Goal: Task Accomplishment & Management: Use online tool/utility

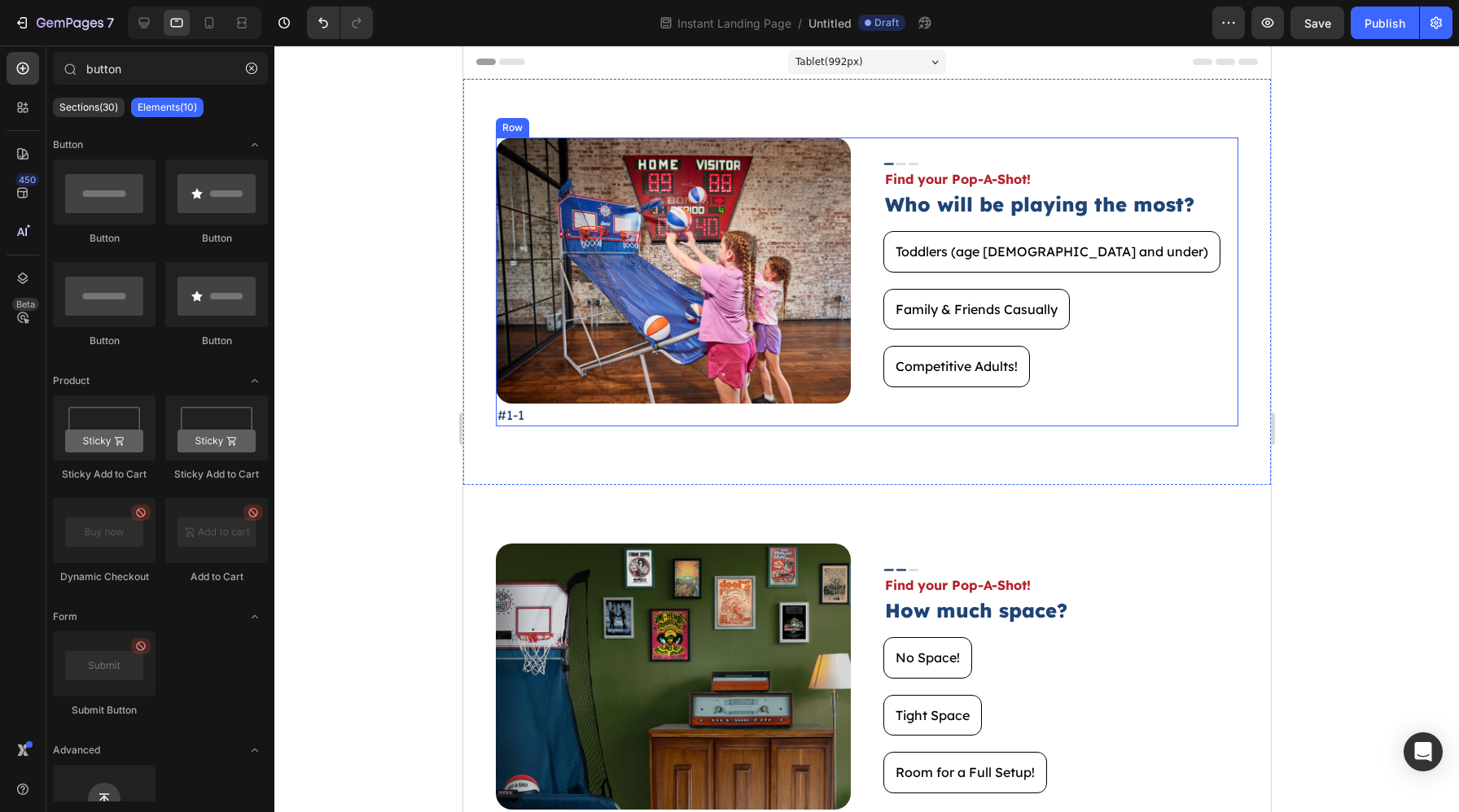
click at [1127, 408] on div "Image Find your Pop-A-Shot! Text Block Who will be playing the most? Heading To…" at bounding box center [1060, 282] width 355 height 289
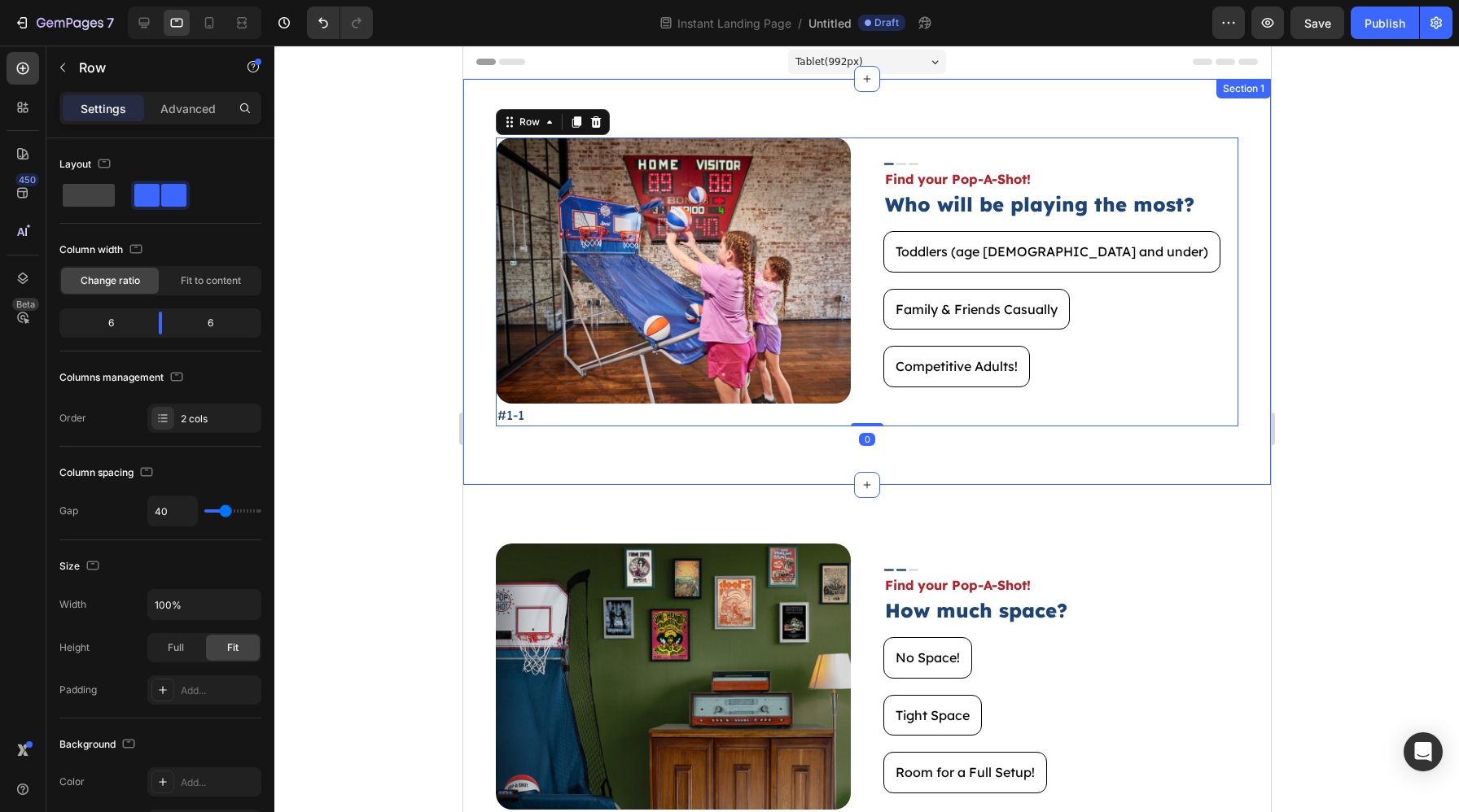
click at [1155, 458] on div "Image #1-1 Text Block Image Find your Pop-A-Shot! Text Block Who will be playin…" at bounding box center [866, 282] width 807 height 406
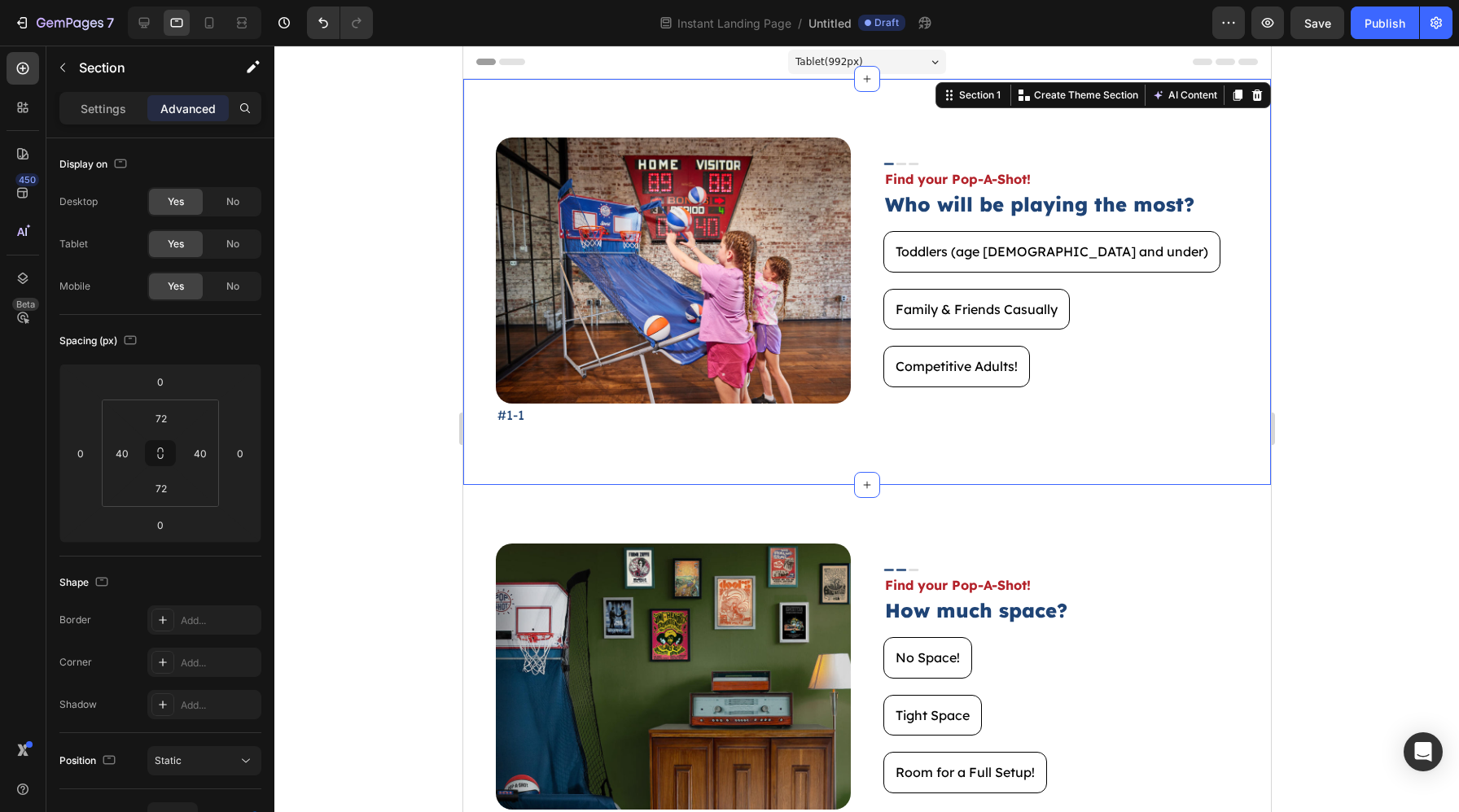
scroll to position [333, 0]
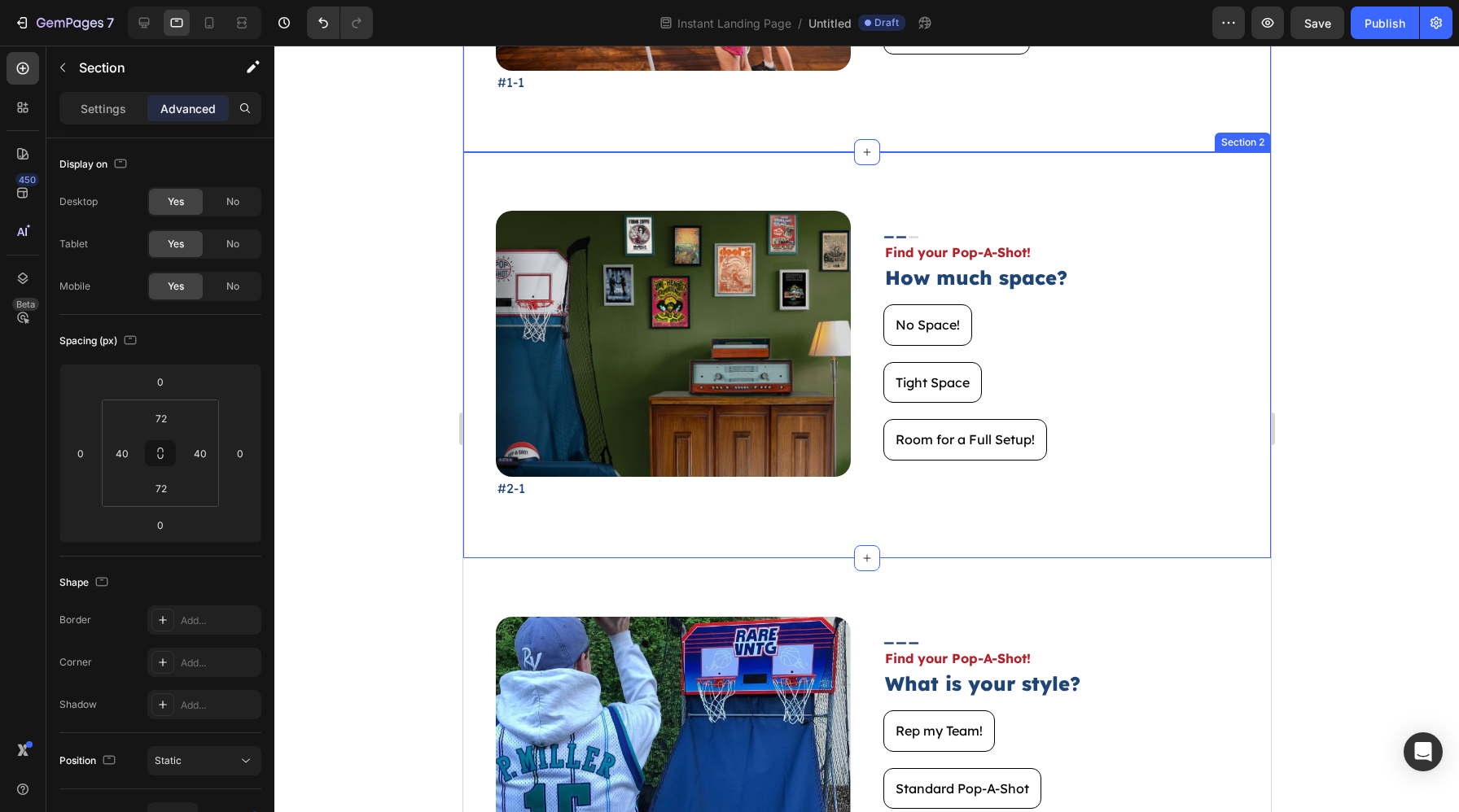
click at [1111, 522] on div "Image #2-1 Text Block Image Find your Pop-A-Shot! Text Block How much space? He…" at bounding box center [866, 355] width 807 height 406
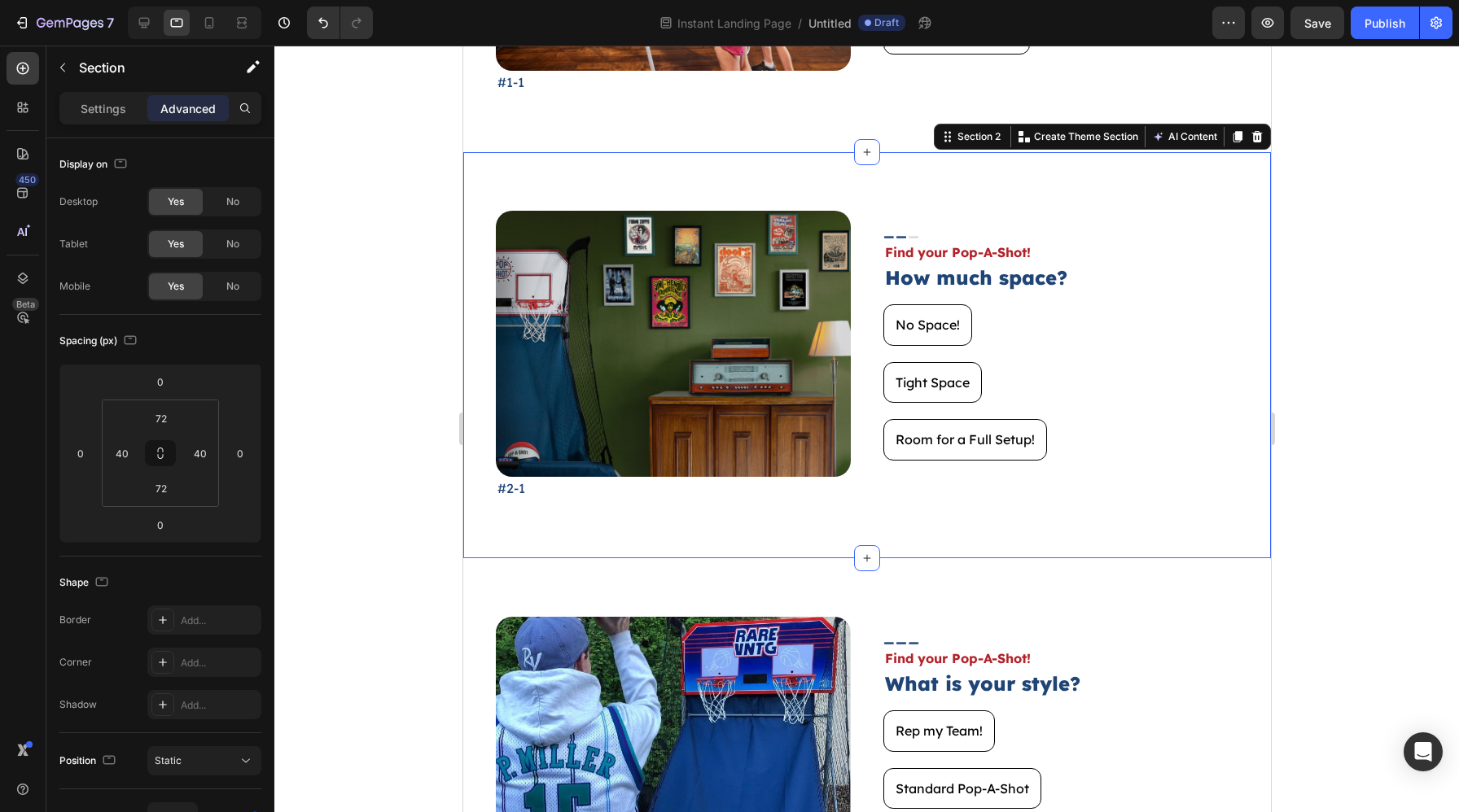
scroll to position [669, 0]
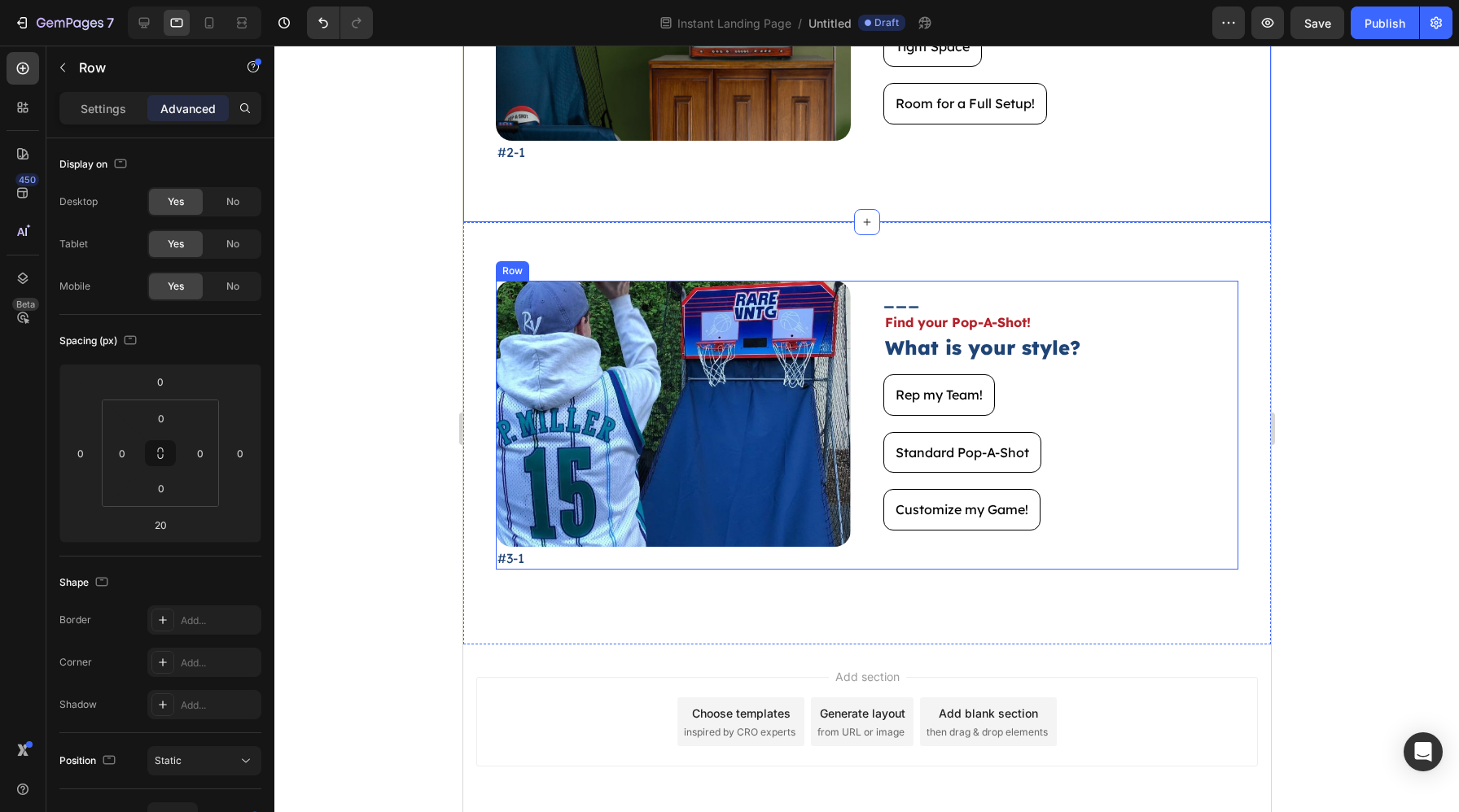
click at [1097, 544] on div "Customize my Game! Button" at bounding box center [1060, 517] width 355 height 57
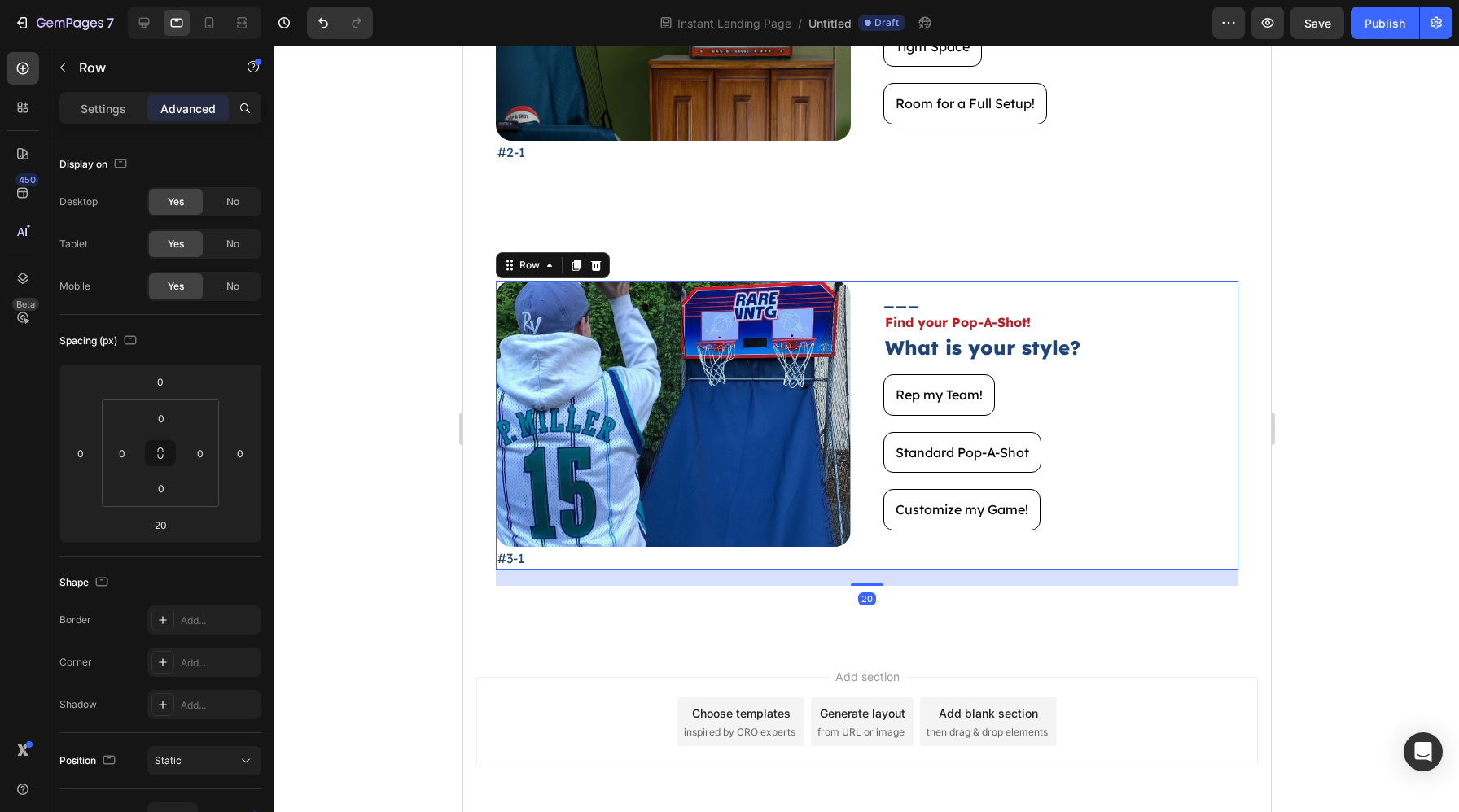
click at [1082, 583] on div "20" at bounding box center [865, 577] width 742 height 16
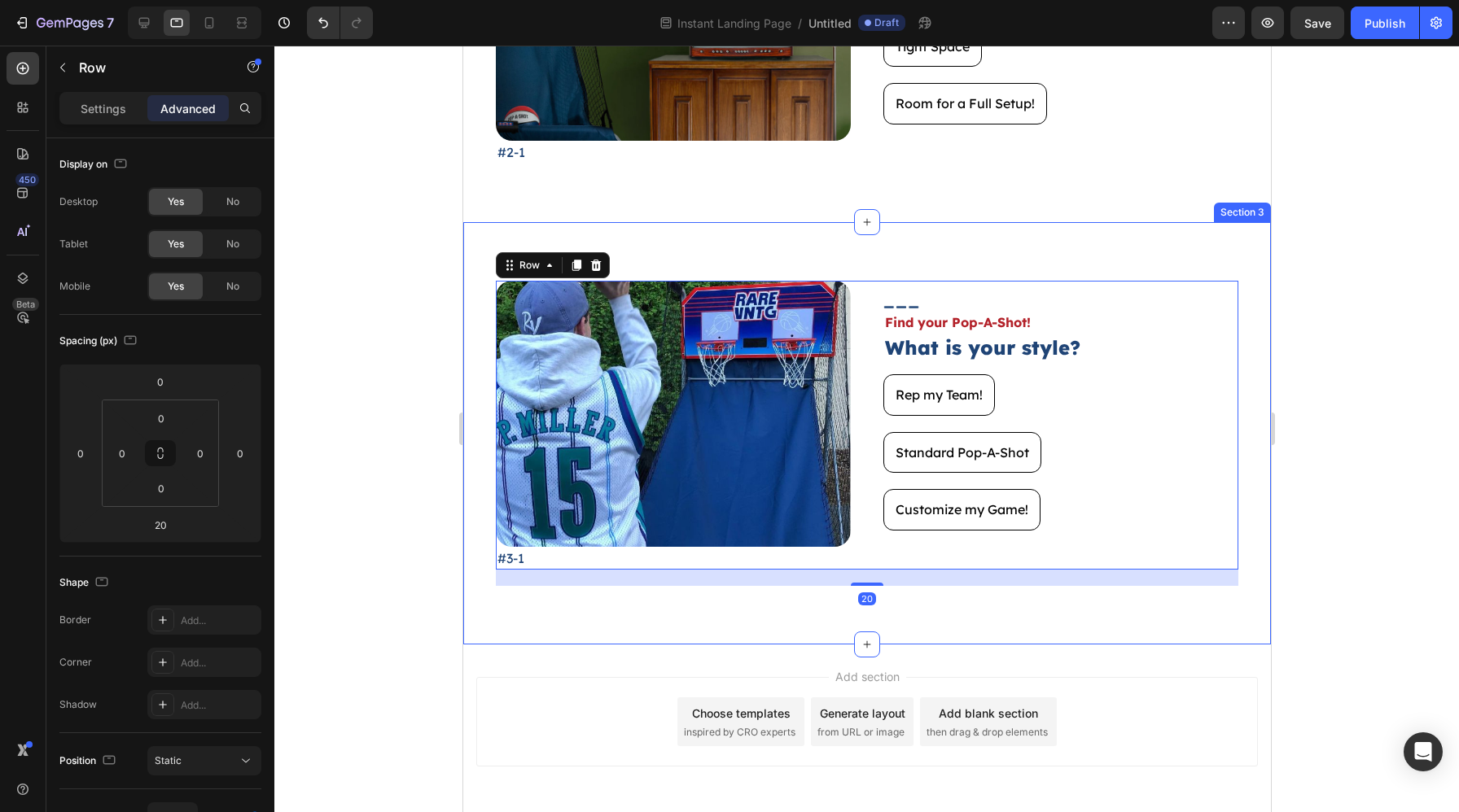
click at [1071, 608] on div "Image #3-1 Text Block Image Find your Pop-A-Shot! Text Block What is your style…" at bounding box center [866, 433] width 807 height 422
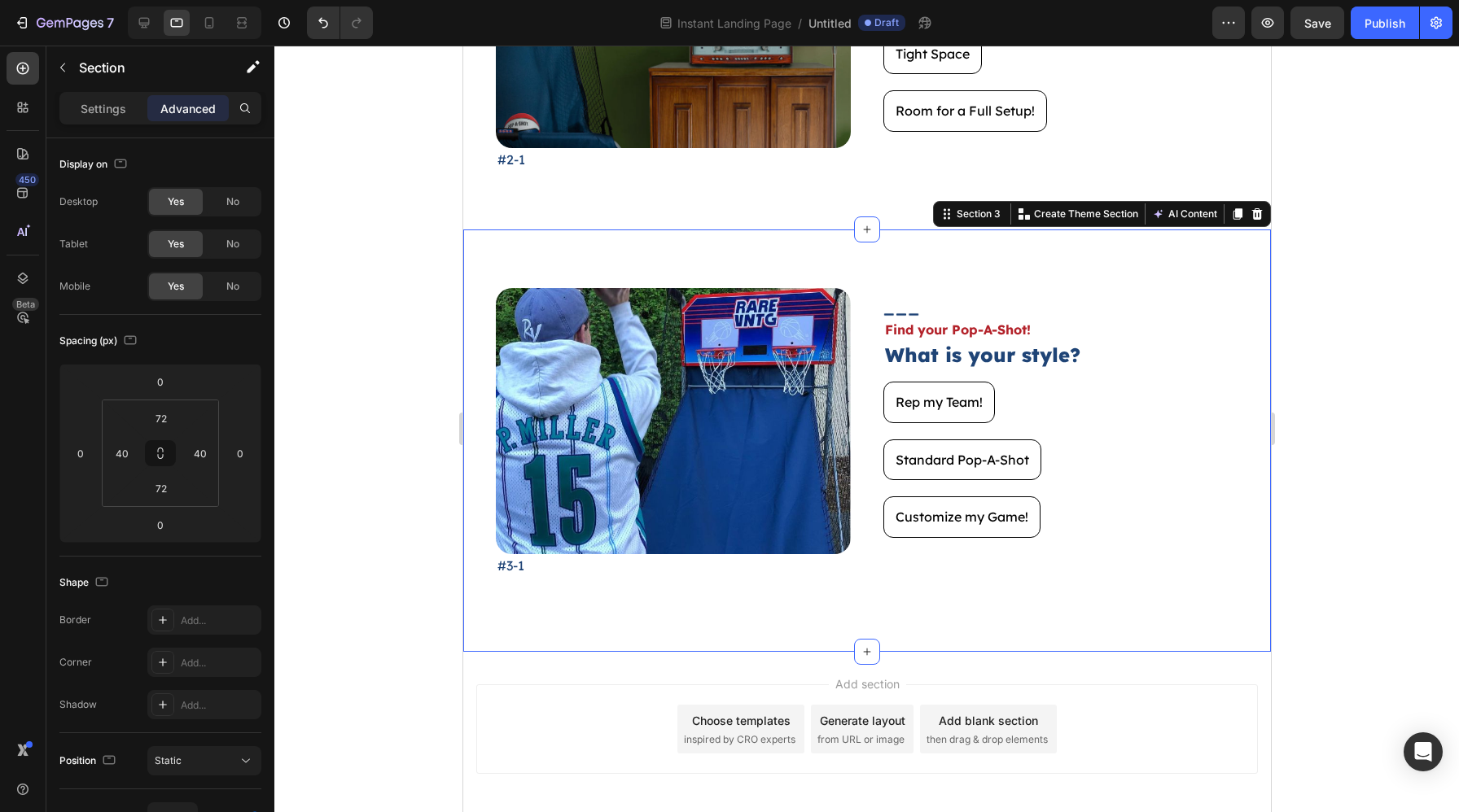
scroll to position [664, 0]
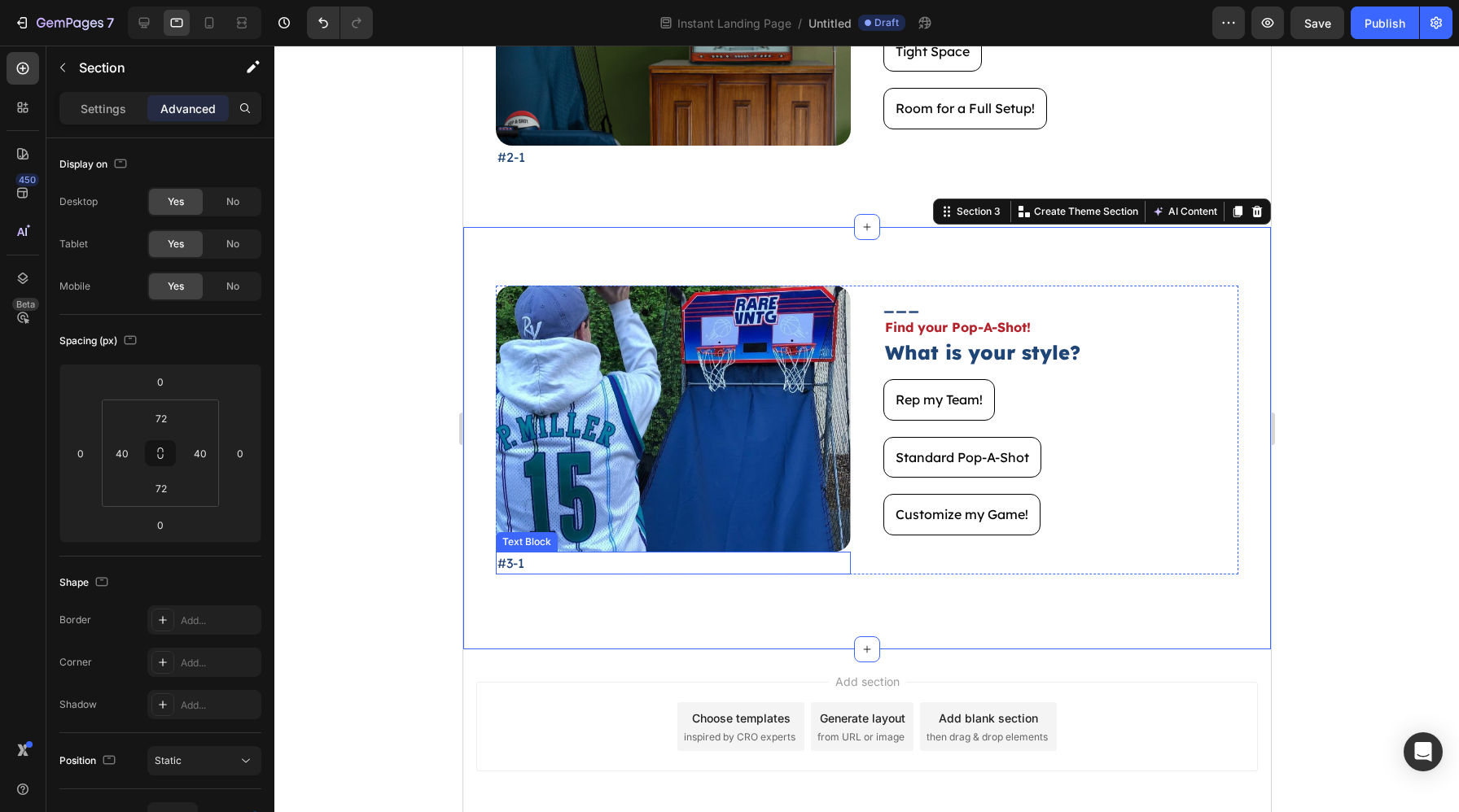
click at [556, 573] on div "#3-1" at bounding box center [672, 563] width 355 height 23
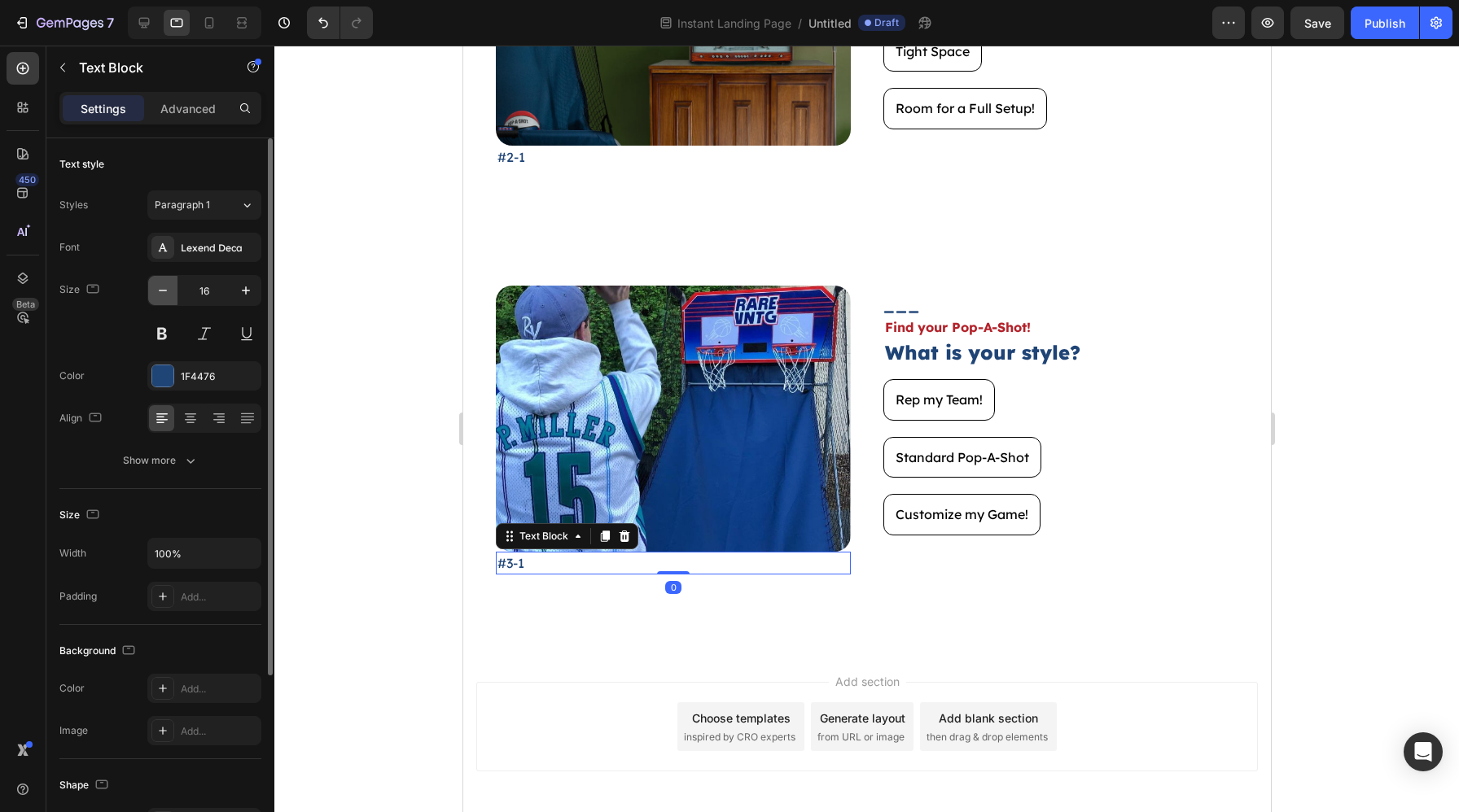
click at [164, 298] on icon "button" at bounding box center [162, 290] width 16 height 16
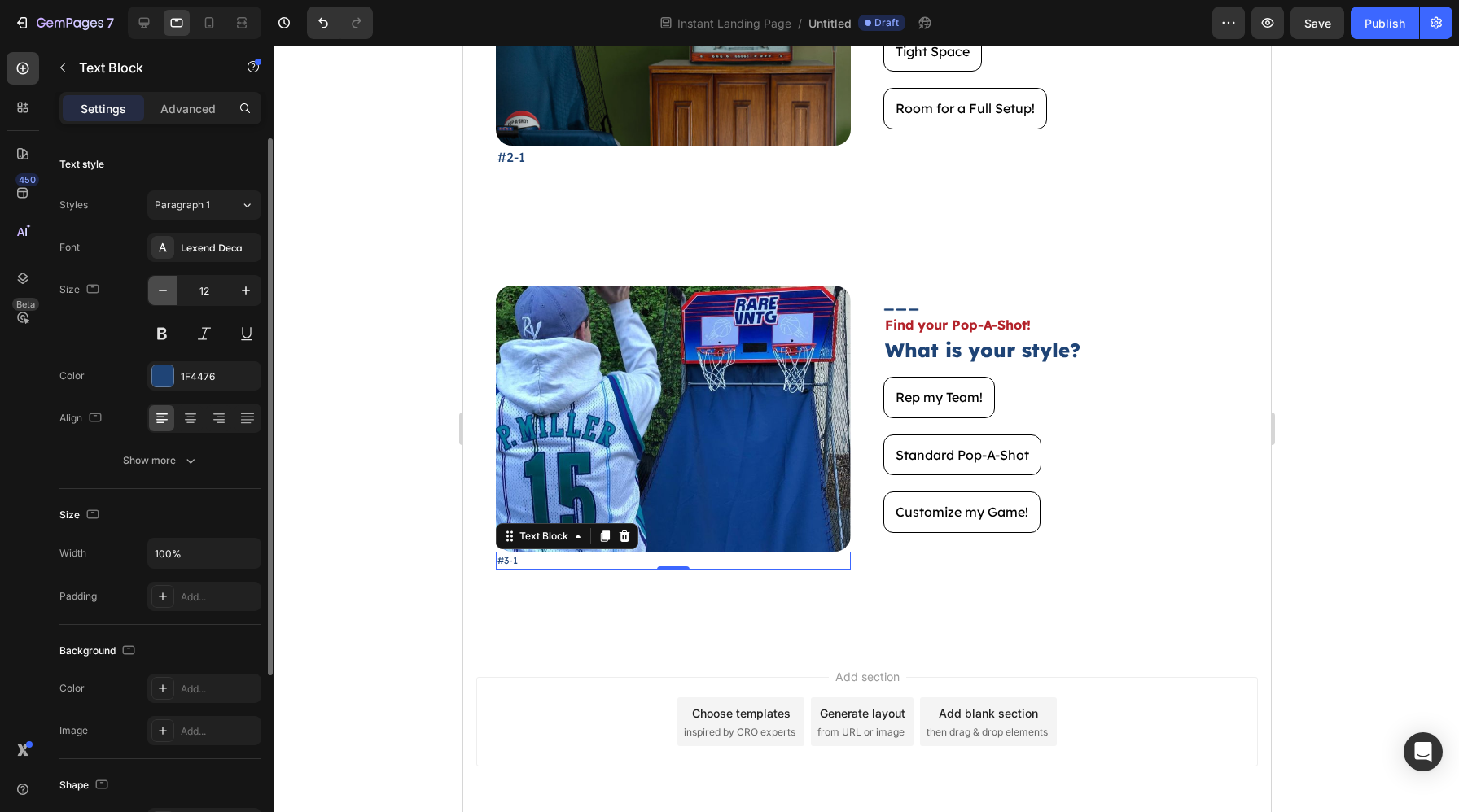
click at [164, 297] on icon "button" at bounding box center [162, 290] width 16 height 16
click at [164, 296] on icon "button" at bounding box center [162, 290] width 16 height 16
type input "10"
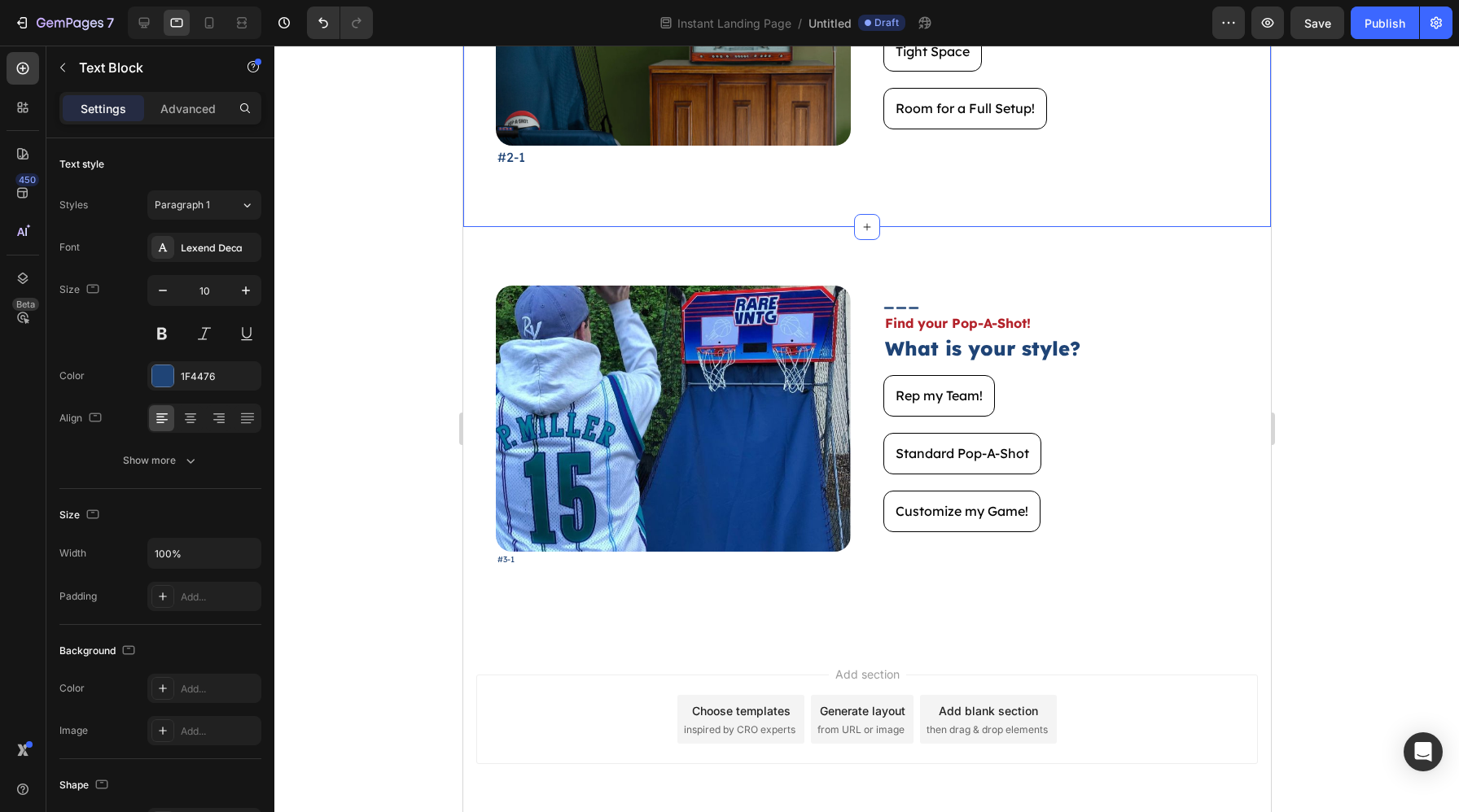
click at [649, 170] on div "Image #2-1 Text Block Image Find your Pop-A-Shot! Text Block How much space? He…" at bounding box center [866, 24] width 807 height 406
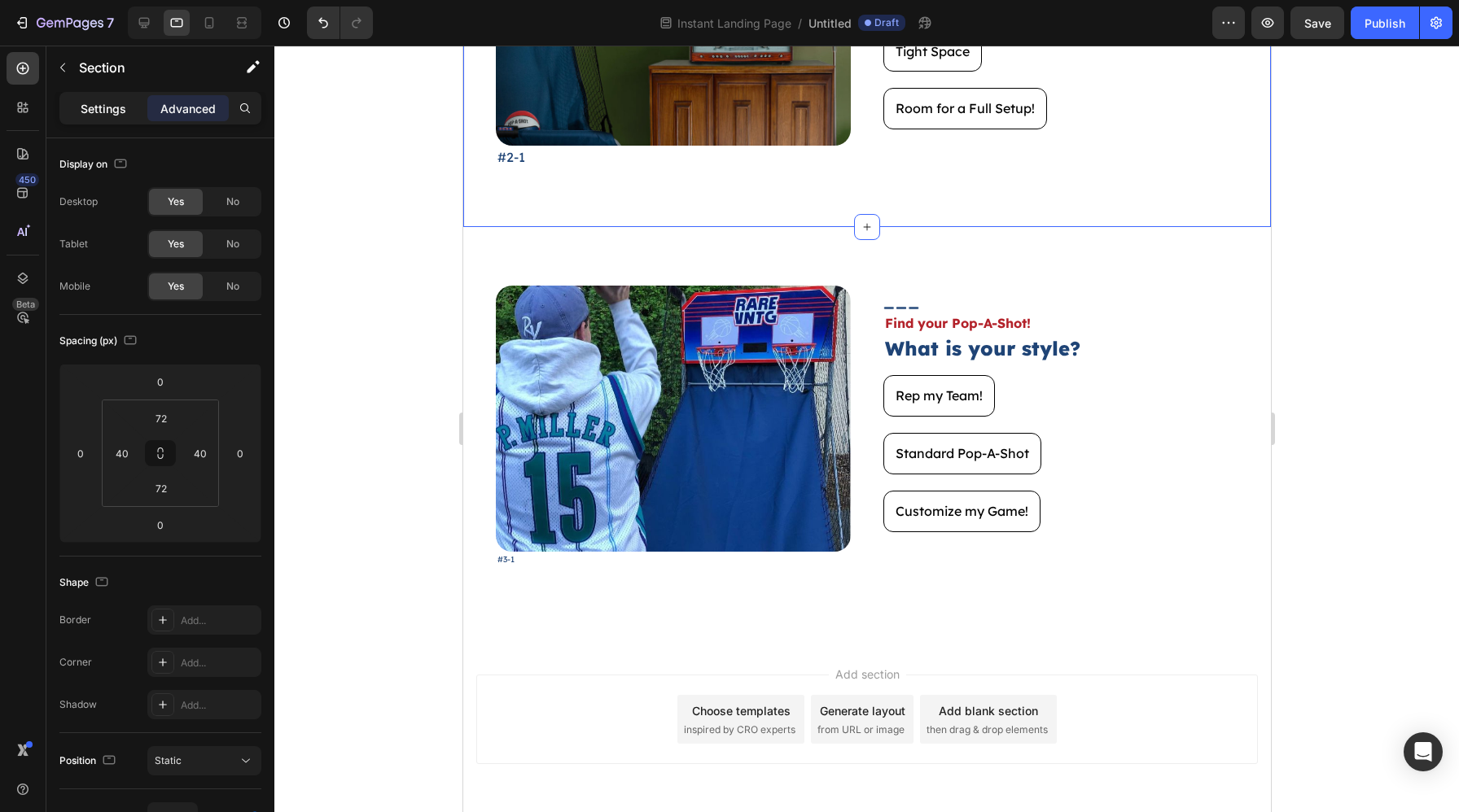
click at [106, 109] on p "Settings" at bounding box center [103, 109] width 46 height 17
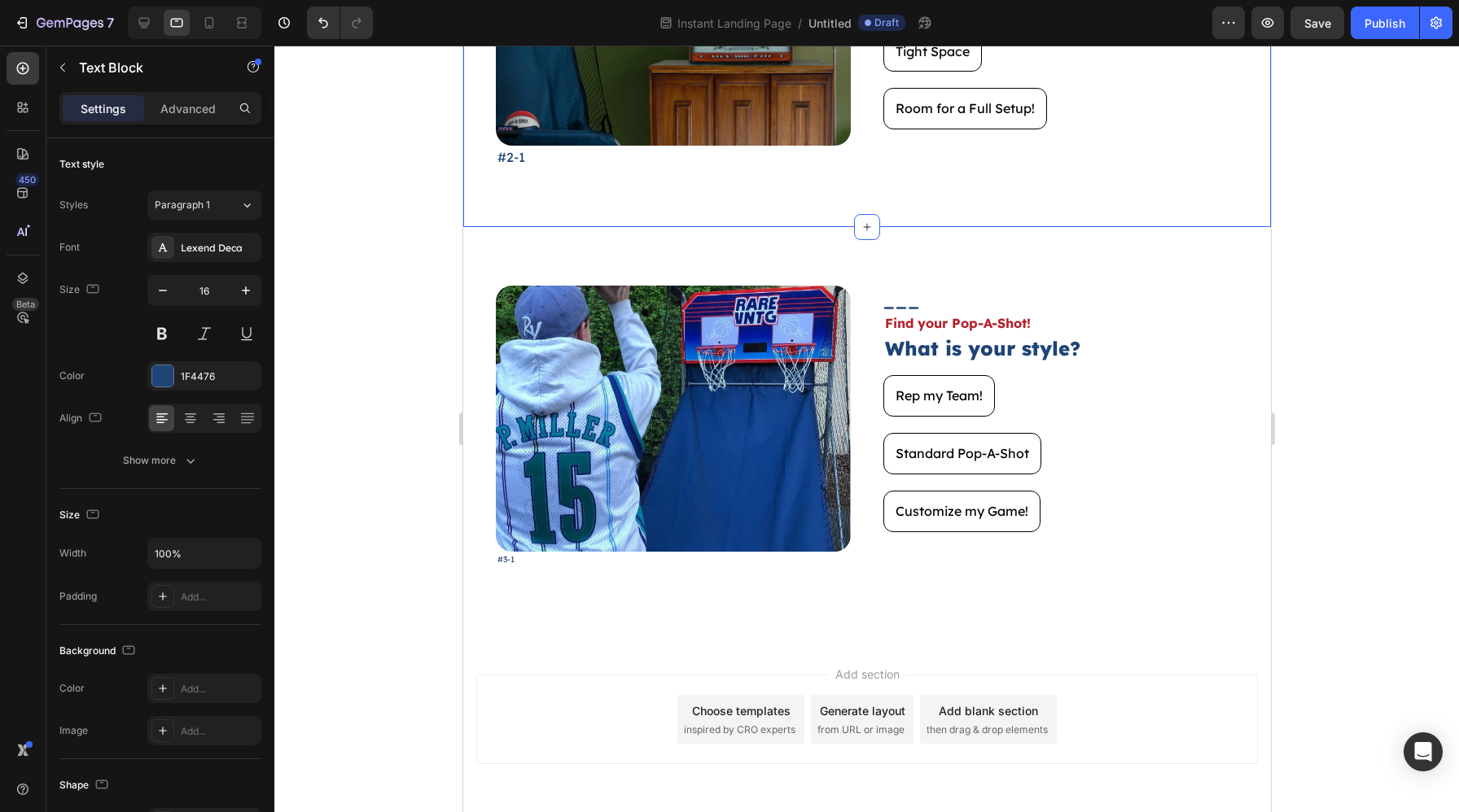
click at [518, 161] on p "#2-1" at bounding box center [672, 156] width 351 height 19
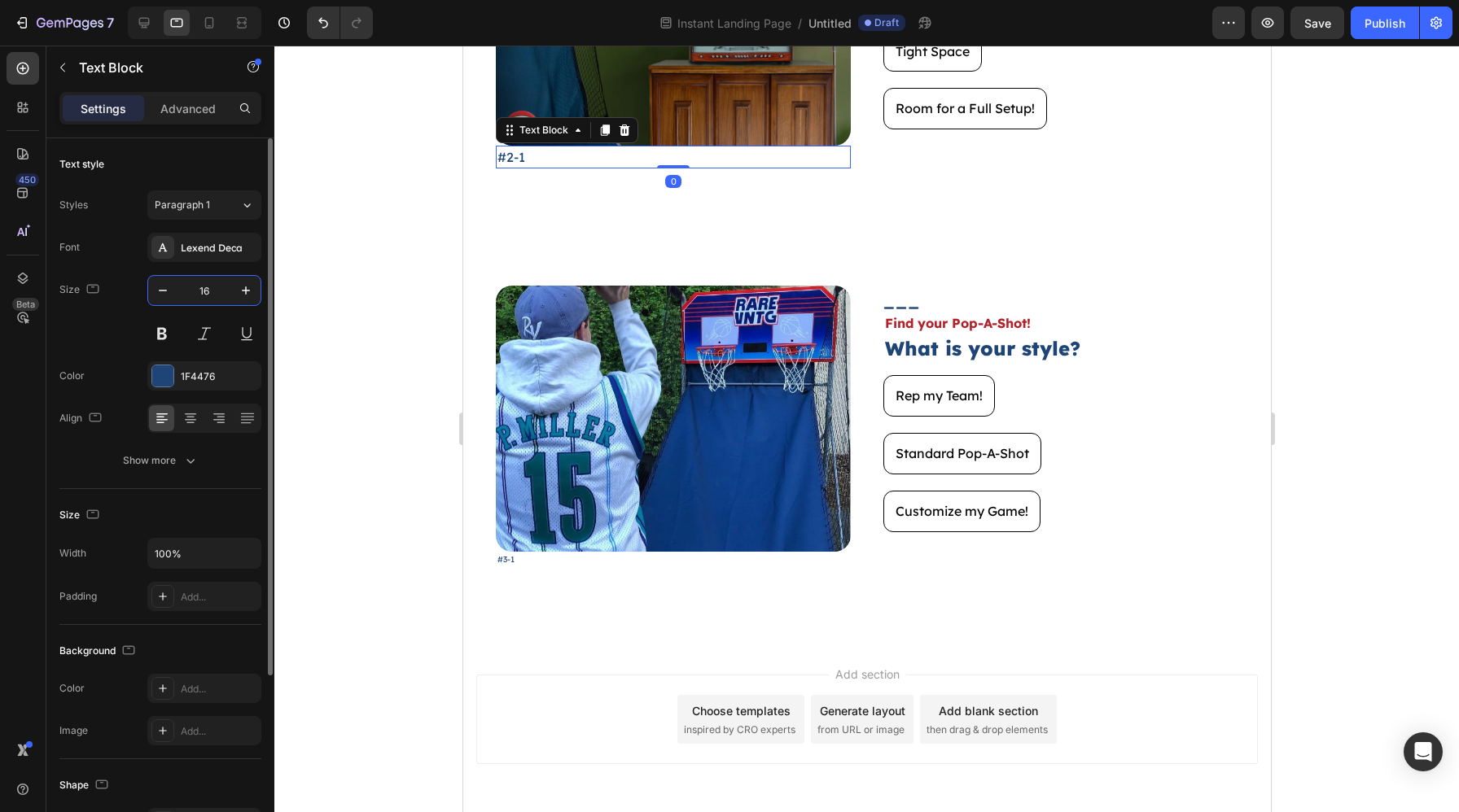
click at [207, 297] on input "16" at bounding box center [204, 290] width 54 height 30
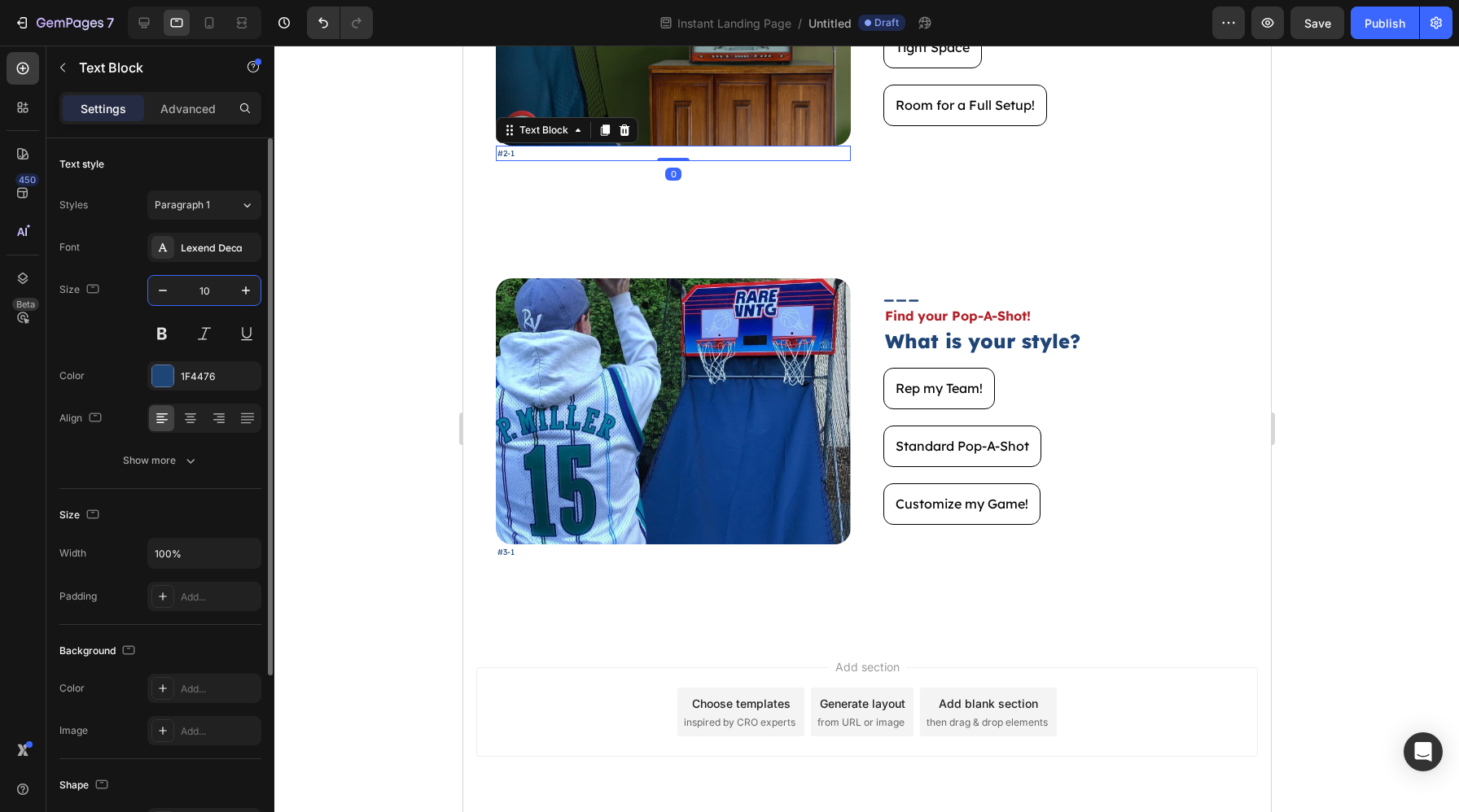
type input "10"
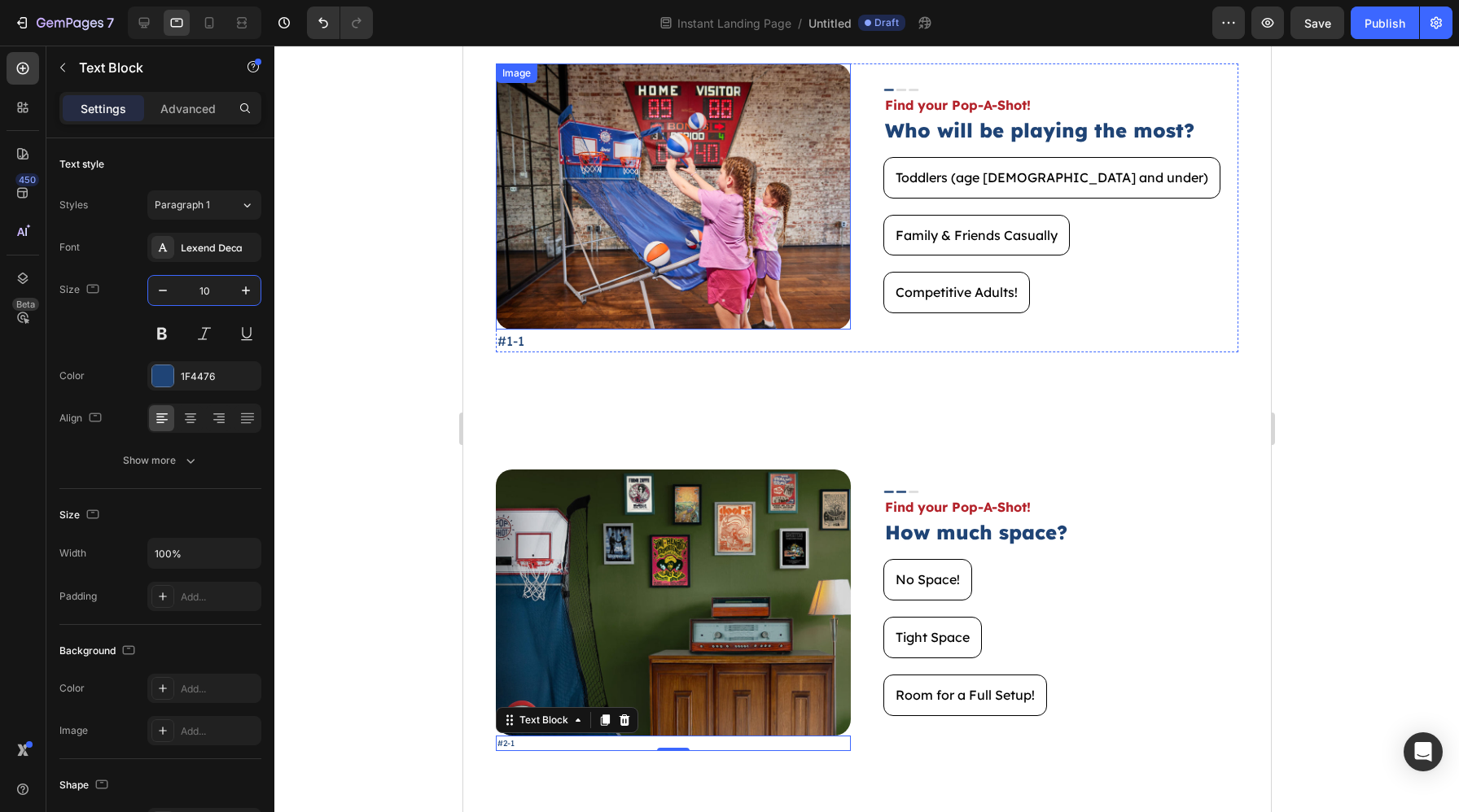
scroll to position [71, 0]
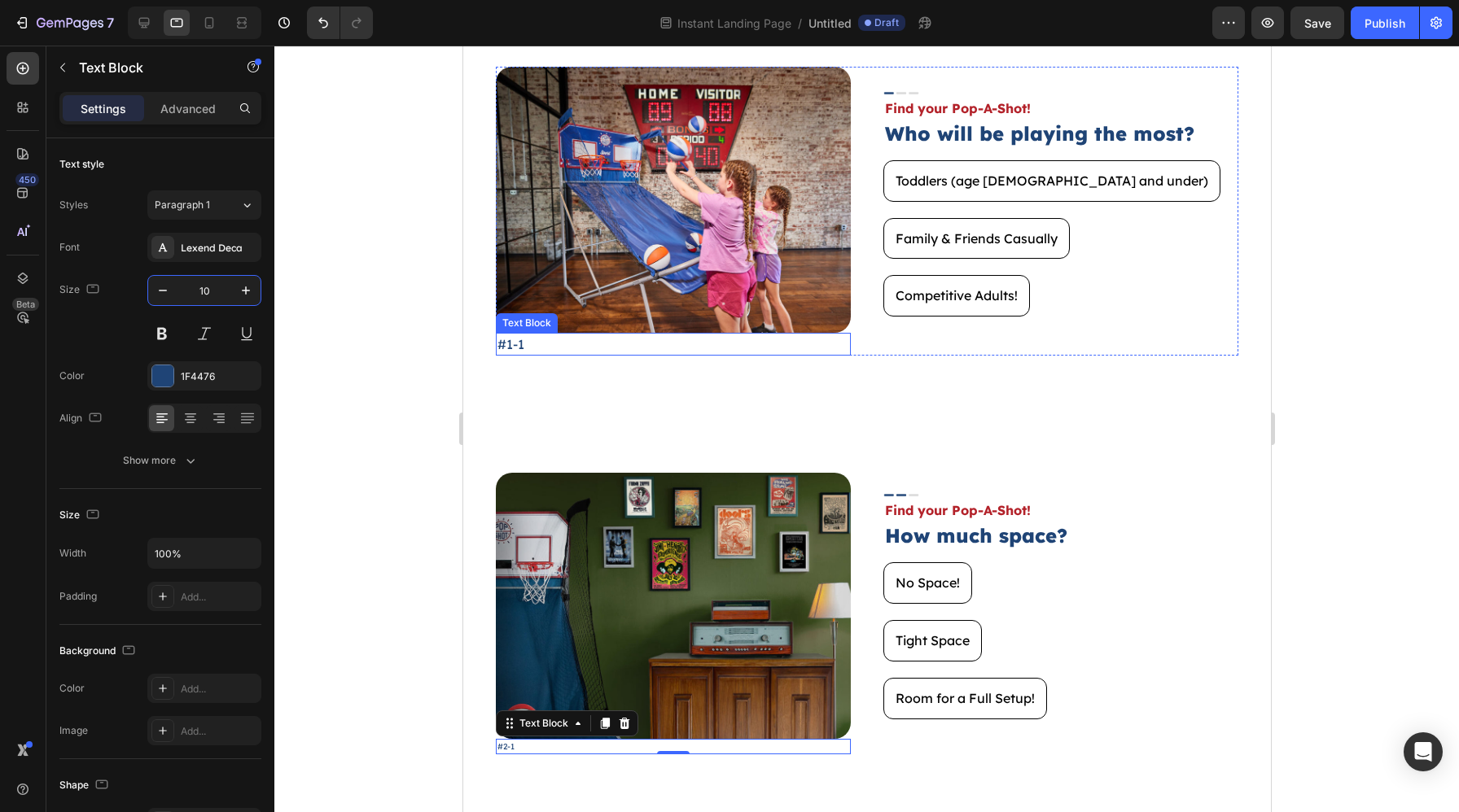
click at [675, 340] on p "#1-1" at bounding box center [672, 344] width 351 height 19
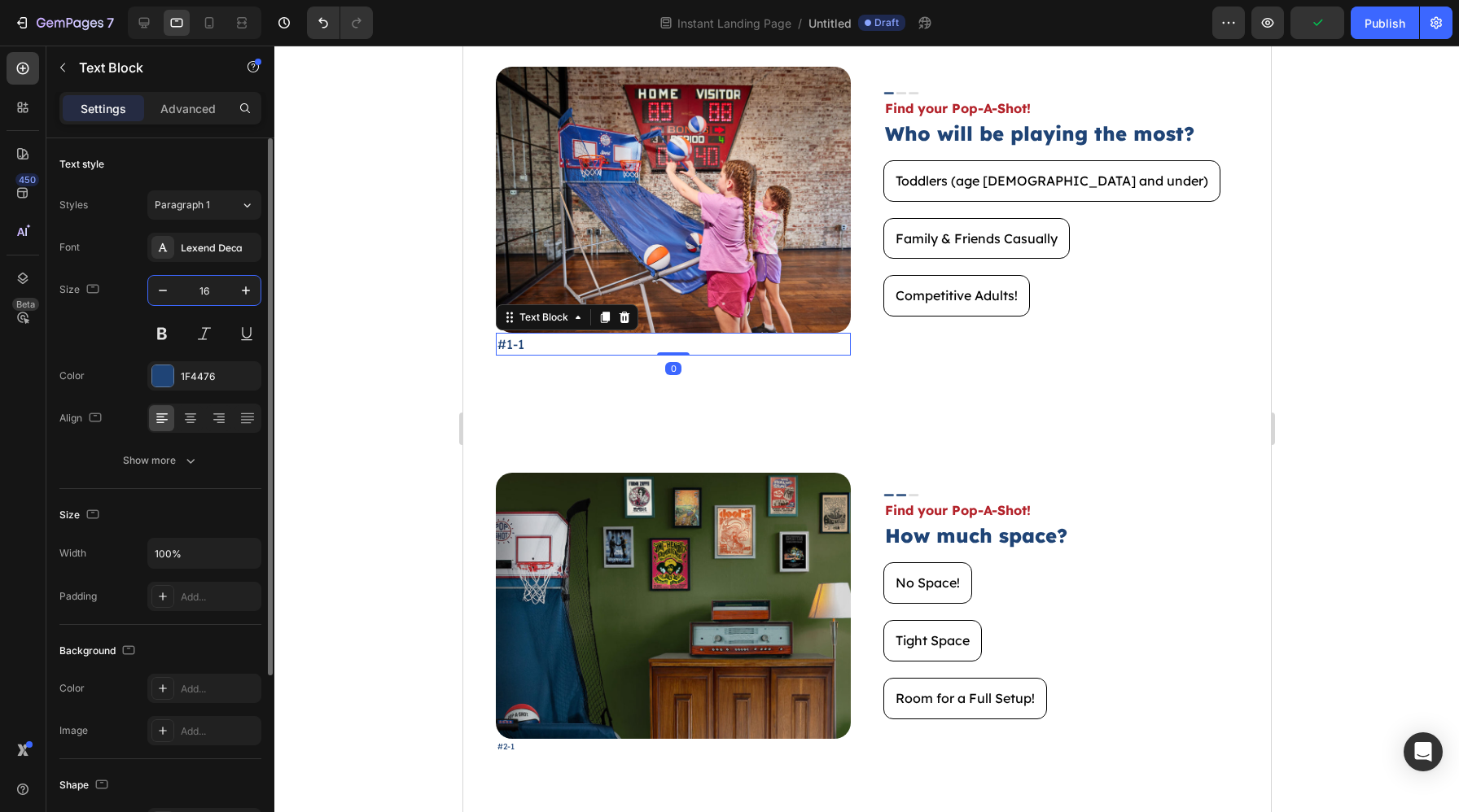
click at [214, 287] on input "16" at bounding box center [204, 290] width 54 height 30
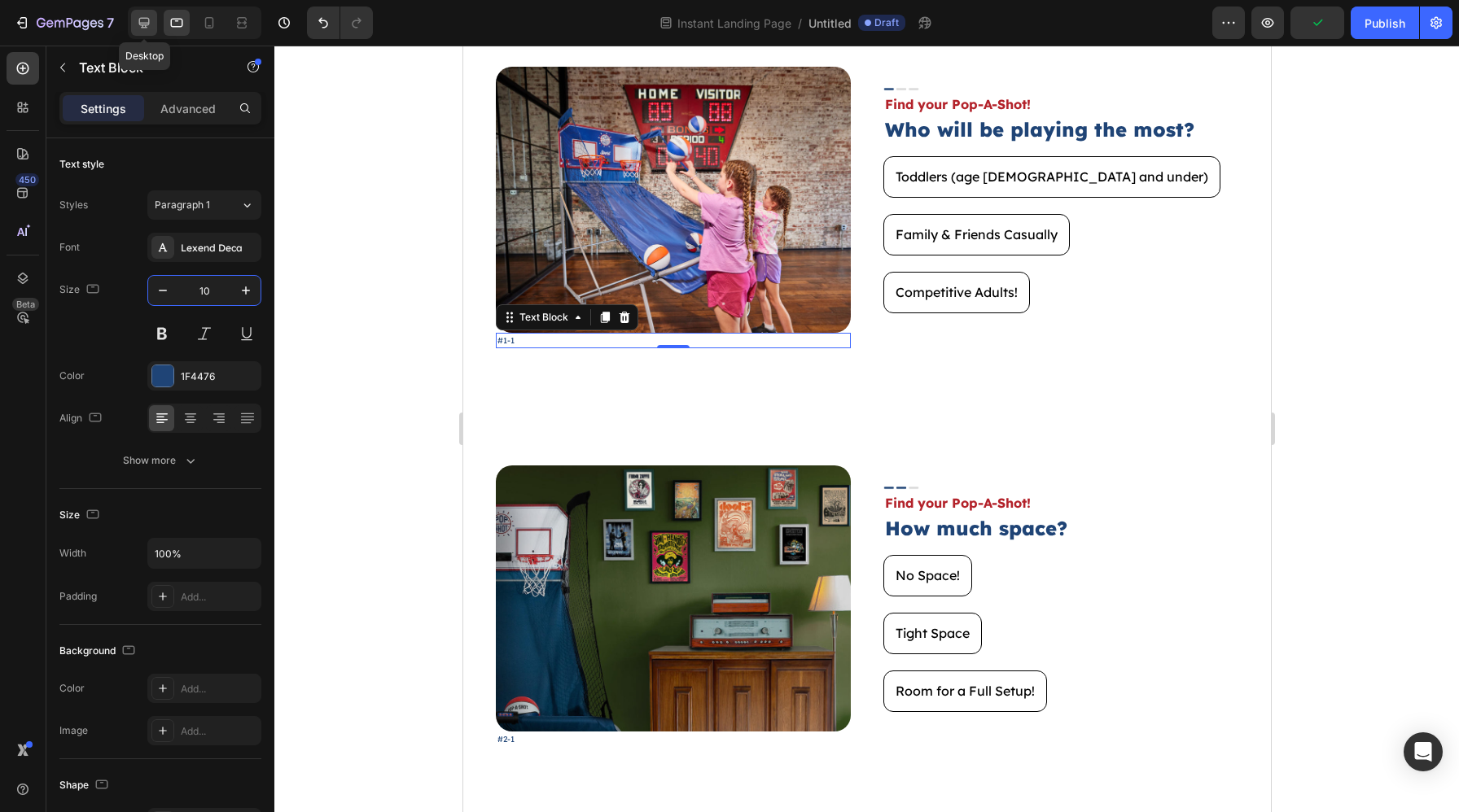
click at [137, 29] on icon at bounding box center [144, 22] width 16 height 16
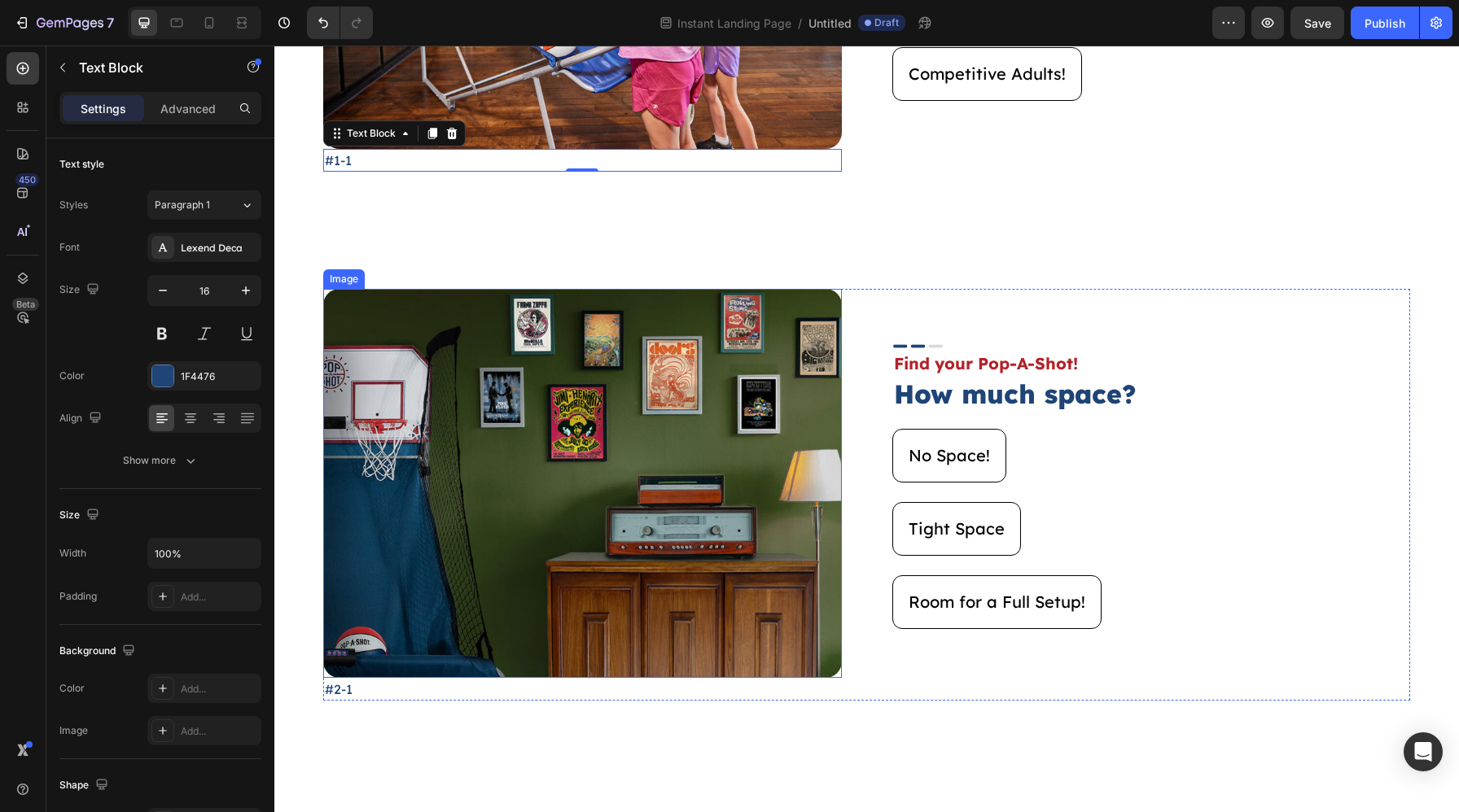
scroll to position [423, 0]
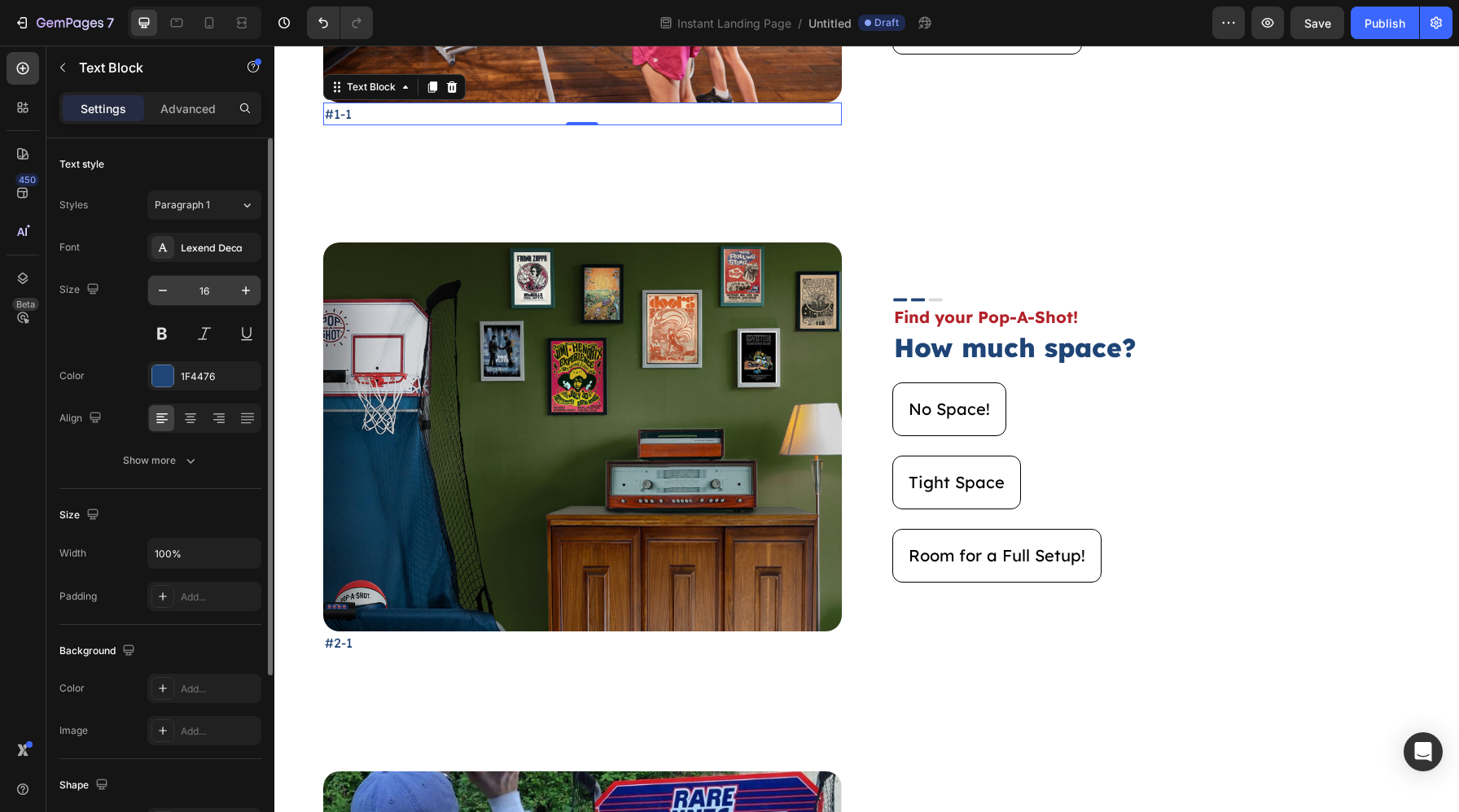
click at [211, 287] on input "16" at bounding box center [204, 290] width 54 height 30
click at [210, 287] on input "16" at bounding box center [204, 290] width 54 height 30
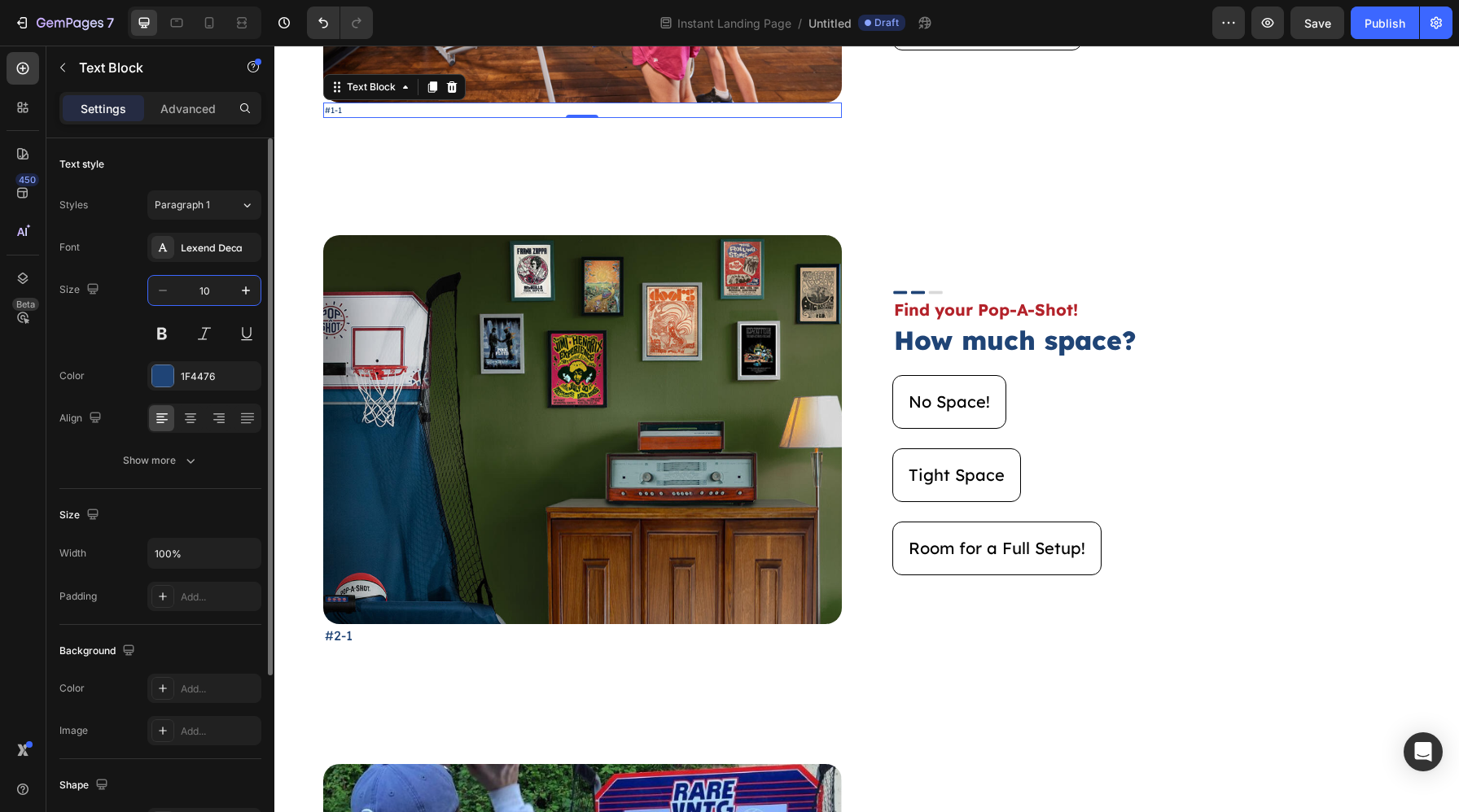
type input "10"
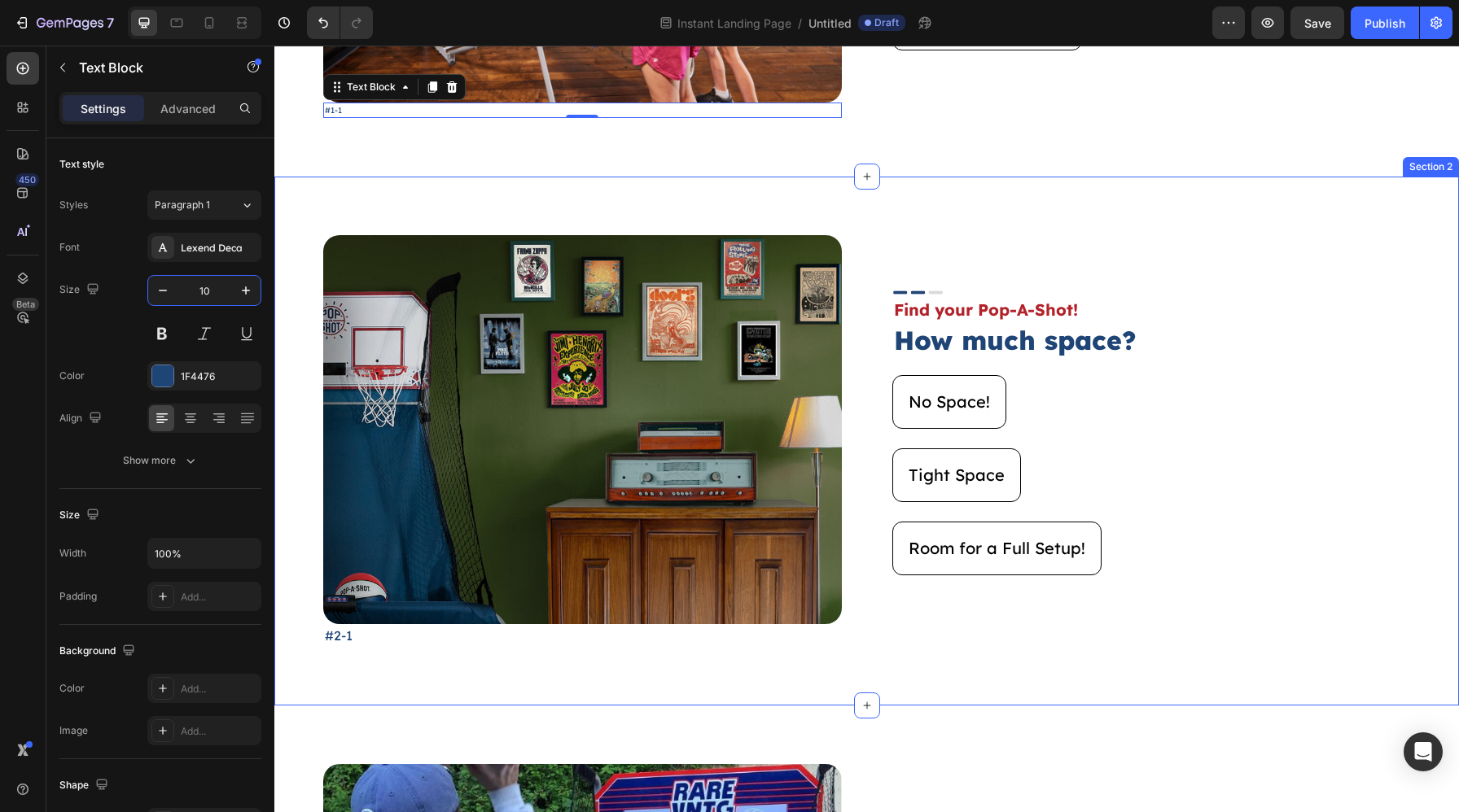
click at [497, 649] on div "Image #2-1 Text Block Image Find your Pop-A-Shot! Text Block How much space? He…" at bounding box center [866, 441] width 1185 height 528
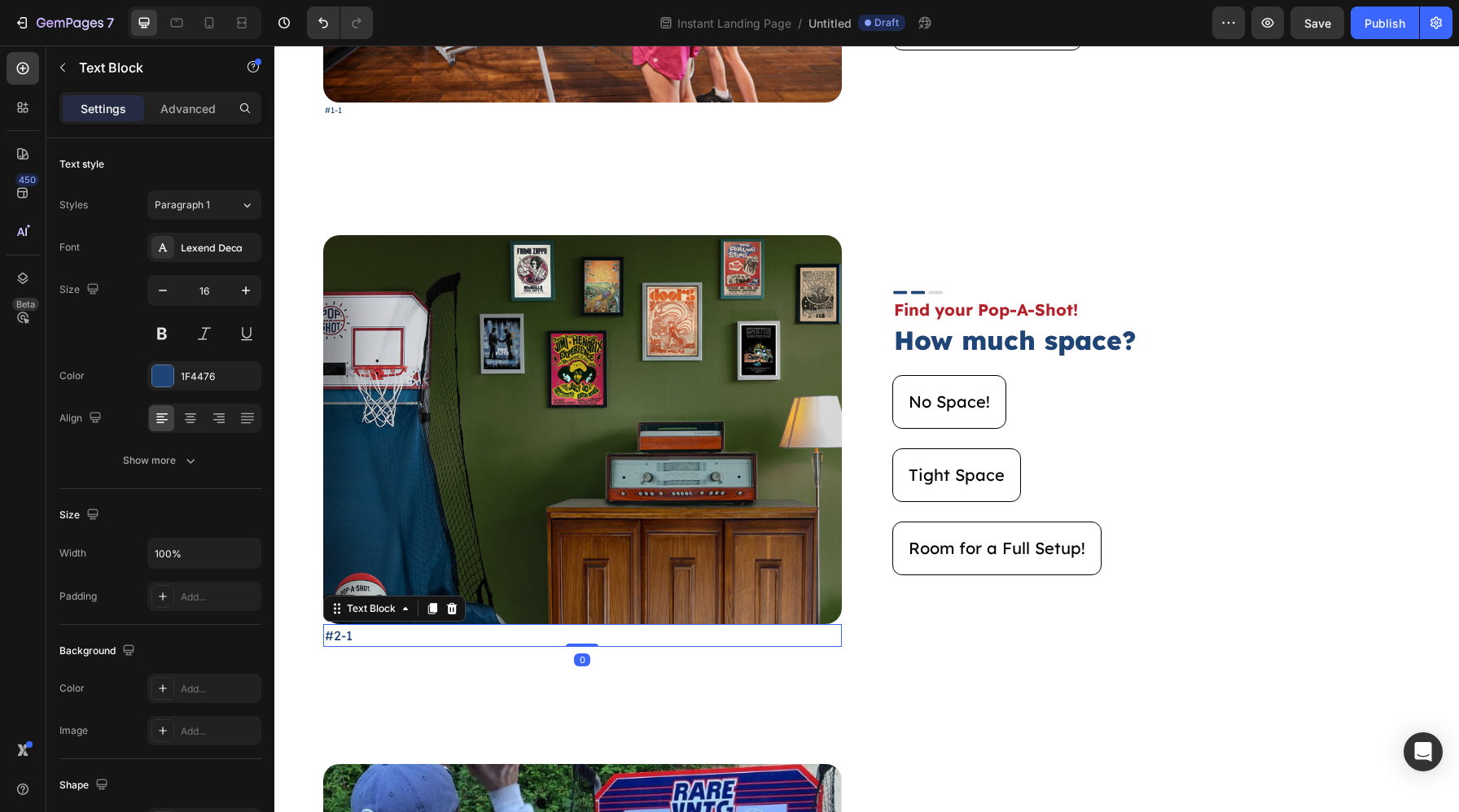
click at [390, 634] on p "#2-1" at bounding box center [583, 635] width 515 height 19
click at [209, 290] on input "16" at bounding box center [204, 290] width 54 height 30
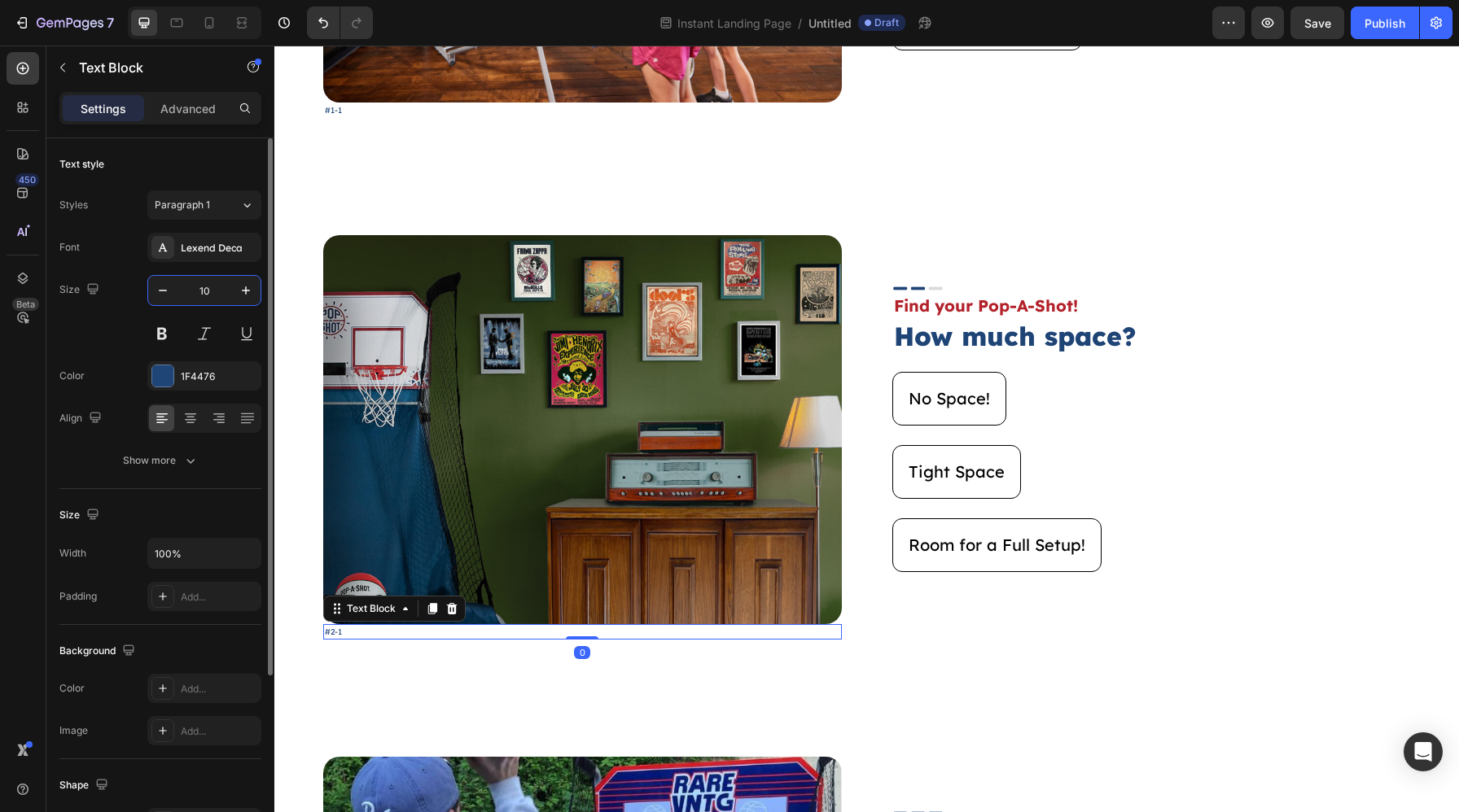
type input "10"
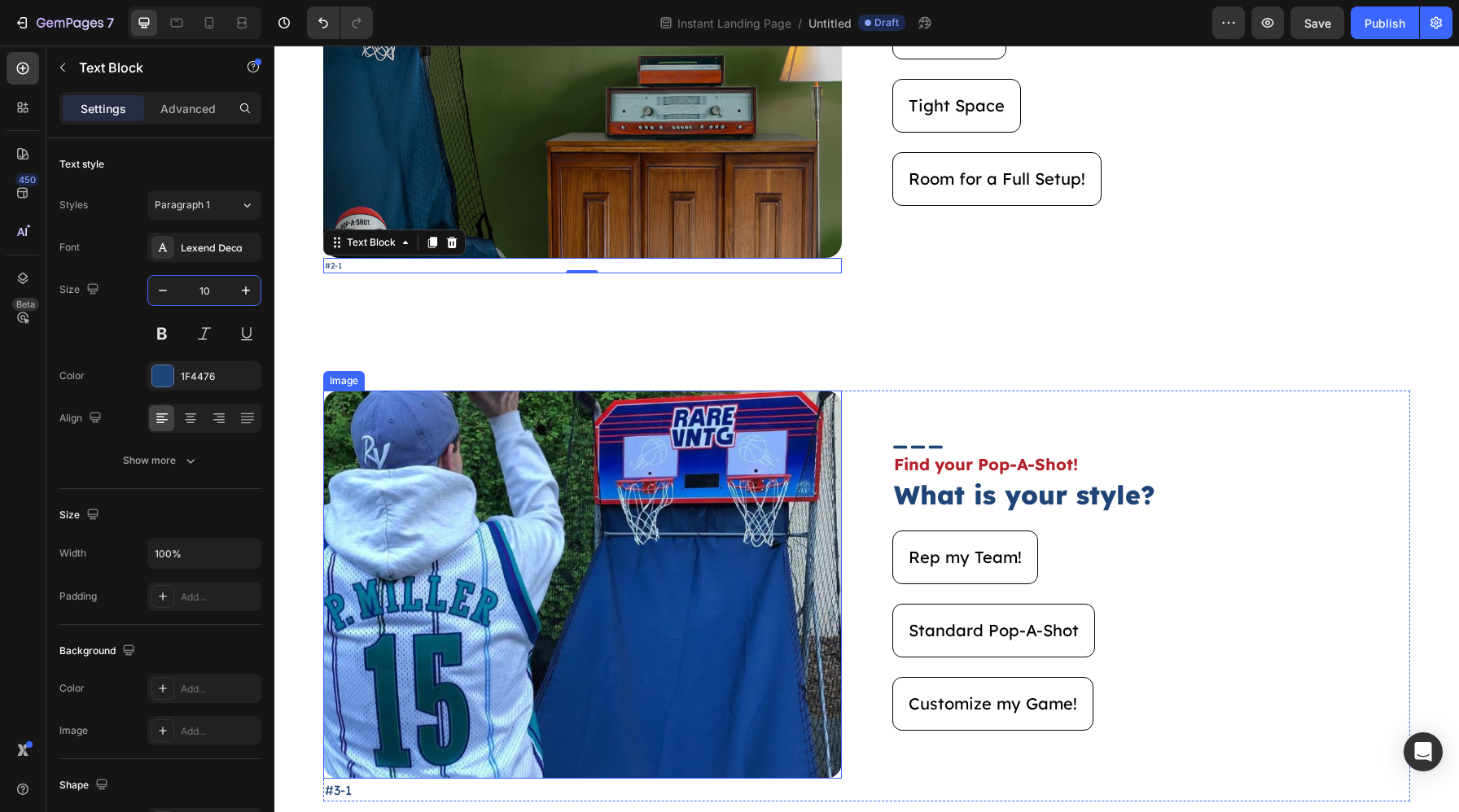
scroll to position [888, 0]
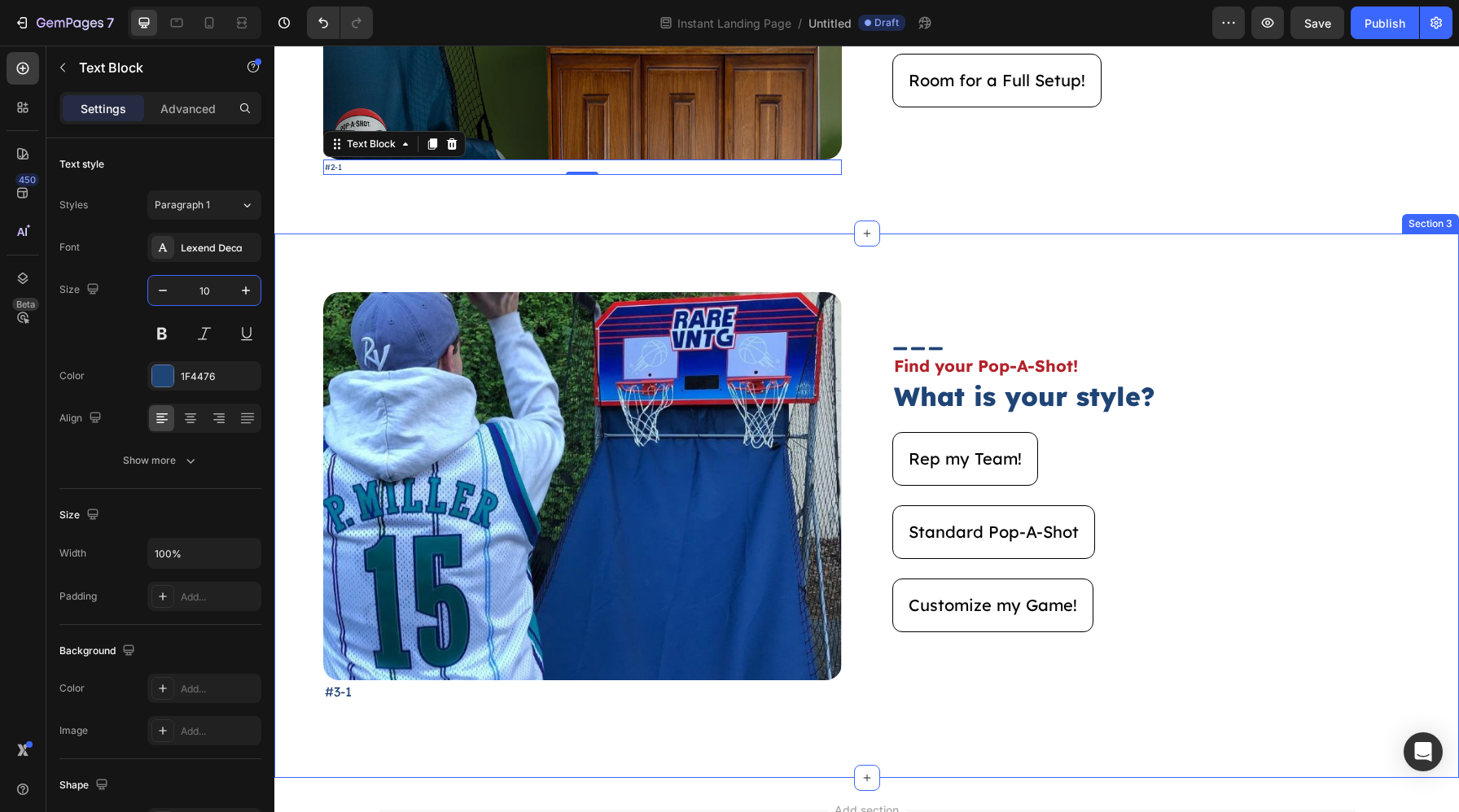
click at [382, 695] on p "#3-1" at bounding box center [583, 691] width 515 height 19
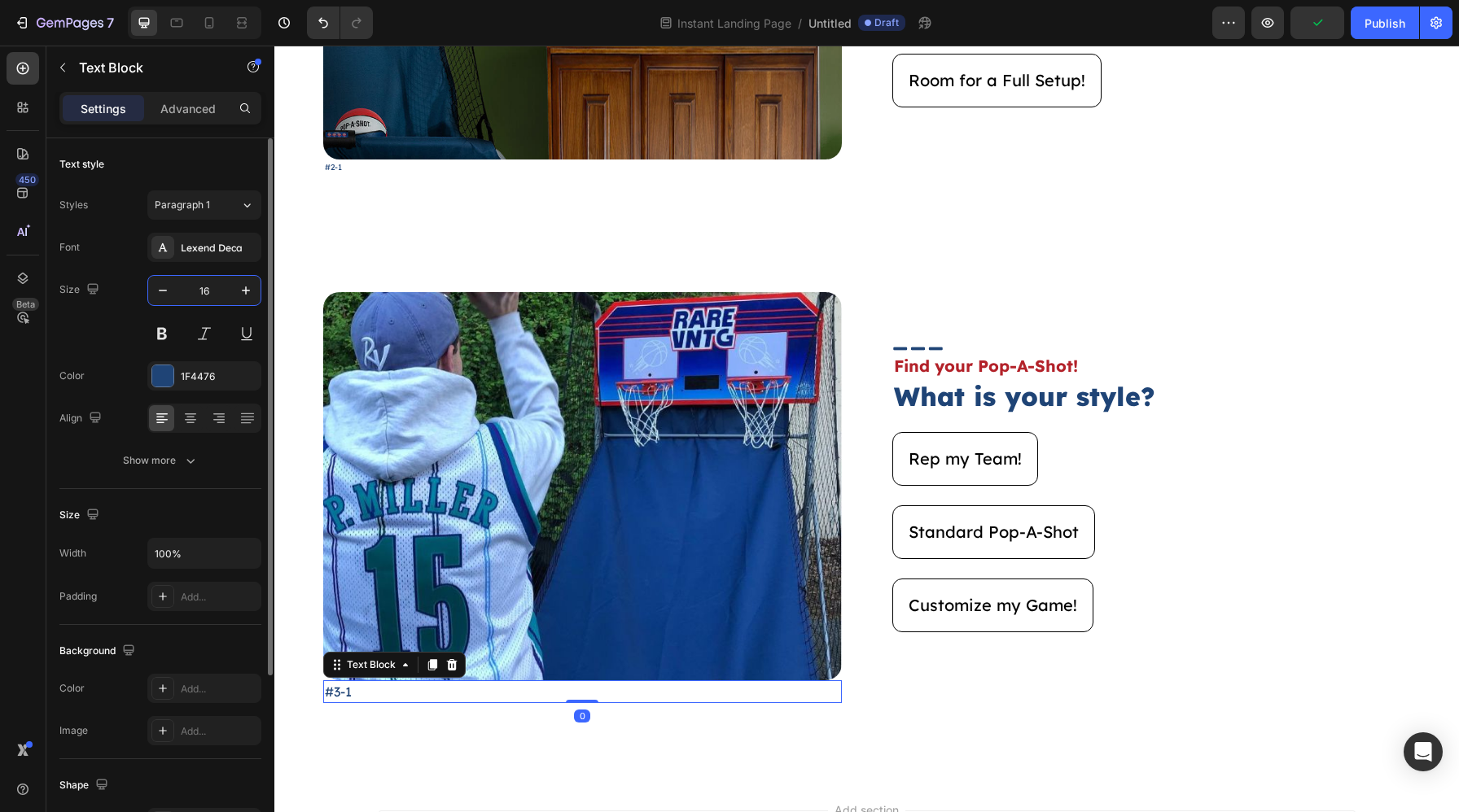
click at [208, 290] on input "16" at bounding box center [204, 290] width 54 height 30
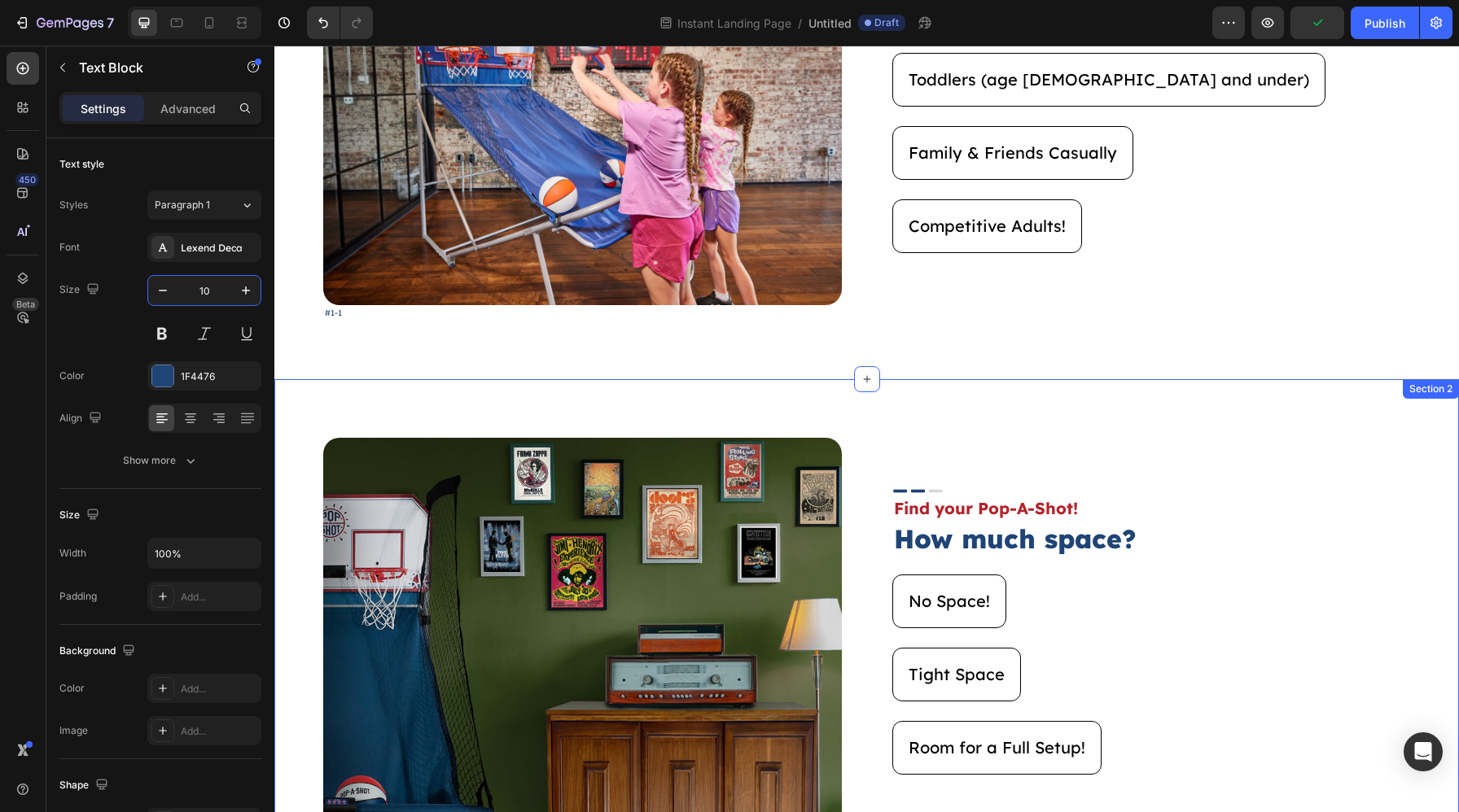
scroll to position [0, 0]
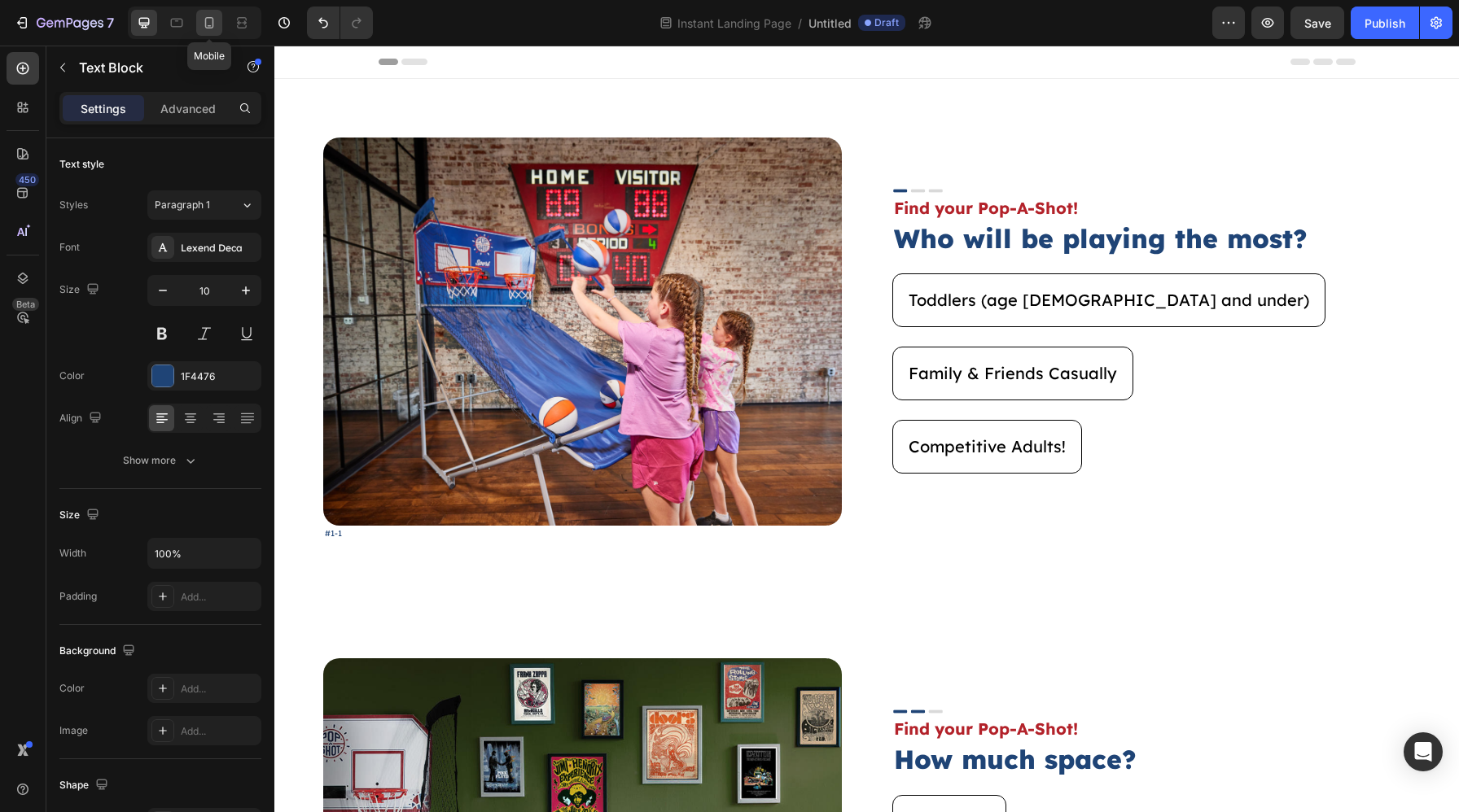
click at [219, 29] on div at bounding box center [209, 23] width 26 height 26
type input "14"
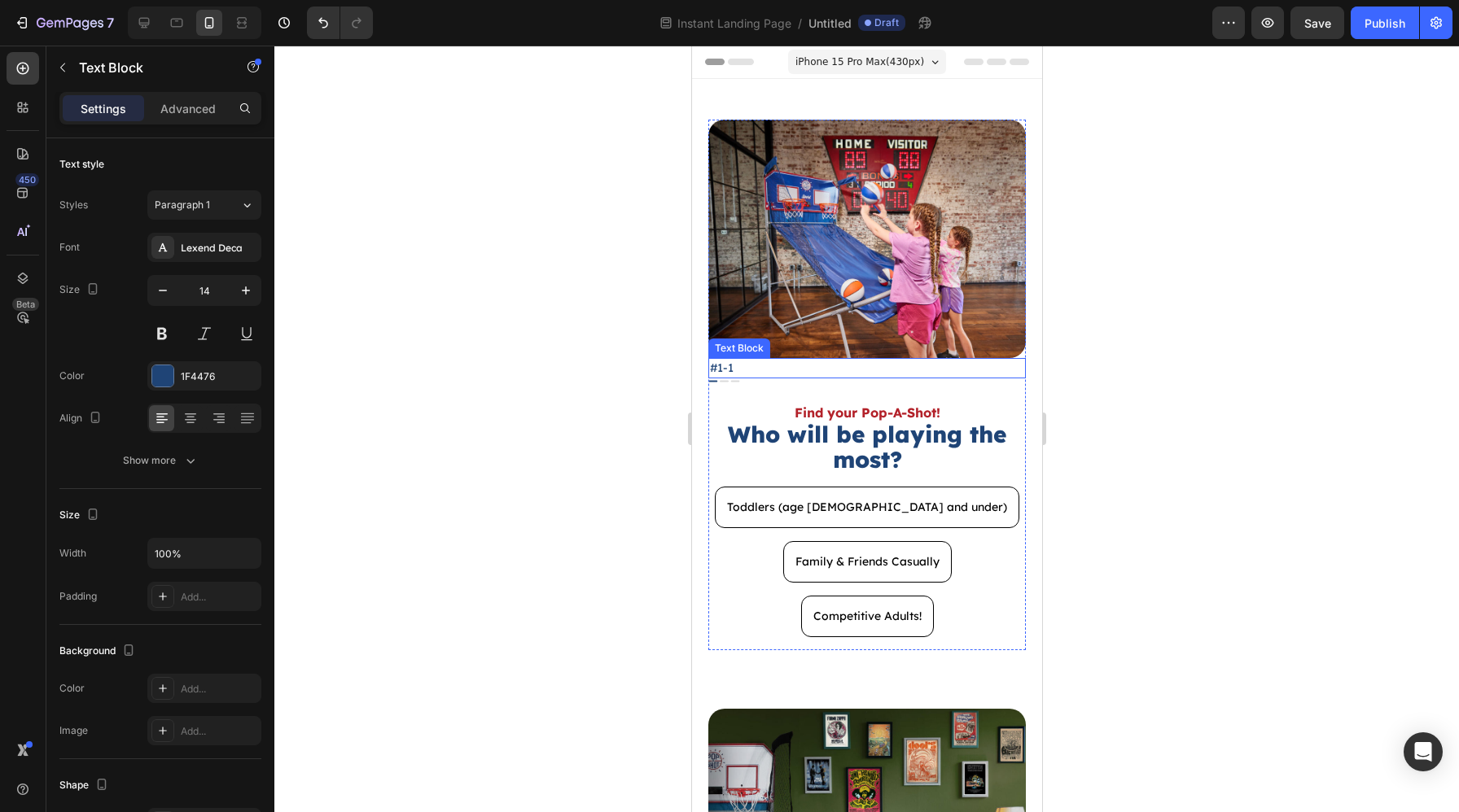
click at [807, 371] on p "#1-1" at bounding box center [866, 368] width 314 height 17
click at [798, 383] on div at bounding box center [866, 382] width 317 height 7
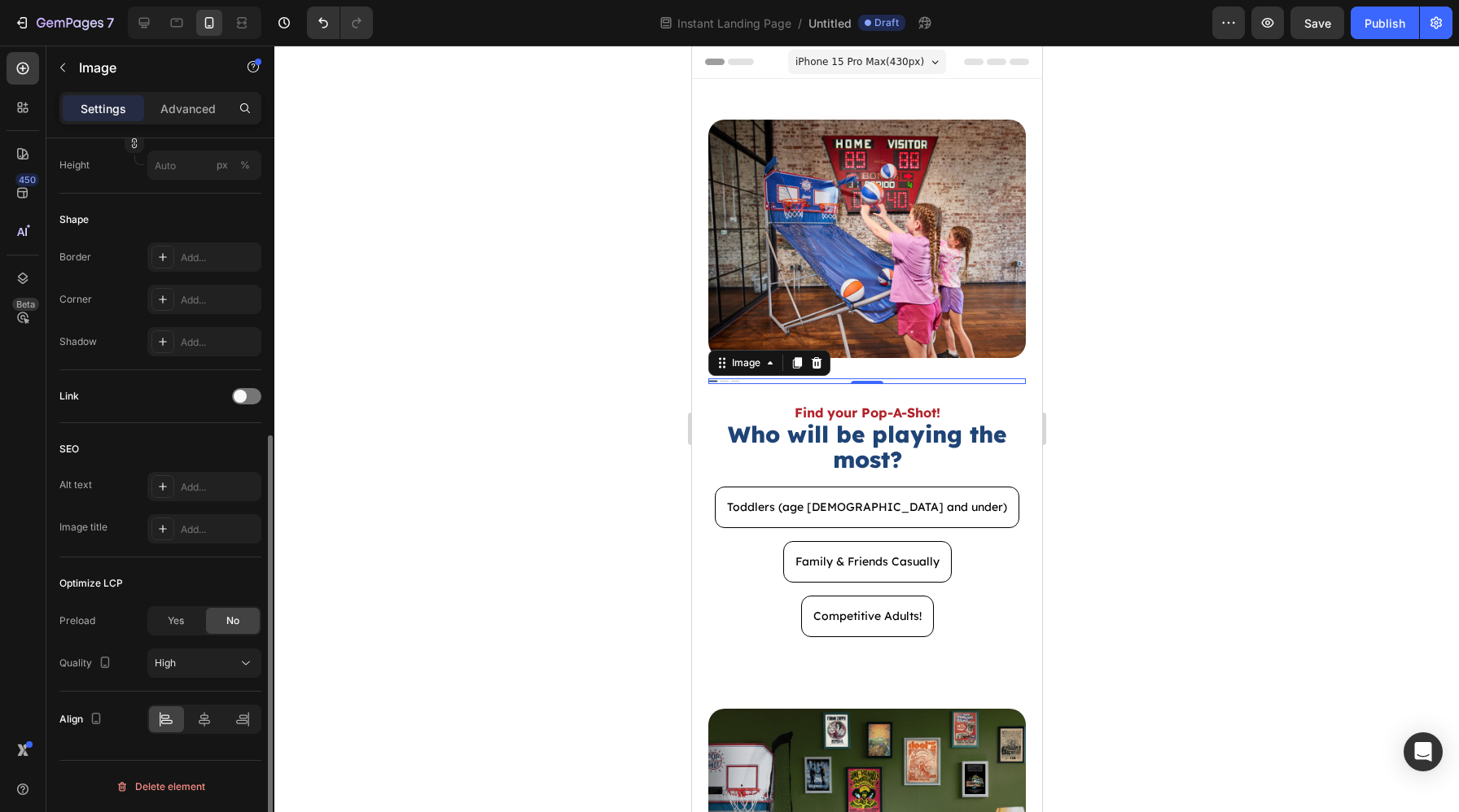
scroll to position [508, 0]
click at [210, 723] on icon at bounding box center [203, 720] width 16 height 16
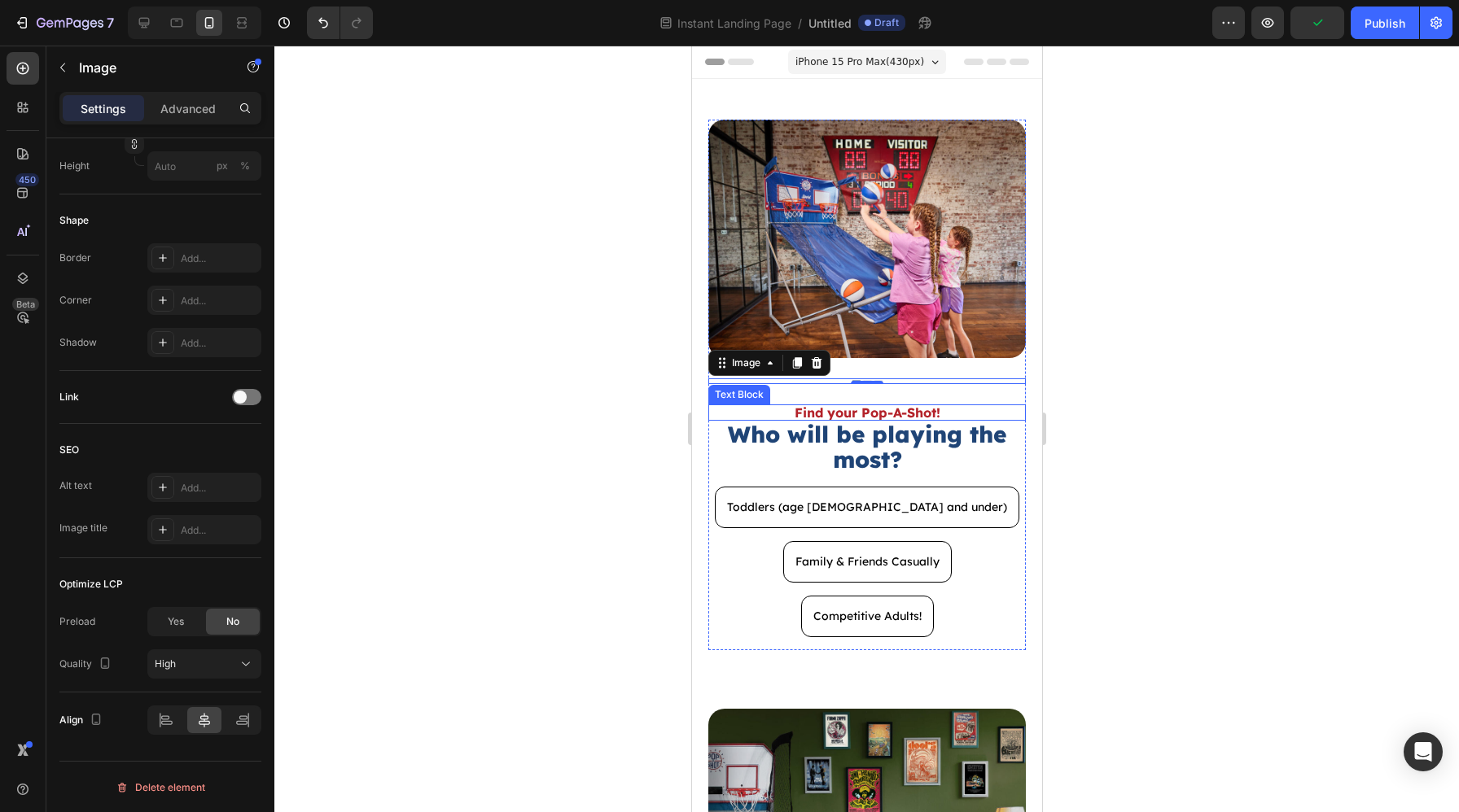
click at [914, 414] on p "Find your Pop-A-Shot!" at bounding box center [866, 412] width 314 height 13
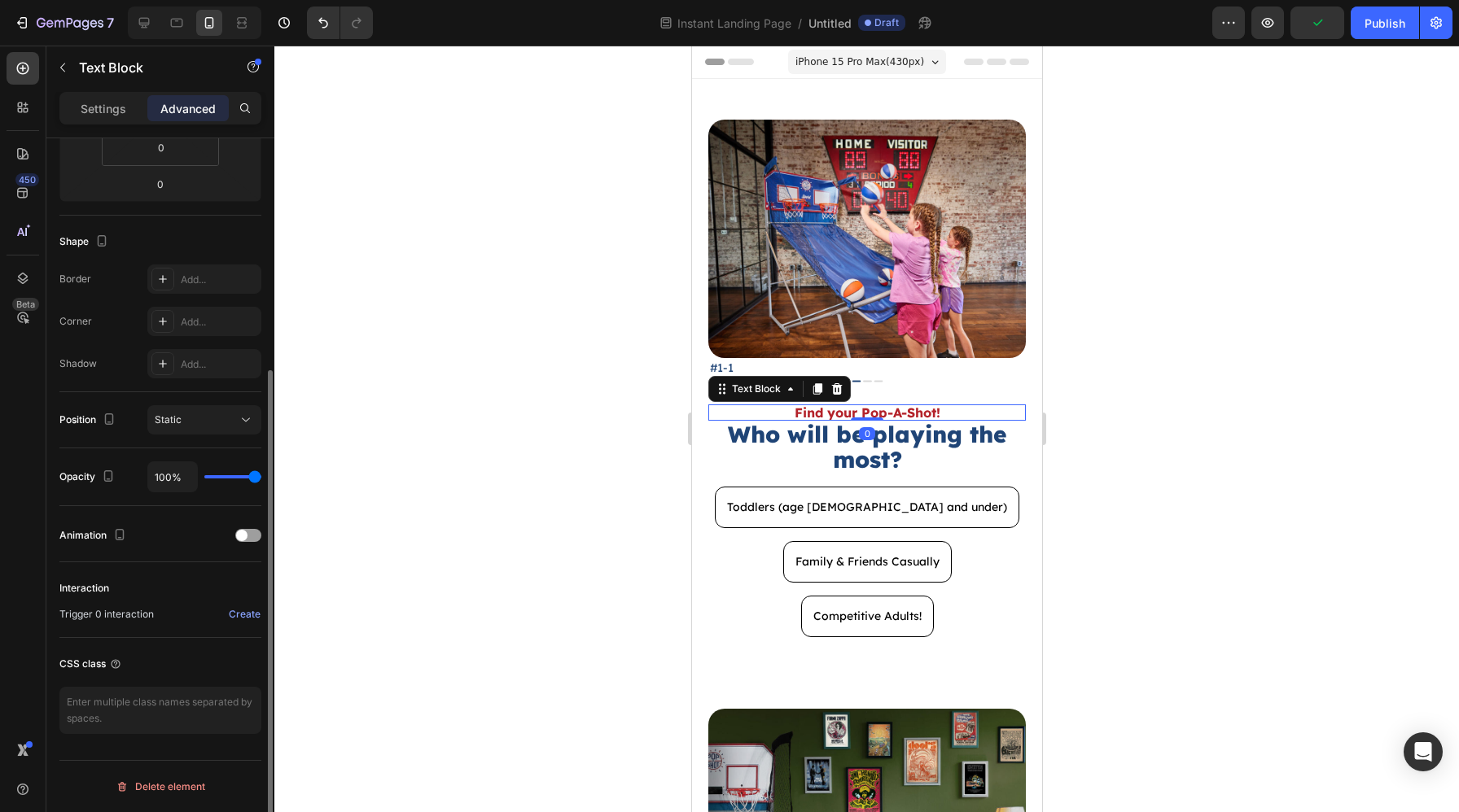
scroll to position [0, 0]
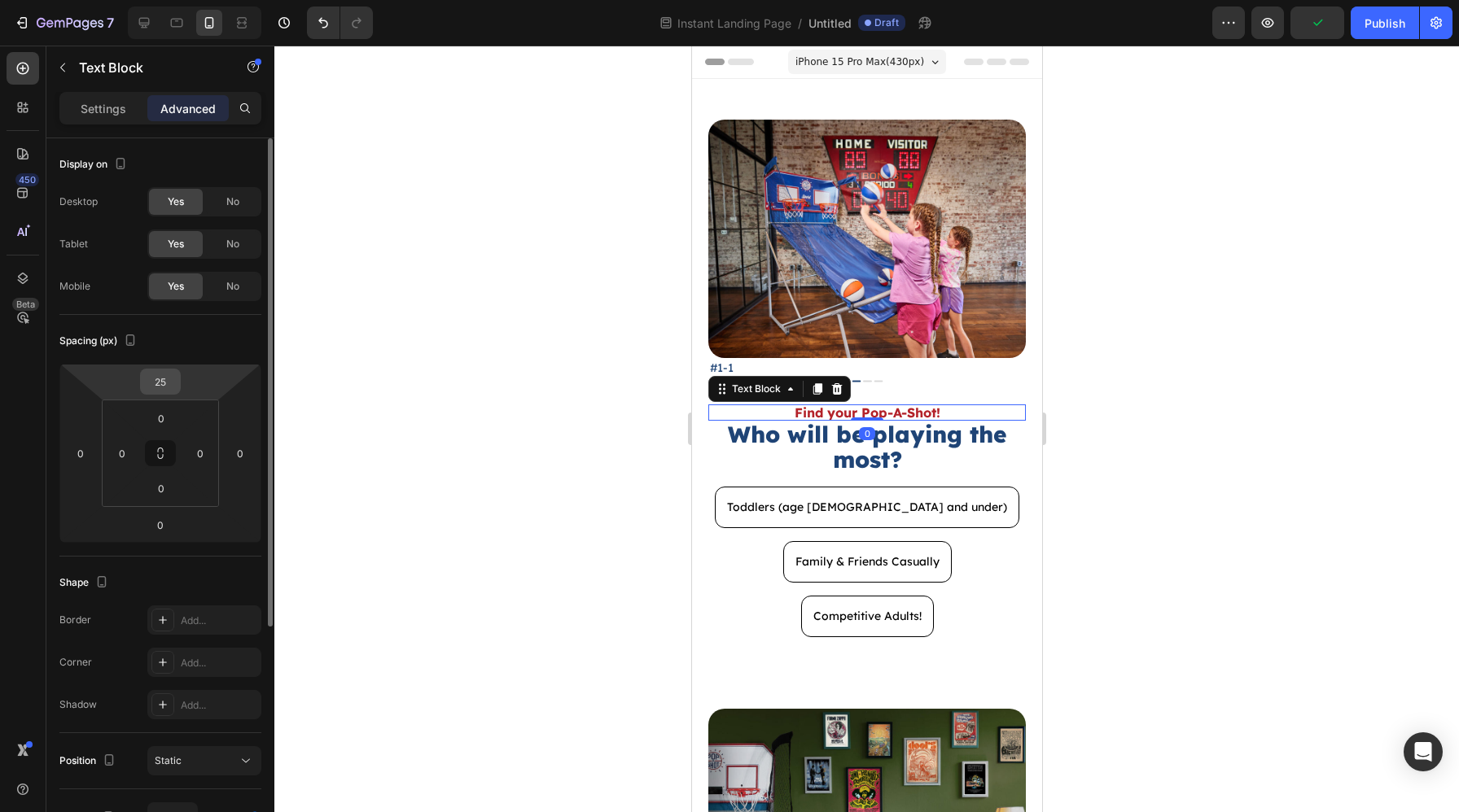
click at [166, 382] on input "25" at bounding box center [160, 382] width 33 height 24
type input "0"
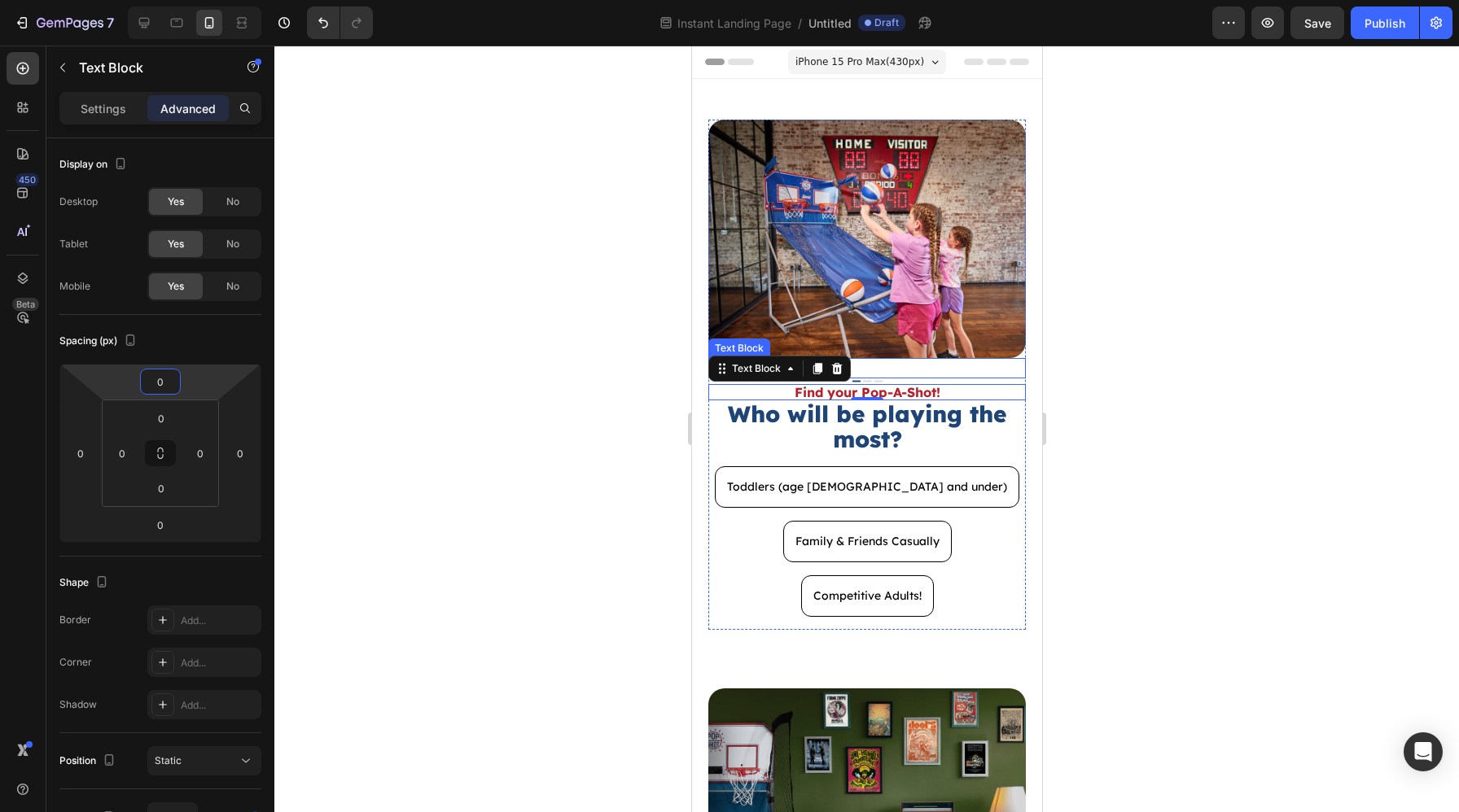
click at [930, 372] on p "#1-1" at bounding box center [866, 368] width 314 height 17
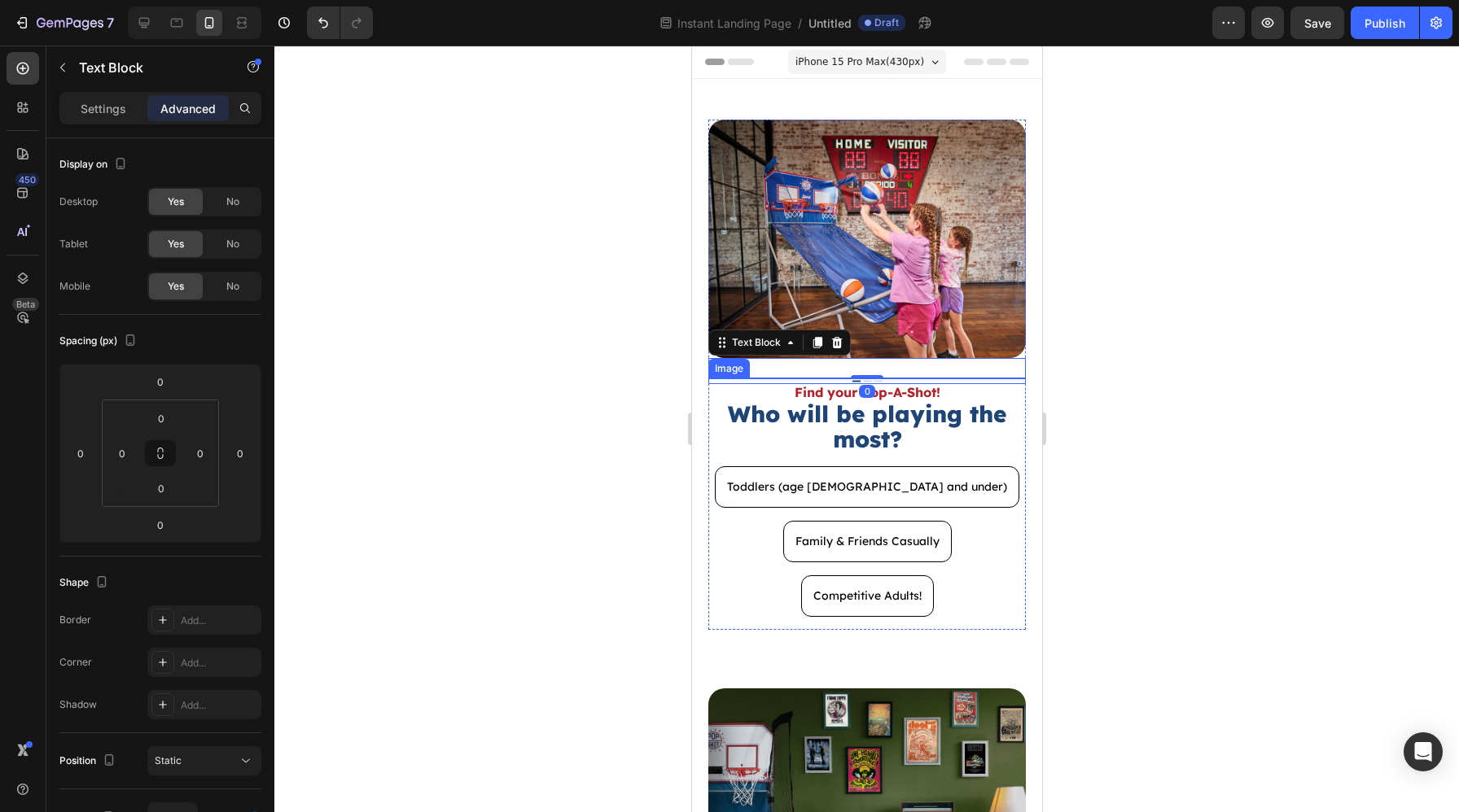
click at [926, 382] on div at bounding box center [866, 382] width 317 height 7
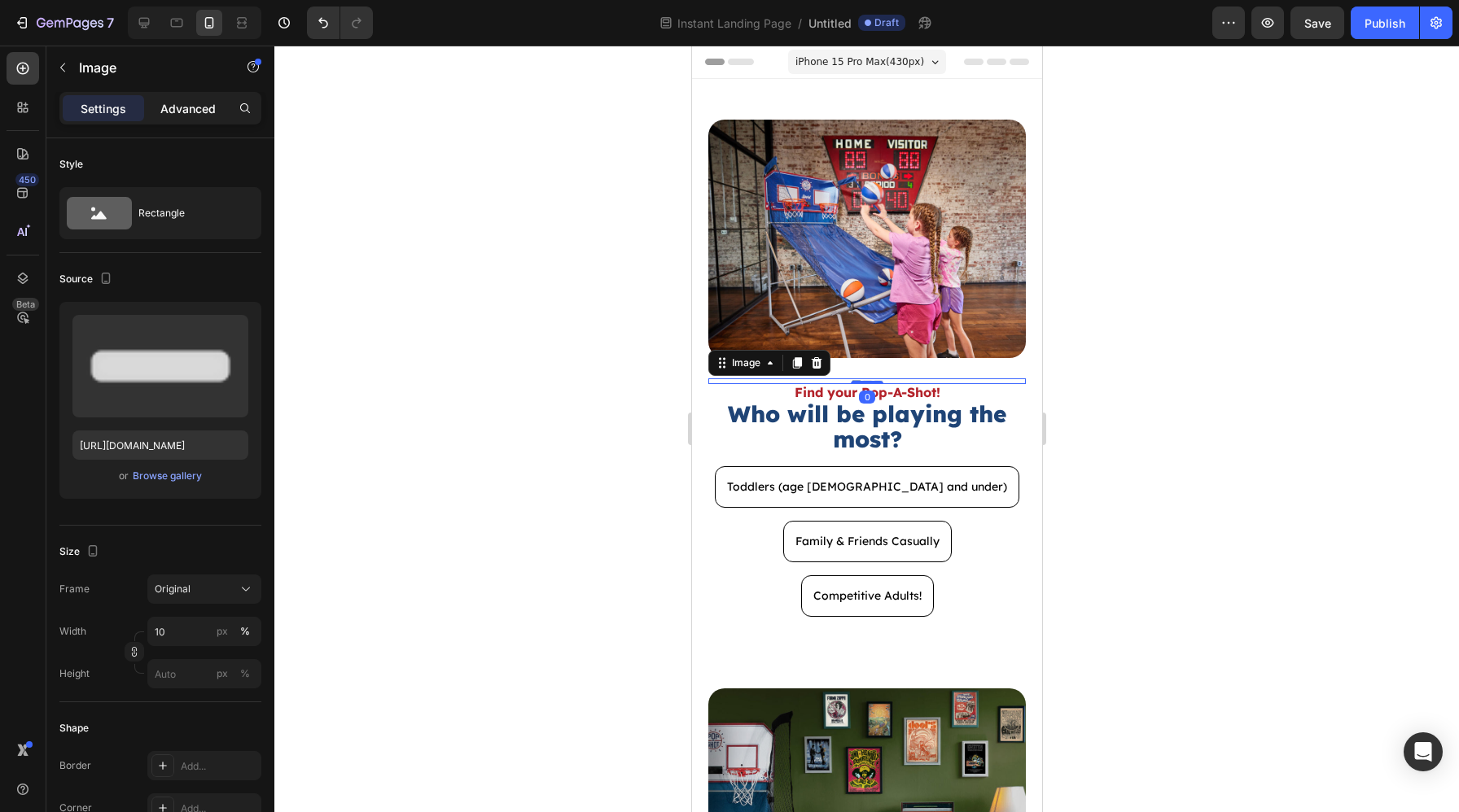
click at [175, 104] on p "Advanced" at bounding box center [188, 109] width 56 height 17
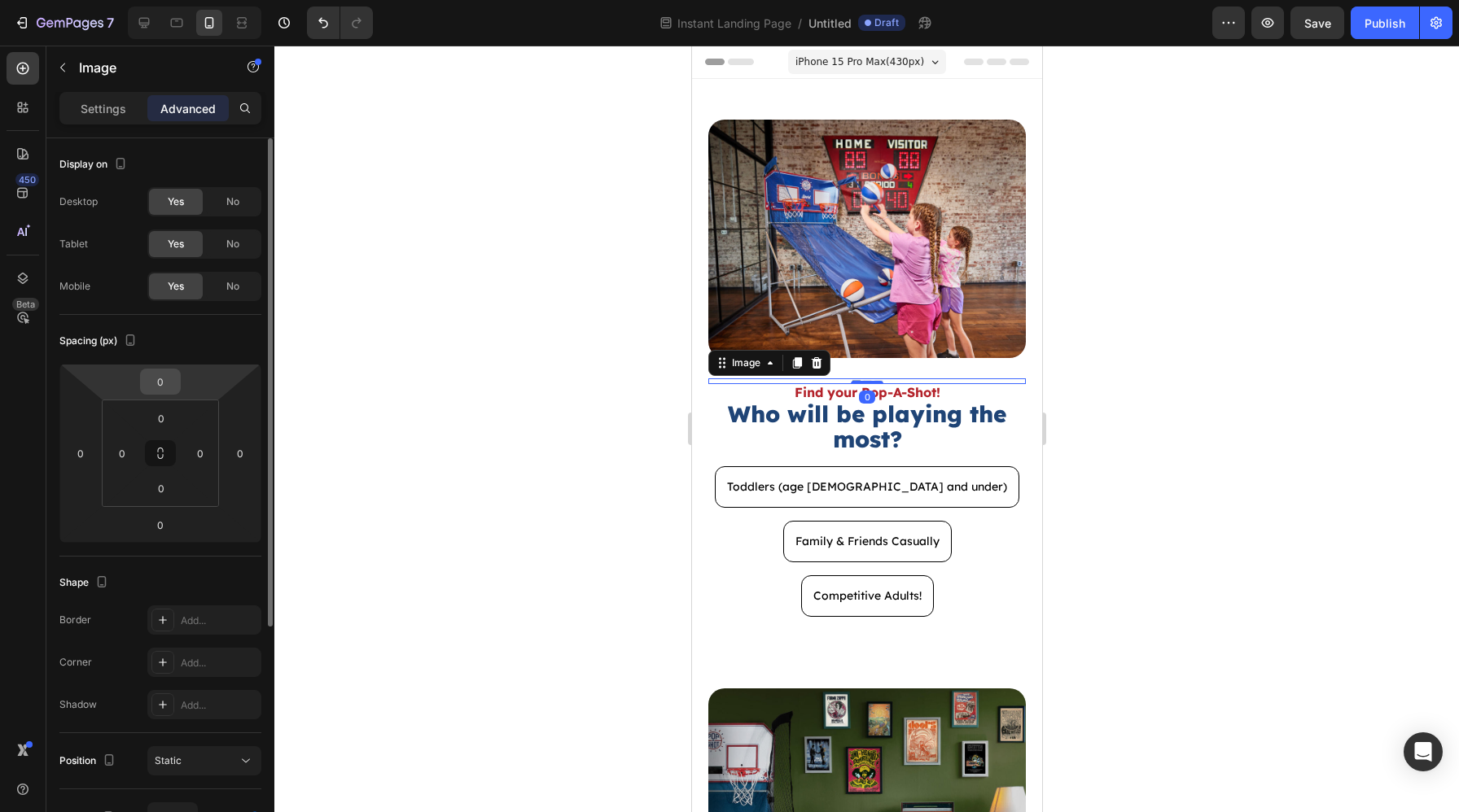
click at [171, 384] on input "0" at bounding box center [160, 382] width 33 height 24
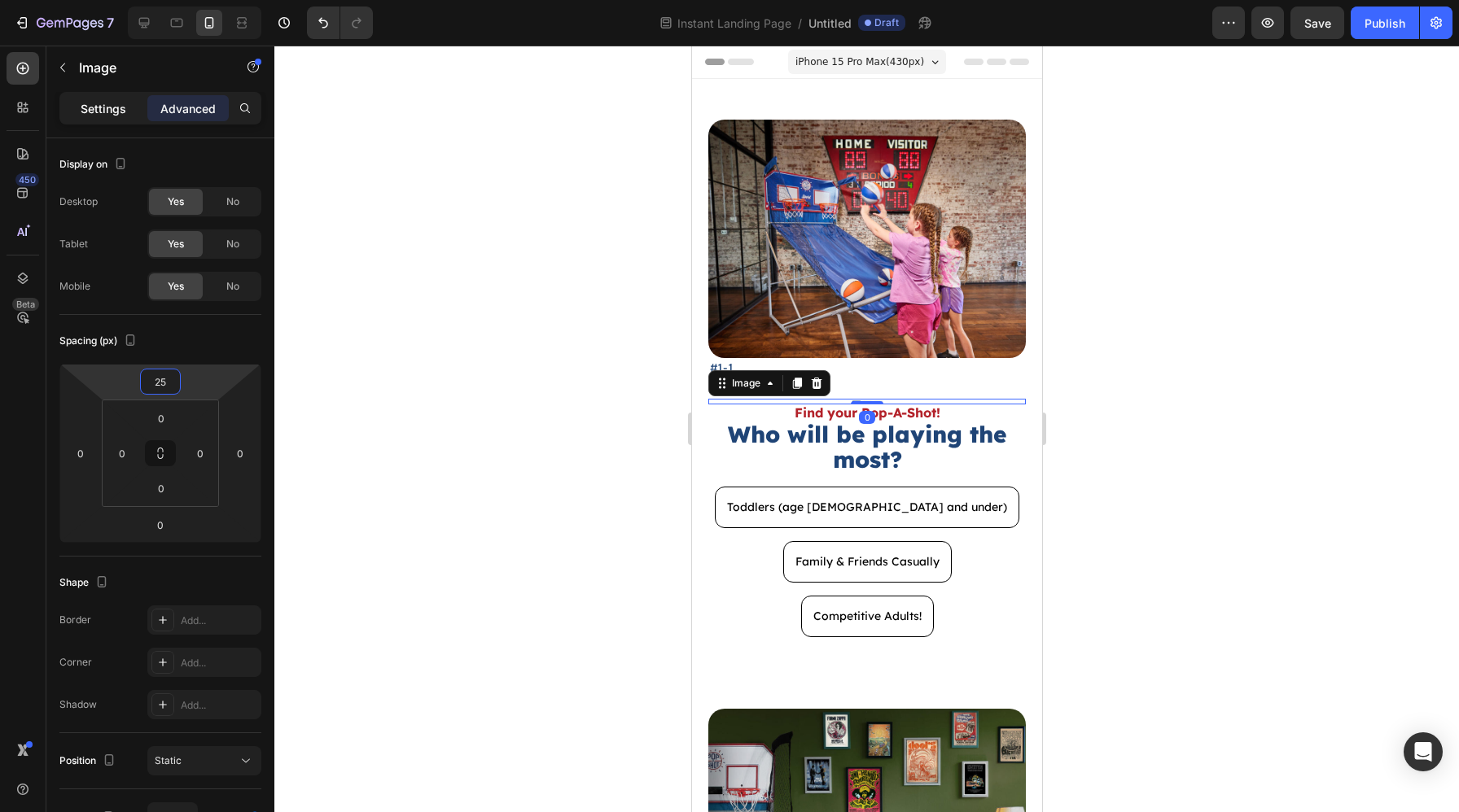
type input "25"
click at [103, 118] on div "Settings" at bounding box center [103, 108] width 81 height 26
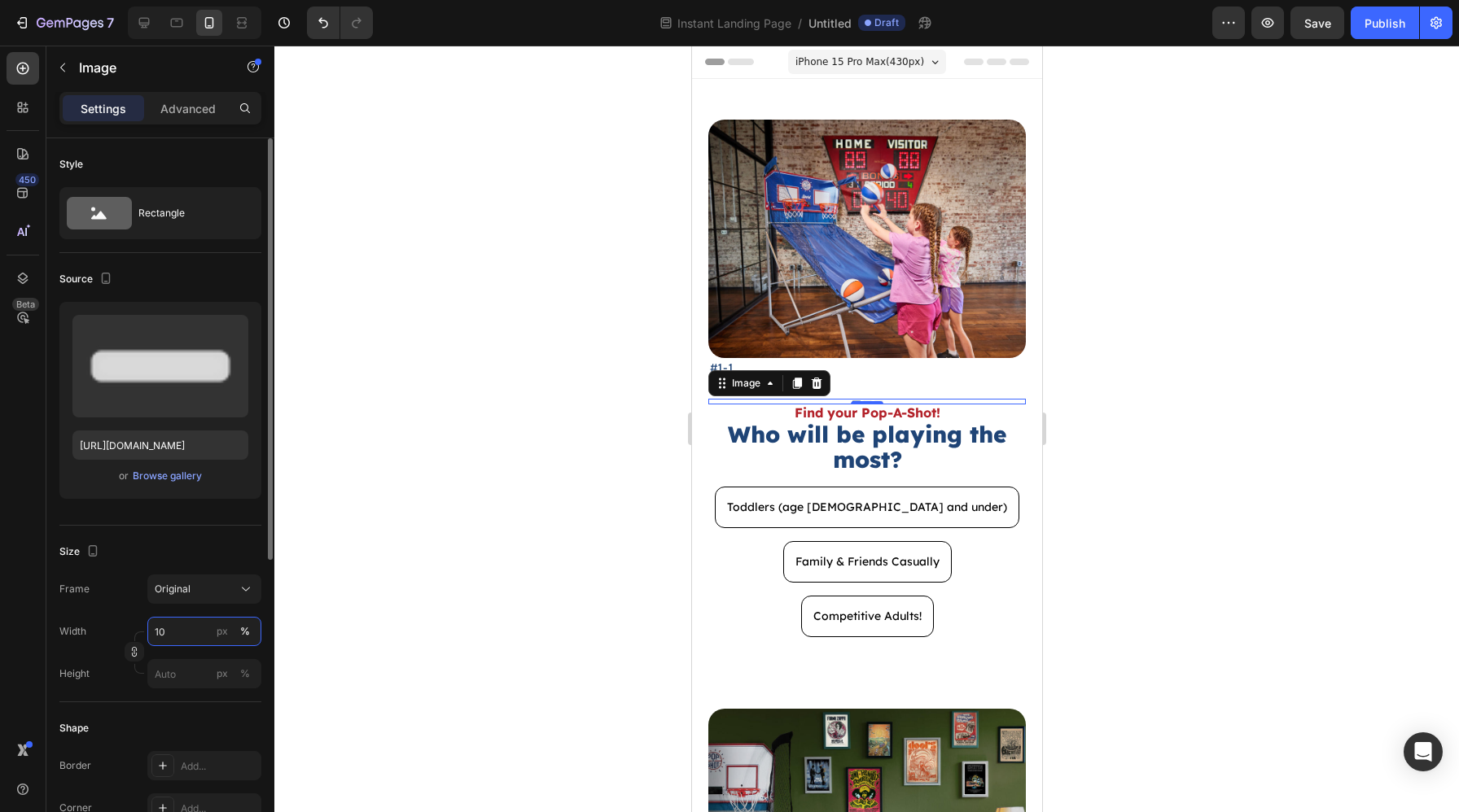
click at [168, 632] on input "10" at bounding box center [203, 631] width 114 height 30
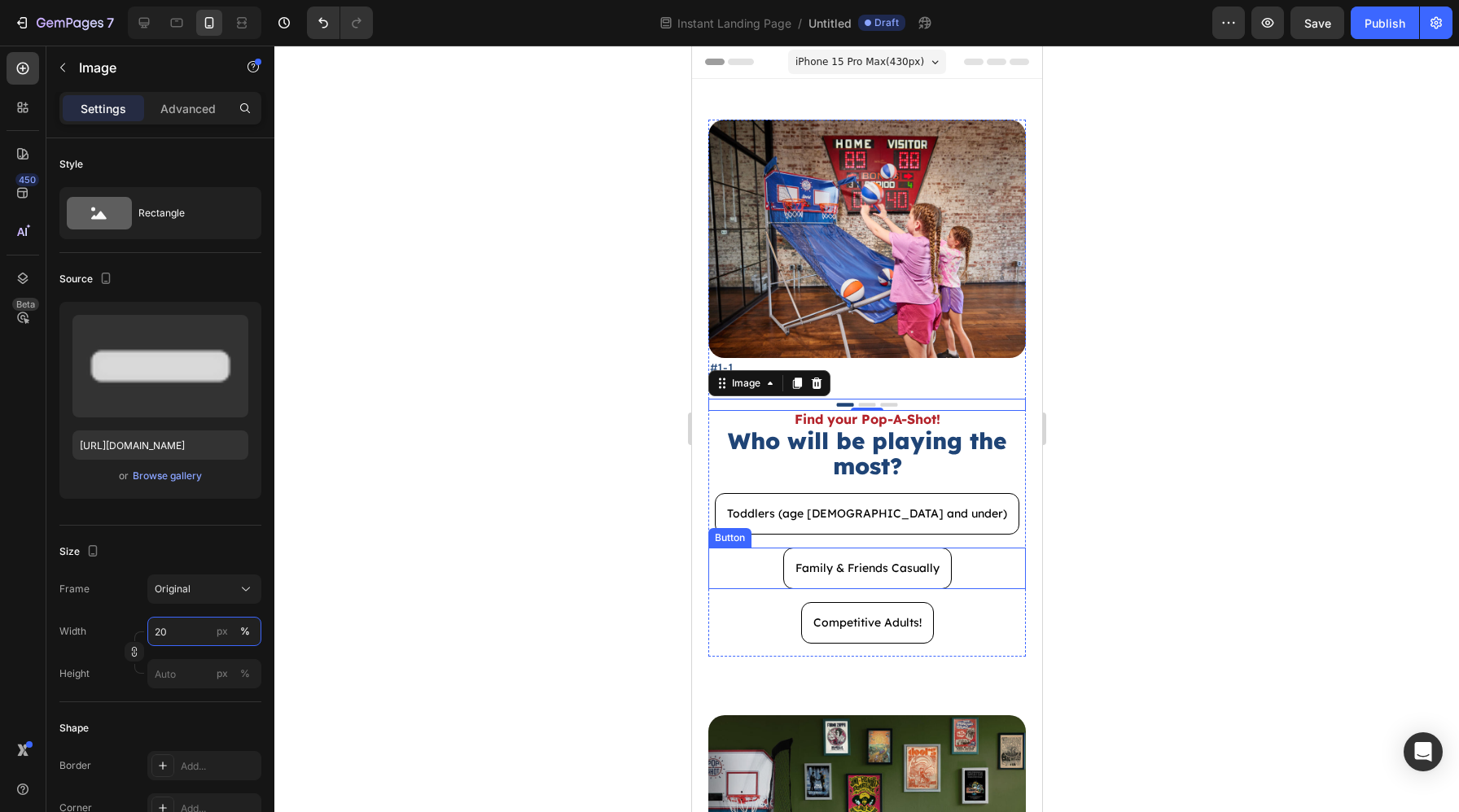
type input "20"
click at [1097, 604] on div at bounding box center [866, 429] width 1185 height 766
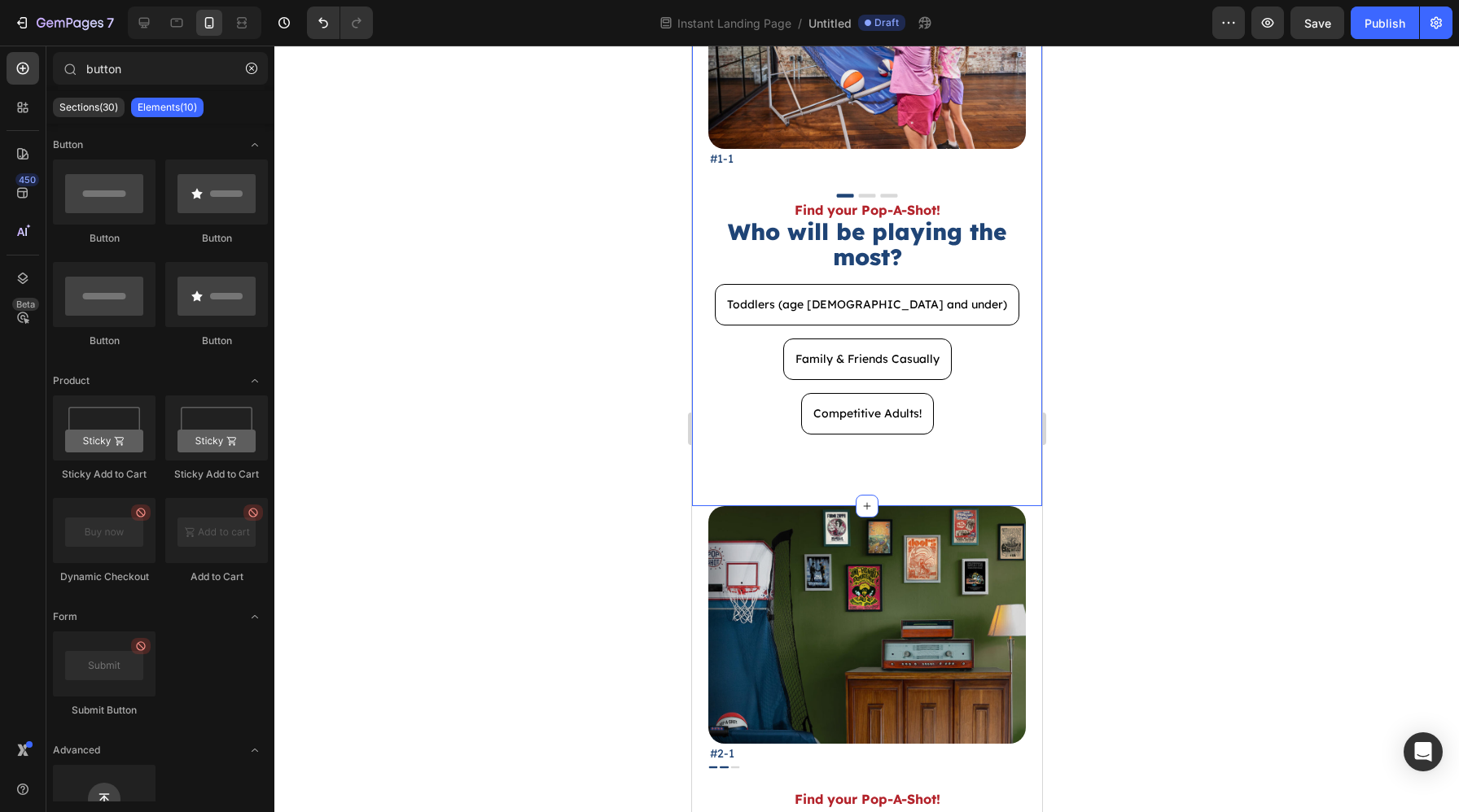
scroll to position [215, 0]
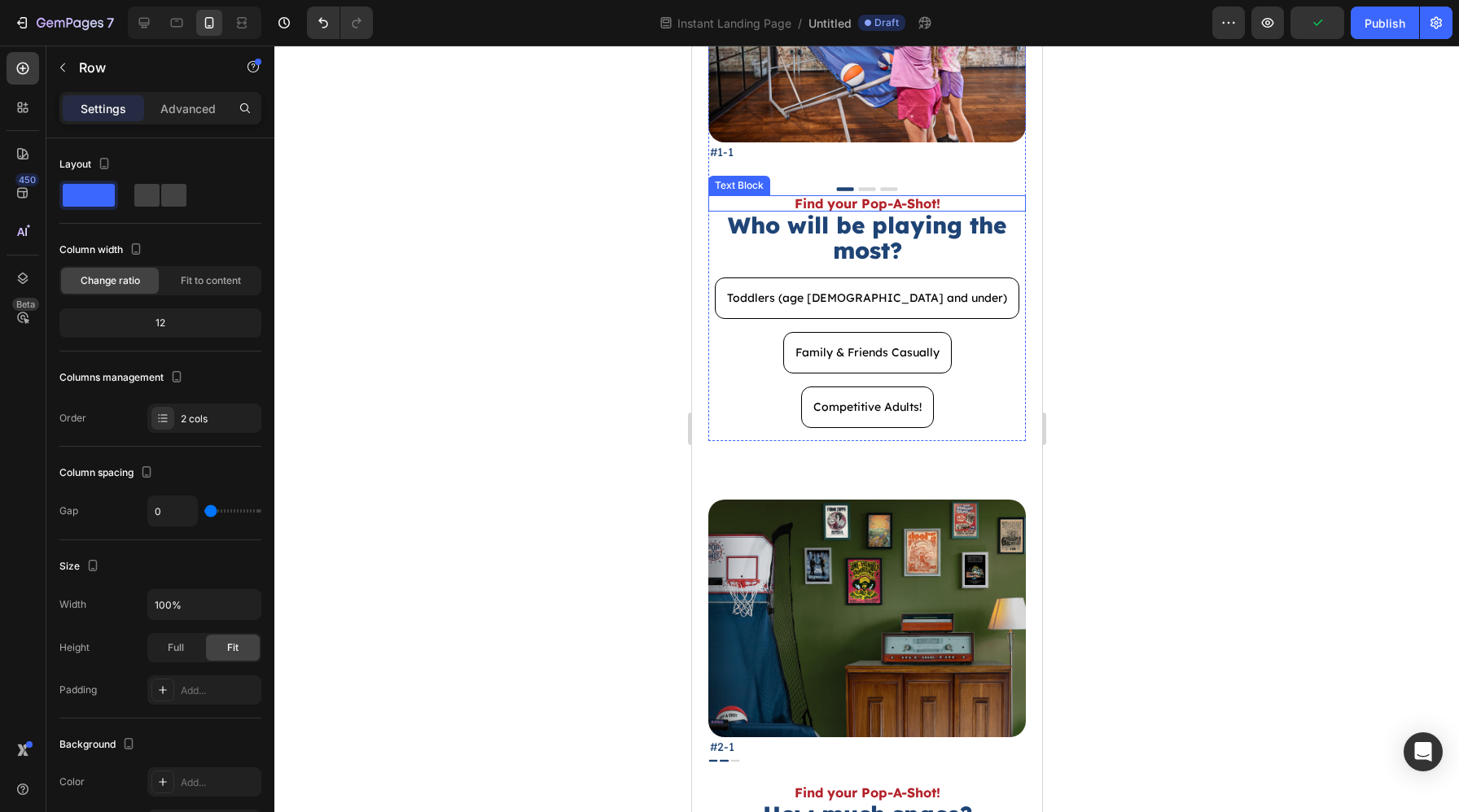
click at [925, 180] on div "Image Find your Pop-A-Shot! Text Block Who will be playing the most? Heading To…" at bounding box center [866, 302] width 317 height 279
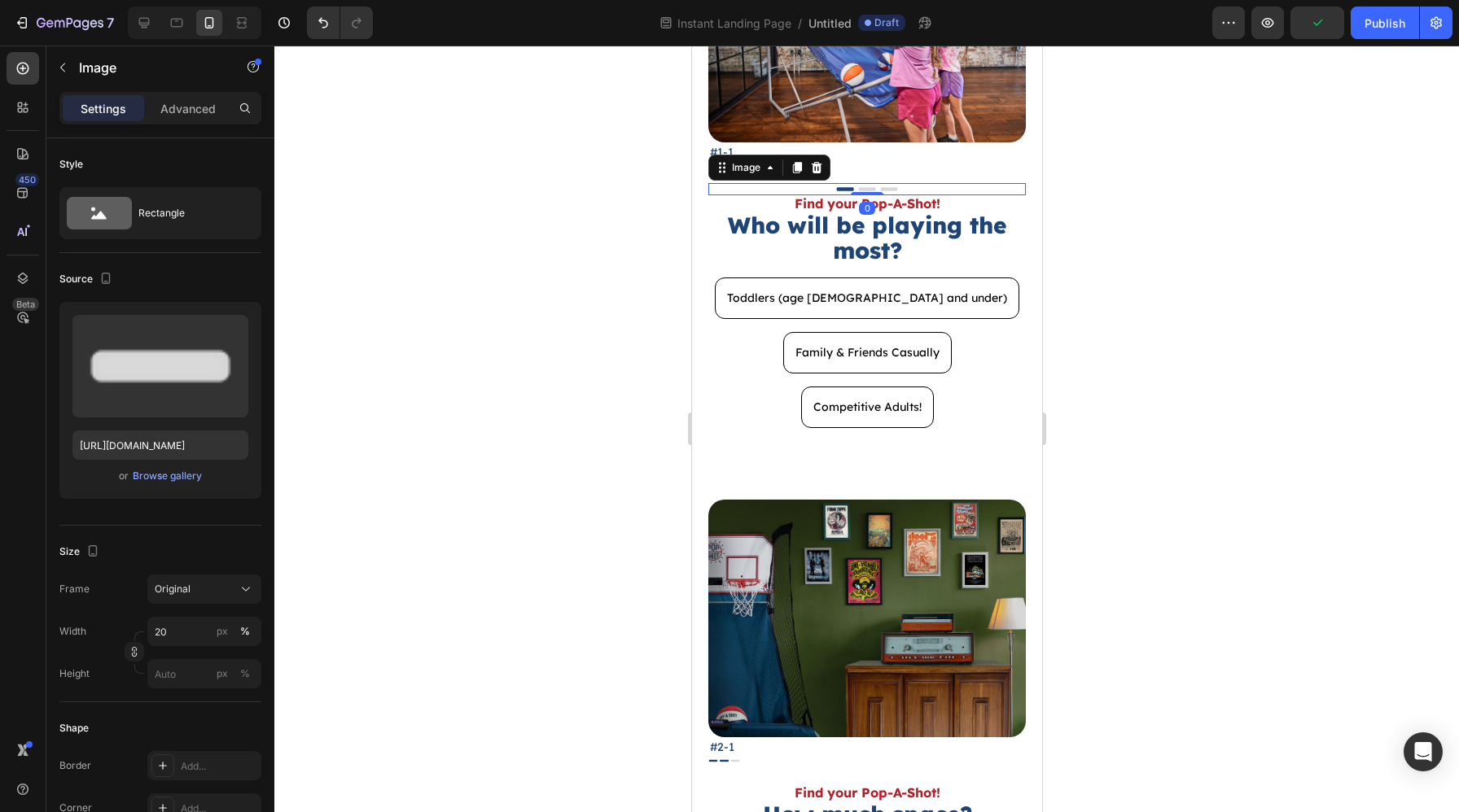
click at [924, 187] on div at bounding box center [866, 189] width 317 height 13
click at [176, 119] on div "Advanced" at bounding box center [187, 108] width 81 height 26
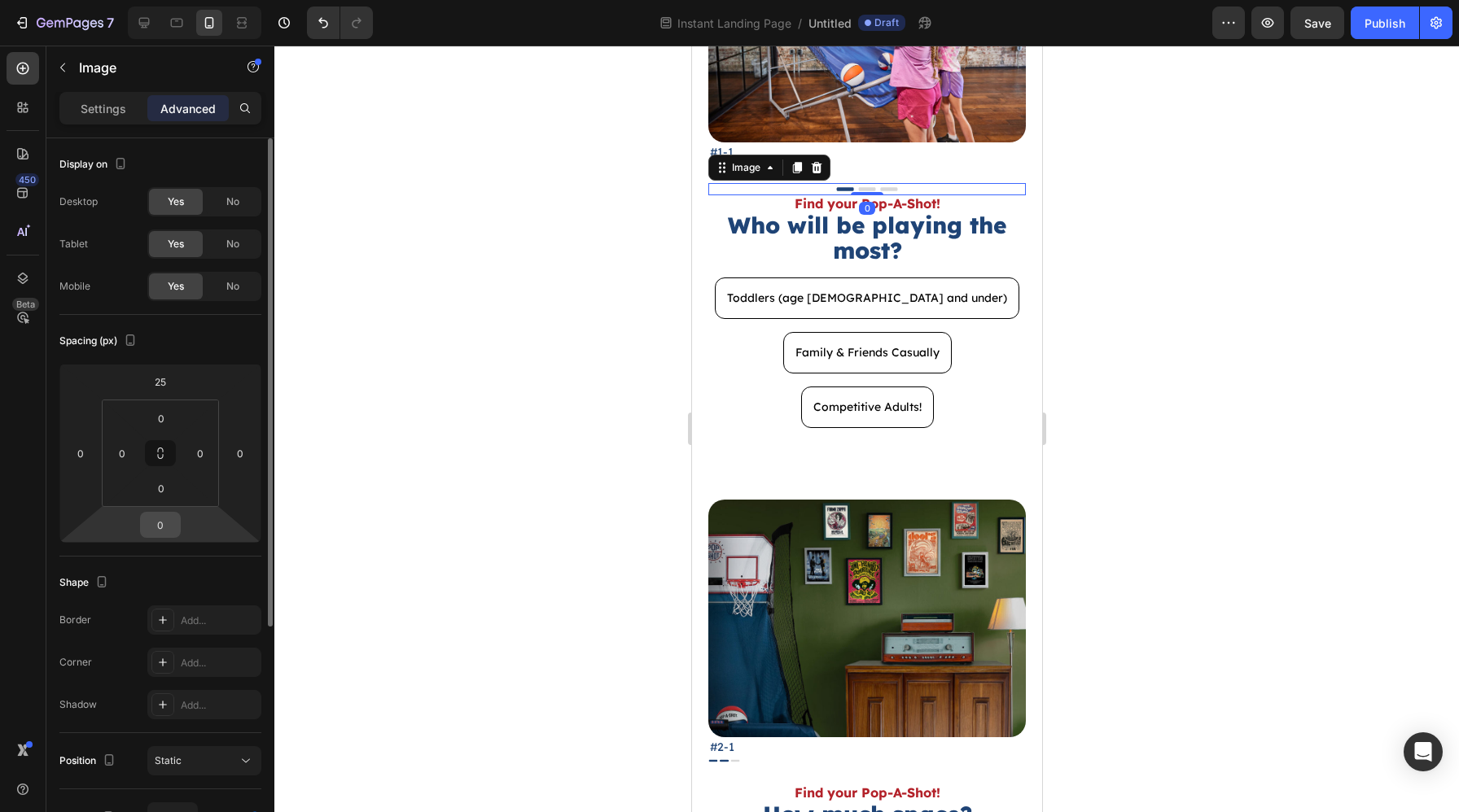
click at [175, 526] on input "0" at bounding box center [160, 524] width 33 height 24
type input "10"
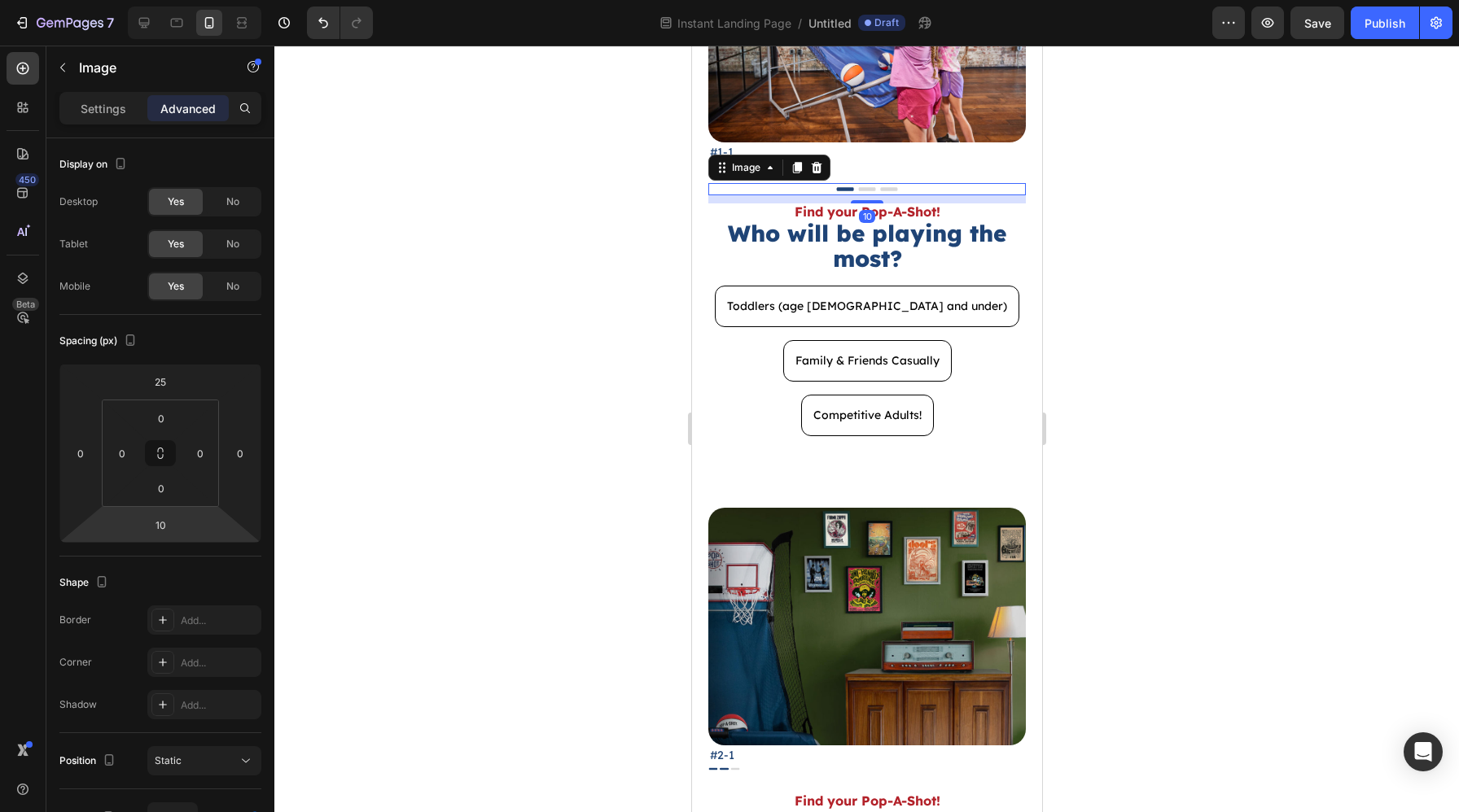
click at [1219, 448] on div at bounding box center [866, 429] width 1185 height 766
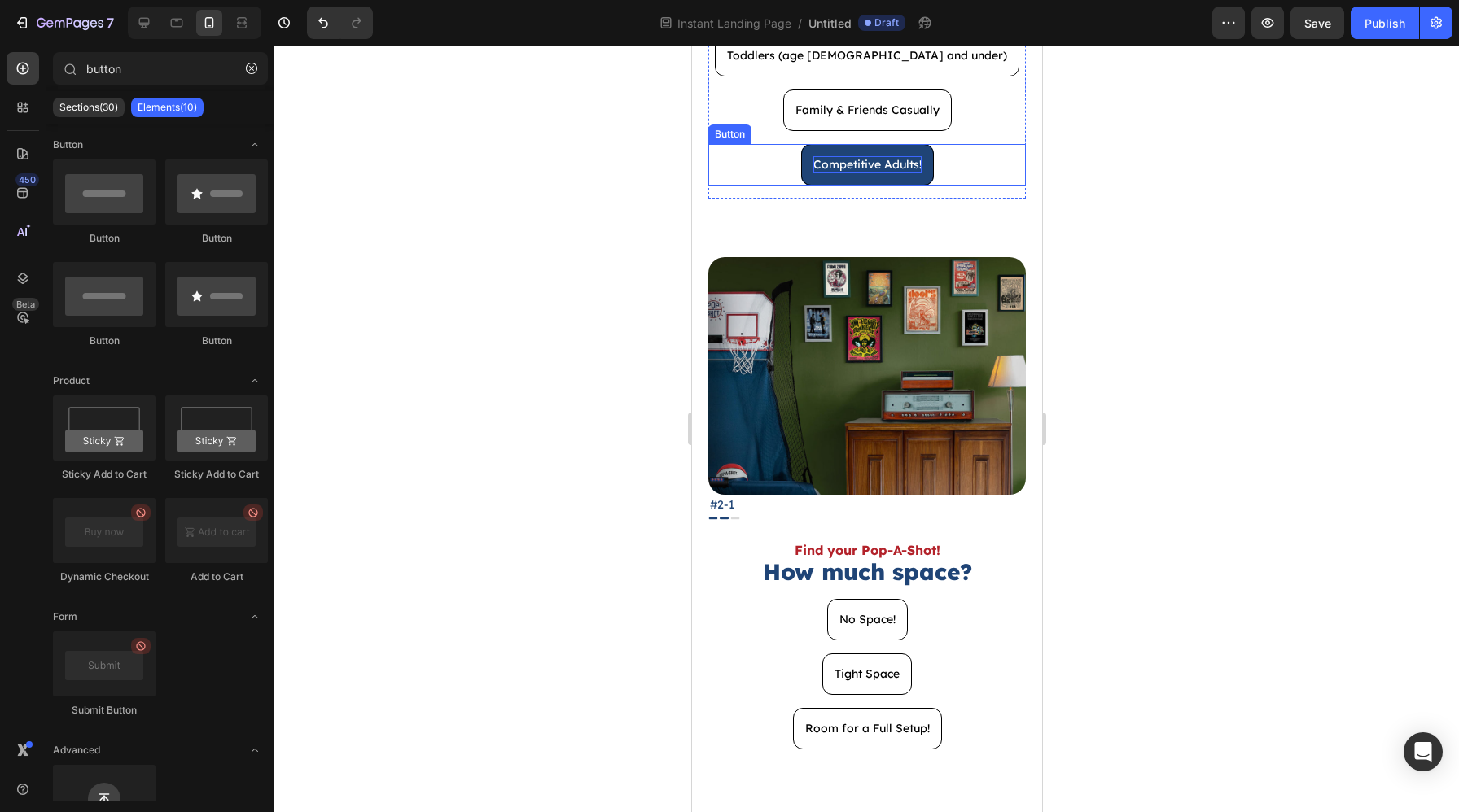
scroll to position [518, 0]
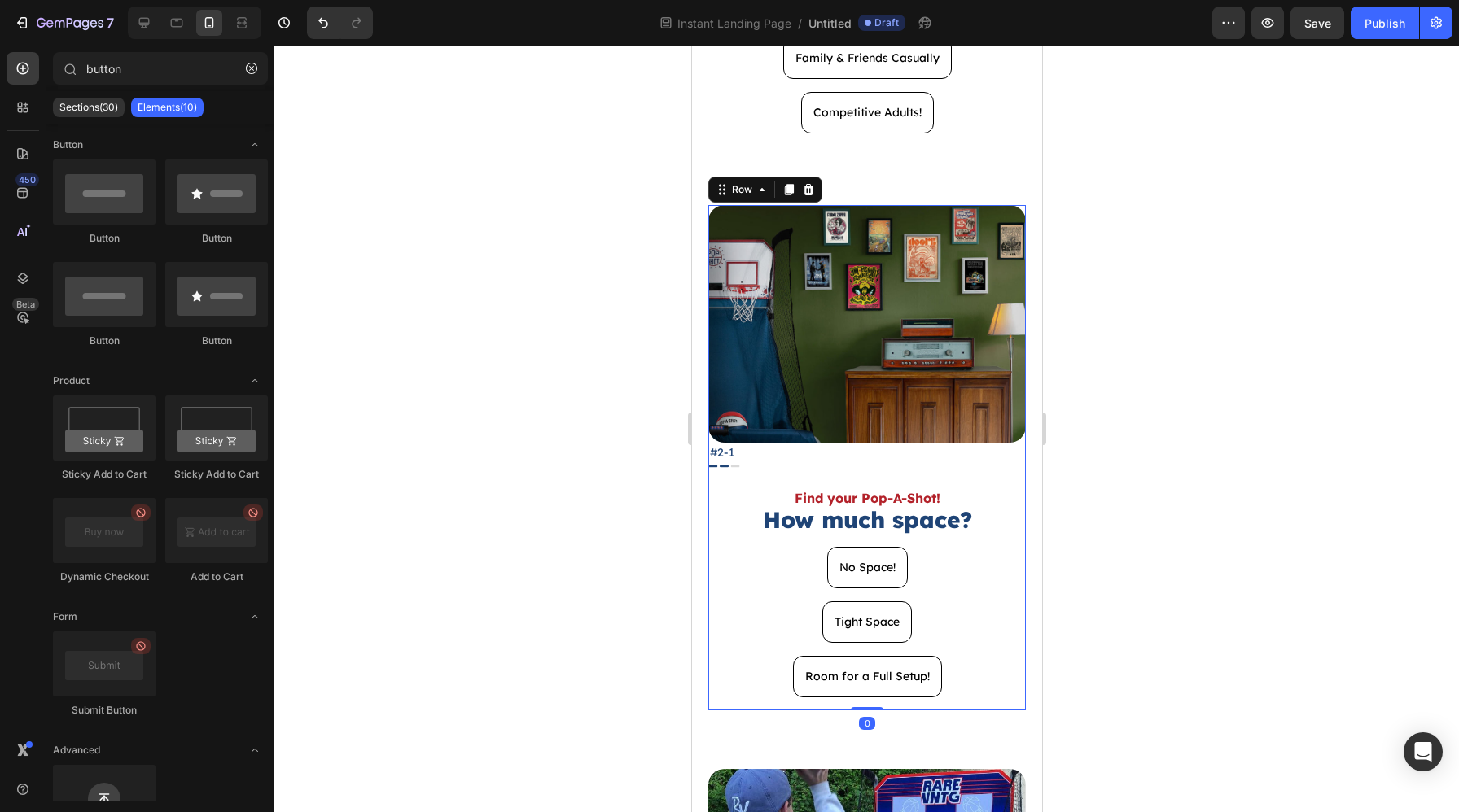
click at [889, 478] on div "Image Find your Pop-A-Shot! Text Block How much space? Heading No Space! Button…" at bounding box center [866, 587] width 317 height 247
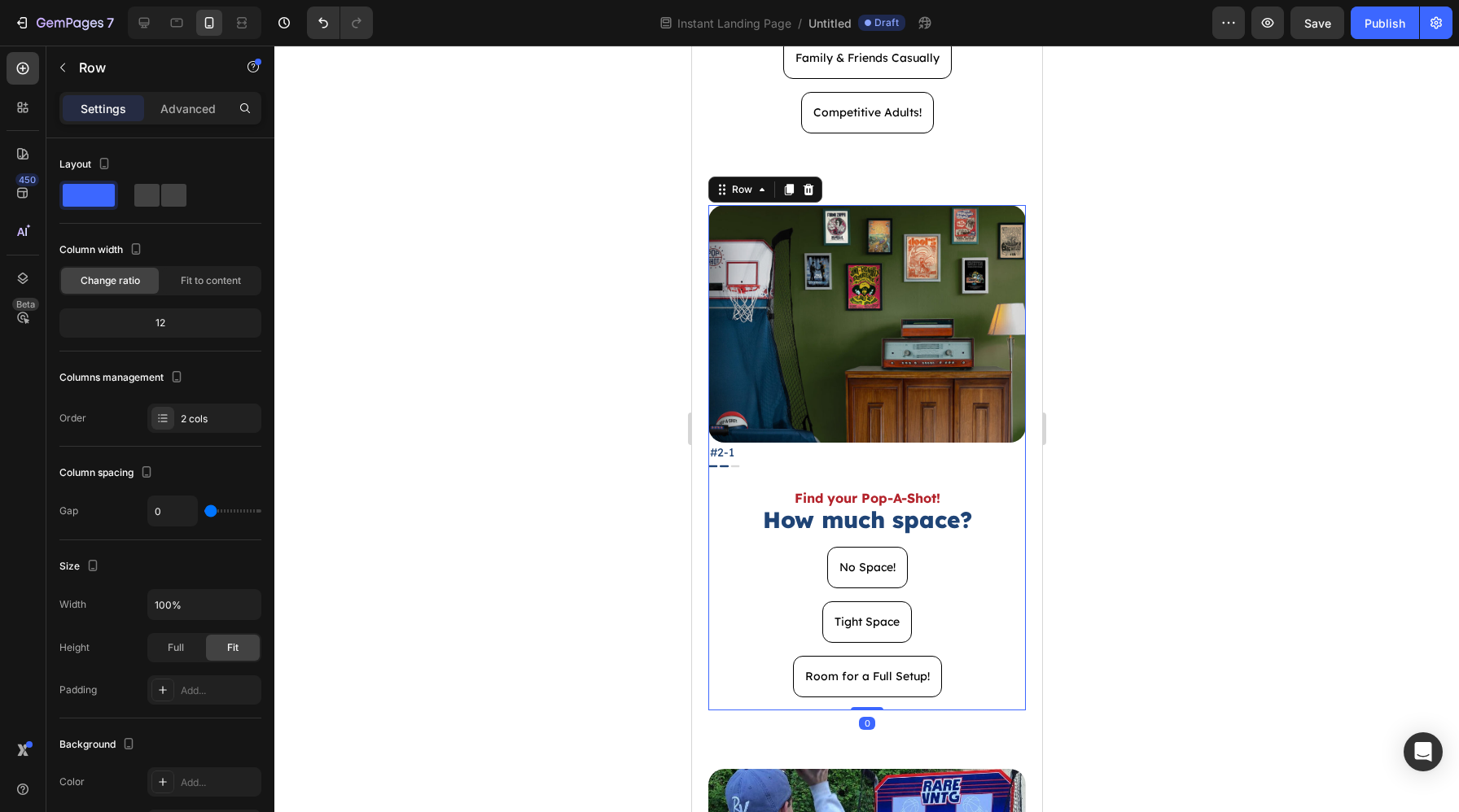
click at [890, 470] on div "Image Find your Pop-A-Shot! Text Block How much space? Heading No Space! Button…" at bounding box center [866, 587] width 317 height 247
click at [724, 464] on img at bounding box center [724, 467] width 32 height 7
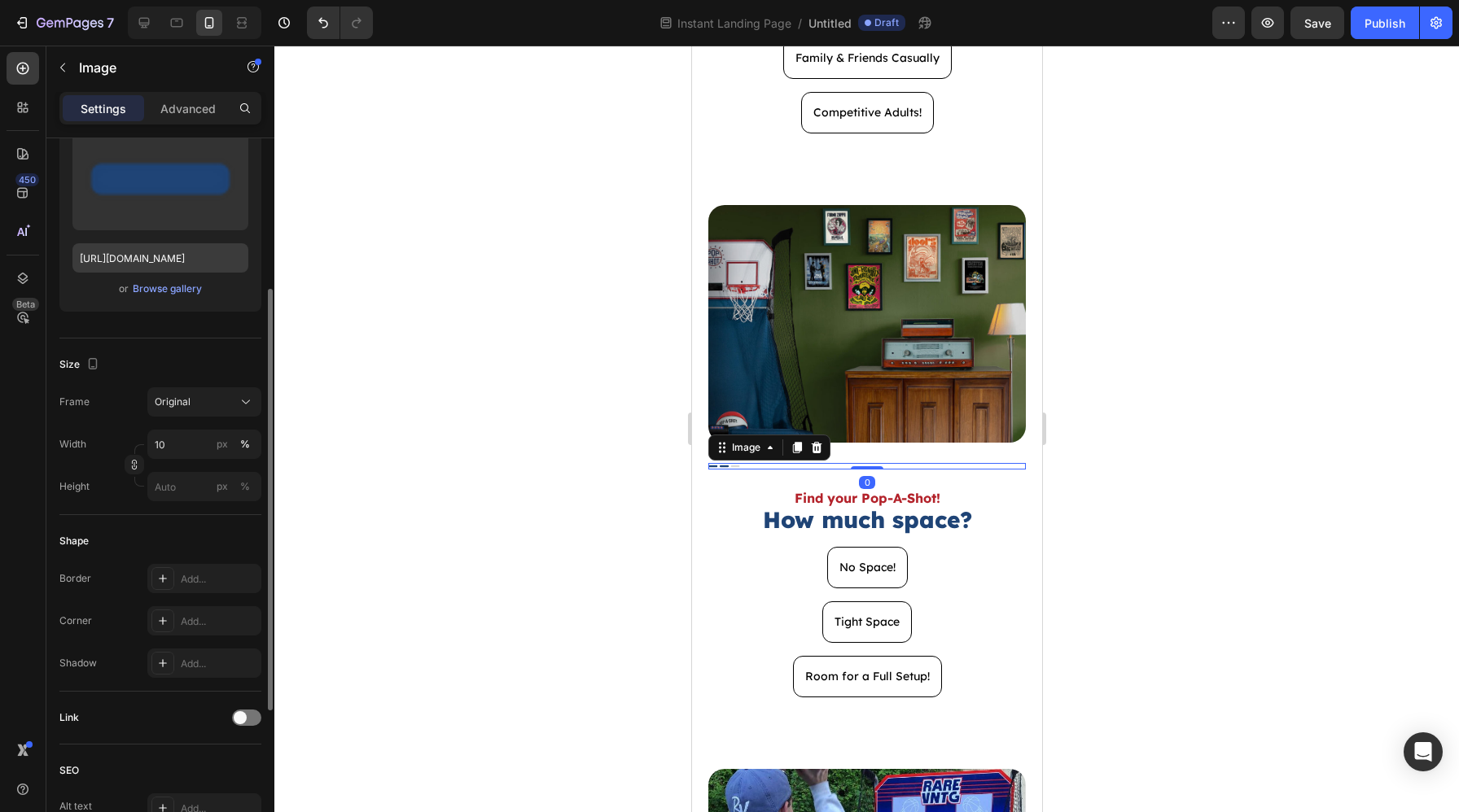
scroll to position [214, 0]
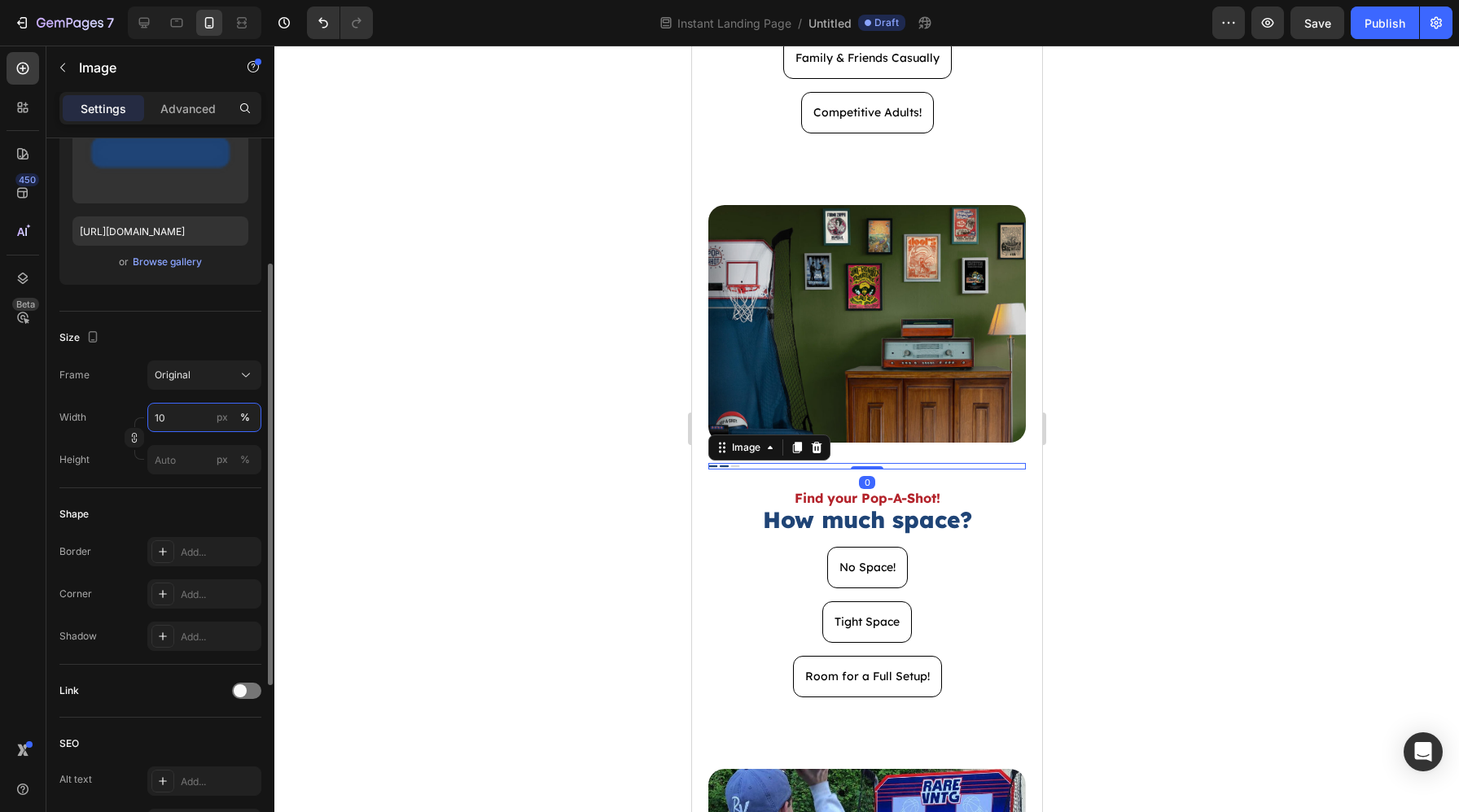
click at [180, 410] on input "10" at bounding box center [203, 417] width 114 height 30
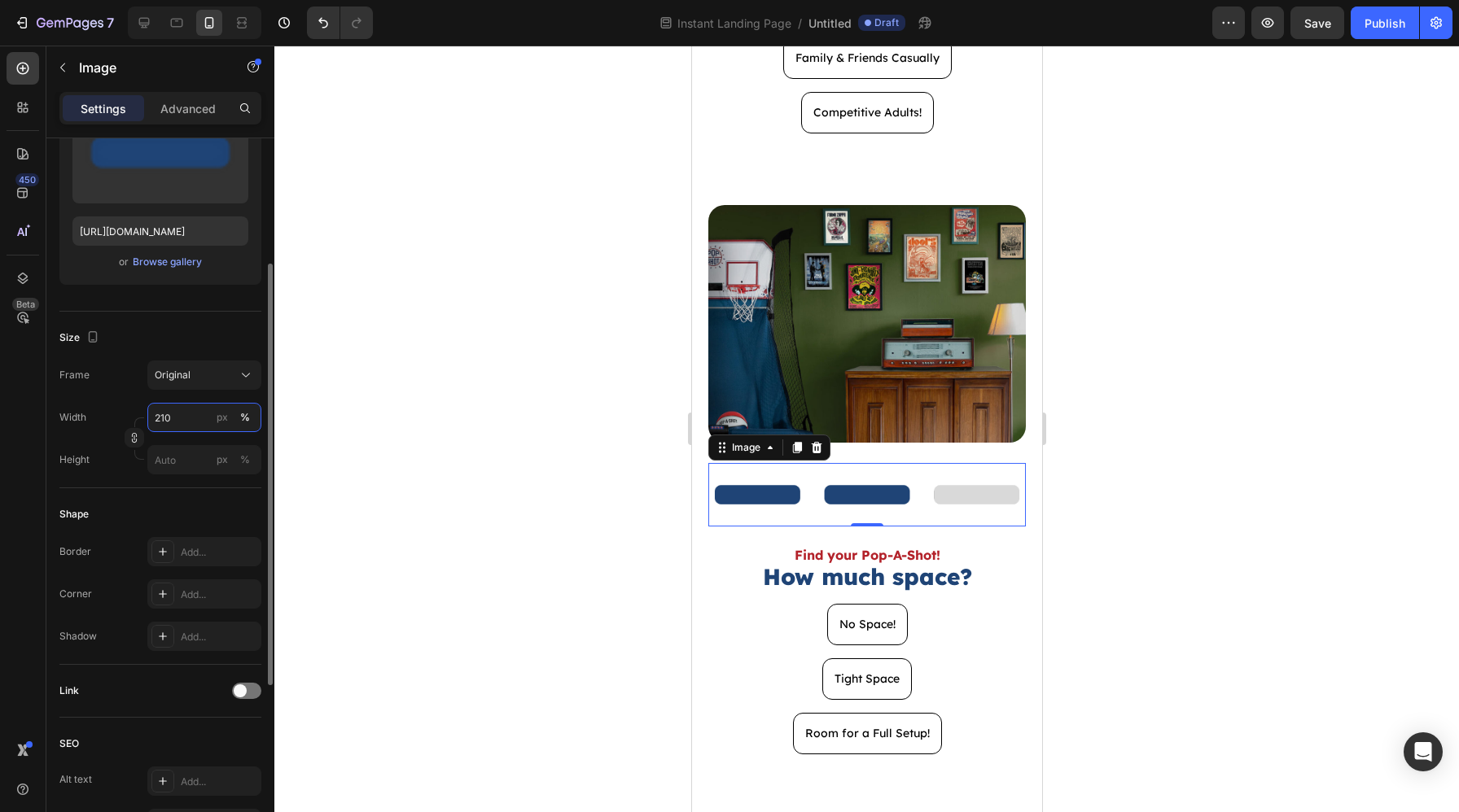
click at [180, 411] on input "210" at bounding box center [203, 417] width 114 height 30
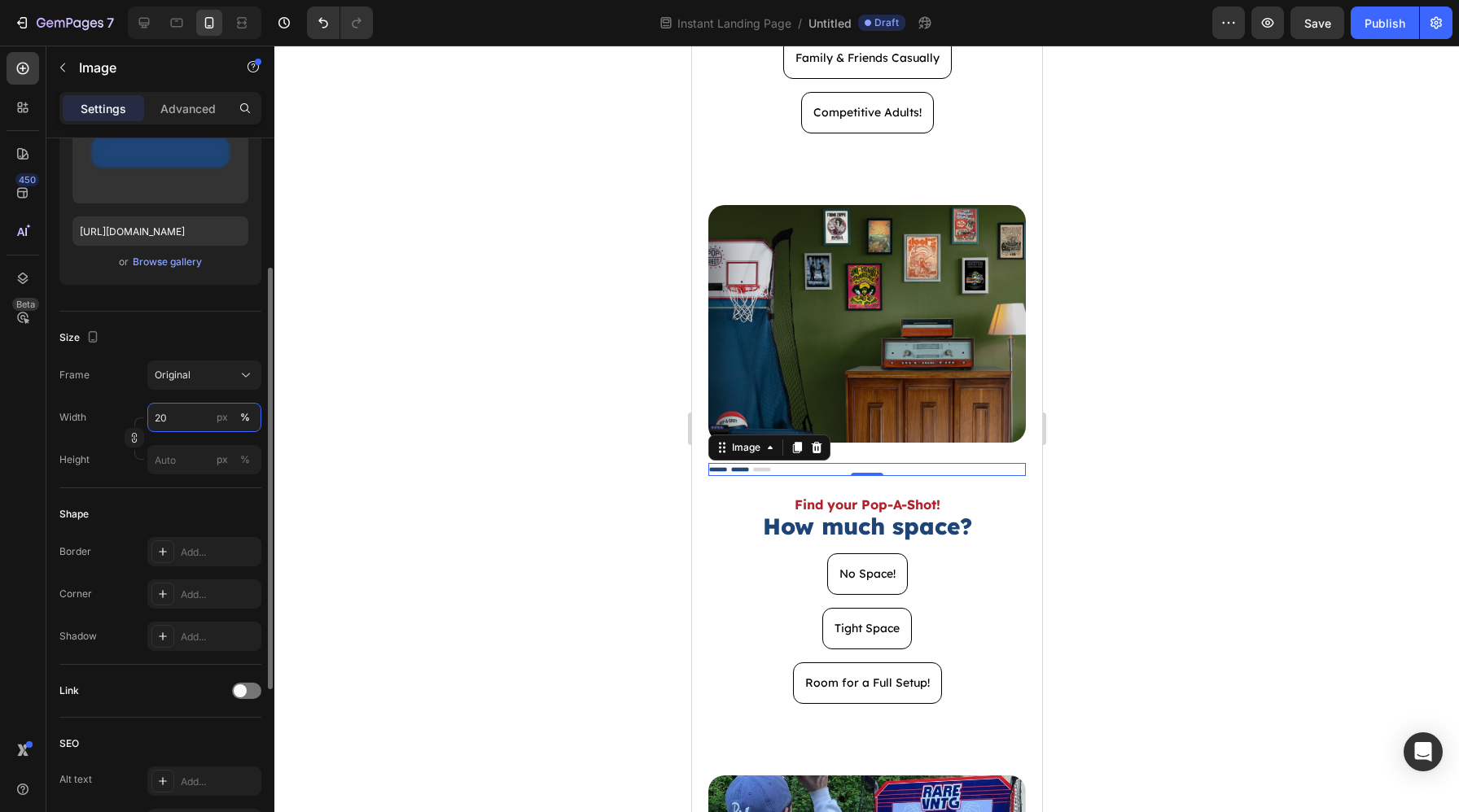
scroll to position [509, 0]
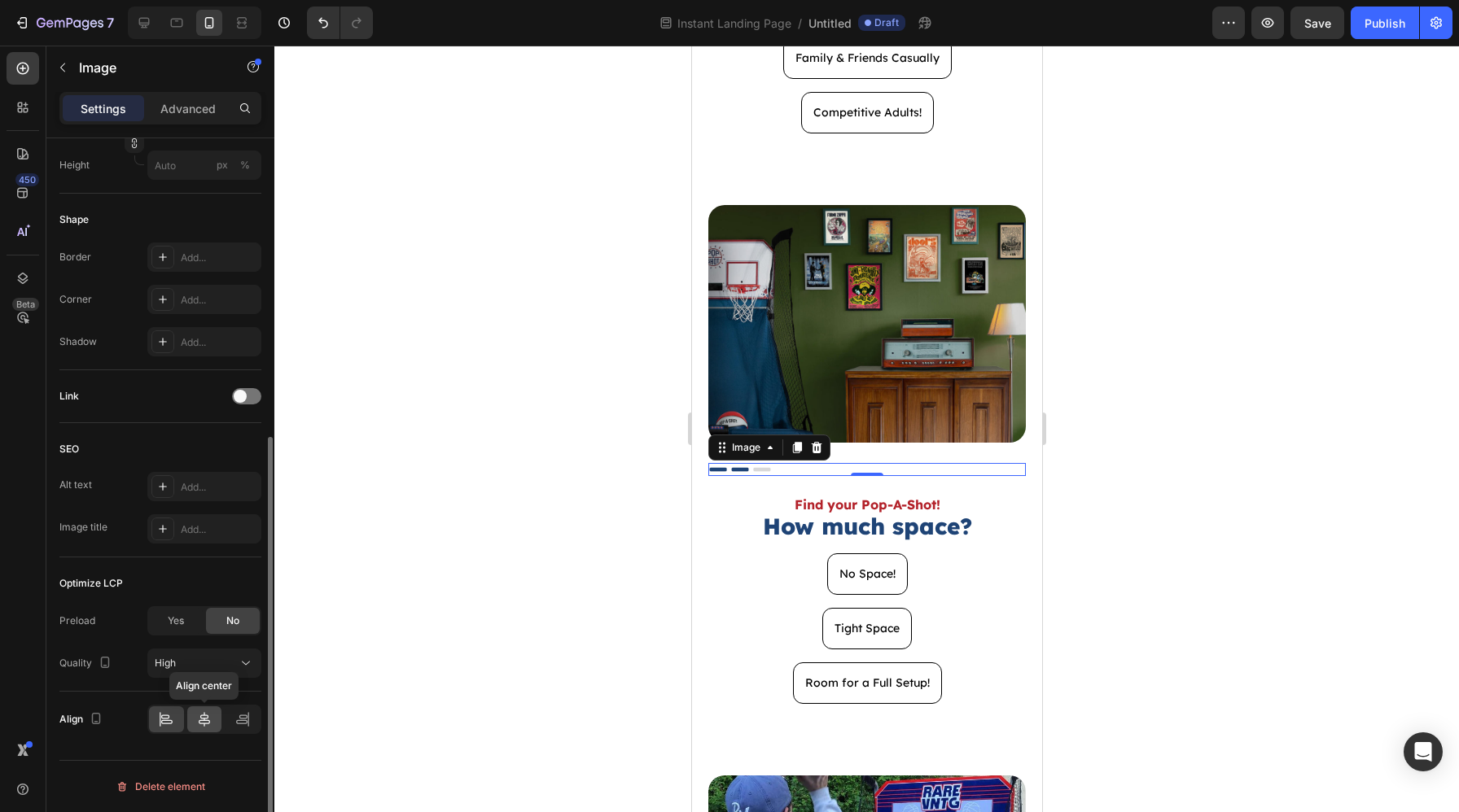
type input "20"
click at [198, 723] on div at bounding box center [204, 719] width 35 height 26
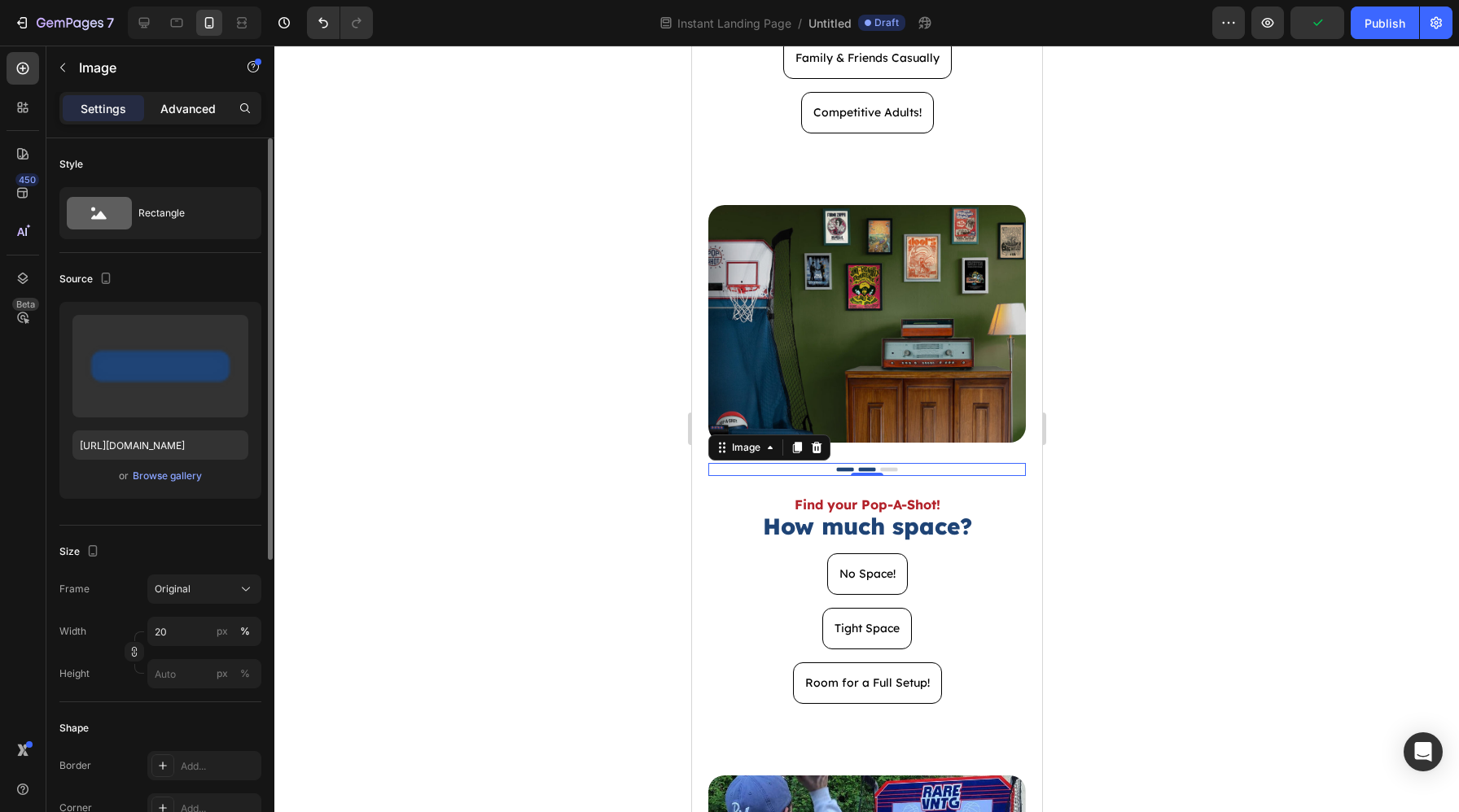
click at [187, 104] on p "Advanced" at bounding box center [188, 109] width 56 height 17
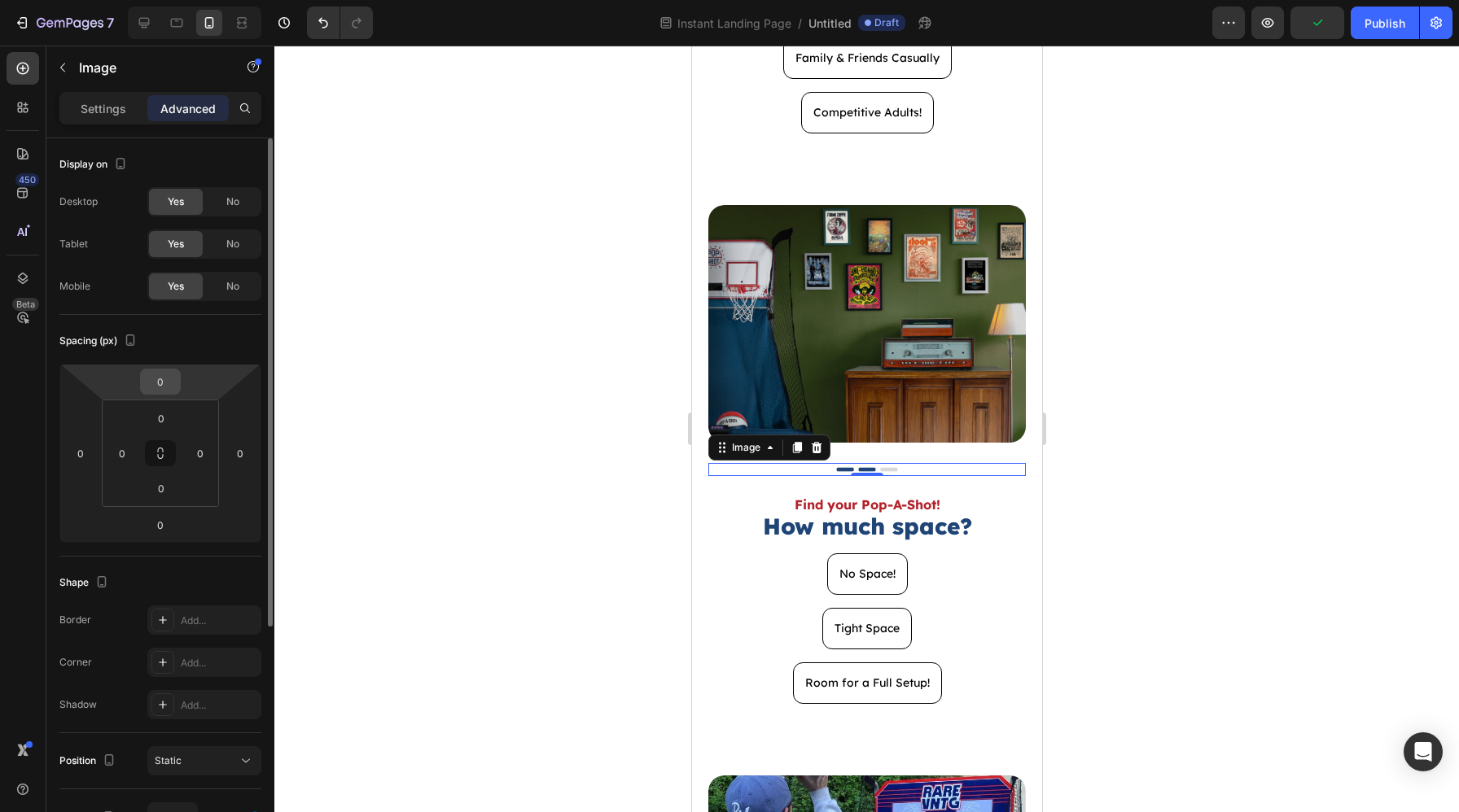
click at [168, 376] on input "0" at bounding box center [160, 382] width 33 height 24
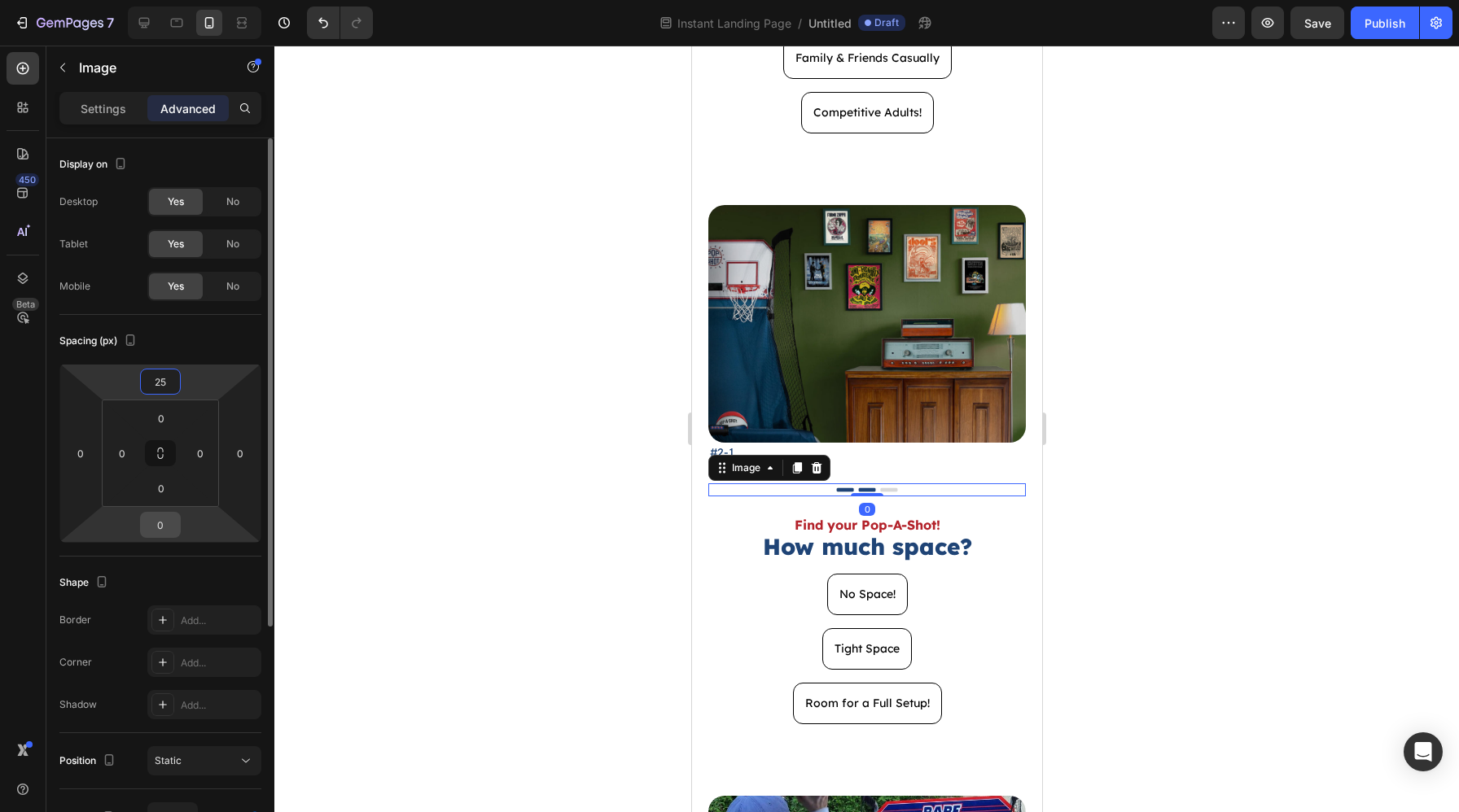
type input "25"
click at [167, 530] on input "0" at bounding box center [160, 524] width 33 height 24
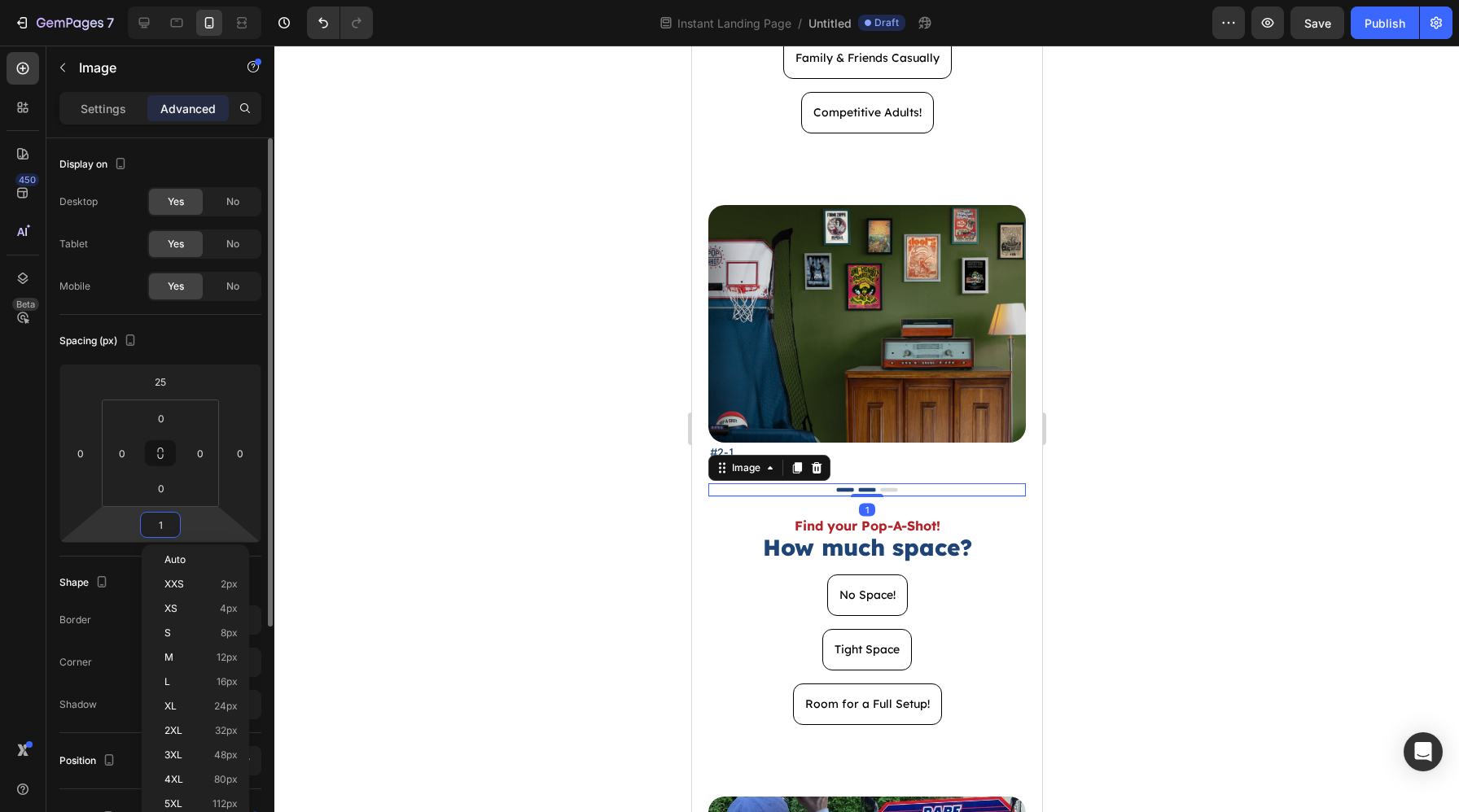
type input "10"
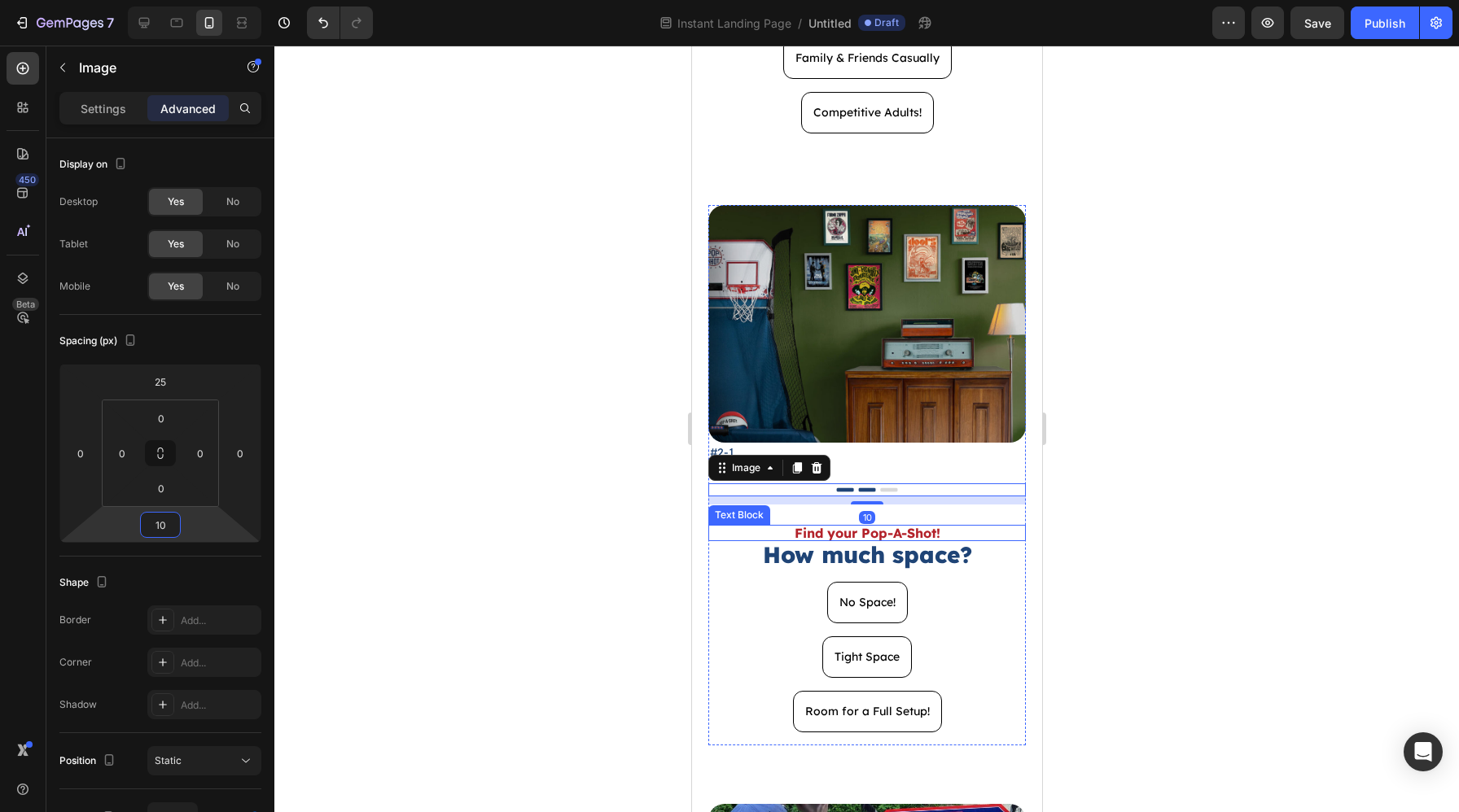
click at [936, 537] on p "Find your Pop-A-Shot!" at bounding box center [866, 533] width 314 height 13
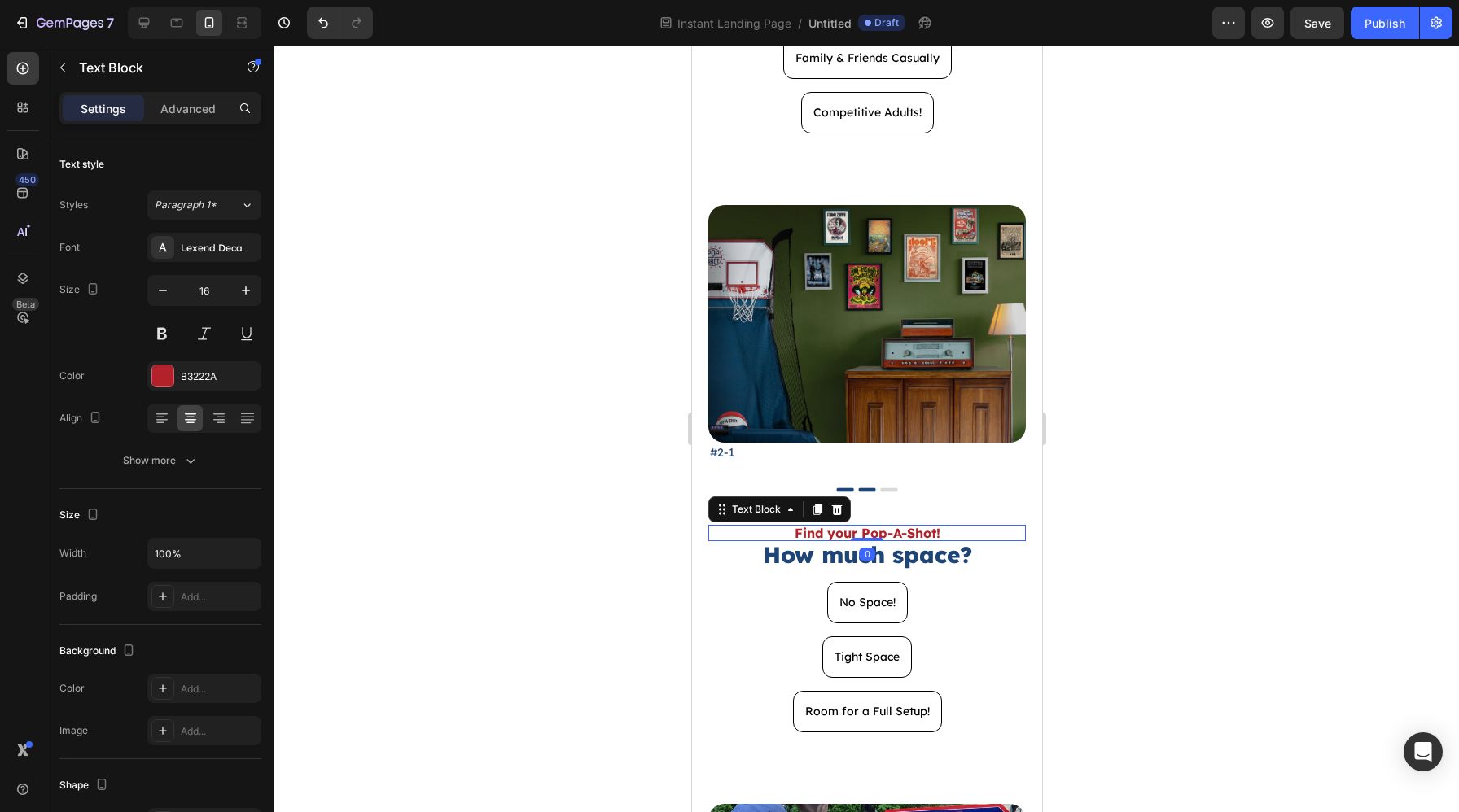
click at [198, 122] on div "Settings Advanced" at bounding box center [160, 108] width 202 height 33
click at [197, 111] on p "Advanced" at bounding box center [188, 109] width 56 height 17
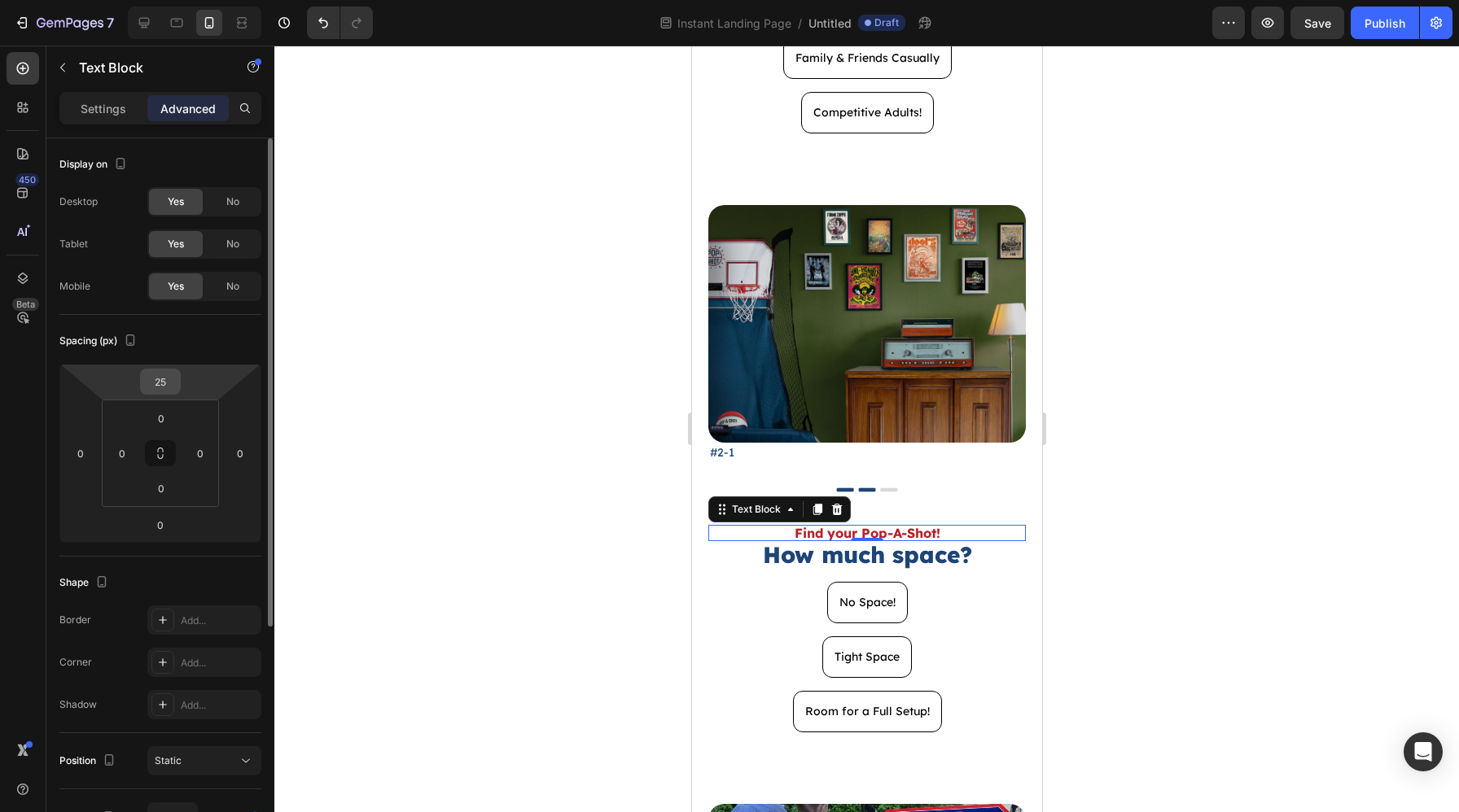
click at [171, 377] on input "25" at bounding box center [160, 382] width 33 height 24
type input "0"
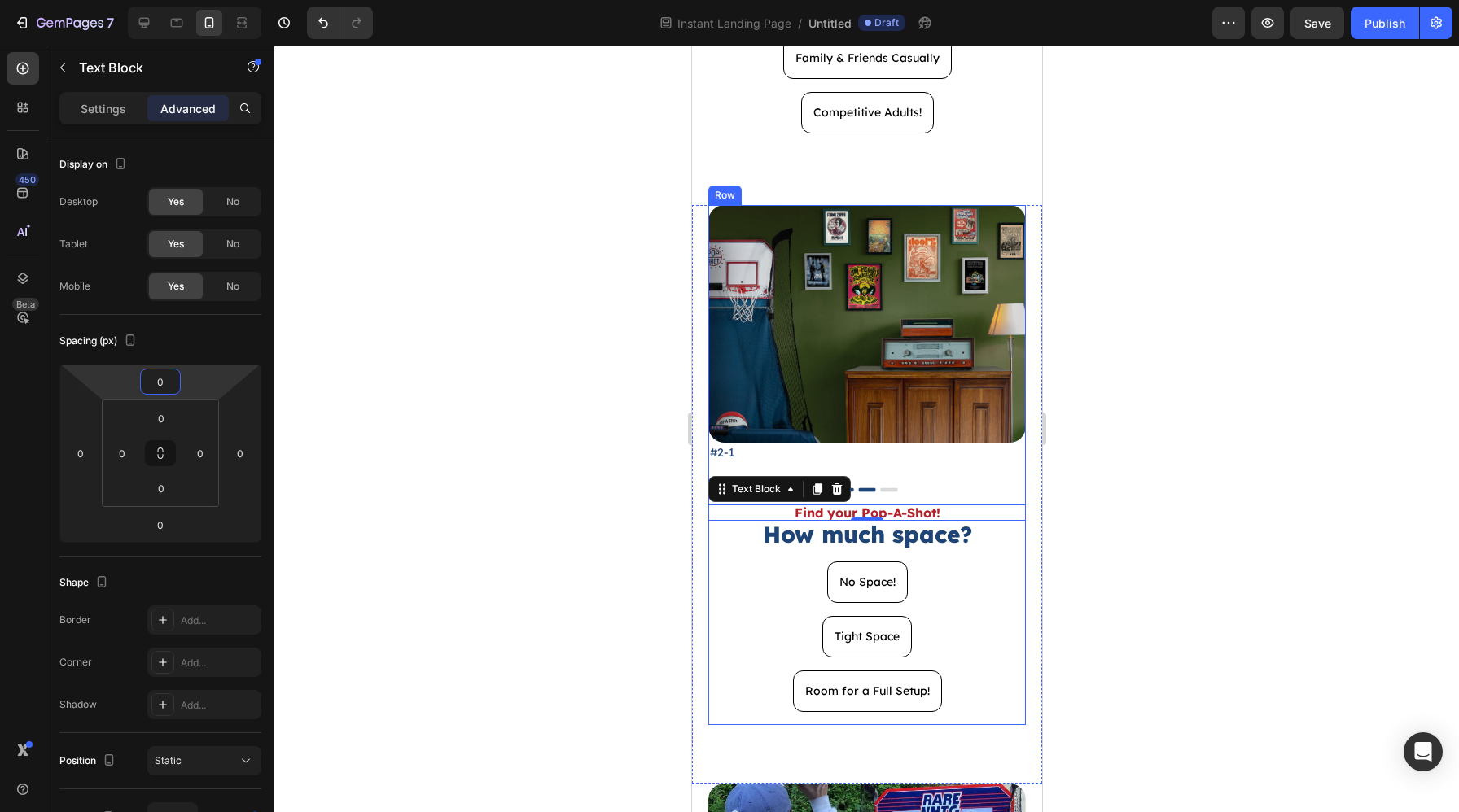
type input "0"
click at [1098, 515] on div at bounding box center [866, 429] width 1185 height 766
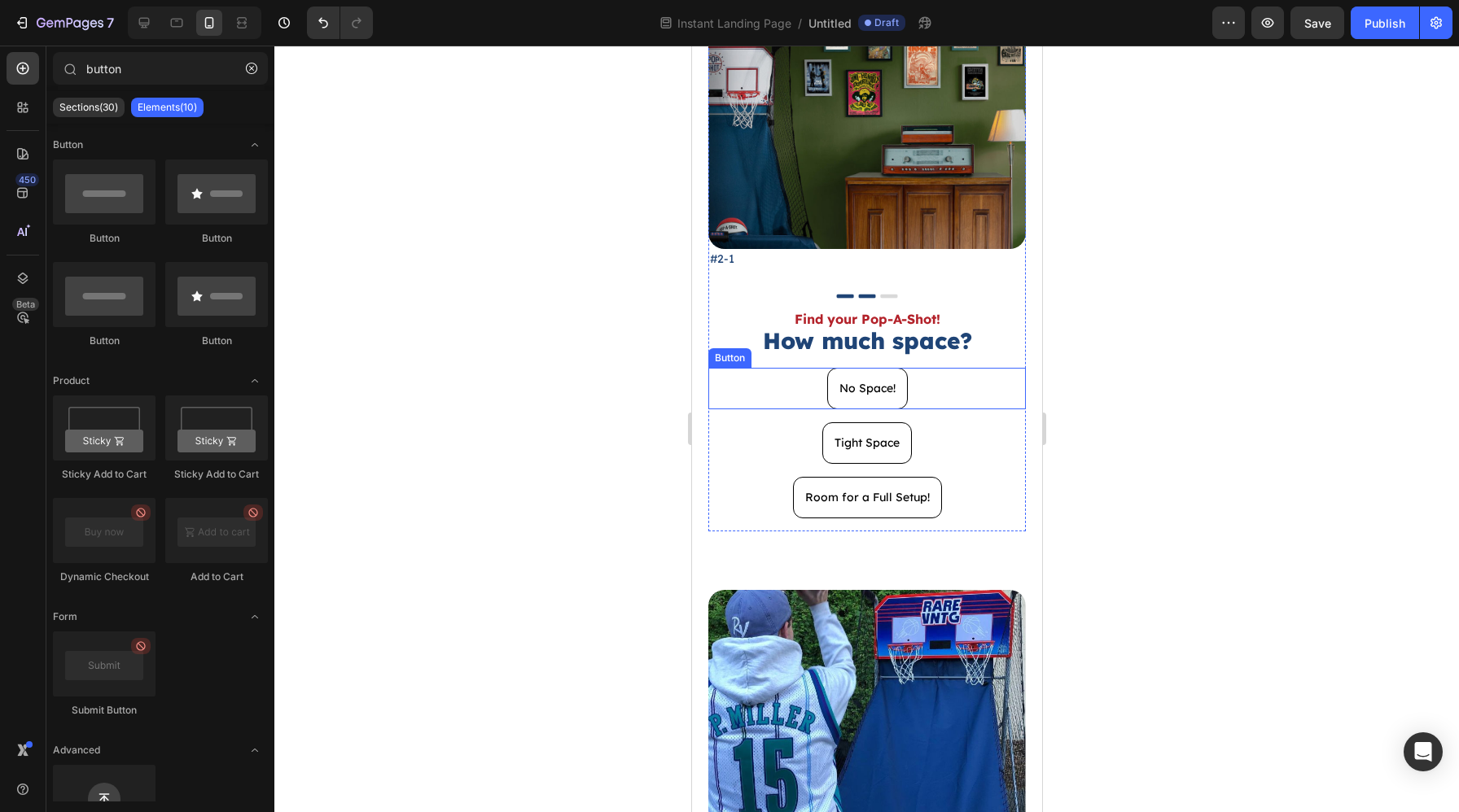
scroll to position [759, 0]
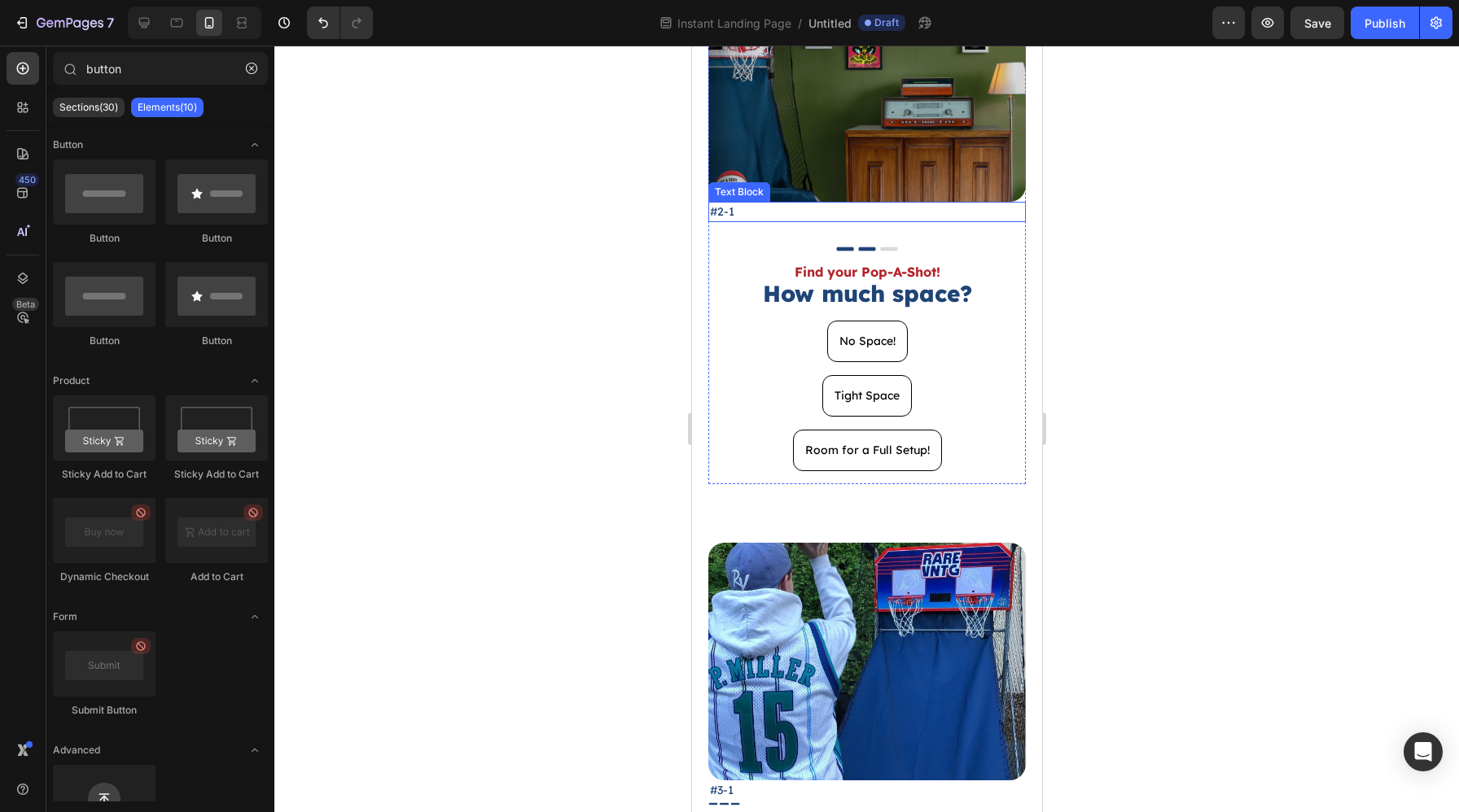
click at [763, 207] on p "#2-1" at bounding box center [866, 212] width 314 height 17
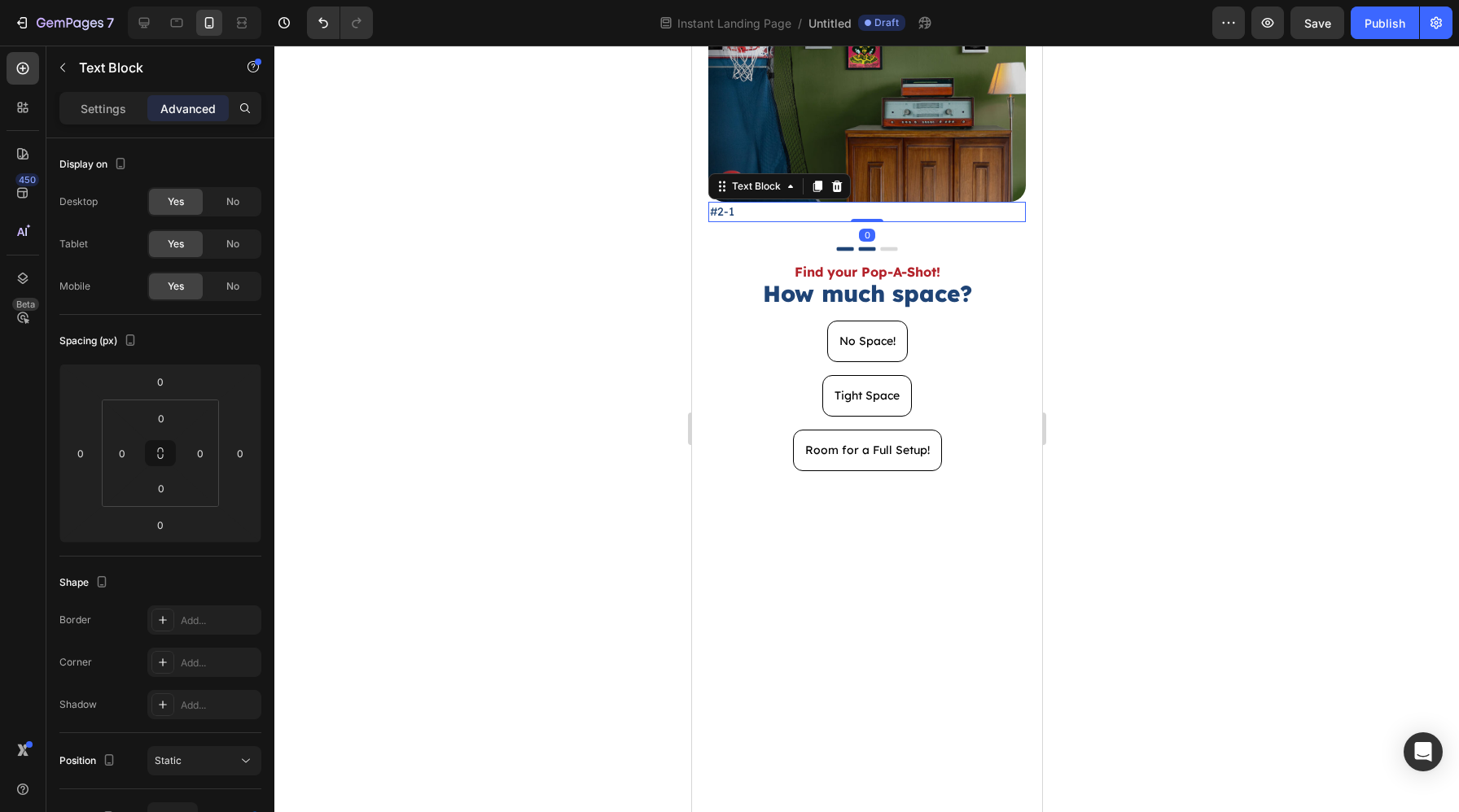
scroll to position [273, 0]
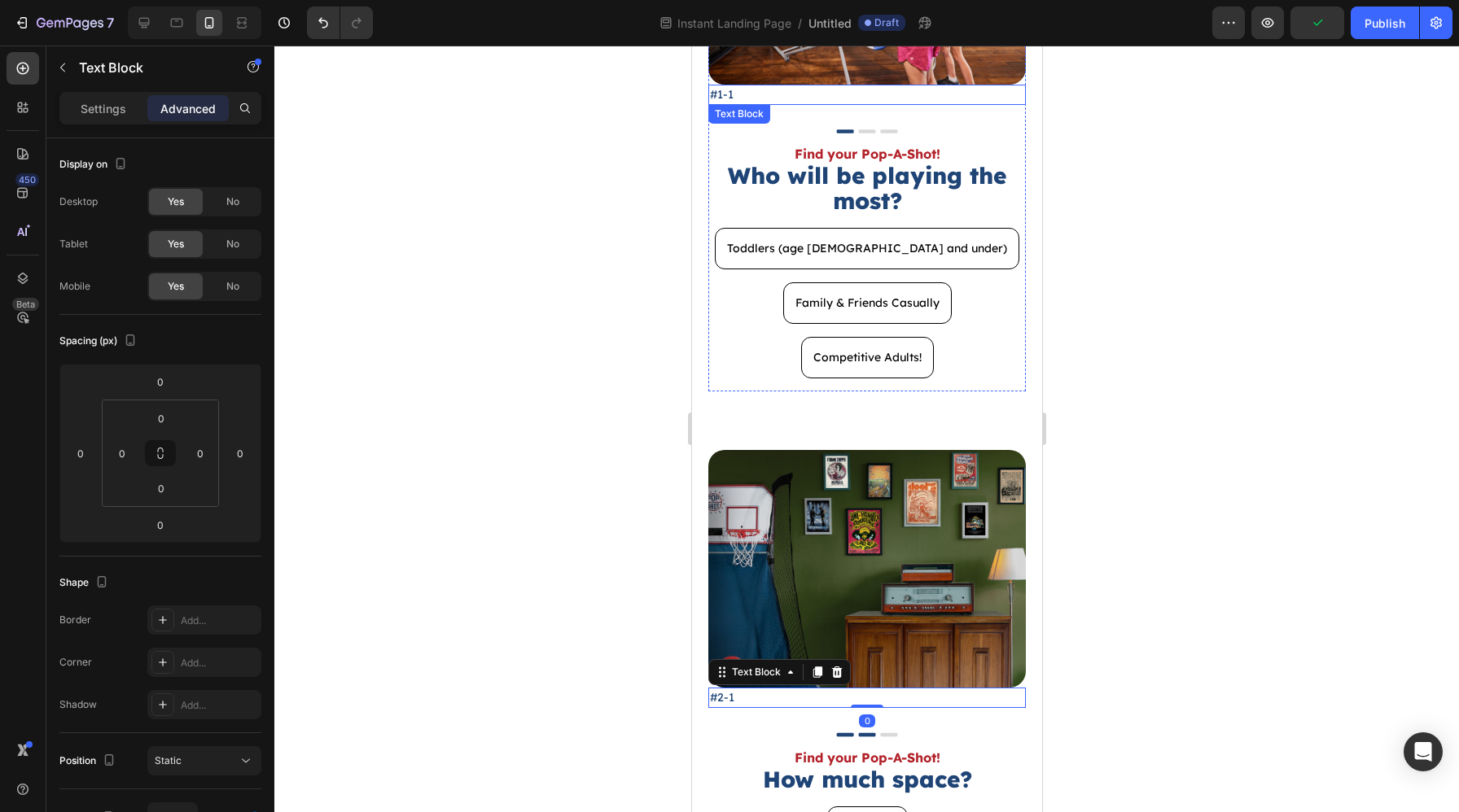
click at [757, 92] on p "#1-1" at bounding box center [866, 95] width 314 height 17
click at [119, 114] on p "Settings" at bounding box center [103, 109] width 46 height 17
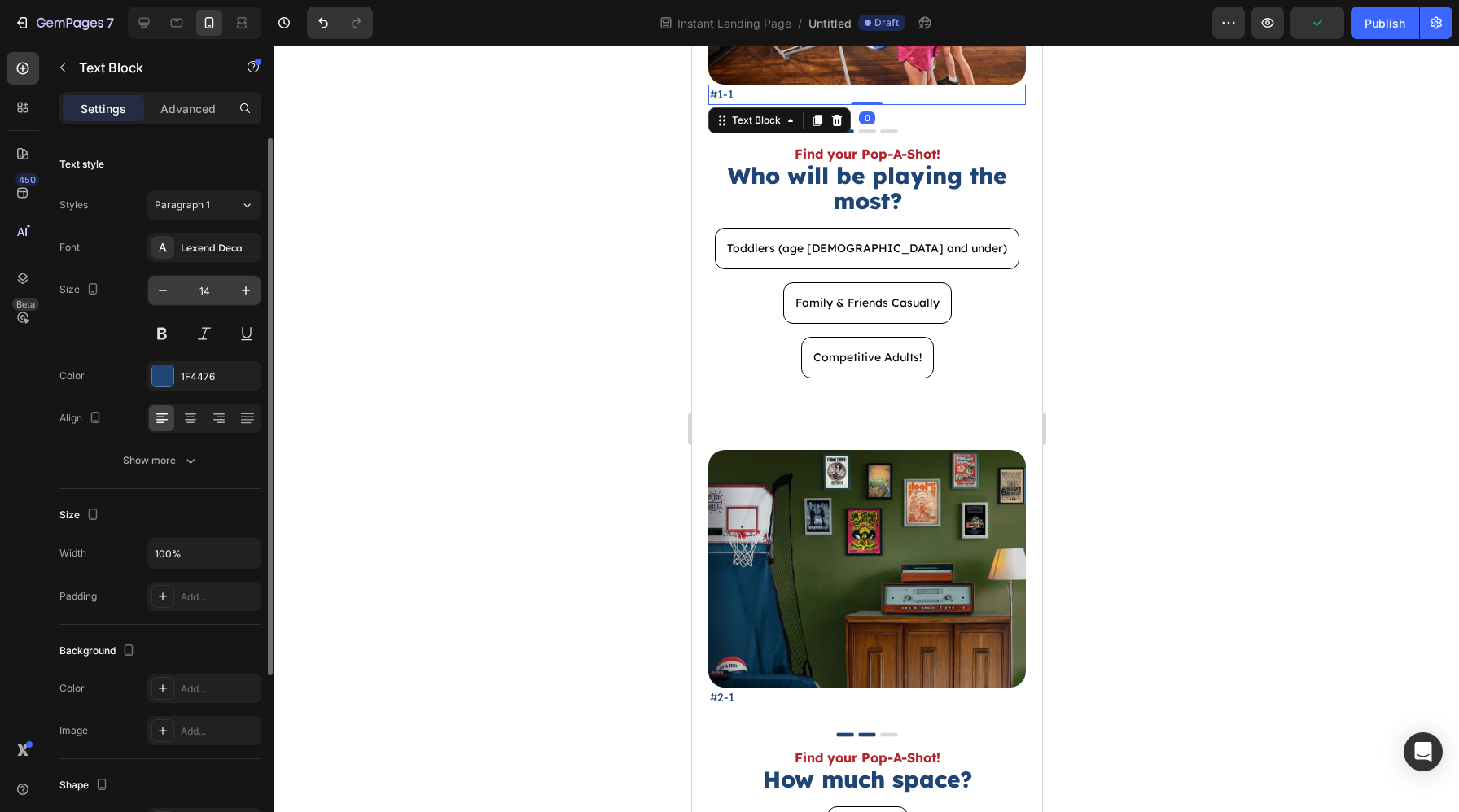
click at [219, 284] on input "14" at bounding box center [204, 290] width 54 height 30
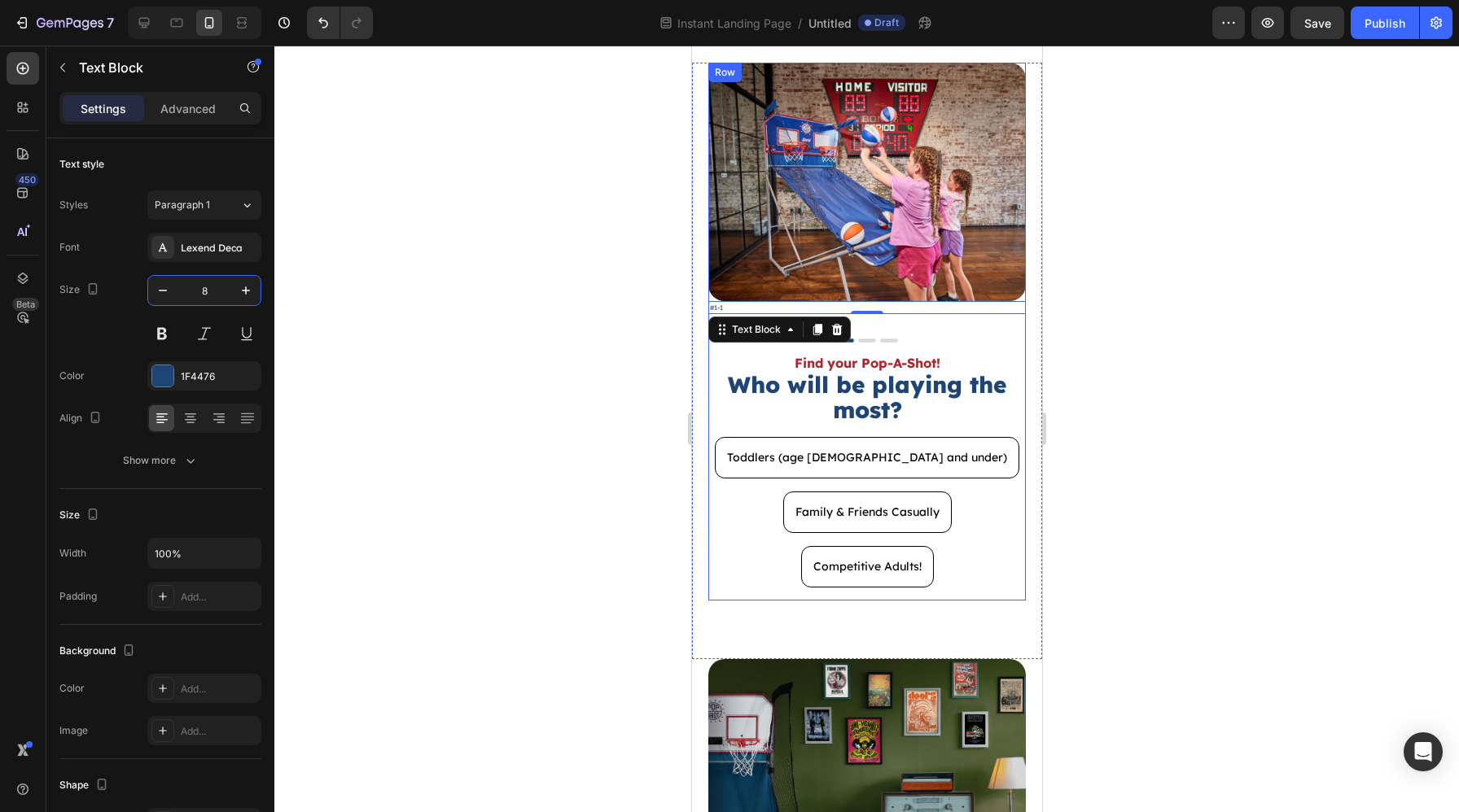
scroll to position [16, 0]
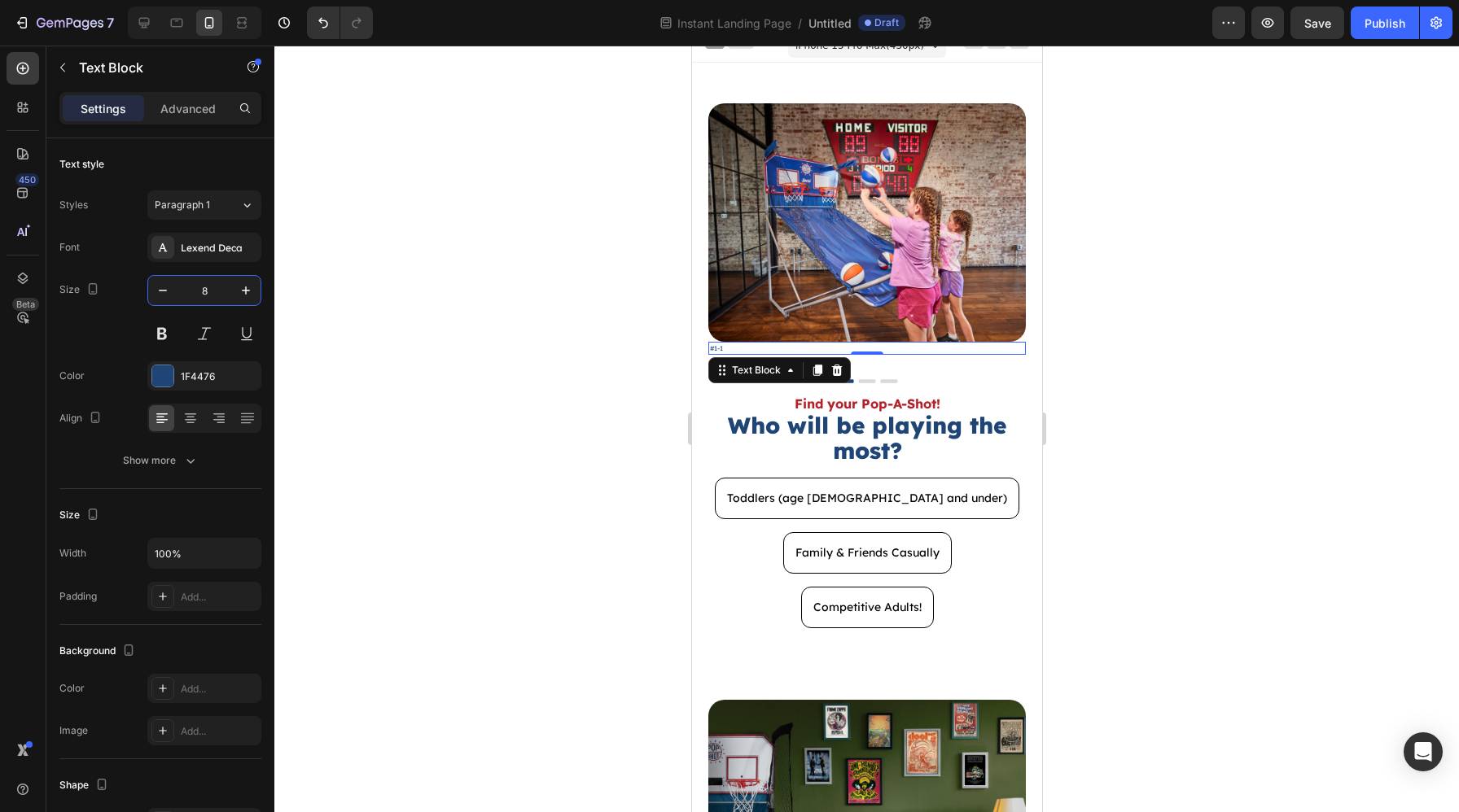
type input "8"
click at [1159, 192] on div at bounding box center [866, 429] width 1185 height 766
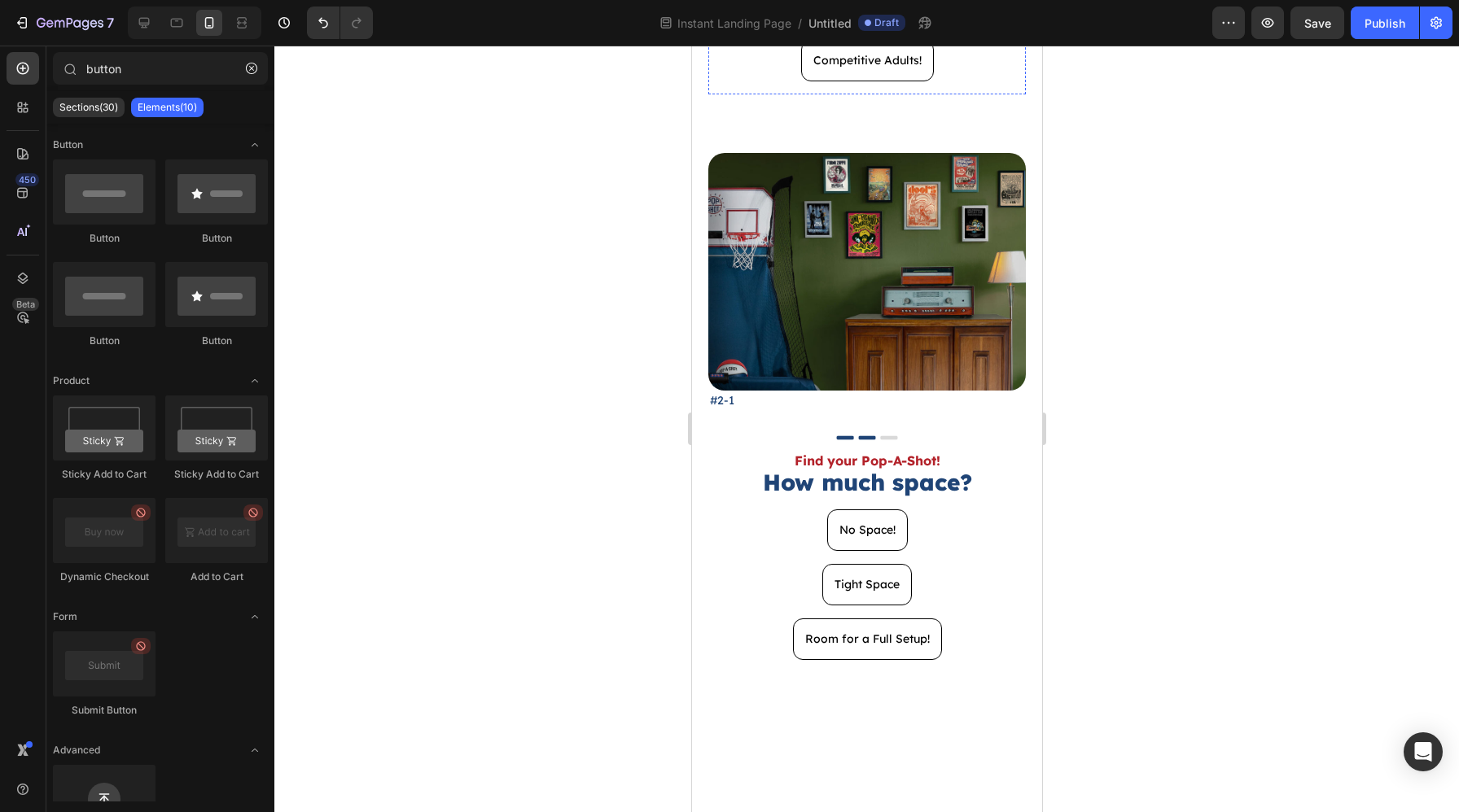
scroll to position [567, 0]
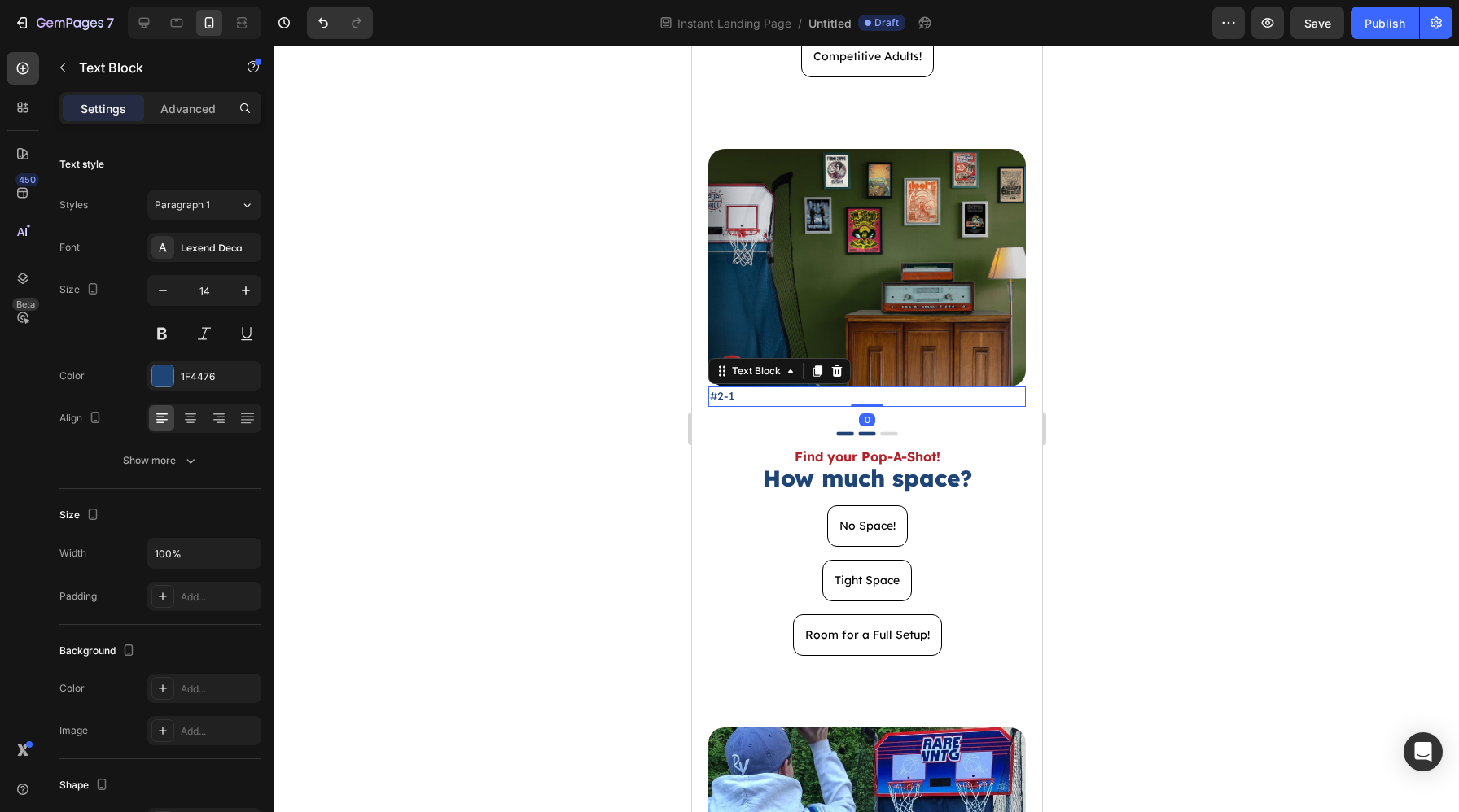
click at [826, 403] on p "#2-1" at bounding box center [866, 397] width 314 height 17
click at [200, 284] on input "14" at bounding box center [204, 290] width 54 height 30
click at [200, 285] on input "14" at bounding box center [204, 290] width 54 height 30
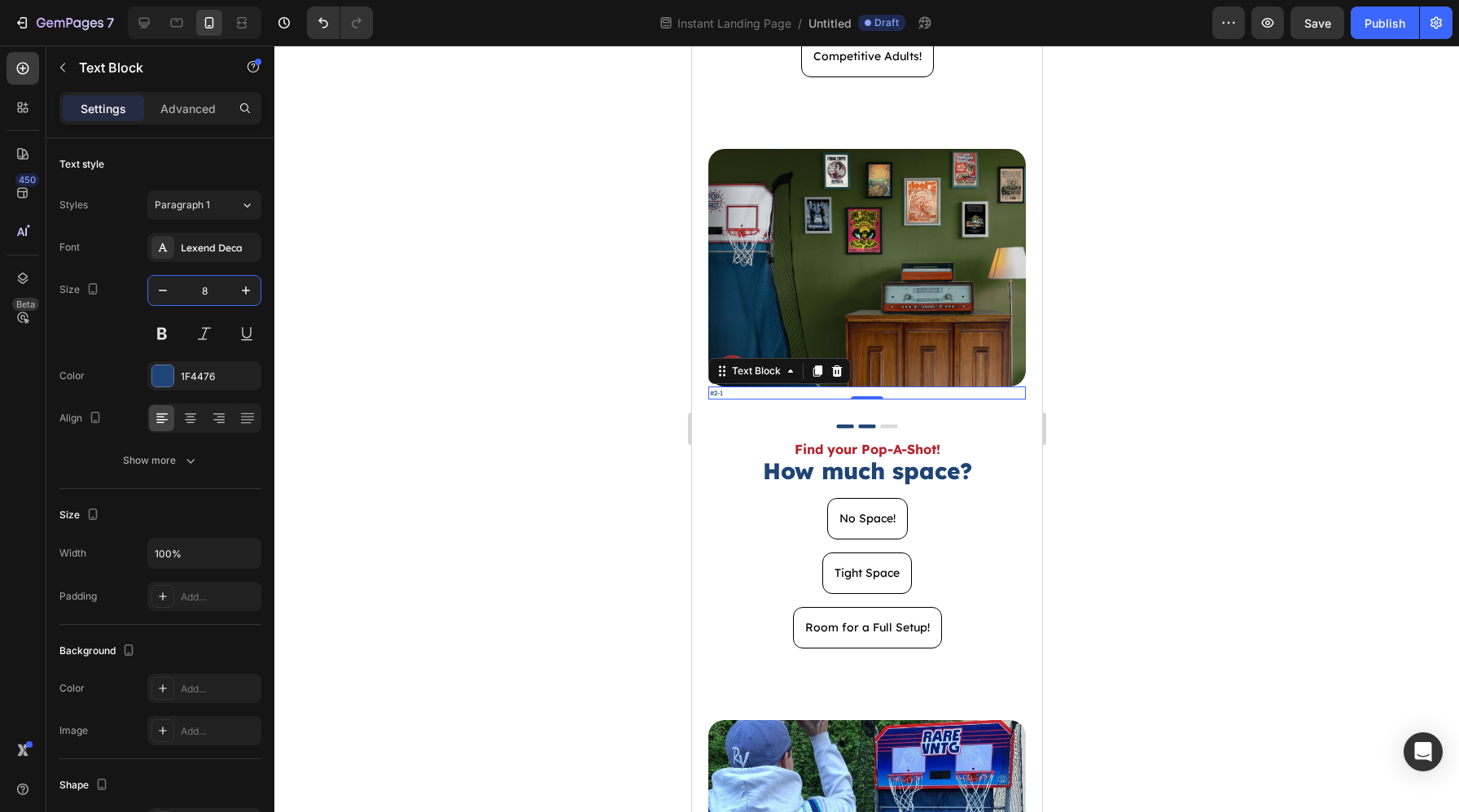
type input "8"
click at [1254, 461] on div at bounding box center [866, 429] width 1185 height 766
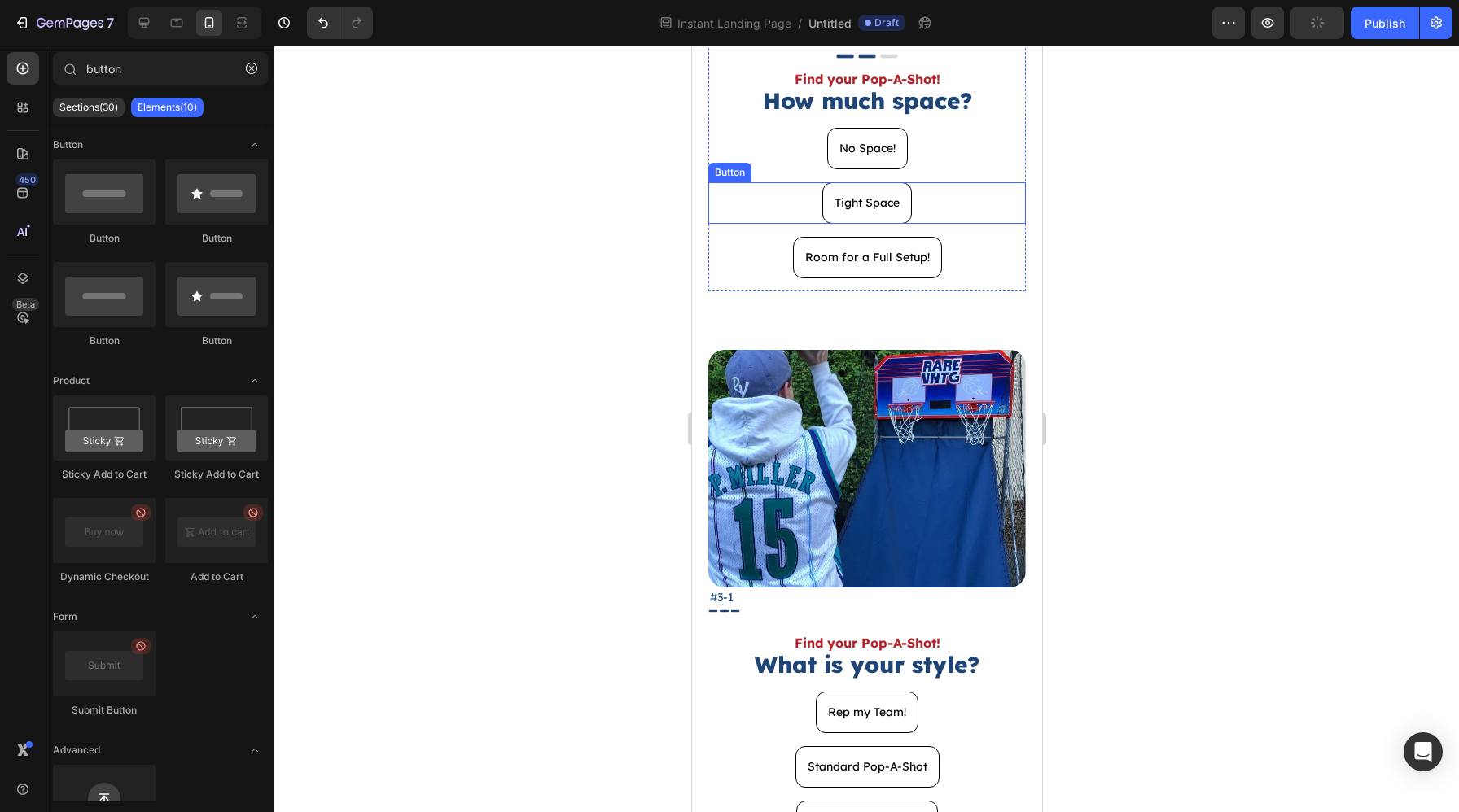
scroll to position [937, 0]
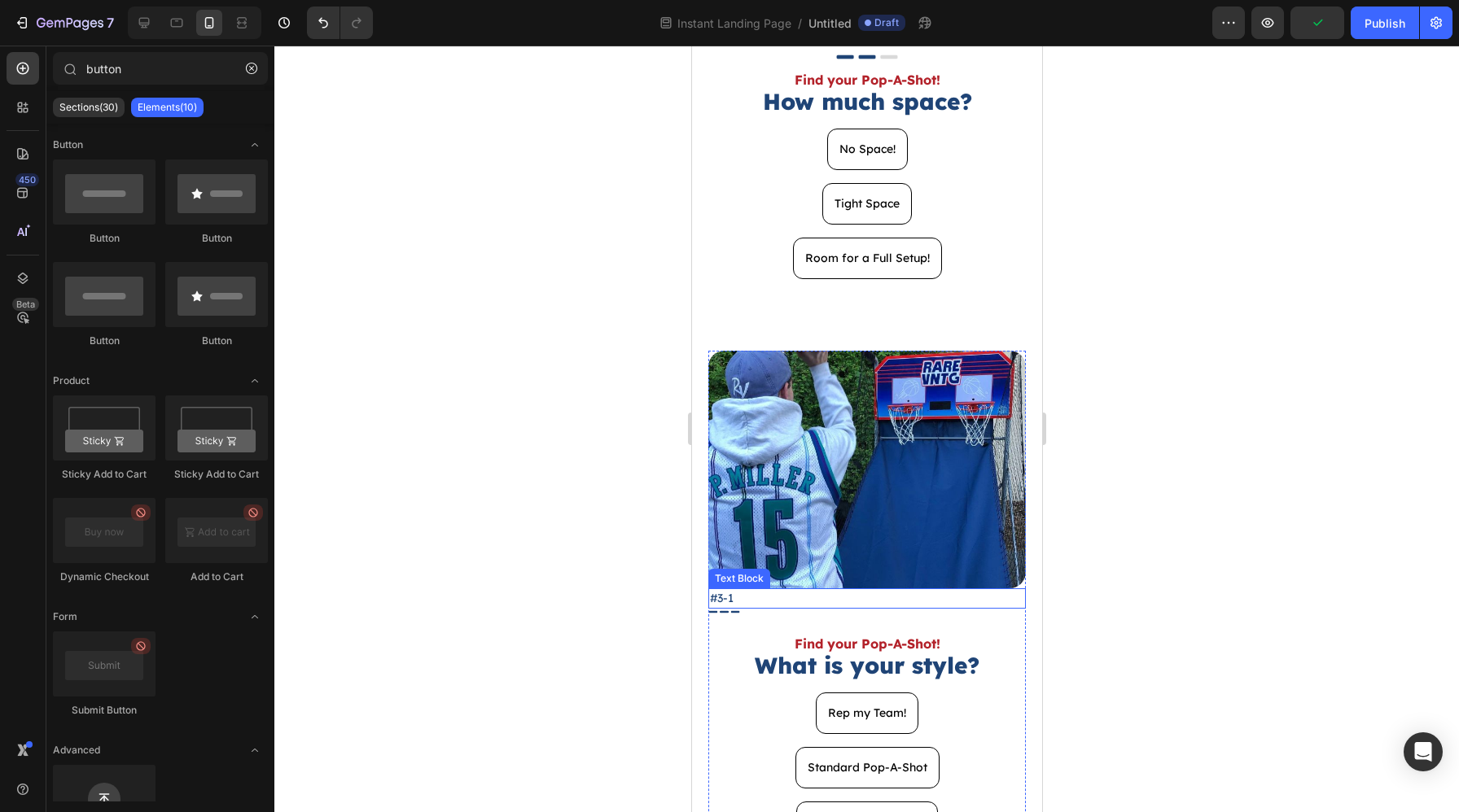
click at [873, 597] on p "#3-1" at bounding box center [866, 598] width 314 height 17
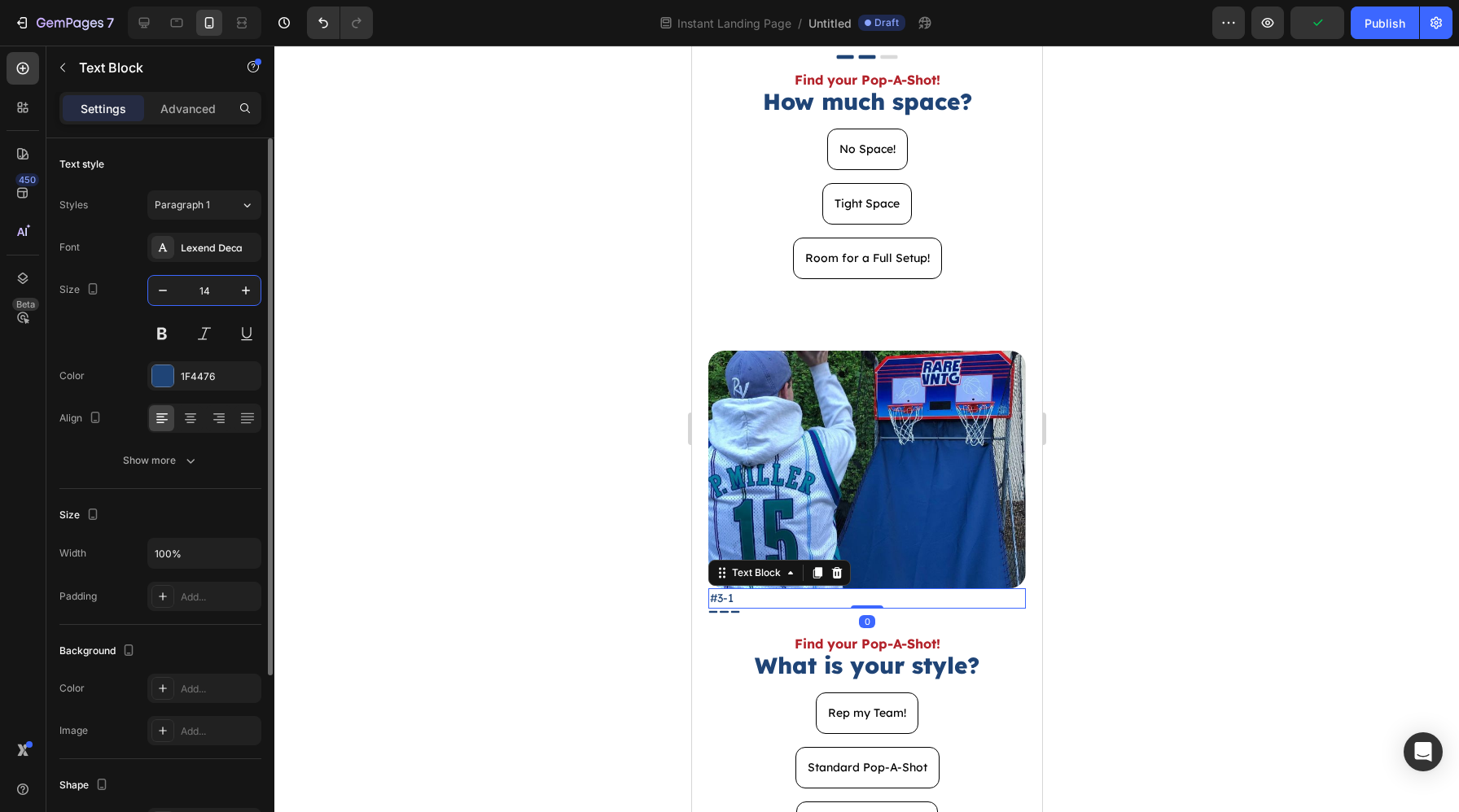
click at [188, 293] on input "14" at bounding box center [204, 290] width 54 height 30
type input "8"
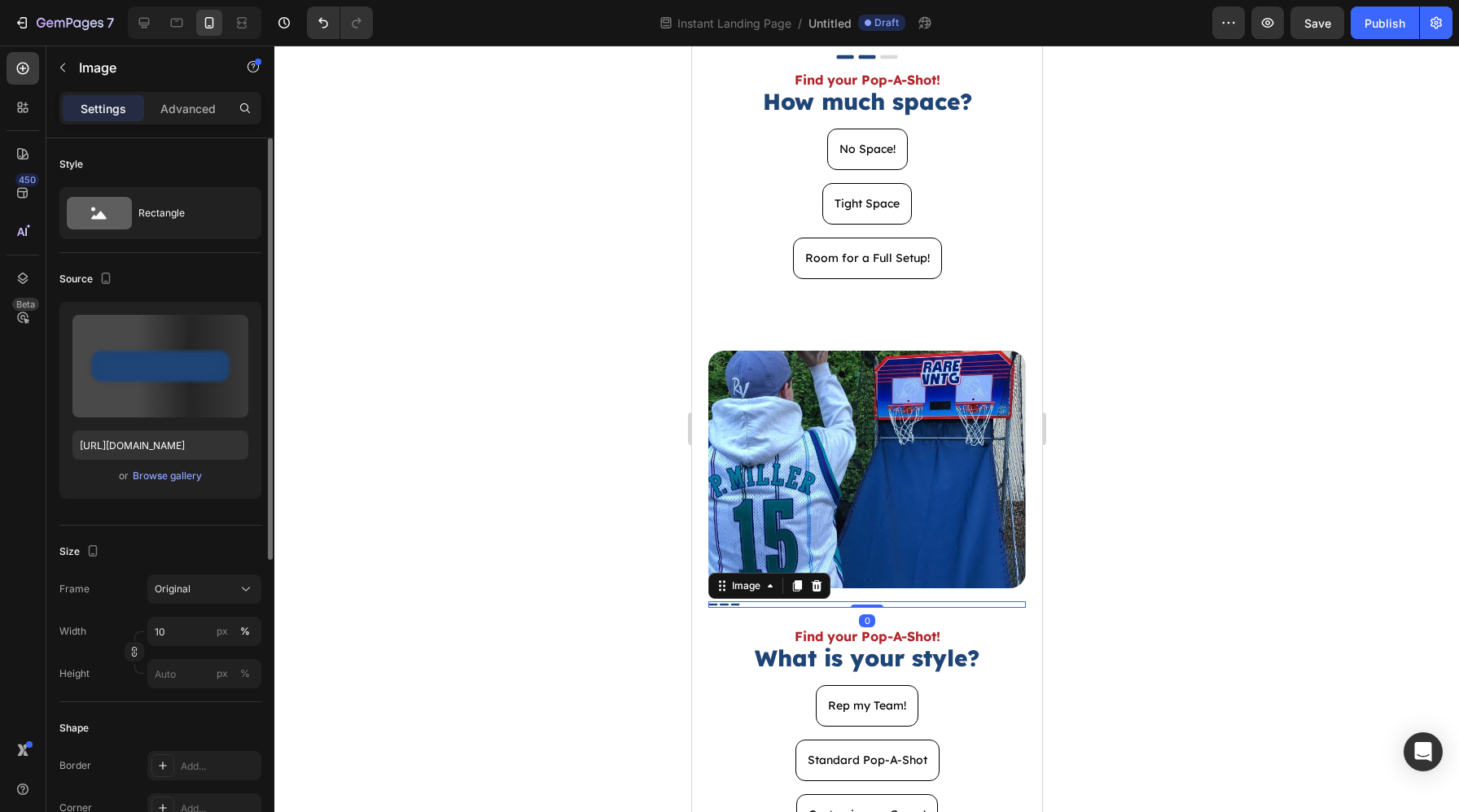
click at [751, 604] on div at bounding box center [866, 604] width 317 height 7
click at [178, 621] on input "10" at bounding box center [203, 631] width 114 height 30
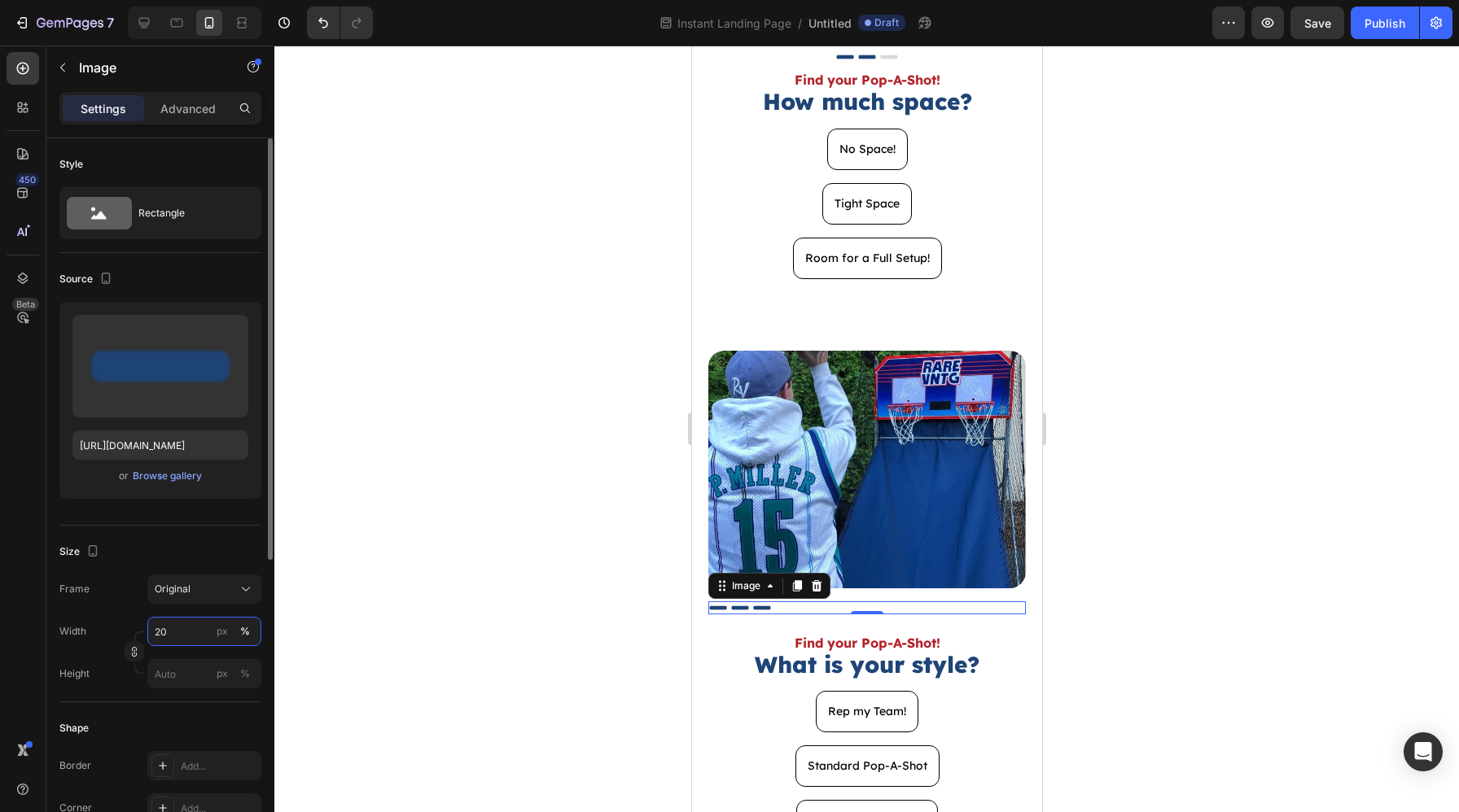
scroll to position [509, 0]
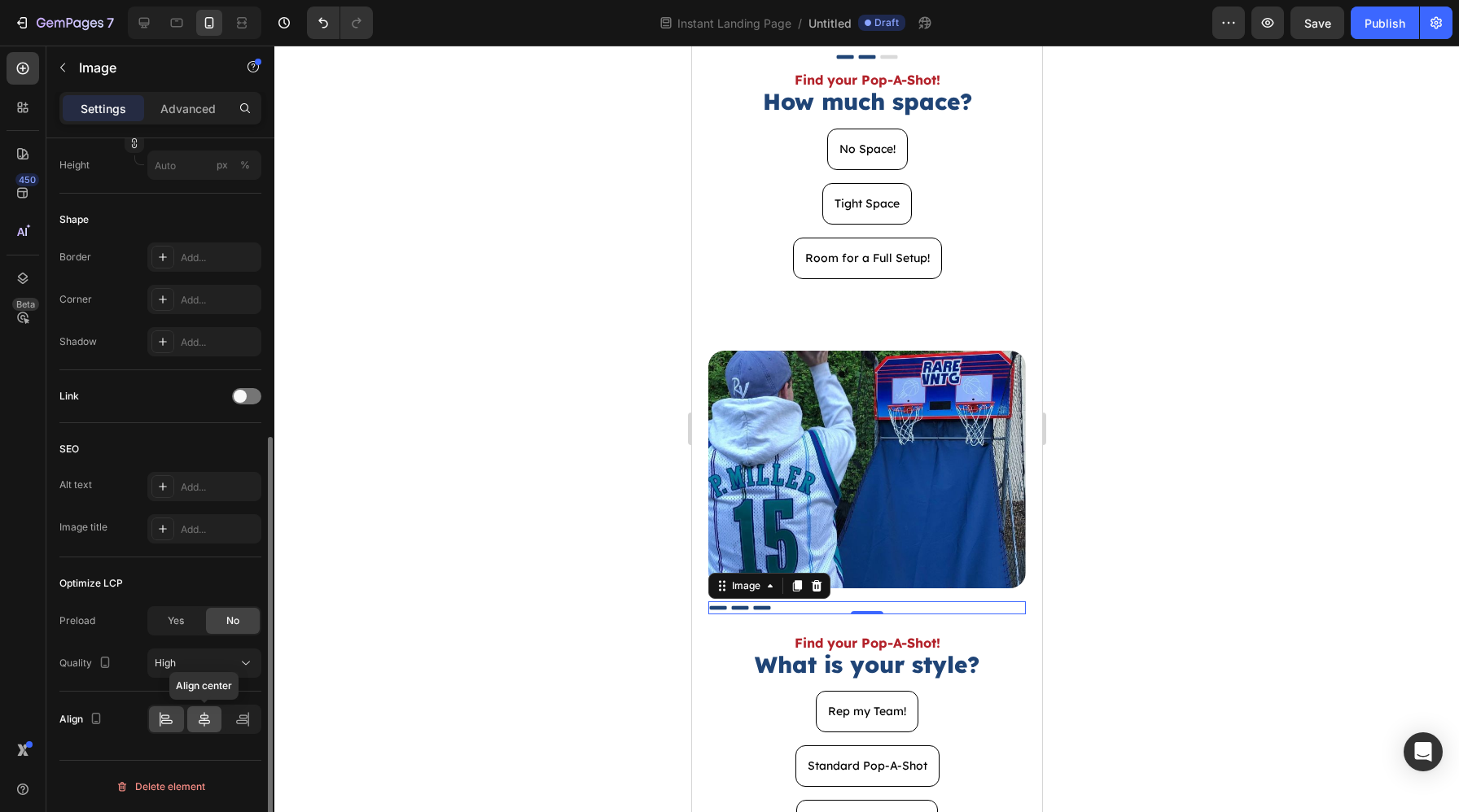
type input "20"
click at [195, 708] on div at bounding box center [204, 719] width 35 height 26
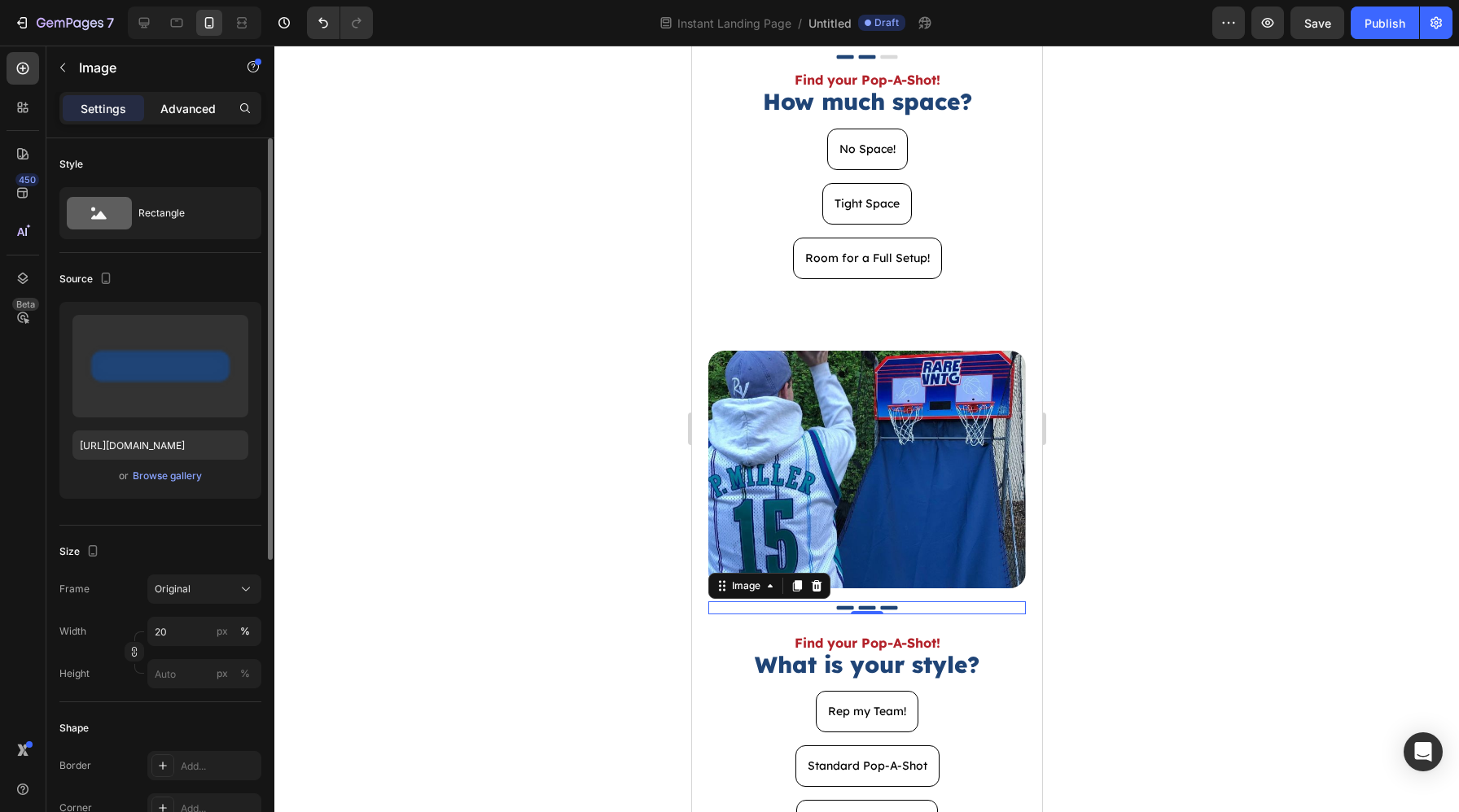
click at [180, 113] on p "Advanced" at bounding box center [188, 109] width 56 height 17
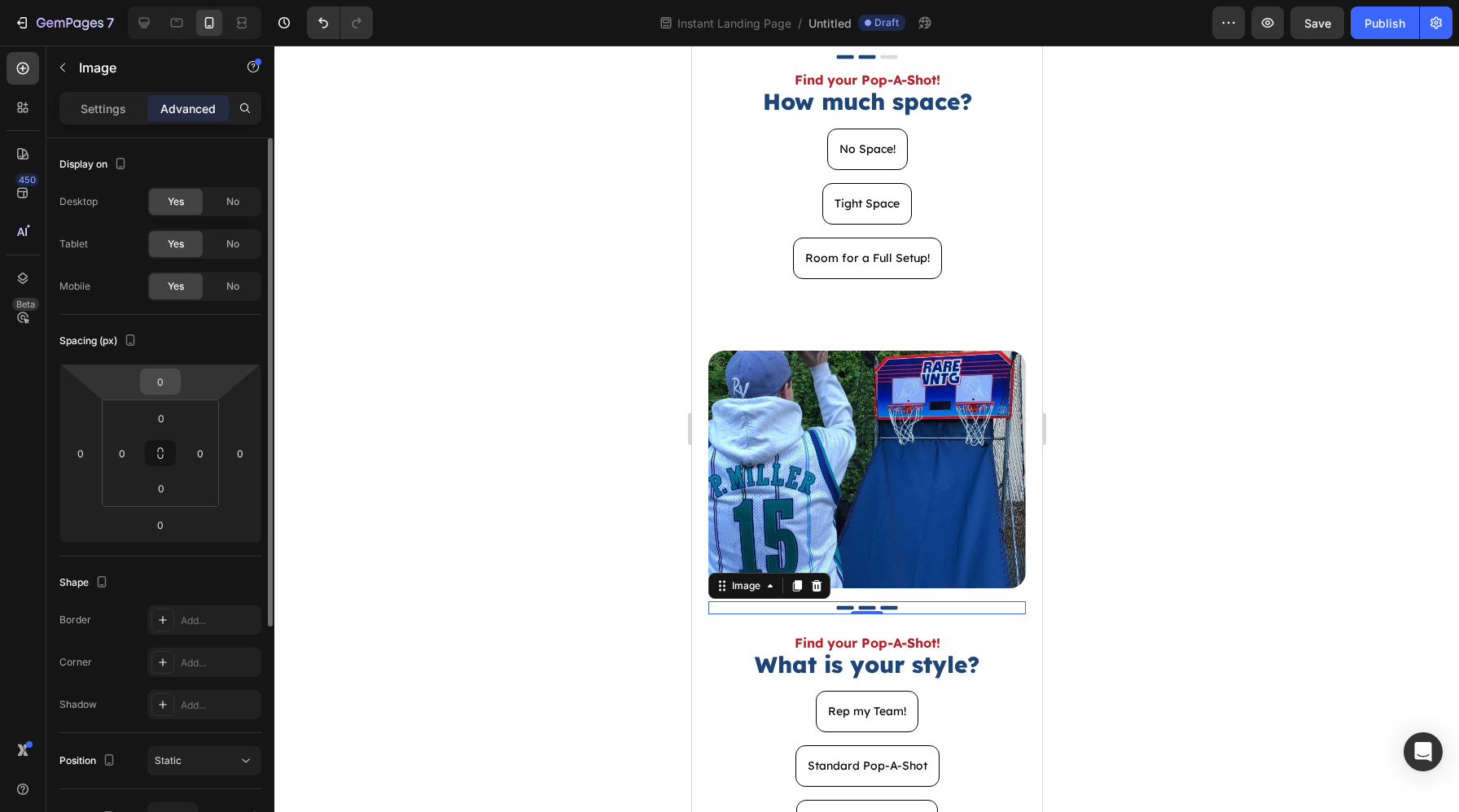
click at [173, 383] on input "0" at bounding box center [160, 382] width 33 height 24
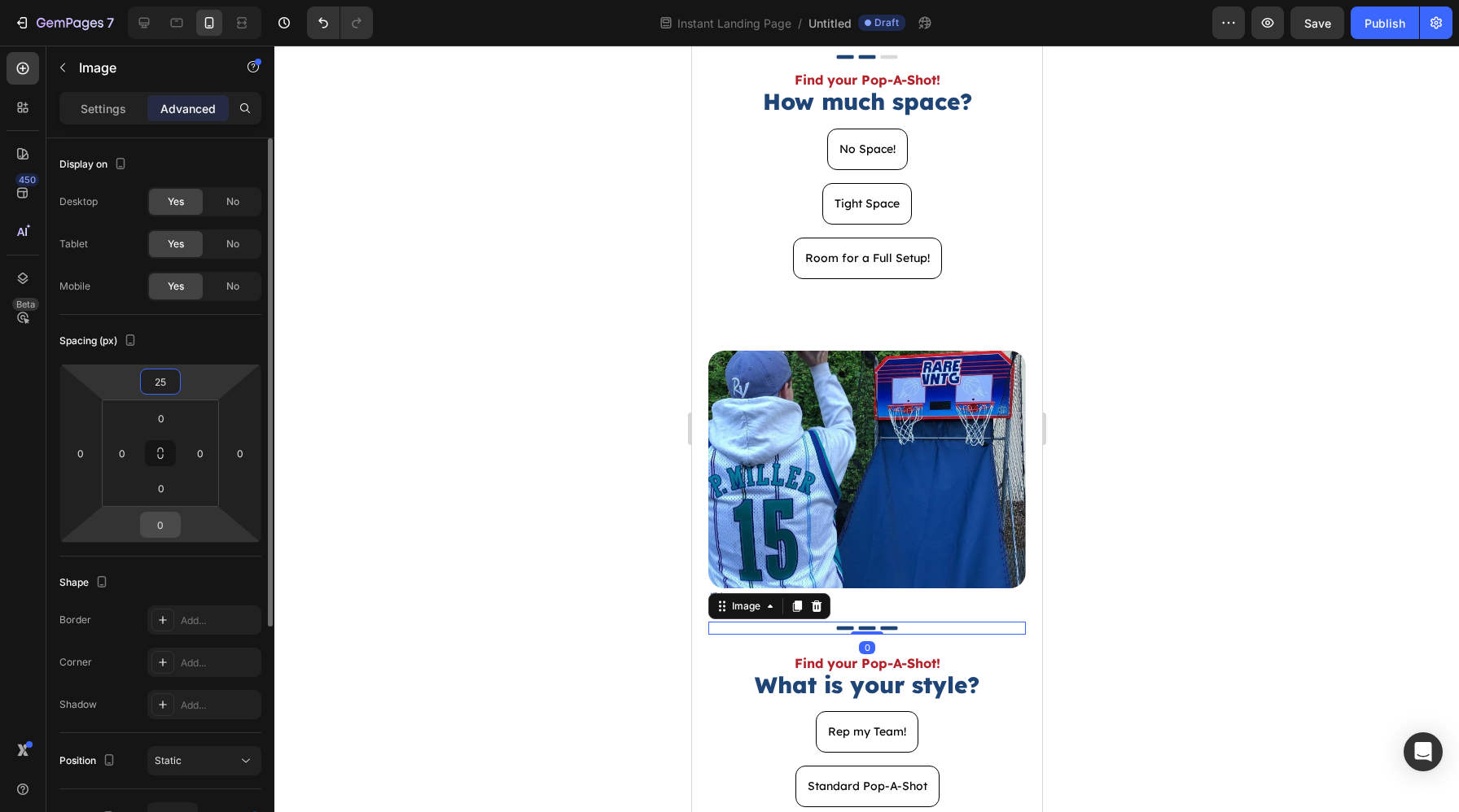
type input "25"
click at [154, 519] on input "0" at bounding box center [160, 524] width 33 height 24
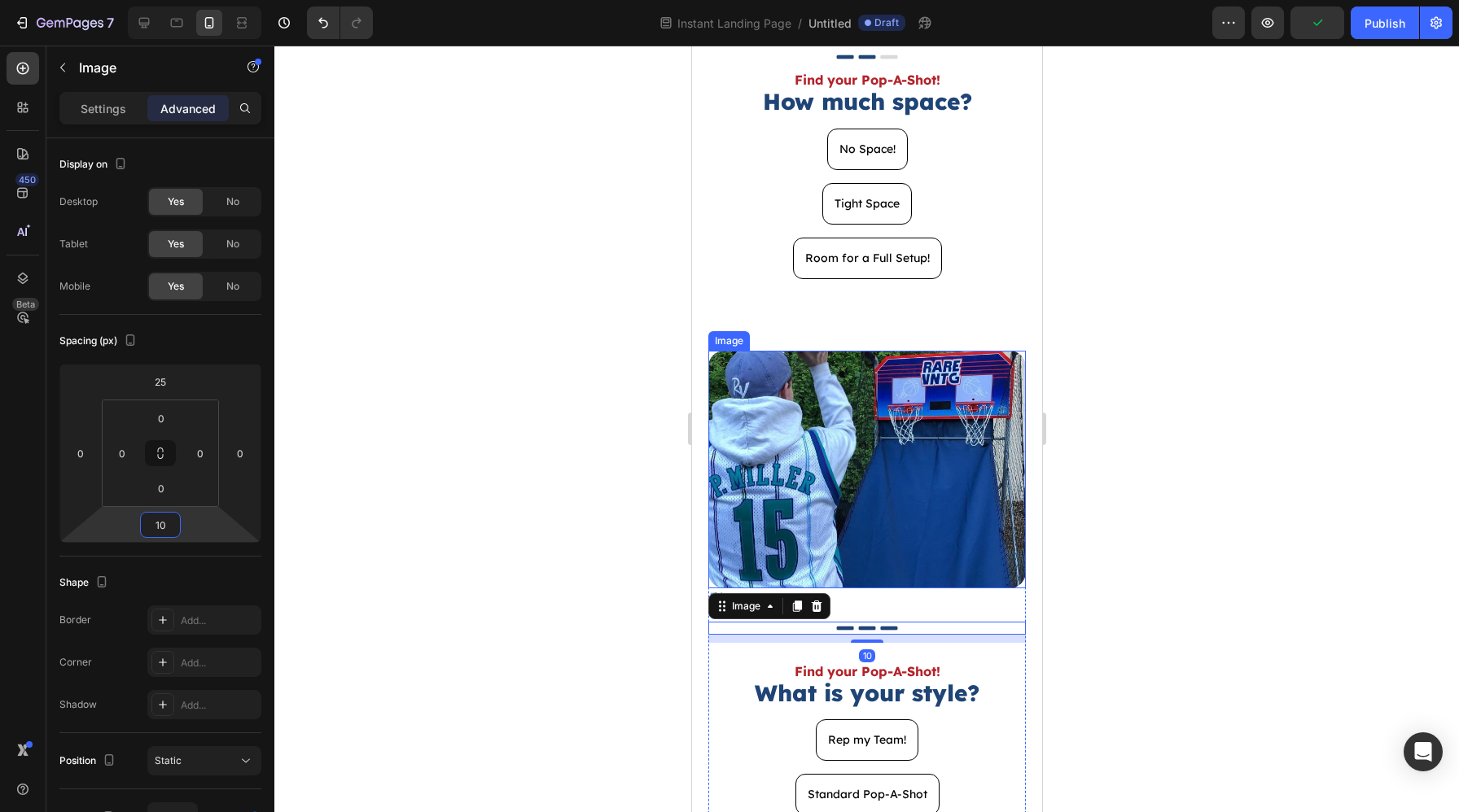
type input "10"
click at [1172, 565] on div at bounding box center [866, 429] width 1185 height 766
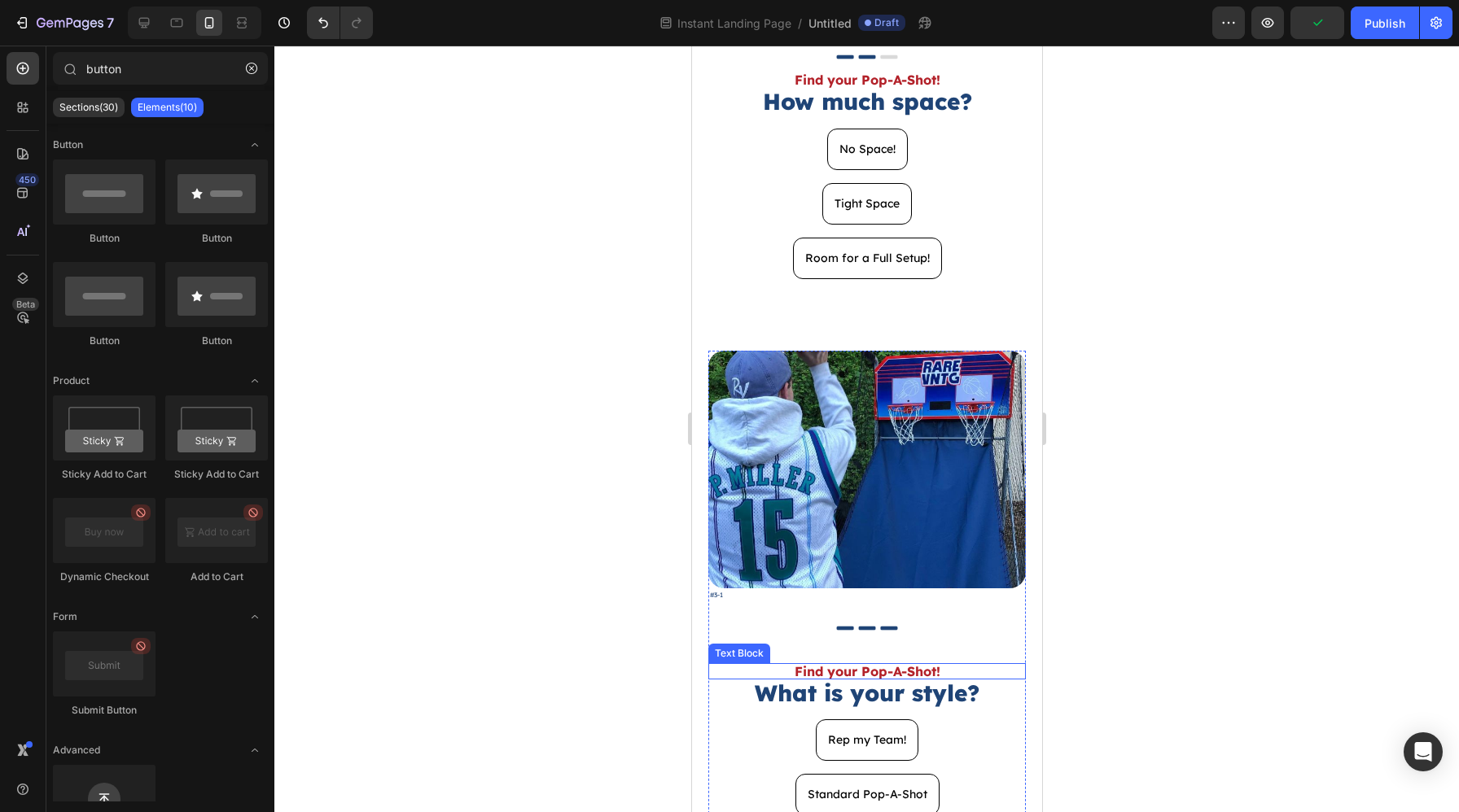
click at [930, 665] on p "Find your Pop-A-Shot!" at bounding box center [866, 671] width 314 height 13
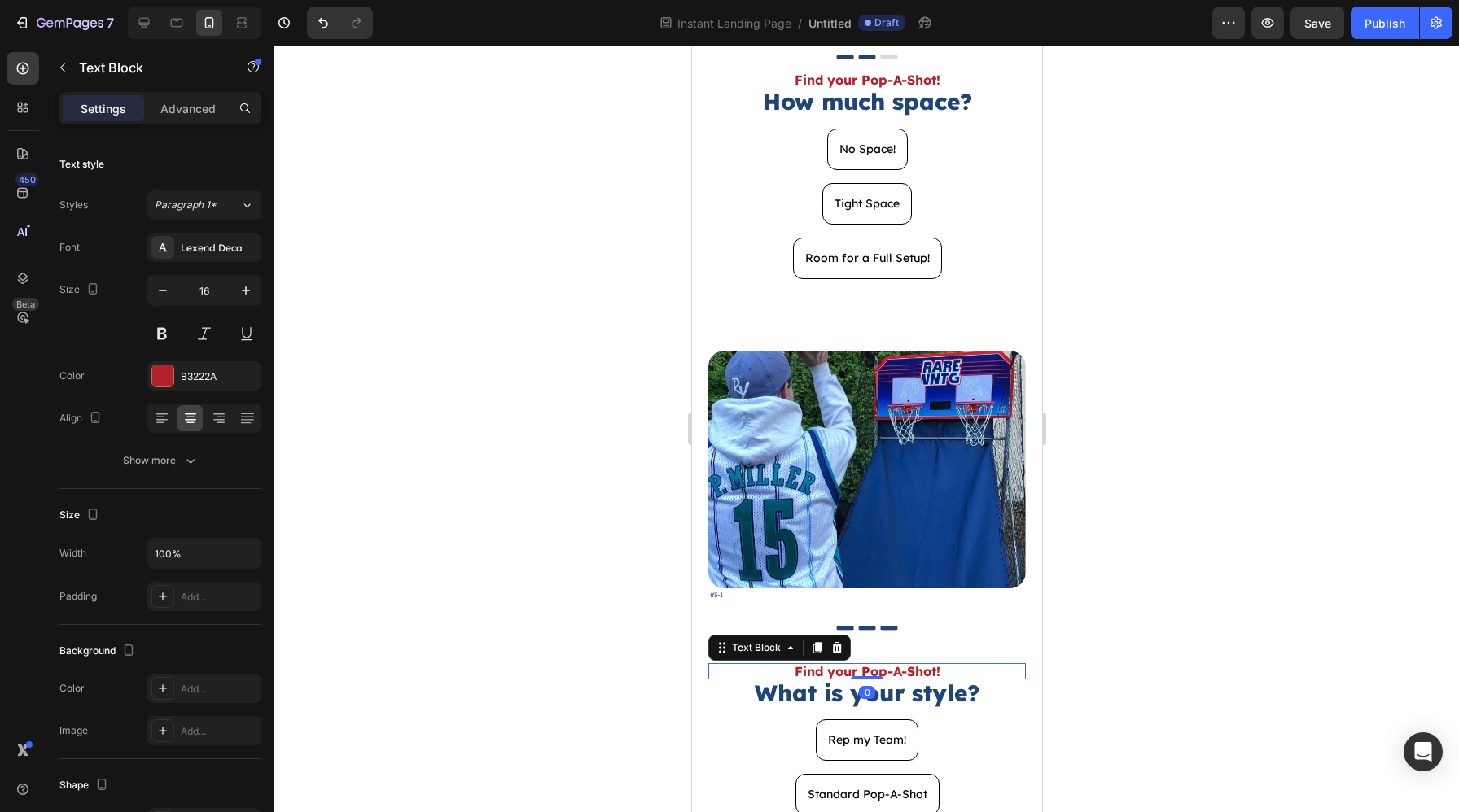
click at [205, 126] on div "Settings Advanced" at bounding box center [160, 115] width 228 height 46
click at [189, 105] on p "Advanced" at bounding box center [188, 109] width 56 height 17
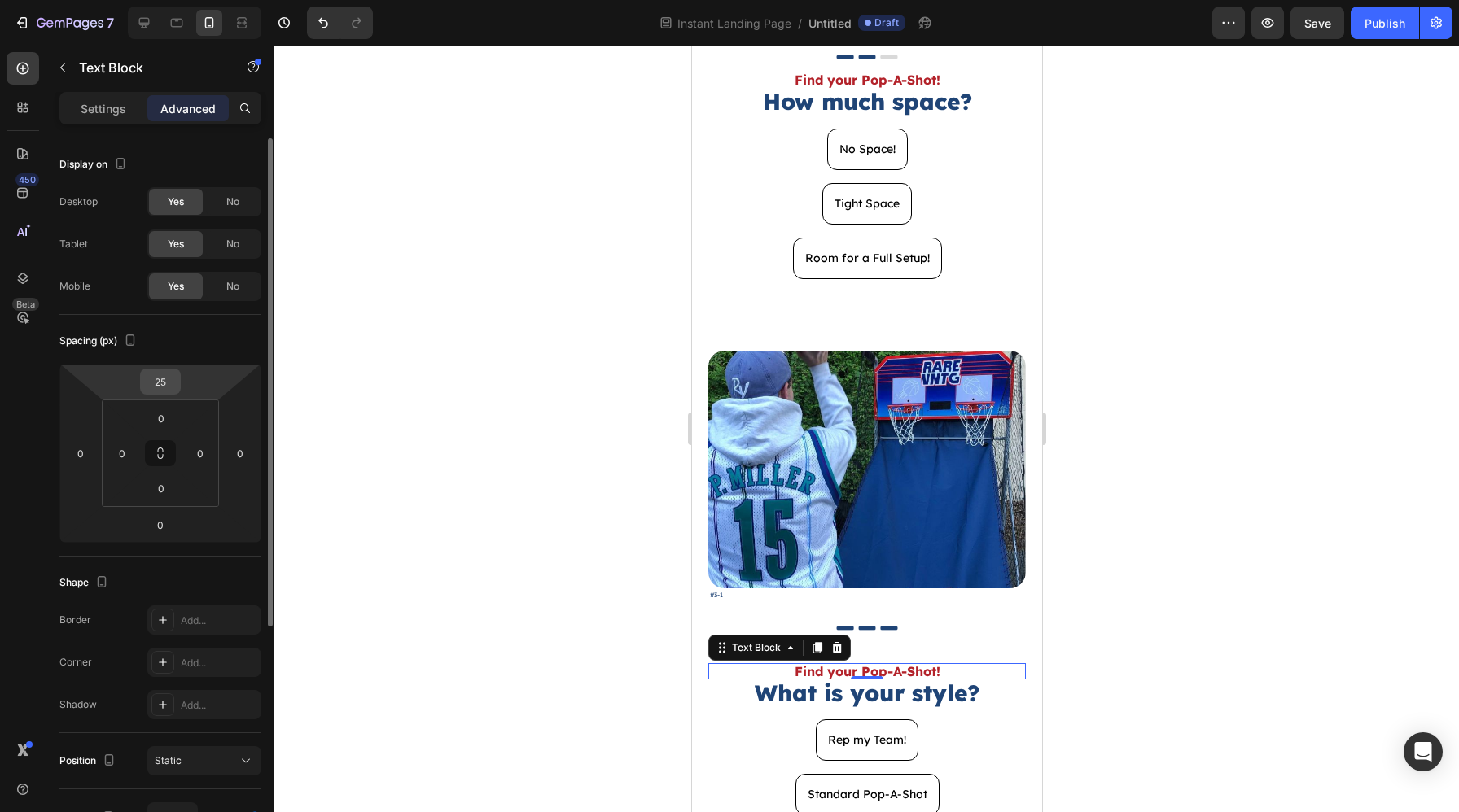
click at [161, 371] on input "25" at bounding box center [160, 382] width 33 height 24
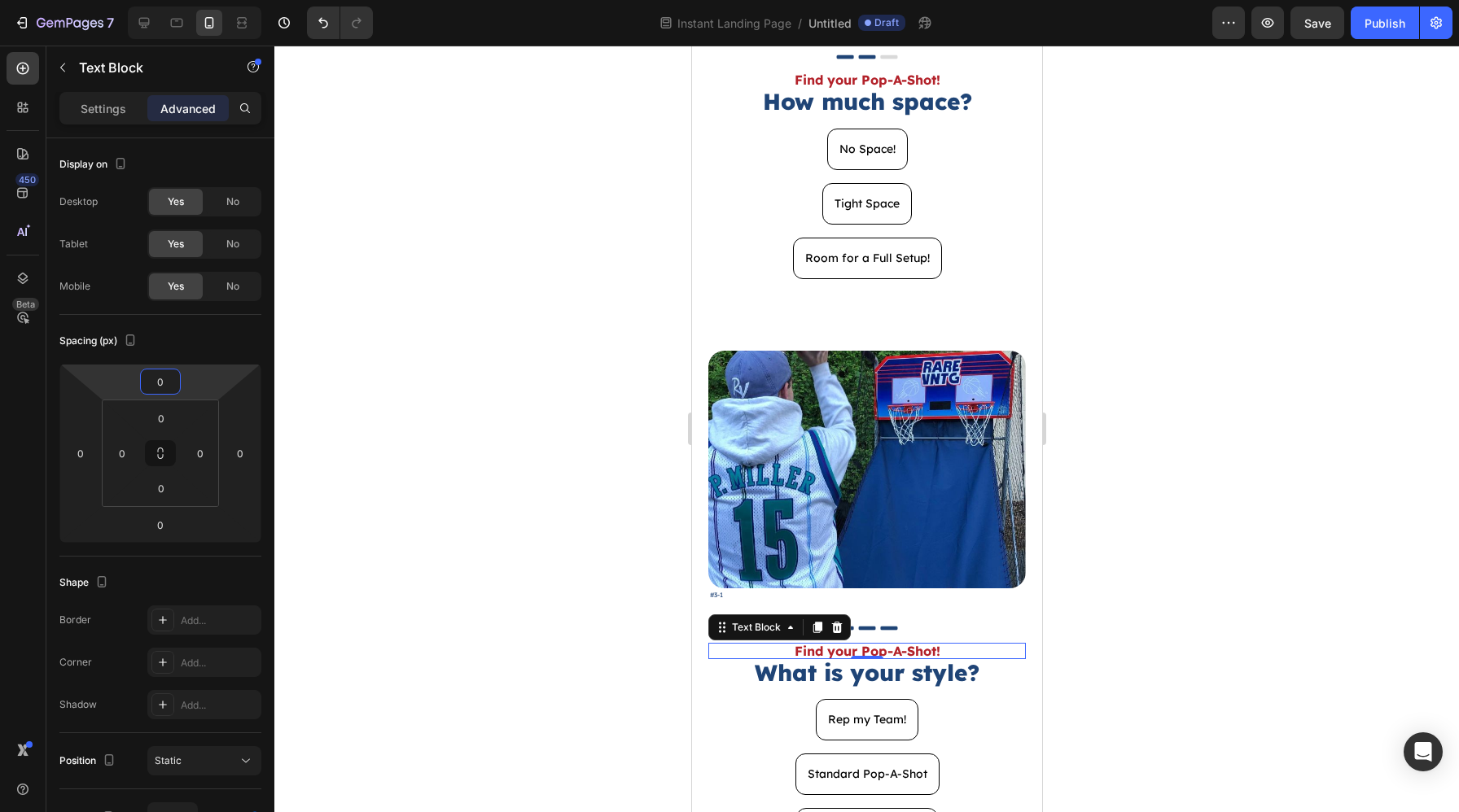
type input "0"
click at [1206, 409] on div at bounding box center [866, 429] width 1185 height 766
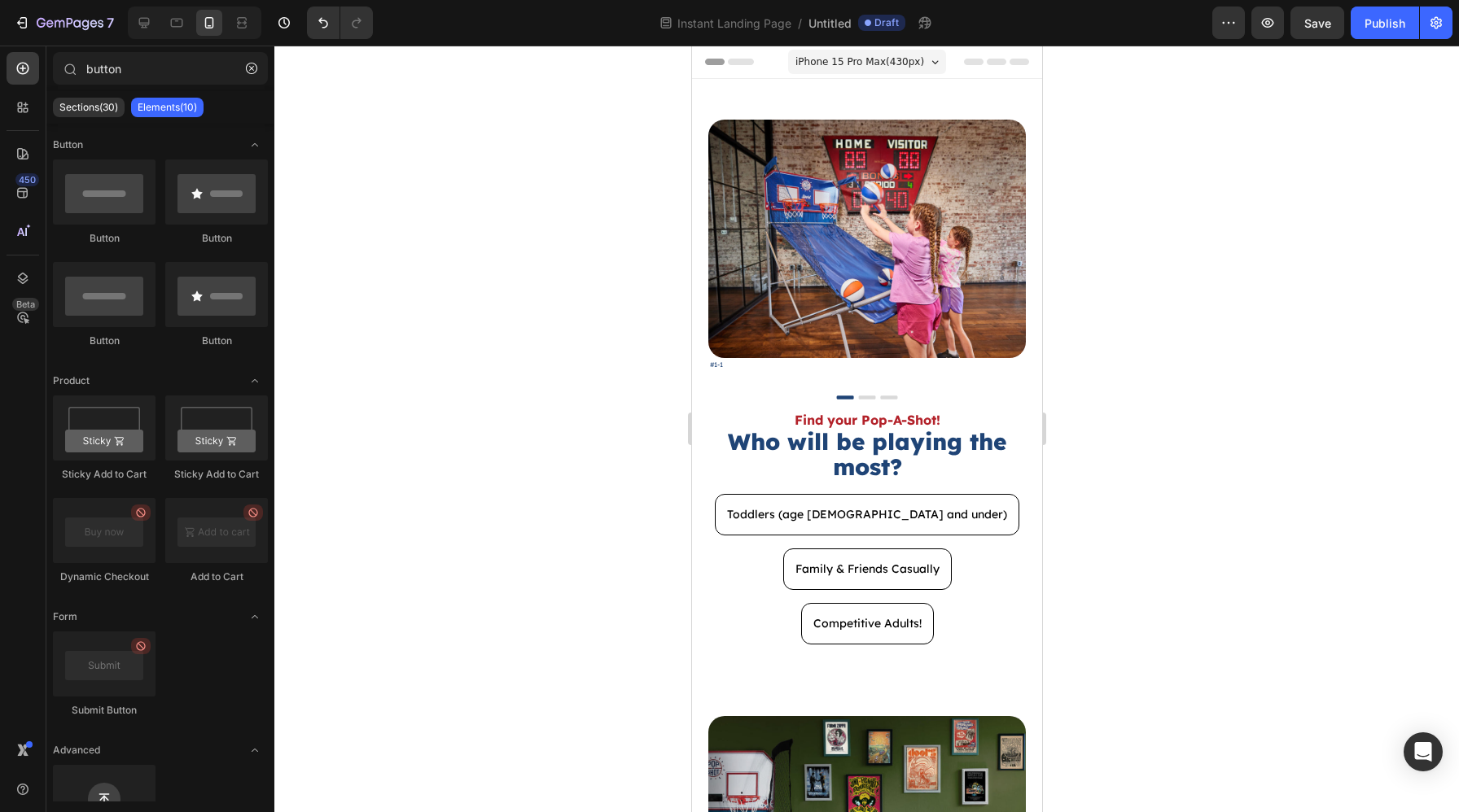
click at [1125, 465] on div at bounding box center [866, 429] width 1185 height 766
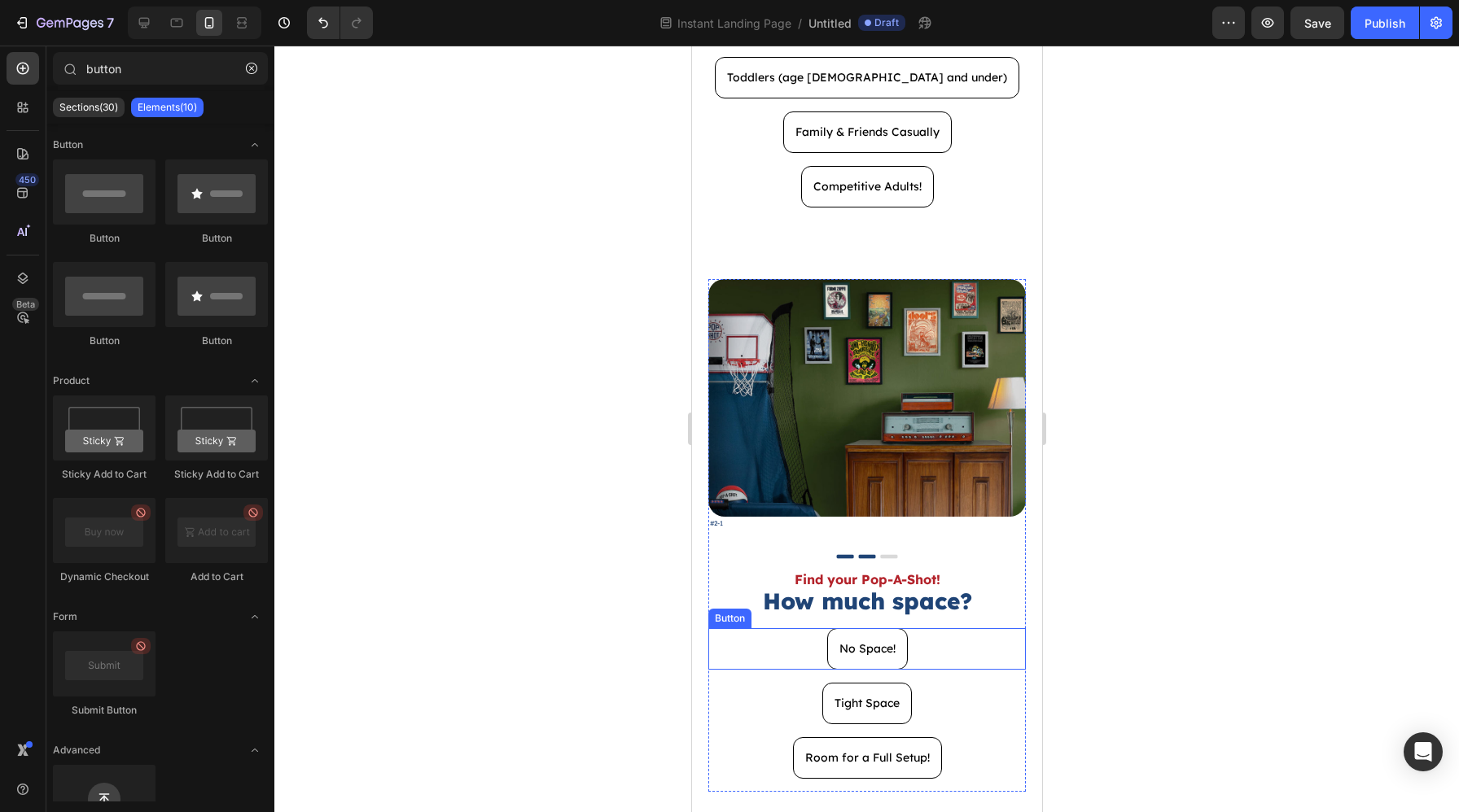
scroll to position [436, 0]
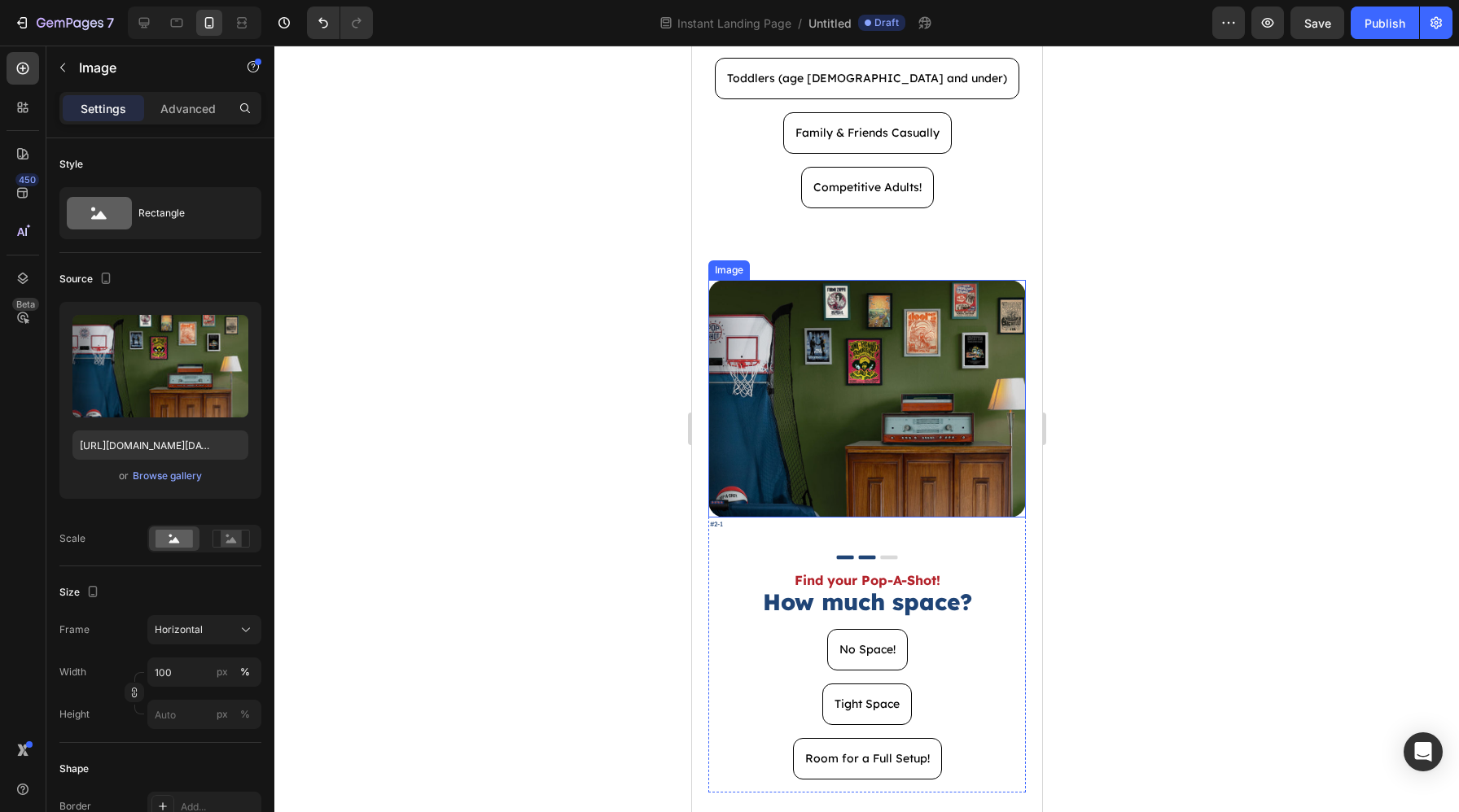
click at [886, 321] on img at bounding box center [866, 399] width 317 height 238
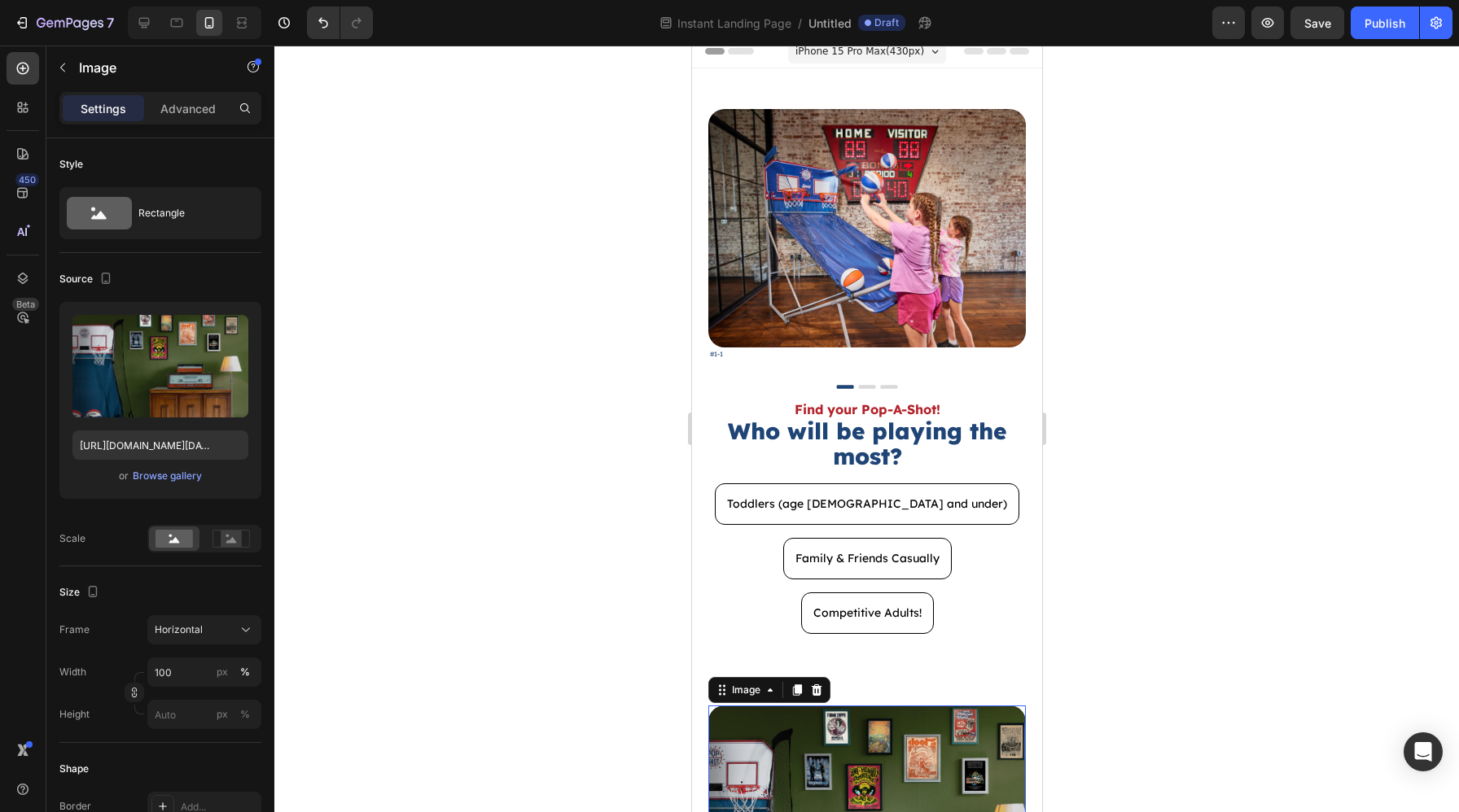
scroll to position [0, 0]
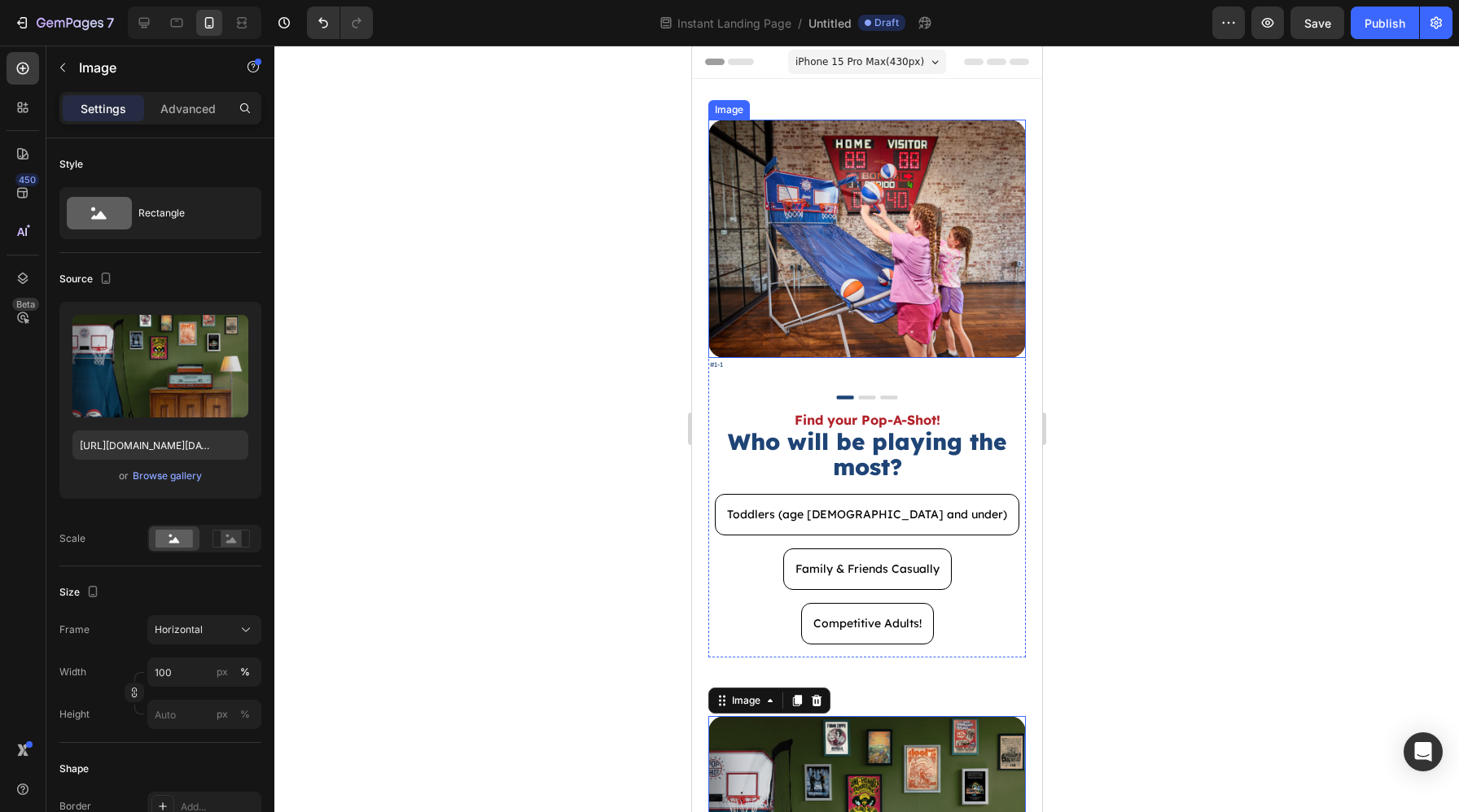
click at [882, 238] on img at bounding box center [866, 239] width 317 height 238
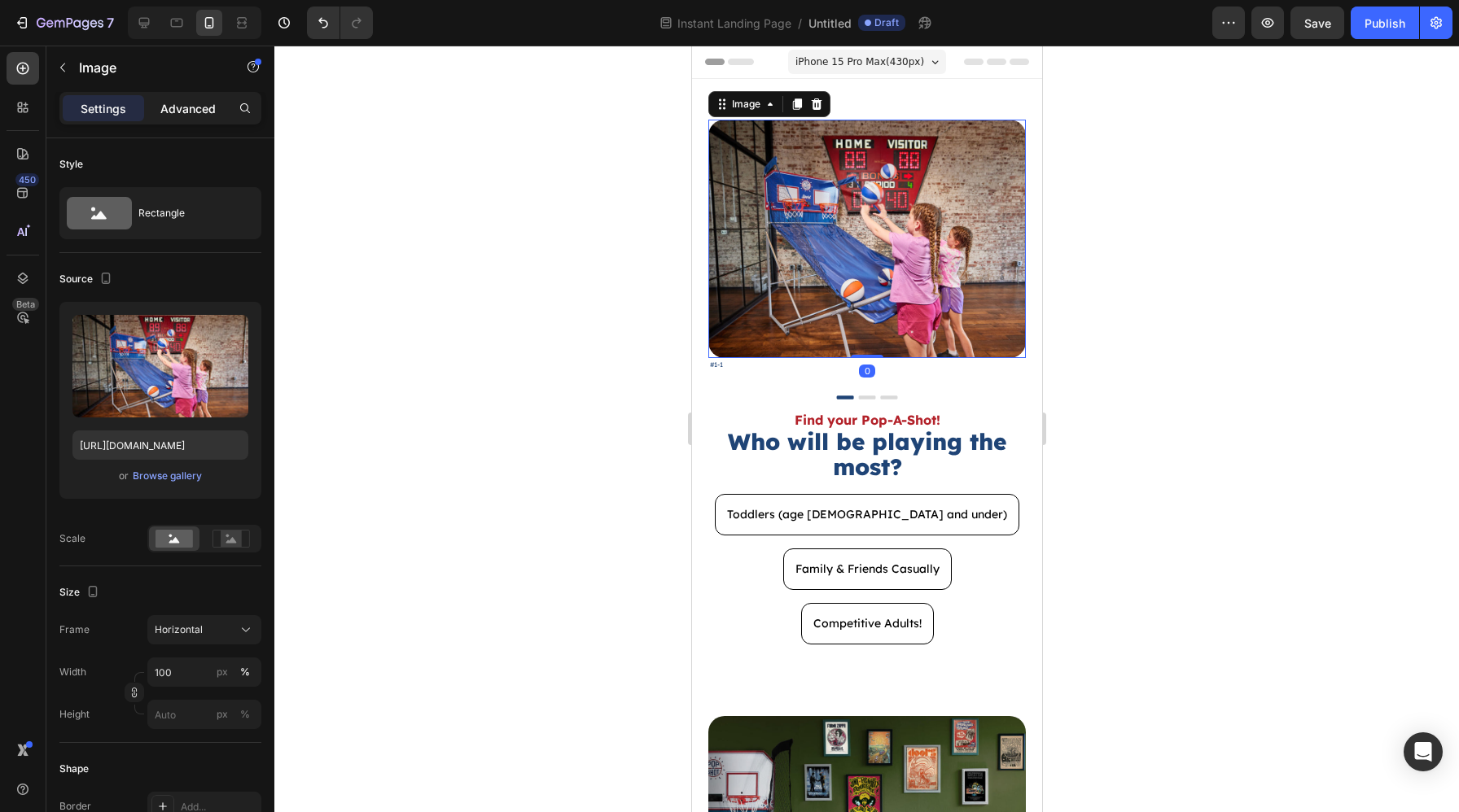
click at [194, 111] on p "Advanced" at bounding box center [188, 109] width 56 height 17
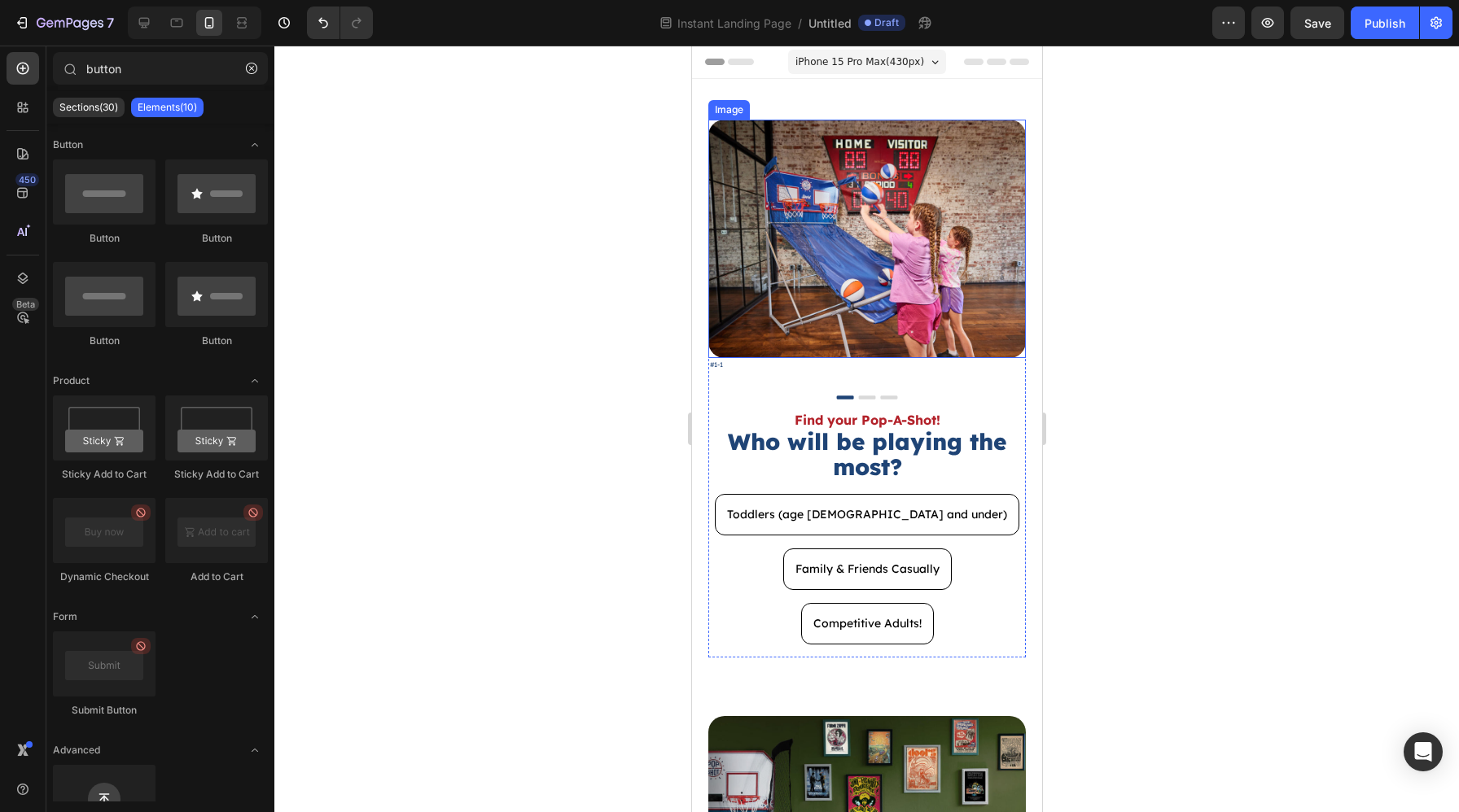
scroll to position [316, 0]
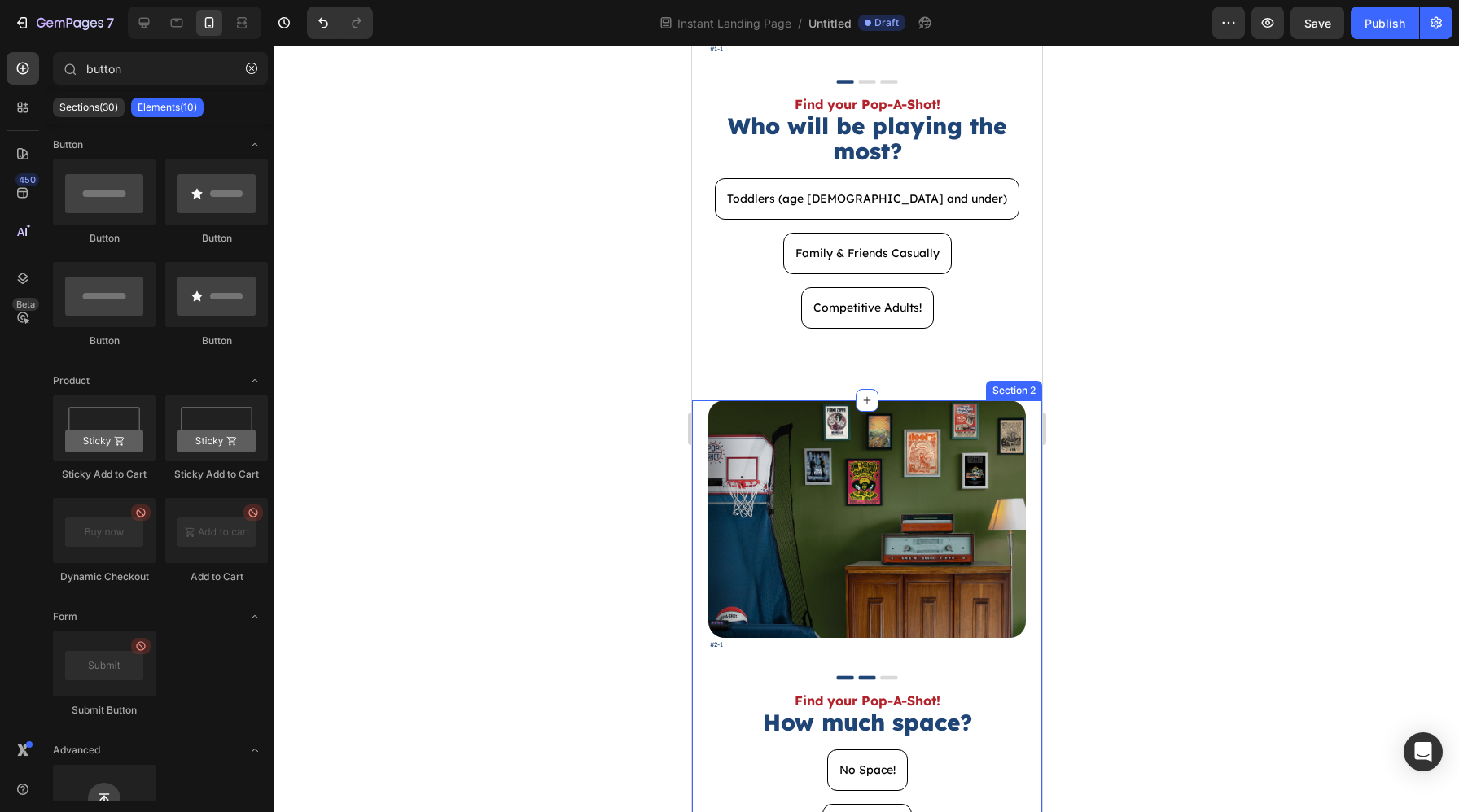
click at [703, 428] on div "Image #2-1 Text Block Image Find your Pop-A-Shot! Text Block How much space? He…" at bounding box center [865, 685] width 350 height 571
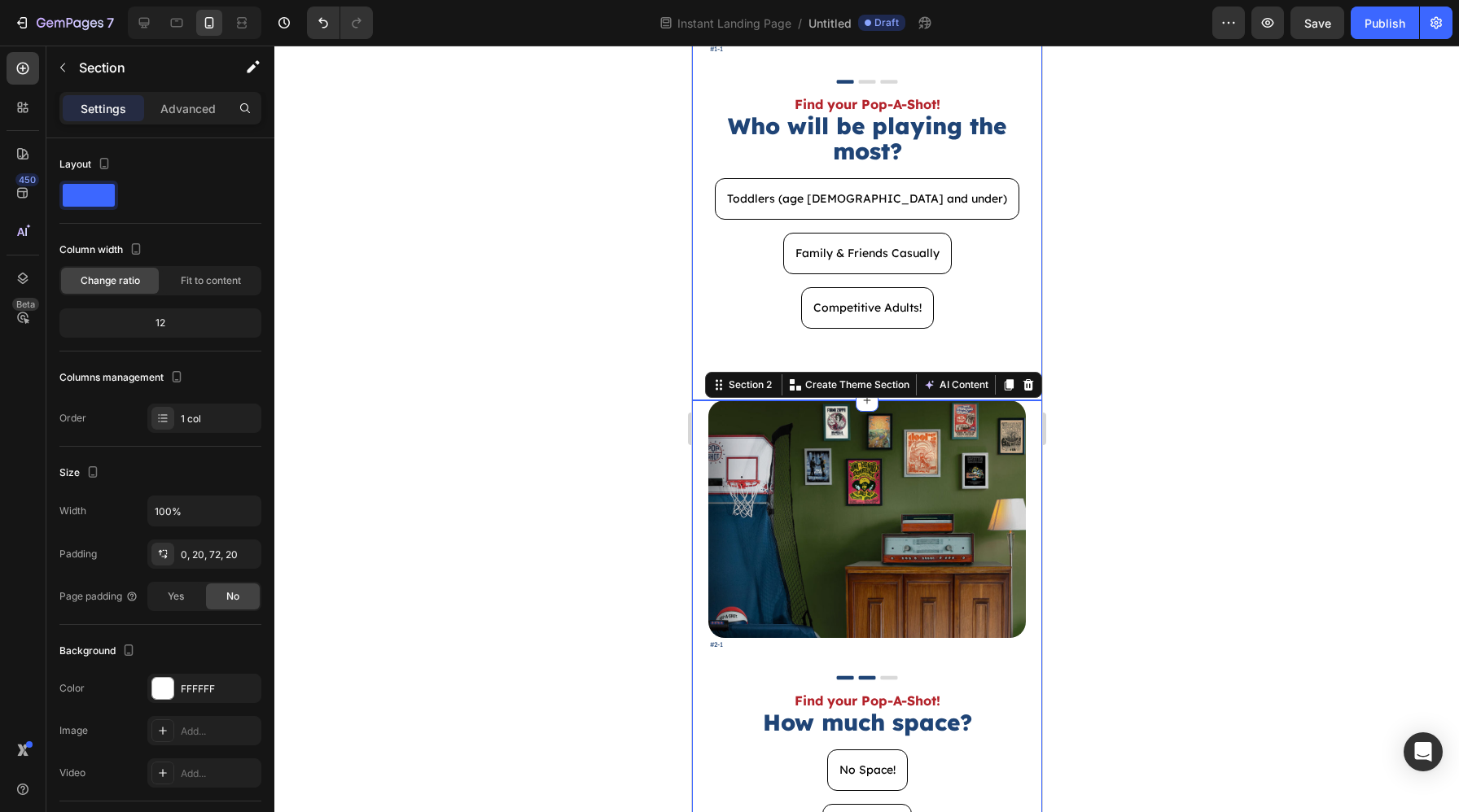
click at [704, 302] on div "Image #1-1 Text Block Image Find your Pop-A-Shot! Text Block Who will be playin…" at bounding box center [865, 102] width 350 height 597
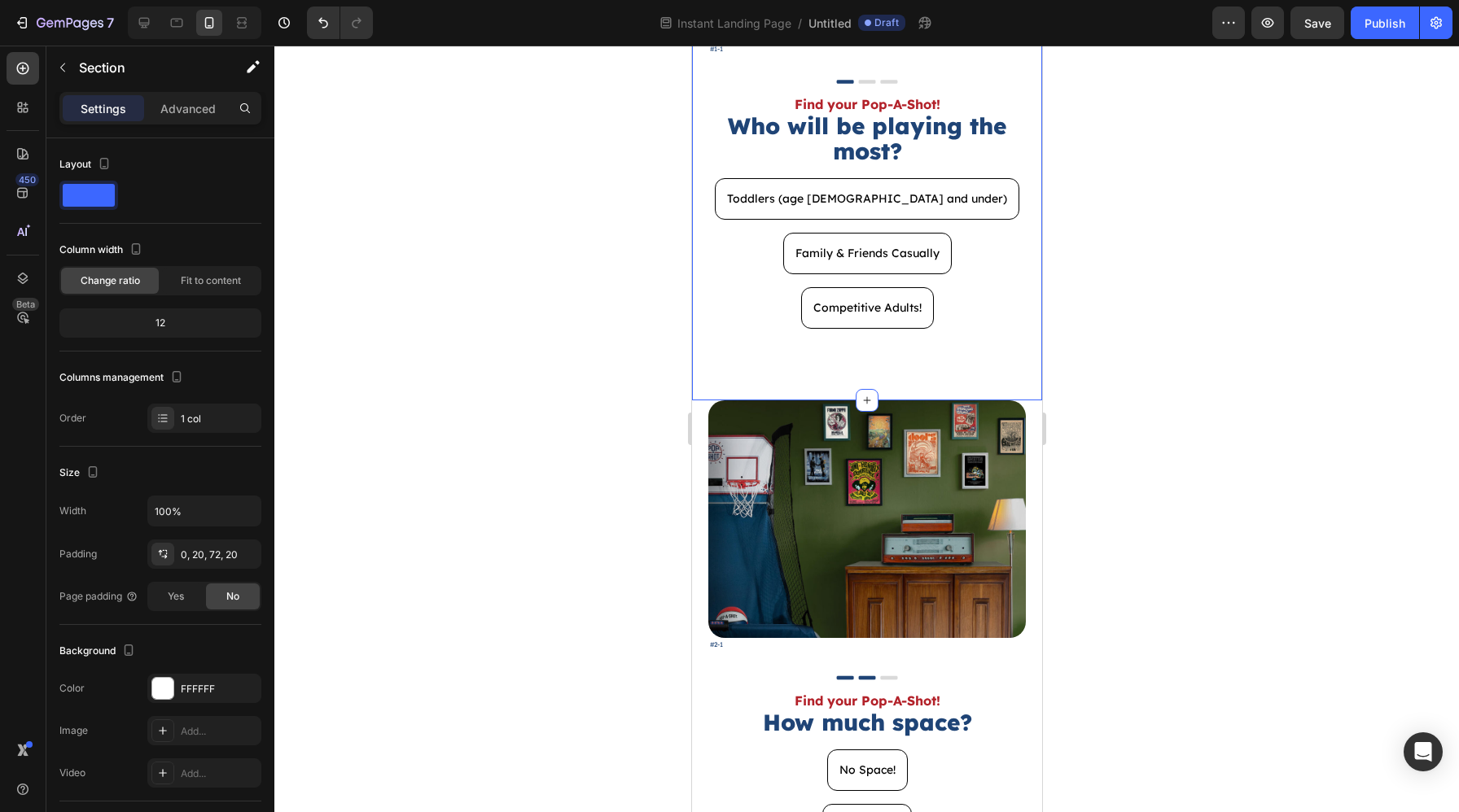
click at [148, 95] on div "Settings Advanced" at bounding box center [160, 108] width 195 height 26
click at [160, 101] on p "Advanced" at bounding box center [188, 109] width 56 height 17
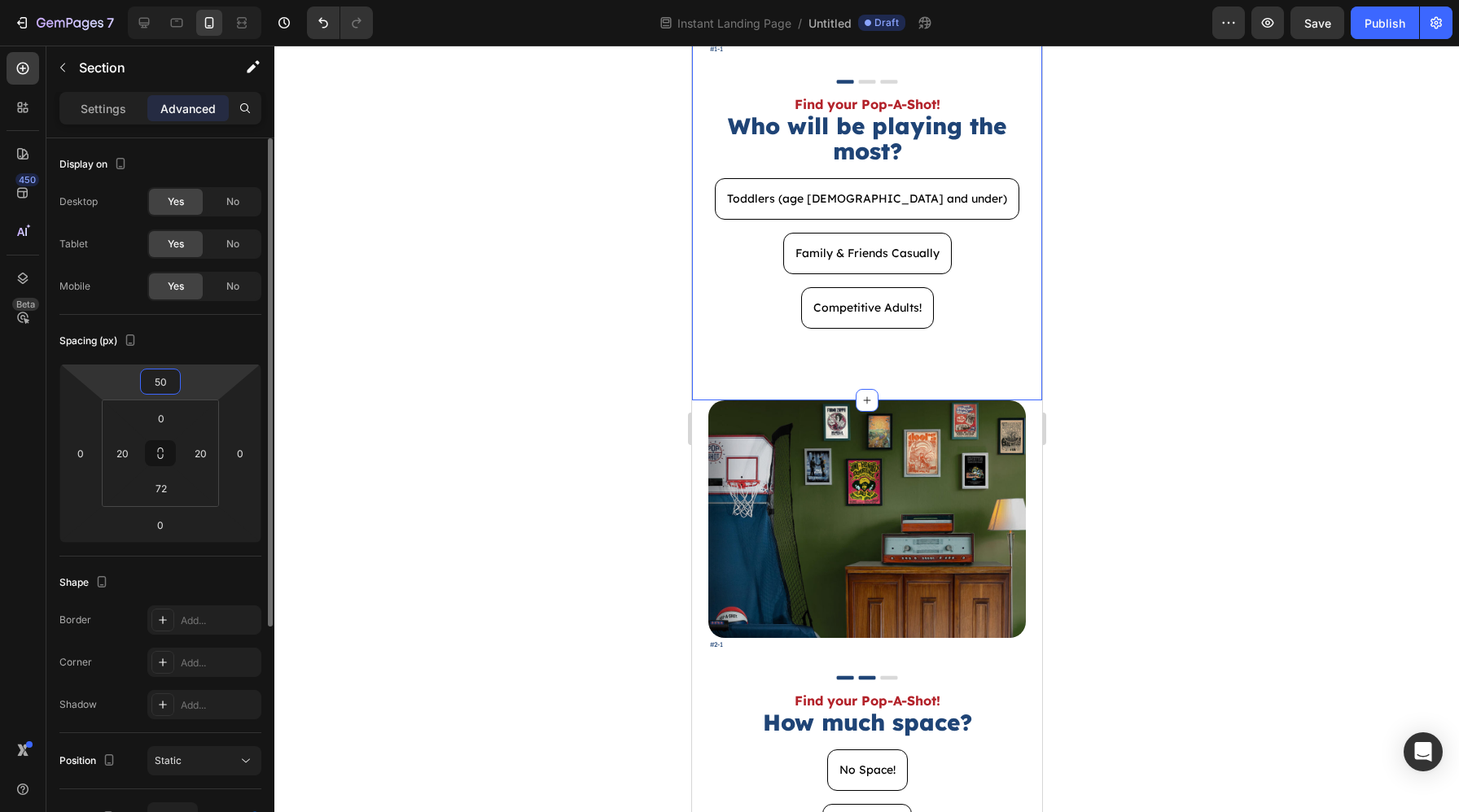
click at [169, 384] on input "50" at bounding box center [160, 382] width 33 height 24
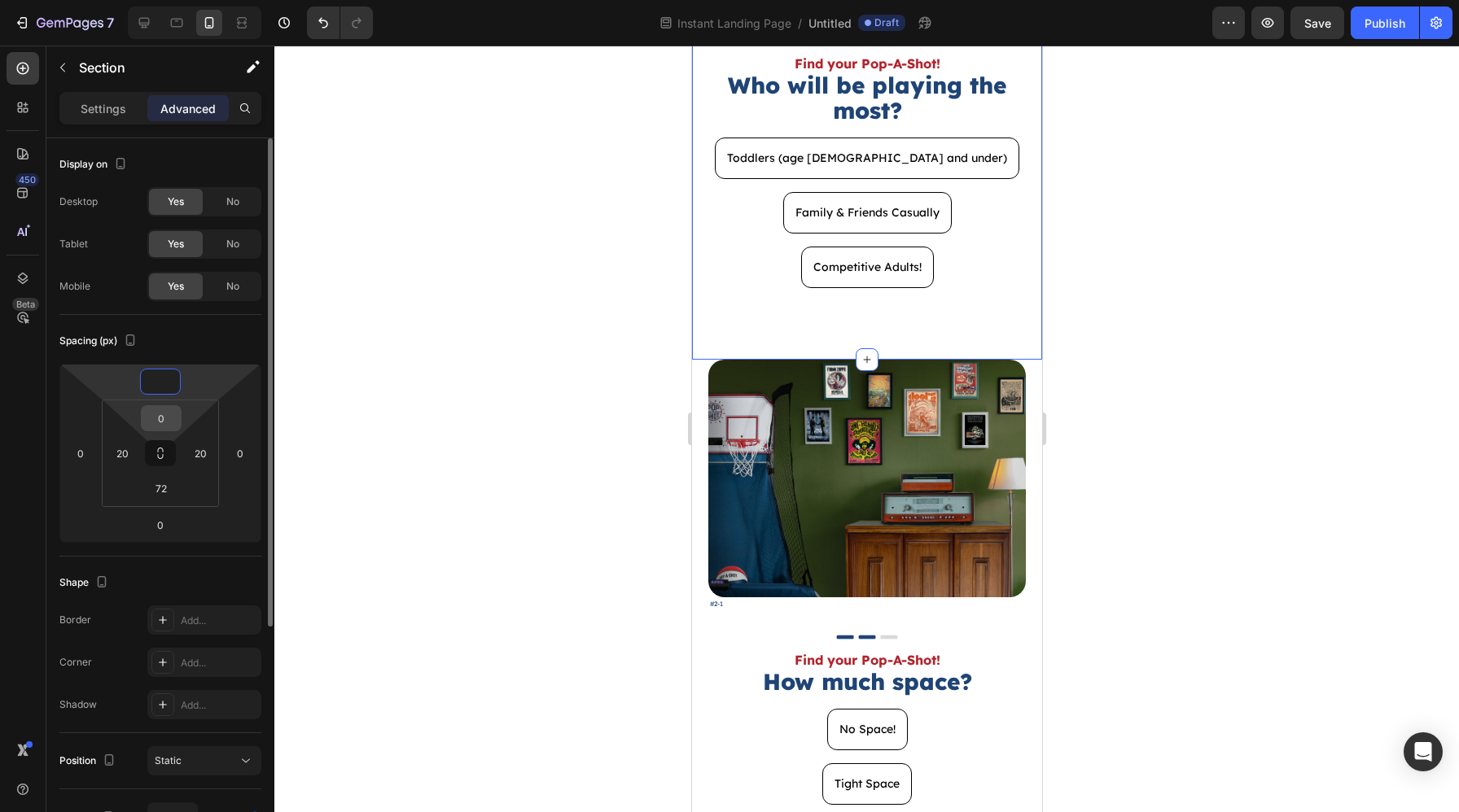
type input "0"
click at [171, 425] on input "0" at bounding box center [161, 418] width 33 height 24
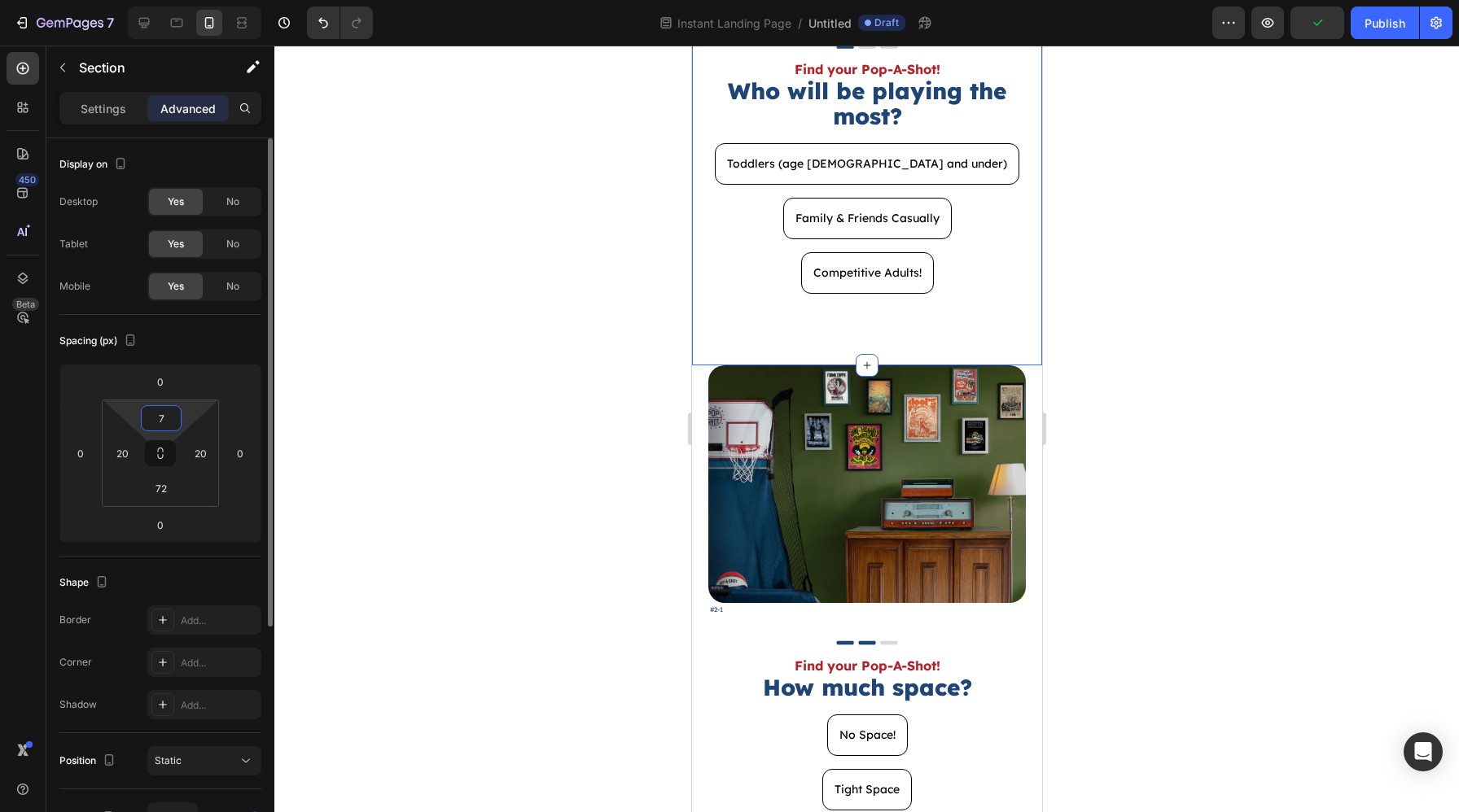
type input "72"
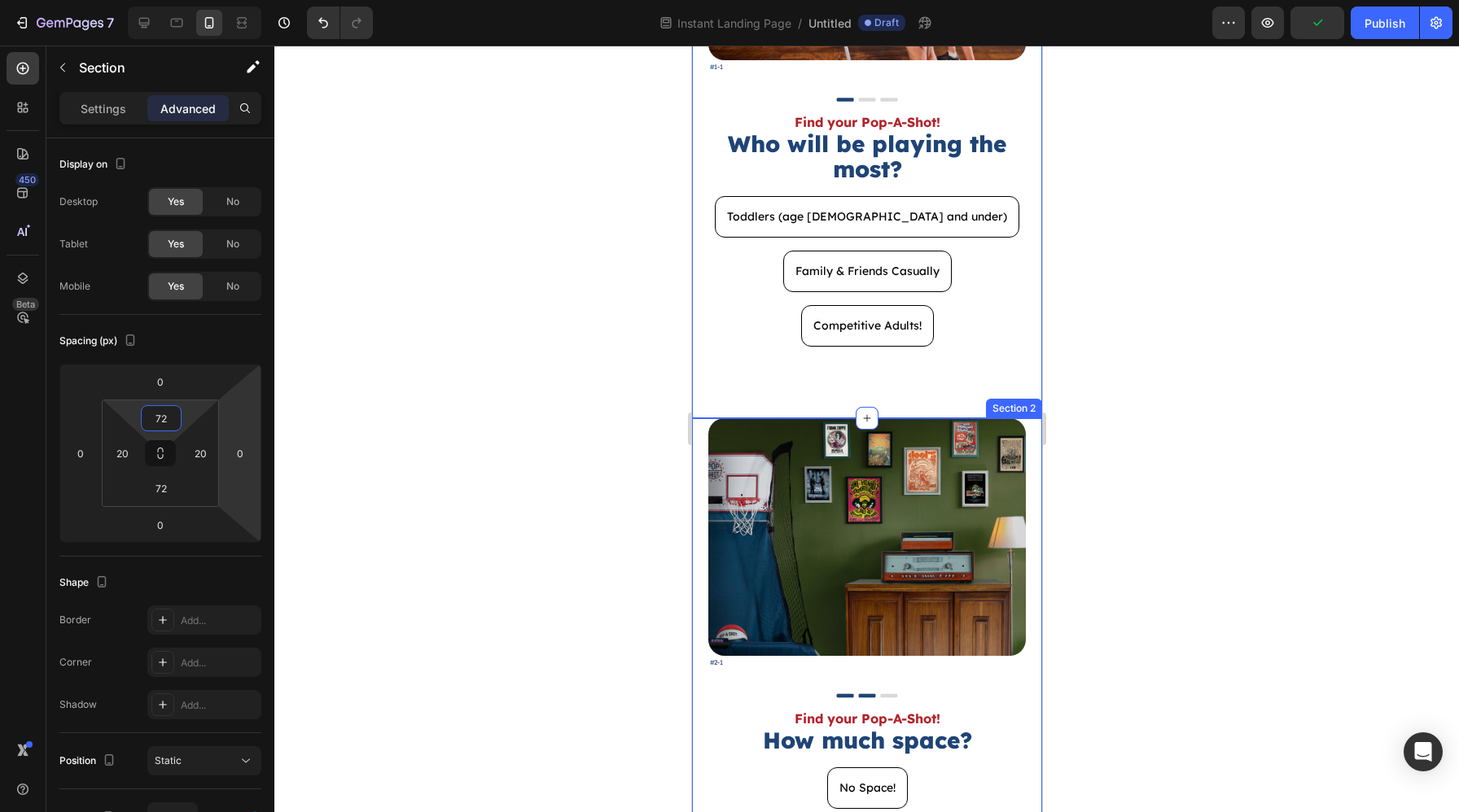
click at [697, 534] on div "Image #2-1 Text Block Image Find your Pop-A-Shot! Text Block How much space? He…" at bounding box center [865, 704] width 350 height 571
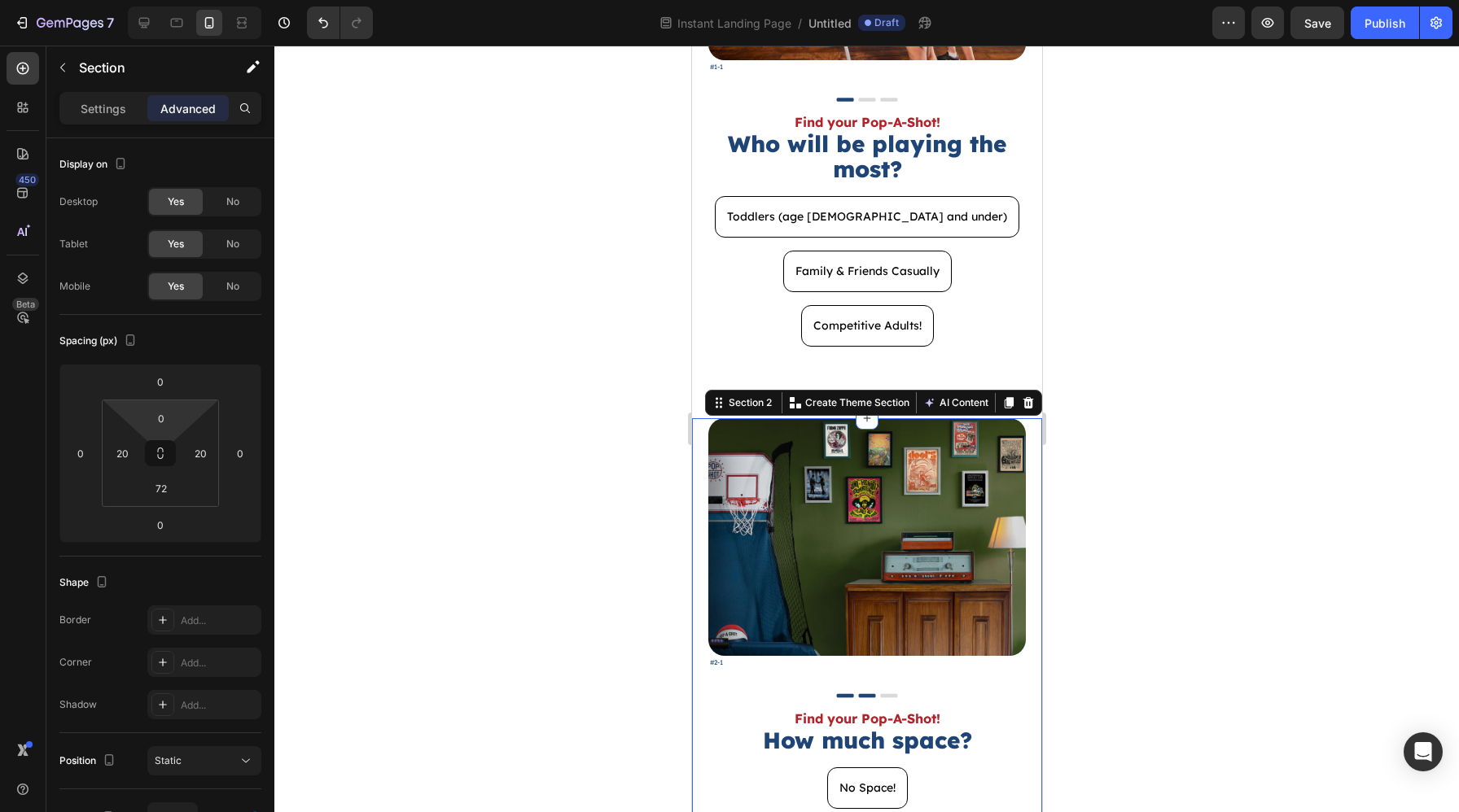
click at [156, 0] on html "7 Version history Instant Landing Page / Untitled Draft Preview Save Publish 45…" at bounding box center [730, 0] width 1459 height 0
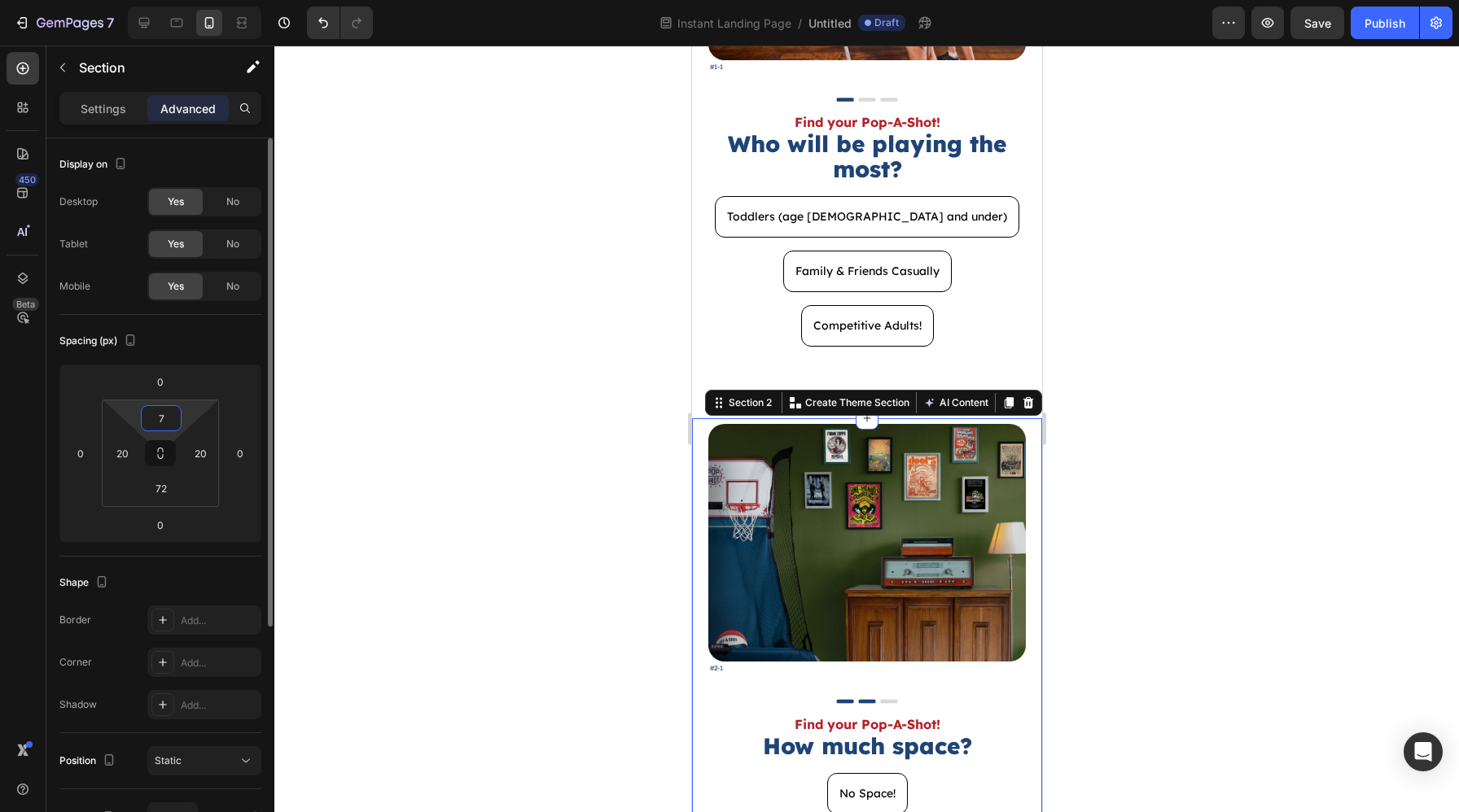
type input "72"
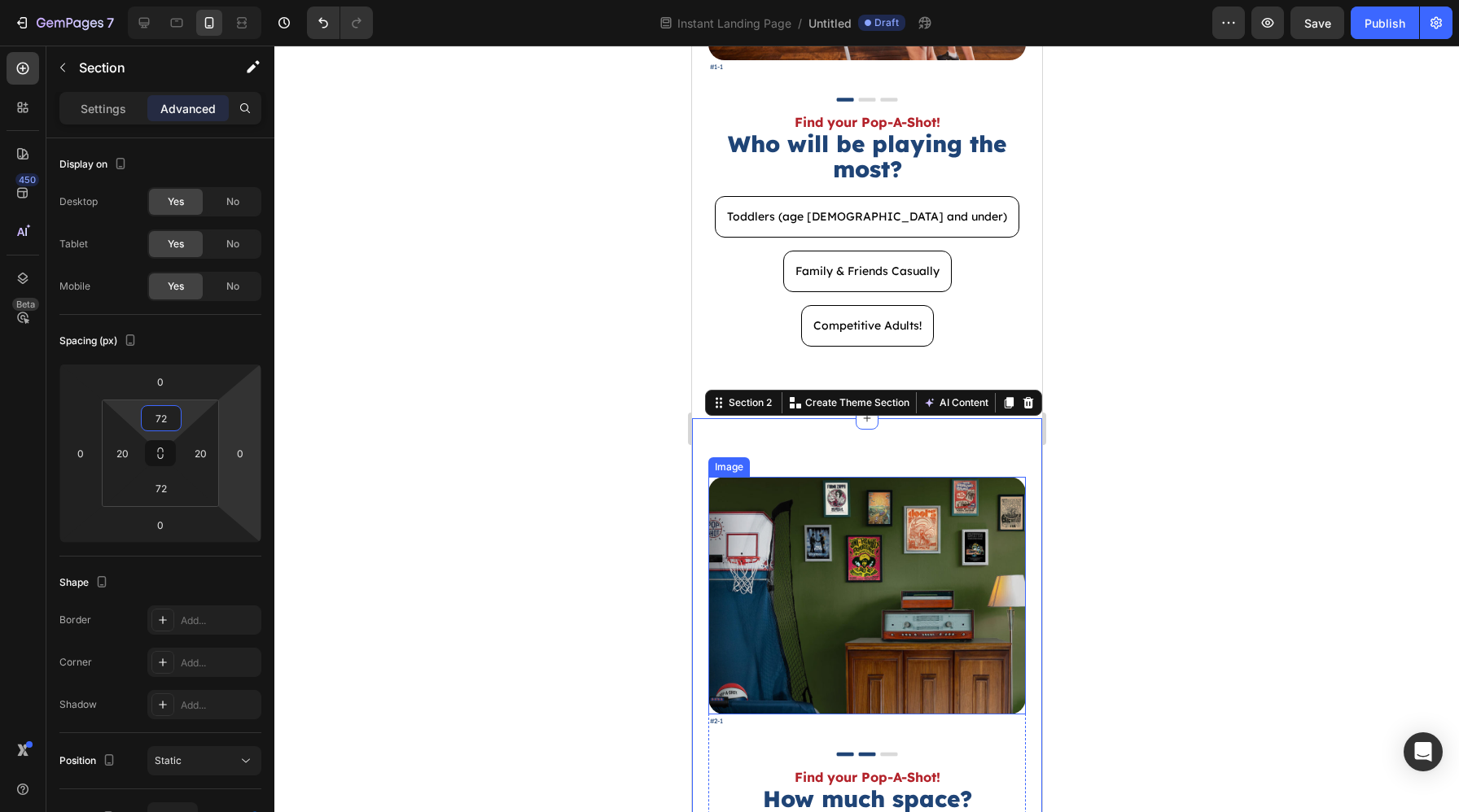
scroll to position [804, 0]
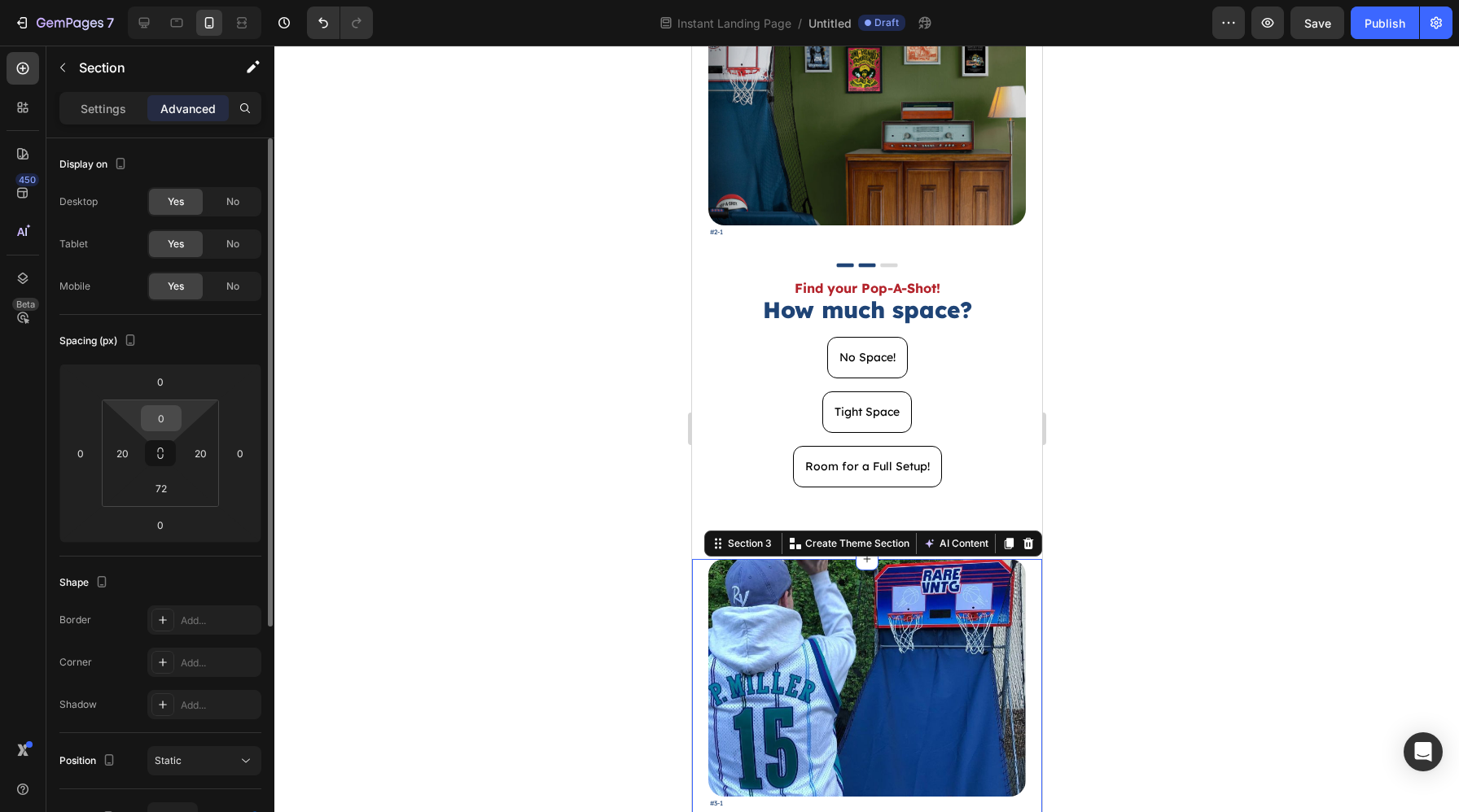
click at [181, 424] on div "0" at bounding box center [161, 418] width 41 height 26
click at [170, 421] on input "0" at bounding box center [161, 418] width 33 height 24
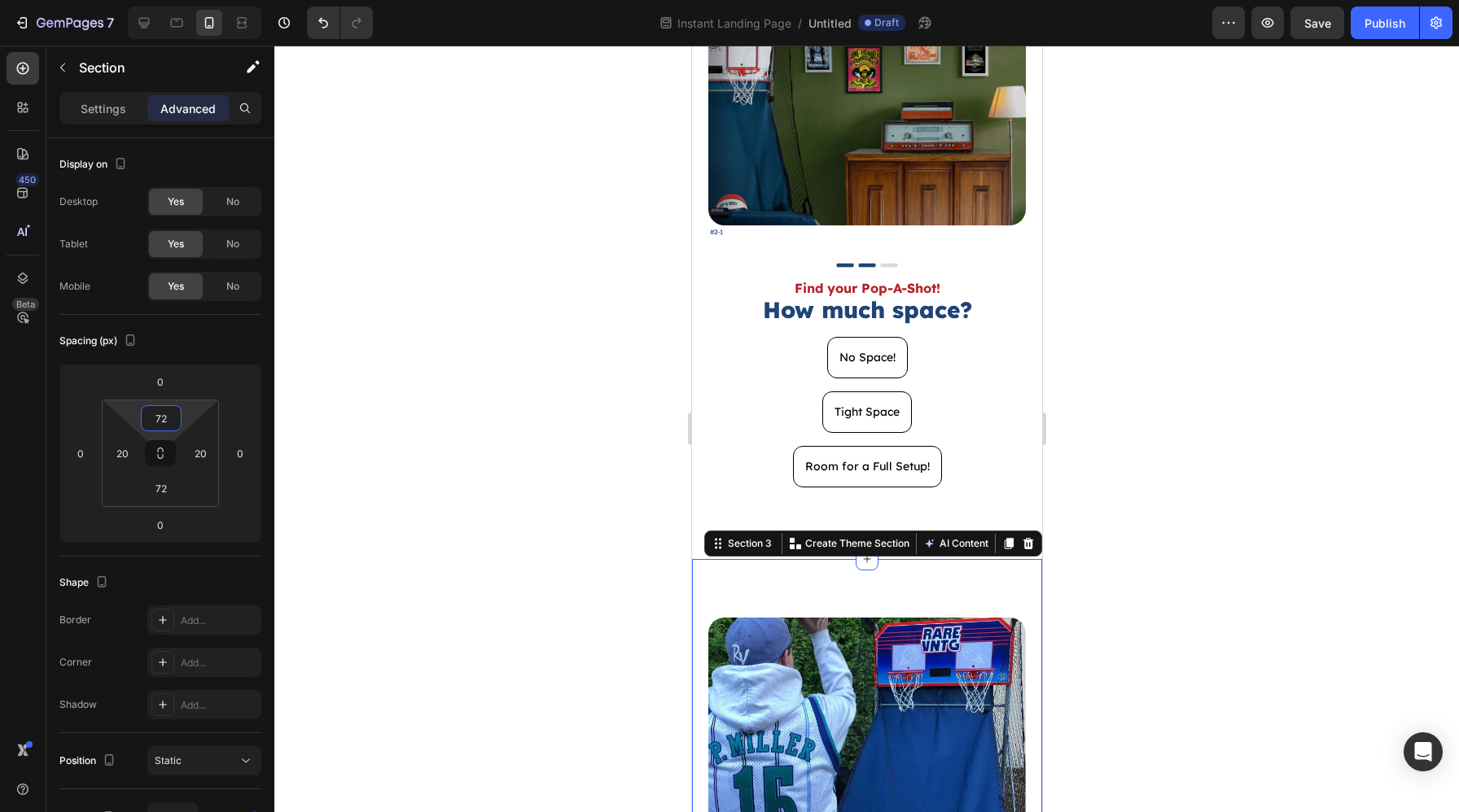
type input "72"
click at [1159, 486] on div at bounding box center [866, 429] width 1185 height 766
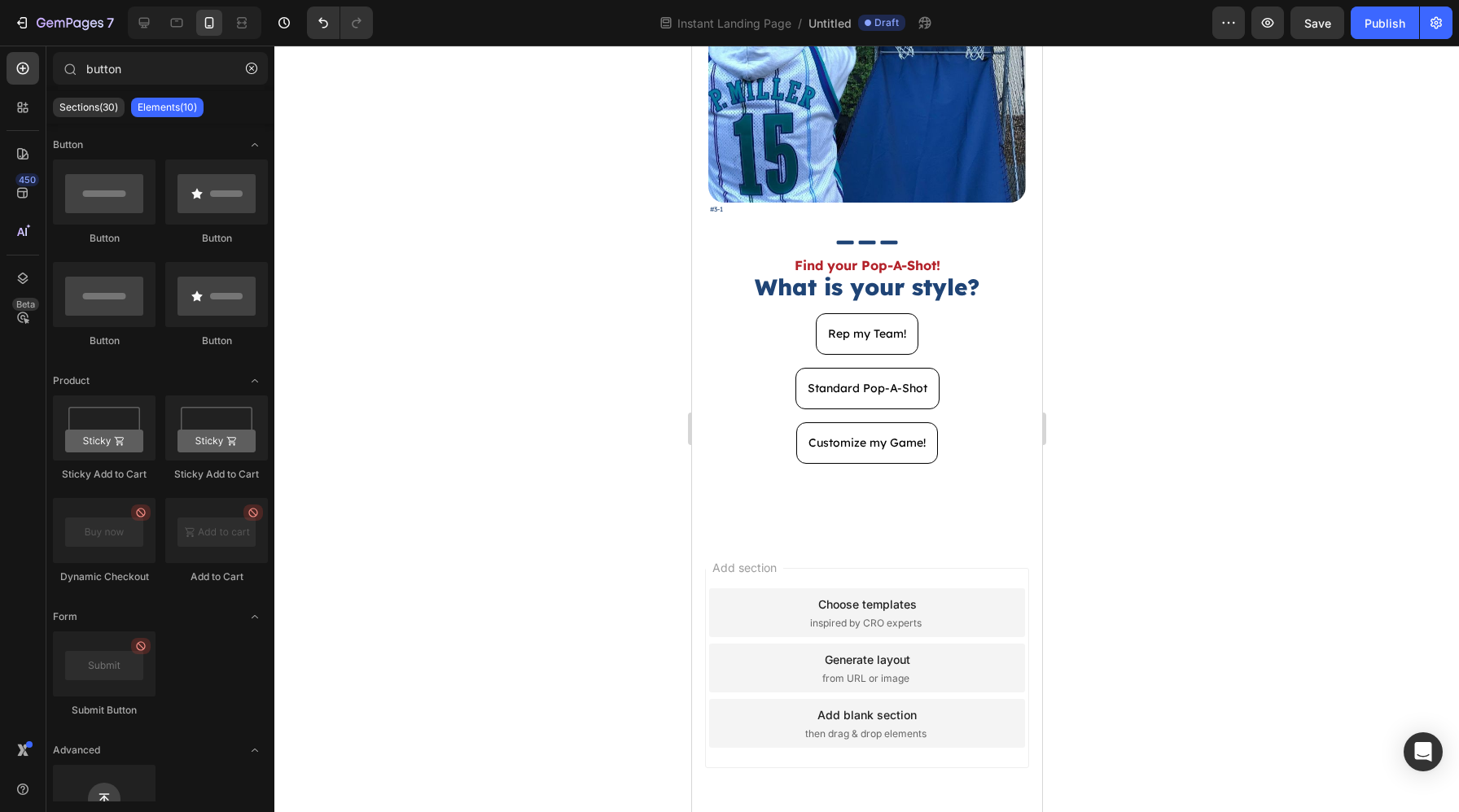
scroll to position [0, 0]
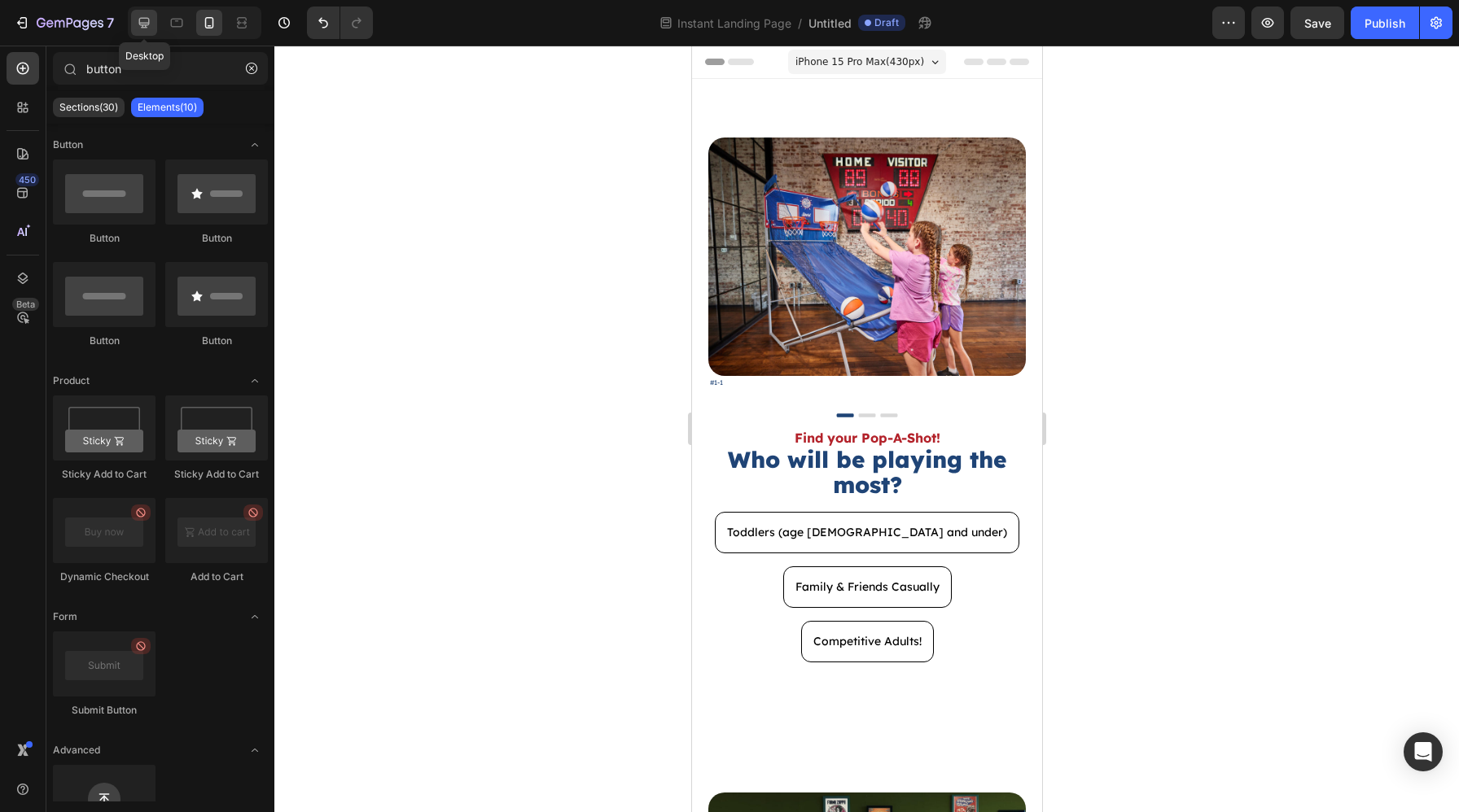
click at [140, 32] on div at bounding box center [144, 23] width 26 height 26
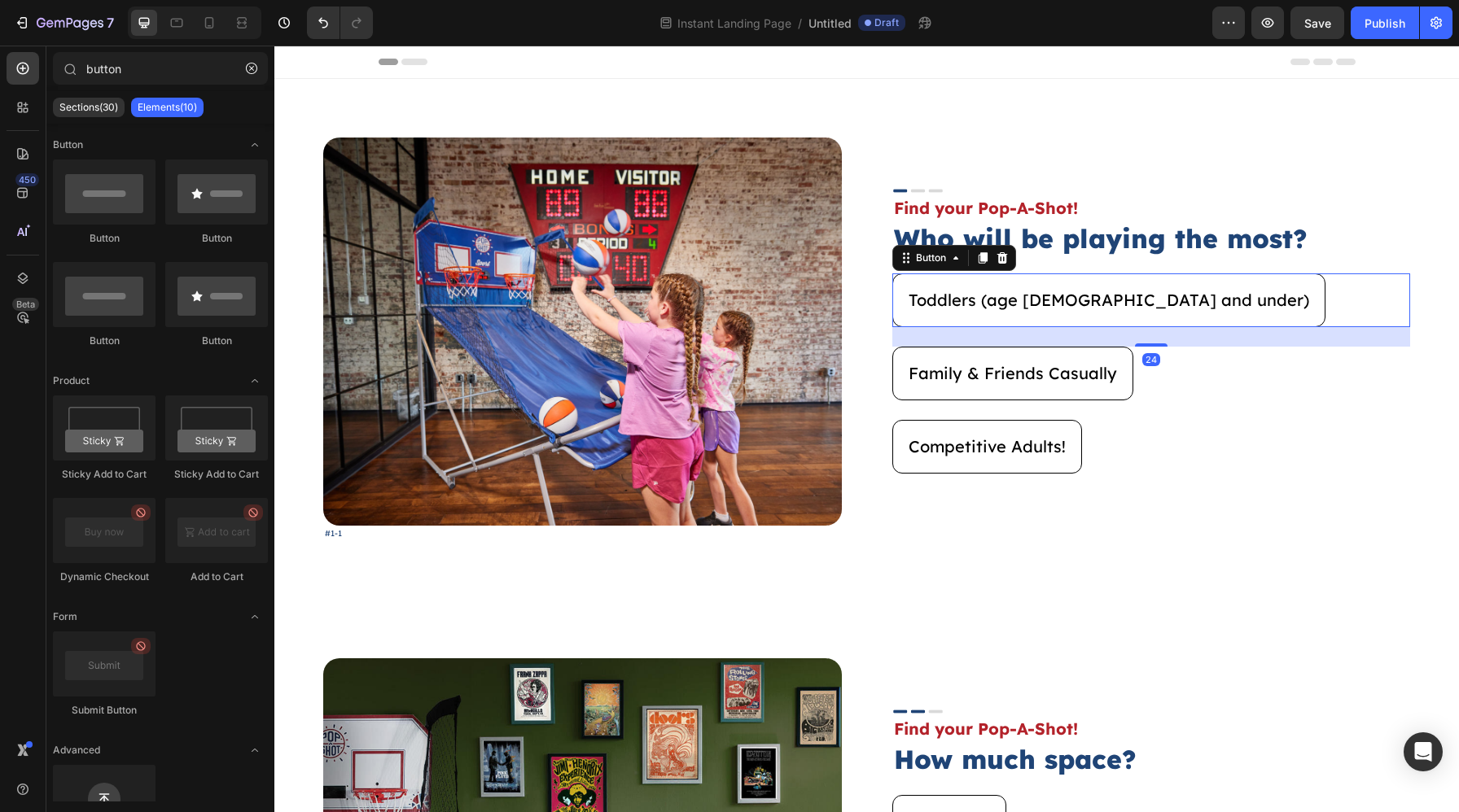
click at [1226, 324] on div "Toddlers (age [DEMOGRAPHIC_DATA] and under) Button 24" at bounding box center [1152, 300] width 518 height 54
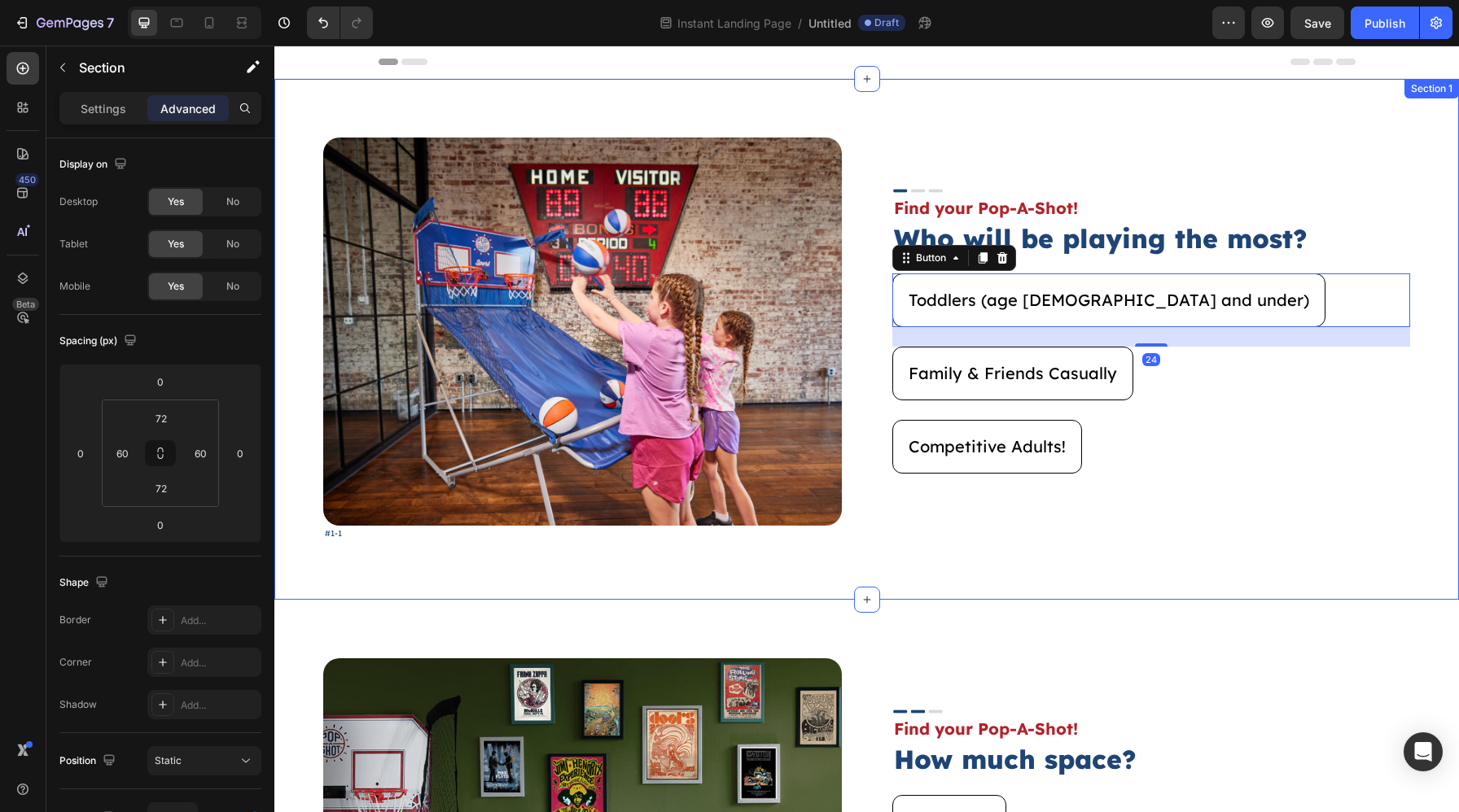
click at [1413, 295] on div "Image #1-1 Text Block Image Find your Pop-A-Shot! Text Block Who will be playin…" at bounding box center [866, 339] width 1185 height 521
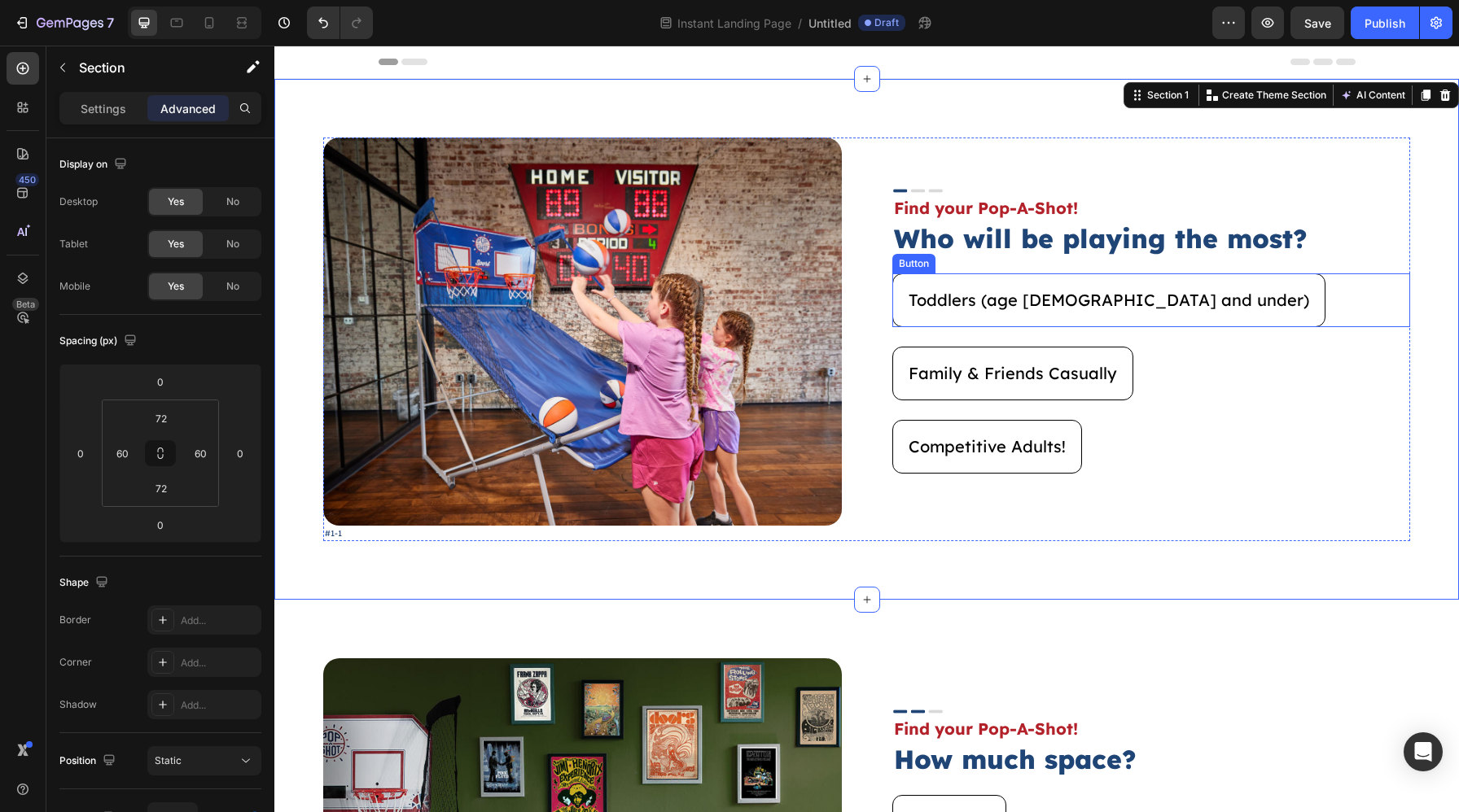
click at [1388, 301] on div "Toddlers (age [DEMOGRAPHIC_DATA] and under) Button" at bounding box center [1152, 300] width 518 height 54
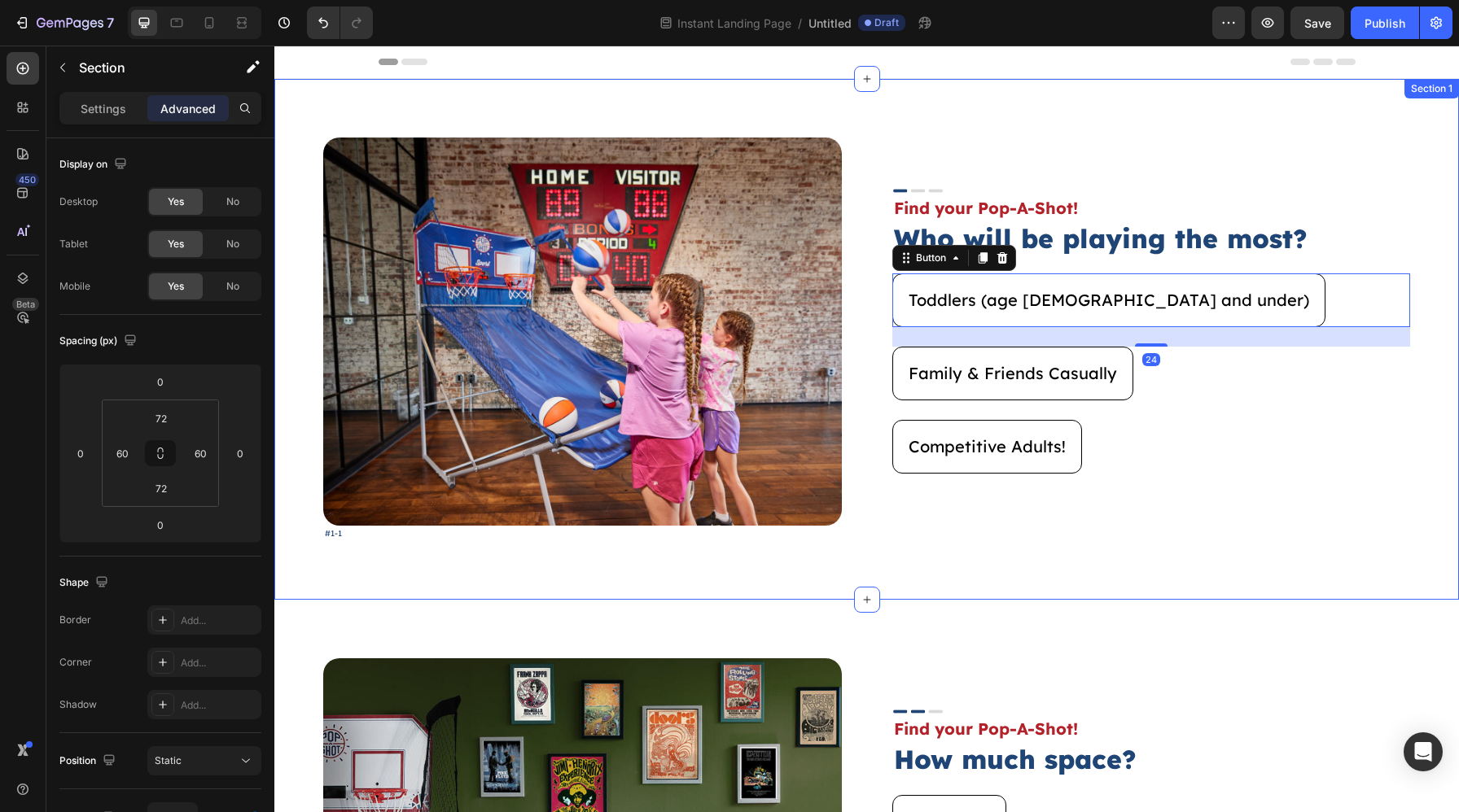
click at [1413, 293] on div "Image #1-1 Text Block Image Find your Pop-A-Shot! Text Block Who will be playin…" at bounding box center [866, 339] width 1185 height 521
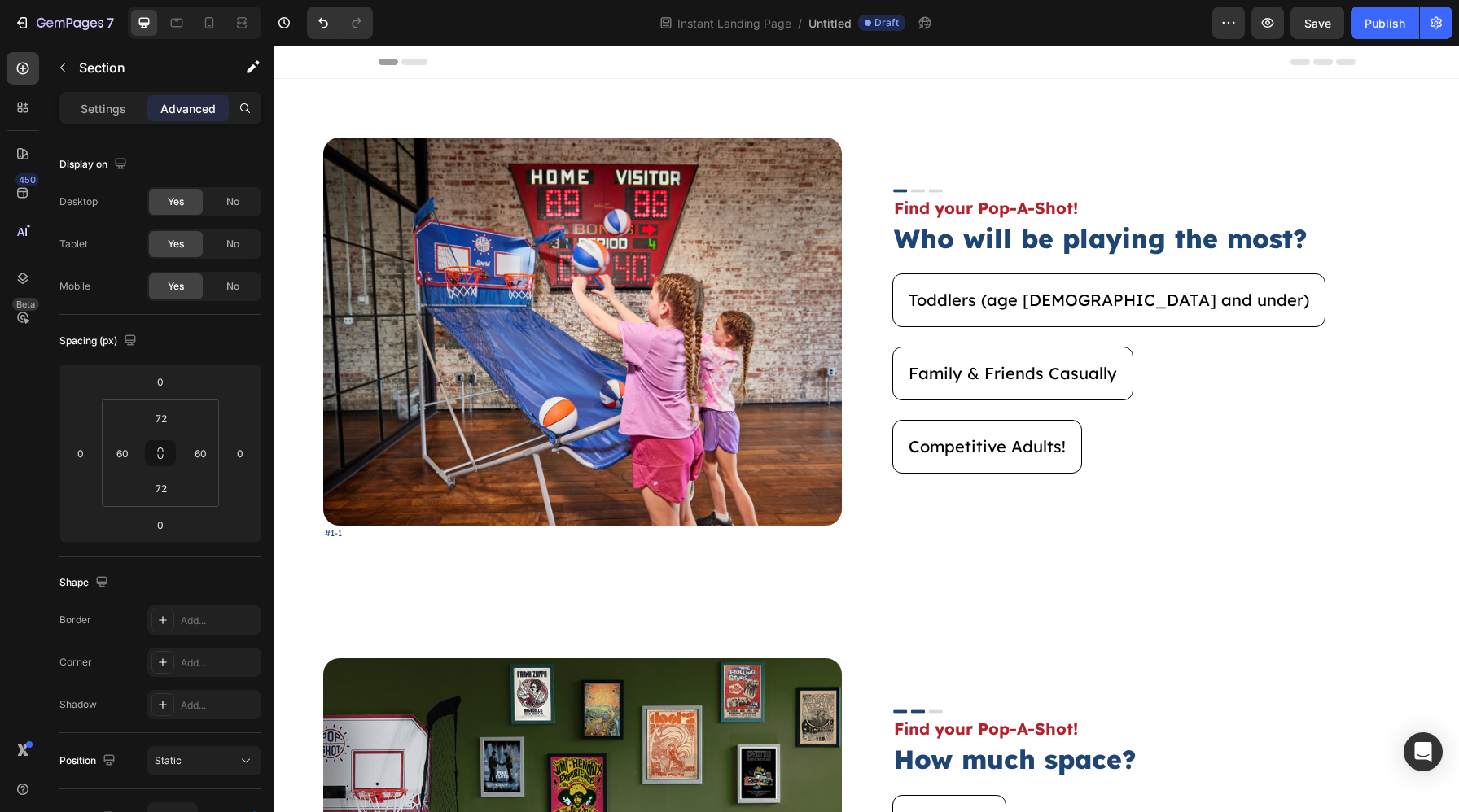
scroll to position [102, 0]
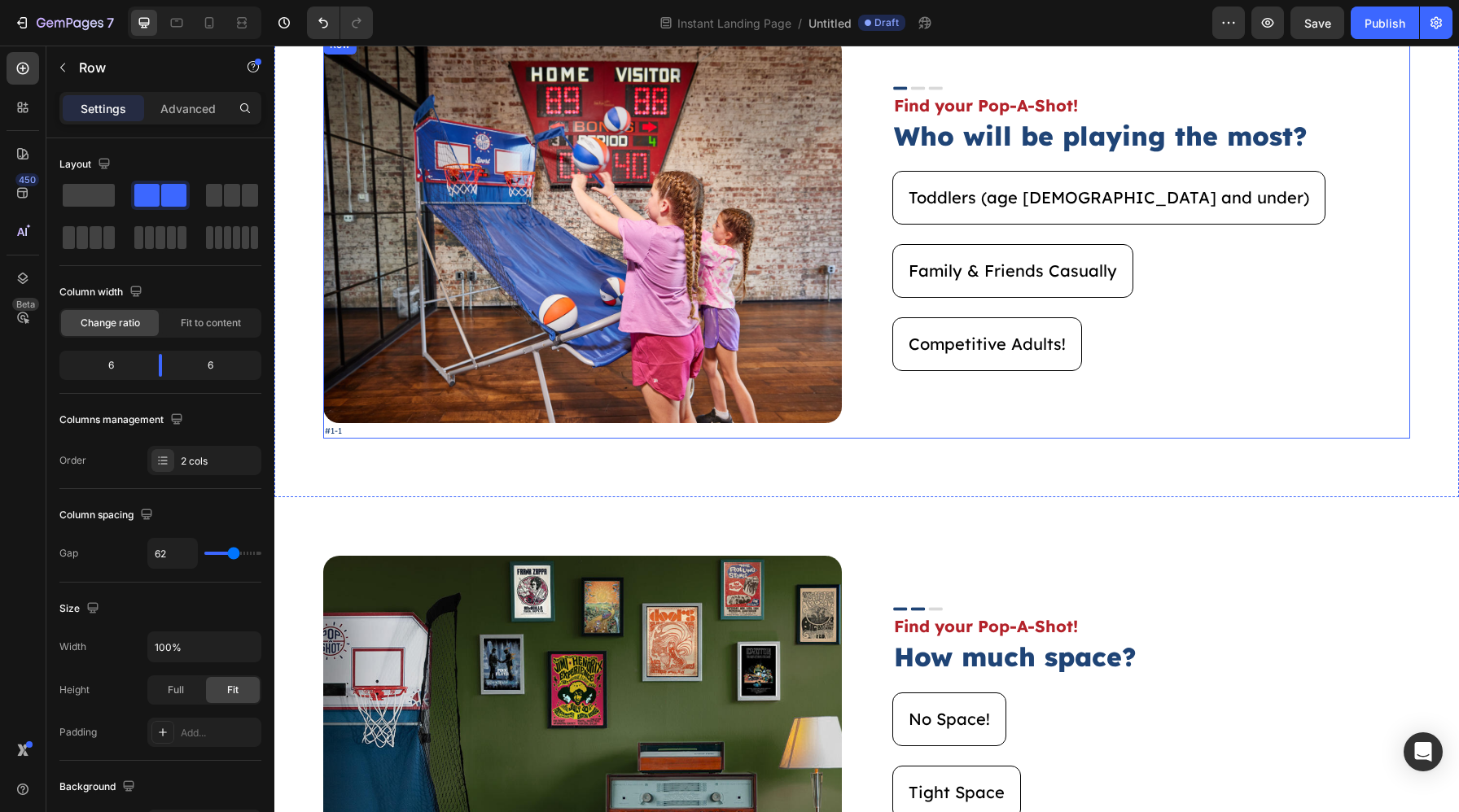
click at [1039, 392] on div "Image Find your Pop-A-Shot! Text Block Who will be playing the most? Heading To…" at bounding box center [1152, 236] width 518 height 403
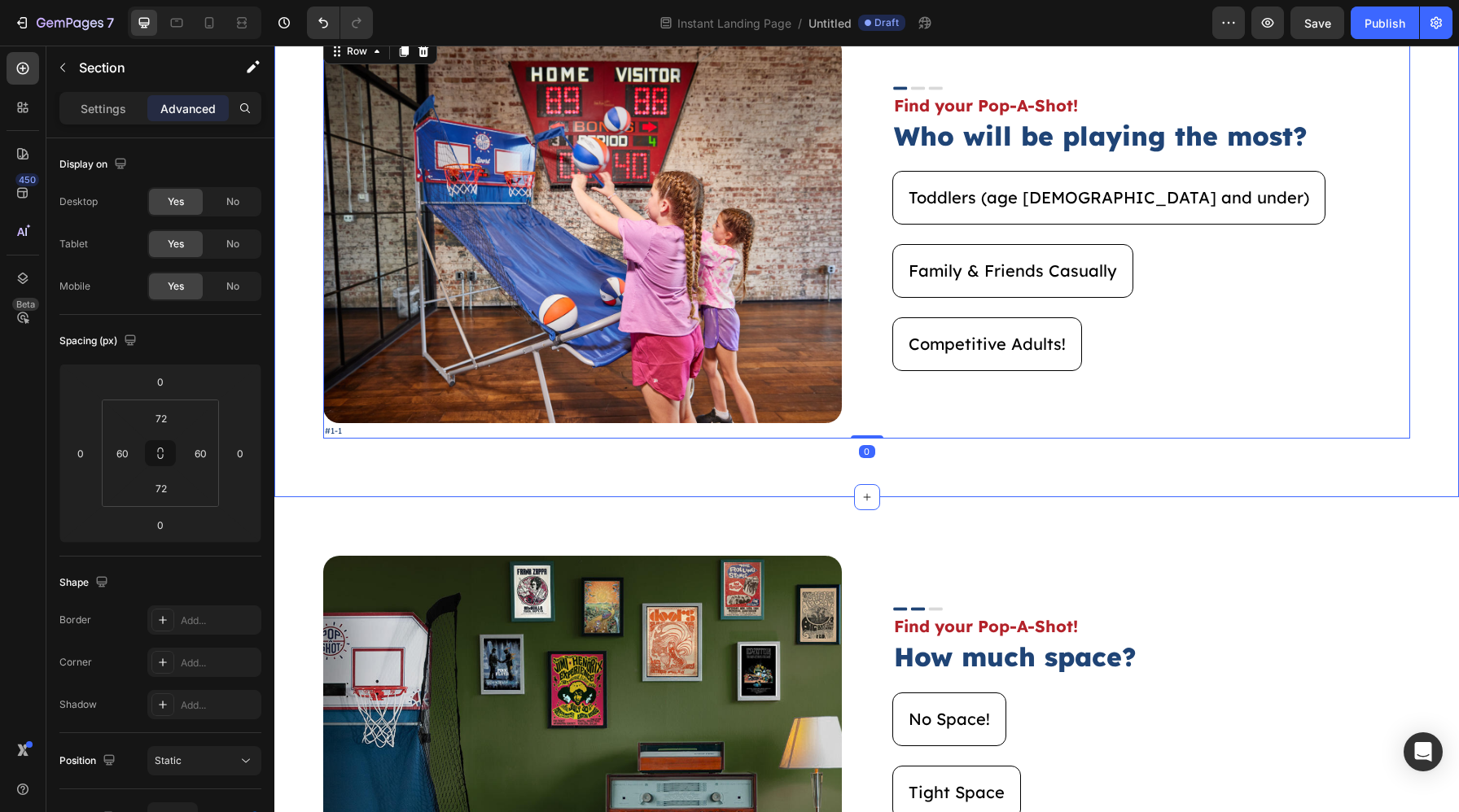
click at [1061, 470] on div "Image #1-1 Text Block Image Find your Pop-A-Shot! Text Block Who will be playin…" at bounding box center [866, 236] width 1185 height 521
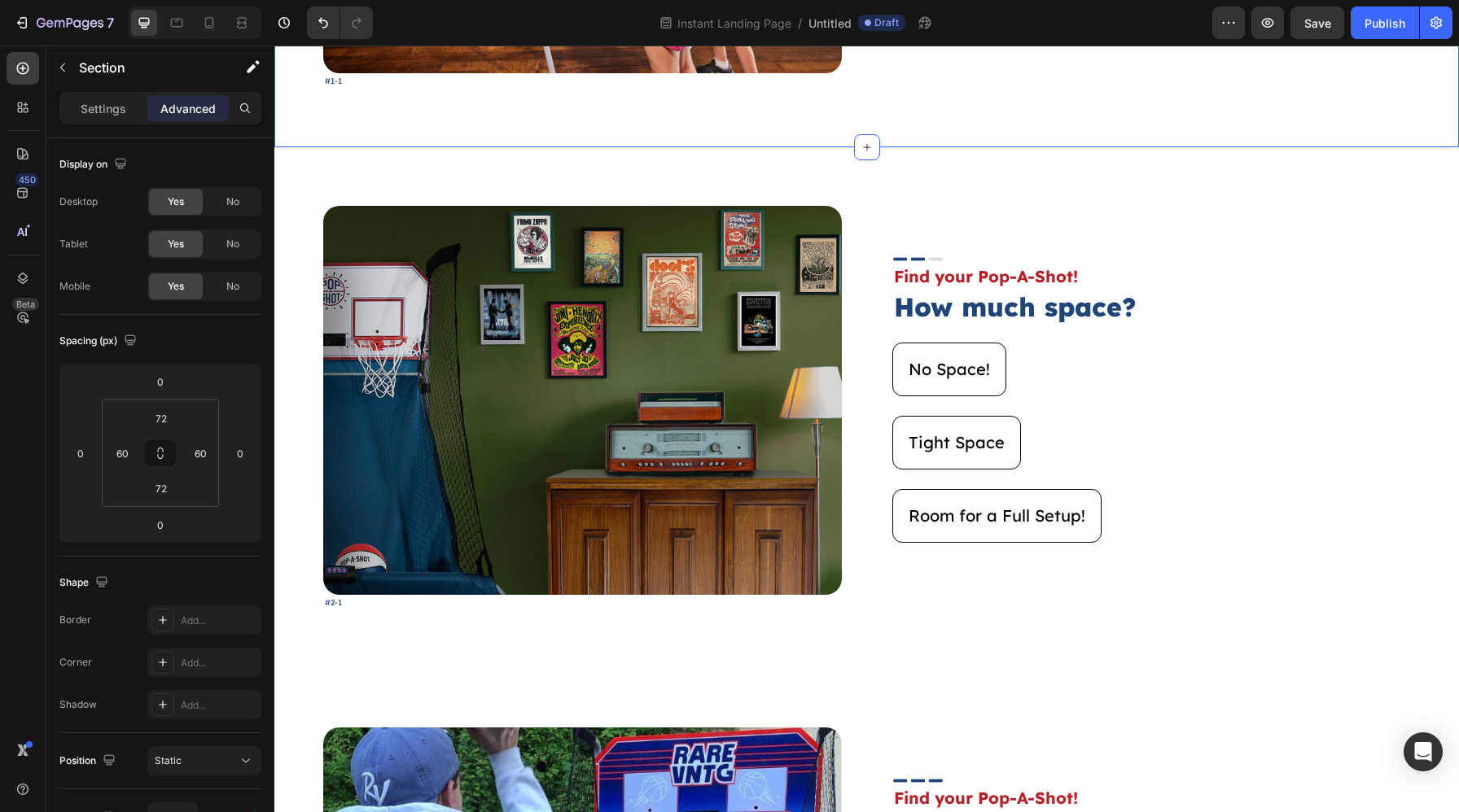
scroll to position [532, 0]
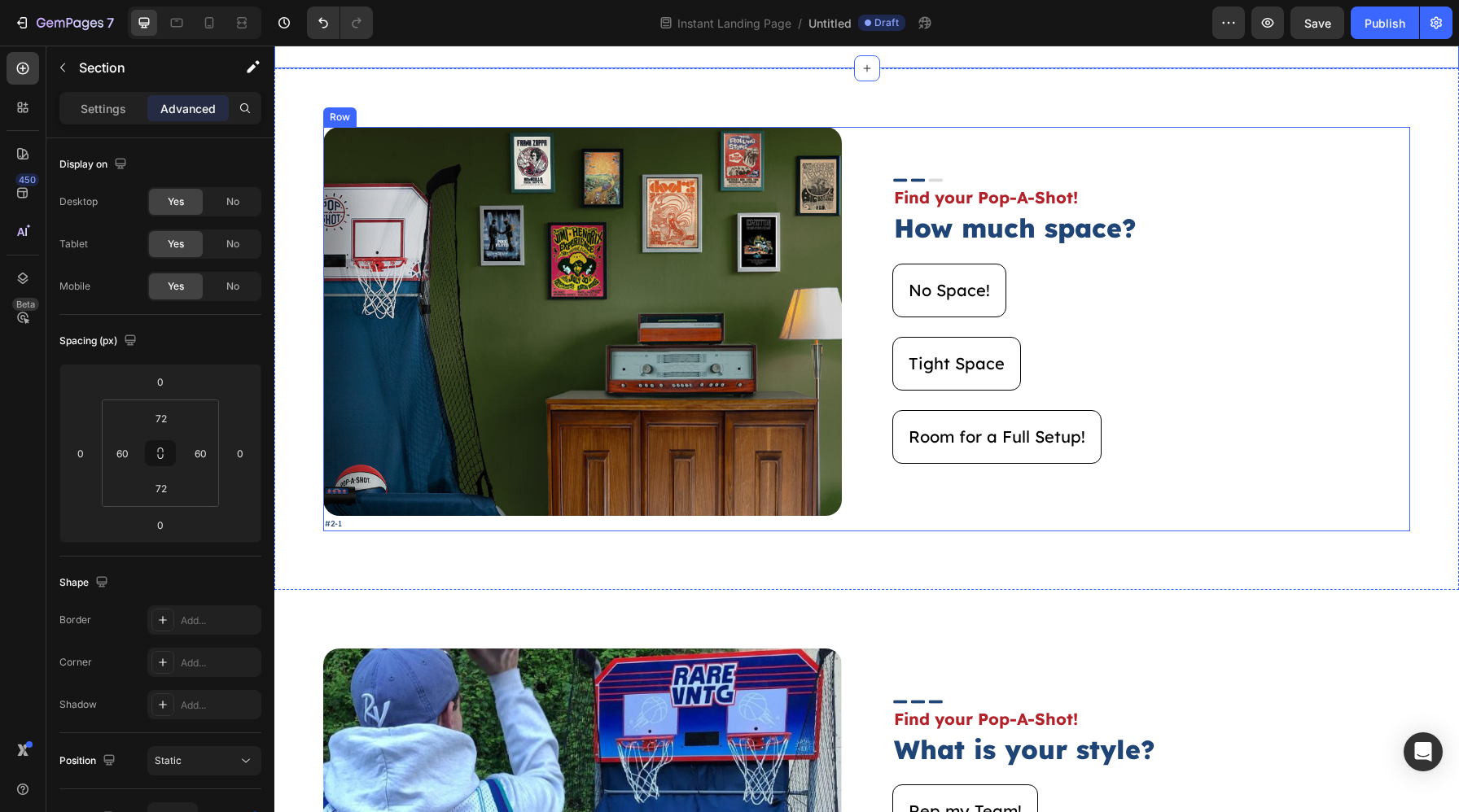
click at [1034, 507] on div "Image Find your Pop-A-Shot! Text Block How much space? Heading No Space! Button…" at bounding box center [1152, 328] width 518 height 403
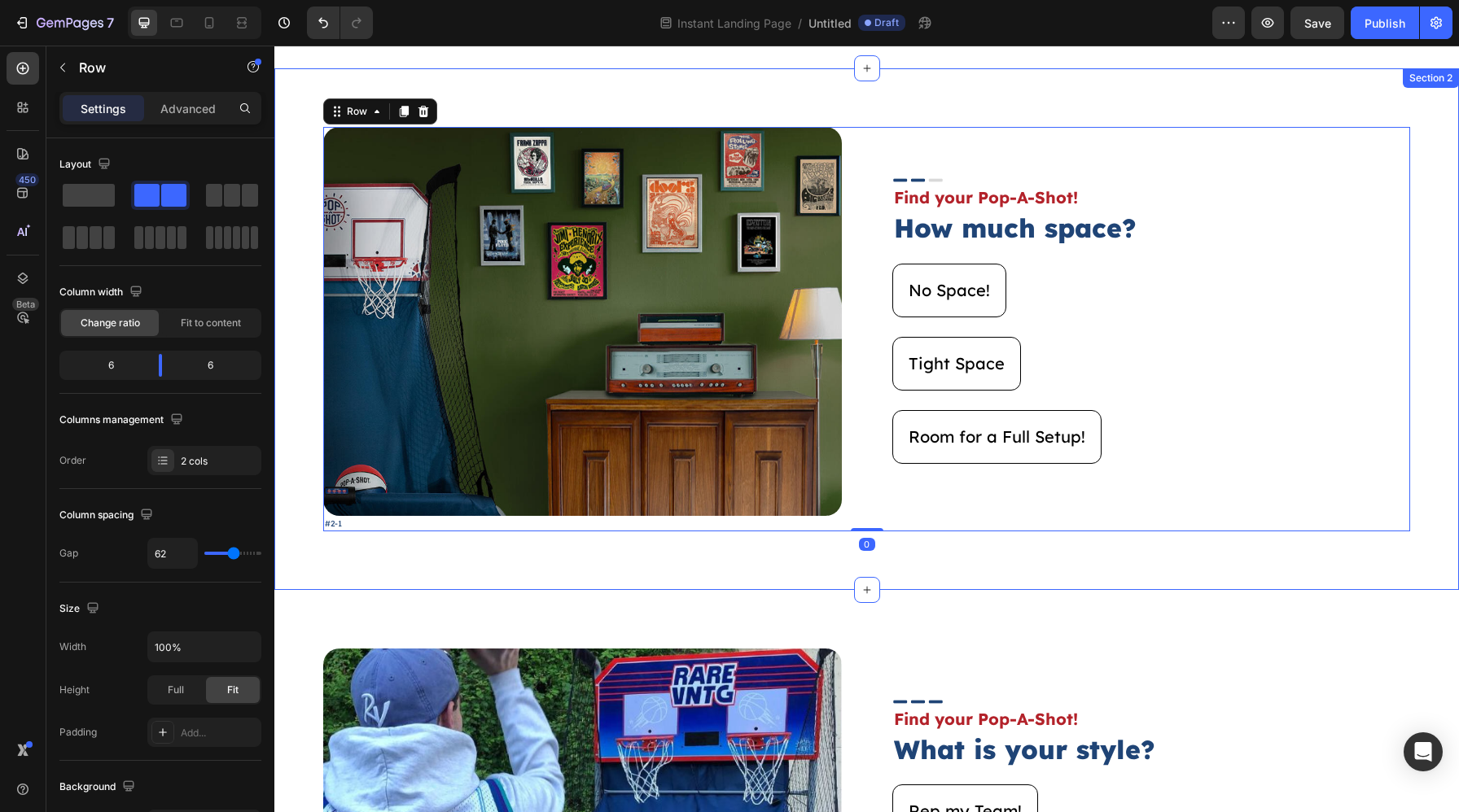
click at [993, 587] on div "Image #2-1 Text Block Image Find your Pop-A-Shot! Text Block How much space? He…" at bounding box center [866, 328] width 1185 height 521
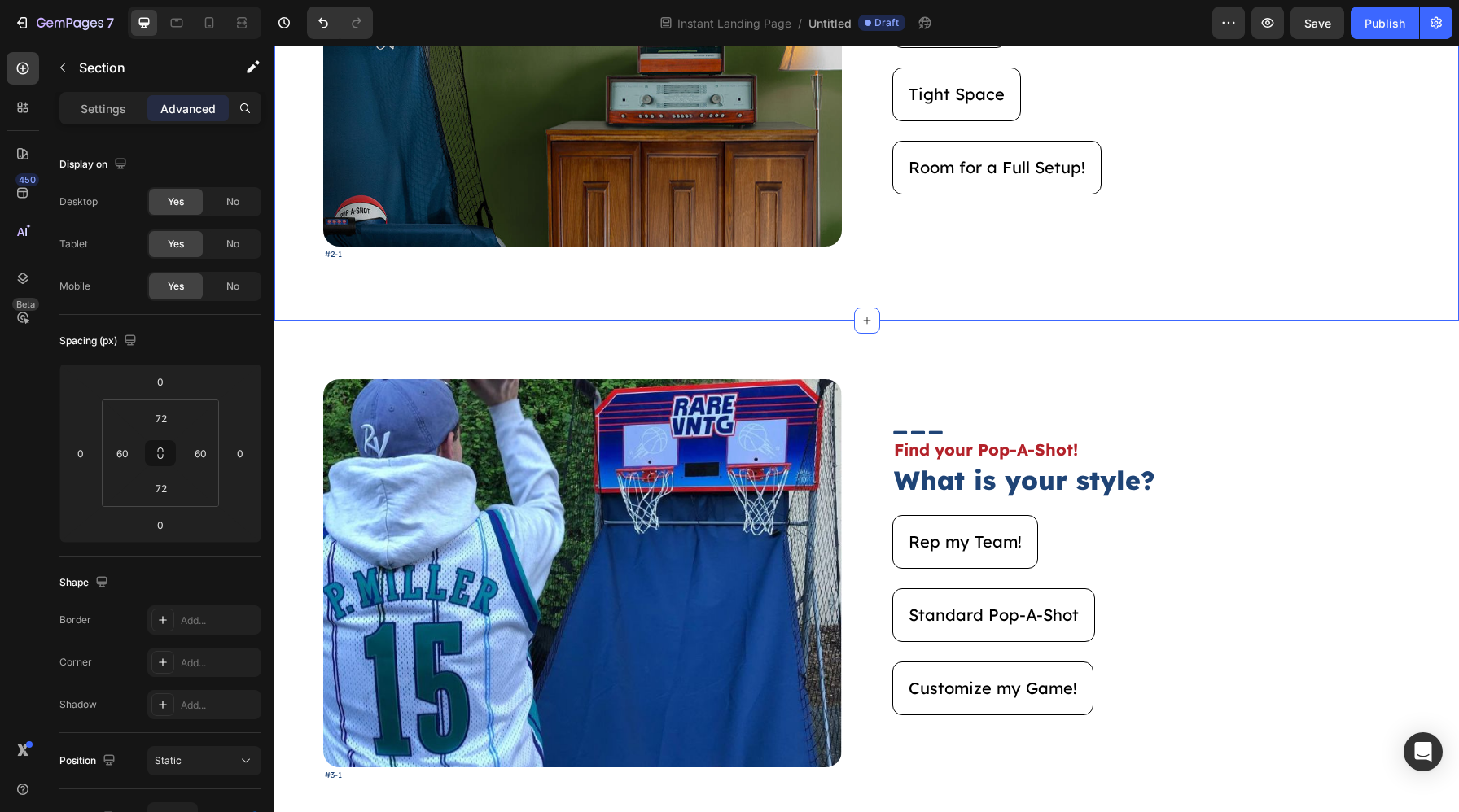
scroll to position [1080, 0]
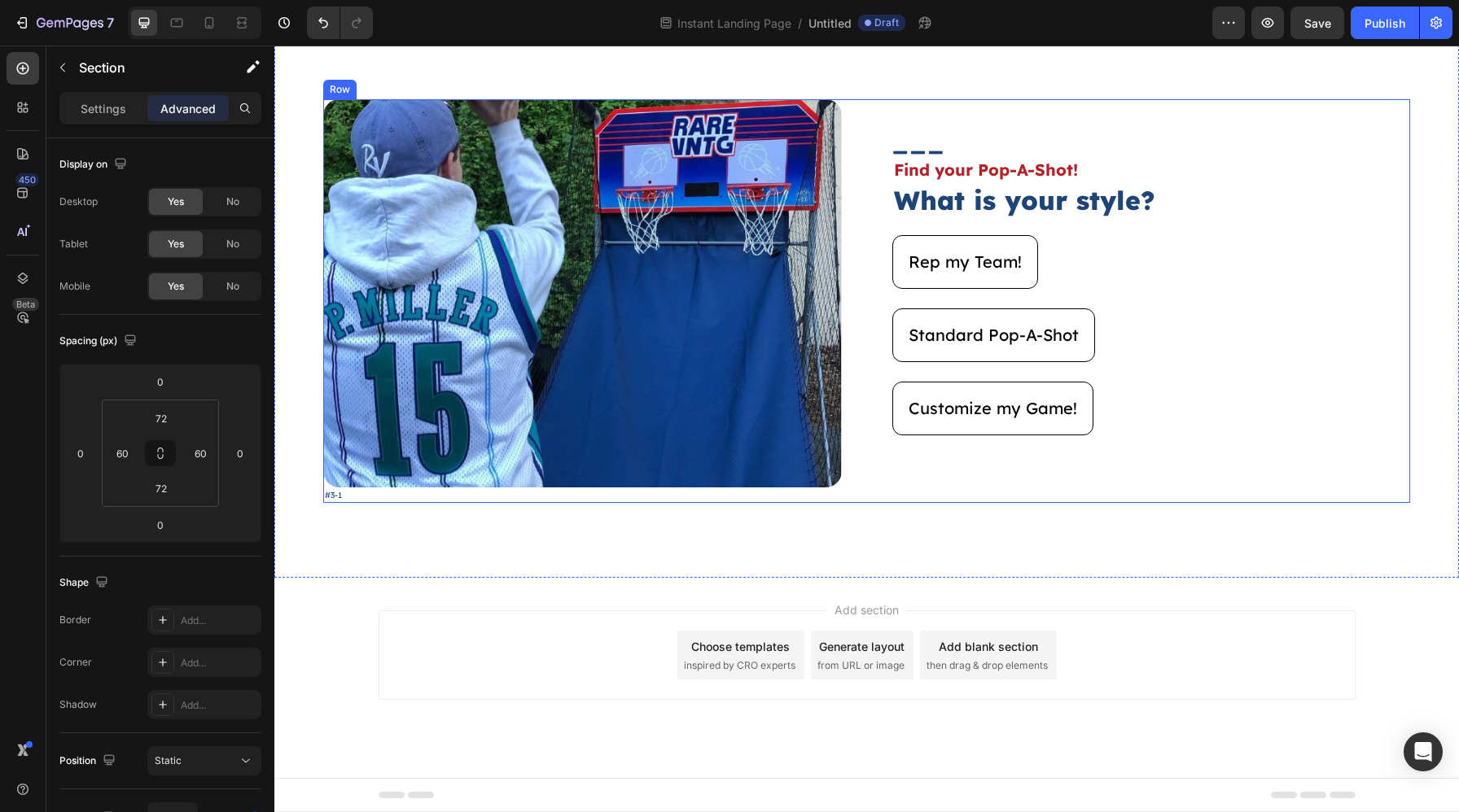
click at [989, 468] on div "Image Find your Pop-A-Shot! Text Block What is your style? Heading Rep my Team!…" at bounding box center [1152, 301] width 518 height 403
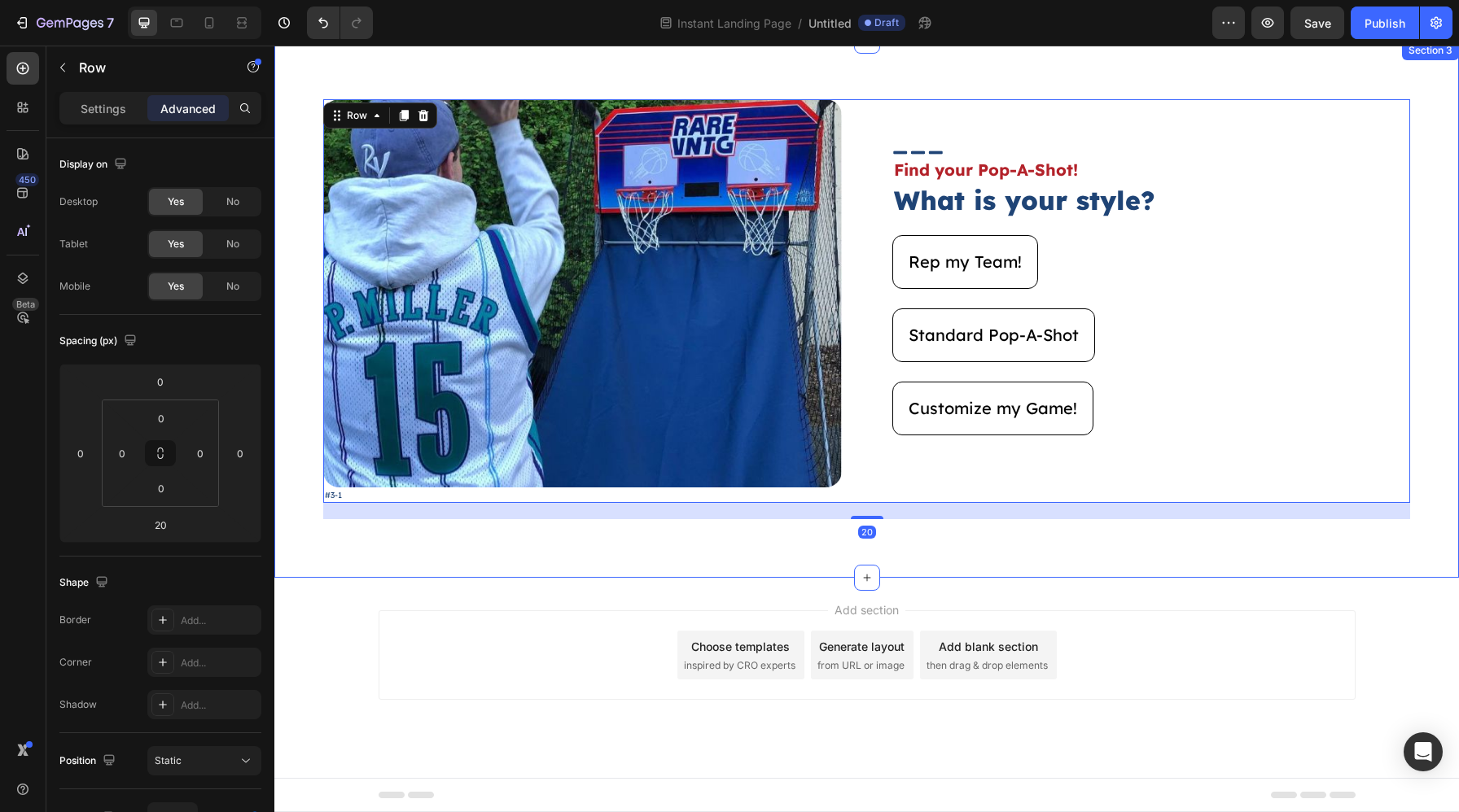
click at [963, 551] on div "Image #3-1 Text Block Image Find your Pop-A-Shot! Text Block What is your style…" at bounding box center [866, 309] width 1185 height 537
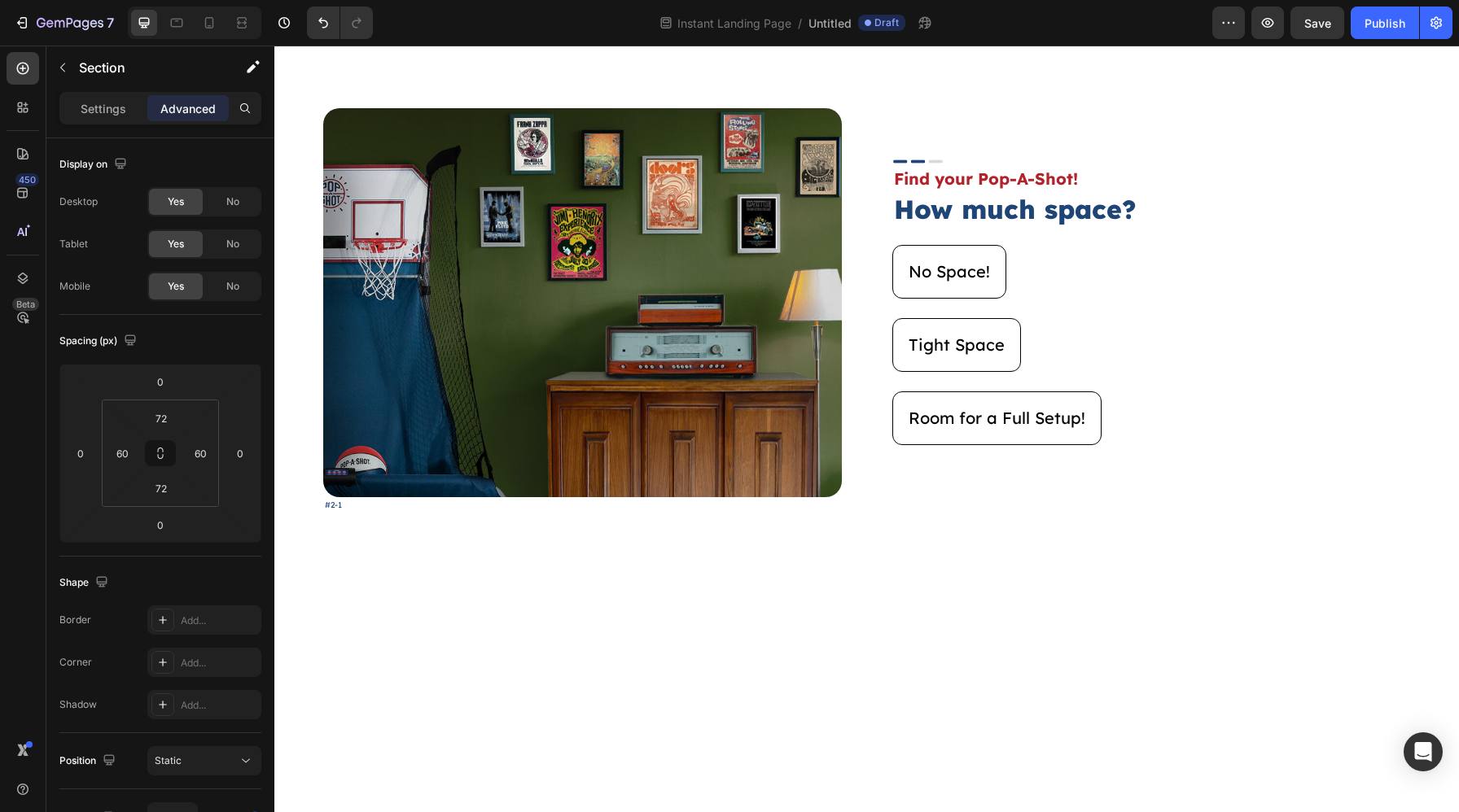
scroll to position [0, 0]
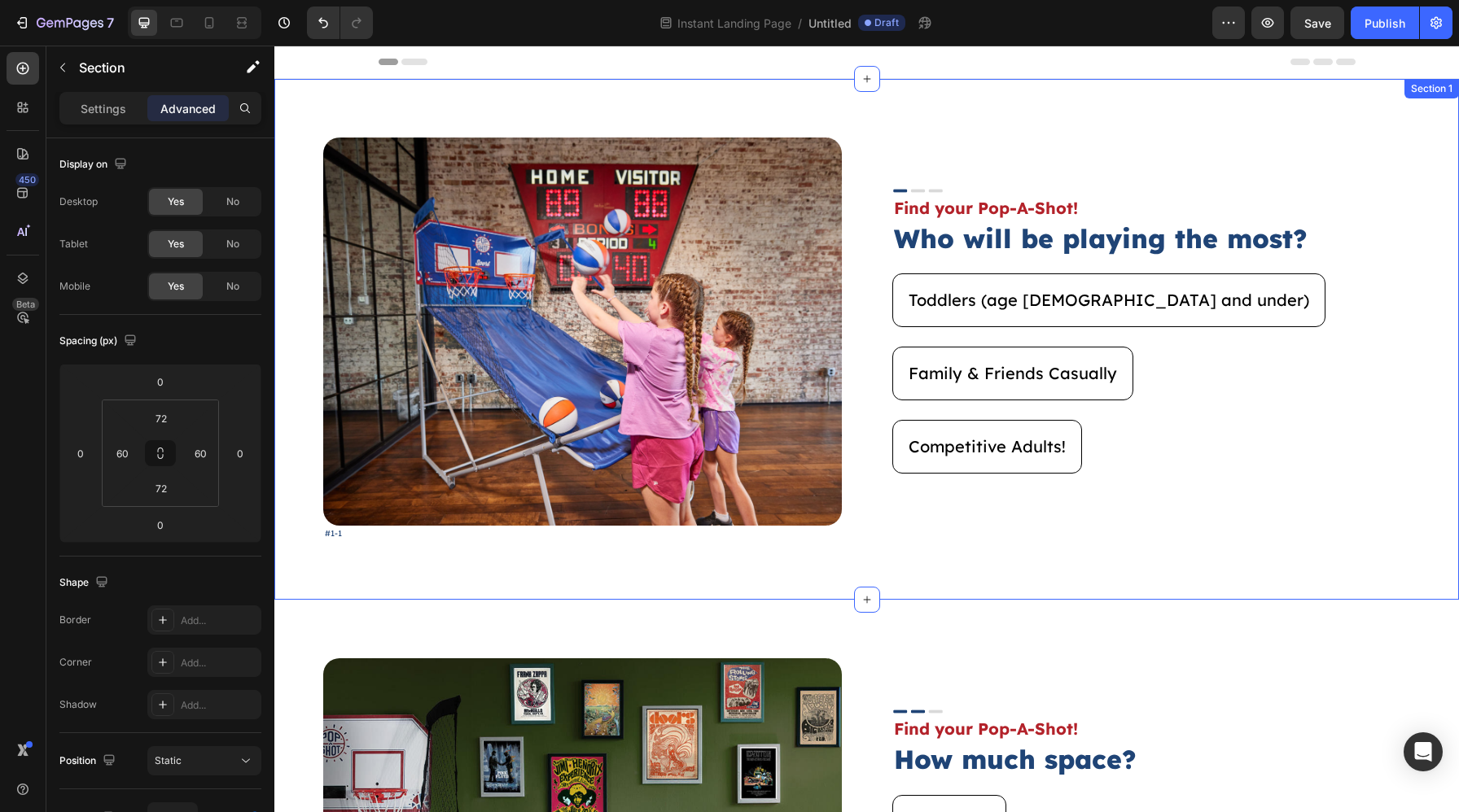
click at [1193, 577] on div "Image #1-1 Text Block Image Find your Pop-A-Shot! Text Block Who will be playin…" at bounding box center [866, 339] width 1185 height 521
click at [922, 110] on div "Image #1-1 Text Block Image Find your Pop-A-Shot! Text Block Who will be playin…" at bounding box center [866, 339] width 1185 height 521
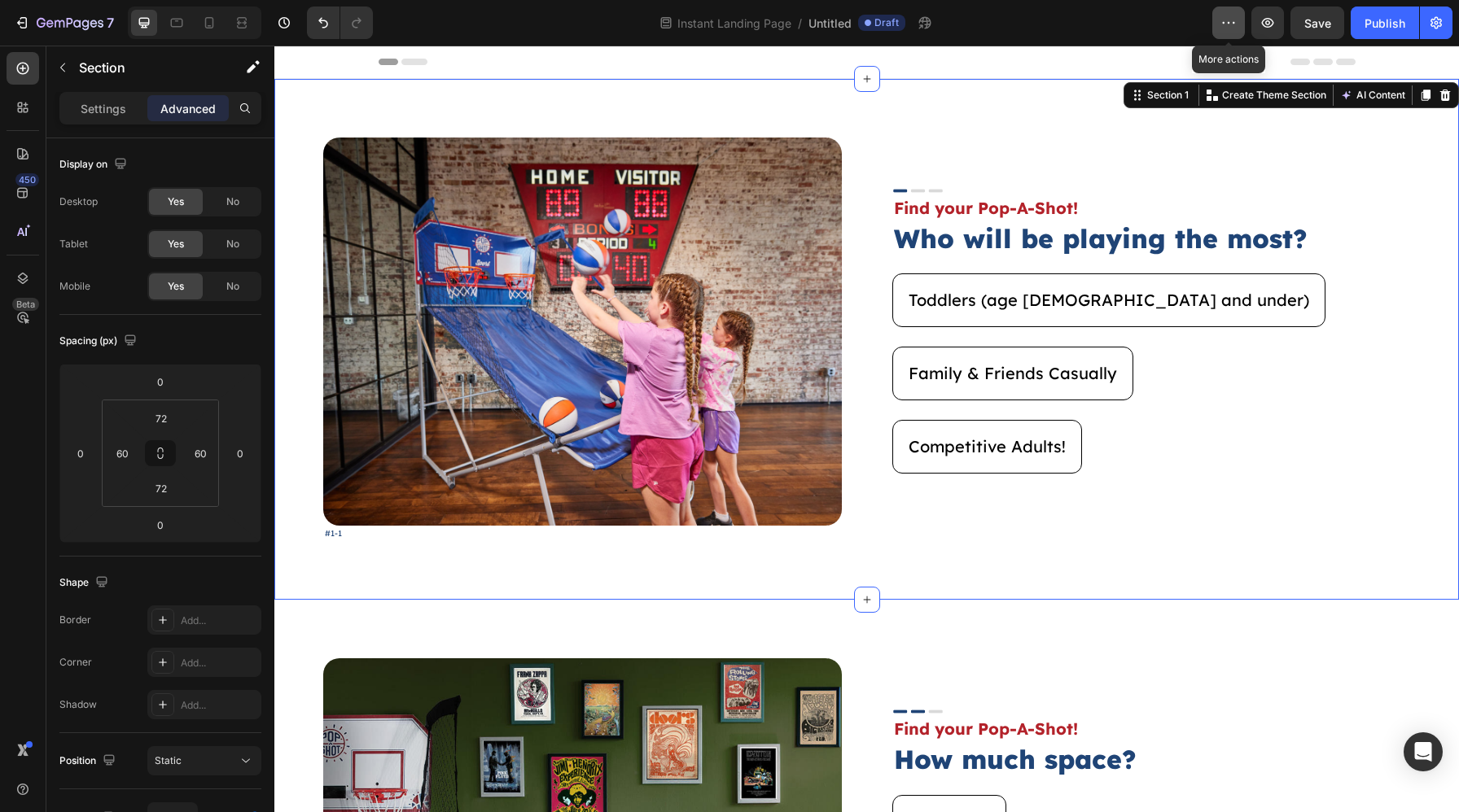
click at [1219, 18] on button "button" at bounding box center [1228, 23] width 33 height 33
click at [827, 23] on span "Untitled" at bounding box center [829, 23] width 43 height 17
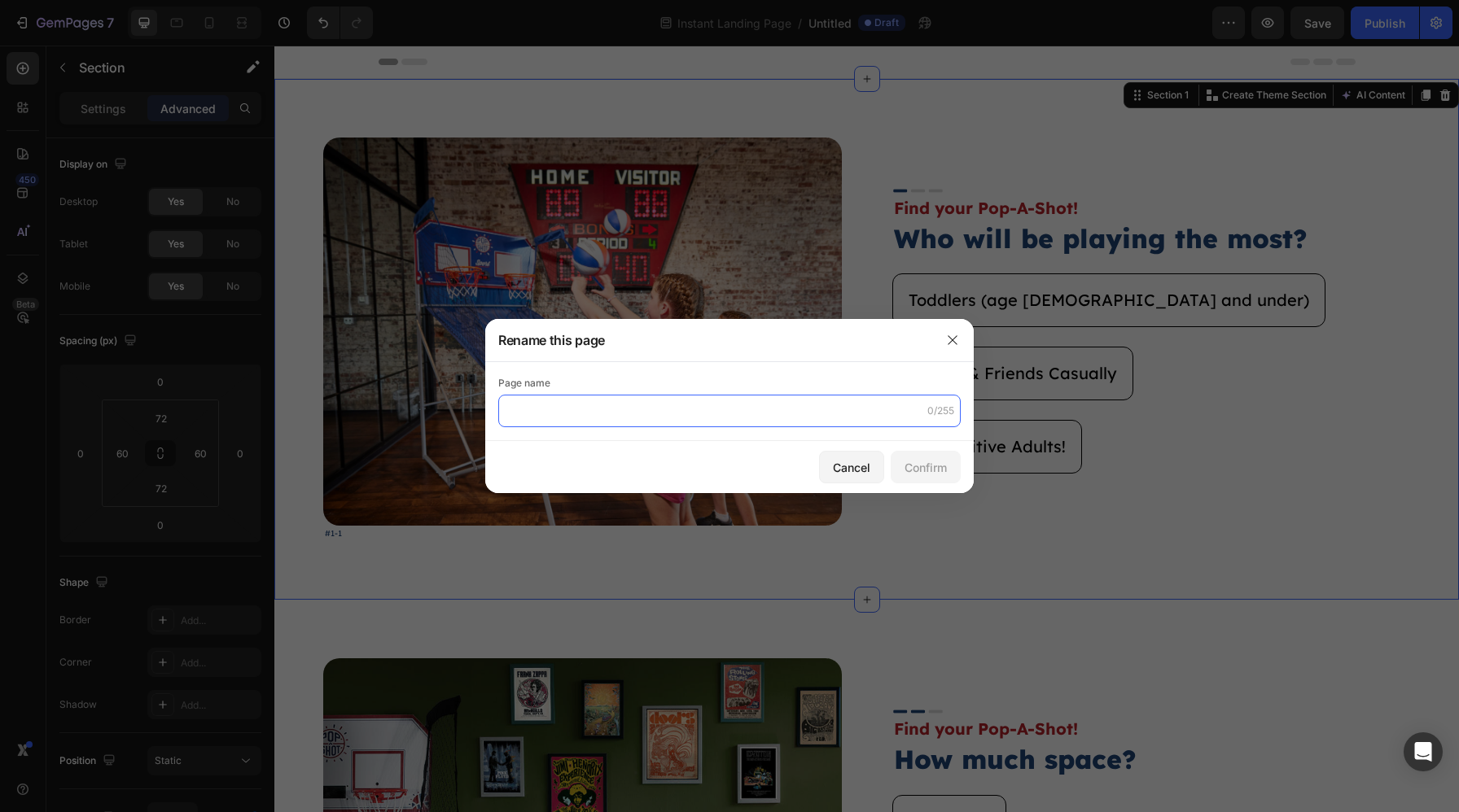
click at [632, 412] on input "text" at bounding box center [730, 411] width 463 height 33
click at [614, 421] on input "Qui" at bounding box center [730, 411] width 463 height 33
type input "P"
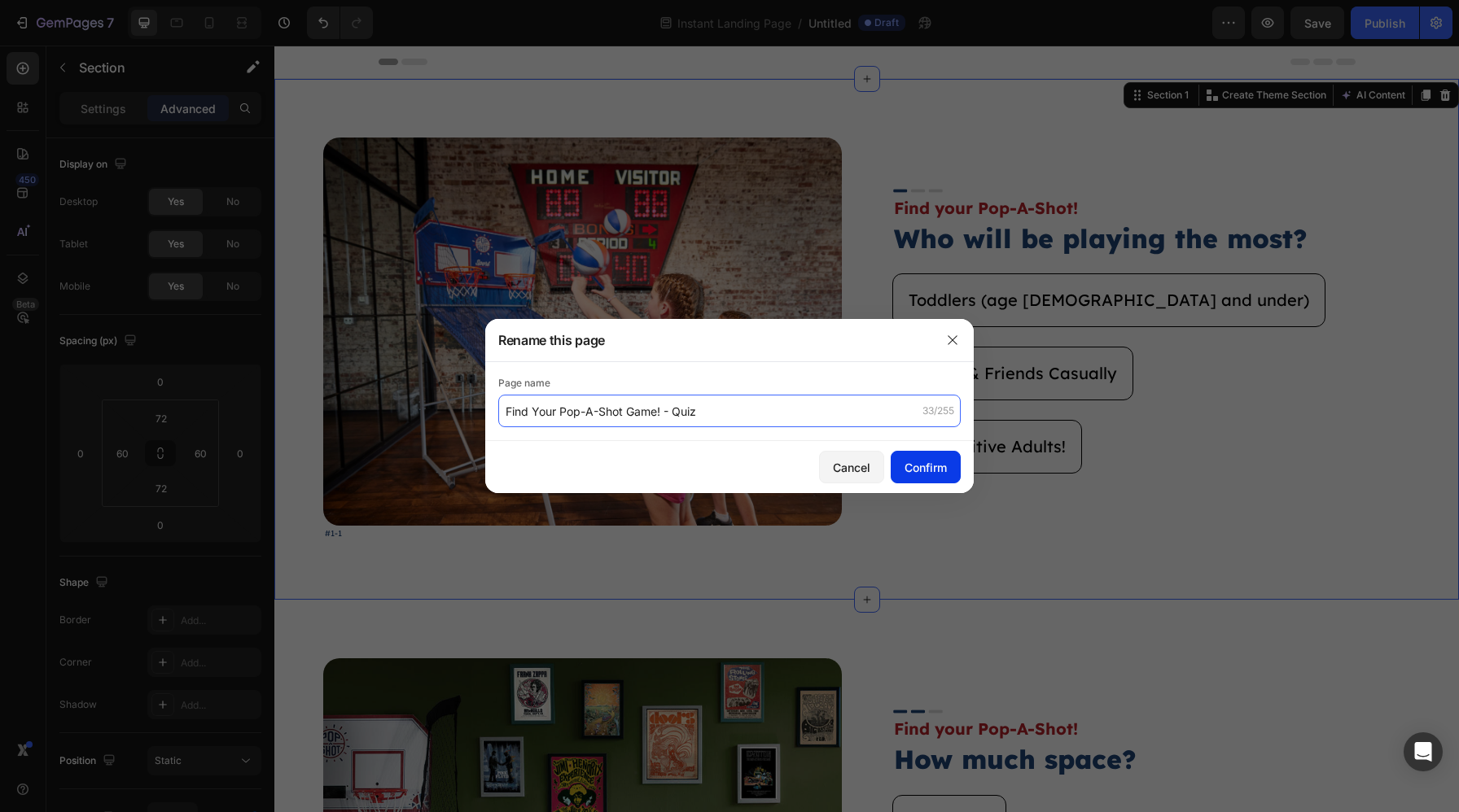
type input "Find Your Pop-A-Shot Game! - Quiz"
click at [912, 475] on button "Confirm" at bounding box center [925, 467] width 70 height 33
click at [944, 479] on button "Confirm" at bounding box center [925, 467] width 70 height 33
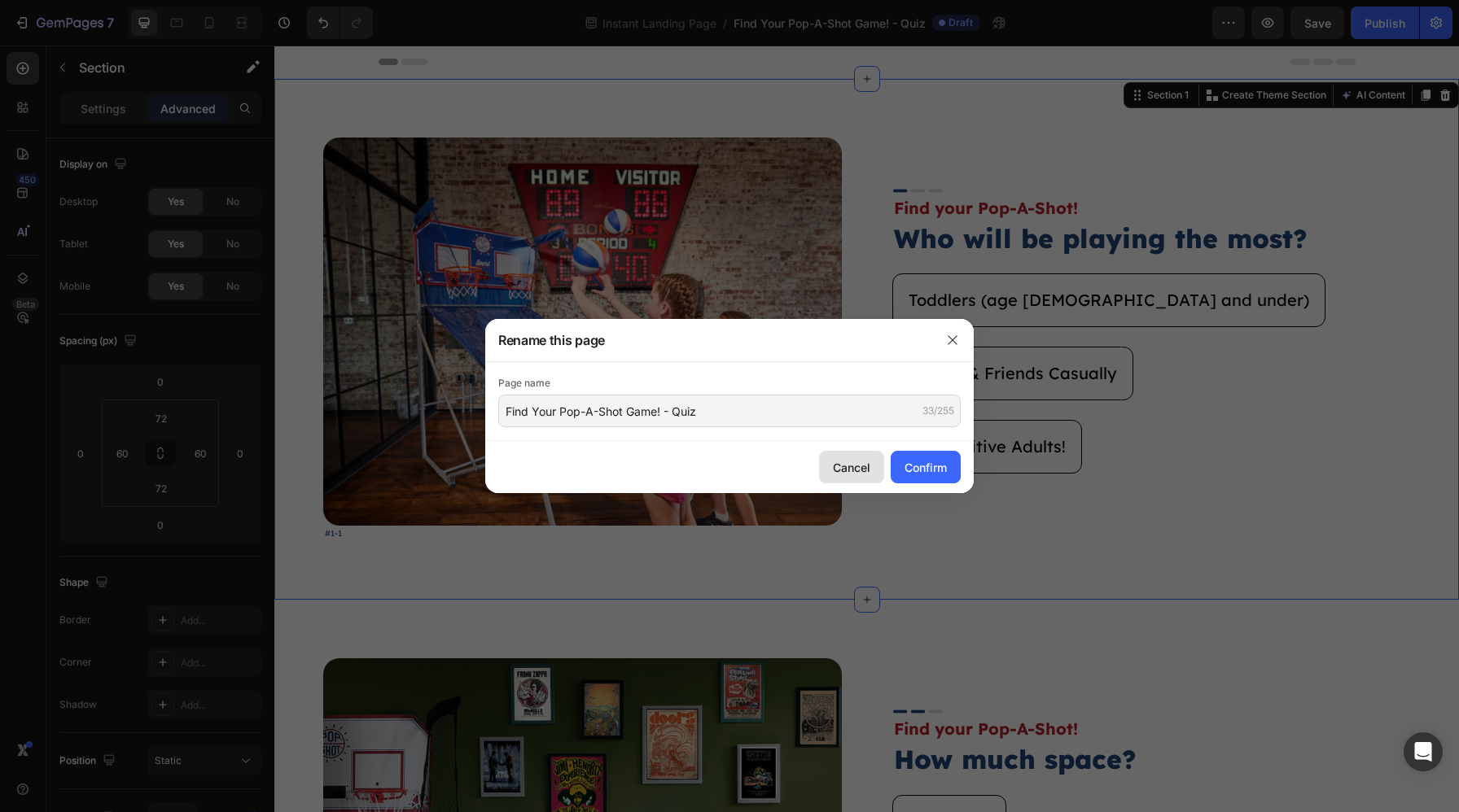
click at [861, 477] on button "Cancel" at bounding box center [851, 467] width 65 height 33
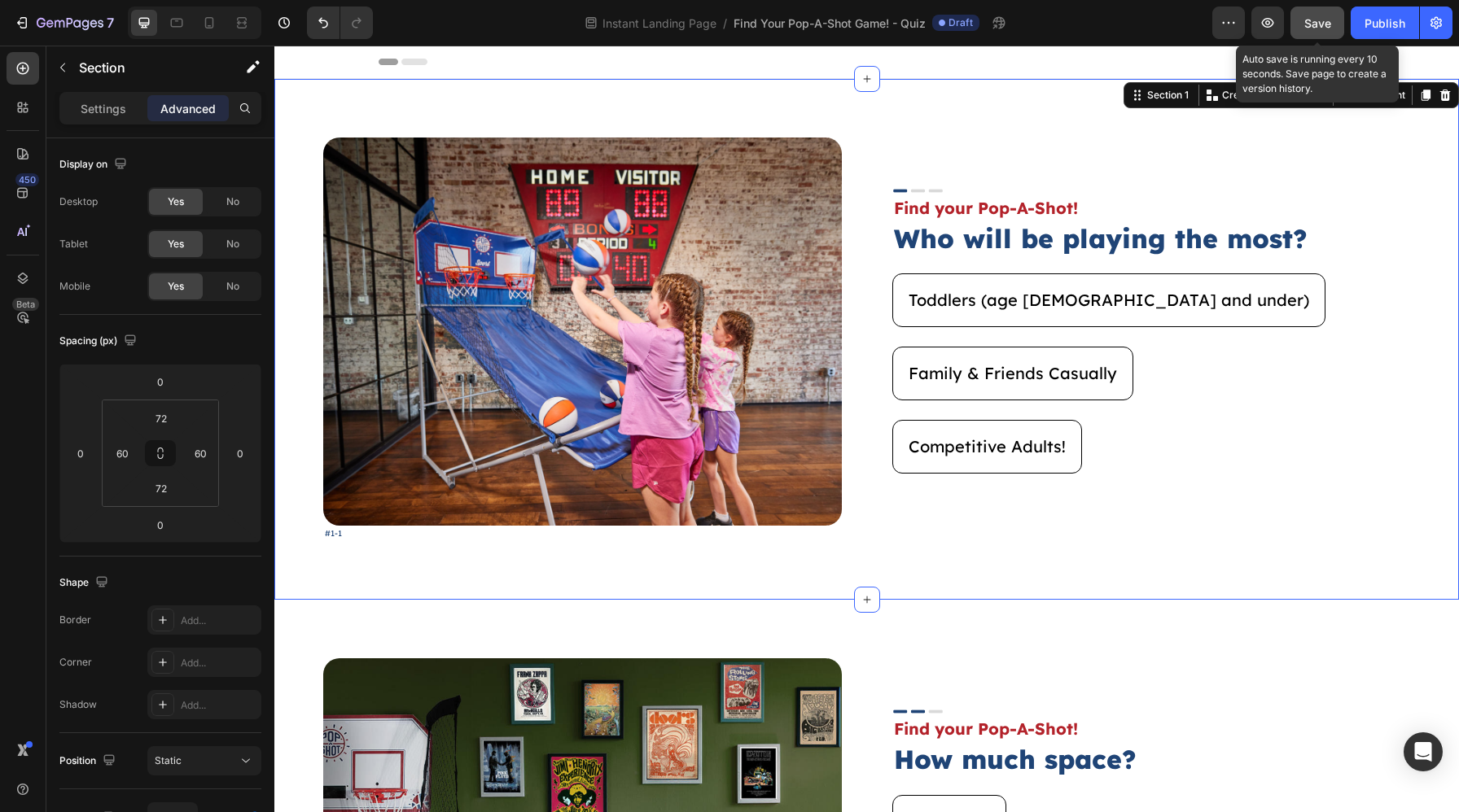
click at [1328, 13] on button "Save" at bounding box center [1317, 23] width 54 height 33
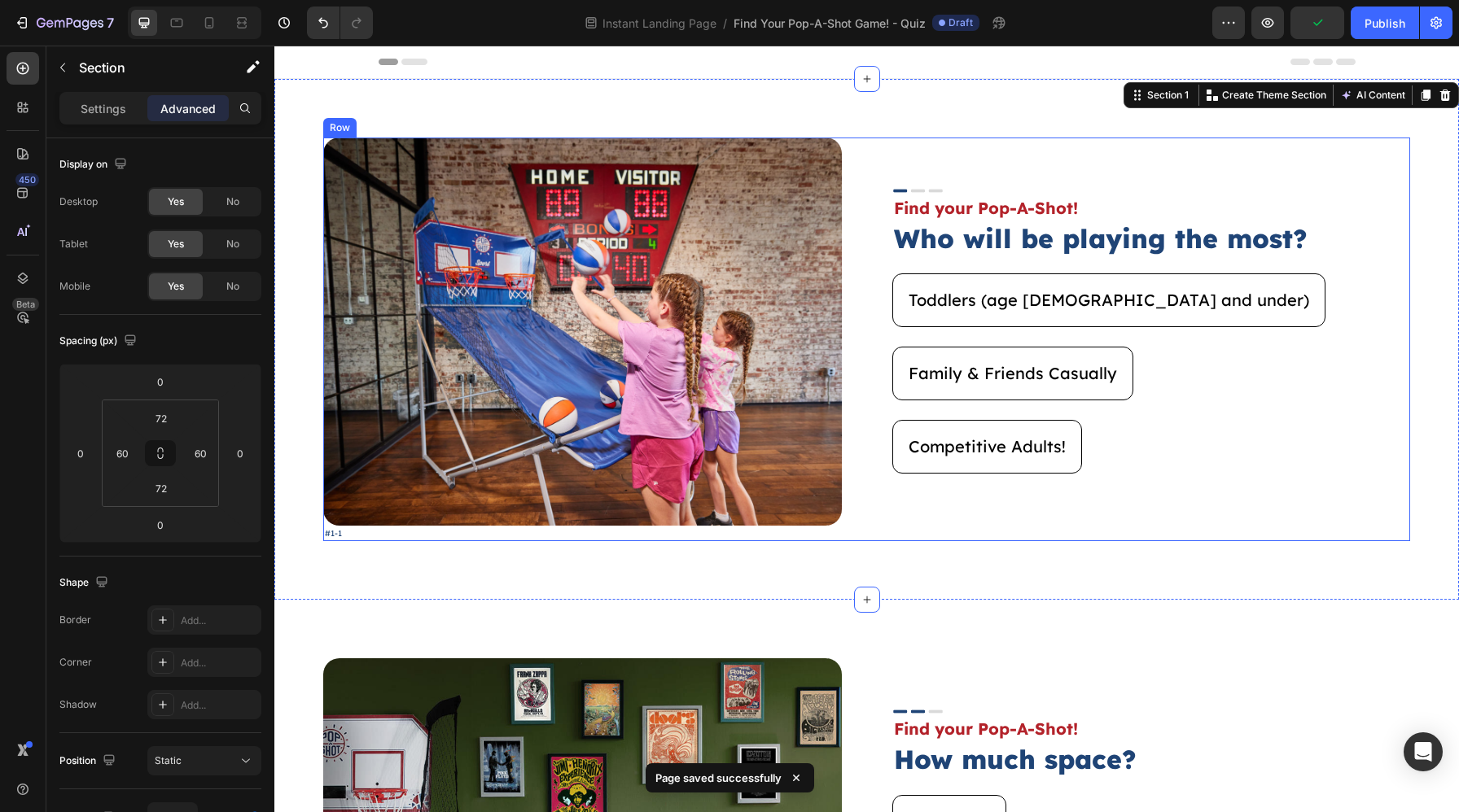
click at [979, 403] on div "Family & Friends Casually Button" at bounding box center [1152, 383] width 518 height 73
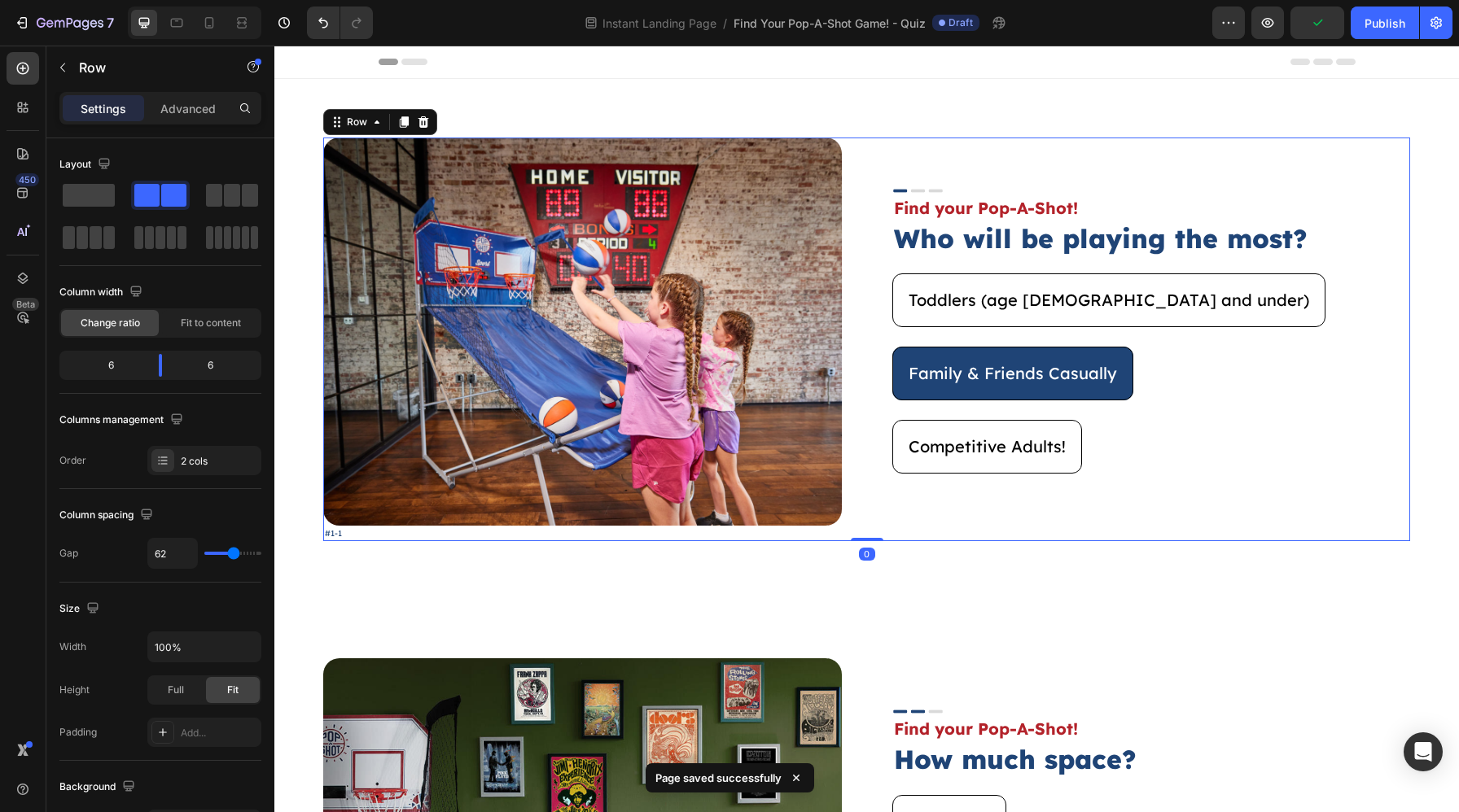
click at [979, 386] on button "Family & Friends Casually" at bounding box center [1012, 374] width 241 height 54
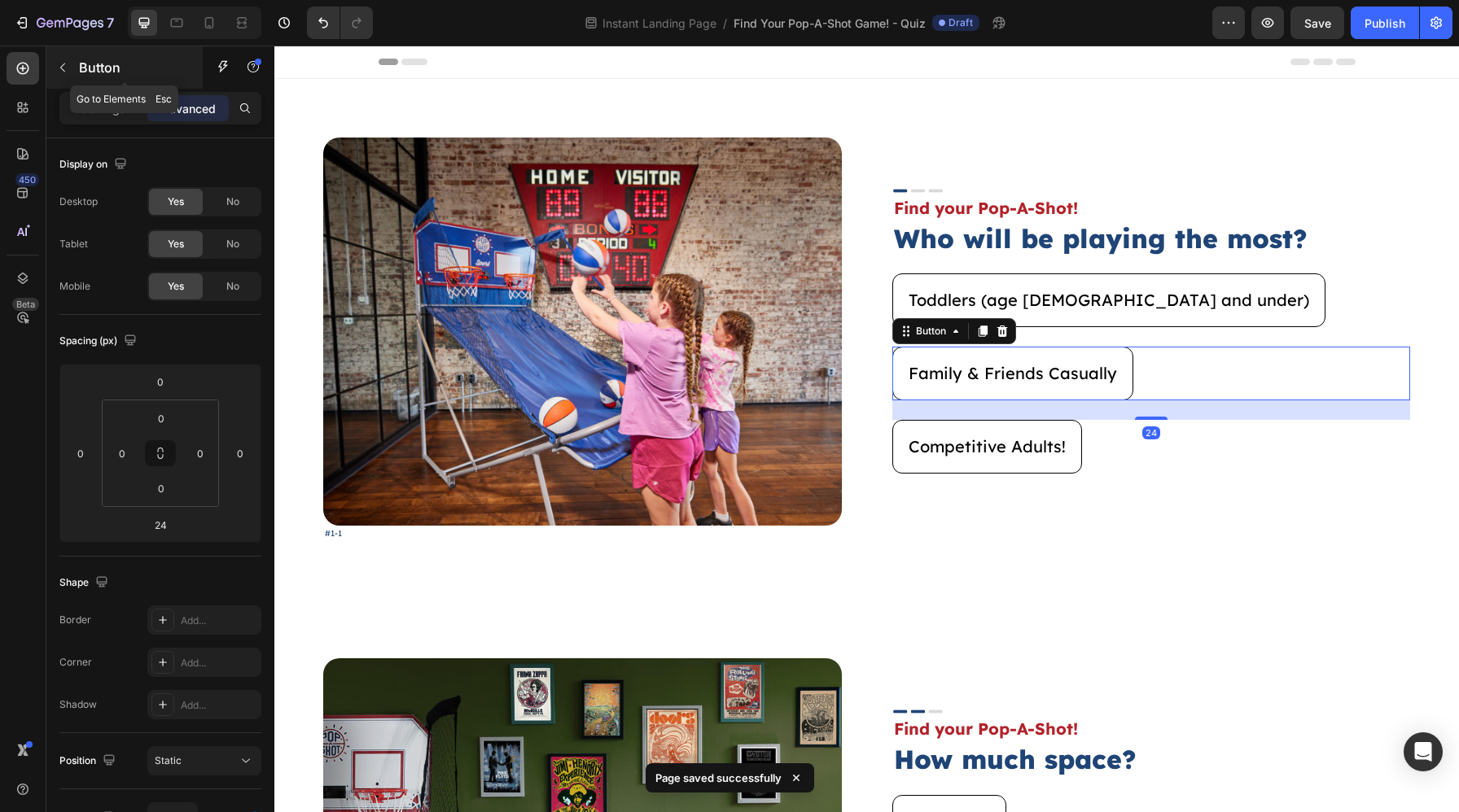
click at [64, 75] on button "button" at bounding box center [62, 68] width 26 height 26
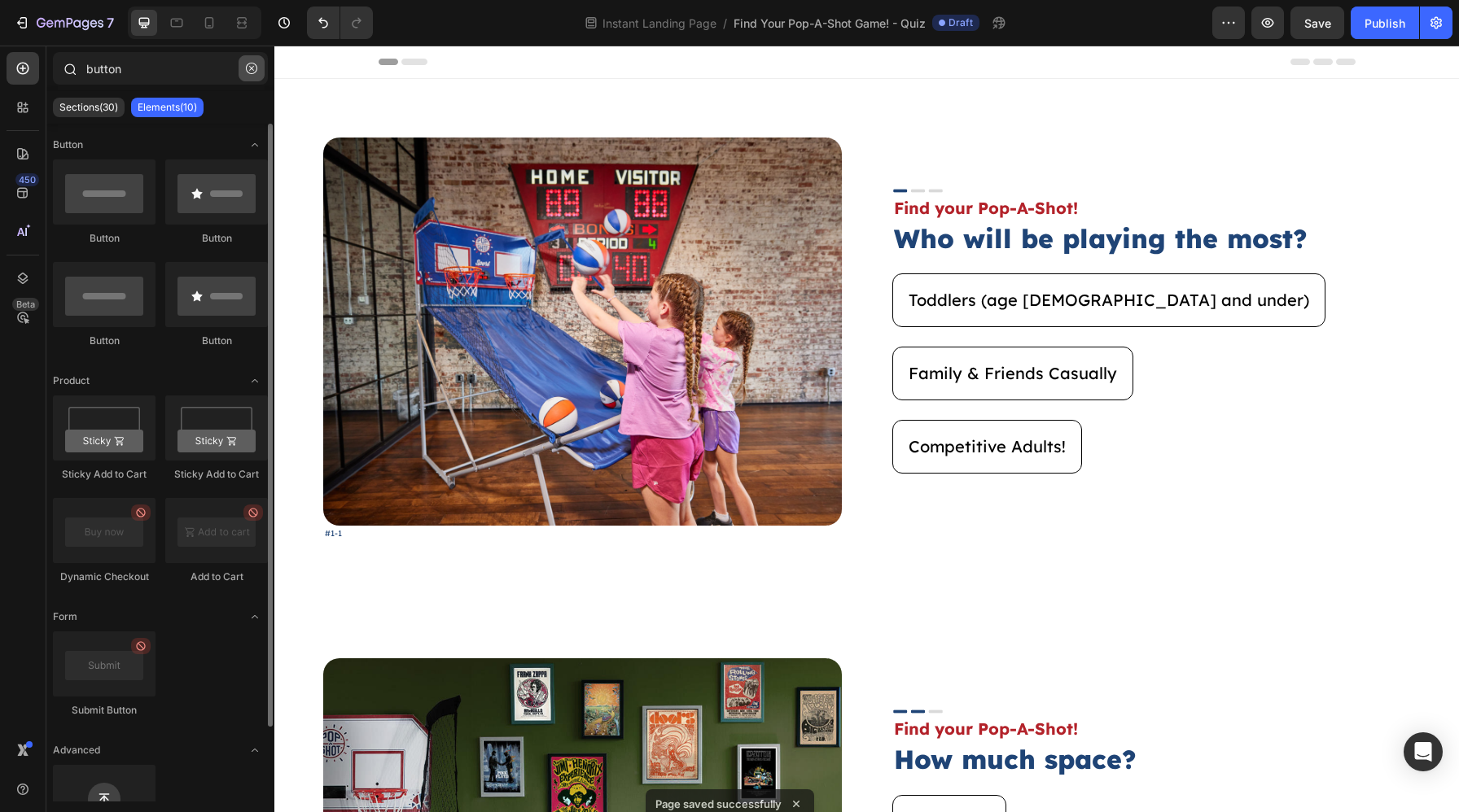
click at [253, 74] on button "button" at bounding box center [251, 68] width 26 height 26
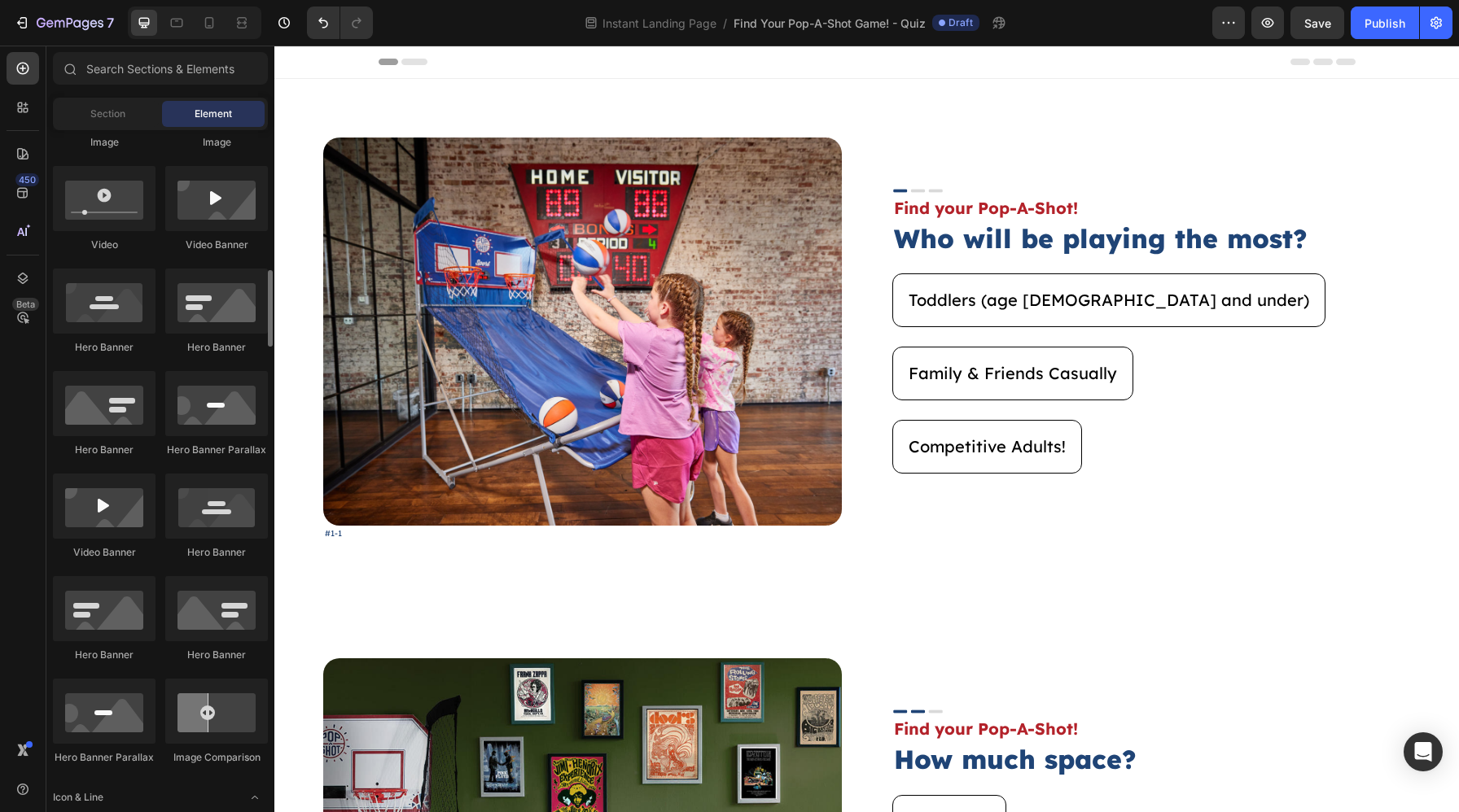
scroll to position [855, 0]
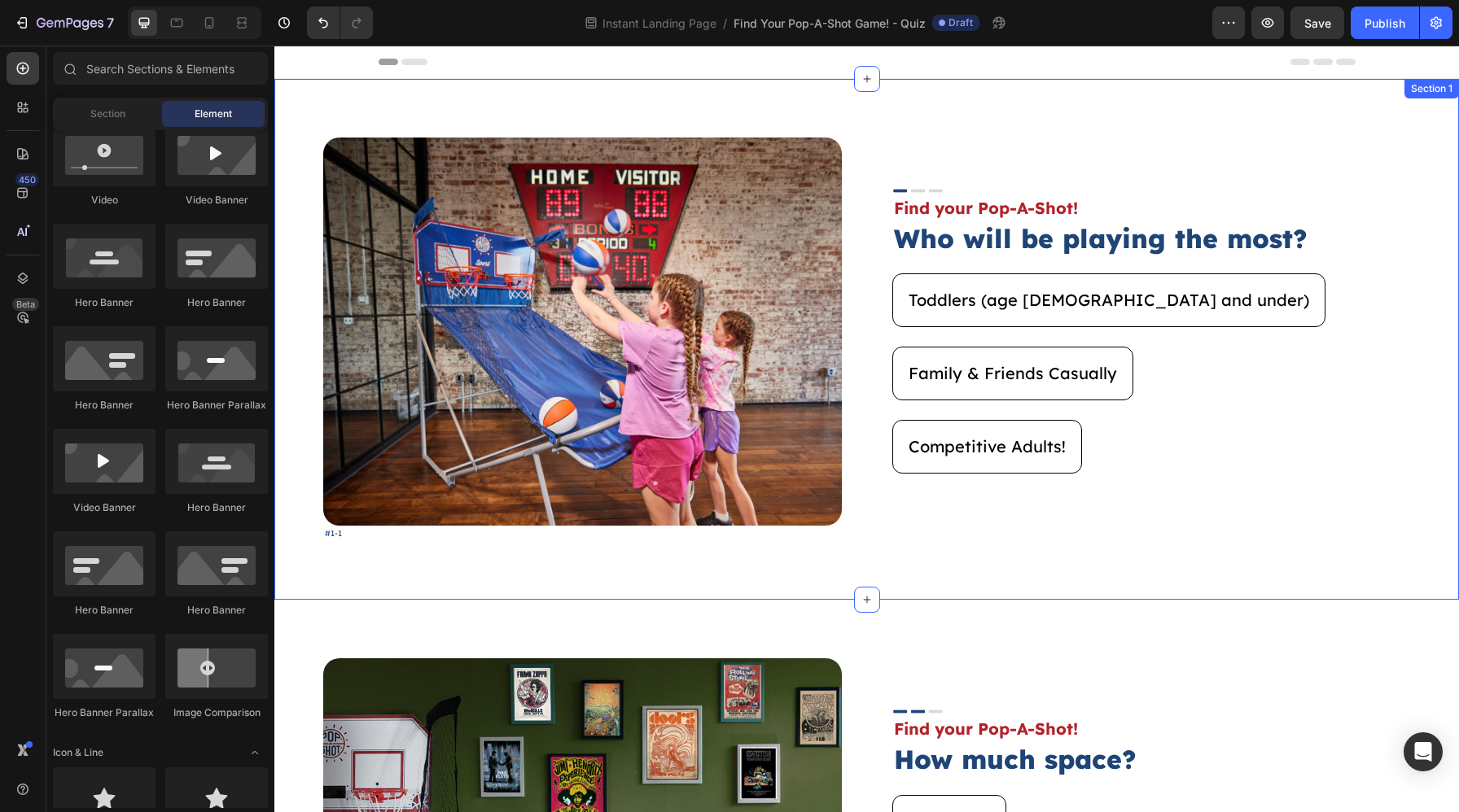
click at [908, 571] on div "Image #1-1 Text Block Image Find your Pop-A-Shot! Text Block Who will be playin…" at bounding box center [866, 339] width 1185 height 521
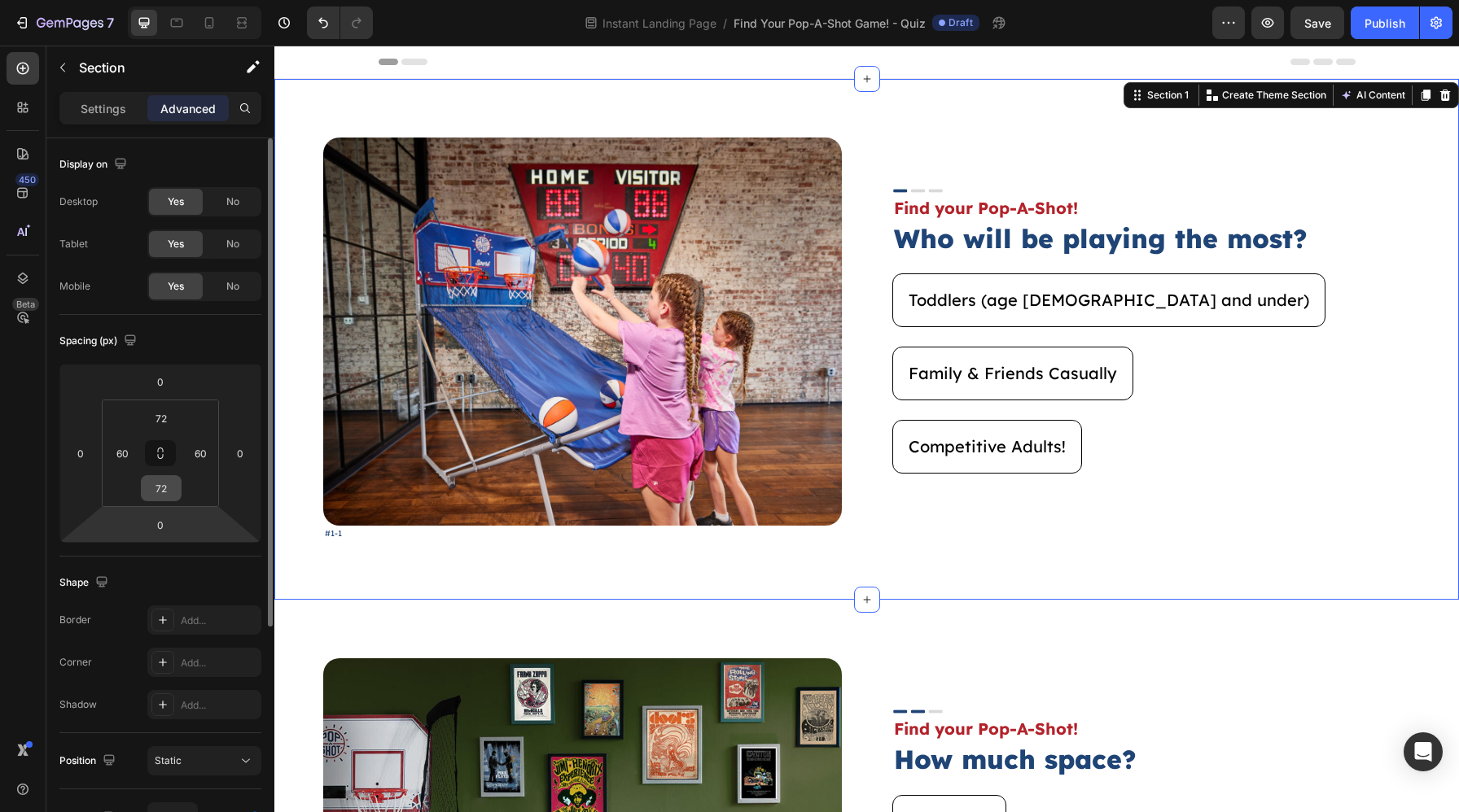
click at [158, 487] on input "72" at bounding box center [161, 488] width 33 height 24
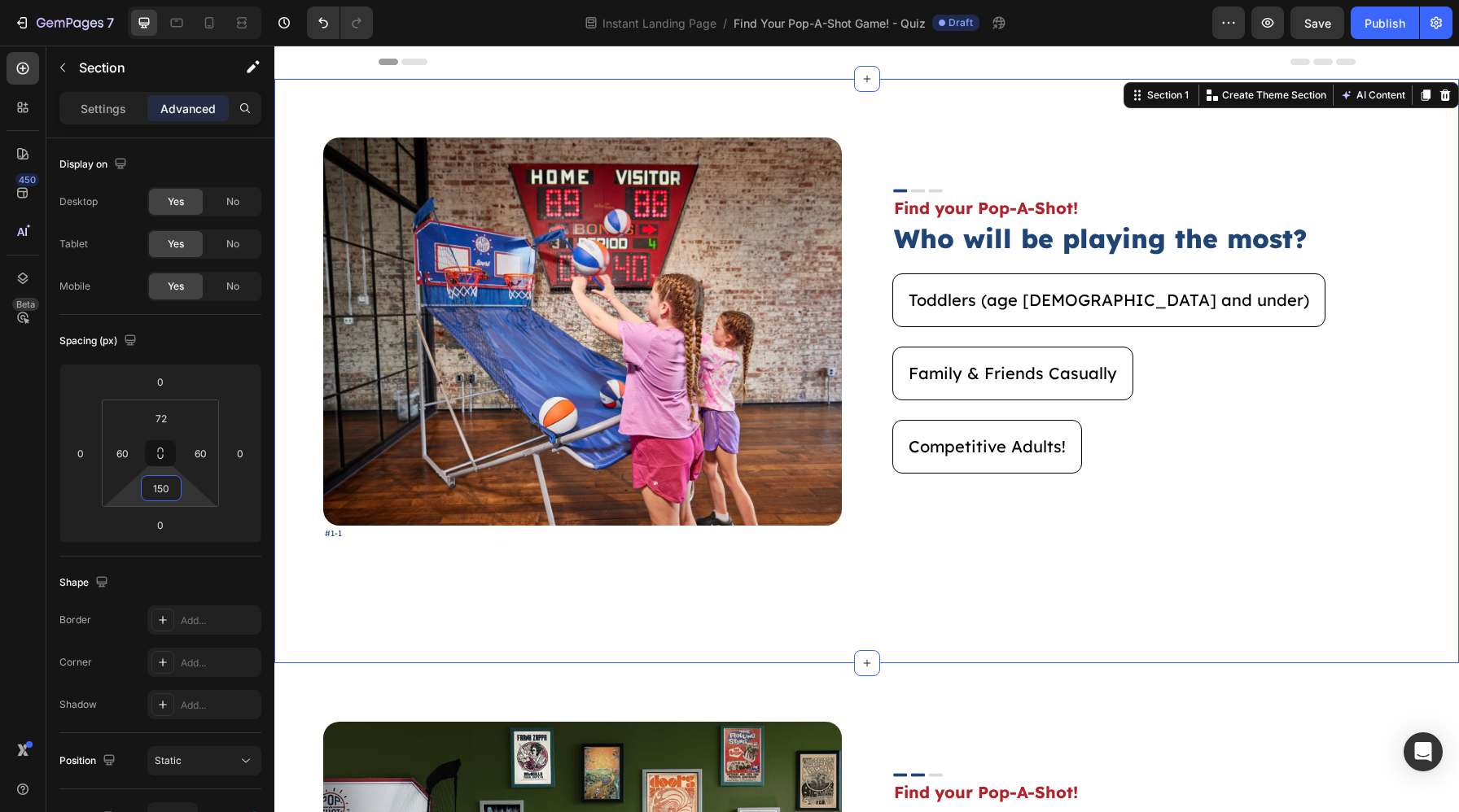
type input "150"
click at [415, 631] on div "Image #1-1 Text Block Image Find your Pop-A-Shot! Text Block Who will be playin…" at bounding box center [866, 371] width 1185 height 584
click at [1312, 19] on span "Save" at bounding box center [1317, 23] width 27 height 14
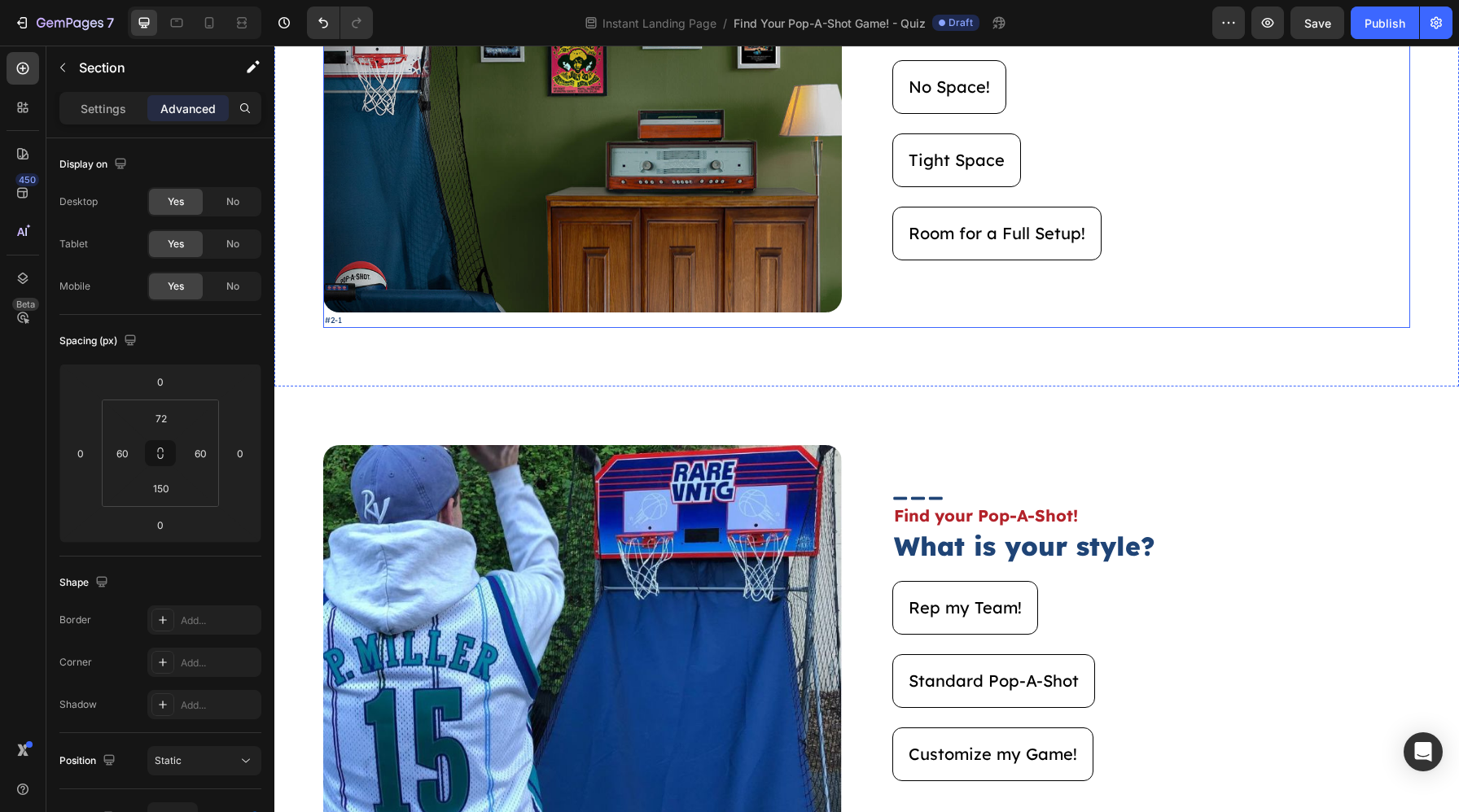
scroll to position [0, 0]
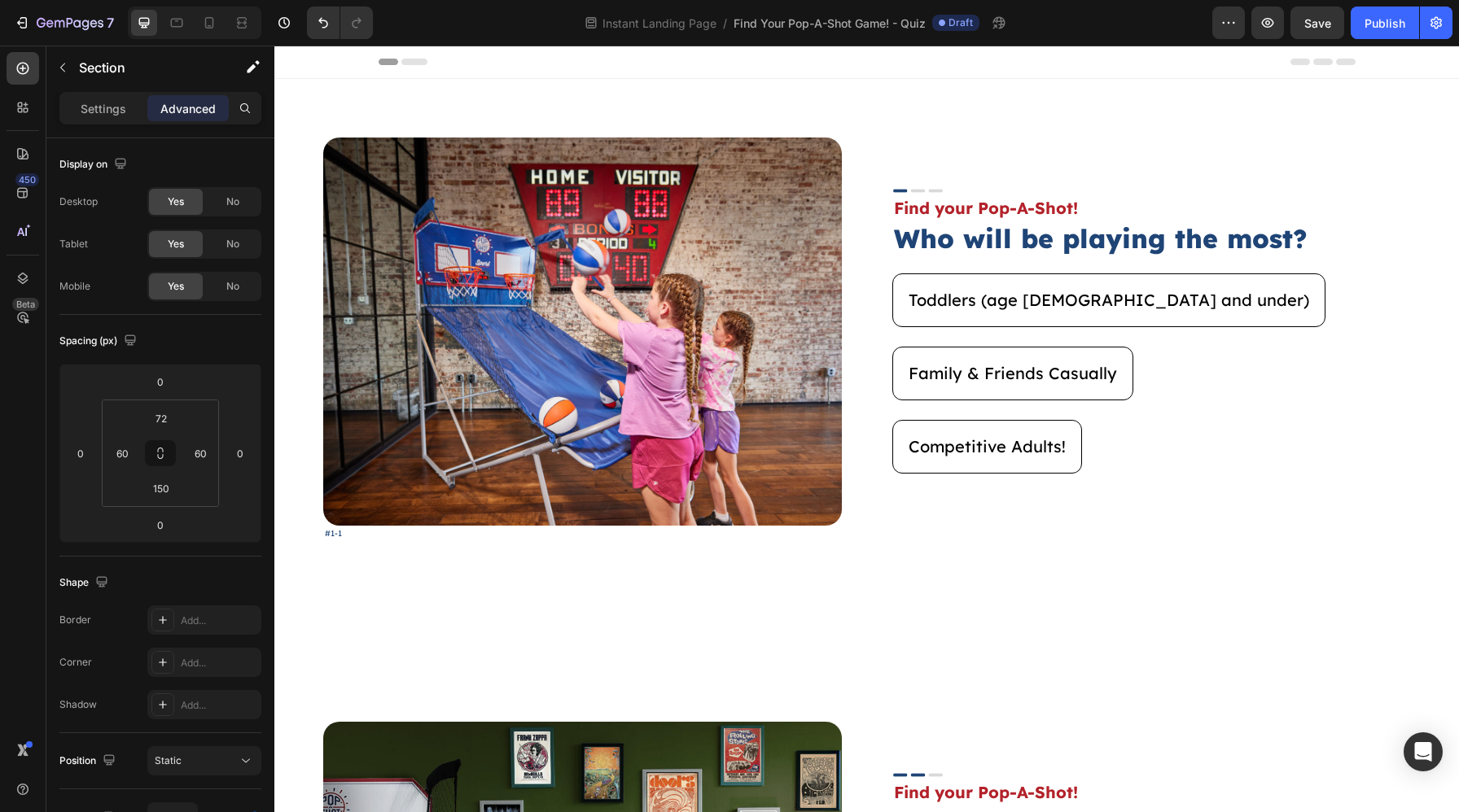
click at [1007, 102] on div "Image #1-1 Text Block Image Find your Pop-A-Shot! Text Block Who will be playin…" at bounding box center [866, 371] width 1185 height 584
click at [854, 523] on div "Image #1-1 Text Block Image Find your Pop-A-Shot! Text Block Who will be playin…" at bounding box center [866, 339] width 1087 height 403
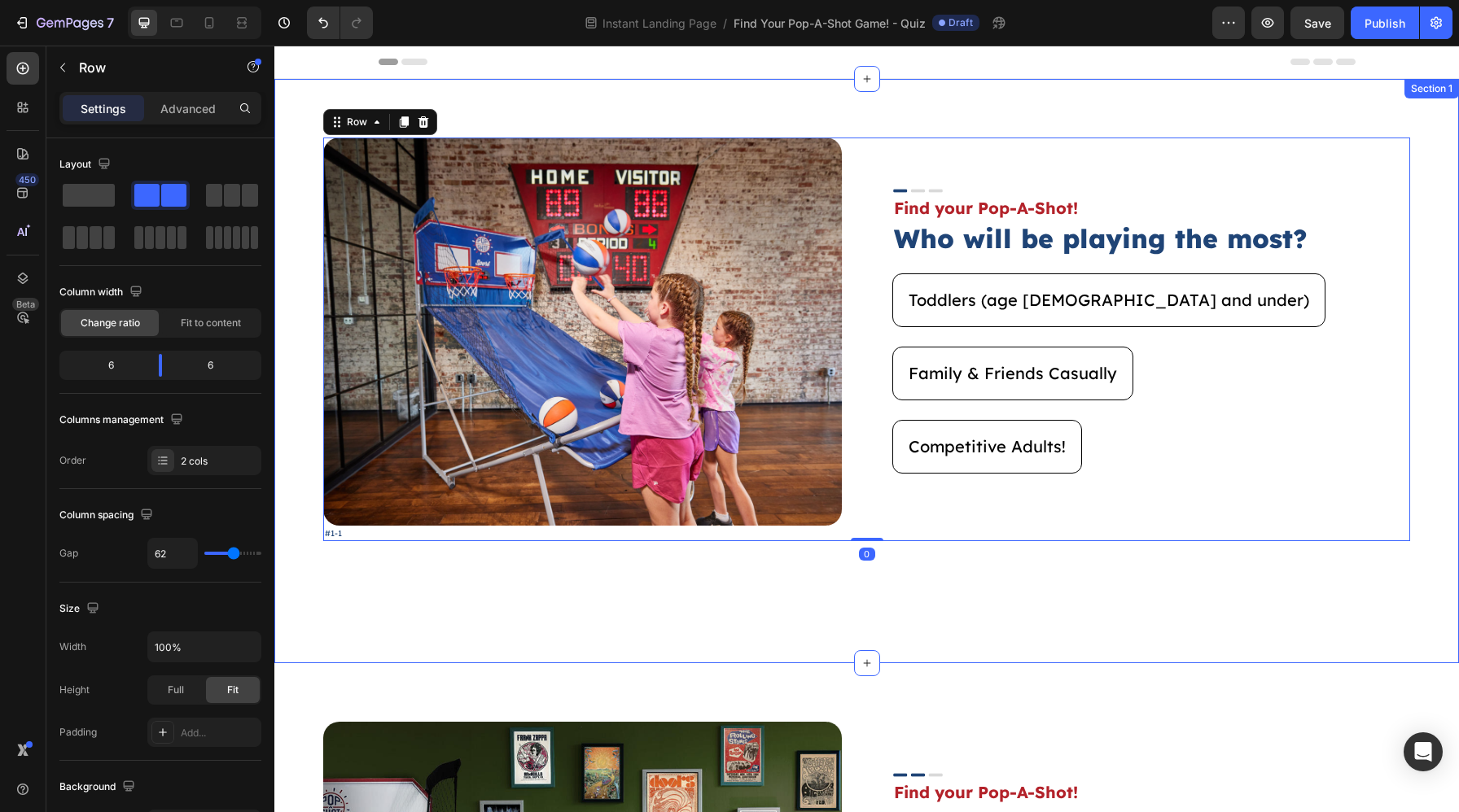
click at [849, 577] on div "Image #1-1 Text Block Image Find your Pop-A-Shot! Text Block Who will be playin…" at bounding box center [866, 371] width 1185 height 584
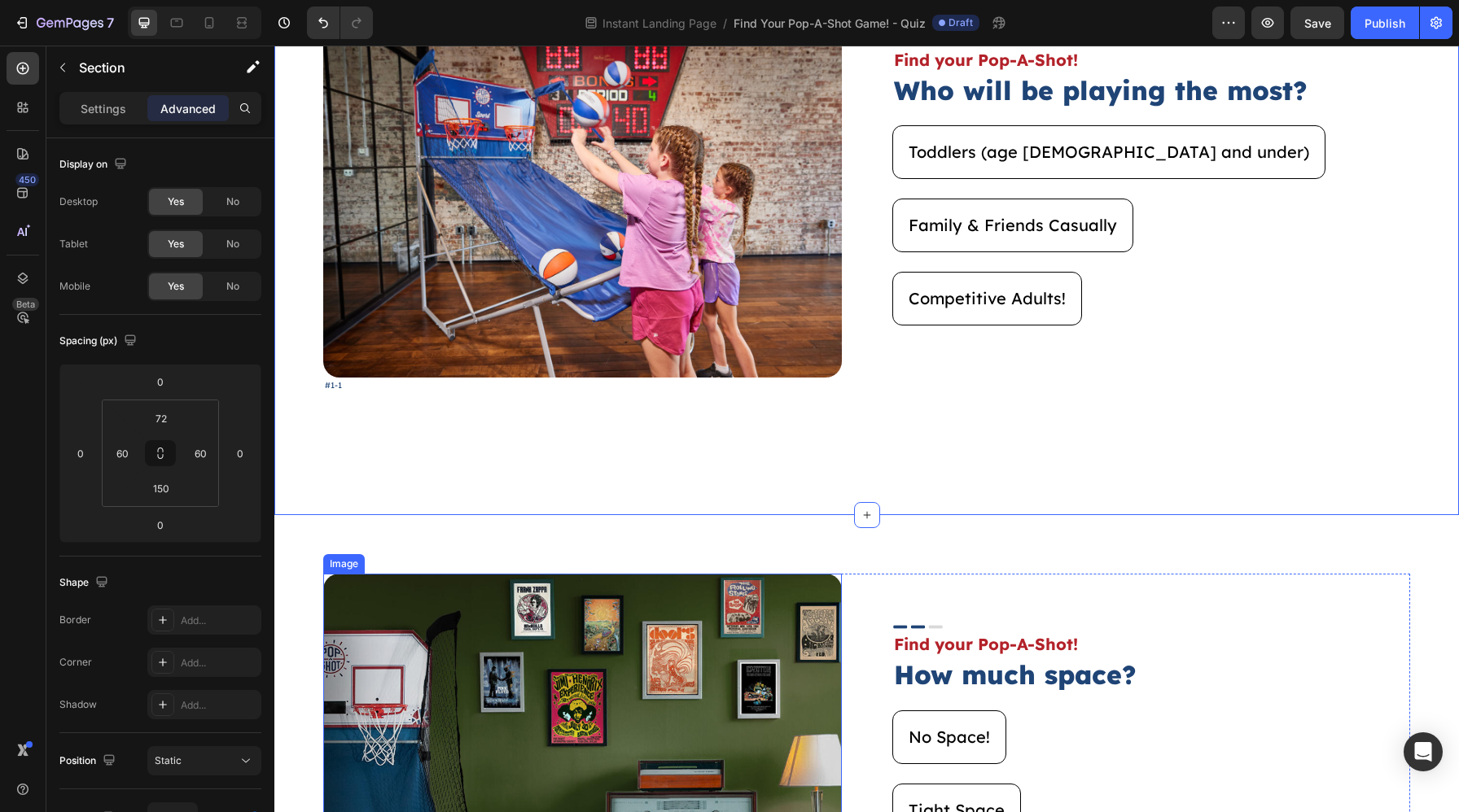
scroll to position [126, 0]
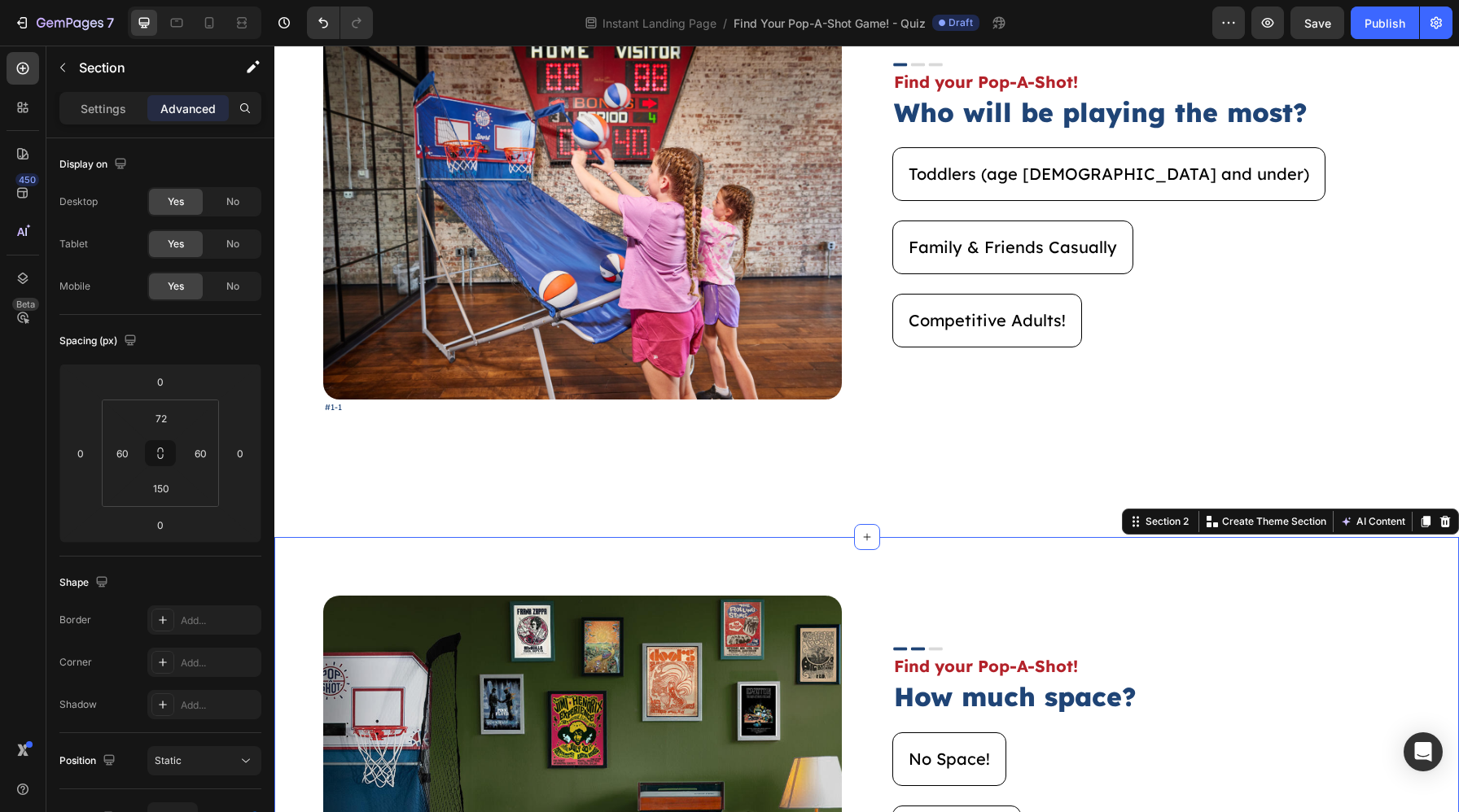
click at [961, 557] on div "Image #2-1 Text Block Image Find your Pop-A-Shot! Text Block How much space? He…" at bounding box center [866, 797] width 1185 height 521
click at [1356, 419] on div "Image #1-1 Text Block Image Find your Pop-A-Shot! Text Block Who will be playin…" at bounding box center [866, 245] width 1185 height 584
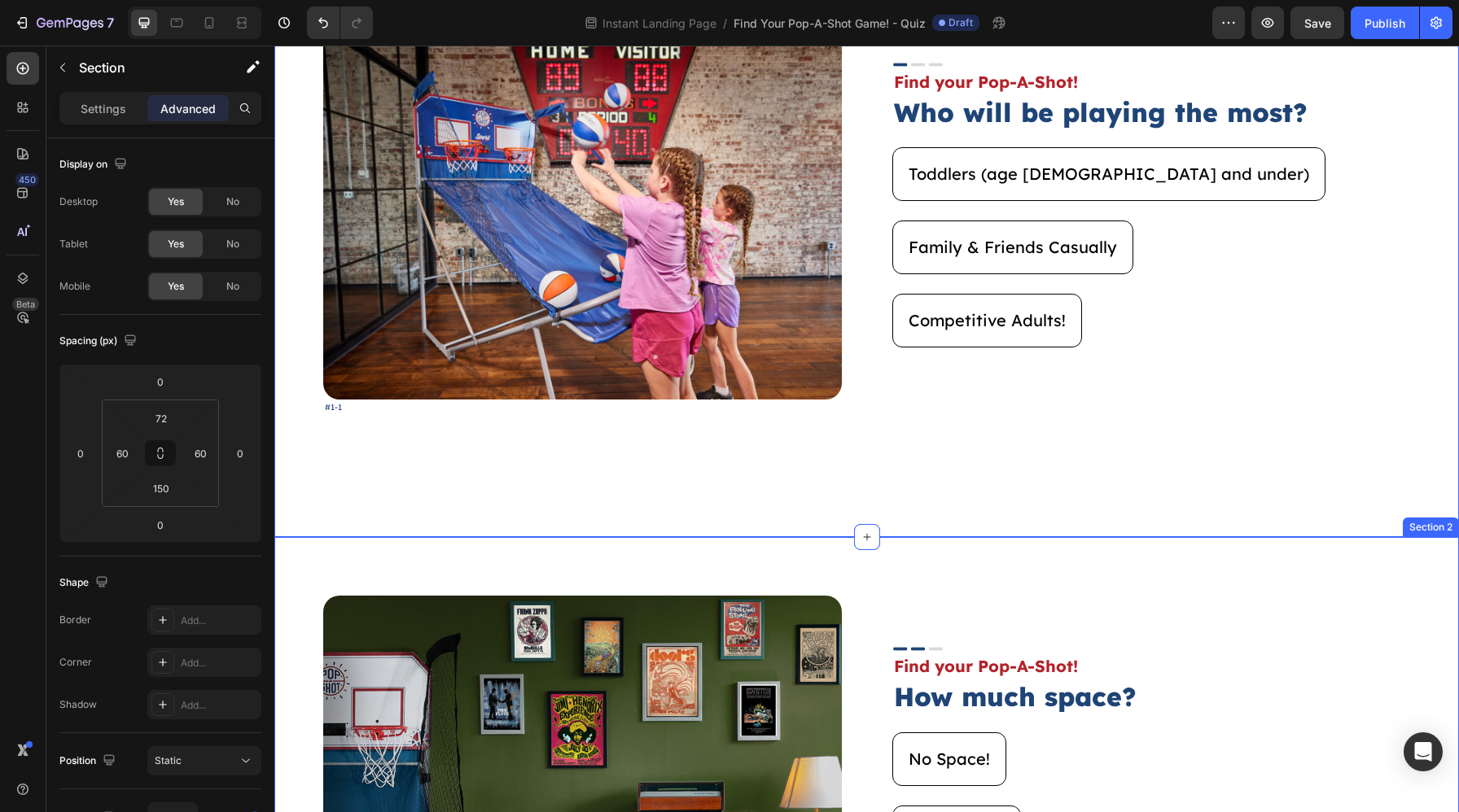
click at [1303, 573] on div "Image #2-1 Text Block Image Find your Pop-A-Shot! Text Block How much space? He…" at bounding box center [866, 797] width 1185 height 521
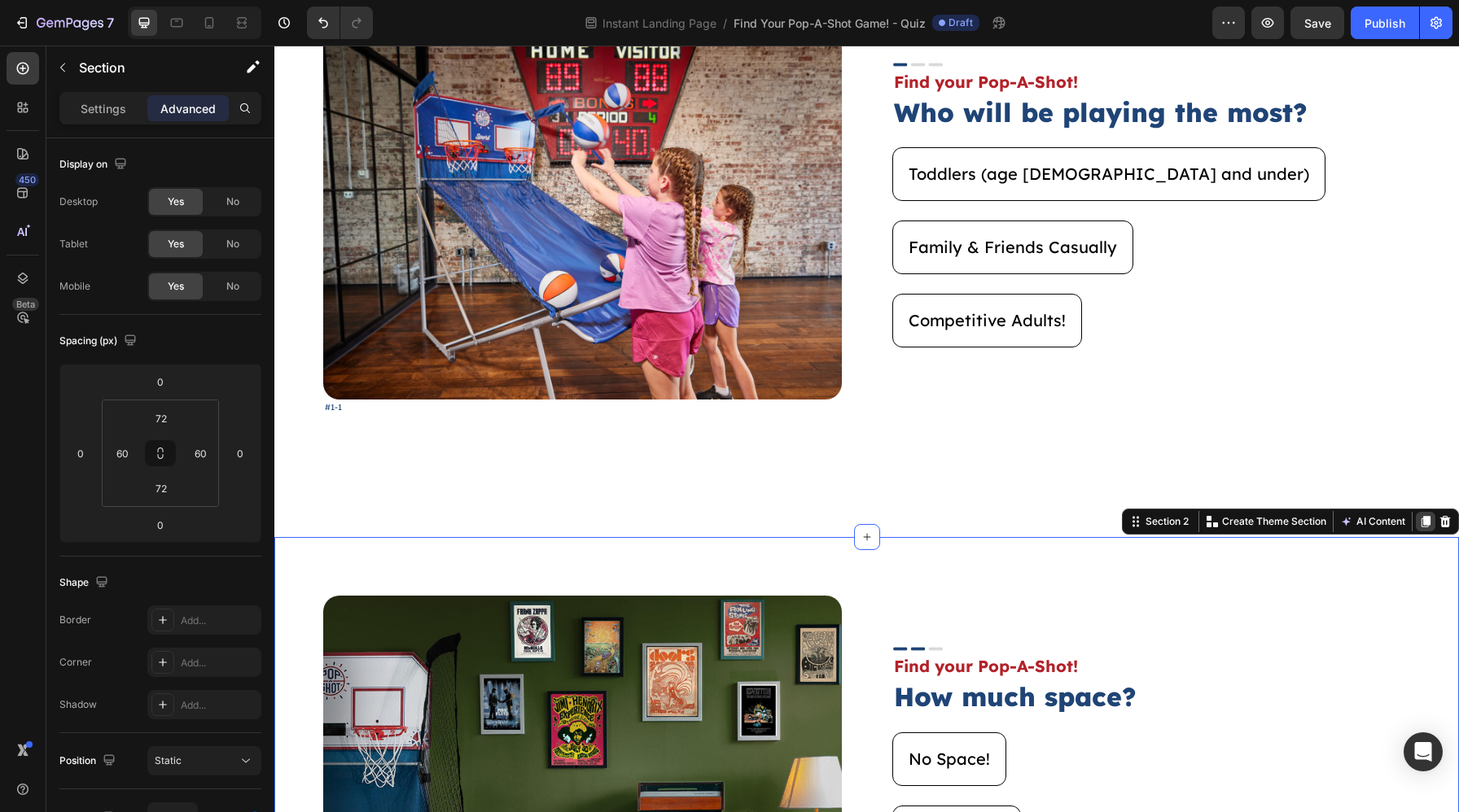
click at [1413, 515] on icon at bounding box center [1424, 521] width 13 height 13
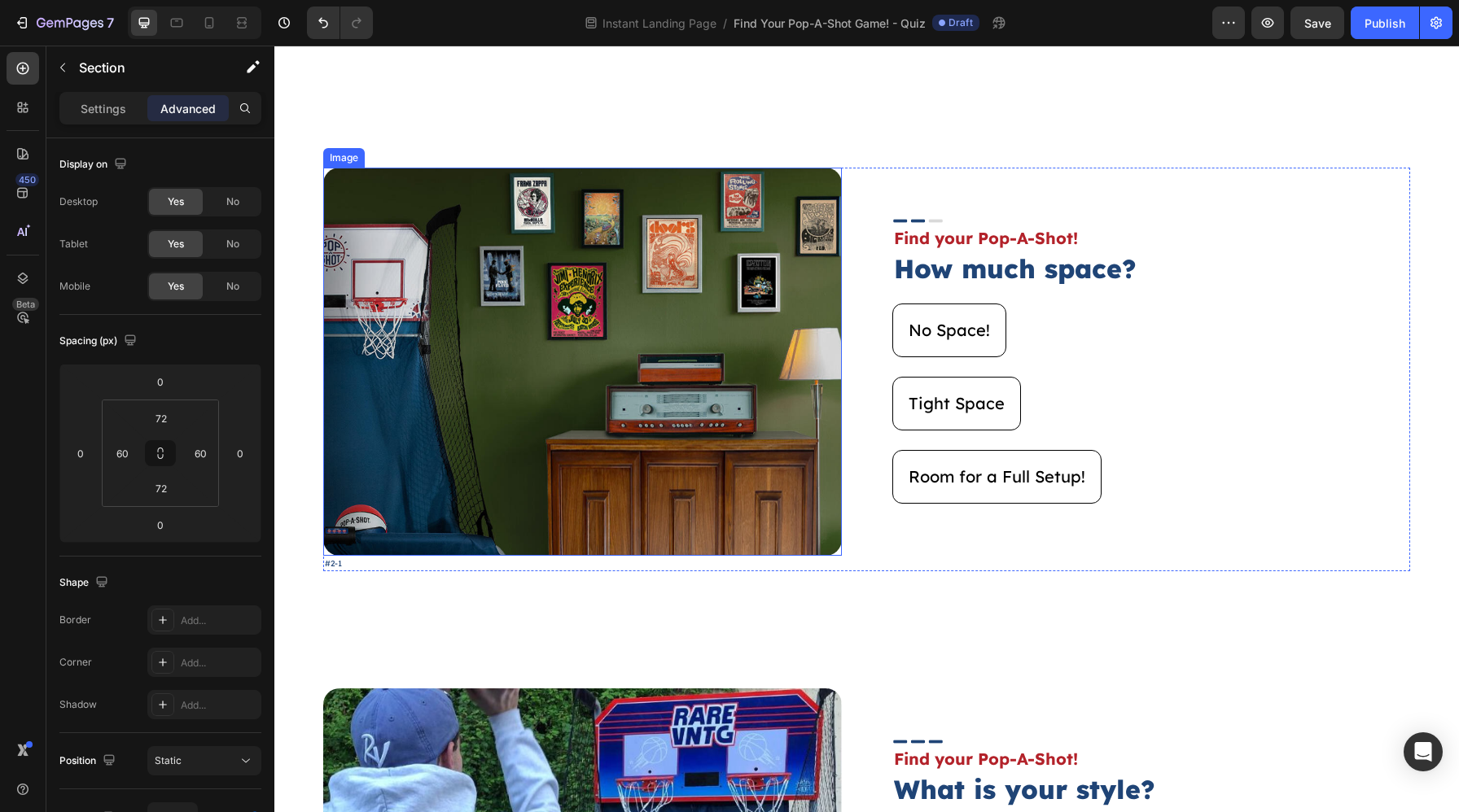
scroll to position [1082, 0]
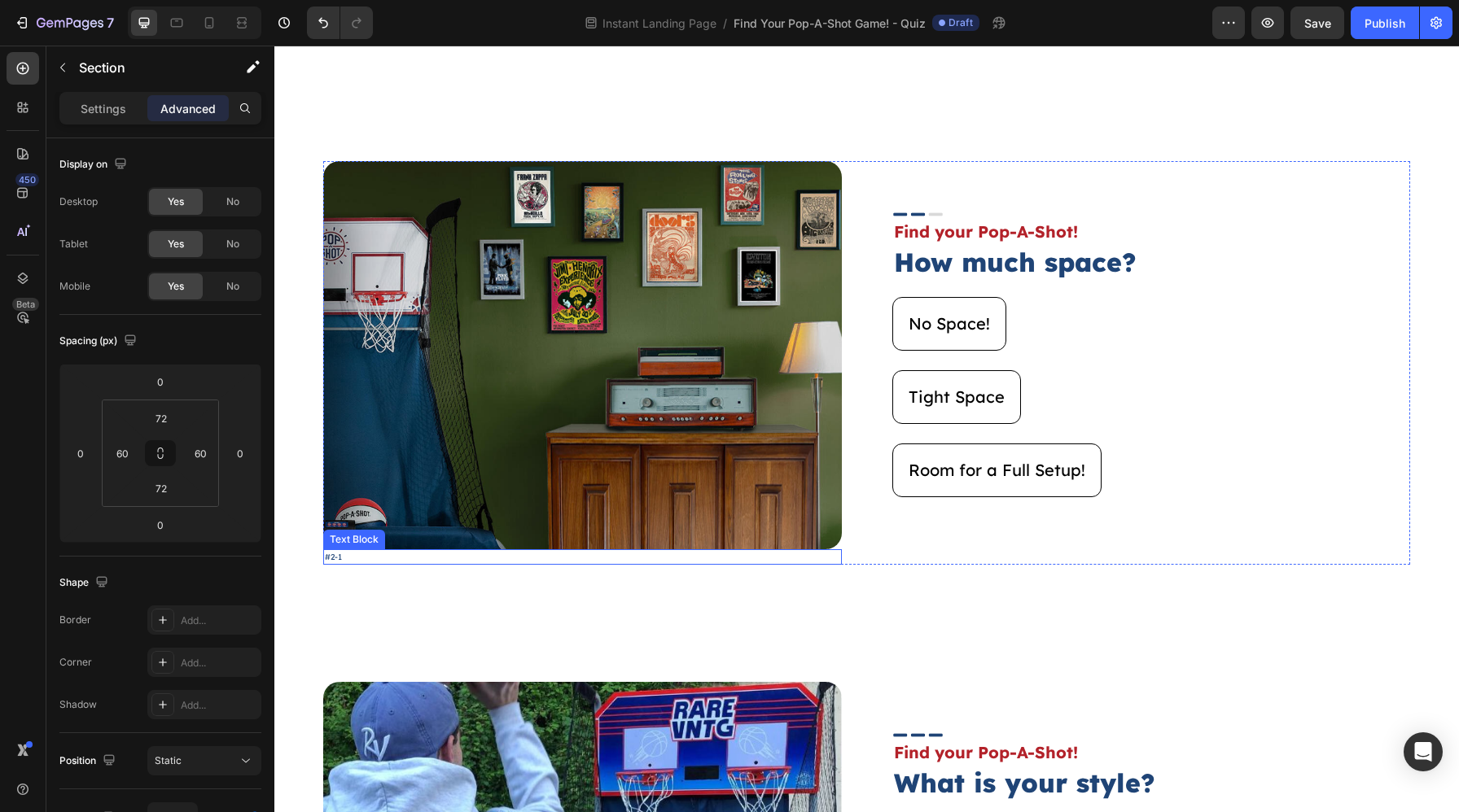
click at [338, 555] on p "#2-1" at bounding box center [583, 557] width 515 height 12
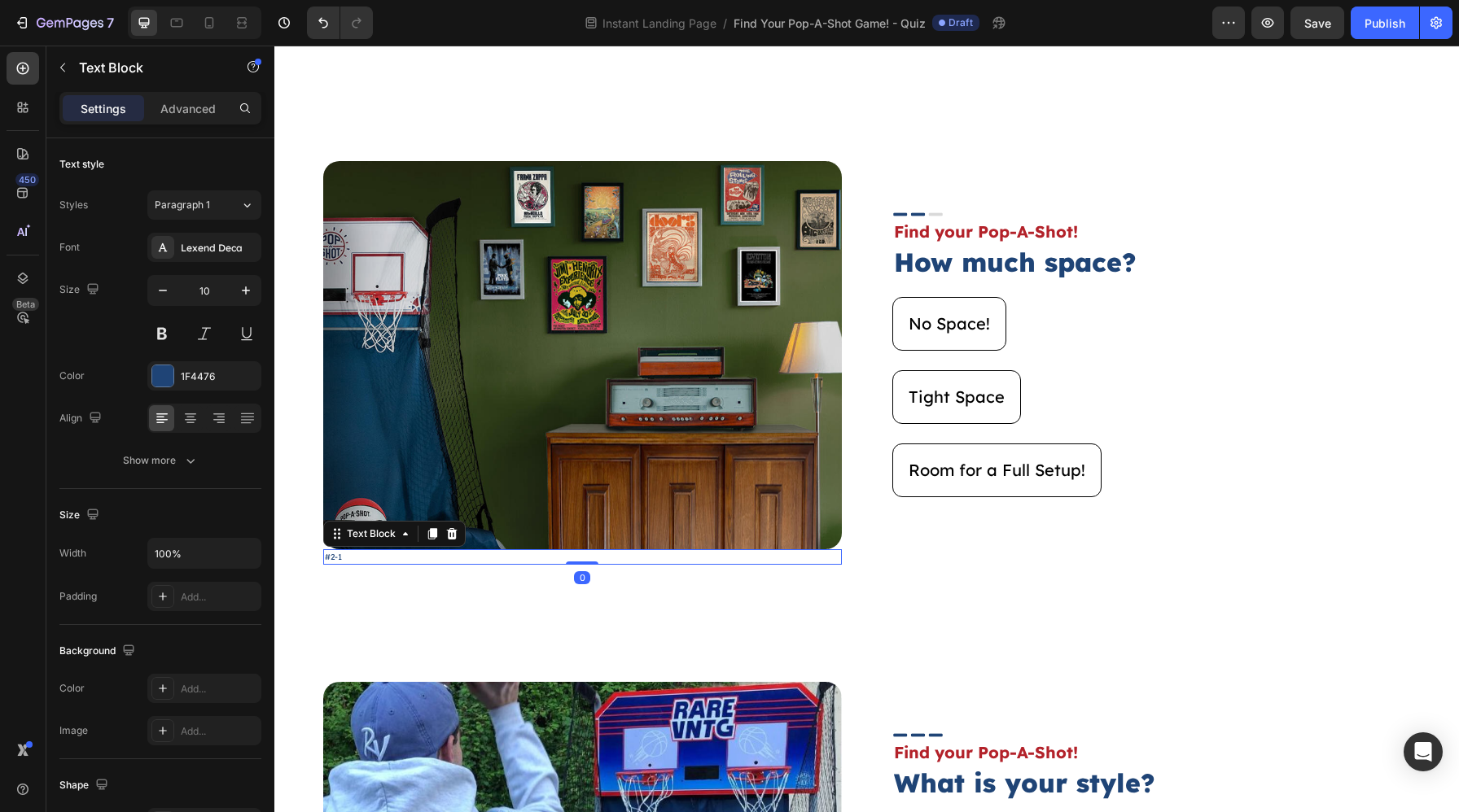
click at [339, 555] on p "#2-1" at bounding box center [583, 557] width 515 height 12
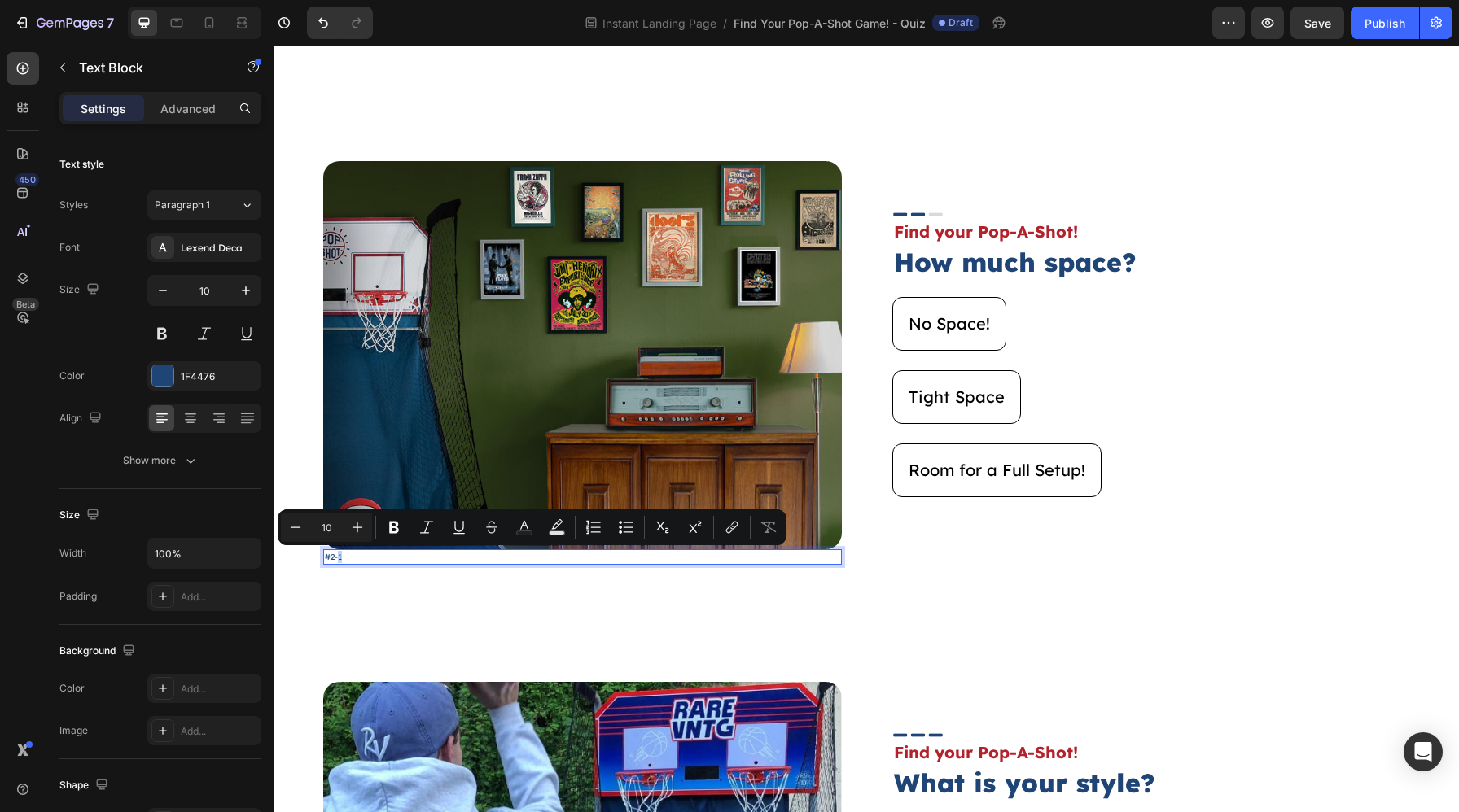
click at [340, 555] on p "#2-1" at bounding box center [583, 557] width 515 height 12
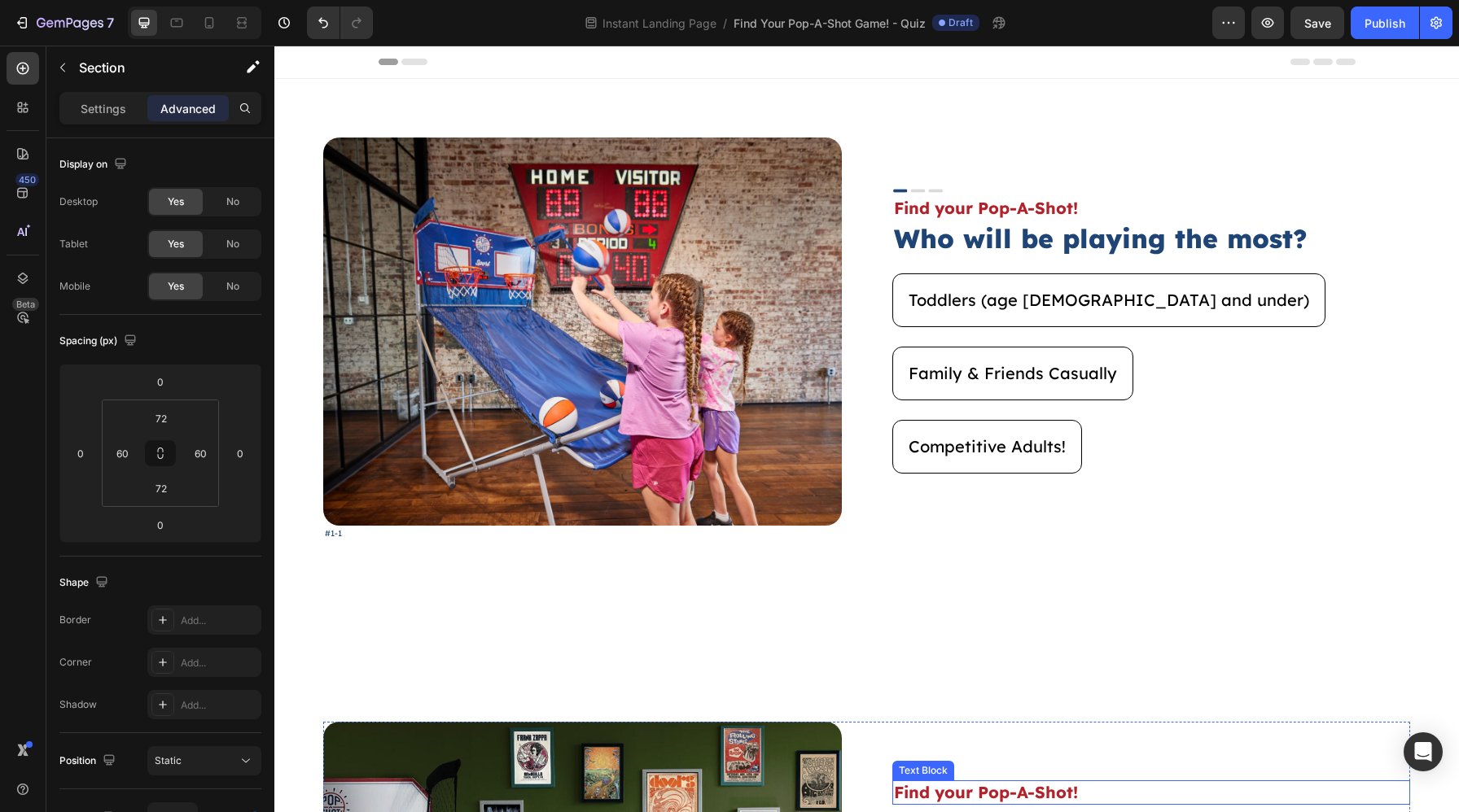
scroll to position [1, 0]
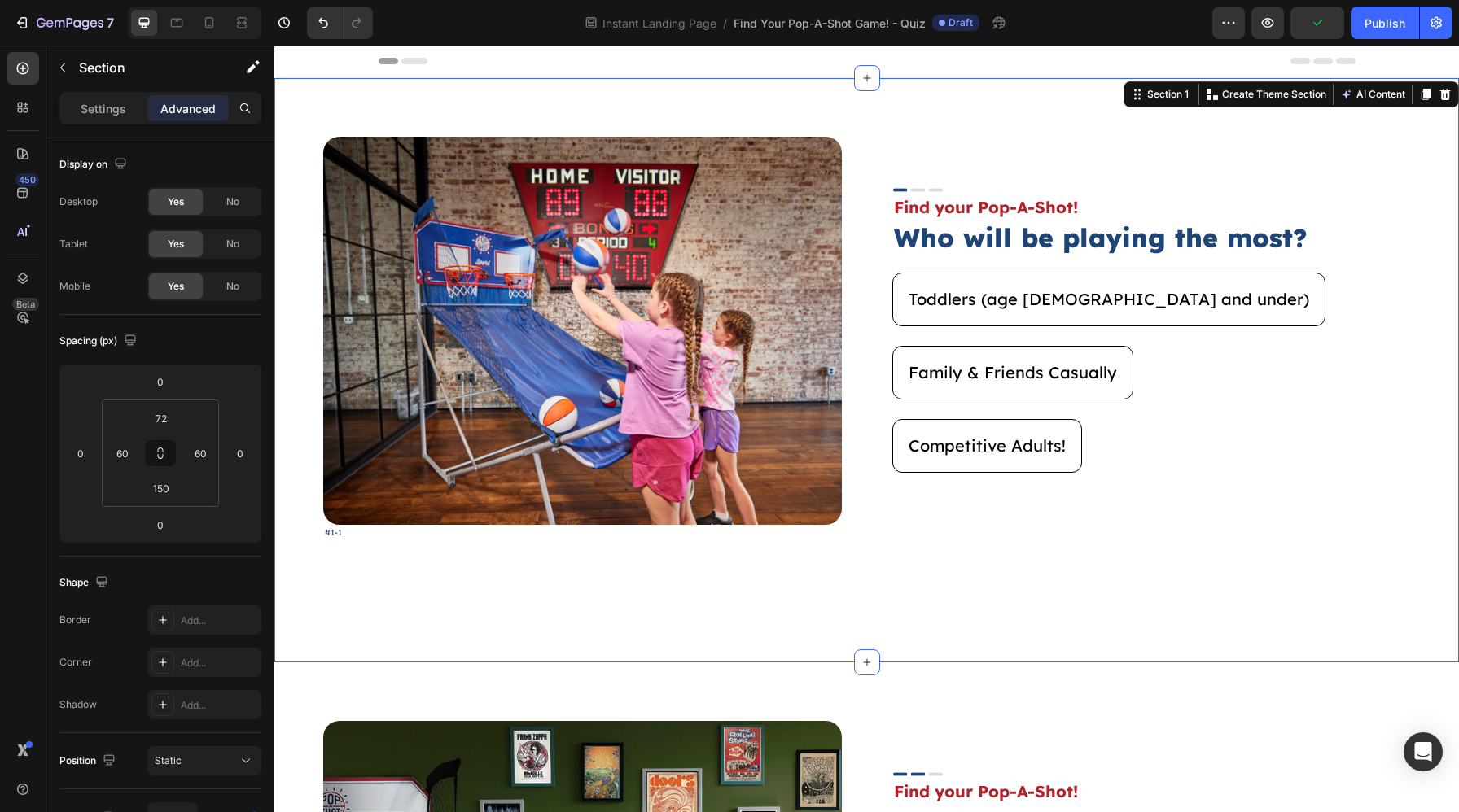
click at [1015, 111] on div "Image #1-1 Text Block Image Find your Pop-A-Shot! Text Block Who will be playin…" at bounding box center [866, 371] width 1185 height 584
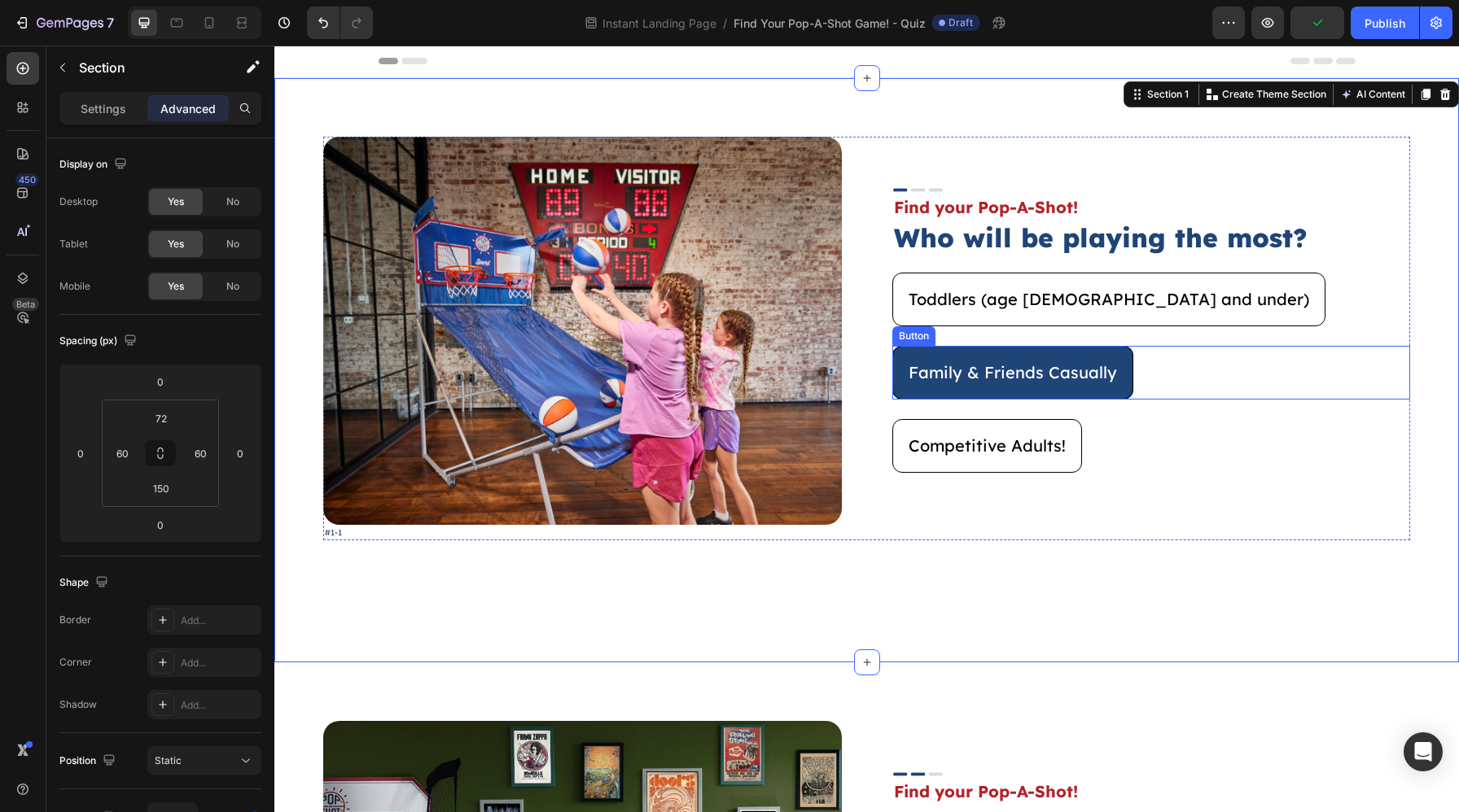
click at [1110, 390] on button "Family & Friends Casually" at bounding box center [1012, 373] width 241 height 54
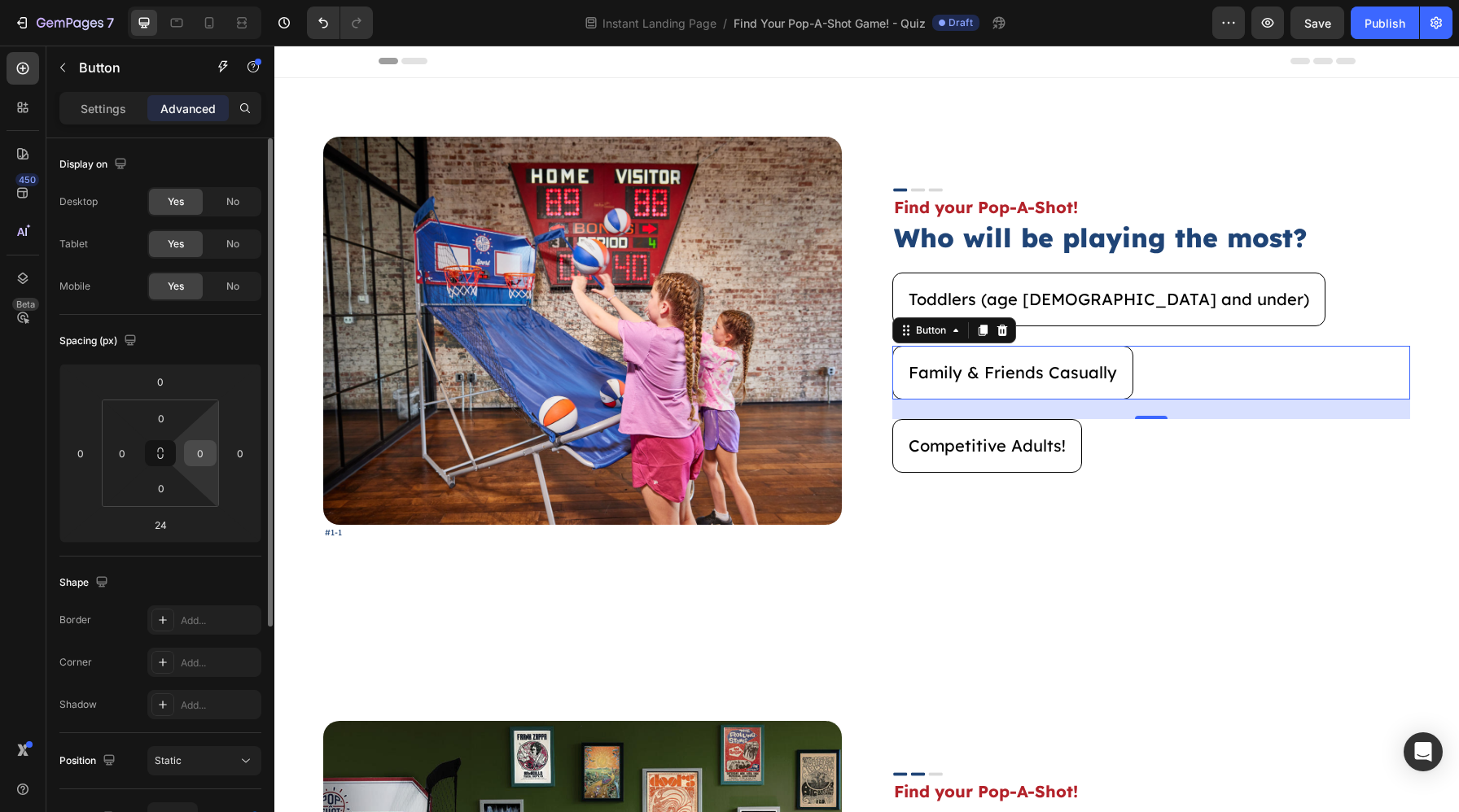
scroll to position [341, 0]
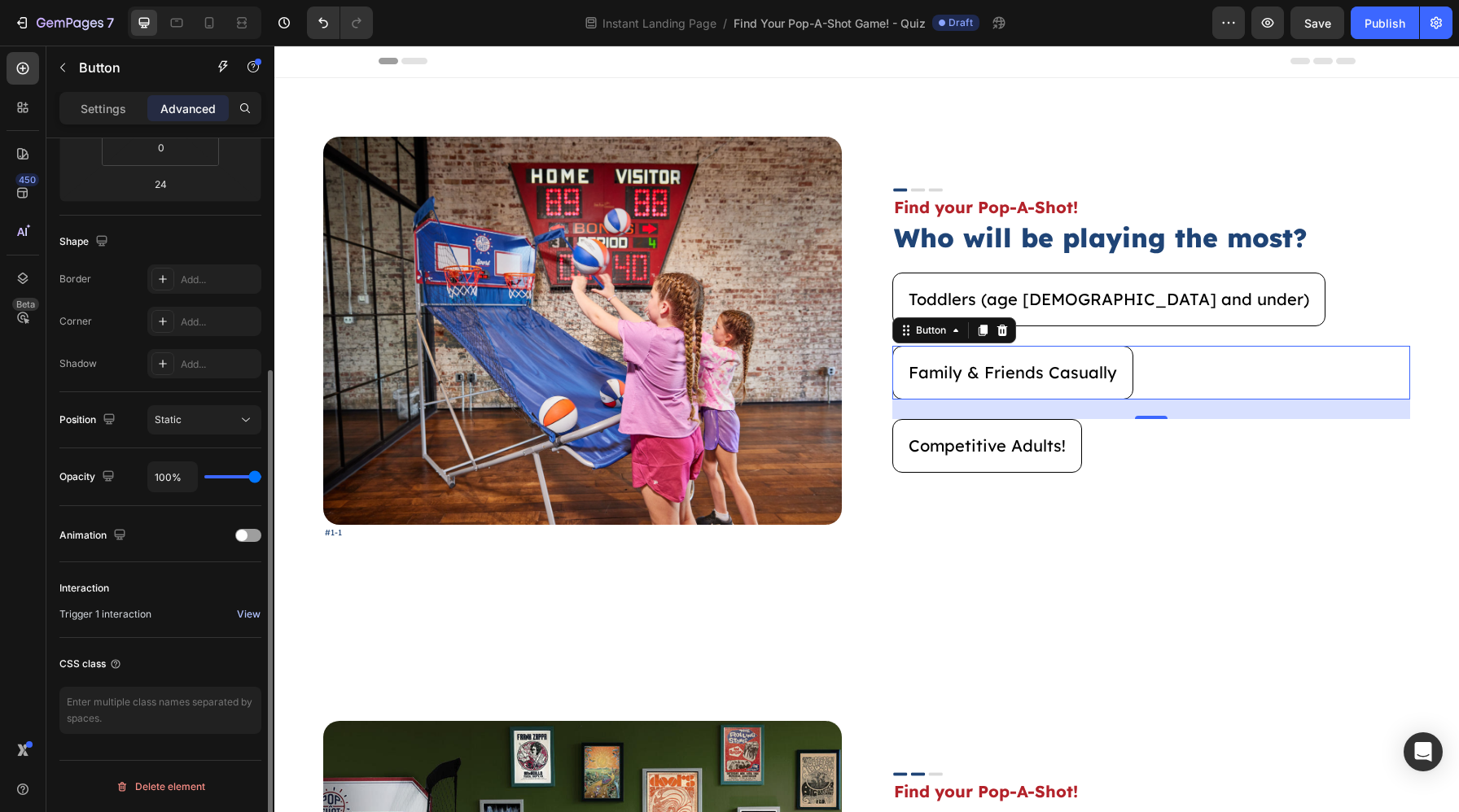
click at [257, 615] on div "View" at bounding box center [249, 614] width 24 height 14
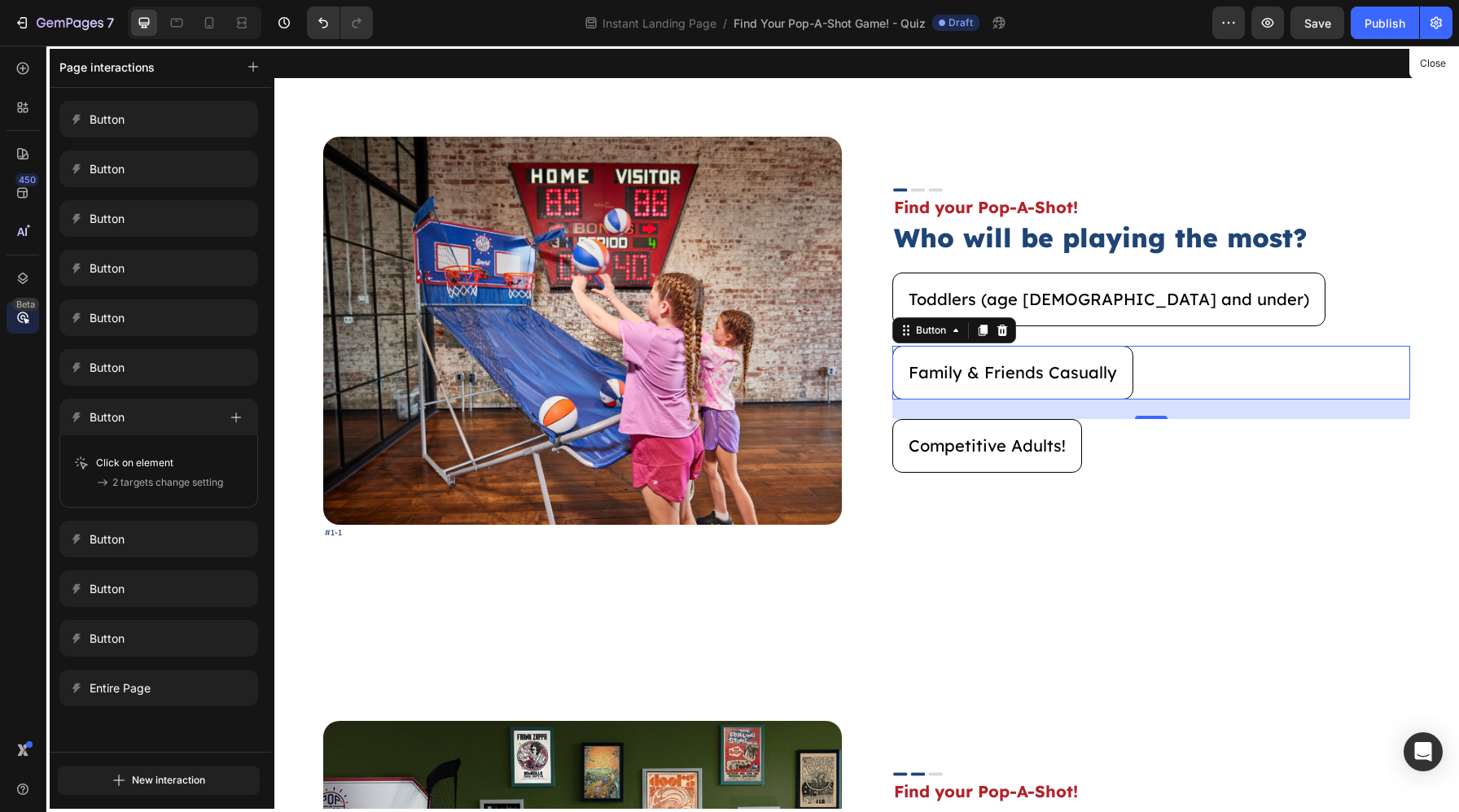
click at [391, 555] on div at bounding box center [866, 429] width 1185 height 766
click at [355, 120] on div at bounding box center [866, 429] width 1185 height 766
click at [152, 16] on div at bounding box center [144, 23] width 26 height 26
click at [188, 20] on div at bounding box center [176, 23] width 26 height 26
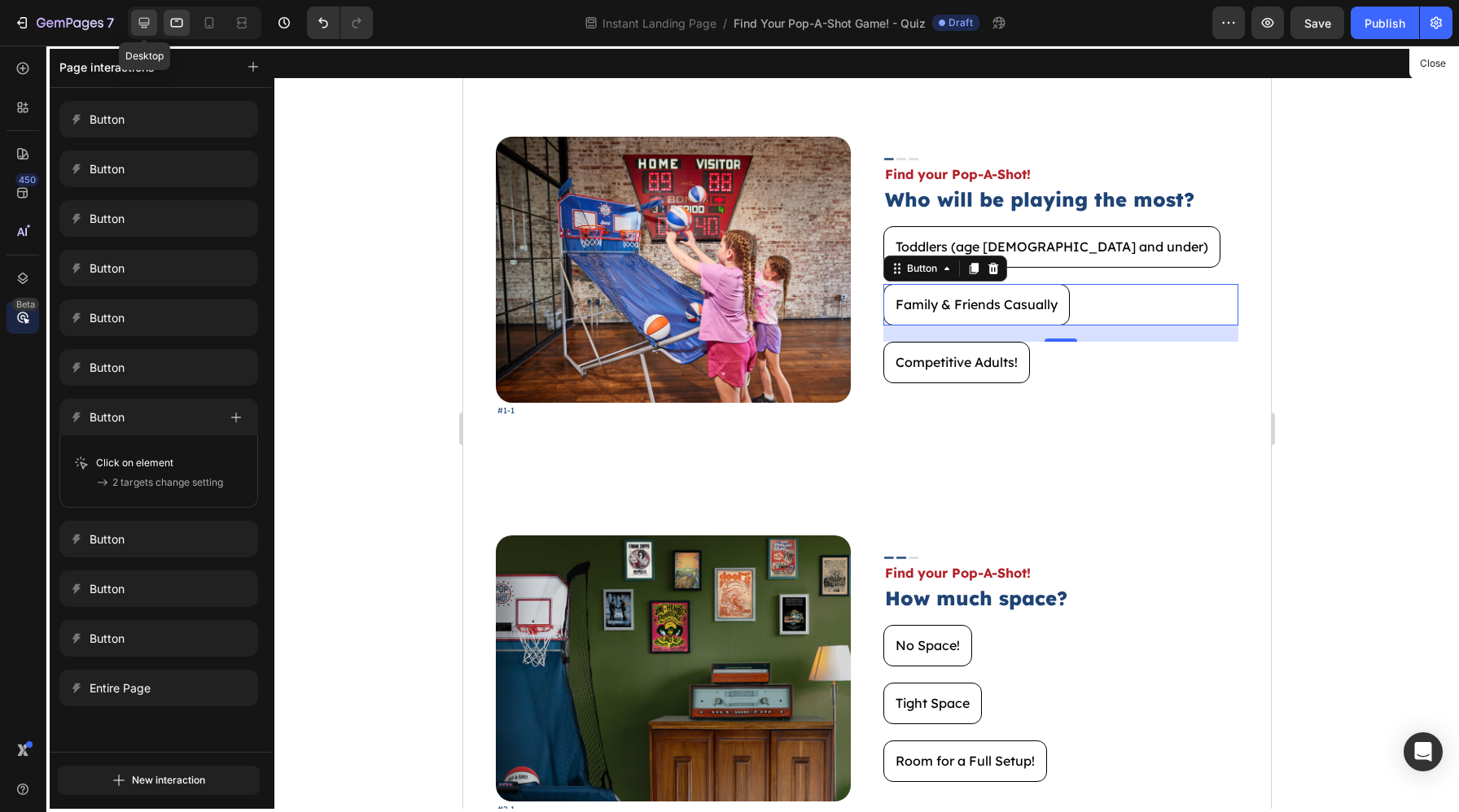
click at [140, 23] on icon at bounding box center [144, 23] width 11 height 11
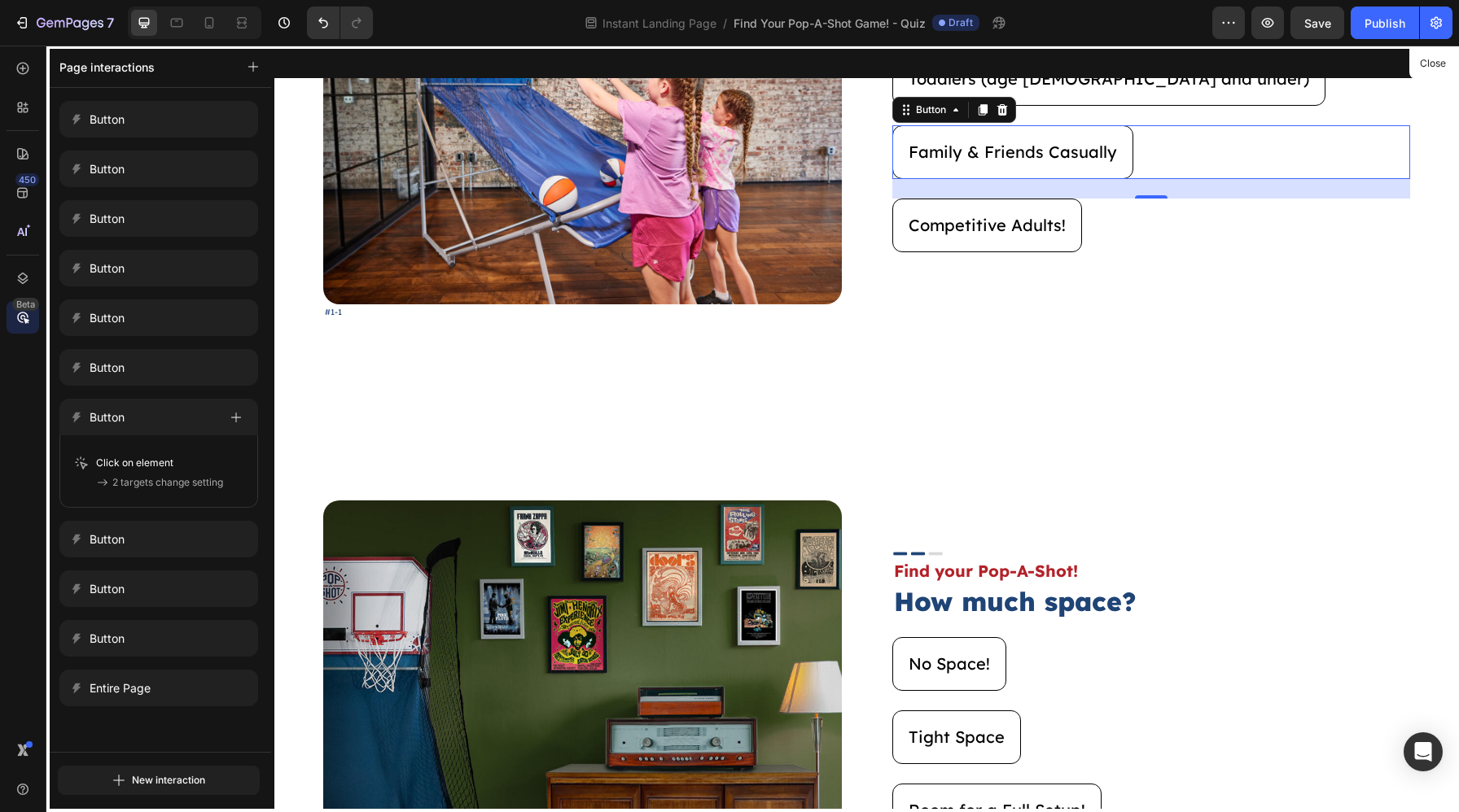
scroll to position [244, 0]
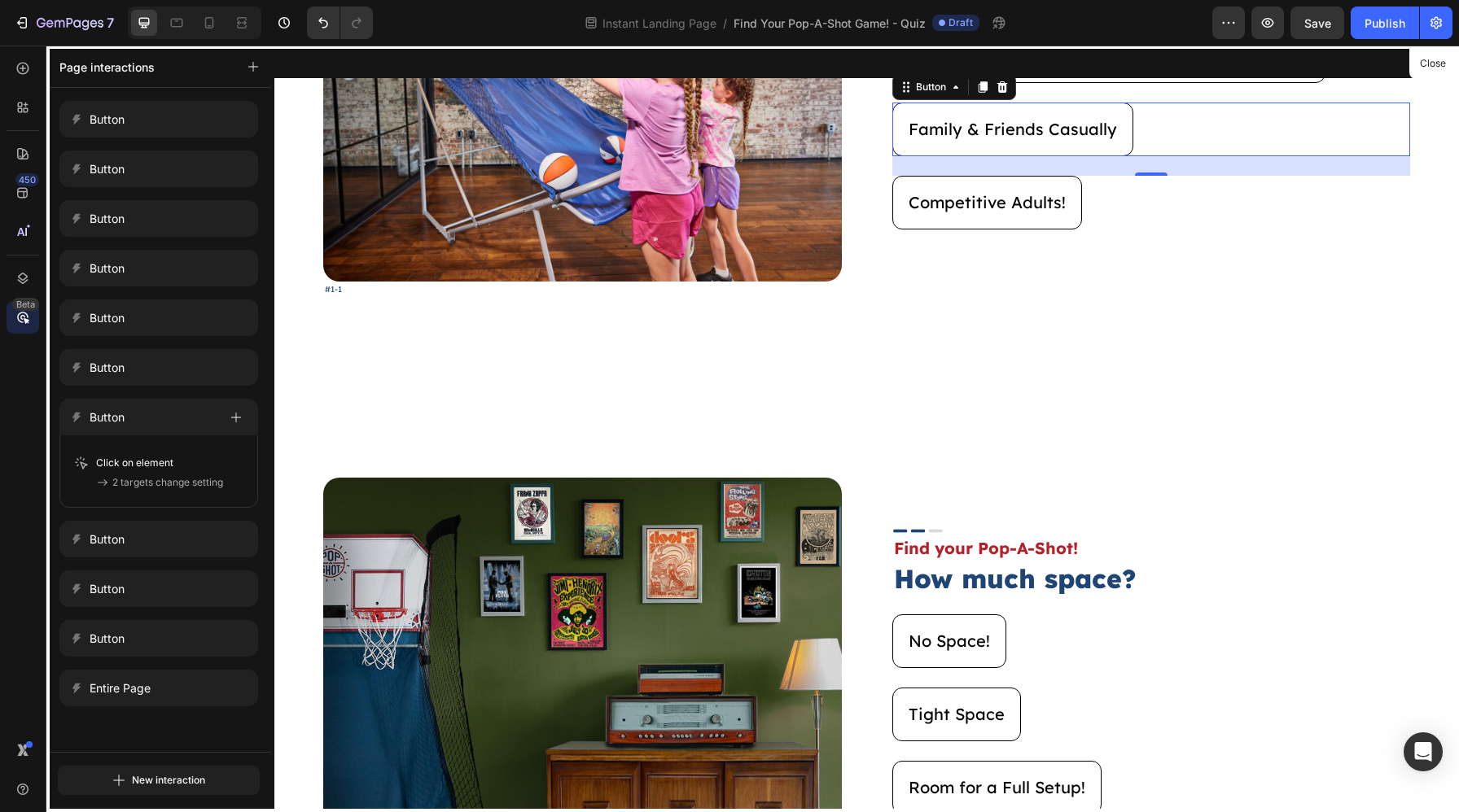
click at [894, 380] on div at bounding box center [866, 429] width 1185 height 766
click at [1413, 67] on button "Close" at bounding box center [1432, 64] width 40 height 24
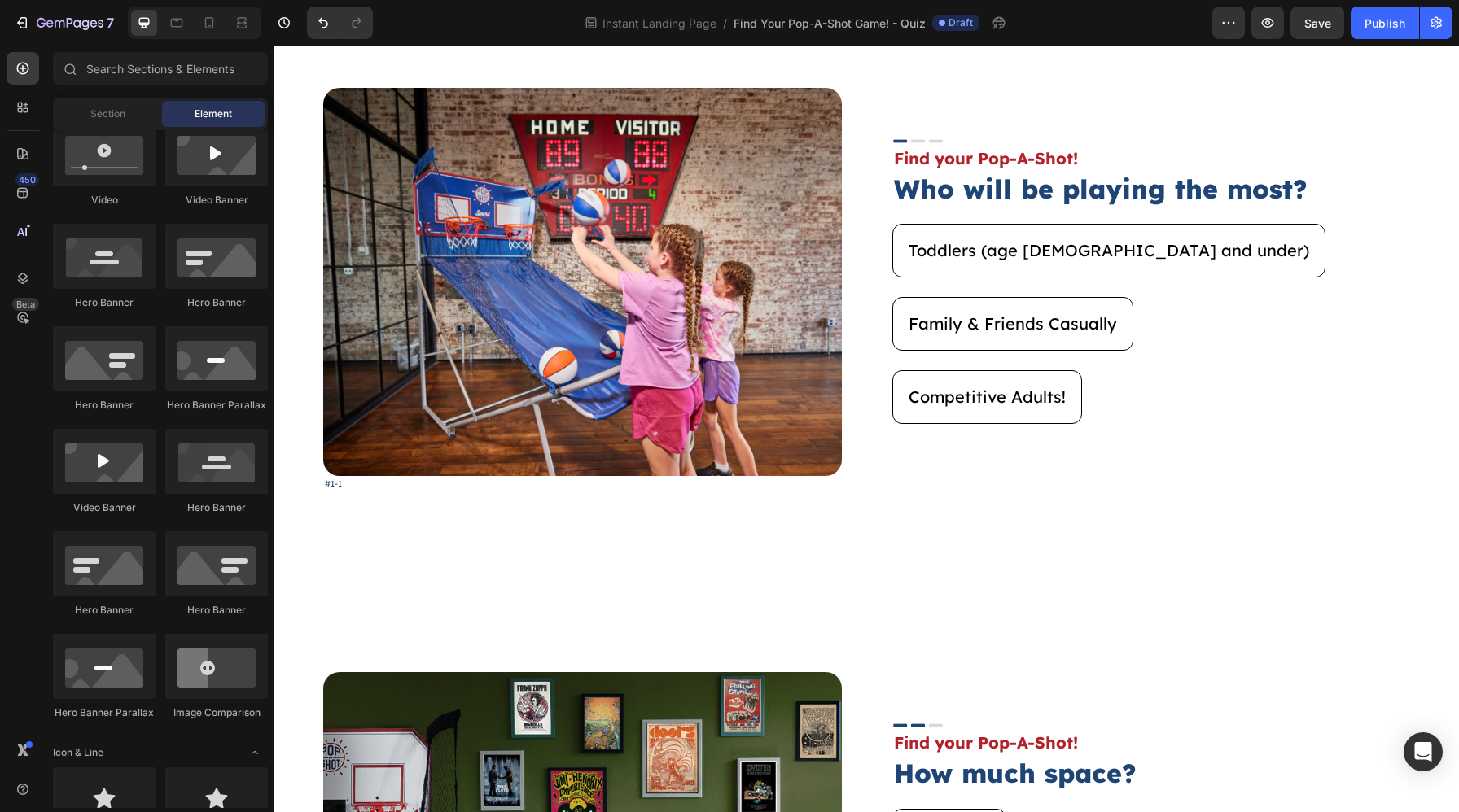
scroll to position [0, 0]
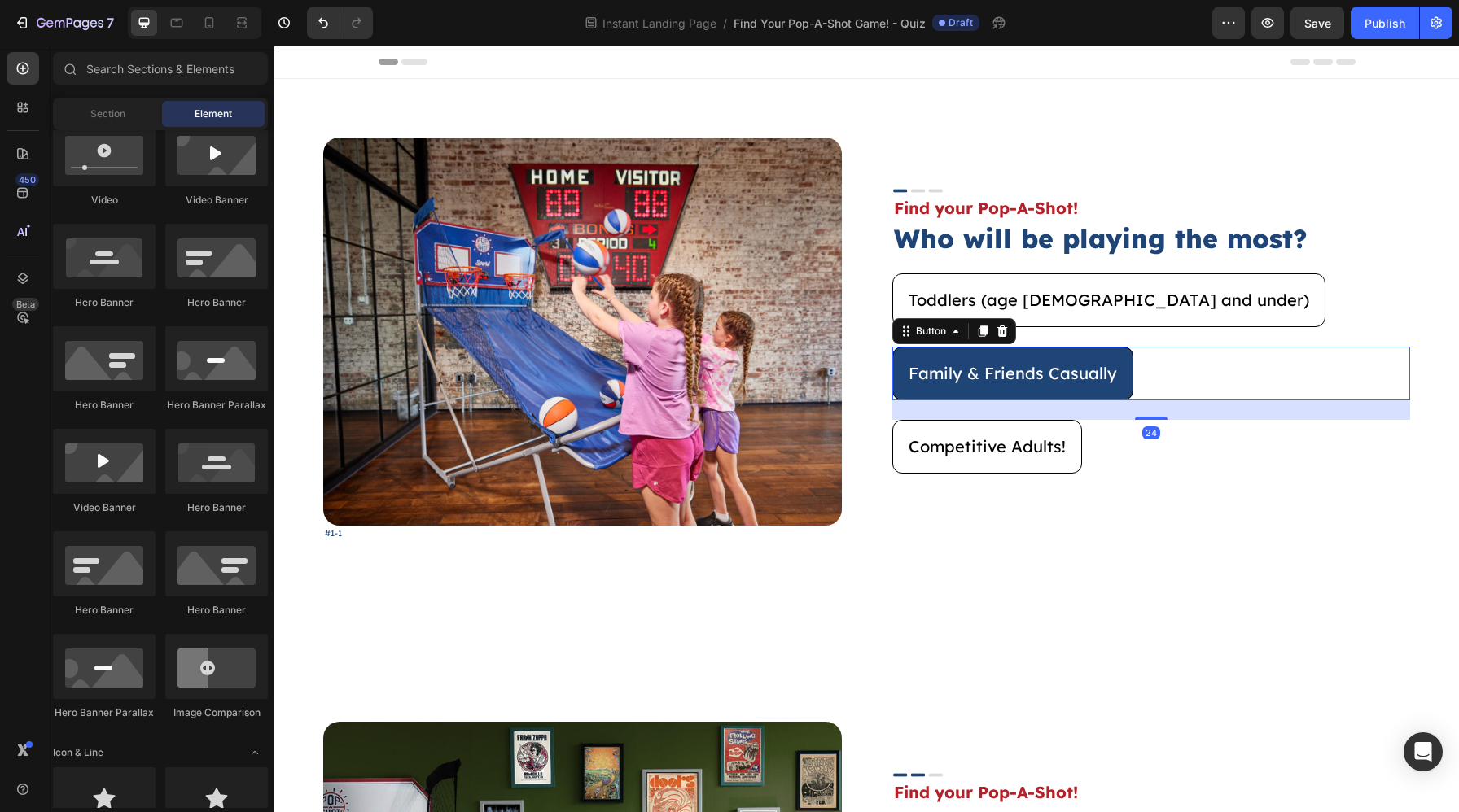
click at [1091, 391] on button "Family & Friends Casually" at bounding box center [1012, 374] width 241 height 54
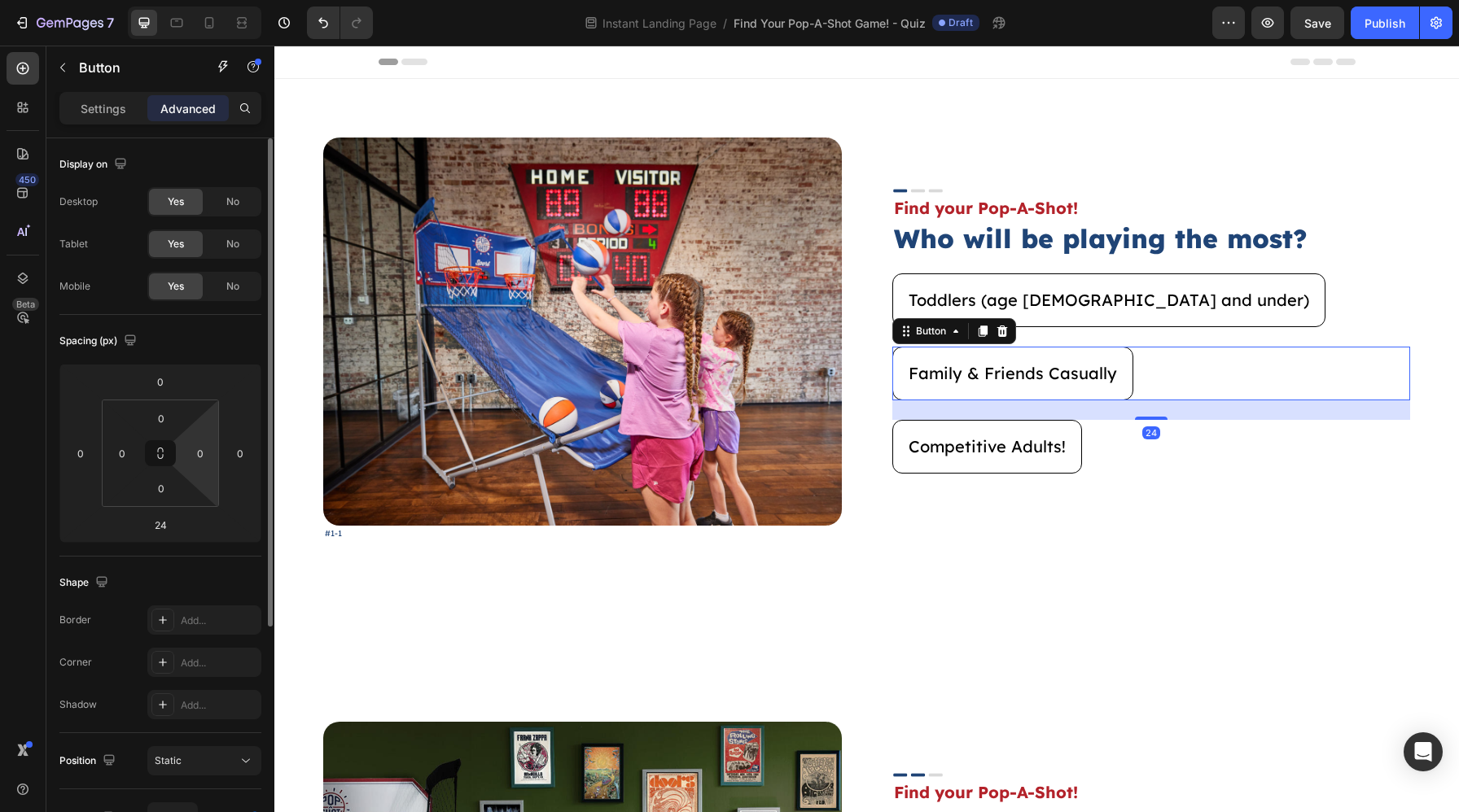
scroll to position [341, 0]
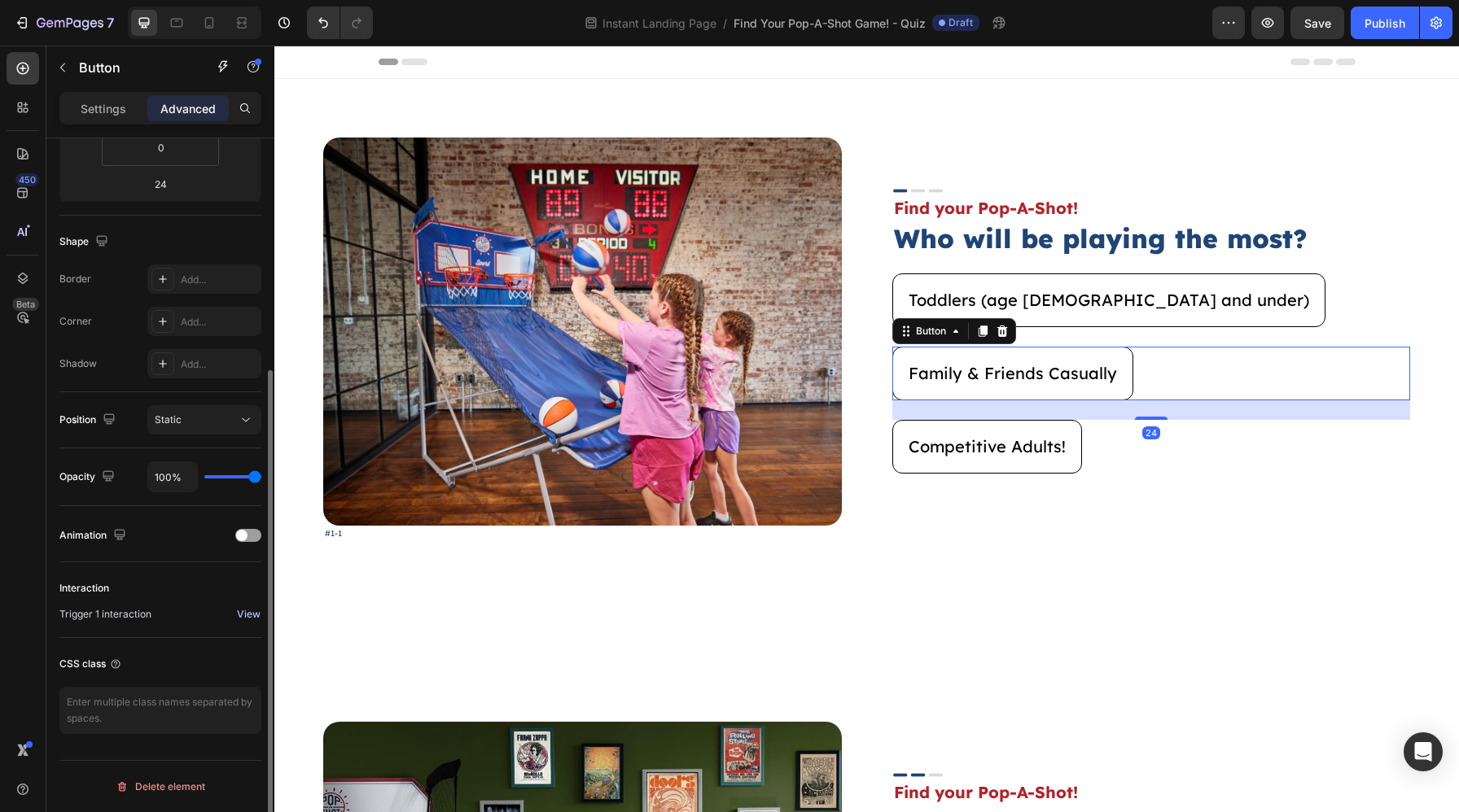
click at [244, 609] on div "View" at bounding box center [249, 614] width 24 height 14
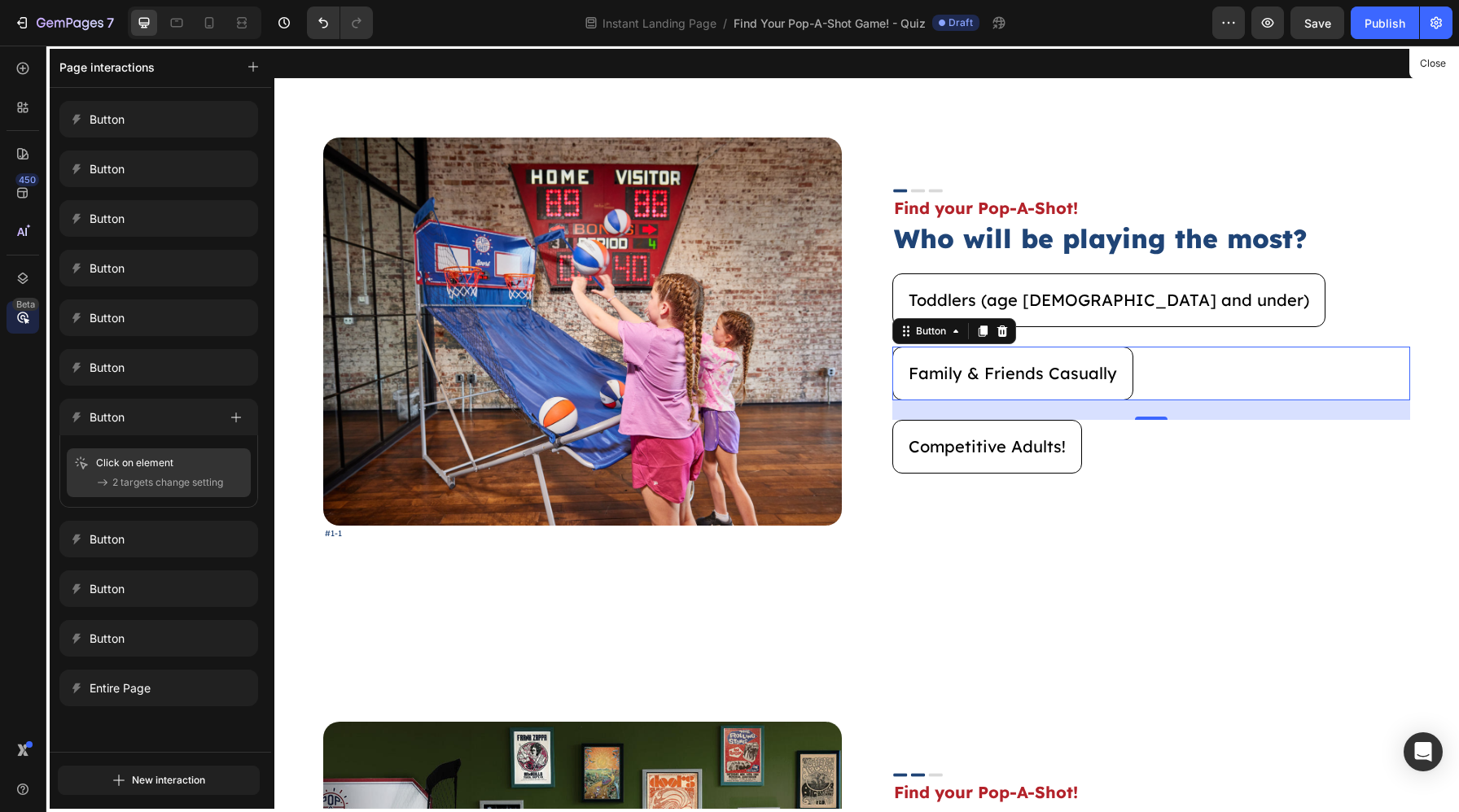
click at [173, 488] on span "2 targets change setting" at bounding box center [167, 482] width 111 height 16
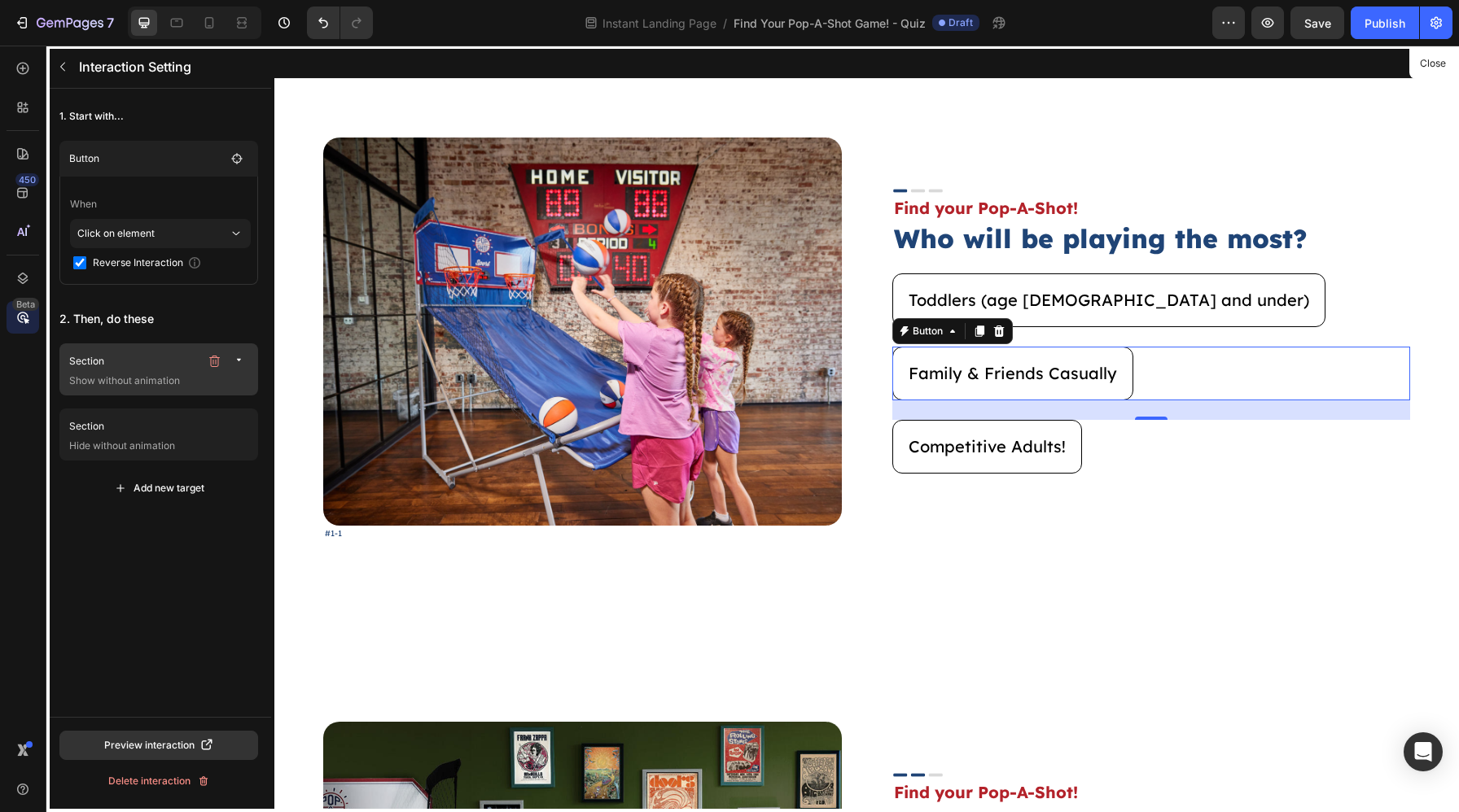
click at [161, 379] on p "Show without animation" at bounding box center [160, 381] width 182 height 16
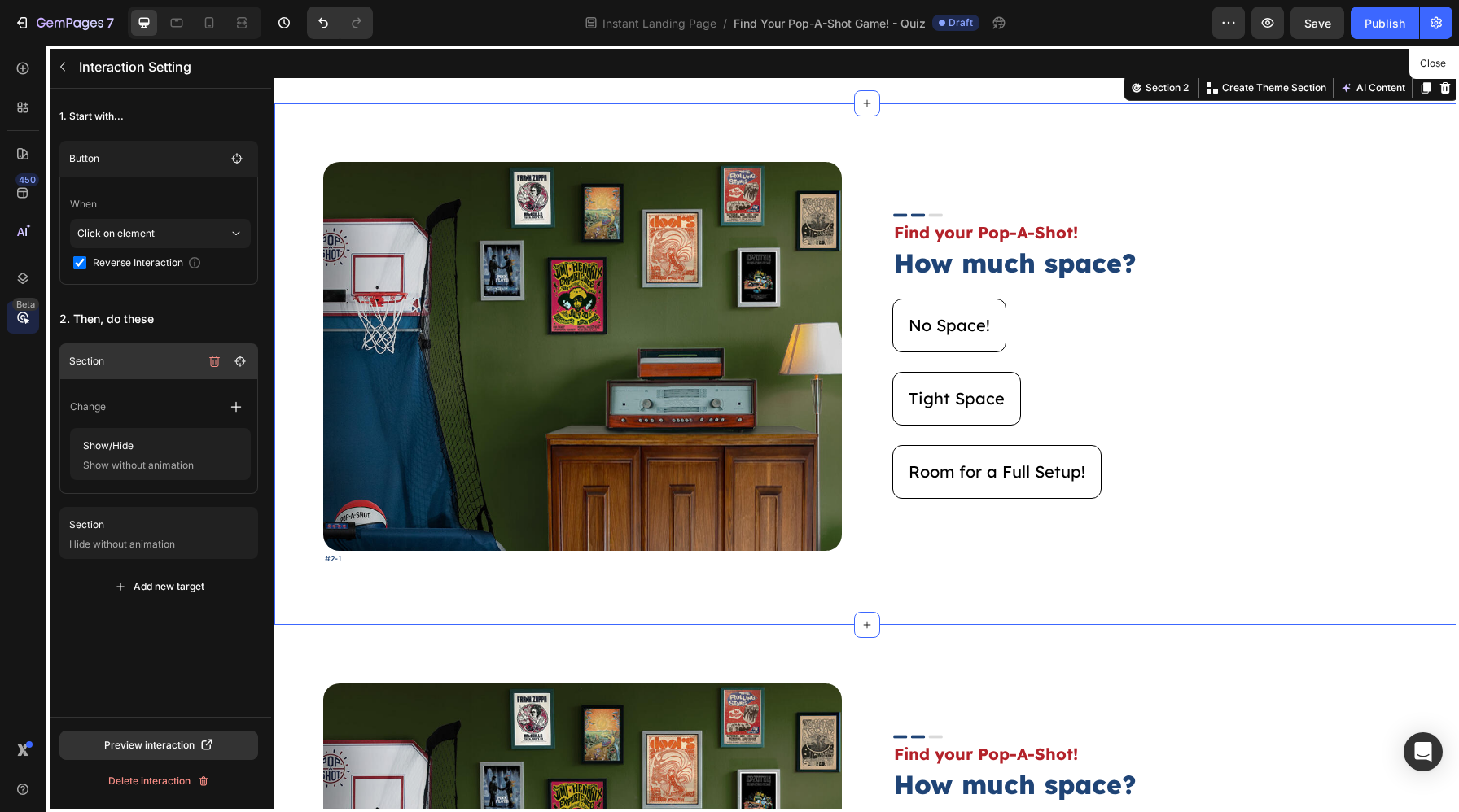
scroll to position [560, 0]
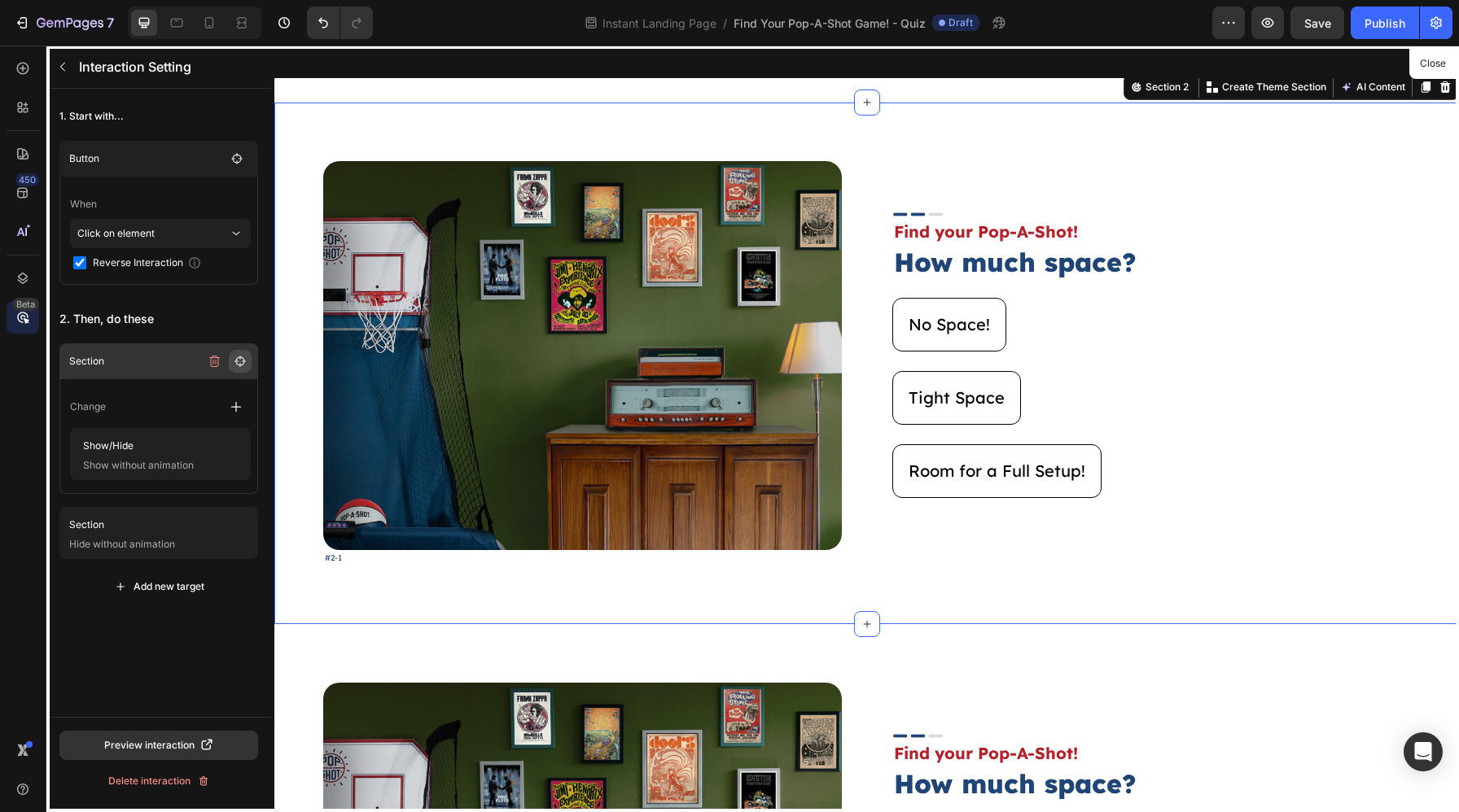
click at [240, 366] on icon "button" at bounding box center [240, 360] width 13 height 13
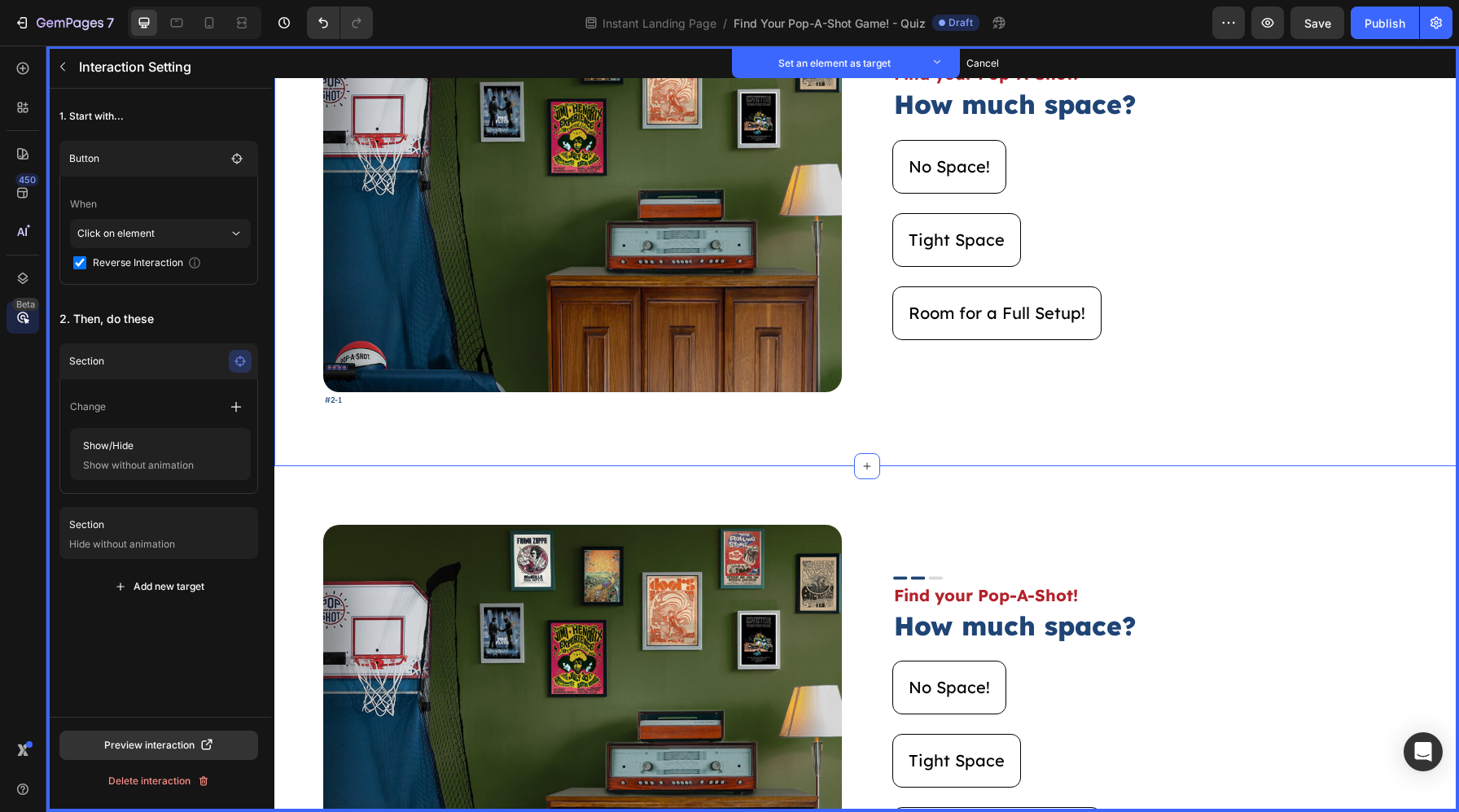
scroll to position [734, 0]
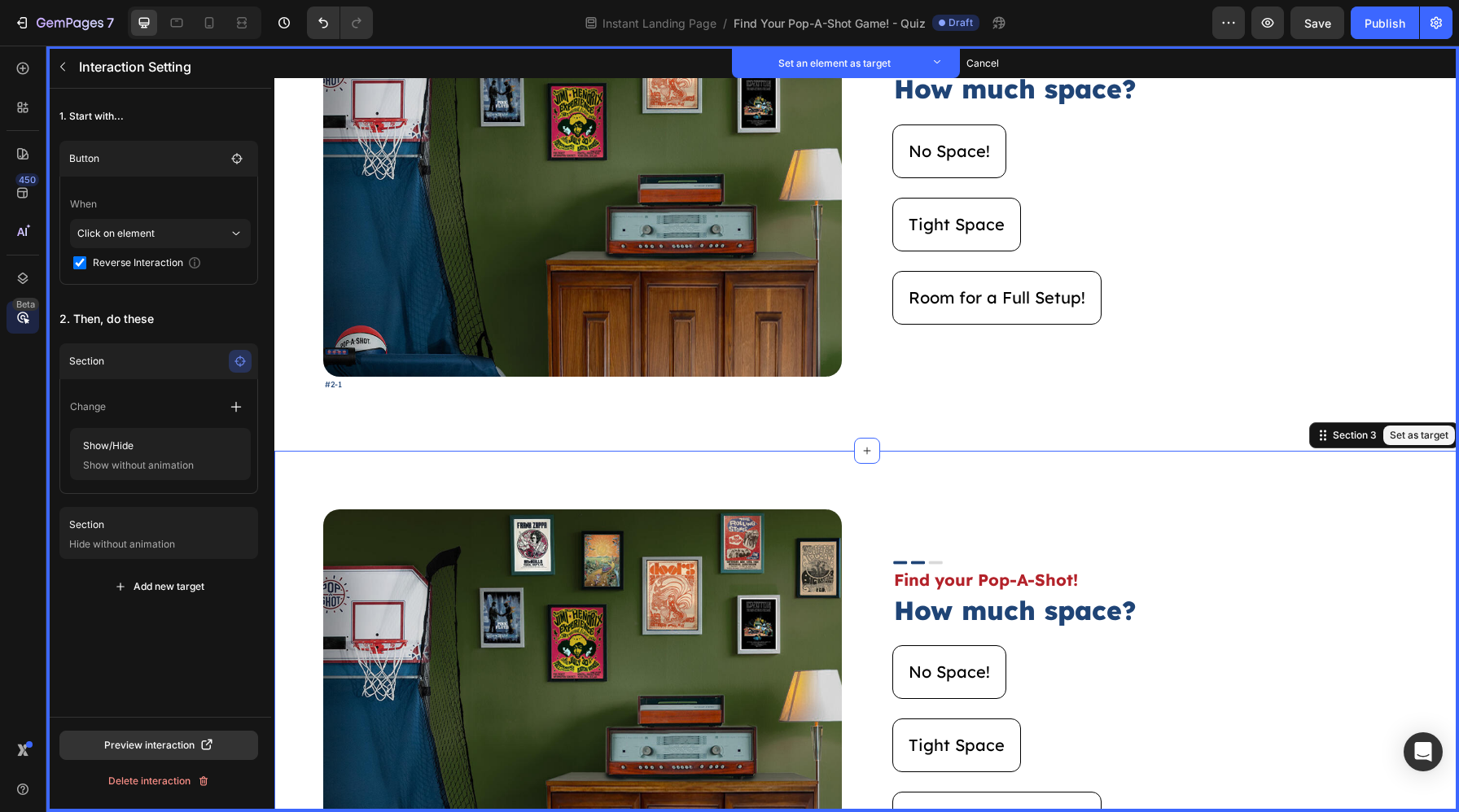
click at [502, 483] on div "Image Set as target #2-2 Text Block Set as target Image Set as target Find your…" at bounding box center [866, 711] width 1185 height 521
click at [1413, 439] on button "Set as target" at bounding box center [1418, 435] width 72 height 19
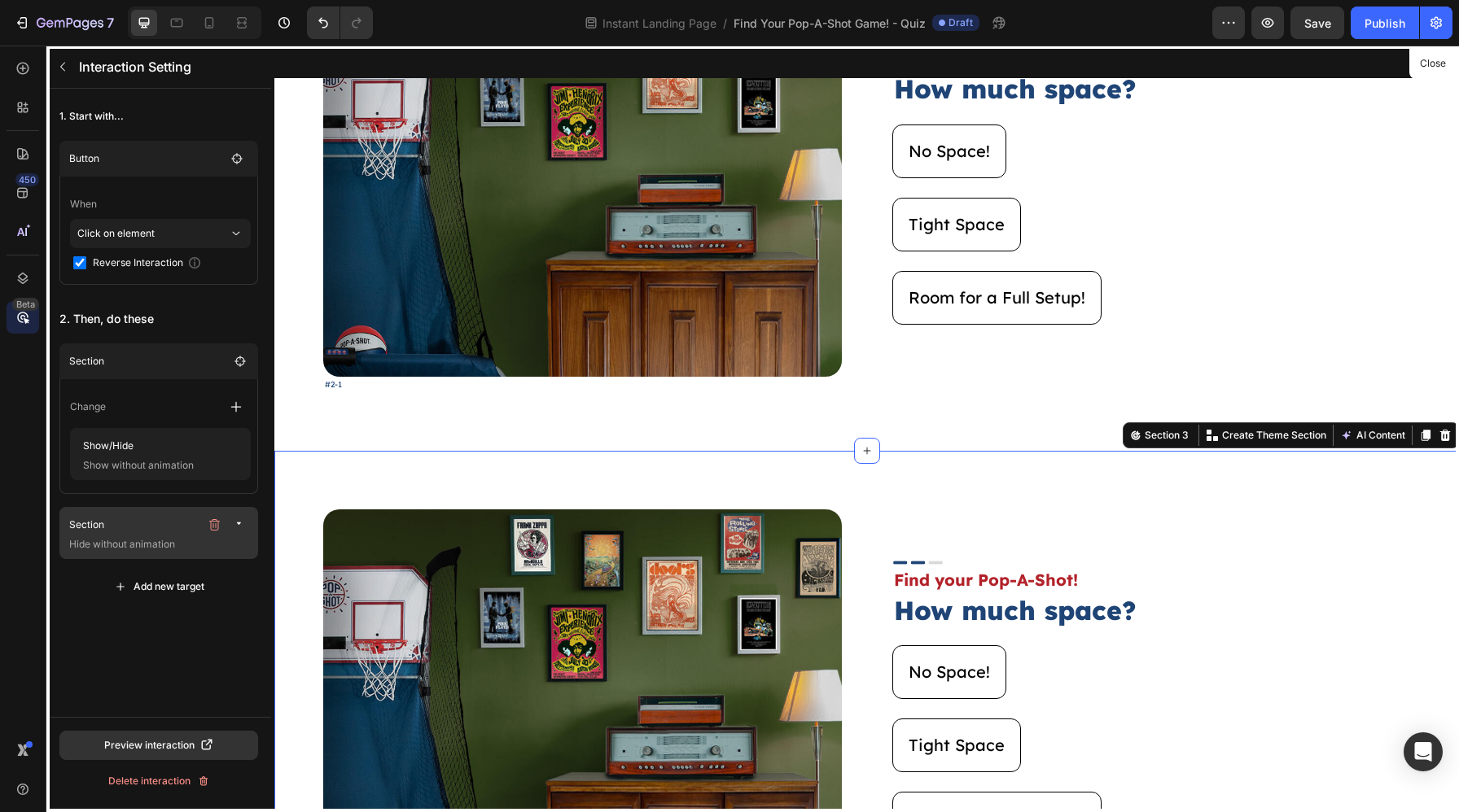
click at [160, 529] on p "Section" at bounding box center [134, 524] width 130 height 16
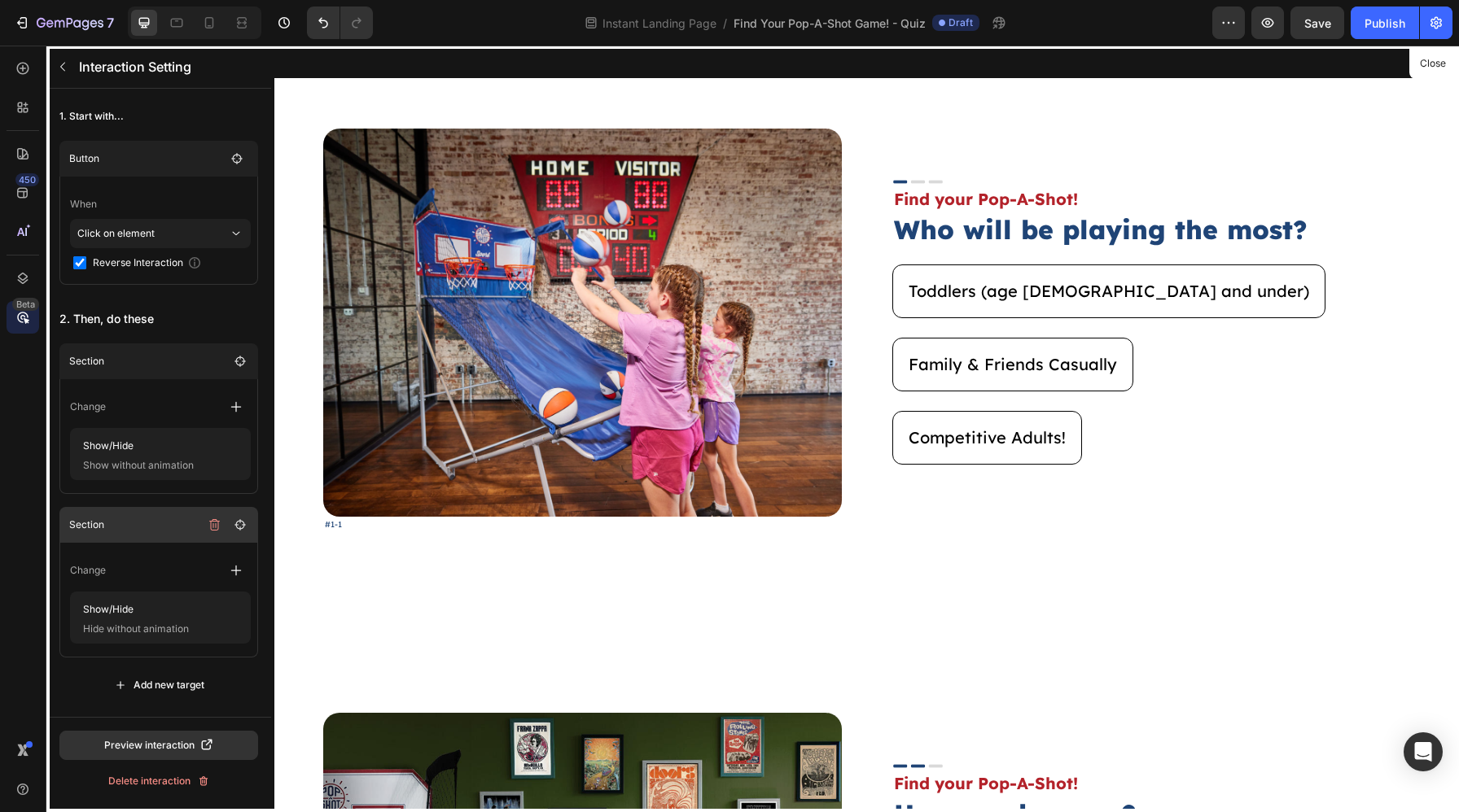
scroll to position [0, 0]
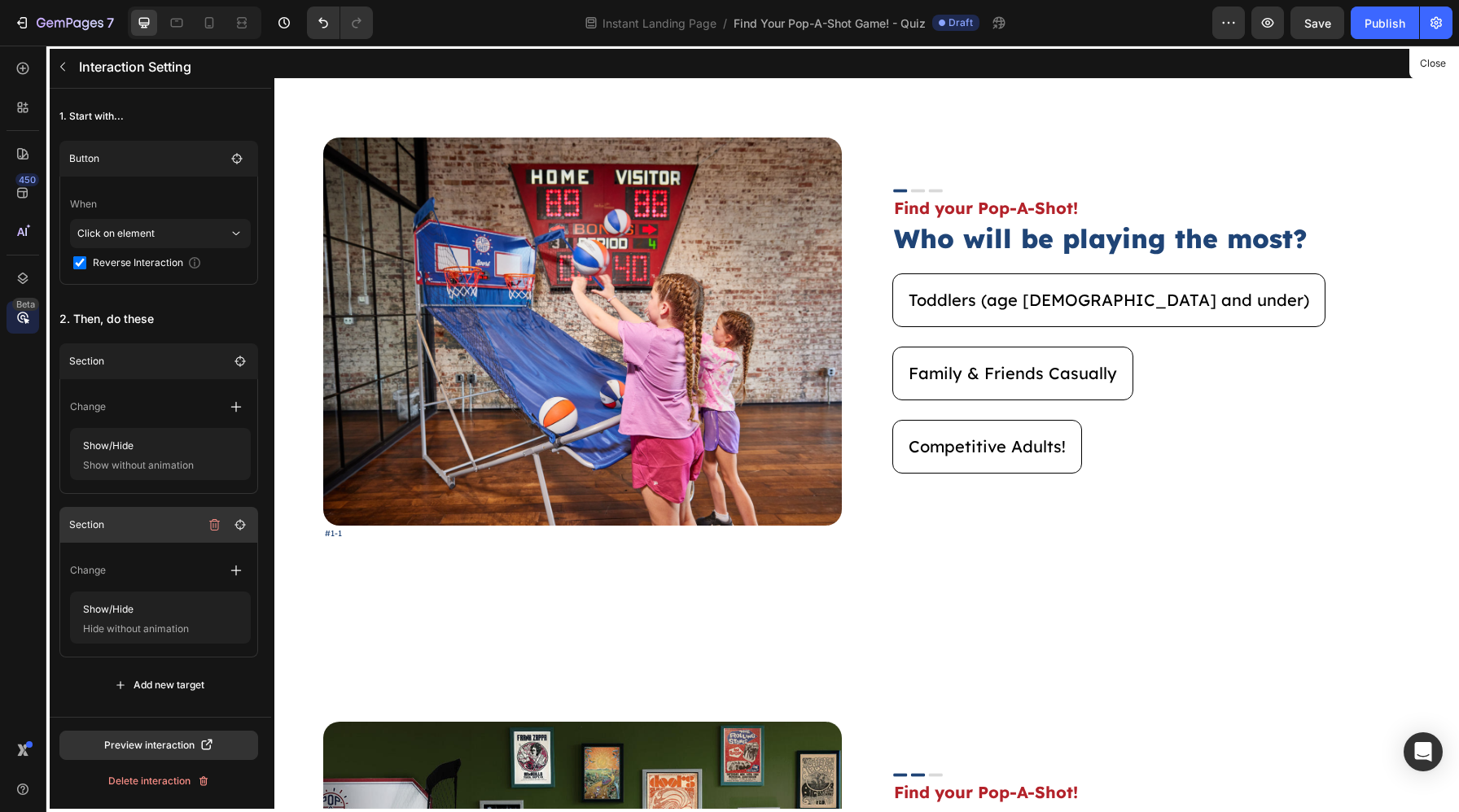
click at [160, 529] on p "Section" at bounding box center [134, 524] width 130 height 16
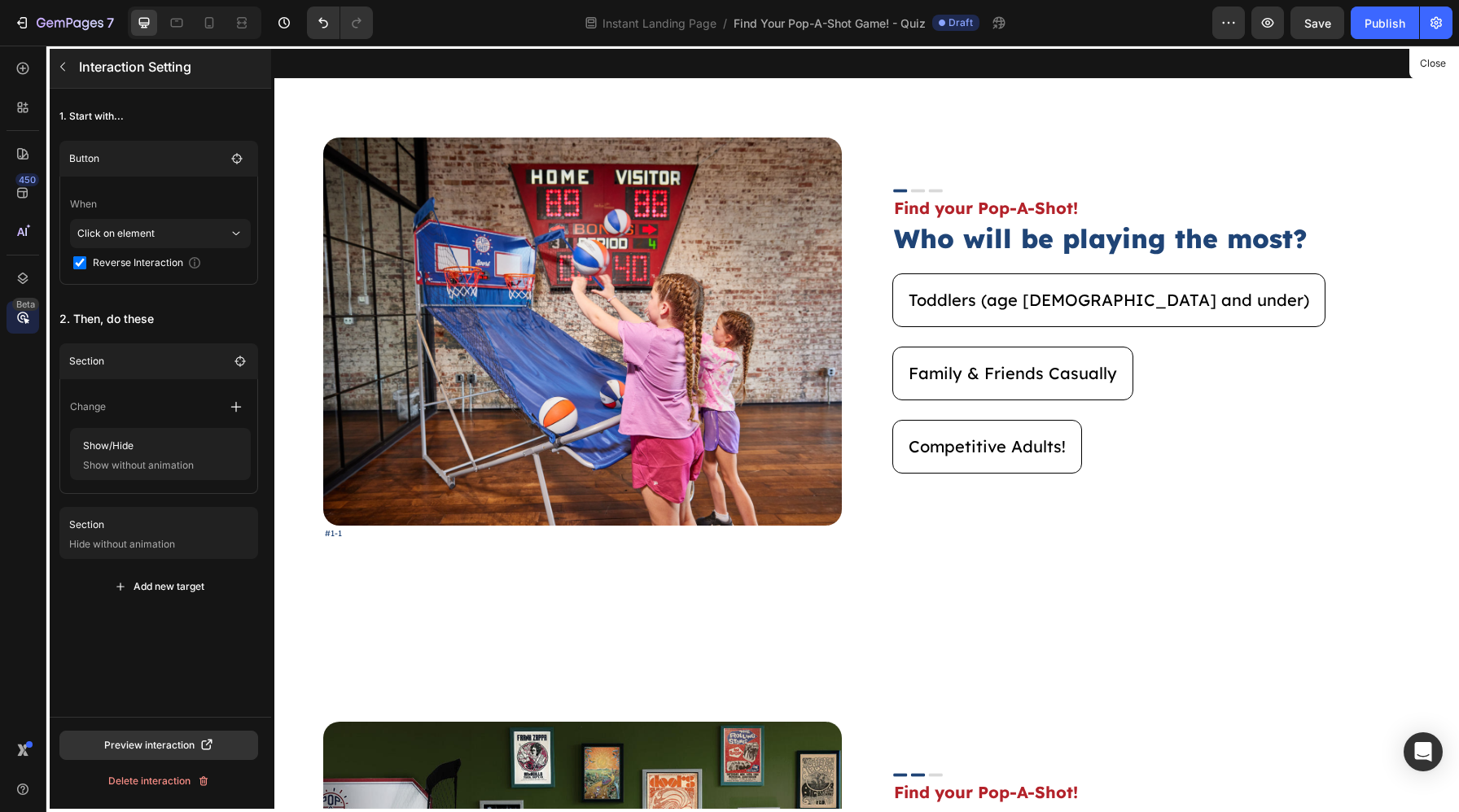
click at [65, 84] on div "Interaction Setting" at bounding box center [157, 67] width 221 height 42
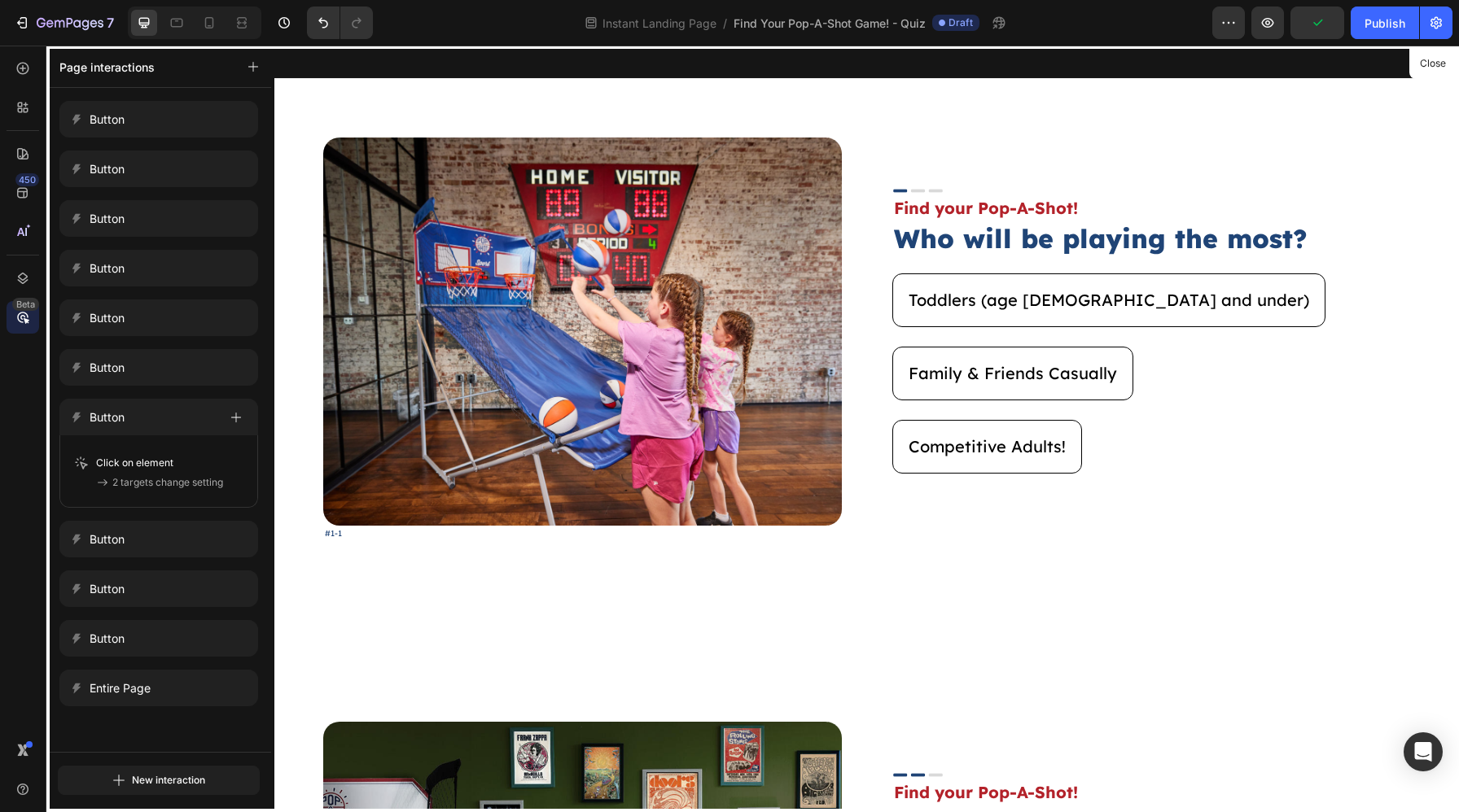
click at [984, 569] on div at bounding box center [866, 429] width 1185 height 766
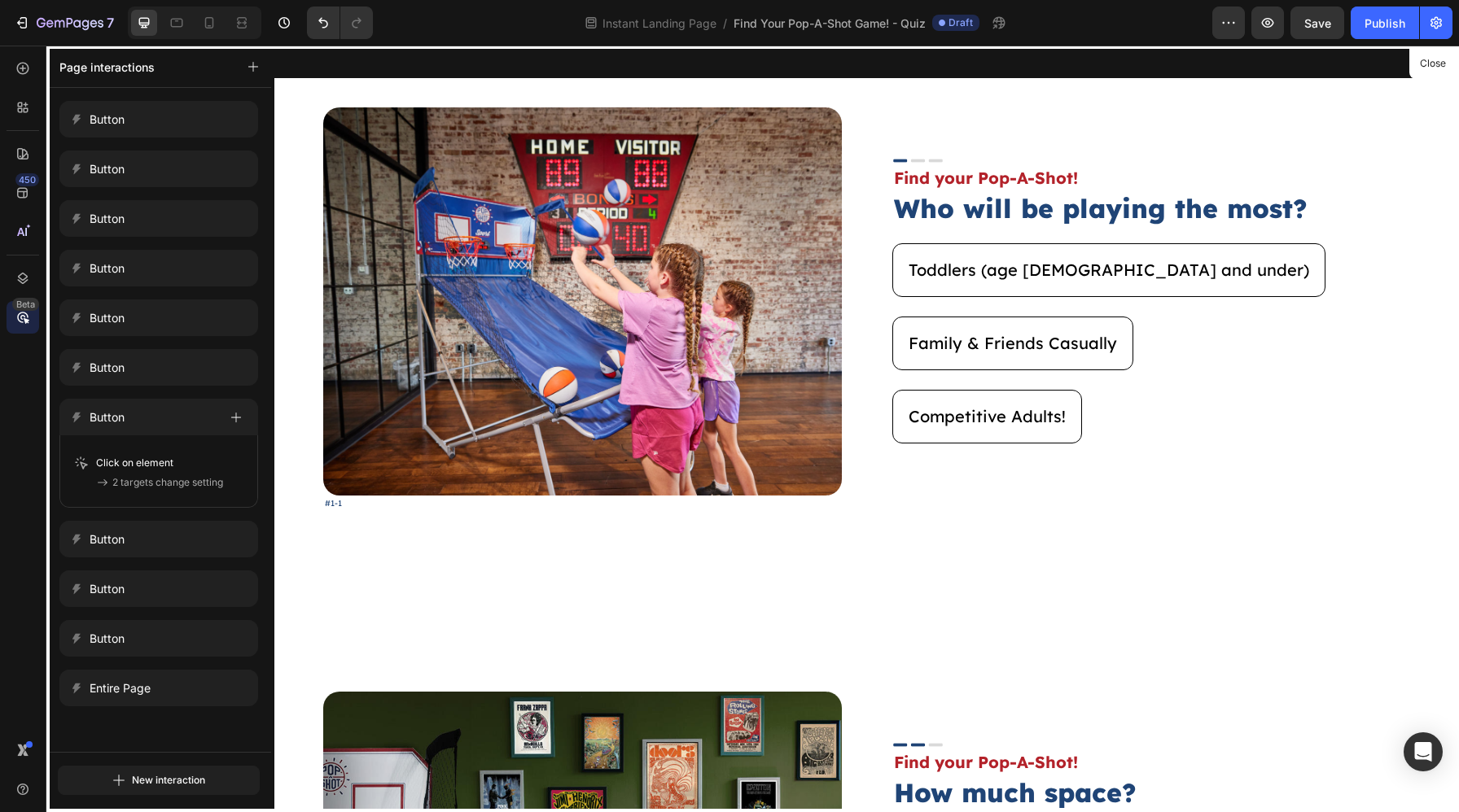
scroll to position [34, 0]
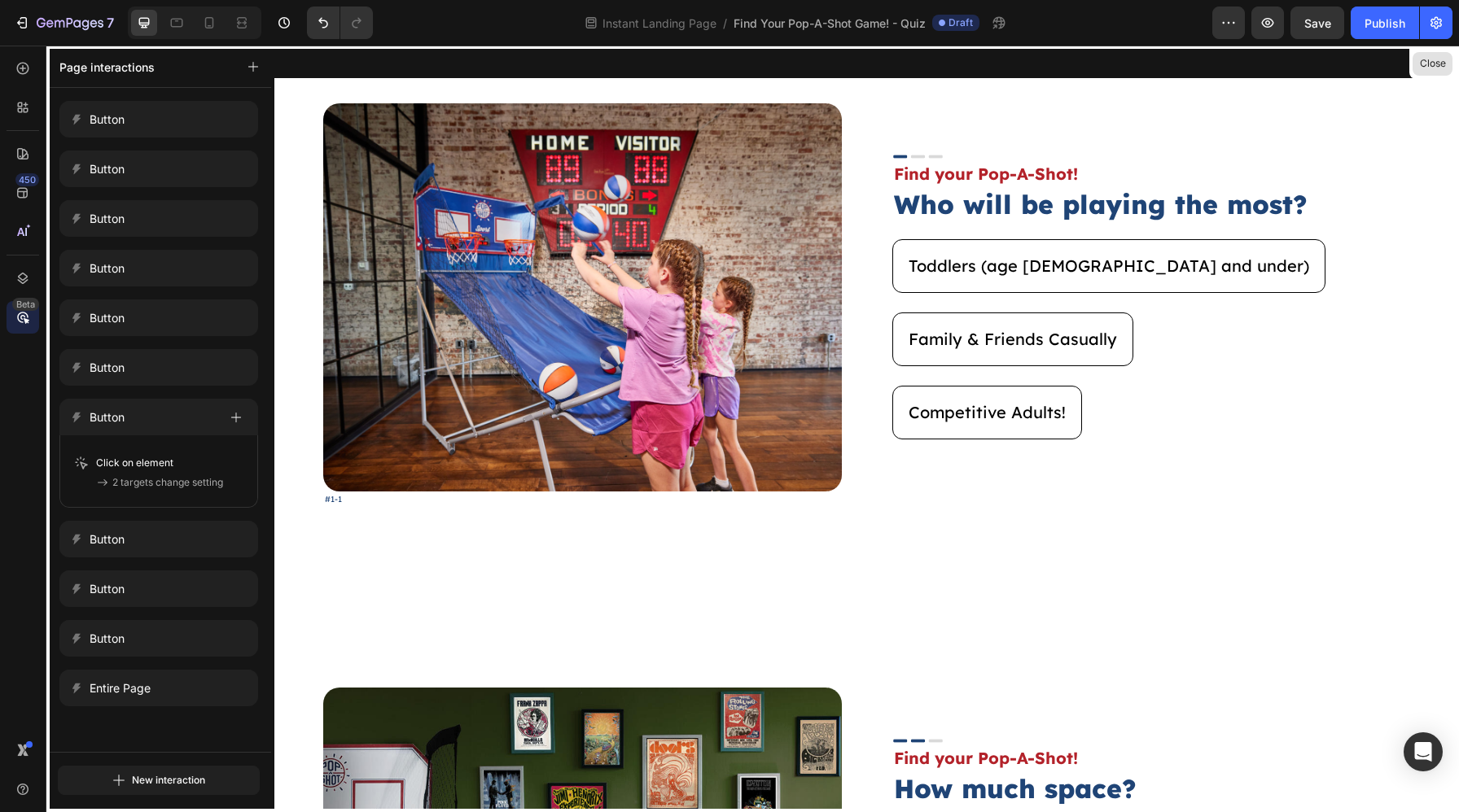
click at [1413, 53] on button "Close" at bounding box center [1432, 64] width 40 height 24
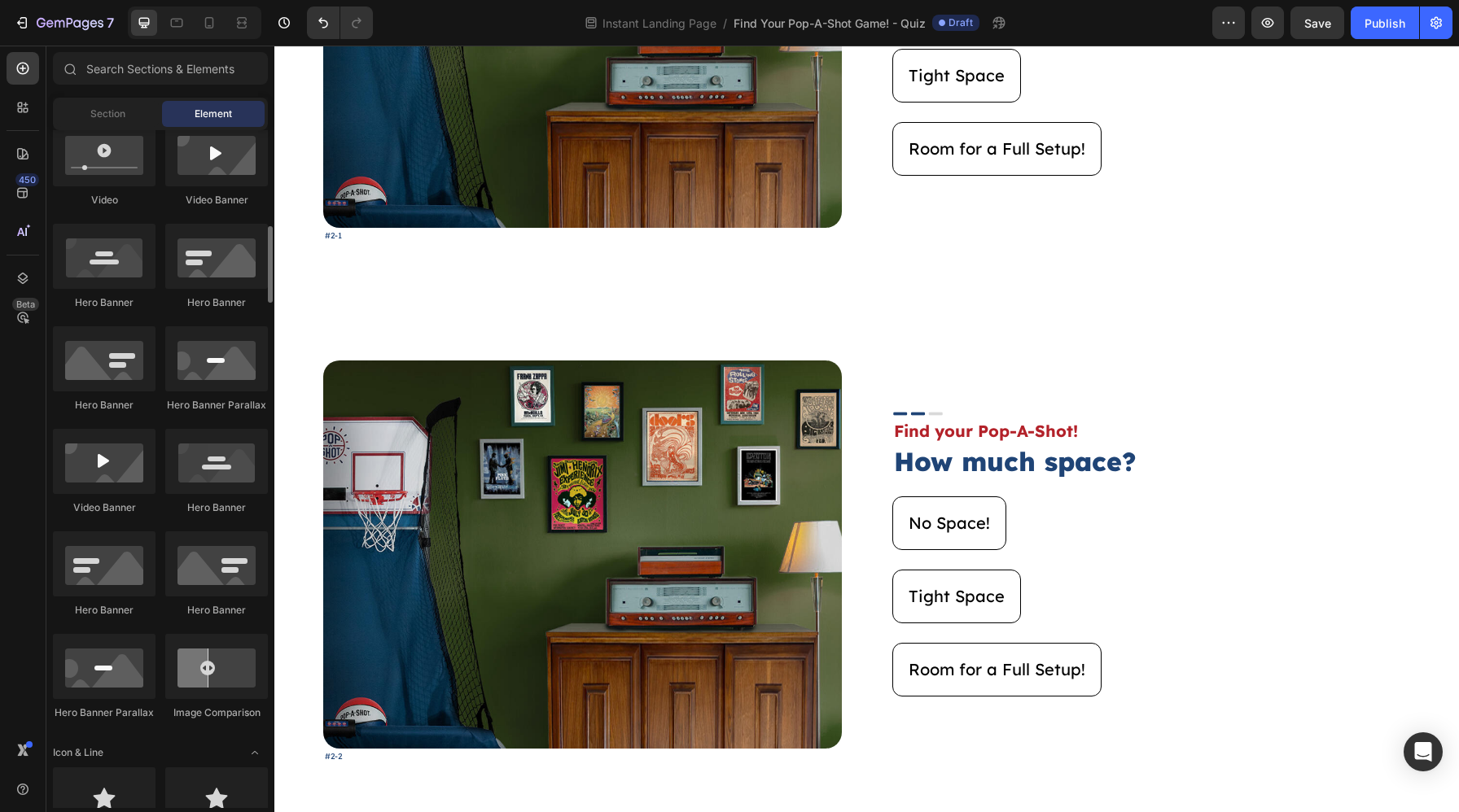
scroll to position [906, 0]
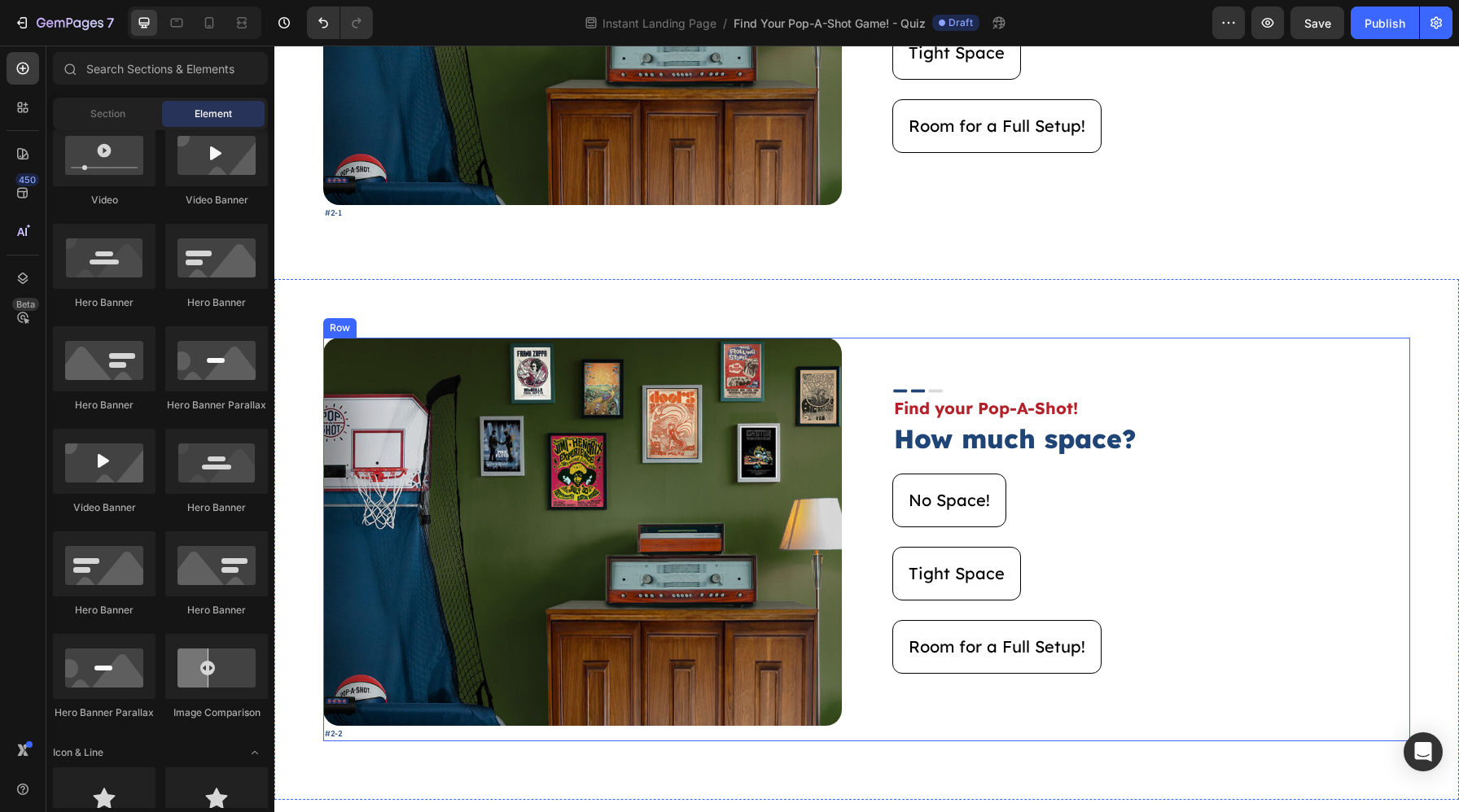
click at [1244, 371] on div "Image Find your Pop-A-Shot! Text Block How much space? Heading No Space! Button…" at bounding box center [1152, 539] width 518 height 403
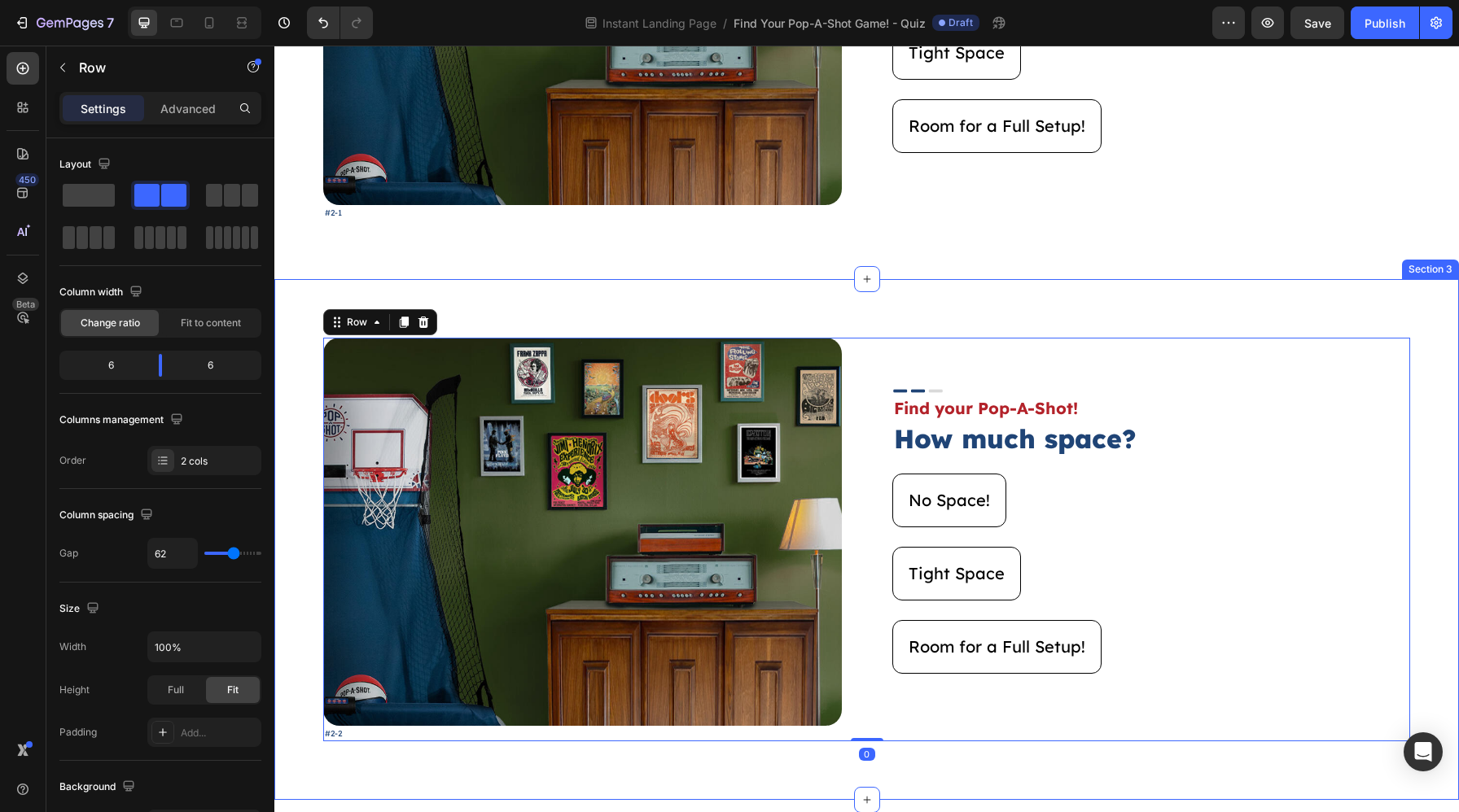
click at [1234, 323] on div "Image #2-2 Text Block Image Find your Pop-A-Shot! Text Block How much space? He…" at bounding box center [866, 539] width 1185 height 521
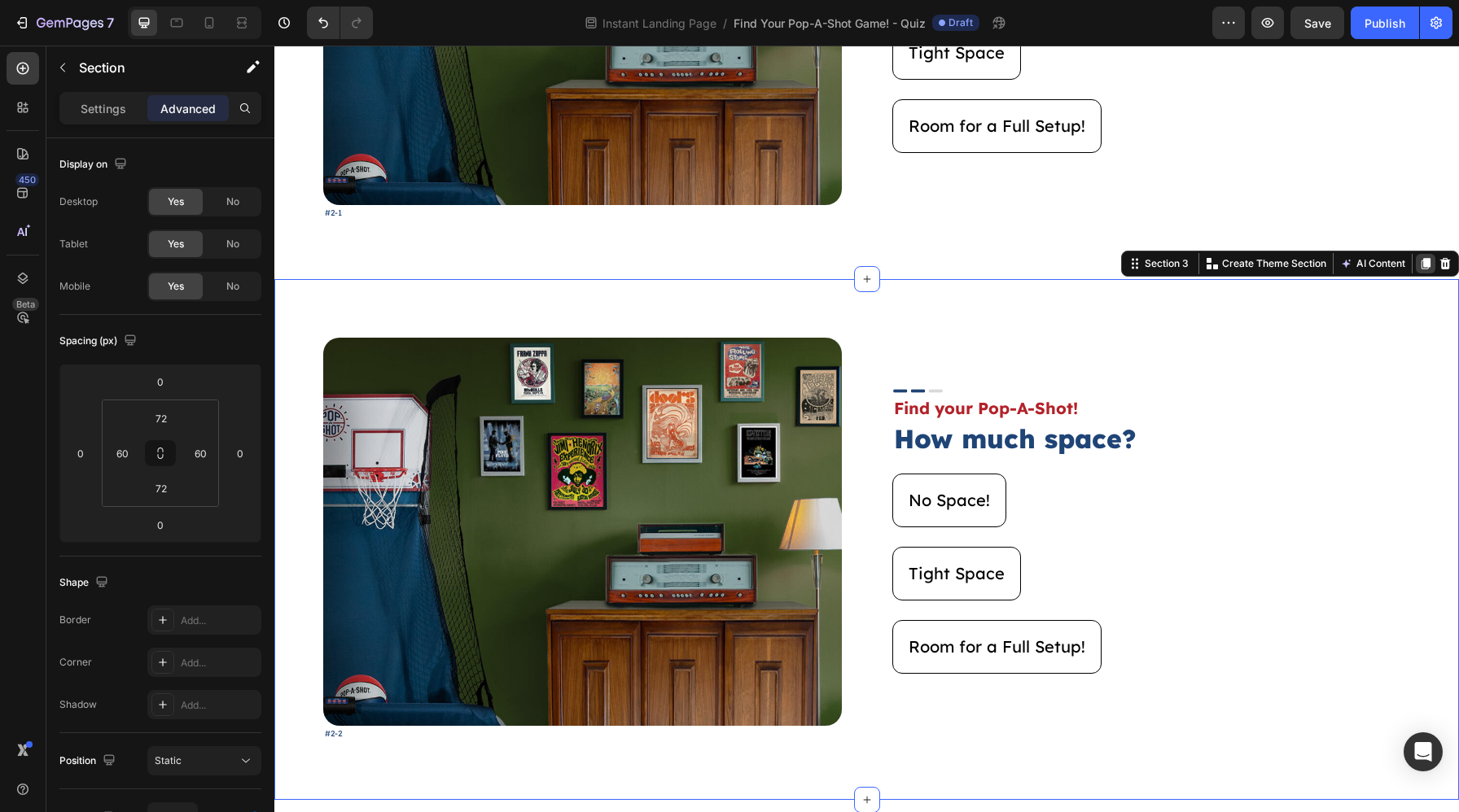
click at [1413, 263] on icon at bounding box center [1424, 263] width 13 height 13
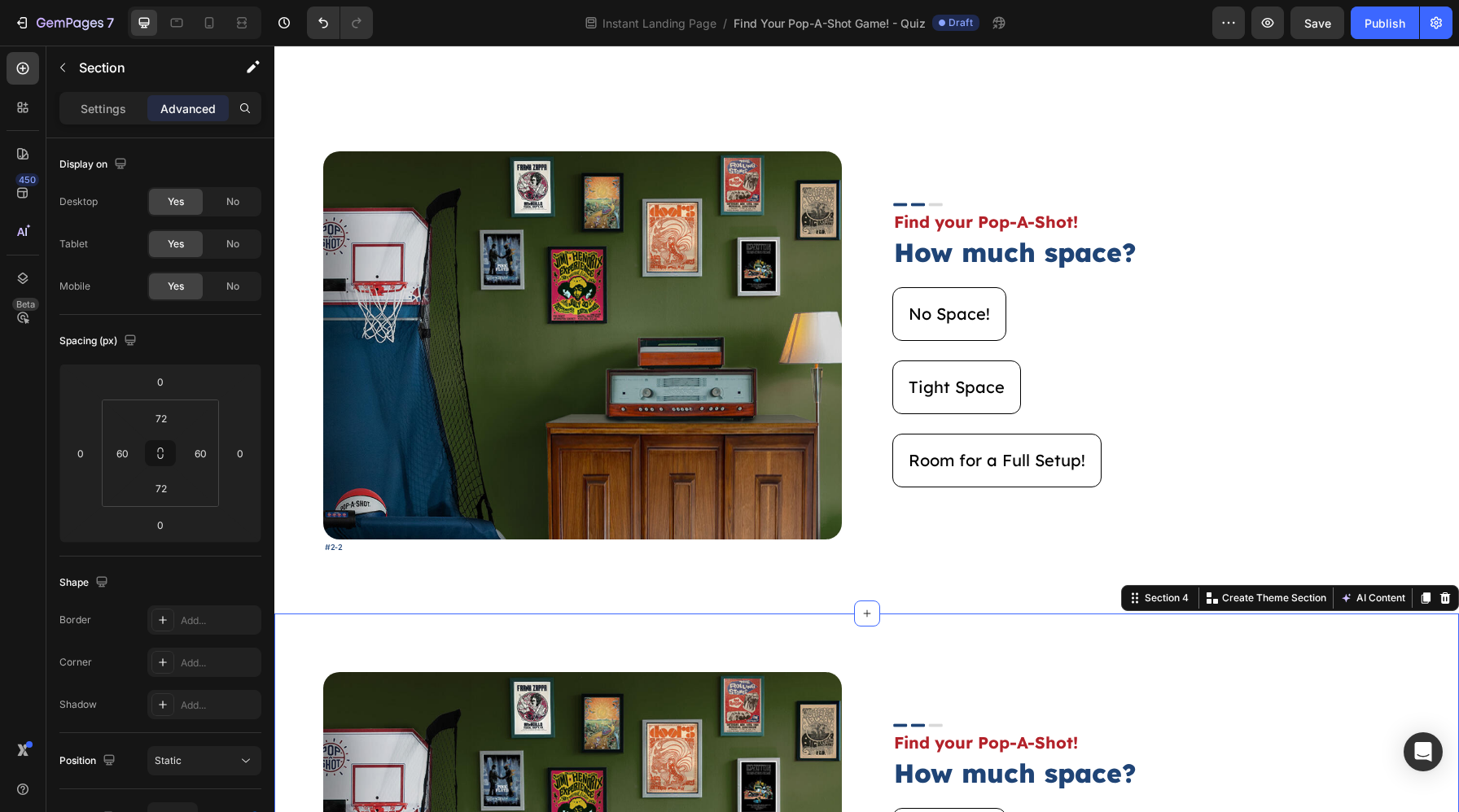
scroll to position [1603, 0]
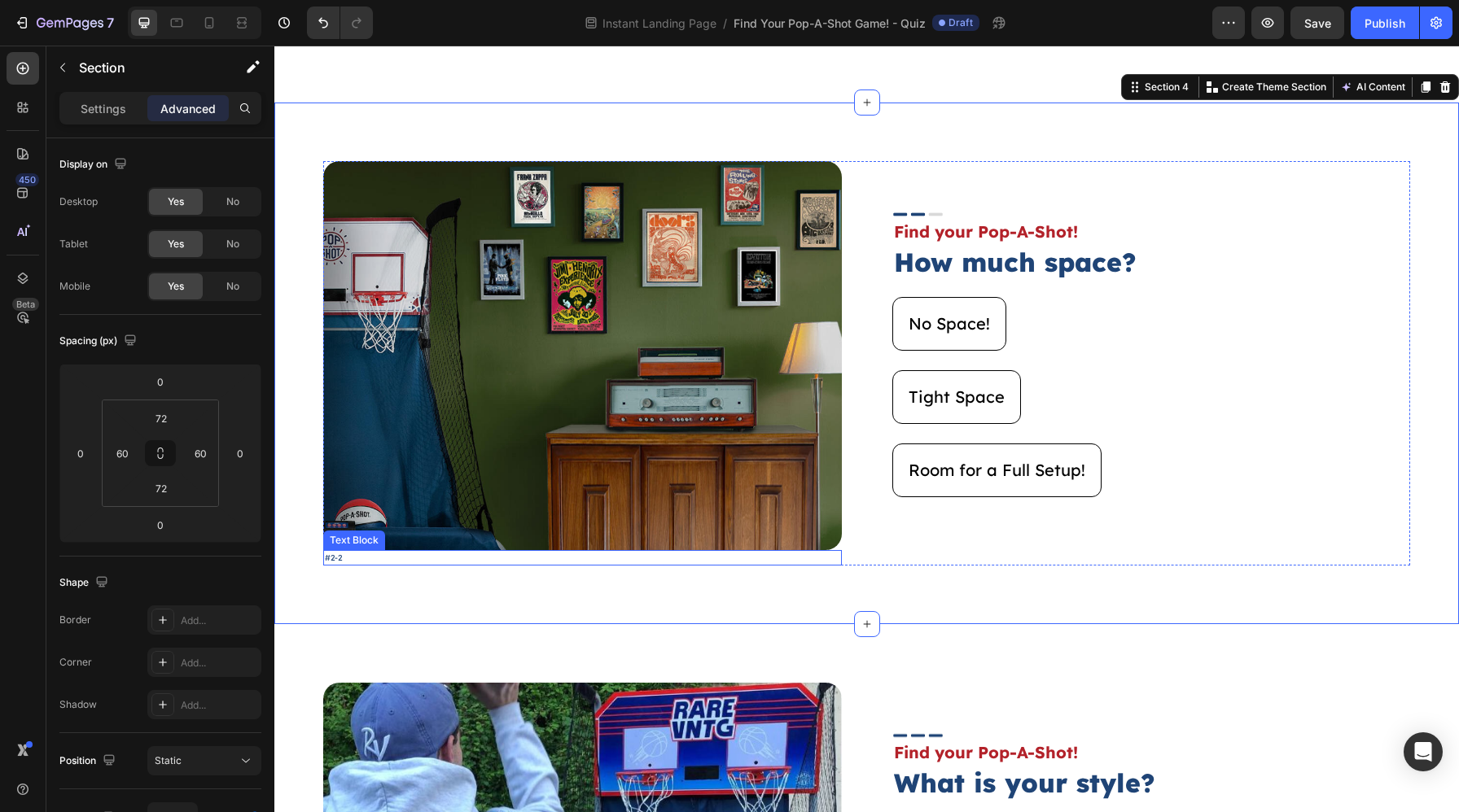
click at [350, 560] on p "#2-2" at bounding box center [583, 558] width 515 height 12
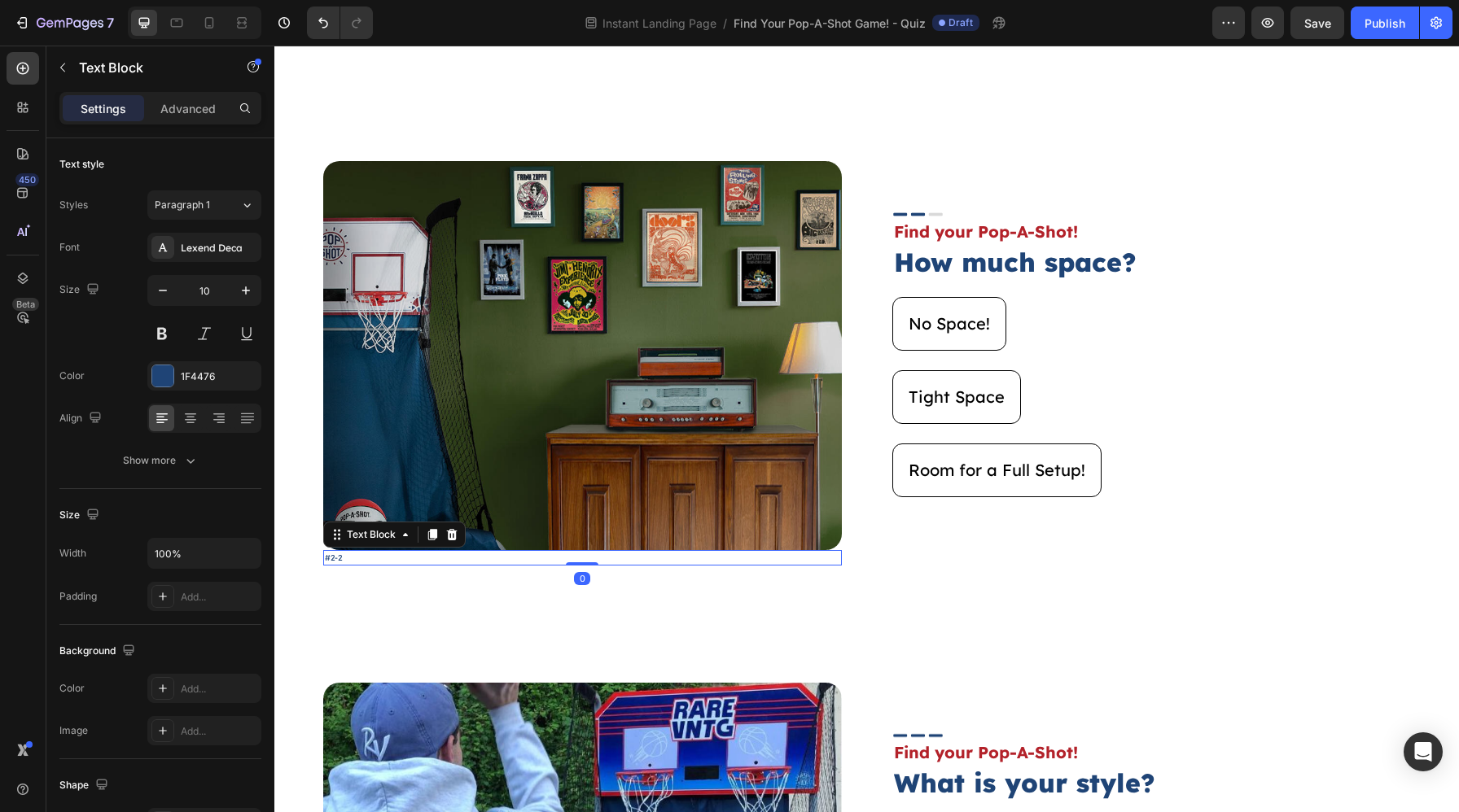
click at [348, 560] on p "#2-2" at bounding box center [583, 558] width 515 height 12
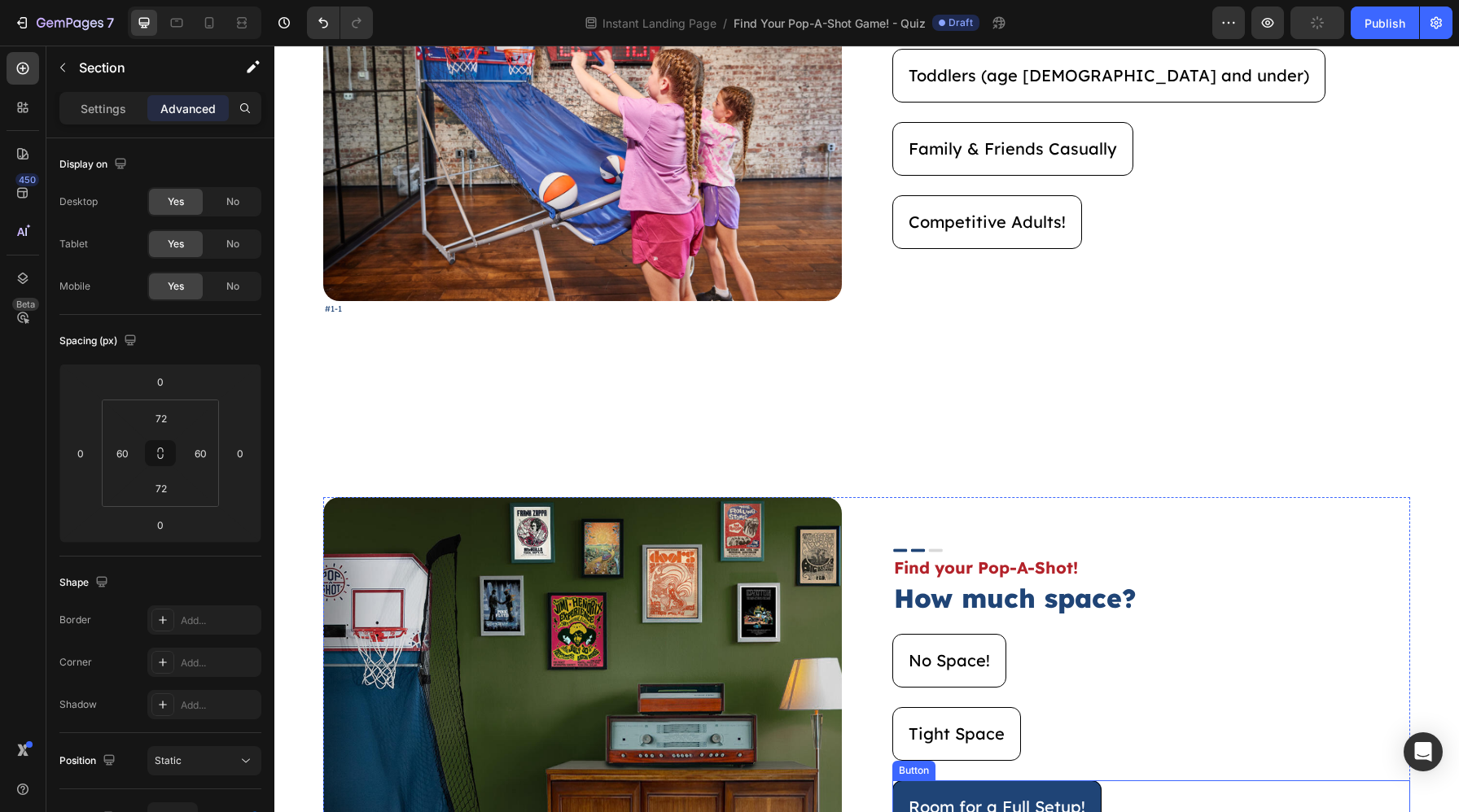
scroll to position [0, 0]
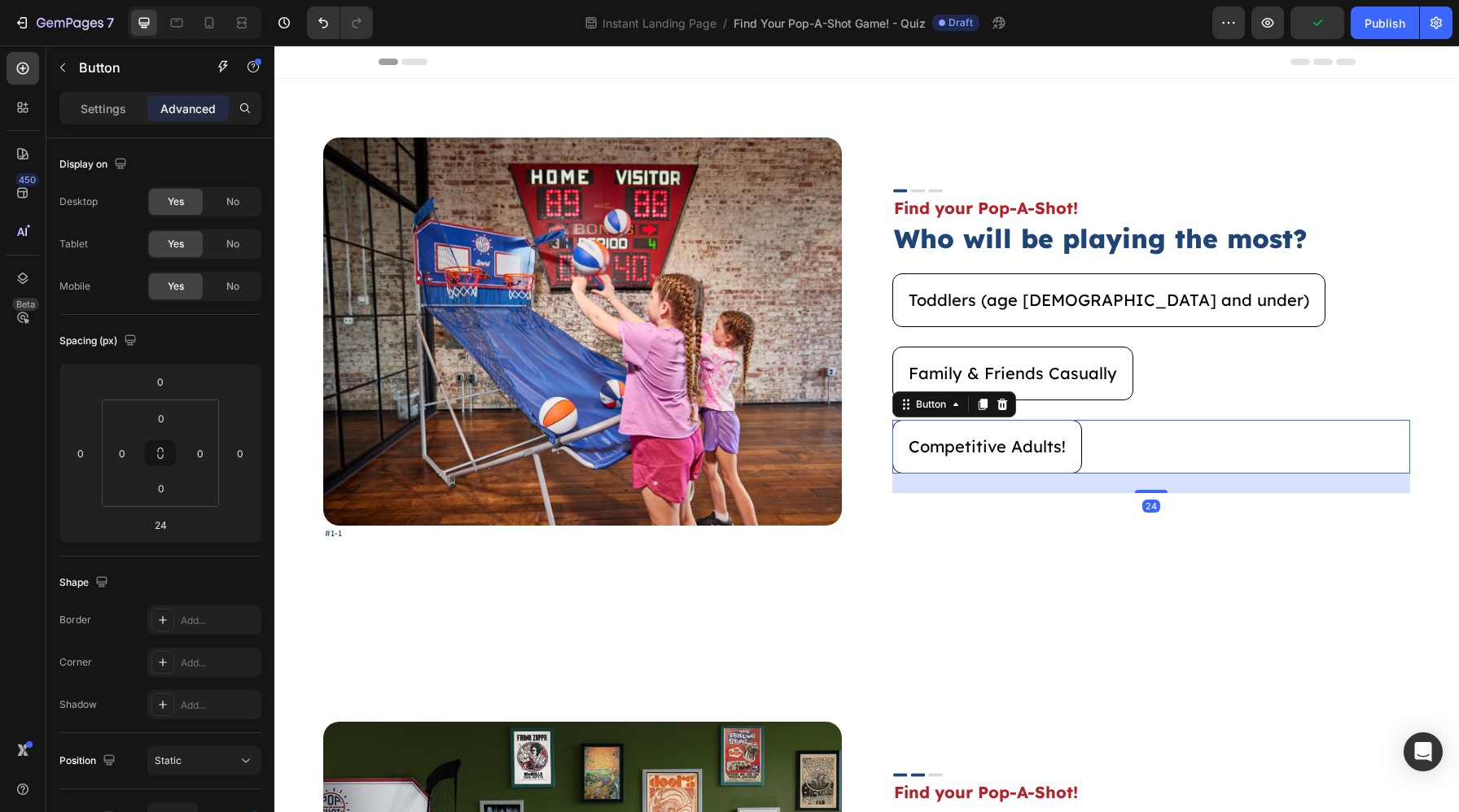
click at [1122, 457] on div "Competitive Adults! Button 24" at bounding box center [1152, 447] width 518 height 54
click at [1075, 457] on button "Competitive Adults!" at bounding box center [987, 447] width 190 height 54
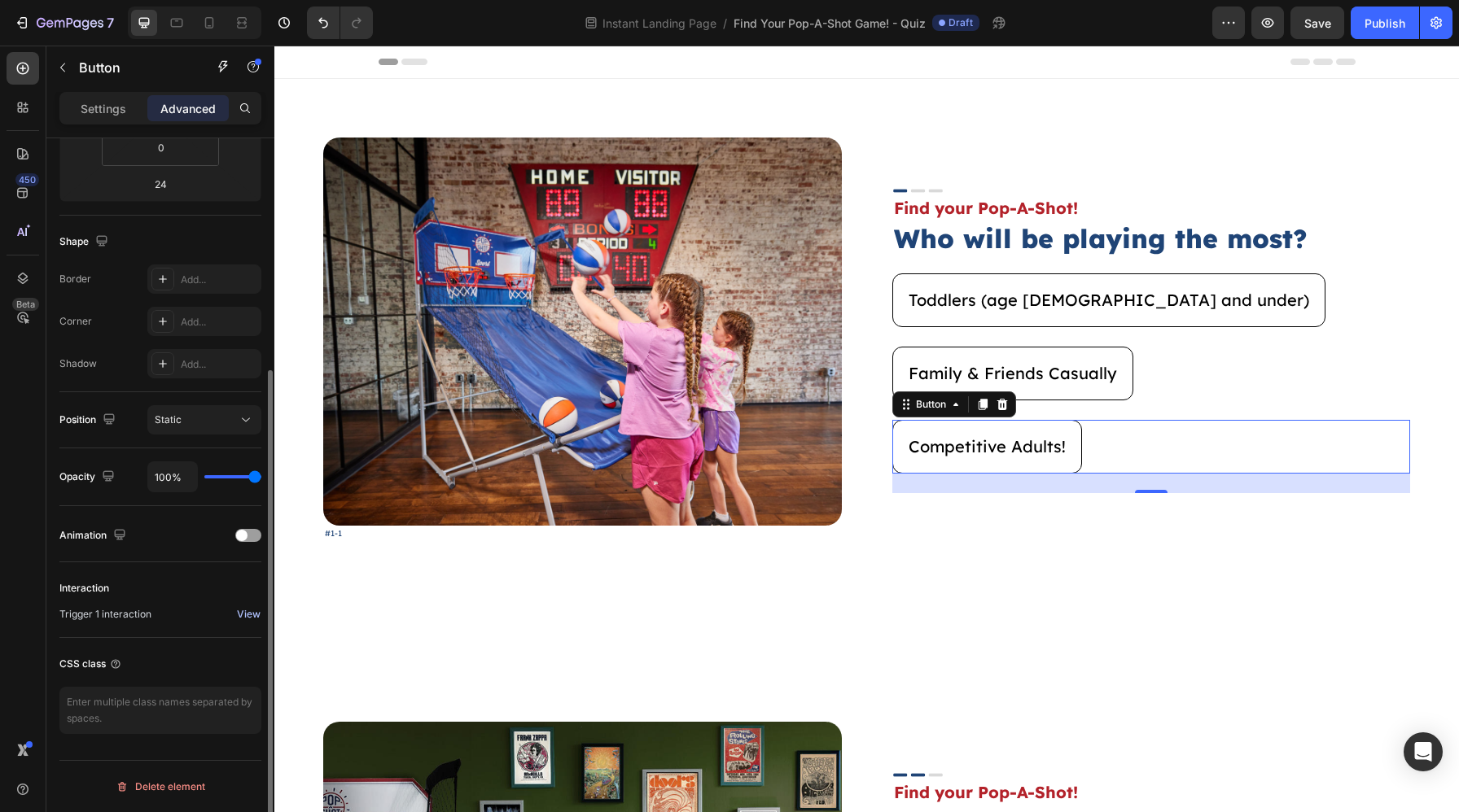
click at [247, 611] on div "View" at bounding box center [249, 614] width 24 height 14
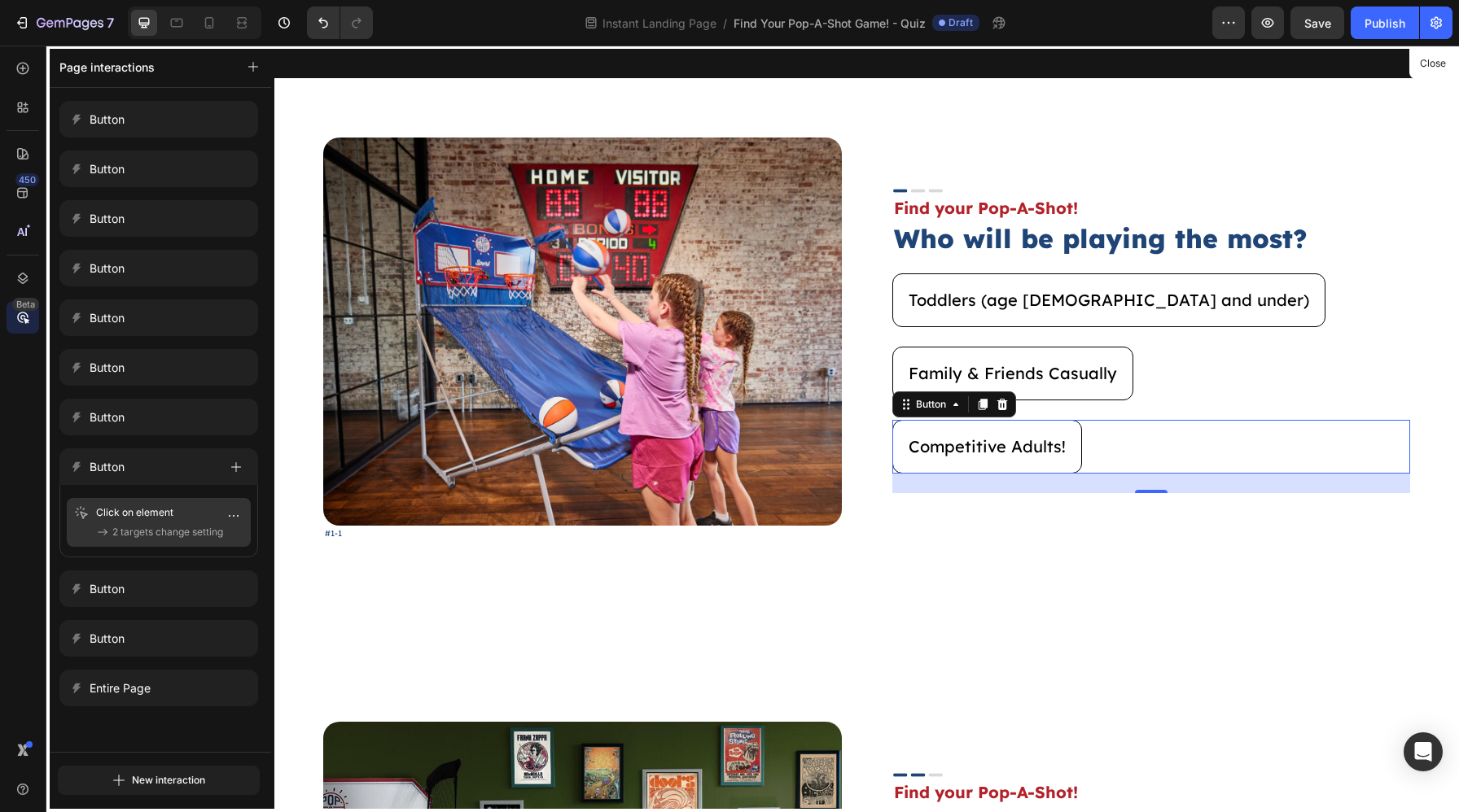
click at [165, 516] on p "Click on element" at bounding box center [146, 512] width 100 height 16
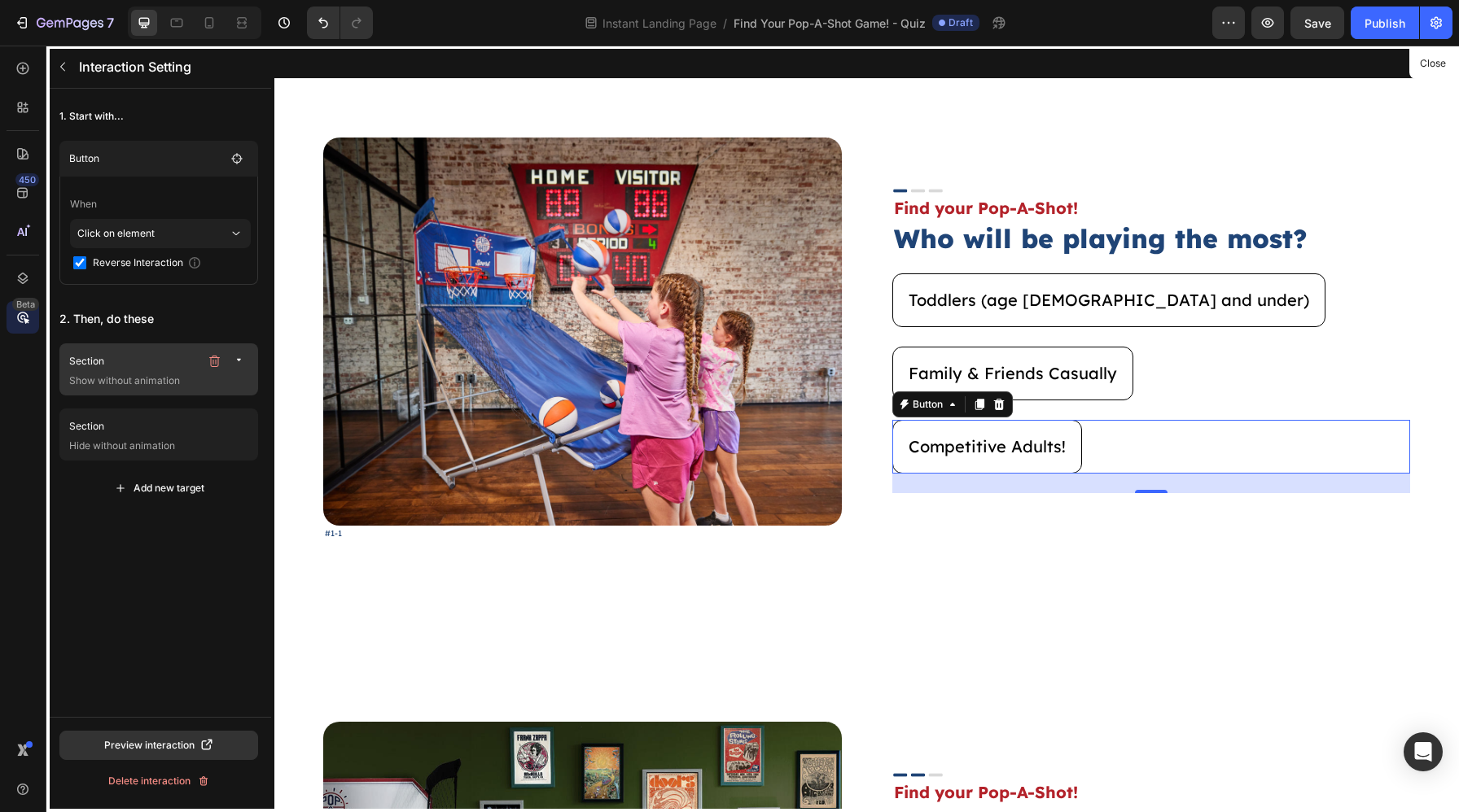
click at [170, 377] on p "Show without animation" at bounding box center [160, 381] width 182 height 16
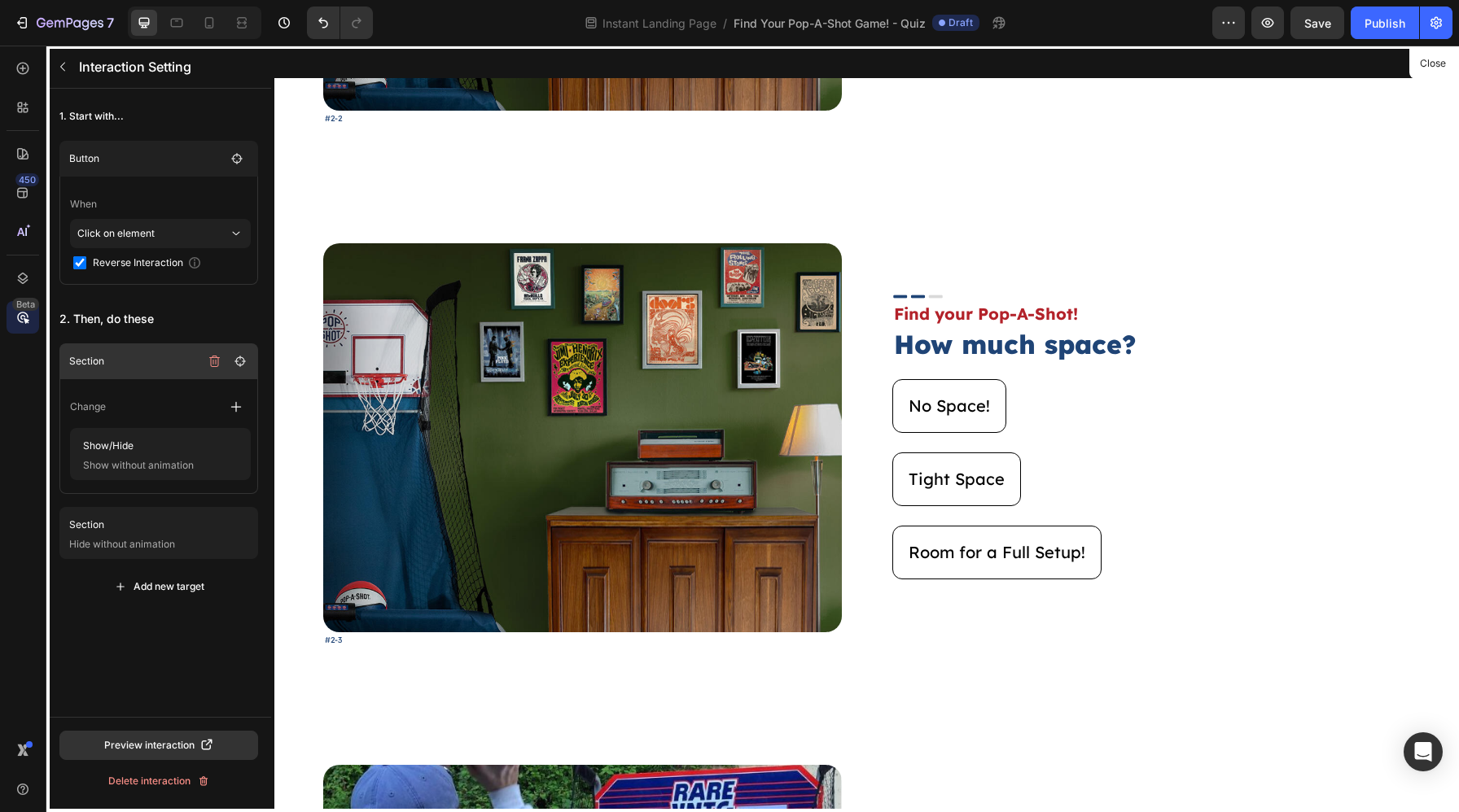
scroll to position [1528, 0]
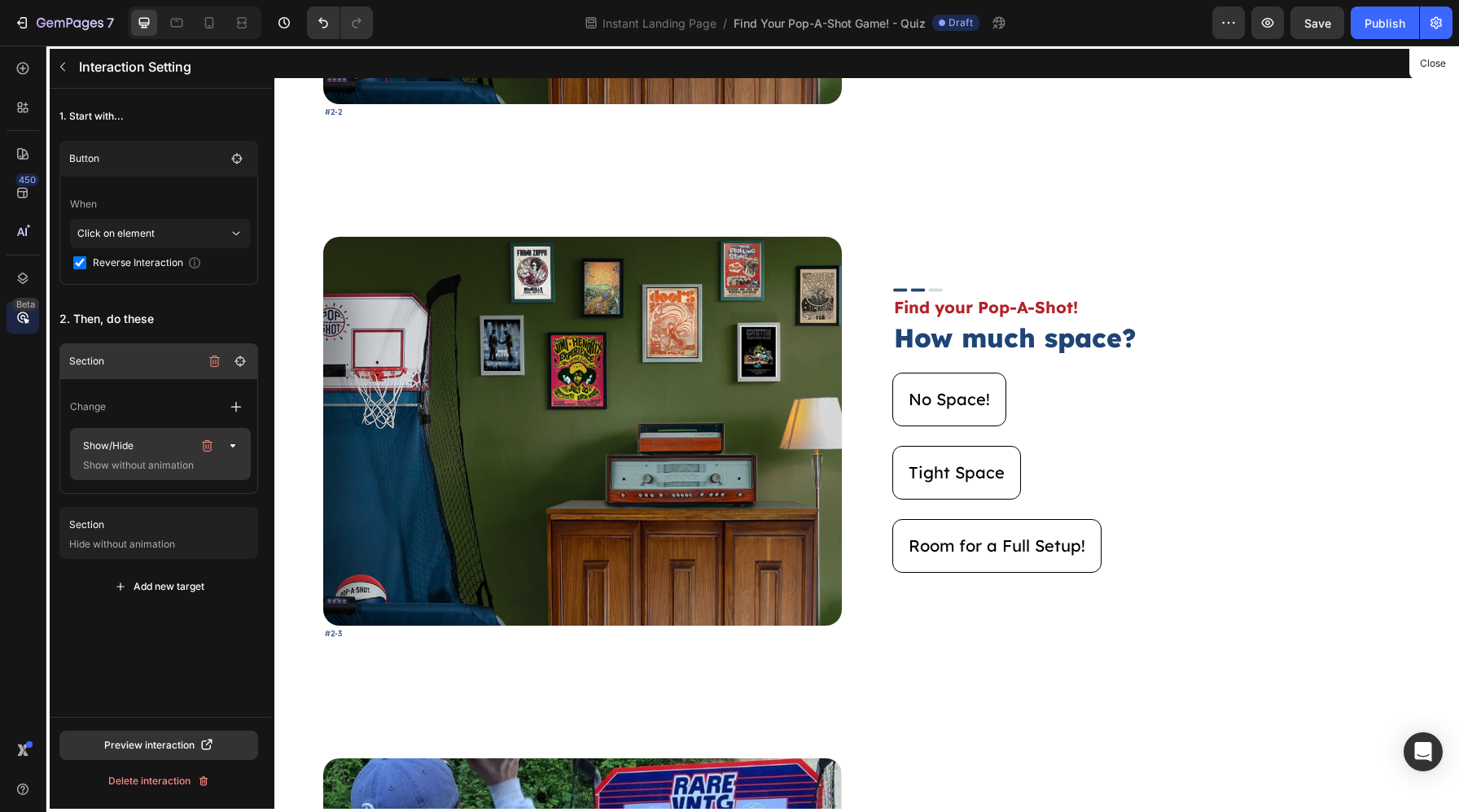
click at [182, 466] on p "Show without animation" at bounding box center [158, 465] width 163 height 16
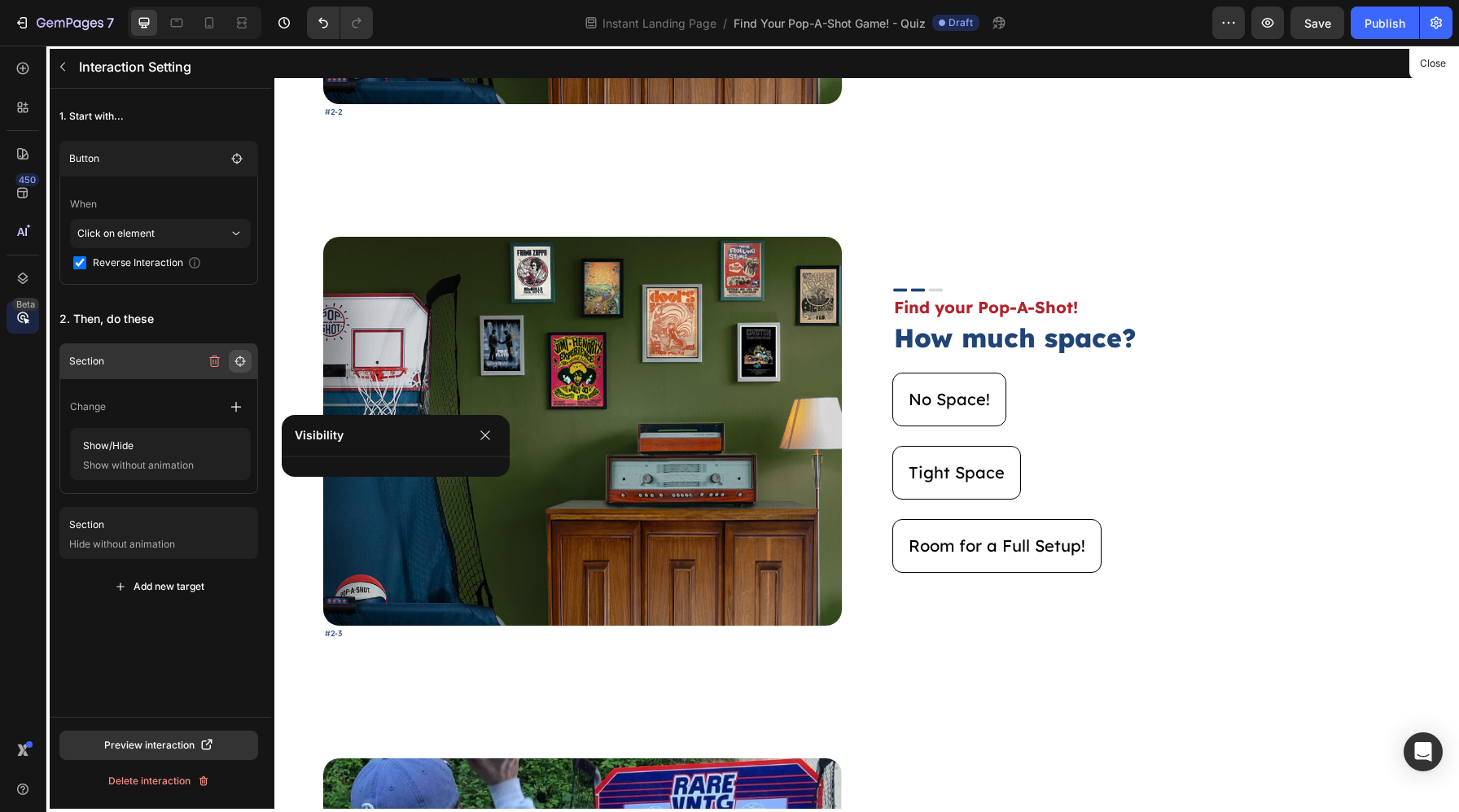
click at [233, 369] on button "button" at bounding box center [240, 361] width 23 height 23
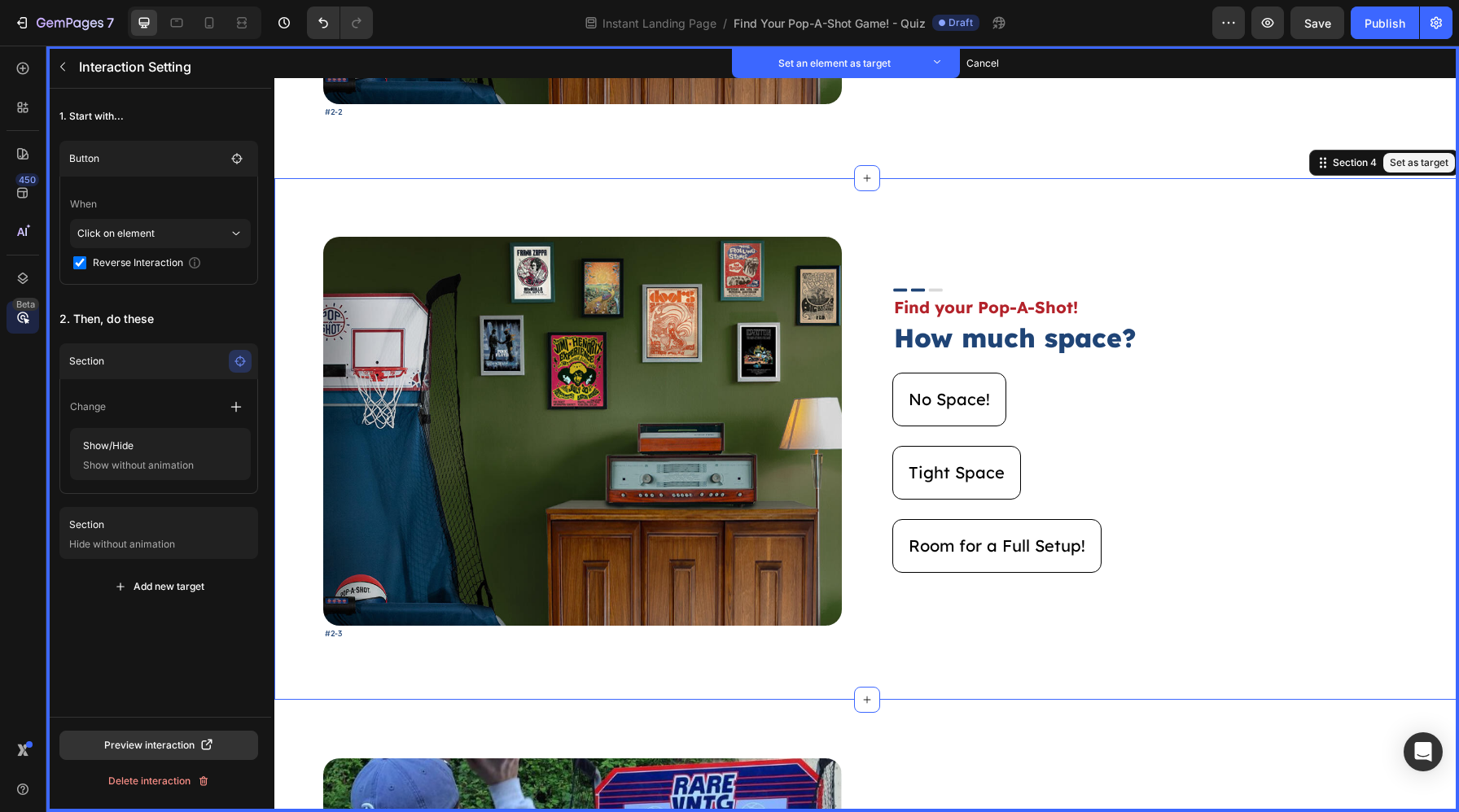
click at [286, 338] on div "Image Set as target #2-3 Text Block Set as target Image Set as target Find your…" at bounding box center [866, 438] width 1185 height 521
click at [1413, 160] on button "Set as target" at bounding box center [1418, 162] width 72 height 19
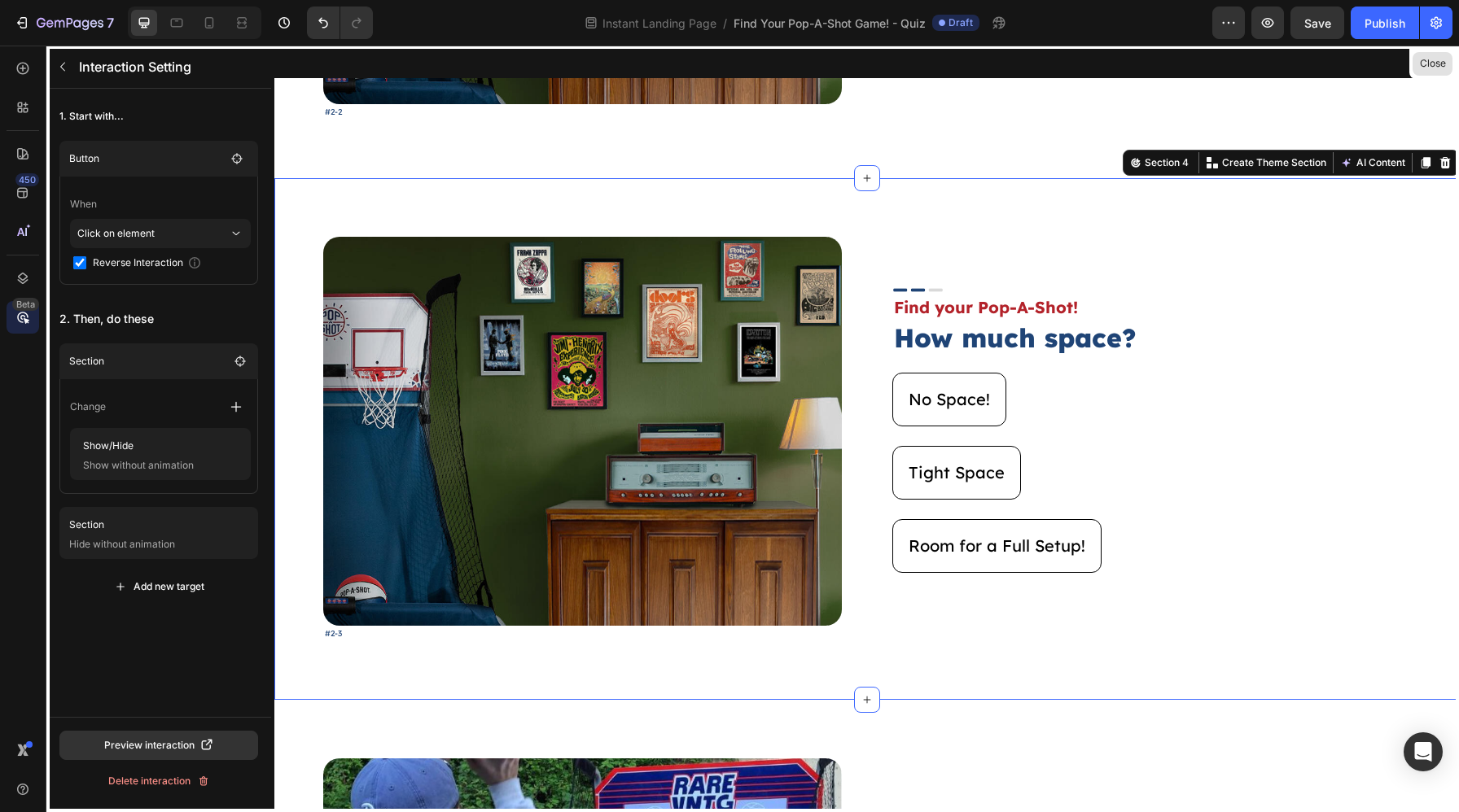
click at [1413, 68] on button "Close" at bounding box center [1432, 64] width 40 height 24
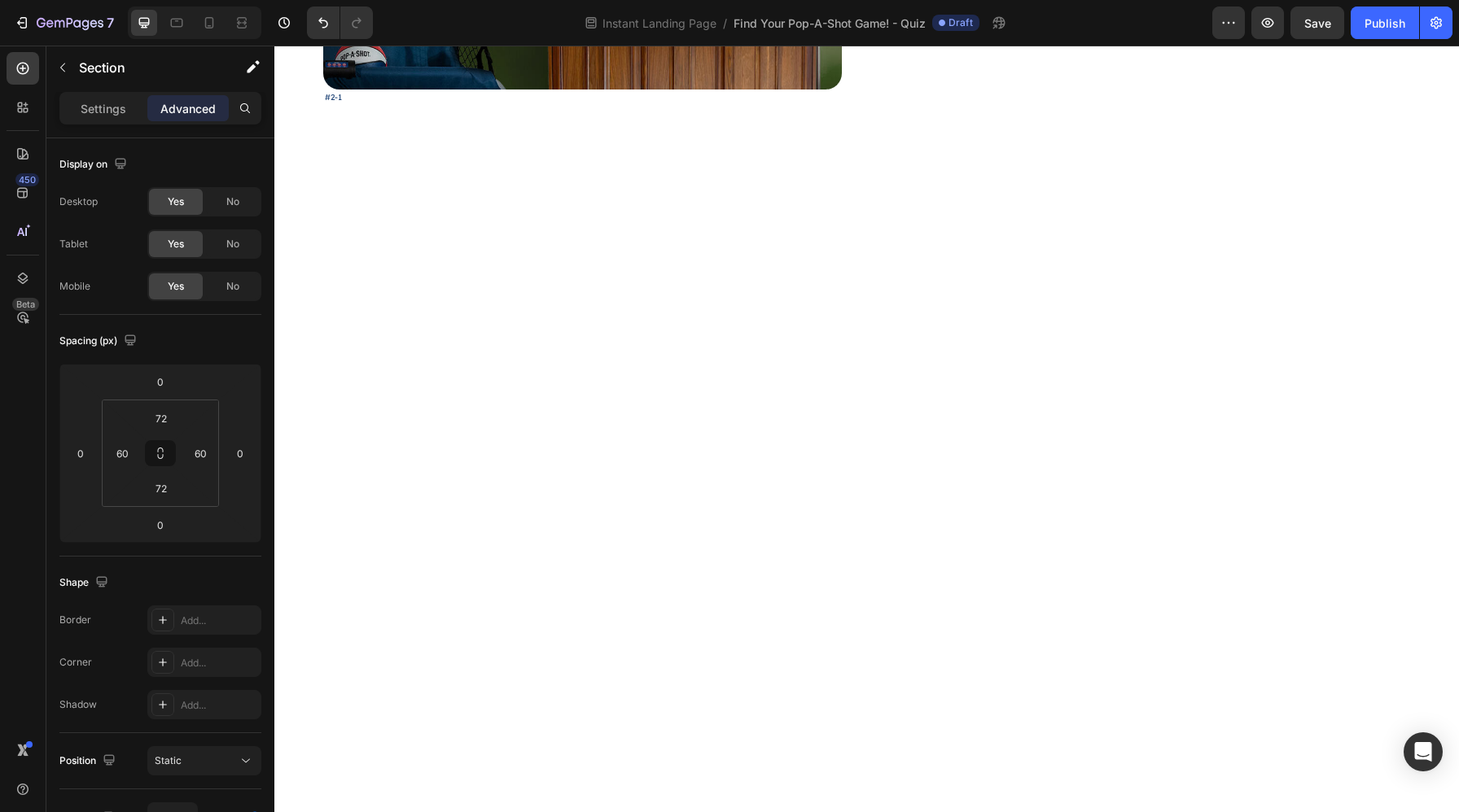
scroll to position [0, 0]
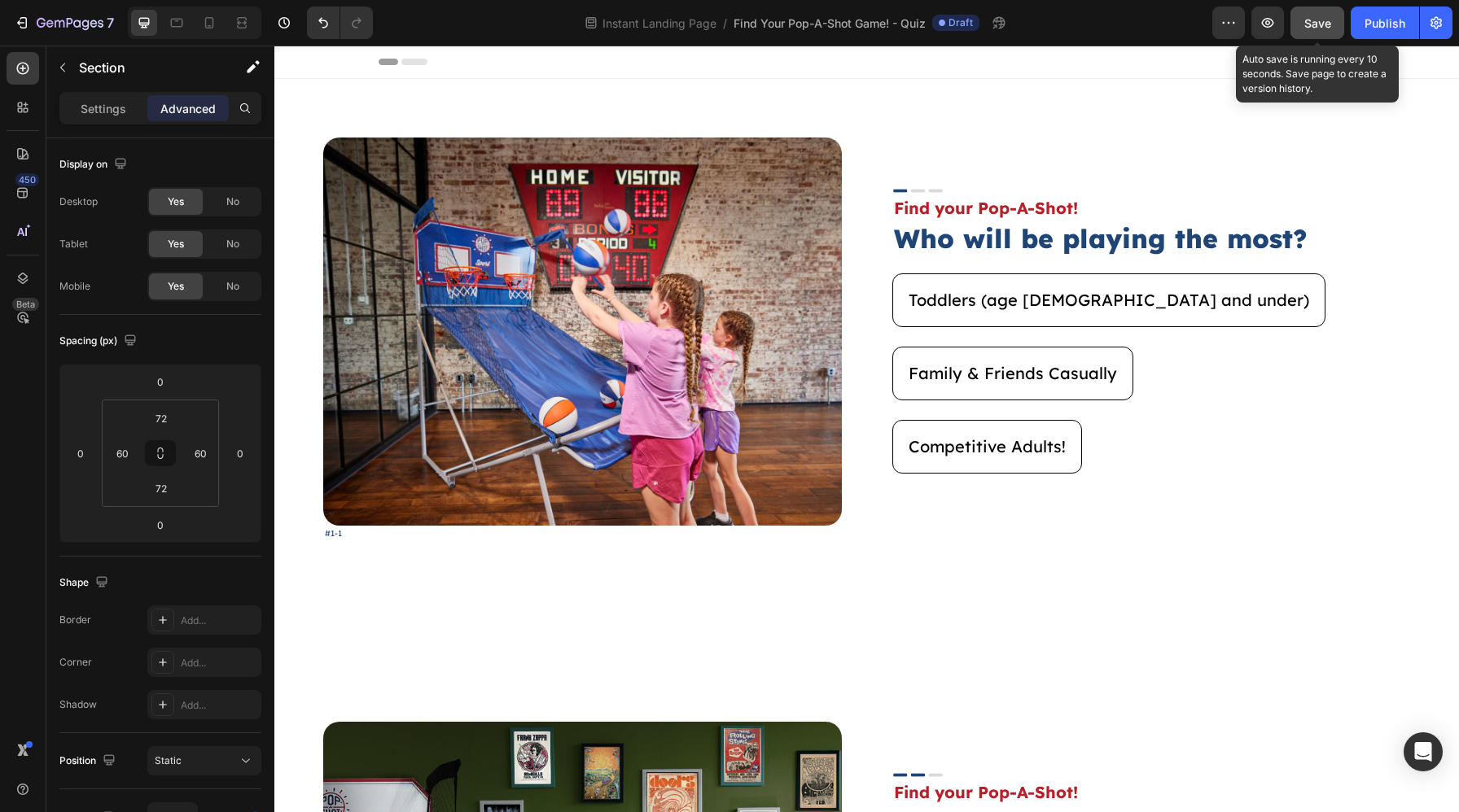
click at [1320, 29] on span "Save" at bounding box center [1317, 23] width 27 height 14
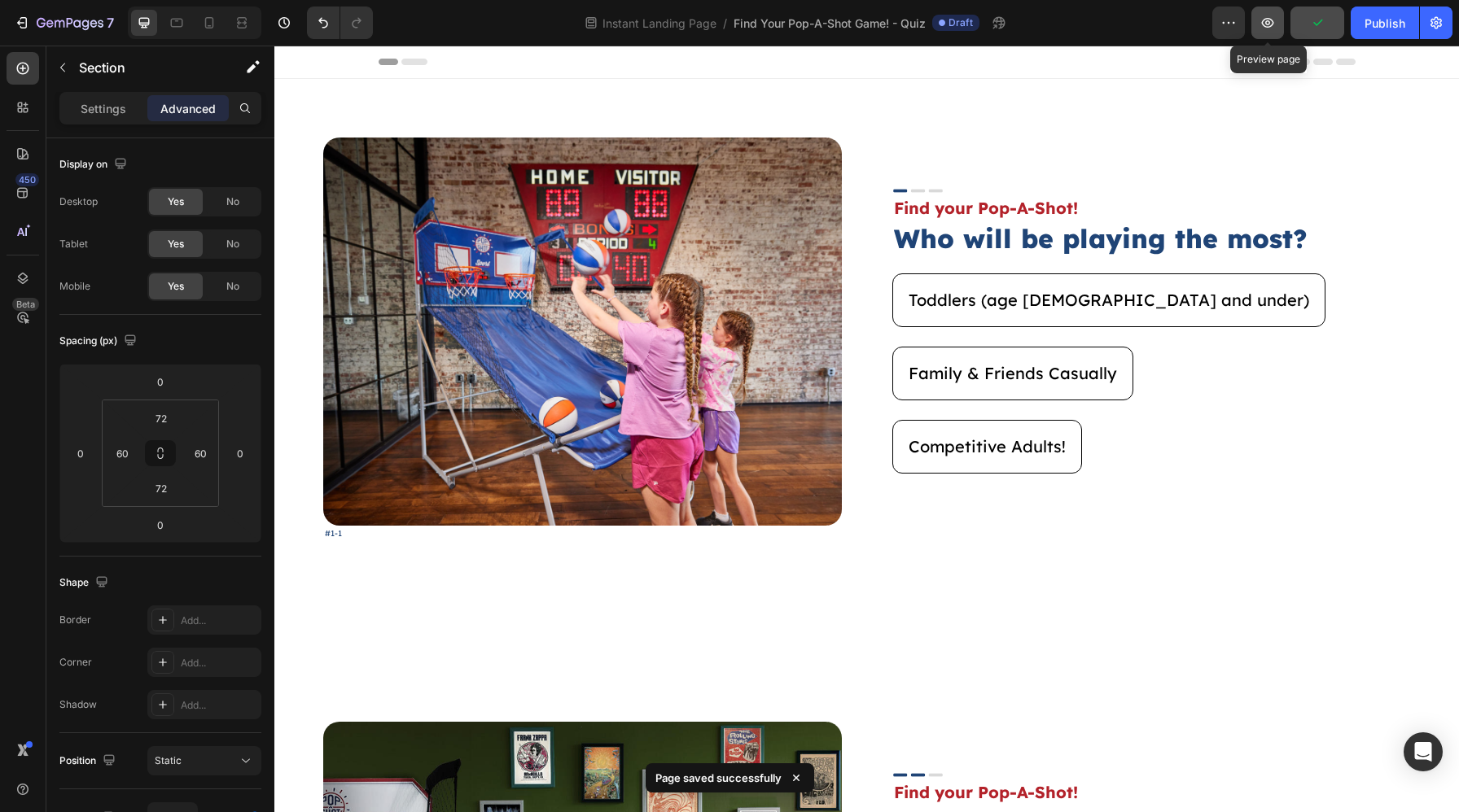
click at [1268, 17] on icon "button" at bounding box center [1266, 22] width 16 height 16
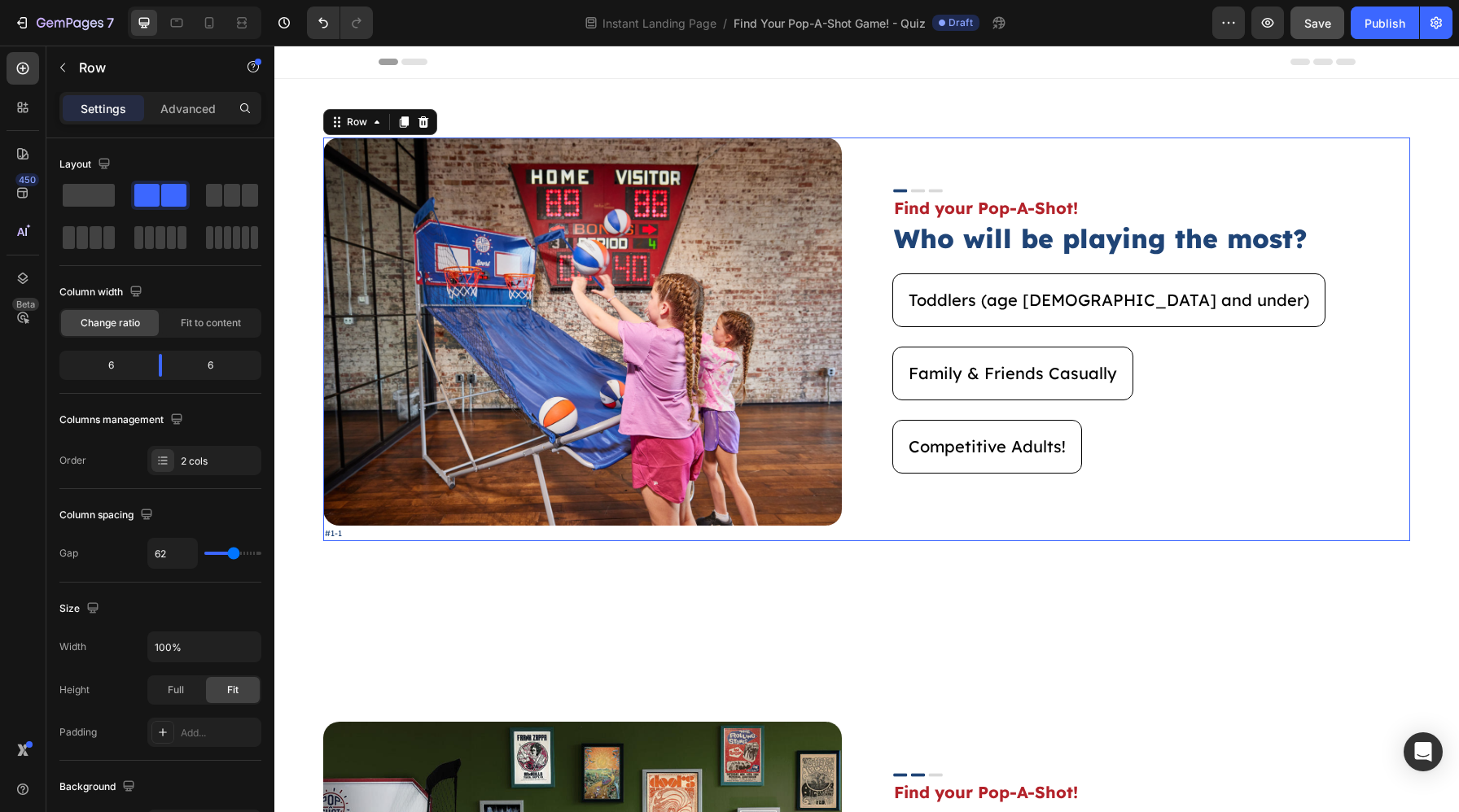
click at [862, 484] on div "Image #1-1 Text Block Image Find your Pop-A-Shot! Text Block Who will be playin…" at bounding box center [866, 339] width 1087 height 403
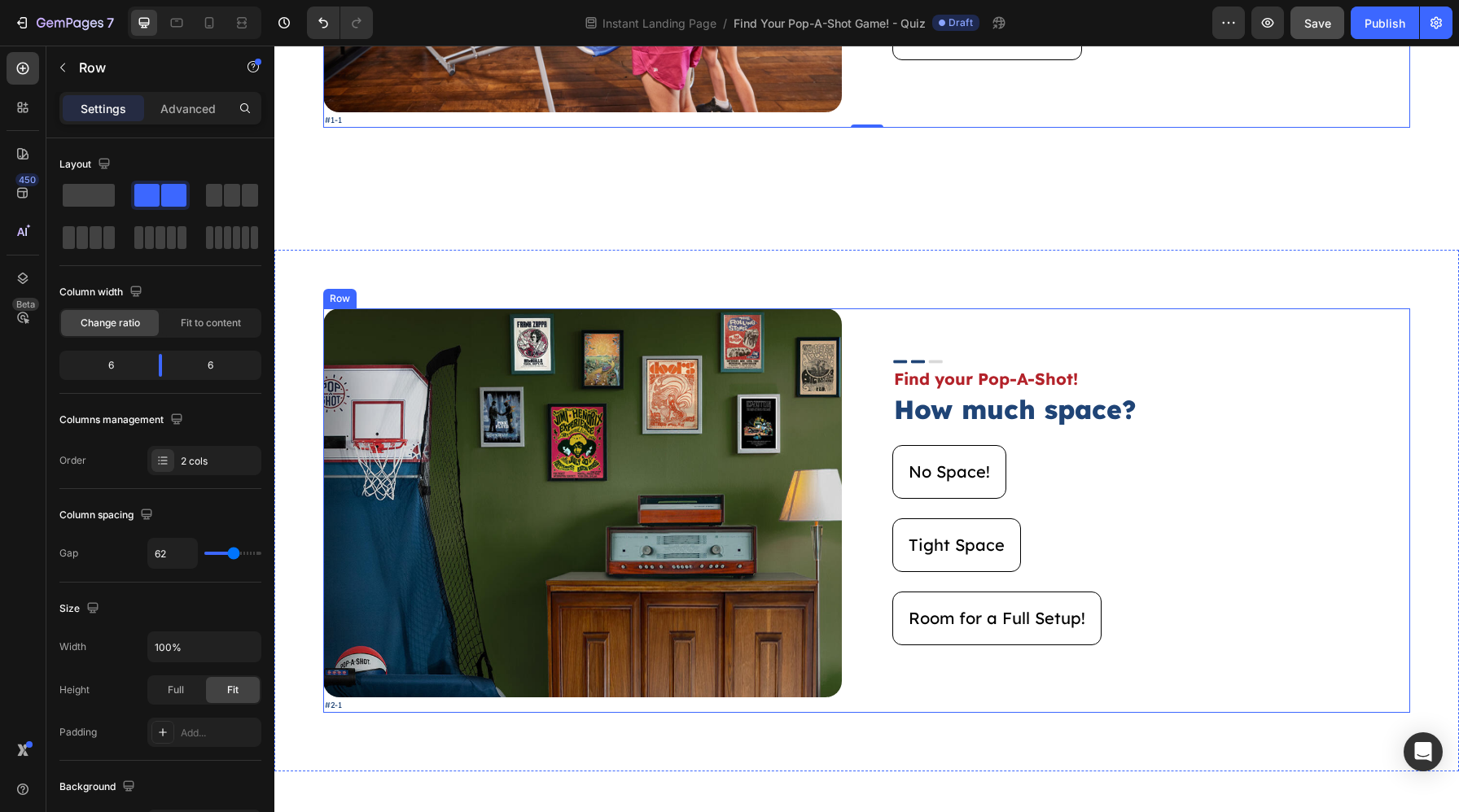
scroll to position [341, 0]
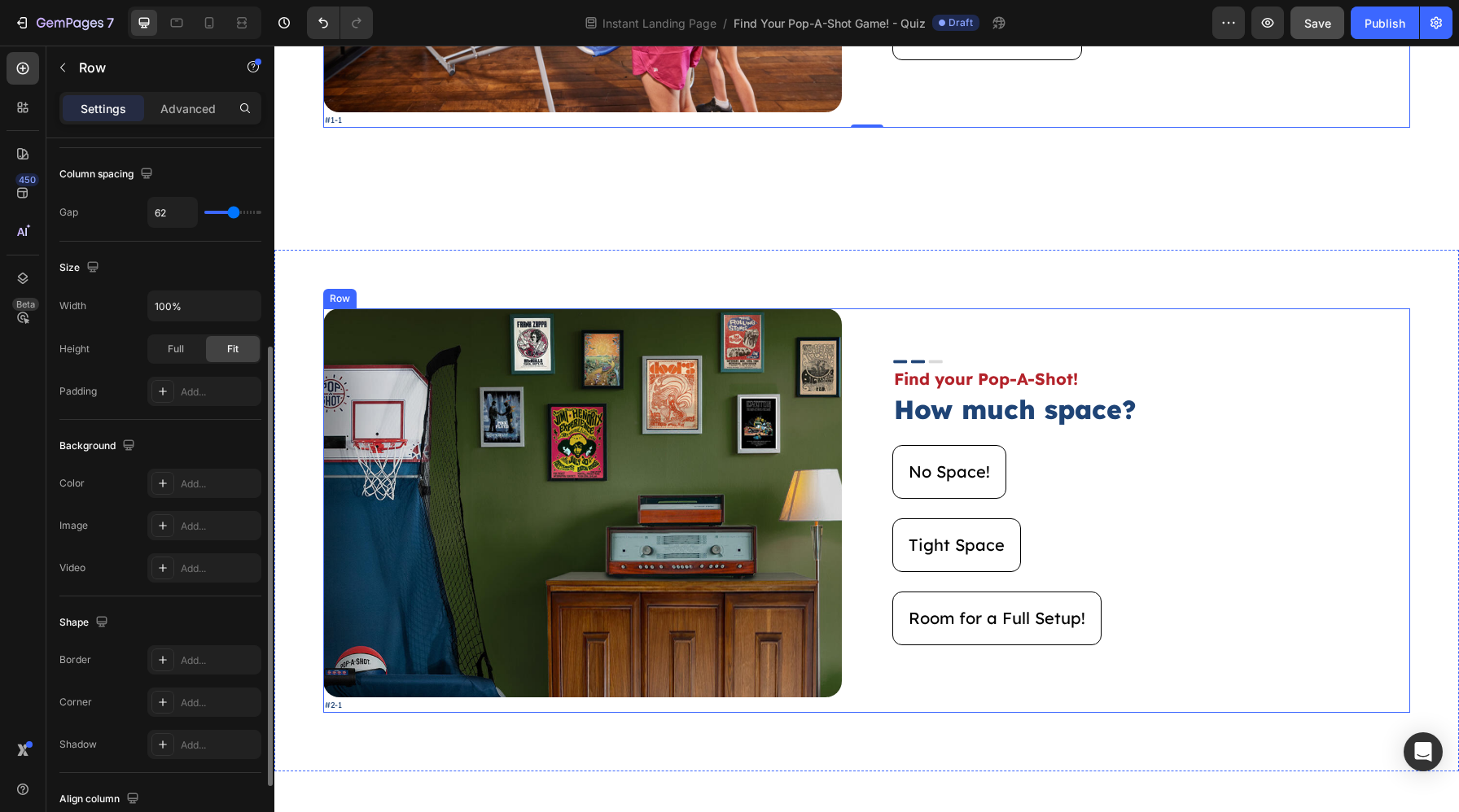
click at [860, 495] on div "Image #2-1 Text Block Image Find your Pop-A-Shot! Text Block How much space? He…" at bounding box center [866, 510] width 1087 height 403
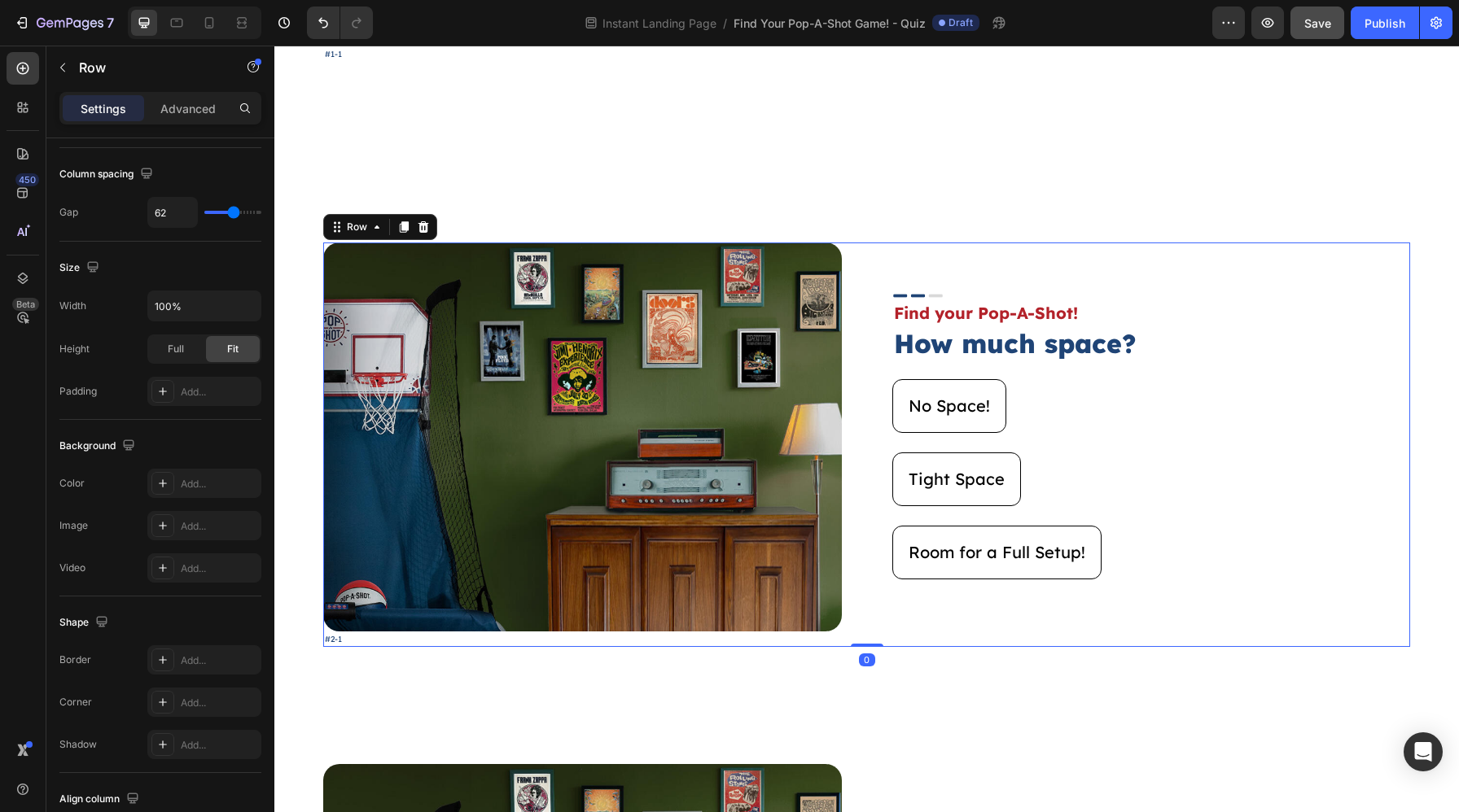
scroll to position [482, 0]
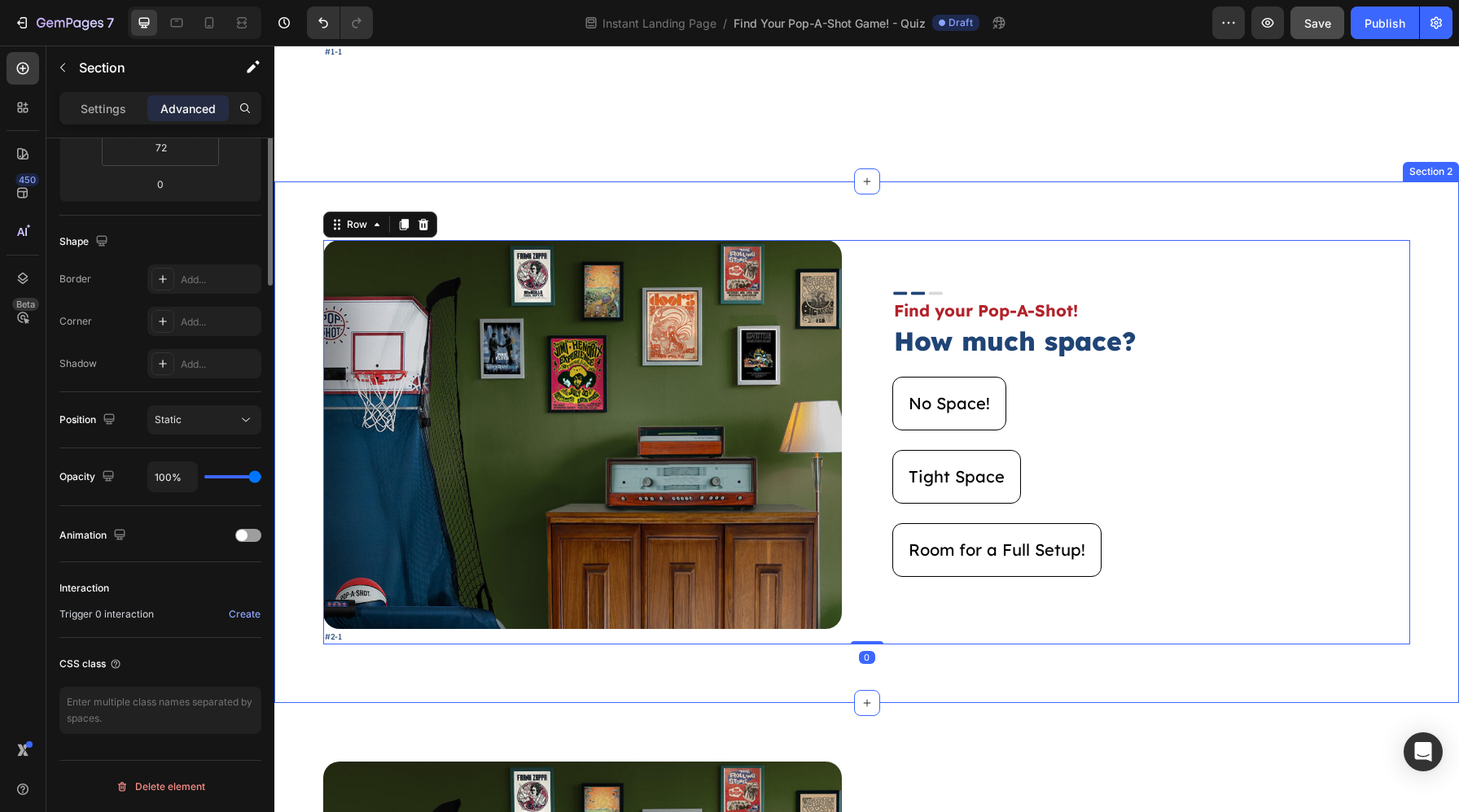
click at [897, 220] on div "Image #2-1 Text Block Image Find your Pop-A-Shot! Text Block How much space? He…" at bounding box center [866, 441] width 1185 height 521
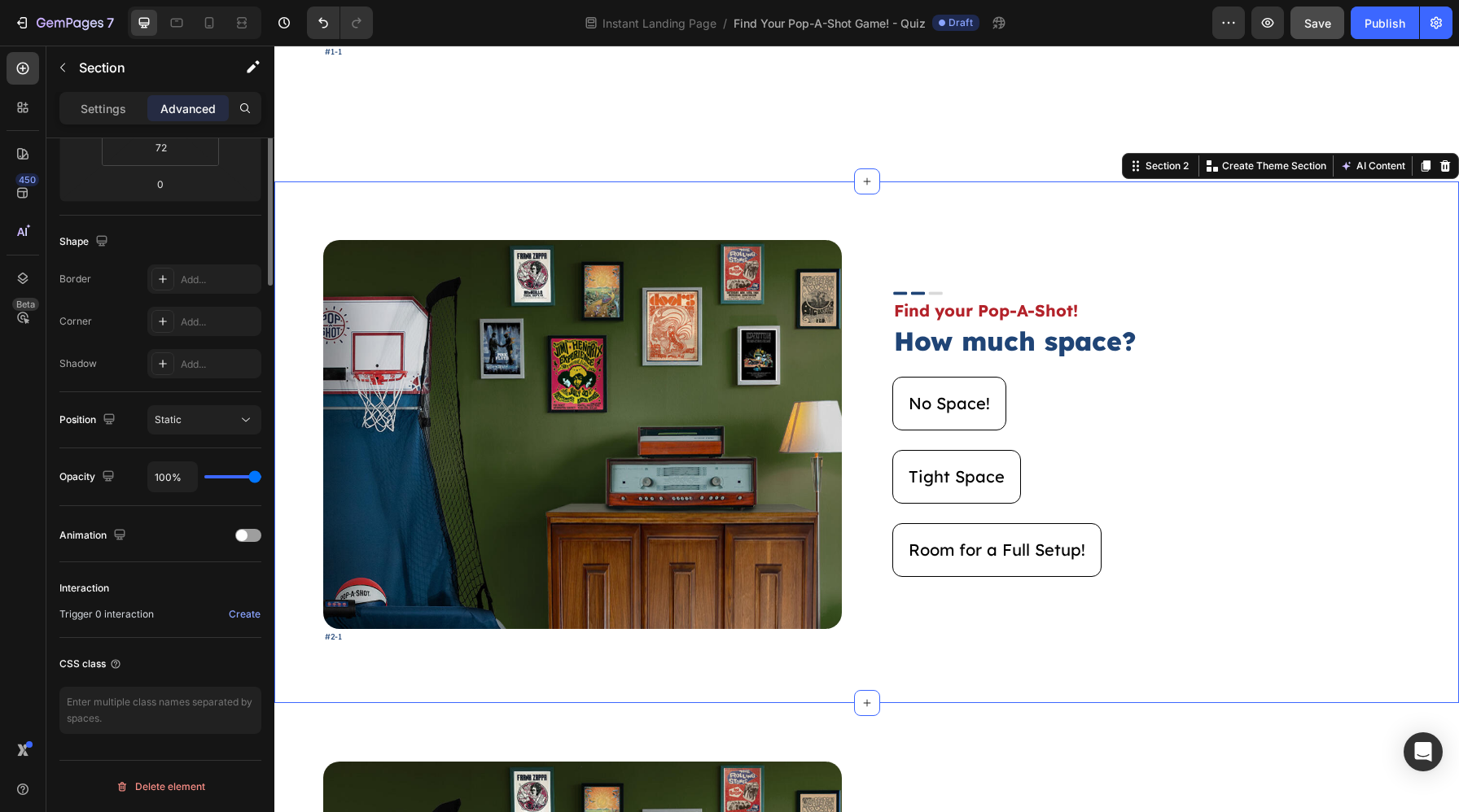
scroll to position [0, 0]
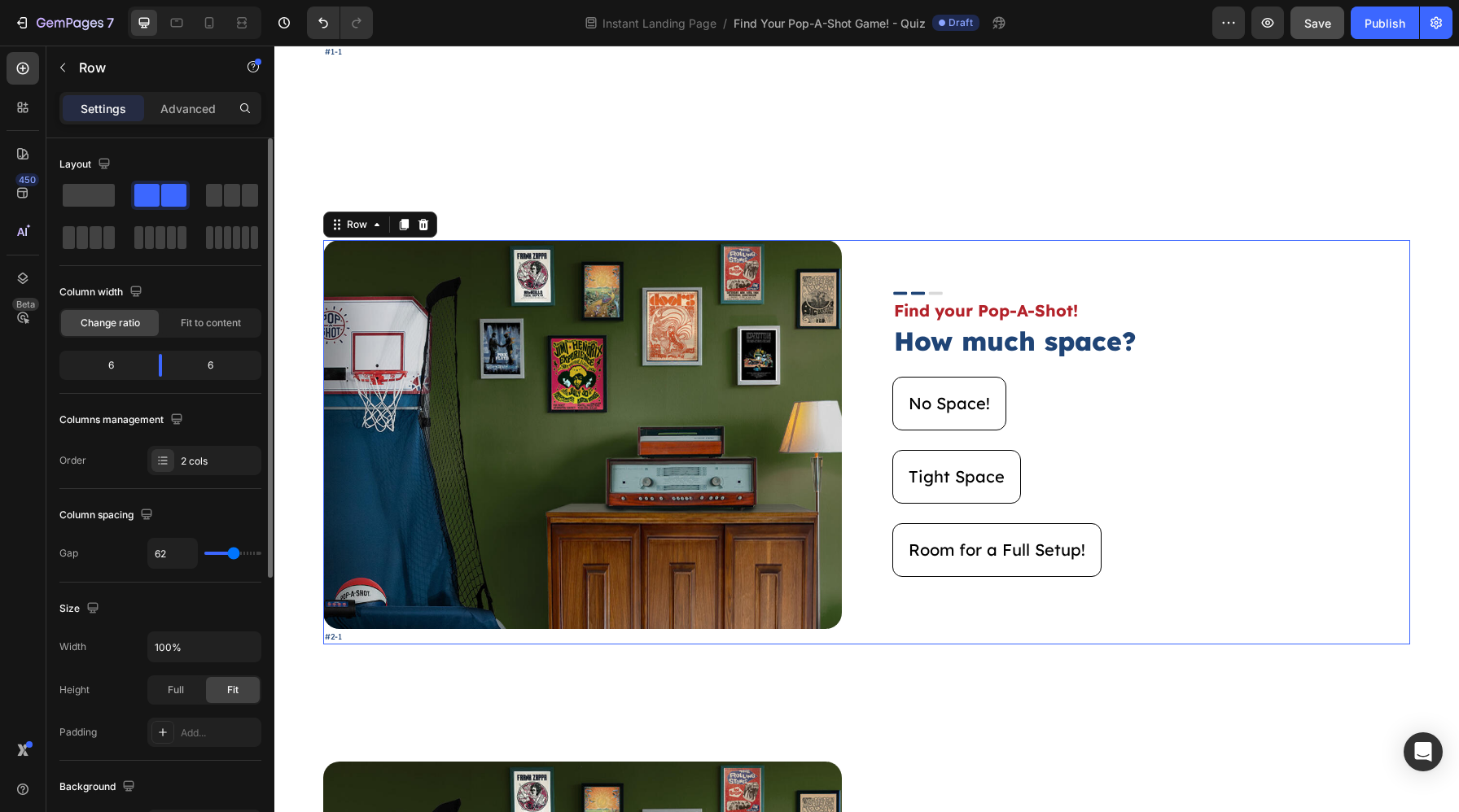
click at [868, 324] on div "Image #2-1 Text Block Image Find your Pop-A-Shot! Text Block How much space? He…" at bounding box center [866, 441] width 1087 height 403
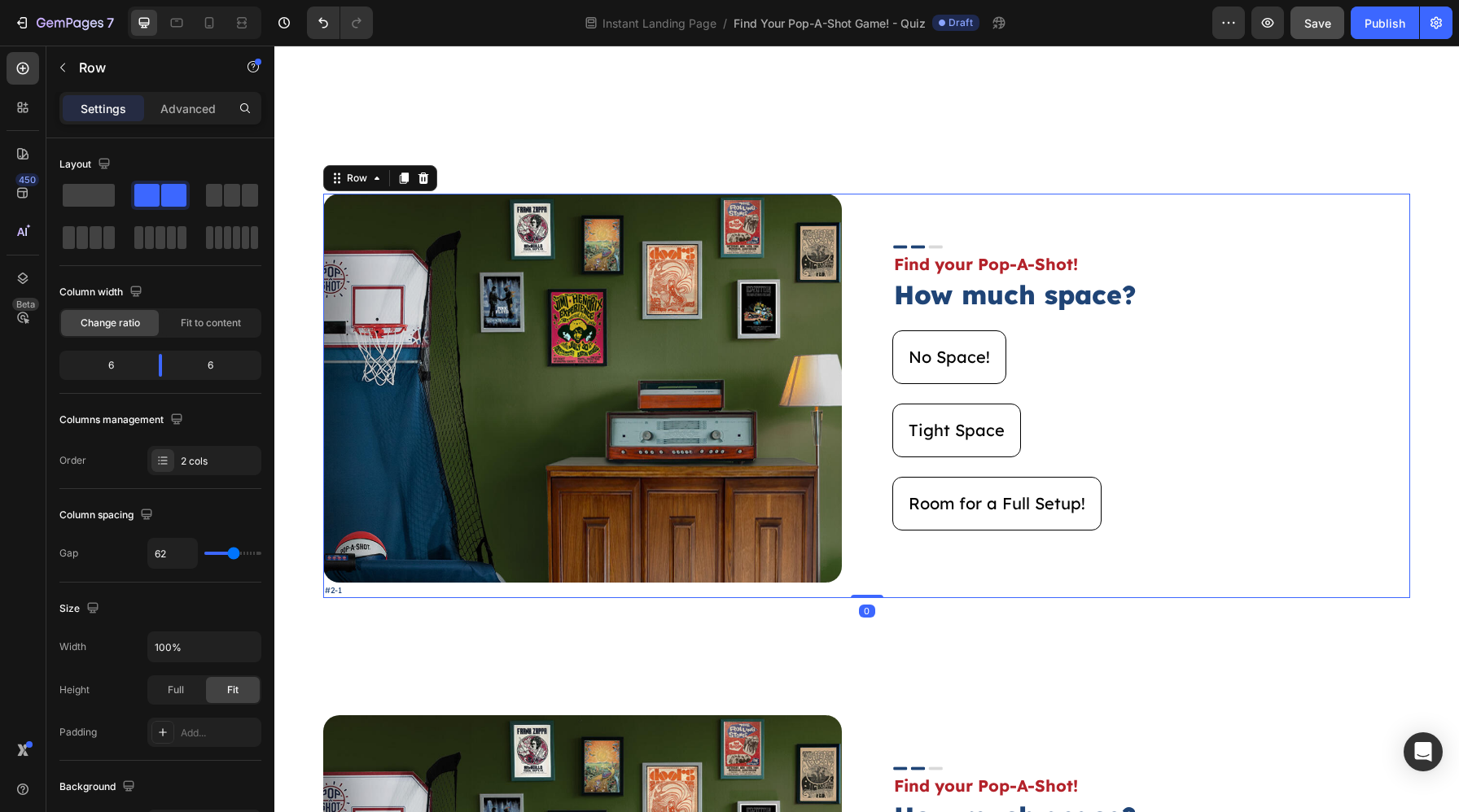
scroll to position [531, 0]
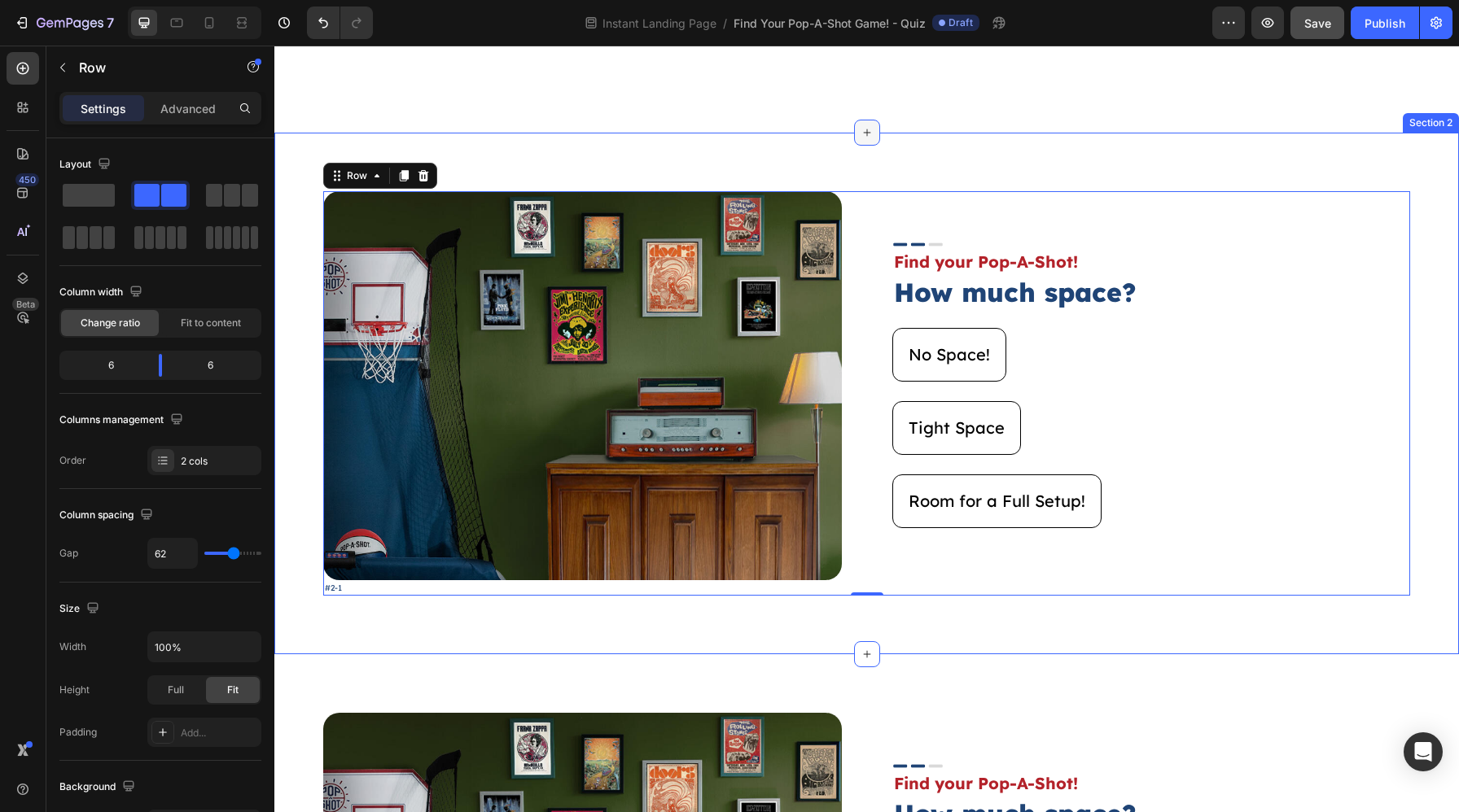
click at [854, 126] on div at bounding box center [866, 133] width 26 height 26
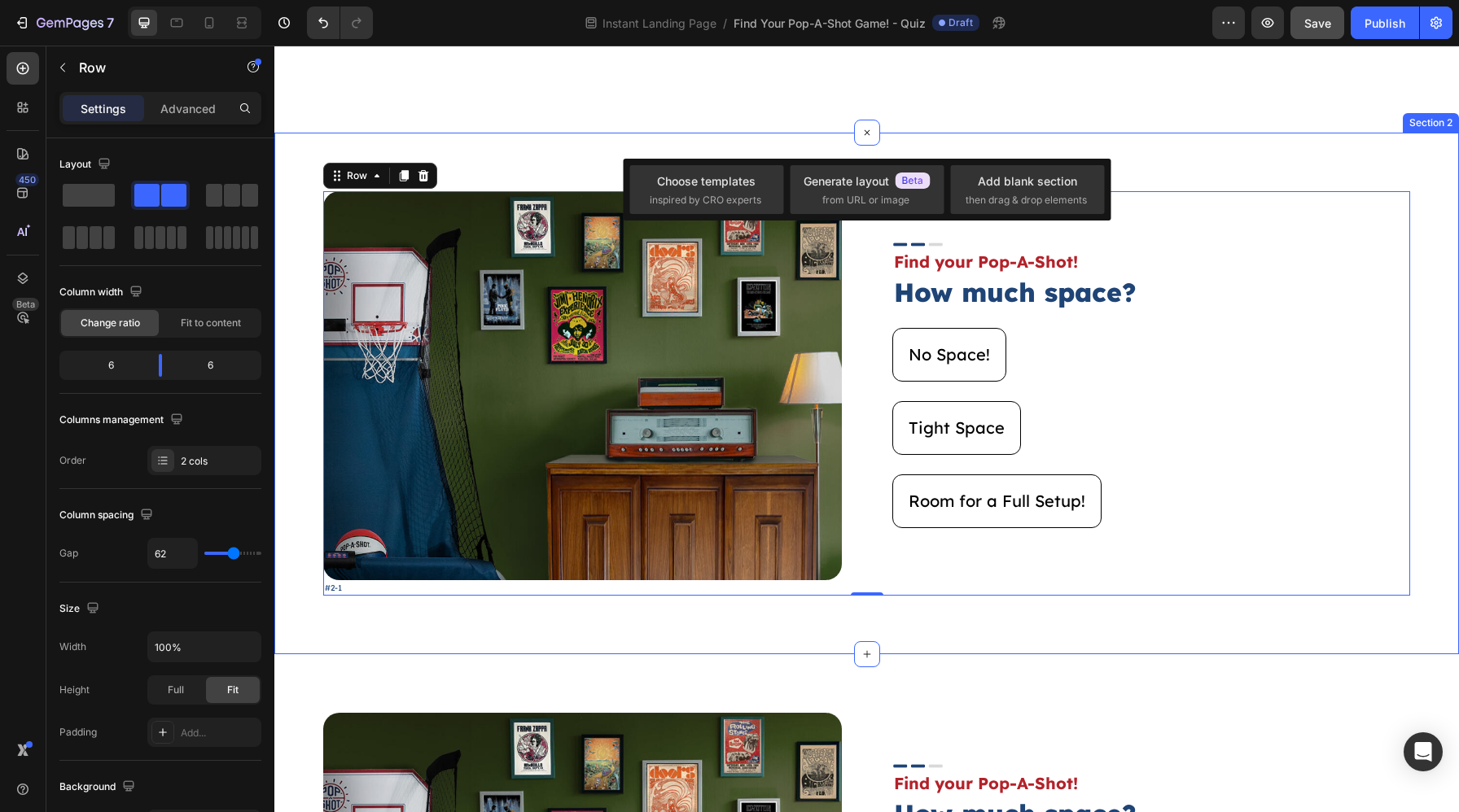
click at [788, 144] on div "Image #2-1 Text Block Image Find your Pop-A-Shot! Text Block How much space? He…" at bounding box center [866, 392] width 1185 height 521
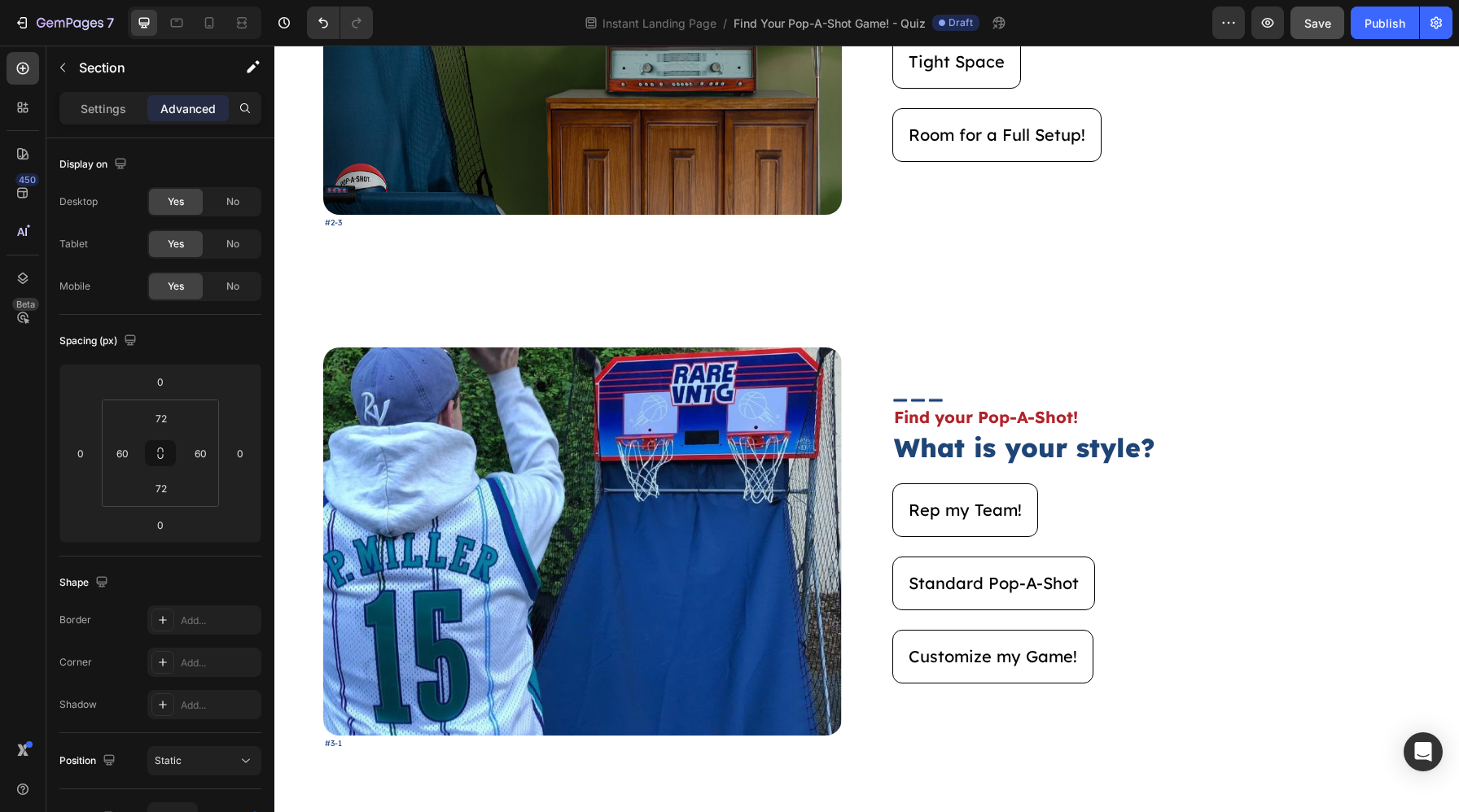
scroll to position [2076, 0]
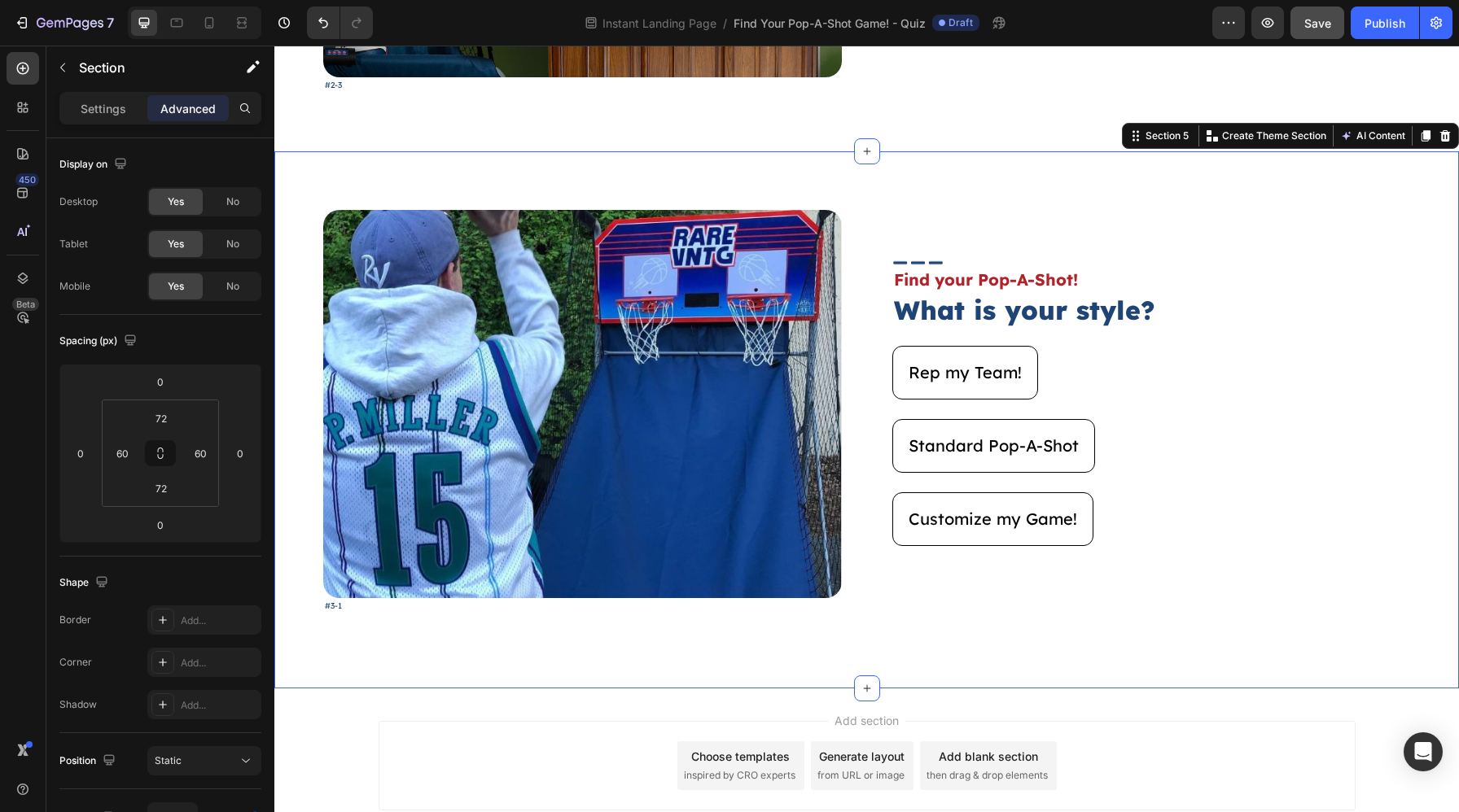
click at [896, 170] on div "Image #3-1 Text Block Image Find your Pop-A-Shot! Text Block What is your style…" at bounding box center [866, 420] width 1185 height 537
click at [538, 641] on div "Image #3-1 Text Block Image Find your Pop-A-Shot! Text Block What is your style…" at bounding box center [866, 420] width 1185 height 537
click at [1413, 145] on div "Section 5 You can create reusable sections Create Theme Section AI Content Writ…" at bounding box center [1289, 136] width 337 height 26
click at [1413, 139] on icon at bounding box center [1424, 135] width 13 height 13
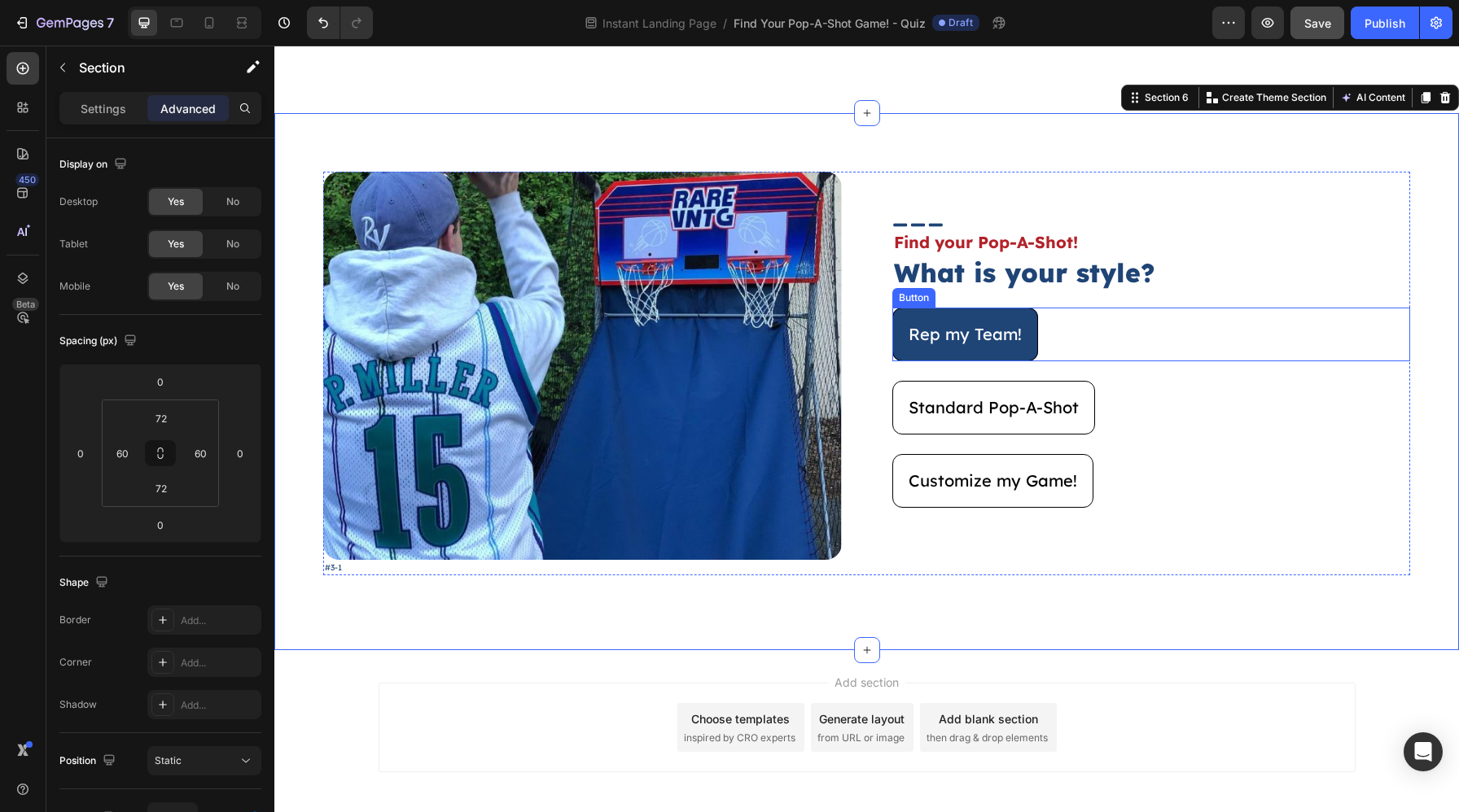
scroll to position [2661, 0]
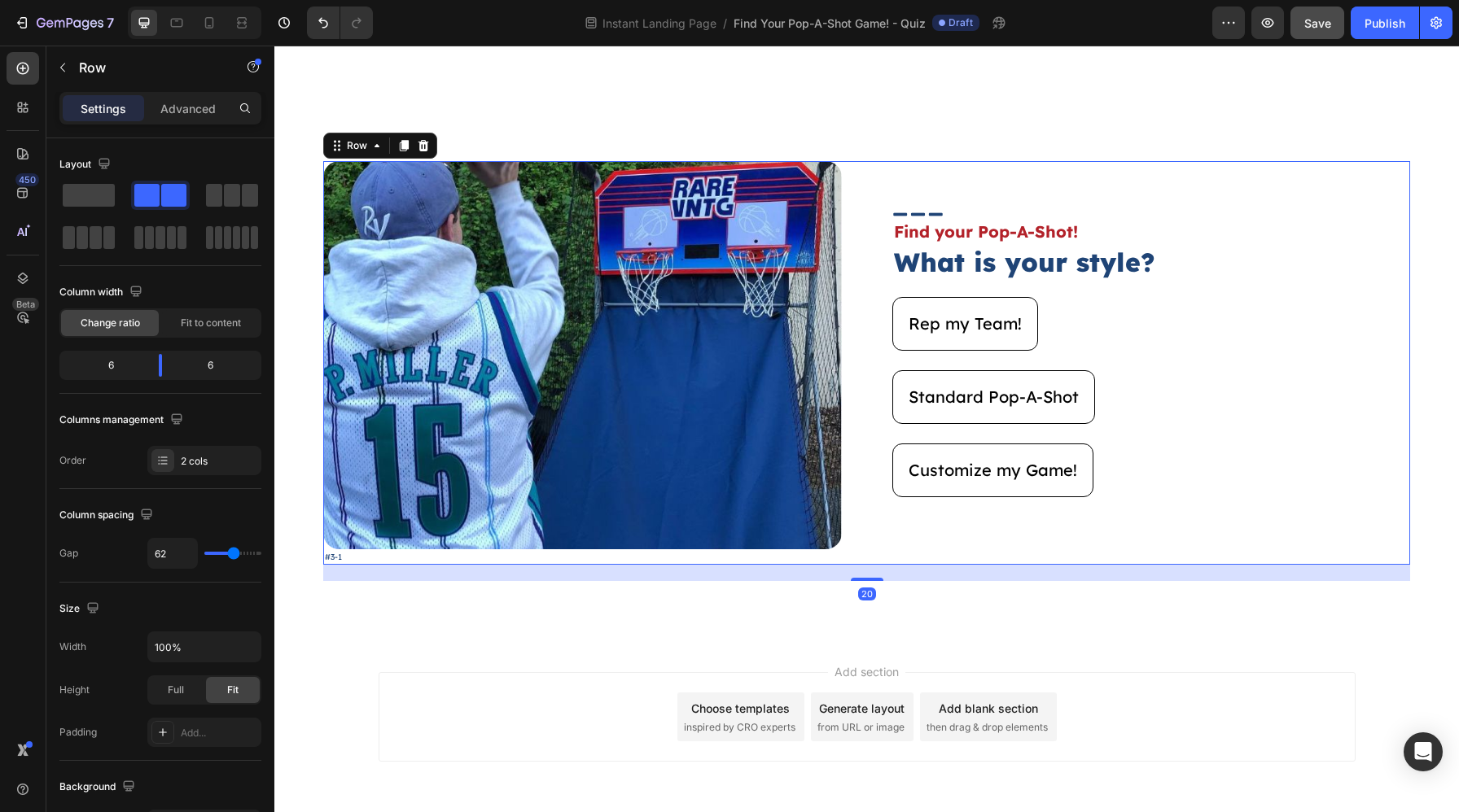
click at [888, 381] on div "Image #3-1 Text Block Image Find your Pop-A-Shot! Text Block What is your style…" at bounding box center [866, 363] width 1087 height 403
click at [73, 57] on button "button" at bounding box center [62, 68] width 26 height 26
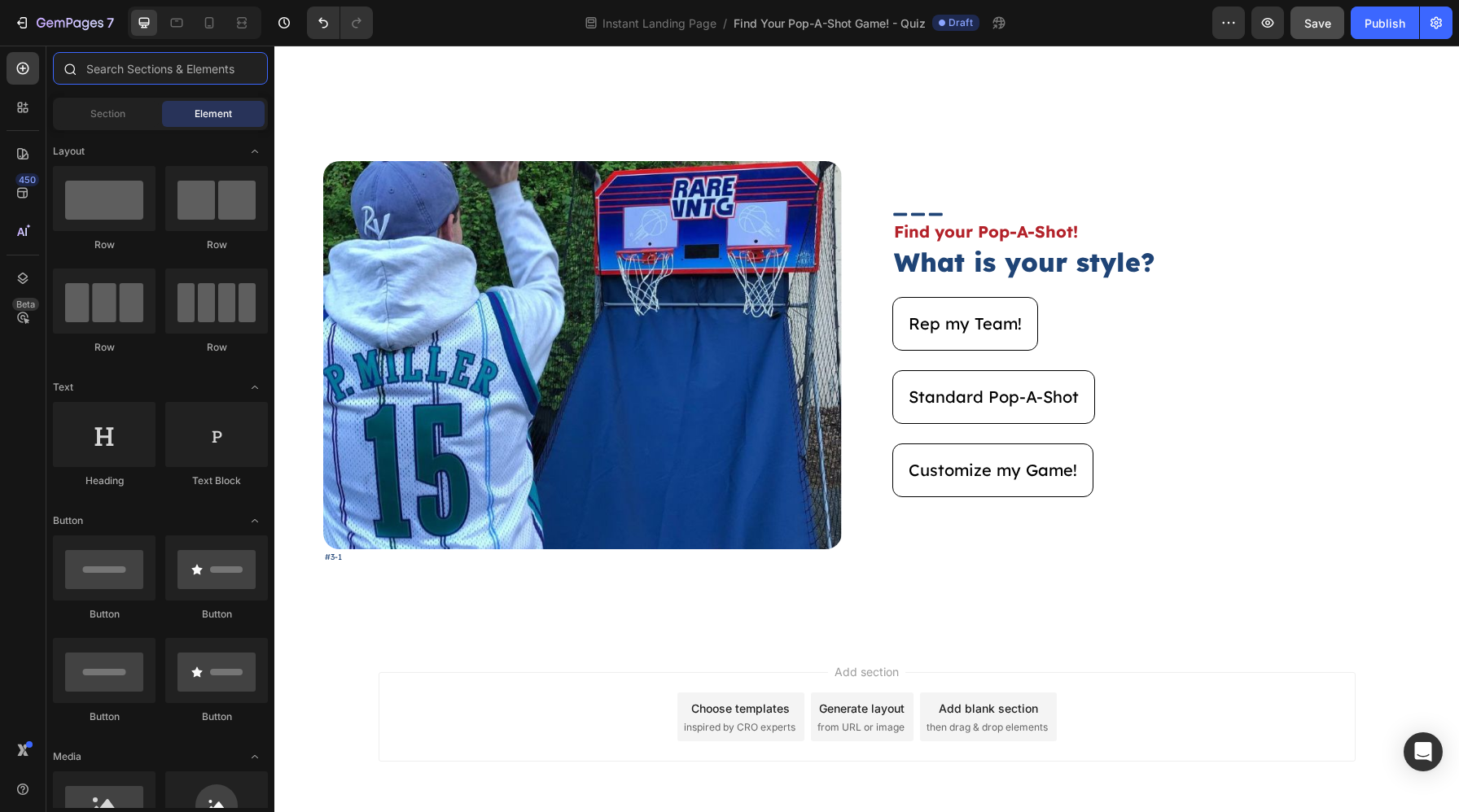
click at [122, 72] on input "text" at bounding box center [160, 68] width 215 height 33
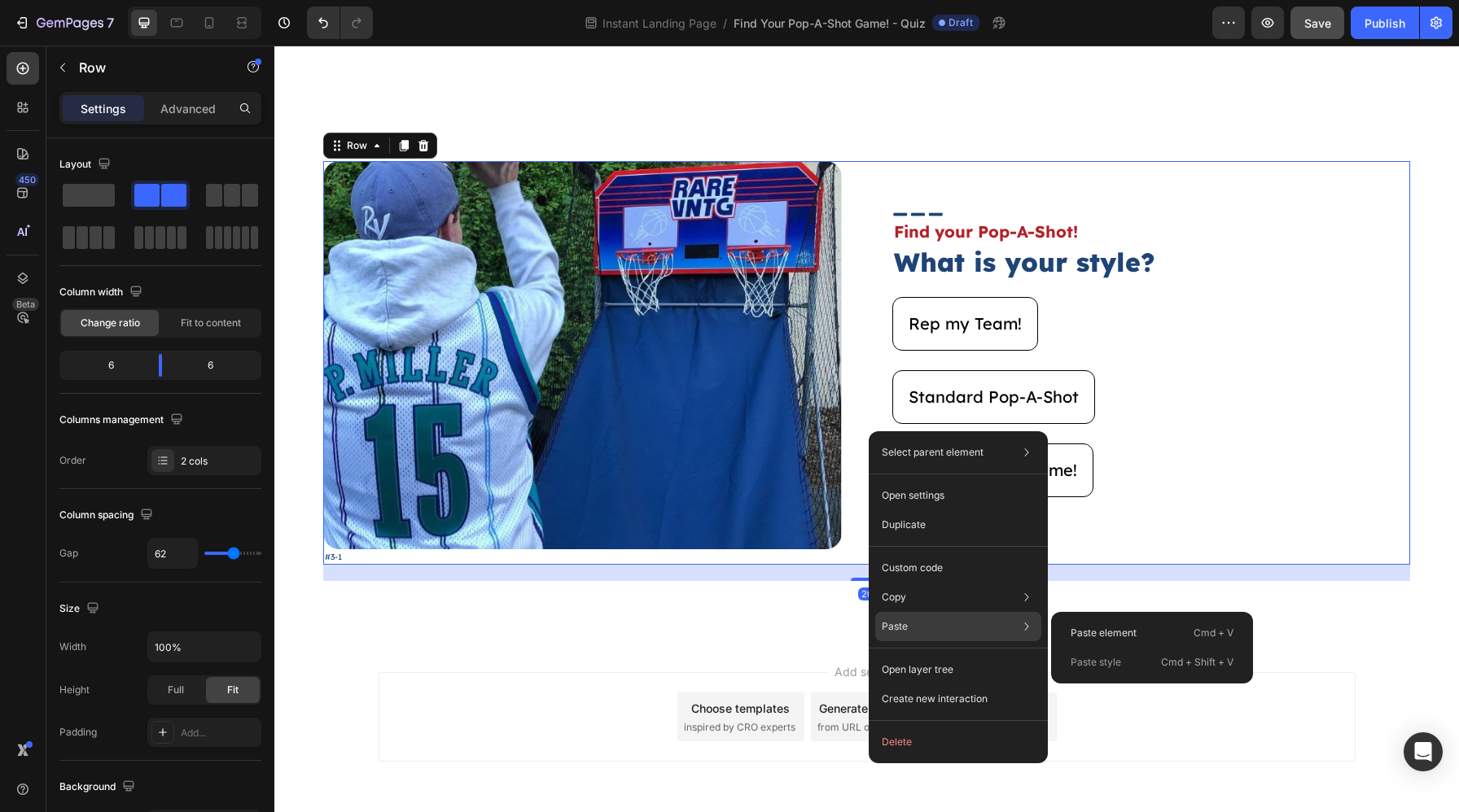
click at [1041, 655] on div "Paste Paste element Cmd + V Paste style Cmd + Shift + V" at bounding box center [957, 669] width 166 height 30
drag, startPoint x: 1071, startPoint y: 623, endPoint x: 797, endPoint y: 577, distance: 277.8
click at [1071, 647] on div "Paste element Cmd + V" at bounding box center [1152, 662] width 189 height 30
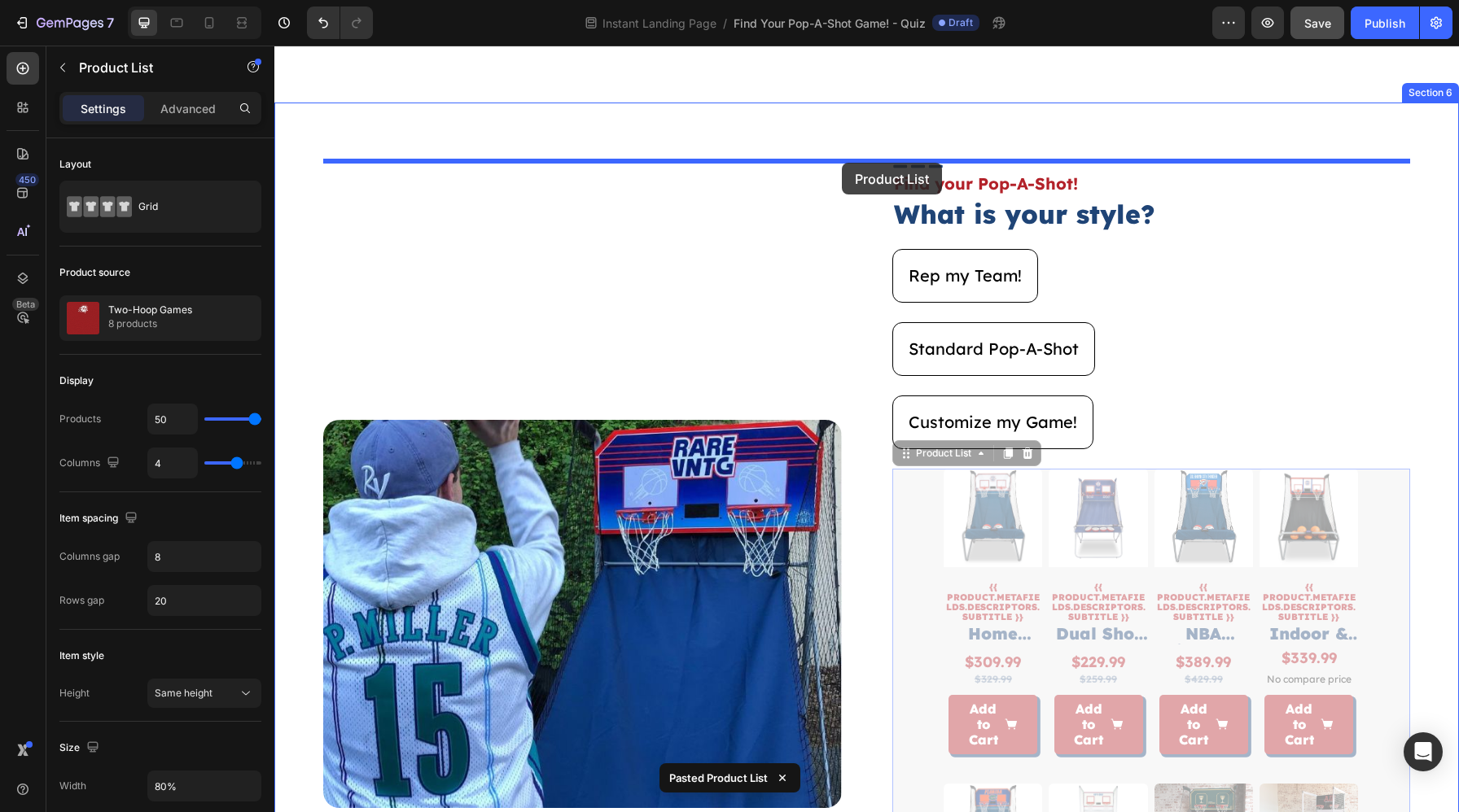
drag, startPoint x: 903, startPoint y: 485, endPoint x: 842, endPoint y: 164, distance: 326.7
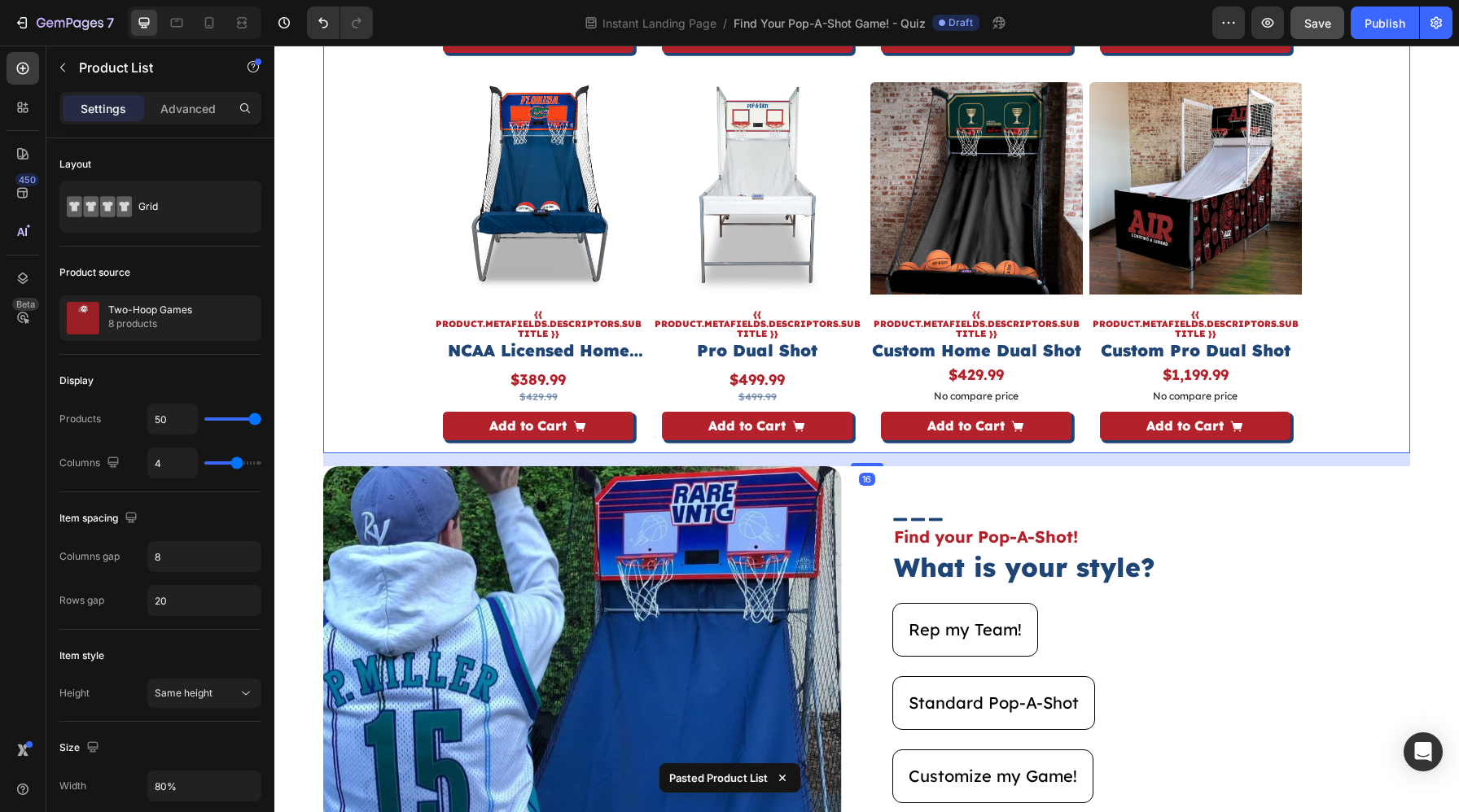
scroll to position [3127, 0]
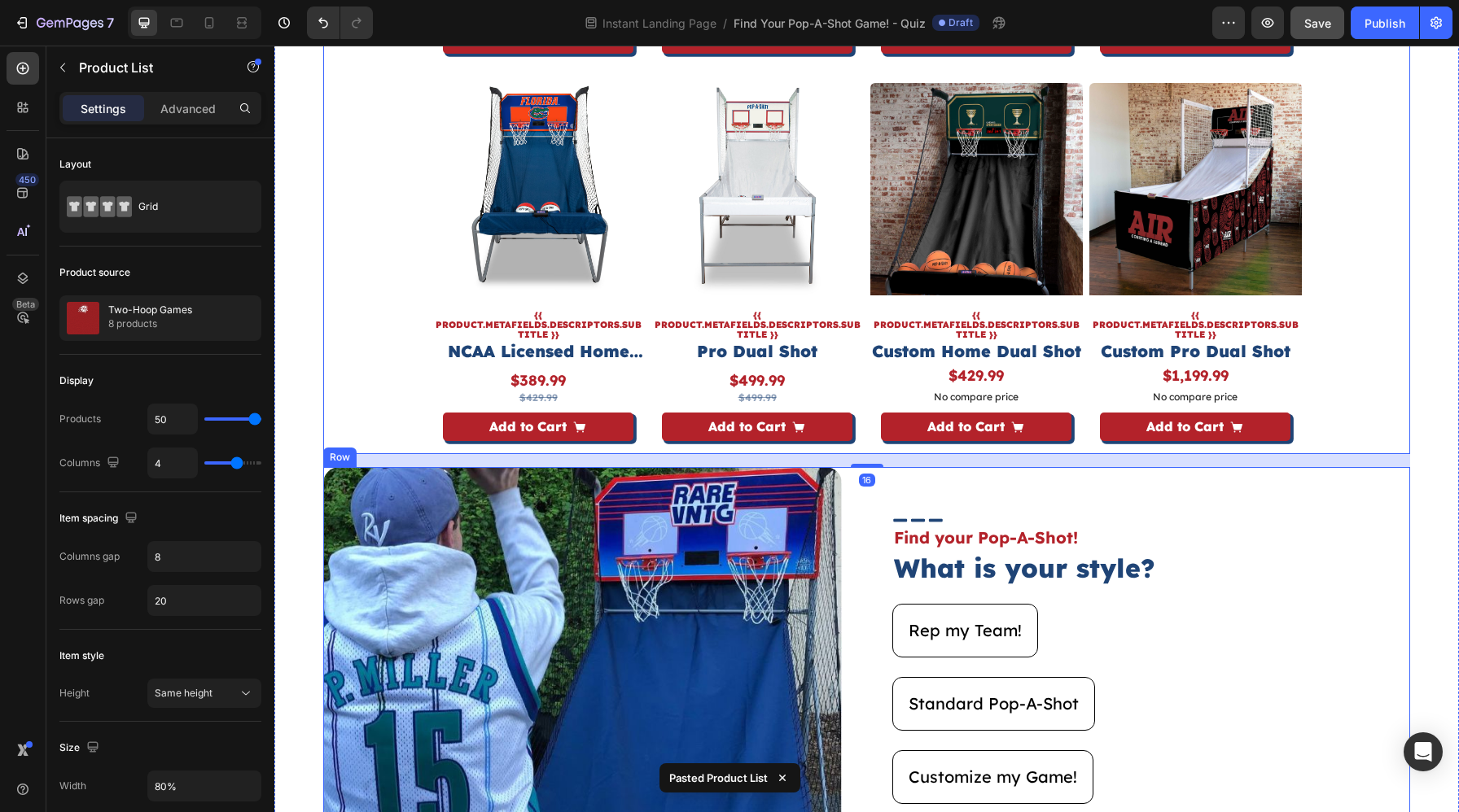
click at [863, 573] on div "Image #3-1 Text Block Image Find your Pop-A-Shot! Text Block What is your style…" at bounding box center [866, 669] width 1087 height 403
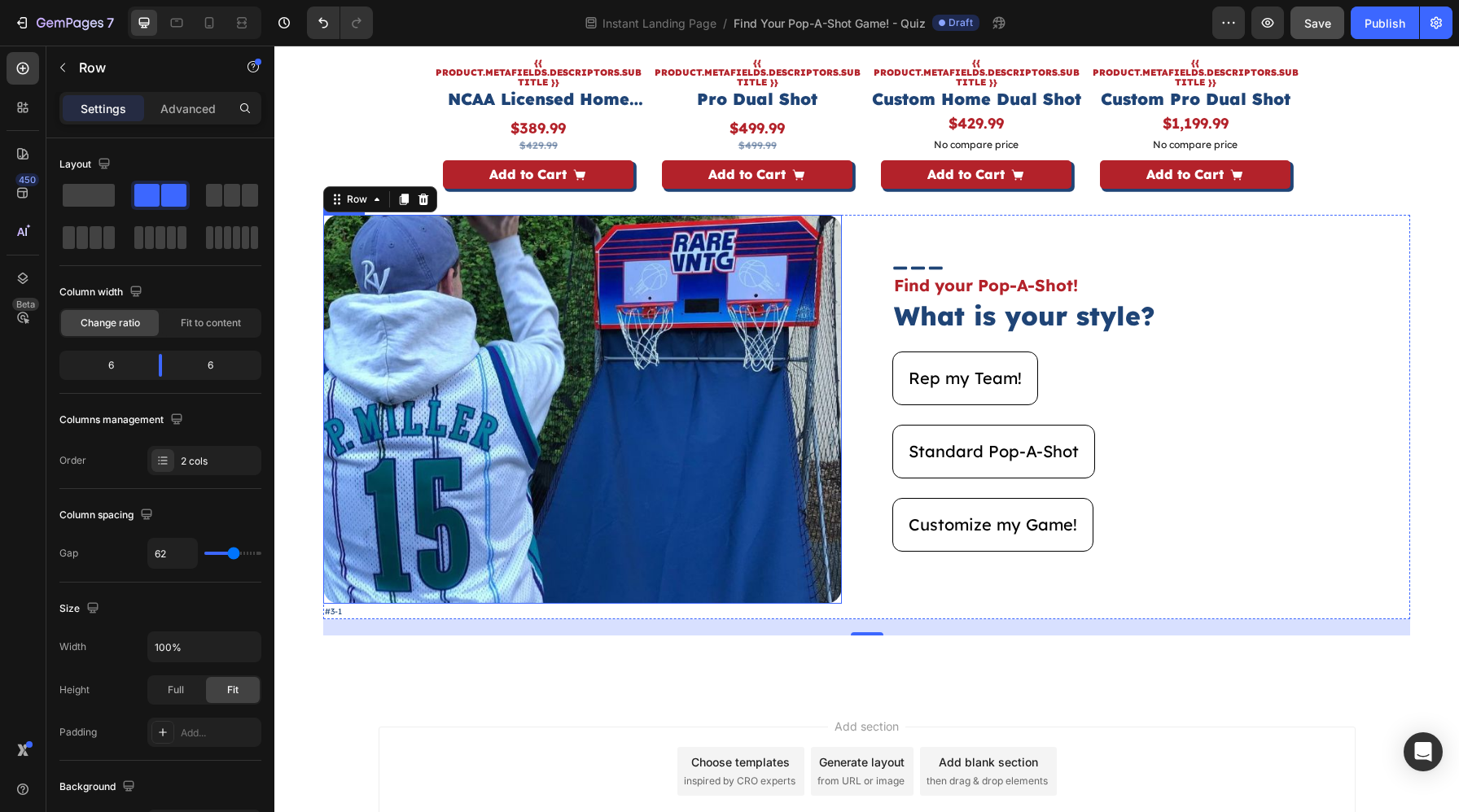
scroll to position [3408, 0]
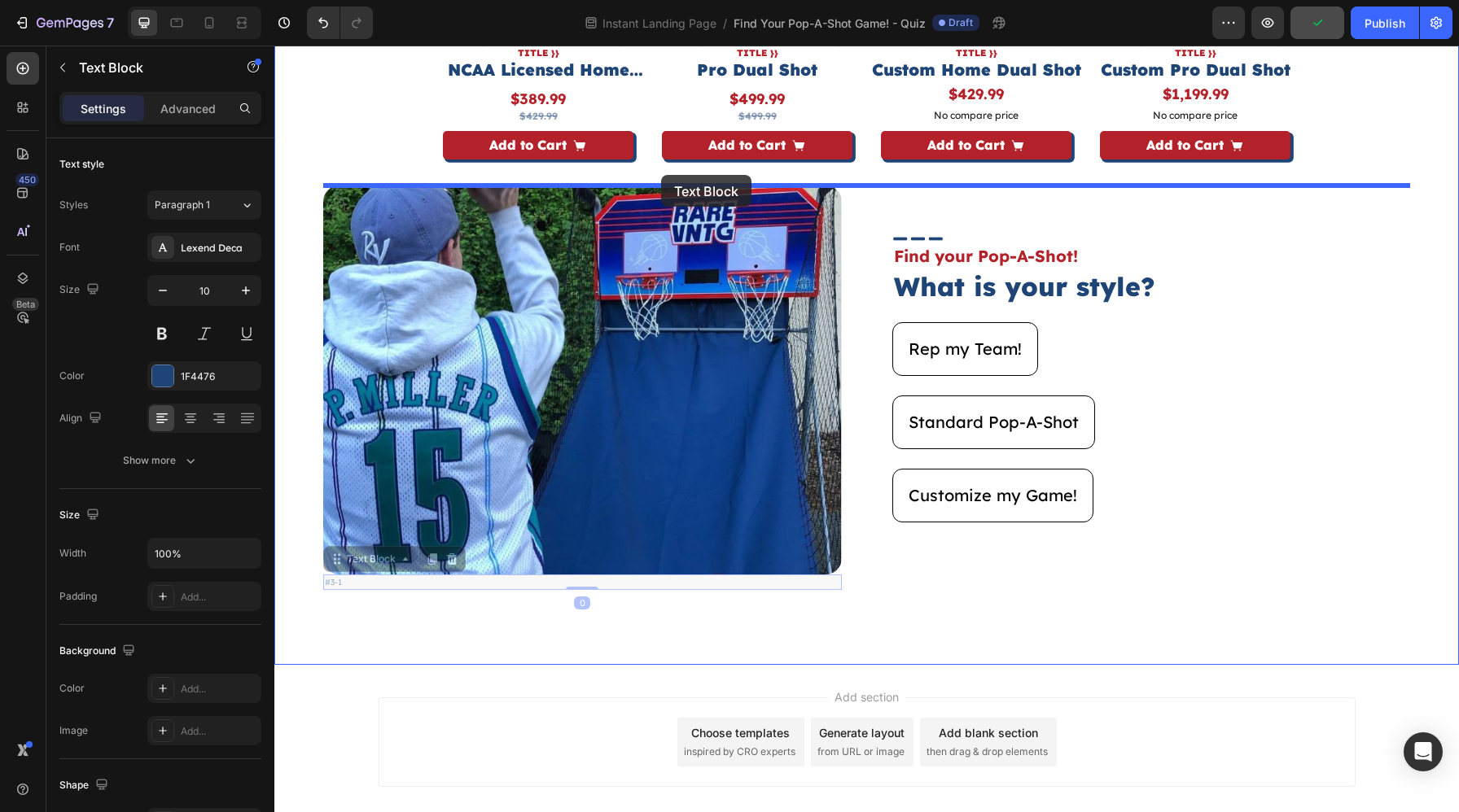
drag, startPoint x: 346, startPoint y: 582, endPoint x: 661, endPoint y: 175, distance: 514.7
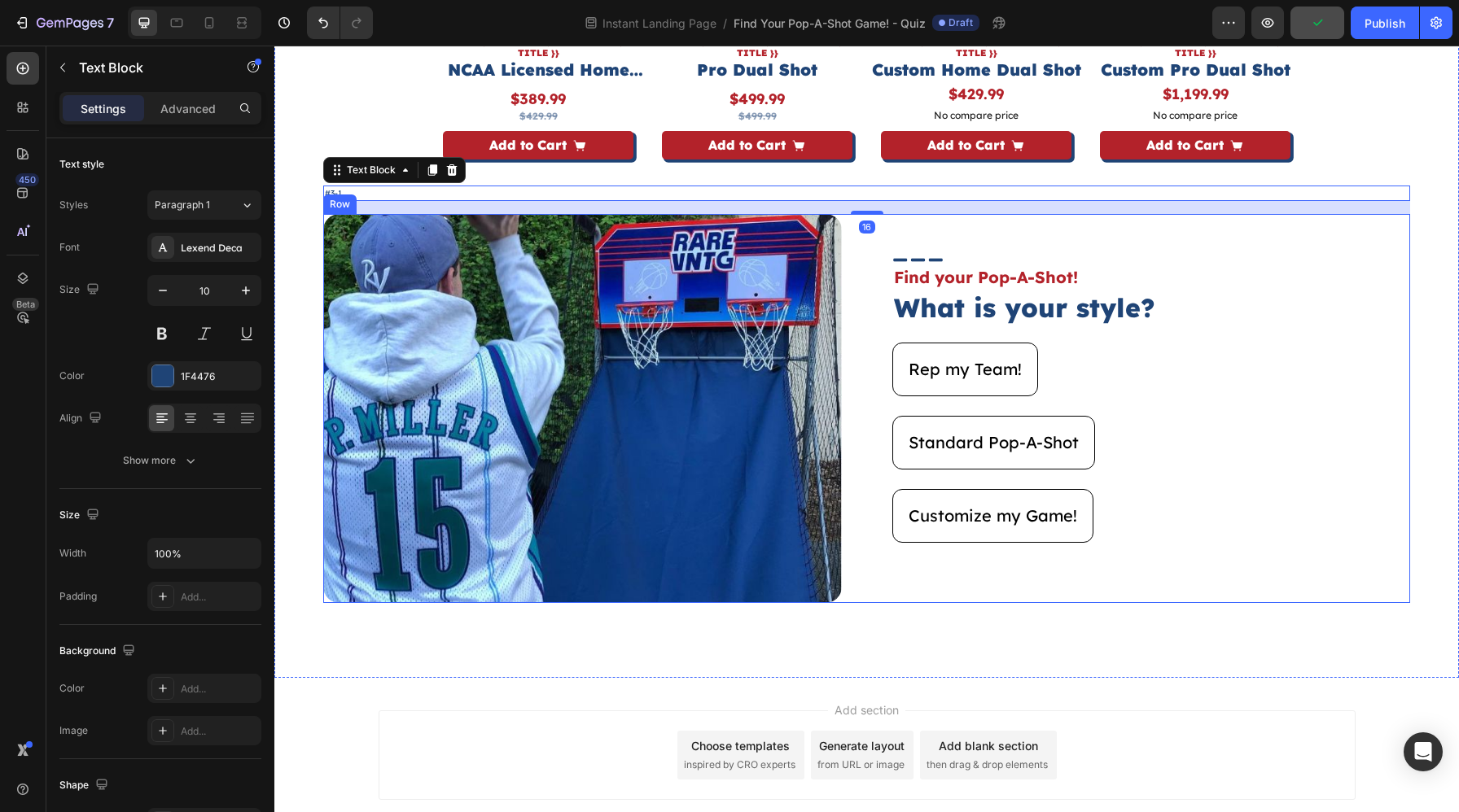
click at [848, 360] on div "Image Image Find your Pop-A-Shot! Text Block What is your style? Heading Rep my…" at bounding box center [866, 409] width 1087 height 388
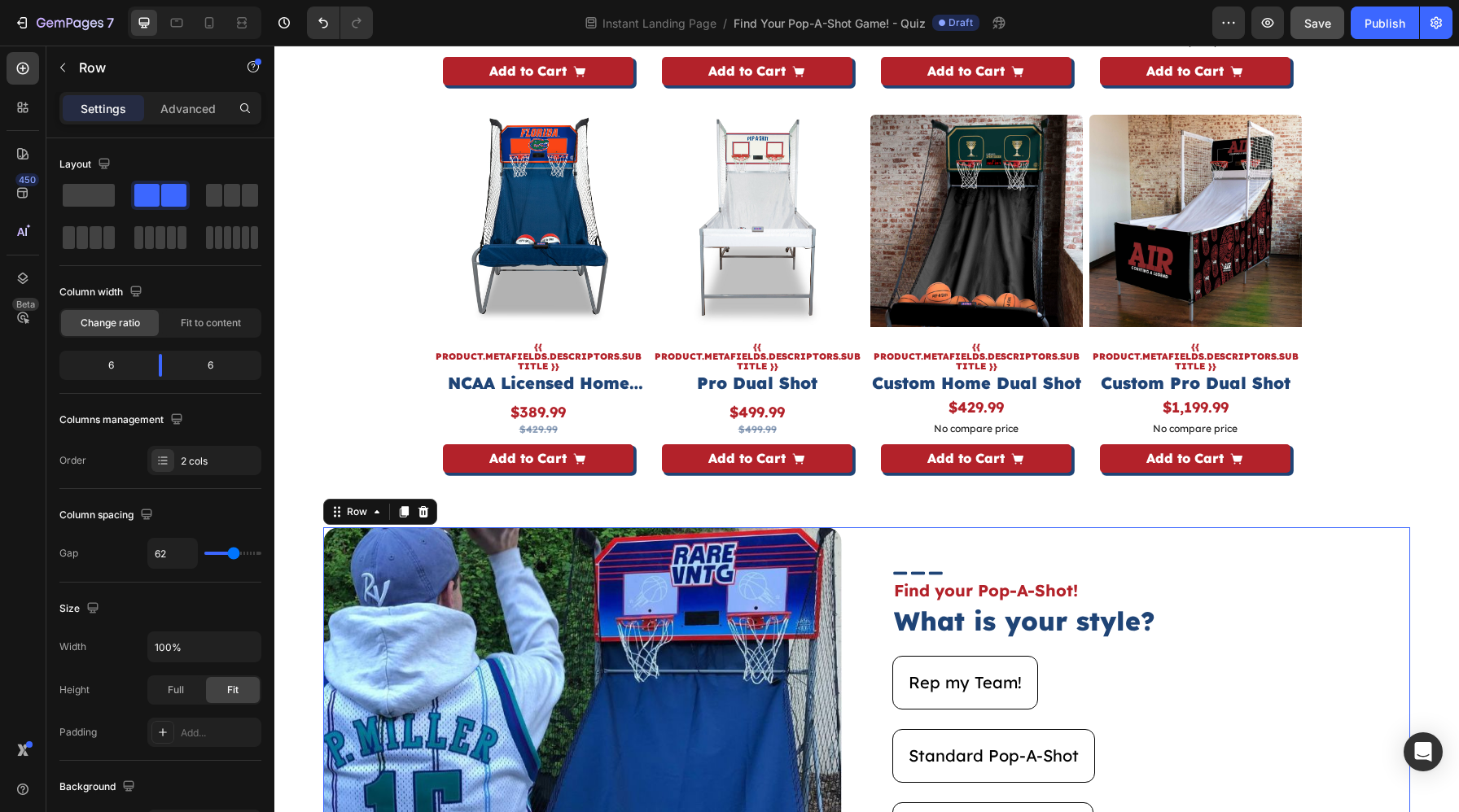
scroll to position [3073, 0]
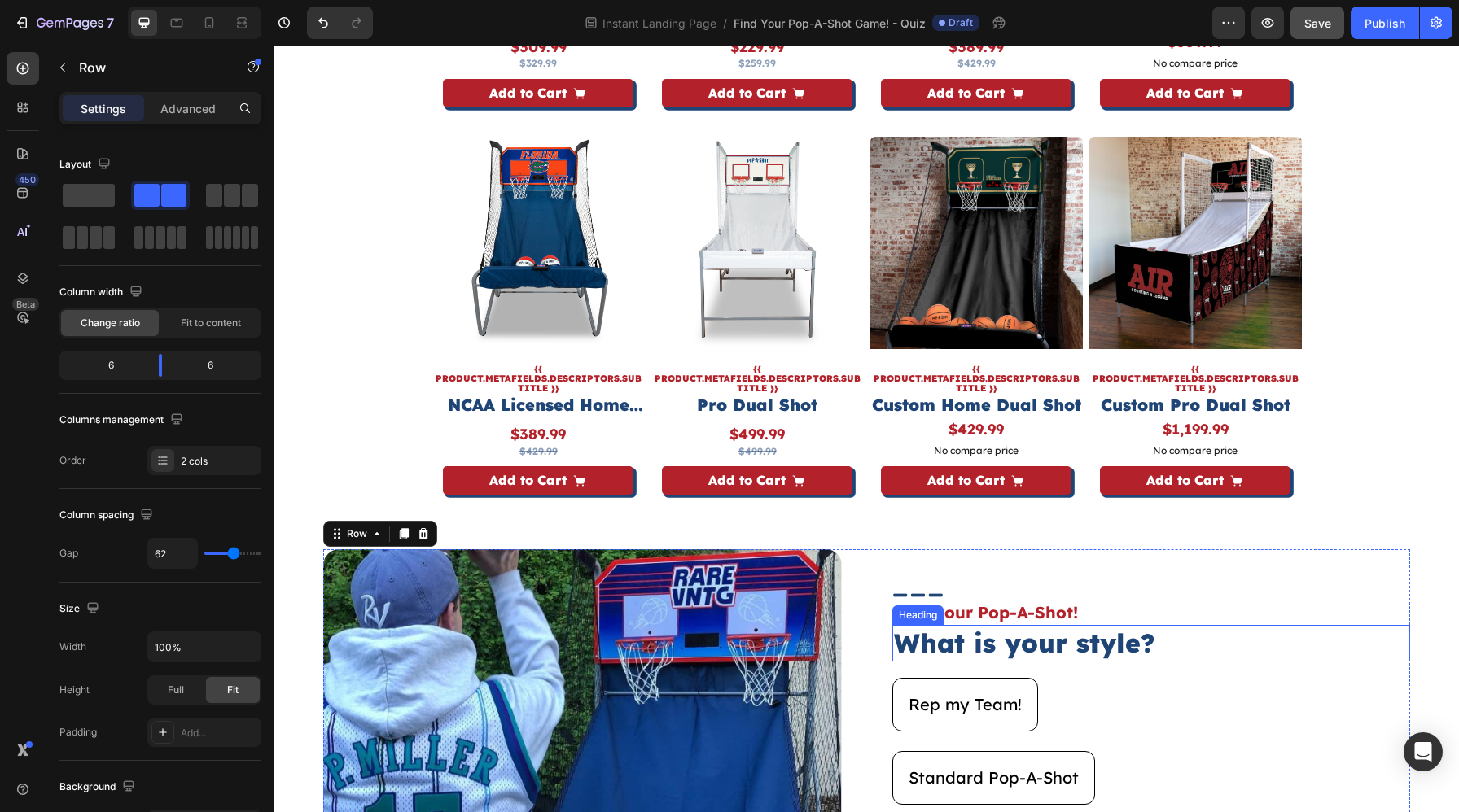
click at [974, 638] on h2 "What is your style?" at bounding box center [1152, 643] width 518 height 37
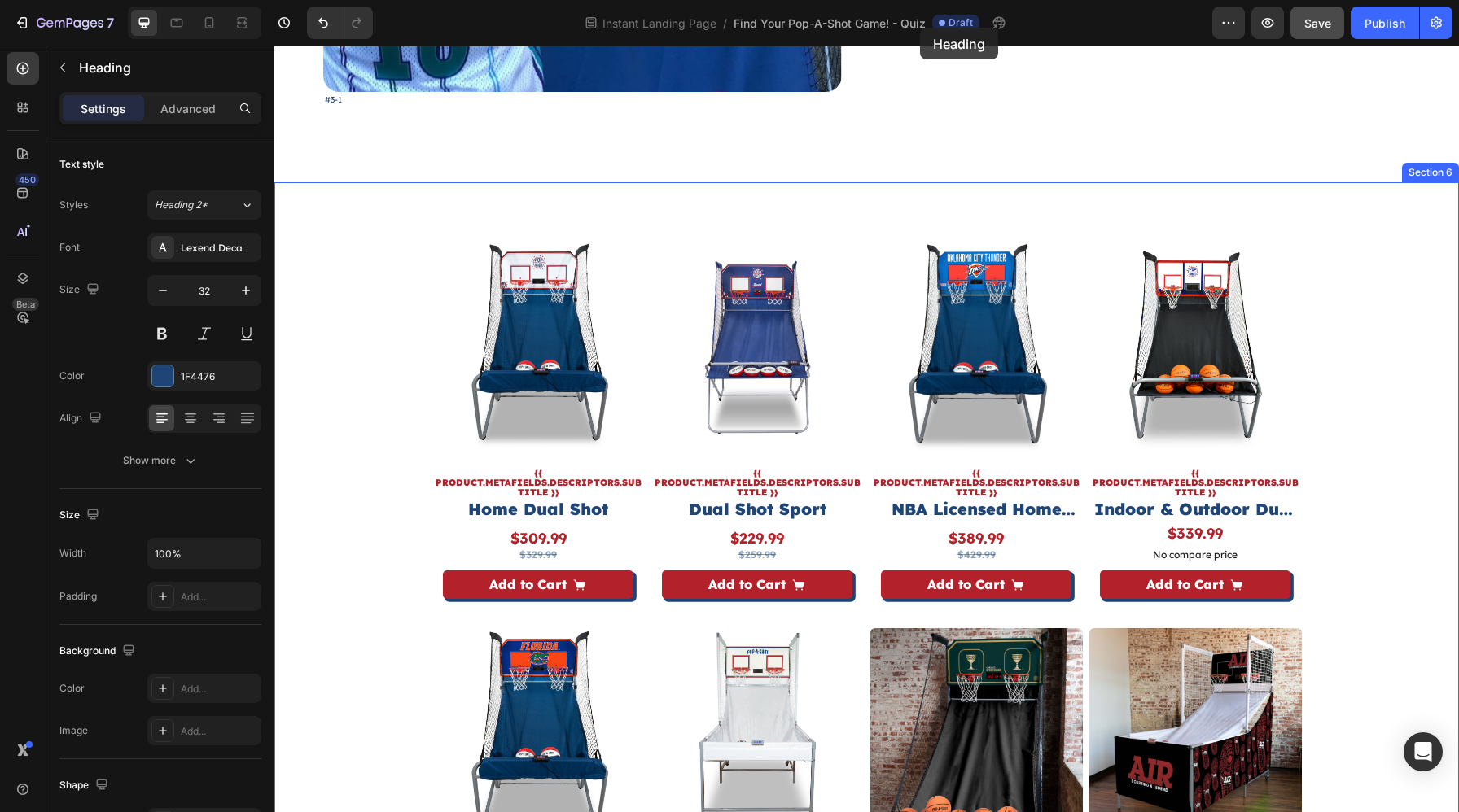
scroll to position [2544, 0]
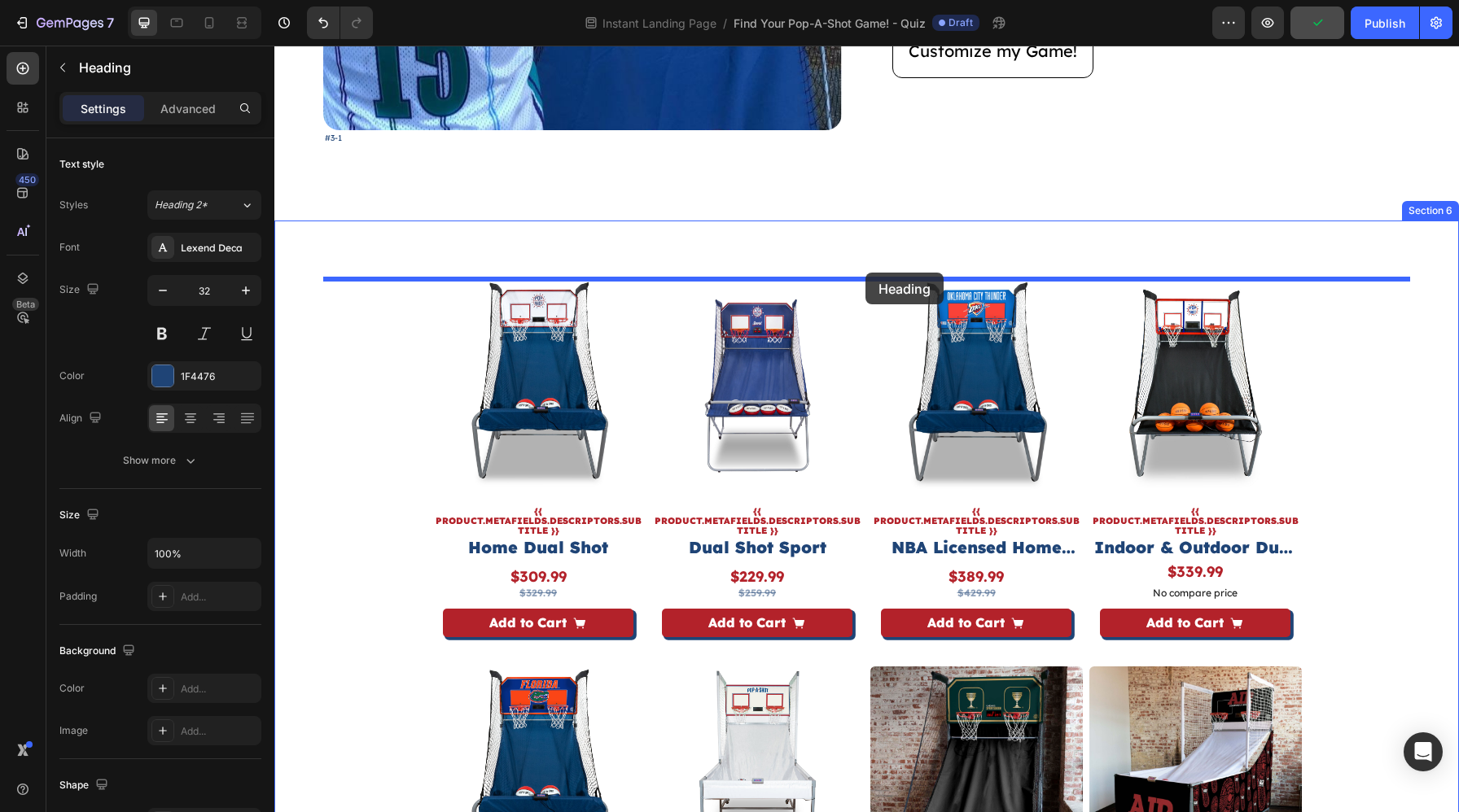
drag, startPoint x: 908, startPoint y: 614, endPoint x: 865, endPoint y: 273, distance: 343.7
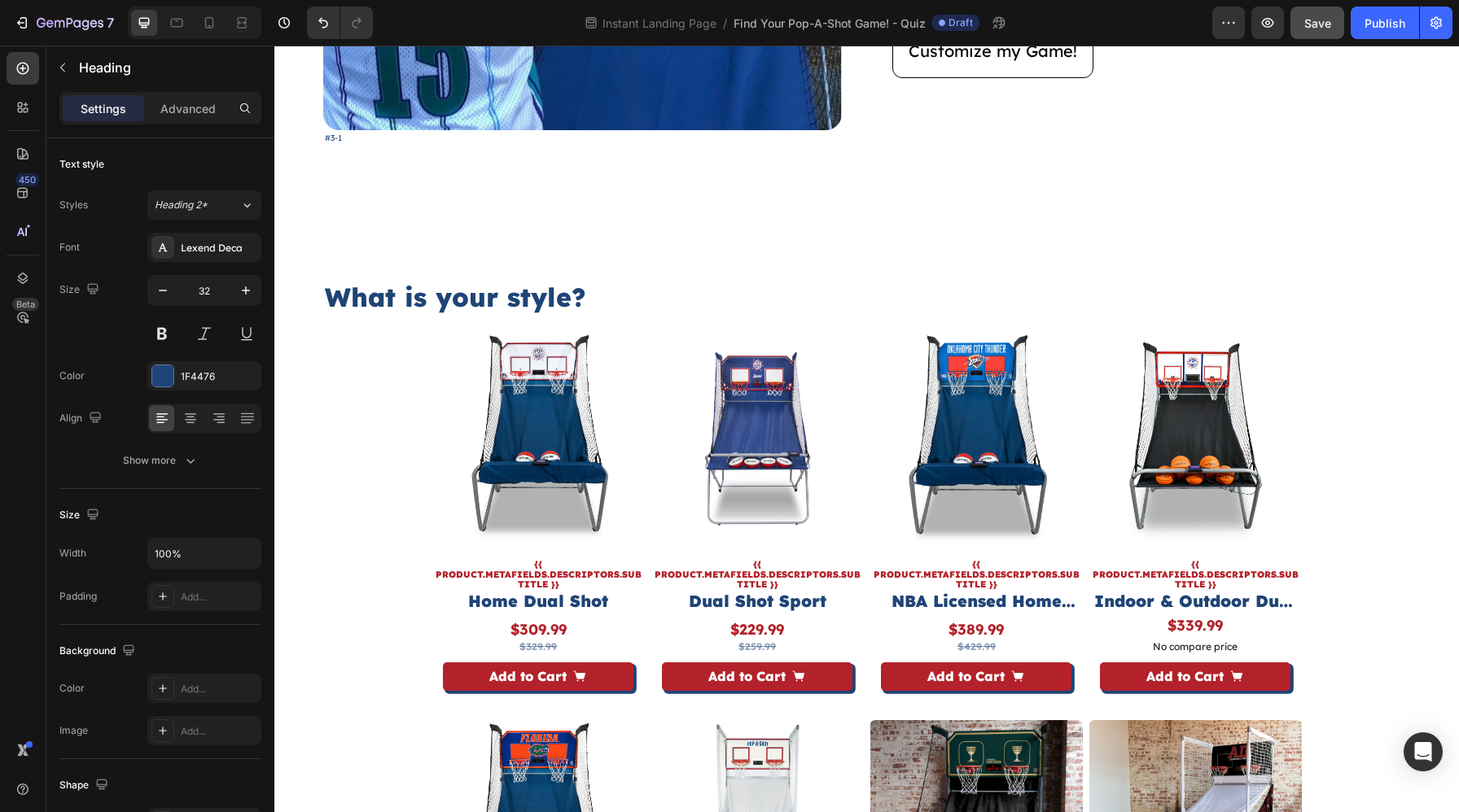
click at [672, 295] on h2 "What is your style?" at bounding box center [866, 298] width 1087 height 37
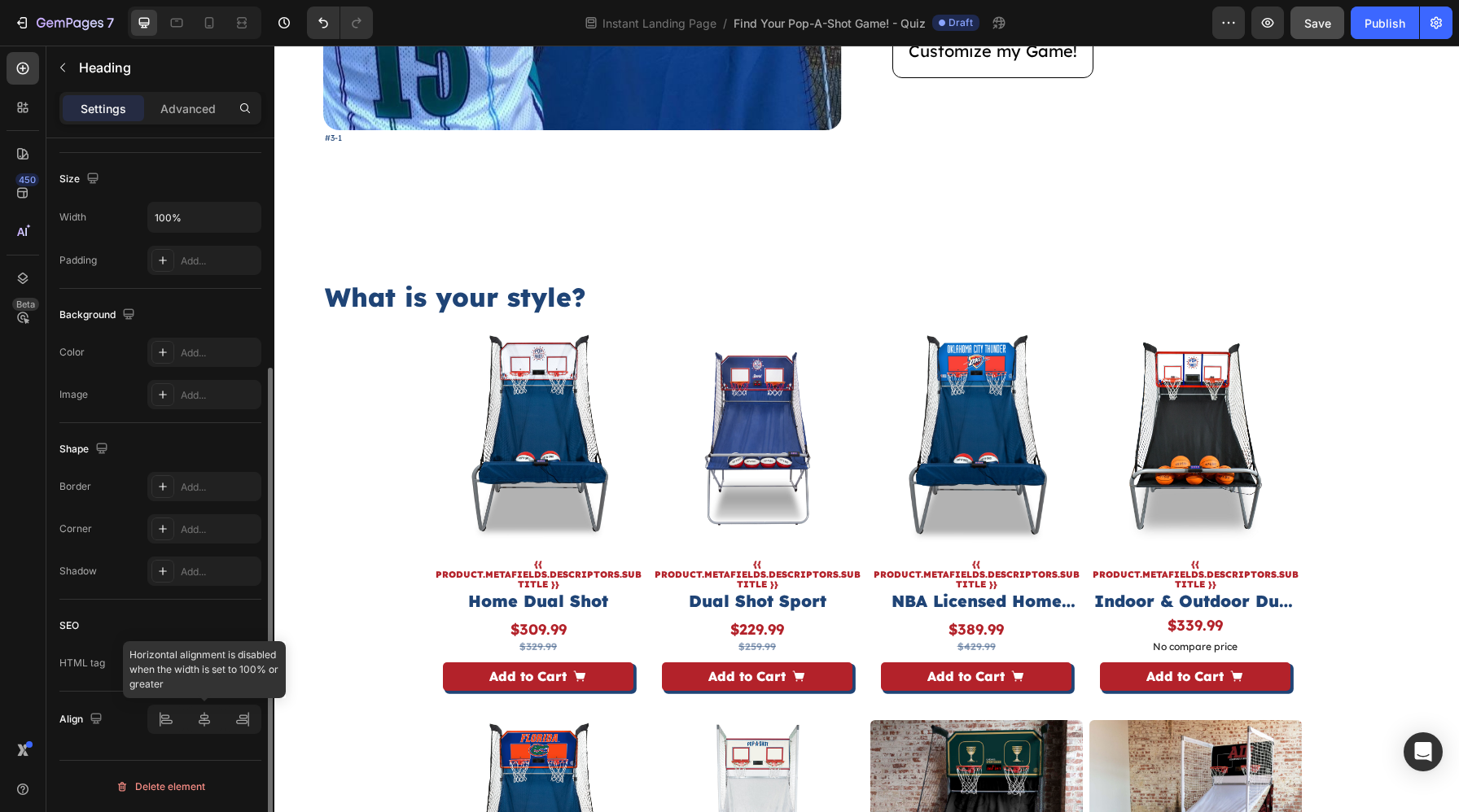
click at [197, 723] on div at bounding box center [203, 719] width 114 height 30
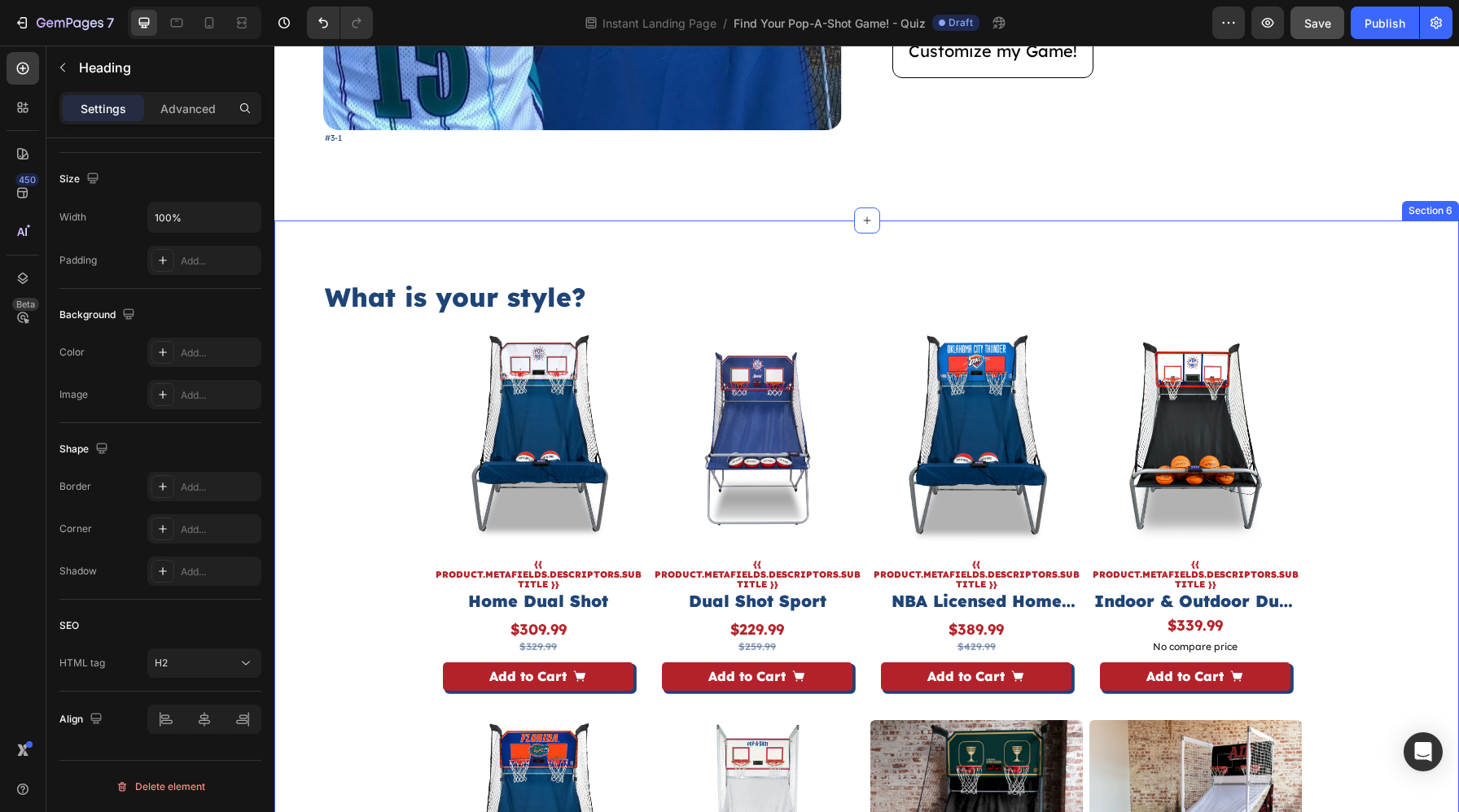
click at [373, 430] on div "Product Images {{ product.metafields.descriptors.subtitle }} Text Block Home Du…" at bounding box center [866, 711] width 1087 height 759
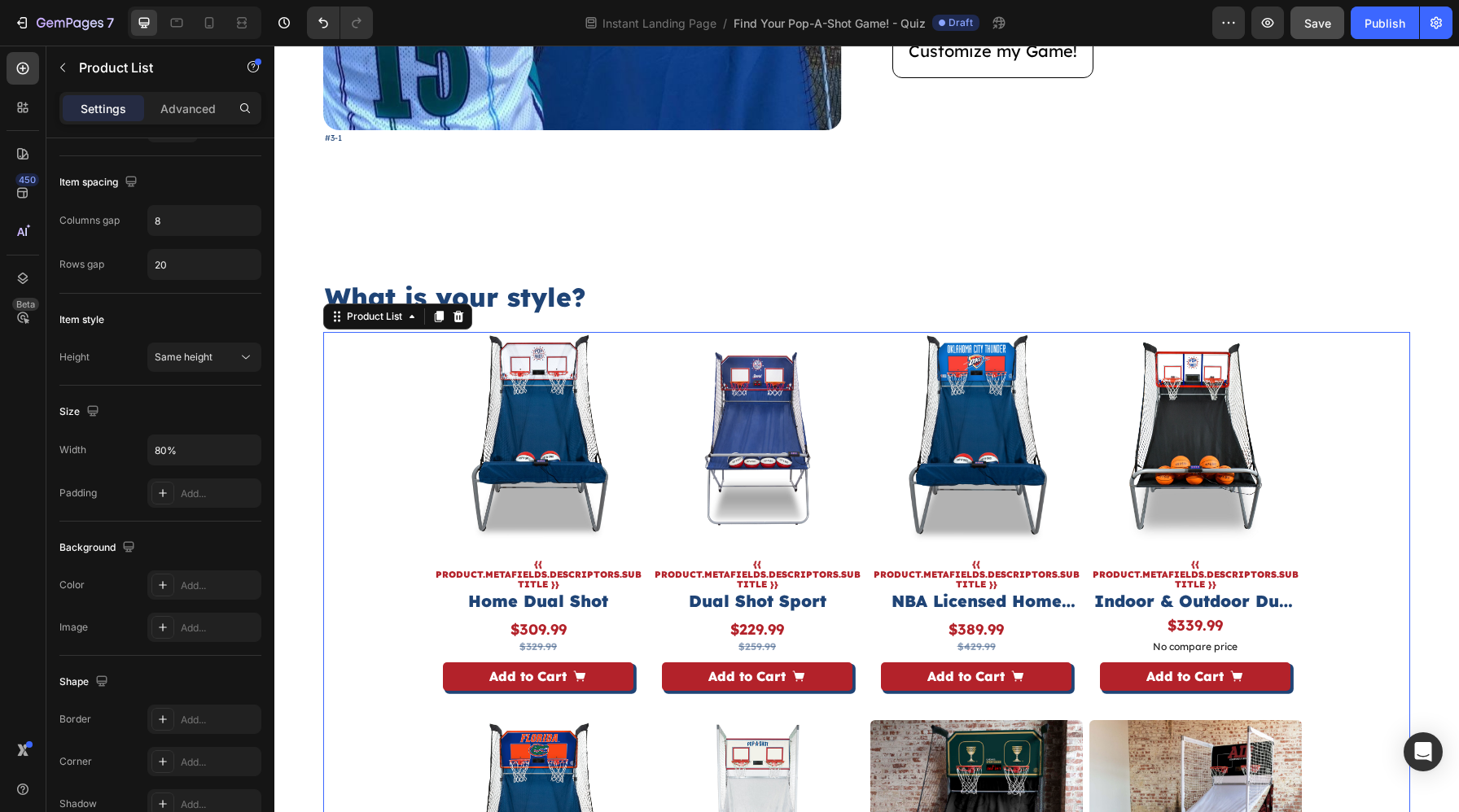
scroll to position [0, 0]
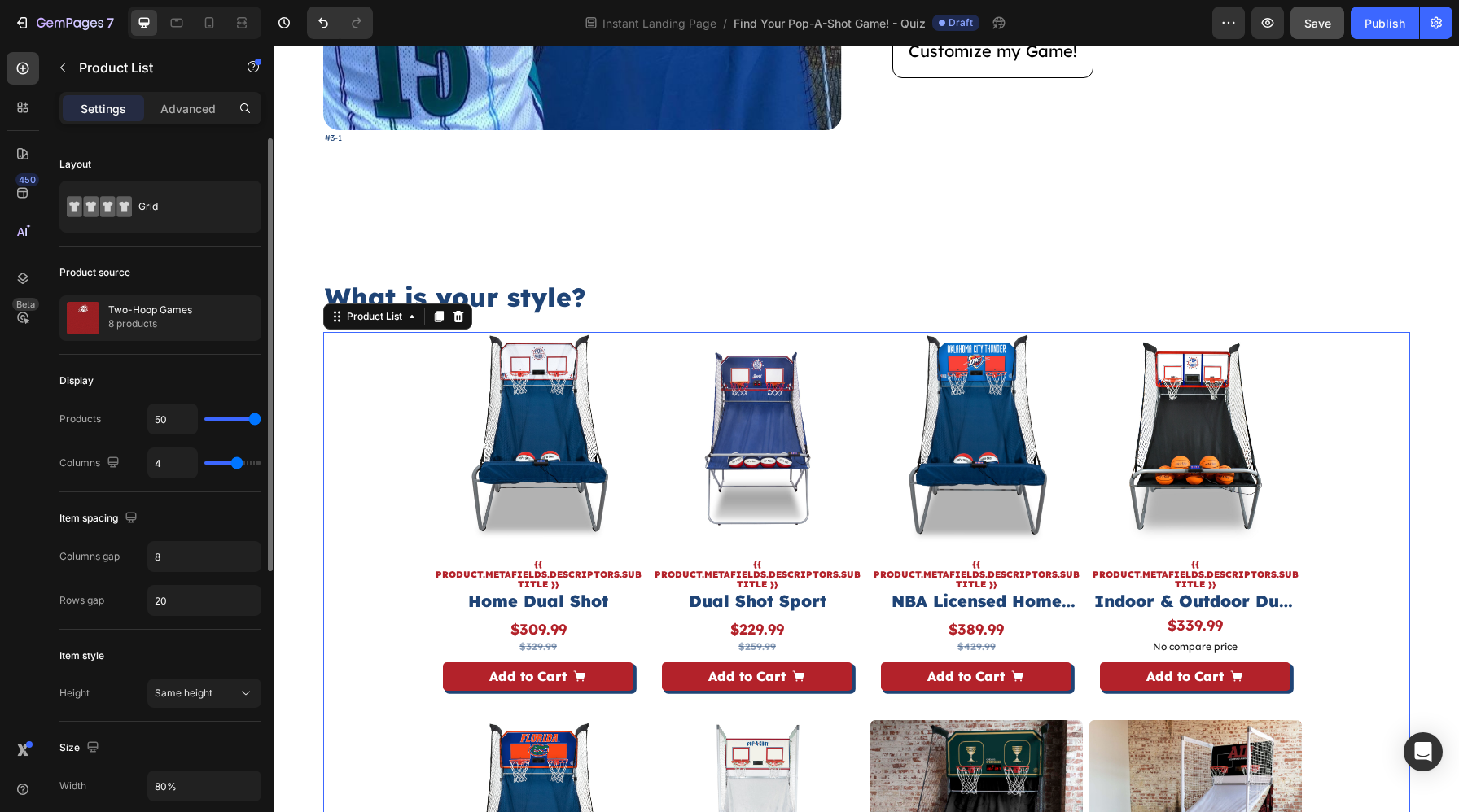
click at [475, 302] on p "What is your style?" at bounding box center [866, 298] width 1083 height 34
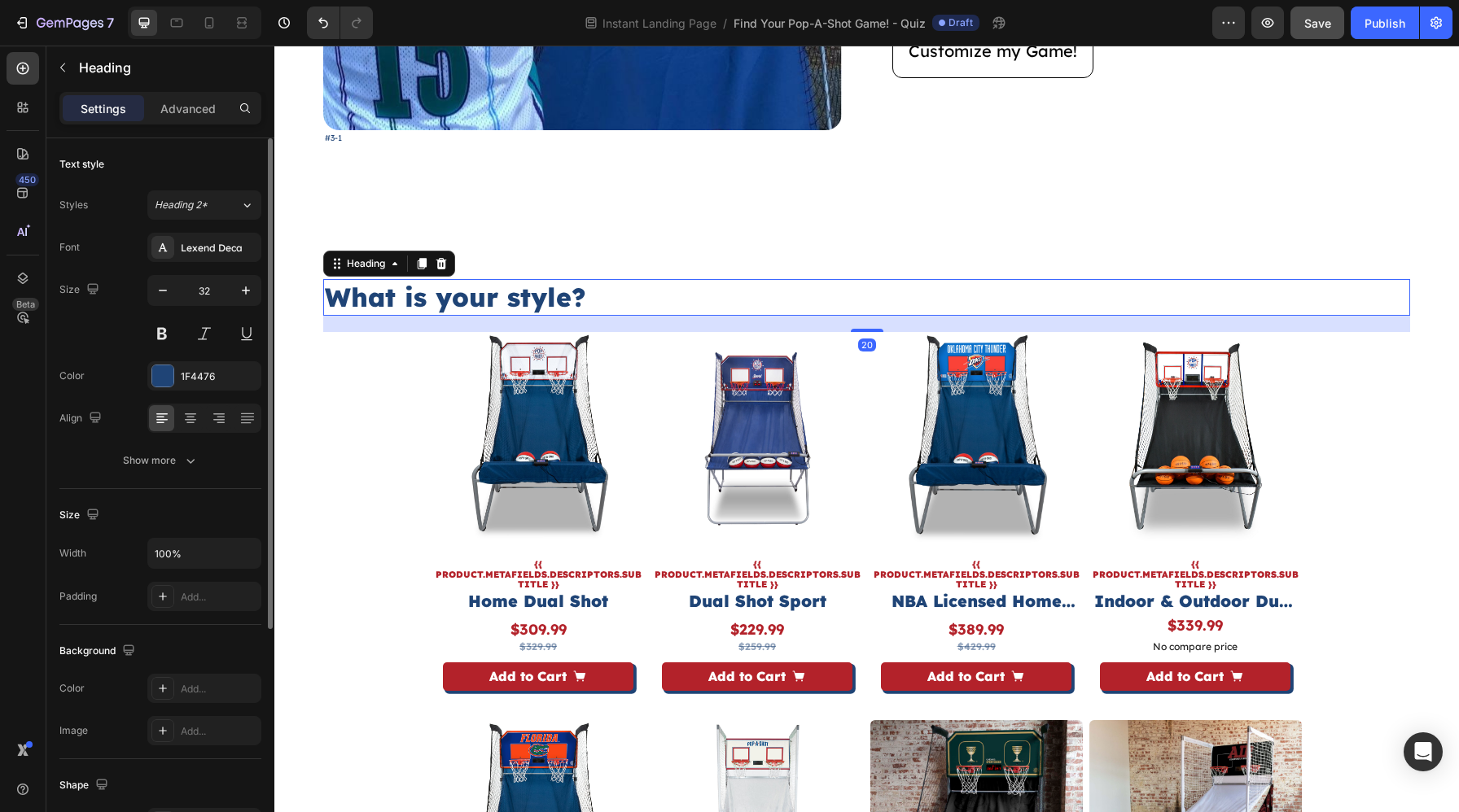
scroll to position [336, 0]
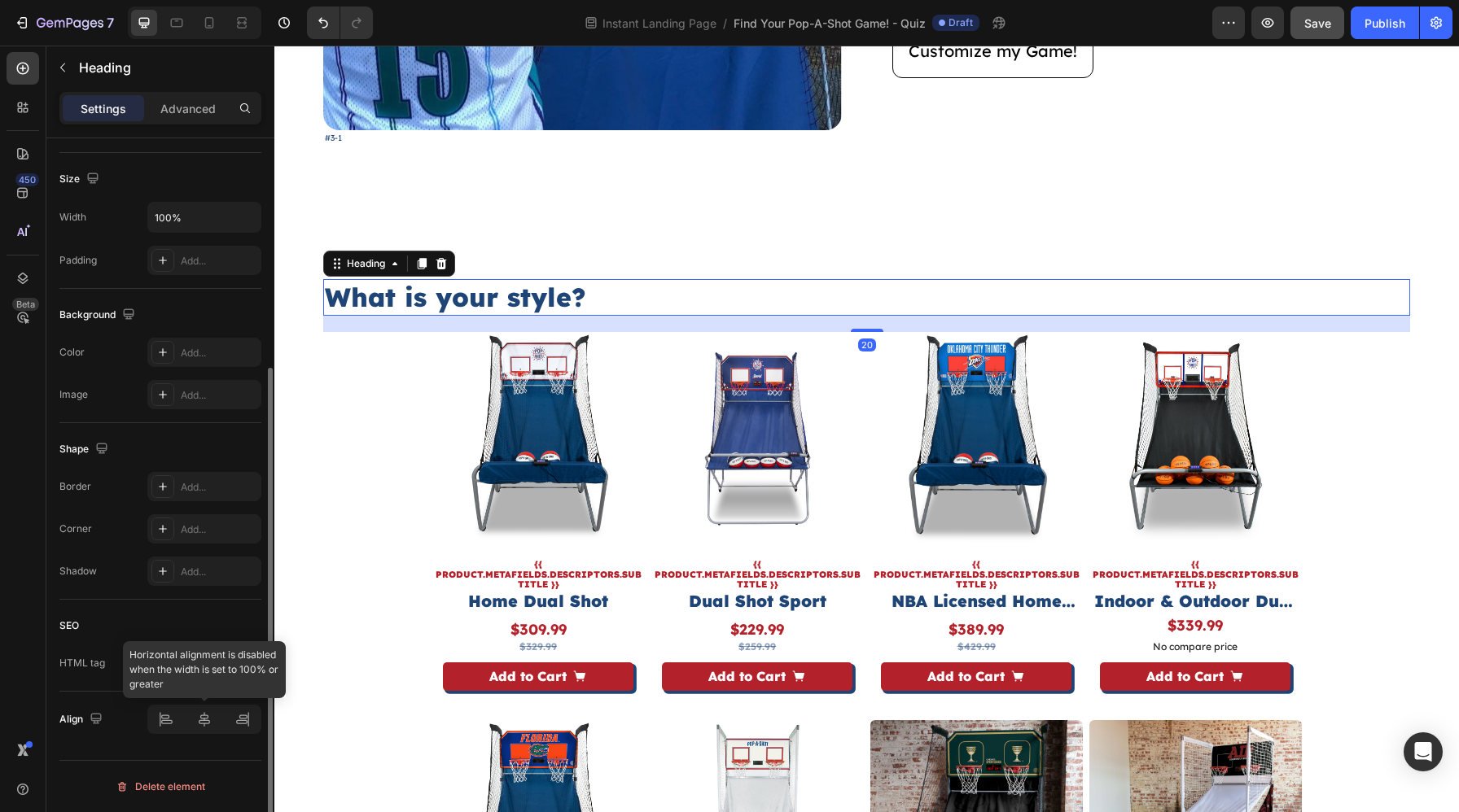
click at [193, 713] on div at bounding box center [203, 719] width 114 height 30
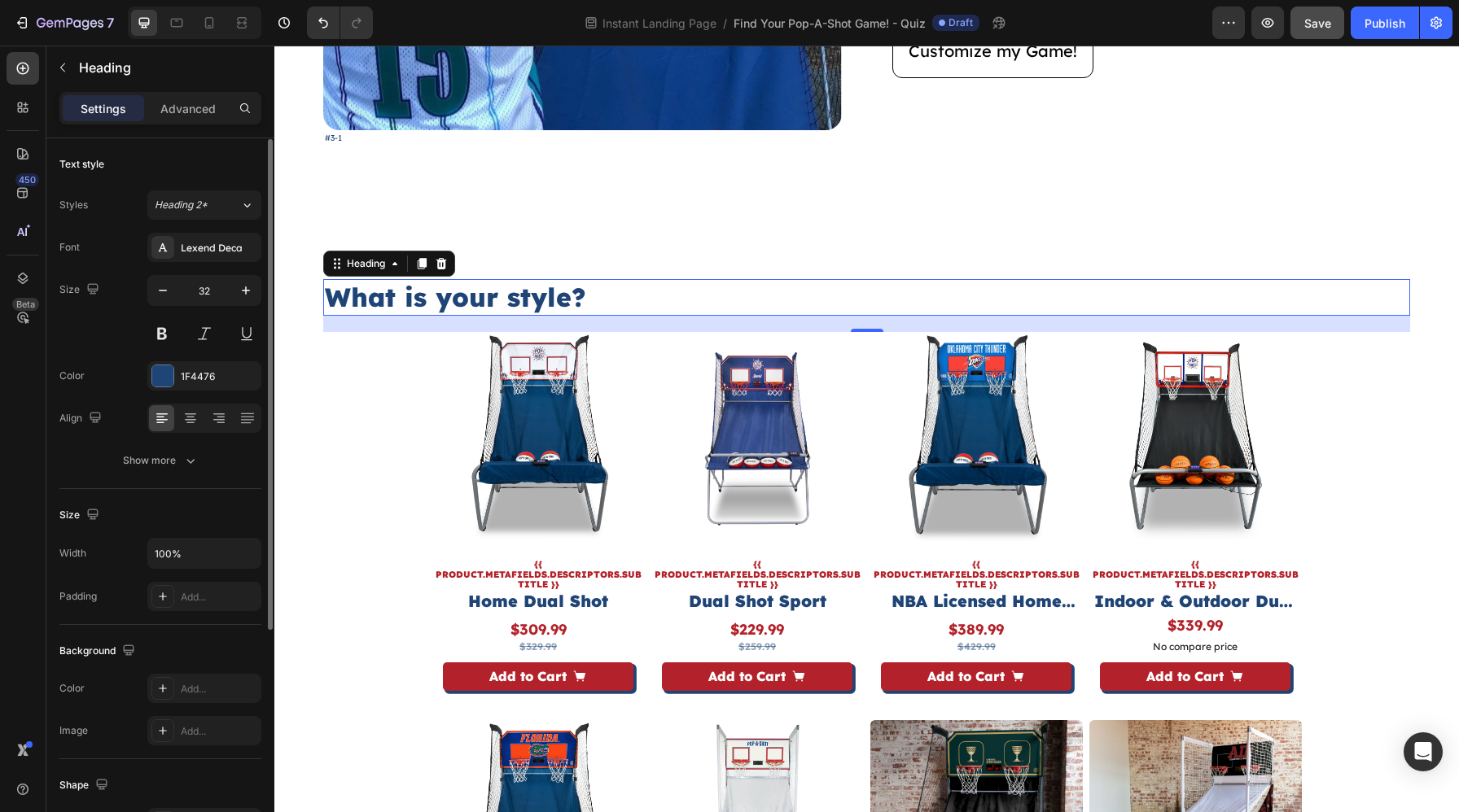
scroll to position [1, 0]
click at [190, 420] on icon at bounding box center [190, 417] width 16 height 16
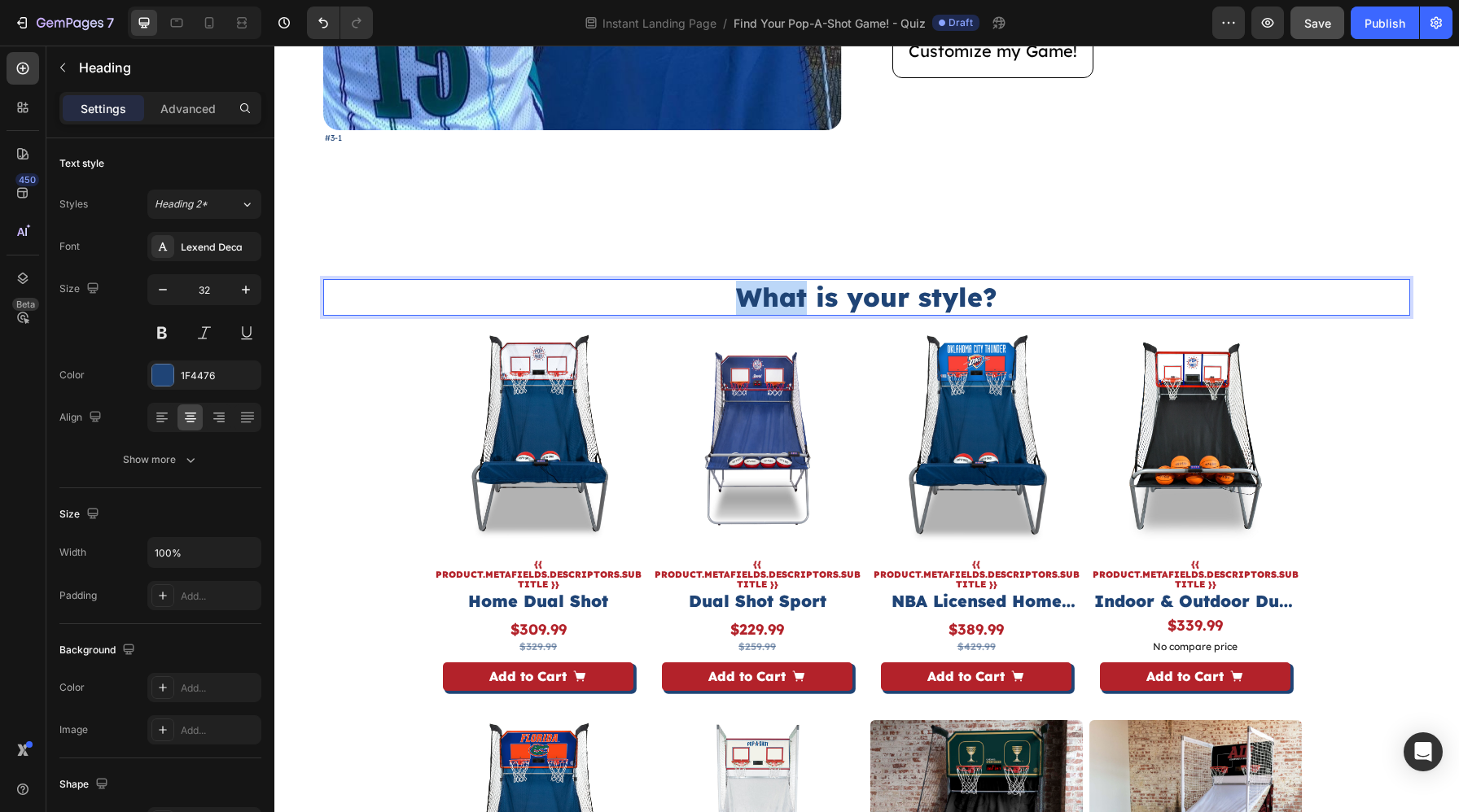
click at [577, 291] on p "What is your style?" at bounding box center [866, 298] width 1083 height 34
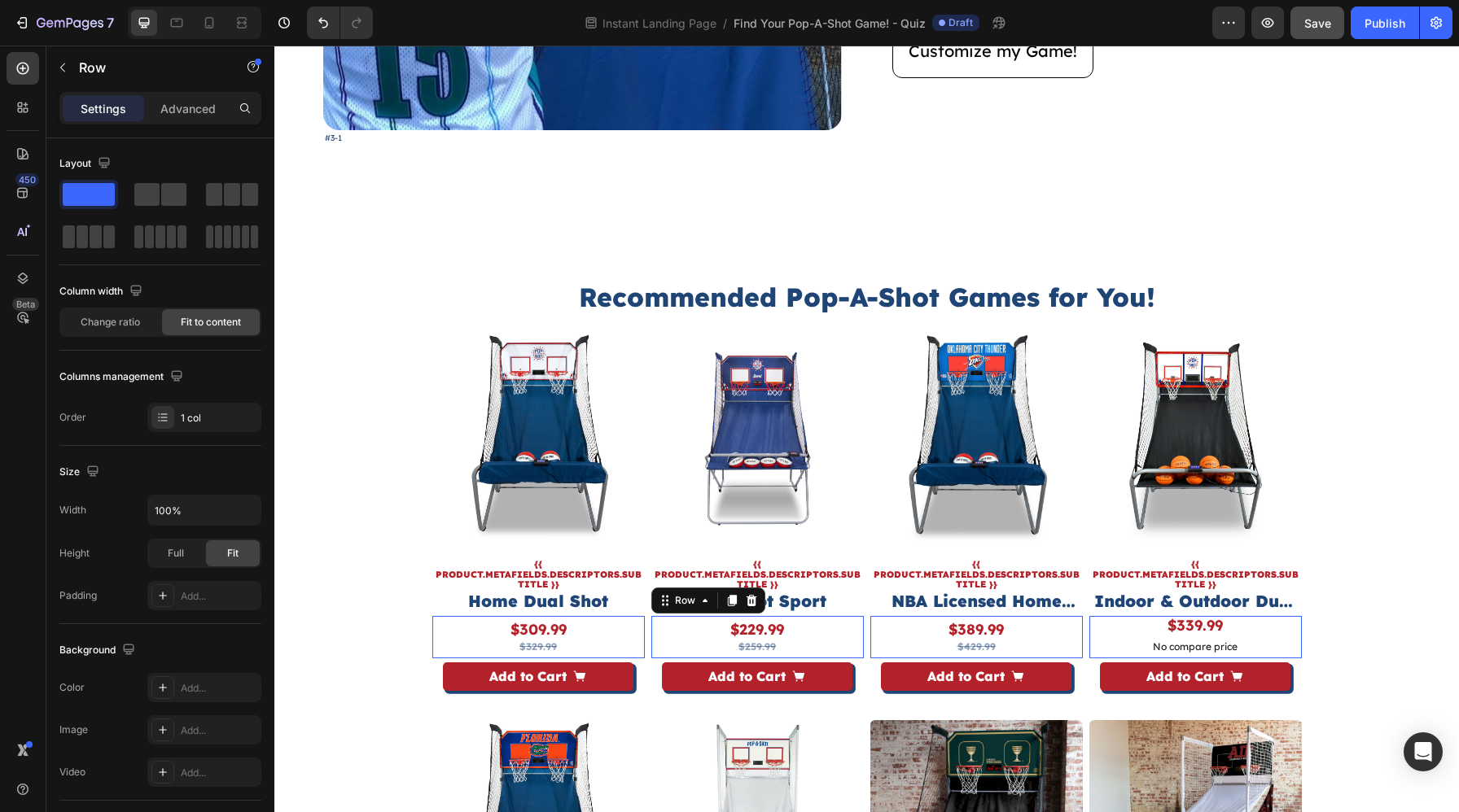
click at [645, 623] on div "$229.99 Product Price Product Price $259.99 Product Price Product Price Row 0" at bounding box center [539, 637] width 213 height 42
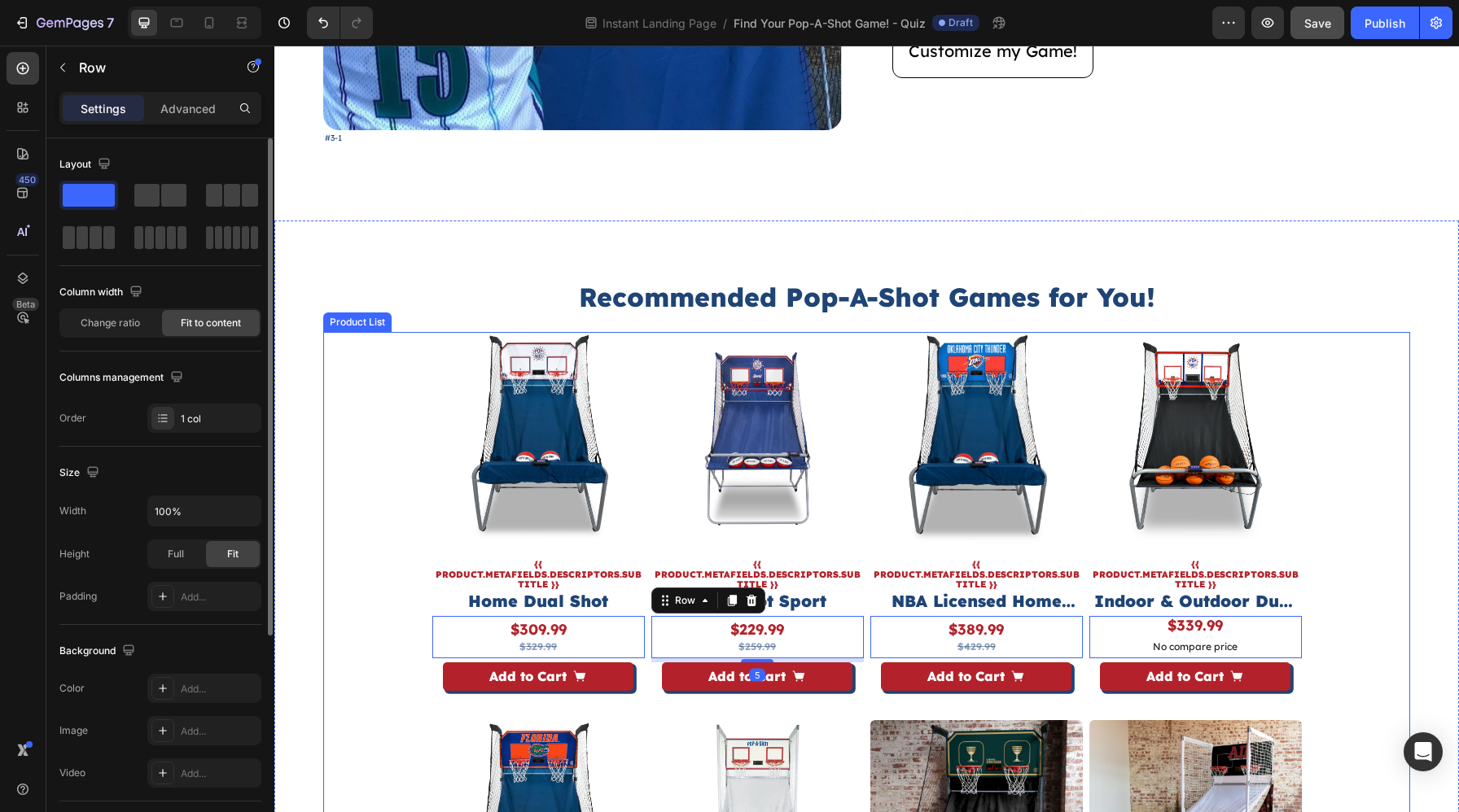
click at [645, 623] on div "Product Images {{ product.metafields.descriptors.subtitle }} Text Block Home Du…" at bounding box center [867, 711] width 870 height 759
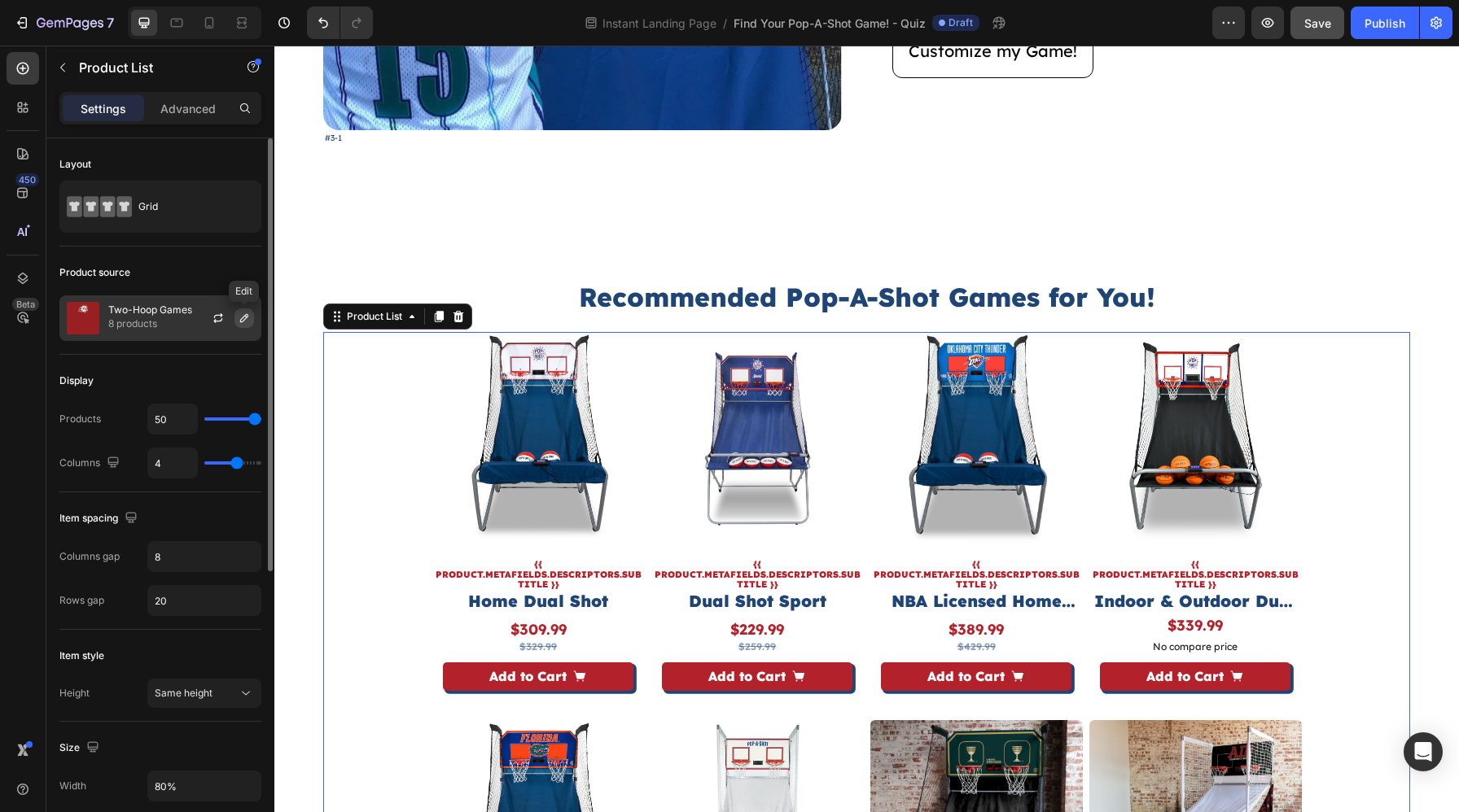
click at [247, 318] on icon "button" at bounding box center [244, 317] width 13 height 13
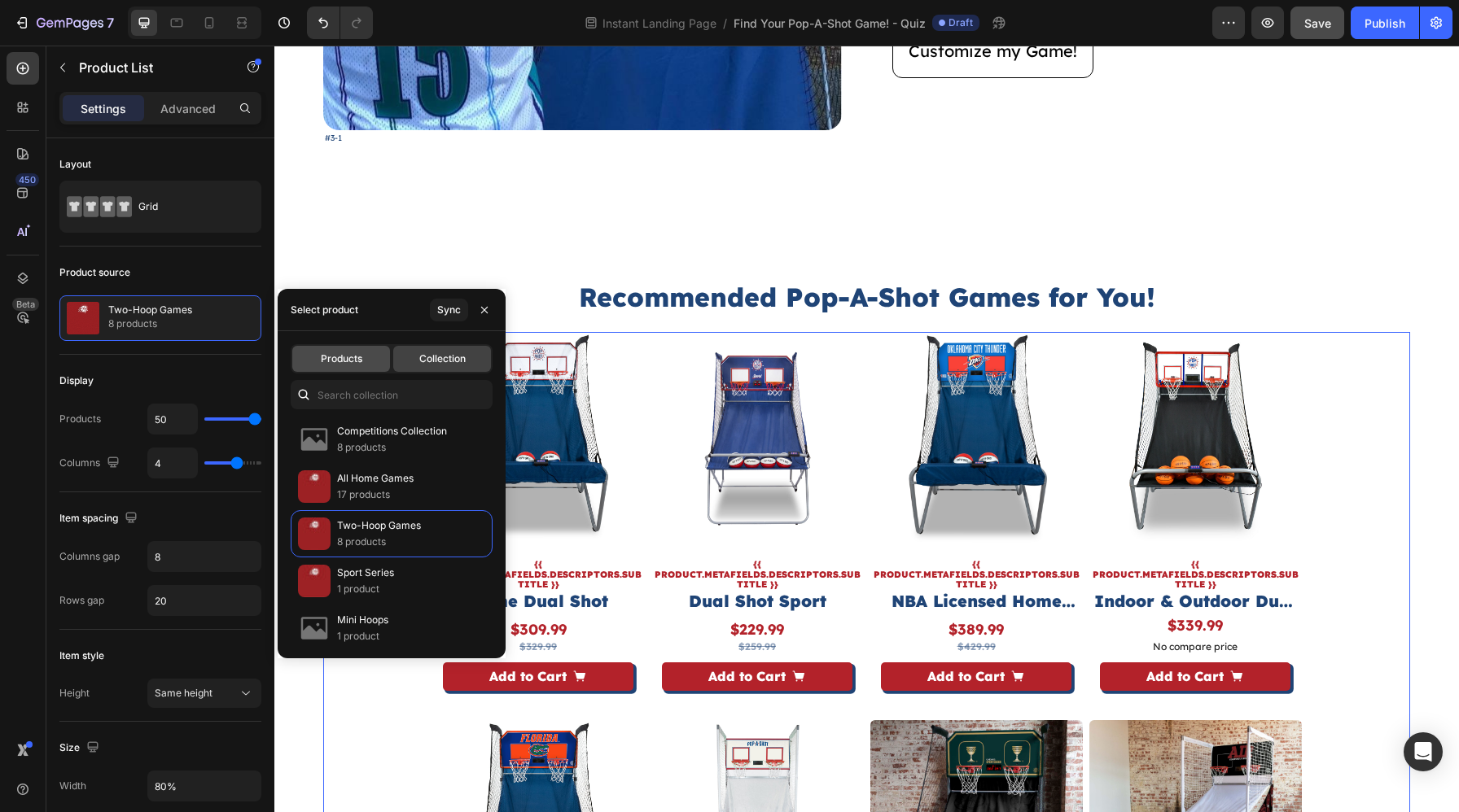
click at [339, 351] on span "Products" at bounding box center [341, 358] width 41 height 14
type input "4"
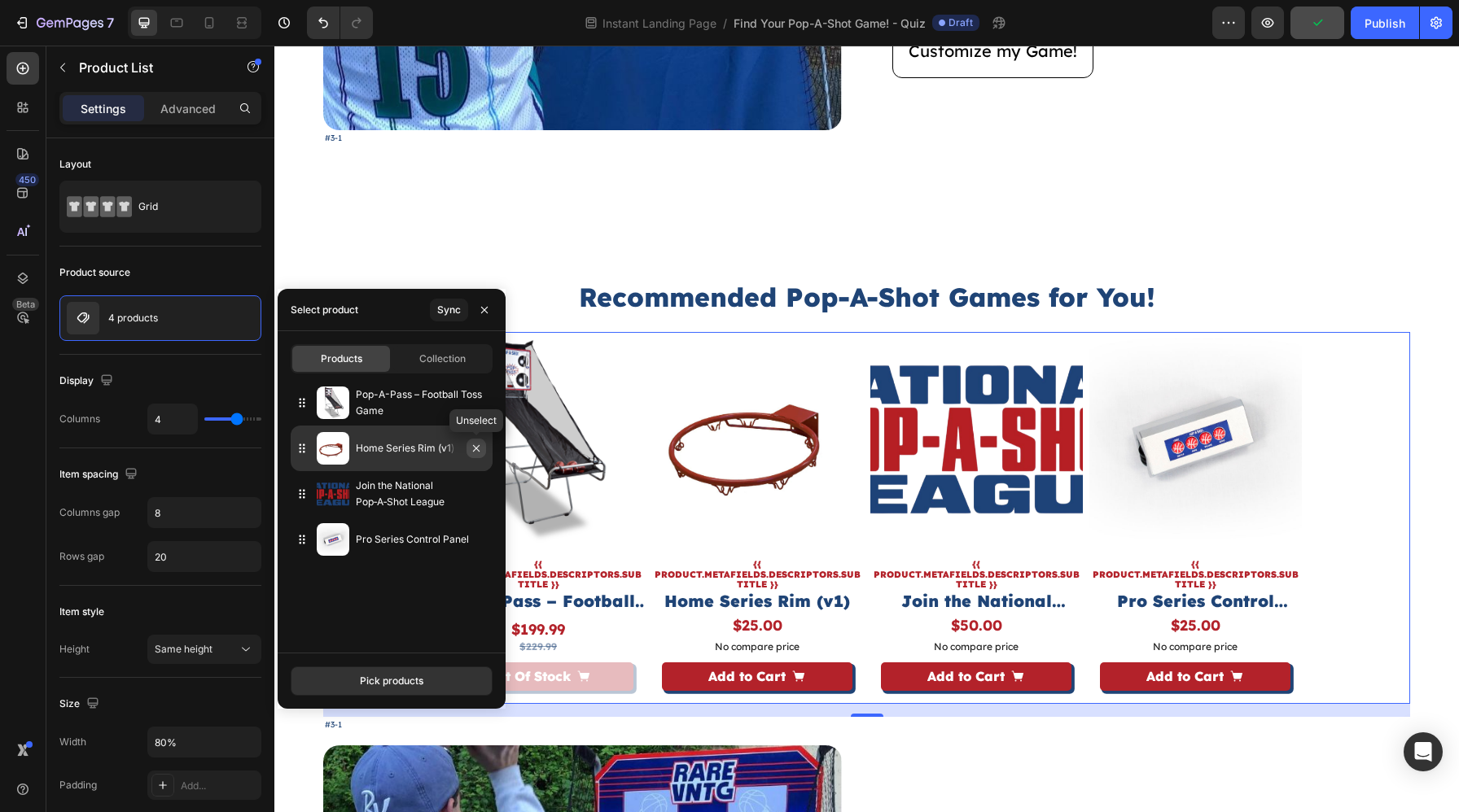
click at [478, 452] on icon "button" at bounding box center [475, 447] width 13 height 13
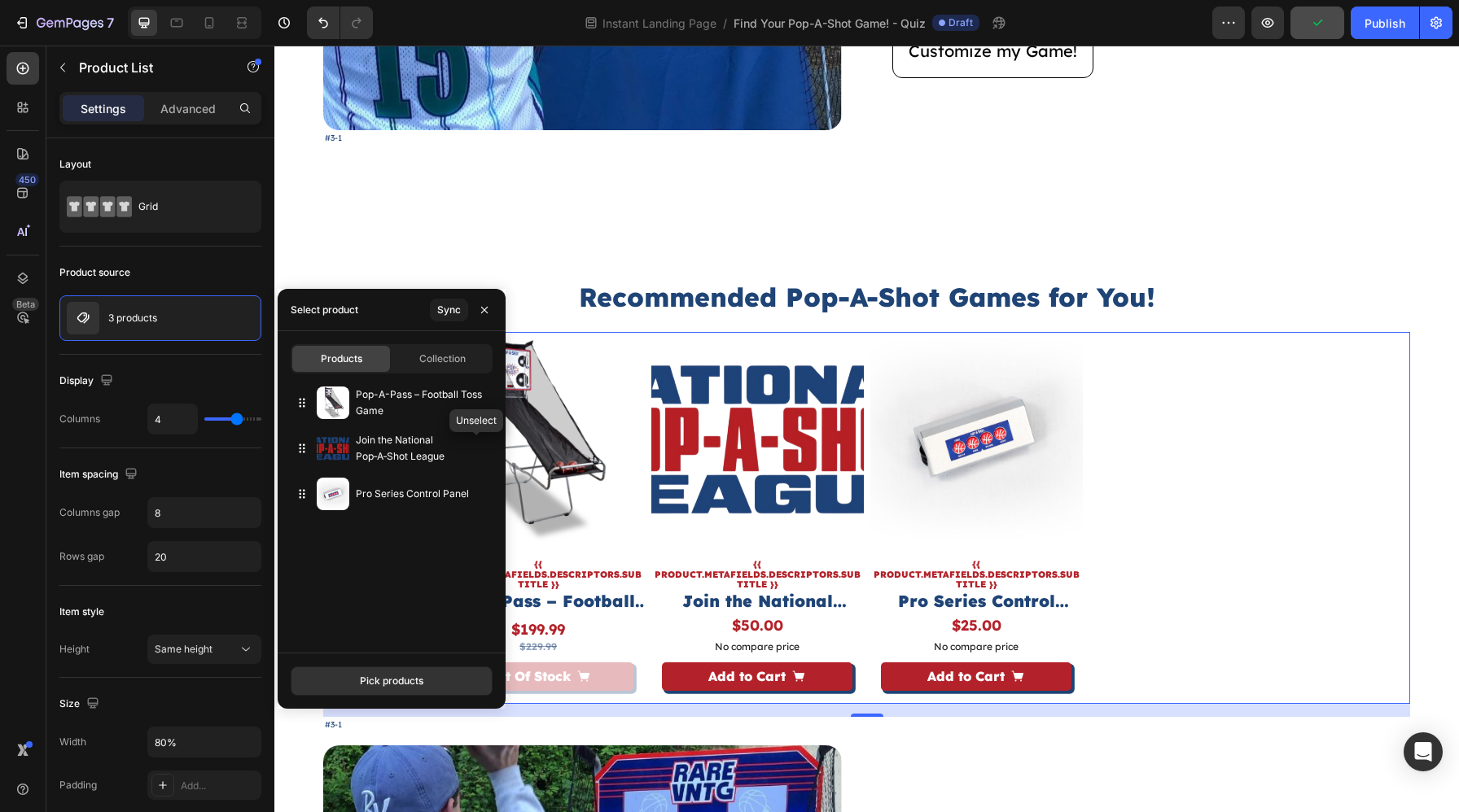
click at [0, 0] on icon "button" at bounding box center [0, 0] width 0 height 0
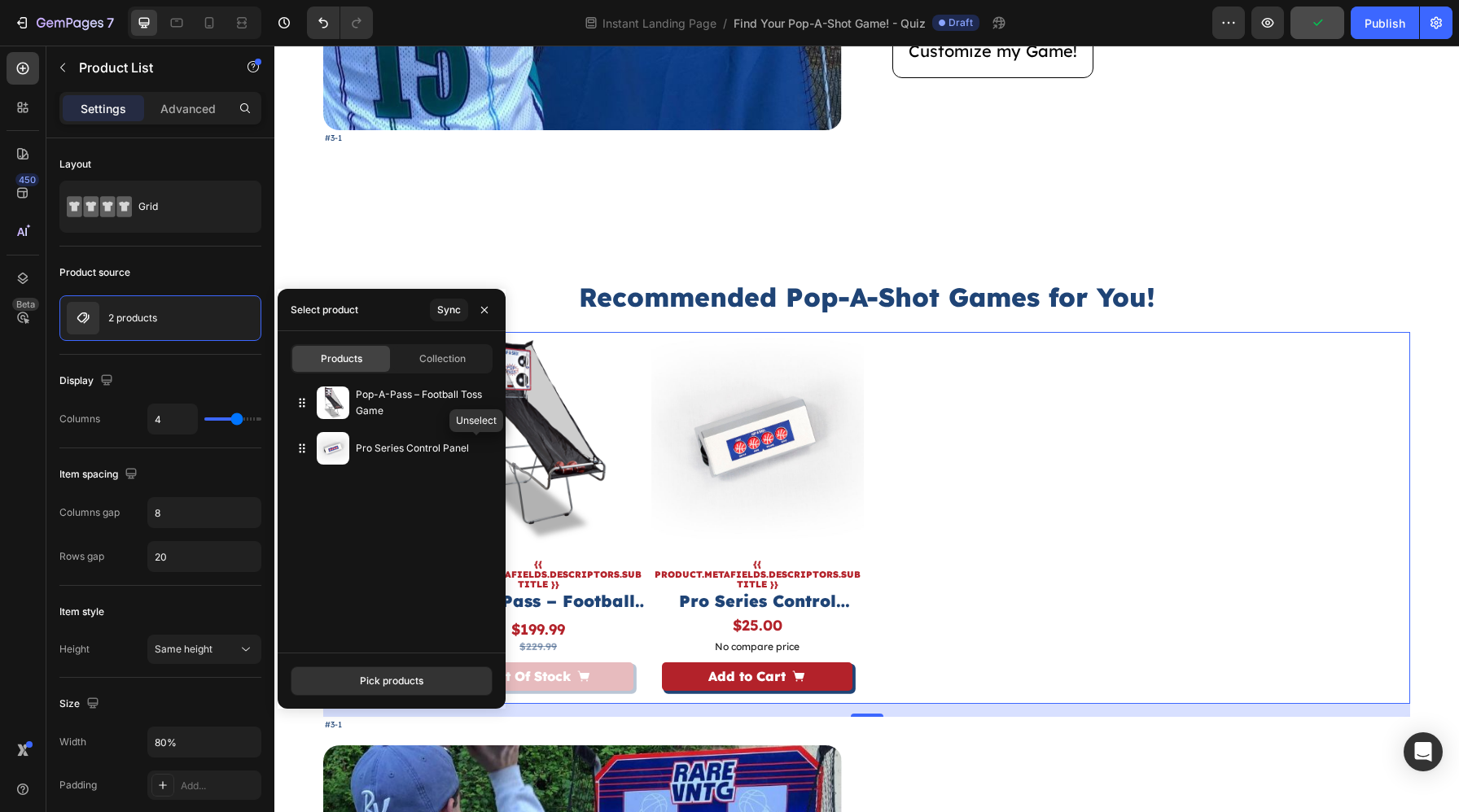
click at [0, 0] on icon "button" at bounding box center [0, 0] width 0 height 0
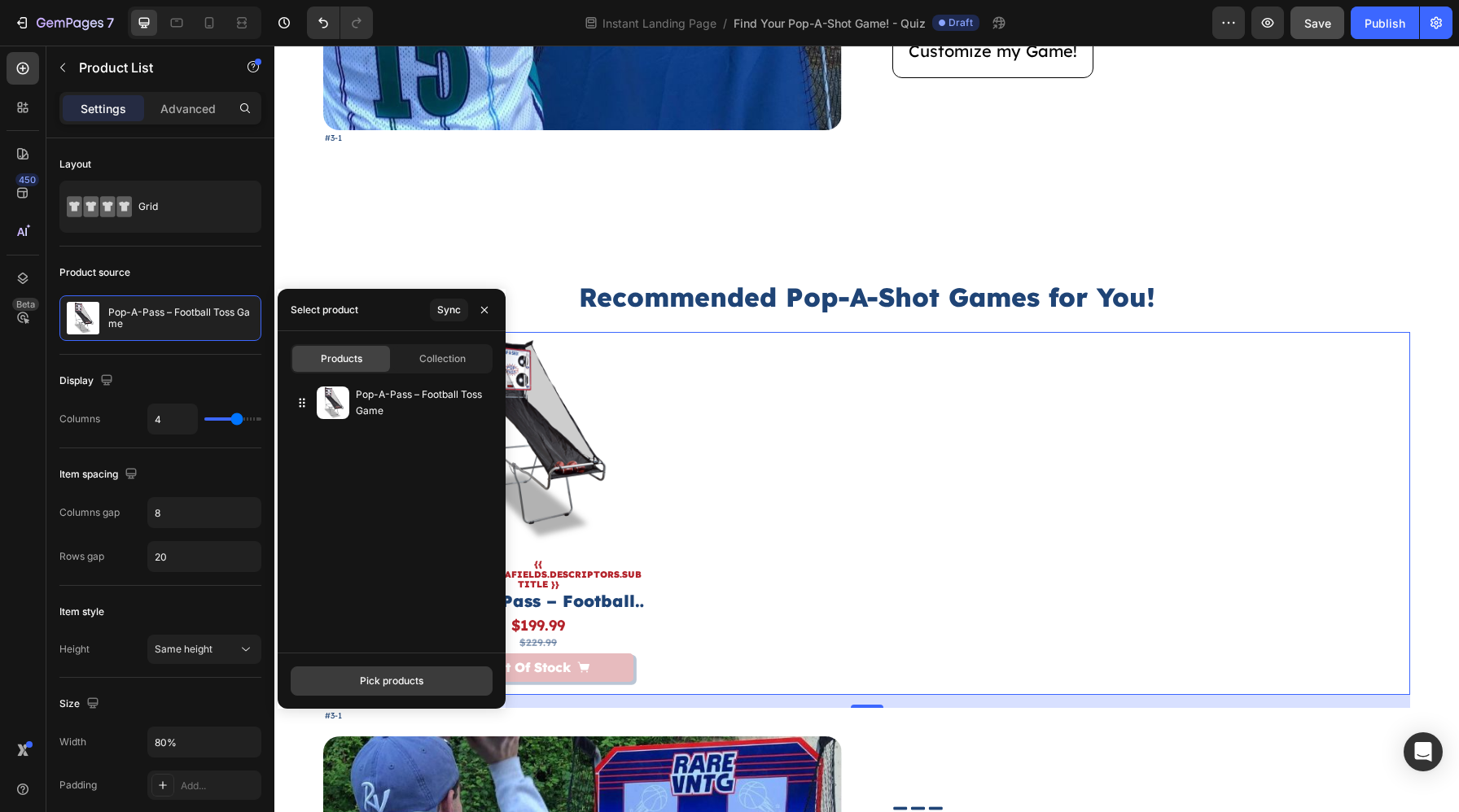
click at [392, 677] on div "Pick products" at bounding box center [391, 680] width 63 height 14
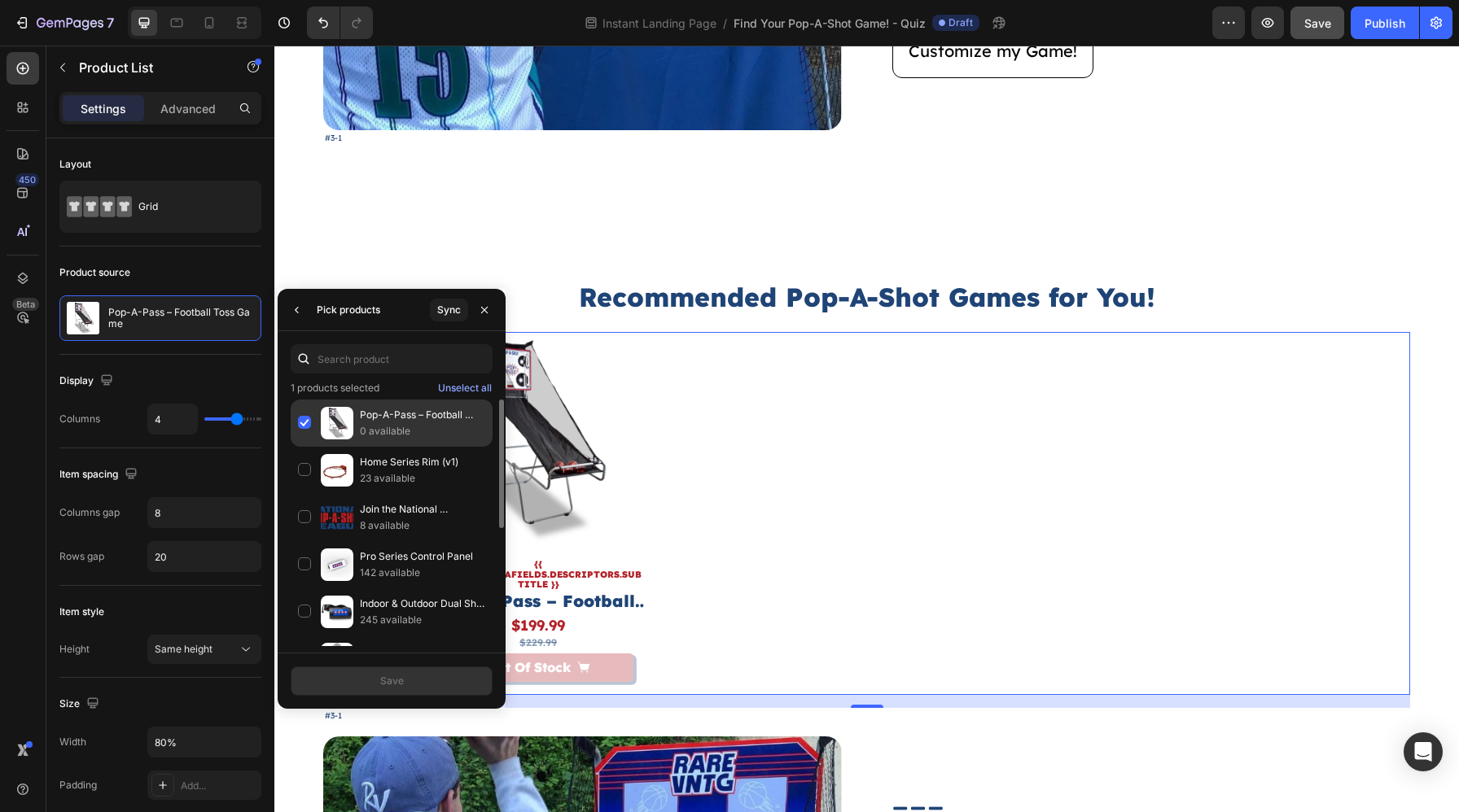
type input "p"
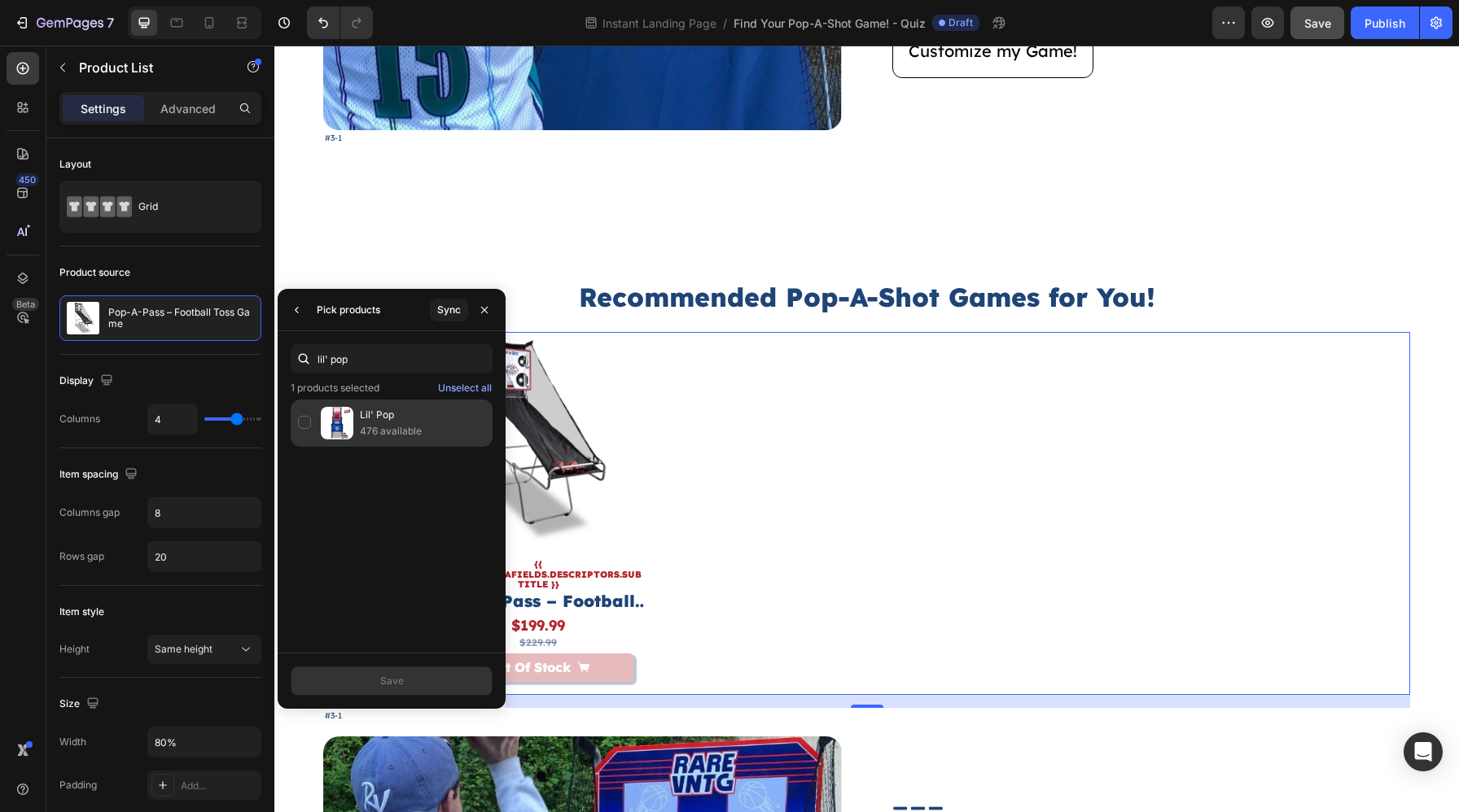
type input "lil' pop"
click at [383, 431] on p "476 available" at bounding box center [422, 430] width 125 height 16
click at [447, 684] on button "Save" at bounding box center [391, 681] width 202 height 30
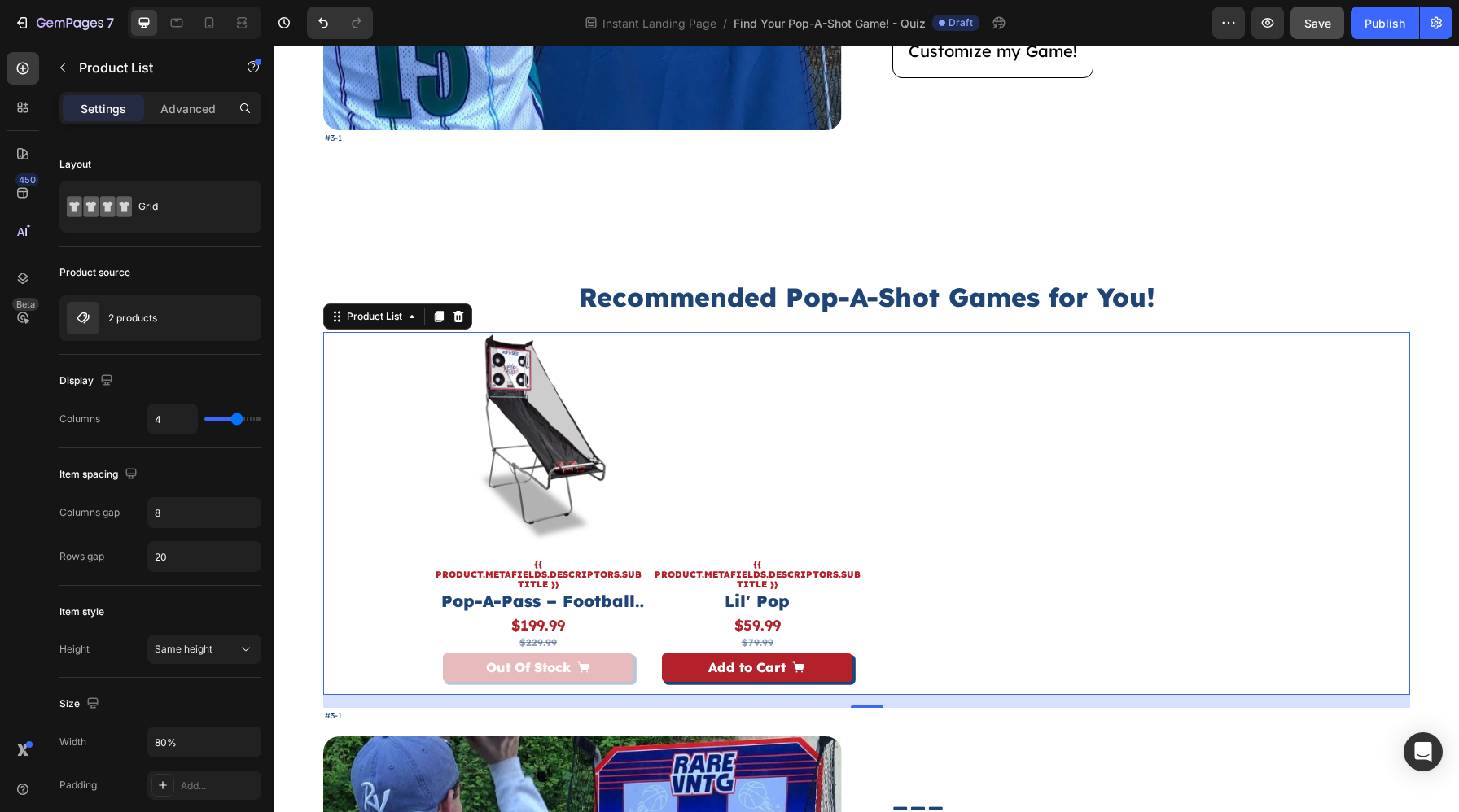
click at [649, 509] on div "Product Images {{ product.metafields.descriptors.subtitle }} Text Block Pop-A-P…" at bounding box center [867, 512] width 870 height 362
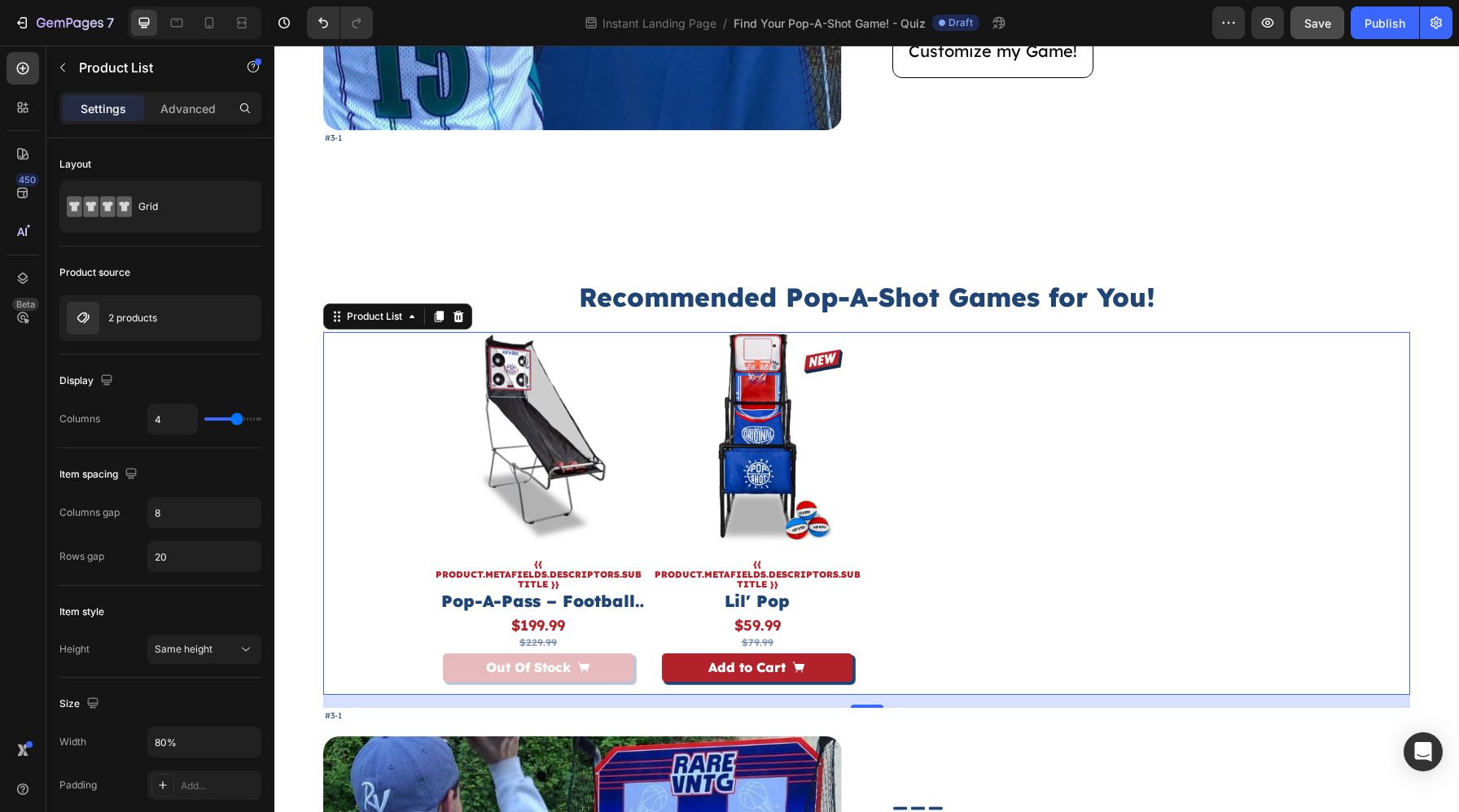
click at [646, 611] on div "Product Images {{ product.metafields.descriptors.subtitle }} Text Block Pop-A-P…" at bounding box center [867, 512] width 870 height 362
click at [187, 305] on div "2 products" at bounding box center [160, 318] width 202 height 46
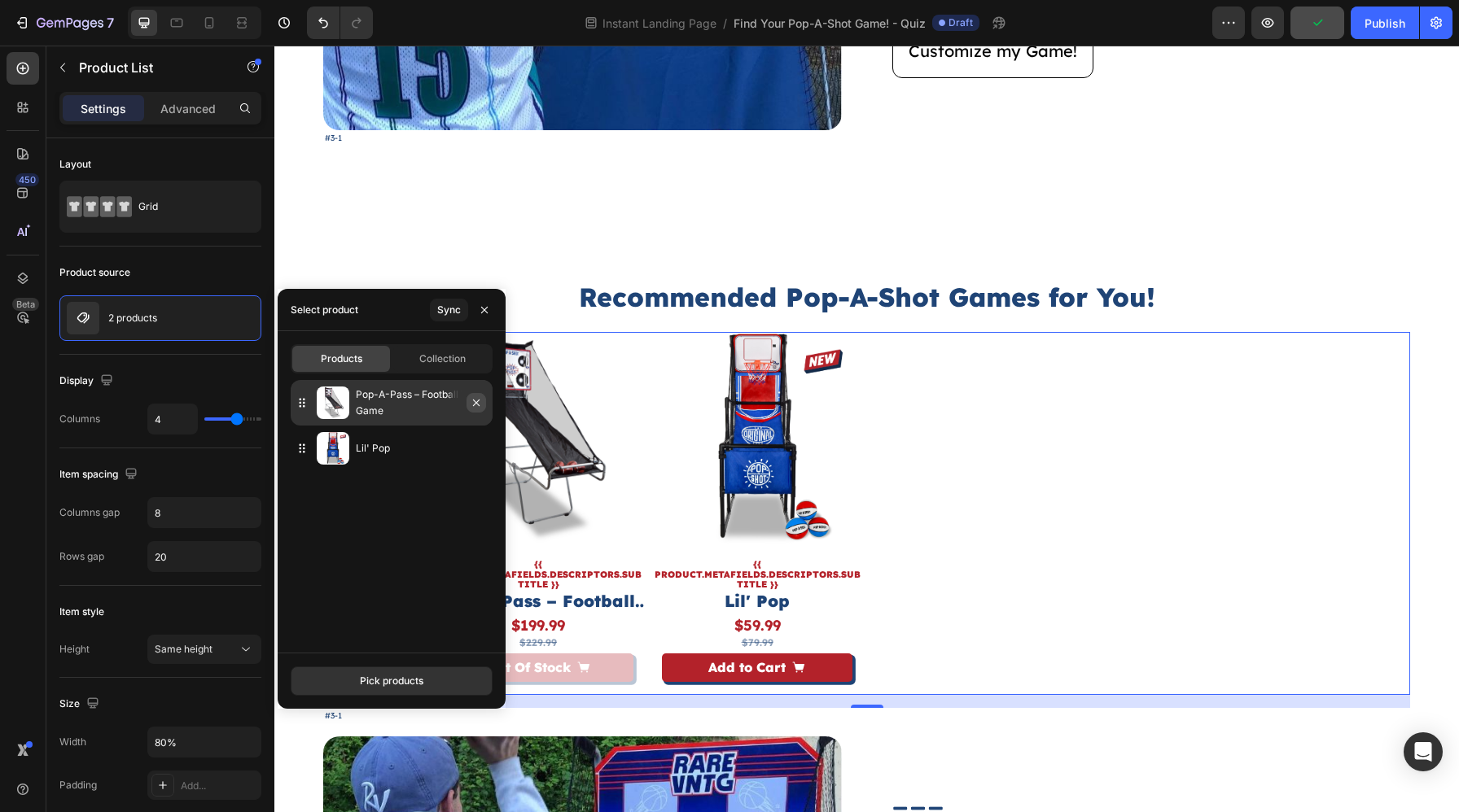
click at [485, 402] on button "button" at bounding box center [475, 403] width 19 height 19
click at [479, 403] on icon "button" at bounding box center [475, 402] width 13 height 13
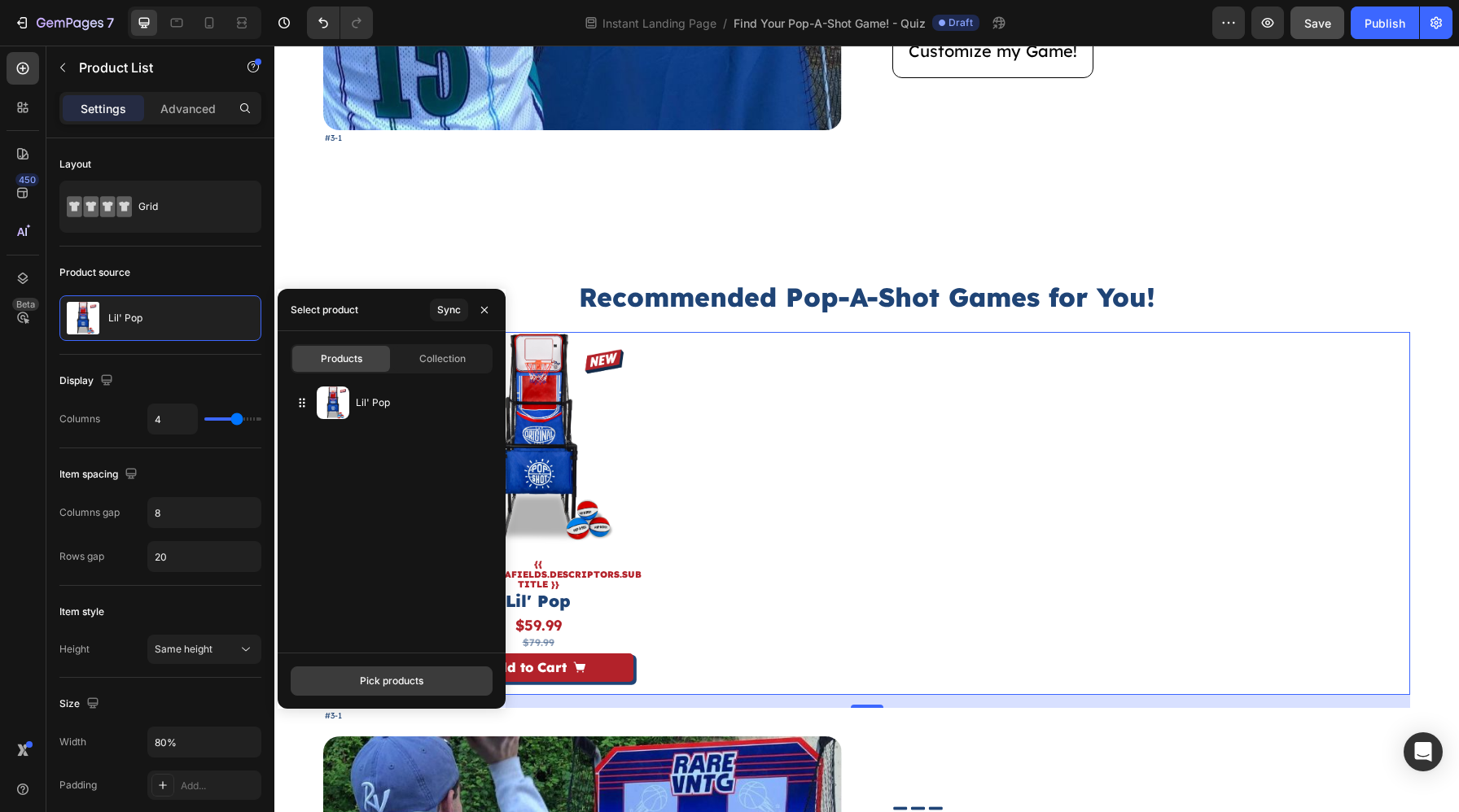
click at [395, 681] on div "Pick products" at bounding box center [391, 680] width 63 height 14
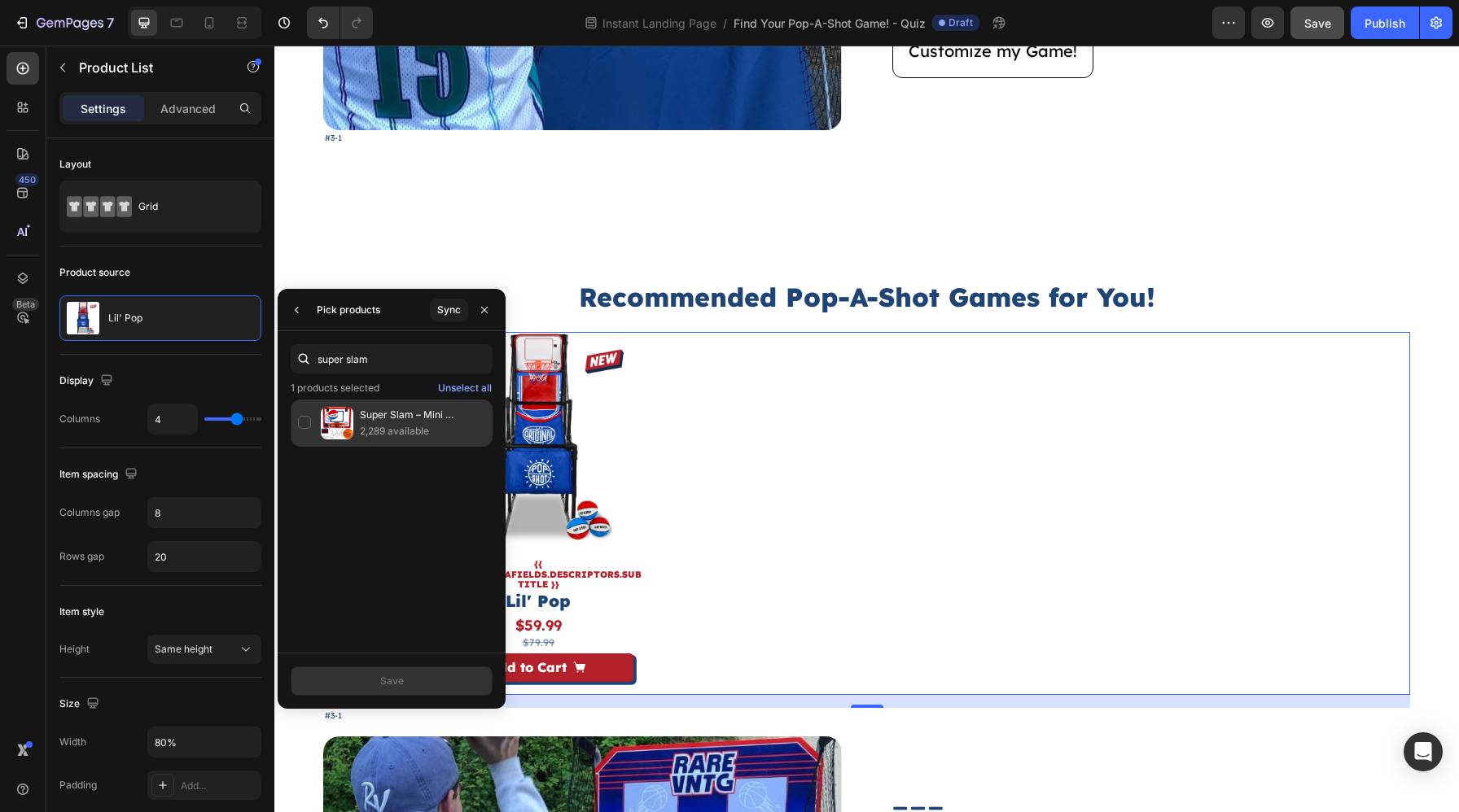
type input "super slam"
click at [406, 420] on p "Super Slam – Mini Basketball Hoop" at bounding box center [422, 414] width 125 height 16
click at [420, 690] on button "Save" at bounding box center [391, 681] width 202 height 30
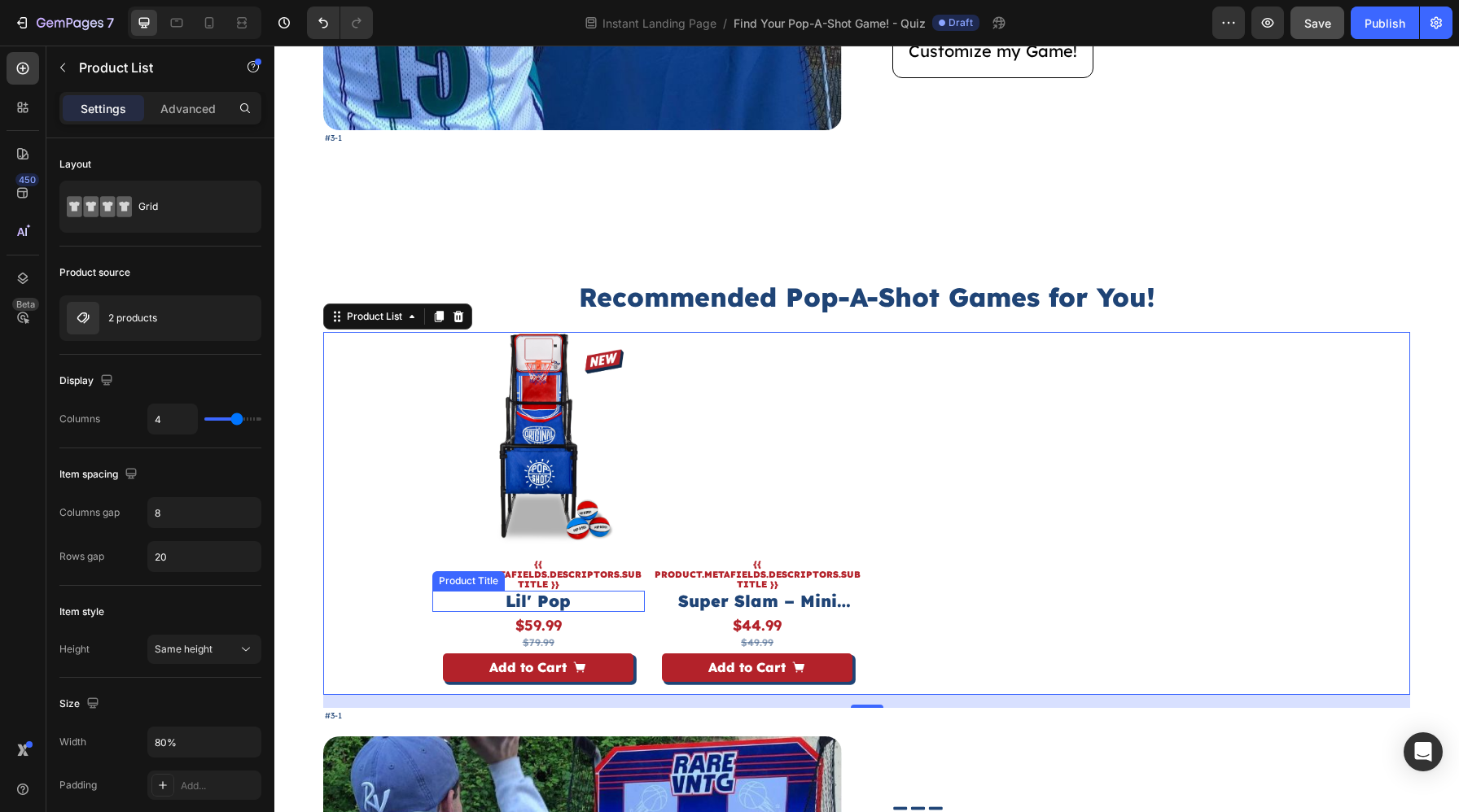
click at [643, 621] on div "$59.99 Product Price Product Price $79.99 Product Price Product Price Row" at bounding box center [539, 633] width 213 height 34
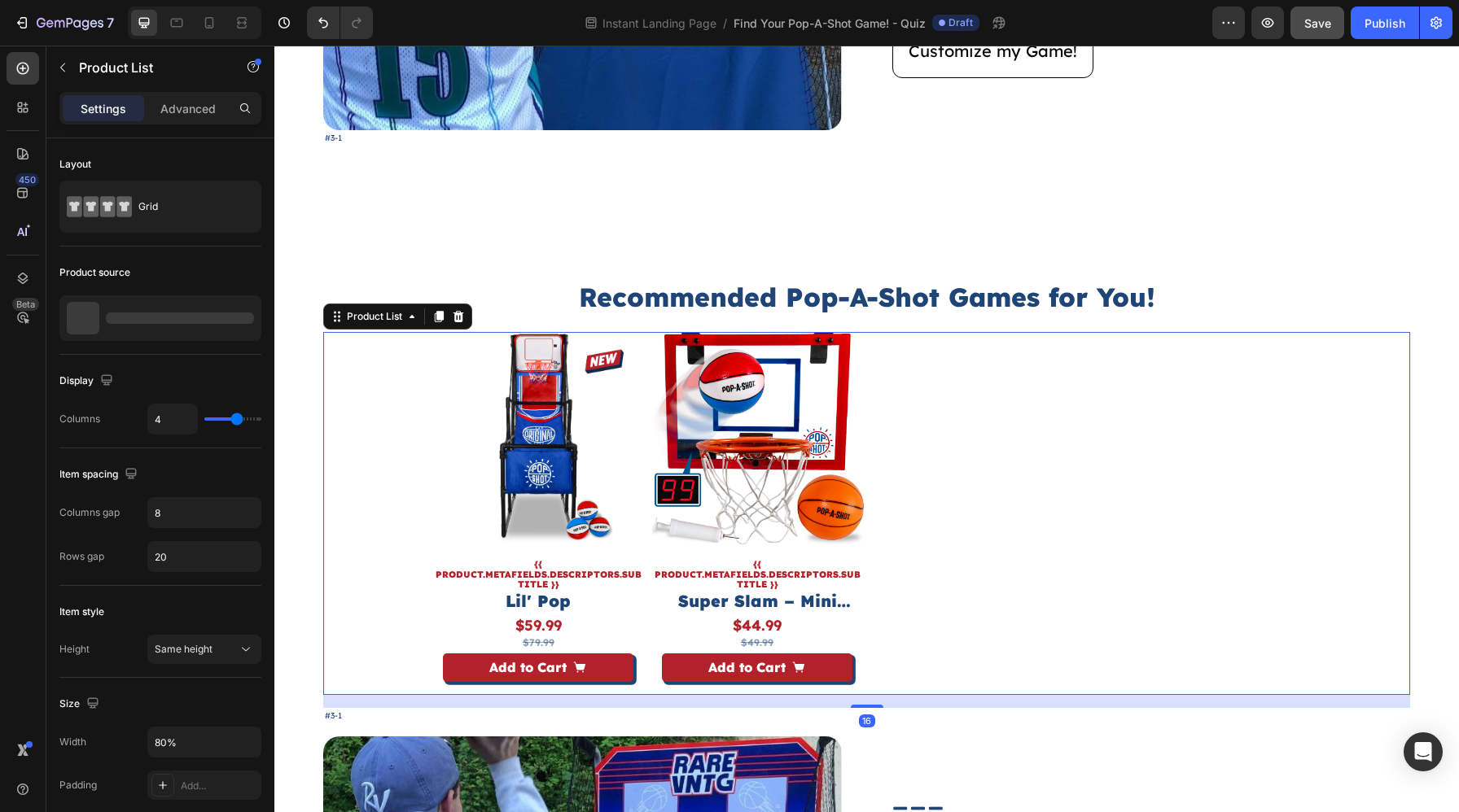
click at [647, 420] on div "Product Images {{ product.metafields.descriptors.subtitle }} Text Block Lil' Po…" at bounding box center [867, 512] width 870 height 362
click at [149, 322] on p "2 products" at bounding box center [133, 317] width 49 height 11
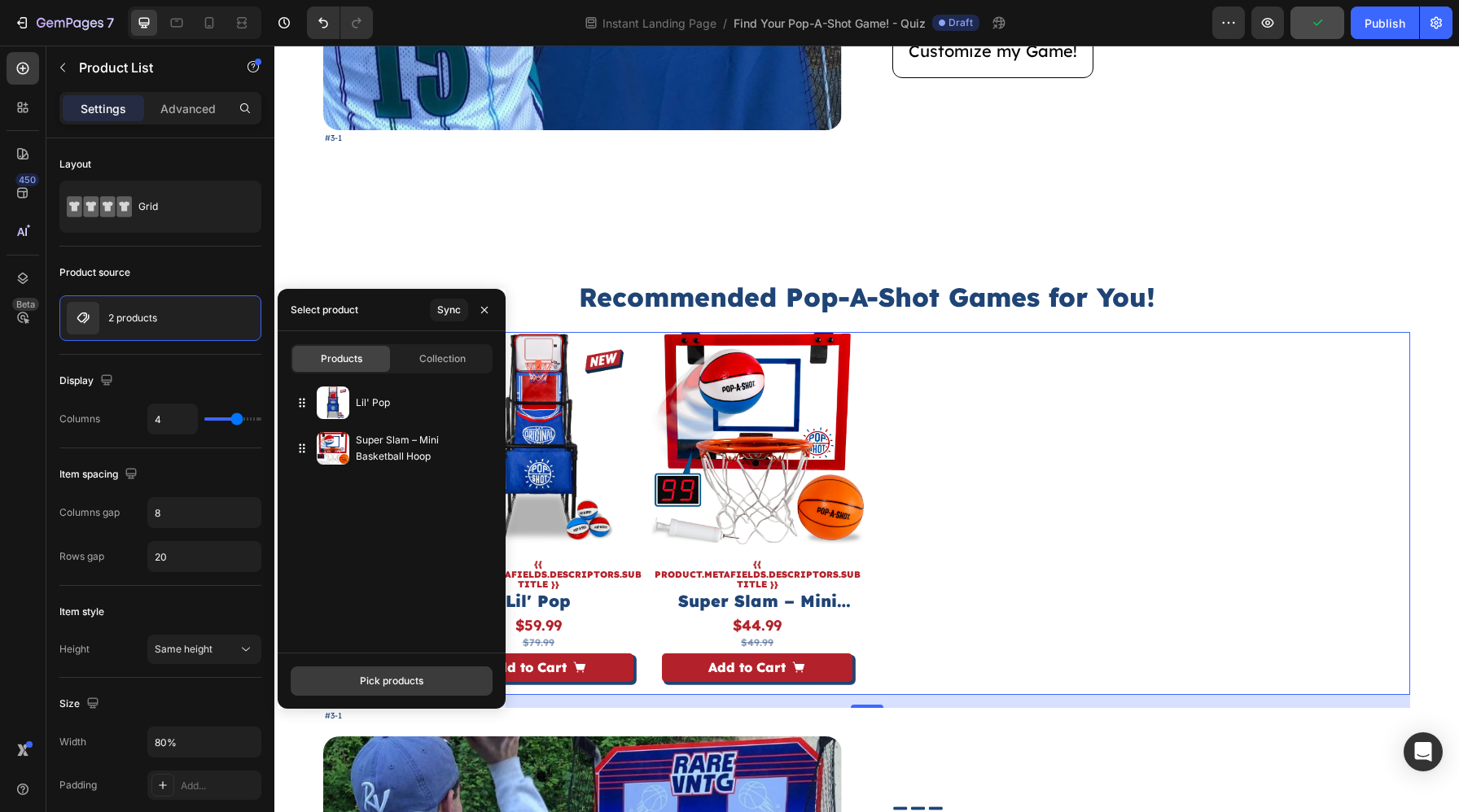
click at [417, 677] on div "Pick products" at bounding box center [391, 680] width 63 height 14
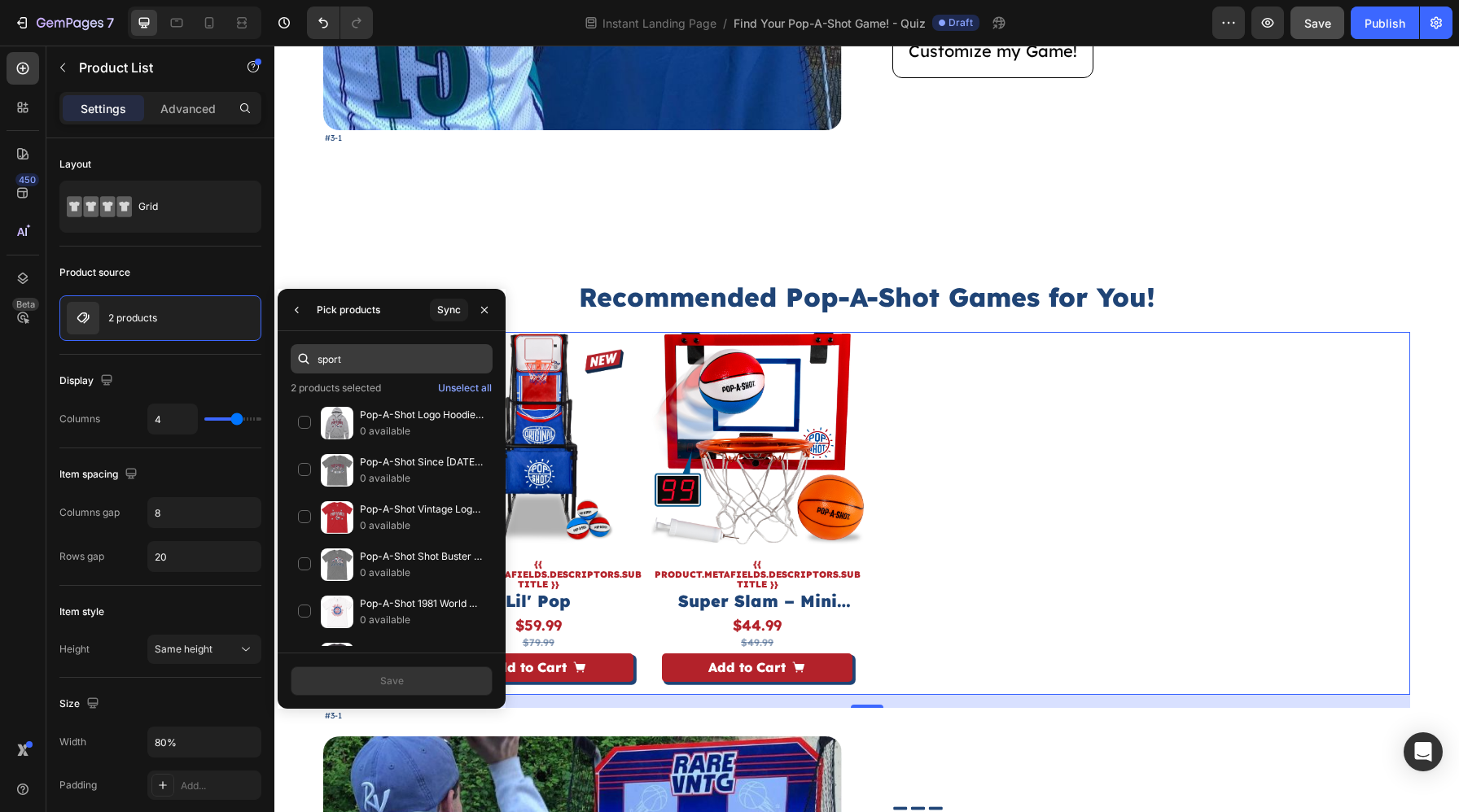
click at [429, 363] on input "sport" at bounding box center [391, 359] width 202 height 30
click at [412, 366] on input "dual shot sport" at bounding box center [391, 359] width 202 height 30
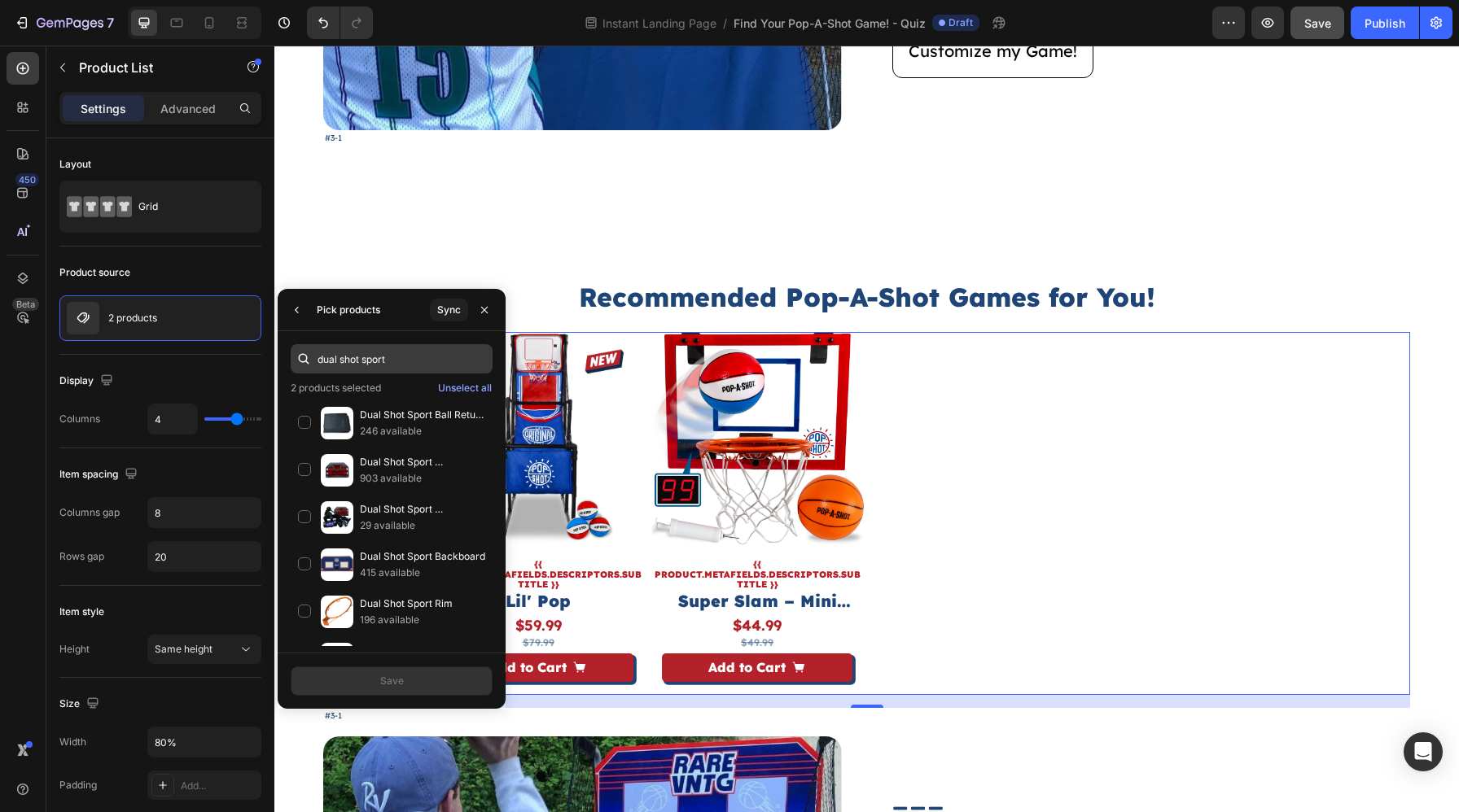
click at [412, 366] on input "dual shot sport" at bounding box center [391, 359] width 202 height 30
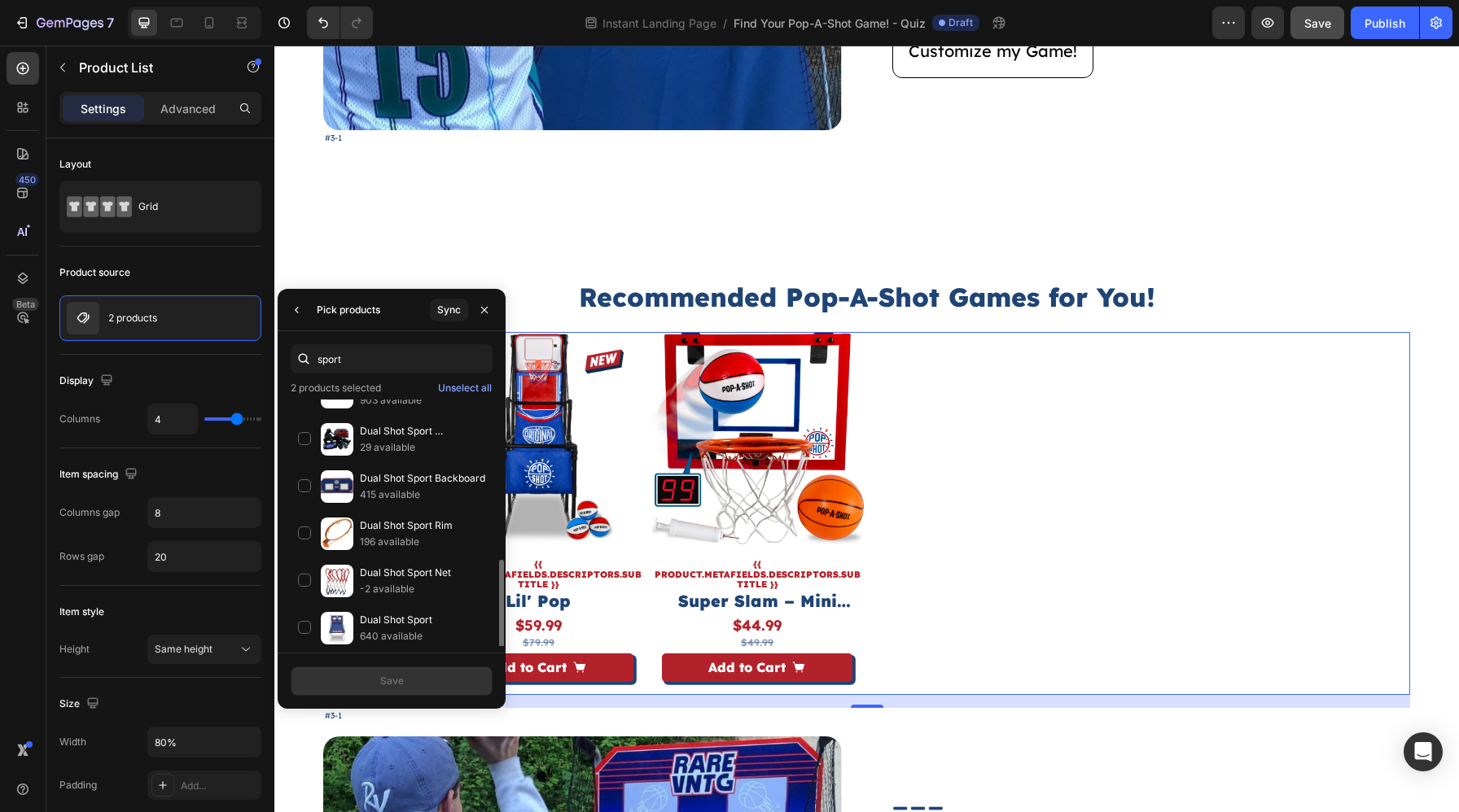
scroll to position [414, 0]
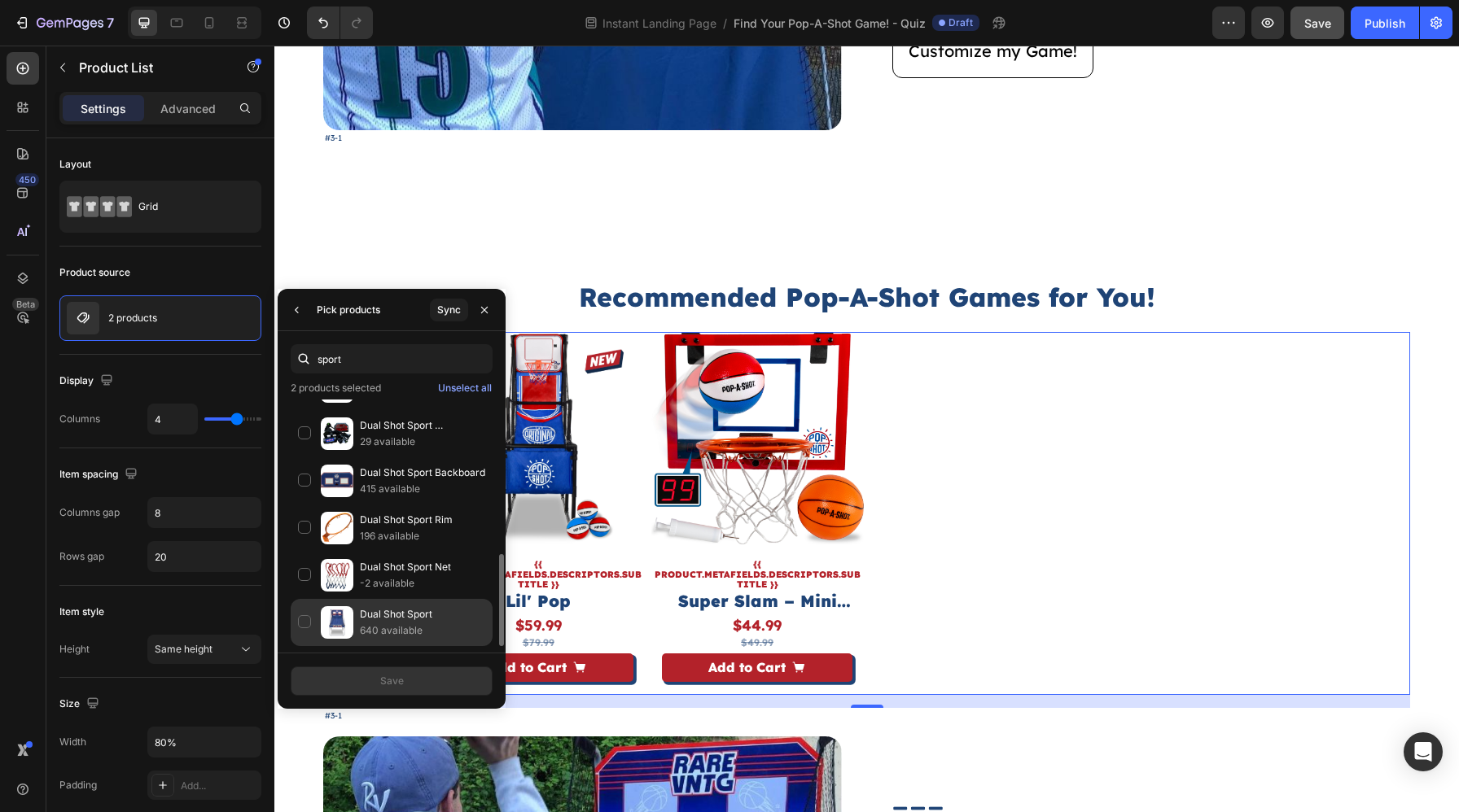
type input "sport"
click at [423, 632] on p "640 available" at bounding box center [422, 630] width 125 height 16
click at [442, 680] on button "Save" at bounding box center [391, 681] width 202 height 30
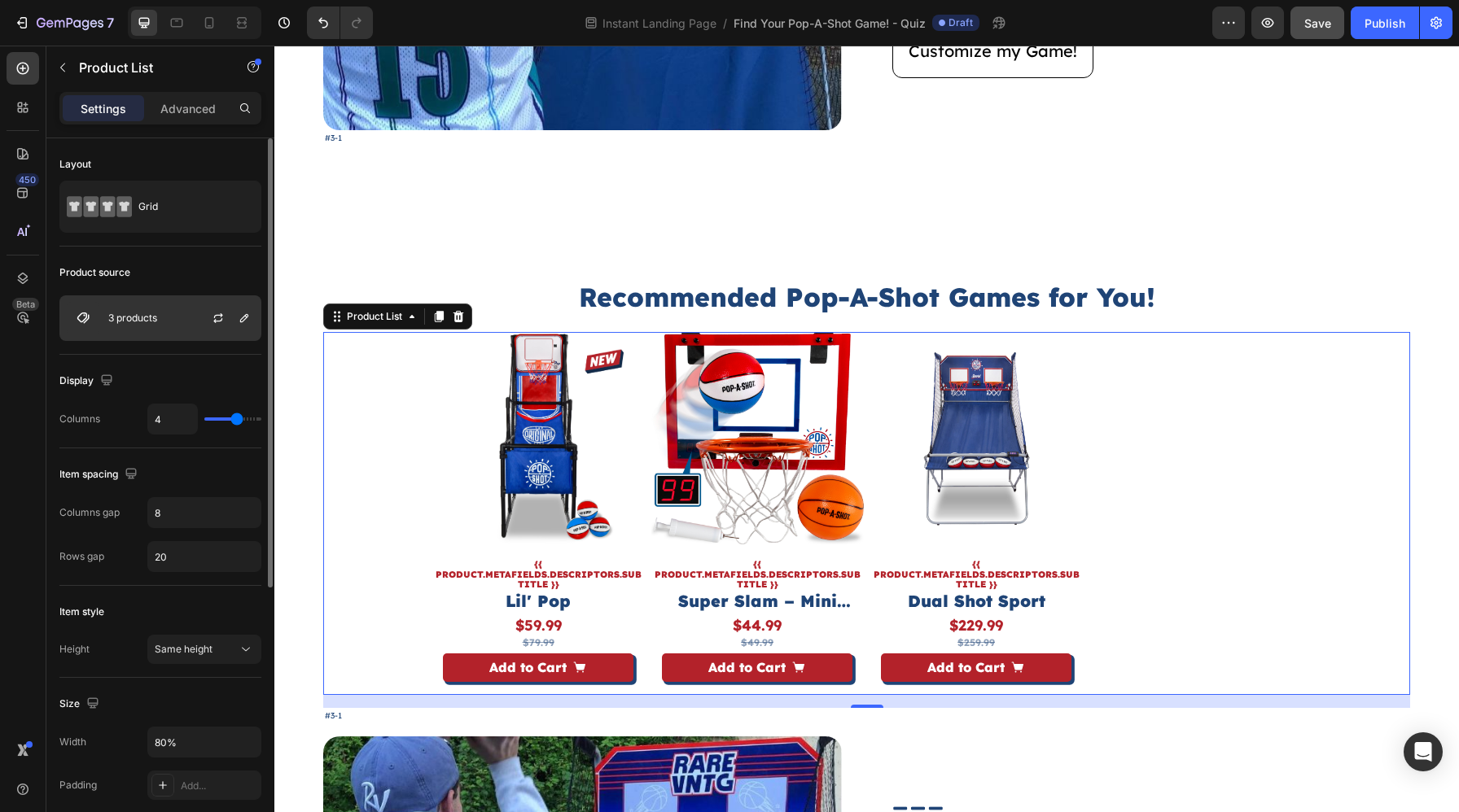
click at [166, 322] on div "3 products" at bounding box center [160, 318] width 202 height 46
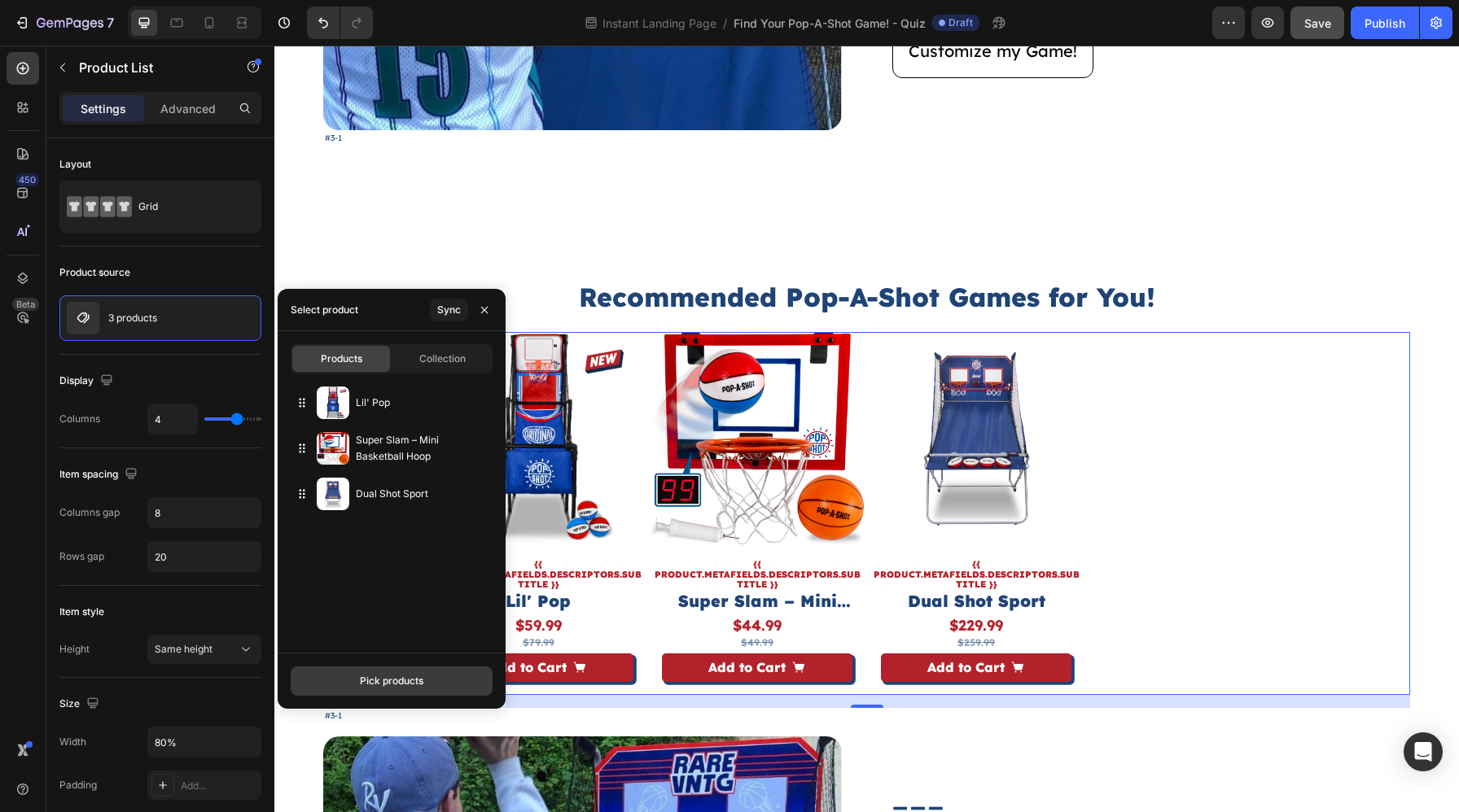
click at [419, 669] on button "Pick products" at bounding box center [391, 681] width 202 height 30
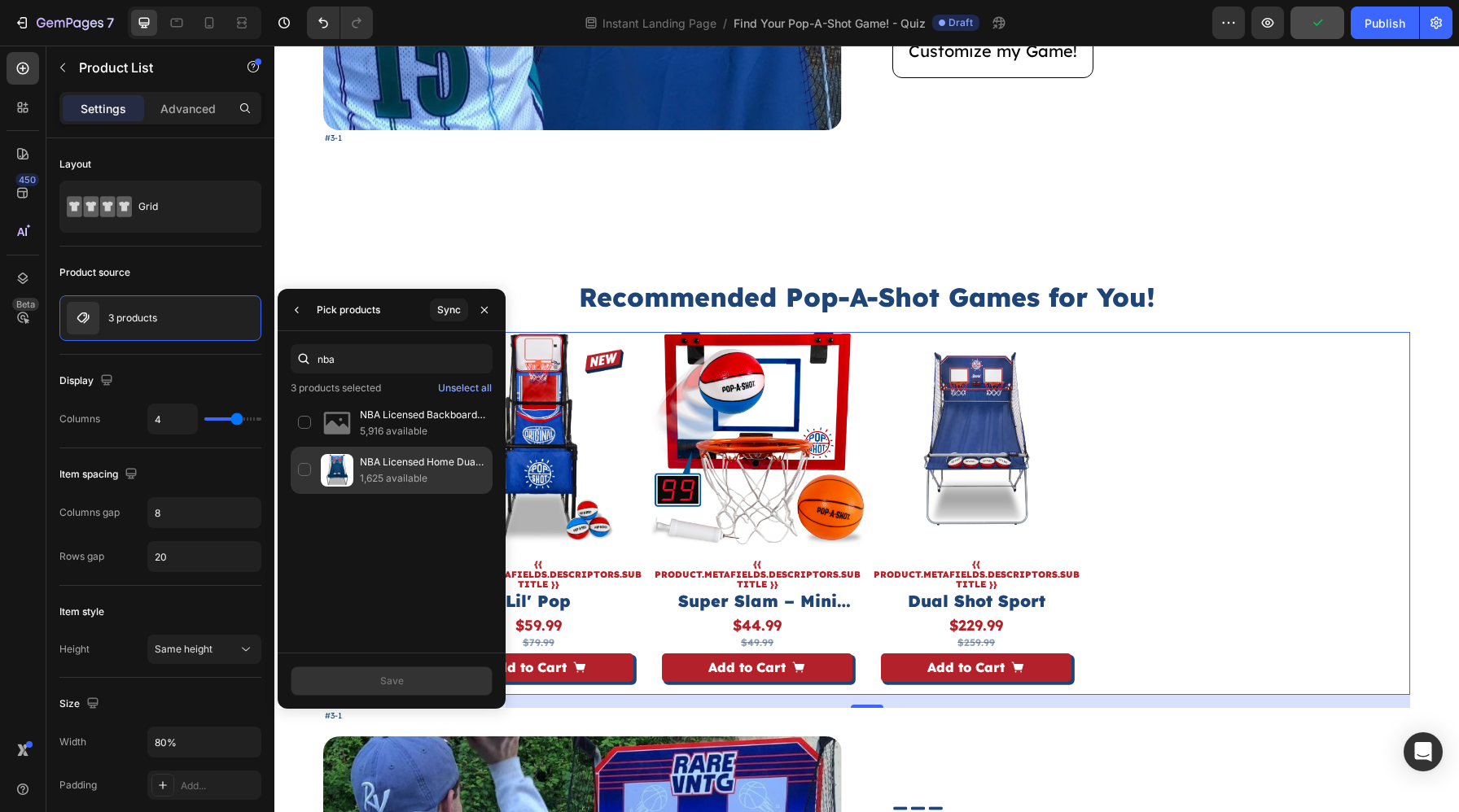
type input "nba"
click at [409, 480] on p "1,625 available" at bounding box center [422, 478] width 125 height 16
click at [420, 669] on button "Save" at bounding box center [391, 681] width 202 height 30
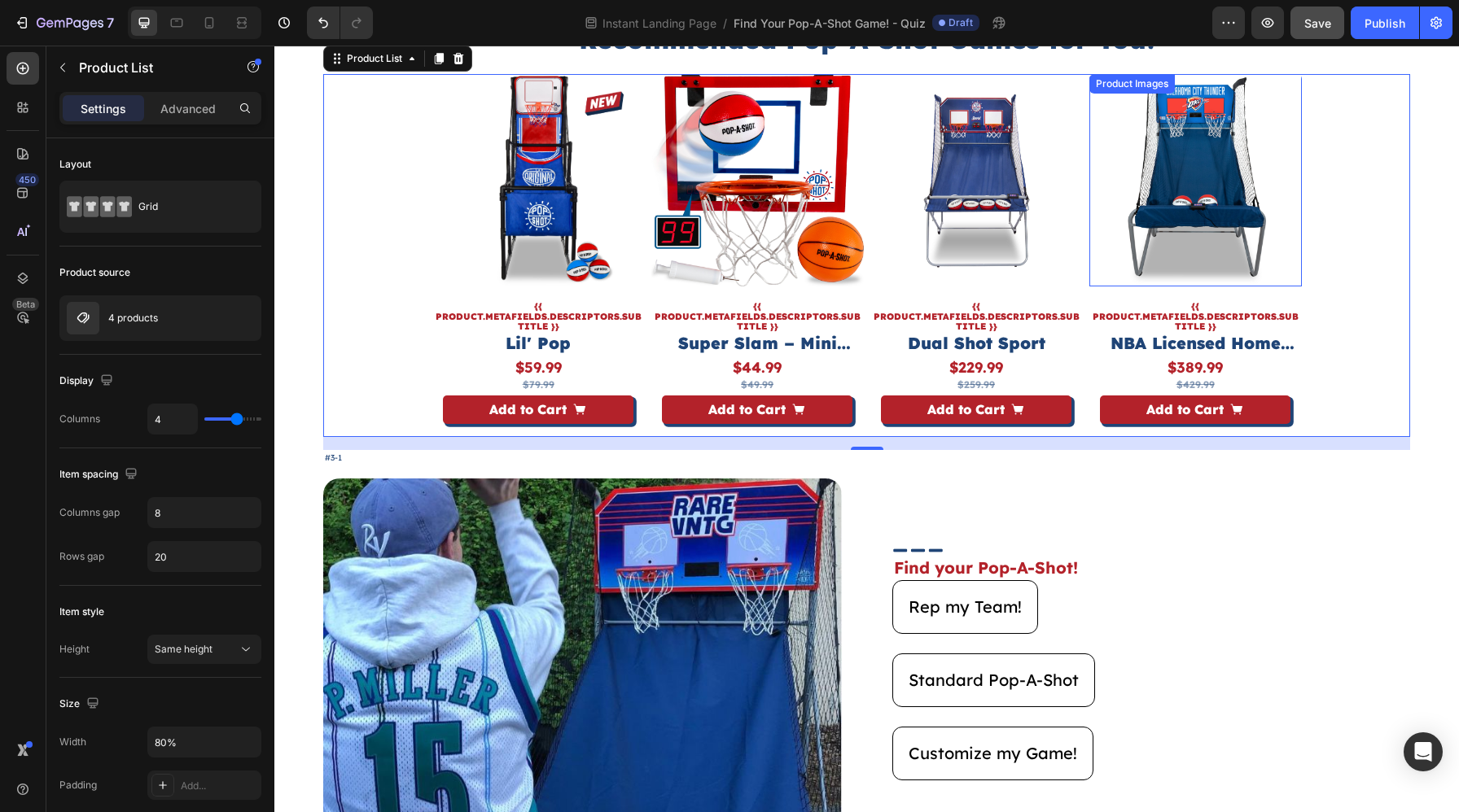
scroll to position [2801, 0]
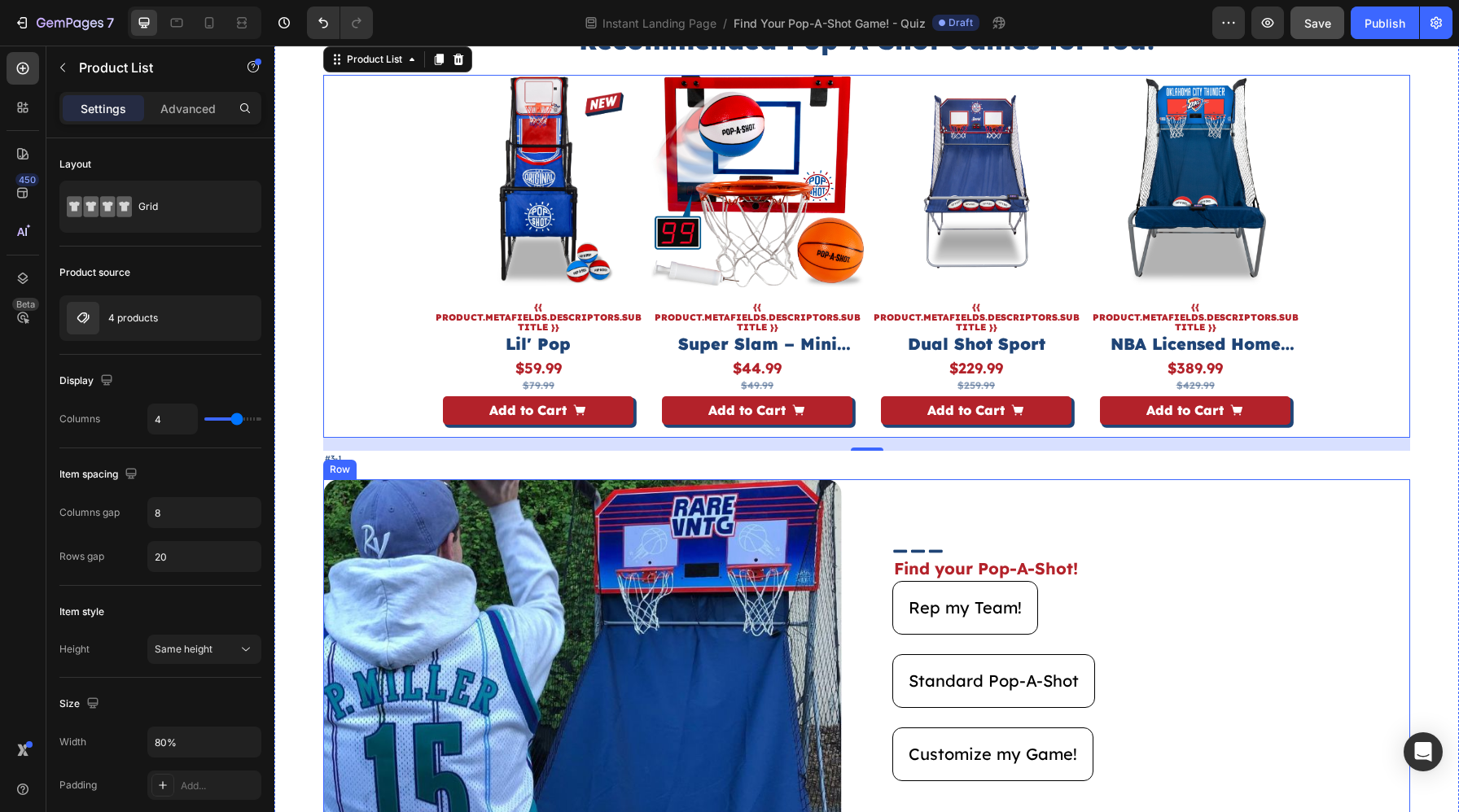
click at [847, 535] on div "Image Image Find your Pop-A-Shot! Text Block Rep my Team! Button Standard Pop-A…" at bounding box center [866, 674] width 1087 height 388
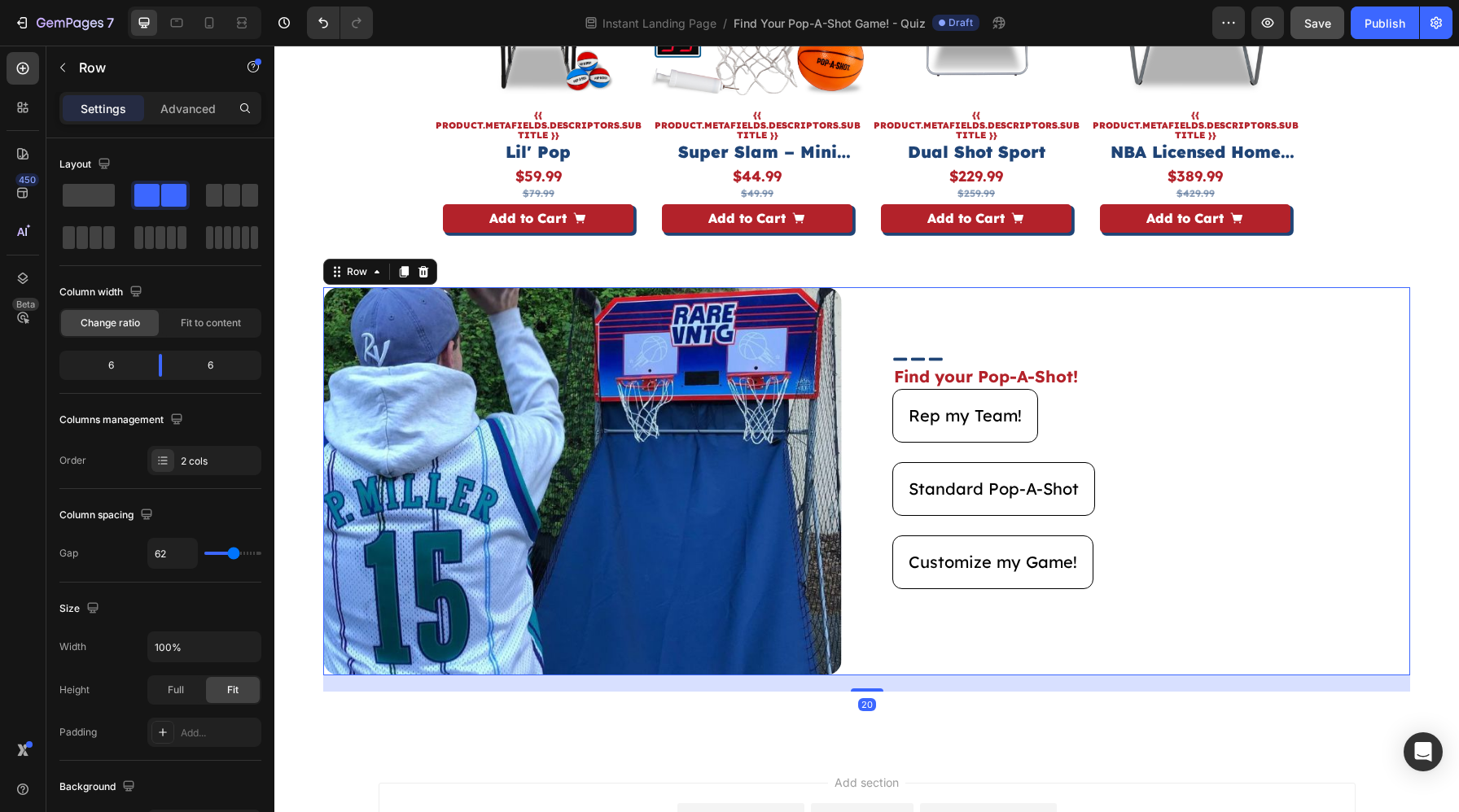
scroll to position [3060, 0]
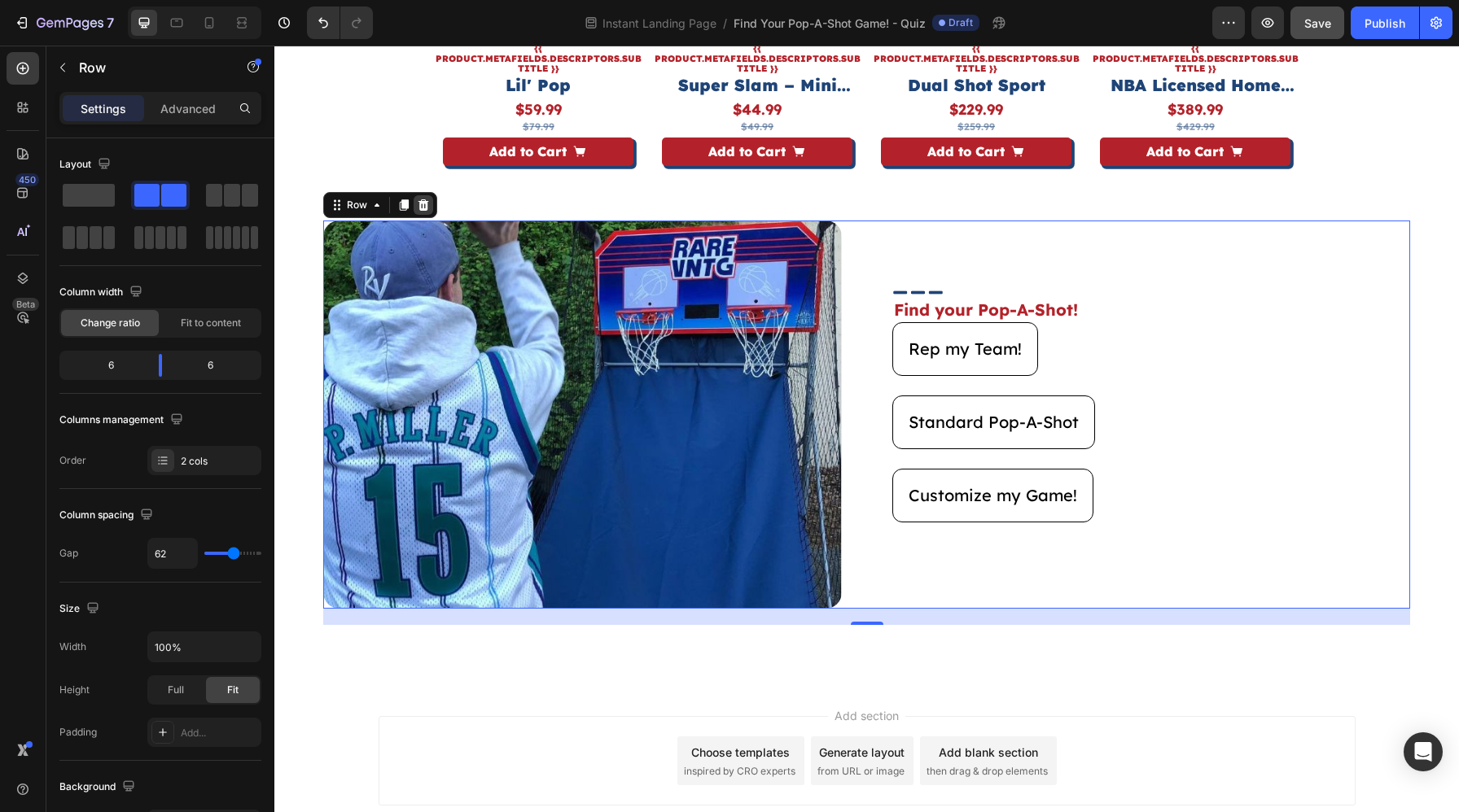
click at [429, 203] on div at bounding box center [423, 204] width 19 height 19
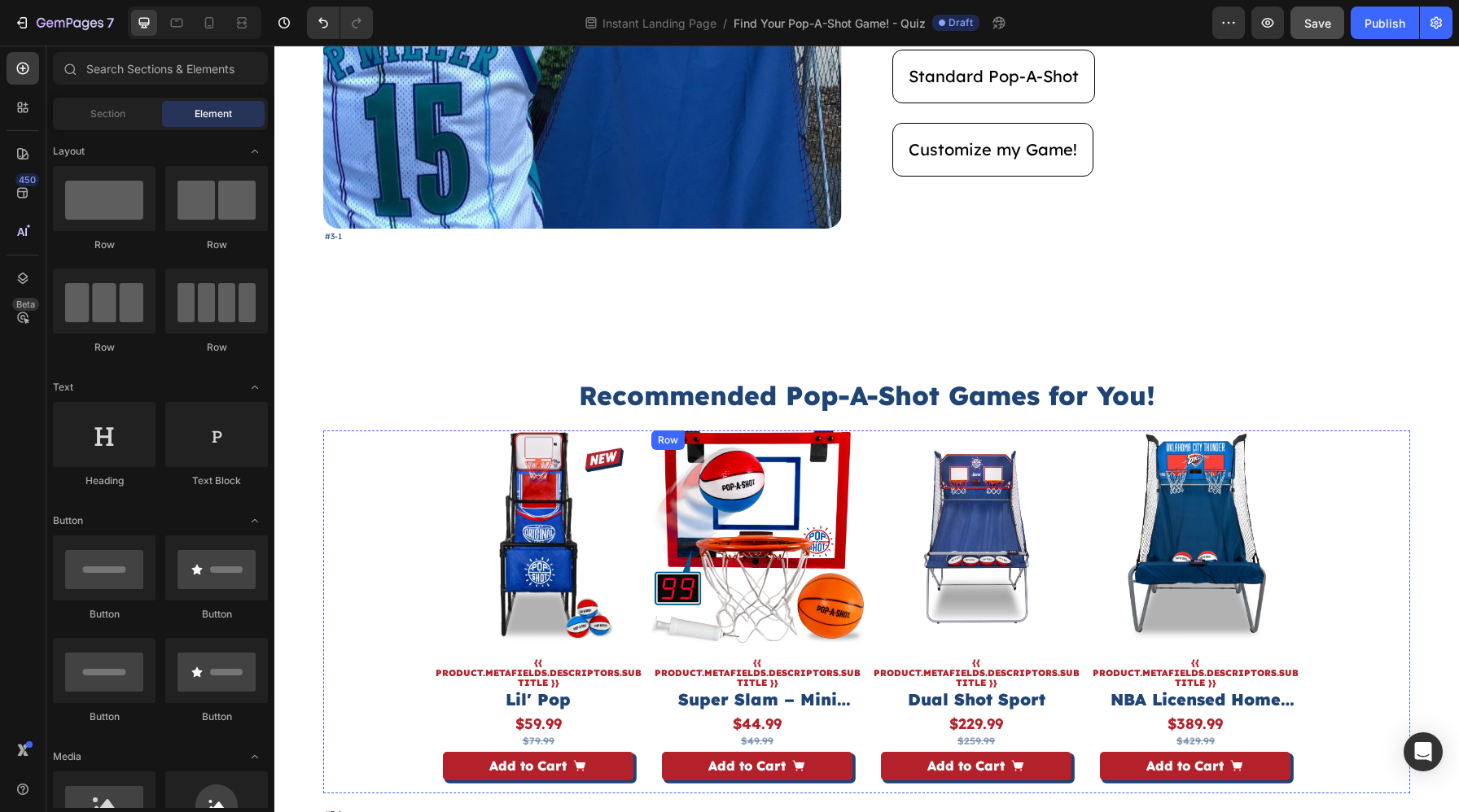
scroll to position [2447, 0]
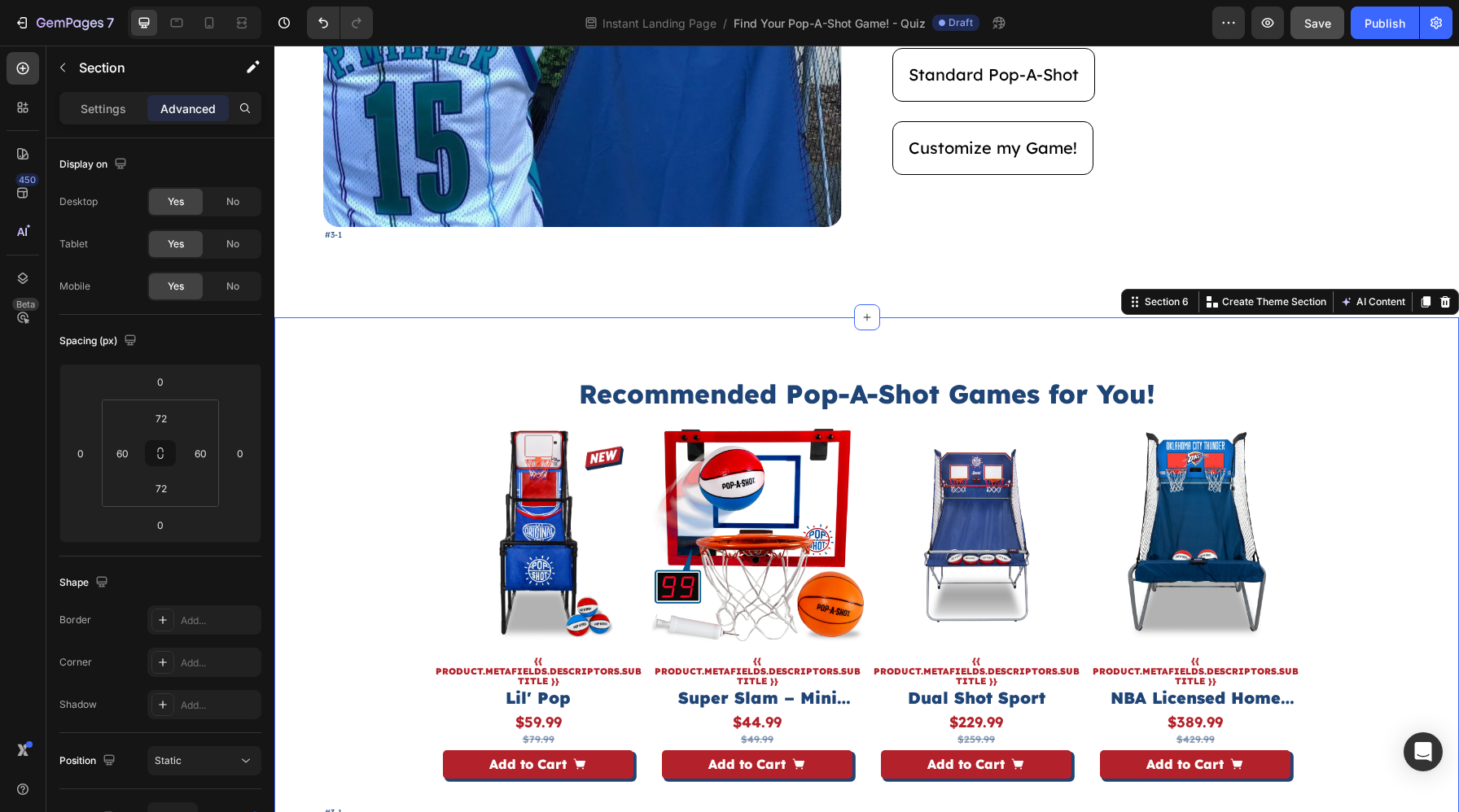
click at [713, 353] on div "Recommended Pop-A-Shot Games for You! Heading Product Images {{ product.metafie…" at bounding box center [866, 598] width 1185 height 561
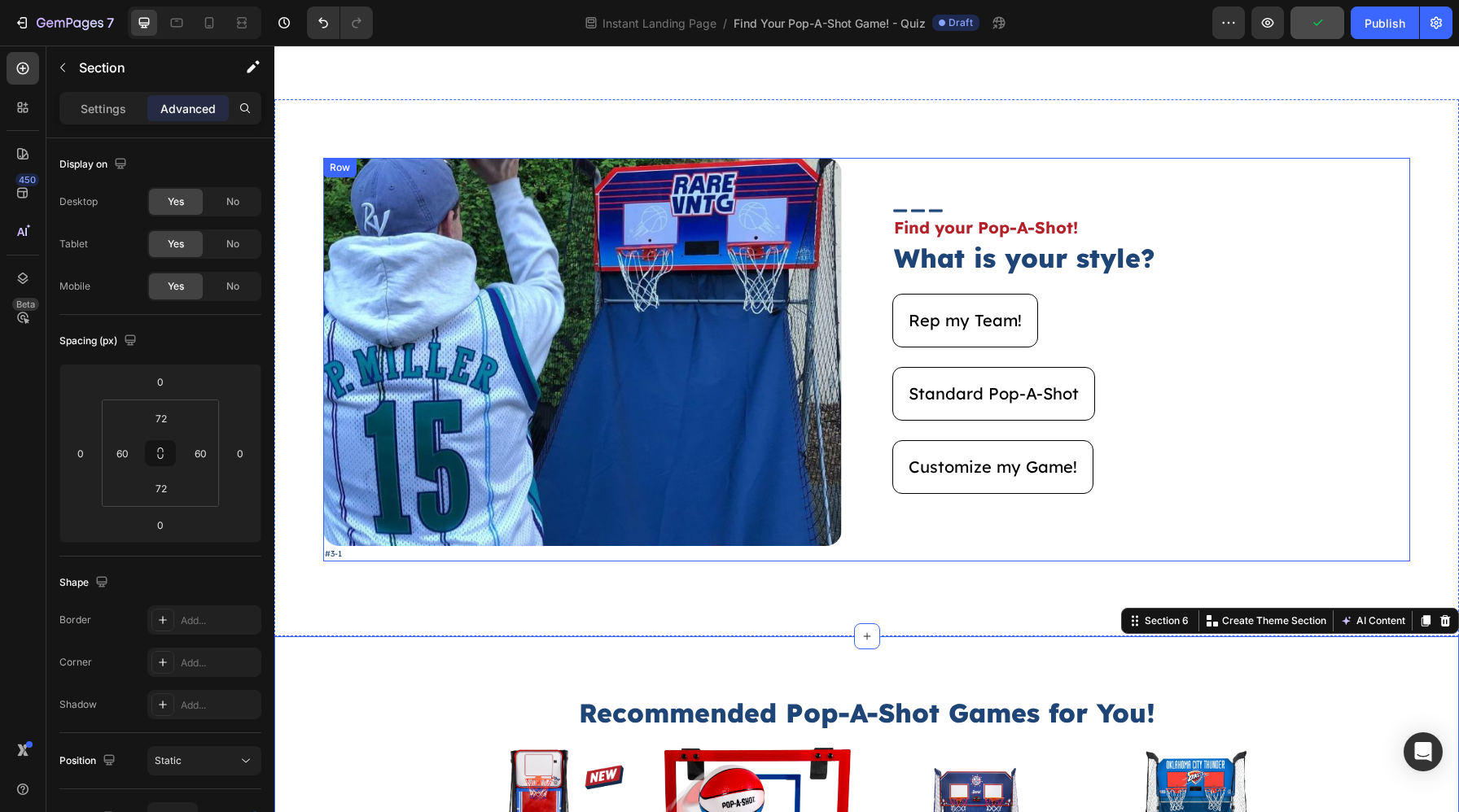
scroll to position [2127, 0]
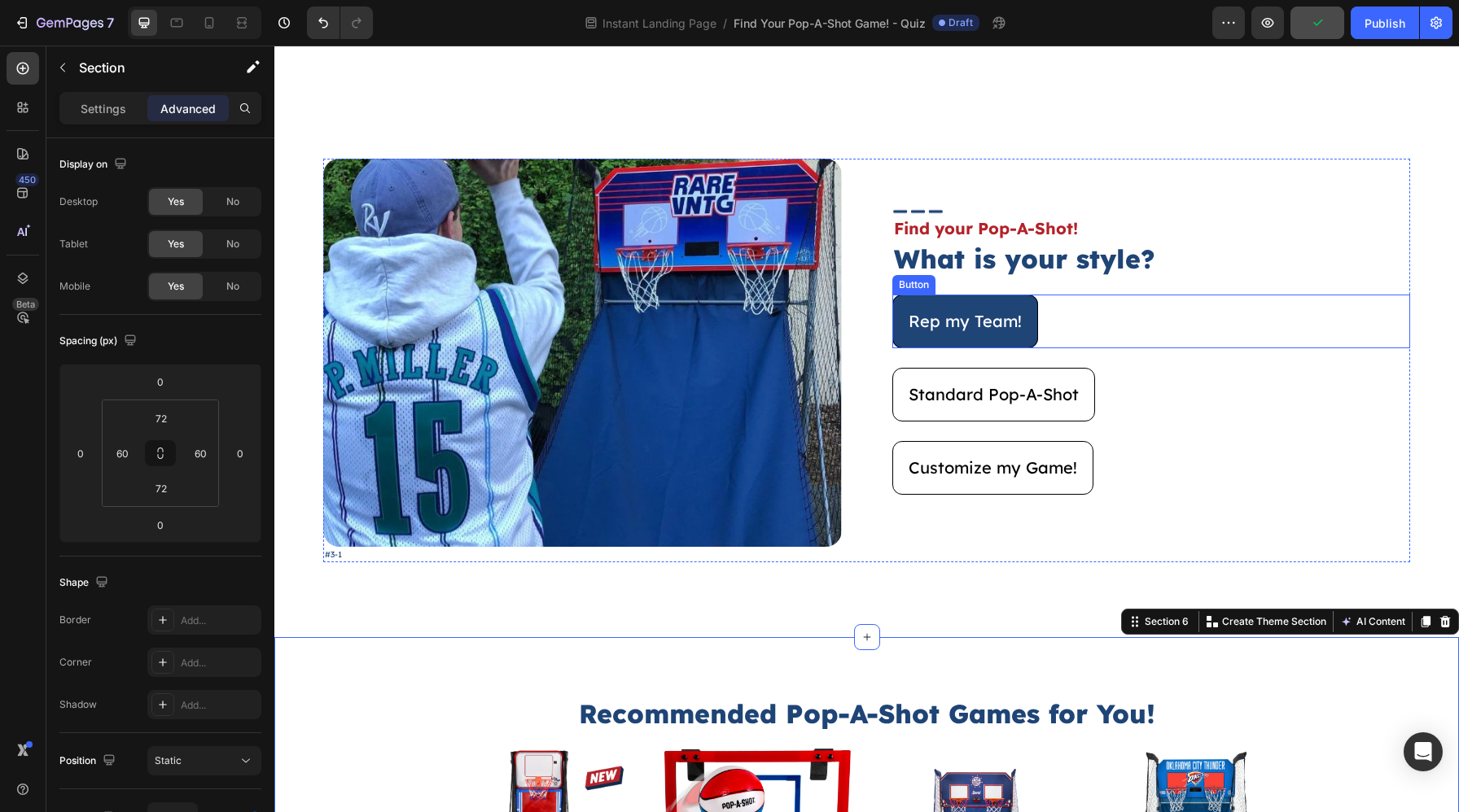
click at [1026, 317] on button "Rep my Team!" at bounding box center [965, 322] width 146 height 54
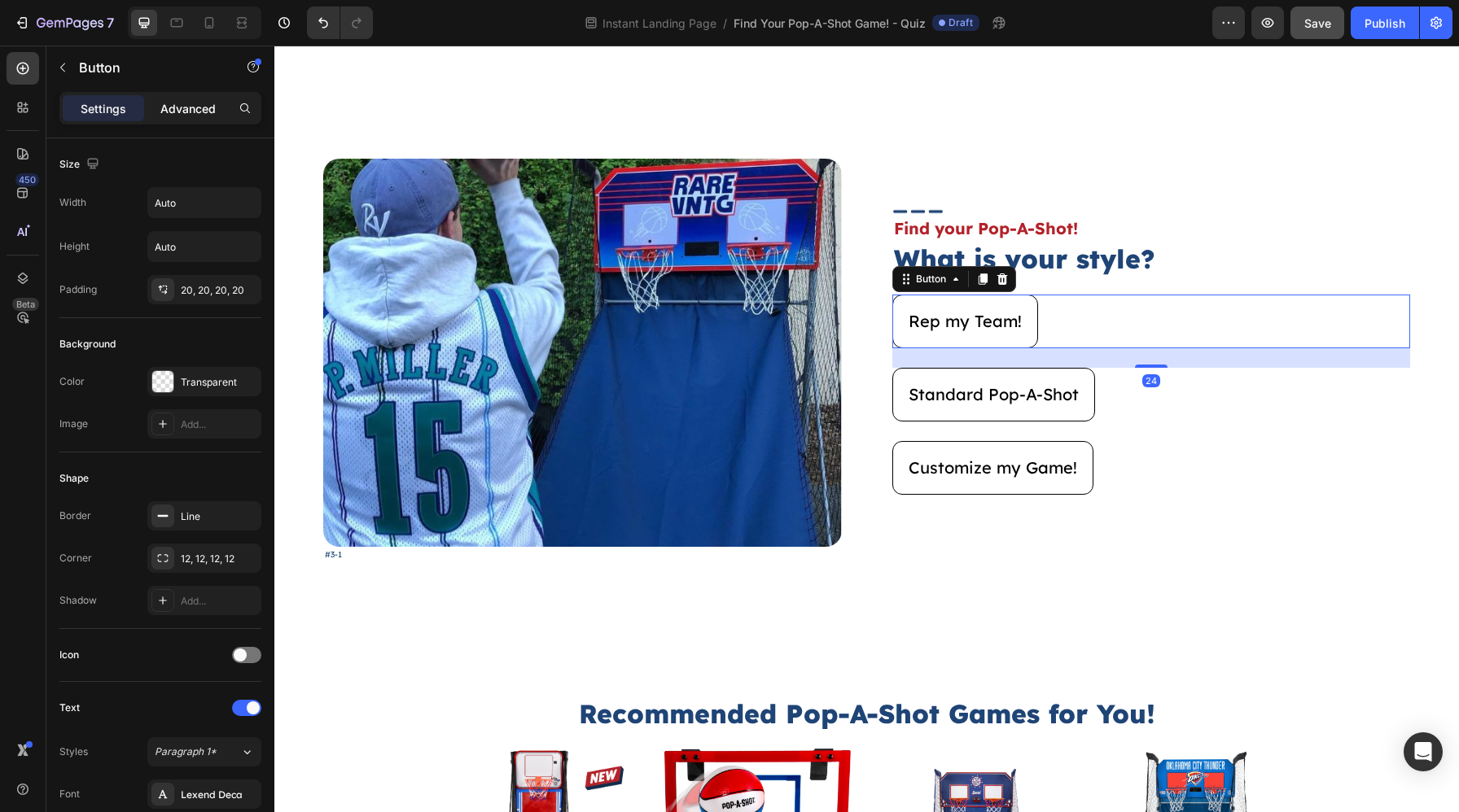
click at [172, 116] on div "Advanced" at bounding box center [187, 108] width 81 height 26
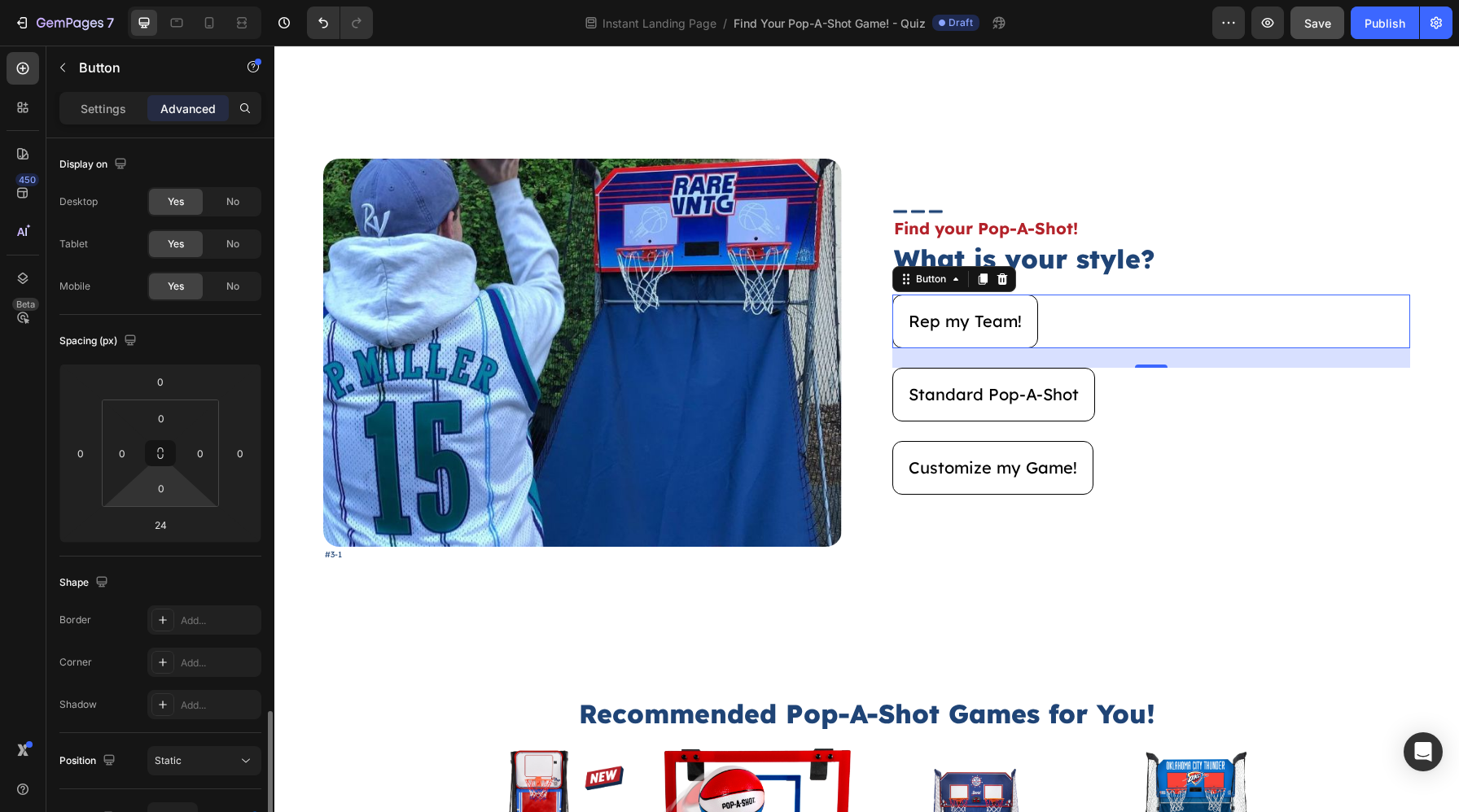
scroll to position [341, 0]
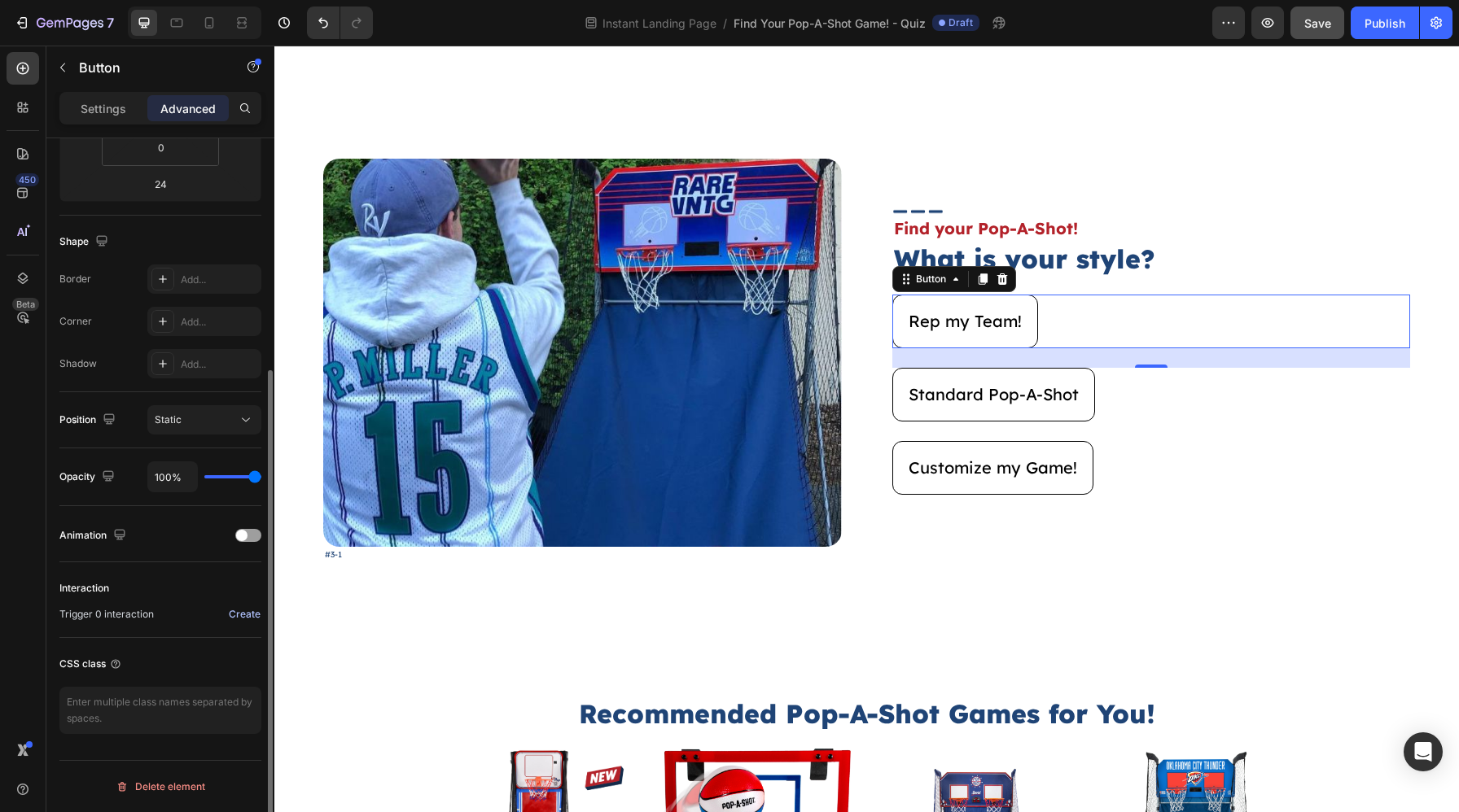
click at [235, 611] on div "Create" at bounding box center [245, 614] width 32 height 14
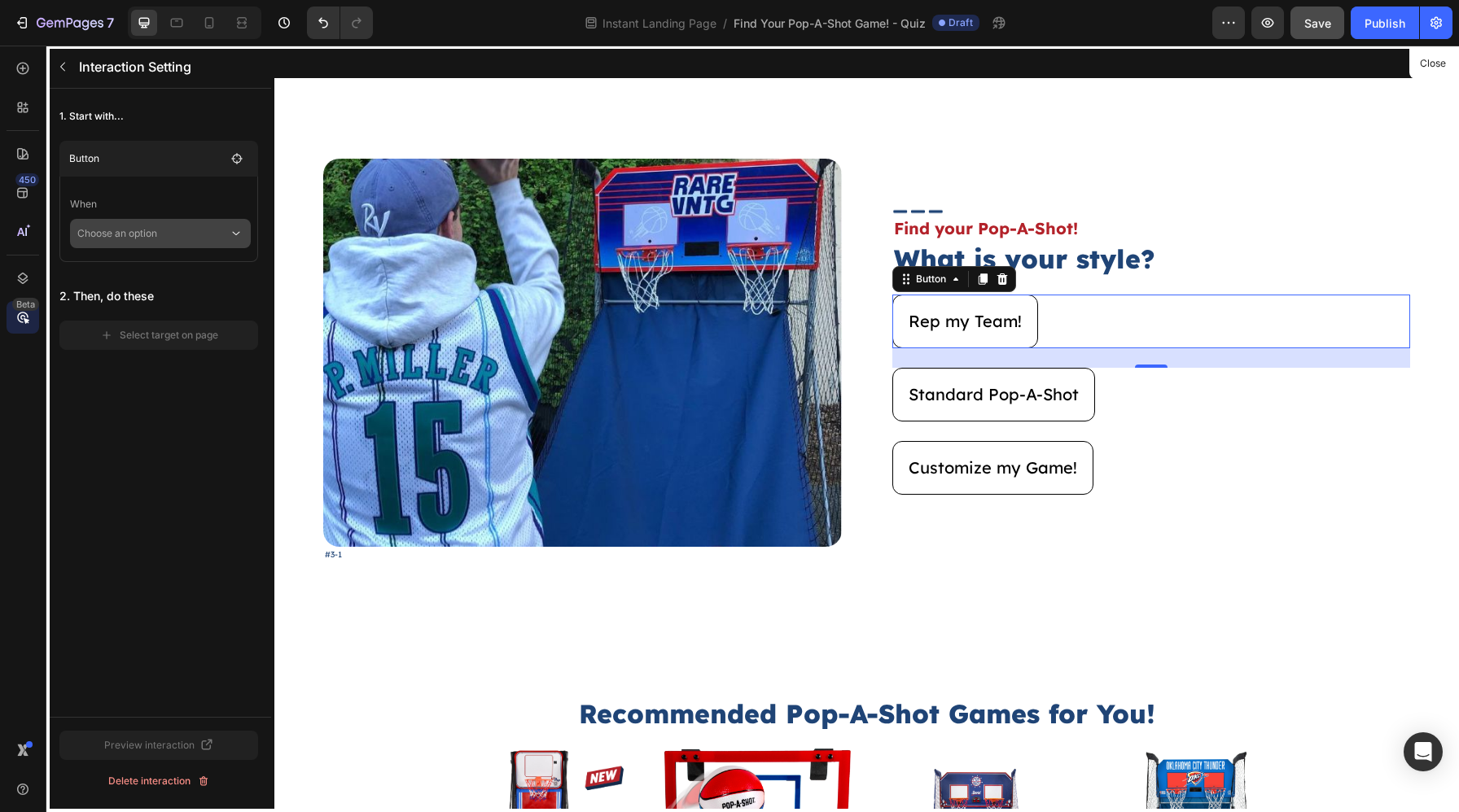
click at [204, 229] on p "Choose an option" at bounding box center [153, 233] width 151 height 30
click at [171, 277] on p "Click on element" at bounding box center [149, 277] width 78 height 16
click at [147, 260] on span "Reverse Interaction" at bounding box center [138, 263] width 90 height 16
checkbox input "true"
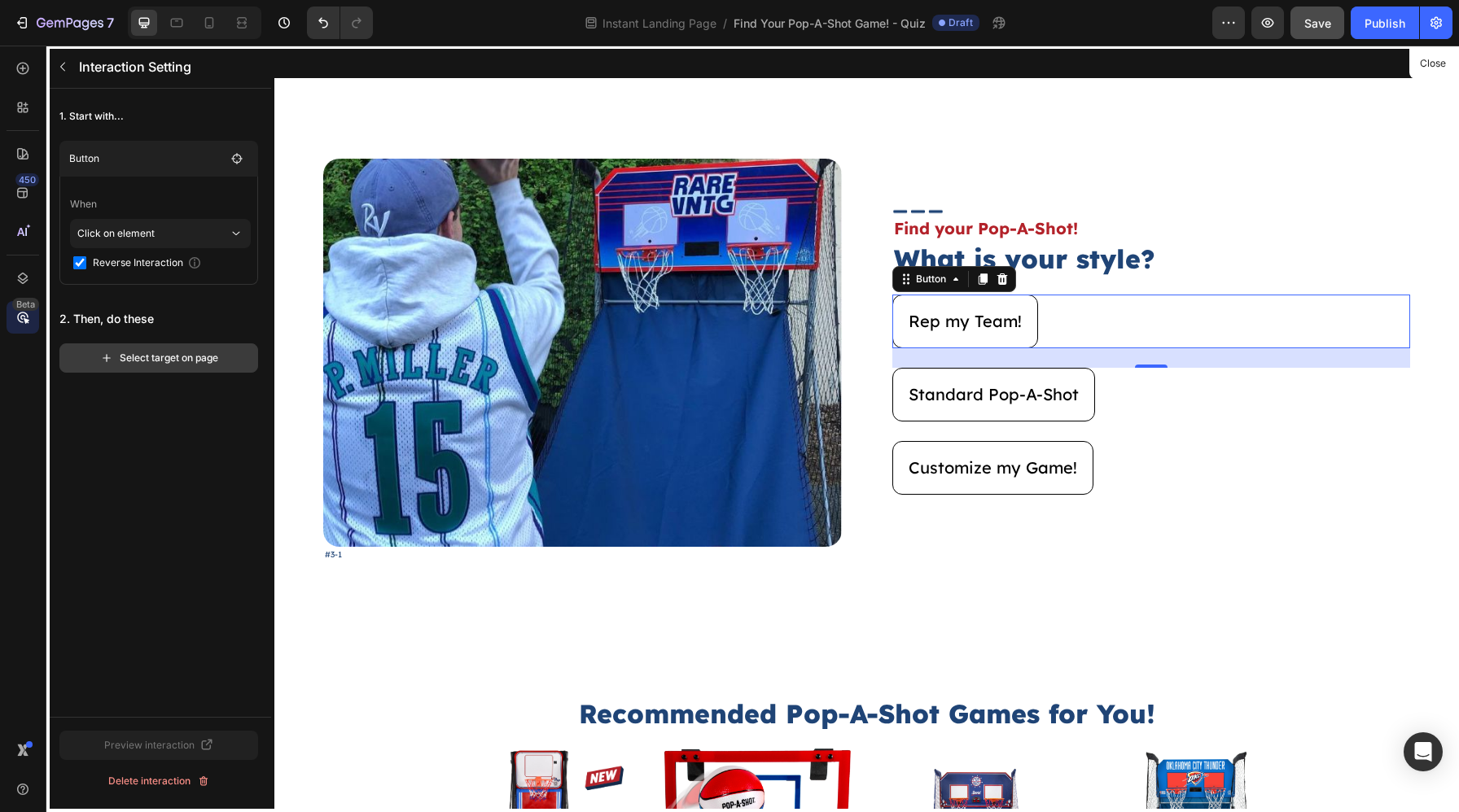
click at [169, 352] on div "Select target on page" at bounding box center [160, 358] width 118 height 14
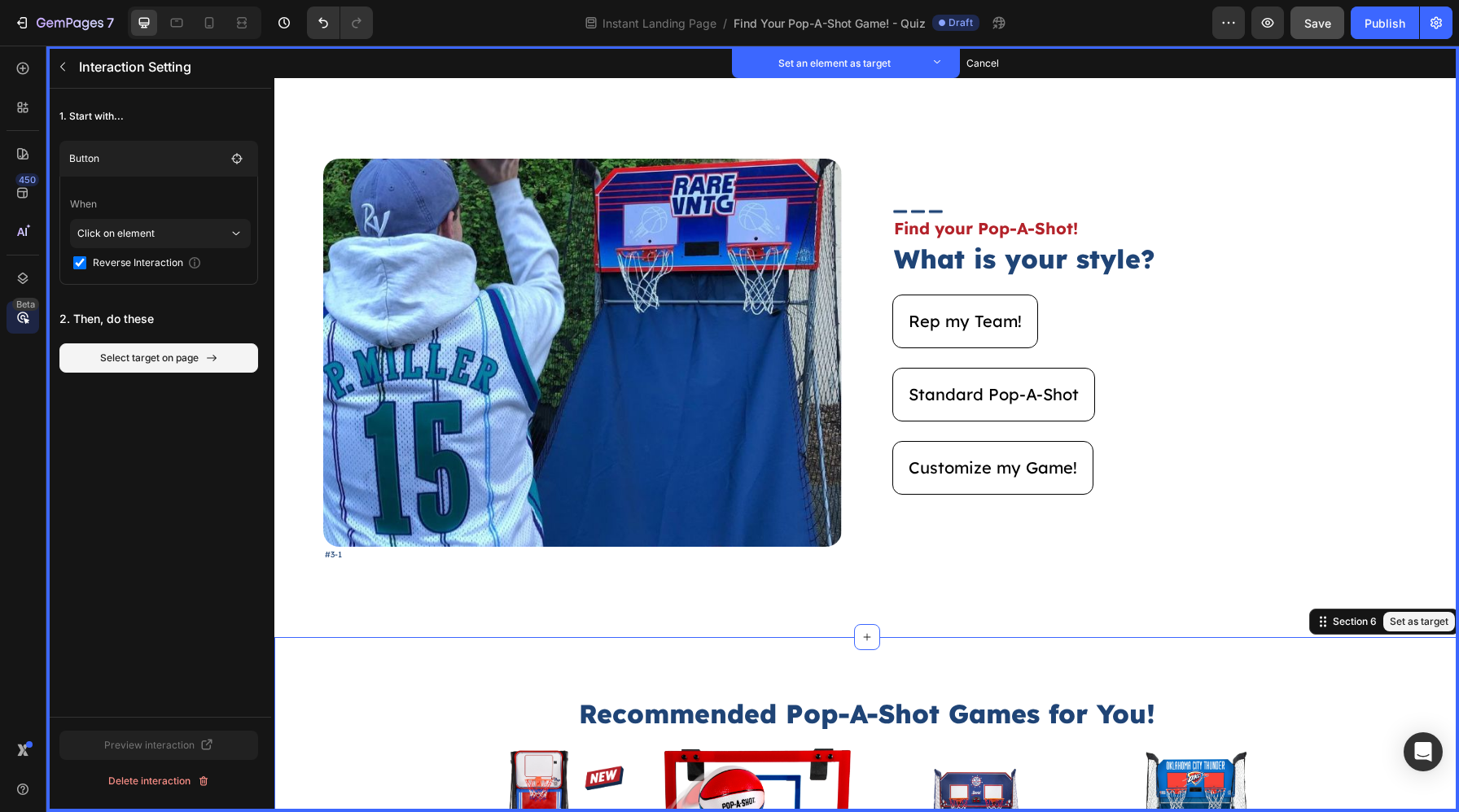
click at [1413, 617] on button "Set as target" at bounding box center [1418, 621] width 72 height 19
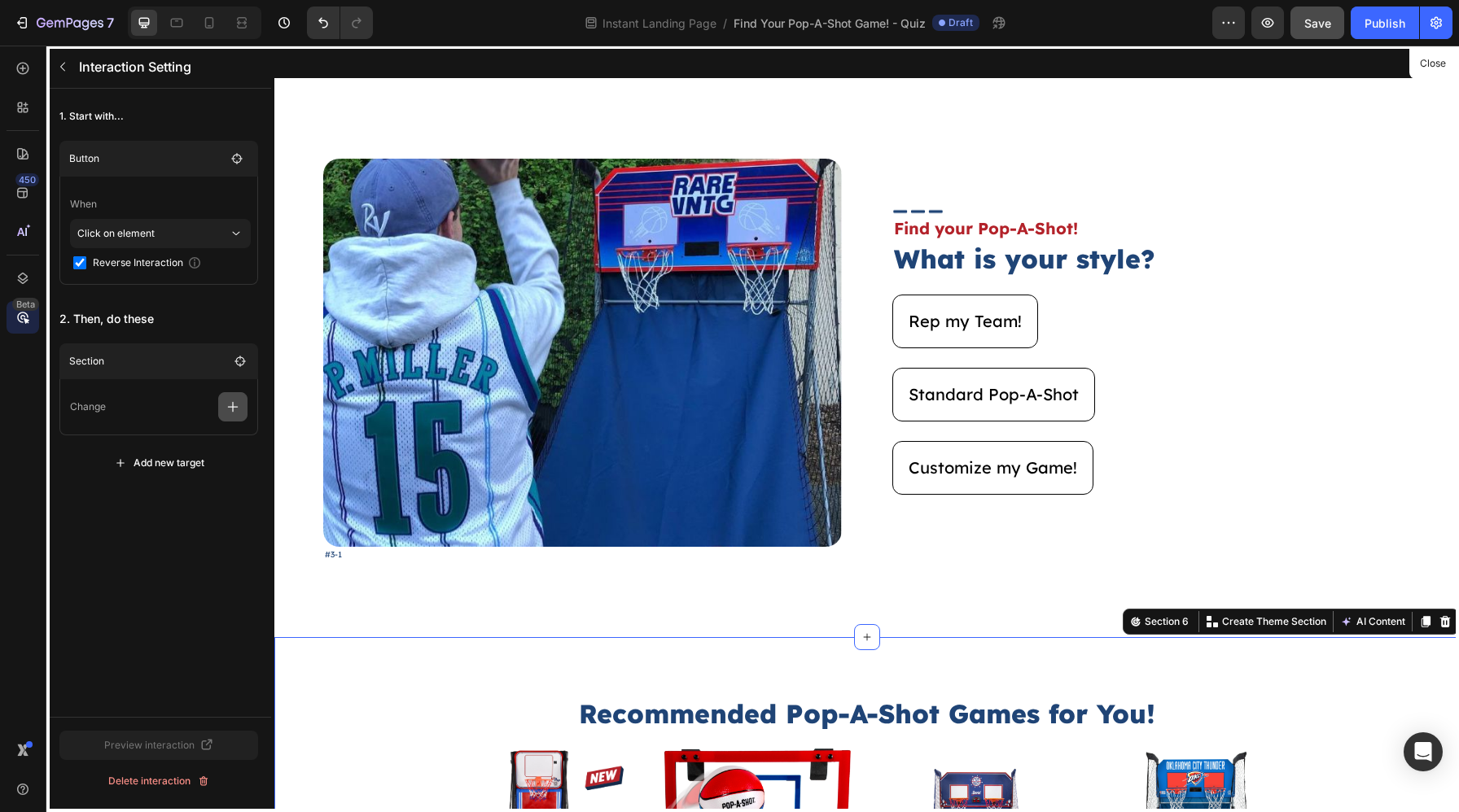
click at [239, 411] on icon "button" at bounding box center [232, 406] width 16 height 16
click at [186, 490] on p "Show/Hide" at bounding box center [155, 503] width 172 height 28
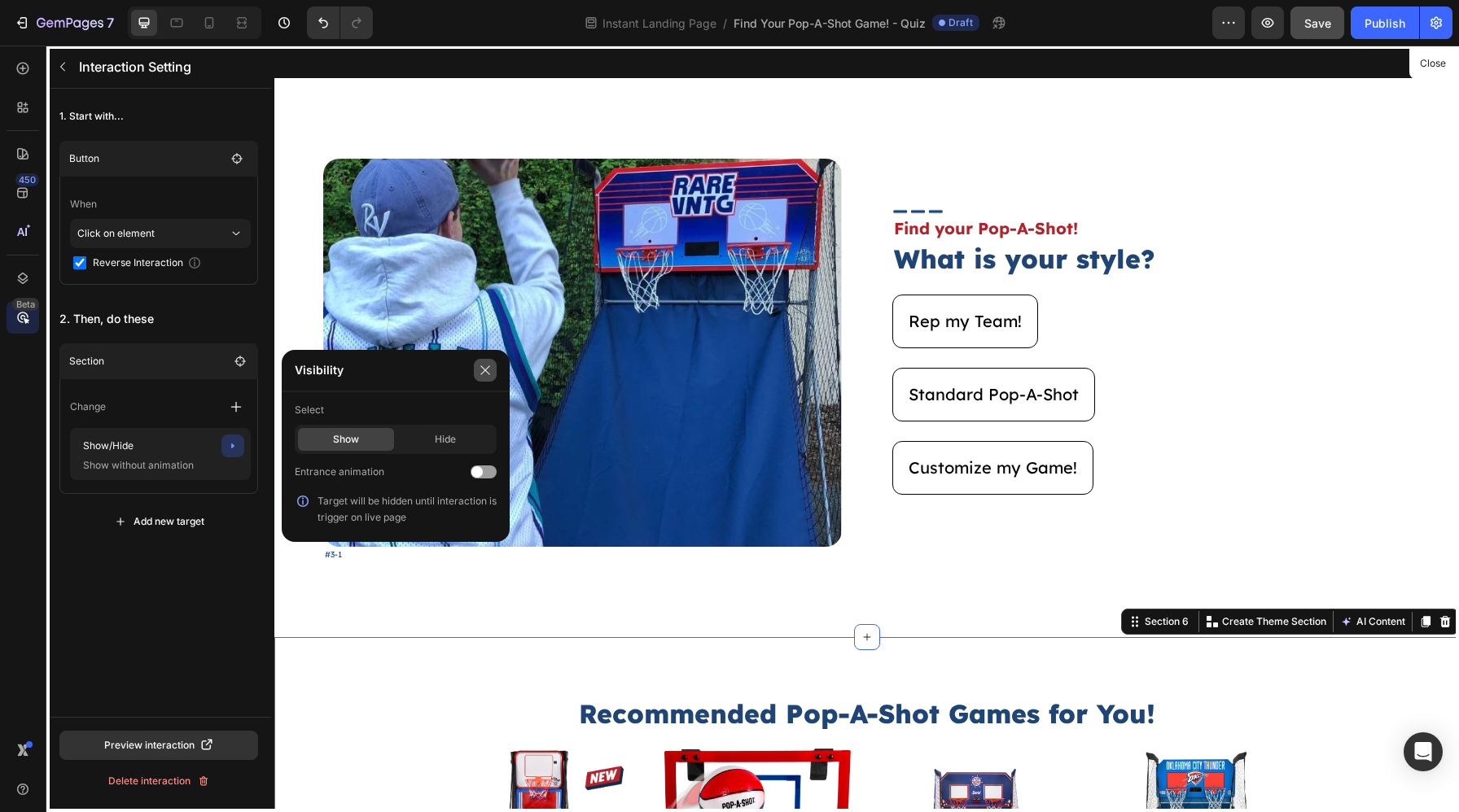
click at [475, 369] on button "button" at bounding box center [485, 370] width 23 height 23
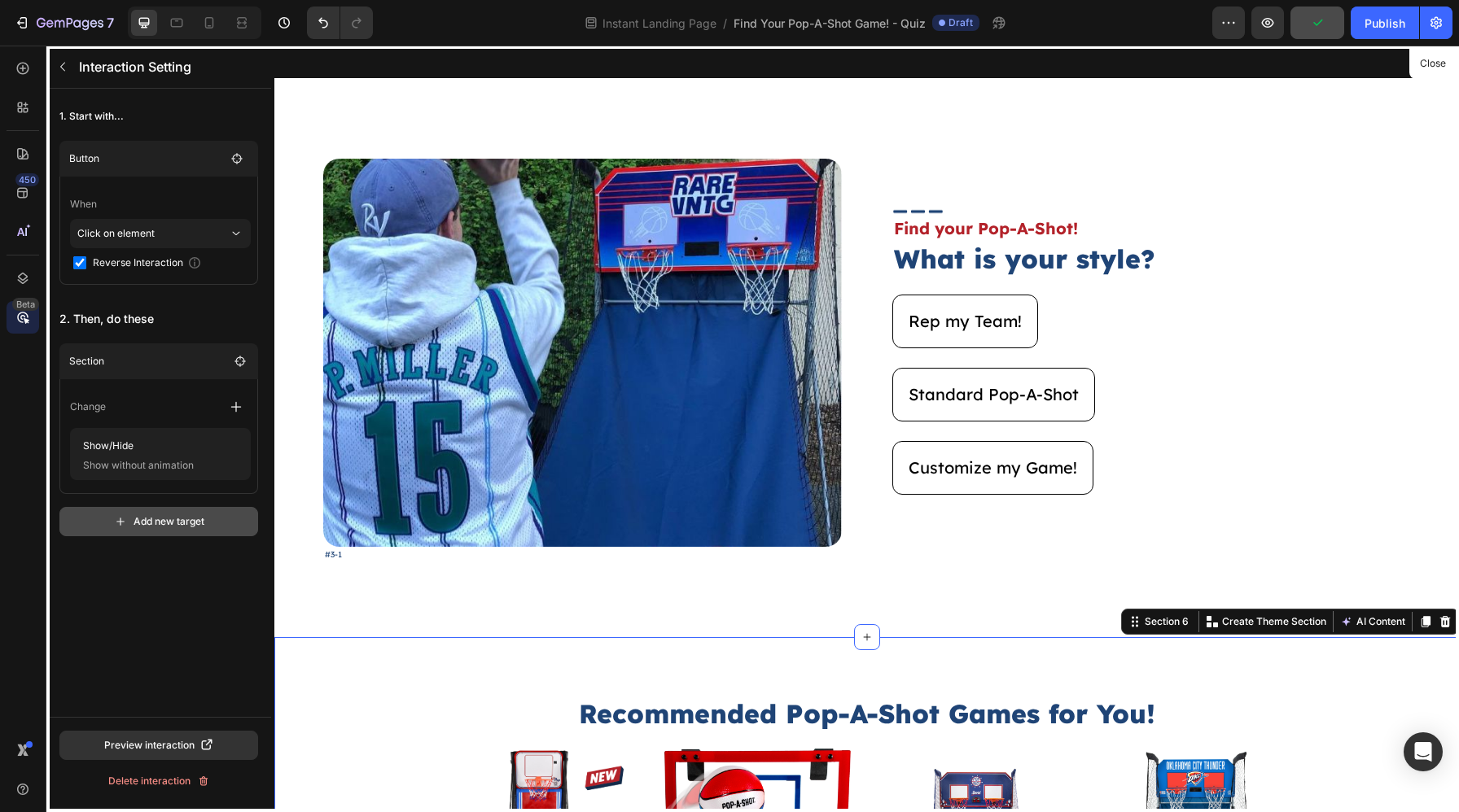
click at [165, 509] on button "Add new target" at bounding box center [158, 522] width 198 height 30
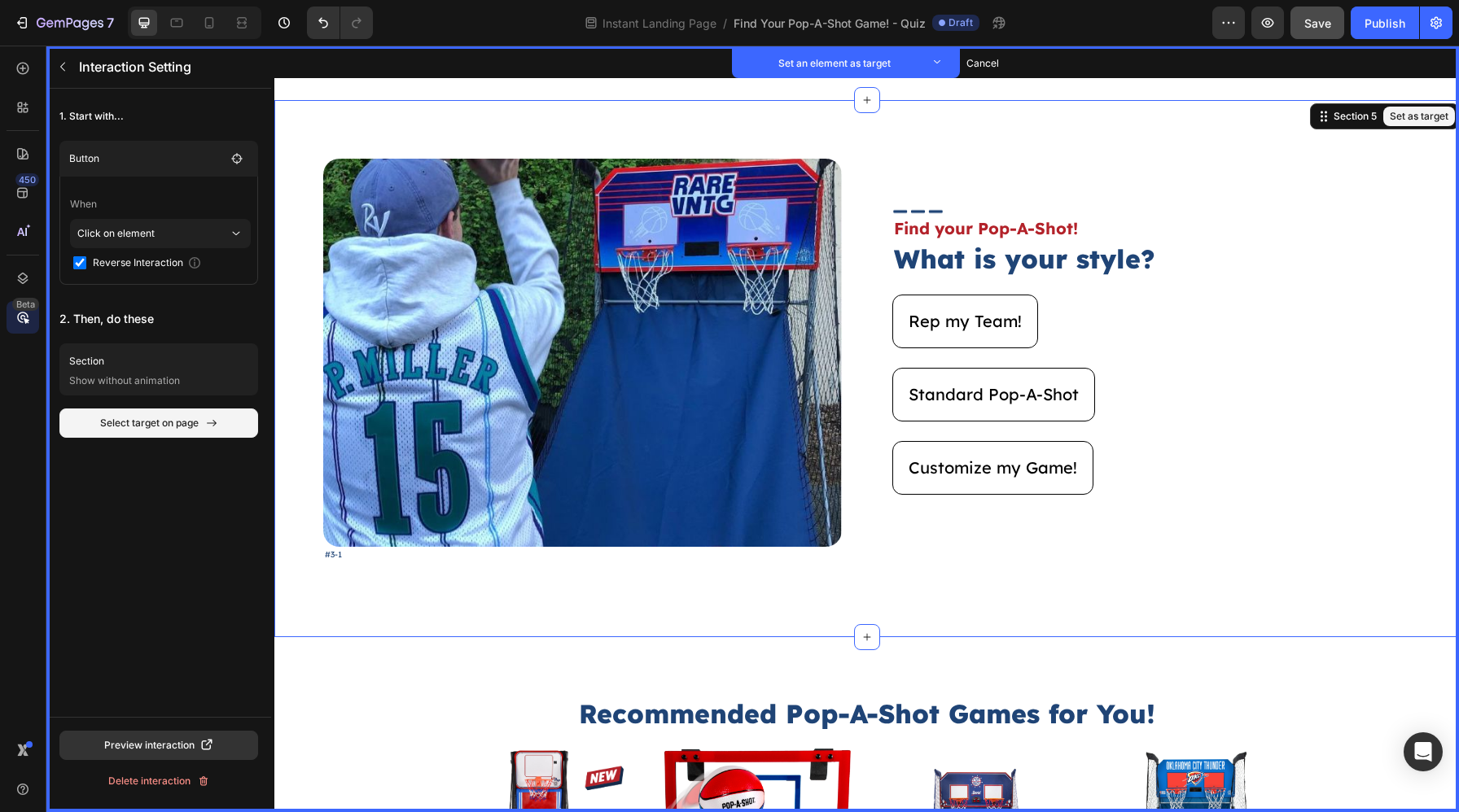
click at [981, 604] on div "Image Set as target #3-1 Text Block Set as target Image Set as target Find your…" at bounding box center [866, 369] width 1185 height 537
click at [1413, 120] on button "Set as target" at bounding box center [1418, 116] width 72 height 19
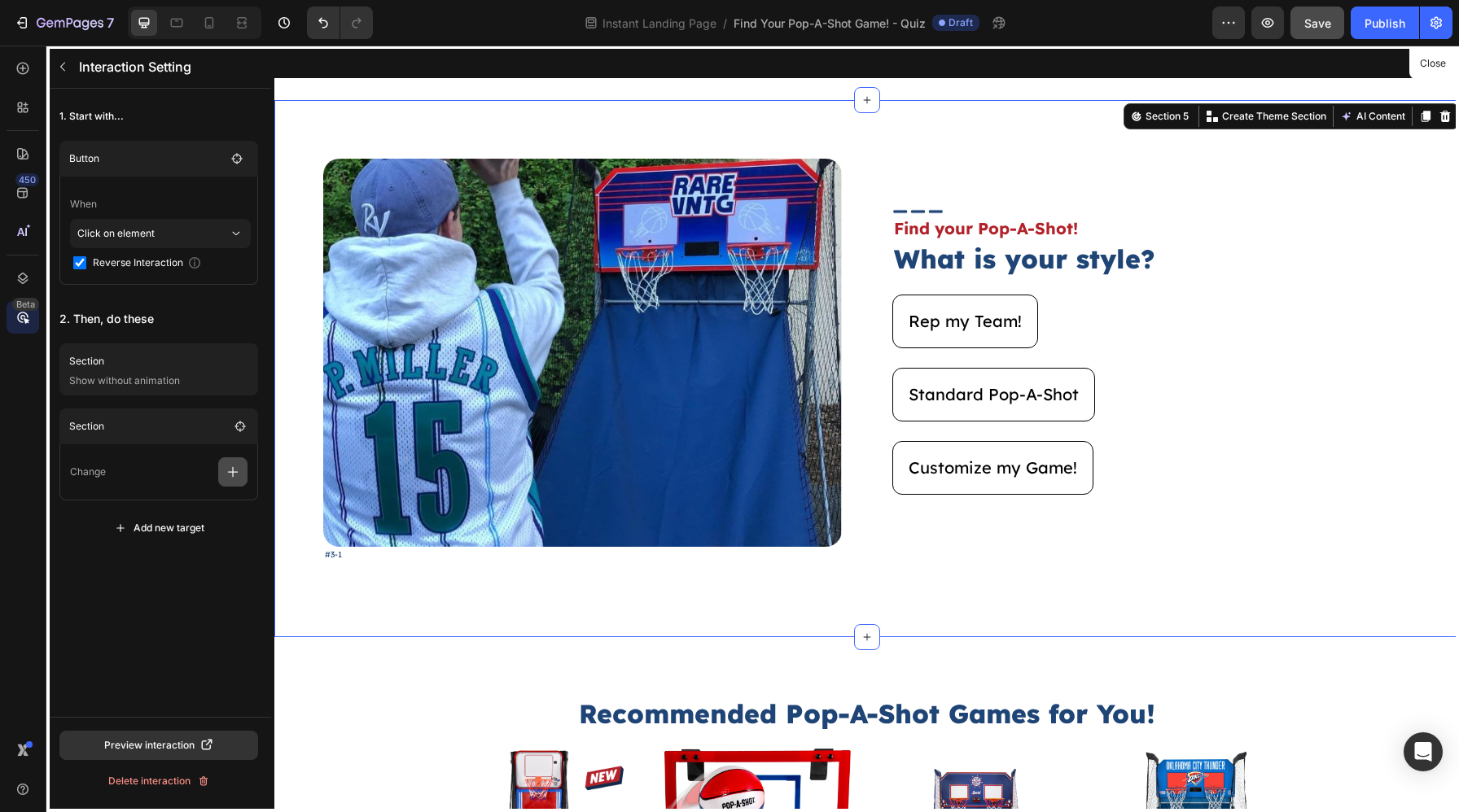
click at [231, 477] on icon "button" at bounding box center [232, 472] width 16 height 16
click at [176, 550] on p "Show/Hide" at bounding box center [155, 541] width 172 height 28
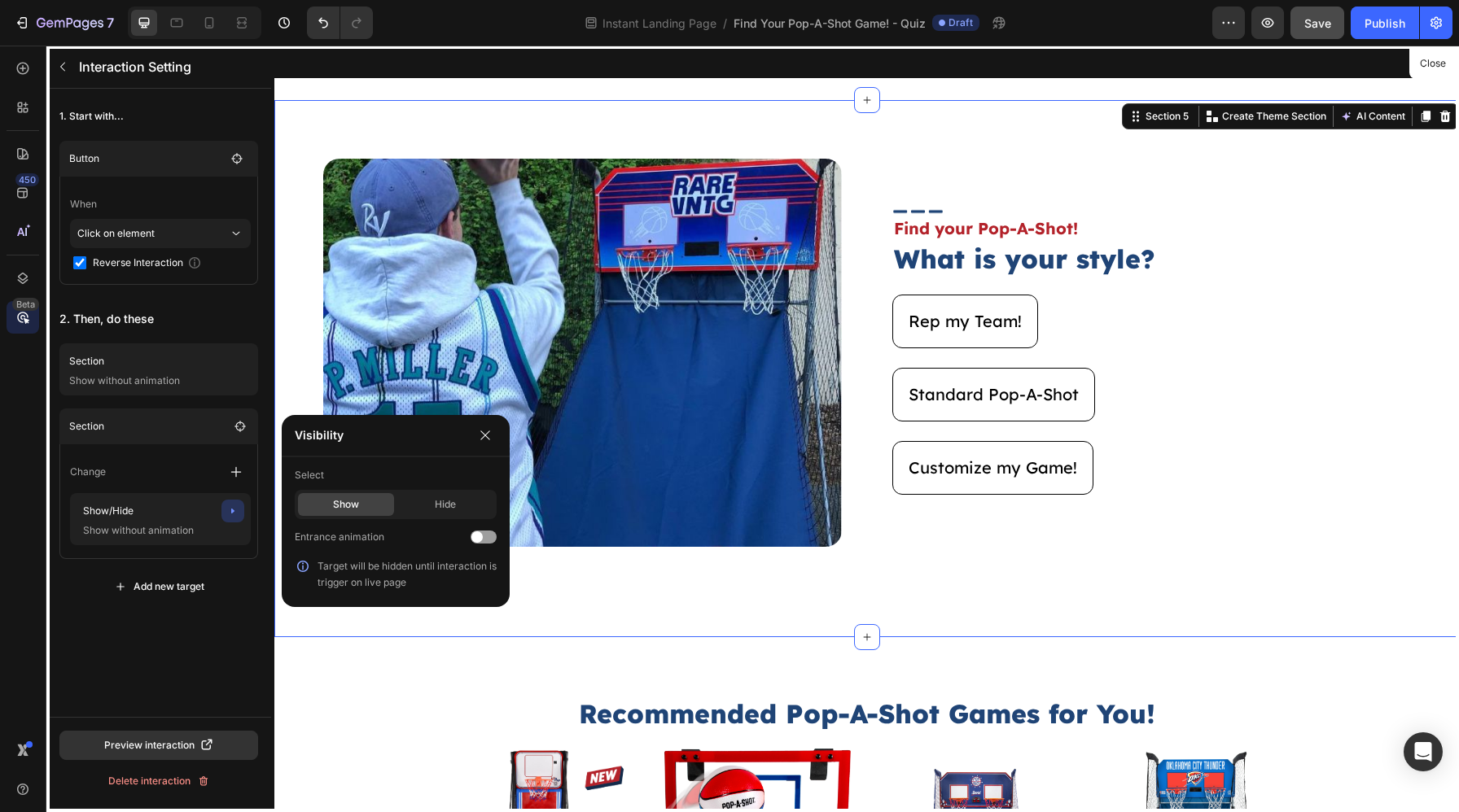
click at [437, 517] on div "Show Hide" at bounding box center [395, 504] width 202 height 30
click at [460, 501] on div "Hide" at bounding box center [445, 504] width 96 height 23
click at [484, 432] on icon "button" at bounding box center [485, 435] width 13 height 13
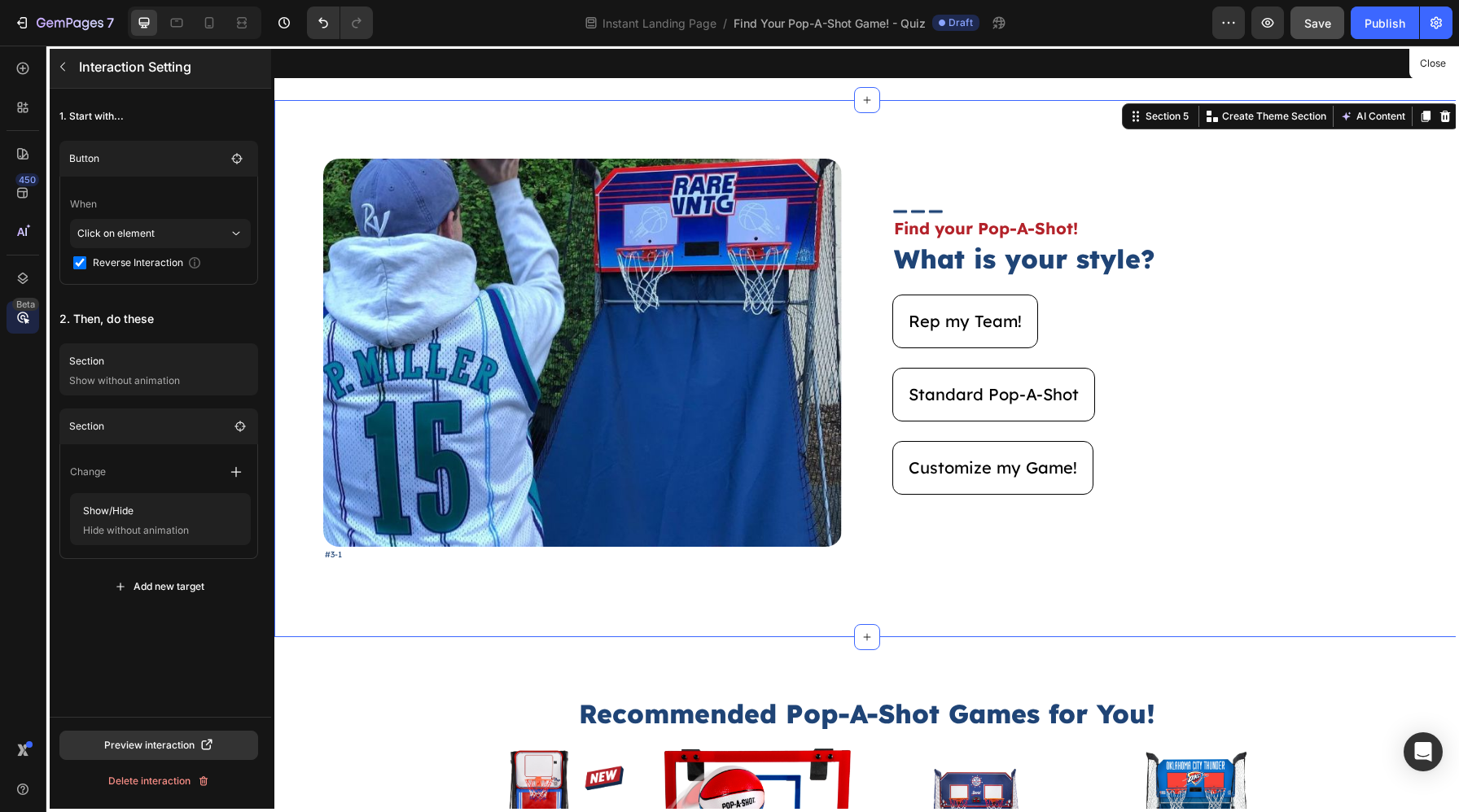
click at [66, 73] on icon "button" at bounding box center [62, 66] width 13 height 13
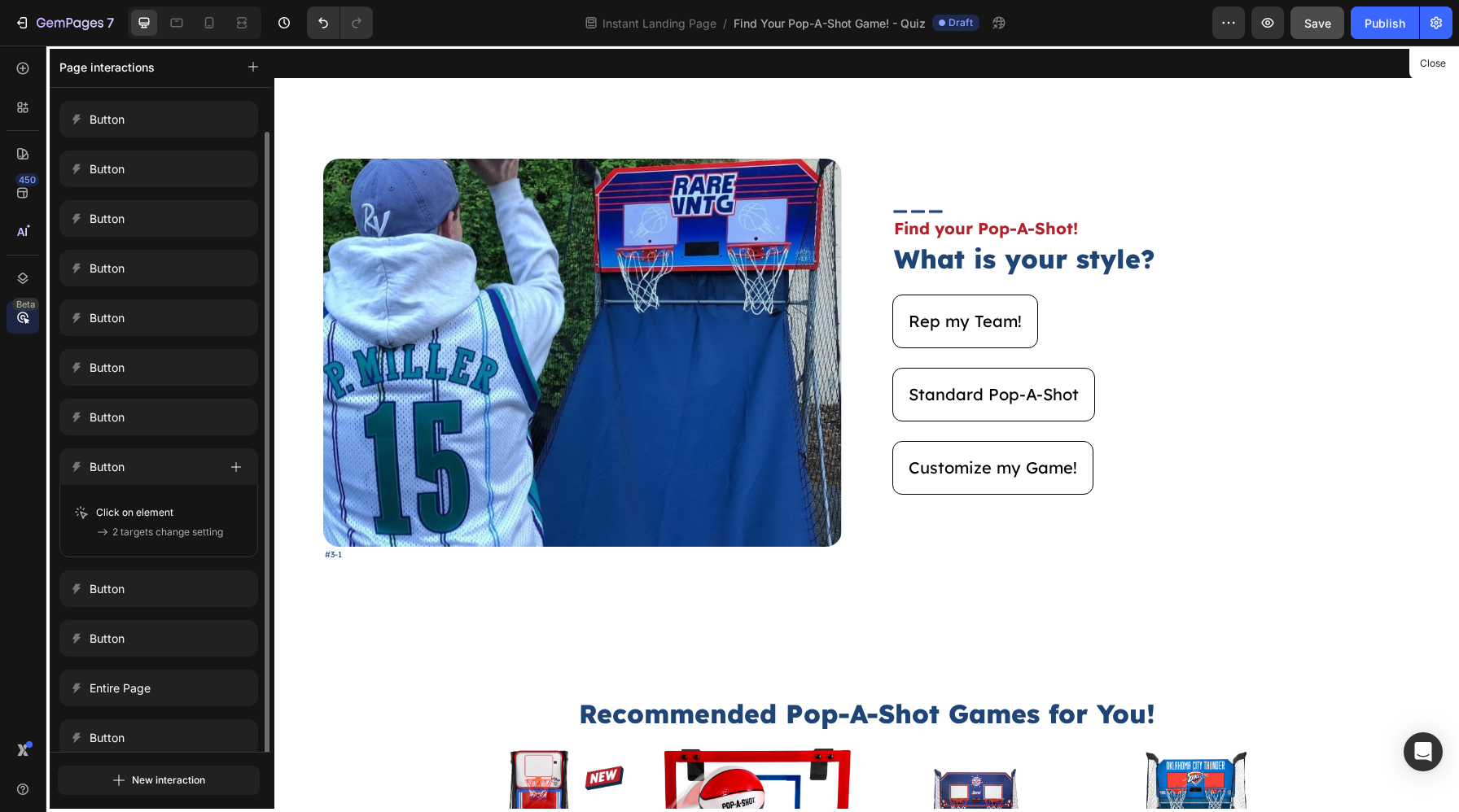
scroll to position [22, 0]
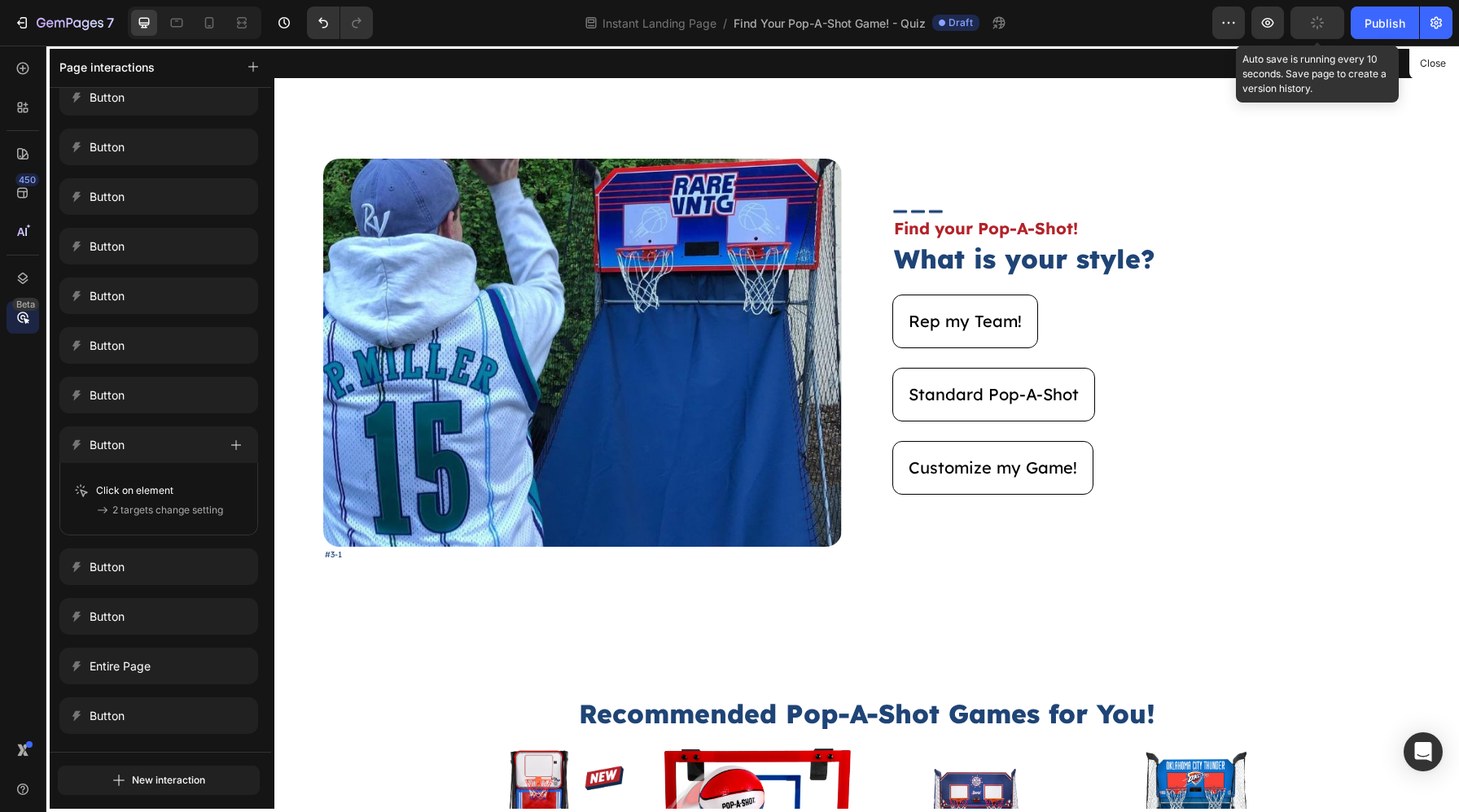
click at [1322, 8] on button "button" at bounding box center [1317, 23] width 54 height 33
click at [1321, 13] on button "button" at bounding box center [1317, 23] width 54 height 33
click at [1288, 26] on div "Preview Save Auto save is running every 10 seconds. Save page to create a versi…" at bounding box center [1332, 23] width 240 height 33
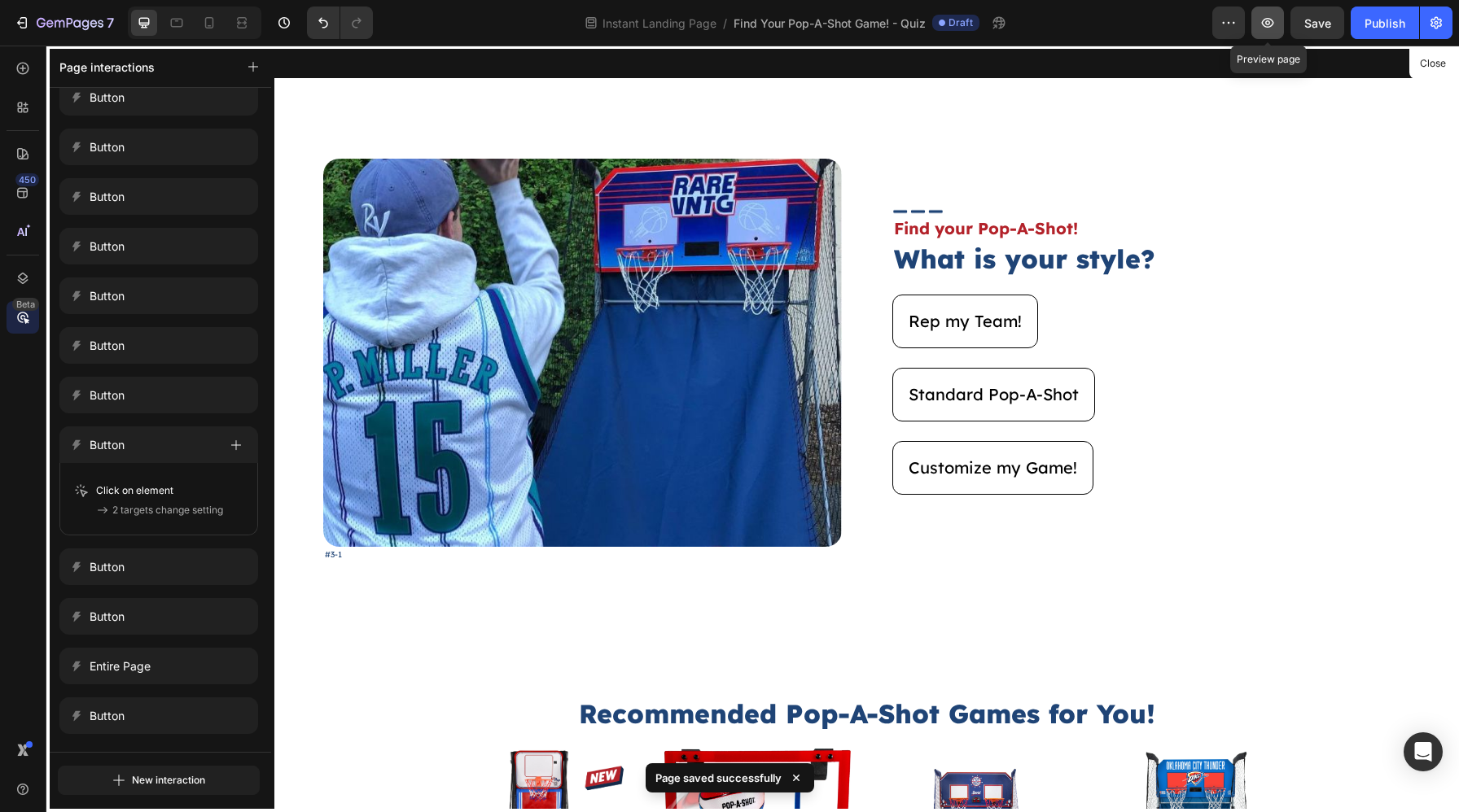
click at [1279, 27] on button "button" at bounding box center [1267, 23] width 33 height 33
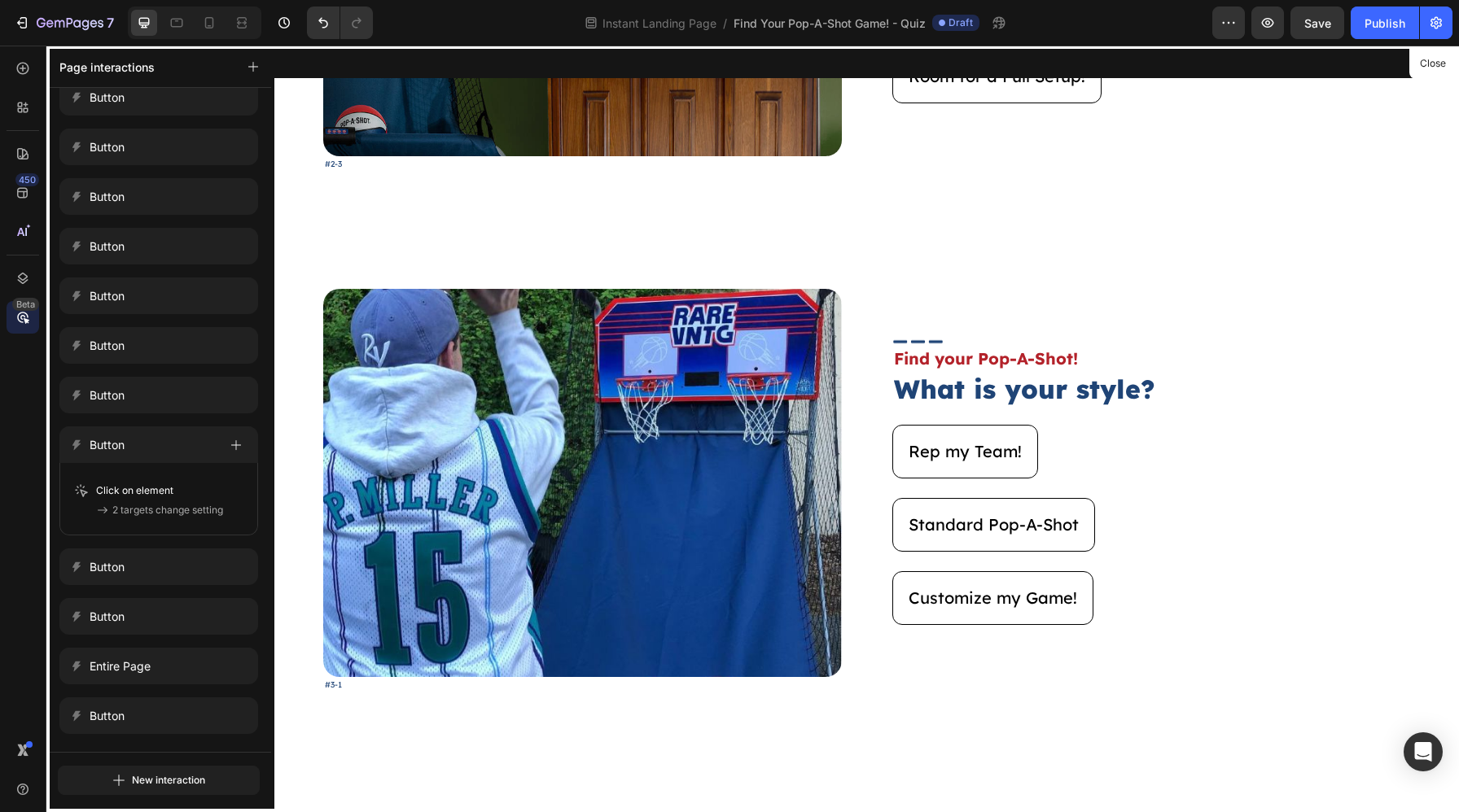
scroll to position [1996, 0]
click at [1101, 268] on div at bounding box center [866, 429] width 1185 height 766
click at [11, 70] on div at bounding box center [23, 68] width 33 height 33
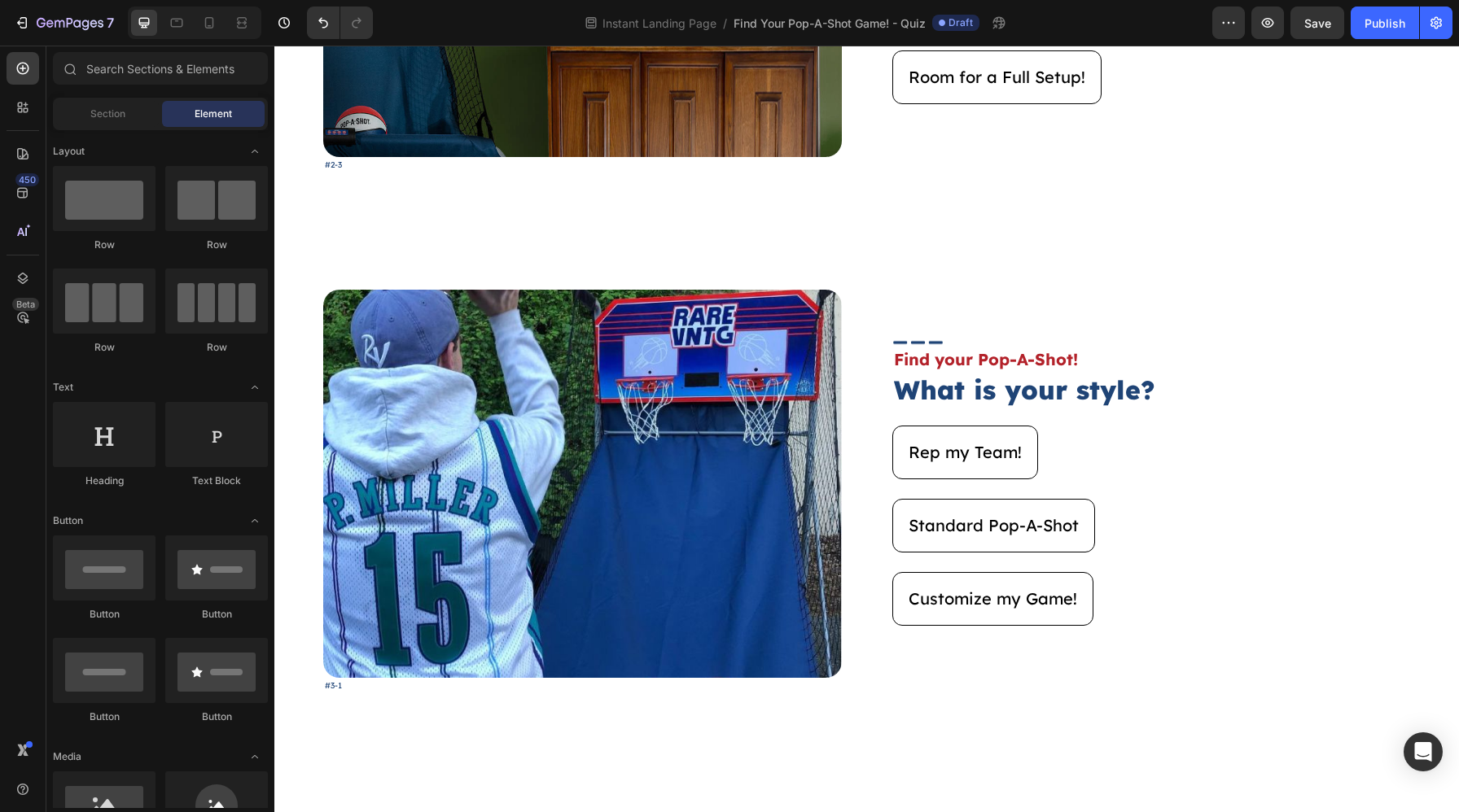
scroll to position [855, 0]
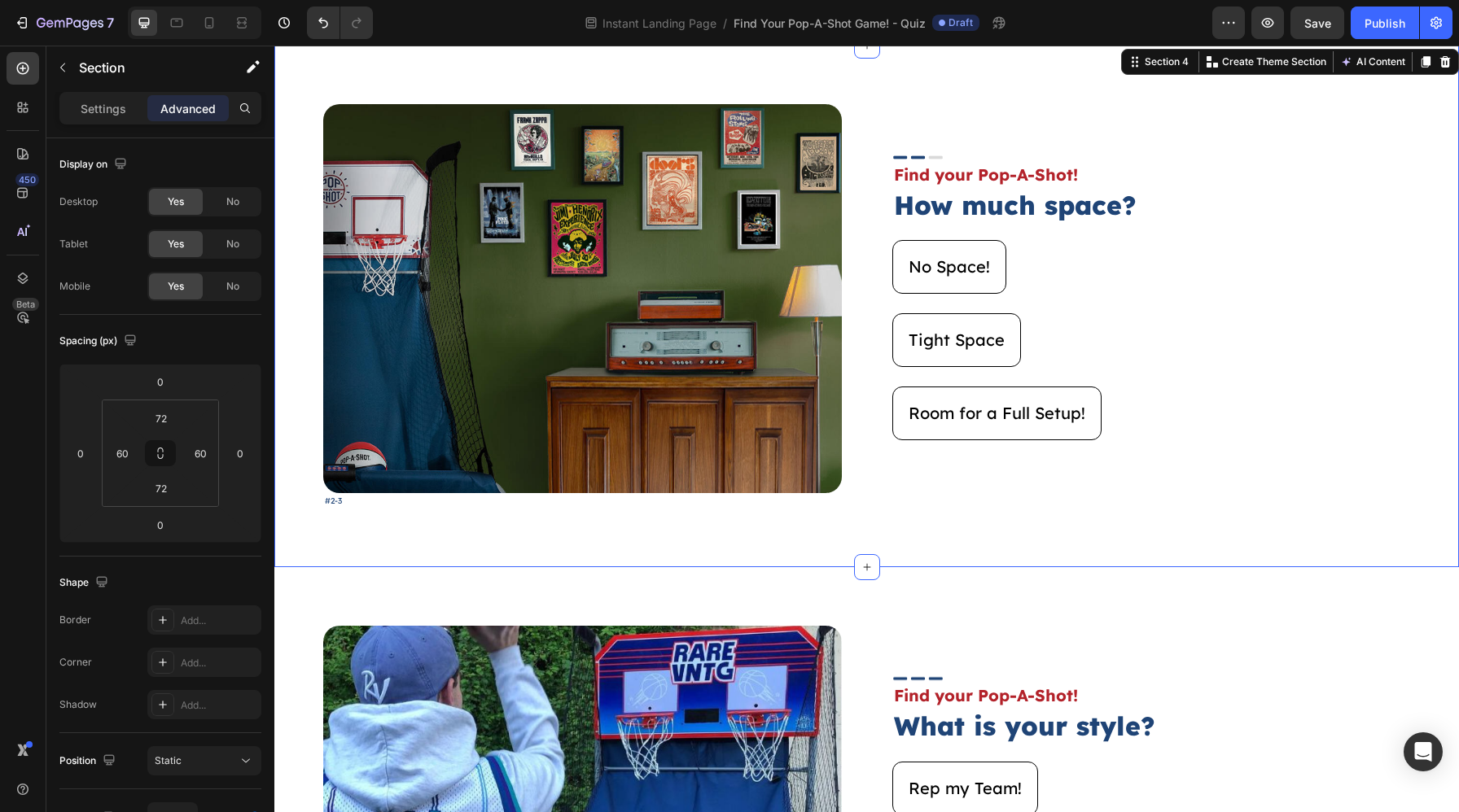
scroll to position [1659, 0]
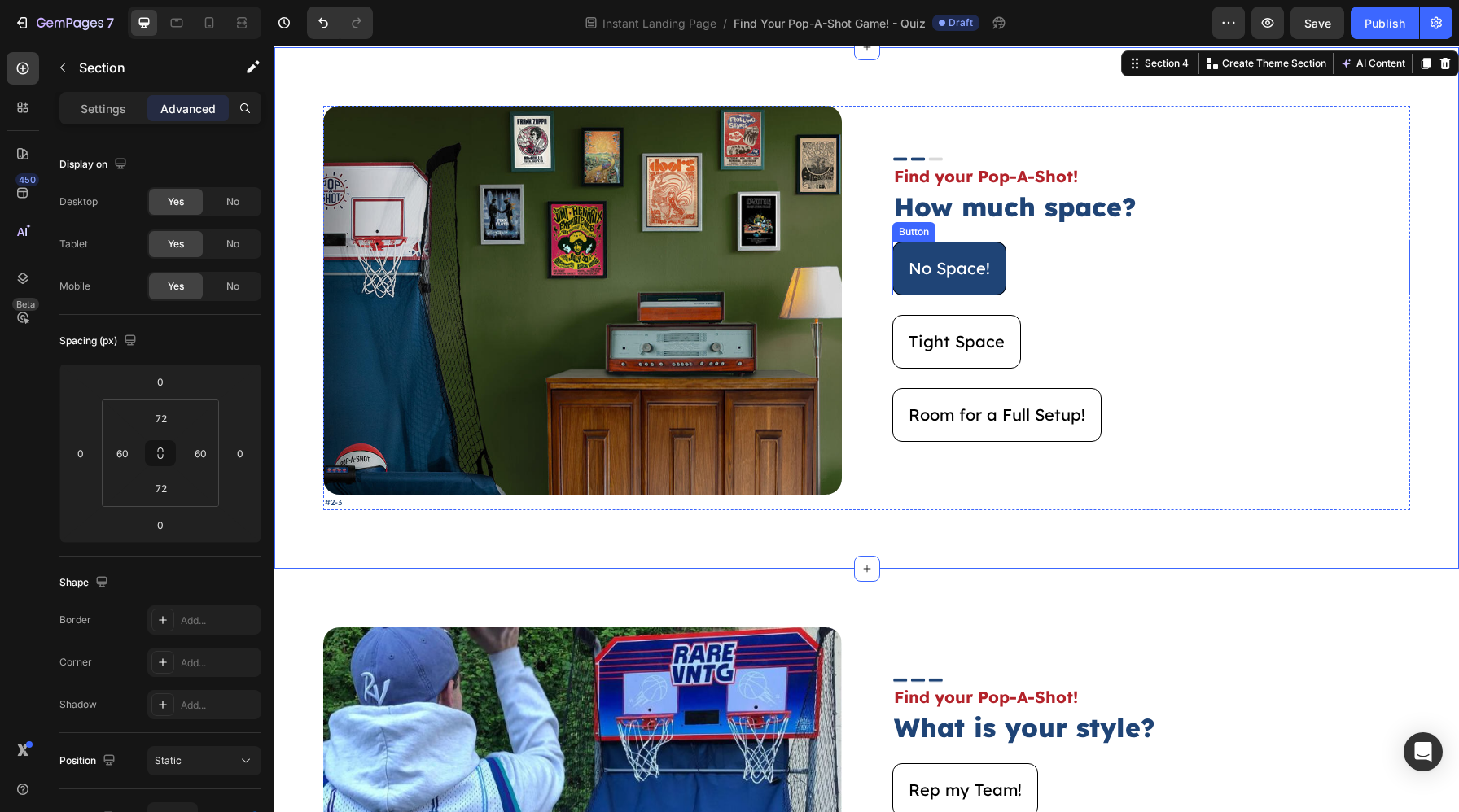
click at [945, 285] on button "No Space!" at bounding box center [949, 268] width 114 height 54
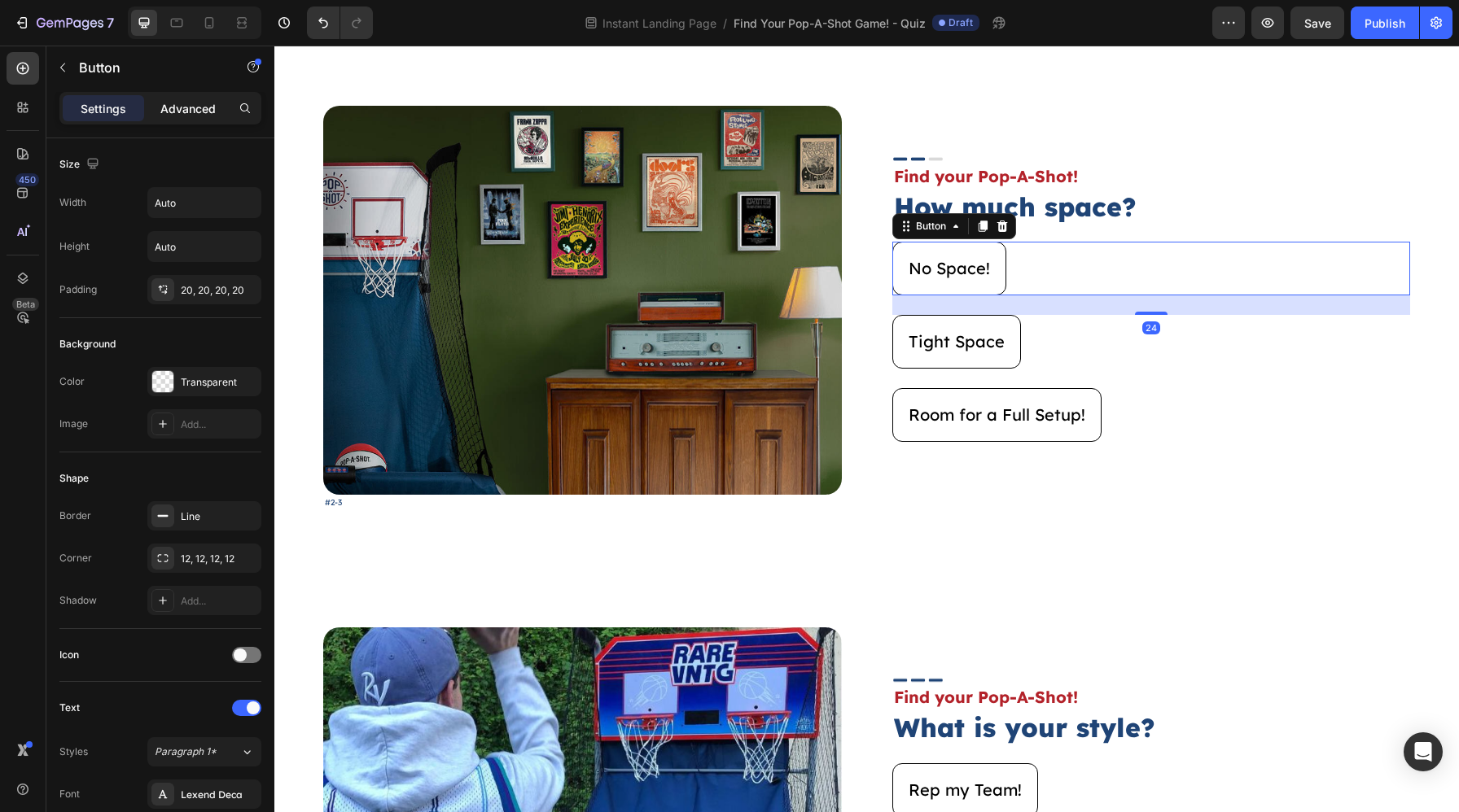
click at [177, 113] on p "Advanced" at bounding box center [188, 109] width 56 height 17
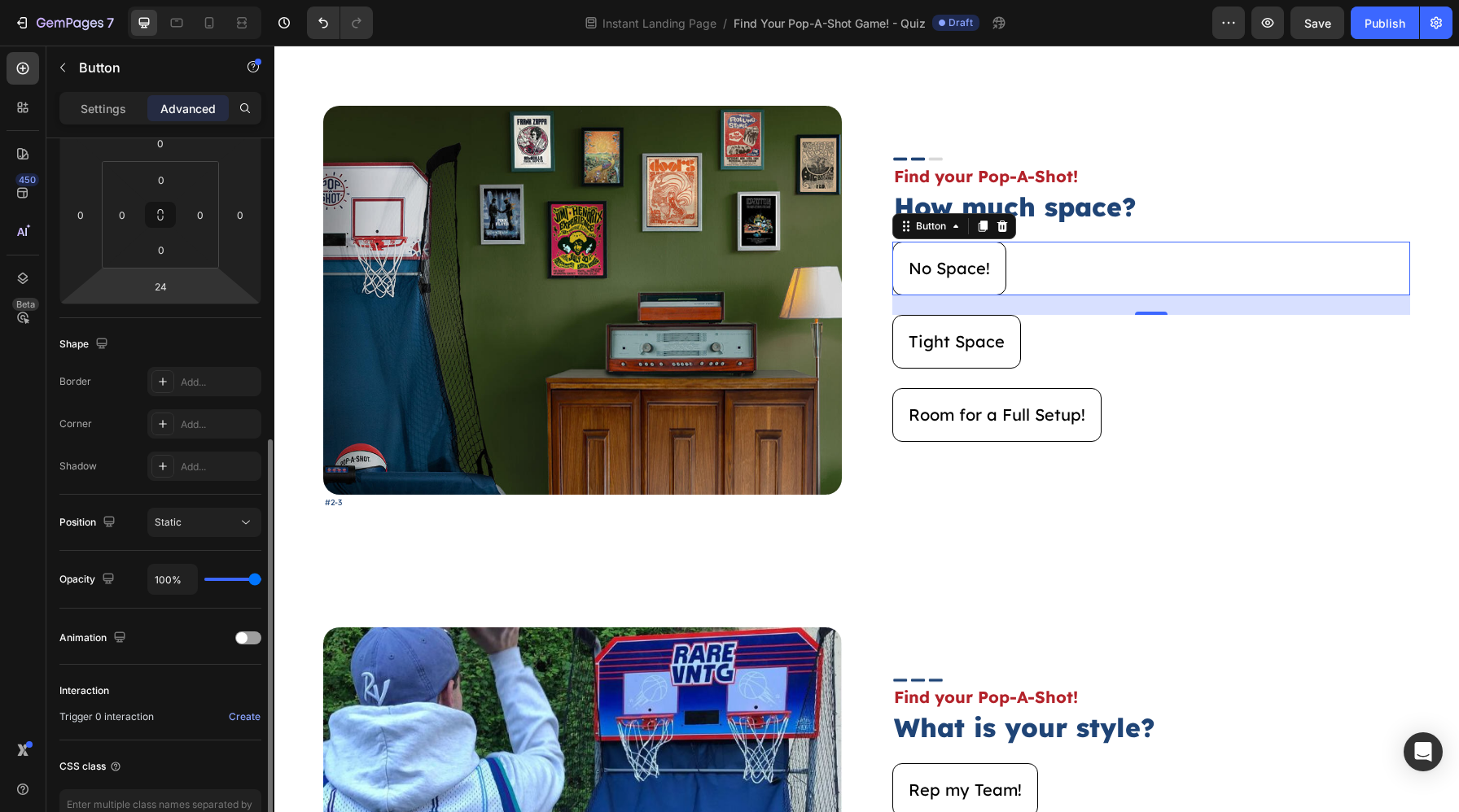
scroll to position [341, 0]
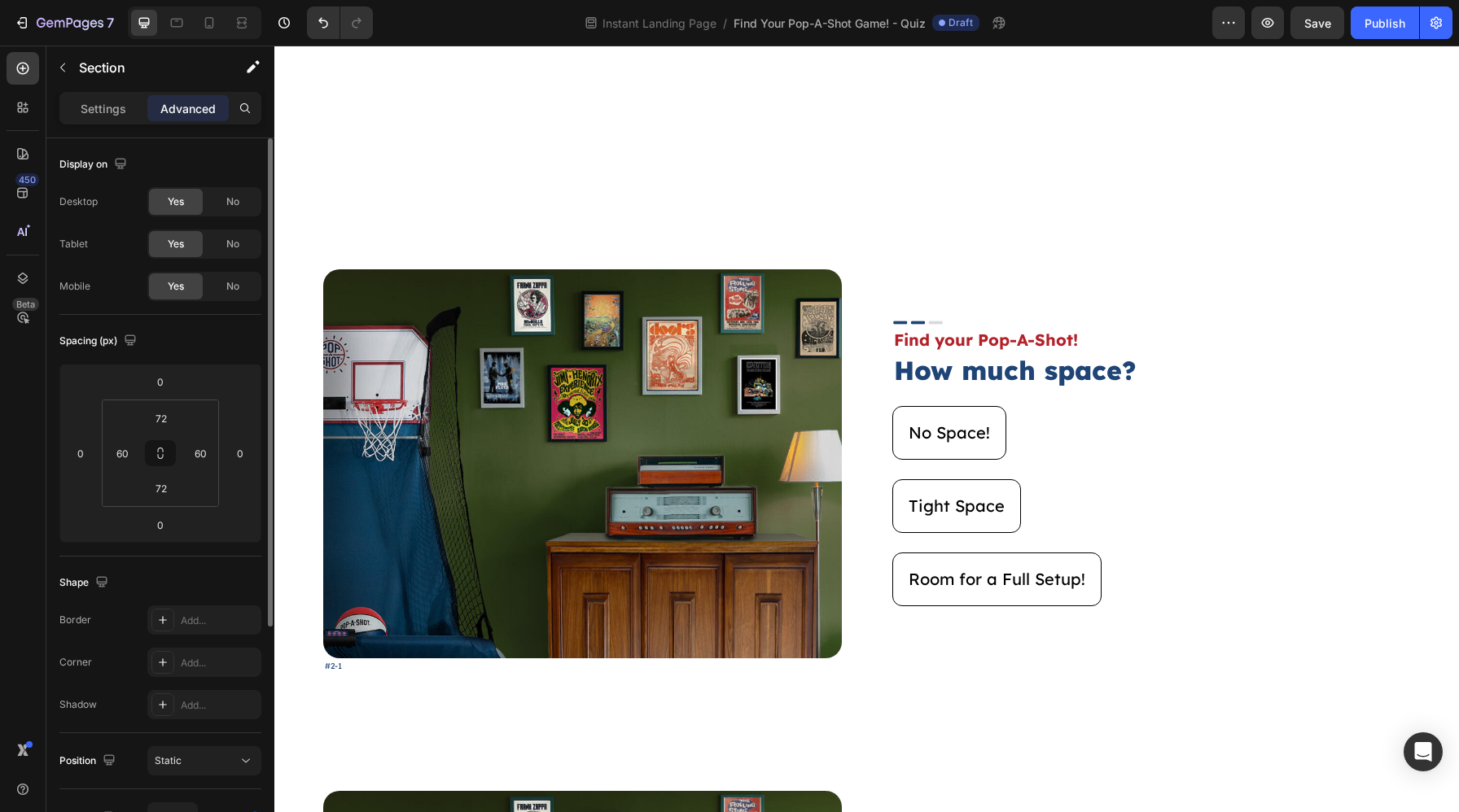
scroll to position [428, 0]
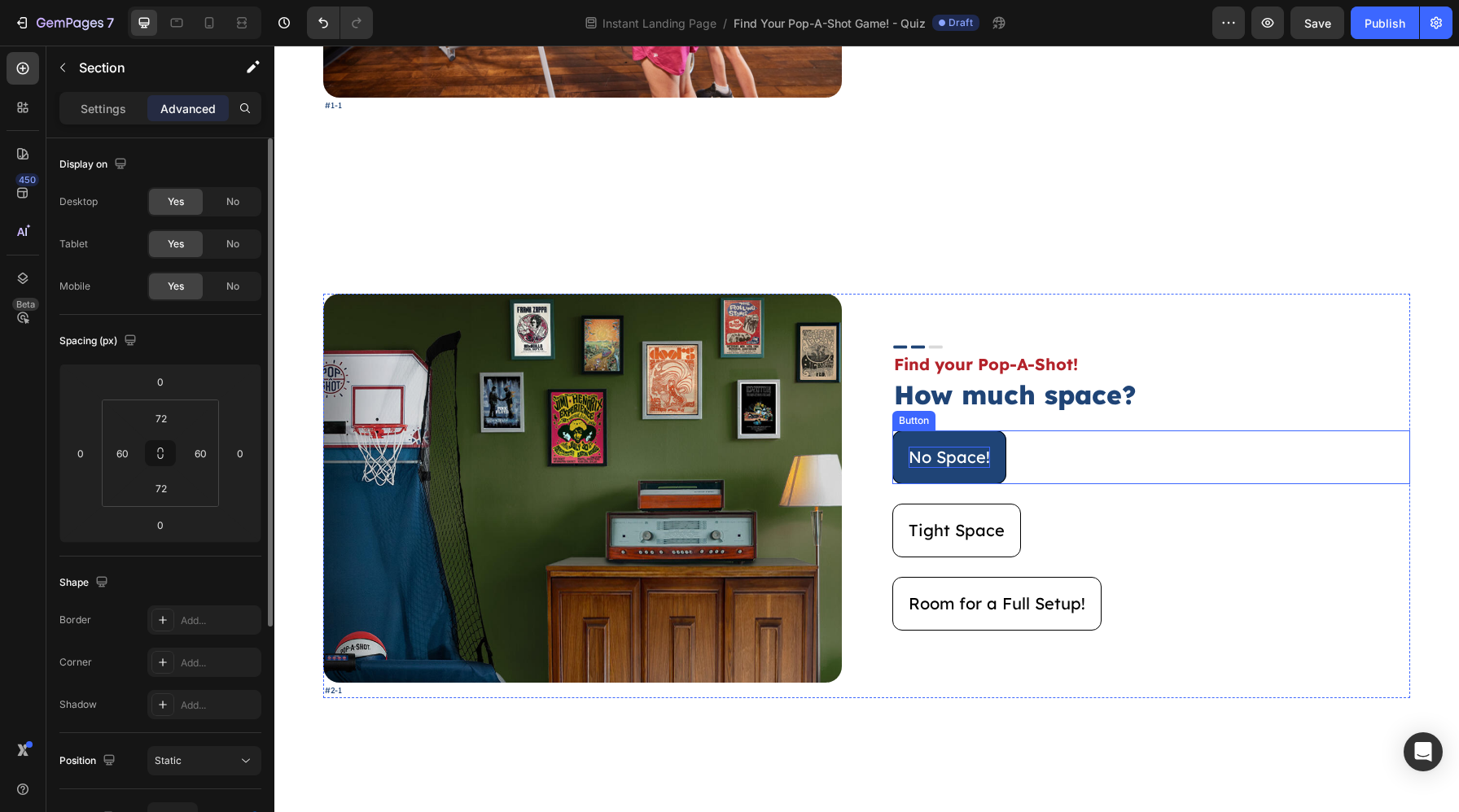
click at [983, 452] on p "No Space!" at bounding box center [949, 457] width 81 height 21
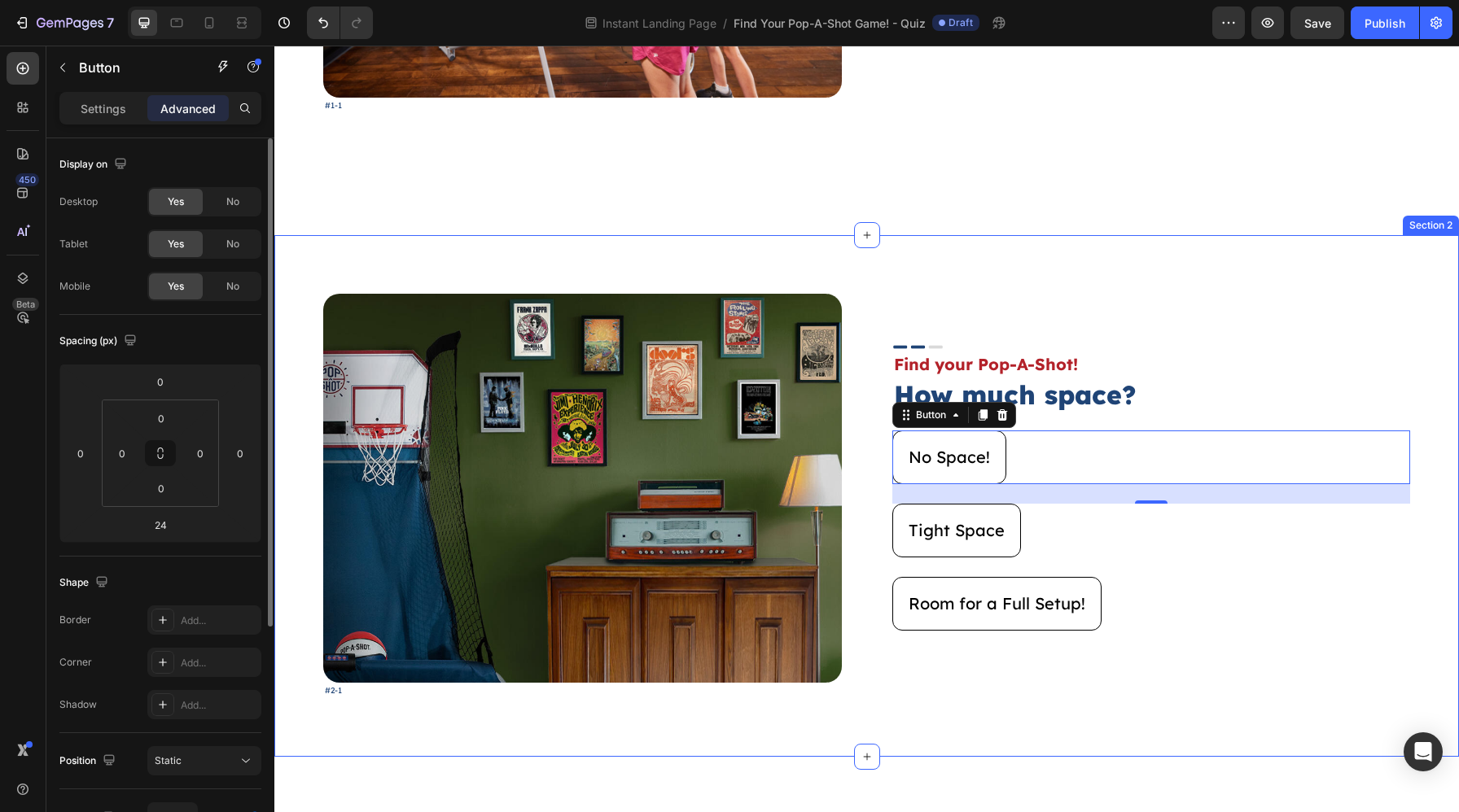
click at [1182, 260] on div "Image #2-1 Text Block Image Find your Pop-A-Shot! Text Block How much space? He…" at bounding box center [866, 495] width 1185 height 521
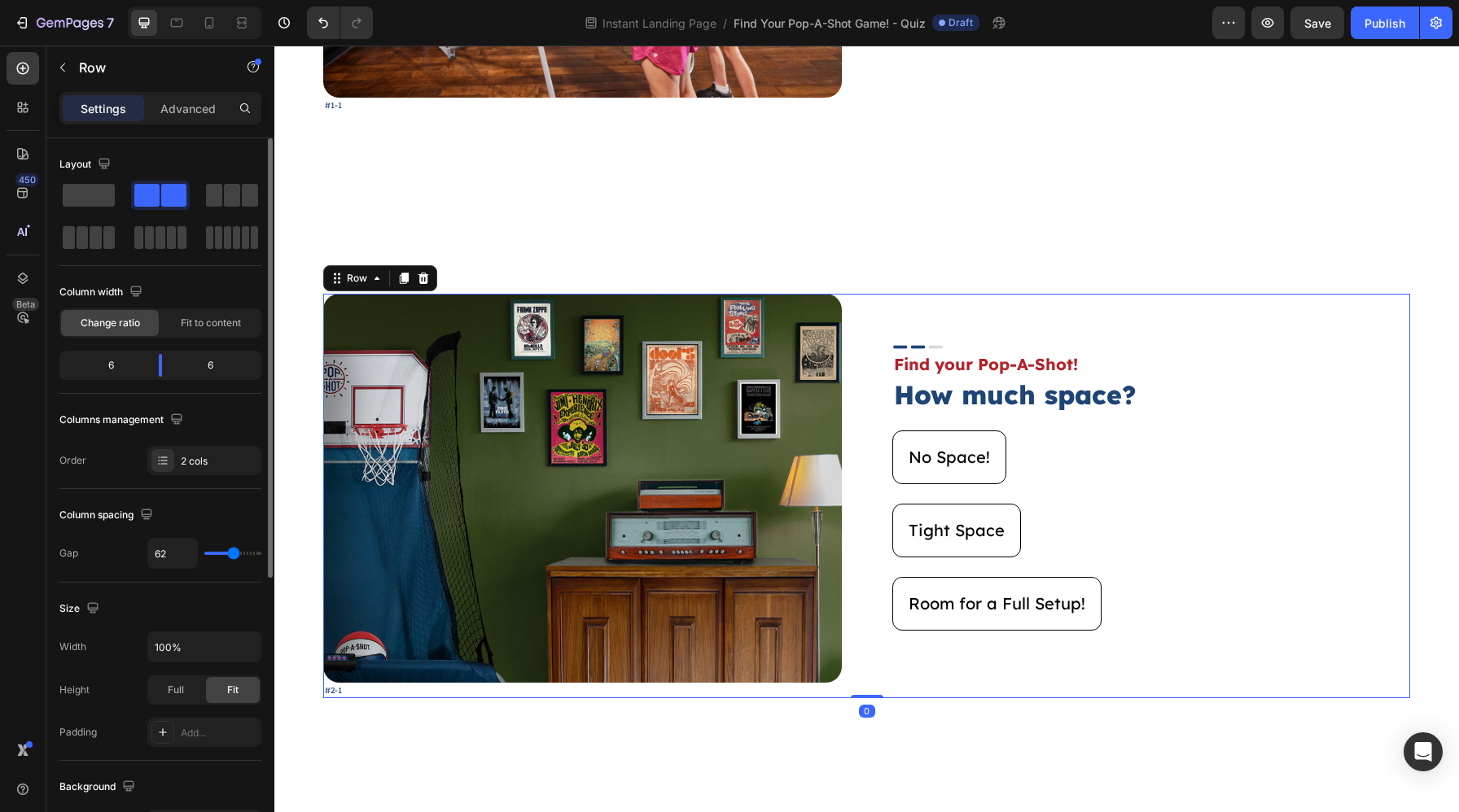
click at [1293, 425] on div "Image Find your Pop-A-Shot! Text Block How much space? Heading No Space! Button…" at bounding box center [1152, 495] width 518 height 403
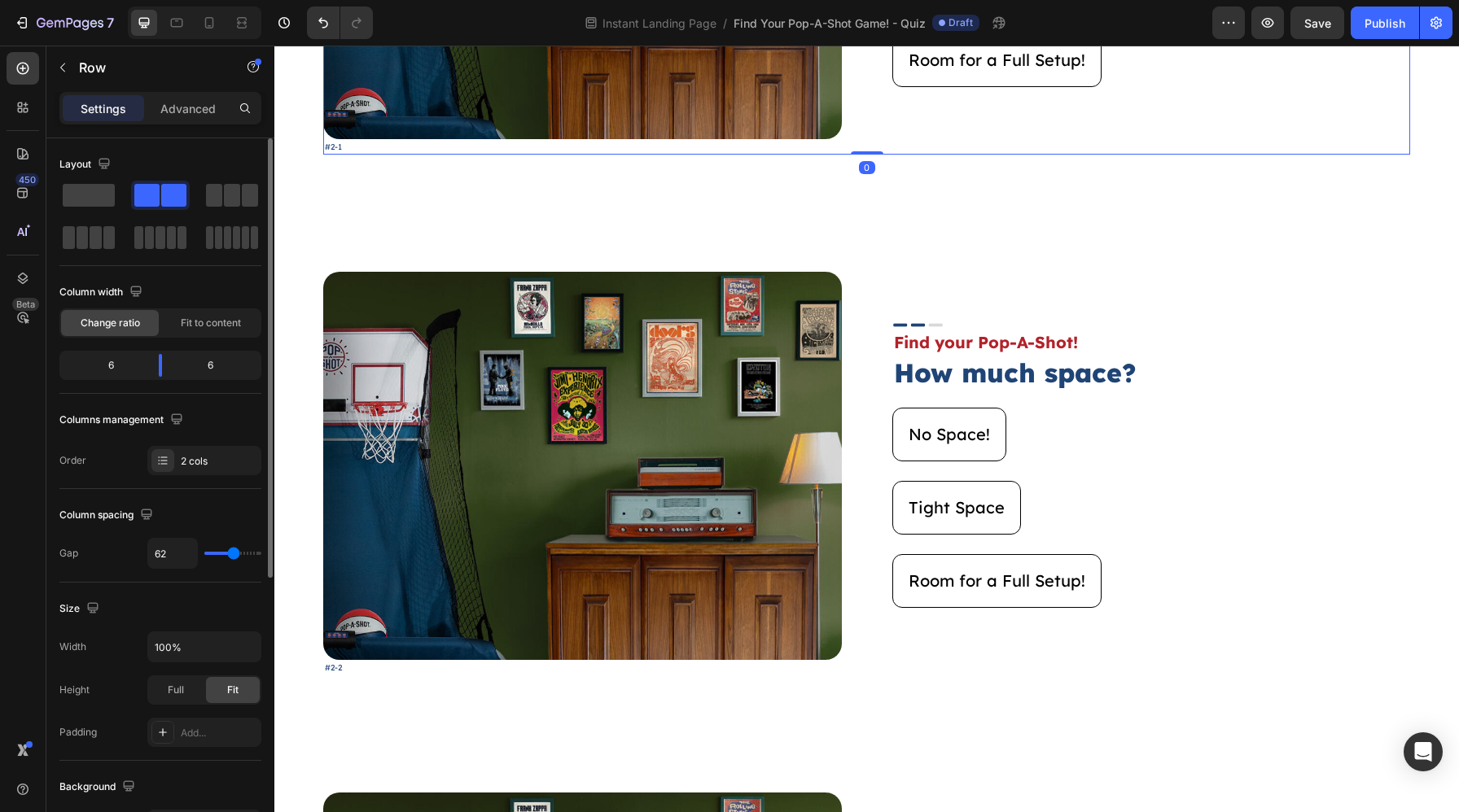
scroll to position [973, 0]
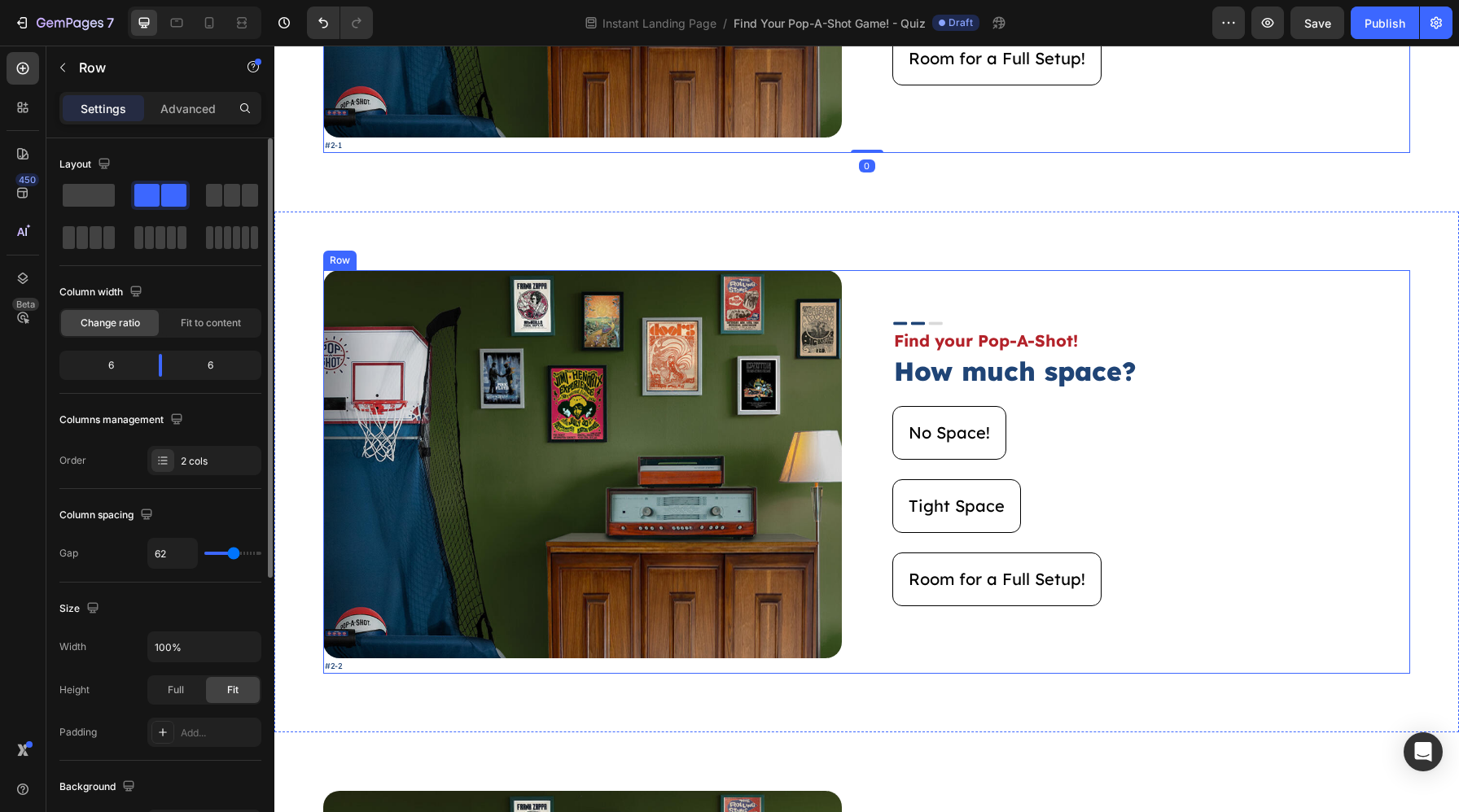
click at [849, 576] on div "Image #2-2 Text Block Image Find your Pop-A-Shot! Text Block How much space? He…" at bounding box center [866, 472] width 1087 height 403
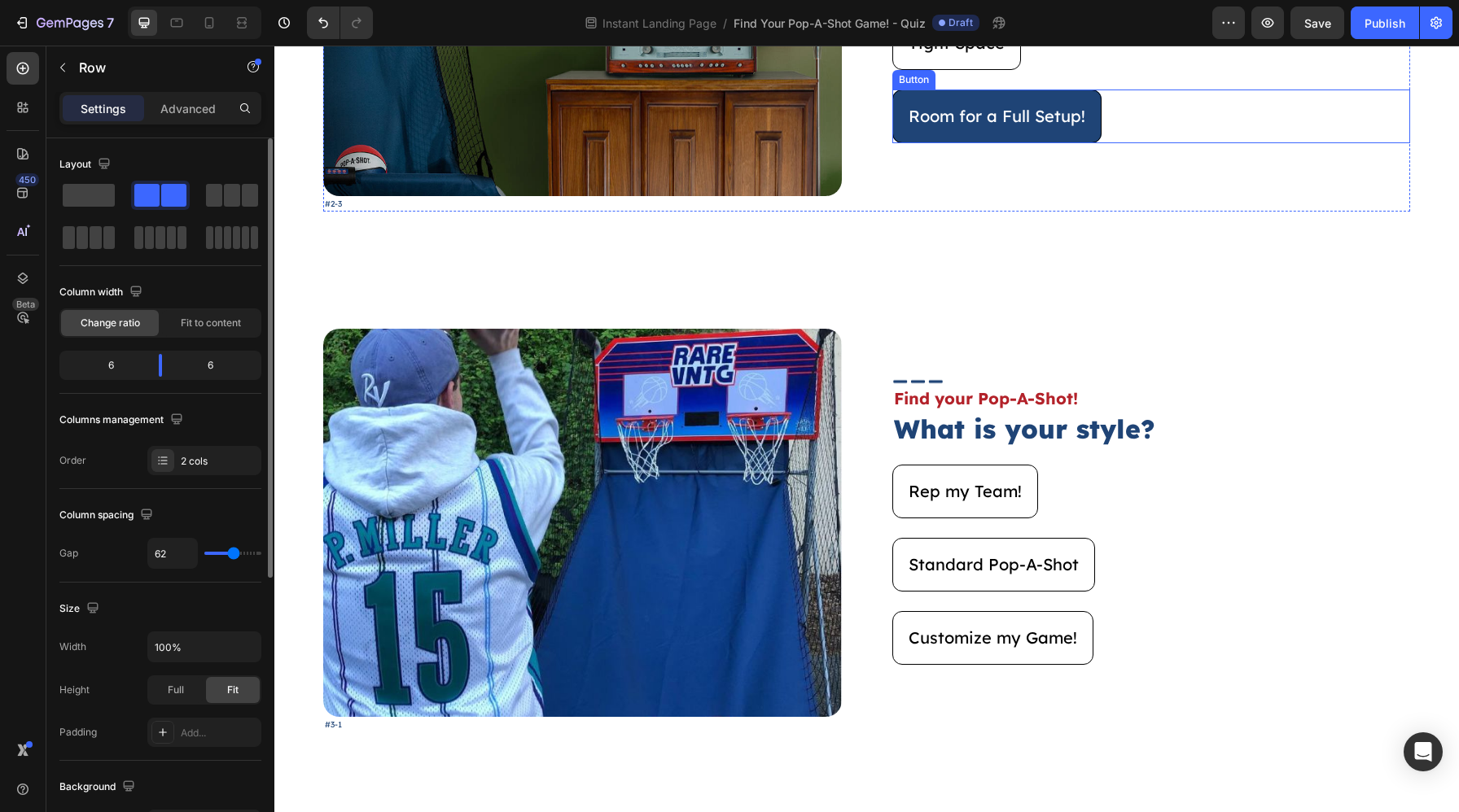
scroll to position [1957, 0]
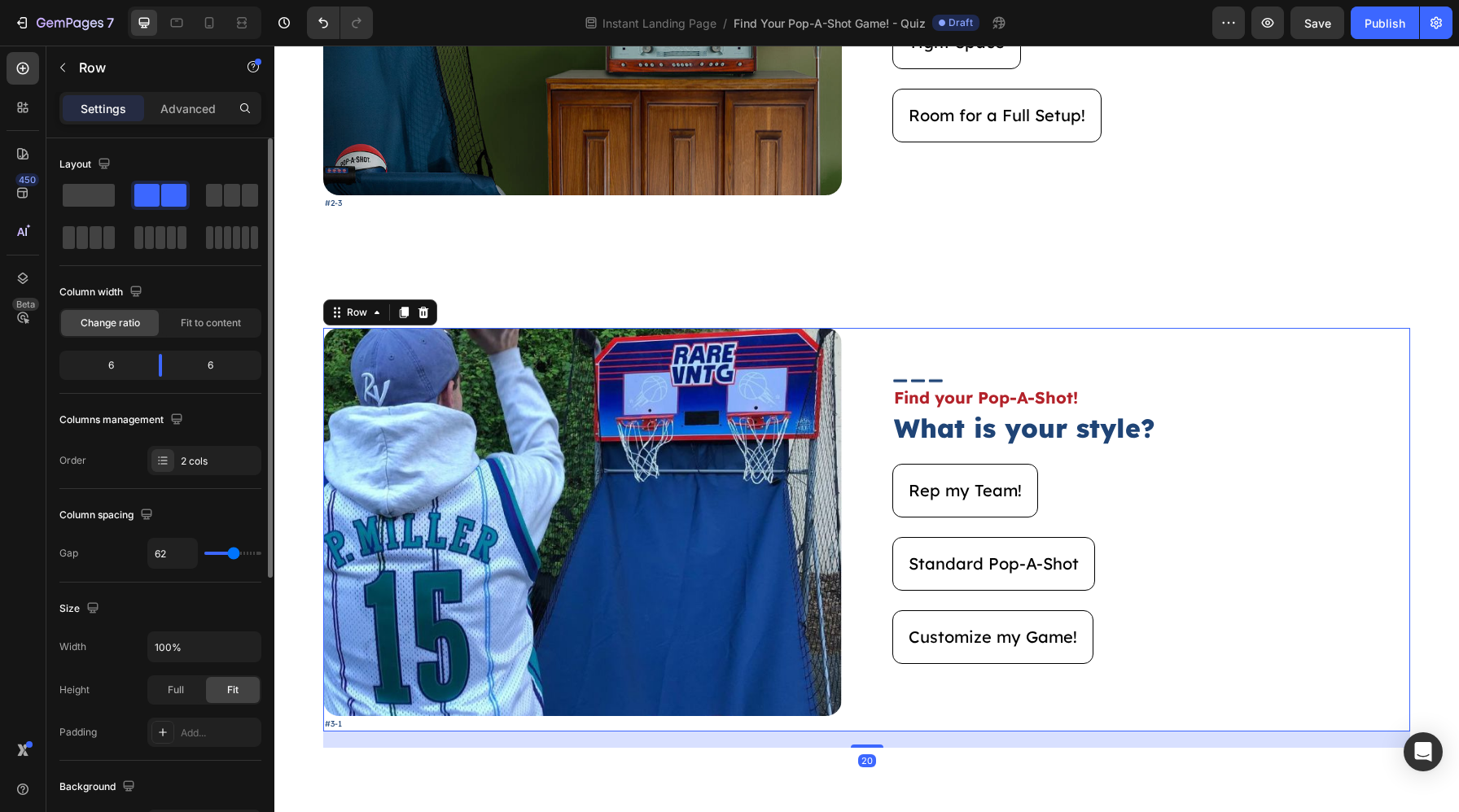
click at [868, 524] on div "Image #3-1 Text Block Image Find your Pop-A-Shot! Text Block What is your style…" at bounding box center [866, 530] width 1087 height 403
click at [175, 116] on div "Advanced" at bounding box center [187, 108] width 81 height 26
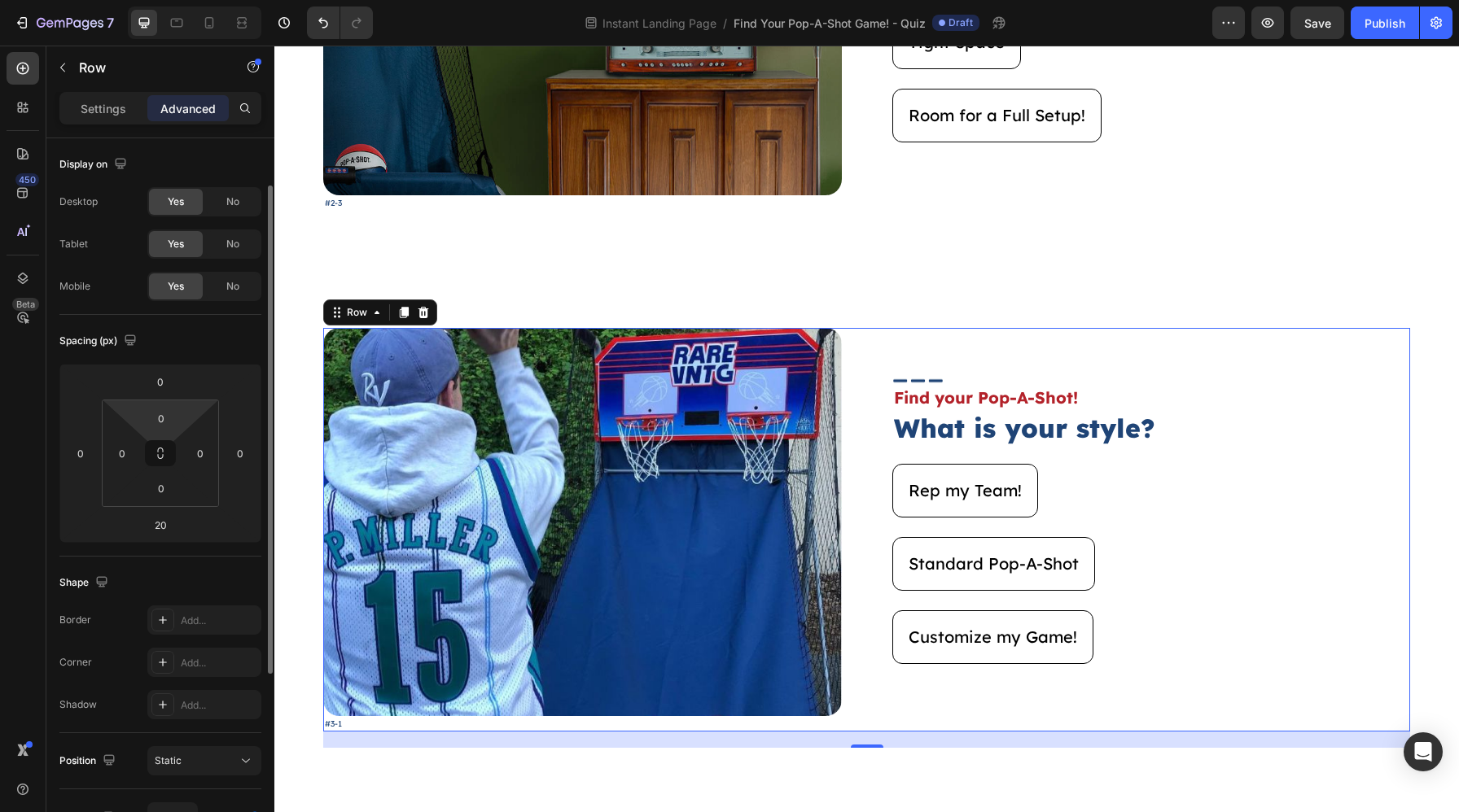
scroll to position [341, 0]
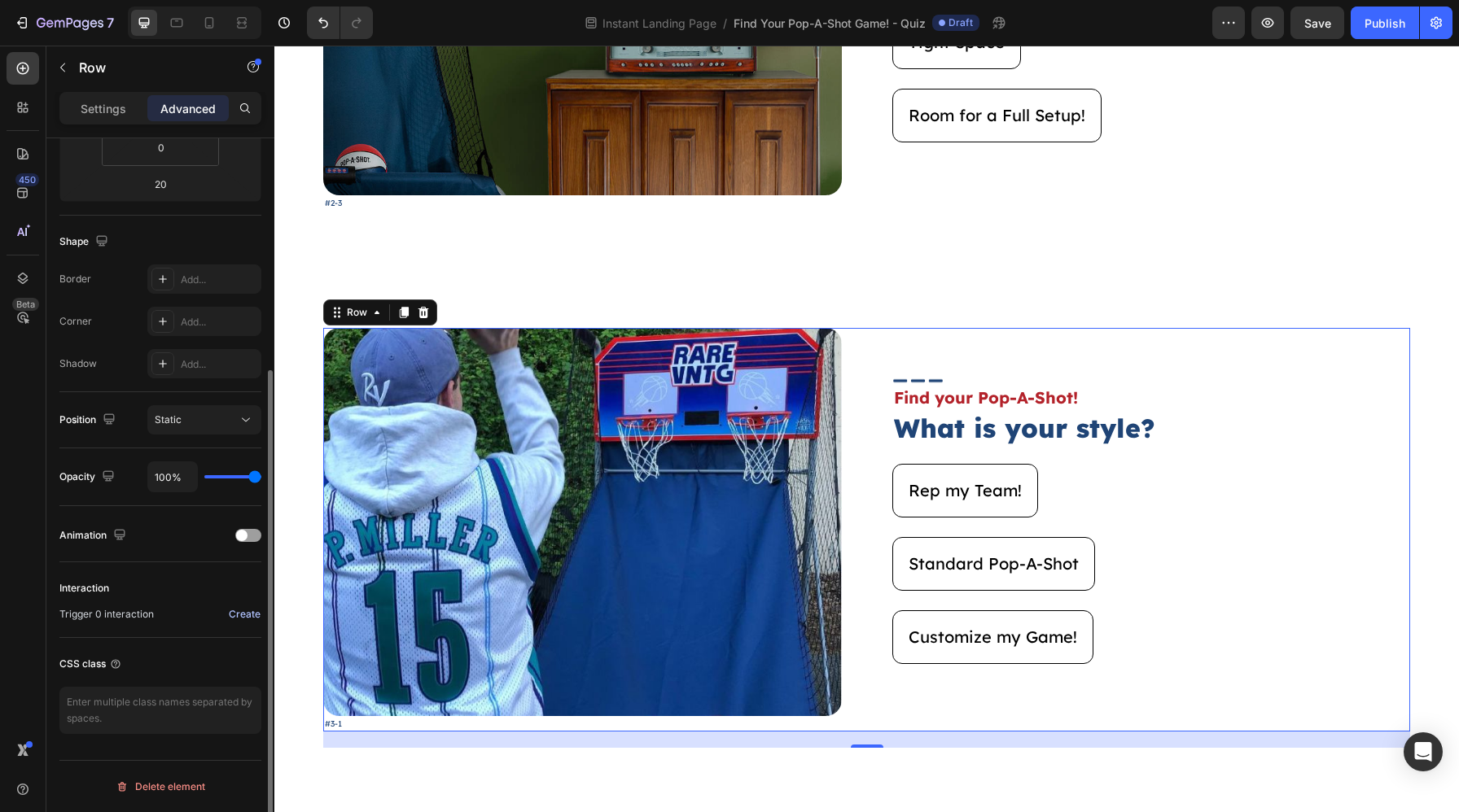
click at [242, 619] on div "Create" at bounding box center [245, 614] width 32 height 14
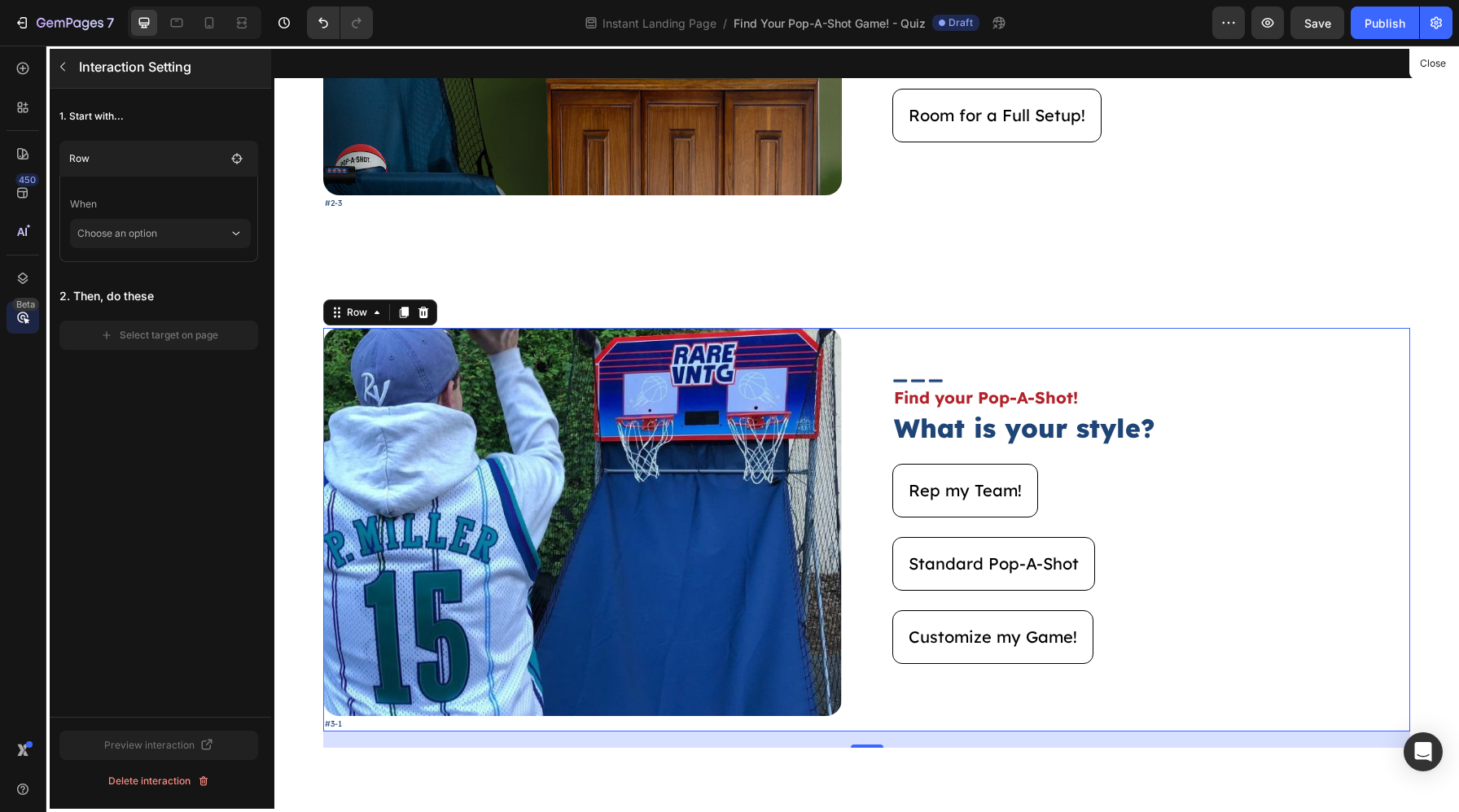
click at [69, 62] on button "button" at bounding box center [62, 67] width 26 height 26
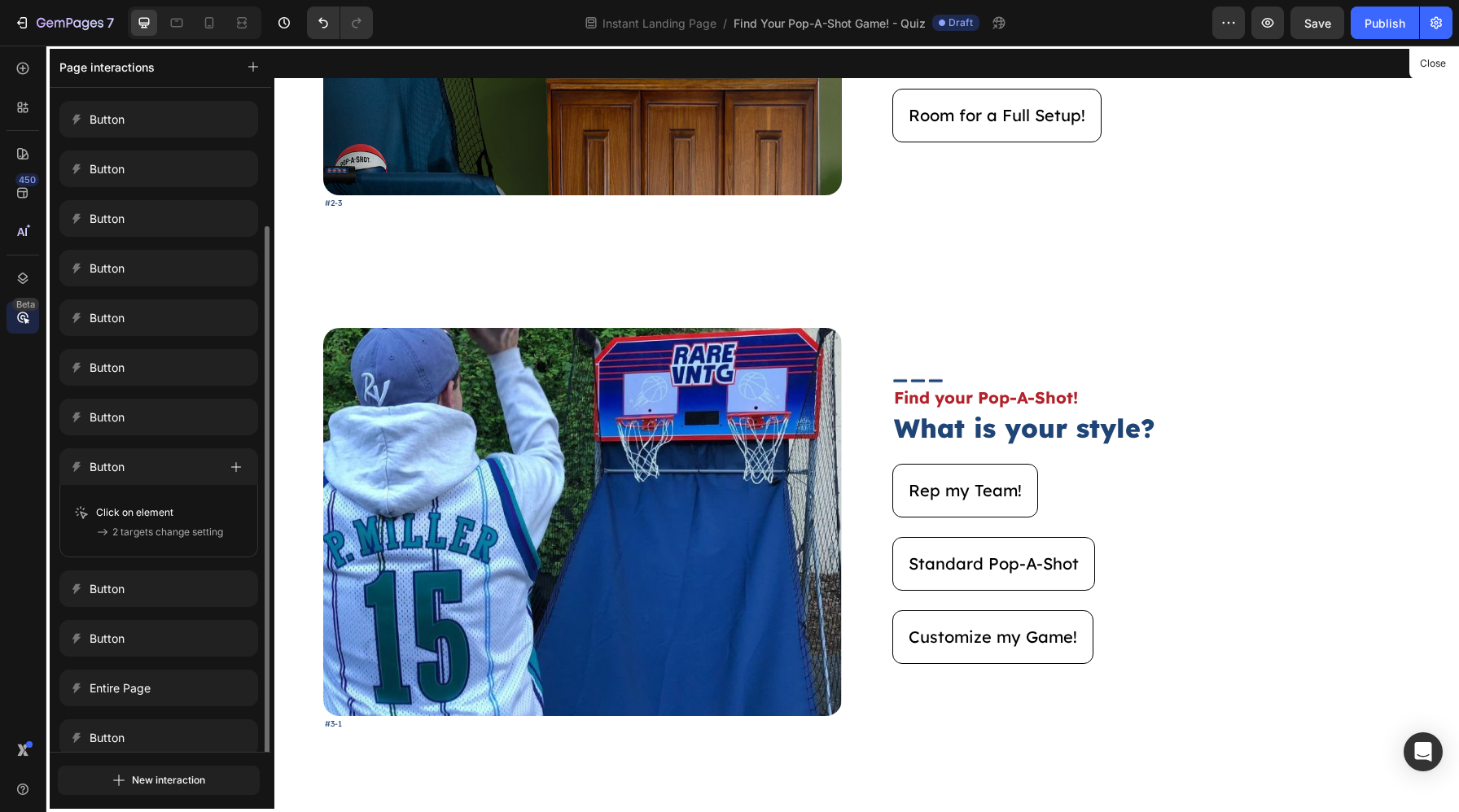
scroll to position [73, 0]
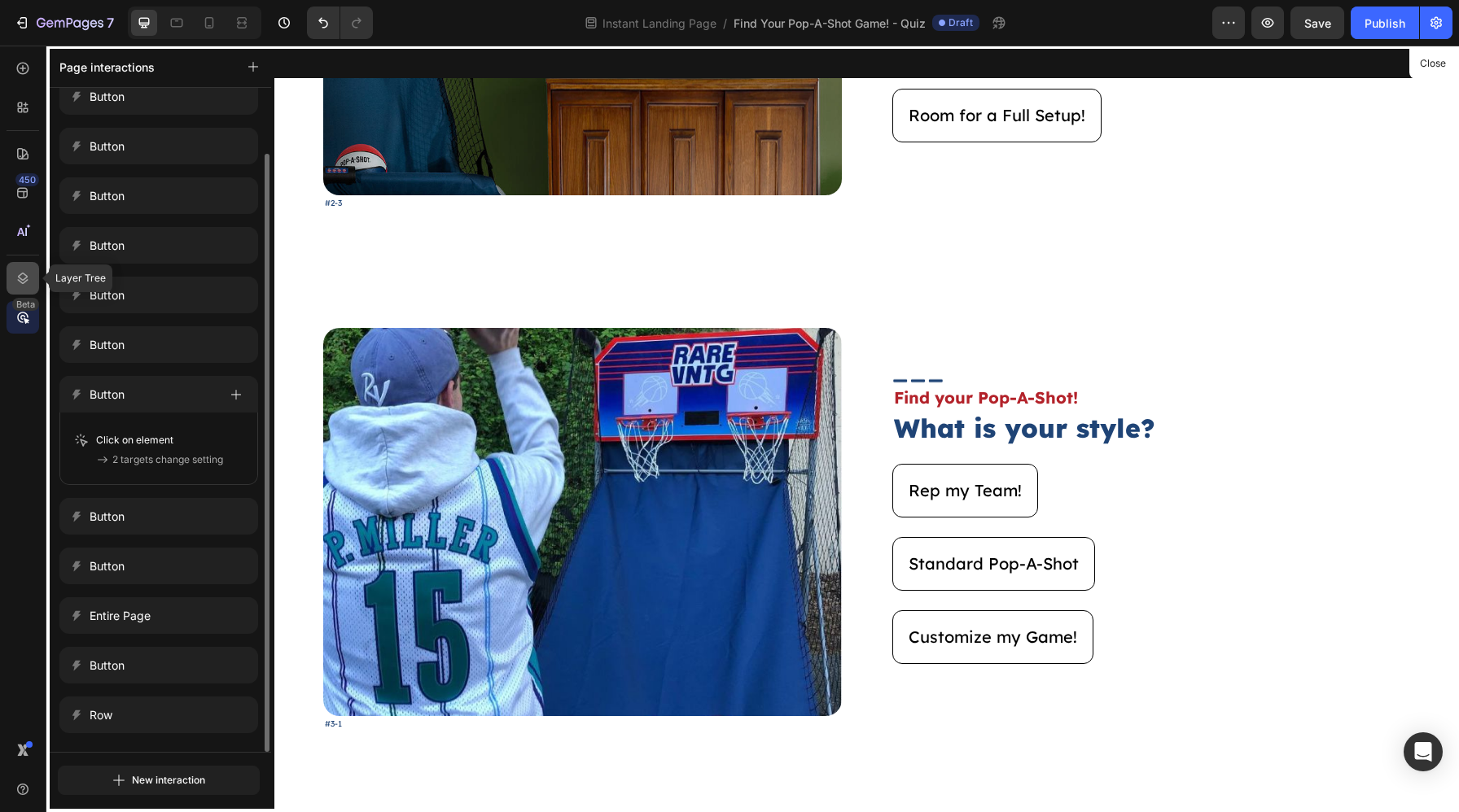
click at [30, 272] on icon at bounding box center [22, 278] width 16 height 16
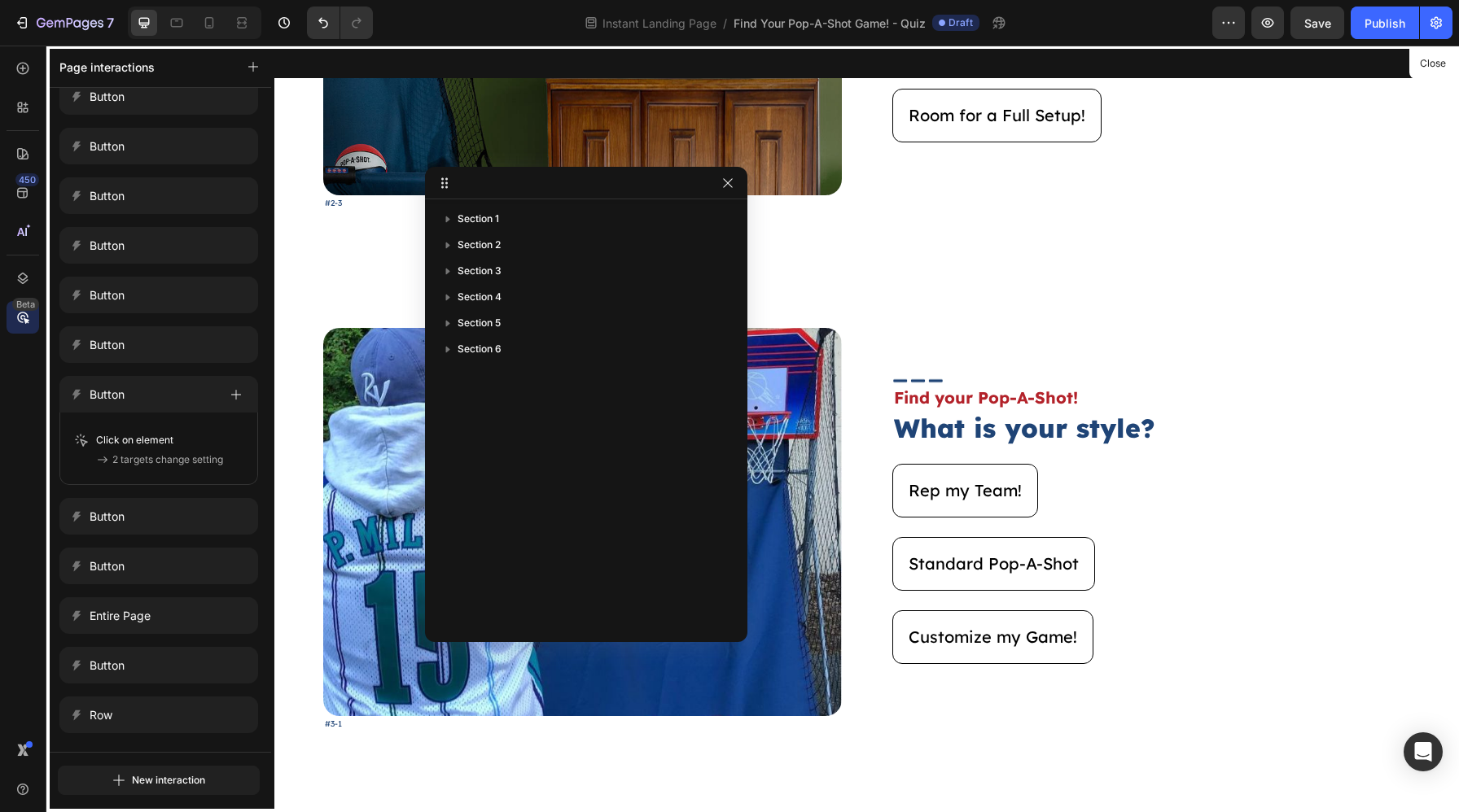
click at [20, 313] on icon at bounding box center [22, 317] width 16 height 16
click at [728, 179] on icon "button" at bounding box center [727, 182] width 13 height 13
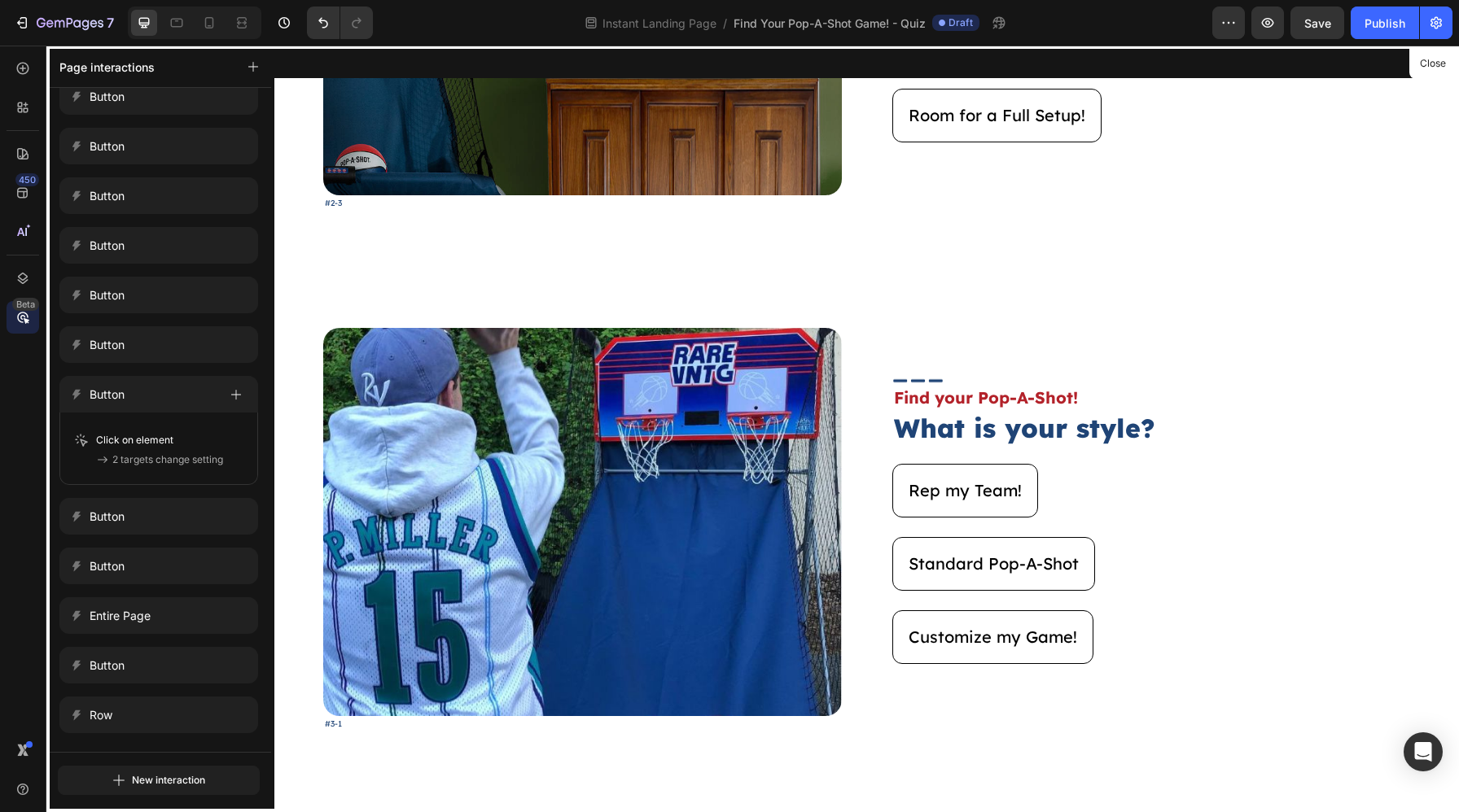
click at [804, 244] on div at bounding box center [866, 429] width 1185 height 766
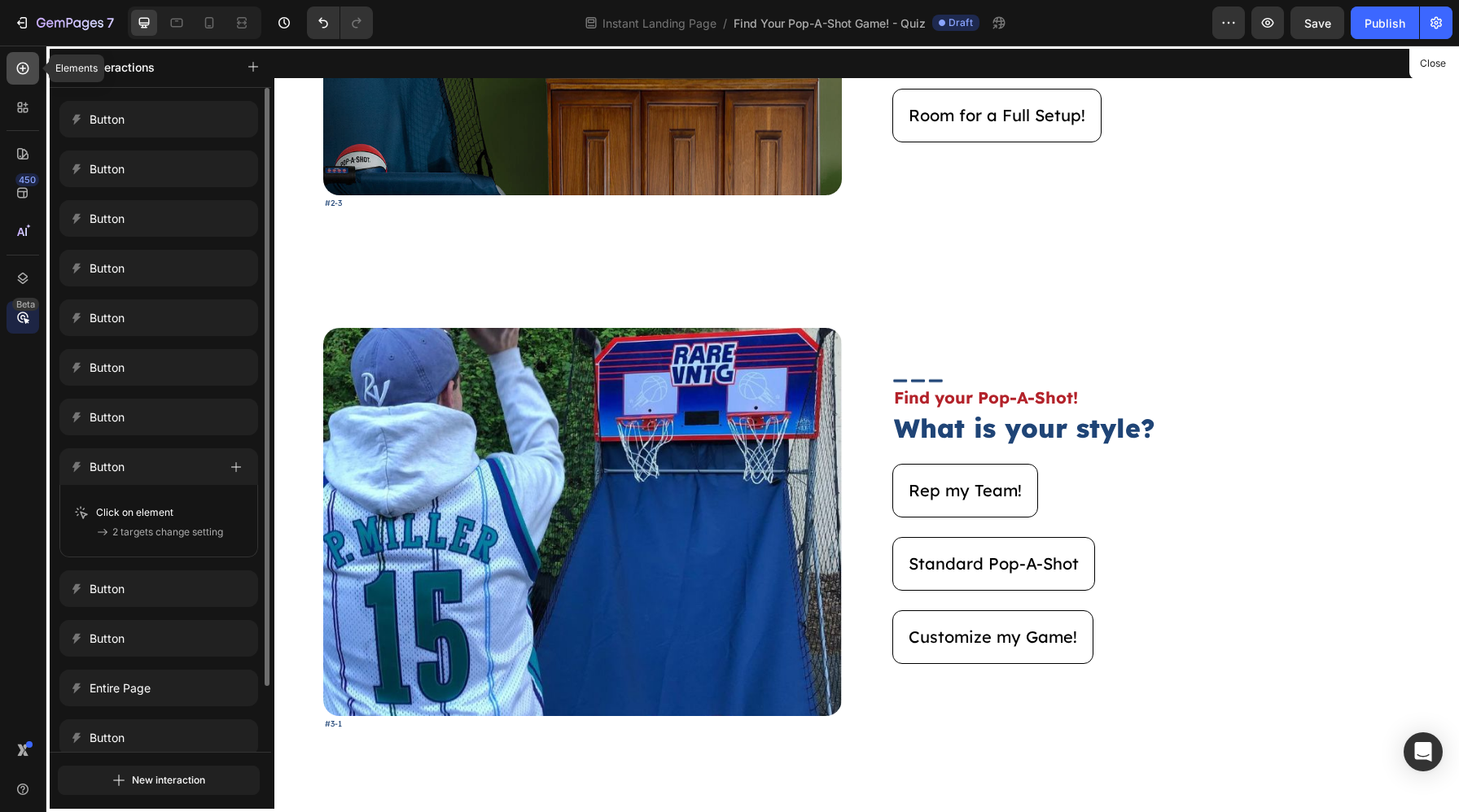
click at [14, 65] on icon at bounding box center [22, 68] width 16 height 16
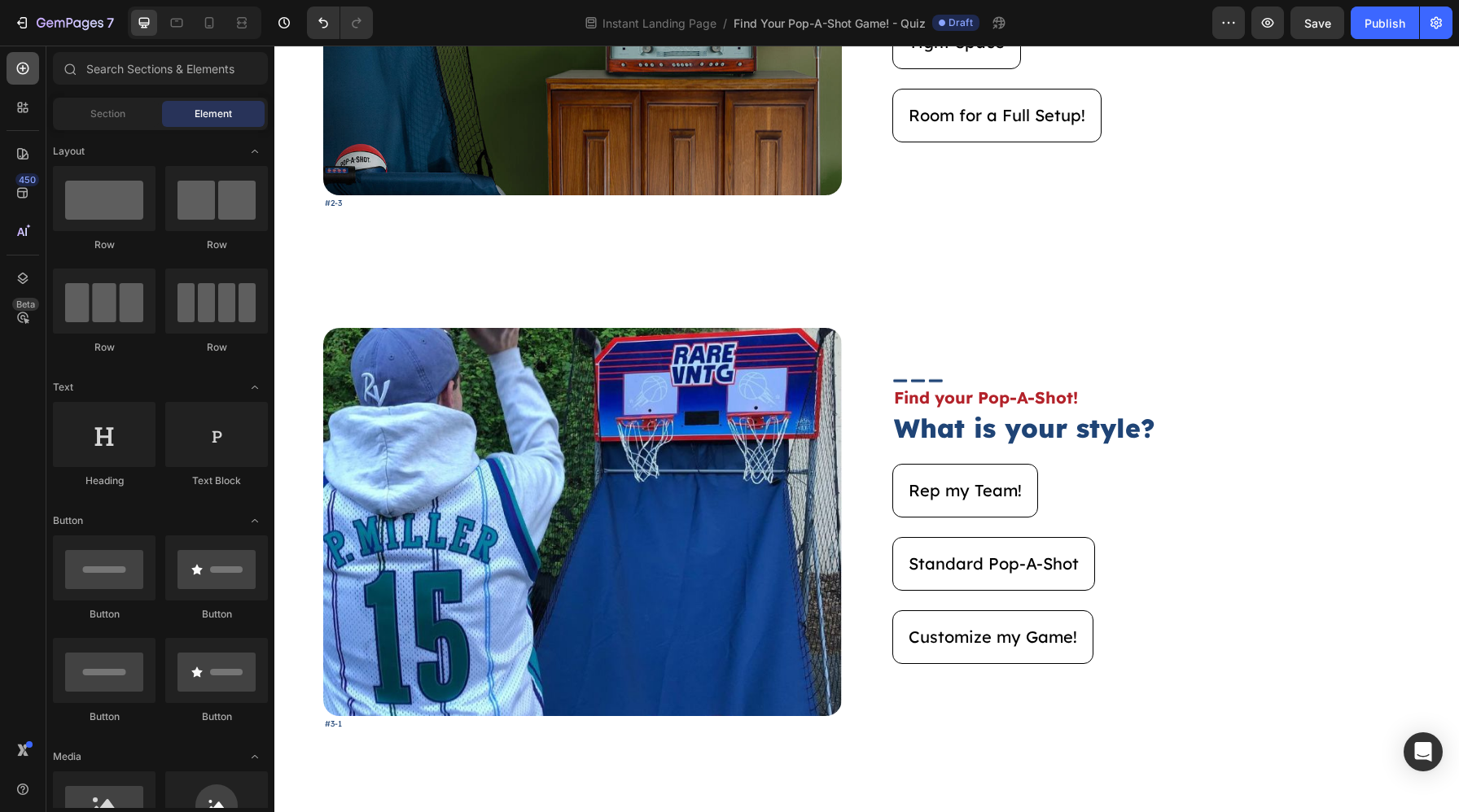
scroll to position [855, 0]
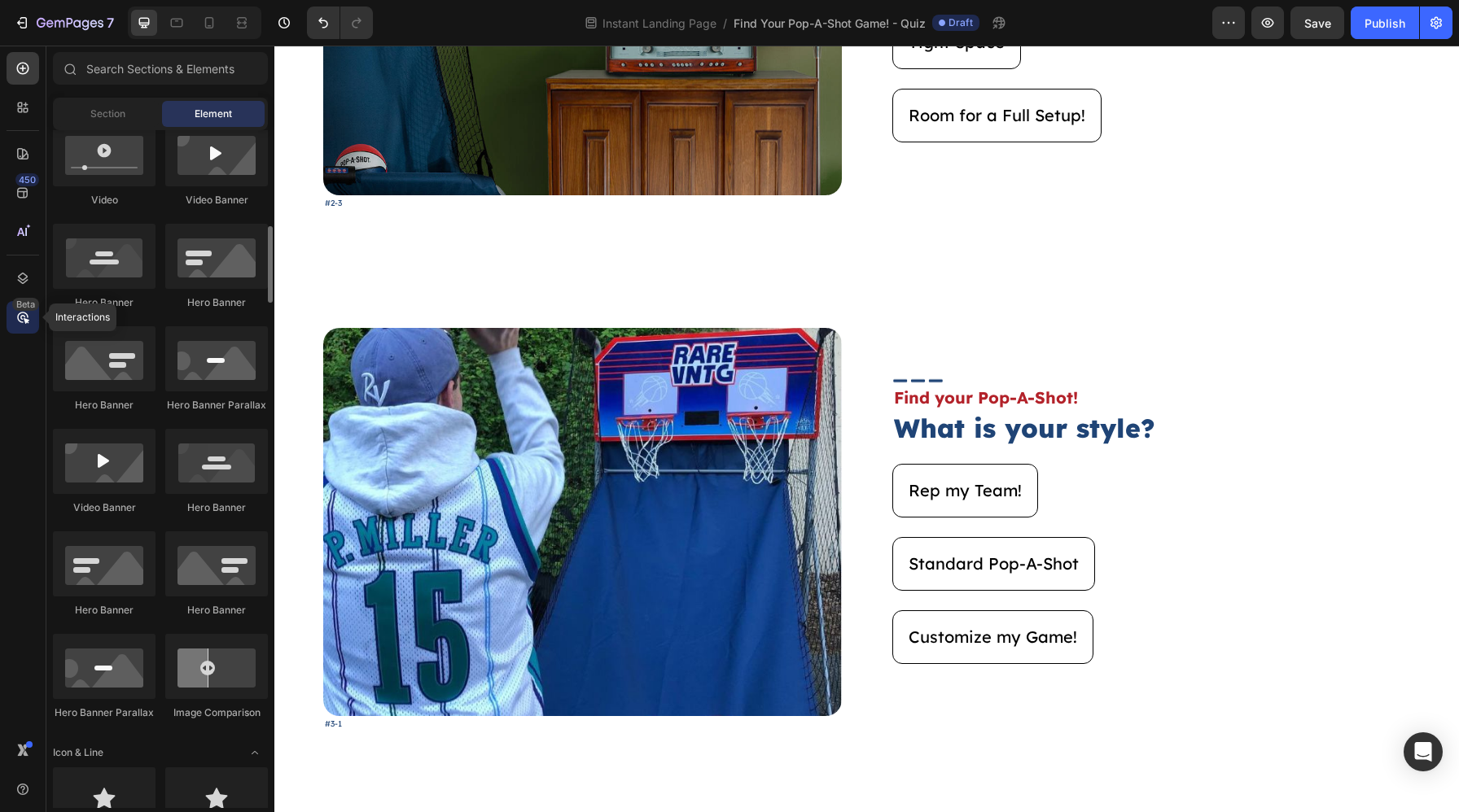
click at [29, 311] on icon at bounding box center [22, 317] width 16 height 16
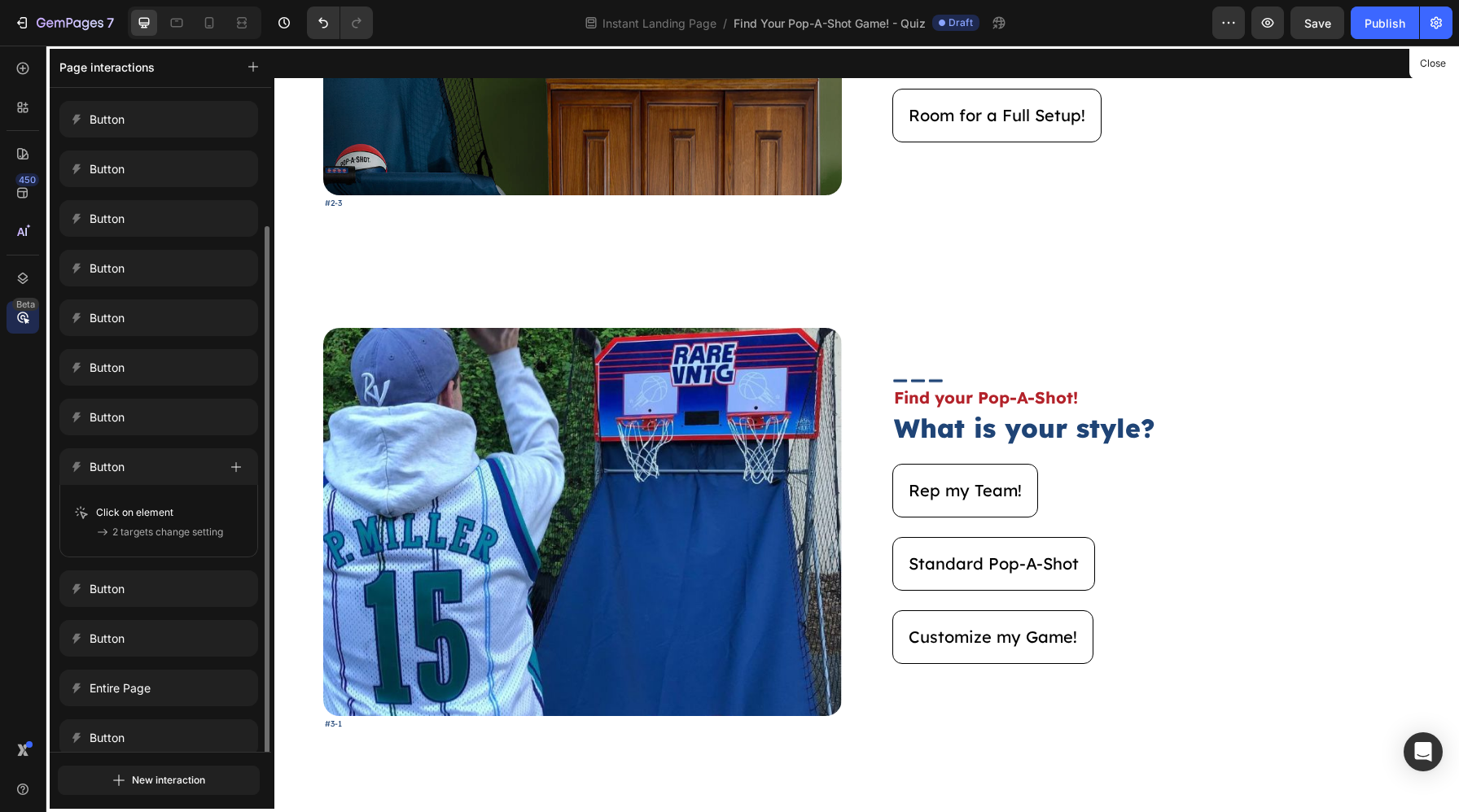
scroll to position [73, 0]
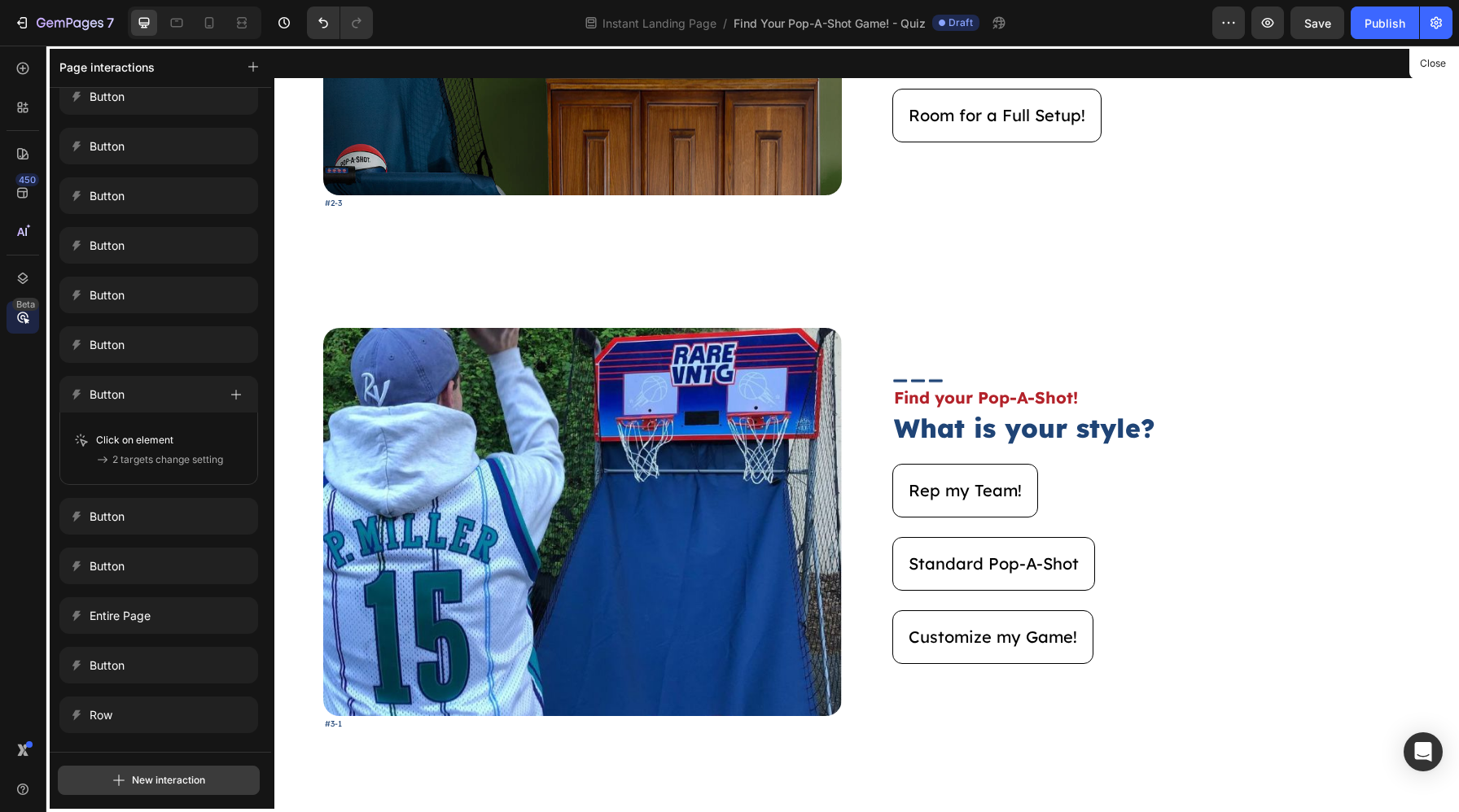
click at [185, 723] on div "New interaction" at bounding box center [159, 780] width 93 height 19
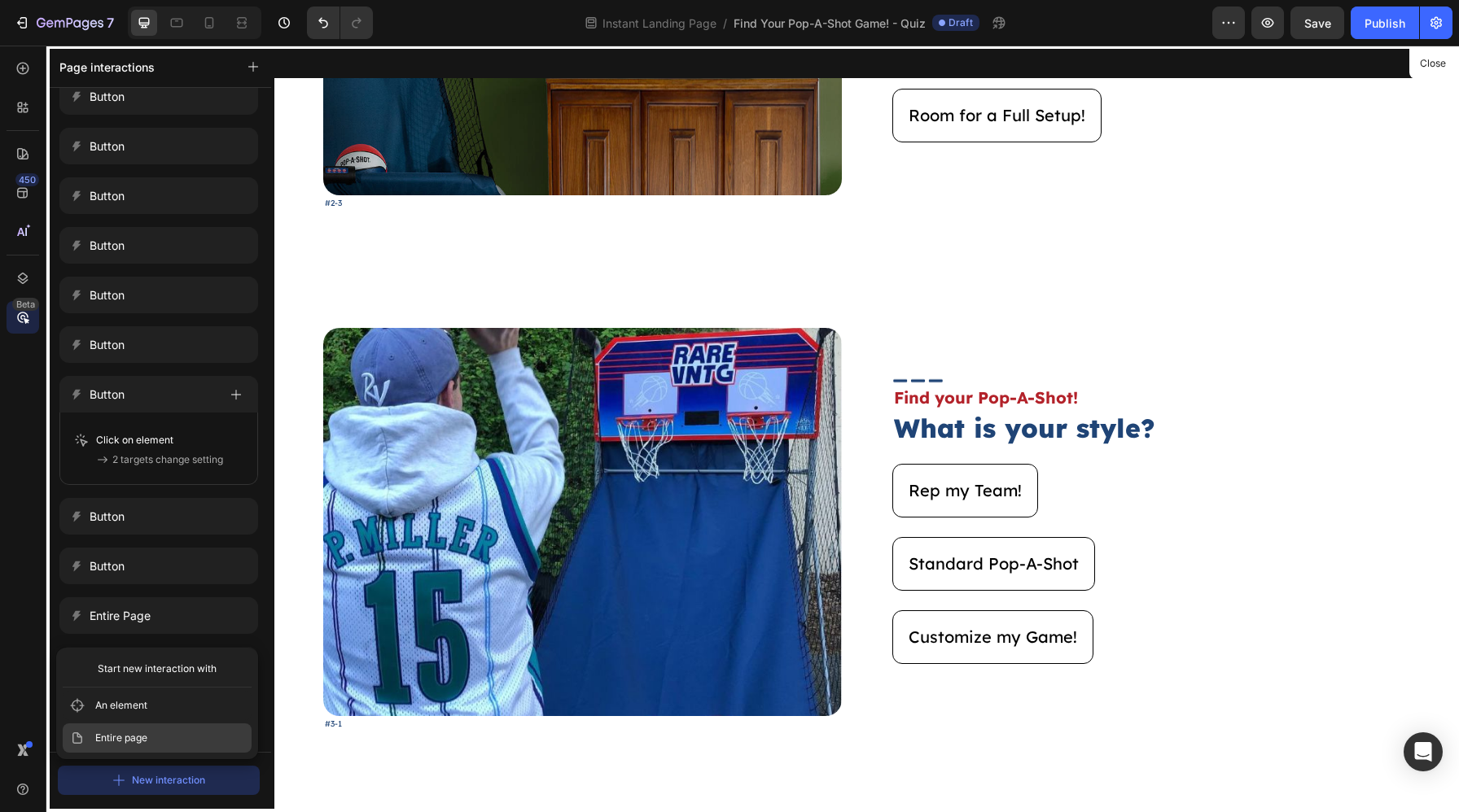
click at [163, 723] on button "Entire page" at bounding box center [157, 738] width 189 height 30
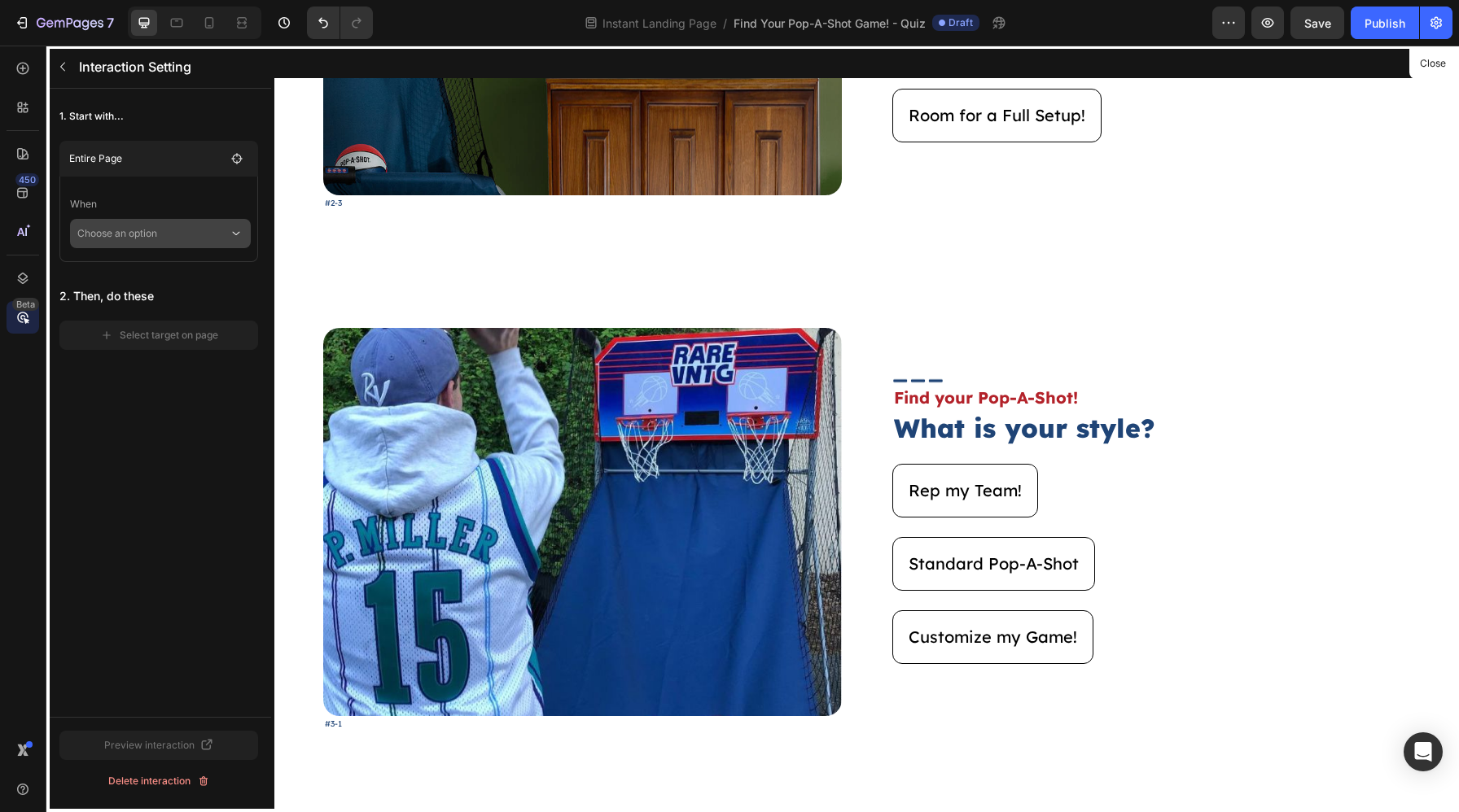
click at [138, 228] on p "Choose an option" at bounding box center [153, 233] width 151 height 30
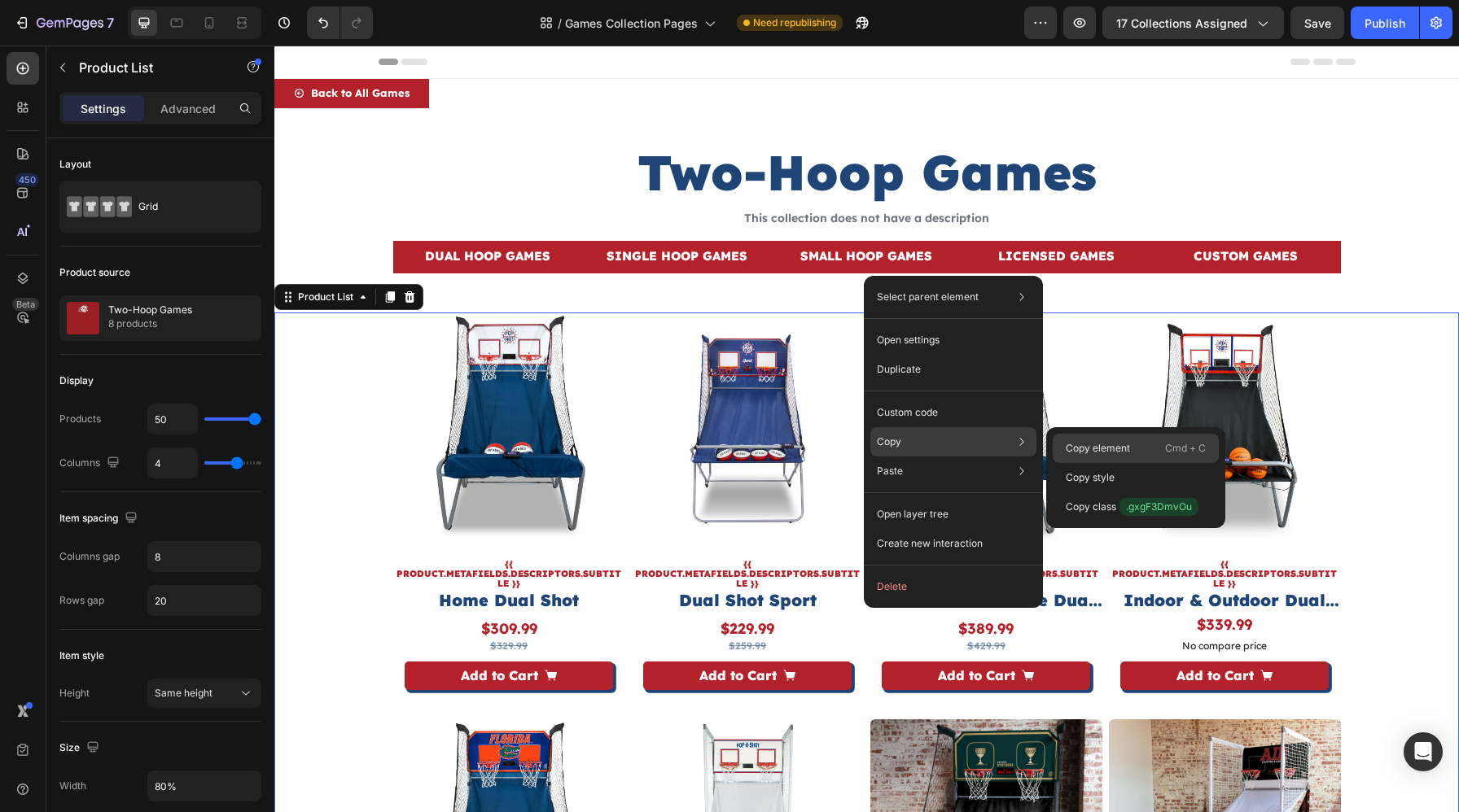
click at [1073, 463] on div "Copy element Cmd + C" at bounding box center [1136, 478] width 166 height 30
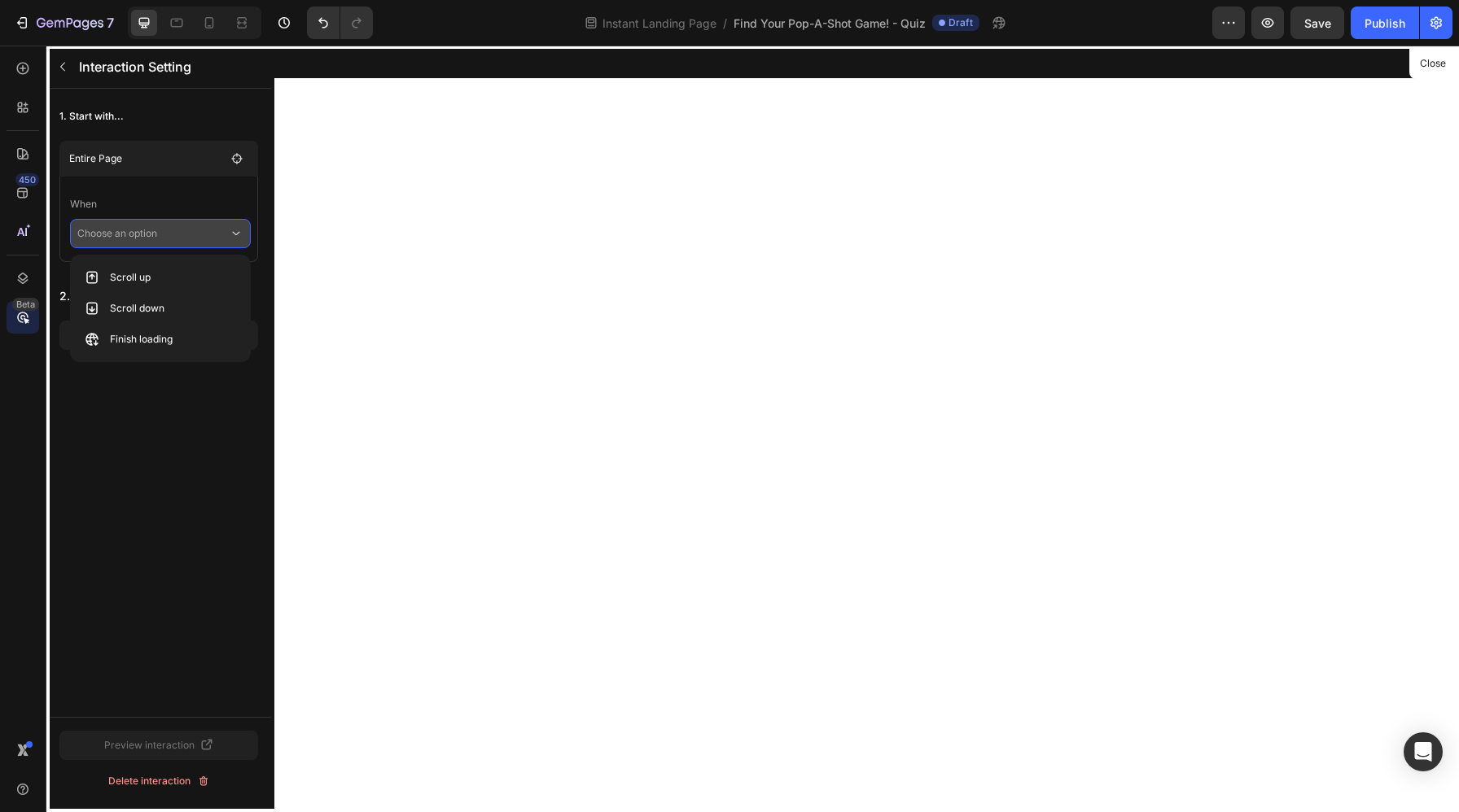
scroll to position [1957, 0]
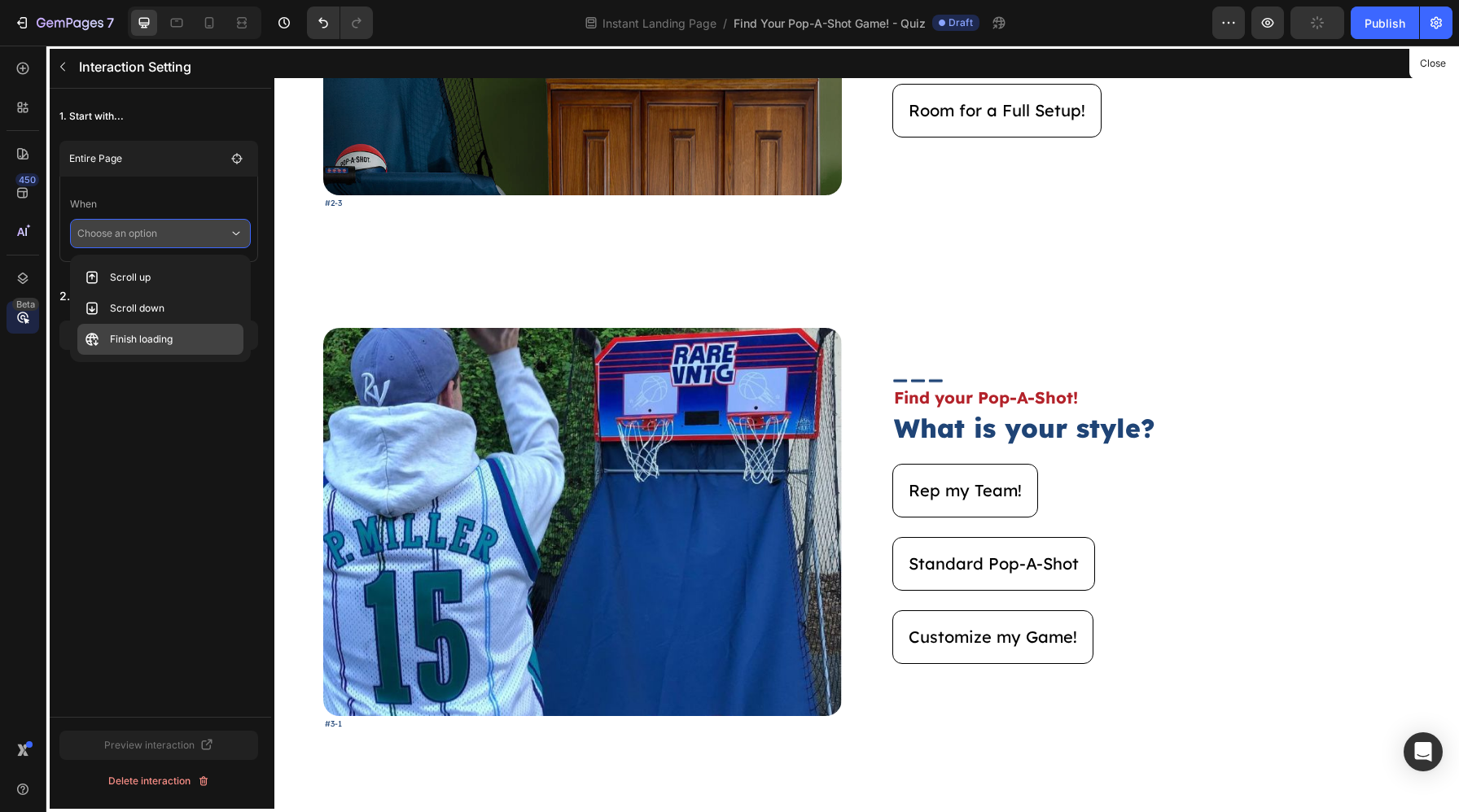
click at [148, 338] on p "Finish loading" at bounding box center [141, 338] width 62 height 16
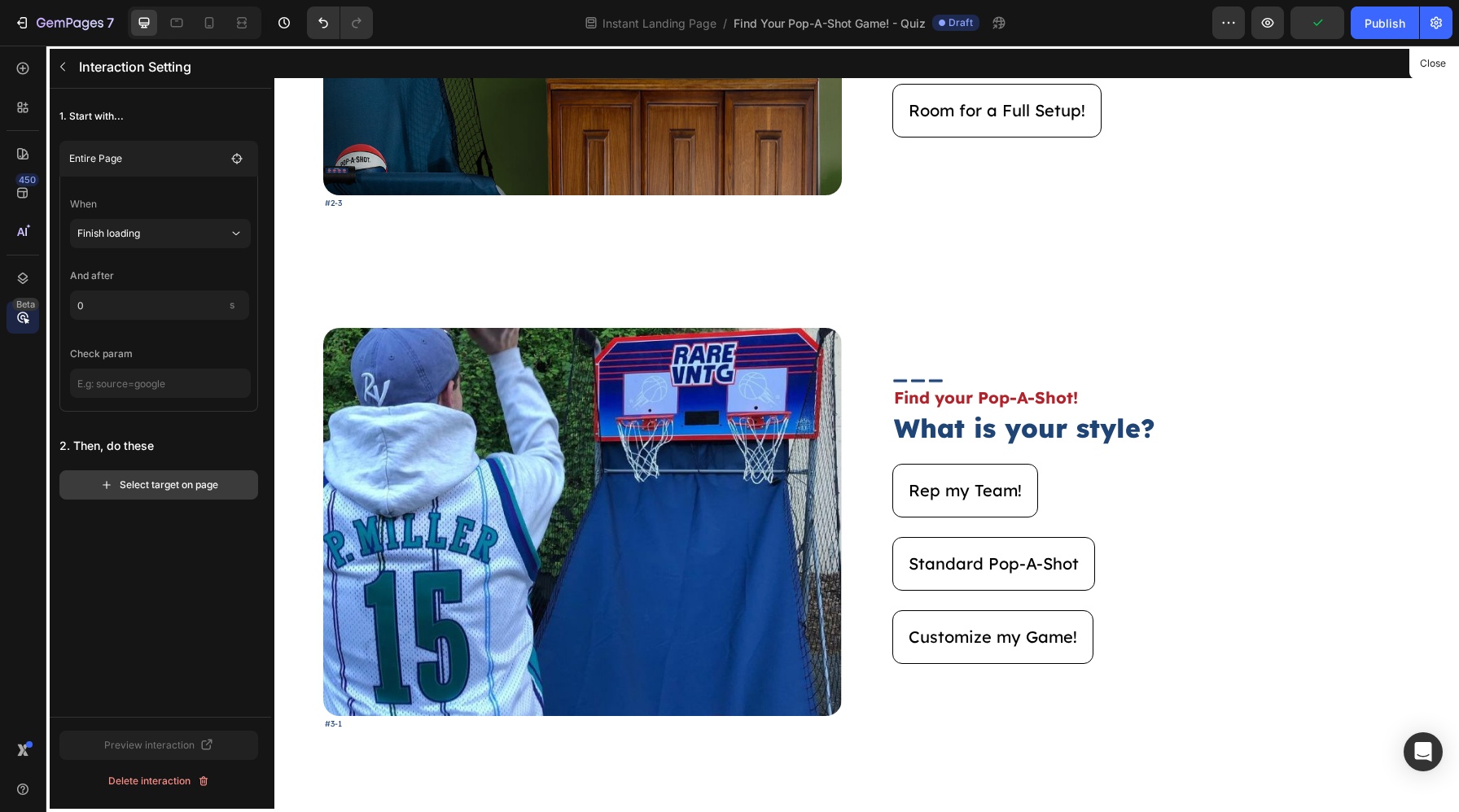
click at [140, 486] on div "Select target on page" at bounding box center [160, 484] width 118 height 14
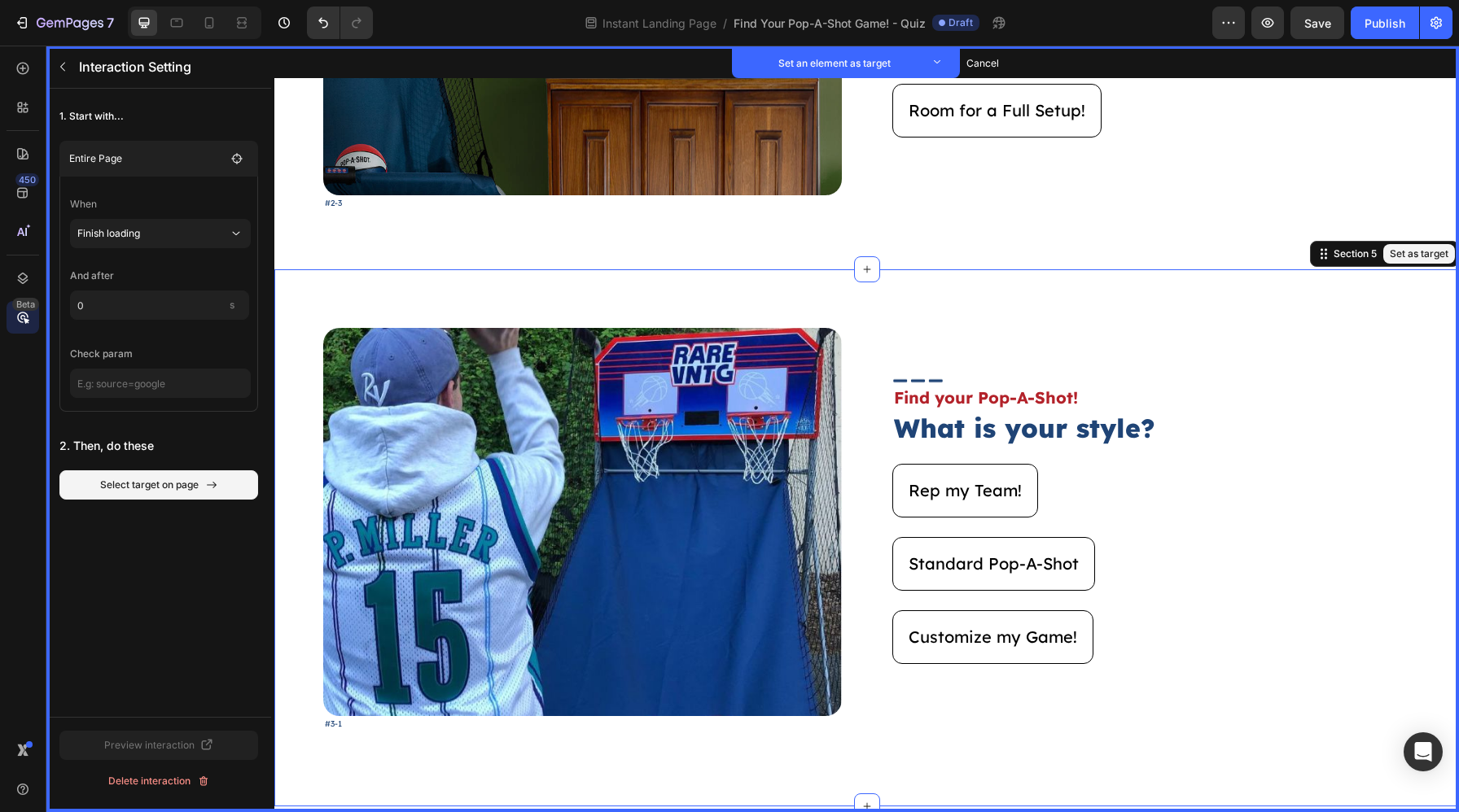
click at [858, 311] on div "Image Set as target #3-1 Text Block Set as target Image Set as target Find your…" at bounding box center [866, 538] width 1185 height 537
click at [1429, 263] on button "Set as target" at bounding box center [1418, 253] width 72 height 19
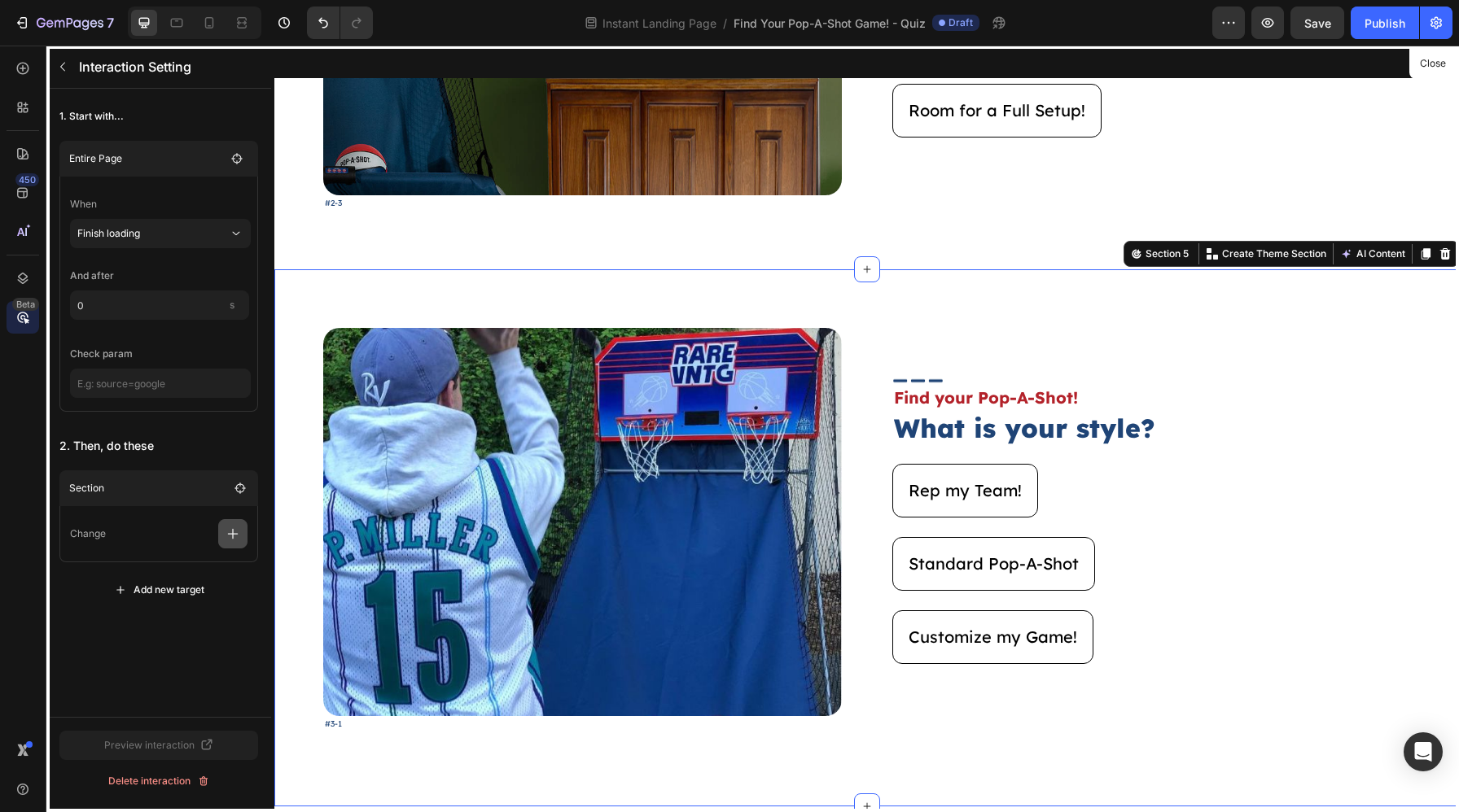
click at [240, 528] on icon "button" at bounding box center [232, 533] width 16 height 16
click at [172, 617] on p "Show/Hide" at bounding box center [155, 631] width 172 height 28
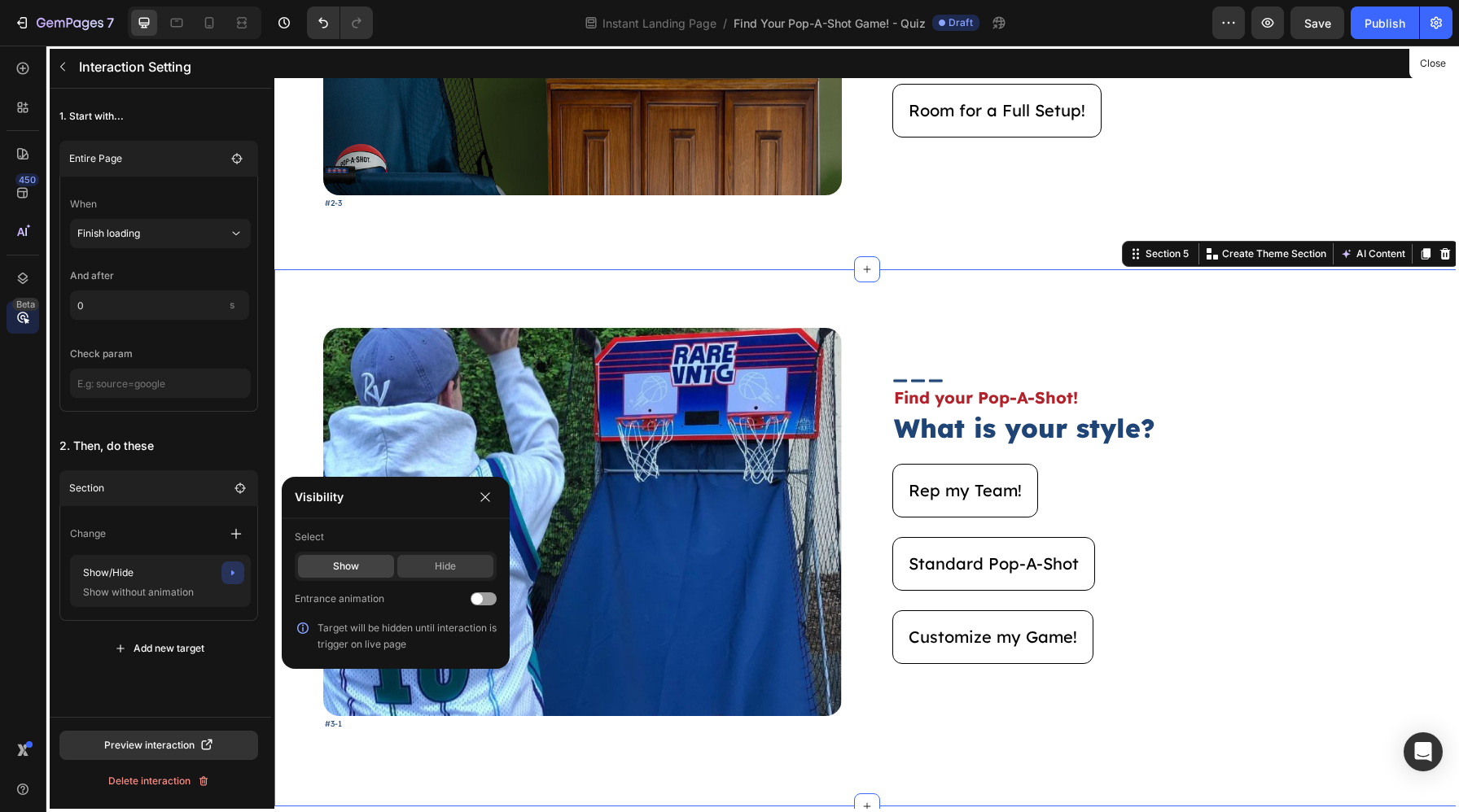
click at [463, 556] on div "Hide" at bounding box center [445, 566] width 96 height 23
click at [483, 501] on icon "button" at bounding box center [485, 496] width 13 height 13
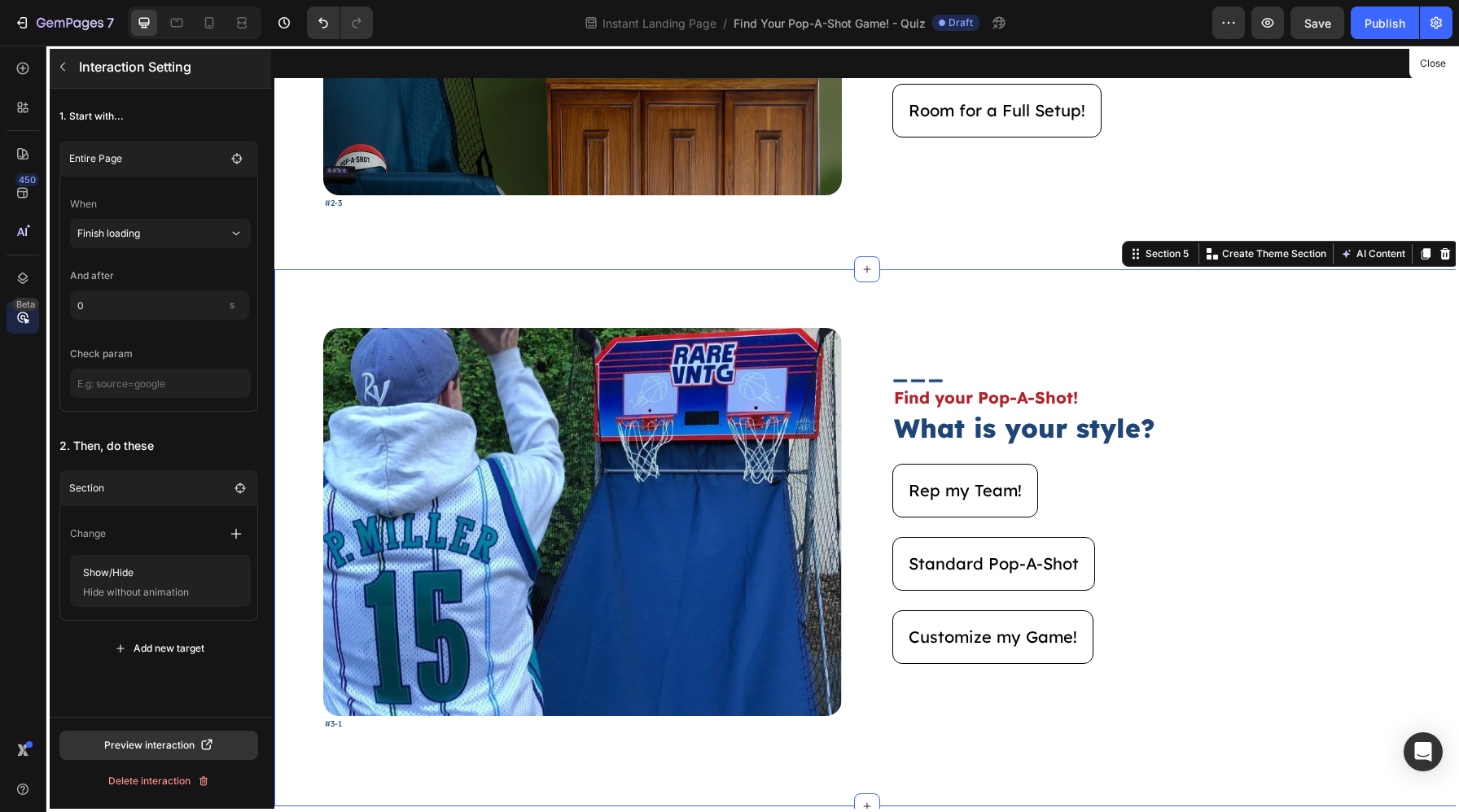
click at [81, 69] on p "Interaction Setting" at bounding box center [149, 66] width 138 height 19
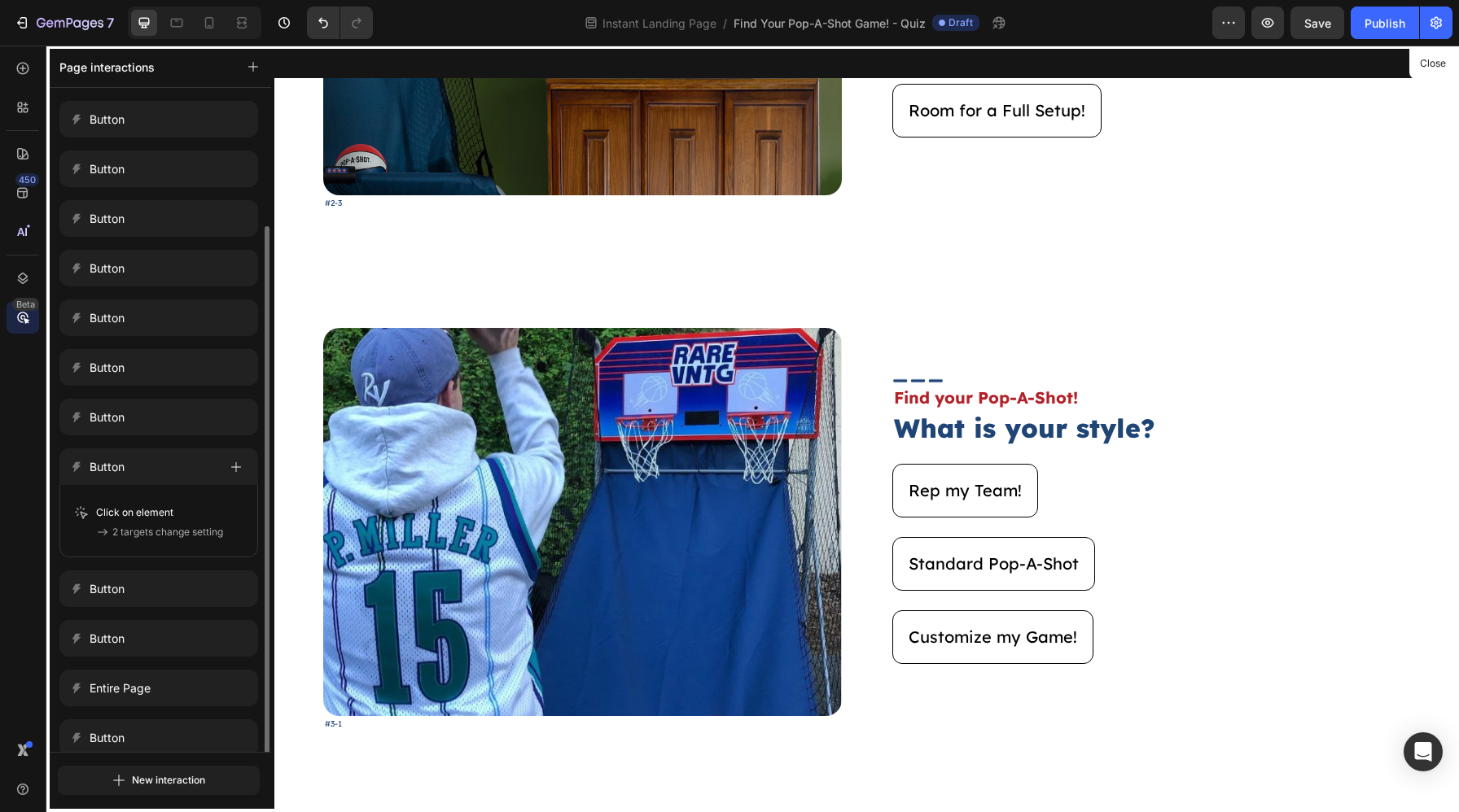
scroll to position [73, 0]
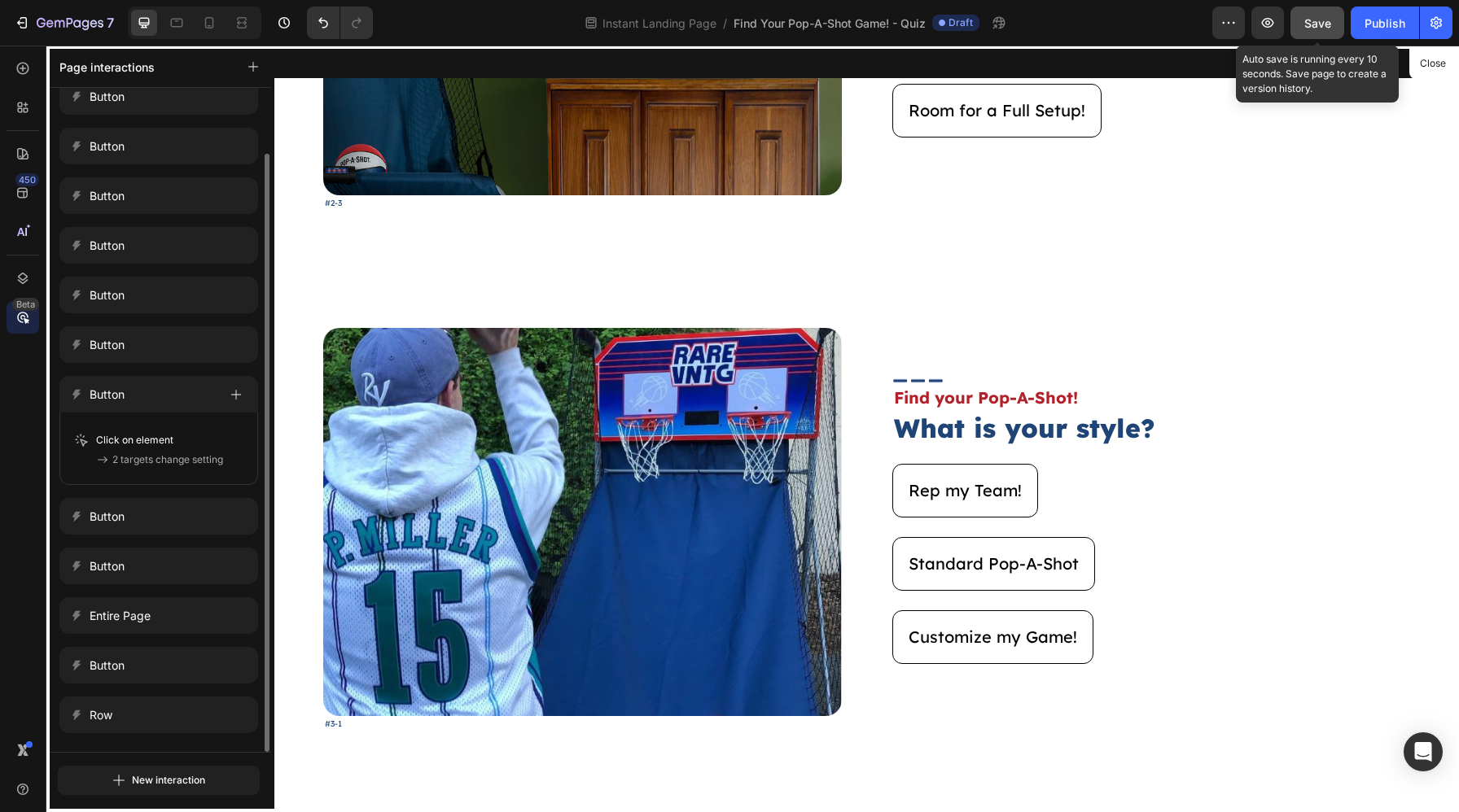
click at [1329, 28] on span "Save" at bounding box center [1317, 23] width 27 height 14
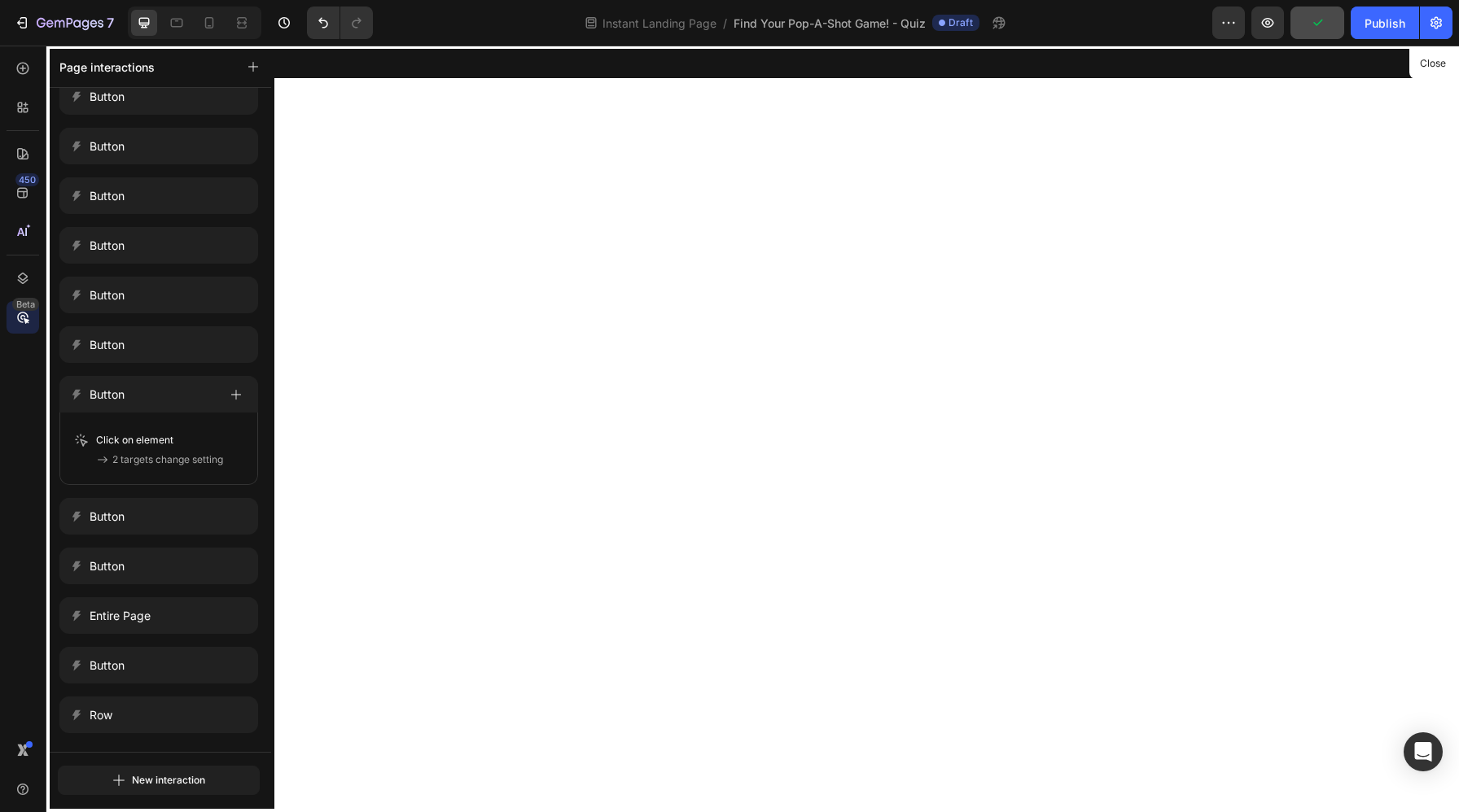
scroll to position [0, 0]
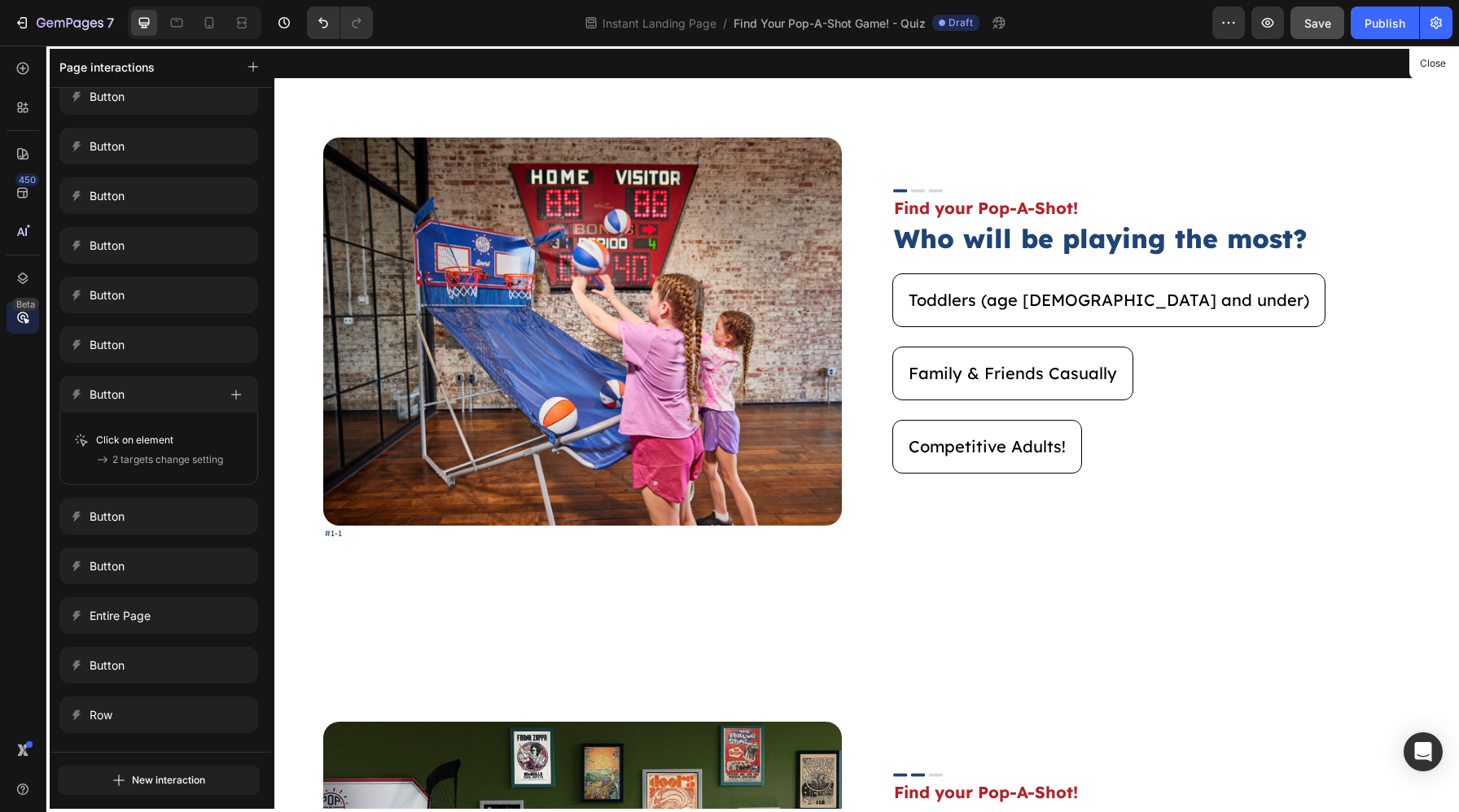
click at [849, 317] on div at bounding box center [866, 429] width 1185 height 766
click at [1431, 63] on button "Close" at bounding box center [1432, 64] width 40 height 24
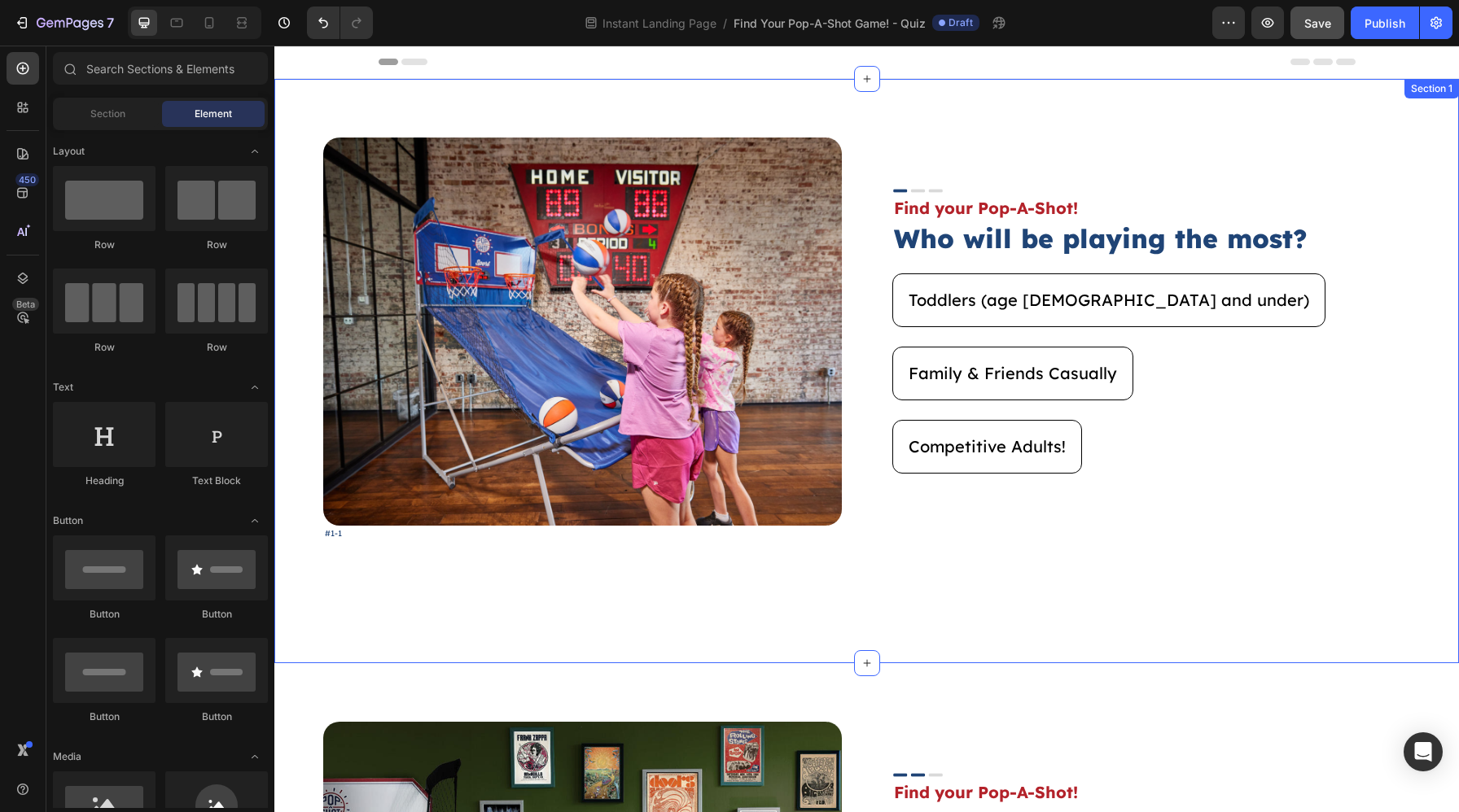
scroll to position [855, 0]
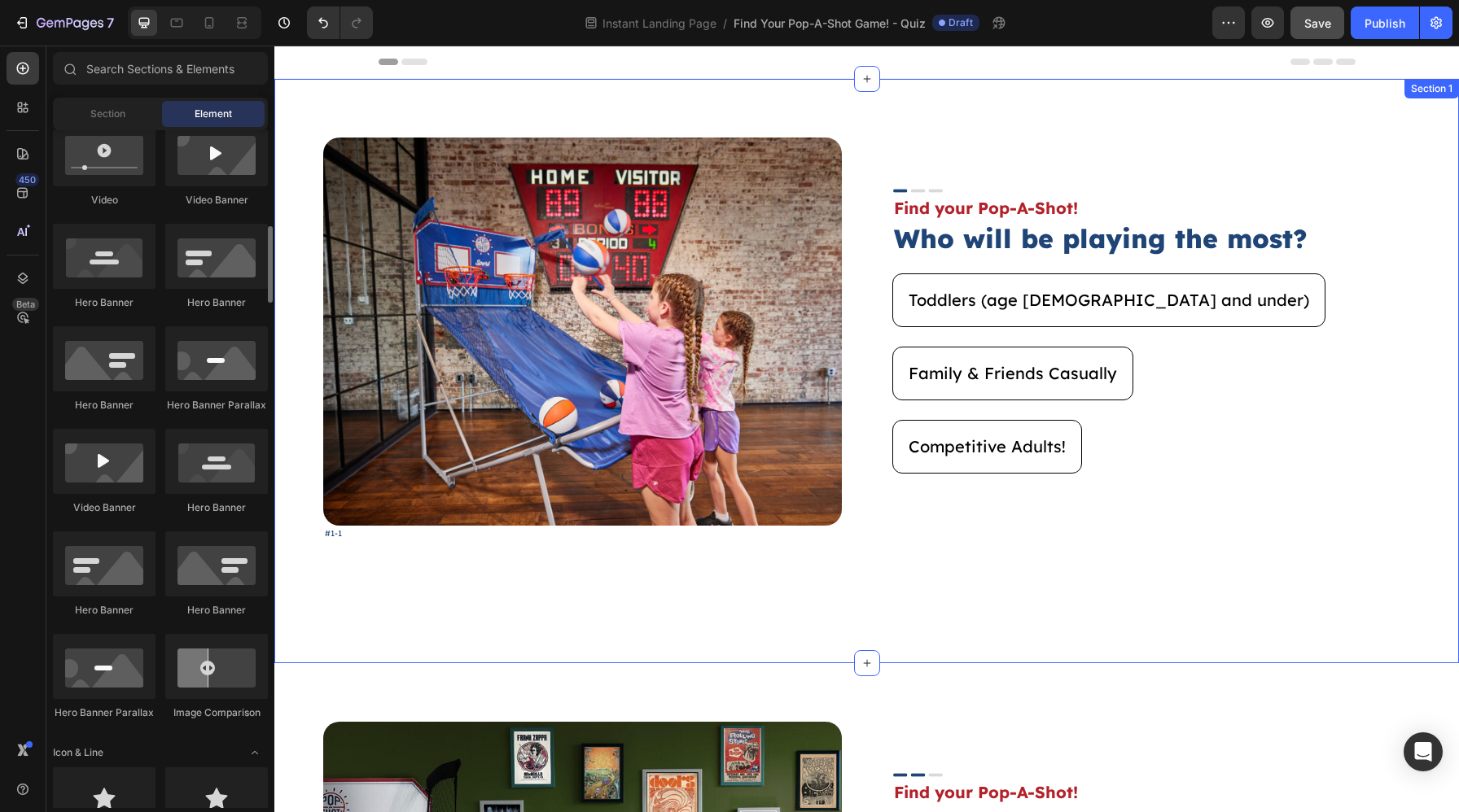
click at [862, 126] on div "Image #1-1 Text Block Image Find your Pop-A-Shot! Text Block Who will be playin…" at bounding box center [866, 371] width 1185 height 584
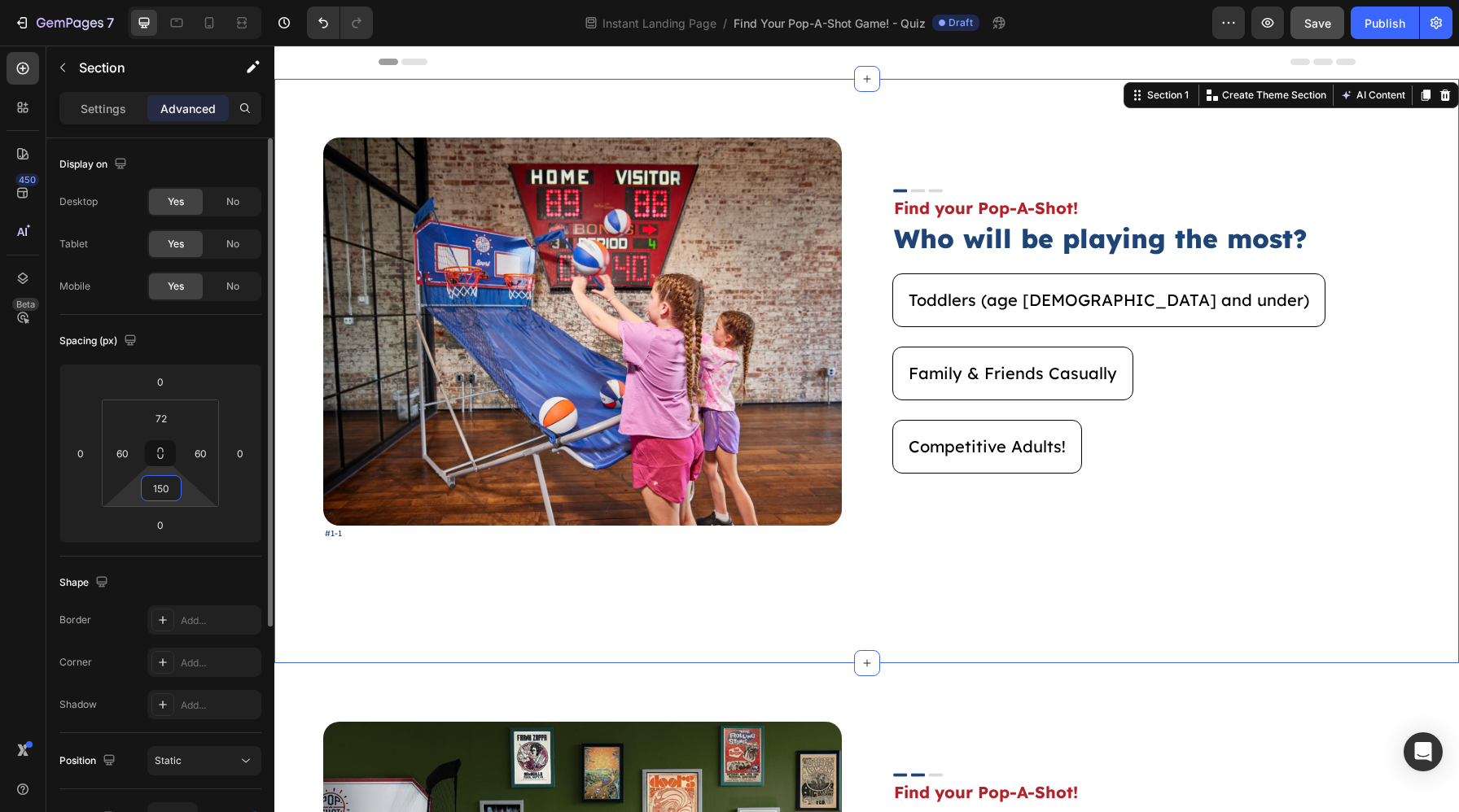
click at [155, 492] on input "150" at bounding box center [161, 488] width 33 height 24
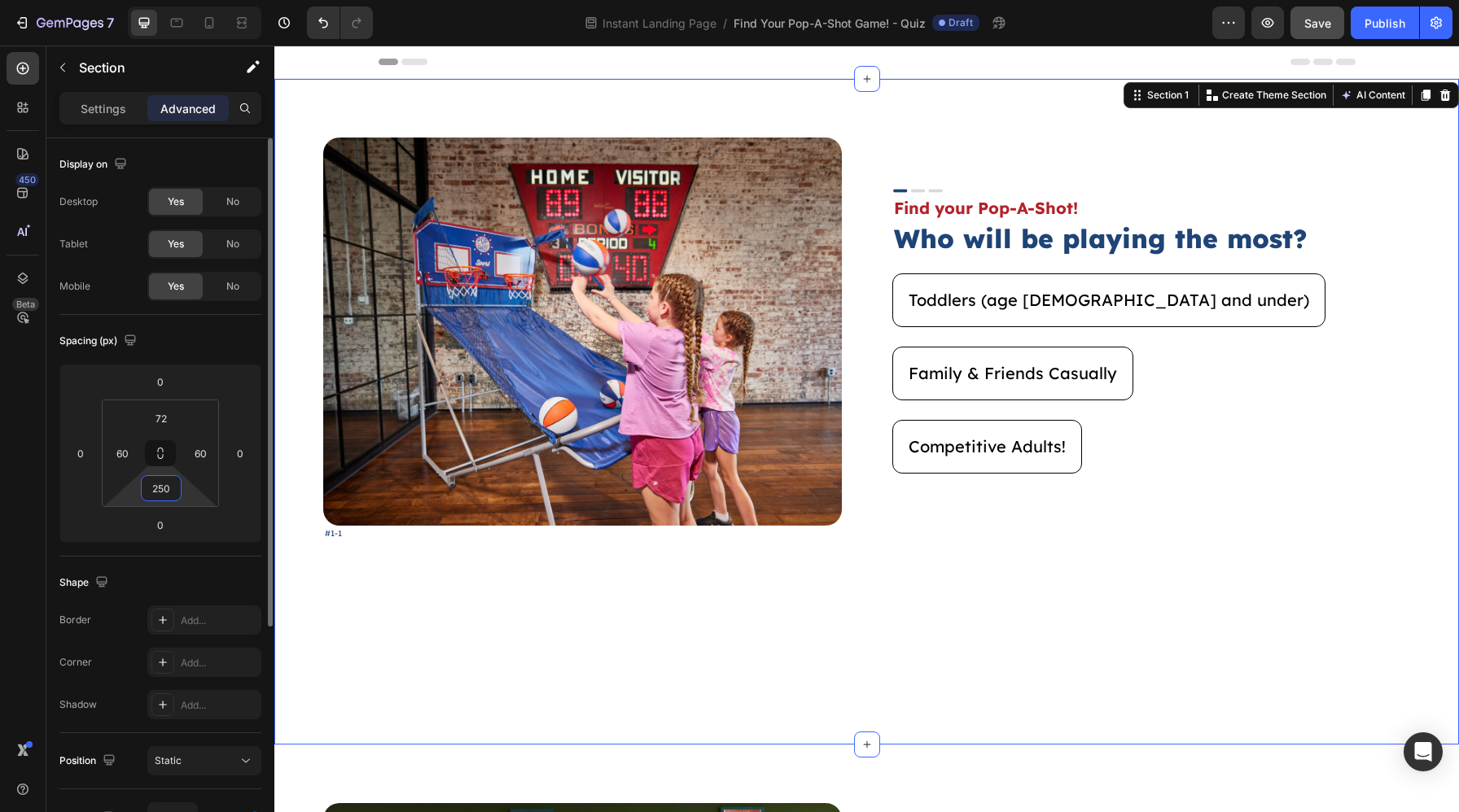
click at [154, 489] on input "250" at bounding box center [161, 488] width 33 height 24
click at [155, 489] on input "250" at bounding box center [161, 488] width 33 height 24
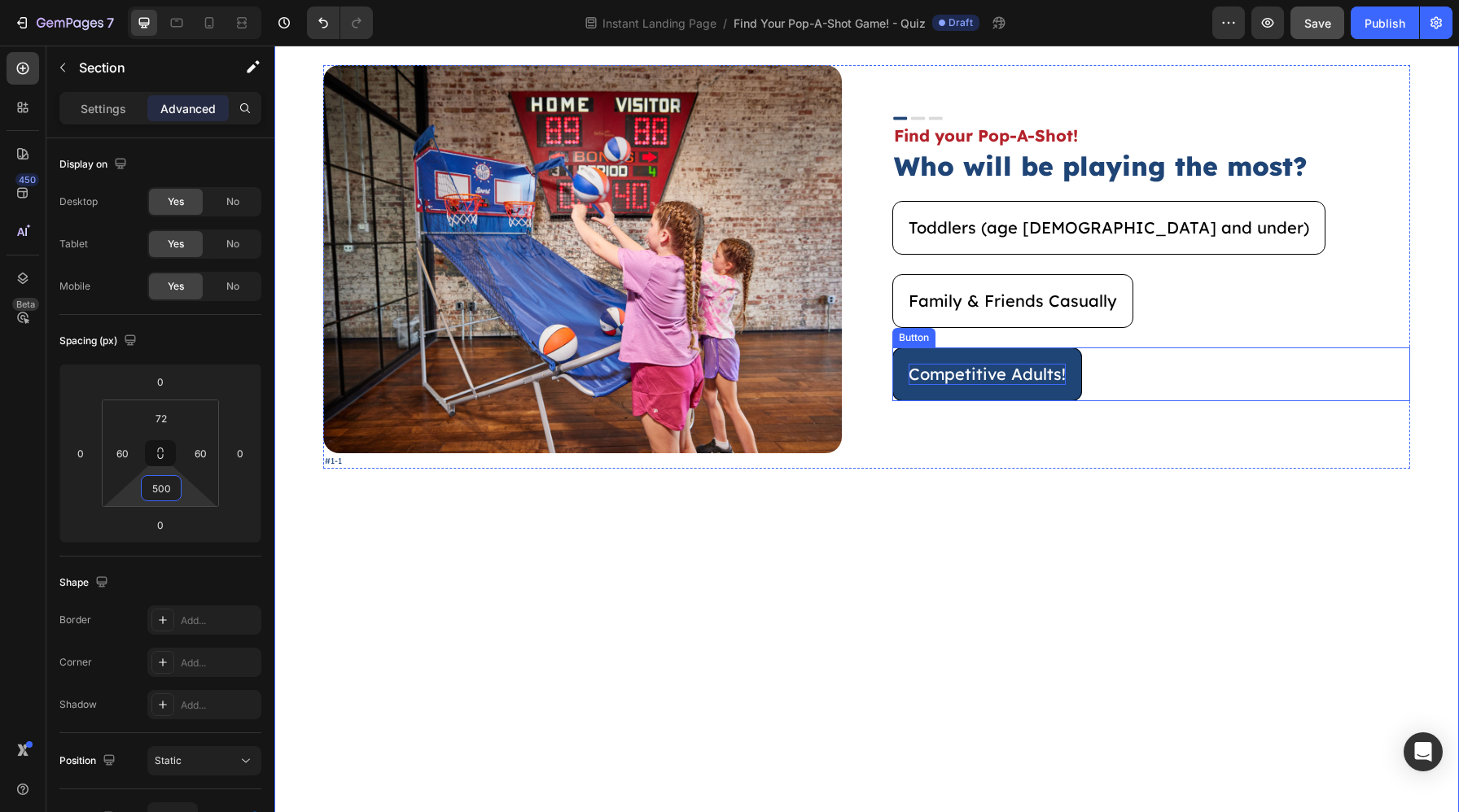
scroll to position [0, 0]
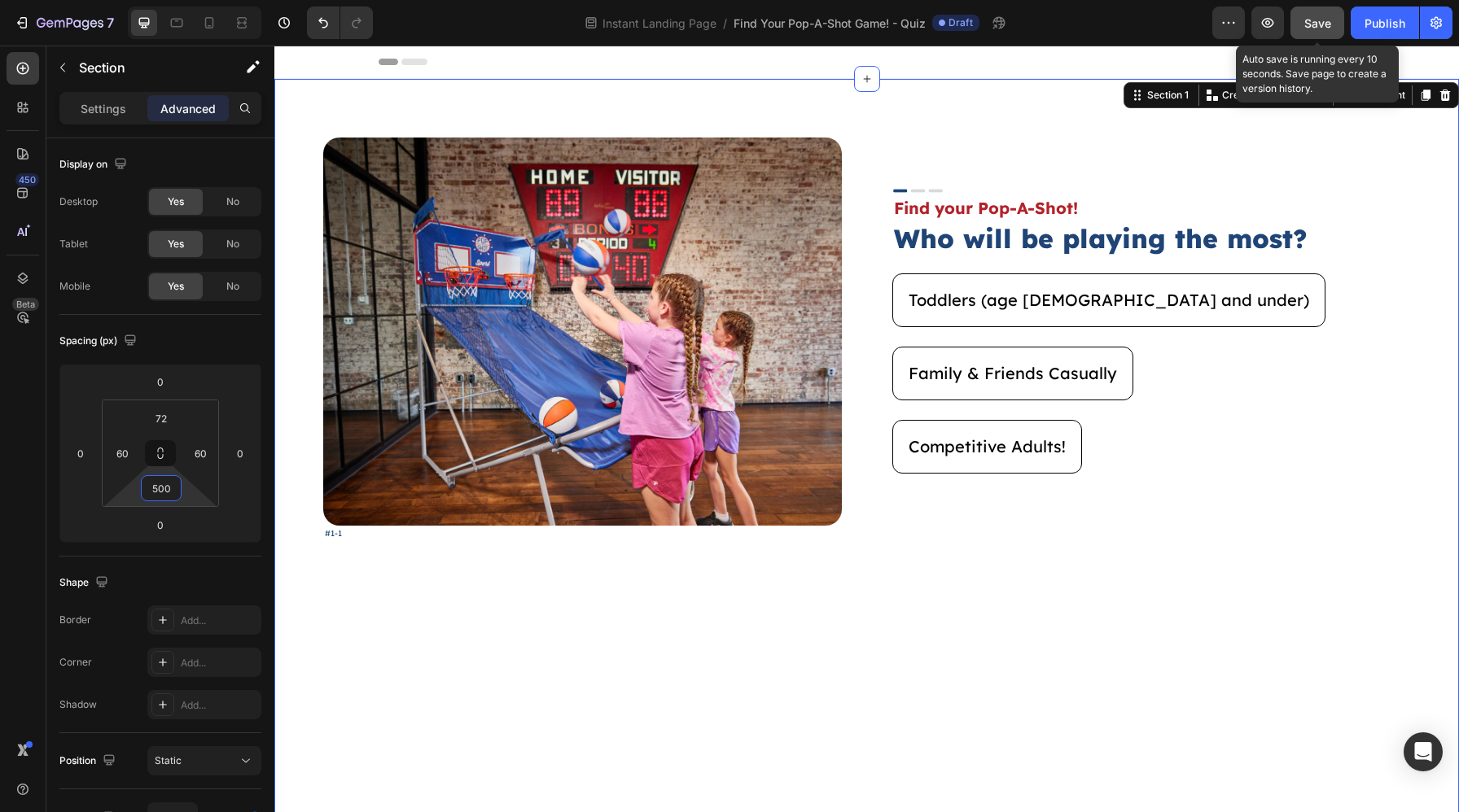
type input "500"
click at [1314, 25] on span "Save" at bounding box center [1317, 23] width 27 height 14
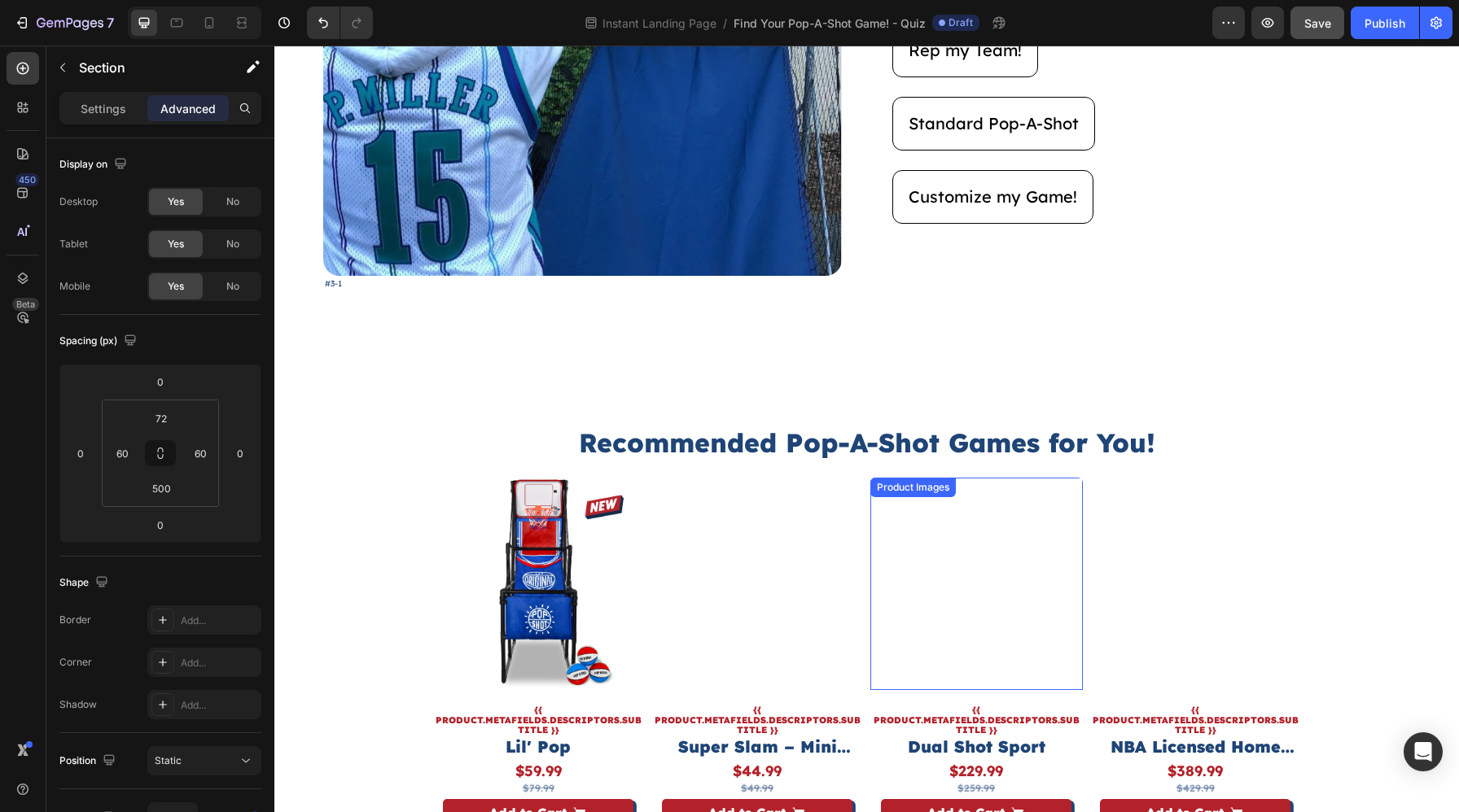
scroll to position [2818, 0]
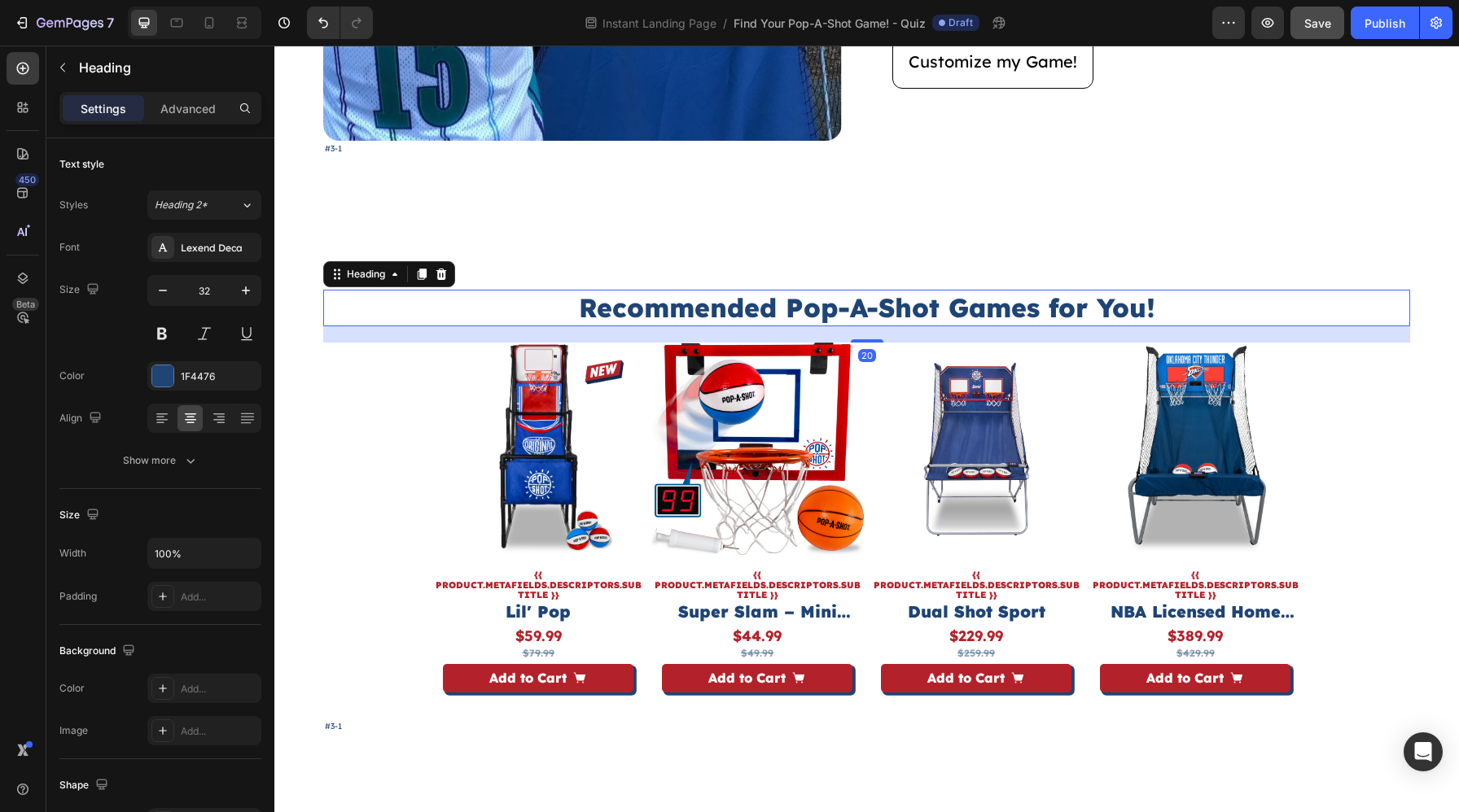
click at [1055, 300] on h2 "Recommended Pop-A-Shot Games for You!" at bounding box center [866, 308] width 1087 height 37
click at [169, 465] on div "Show more" at bounding box center [161, 460] width 76 height 16
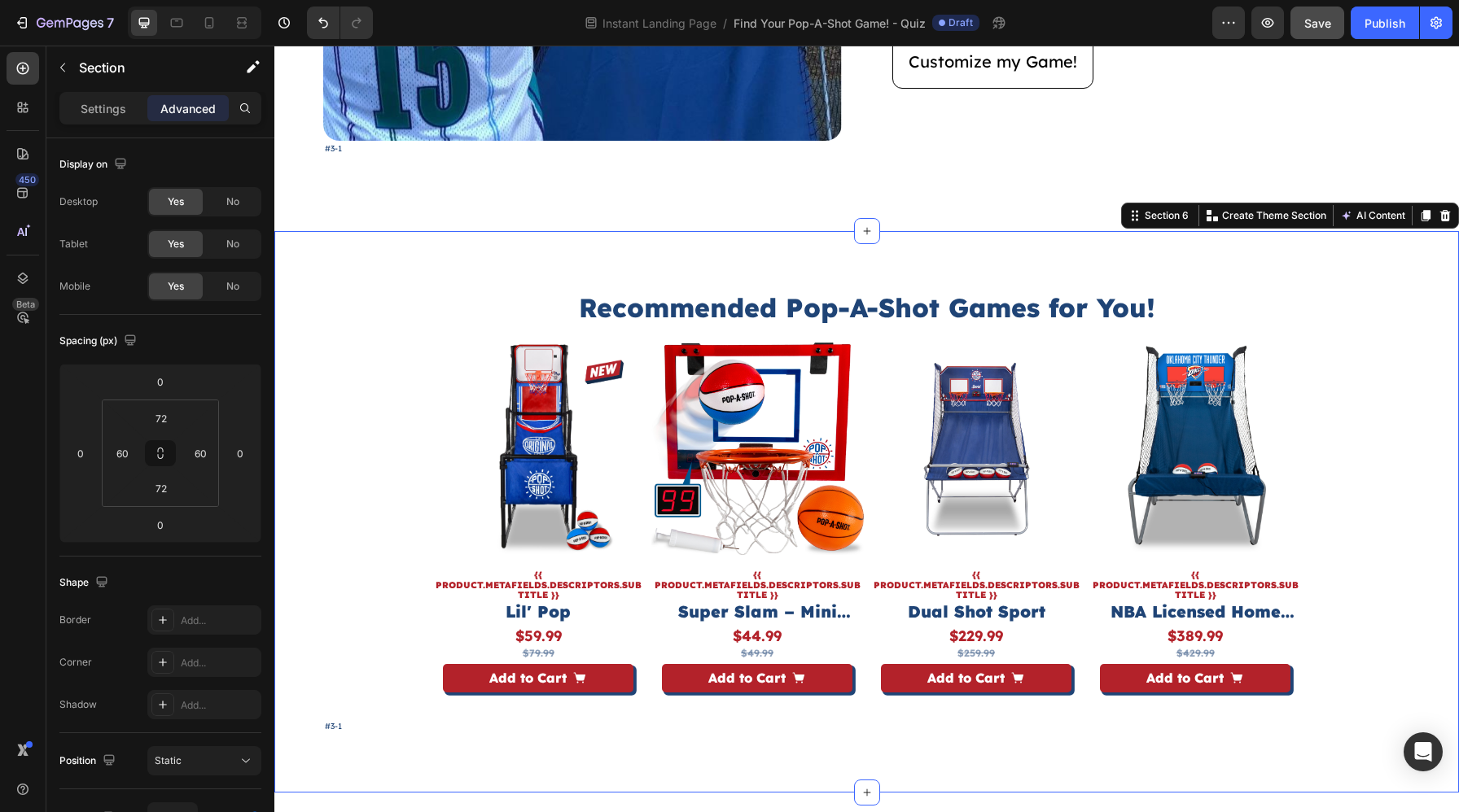
click at [1430, 428] on div "Recommended Pop-A-Shot Games for You! Heading Product Images {{ product.metafie…" at bounding box center [866, 512] width 1185 height 561
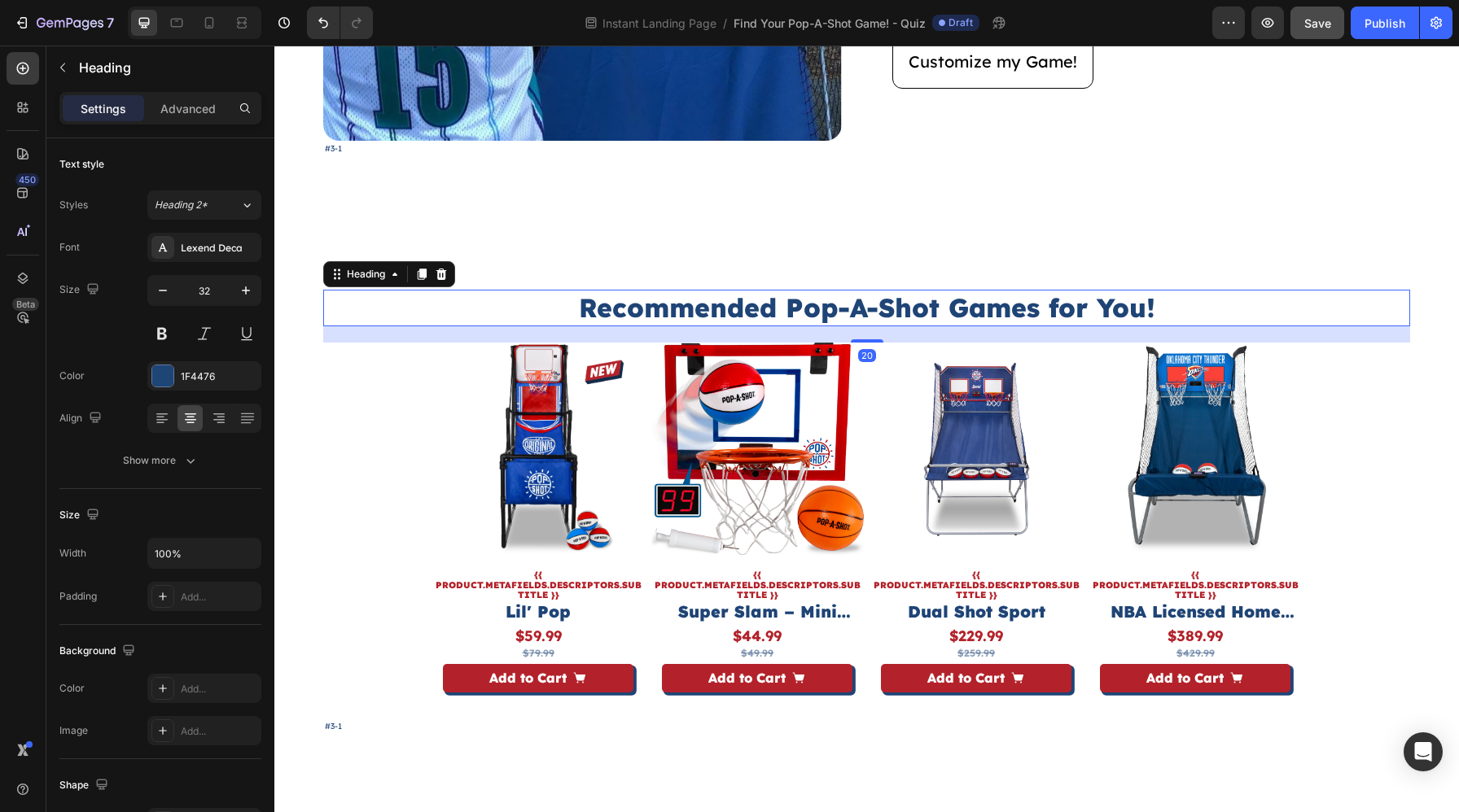
click at [887, 306] on h2 "Recommended Pop-A-Shot Games for You!" at bounding box center [866, 308] width 1087 height 37
click at [426, 275] on icon at bounding box center [422, 273] width 9 height 11
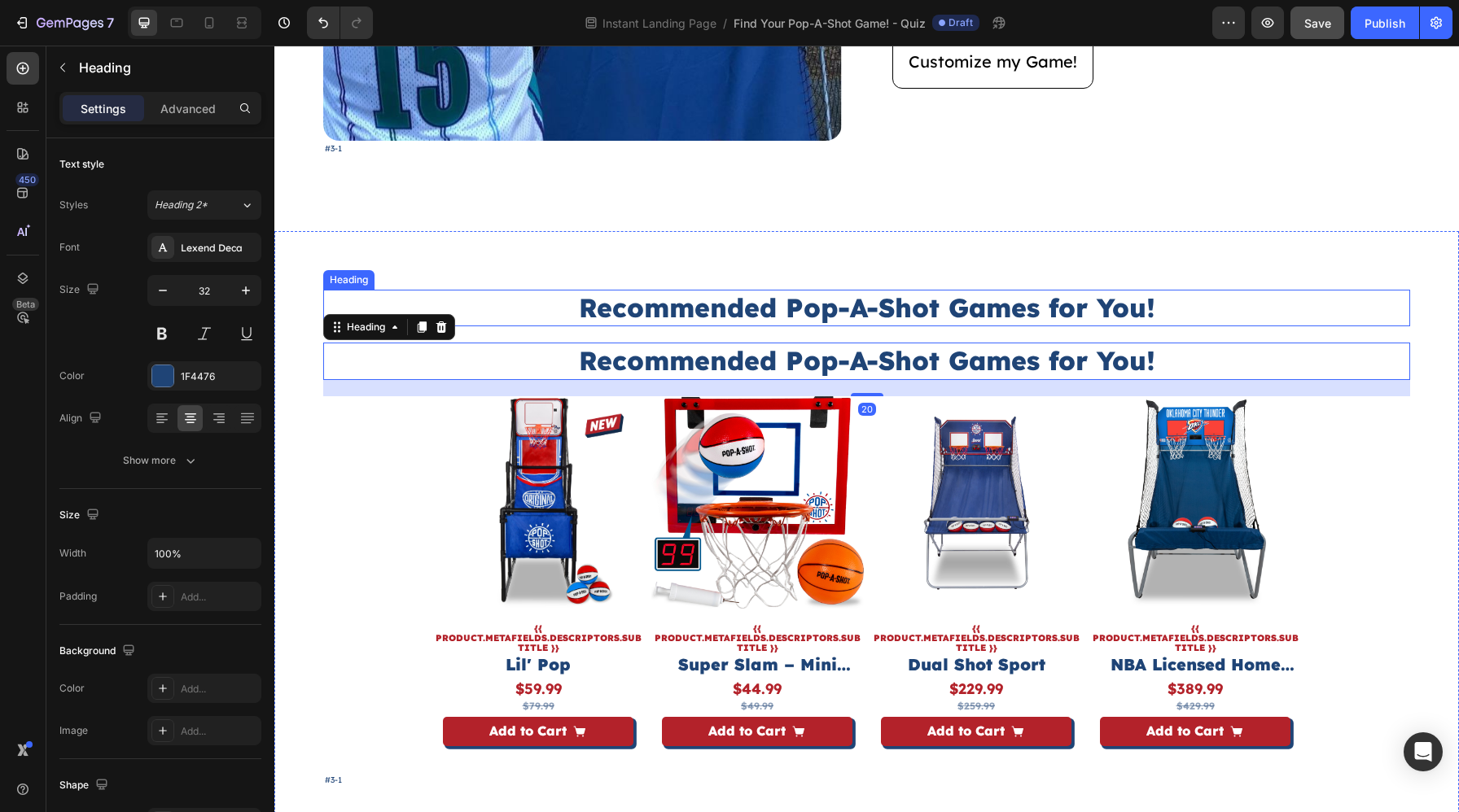
click at [707, 306] on h2 "Recommended Pop-A-Shot Games for You!" at bounding box center [866, 308] width 1087 height 37
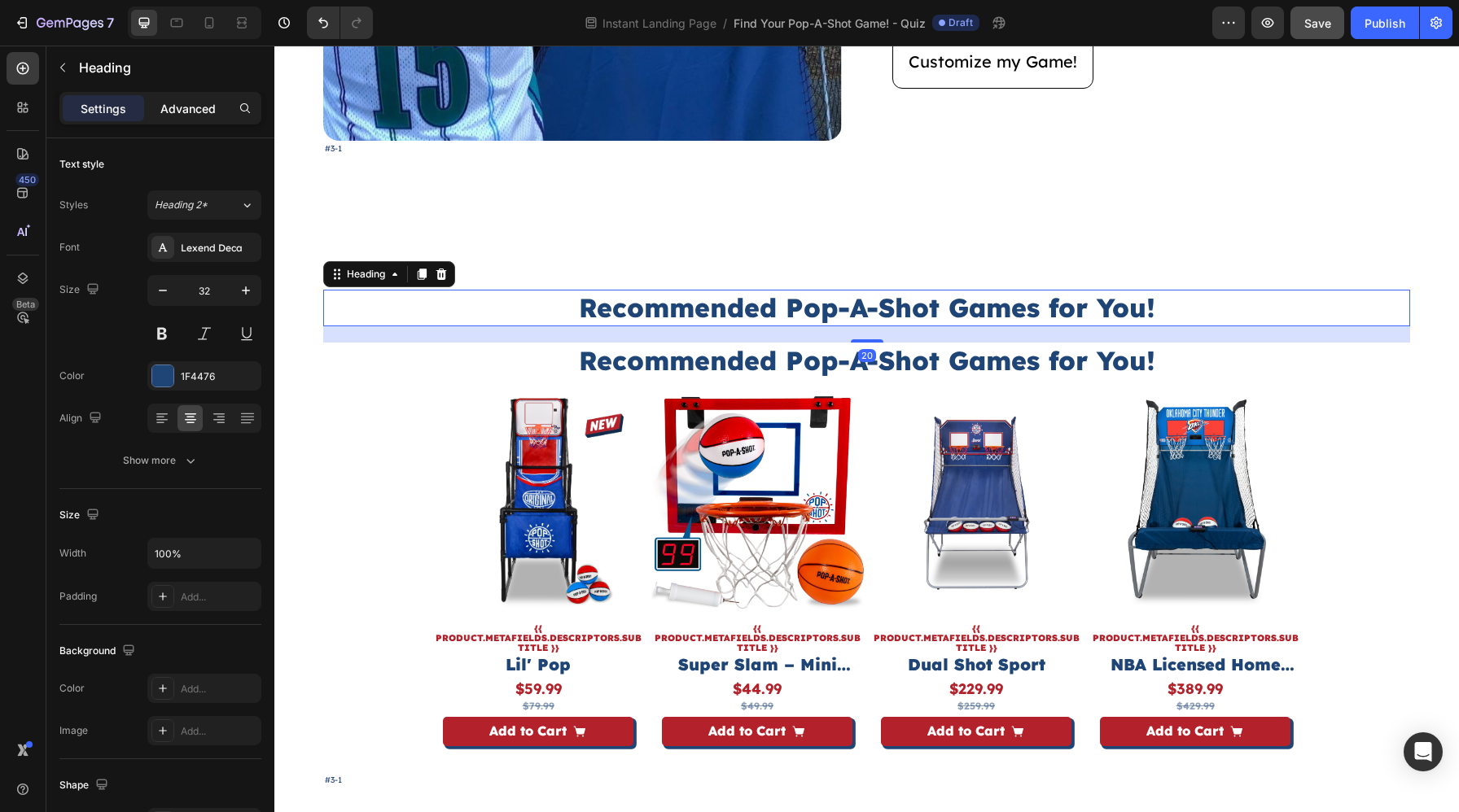
click at [194, 108] on p "Advanced" at bounding box center [188, 109] width 56 height 17
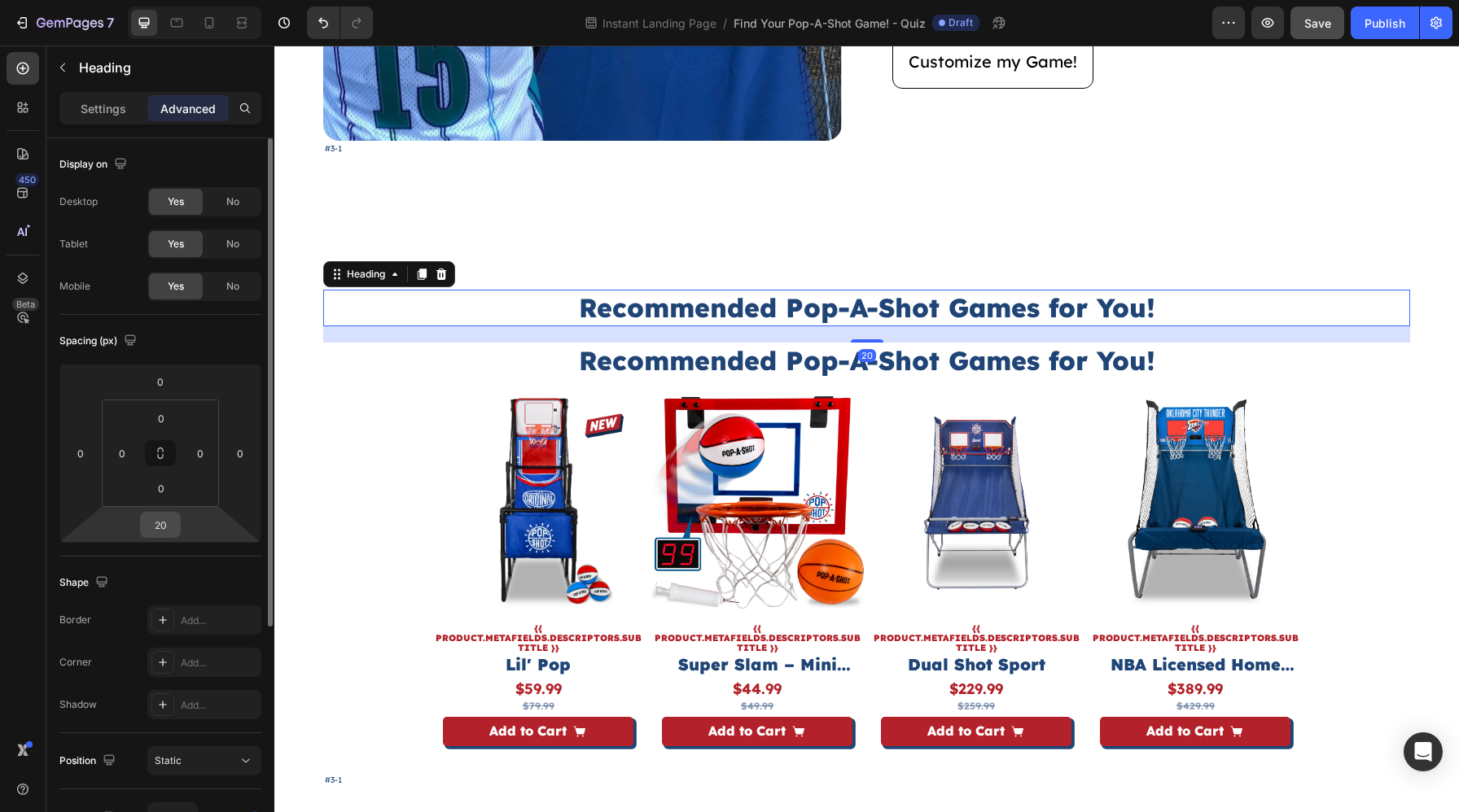
click at [165, 526] on input "20" at bounding box center [160, 524] width 33 height 24
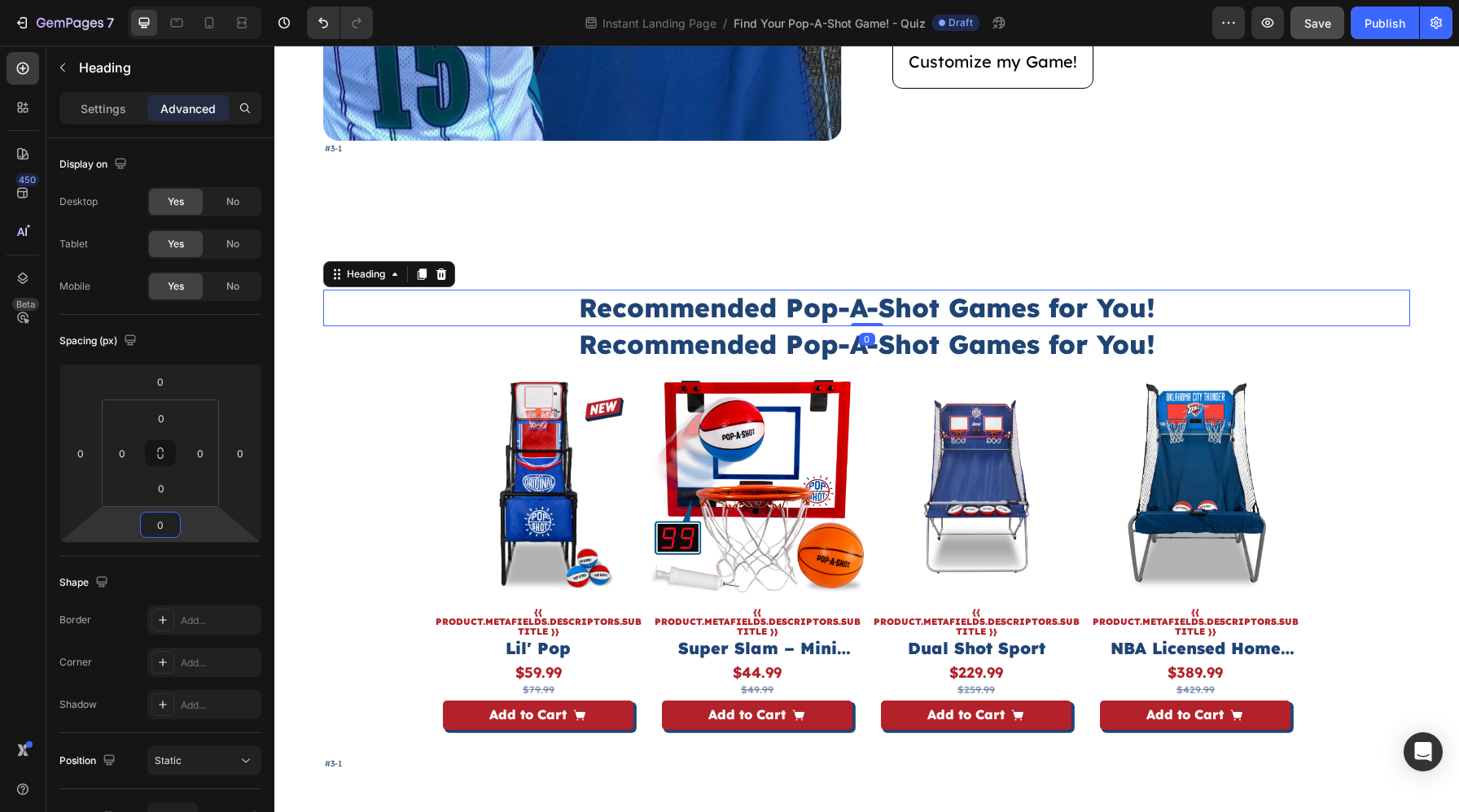
type input "0"
click at [708, 315] on h2 "Recommended Pop-A-Shot Games for You!" at bounding box center [866, 308] width 1087 height 37
click at [708, 314] on p "Recommended Pop-A-Shot Games for You!" at bounding box center [866, 308] width 1083 height 34
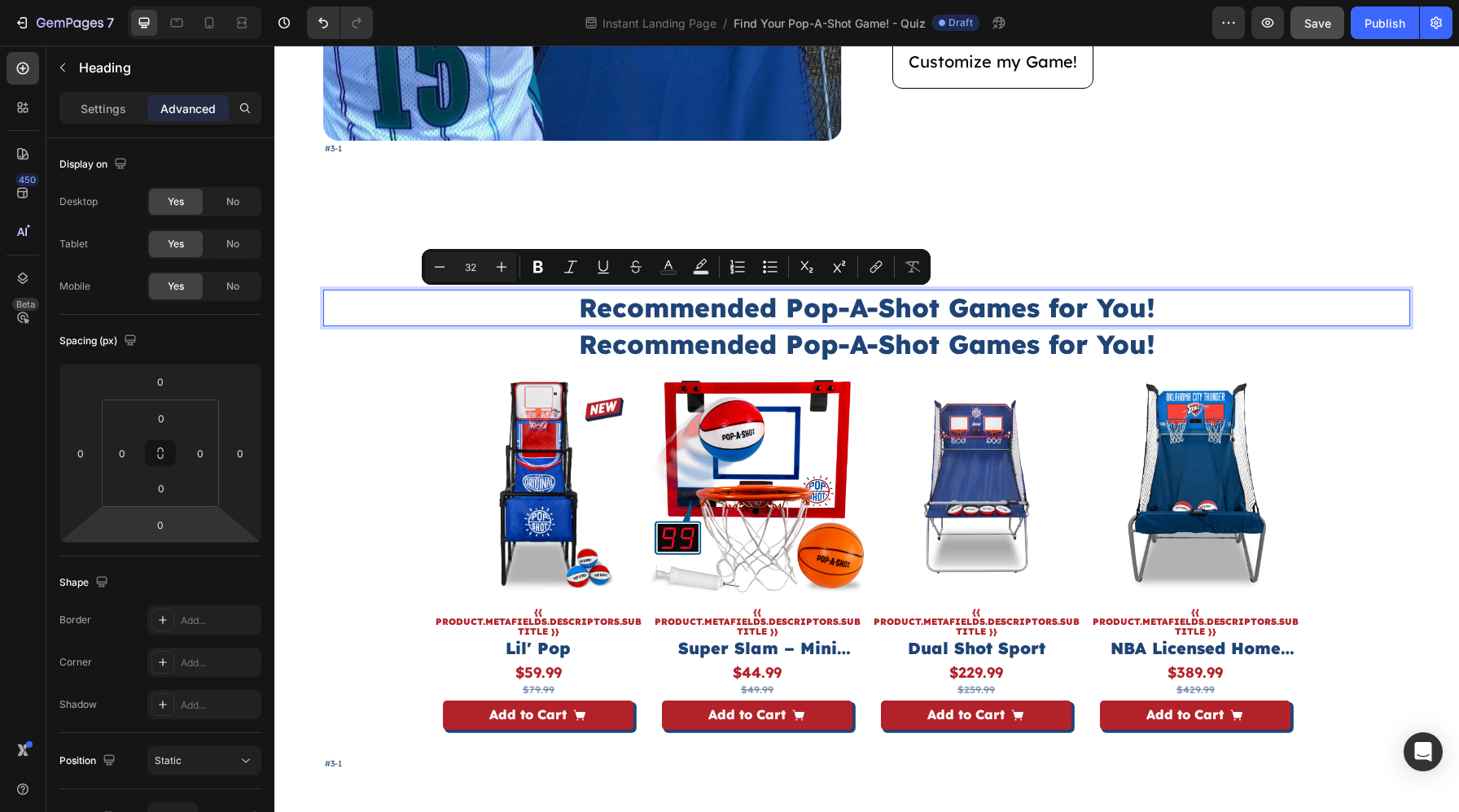
click at [708, 314] on p "Recommended Pop-A-Shot Games for You!" at bounding box center [866, 308] width 1083 height 34
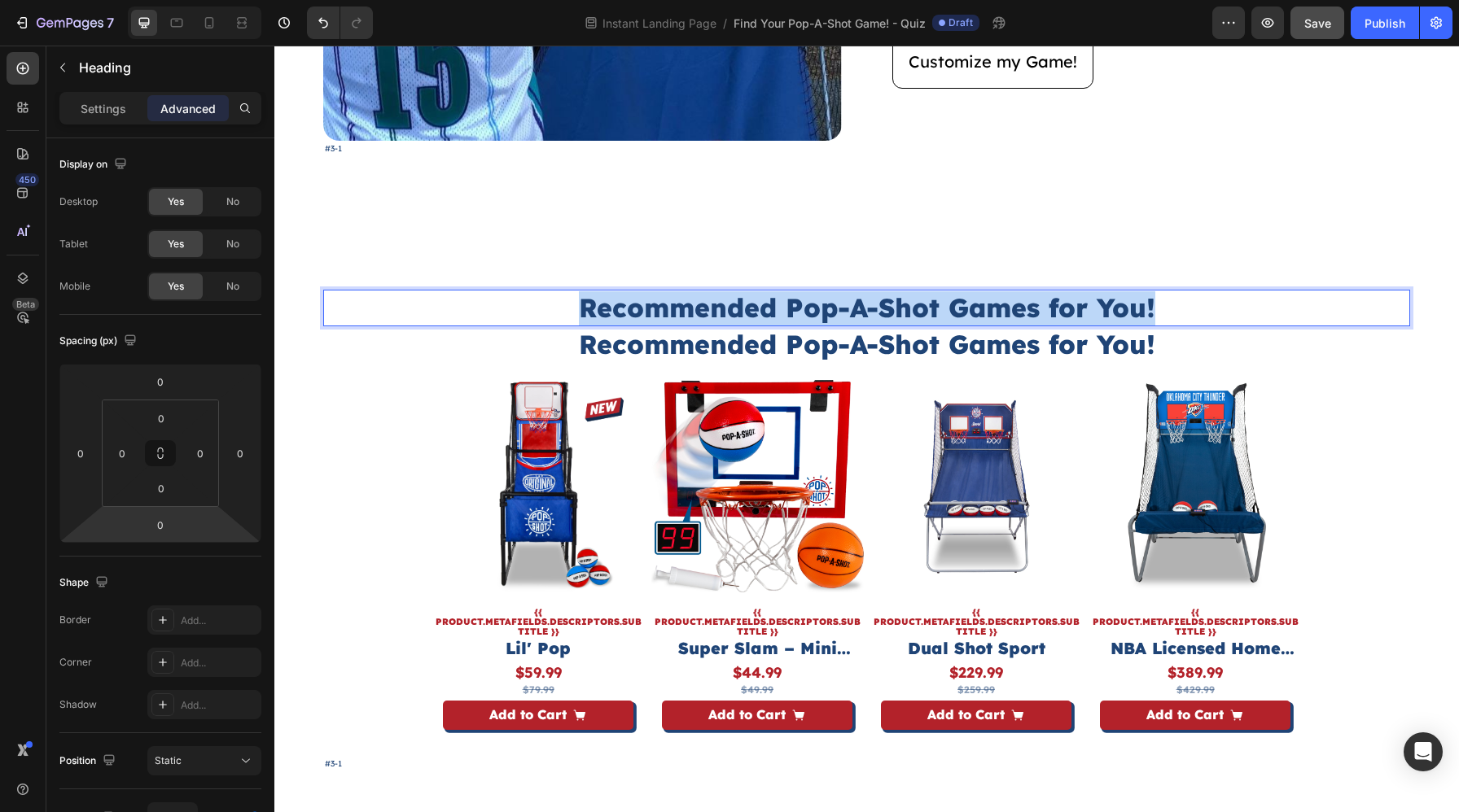
click at [708, 314] on p "Recommended Pop-A-Shot Games for You!" at bounding box center [866, 308] width 1083 height 34
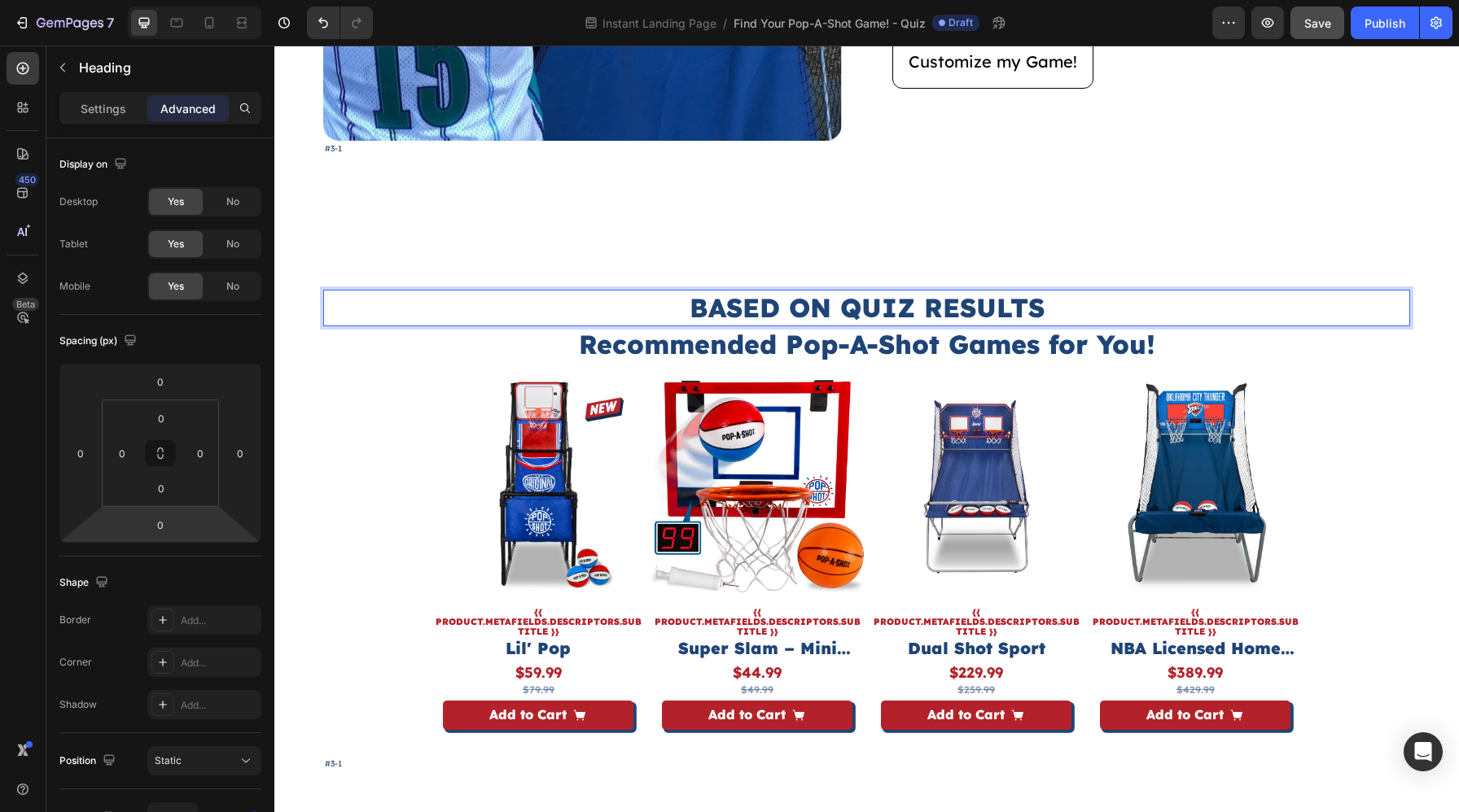
click at [131, 122] on div "Settings Advanced" at bounding box center [160, 108] width 202 height 33
click at [113, 116] on div "Settings" at bounding box center [103, 108] width 81 height 26
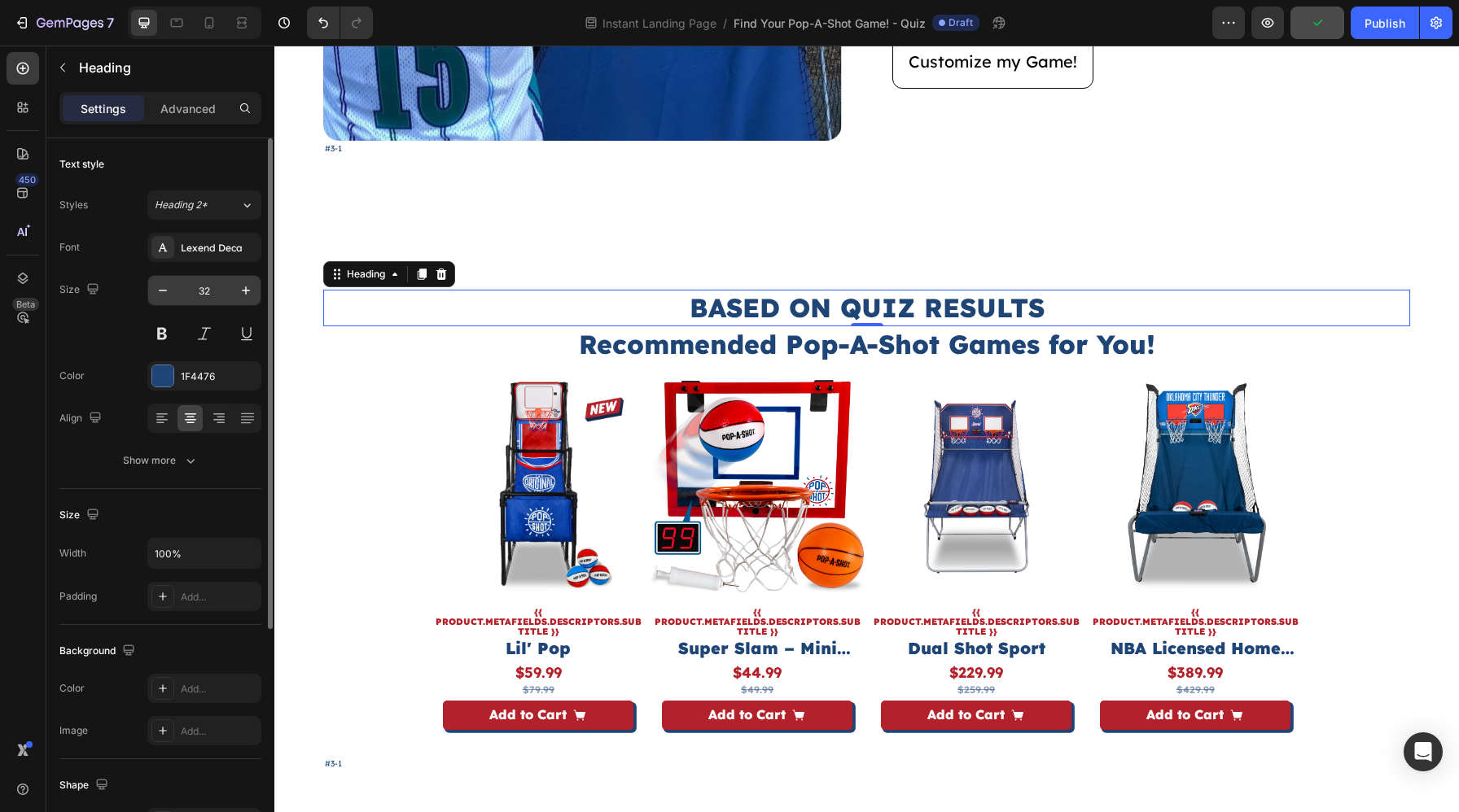
click at [202, 291] on input "32" at bounding box center [204, 290] width 54 height 30
click at [216, 292] on input "32" at bounding box center [204, 290] width 54 height 30
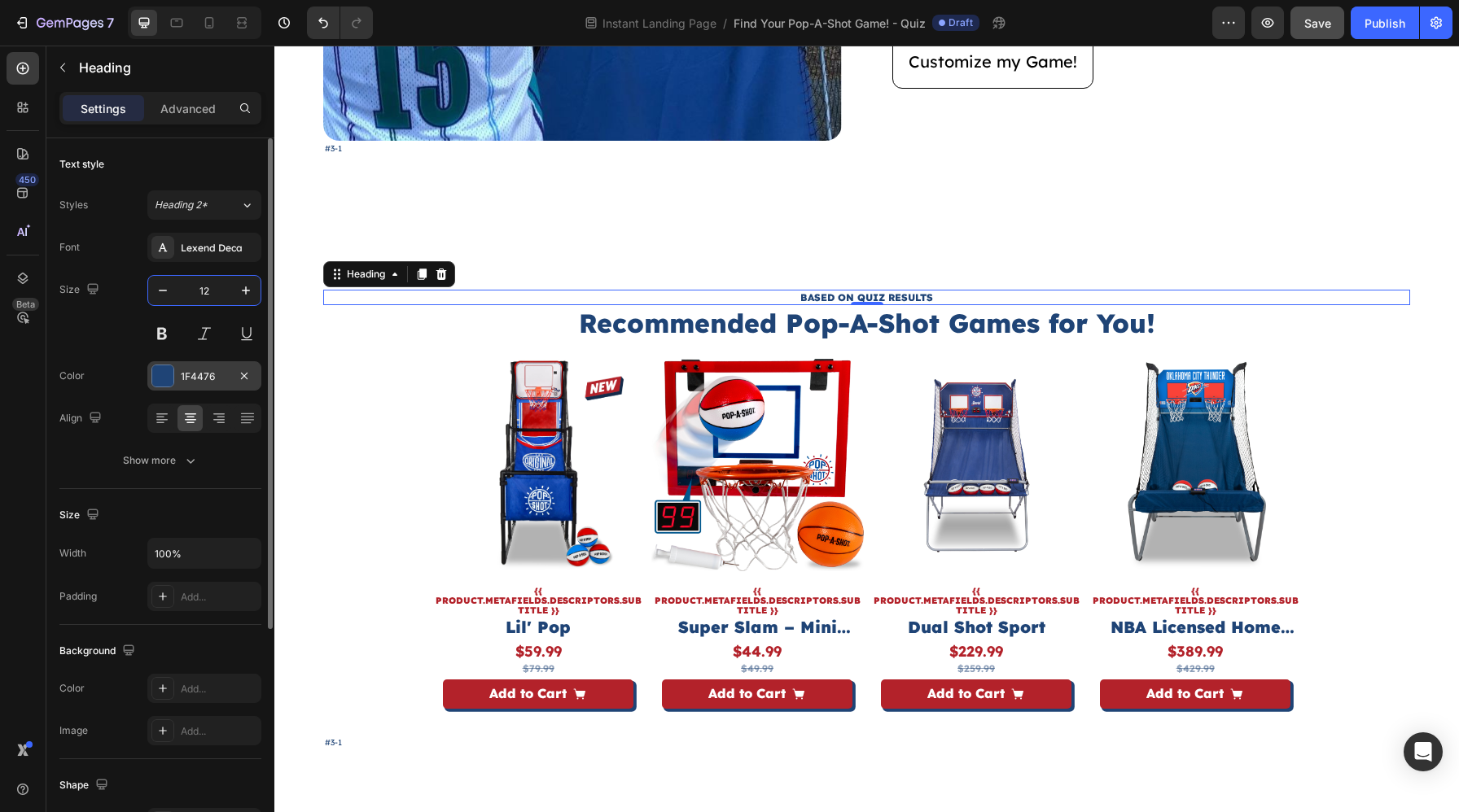
type input "12"
click at [212, 370] on div "1F4476" at bounding box center [204, 376] width 47 height 14
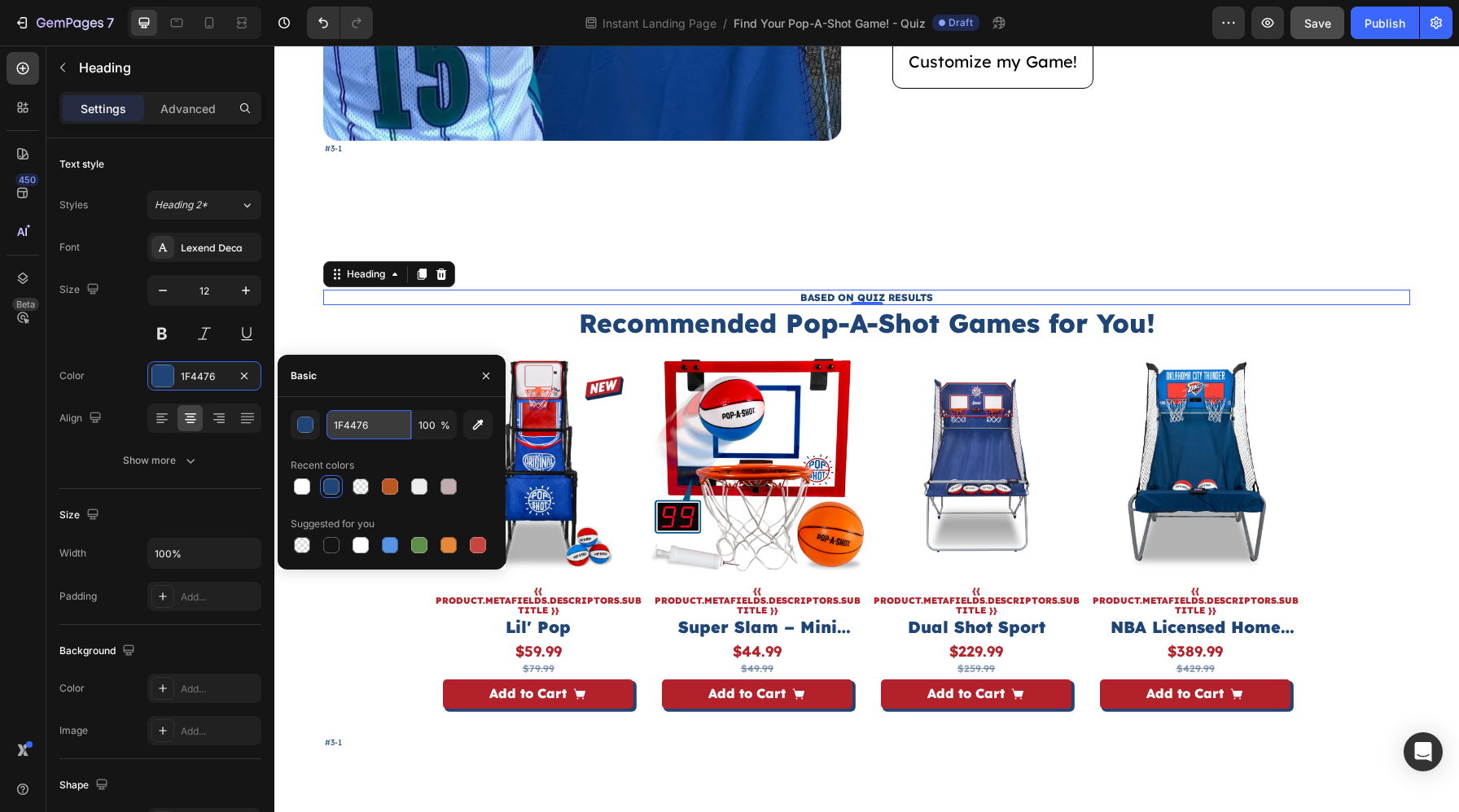
click at [359, 422] on input "1F4476" at bounding box center [369, 425] width 84 height 30
click at [359, 423] on input "1F4476" at bounding box center [369, 425] width 84 height 30
click at [397, 434] on input "b3222a6" at bounding box center [369, 425] width 84 height 30
type input "B3222A"
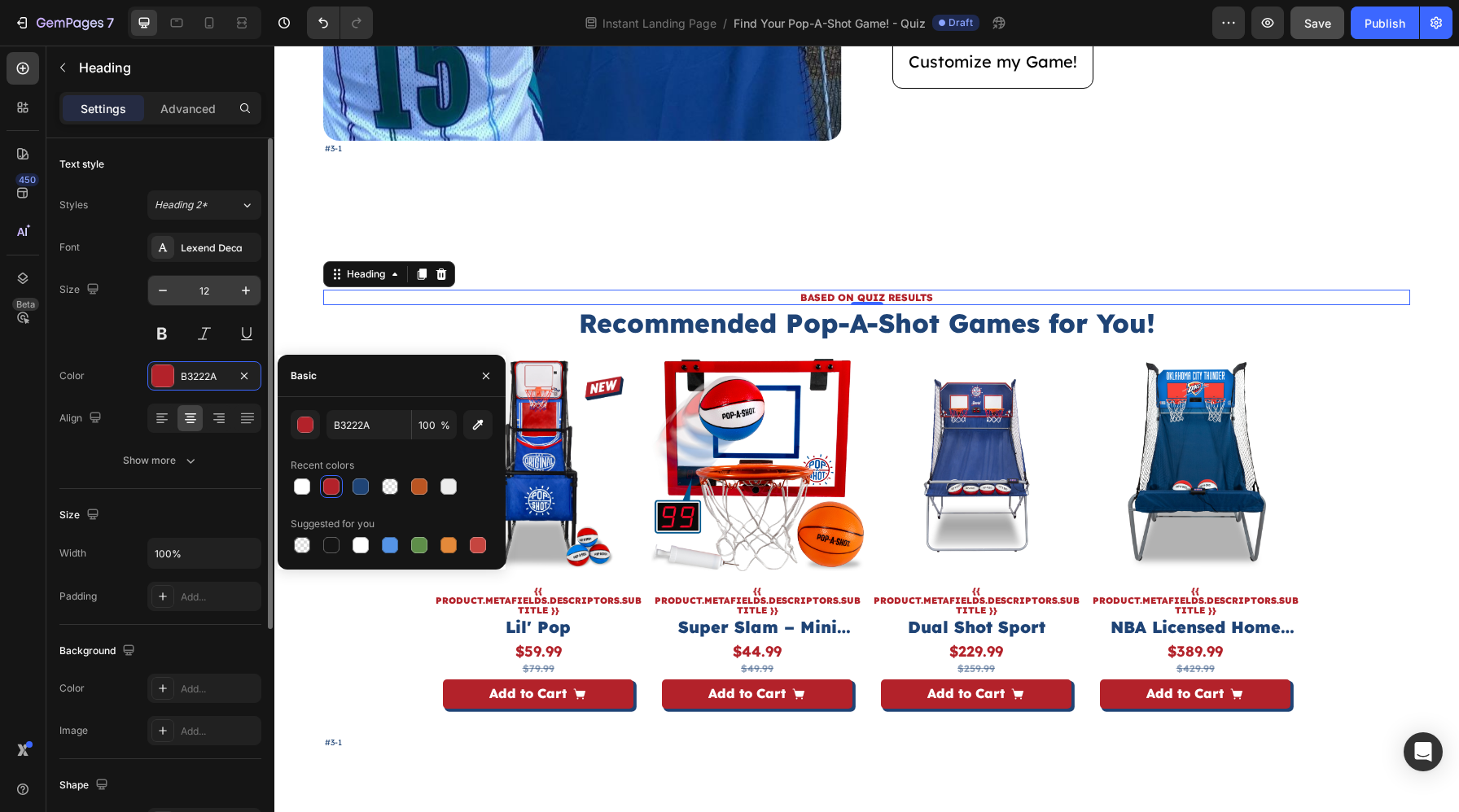
click at [205, 300] on input "12" at bounding box center [204, 290] width 54 height 30
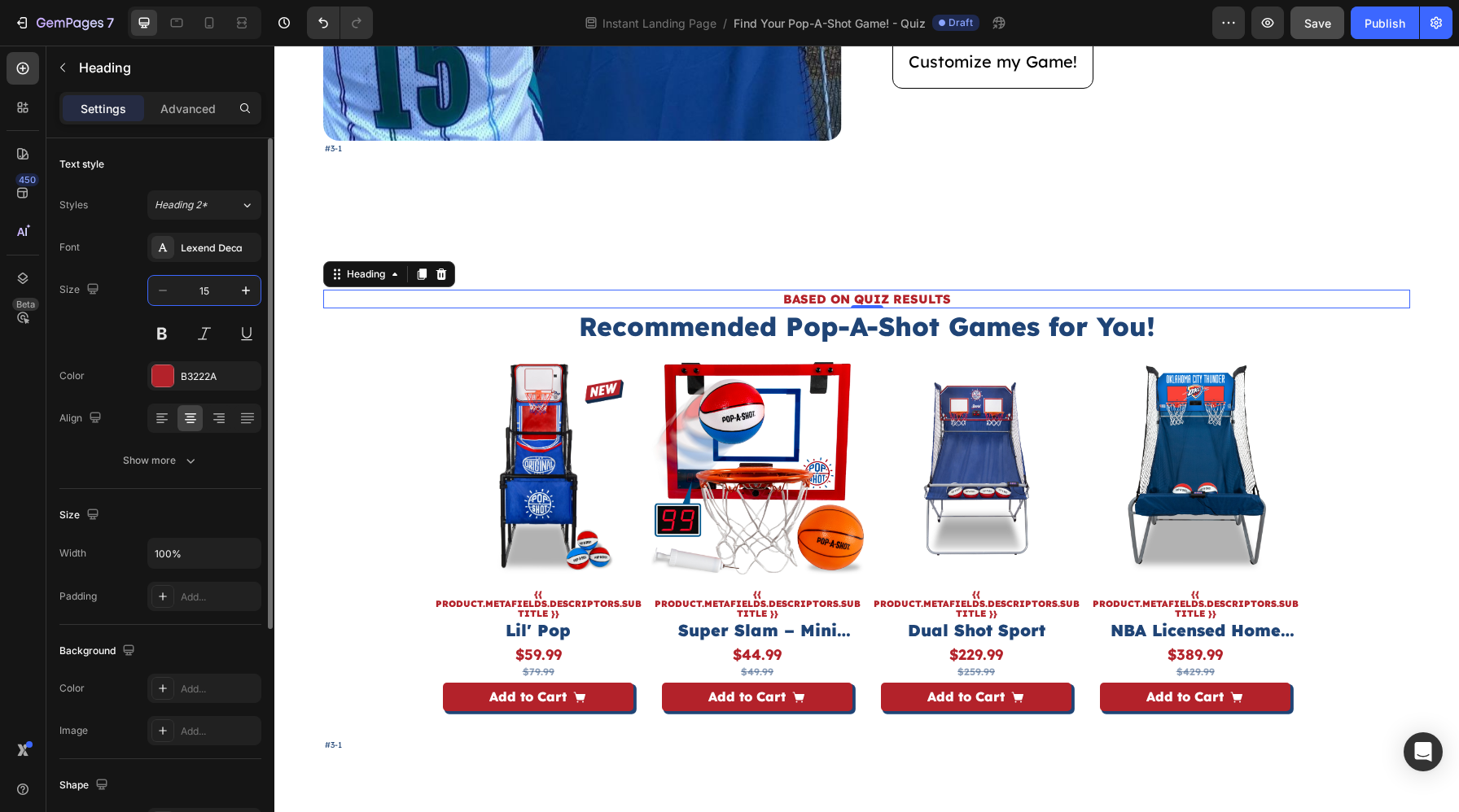
type input "15"
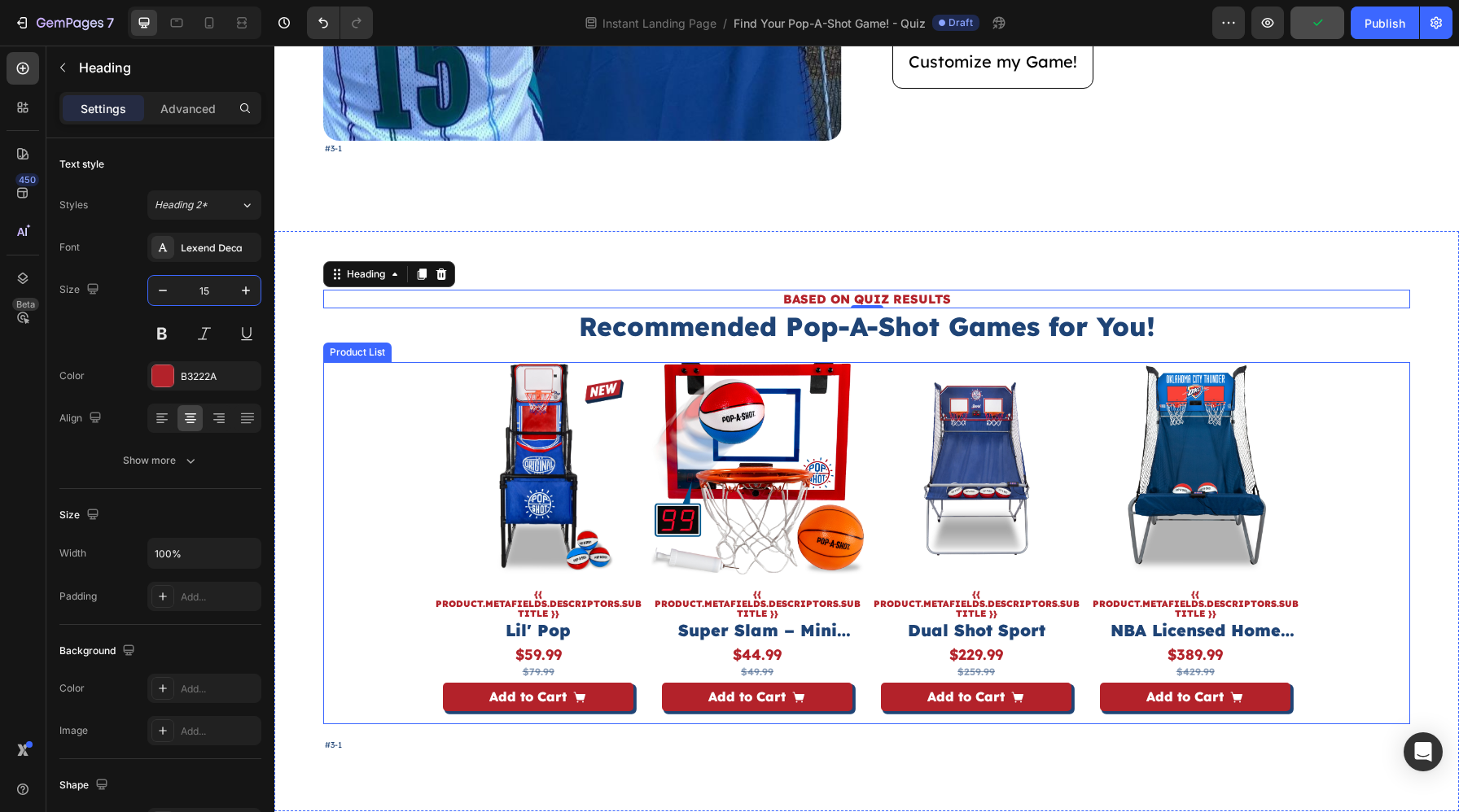
click at [1410, 376] on div "BASED ON QUIZ RESULTS Heading 0 Recommended Pop-A-Shot Games for You! Heading P…" at bounding box center [866, 522] width 1185 height 581
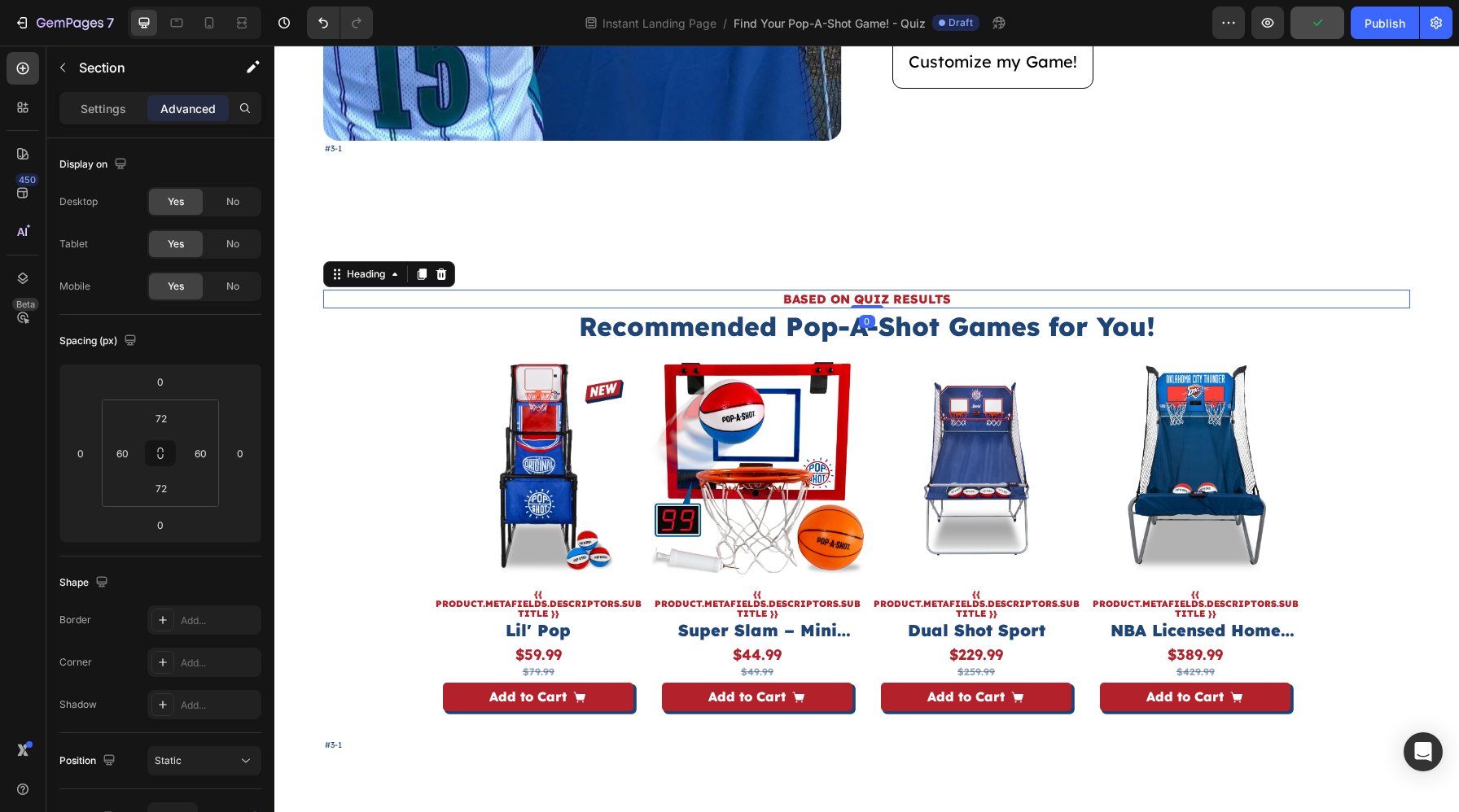
click at [944, 293] on p "BASED ON QUIZ RESULTS" at bounding box center [866, 299] width 1083 height 16
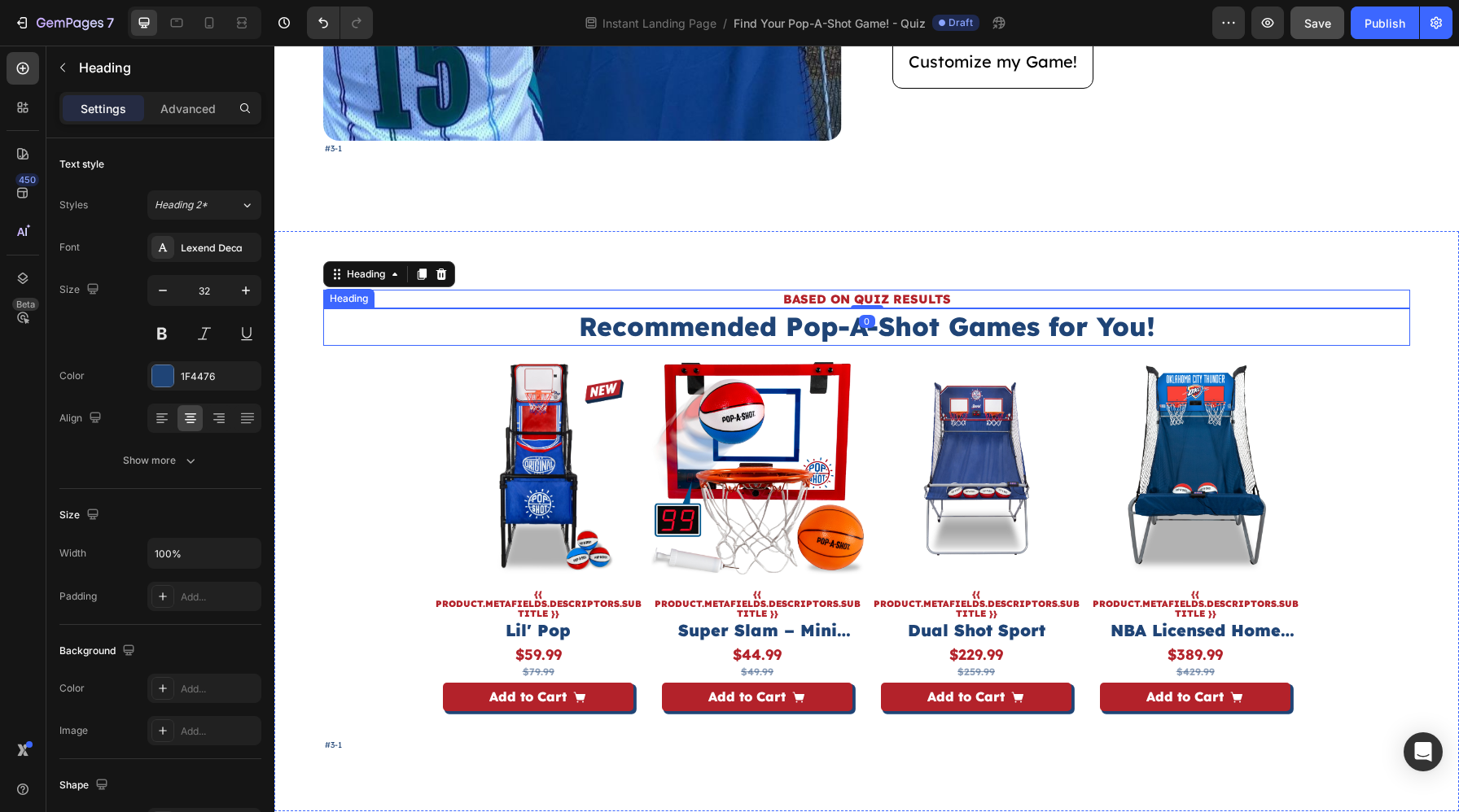
click at [937, 322] on h2 "Recommended Pop-A-Shot Games for You!" at bounding box center [866, 327] width 1087 height 37
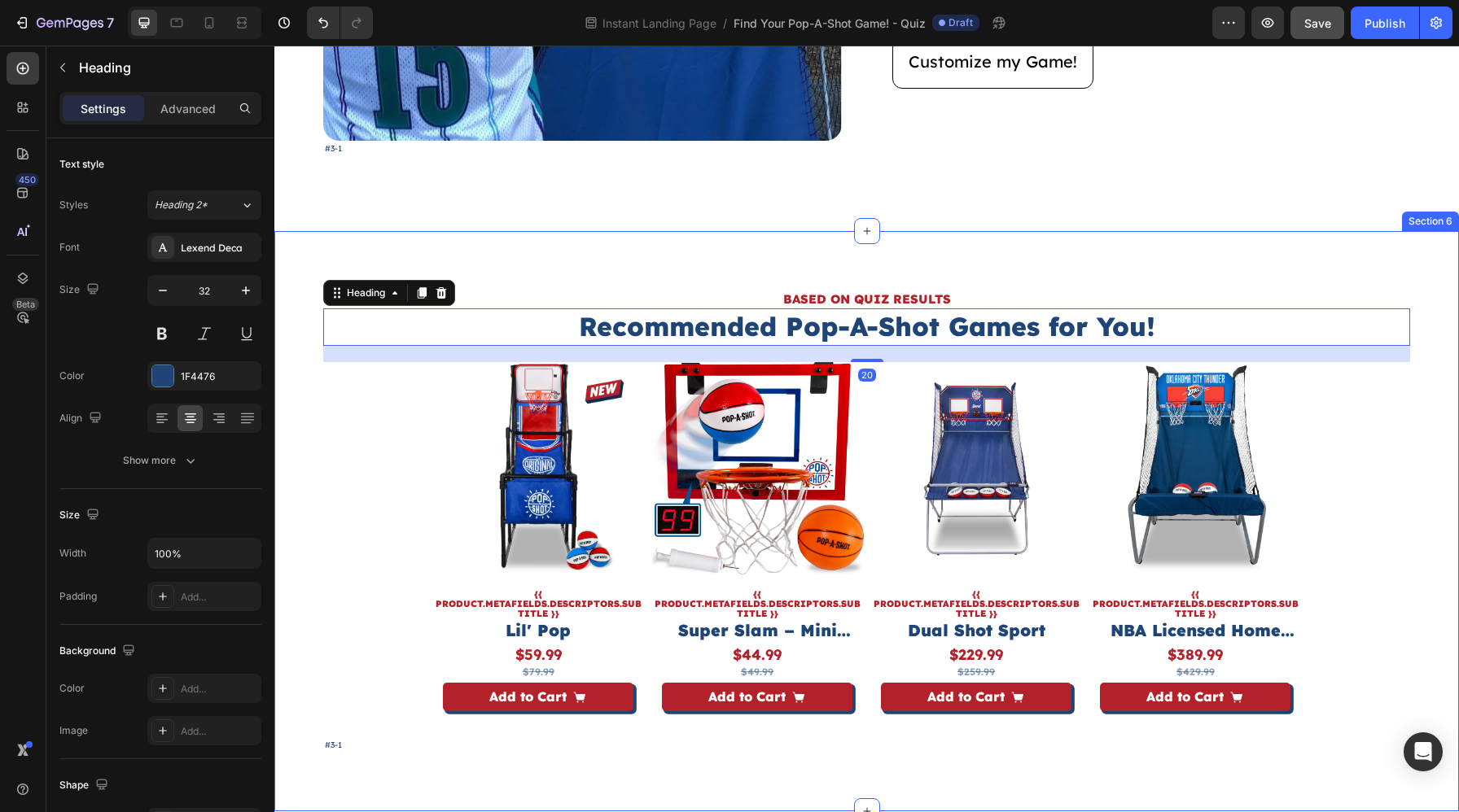
click at [1450, 403] on div "BASED ON QUIZ RESULTS Heading Recommended Pop-A-Shot Games for You! Heading 20 …" at bounding box center [866, 522] width 1185 height 581
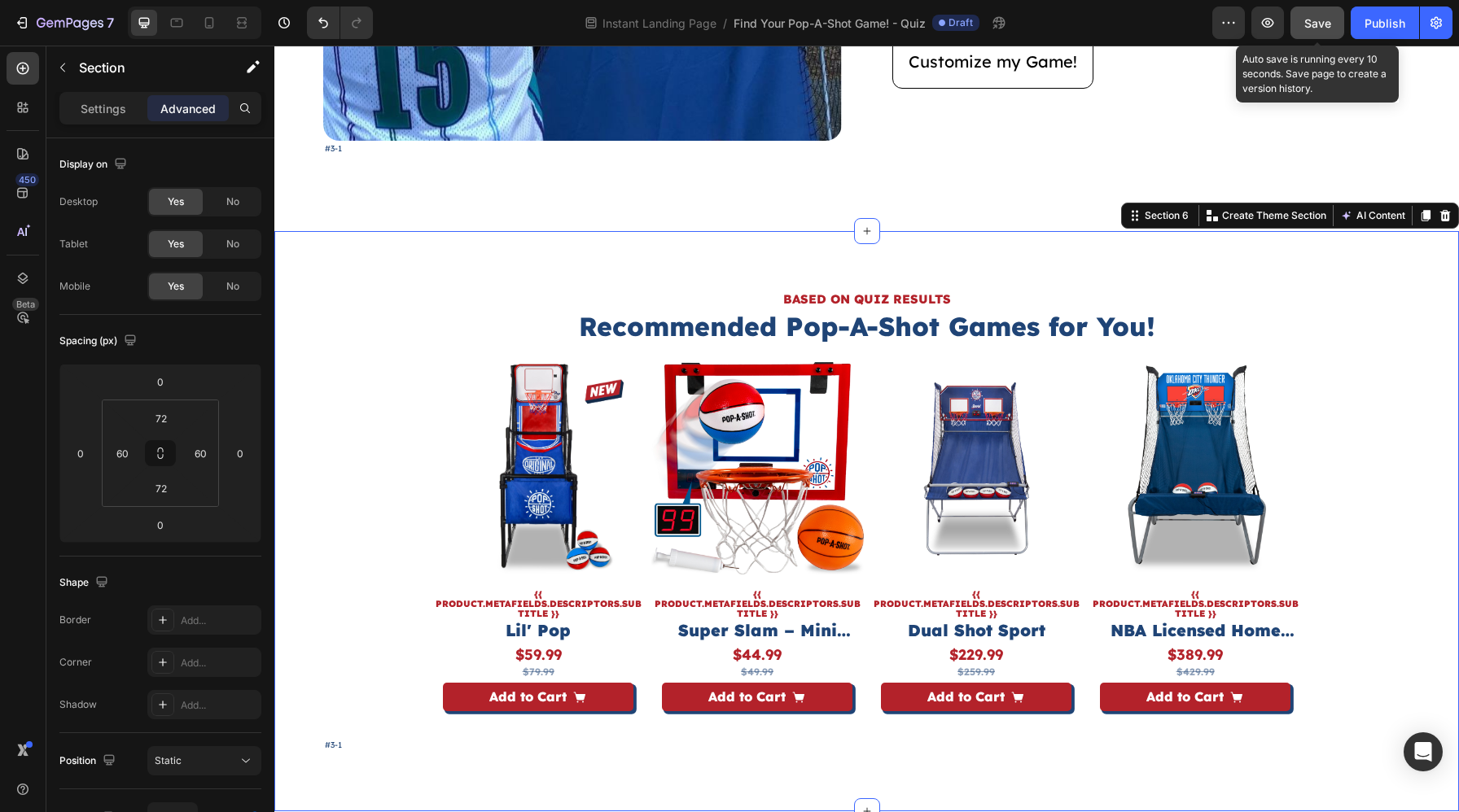
click at [1315, 28] on span "Save" at bounding box center [1317, 23] width 27 height 14
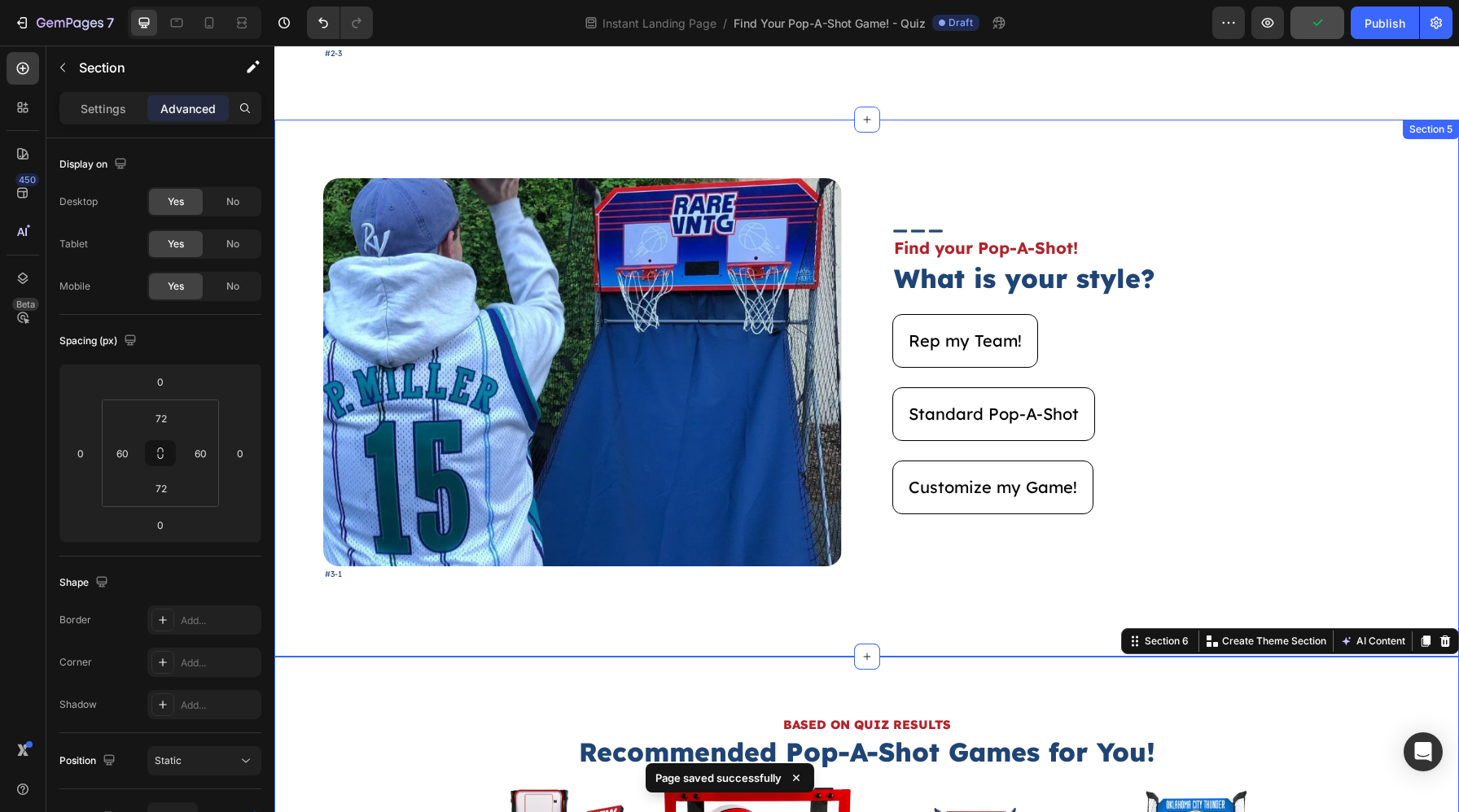
scroll to position [2391, 0]
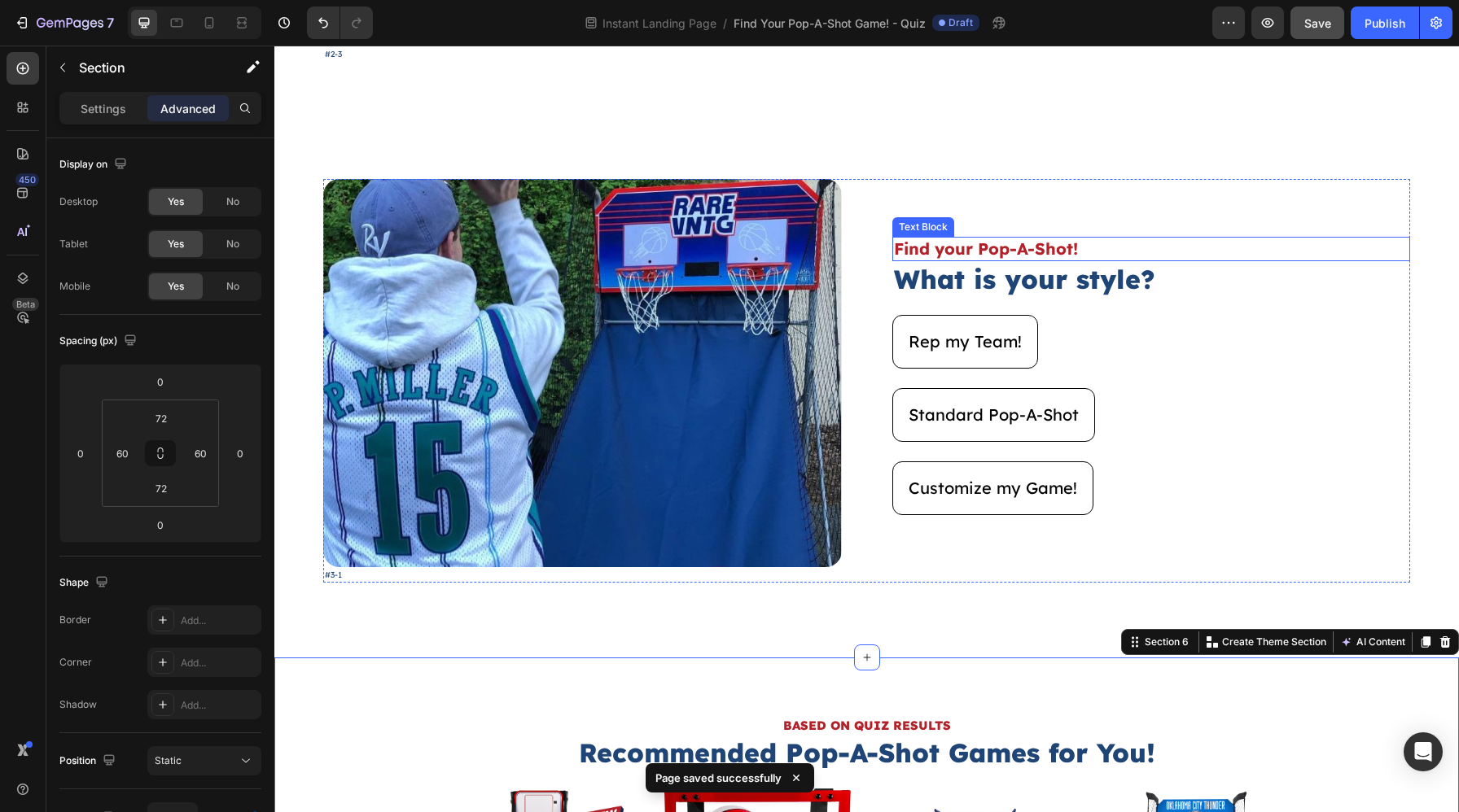
click at [1077, 243] on p "Find your Pop-A-Shot!" at bounding box center [1152, 248] width 515 height 21
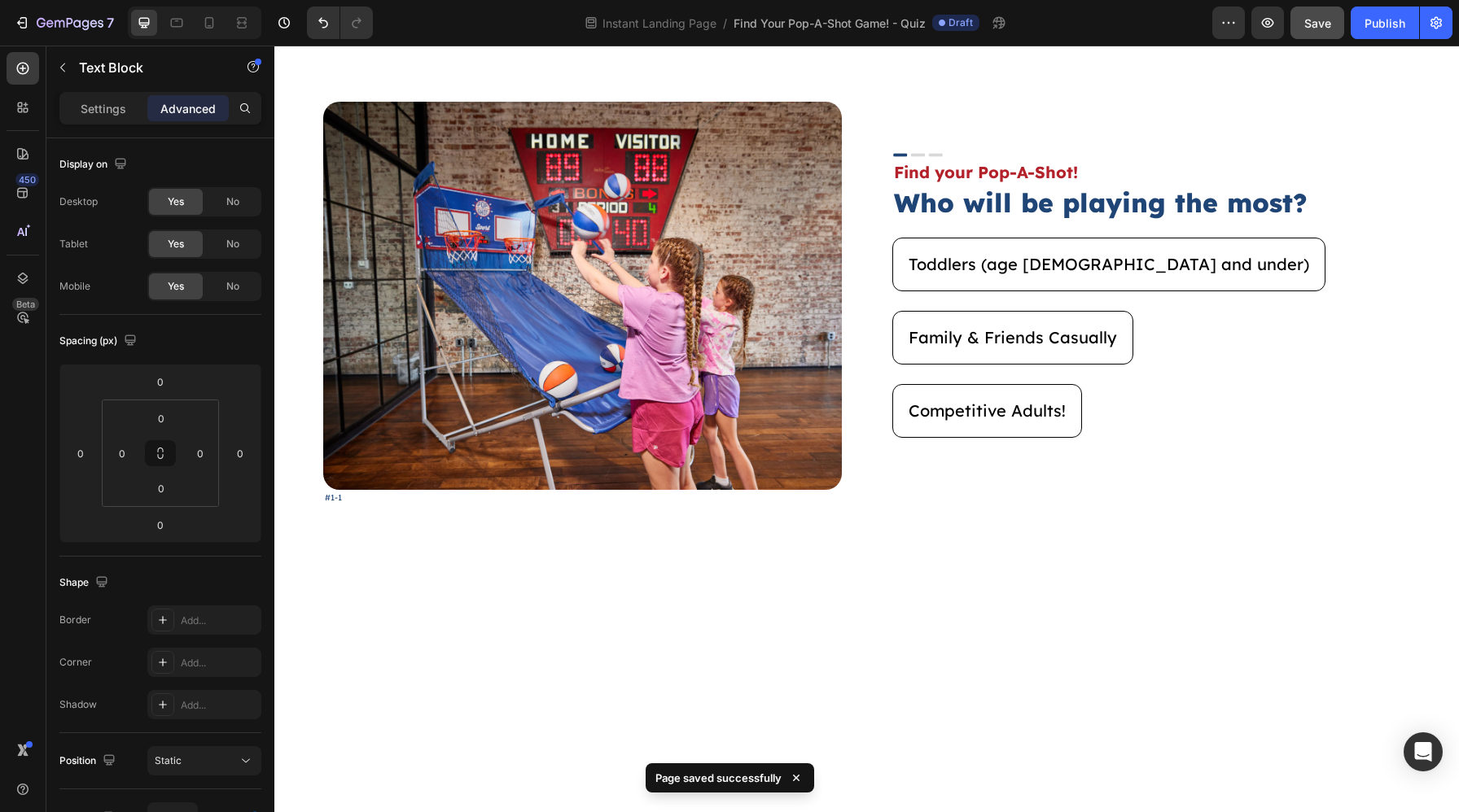
scroll to position [0, 0]
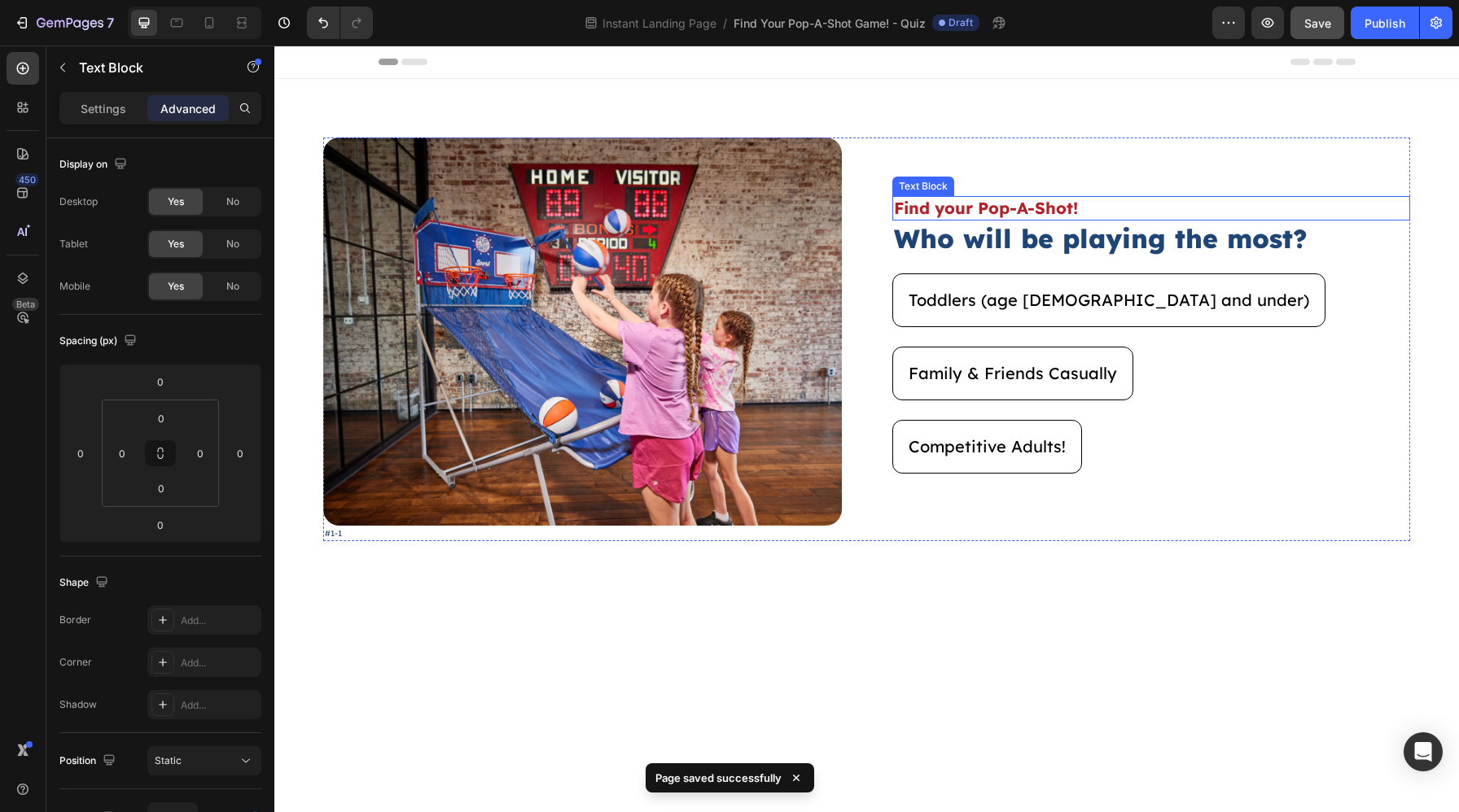
click at [1012, 203] on p "Find your Pop-A-Shot!" at bounding box center [1152, 208] width 515 height 21
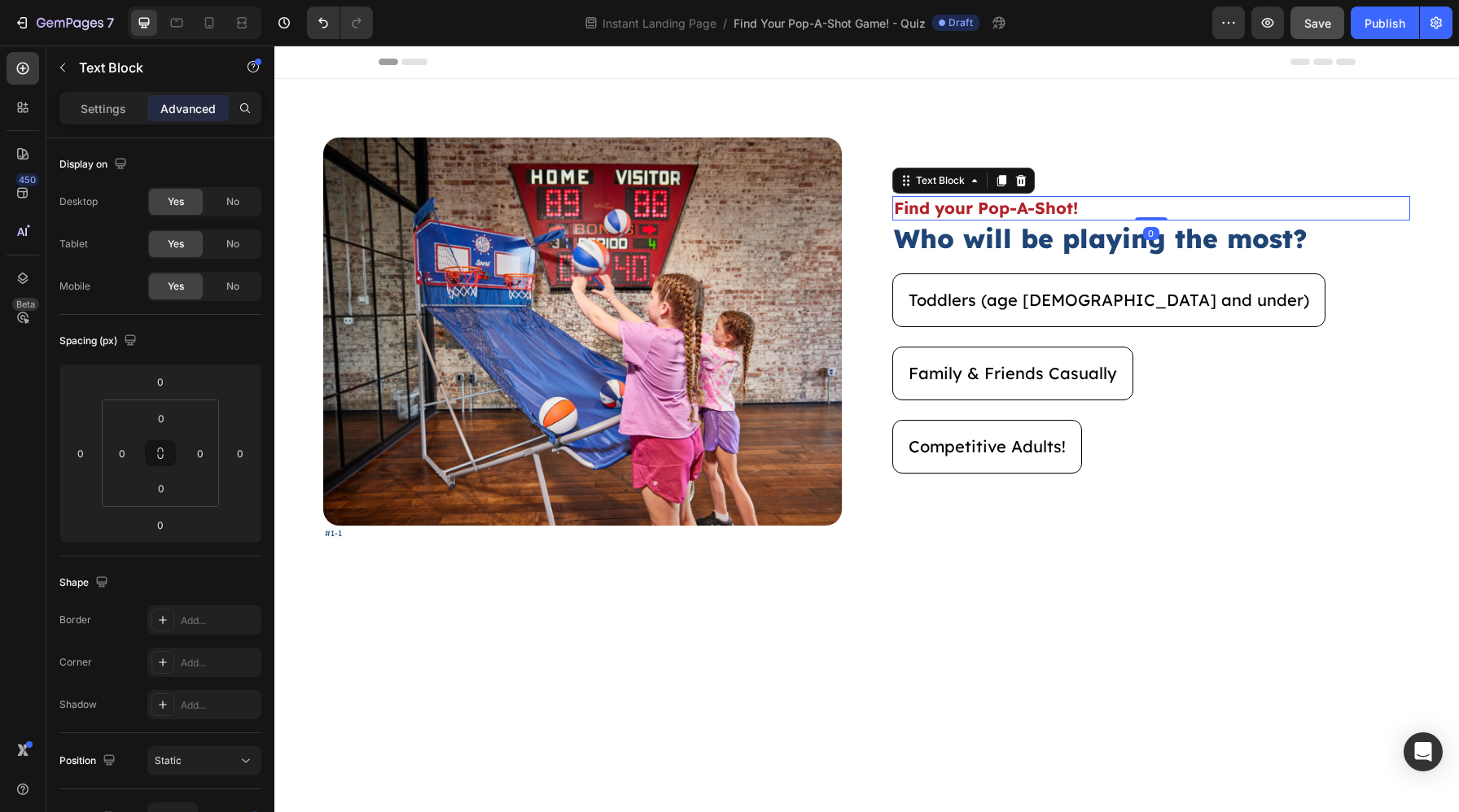
click at [1013, 206] on p "Find your Pop-A-Shot!" at bounding box center [1152, 208] width 515 height 21
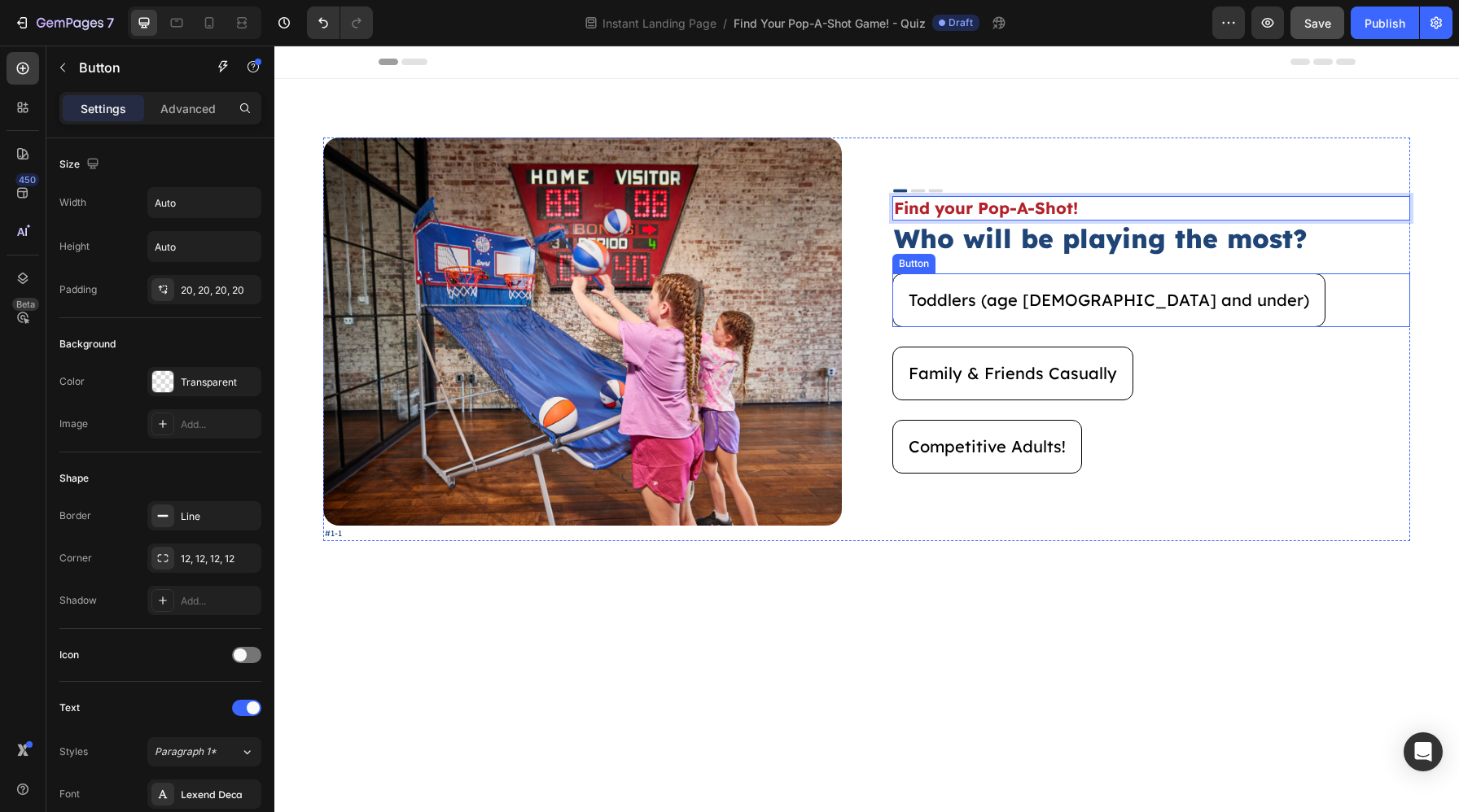
click at [1376, 296] on div "Toddlers (age [DEMOGRAPHIC_DATA] and under) Button" at bounding box center [1152, 300] width 518 height 54
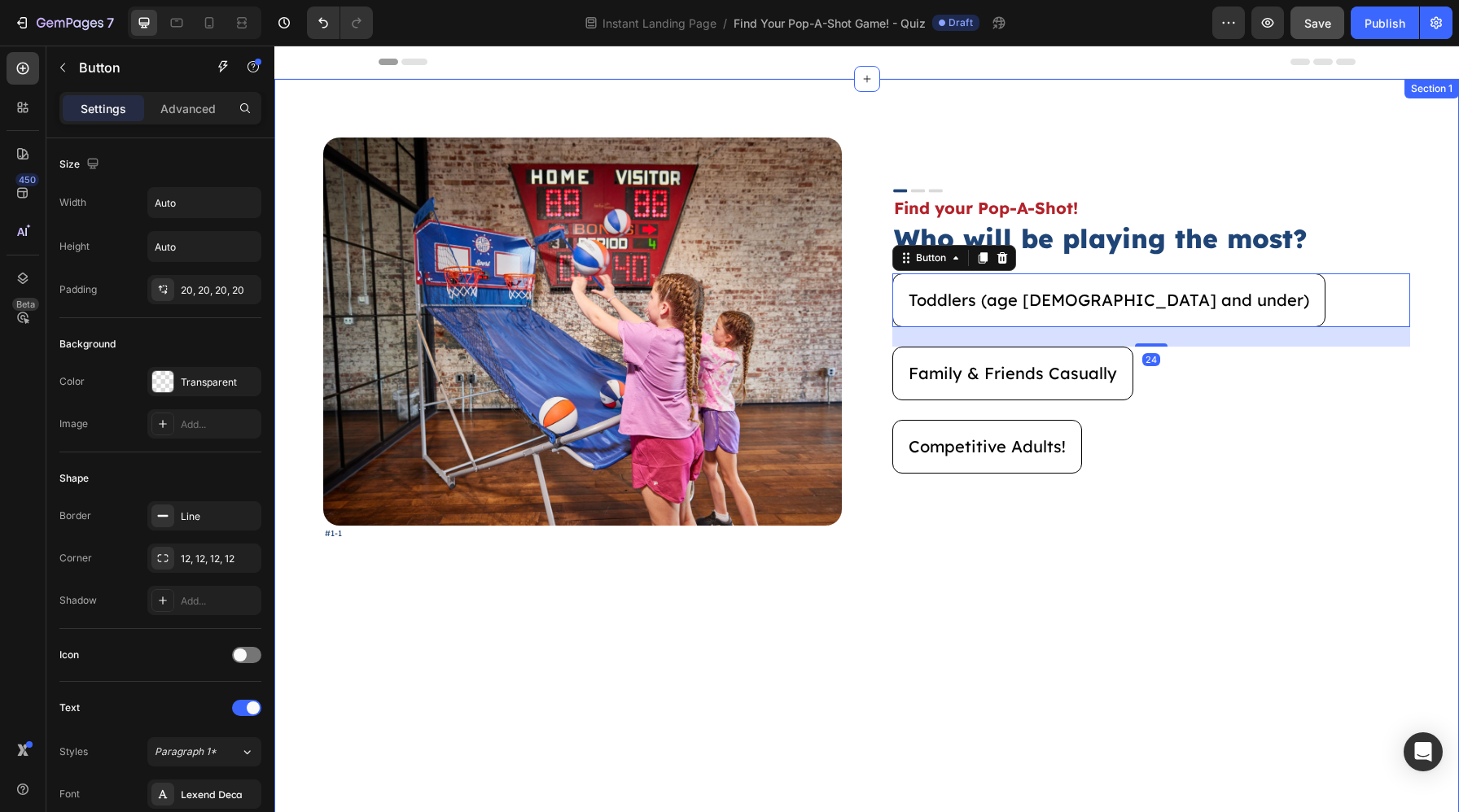
click at [1418, 302] on div "Image #1-1 Text Block Image Find your Pop-A-Shot! Text Block Who will be playin…" at bounding box center [866, 514] width 1185 height 869
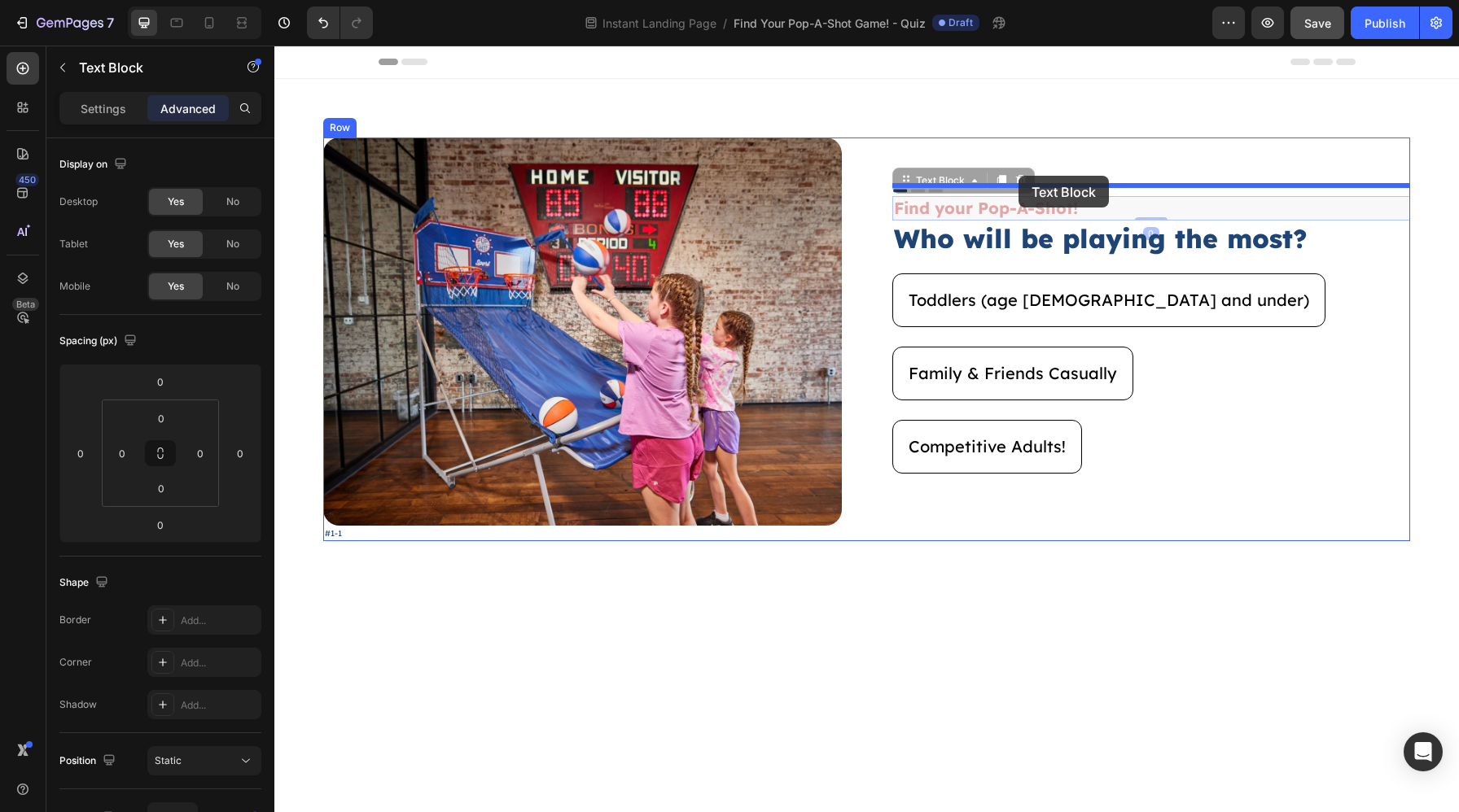
drag, startPoint x: 1020, startPoint y: 211, endPoint x: 1018, endPoint y: 176, distance: 35.1
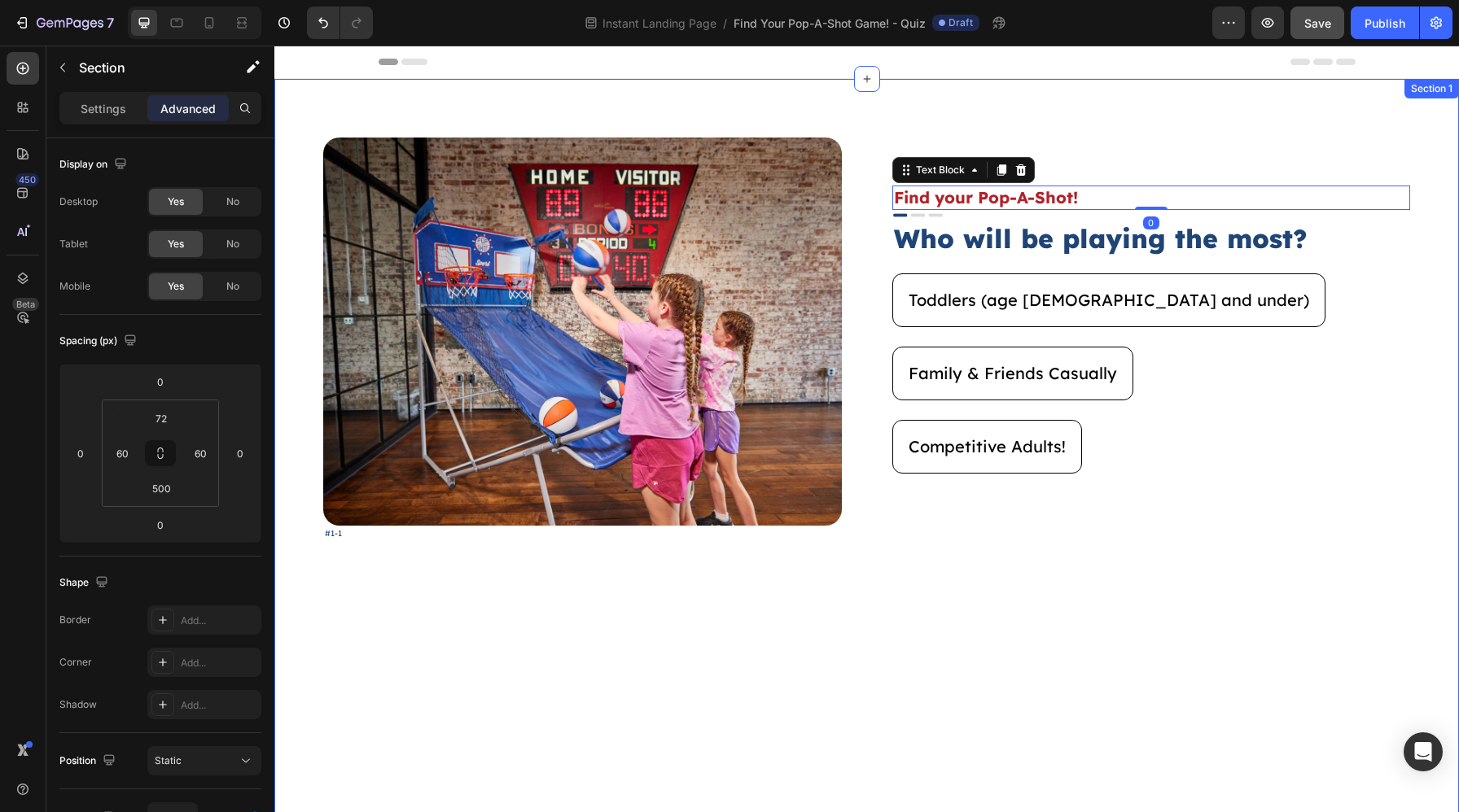
click at [1442, 283] on div "Image #1-1 Text Block Find your Pop-A-Shot! Text Block 0 Image Who will be play…" at bounding box center [866, 514] width 1185 height 869
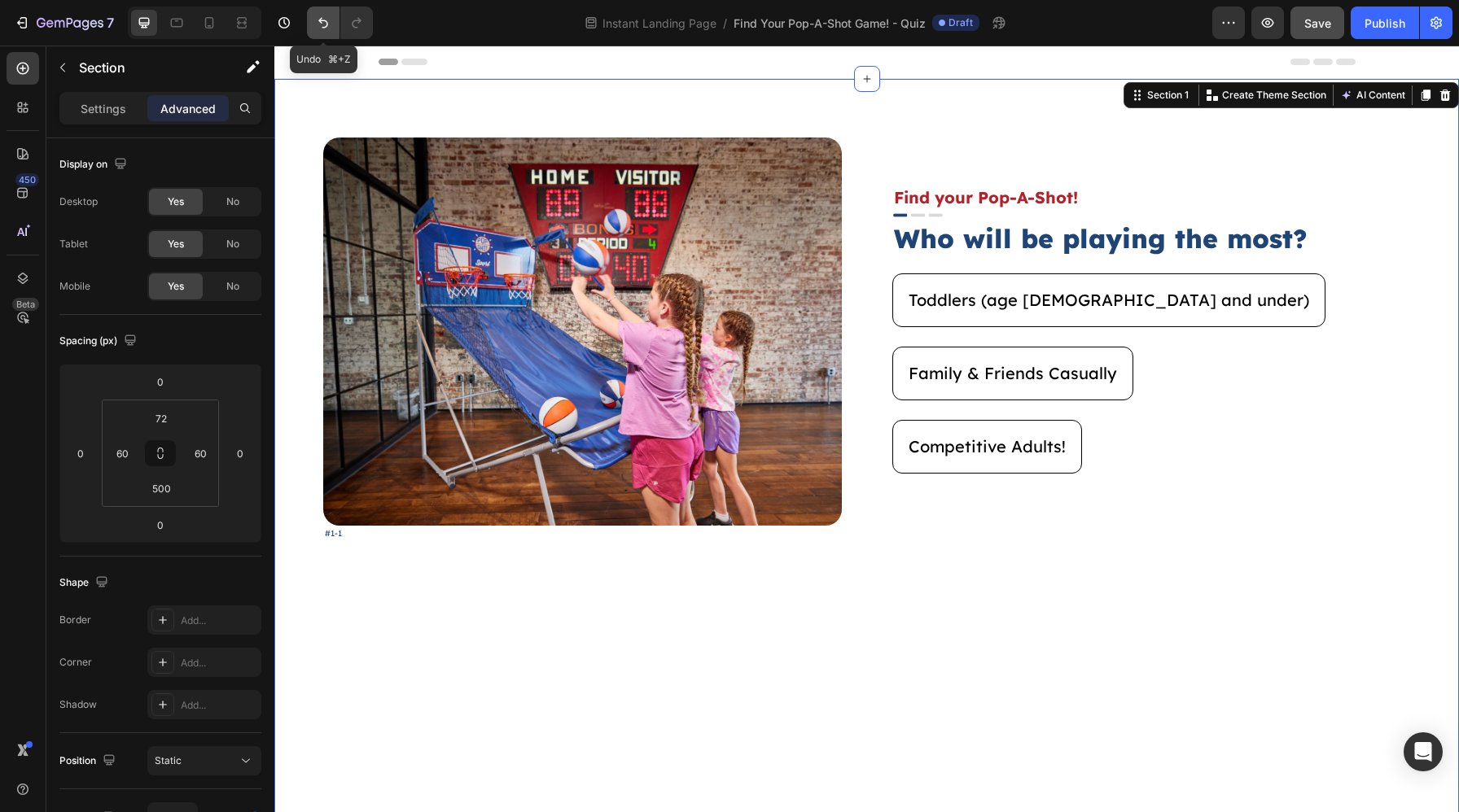
click at [313, 20] on button "Undo/Redo" at bounding box center [323, 23] width 33 height 33
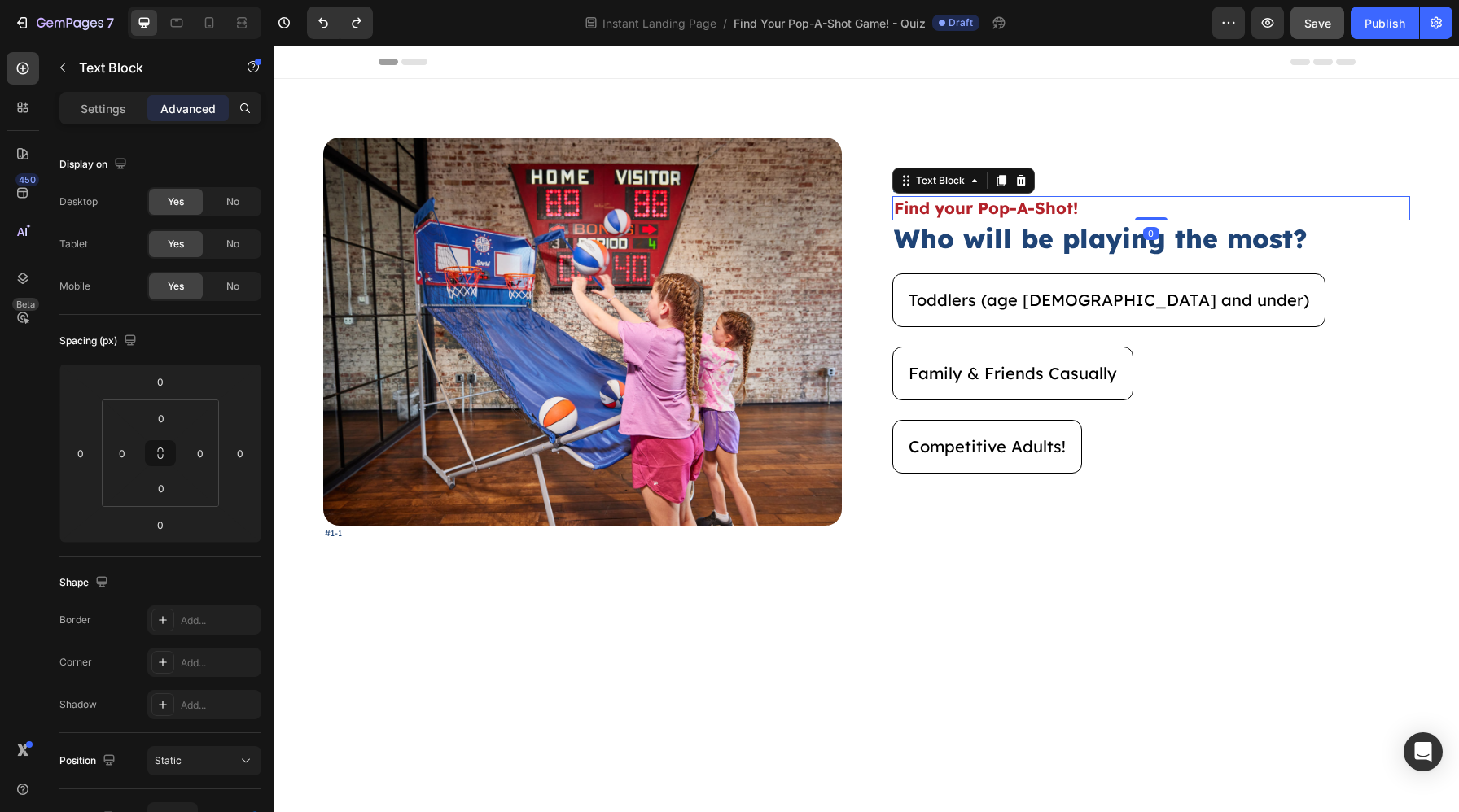
click at [999, 205] on p "Find your Pop-A-Shot!" at bounding box center [1152, 208] width 515 height 21
click at [1014, 185] on icon at bounding box center [1020, 180] width 13 height 13
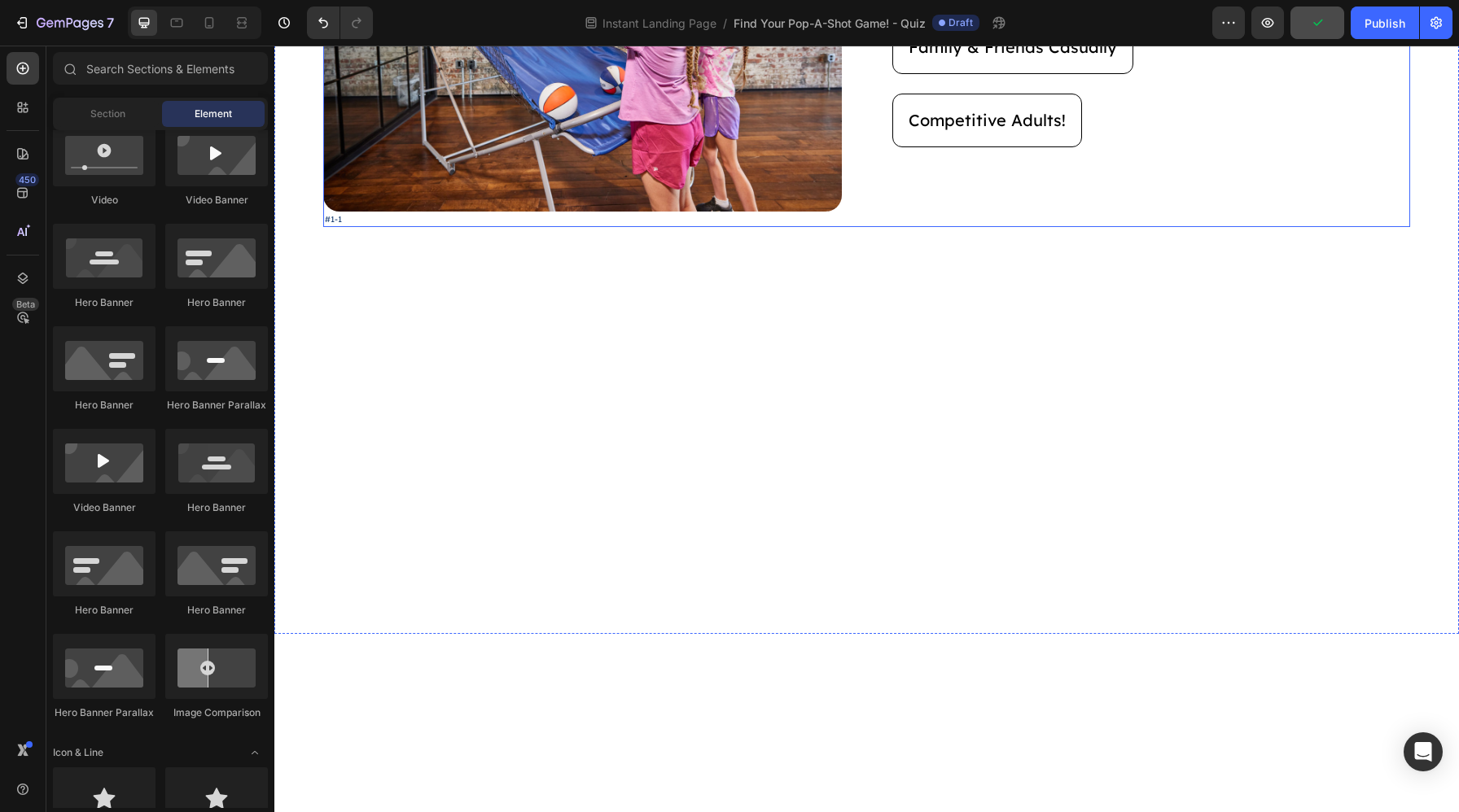
scroll to position [396, 0]
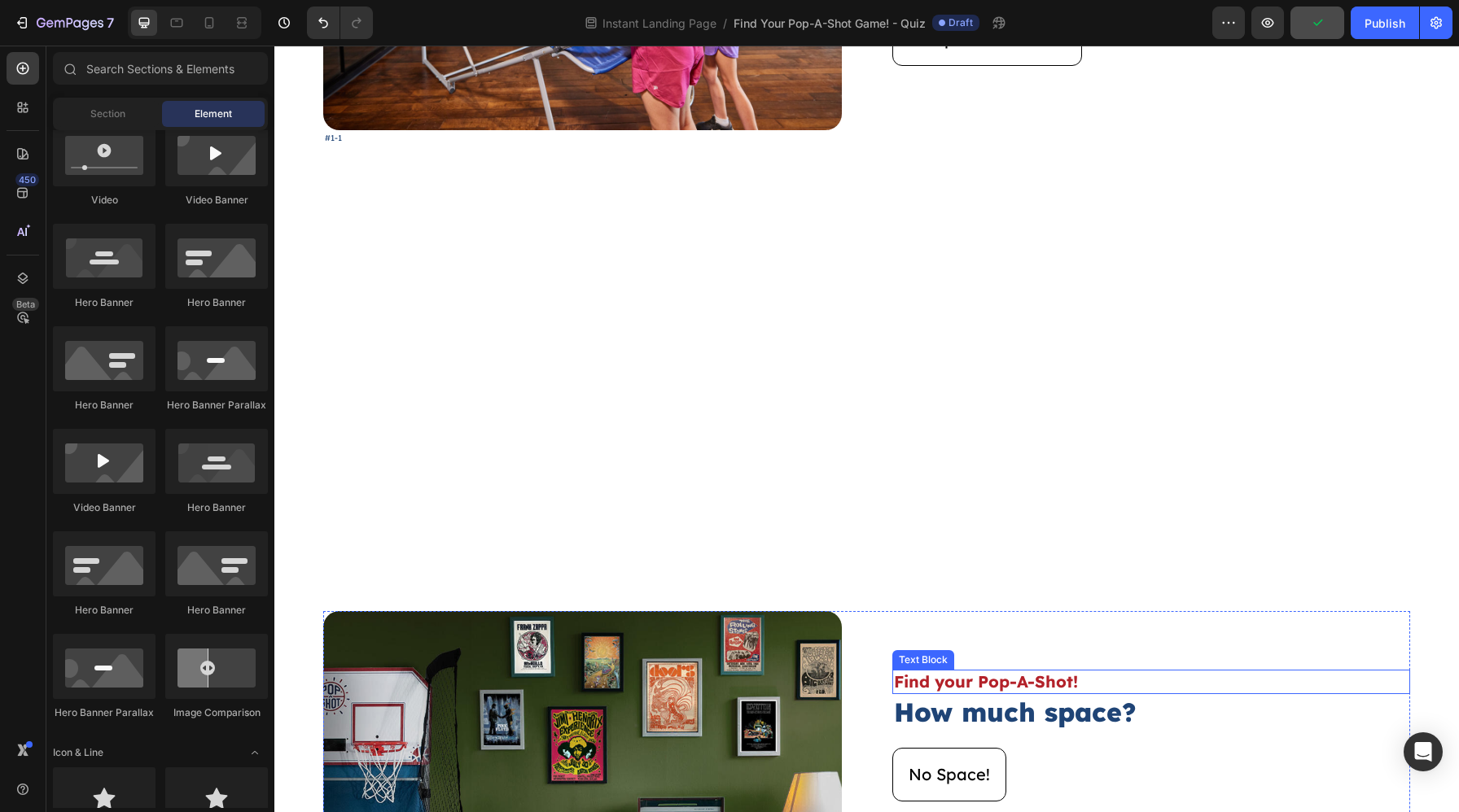
click at [1030, 682] on p "Find your Pop-A-Shot!" at bounding box center [1152, 681] width 515 height 21
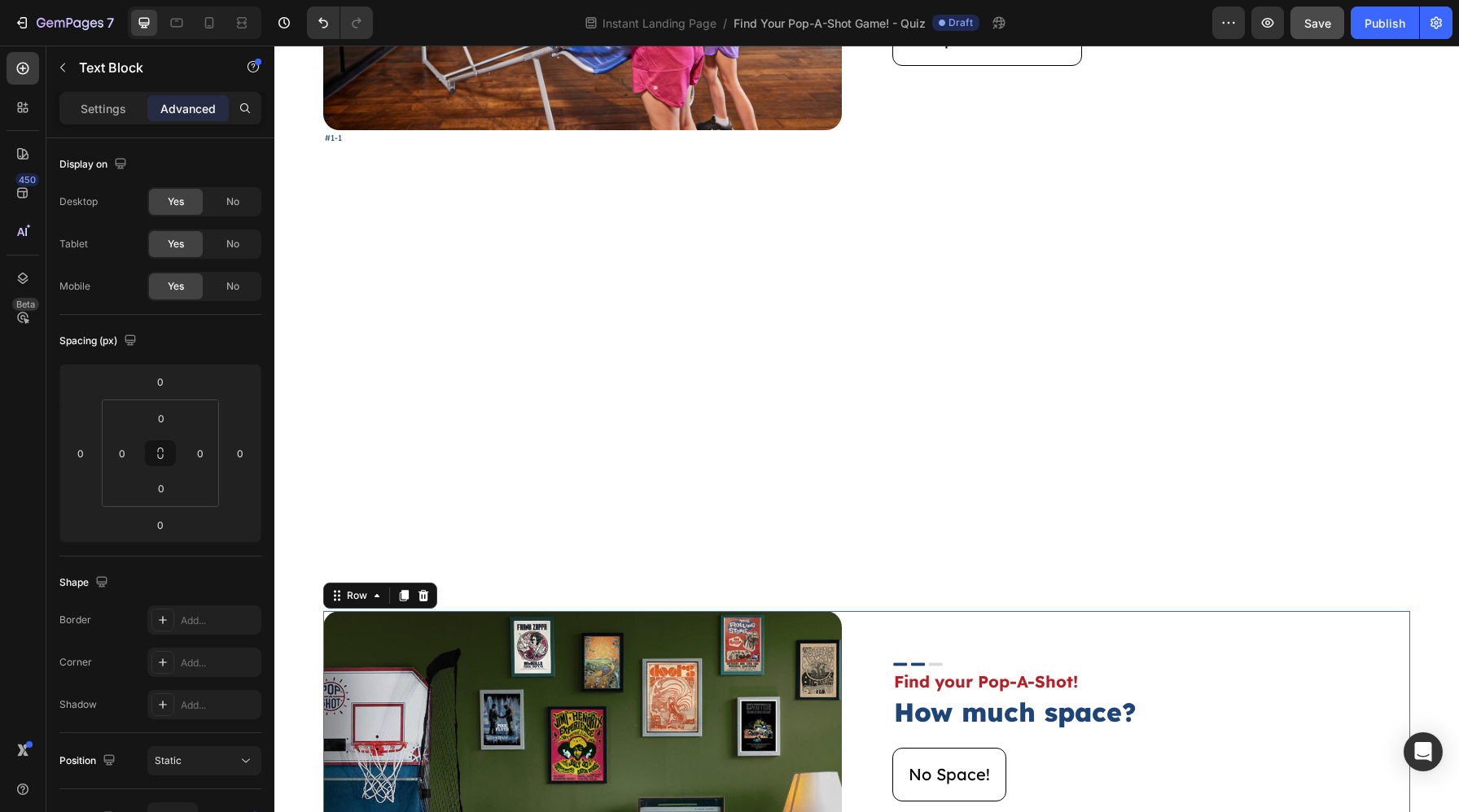
click at [1018, 640] on div "Image Find your Pop-A-Shot! Text Block How much space? Heading No Space! Button…" at bounding box center [1152, 813] width 518 height 403
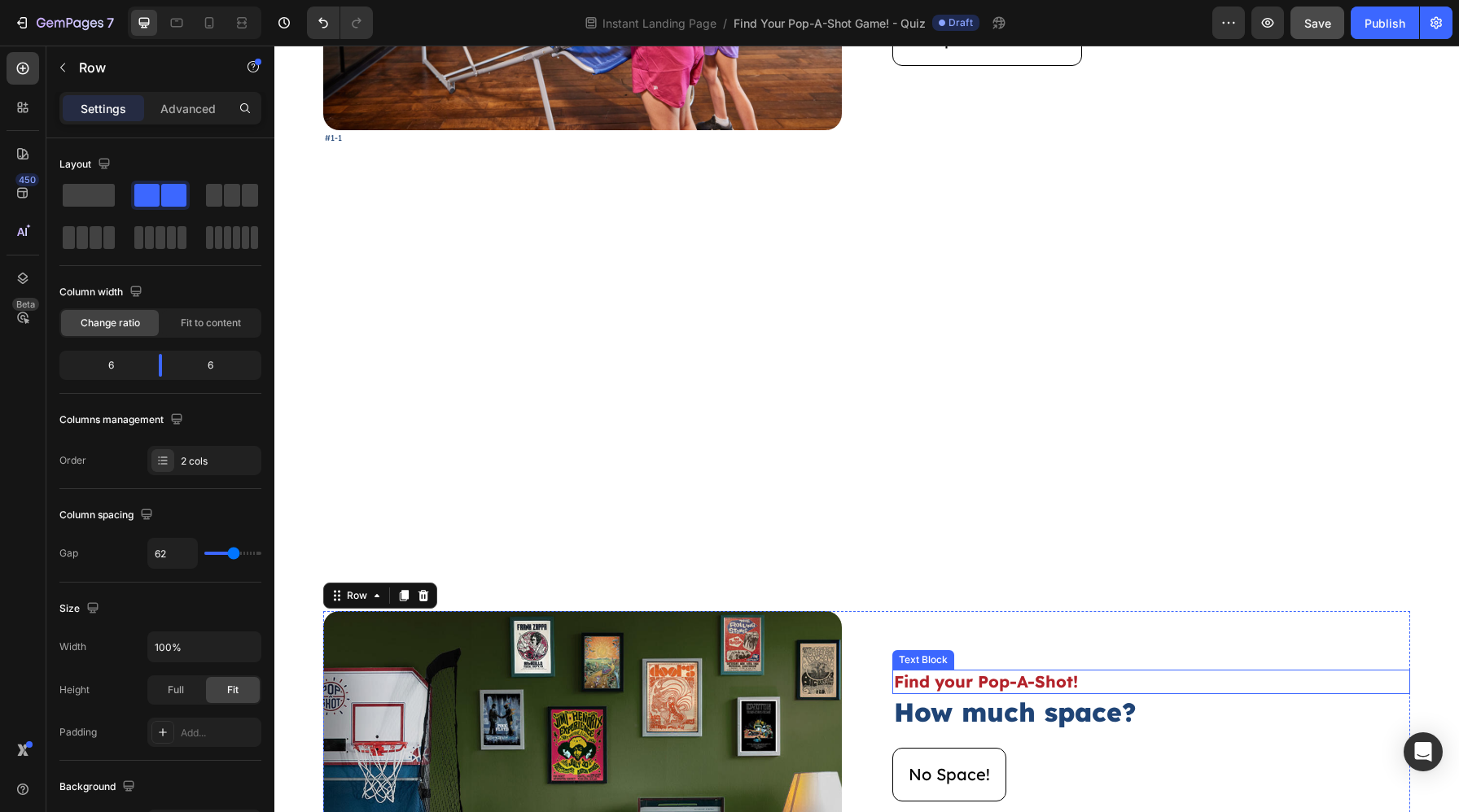
click at [1018, 675] on p "Find your Pop-A-Shot!" at bounding box center [1152, 681] width 515 height 21
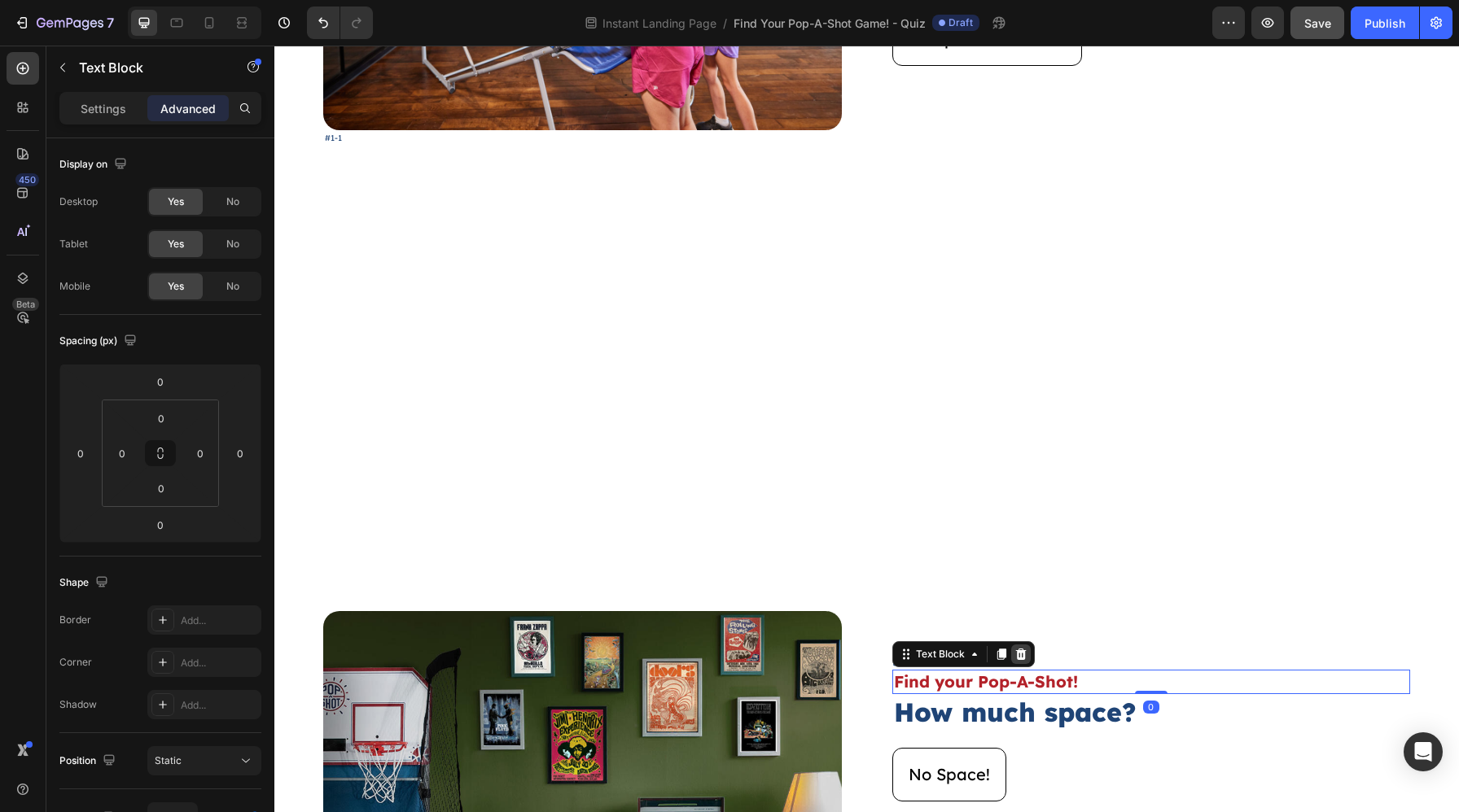
click at [1022, 663] on div at bounding box center [1020, 654] width 19 height 19
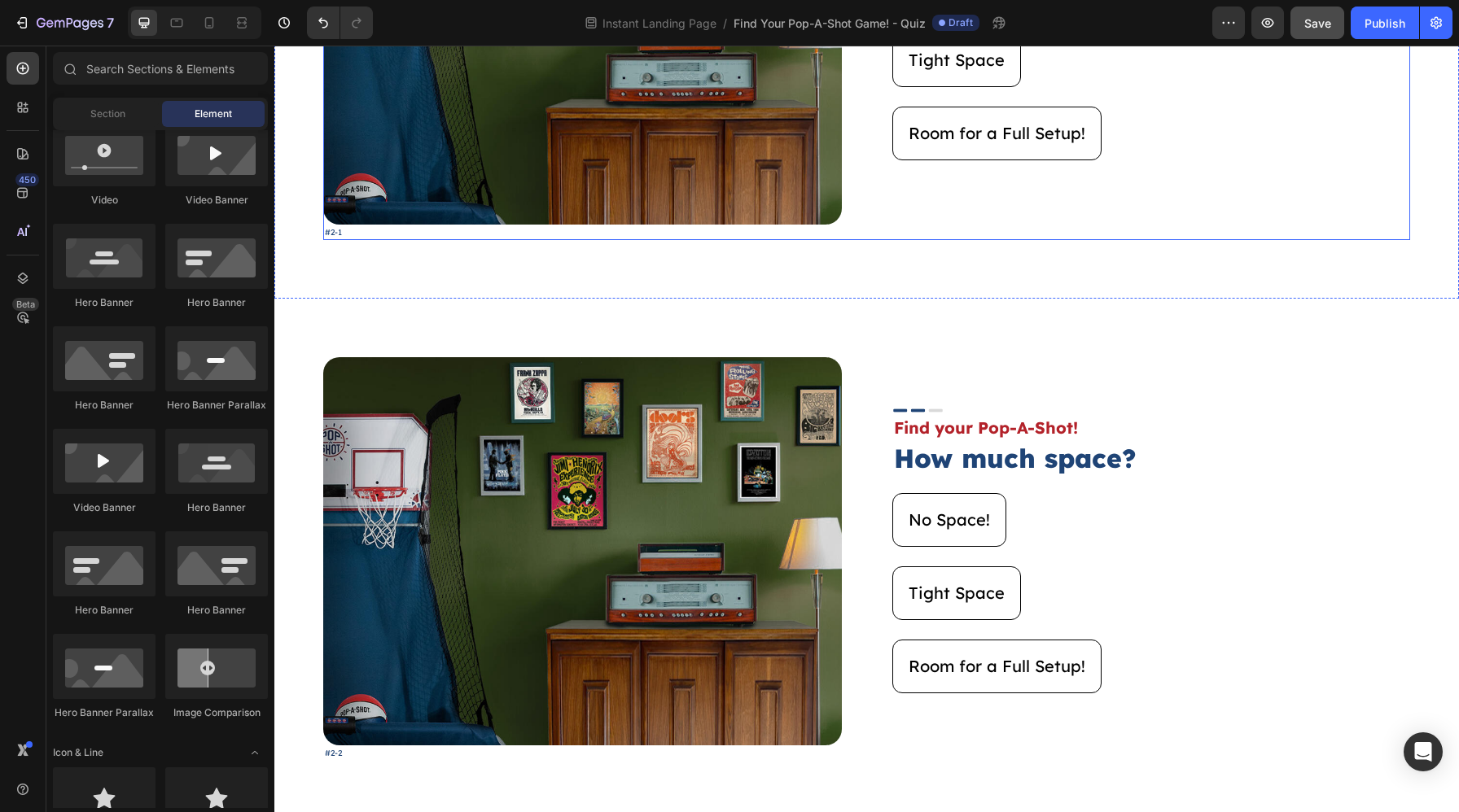
scroll to position [1193, 0]
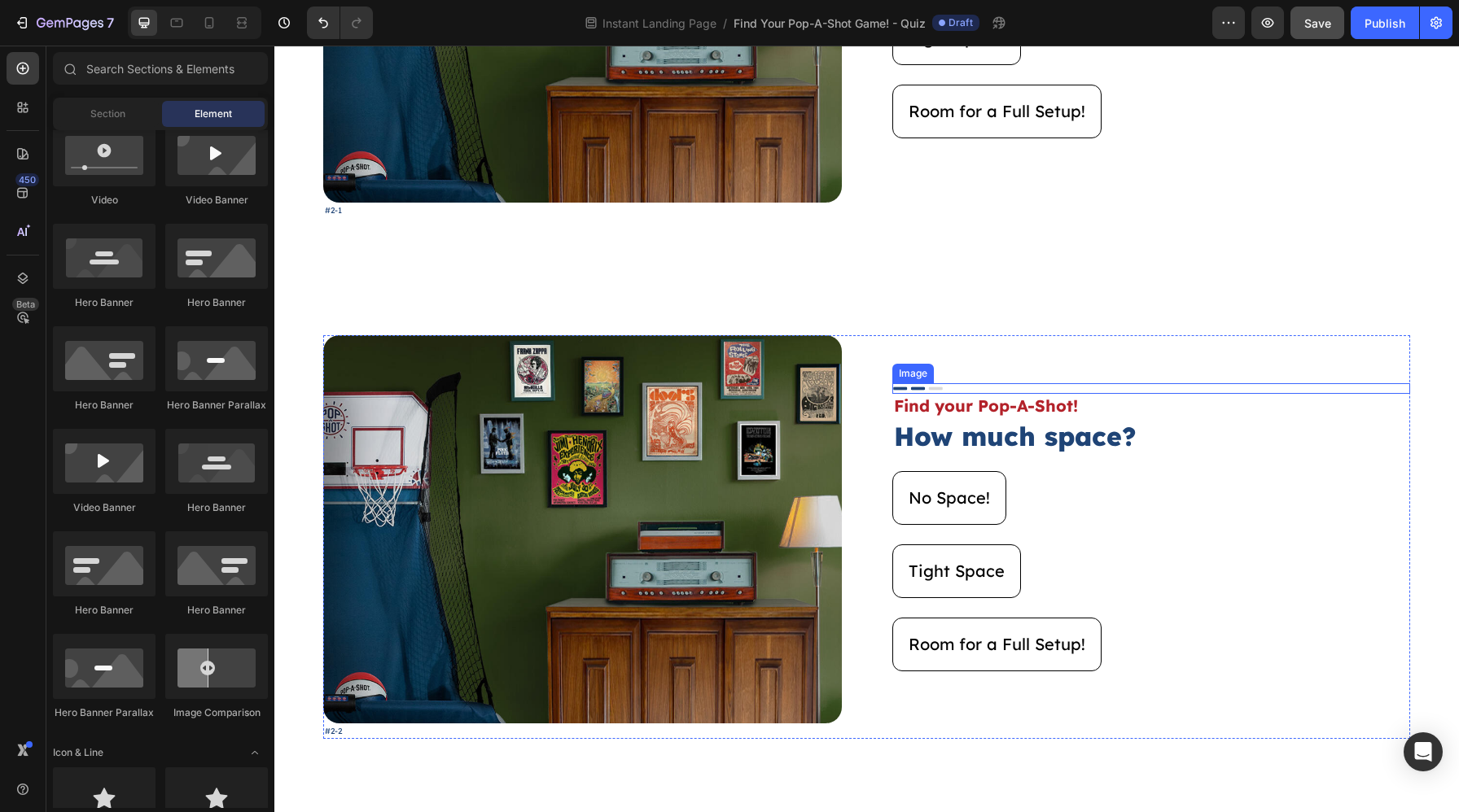
click at [1030, 392] on div at bounding box center [1152, 388] width 518 height 11
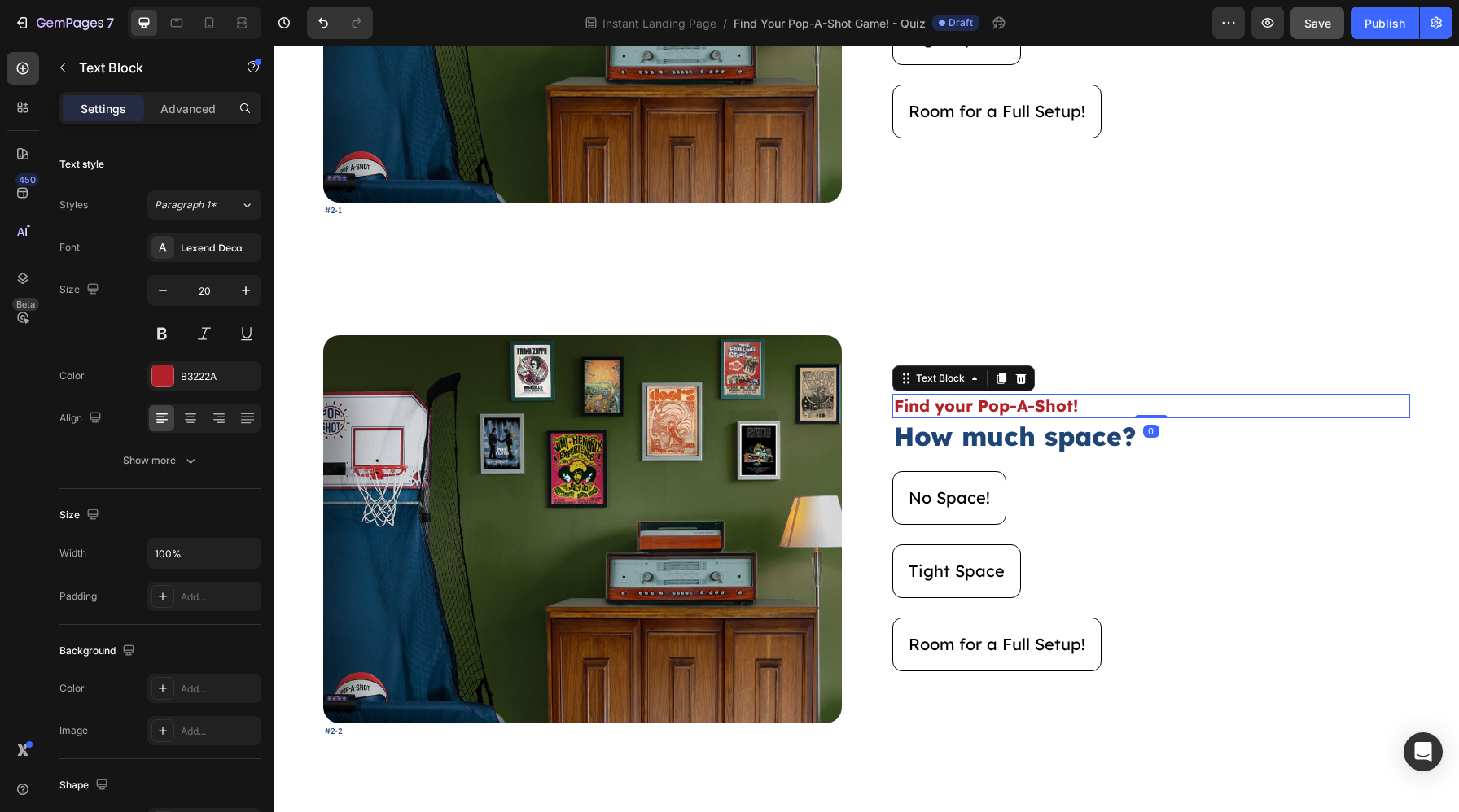
click at [1029, 409] on p "Find your Pop-A-Shot!" at bounding box center [1152, 406] width 515 height 21
click at [1027, 380] on div at bounding box center [1020, 378] width 19 height 19
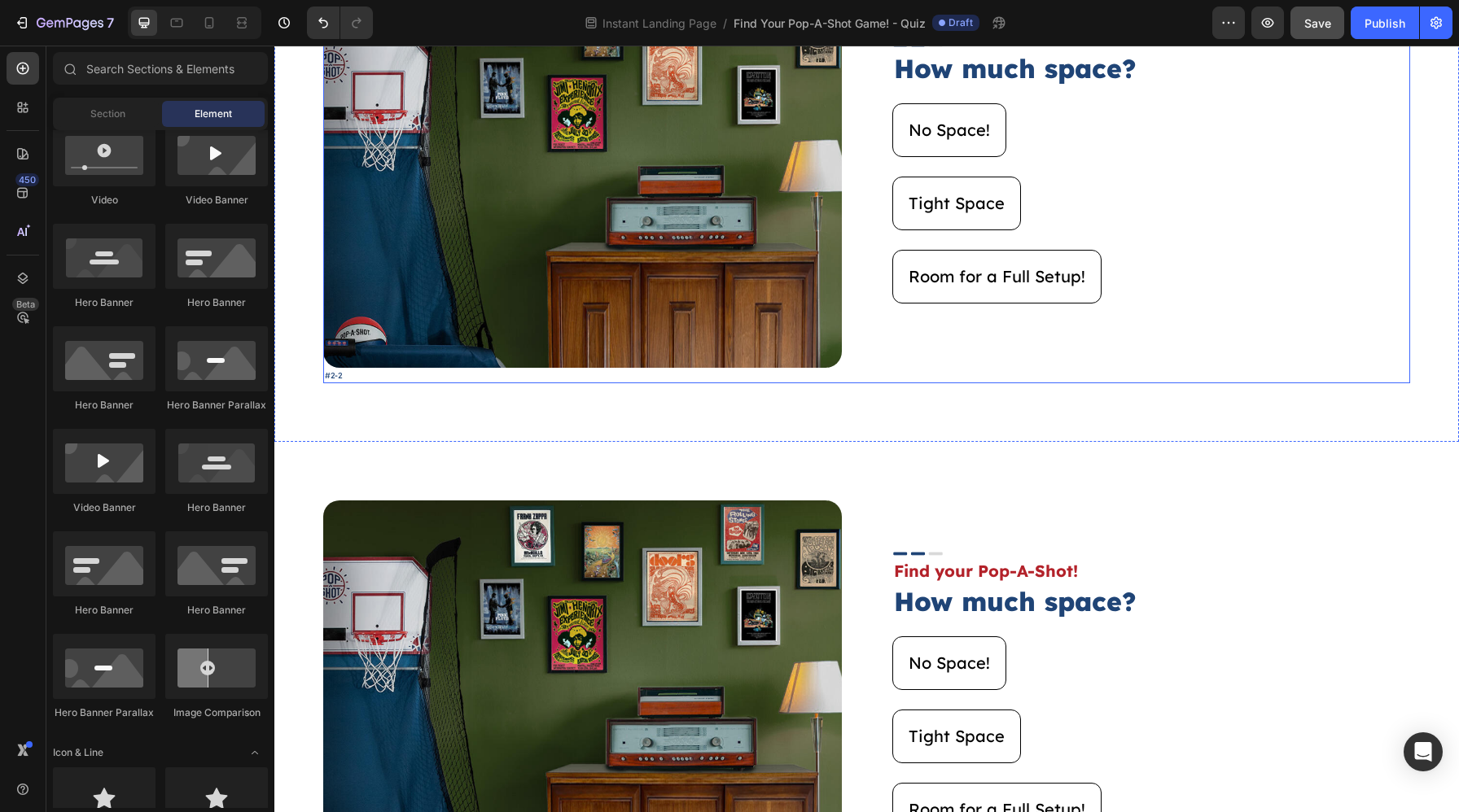
scroll to position [1565, 0]
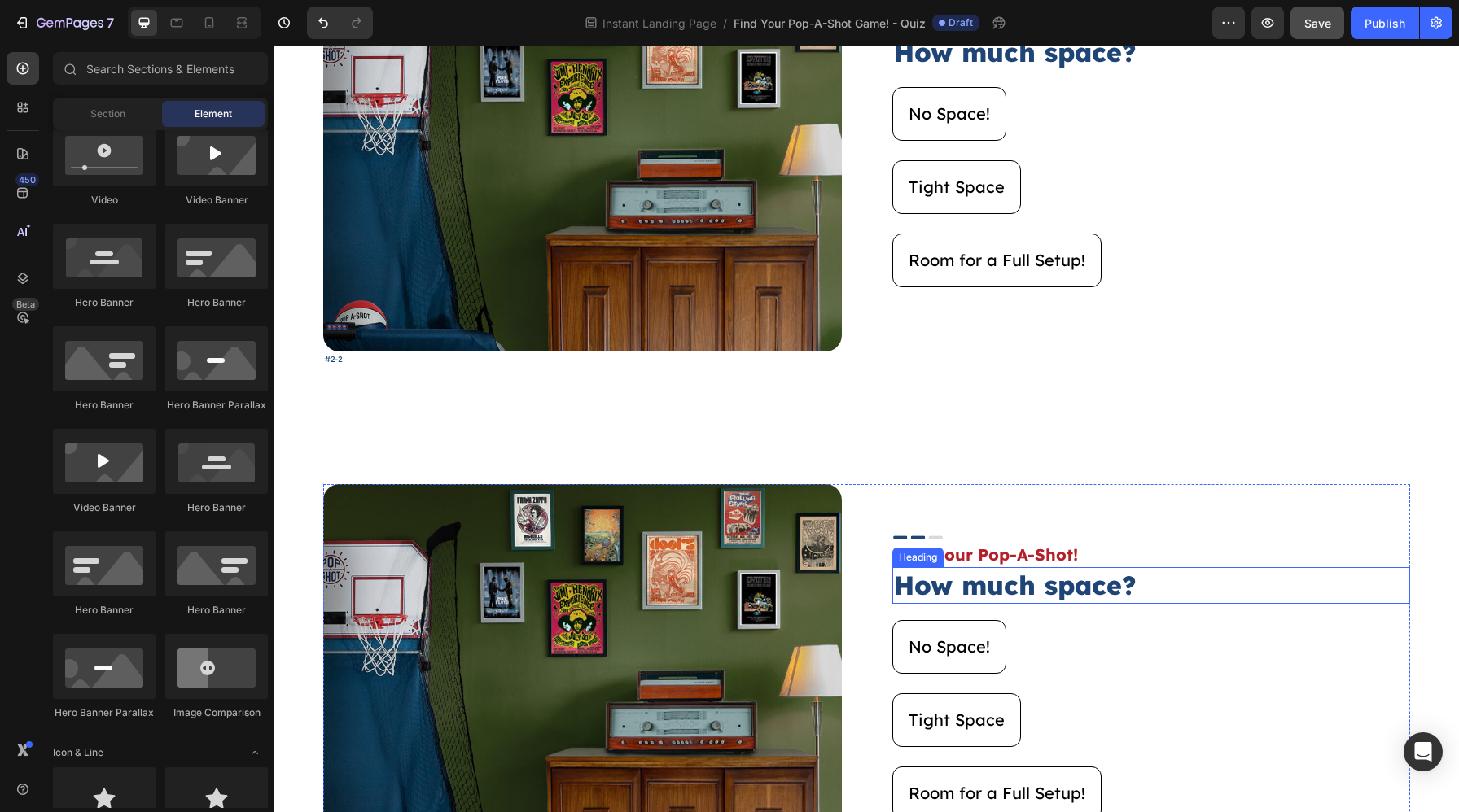
click at [1004, 558] on p "Find your Pop-A-Shot!" at bounding box center [1152, 555] width 515 height 21
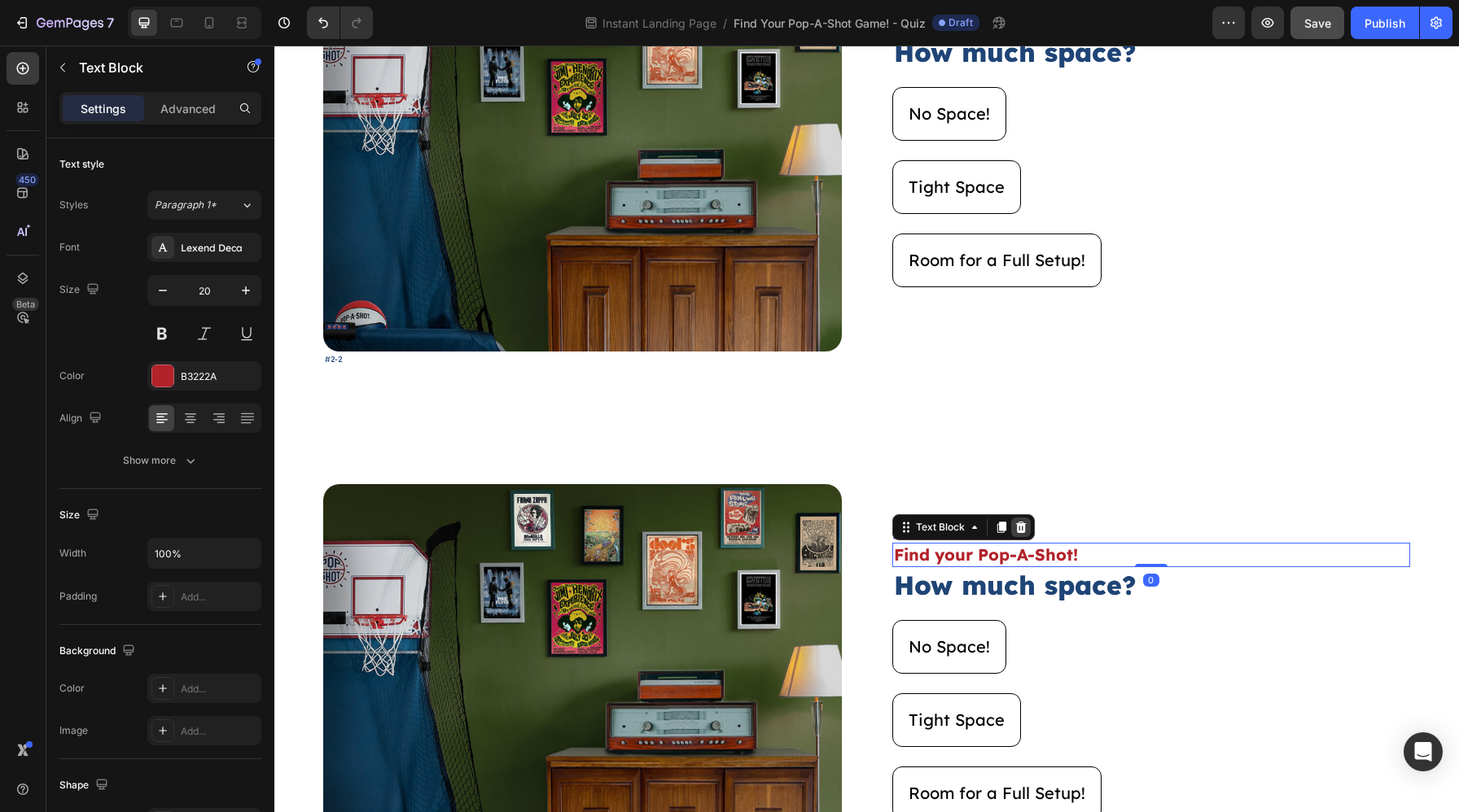
click at [1019, 527] on icon at bounding box center [1020, 527] width 11 height 11
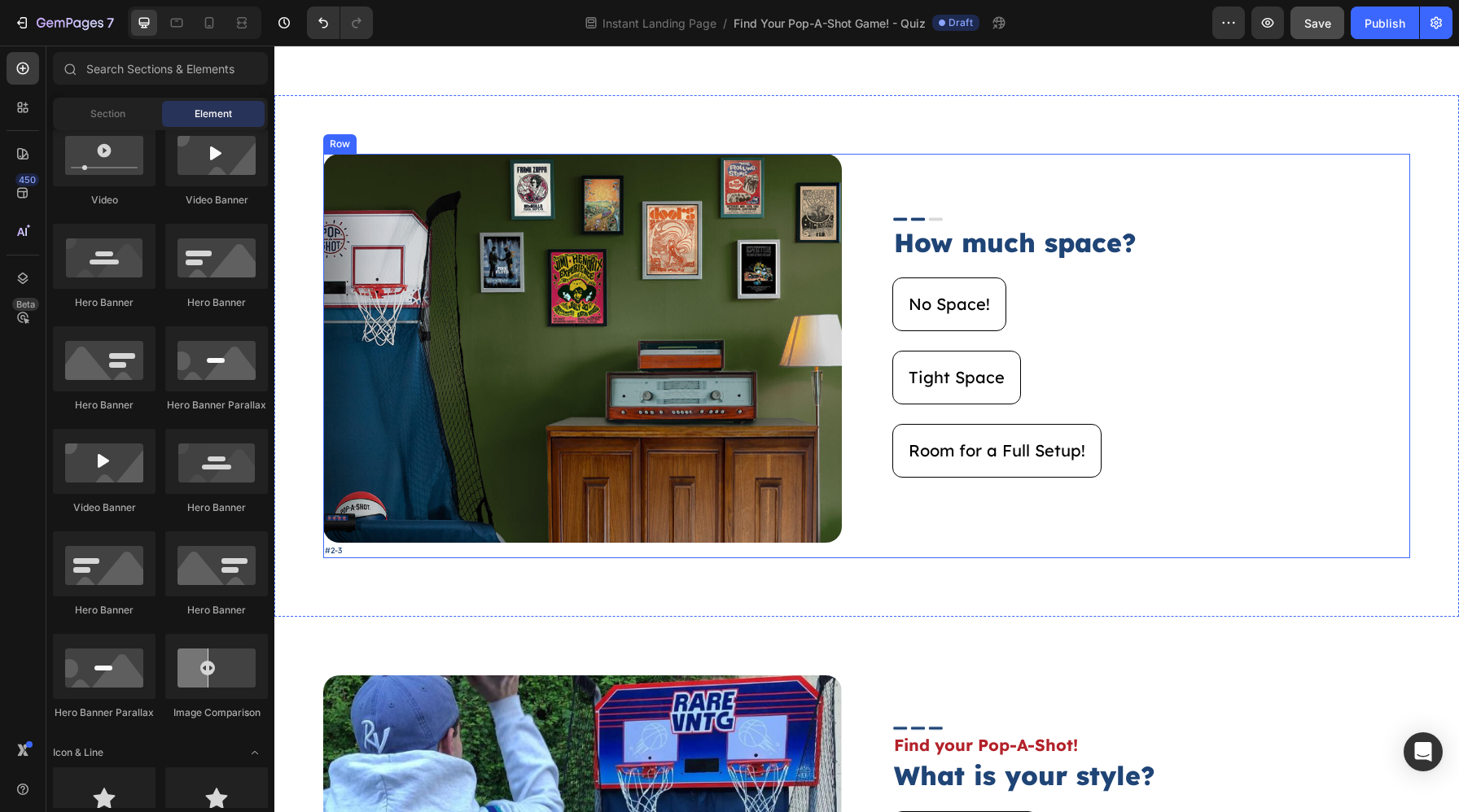
scroll to position [1957, 0]
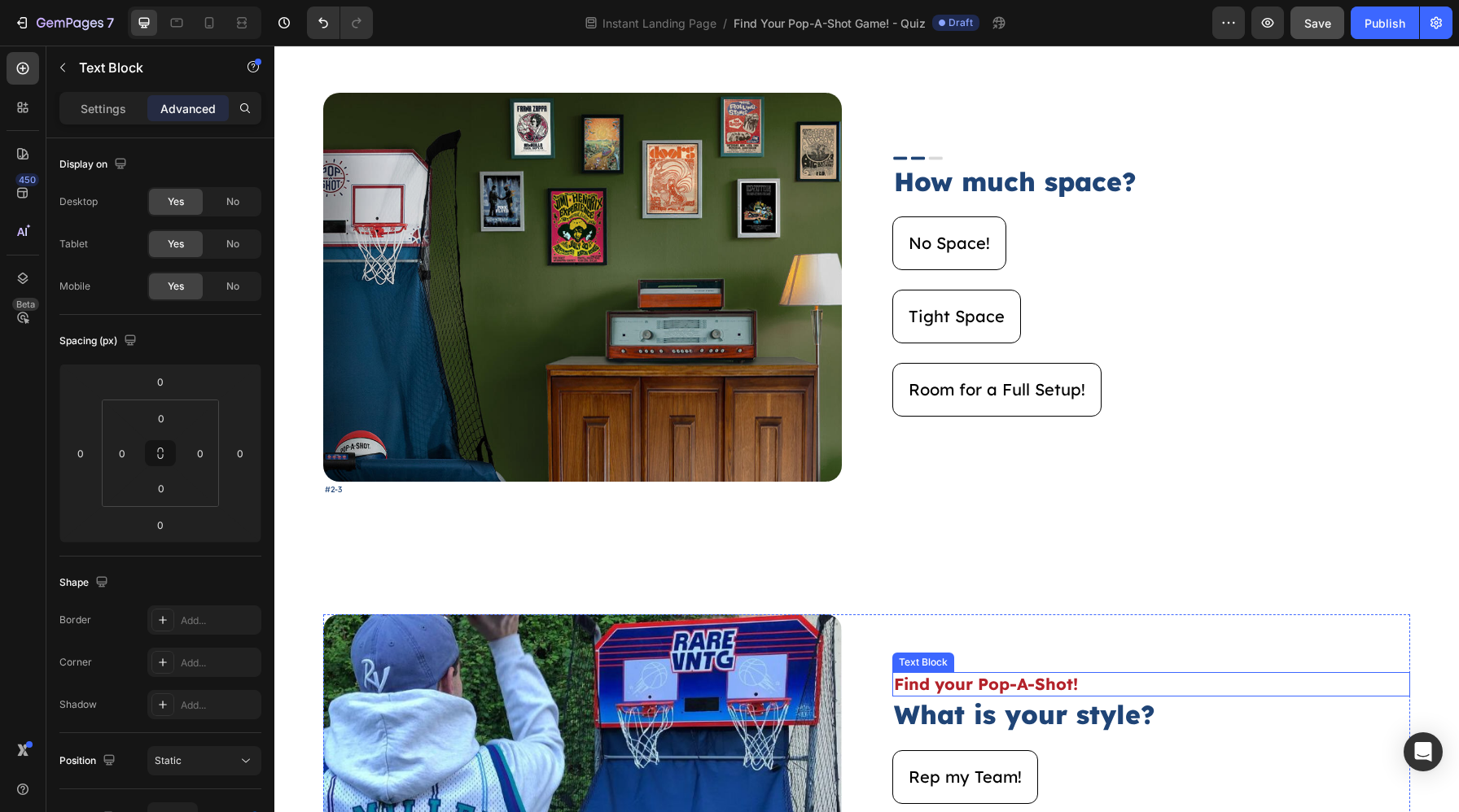
click at [1011, 693] on p "Find your Pop-A-Shot!" at bounding box center [1152, 684] width 515 height 21
click at [1017, 663] on icon at bounding box center [1020, 656] width 13 height 13
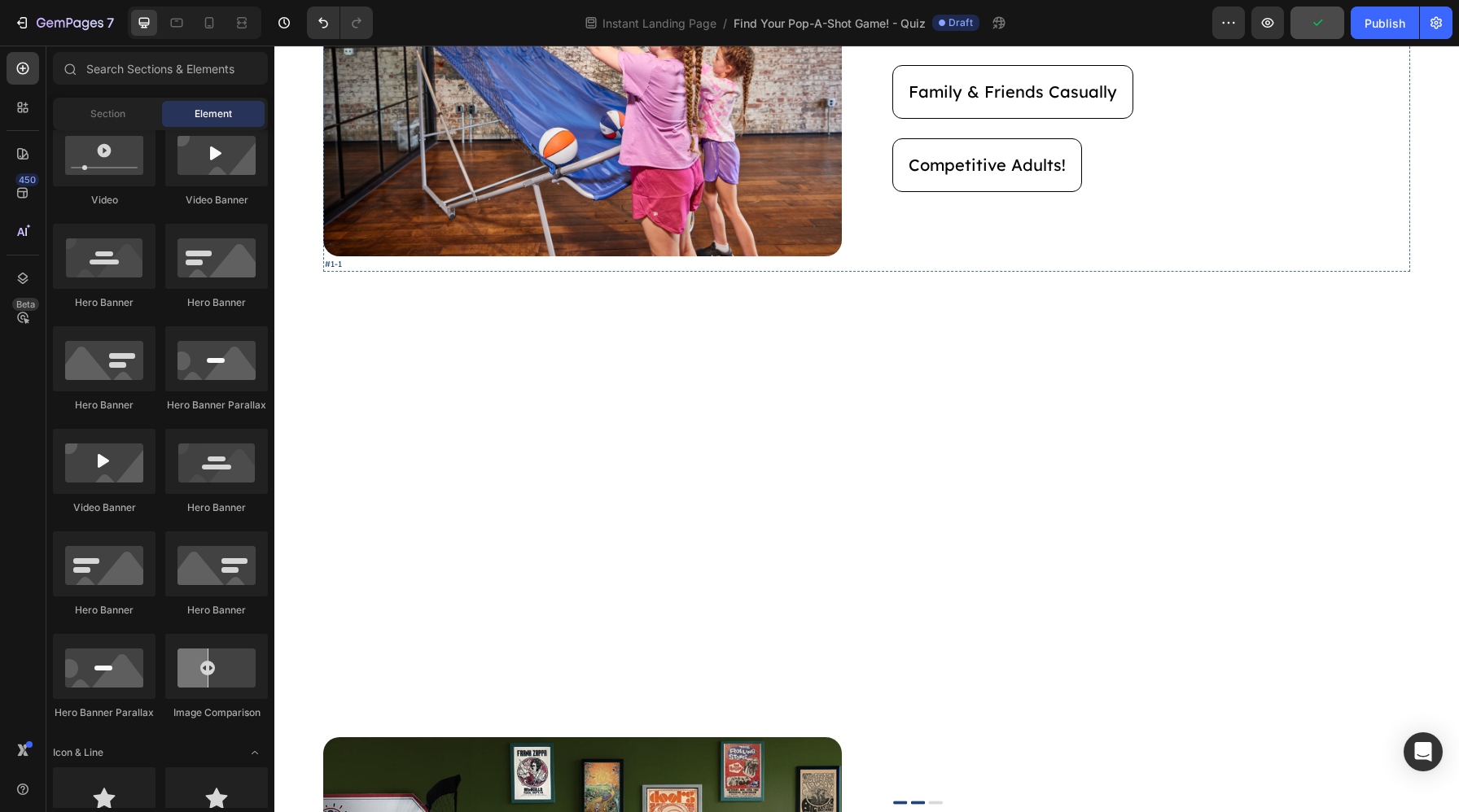
scroll to position [0, 0]
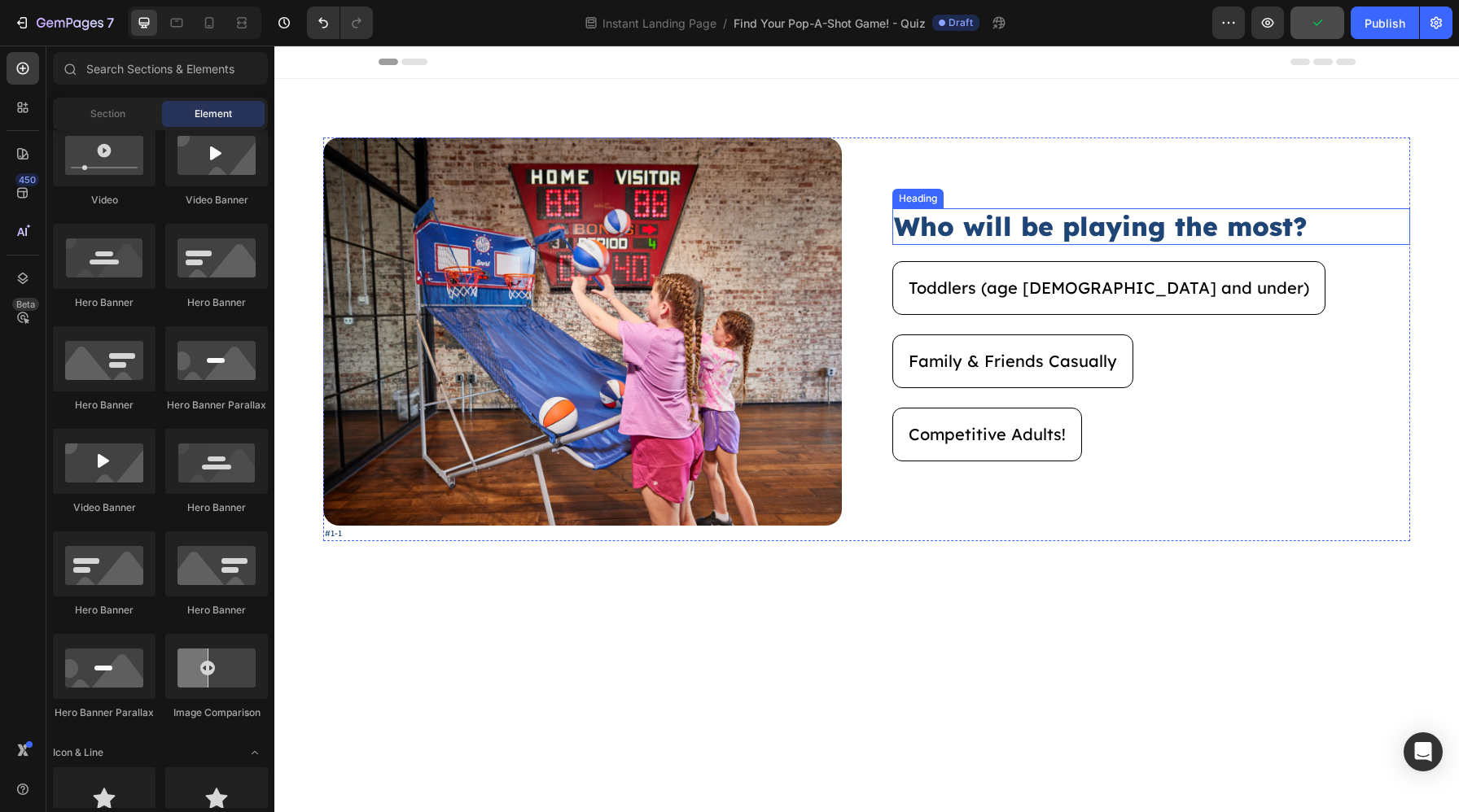
click at [948, 232] on h2 "Who will be playing the most?" at bounding box center [1152, 227] width 518 height 37
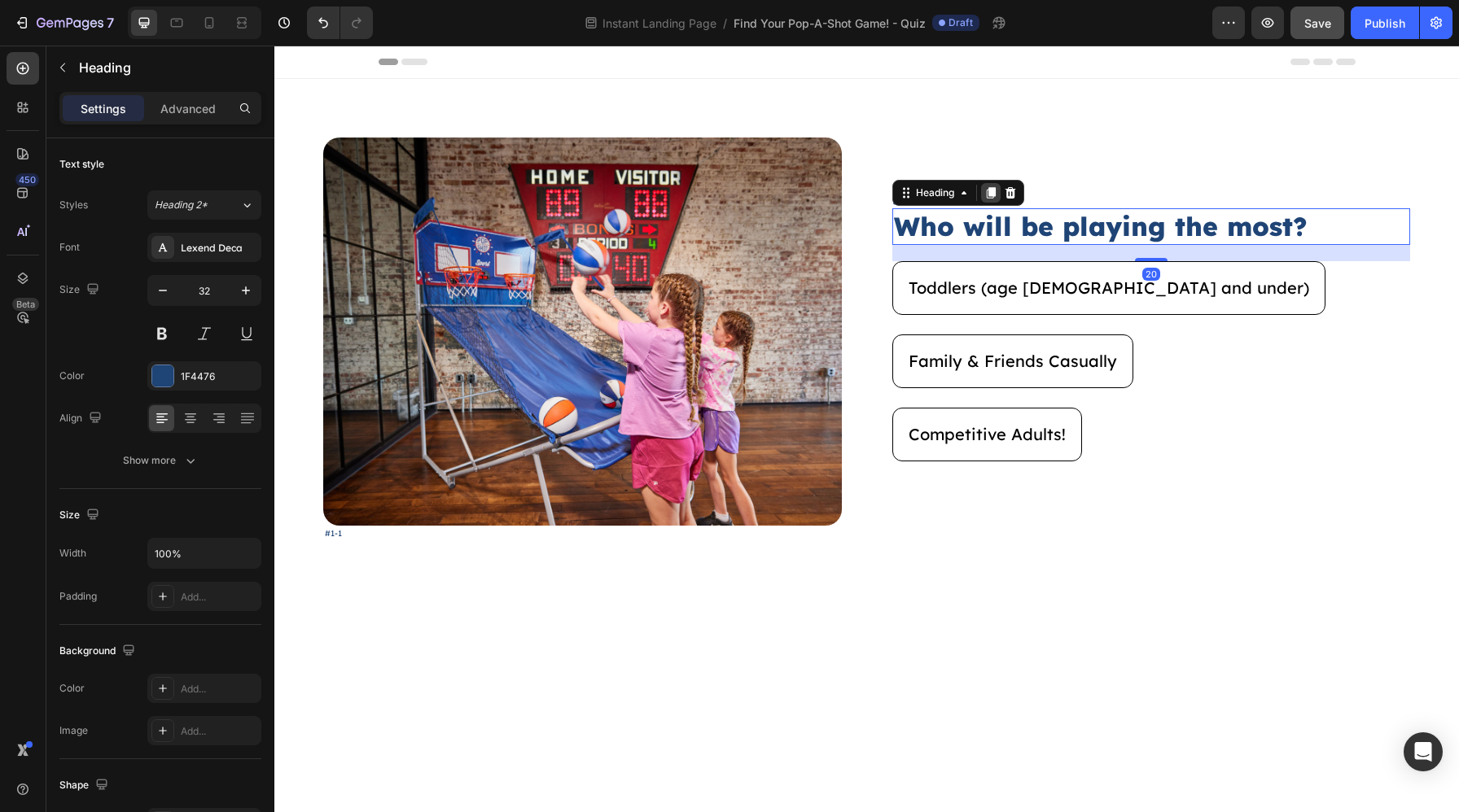
click at [987, 193] on icon at bounding box center [990, 192] width 9 height 11
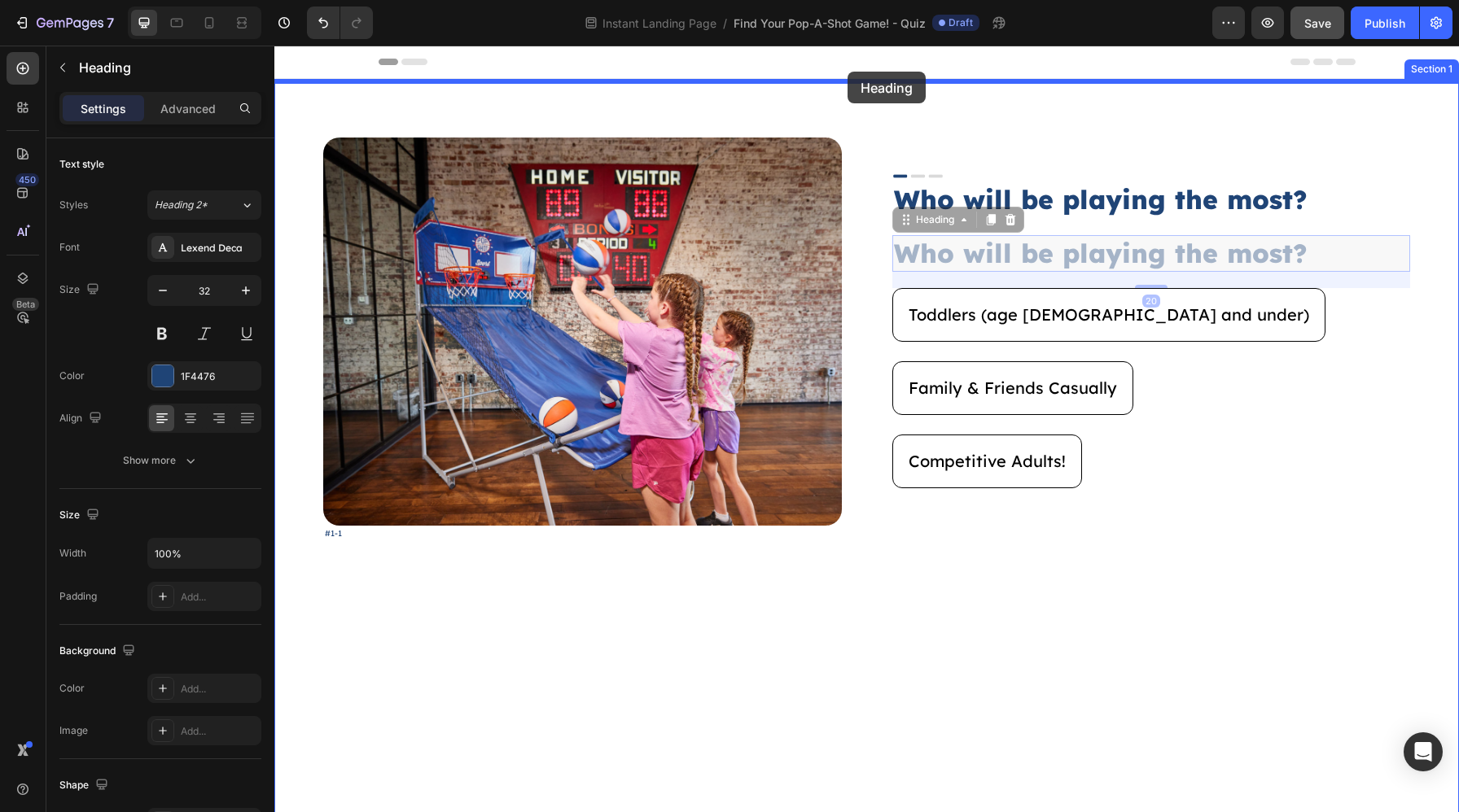
drag, startPoint x: 906, startPoint y: 220, endPoint x: 848, endPoint y: 72, distance: 159.0
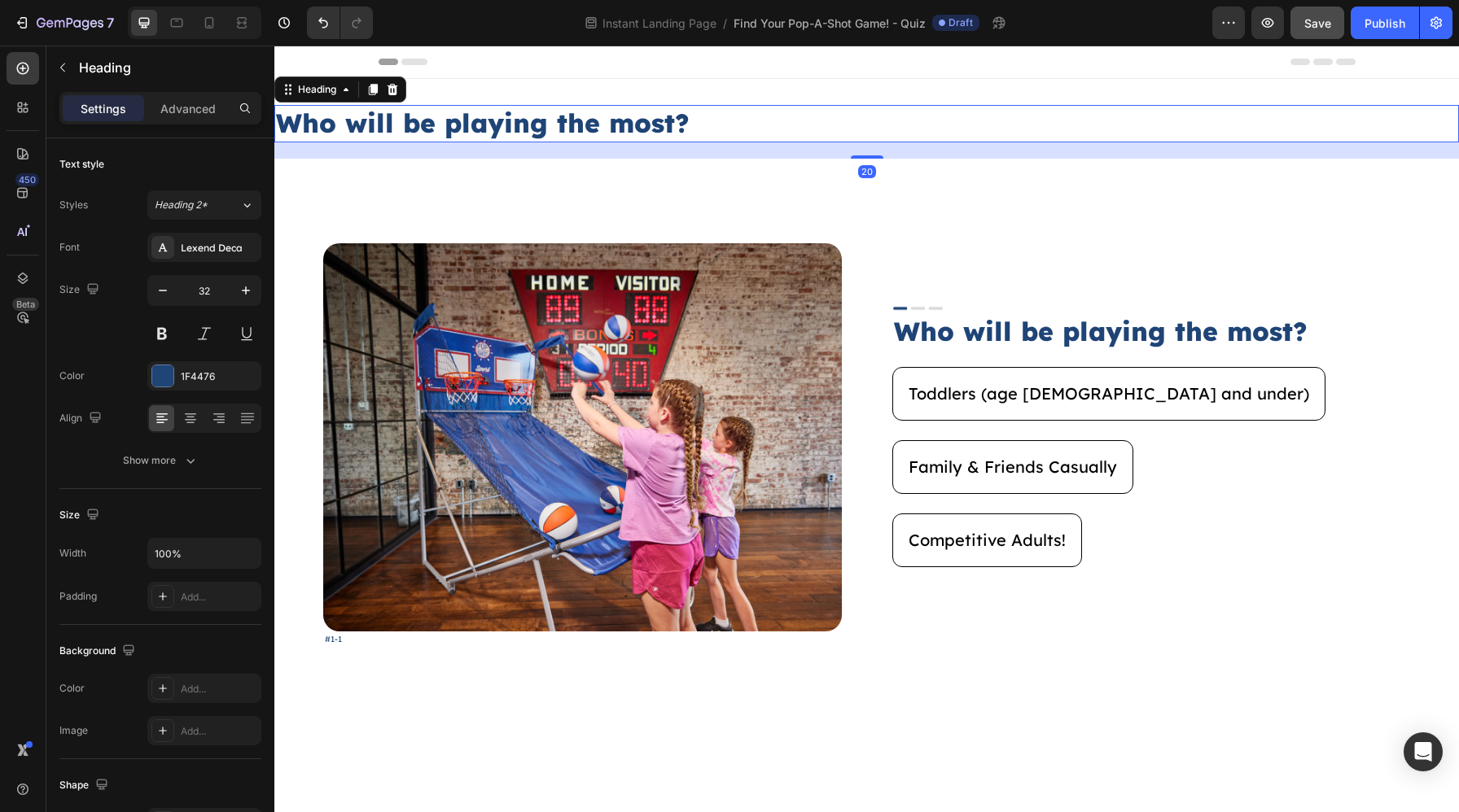
click at [784, 130] on h2 "Who will be playing the most?" at bounding box center [866, 123] width 1185 height 37
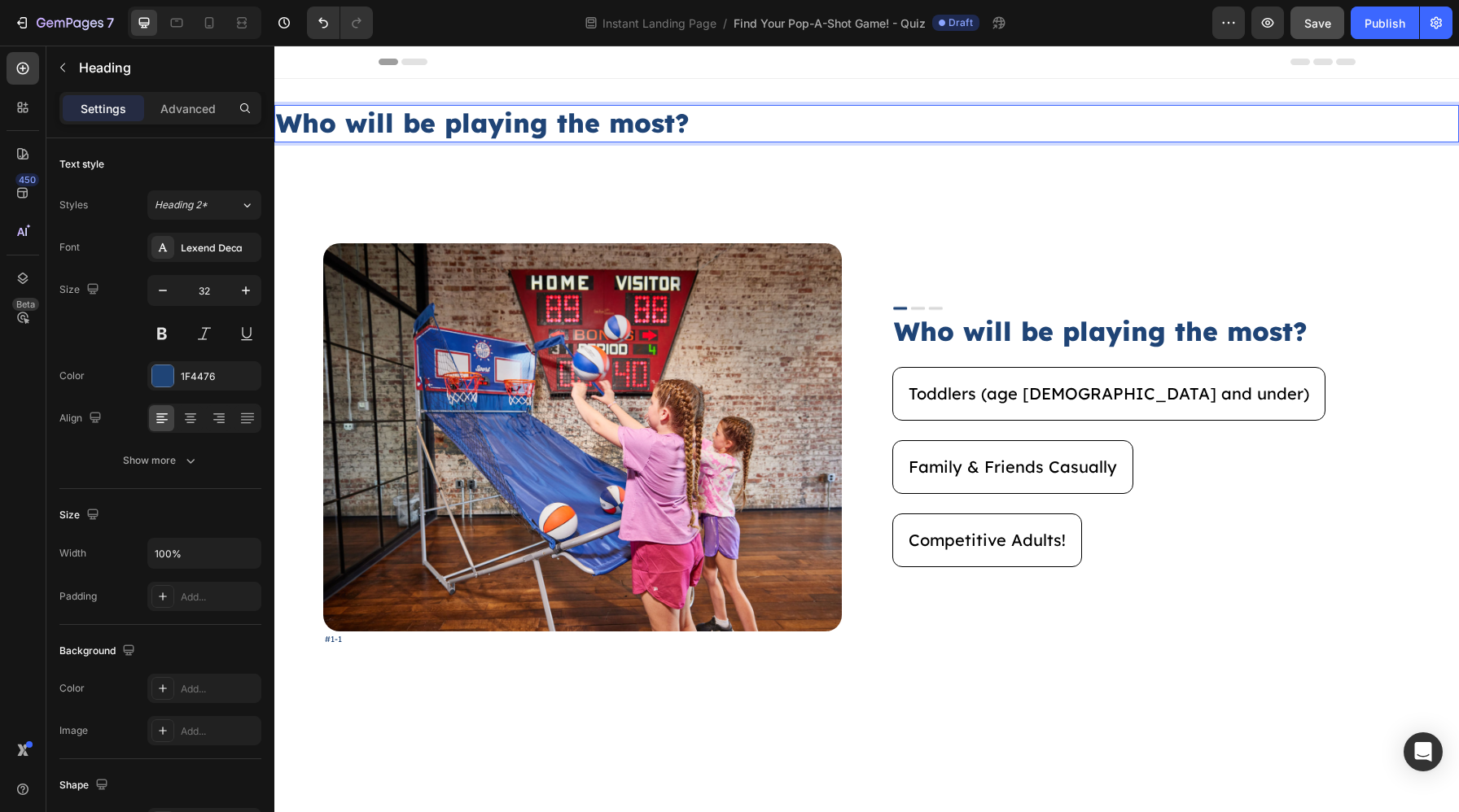
click at [784, 130] on p "Who will be playing the most?" at bounding box center [866, 123] width 1181 height 34
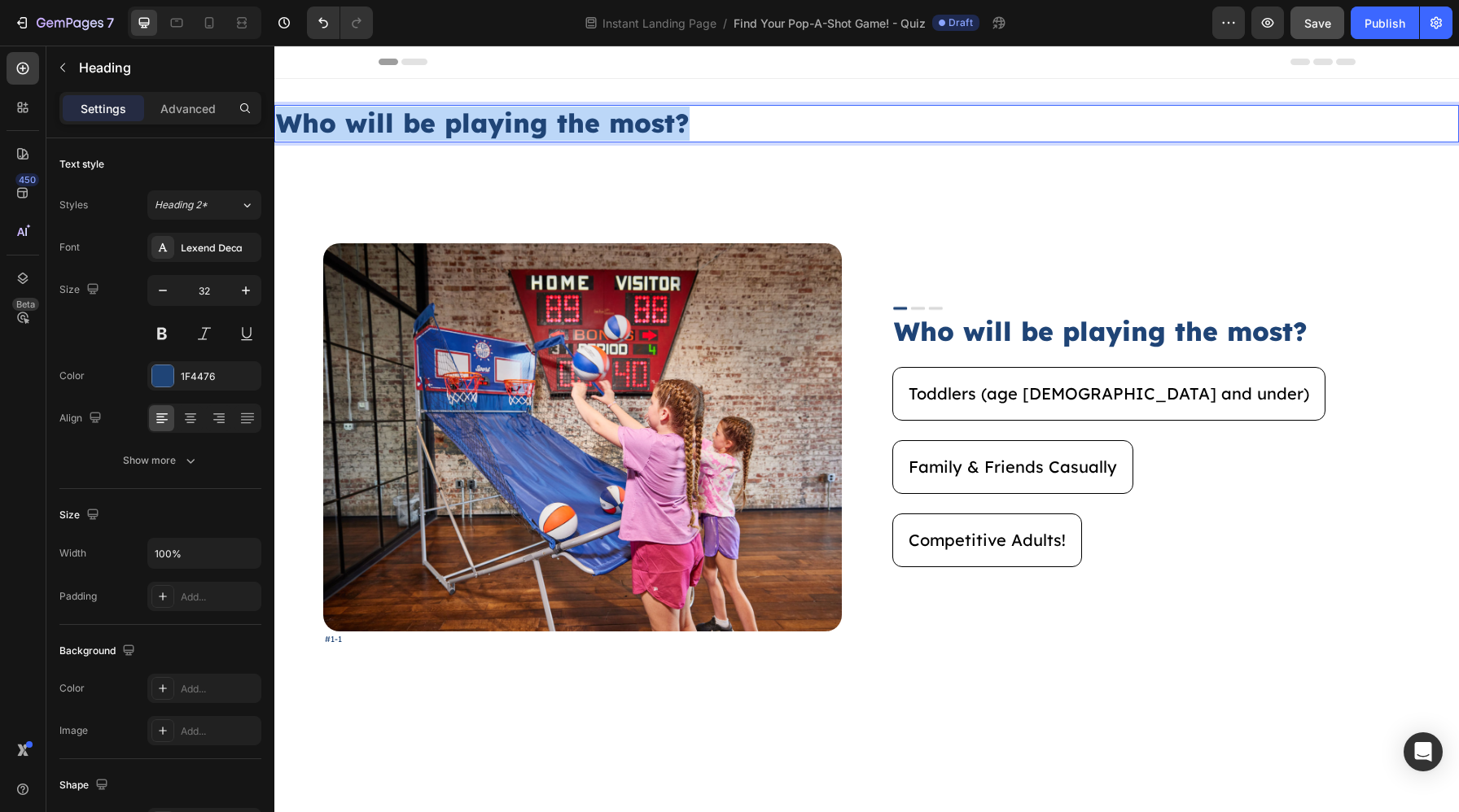
click at [784, 130] on p "Who will be playing the most?" at bounding box center [866, 123] width 1181 height 34
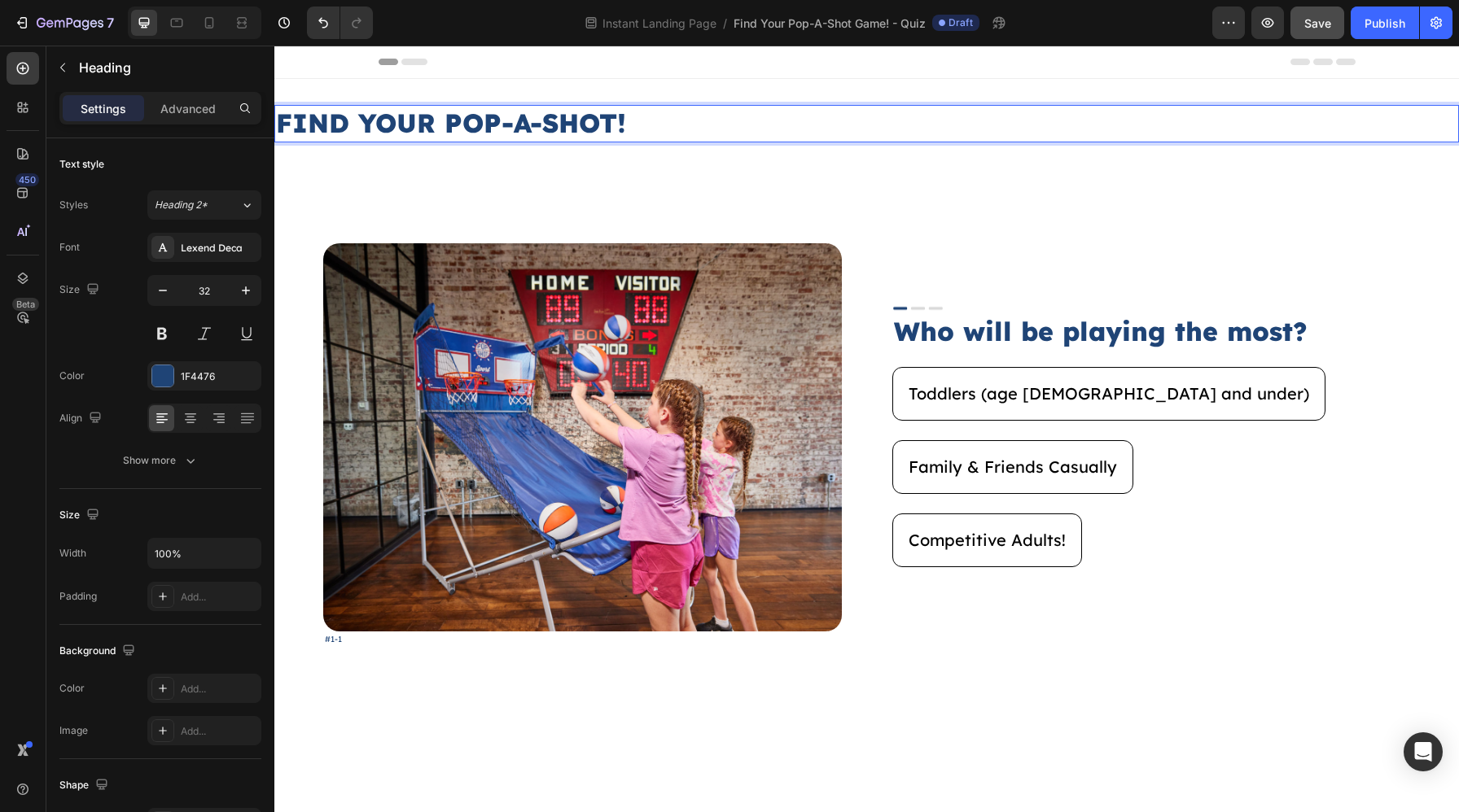
click at [755, 130] on p "FIND YOUR POP-A-SHOT!" at bounding box center [866, 123] width 1181 height 34
click at [755, 130] on p "FIND YOUR POP-A-SHOT" at bounding box center [866, 123] width 1181 height 34
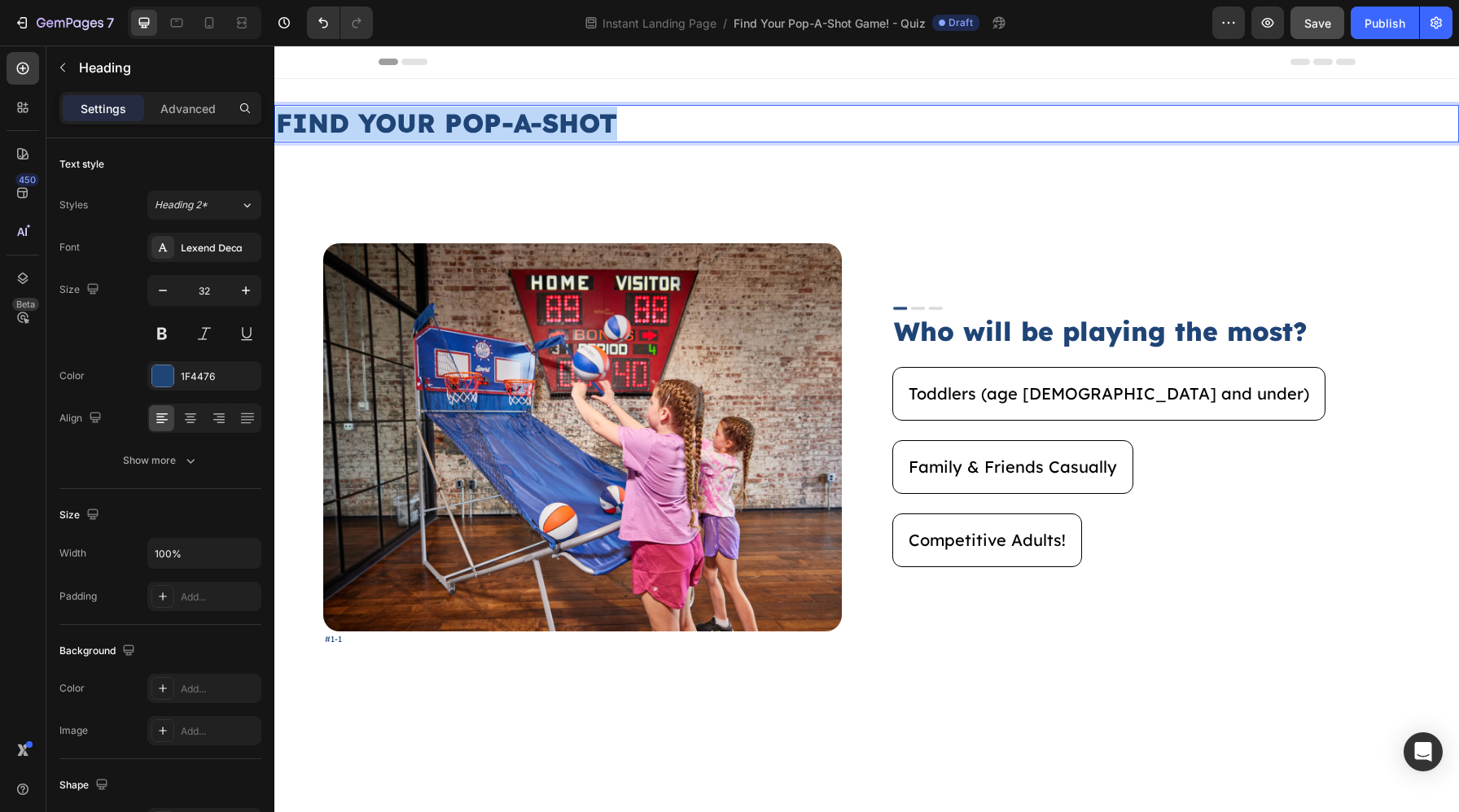
click at [755, 130] on p "FIND YOUR POP-A-SHOT" at bounding box center [866, 123] width 1181 height 34
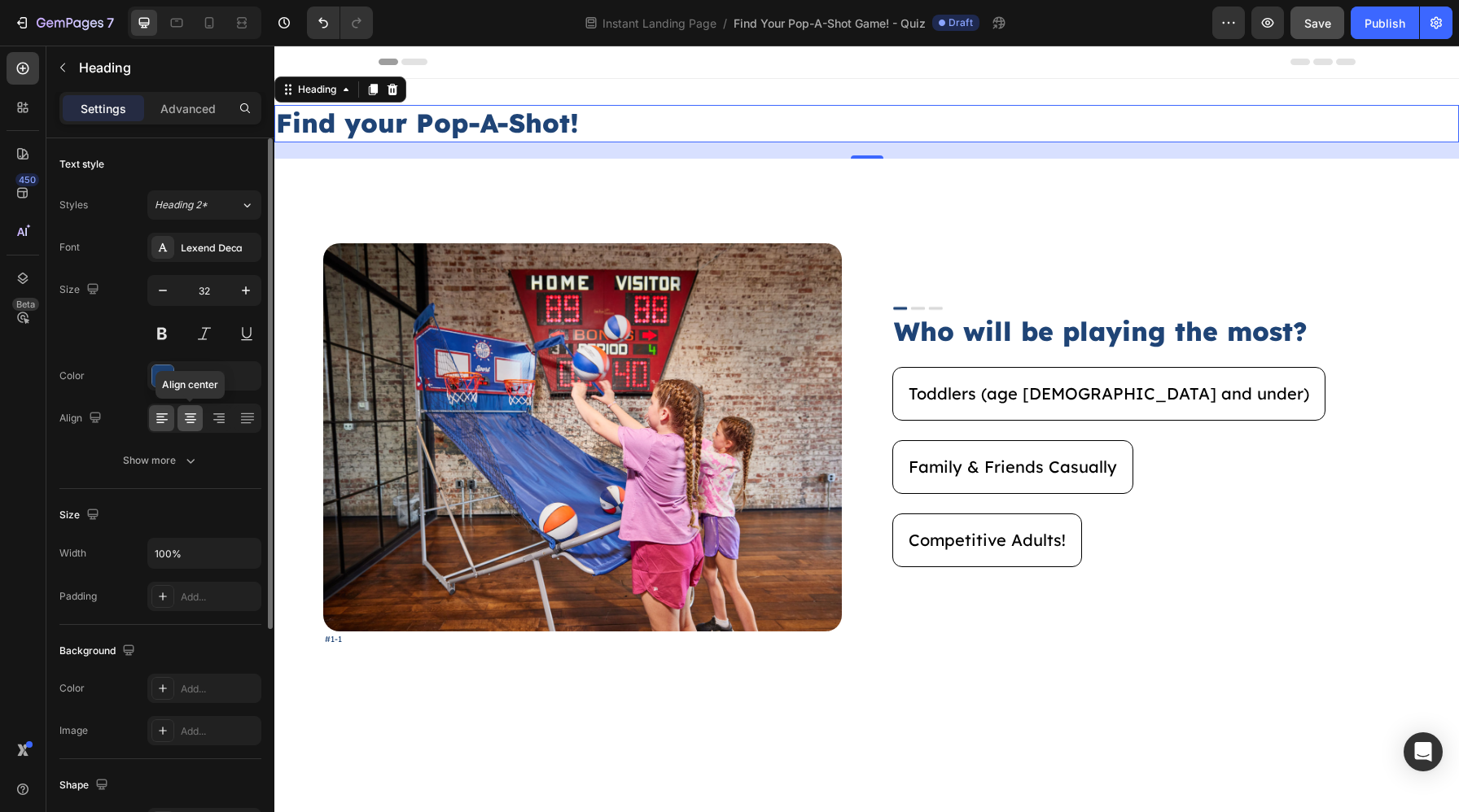
click at [192, 424] on icon at bounding box center [190, 418] width 16 height 16
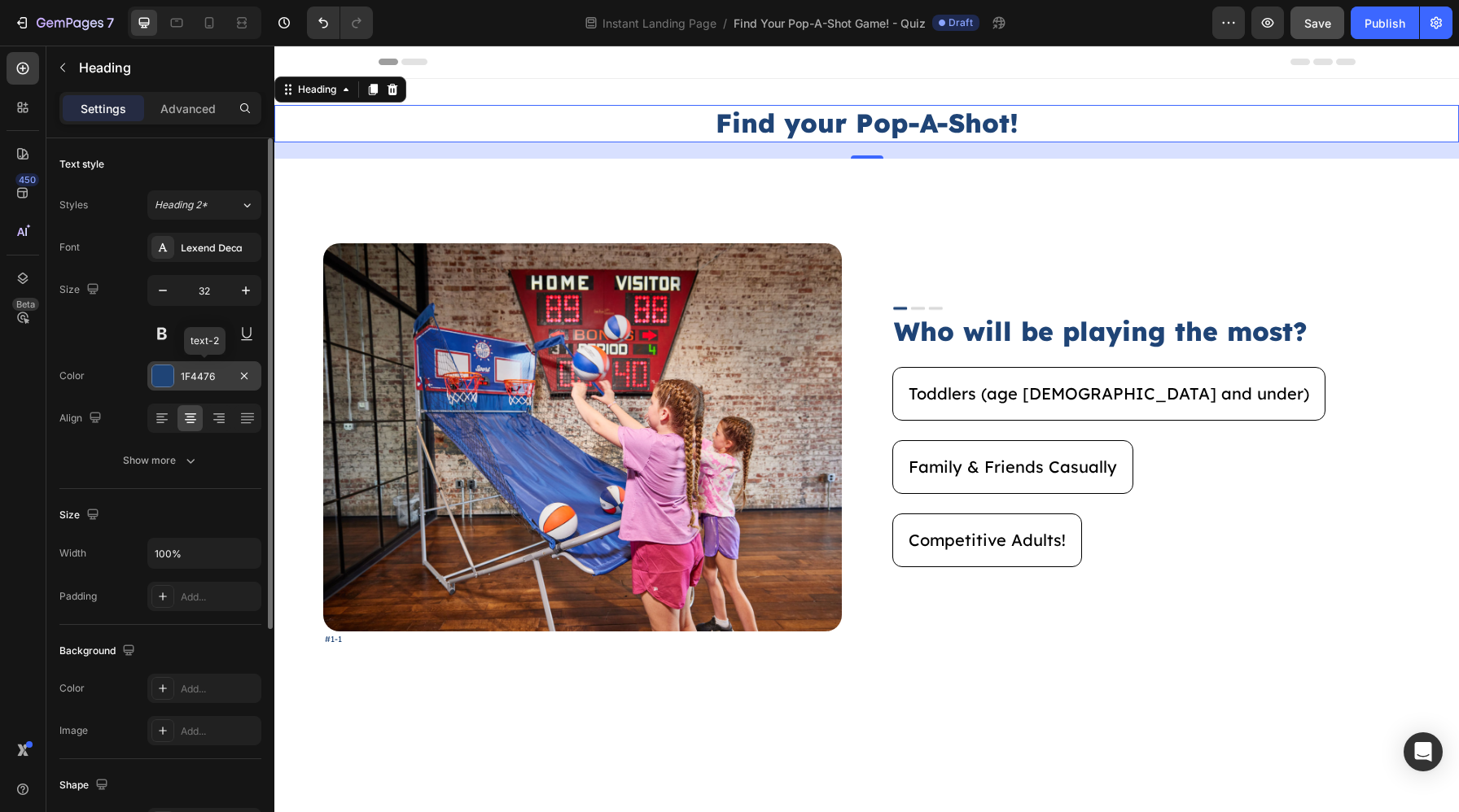
click at [207, 376] on div "1F4476" at bounding box center [204, 376] width 47 height 14
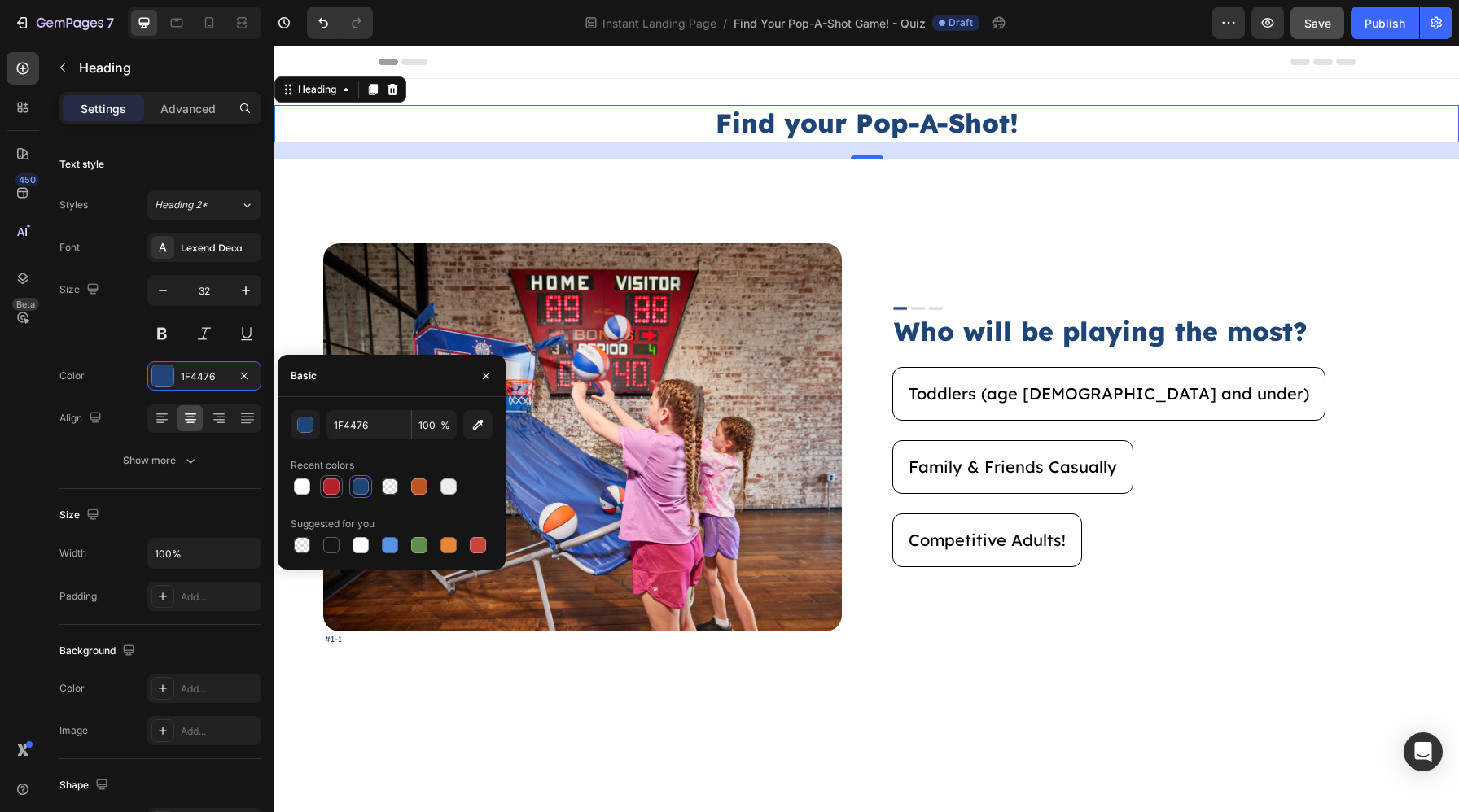
click at [326, 486] on div at bounding box center [331, 486] width 16 height 16
type input "B3222A"
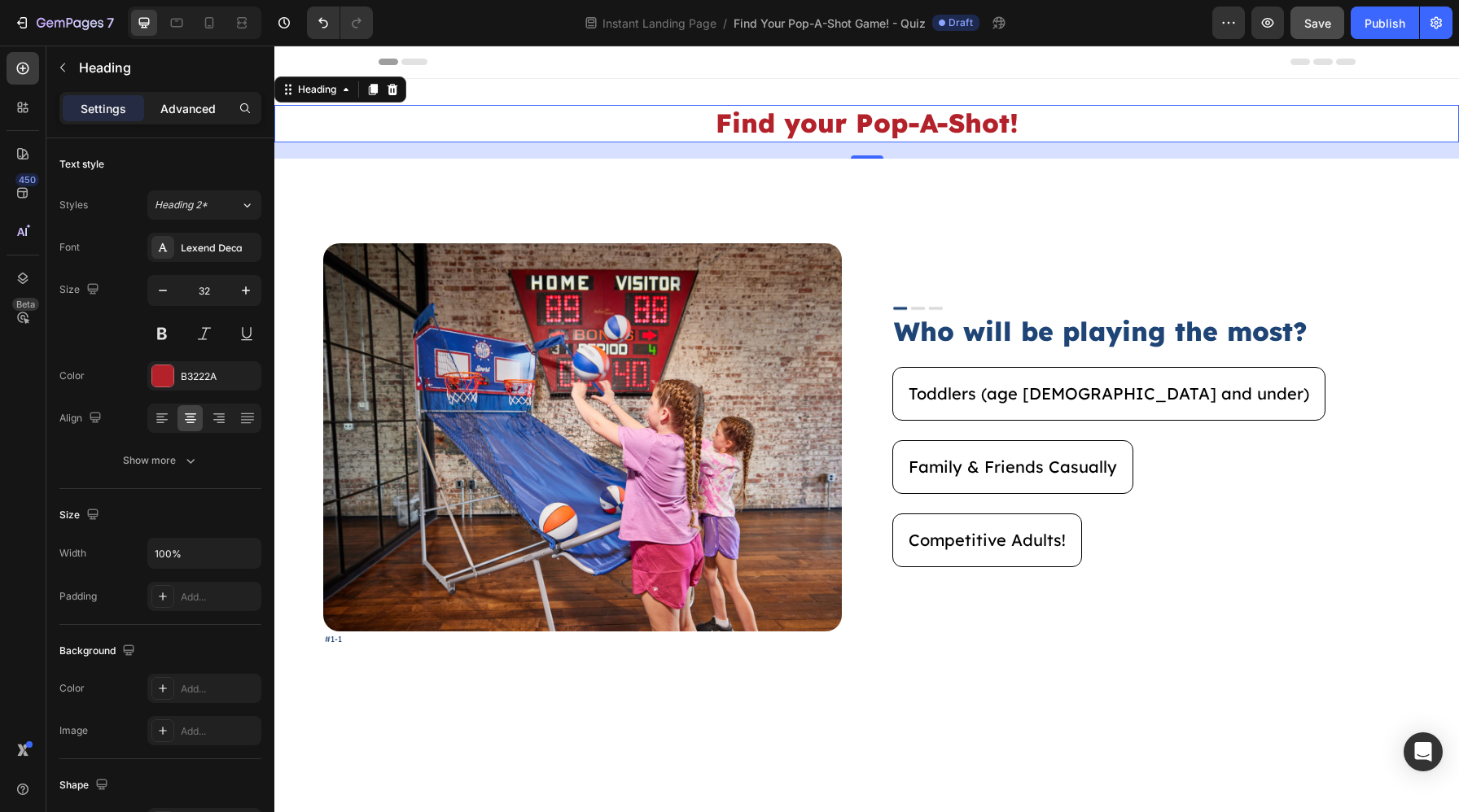
click at [187, 111] on p "Advanced" at bounding box center [188, 109] width 56 height 17
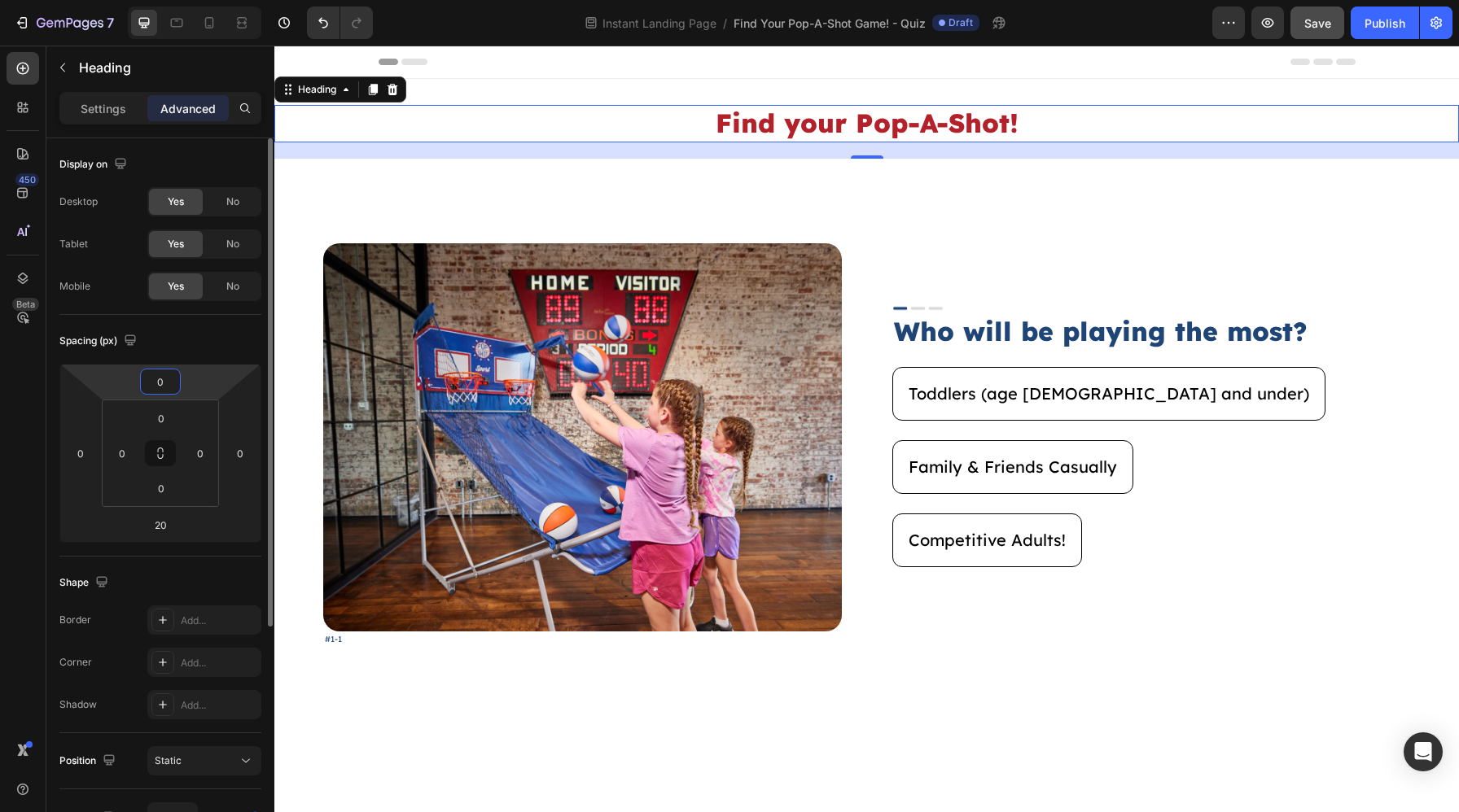
click at [184, 0] on html "7 Version history Instant Landing Page / Find Your Pop-A-Shot Game! - Quiz Draf…" at bounding box center [730, 0] width 1459 height 0
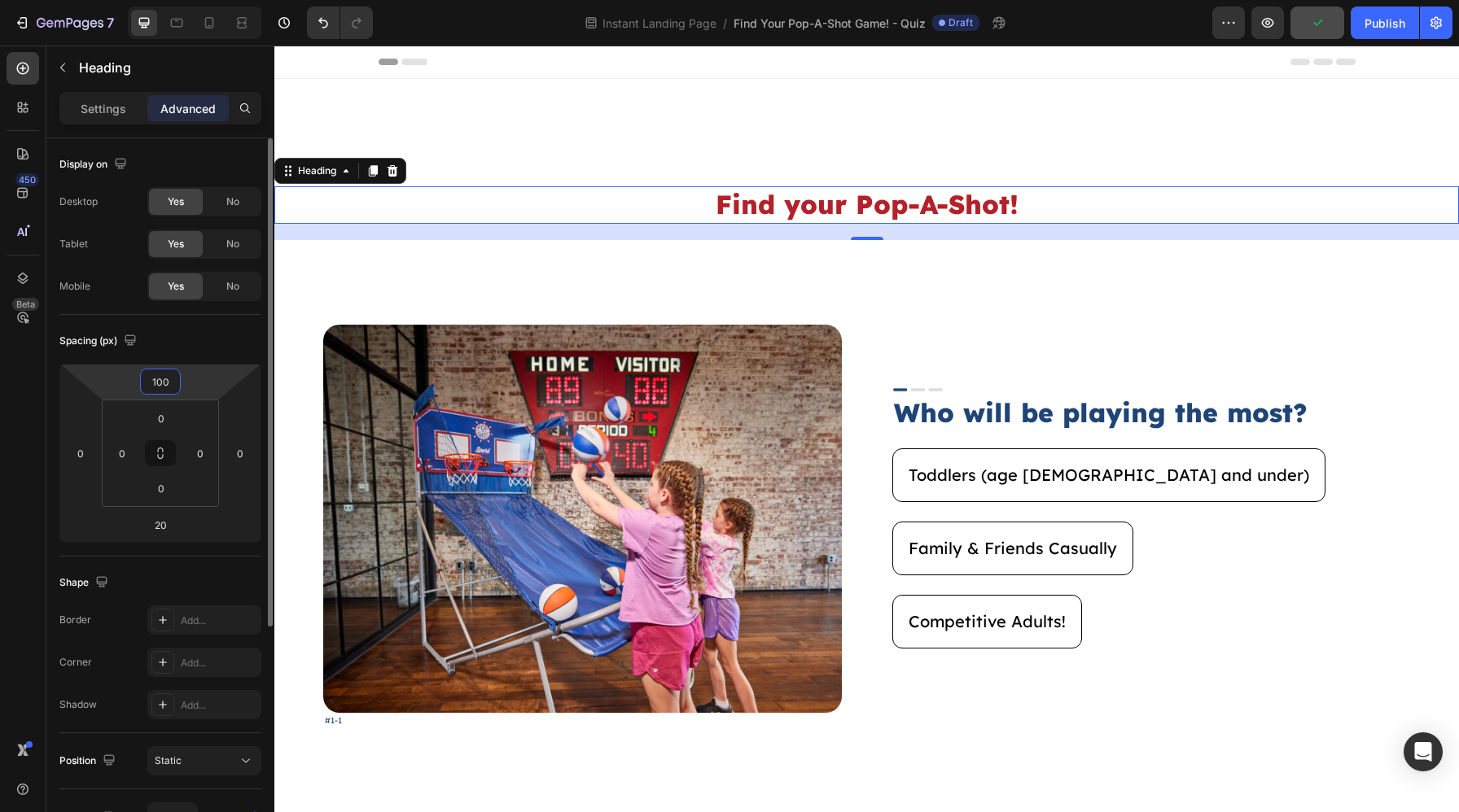
click at [173, 391] on input "100" at bounding box center [160, 382] width 33 height 24
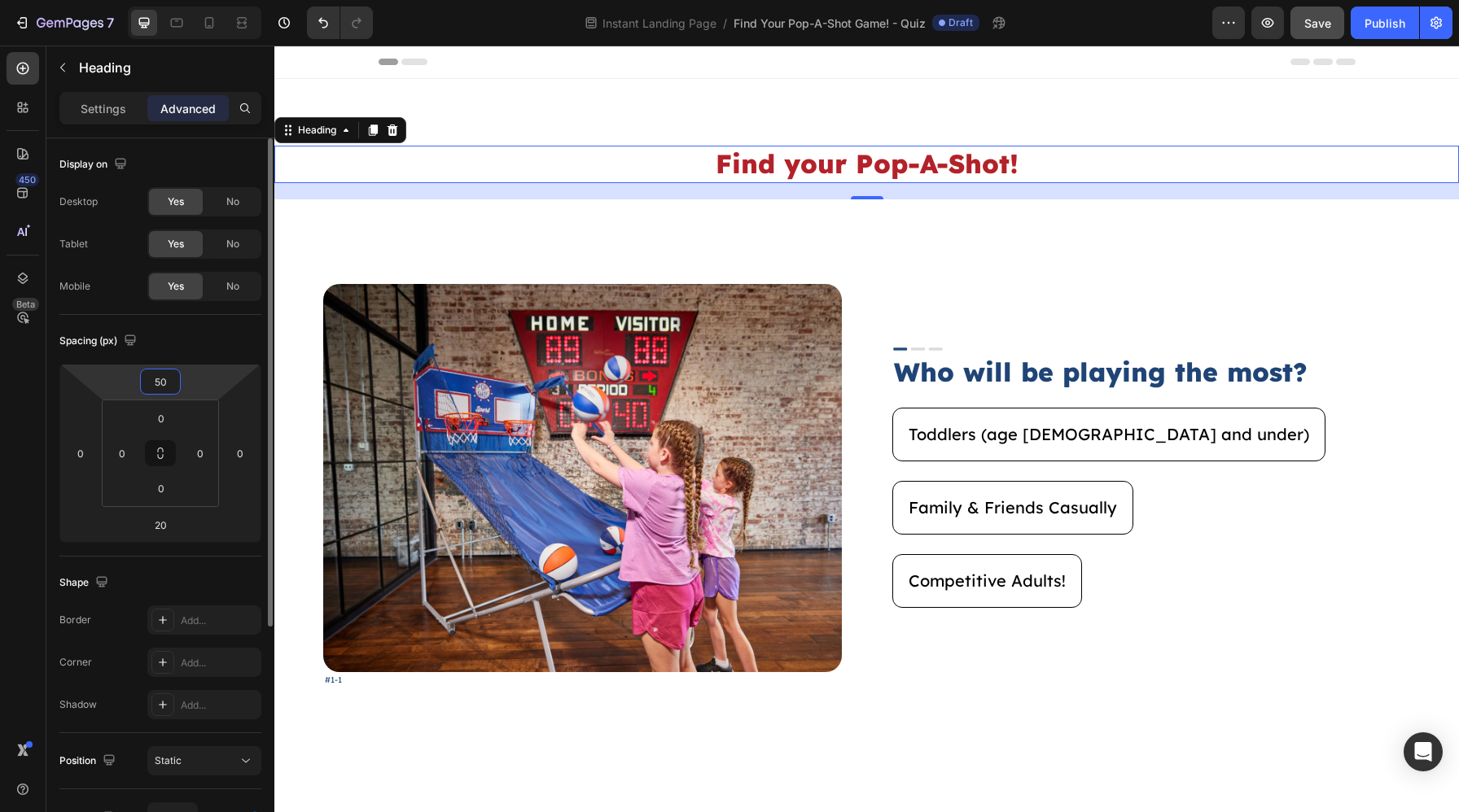
click at [173, 391] on input "50" at bounding box center [160, 382] width 33 height 24
type input "50"
click at [136, 572] on div "Shape" at bounding box center [160, 582] width 202 height 26
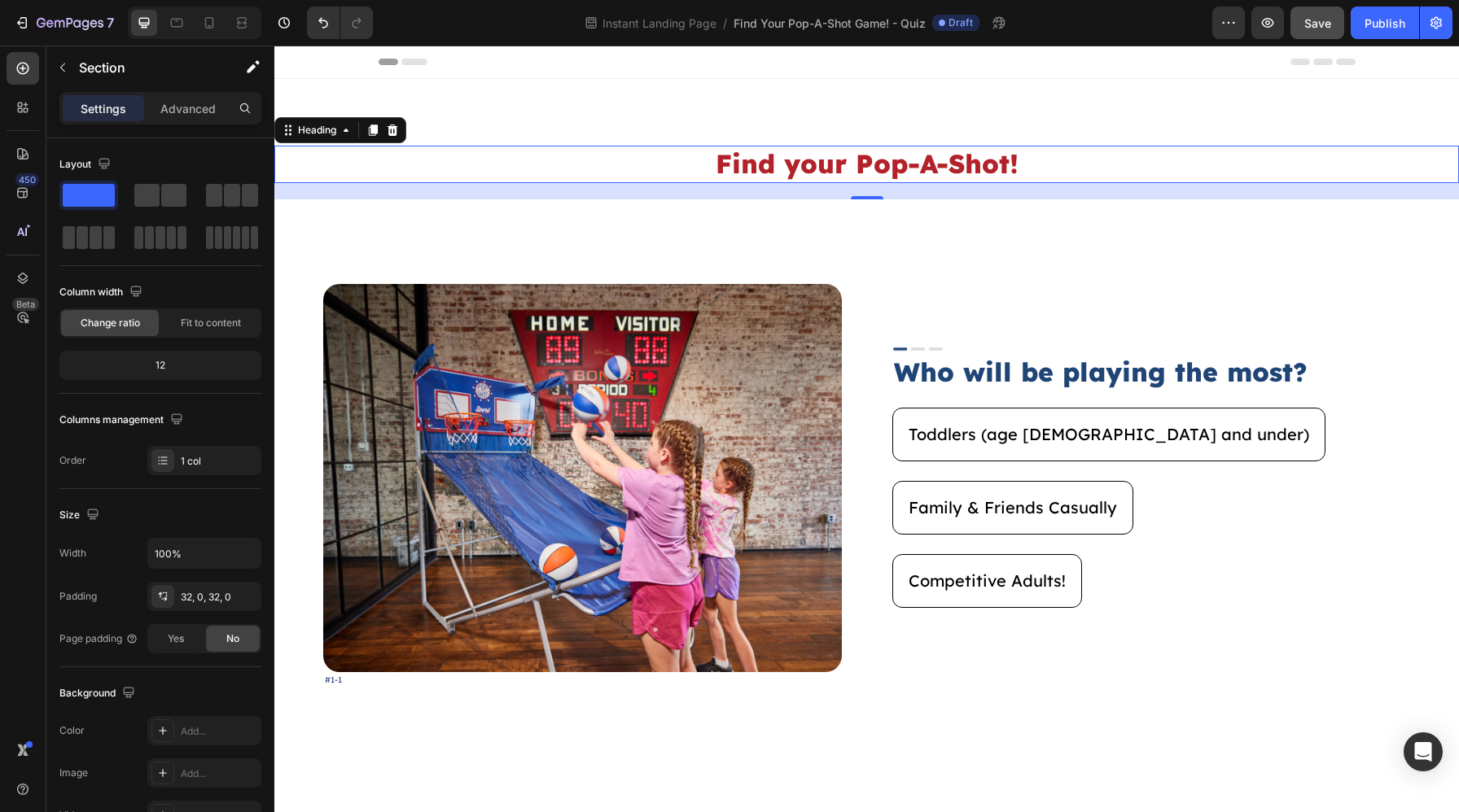
click at [801, 220] on div "Find your Pop-A-Shot! Heading 20 Section 1" at bounding box center [866, 153] width 1185 height 147
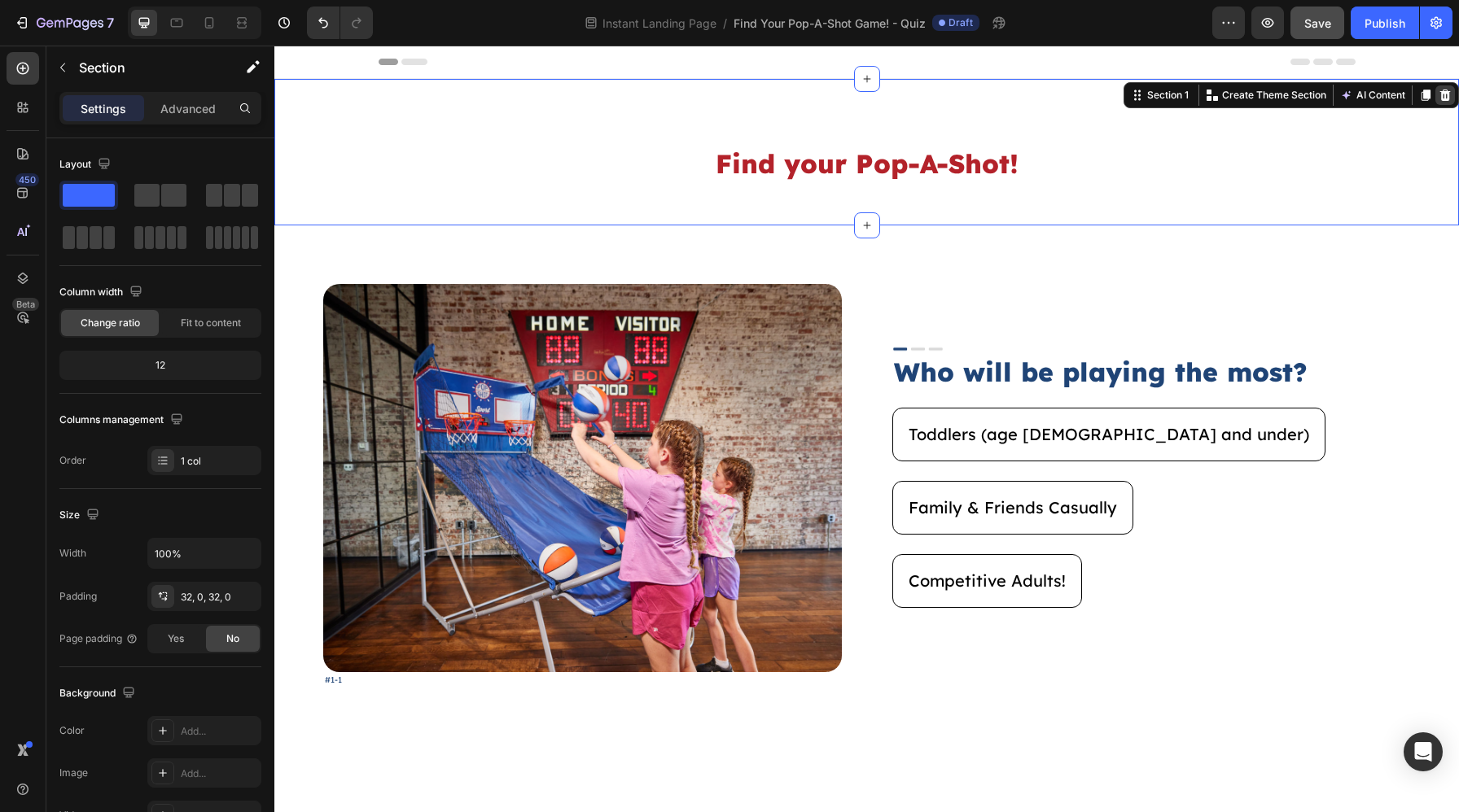
click at [1445, 104] on div at bounding box center [1445, 95] width 19 height 19
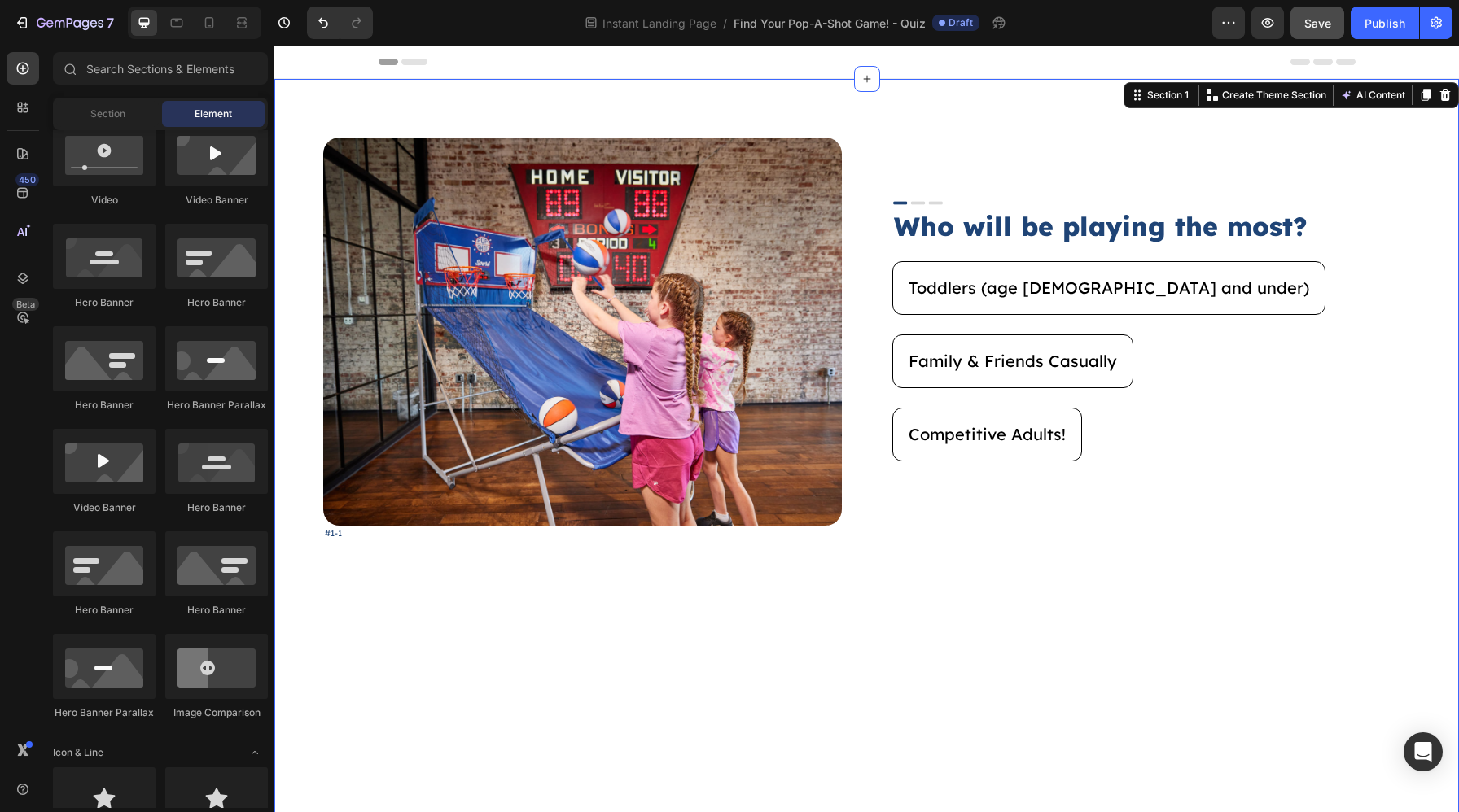
click at [1441, 150] on div "Image #1-1 Text Block Image Who will be playing the most? Heading Toddlers (age…" at bounding box center [866, 514] width 1185 height 869
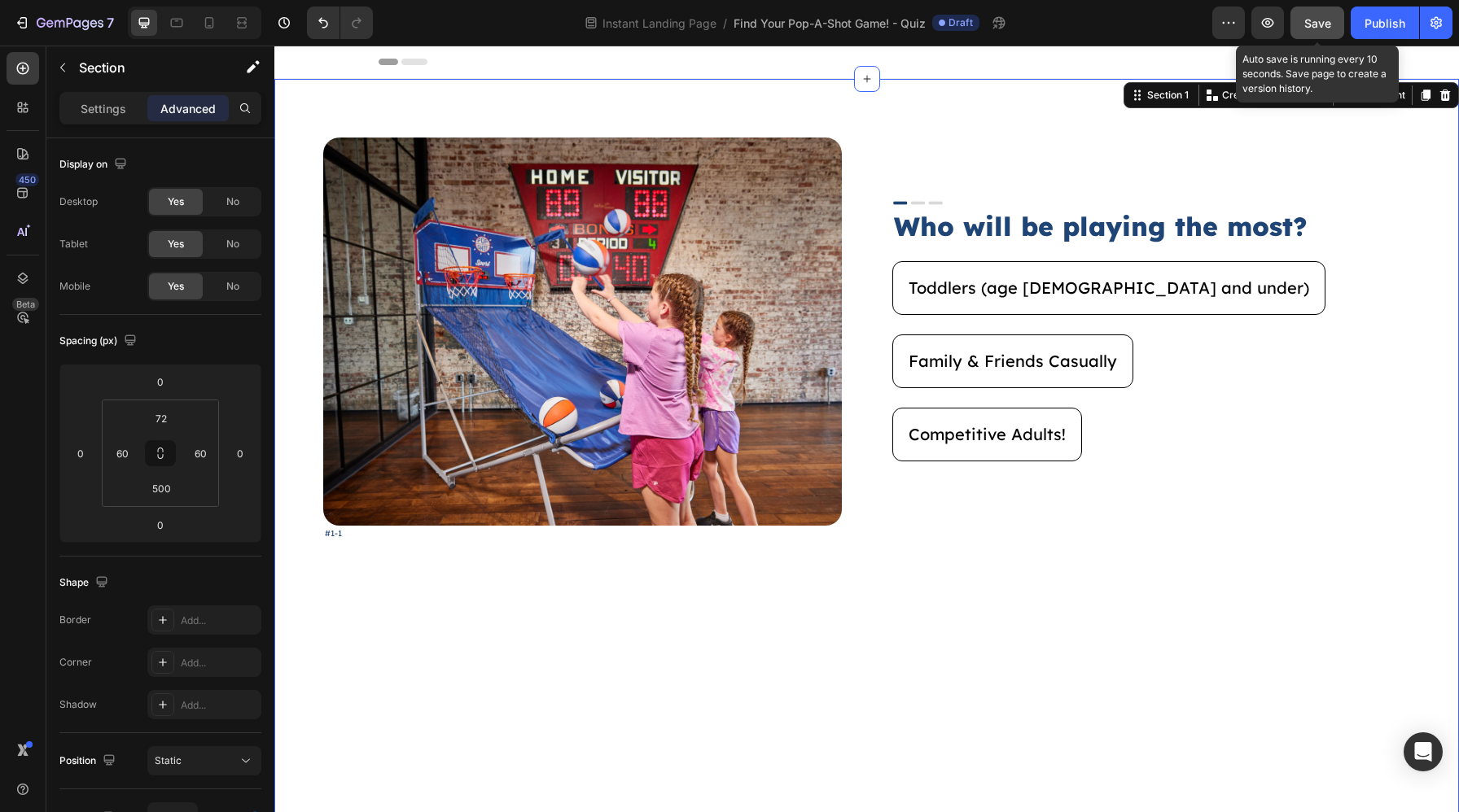
click at [1320, 14] on div "Save" at bounding box center [1317, 23] width 27 height 17
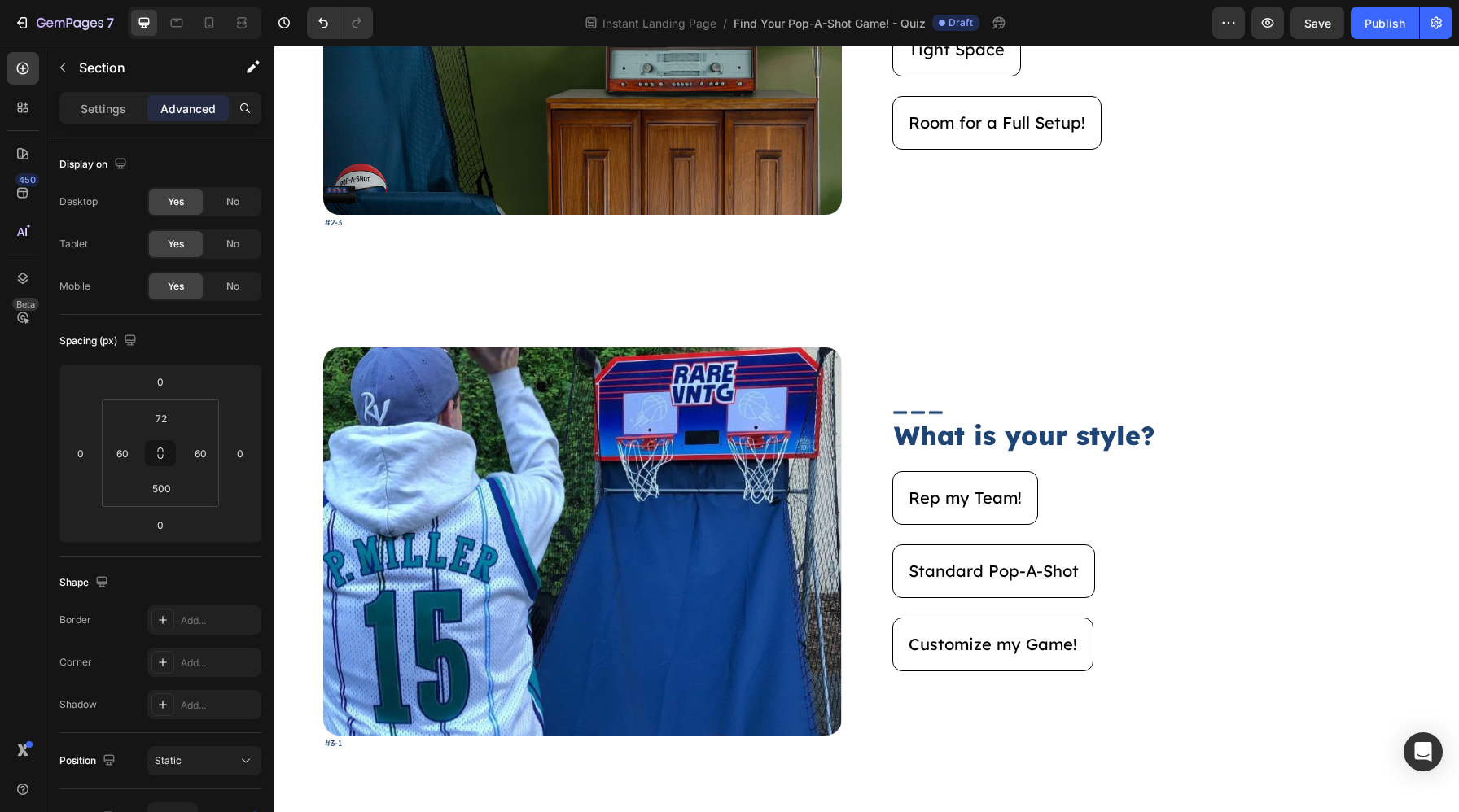
scroll to position [2328, 0]
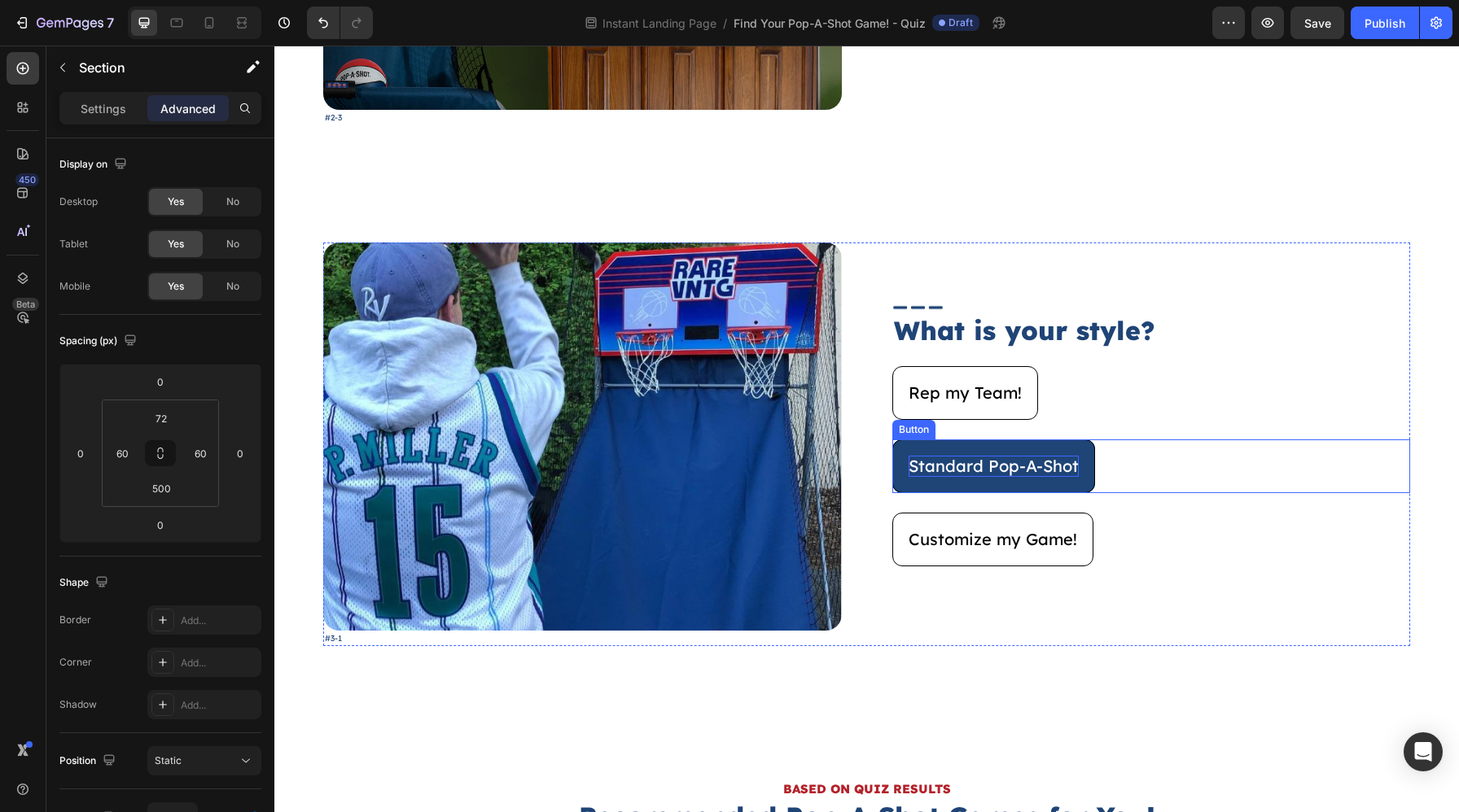
click at [1050, 467] on p "Standard Pop-A-Shot" at bounding box center [993, 466] width 170 height 21
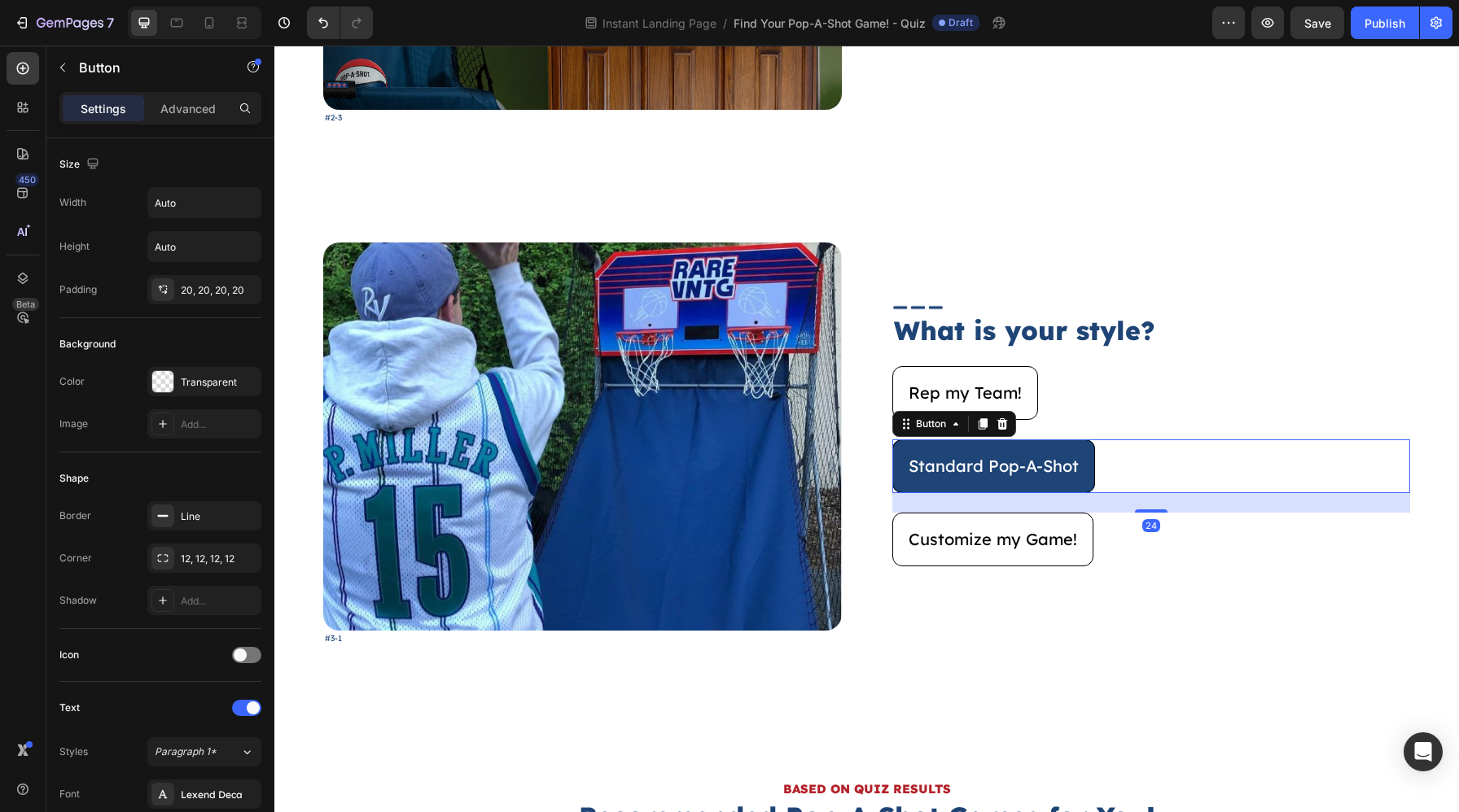
click at [1078, 480] on button "Standard Pop-A-Shot" at bounding box center [994, 467] width 203 height 54
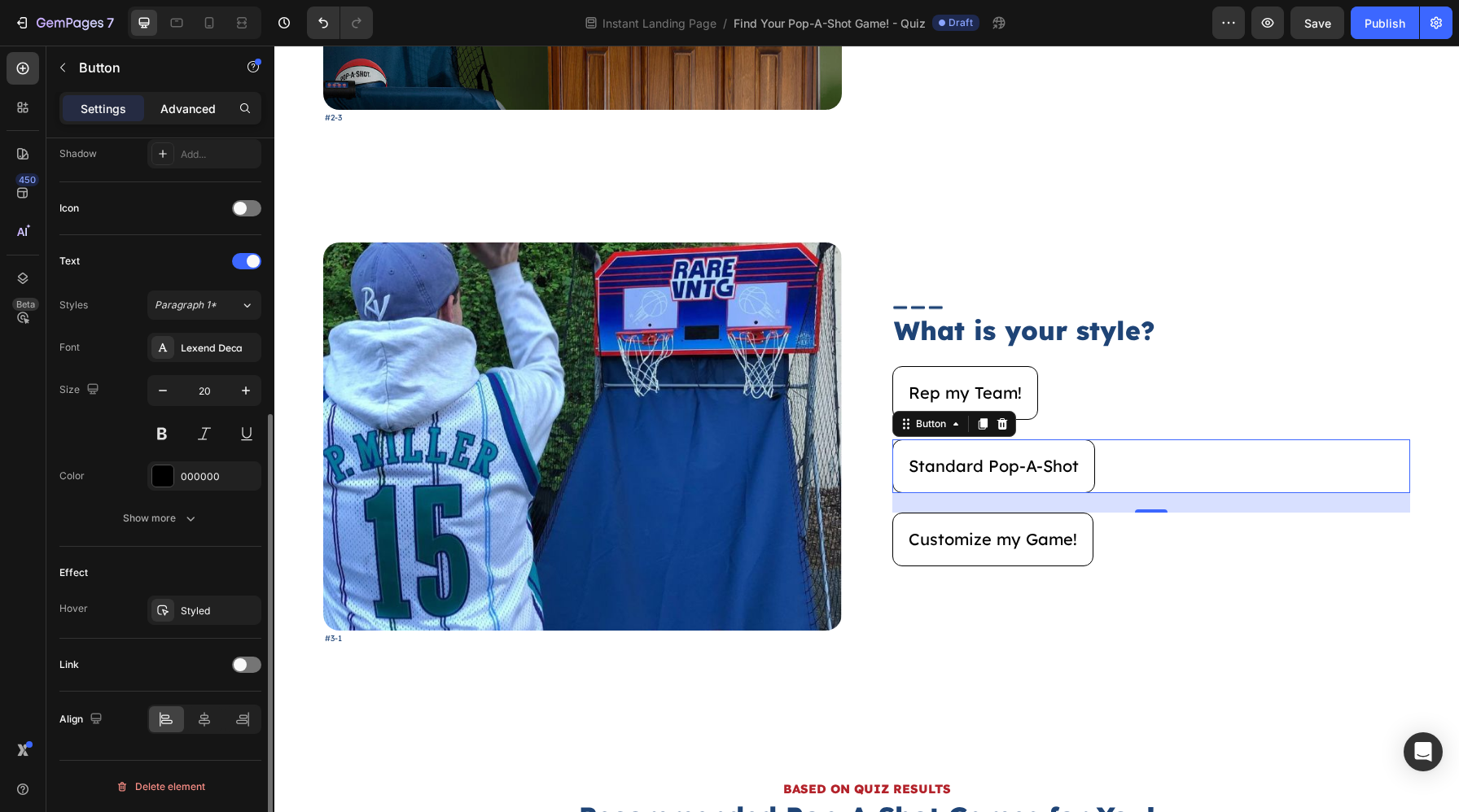
click at [187, 110] on p "Advanced" at bounding box center [188, 109] width 56 height 17
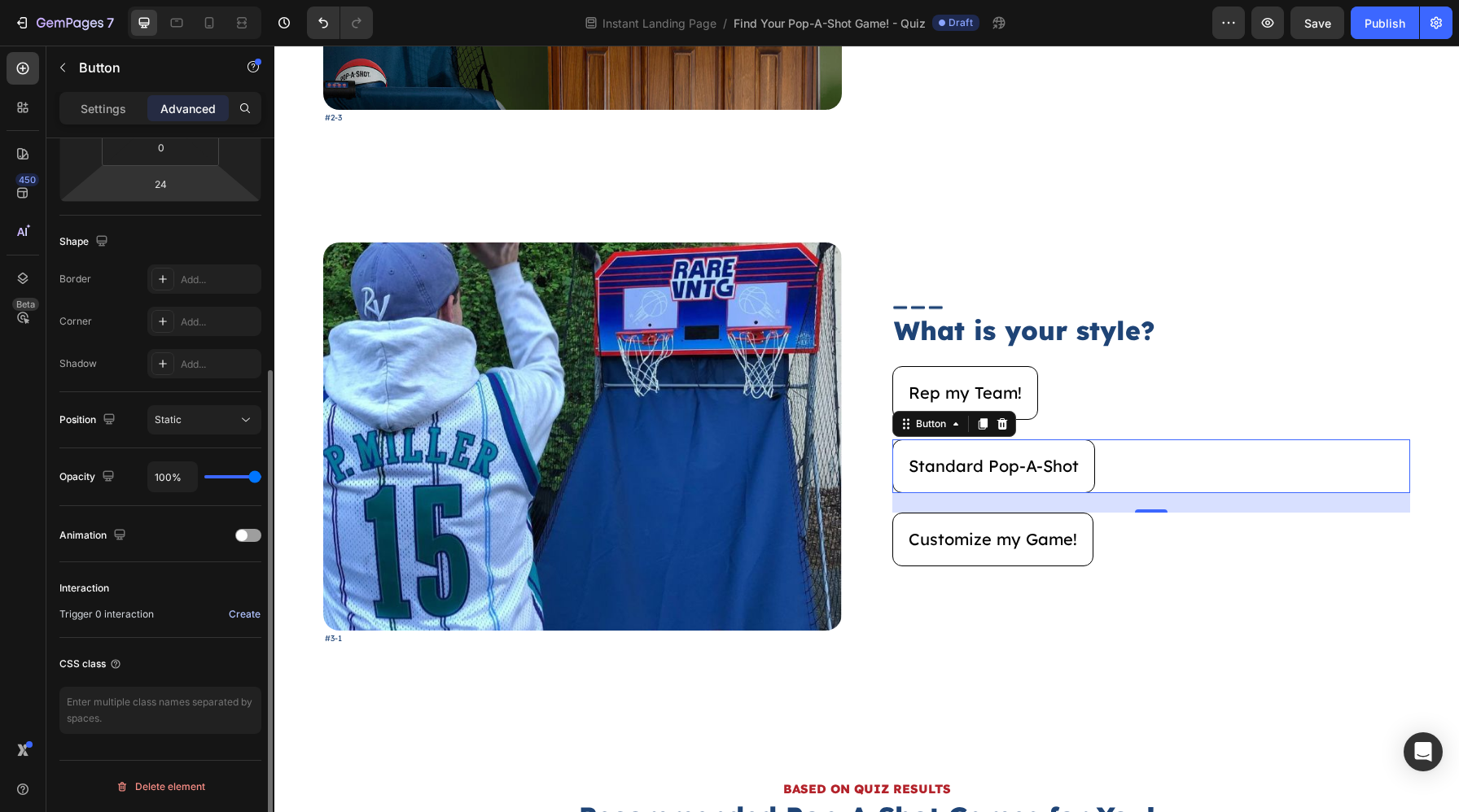
click at [253, 609] on div "Create" at bounding box center [245, 614] width 32 height 14
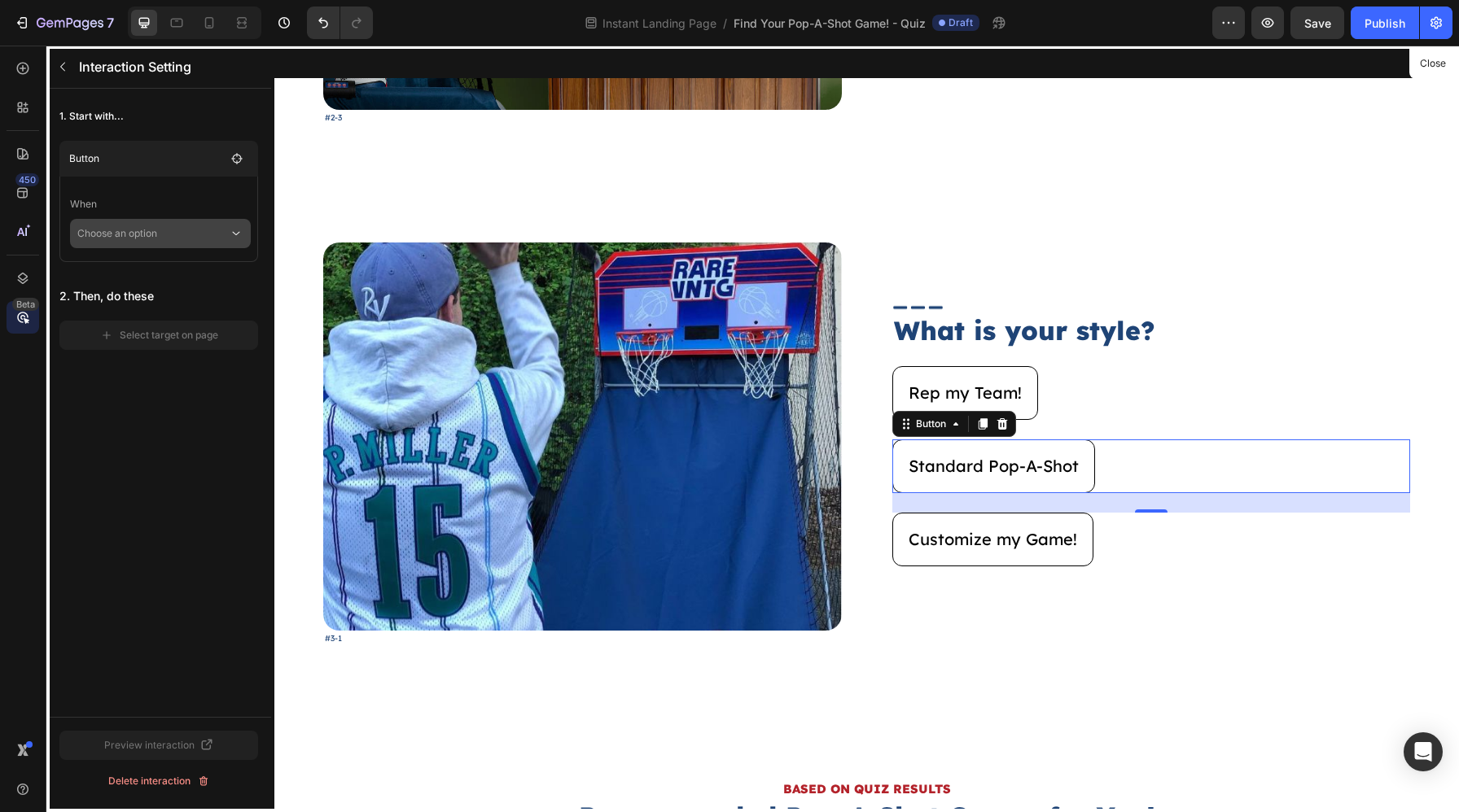
click at [190, 219] on p "Choose an option" at bounding box center [153, 233] width 151 height 30
click at [160, 276] on p "Click on element" at bounding box center [149, 277] width 78 height 16
click at [144, 259] on span "Reverse Interaction" at bounding box center [138, 263] width 90 height 16
checkbox input "true"
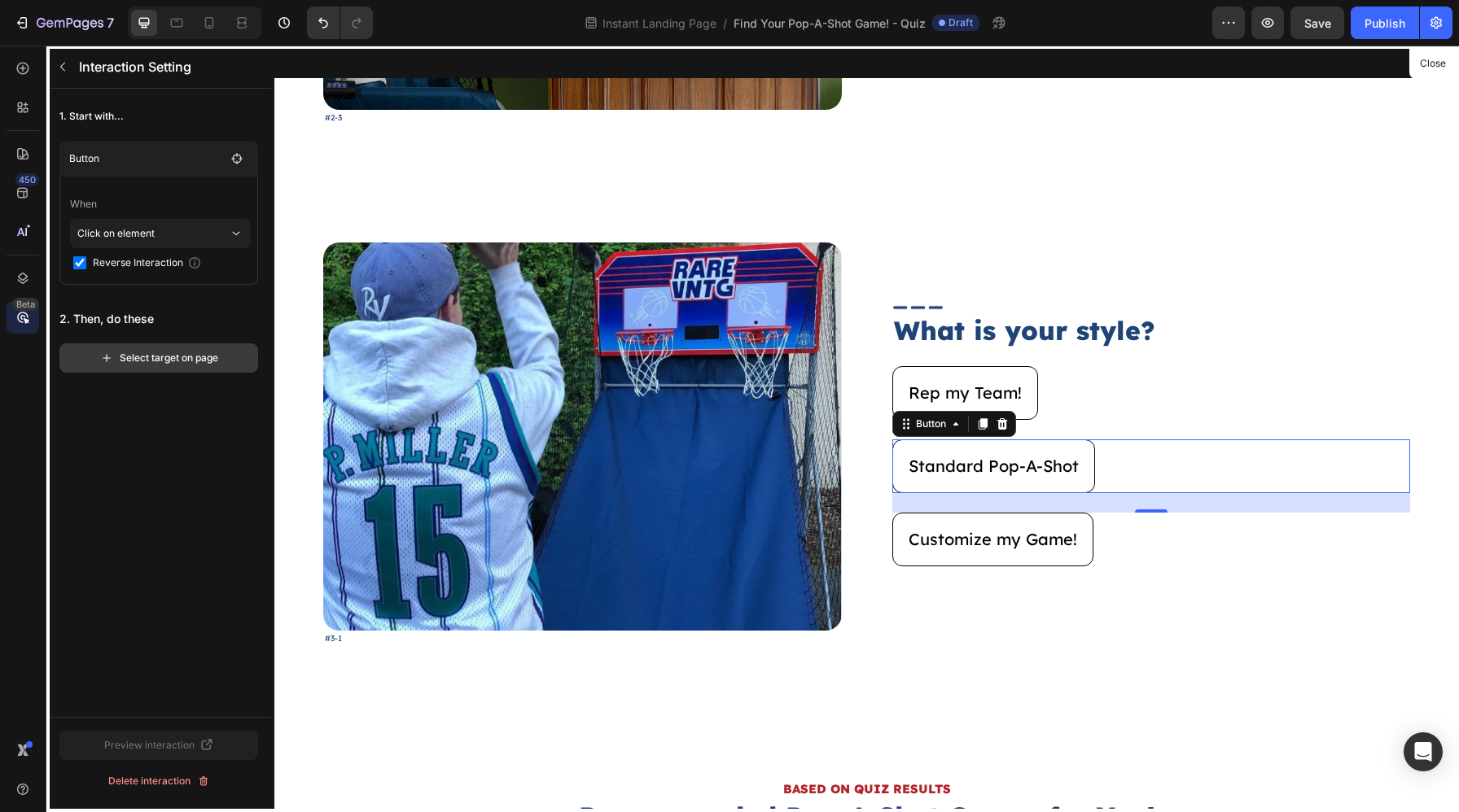
click at [147, 348] on button "Select target on page" at bounding box center [158, 358] width 198 height 30
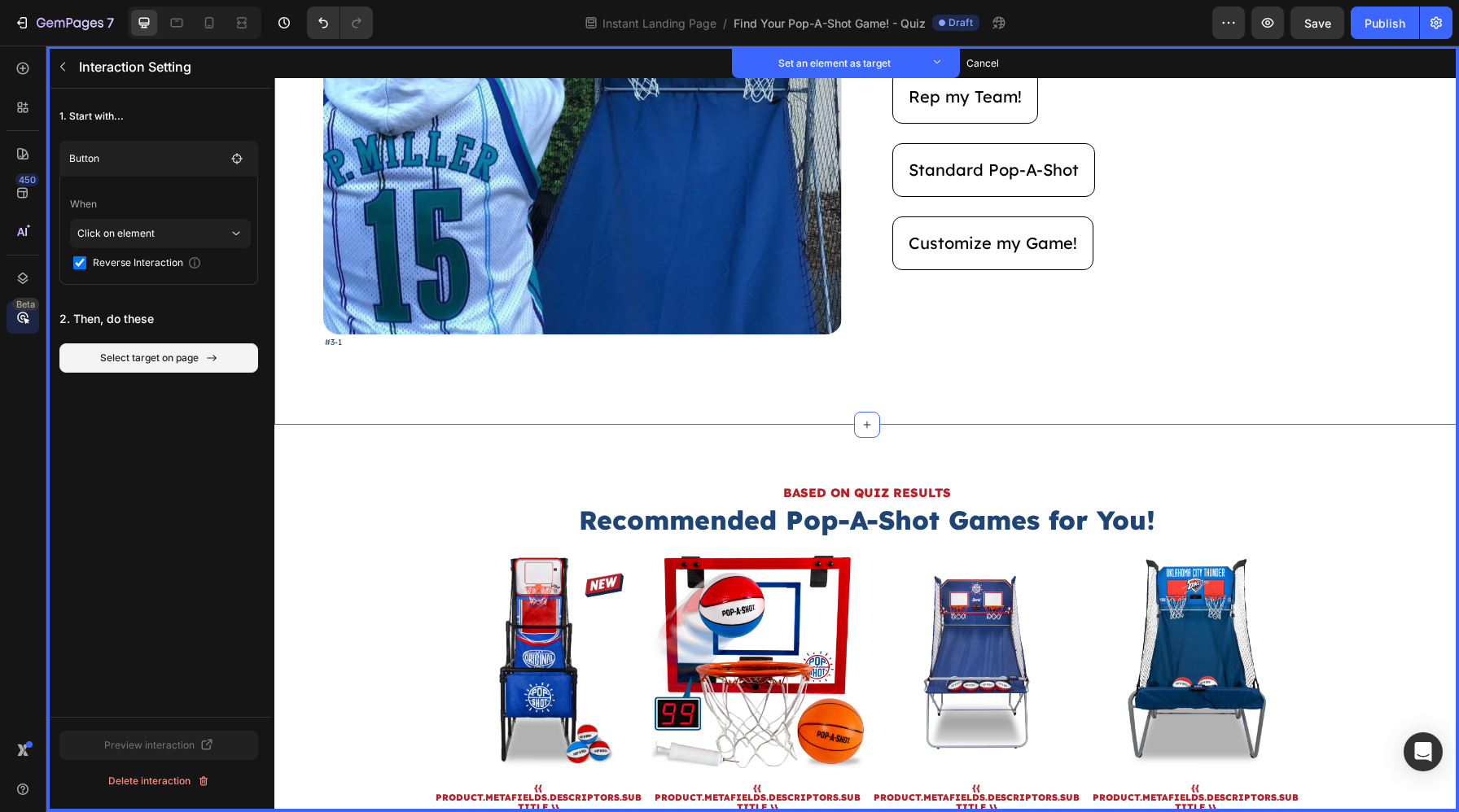
scroll to position [2635, 0]
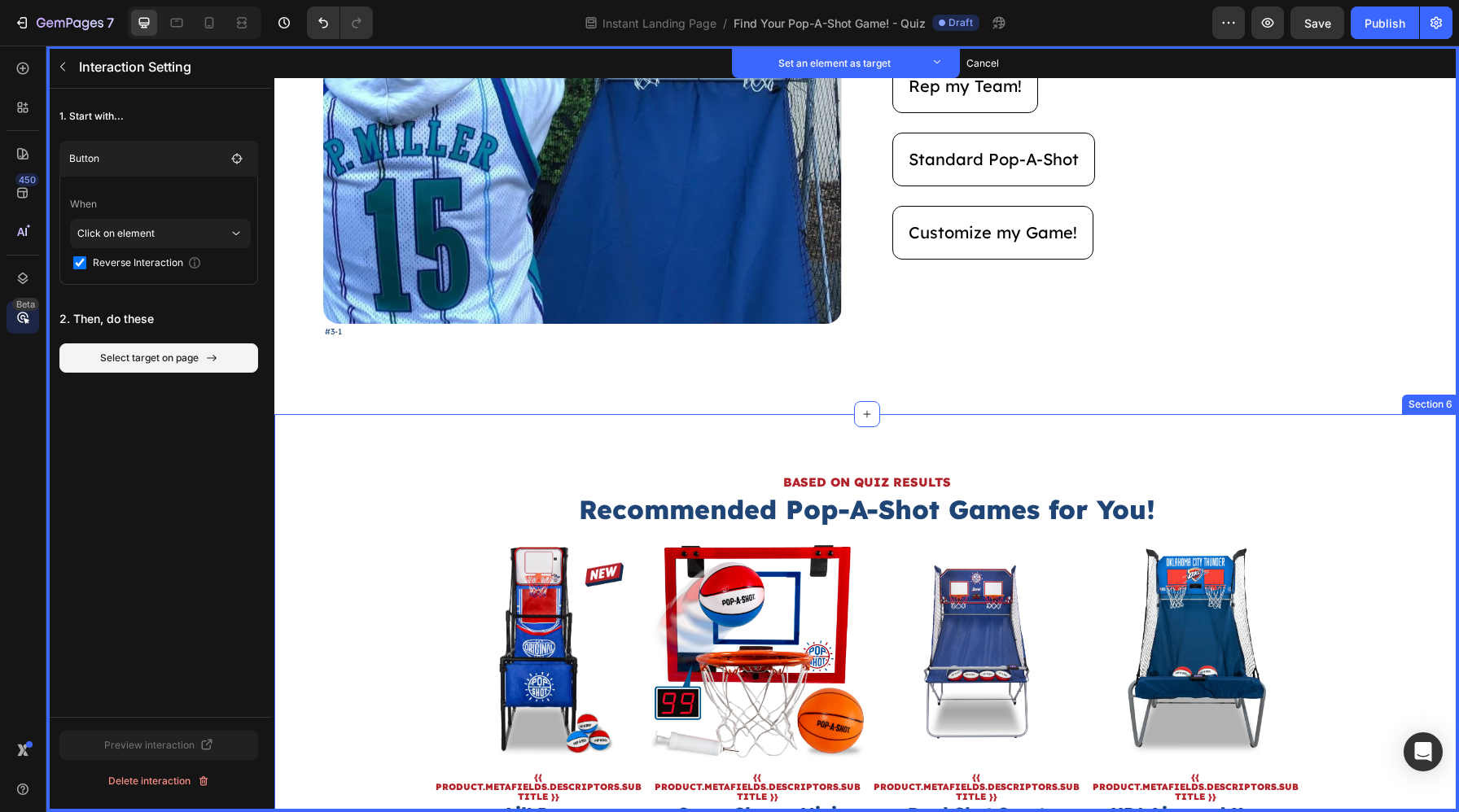
click at [903, 452] on div "BASED ON QUIZ RESULTS Heading Set as target Recommended Pop-A-Shot Games for Yo…" at bounding box center [866, 705] width 1185 height 581
click at [1418, 405] on button "Set as target" at bounding box center [1418, 398] width 72 height 19
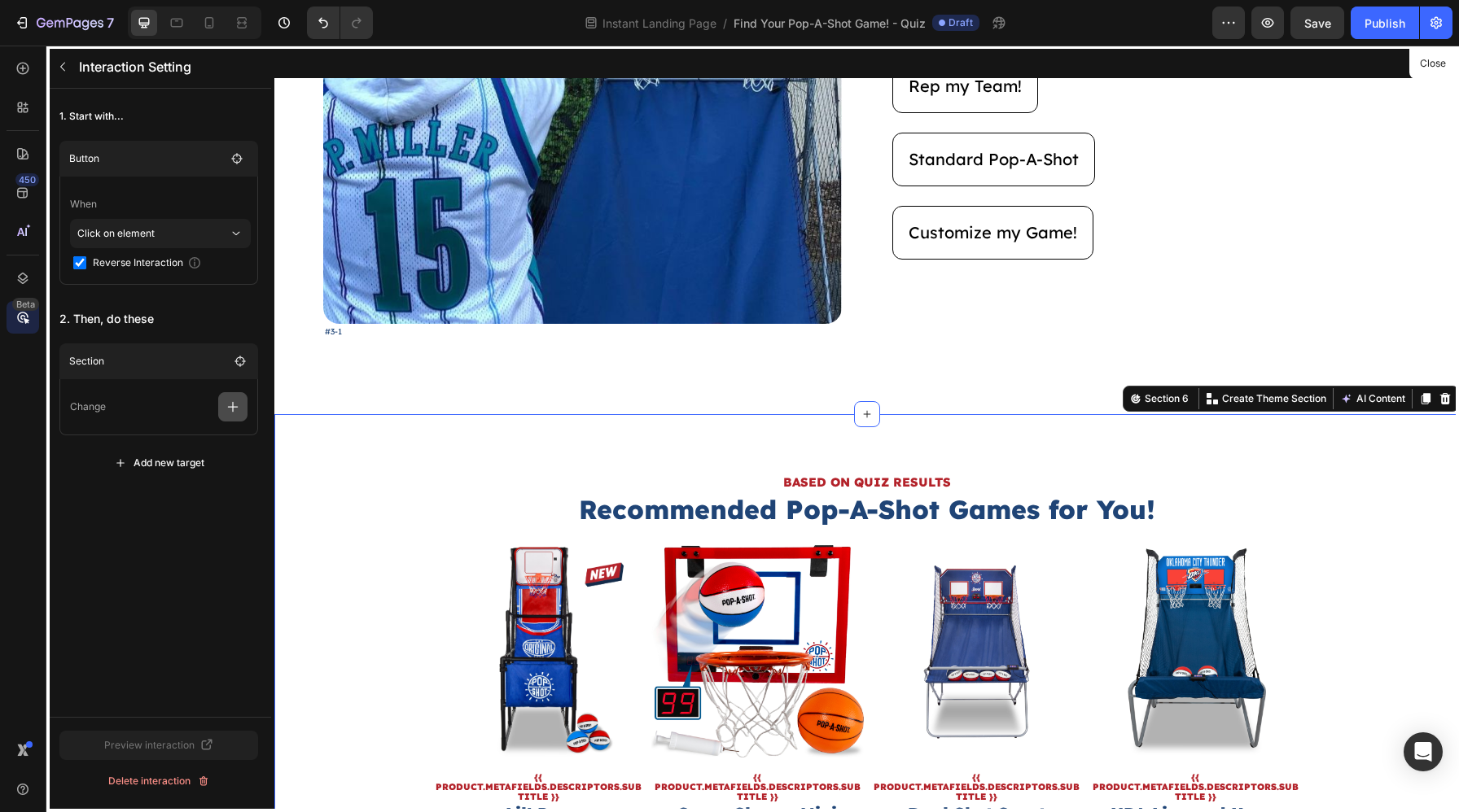
click at [236, 404] on icon "button" at bounding box center [232, 406] width 16 height 16
click at [165, 490] on p "Show/Hide" at bounding box center [155, 503] width 172 height 28
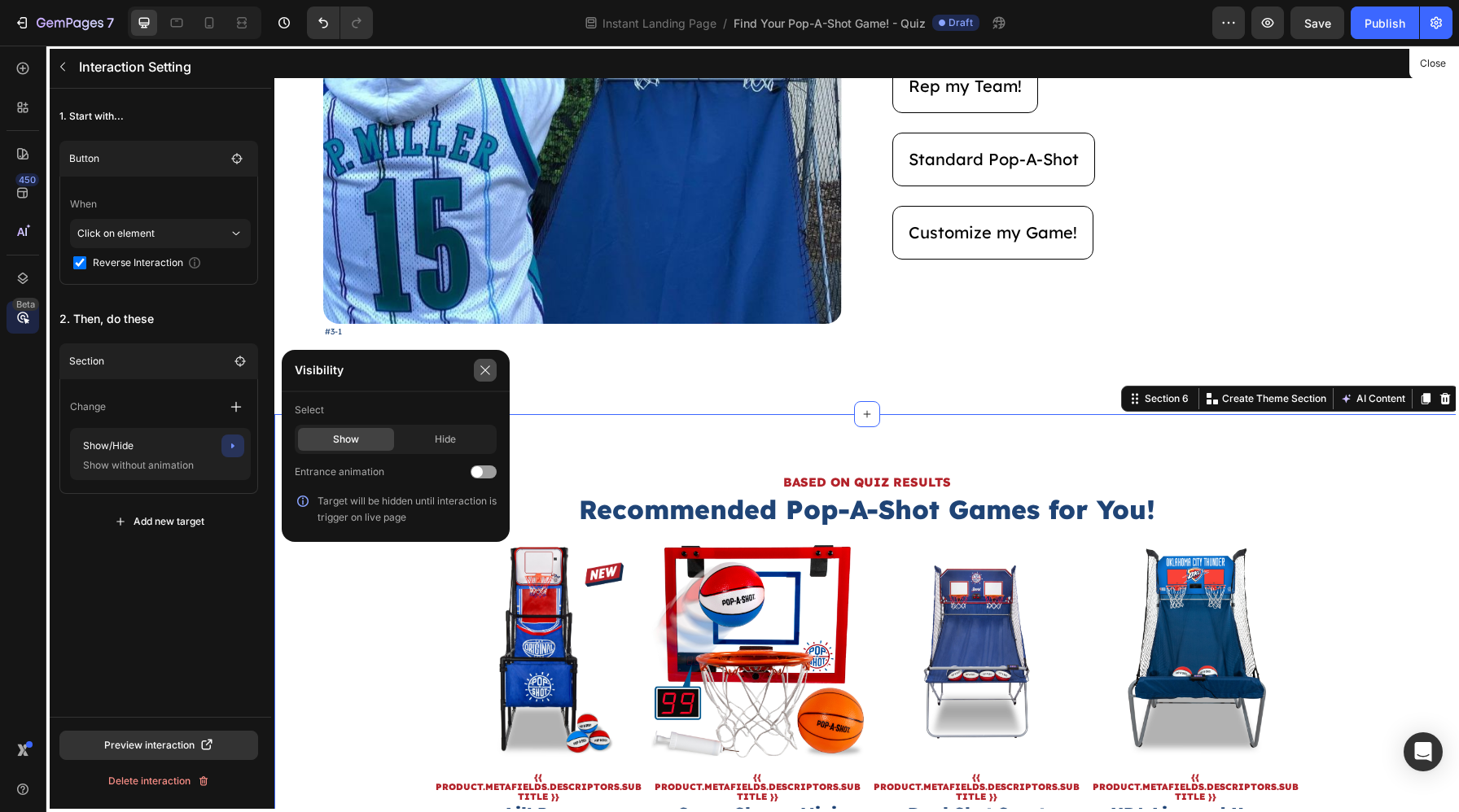
click at [486, 373] on icon "button" at bounding box center [485, 370] width 13 height 13
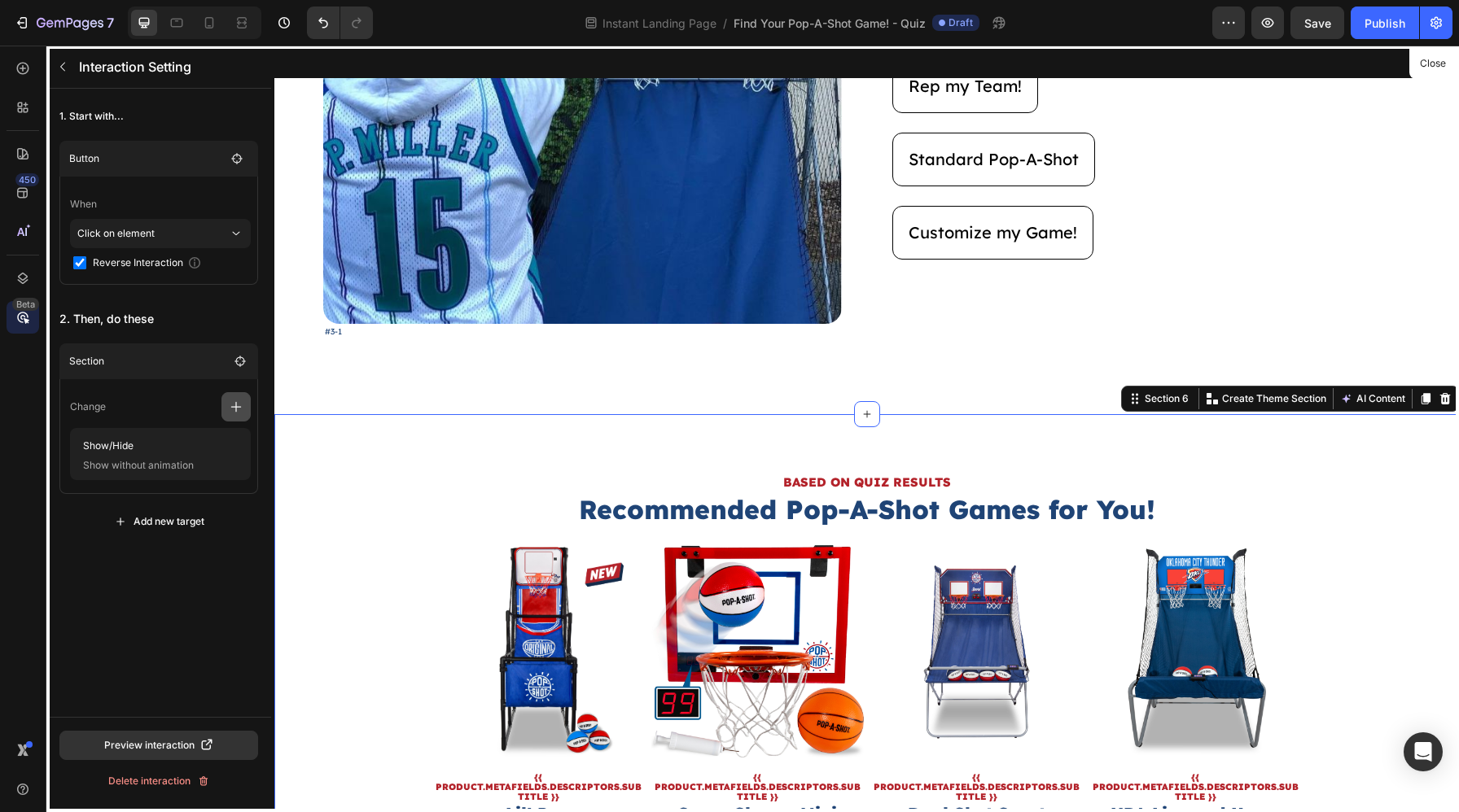
click at [241, 414] on icon "button" at bounding box center [236, 406] width 16 height 16
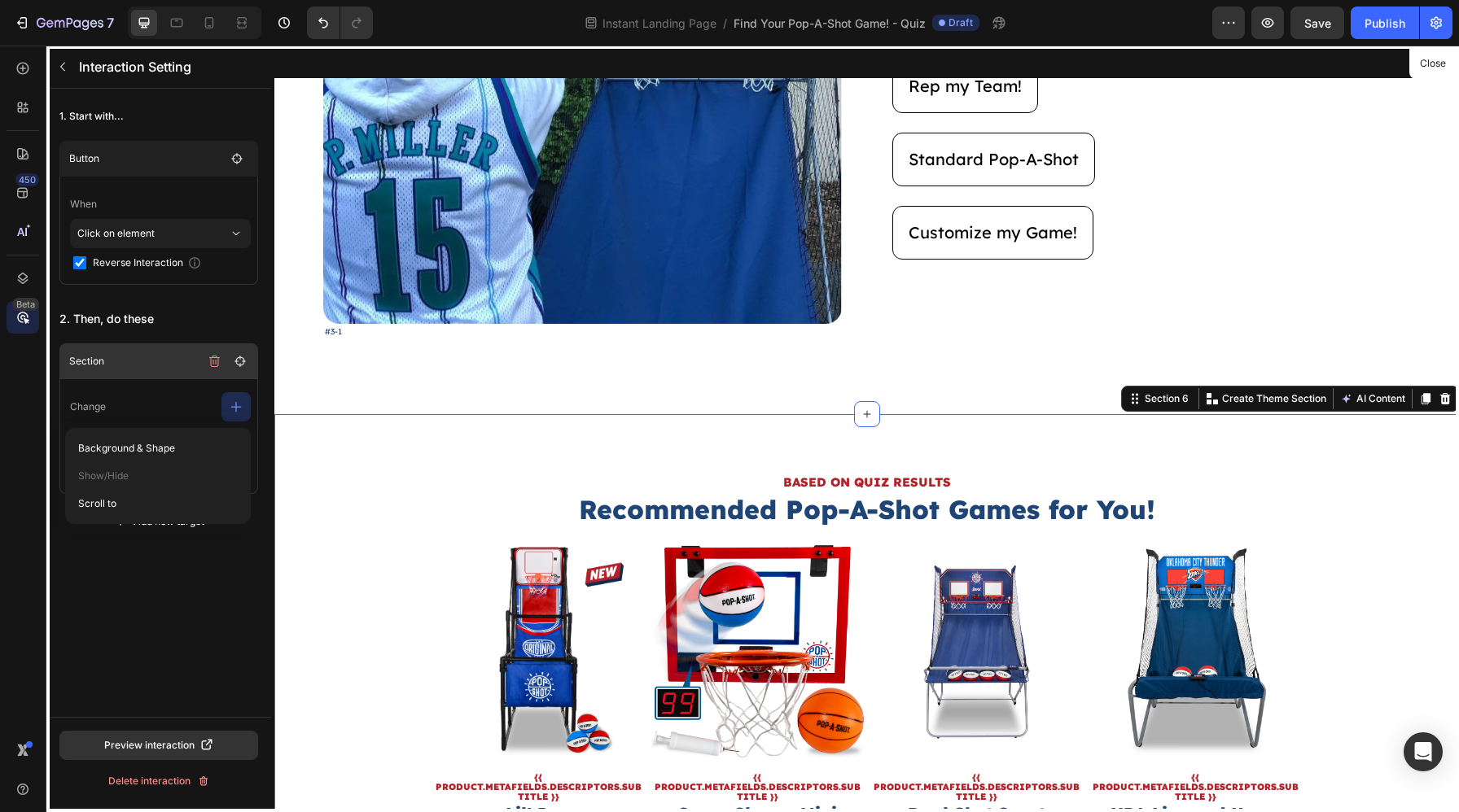
click at [184, 373] on header "Section" at bounding box center [158, 361] width 198 height 35
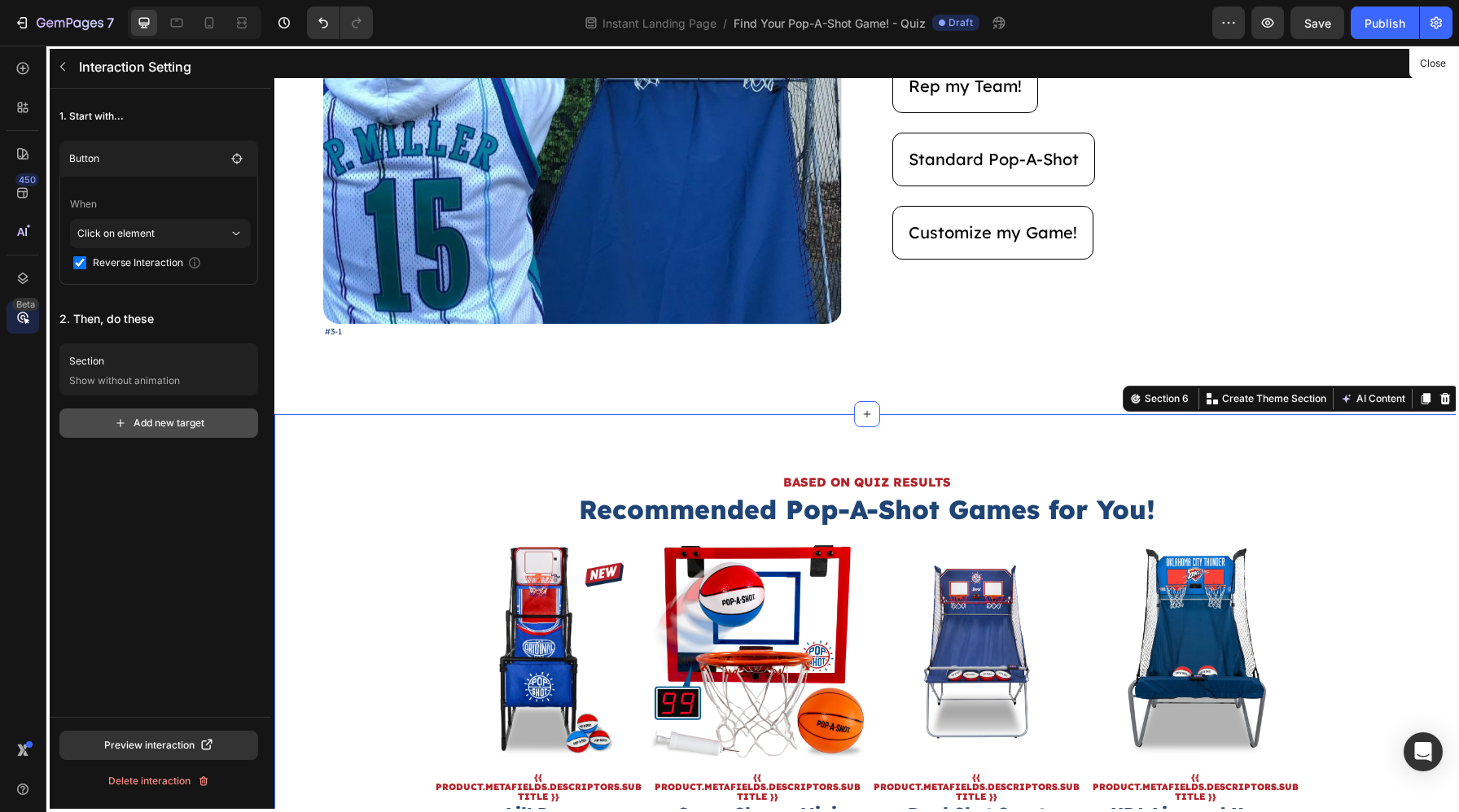
click at [177, 430] on div "Add new target" at bounding box center [159, 423] width 90 height 14
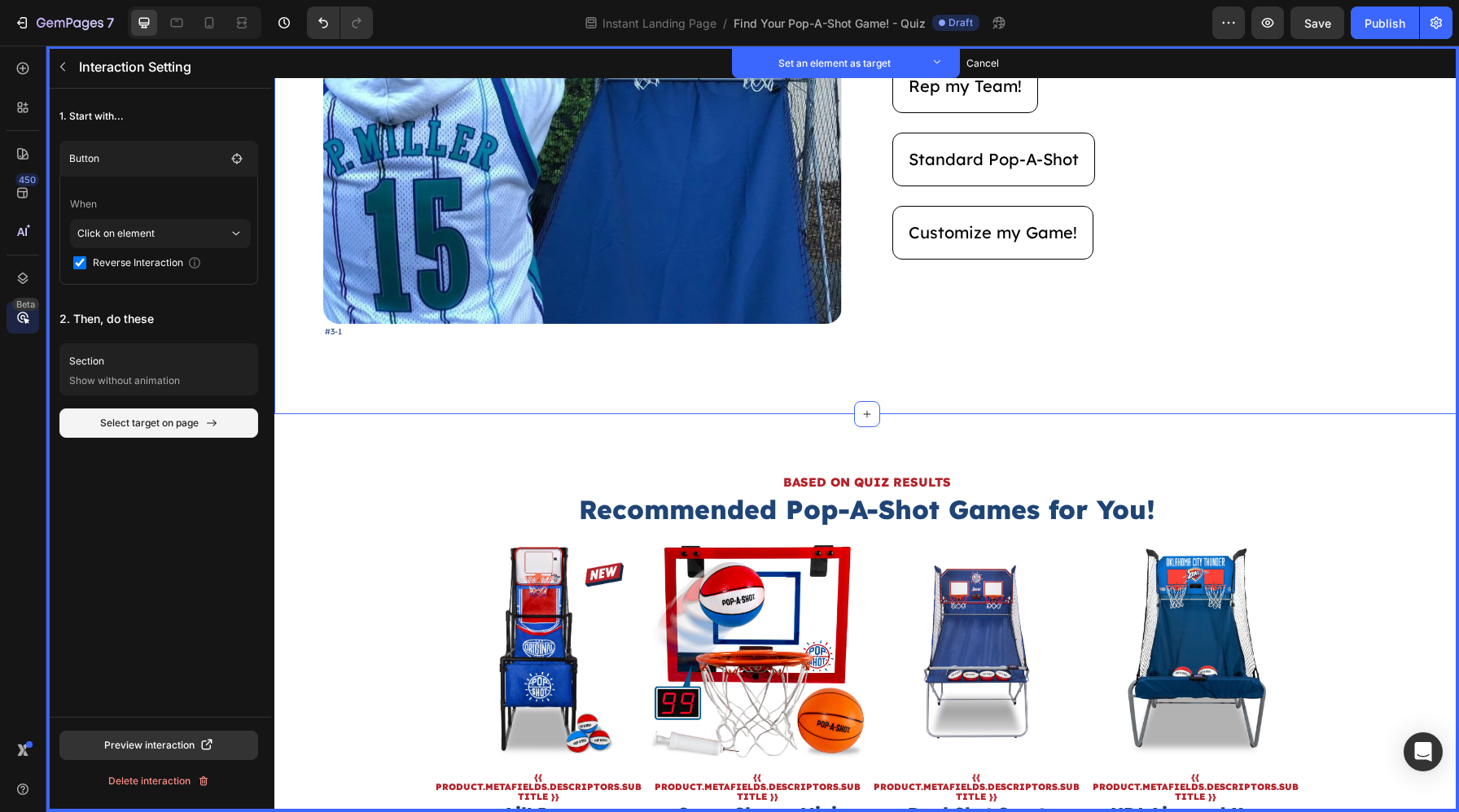
click at [409, 392] on div "Image Set as target #3-1 Text Block Set as target Image Set as target What is y…" at bounding box center [866, 145] width 1185 height 537
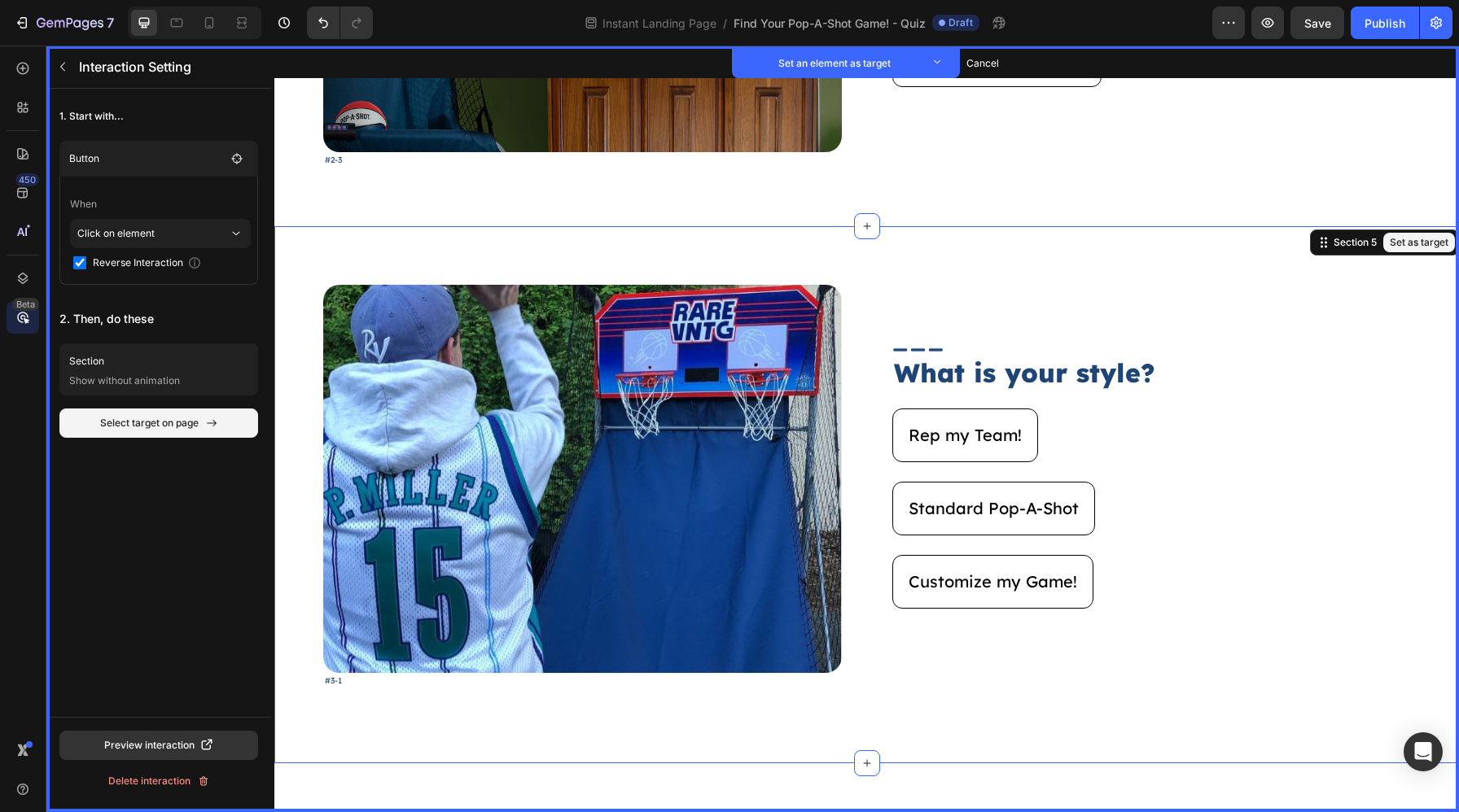
scroll to position [2284, 0]
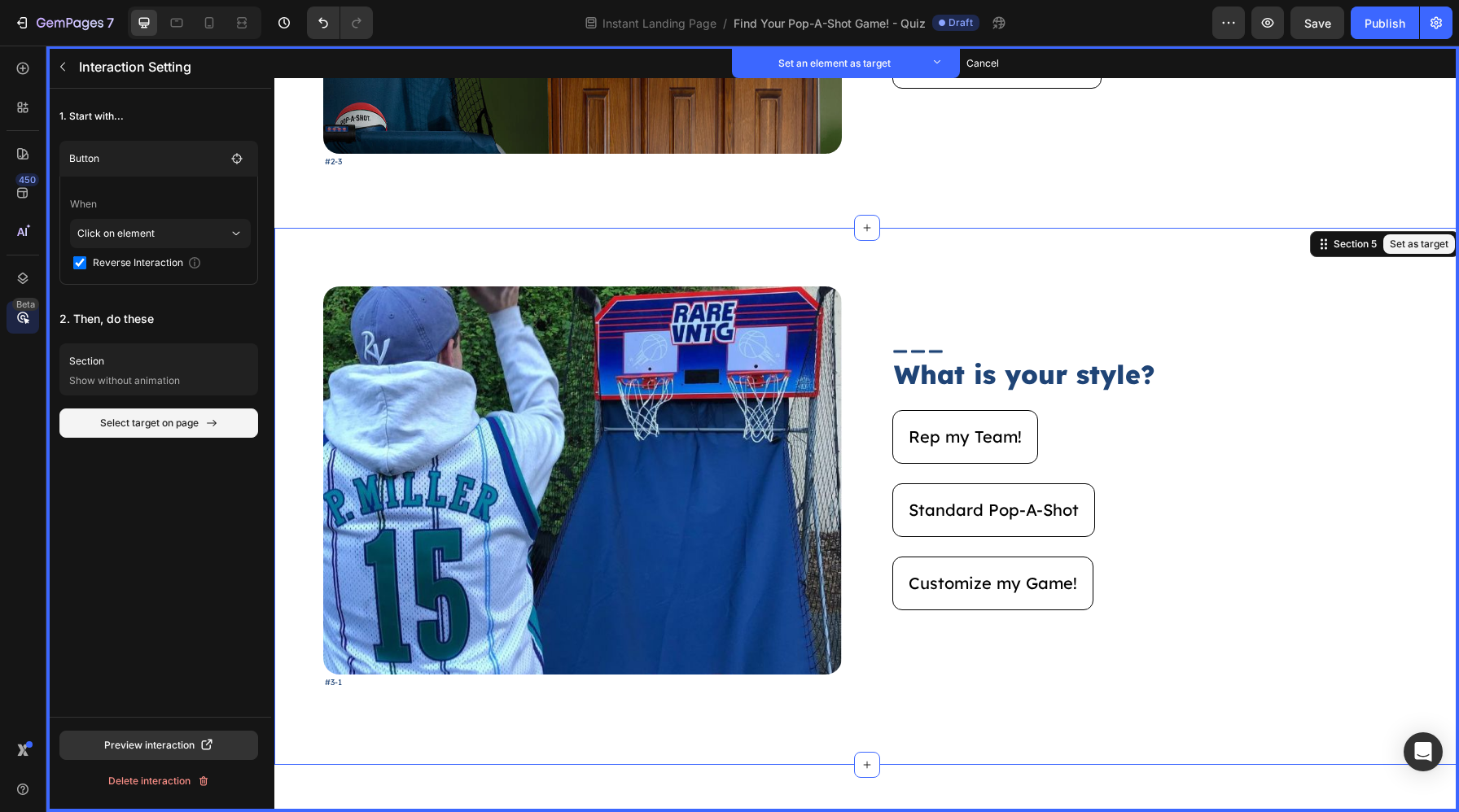
click at [1422, 252] on button "Set as target" at bounding box center [1418, 244] width 72 height 19
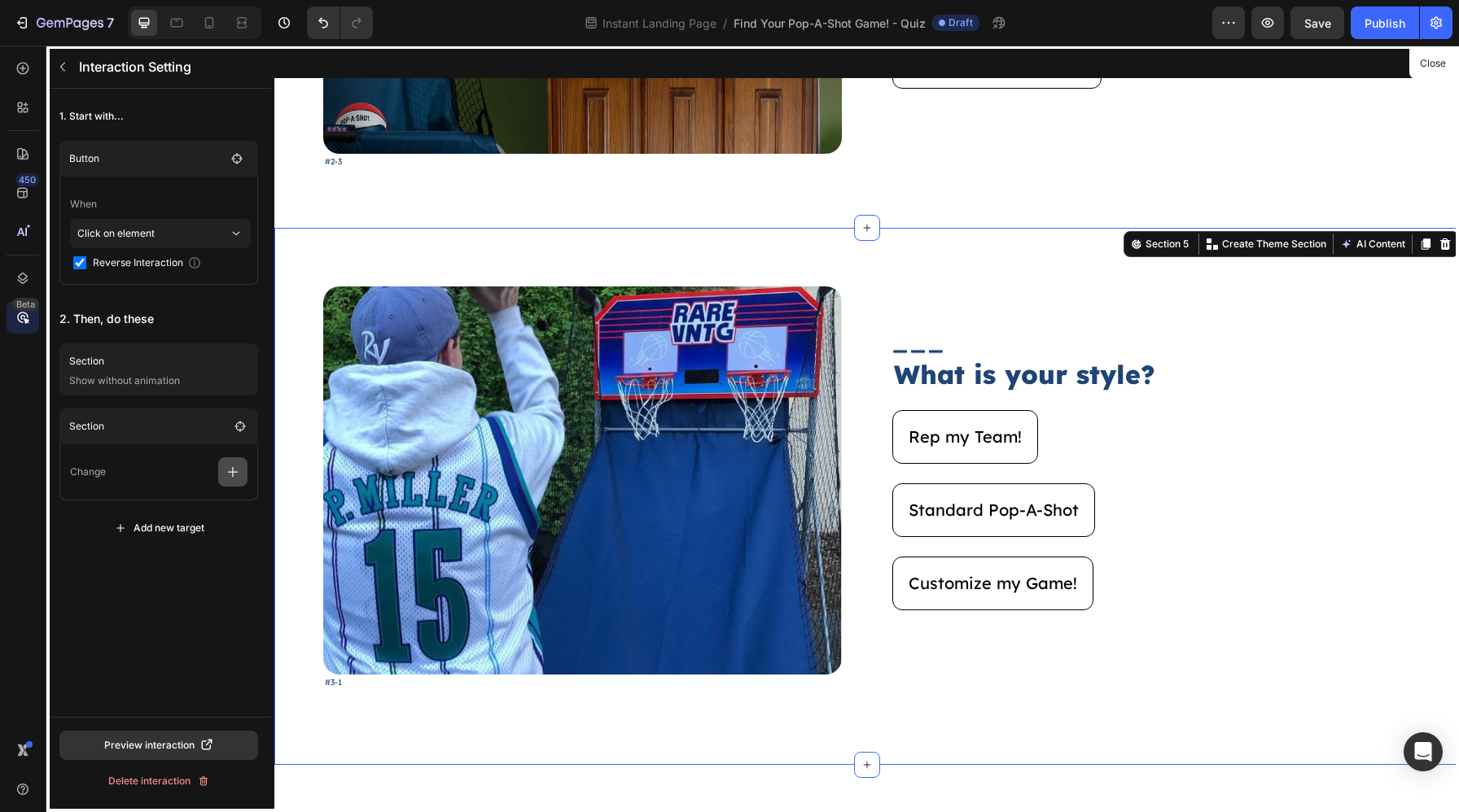
click at [236, 475] on icon "button" at bounding box center [232, 472] width 16 height 16
click at [182, 545] on p "Show/Hide" at bounding box center [155, 541] width 172 height 28
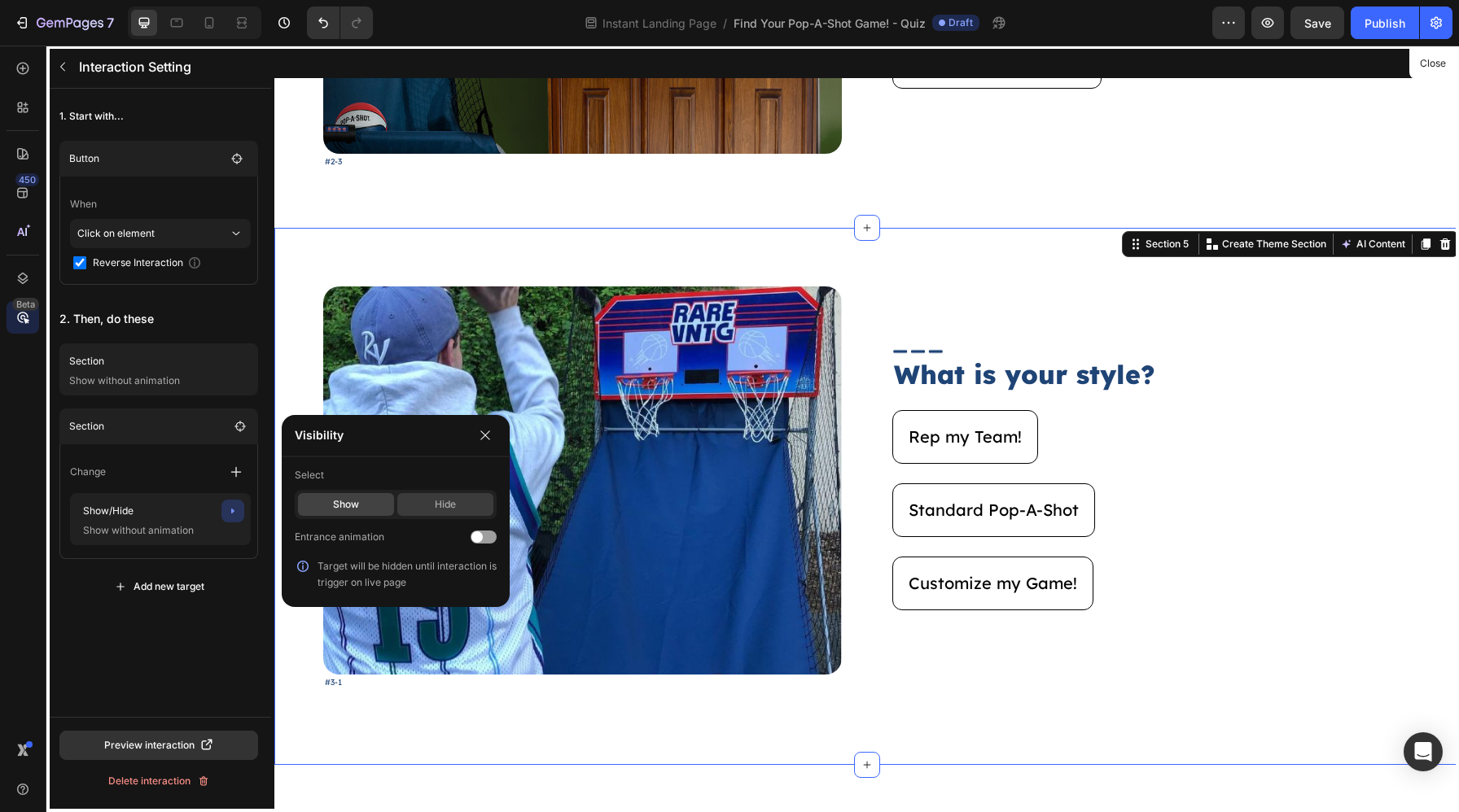
click at [458, 514] on div "Hide" at bounding box center [445, 504] width 96 height 23
click at [486, 442] on button "button" at bounding box center [485, 435] width 23 height 23
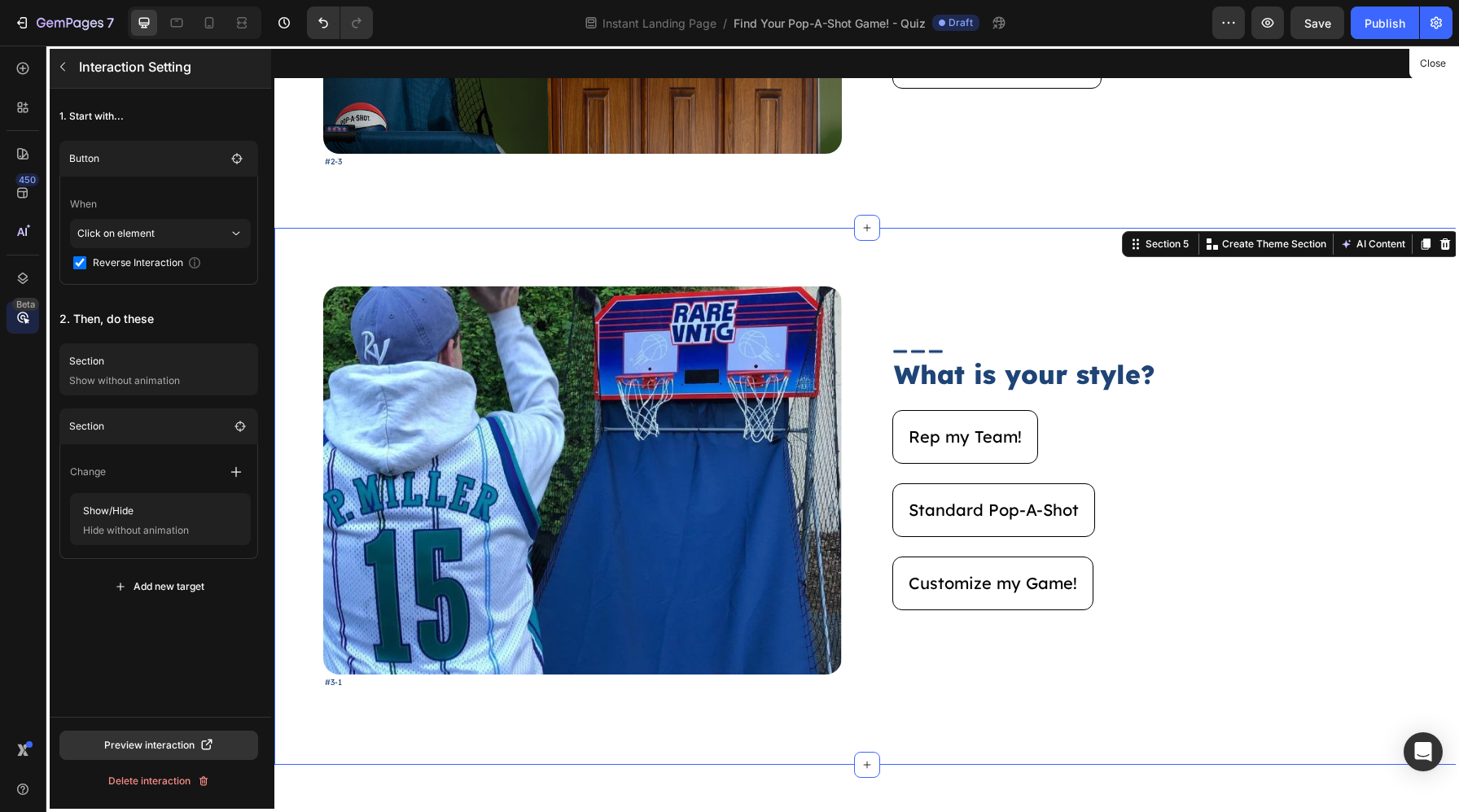
click at [68, 74] on button "button" at bounding box center [62, 67] width 26 height 26
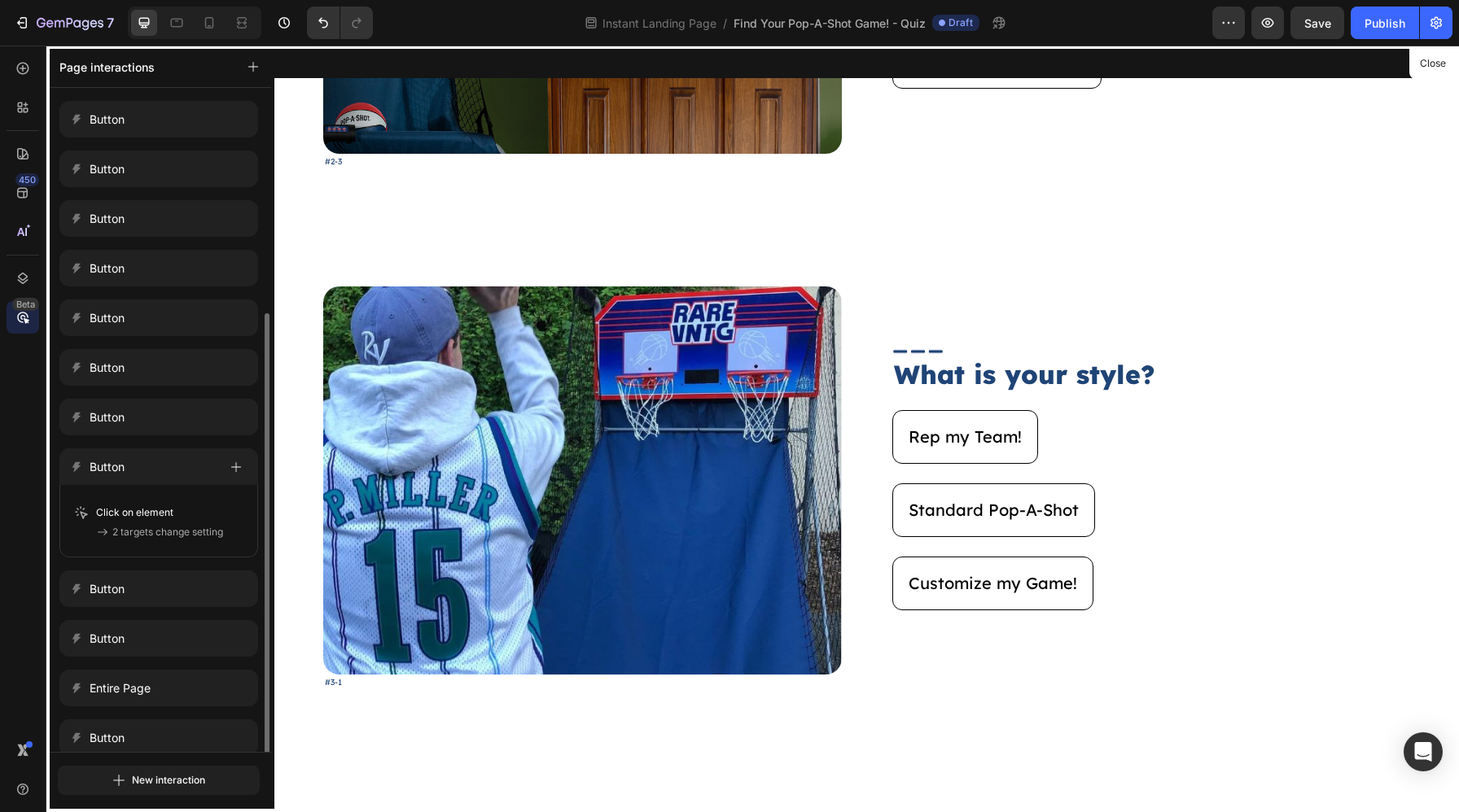
scroll to position [122, 0]
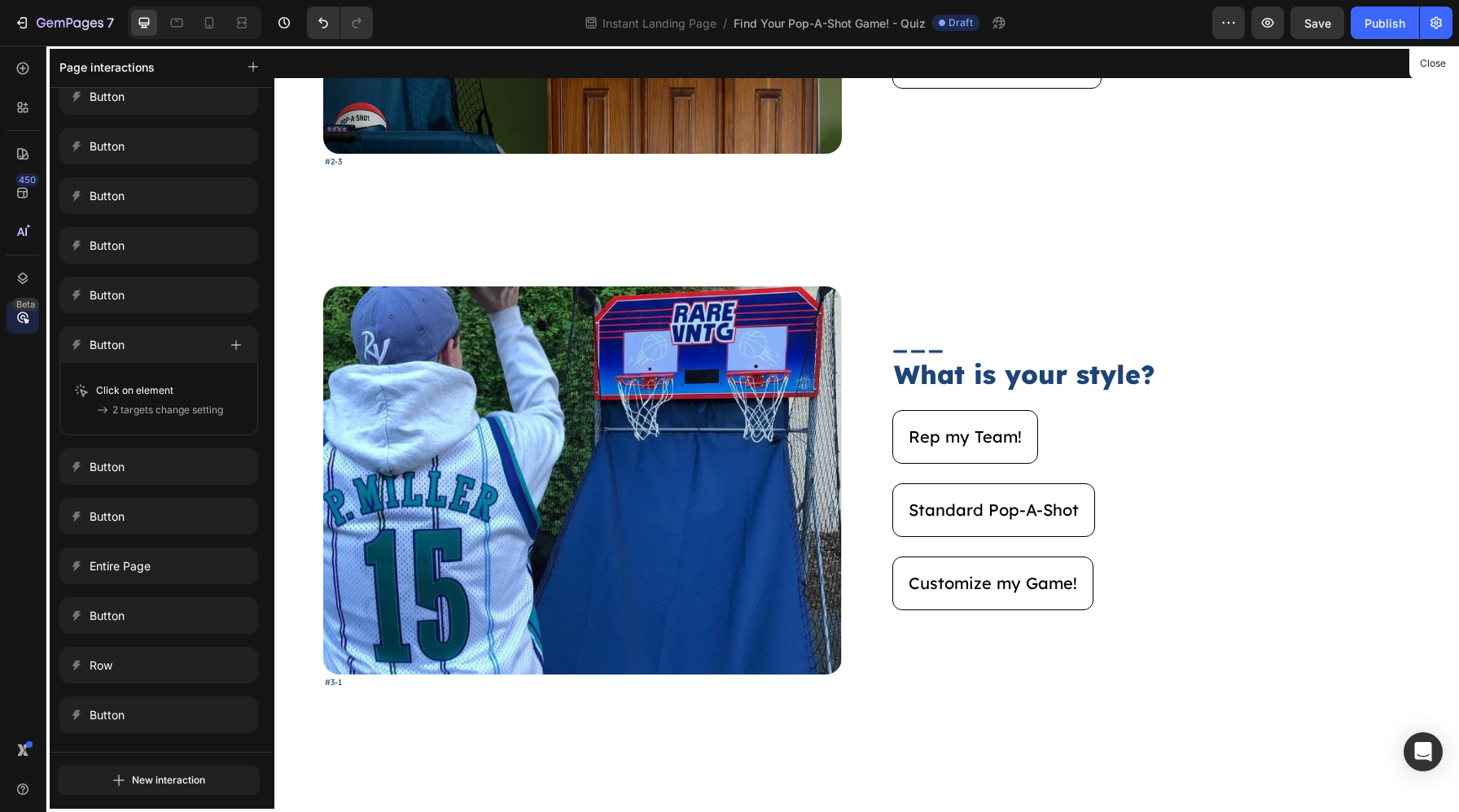
click at [1068, 601] on div at bounding box center [866, 429] width 1185 height 766
click at [871, 715] on div at bounding box center [866, 429] width 1185 height 766
click at [37, 317] on div "Beta" at bounding box center [23, 317] width 33 height 33
click at [958, 625] on div at bounding box center [866, 429] width 1185 height 766
click at [996, 582] on div at bounding box center [866, 429] width 1185 height 766
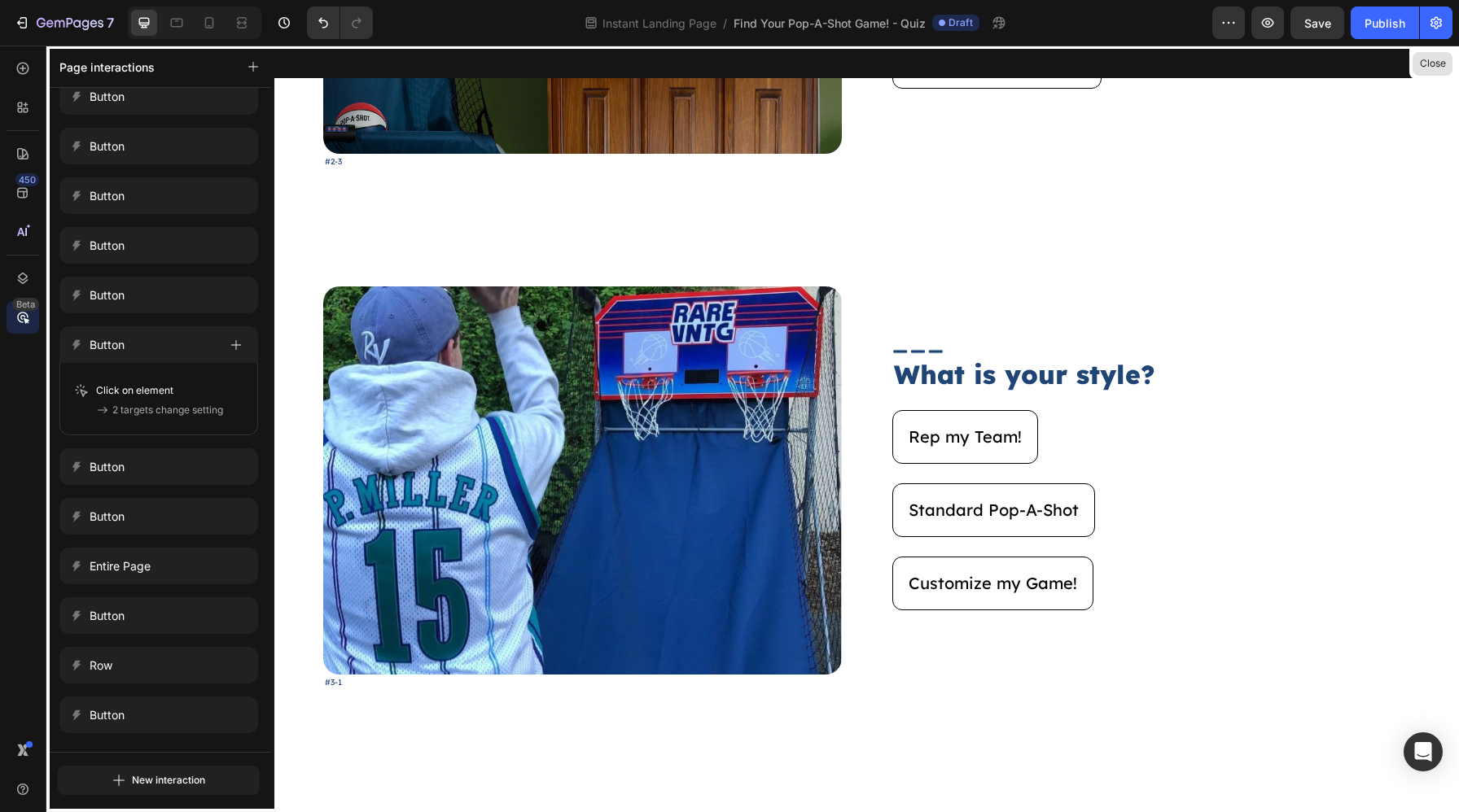
click at [1437, 69] on button "Close" at bounding box center [1432, 64] width 40 height 24
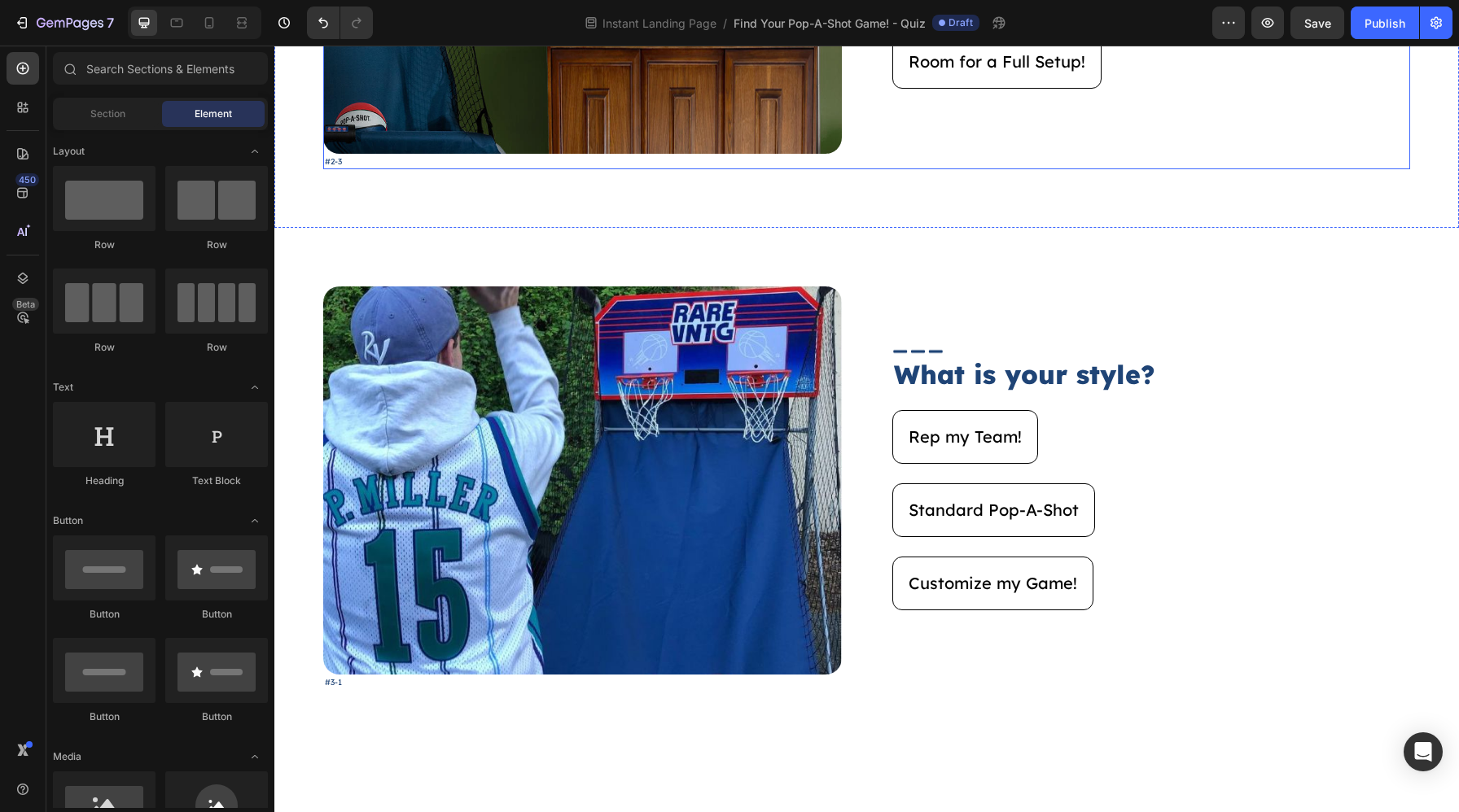
scroll to position [855, 0]
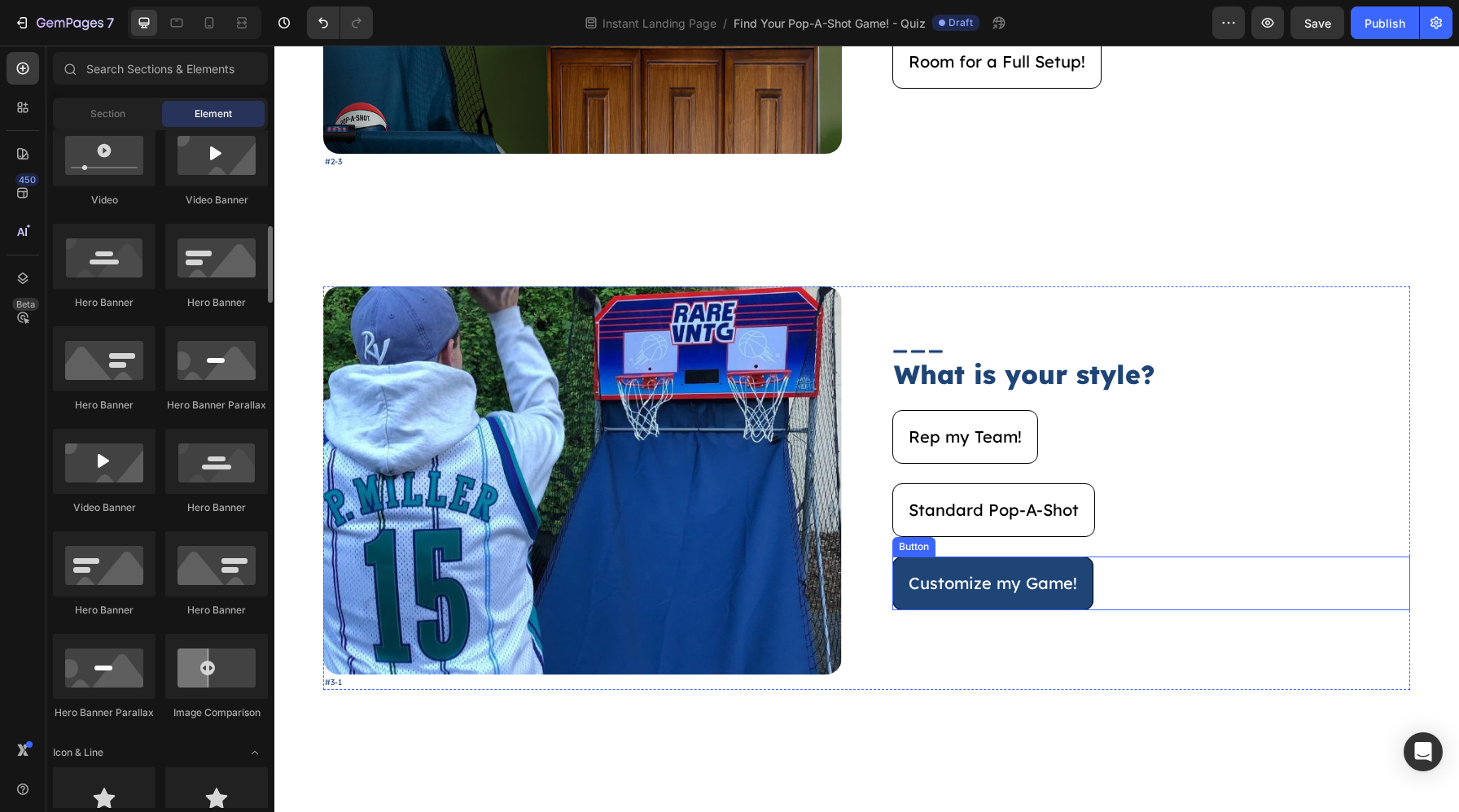
click at [1074, 571] on button "Customize my Game!" at bounding box center [993, 583] width 201 height 54
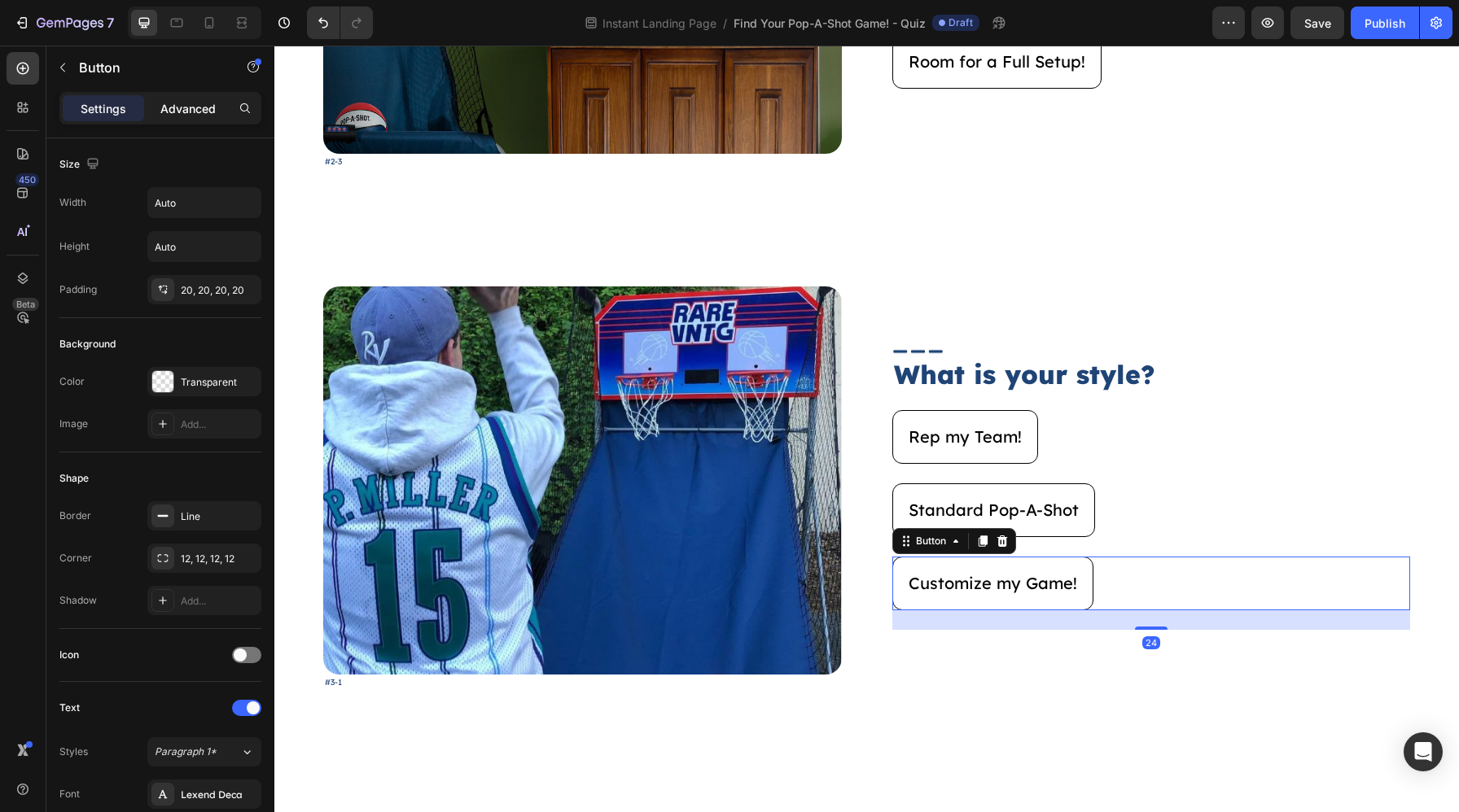
click at [198, 109] on p "Advanced" at bounding box center [188, 109] width 56 height 17
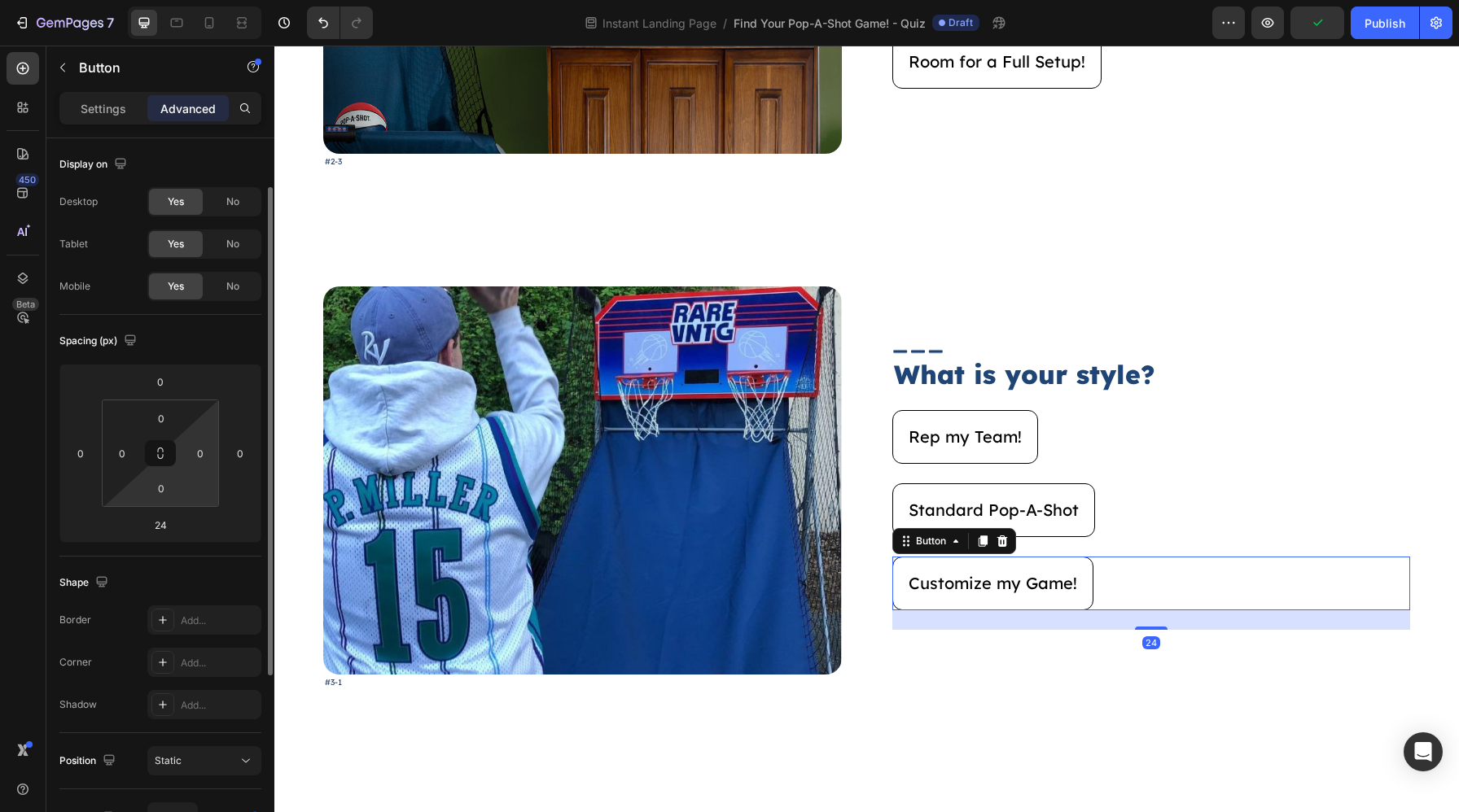
scroll to position [341, 0]
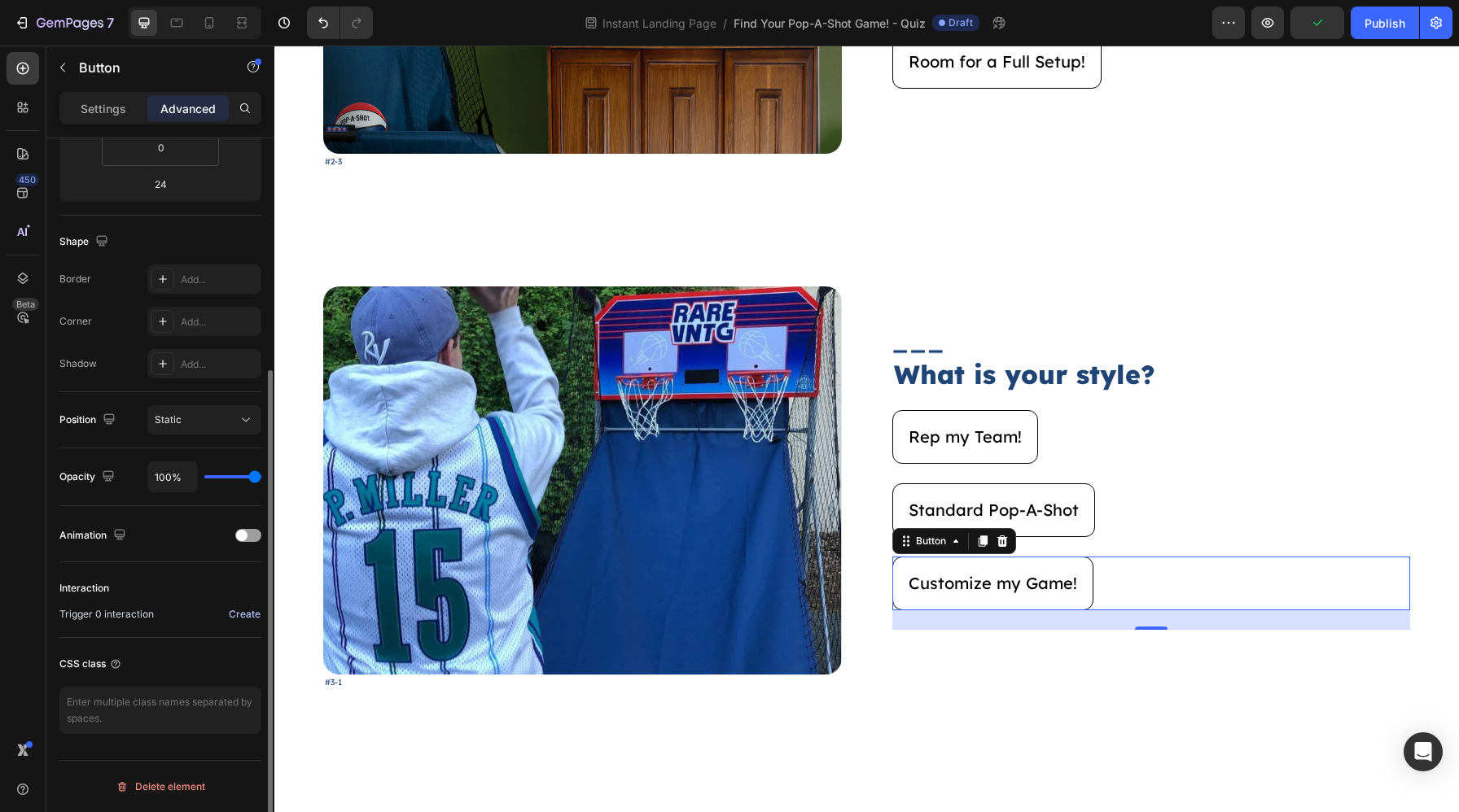
click at [232, 608] on div "Create" at bounding box center [245, 614] width 32 height 14
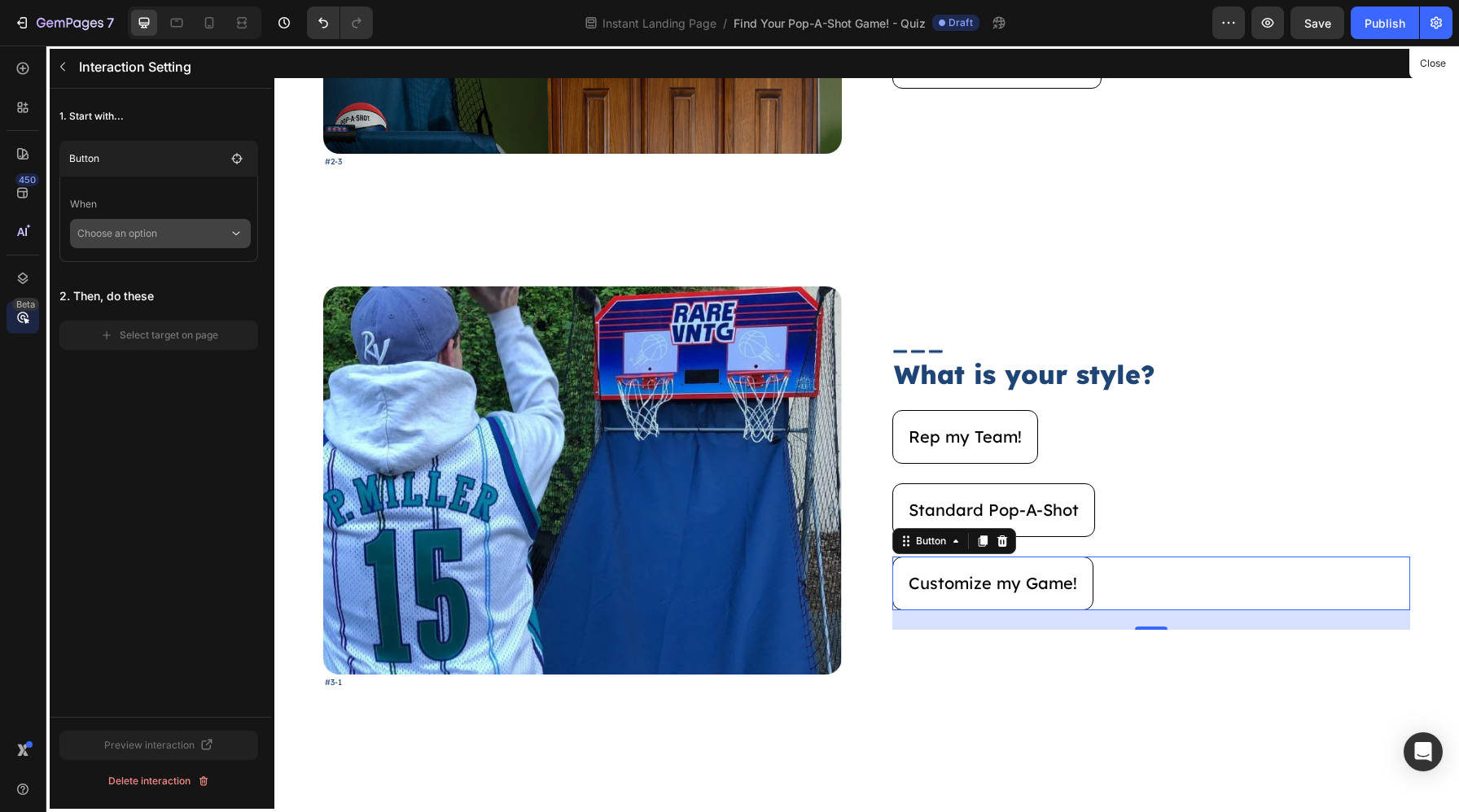
click at [180, 243] on p "Choose an option" at bounding box center [153, 233] width 151 height 30
click at [171, 276] on p "Click on element" at bounding box center [149, 277] width 78 height 16
click at [151, 266] on span "Reverse Interaction" at bounding box center [138, 263] width 90 height 16
checkbox input "true"
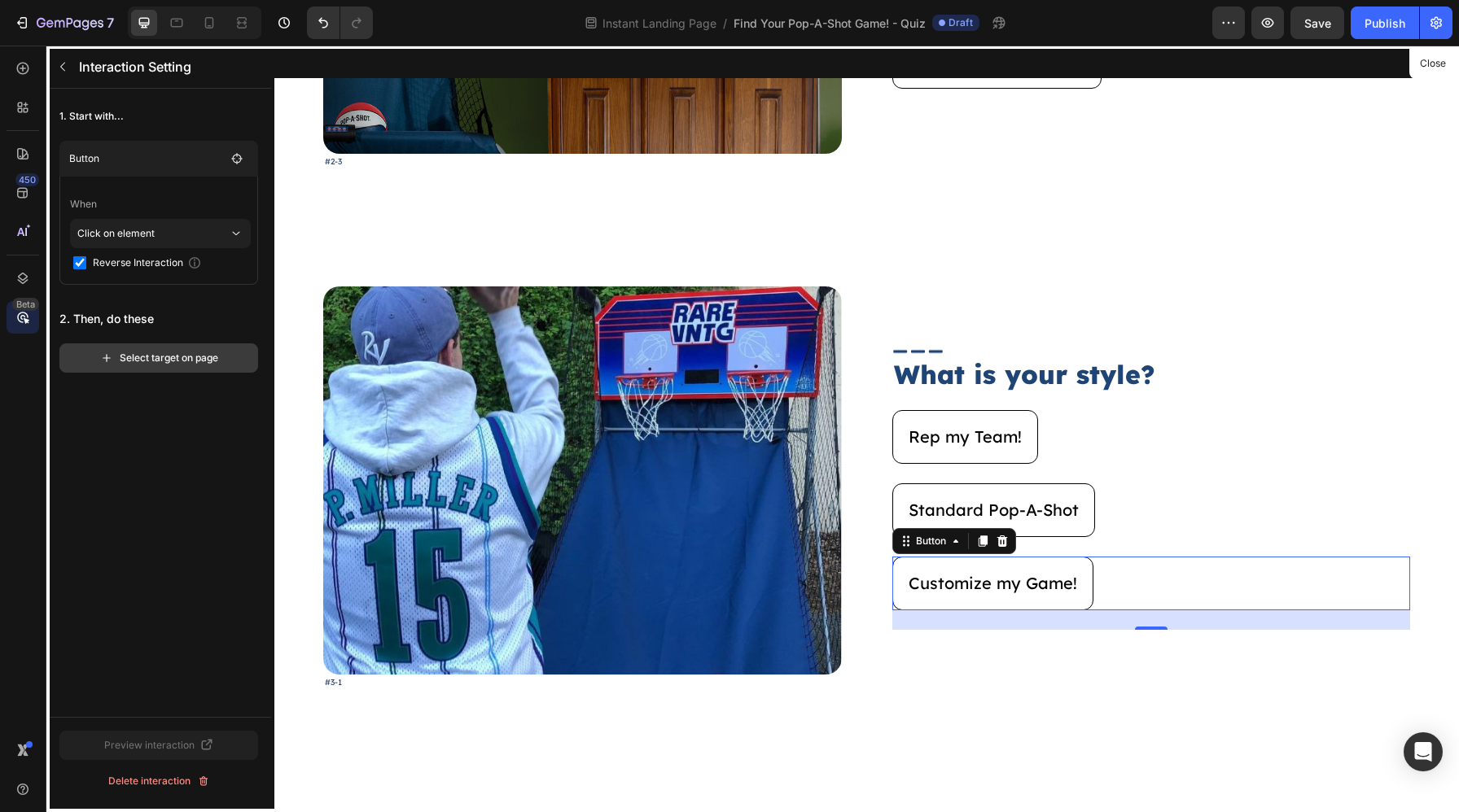
click at [151, 364] on div "Select target on page" at bounding box center [160, 358] width 118 height 14
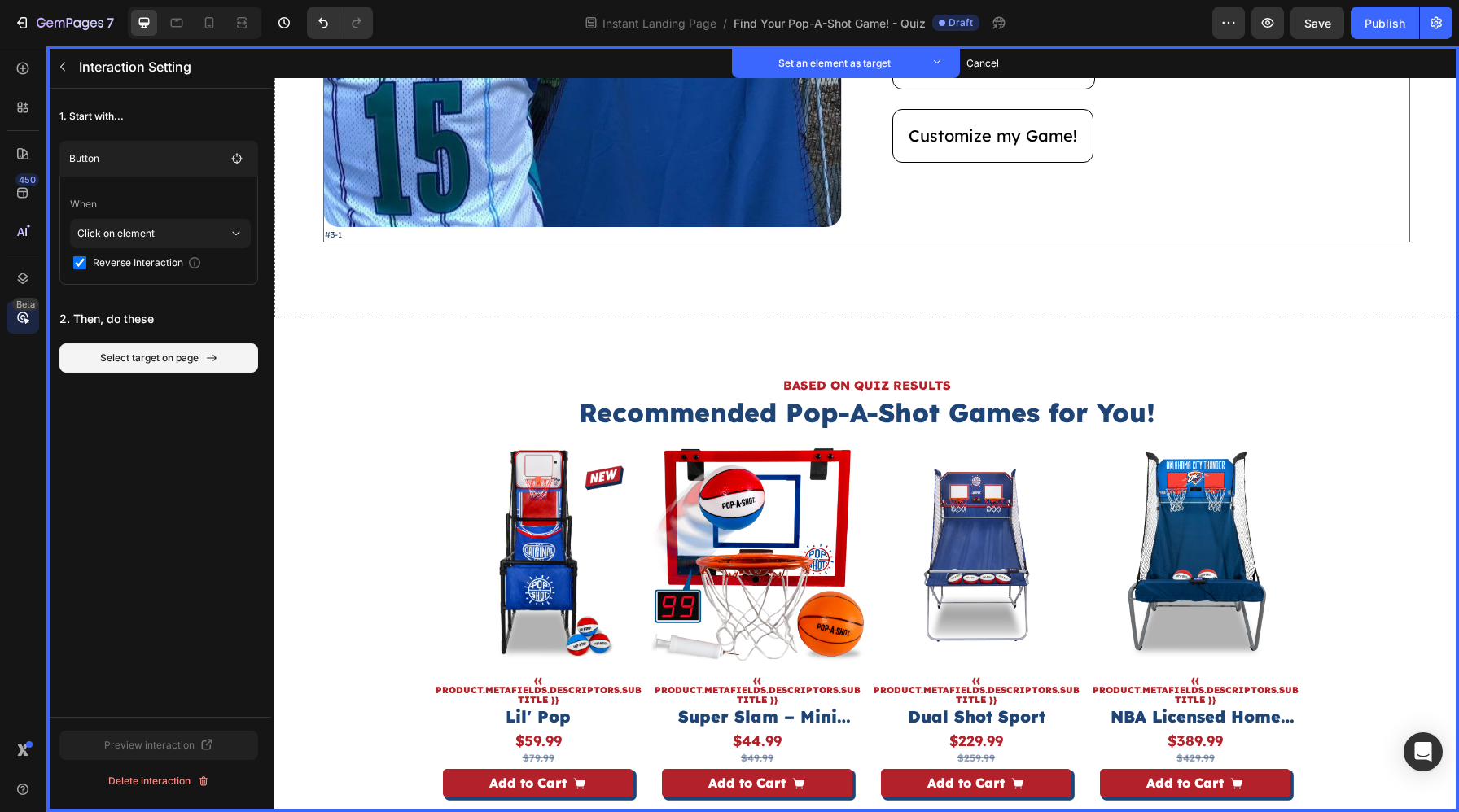
scroll to position [2731, 0]
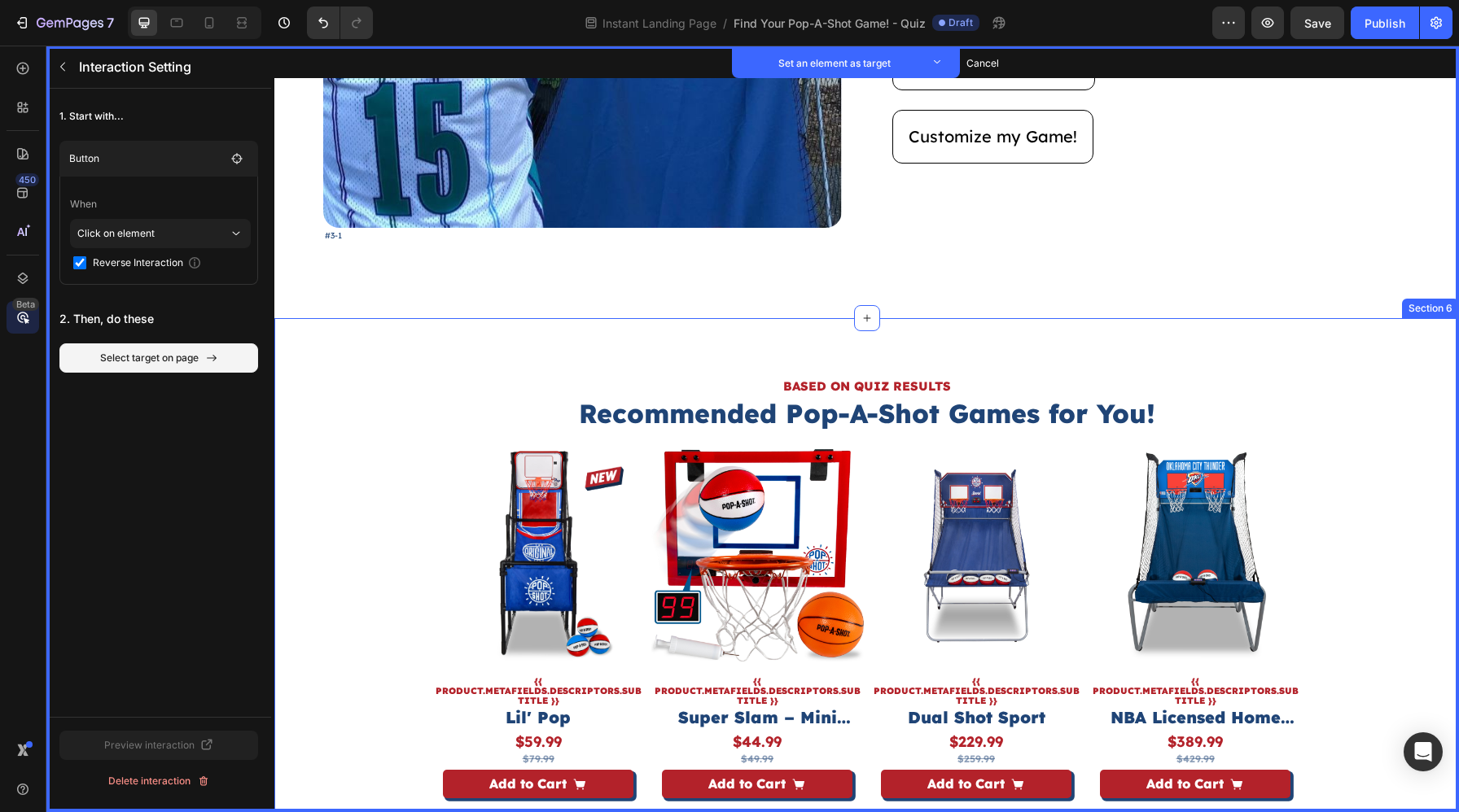
click at [1356, 360] on div "BASED ON QUIZ RESULTS Heading Set as target Recommended Pop-A-Shot Games for Yo…" at bounding box center [866, 609] width 1185 height 581
click at [1418, 300] on button "Set as target" at bounding box center [1418, 302] width 72 height 19
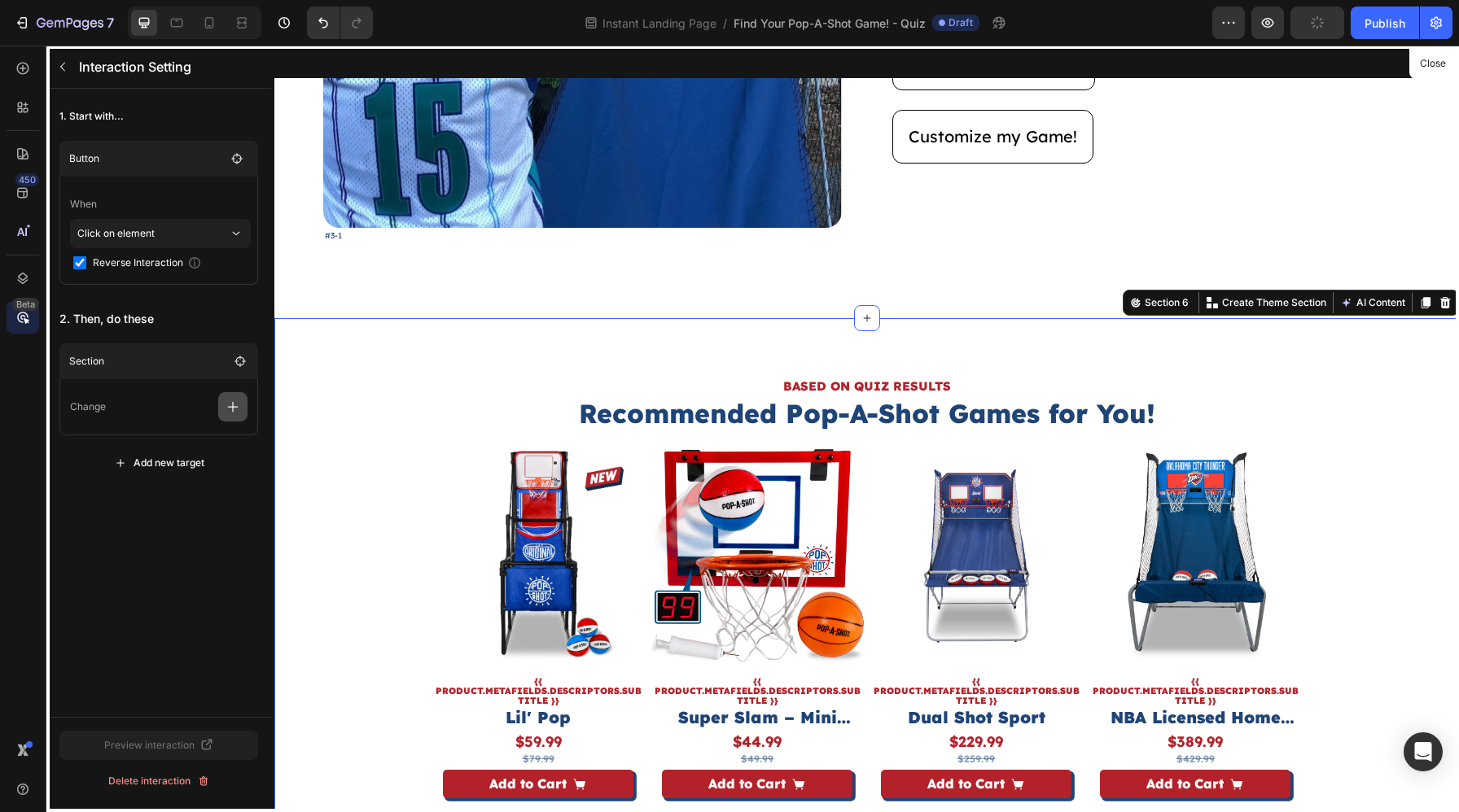
click at [246, 409] on button "button" at bounding box center [232, 407] width 30 height 30
click at [197, 490] on p "Show/Hide" at bounding box center [155, 503] width 172 height 28
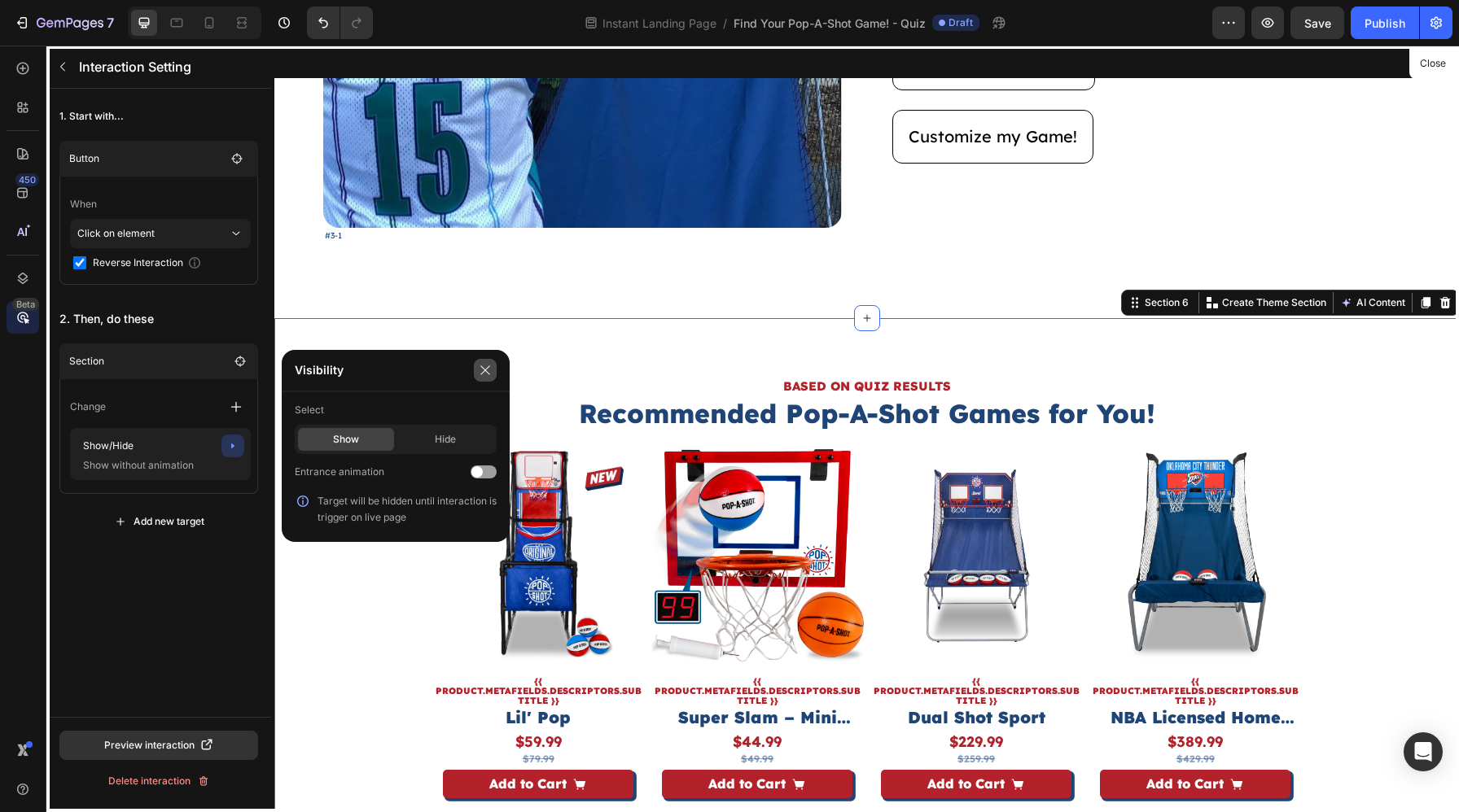
click at [494, 371] on button "button" at bounding box center [485, 370] width 23 height 23
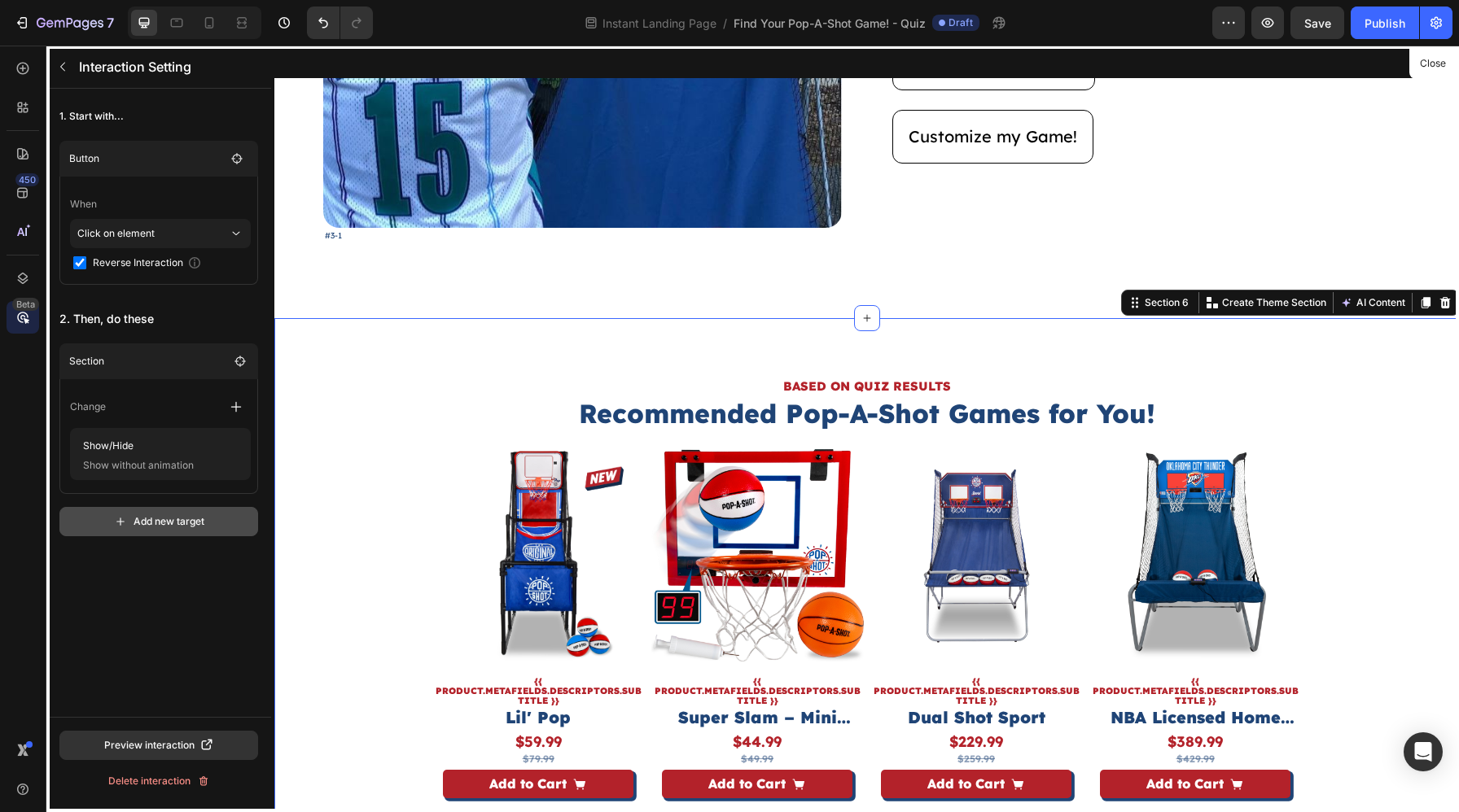
click at [188, 512] on button "Add new target" at bounding box center [158, 522] width 198 height 30
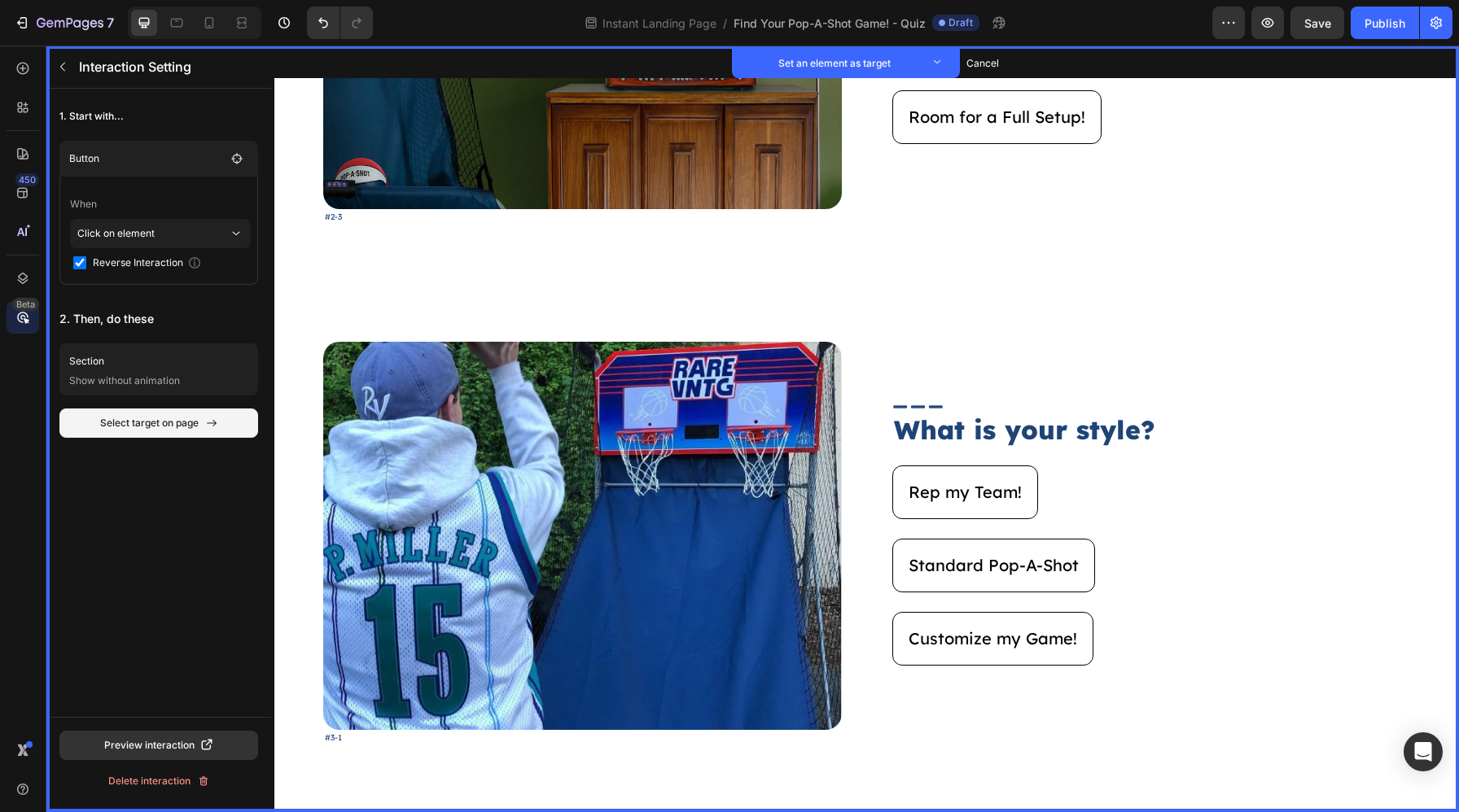
scroll to position [2211, 0]
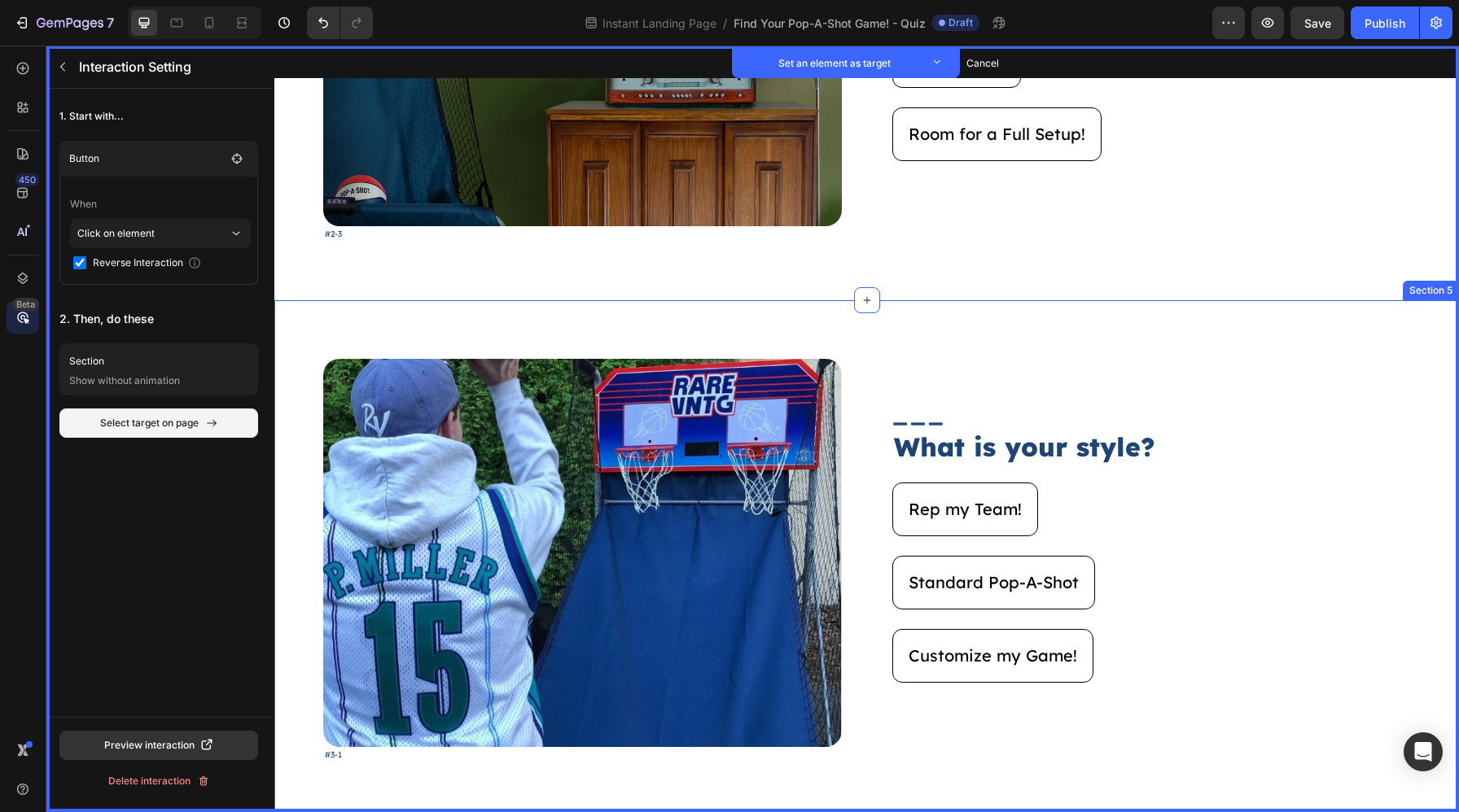
click at [654, 308] on div "Image Set as target #3-1 Text Block Set as target Image Set as target What is y…" at bounding box center [866, 569] width 1185 height 537
click at [1405, 281] on button "Set as target" at bounding box center [1418, 284] width 72 height 19
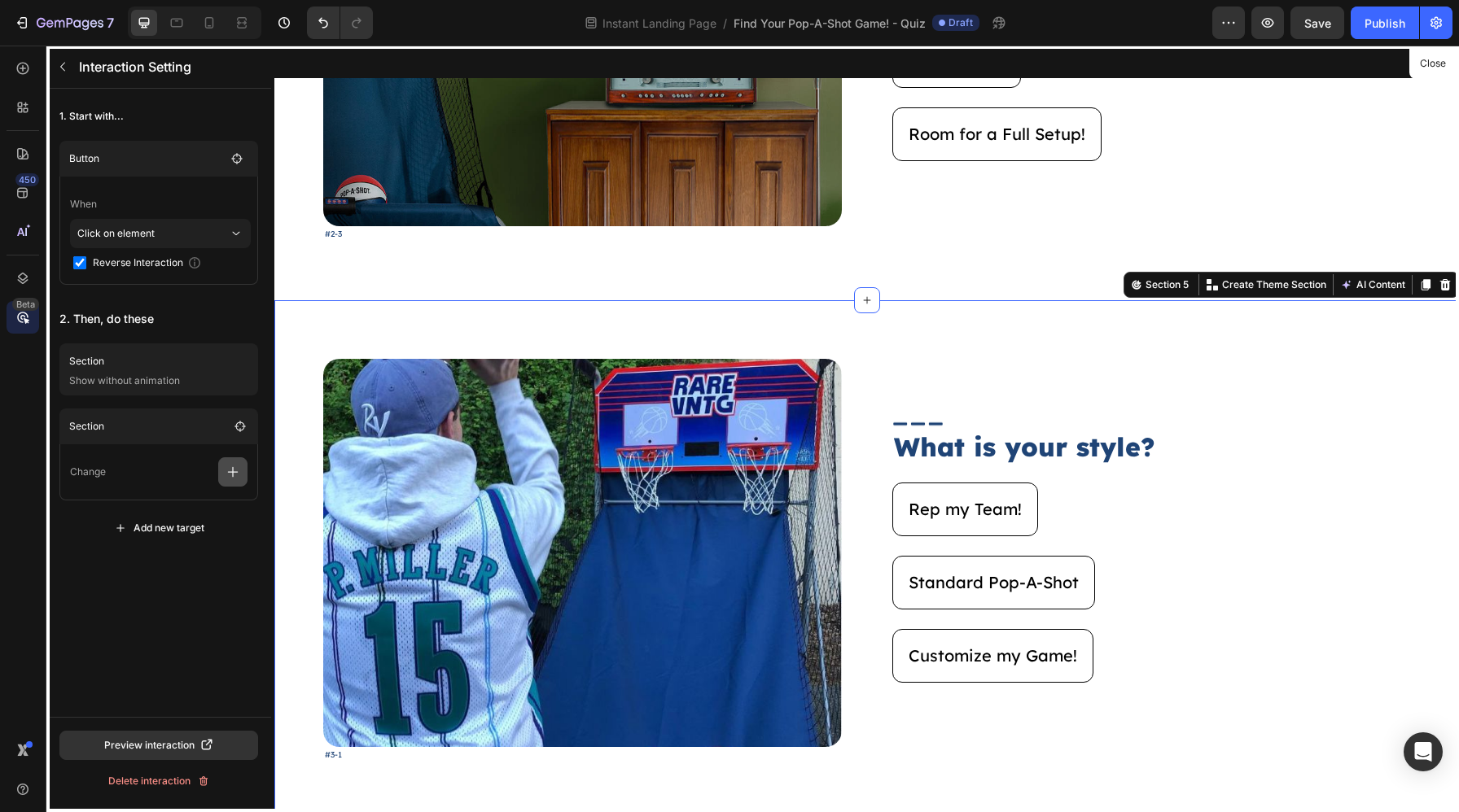
click at [234, 479] on icon "button" at bounding box center [232, 472] width 16 height 16
click at [189, 534] on p "Show/Hide" at bounding box center [155, 541] width 172 height 28
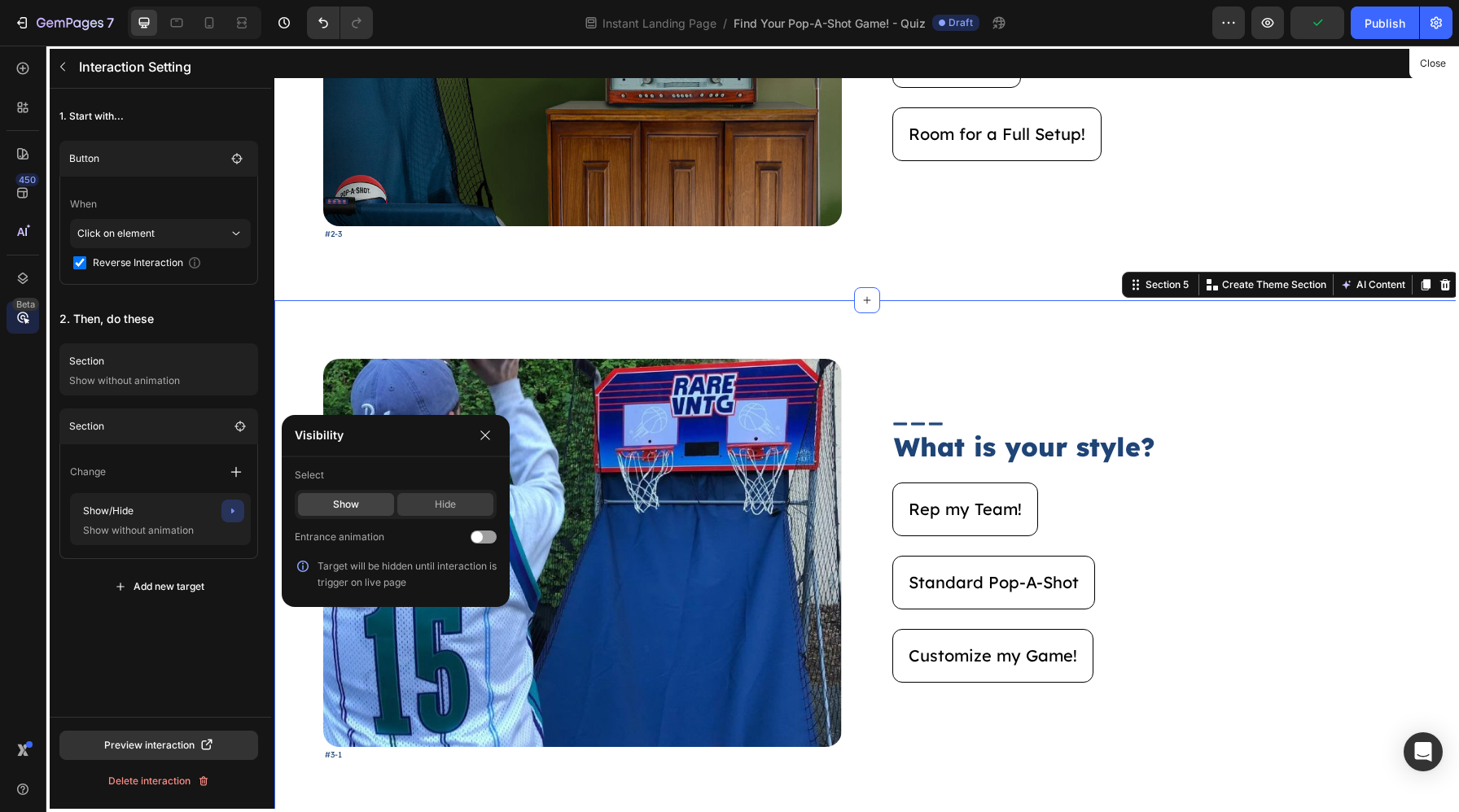
click at [454, 504] on div "Hide" at bounding box center [445, 504] width 96 height 23
click at [493, 445] on button "button" at bounding box center [485, 435] width 23 height 23
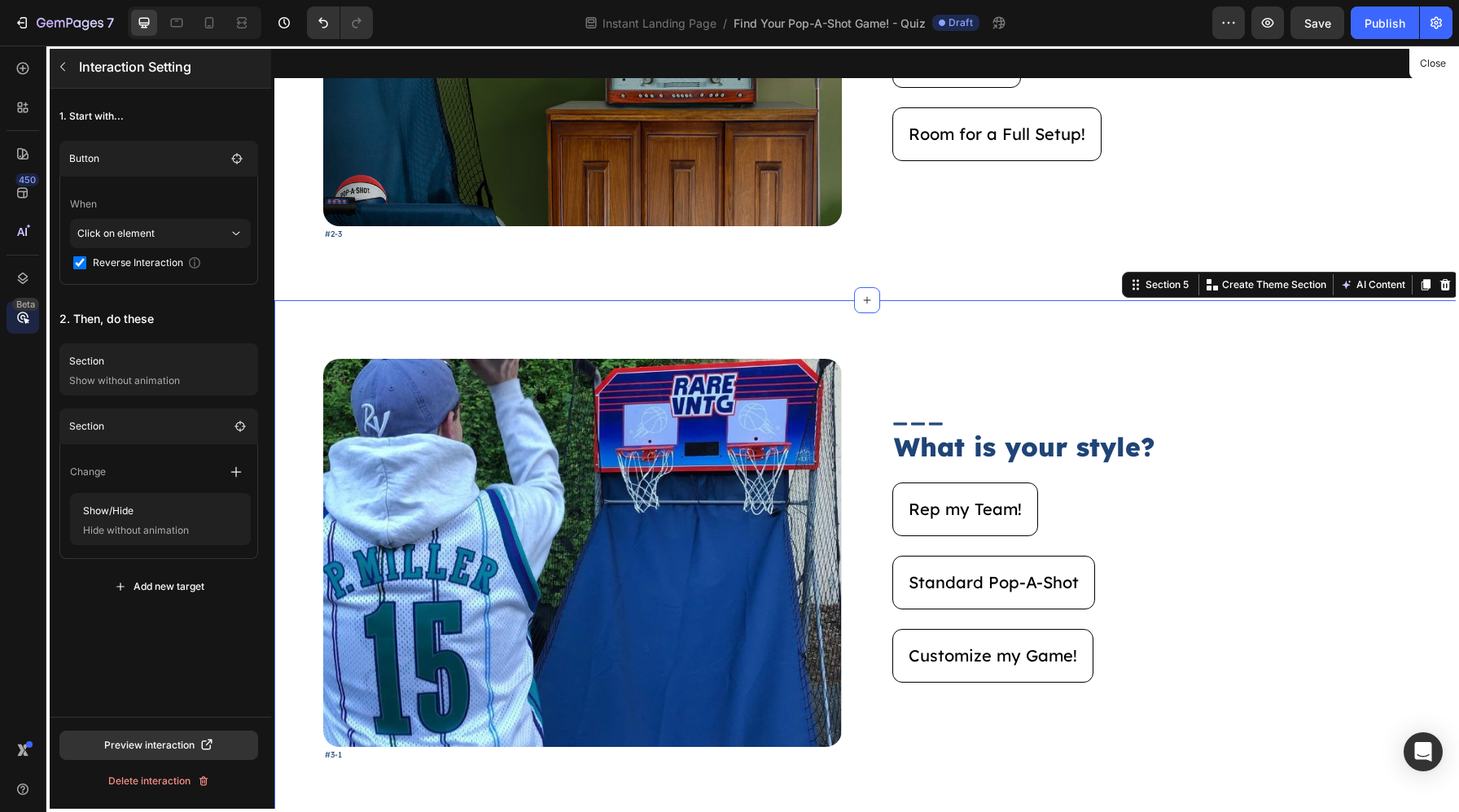
click at [51, 70] on button "button" at bounding box center [62, 67] width 26 height 26
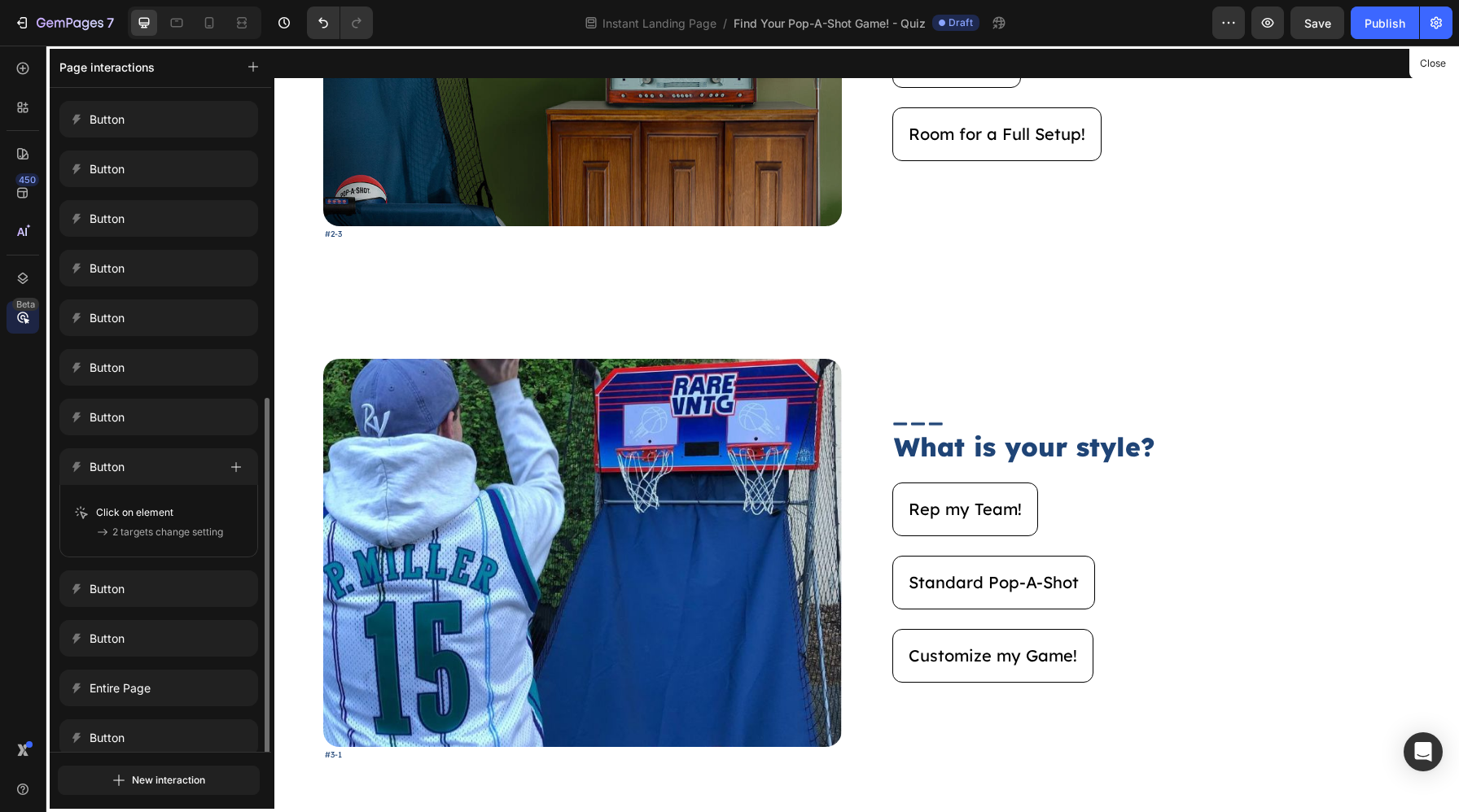
scroll to position [172, 0]
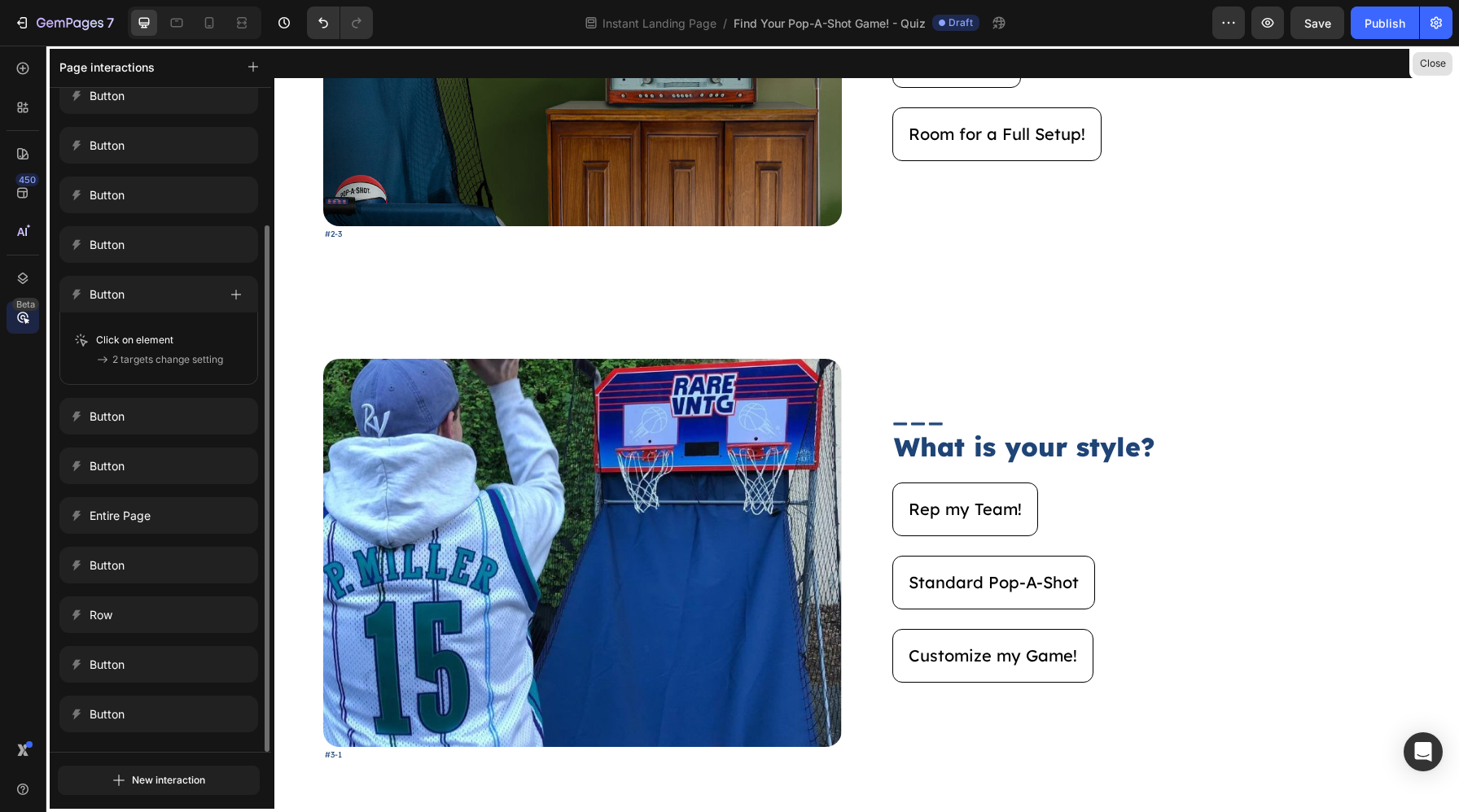
click at [1434, 65] on button "Close" at bounding box center [1432, 64] width 40 height 24
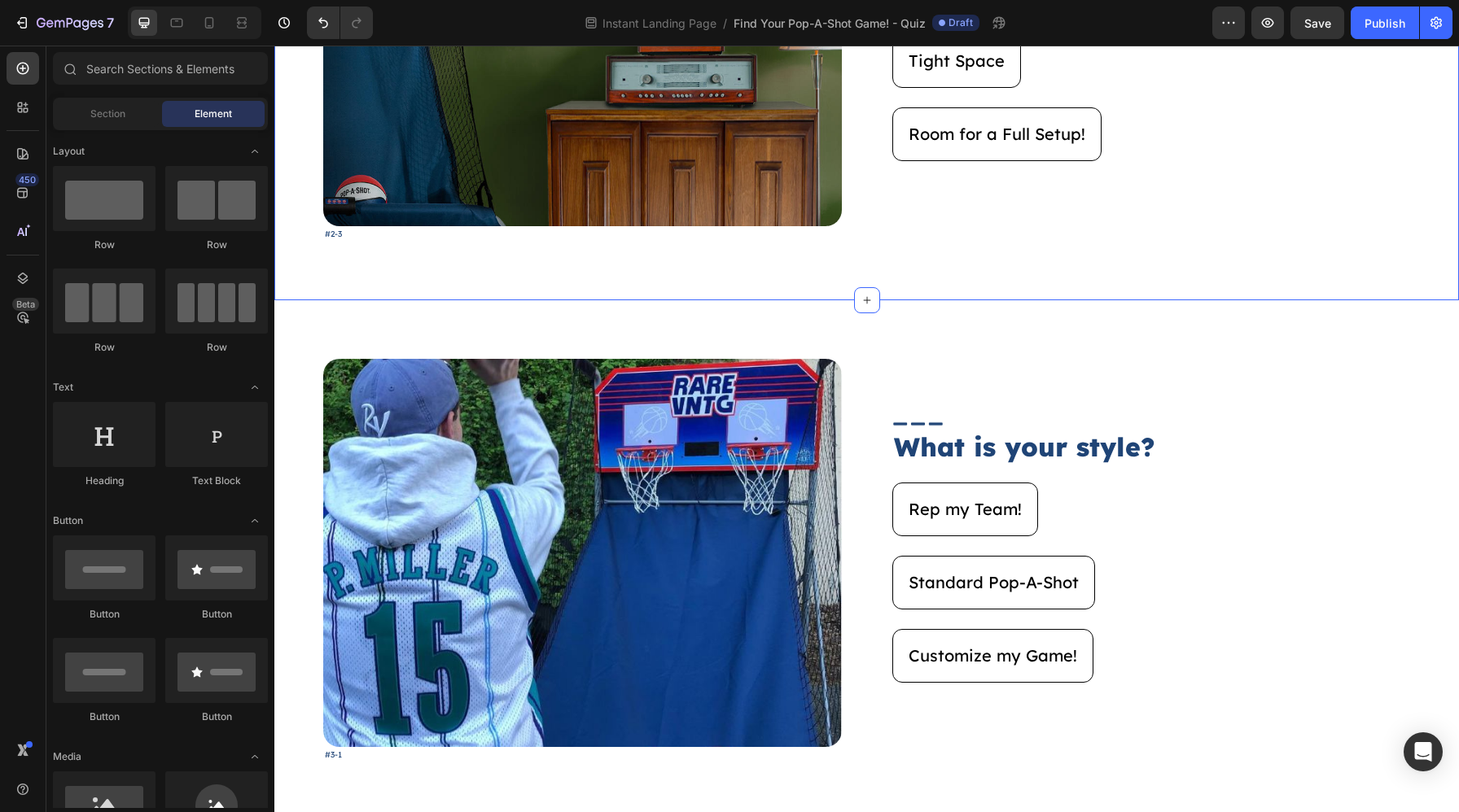
scroll to position [855, 0]
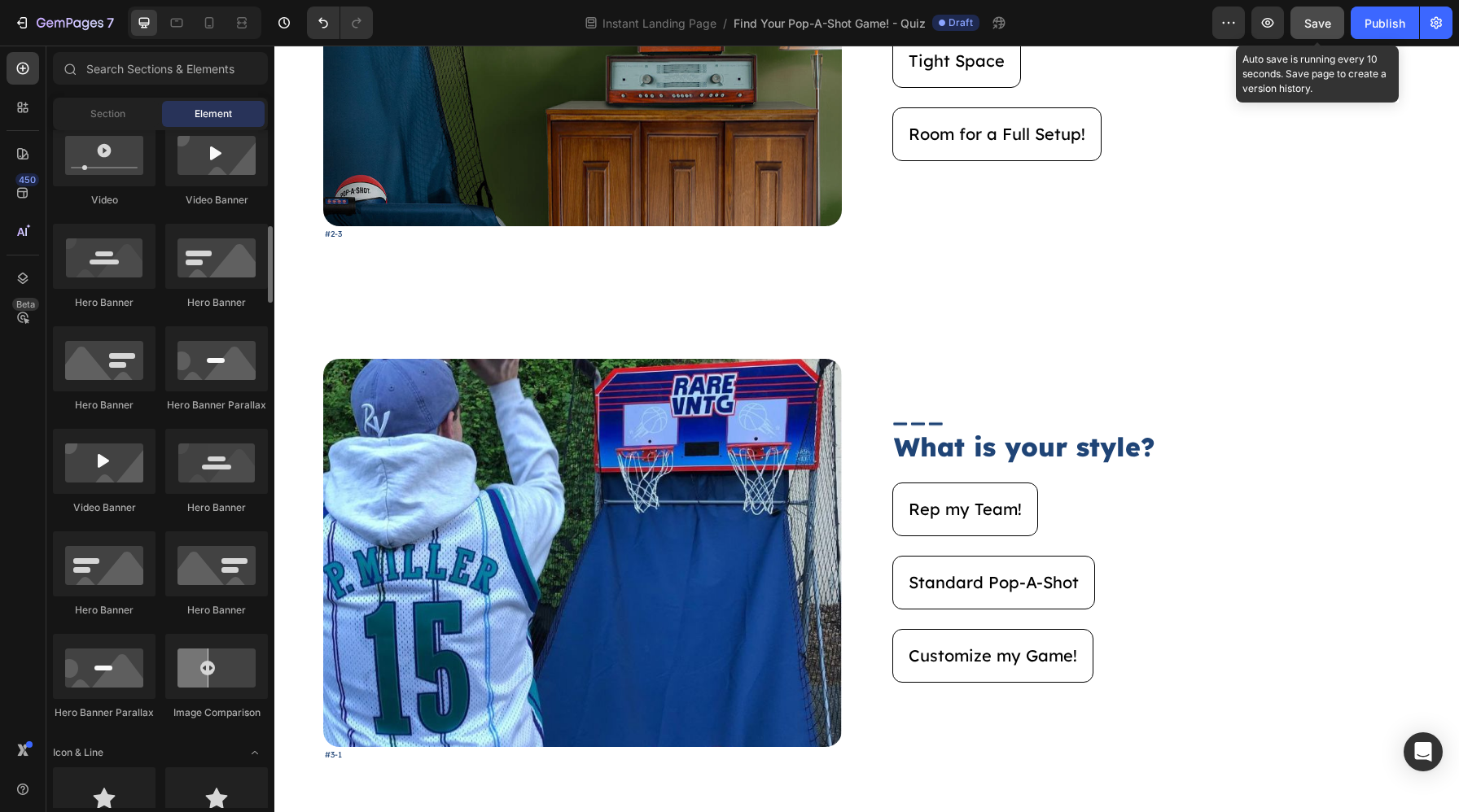
click at [1319, 32] on button "Save" at bounding box center [1317, 23] width 54 height 33
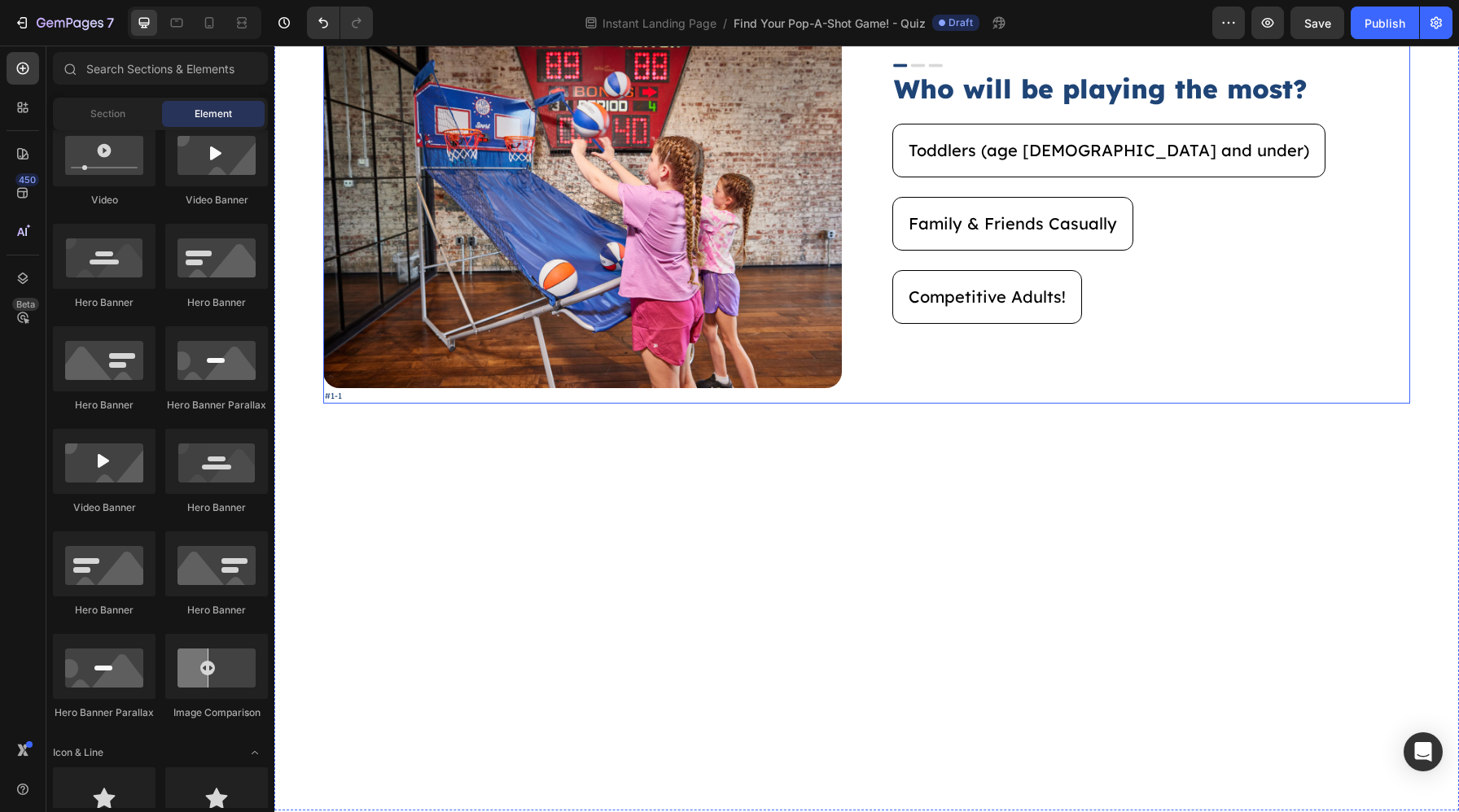
scroll to position [230, 0]
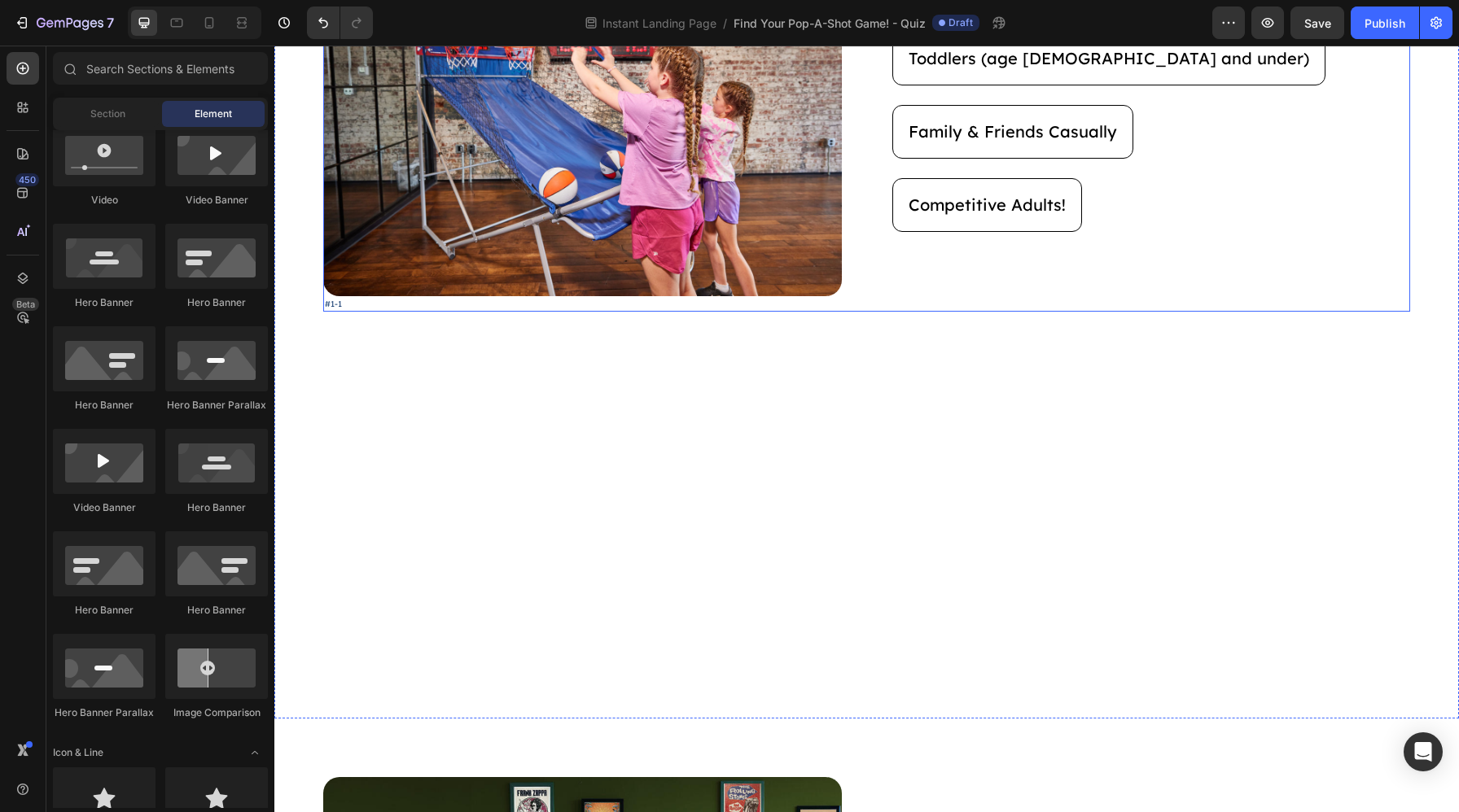
click at [1065, 276] on div "Image Who will be playing the most? Heading Toddlers (age 5 and under) Button F…" at bounding box center [1152, 110] width 518 height 403
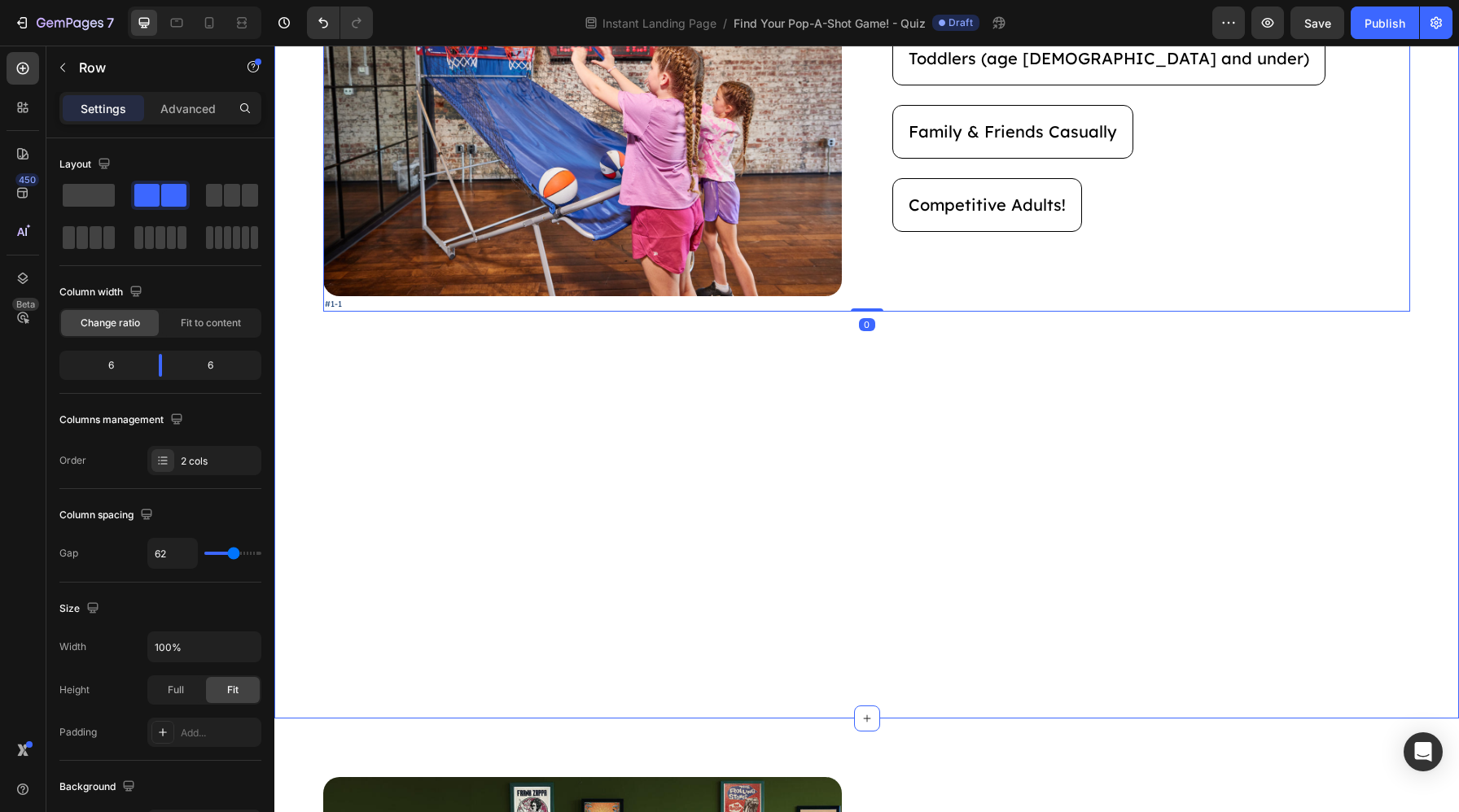
click at [1032, 330] on div "Image #1-1 Text Block Image Who will be playing the most? Heading Toddlers (age…" at bounding box center [866, 284] width 1185 height 869
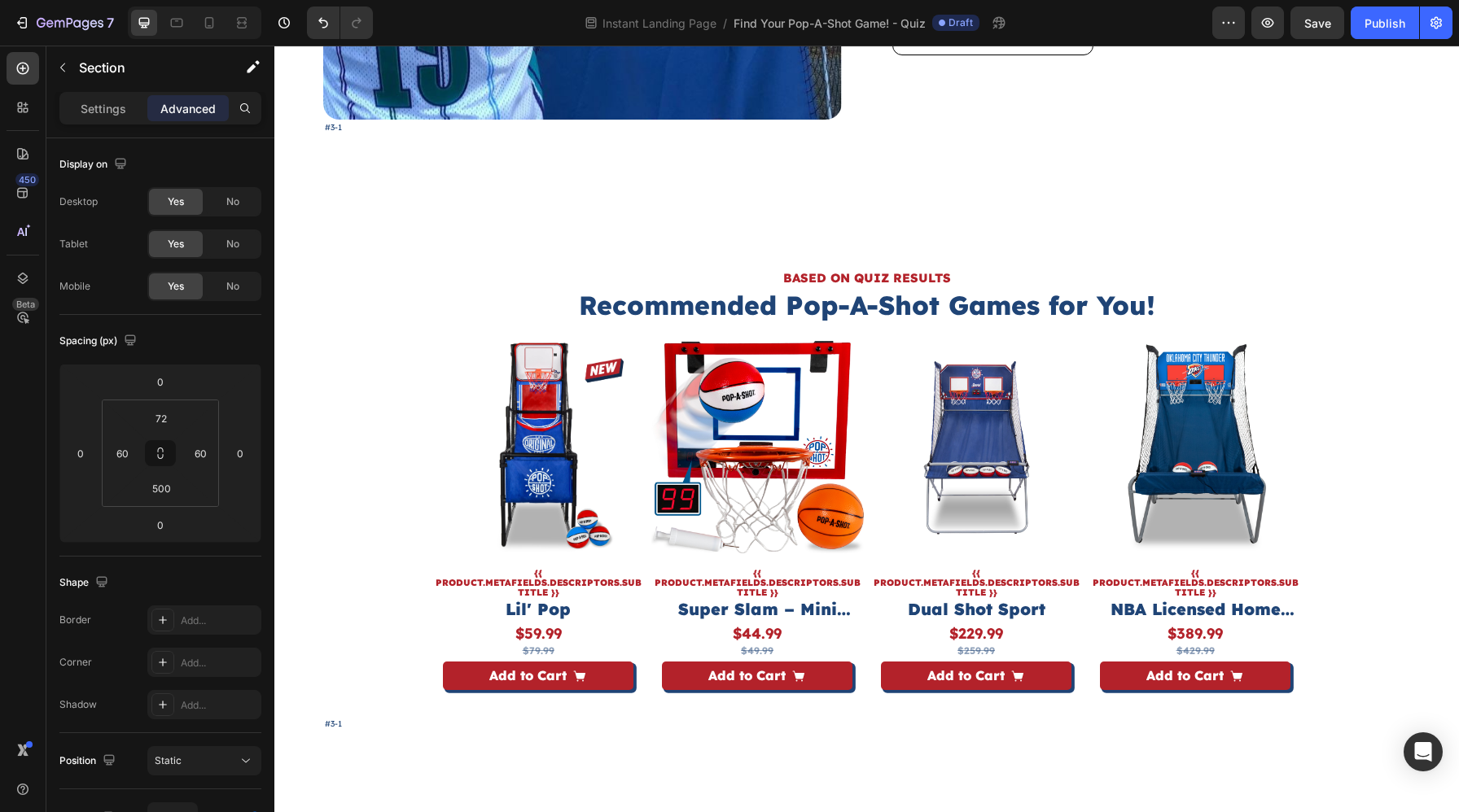
scroll to position [2843, 0]
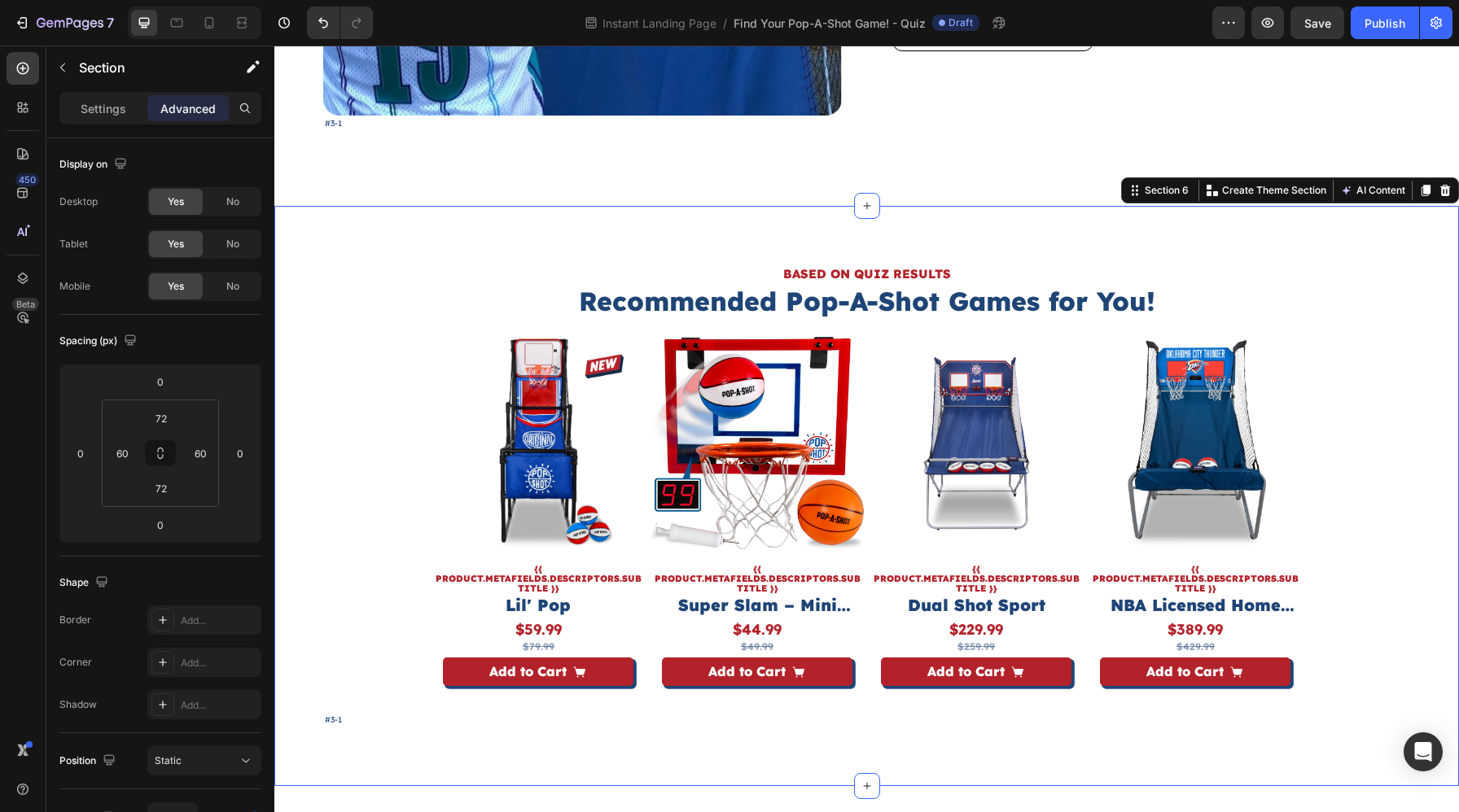
click at [839, 238] on div "BASED ON QUIZ RESULTS Heading Recommended Pop-A-Shot Games for You! Heading Pro…" at bounding box center [866, 496] width 1185 height 581
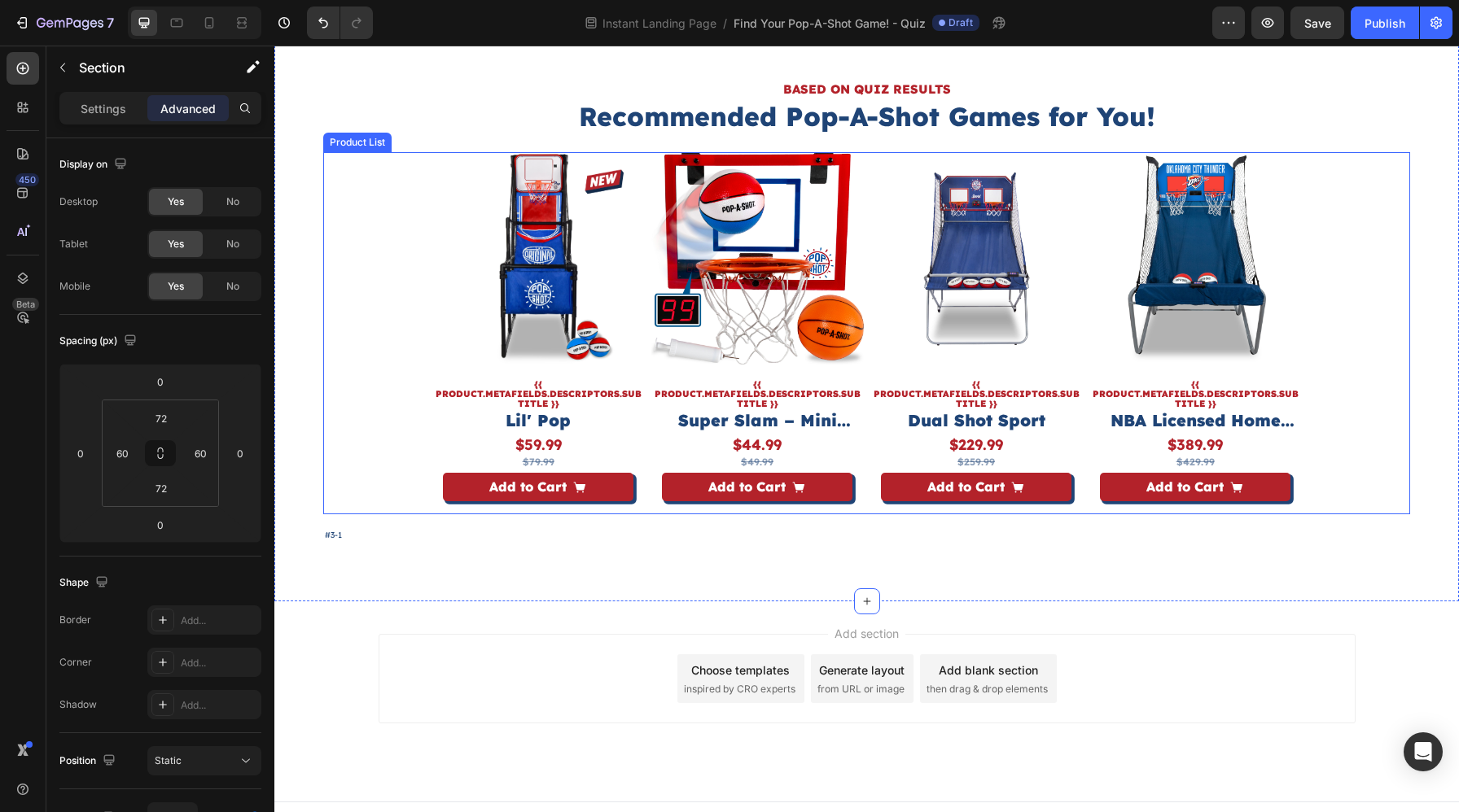
click at [867, 496] on div "Product Images {{ product.metafields.descriptors.subtitle }} Text Block Lil' Po…" at bounding box center [867, 333] width 870 height 362
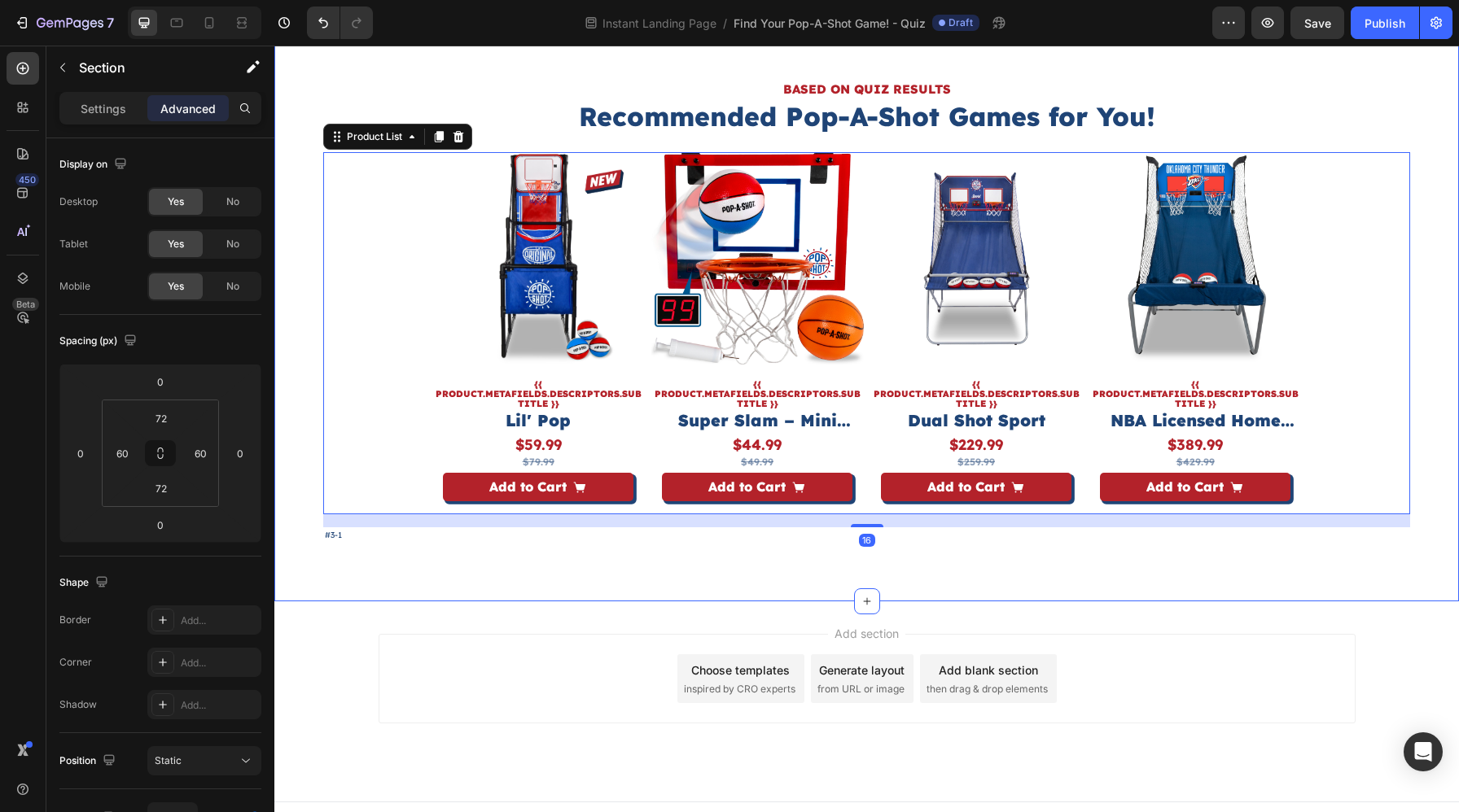
click at [861, 553] on div "BASED ON QUIZ RESULTS Heading Recommended Pop-A-Shot Games for You! Heading Pro…" at bounding box center [866, 311] width 1185 height 581
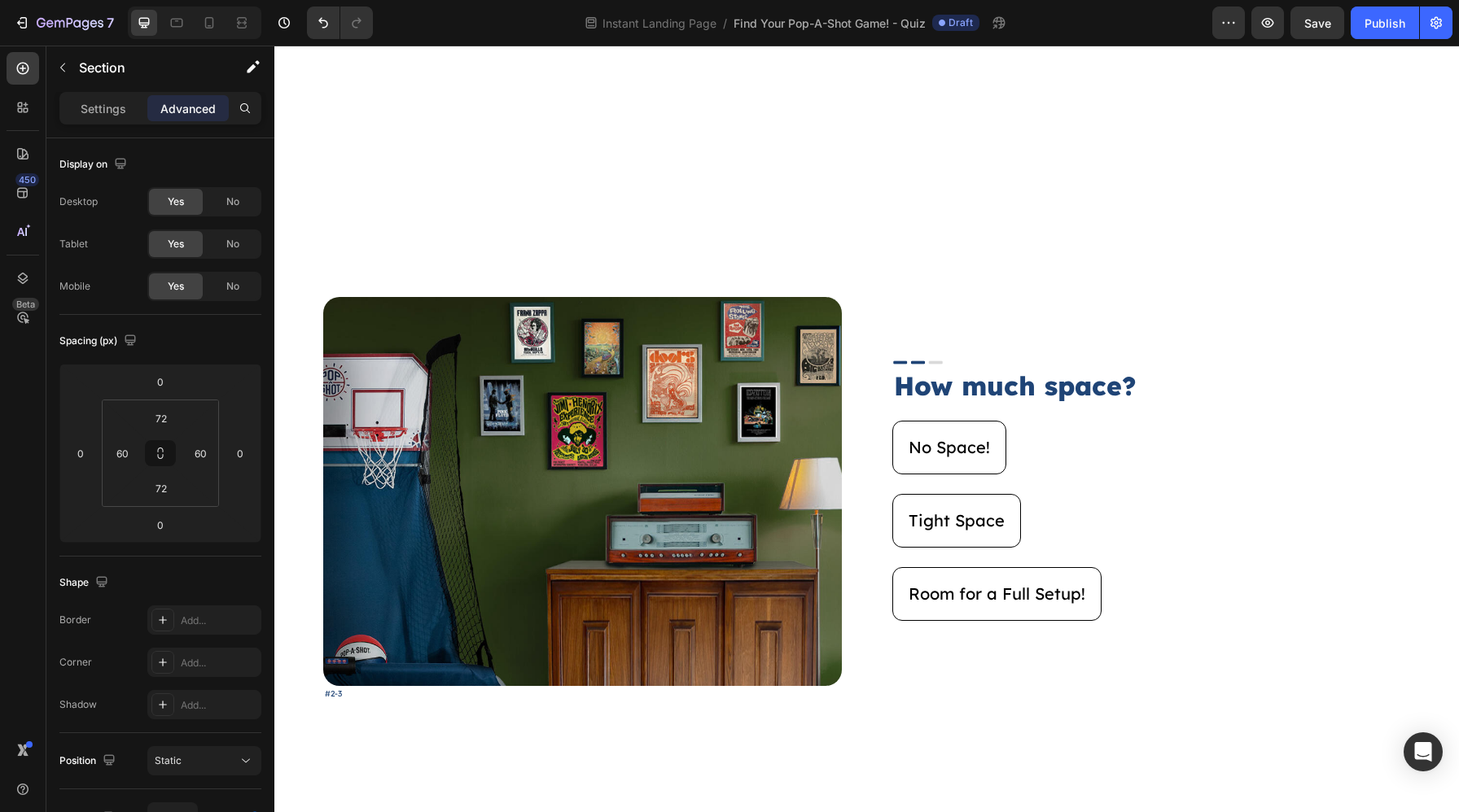
scroll to position [2495, 0]
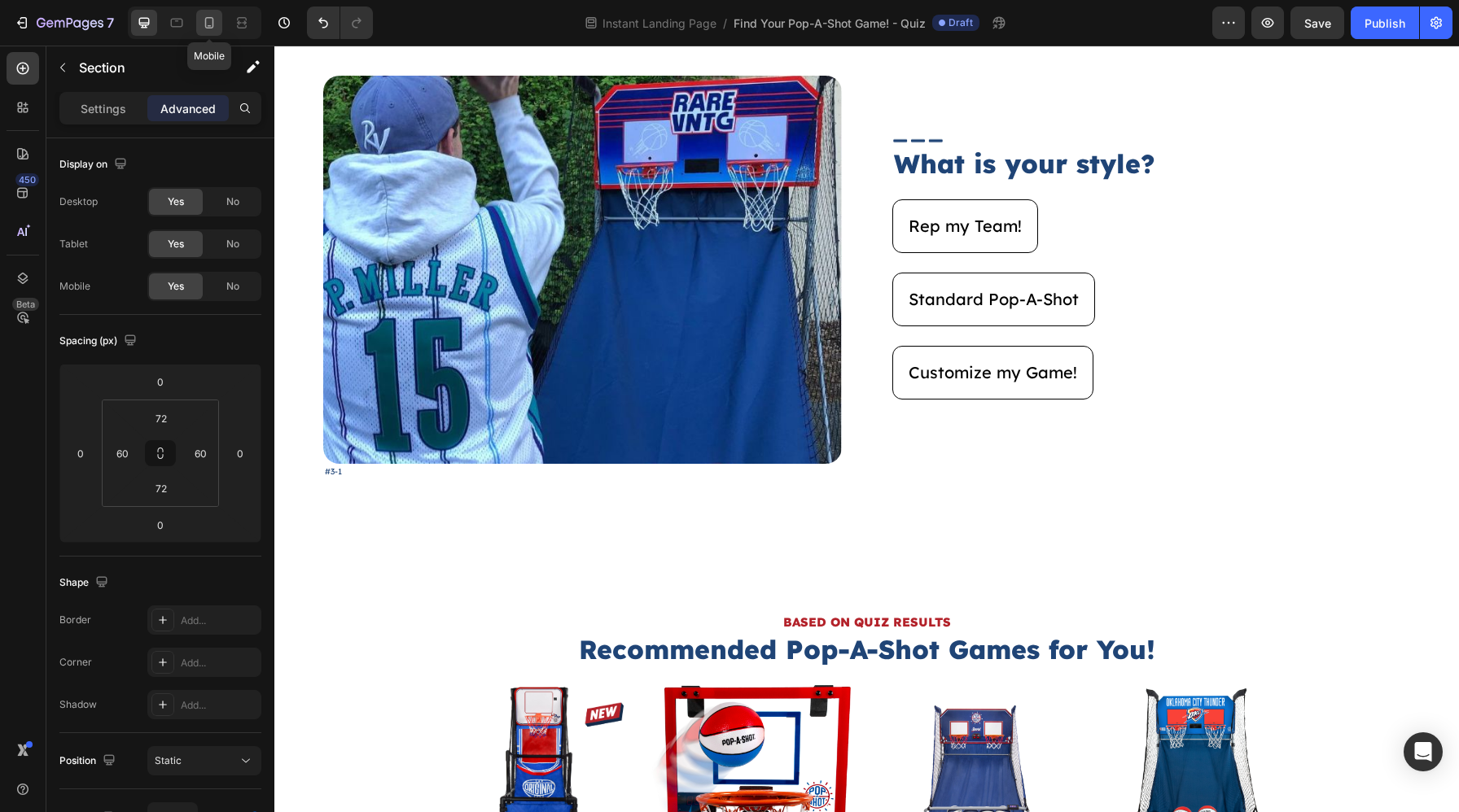
click at [205, 15] on icon at bounding box center [209, 22] width 16 height 16
type input "20"
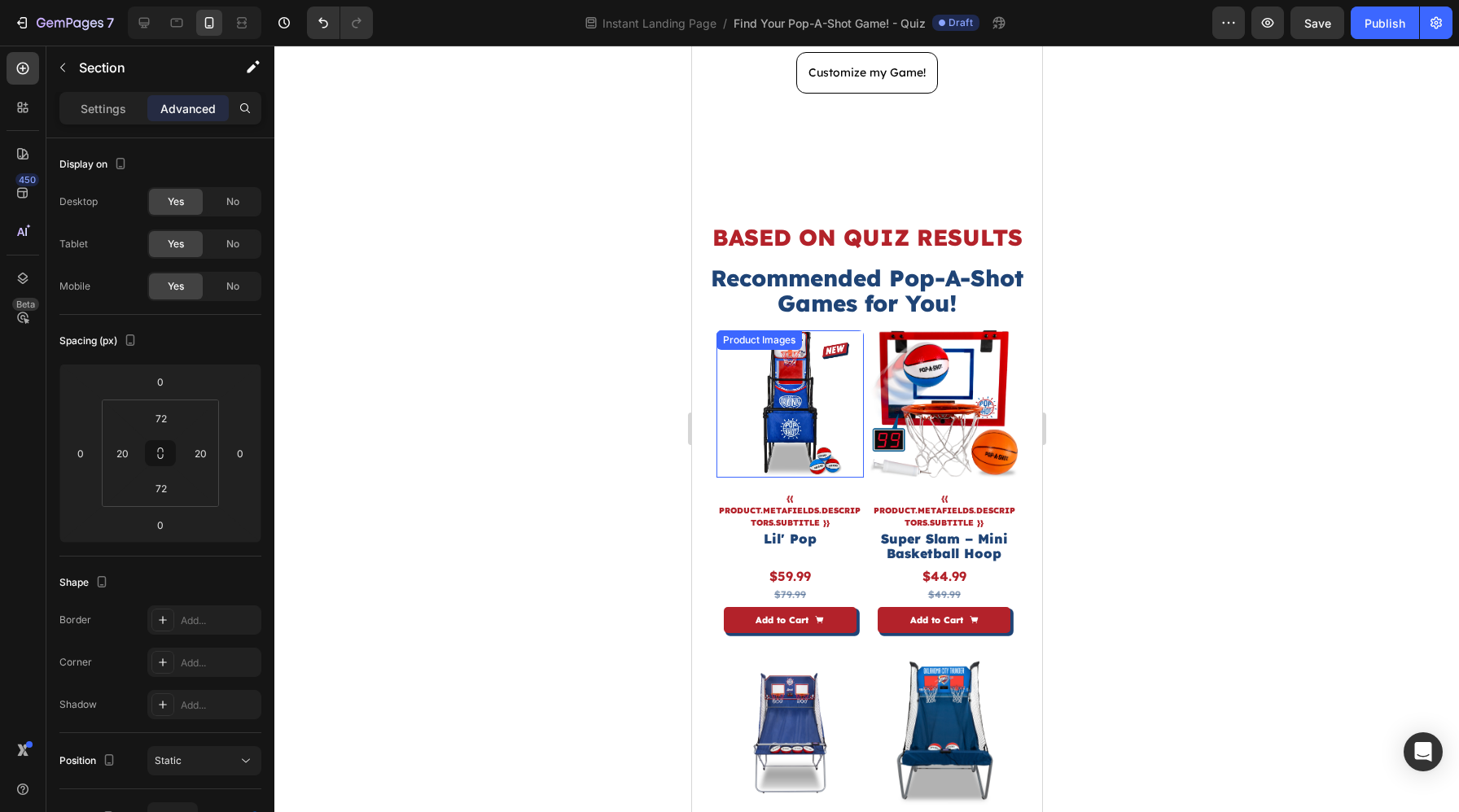
scroll to position [2674, 0]
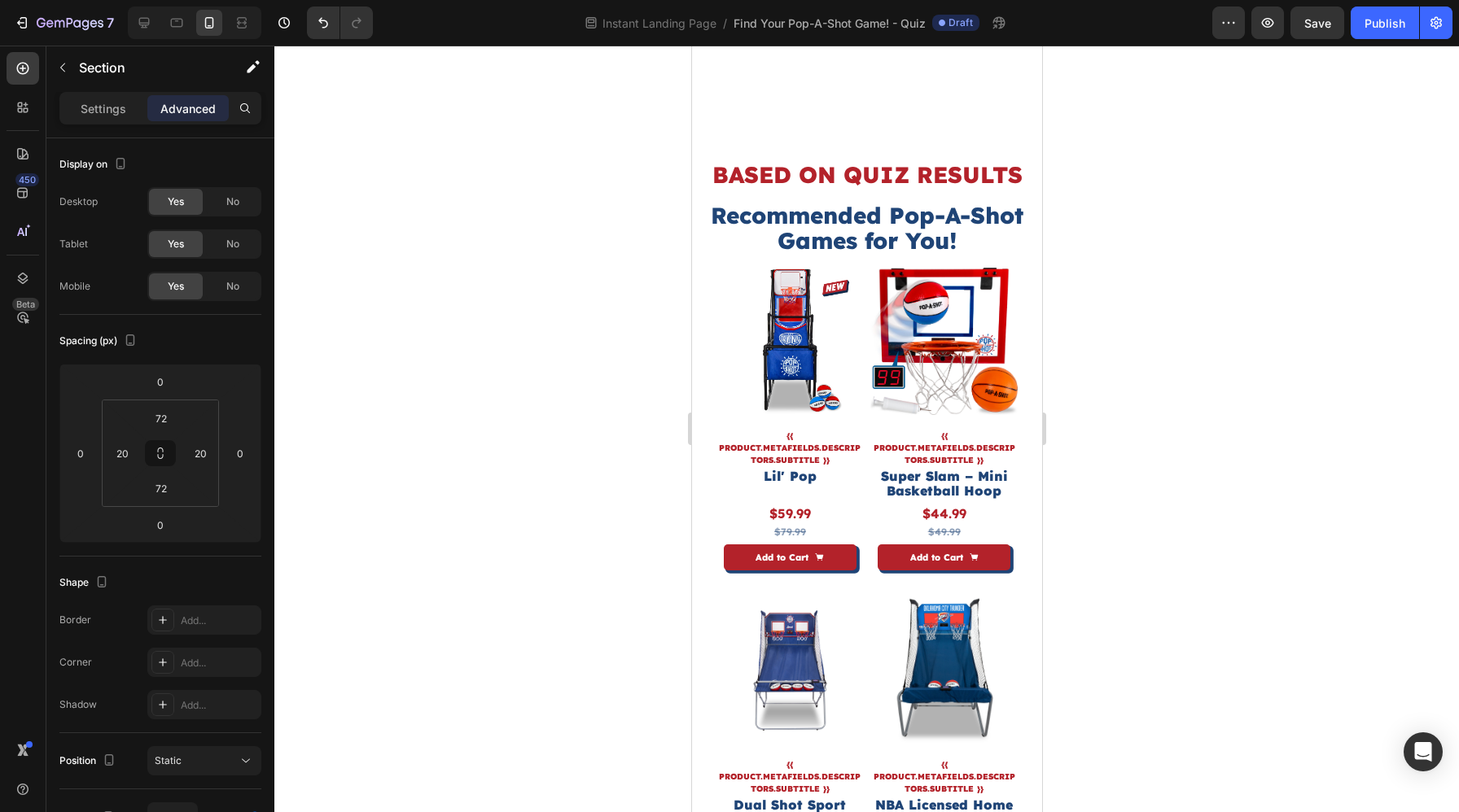
click at [848, 161] on h2 "BASED ON QUIZ RESULTS" at bounding box center [866, 176] width 317 height 29
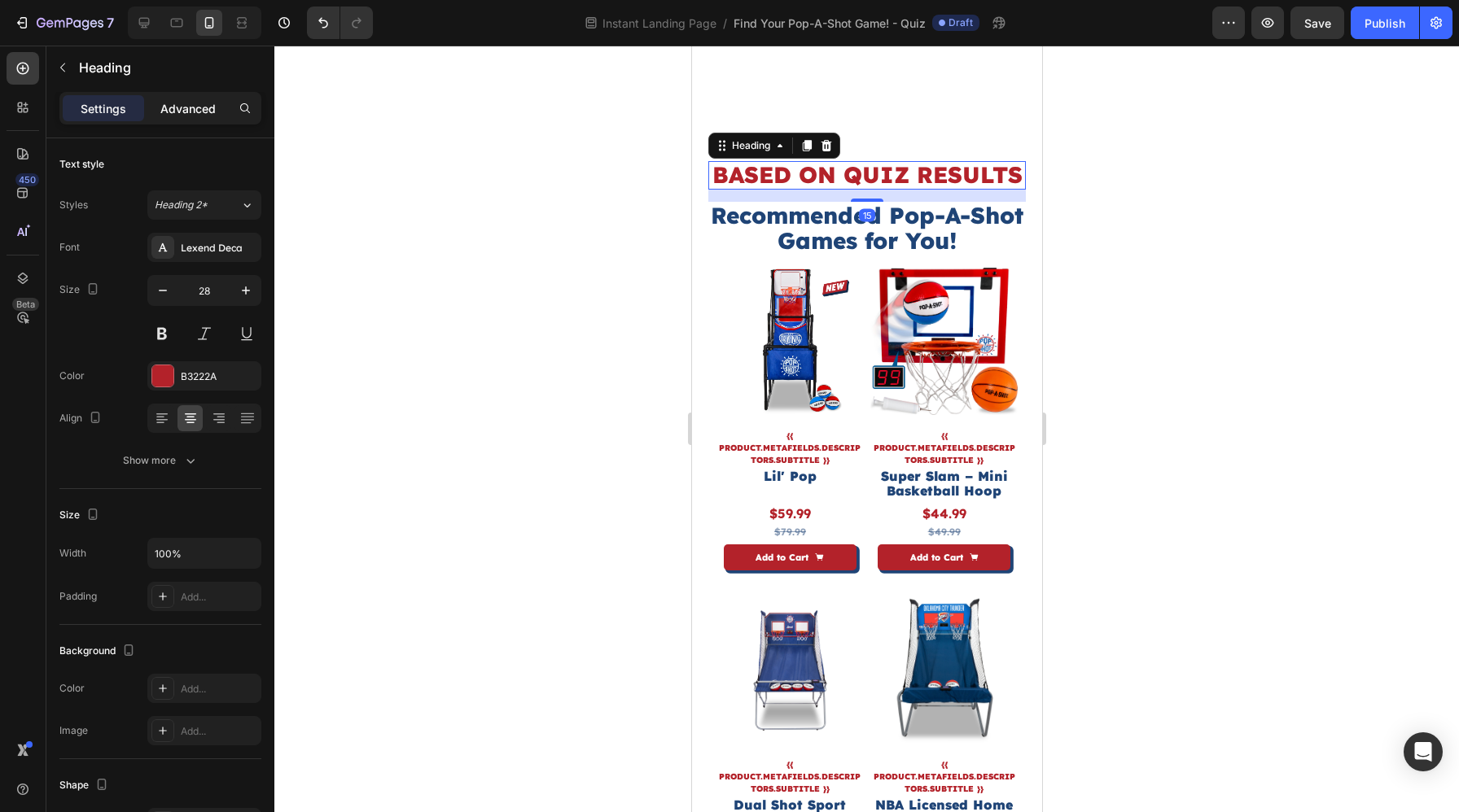
click at [200, 111] on p "Advanced" at bounding box center [188, 109] width 56 height 17
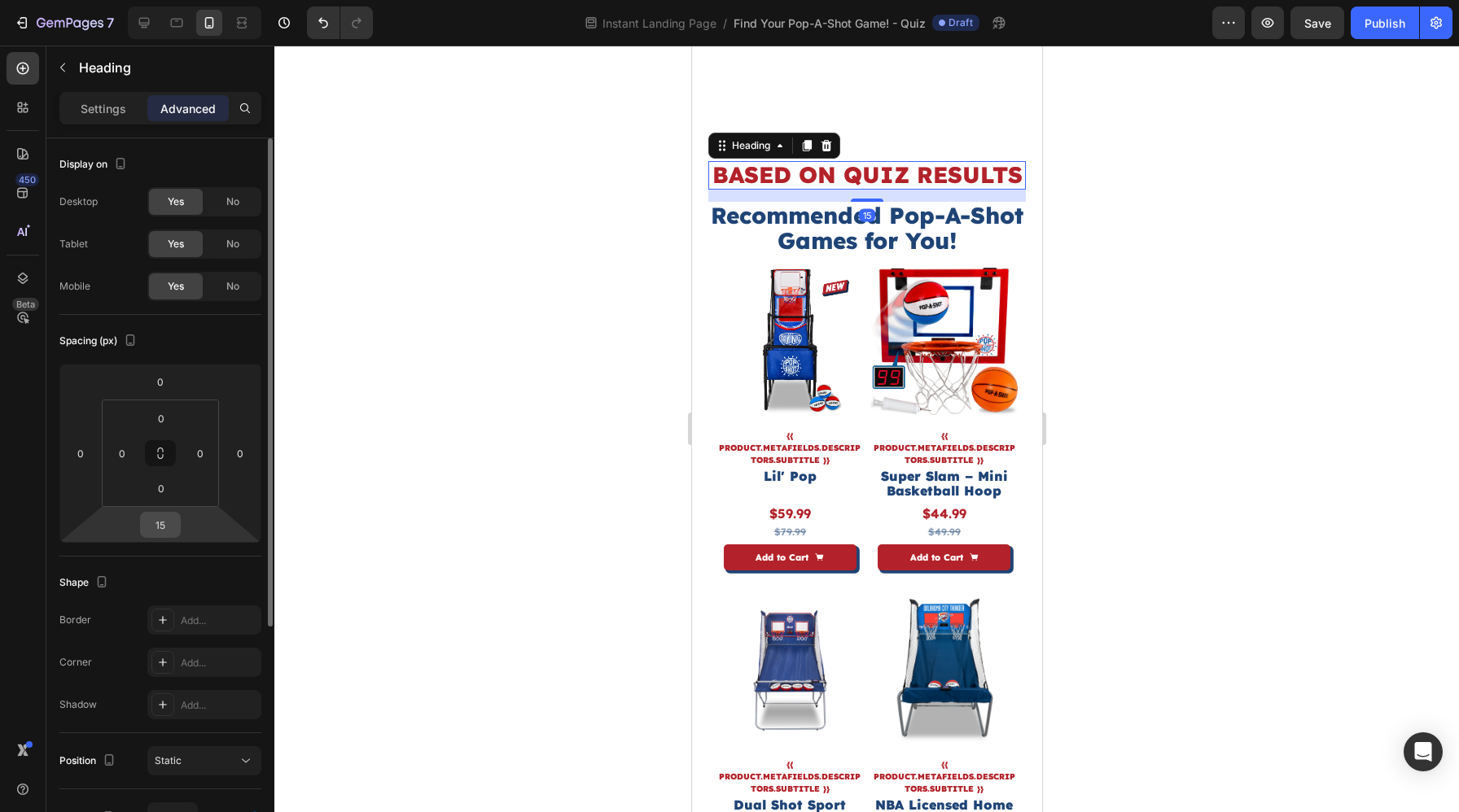
click at [160, 528] on input "15" at bounding box center [160, 524] width 33 height 24
type input "0"
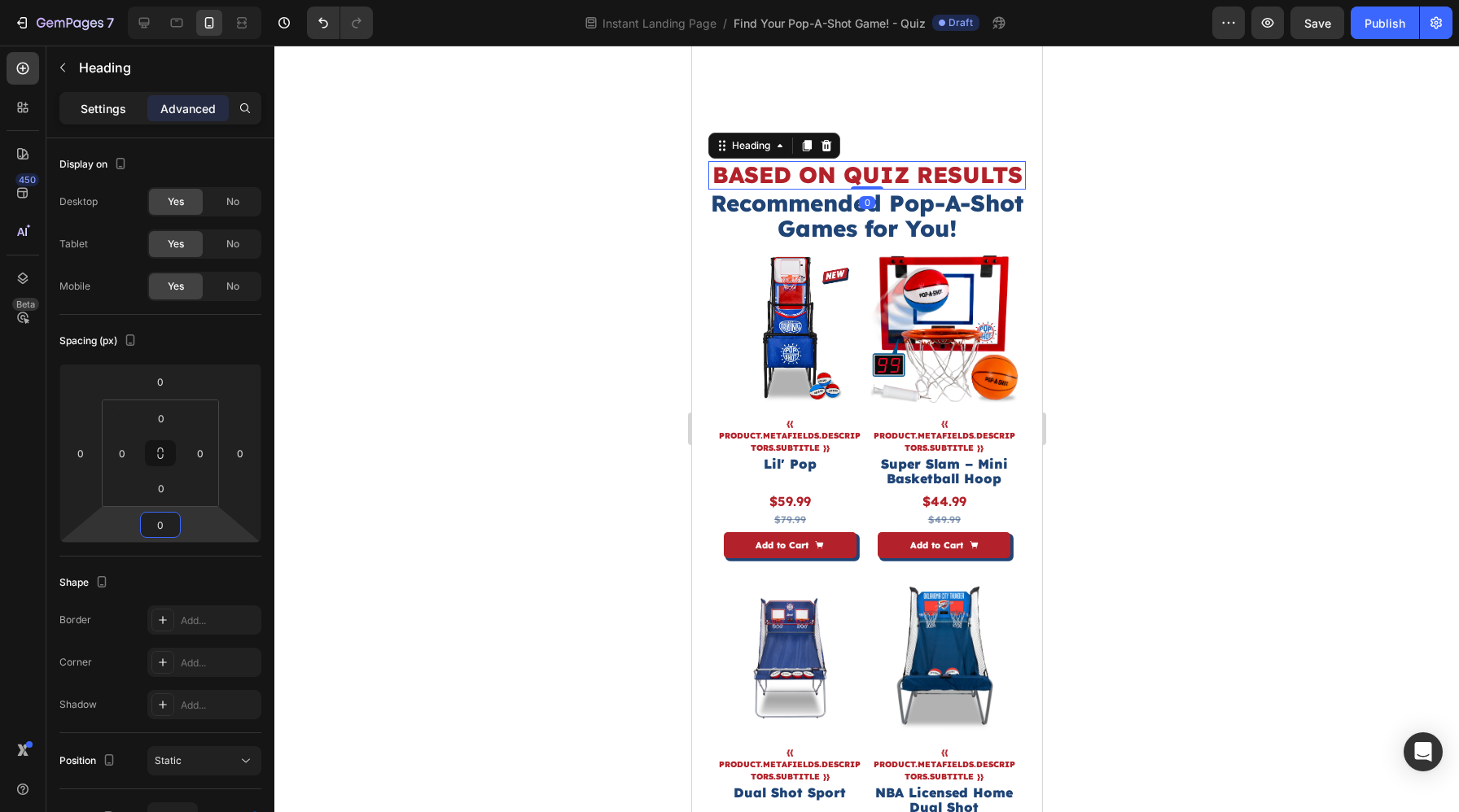
click at [130, 106] on div "Settings" at bounding box center [103, 108] width 81 height 26
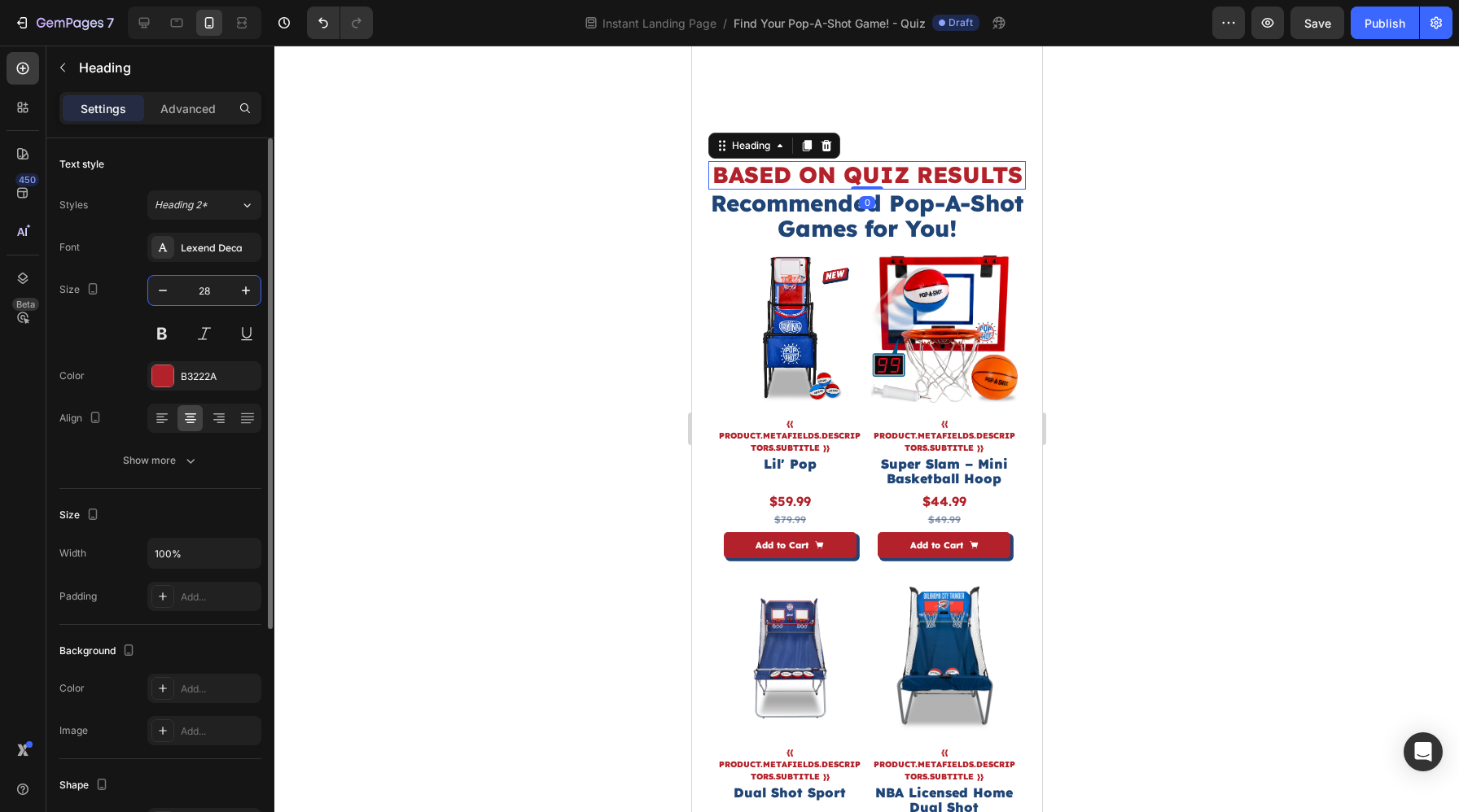
click at [213, 295] on input "28" at bounding box center [204, 290] width 54 height 30
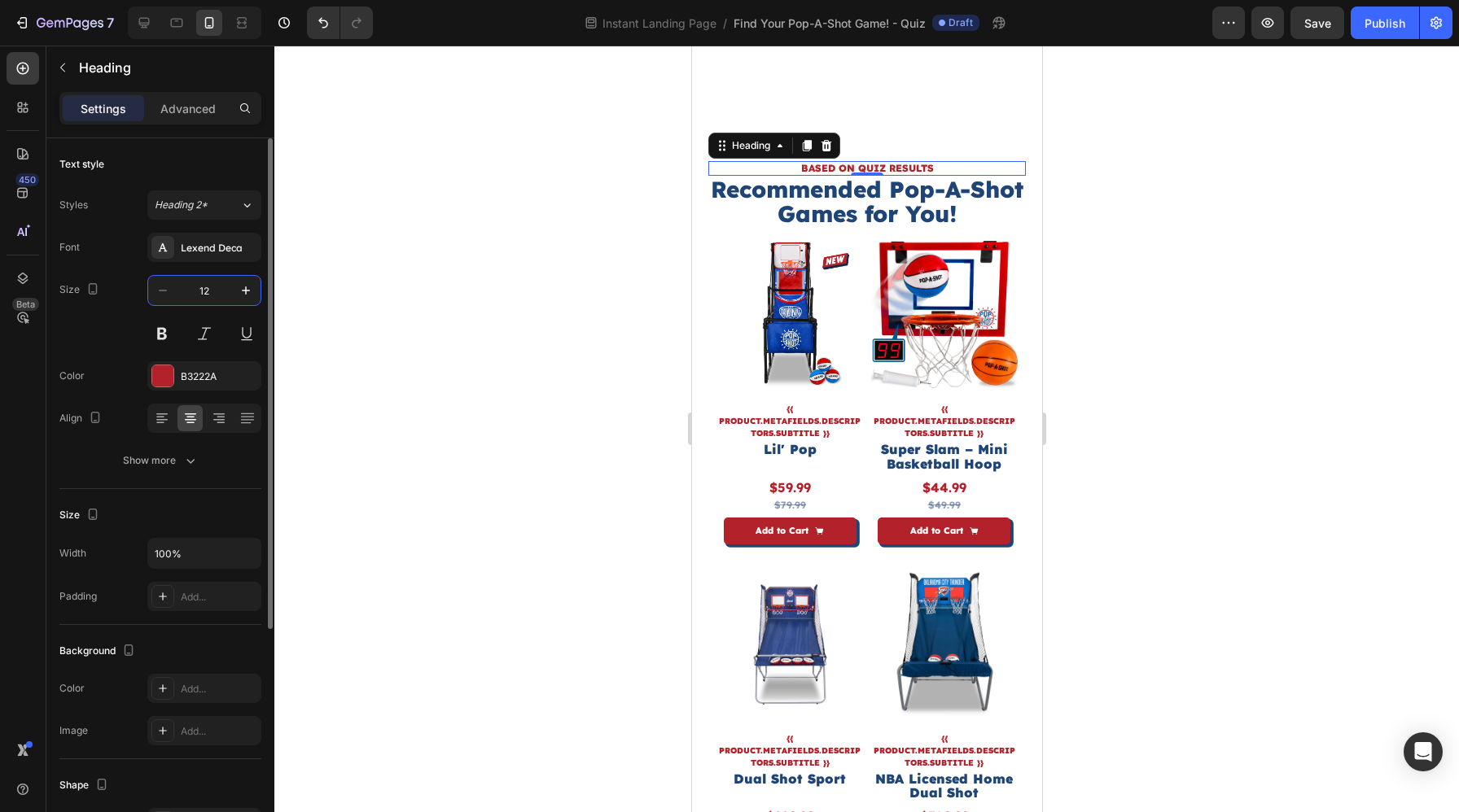
type input "12"
click at [1164, 322] on div at bounding box center [866, 429] width 1185 height 766
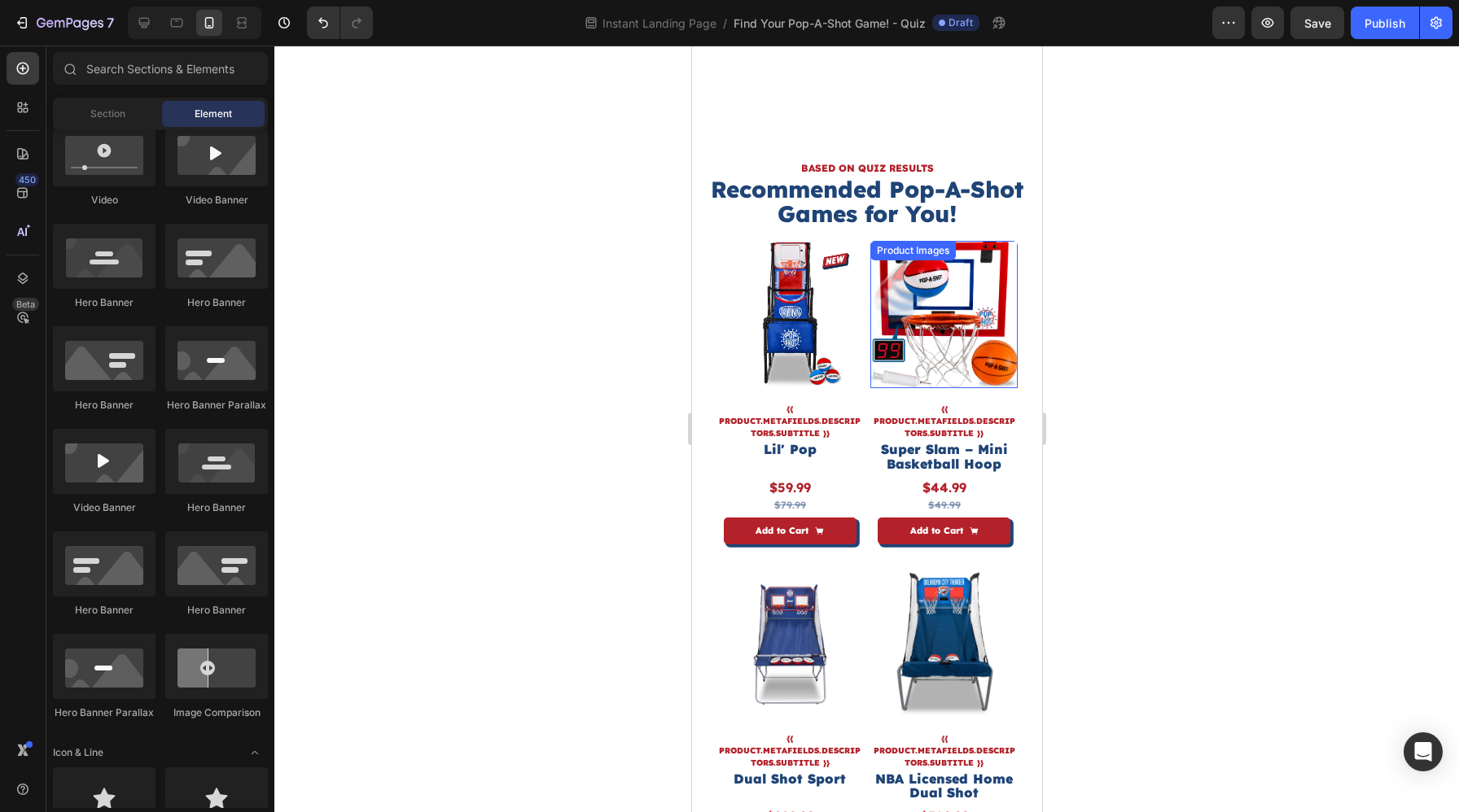
scroll to position [2680, 0]
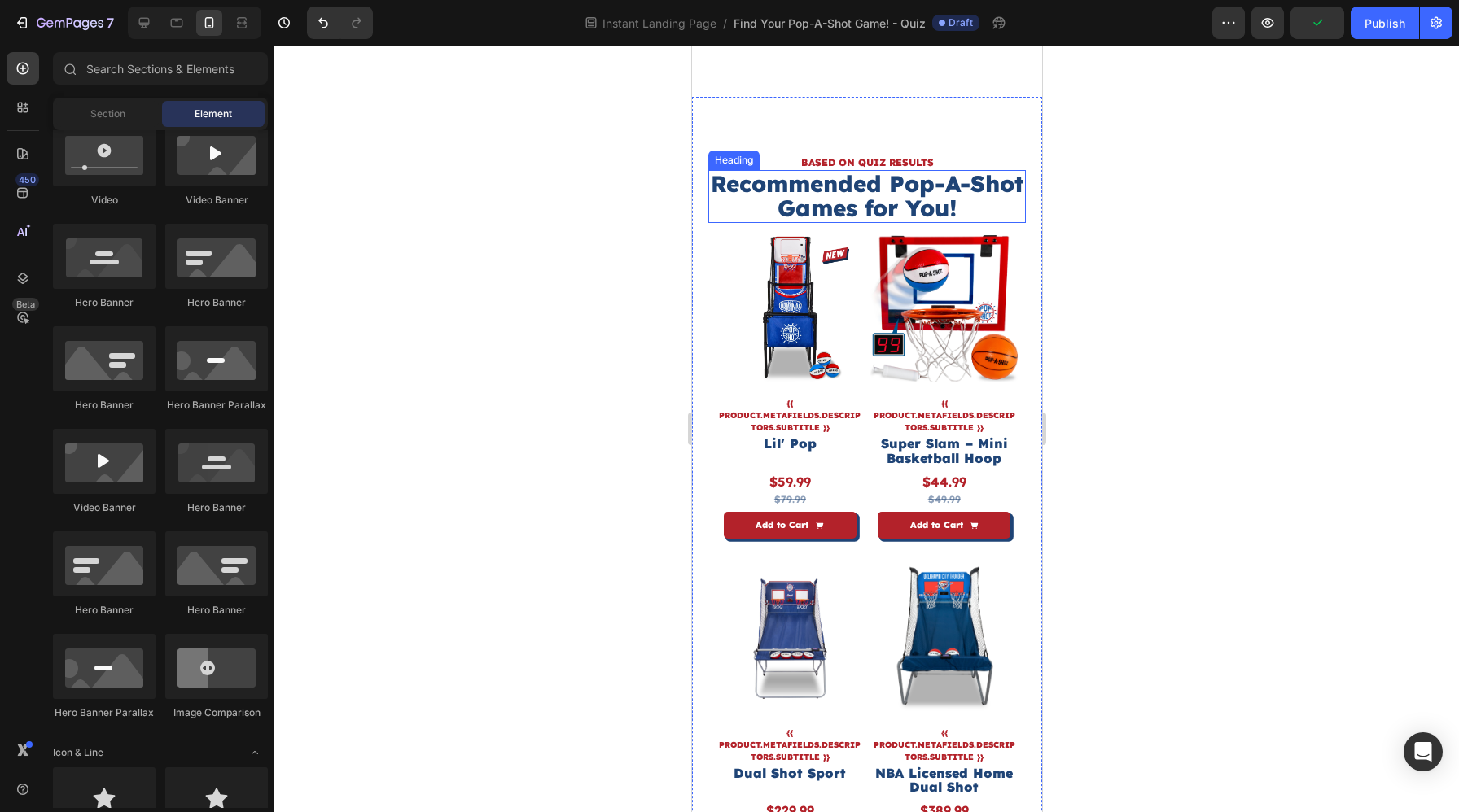
click at [931, 187] on h2 "Recommended Pop-A-Shot Games for You!" at bounding box center [866, 197] width 317 height 54
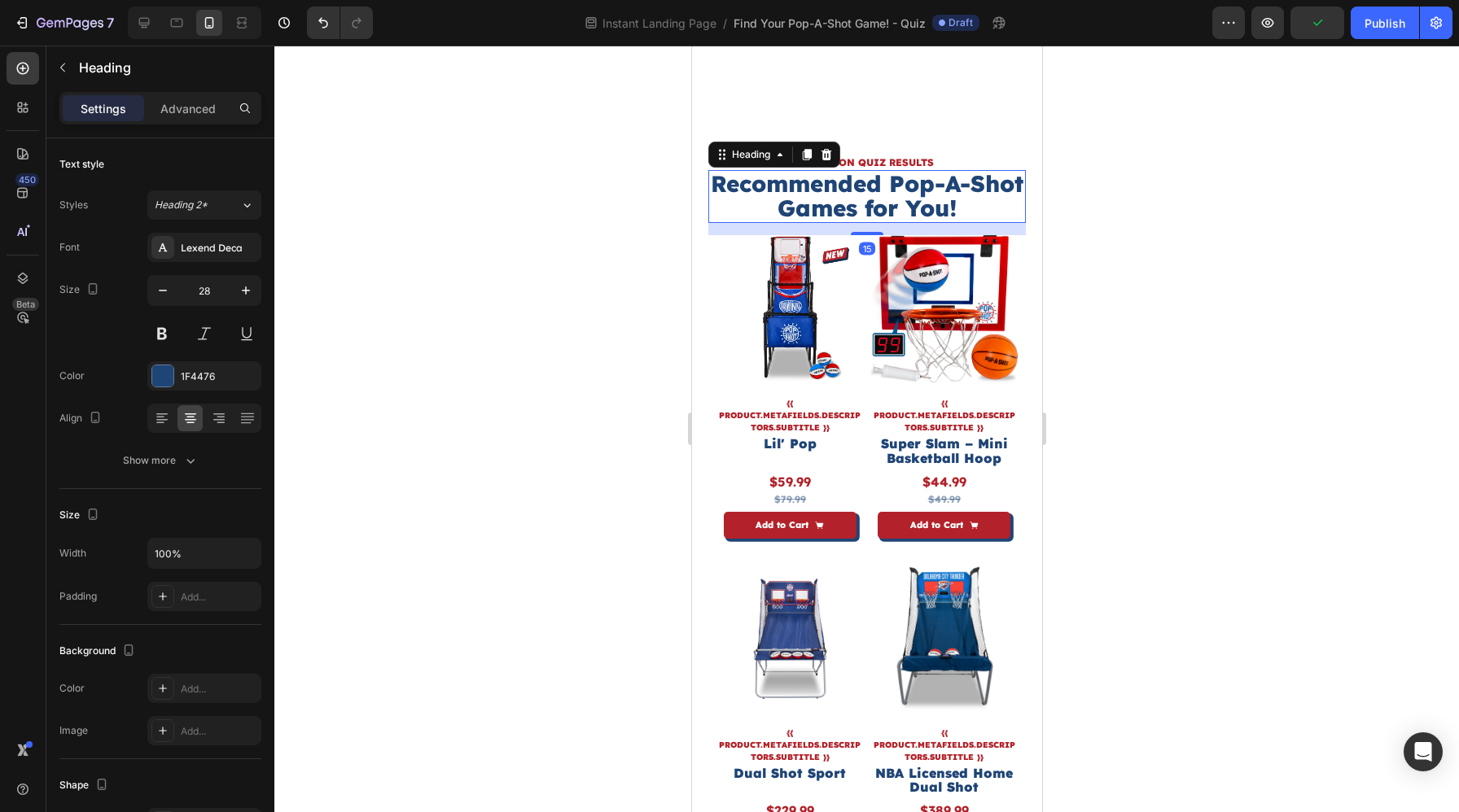
click at [931, 187] on h2 "Recommended Pop-A-Shot Games for You!" at bounding box center [866, 197] width 317 height 54
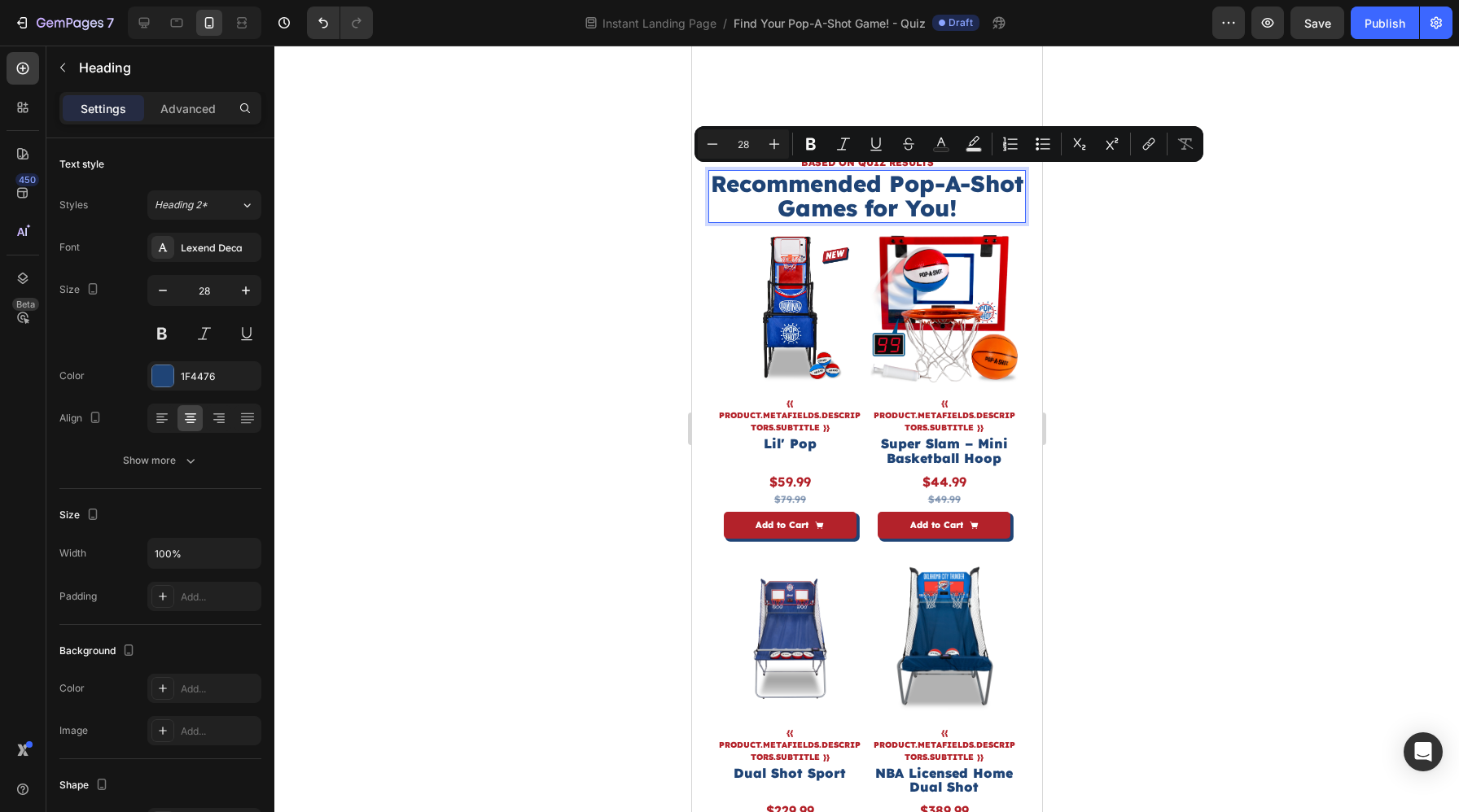
click at [920, 187] on p "Recommended Pop-A-Shot Games for You!" at bounding box center [866, 197] width 314 height 51
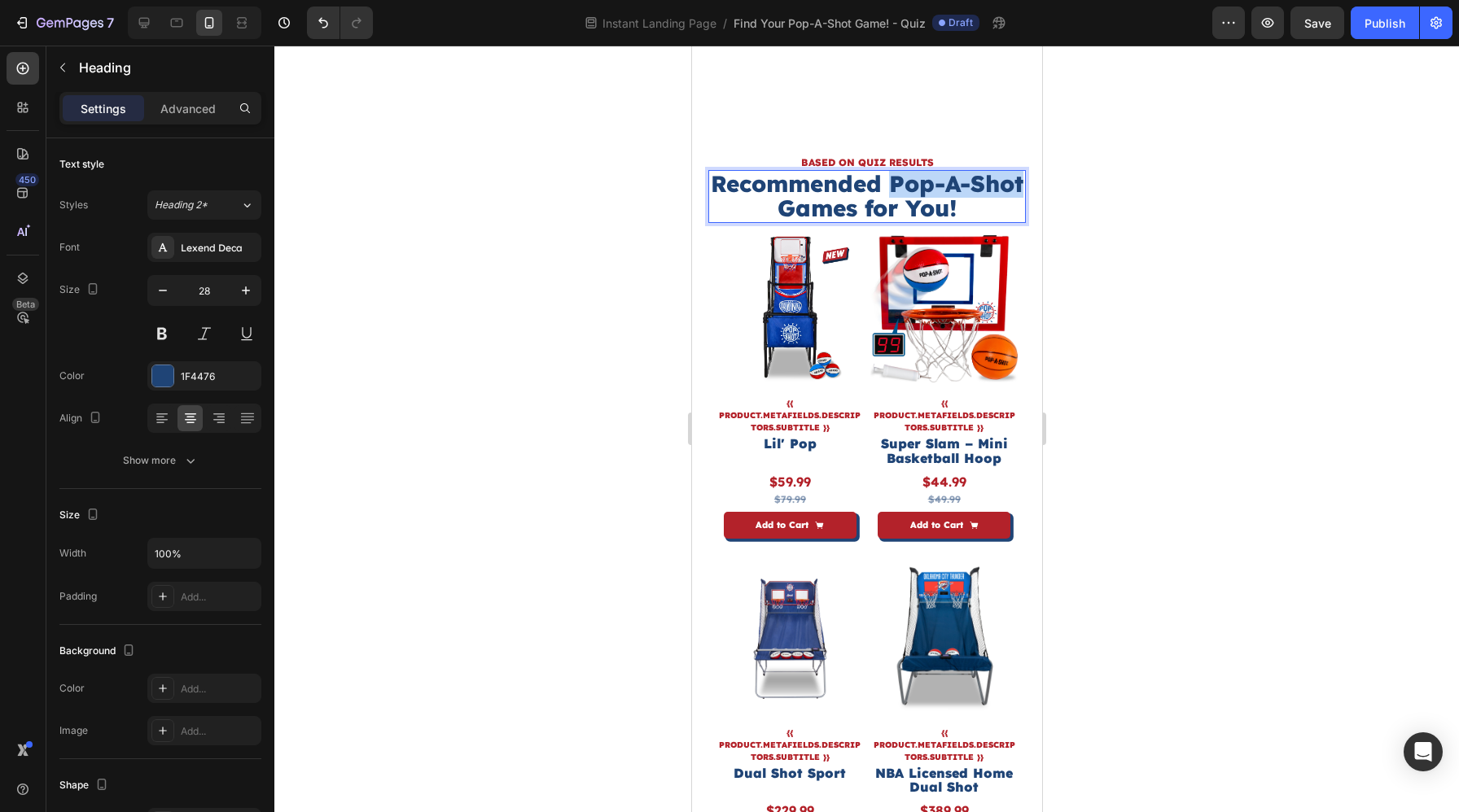
drag, startPoint x: 916, startPoint y: 185, endPoint x: 795, endPoint y: 214, distance: 124.4
click at [795, 214] on p "Recommended Pop-A-Shot Games for You!" at bounding box center [866, 197] width 314 height 51
click at [1201, 310] on div at bounding box center [866, 429] width 1185 height 766
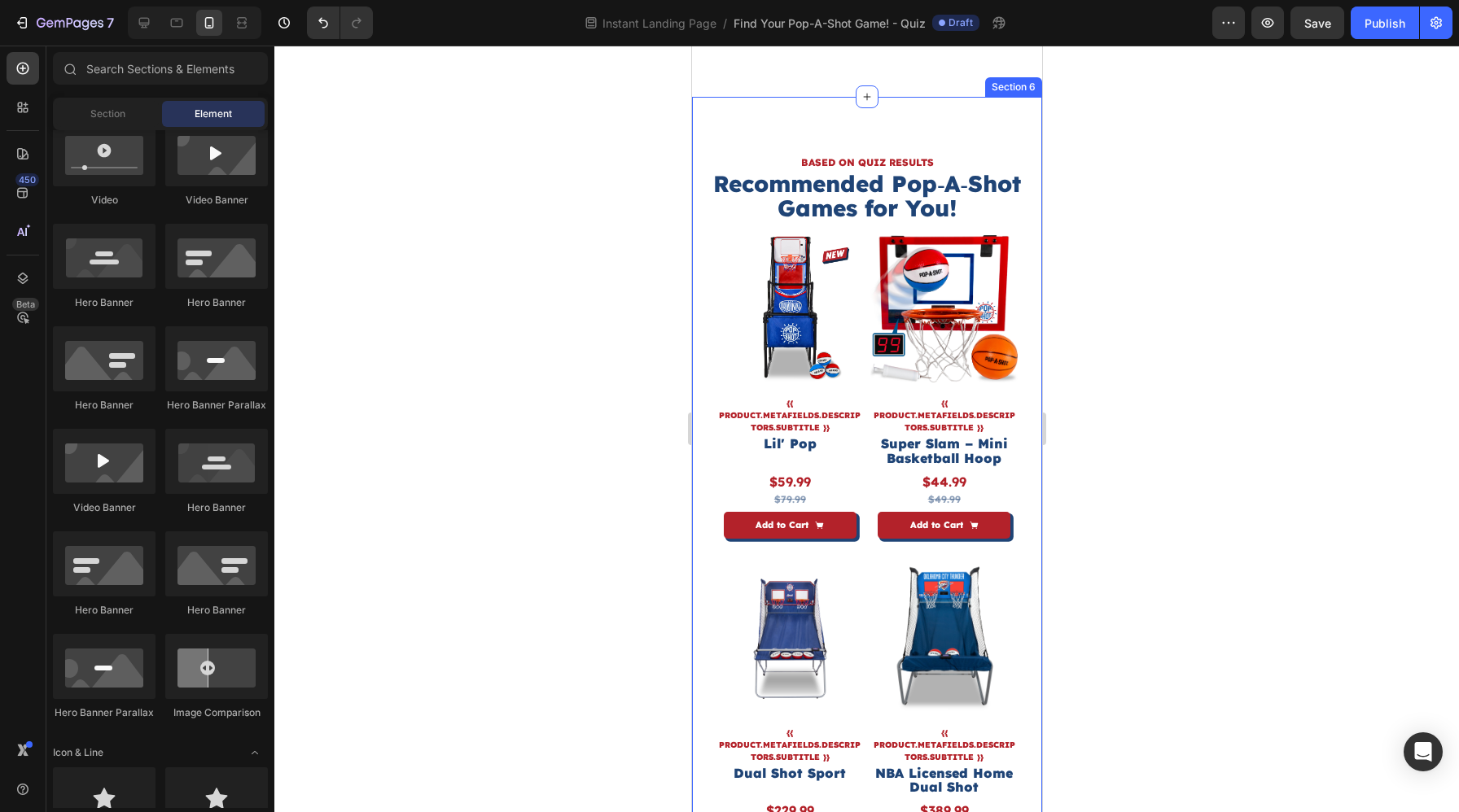
click at [982, 215] on p "Recommended Pop‑A‑Shot Games for You!" at bounding box center [866, 197] width 314 height 51
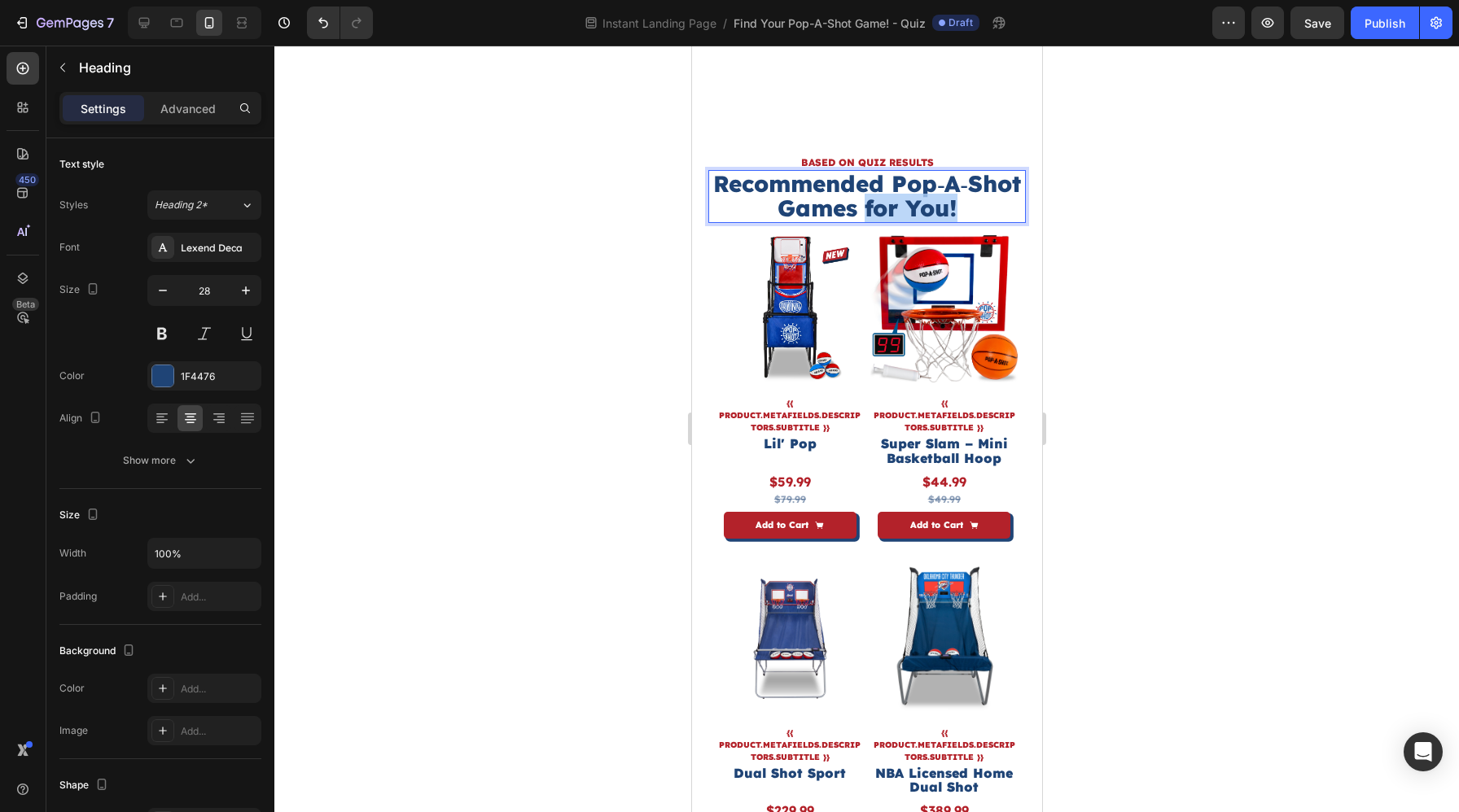
drag, startPoint x: 962, startPoint y: 213, endPoint x: 1001, endPoint y: 224, distance: 40.5
click at [1001, 222] on p "Recommended Pop‑A‑Shot Games for You!" at bounding box center [866, 197] width 314 height 51
click at [767, 184] on p "Recommended Pop‑A‑Shot Games" at bounding box center [866, 197] width 314 height 51
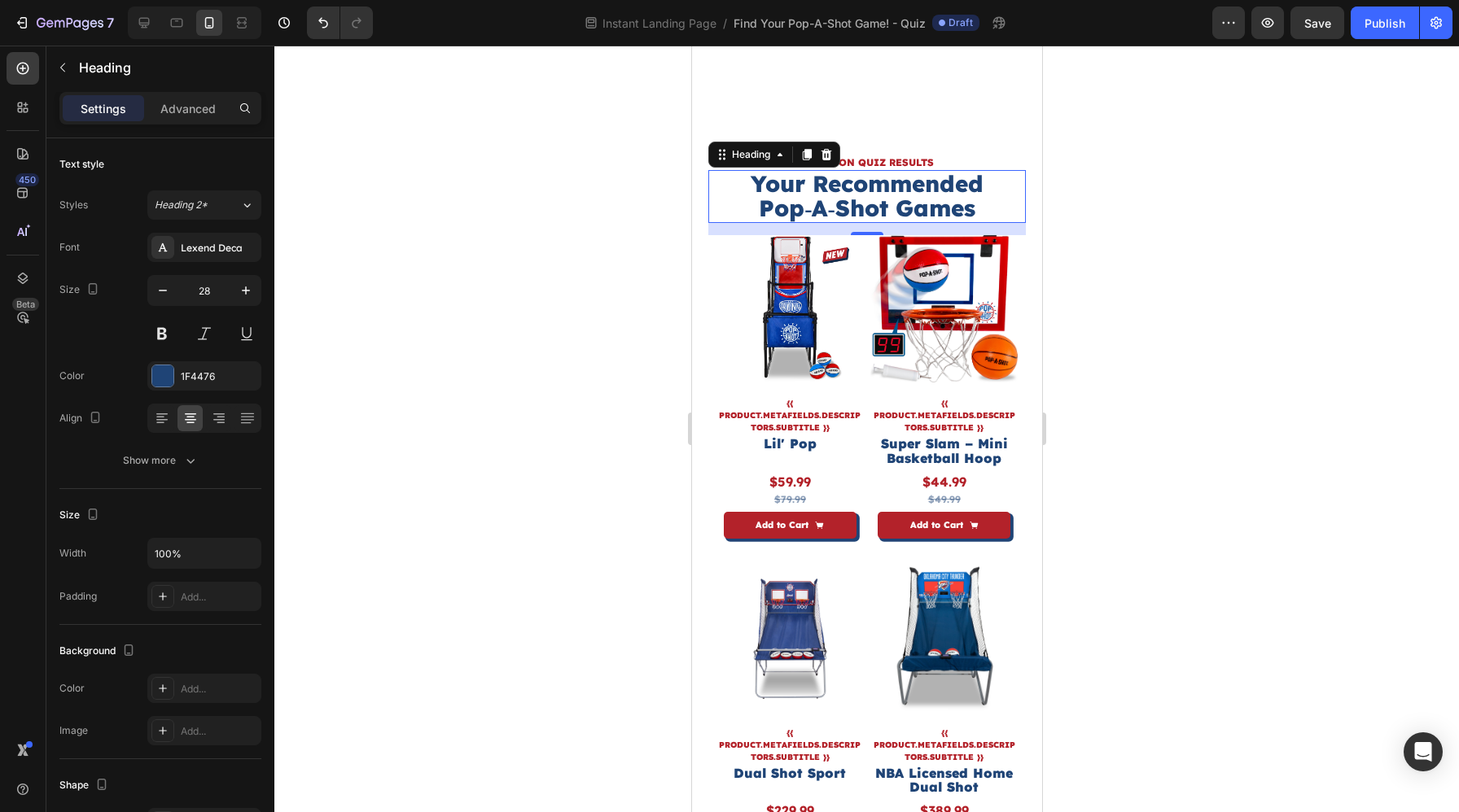
click at [1269, 215] on div at bounding box center [866, 429] width 1185 height 766
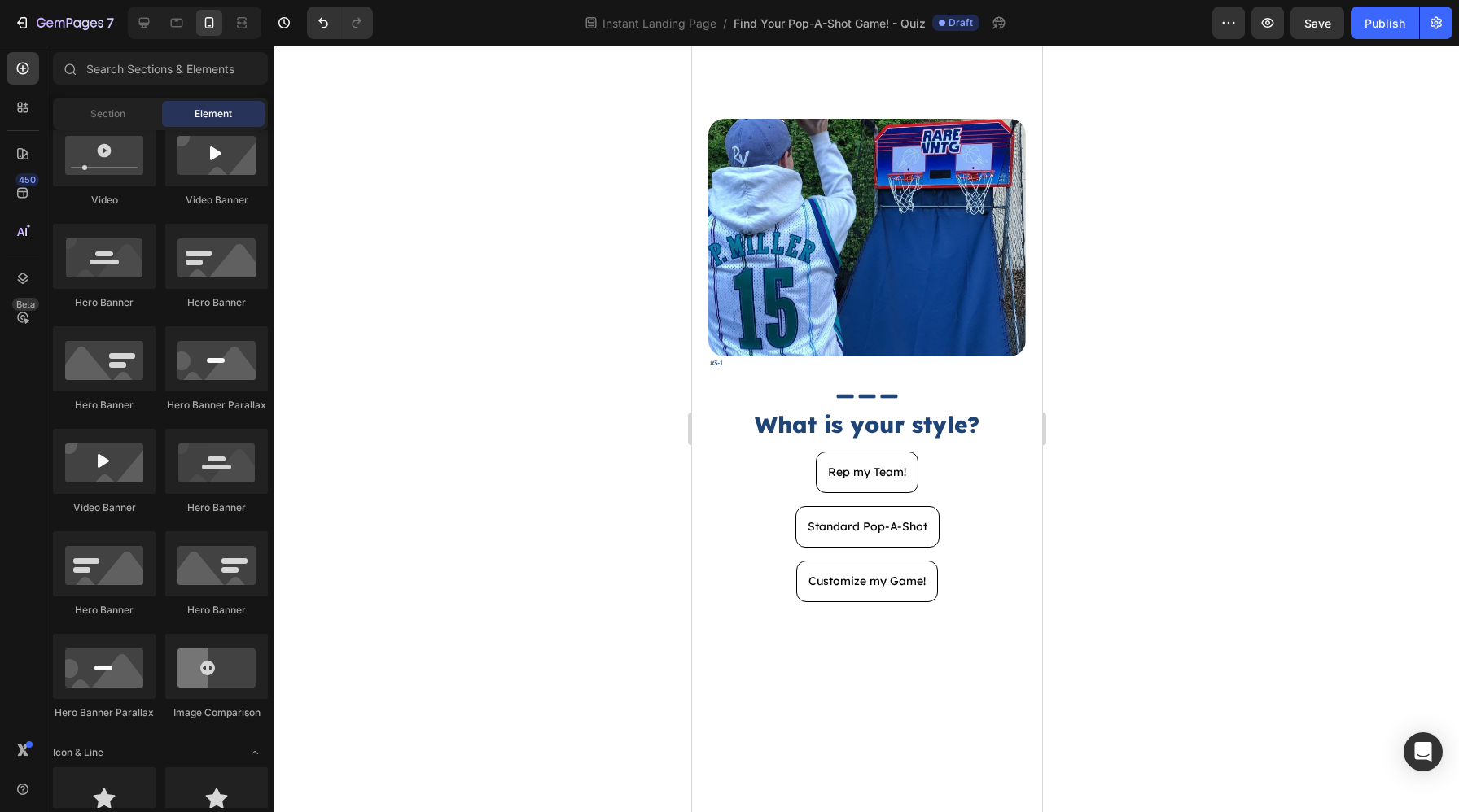
scroll to position [1957, 0]
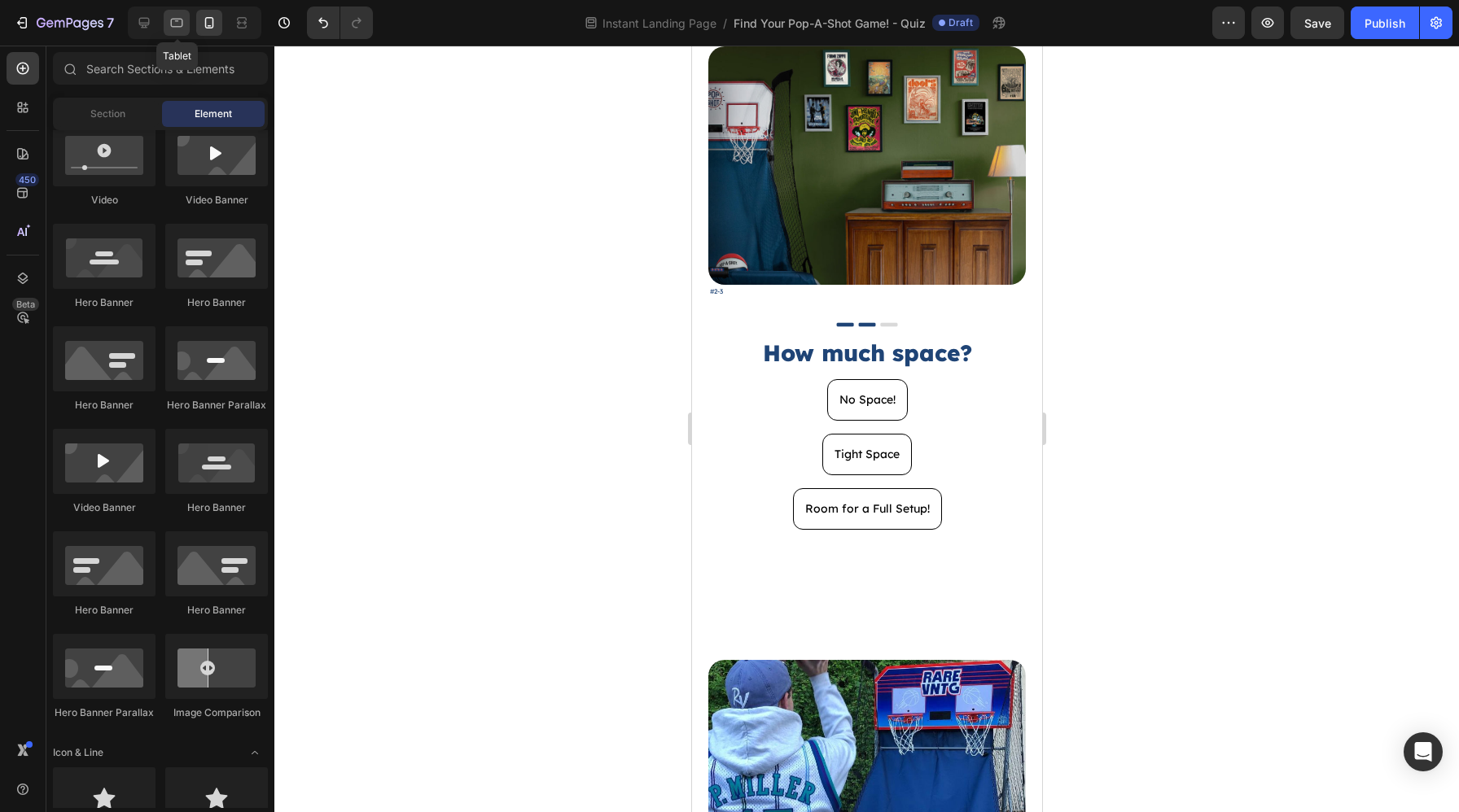
click at [177, 27] on icon at bounding box center [176, 22] width 16 height 16
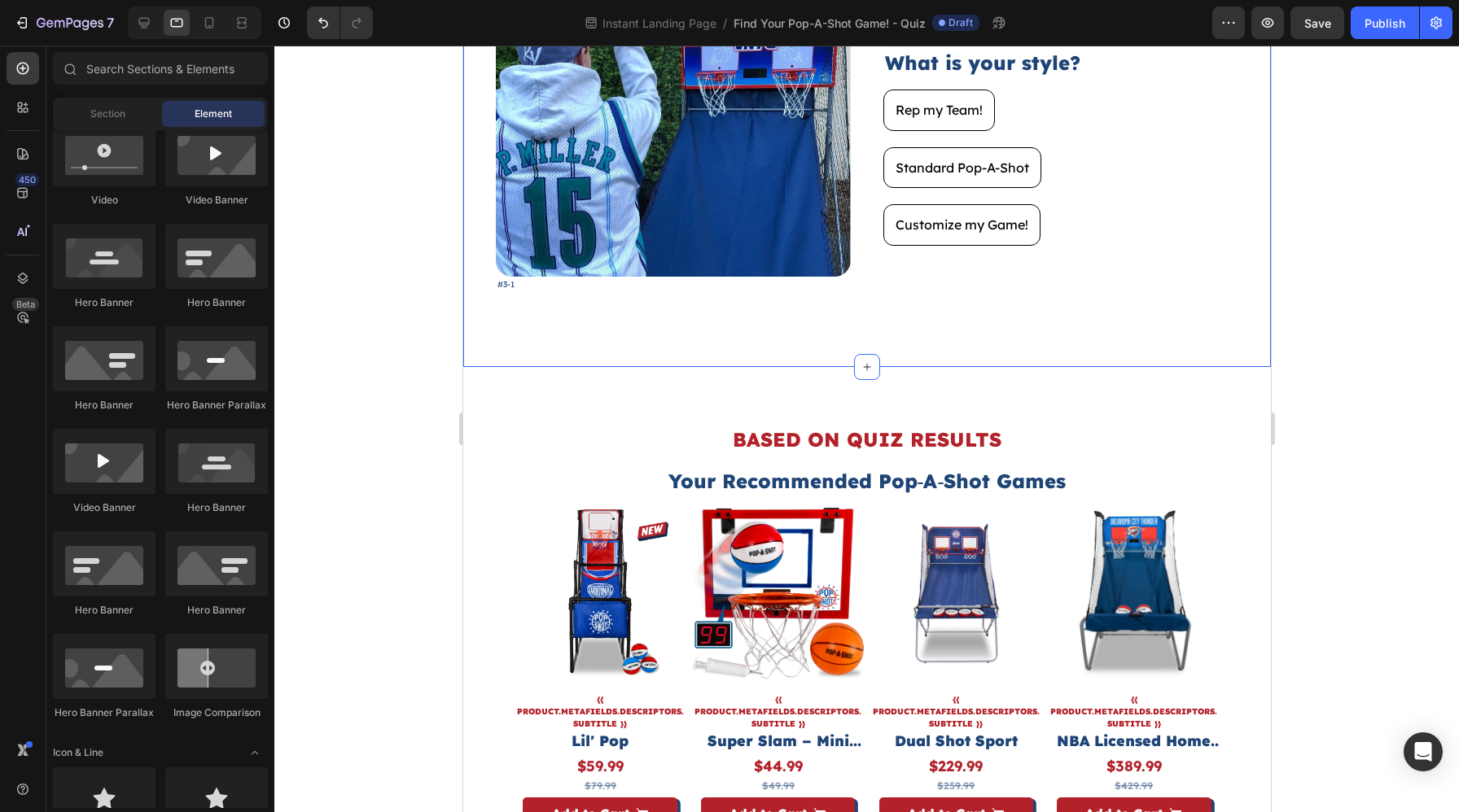
scroll to position [2636, 0]
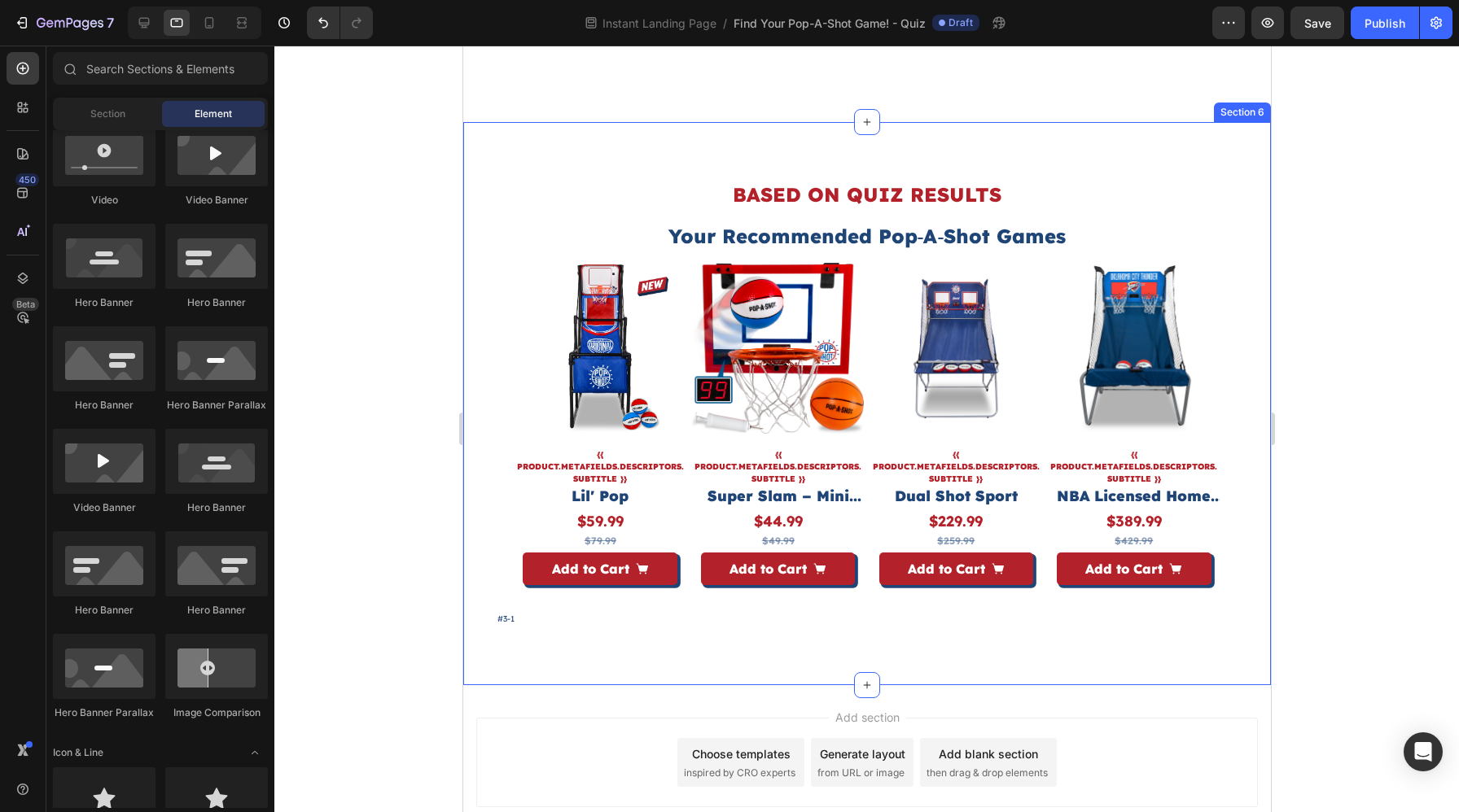
click at [893, 208] on h2 "BASED ON QUIZ RESULTS" at bounding box center [865, 195] width 742 height 29
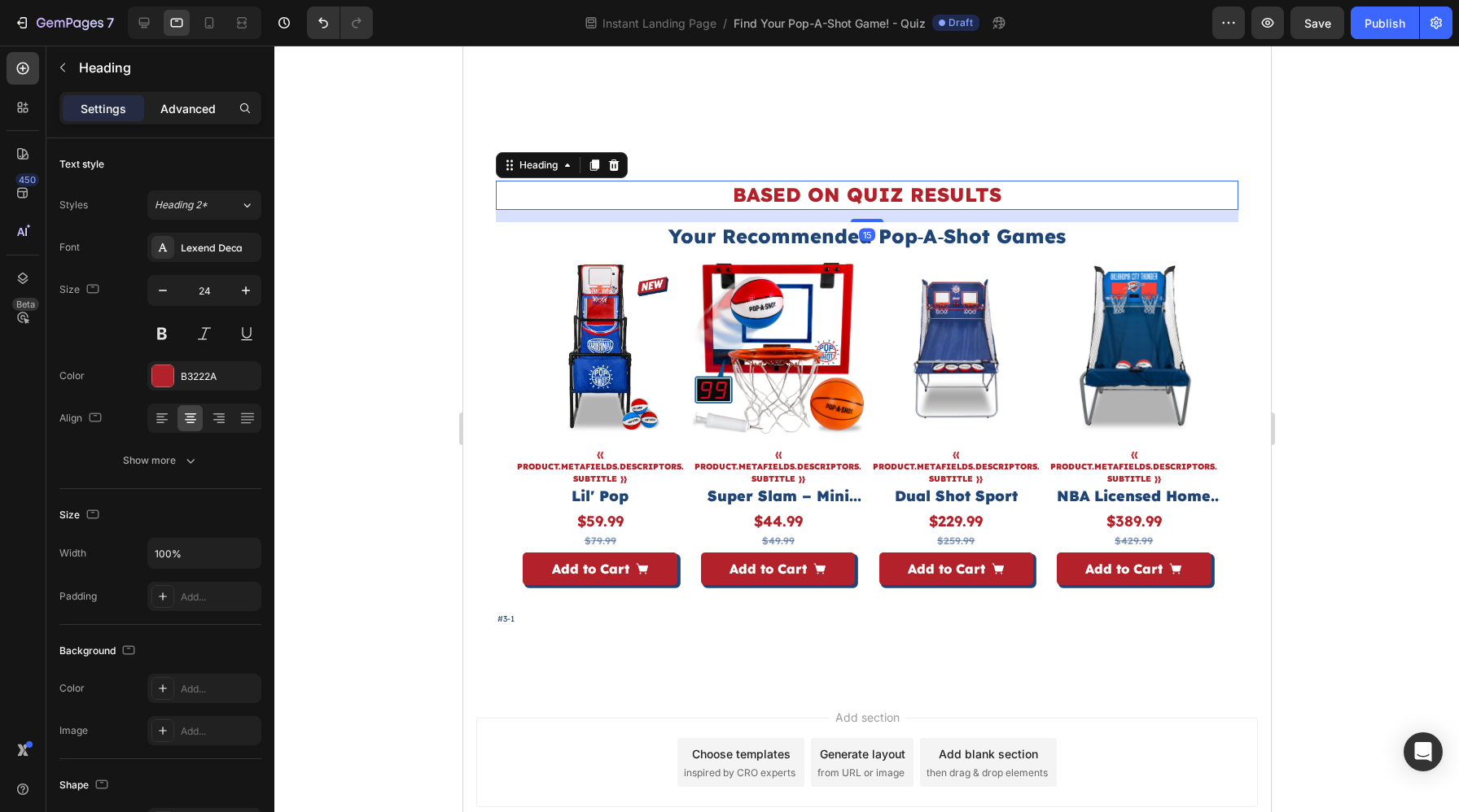
click at [178, 106] on p "Advanced" at bounding box center [188, 109] width 56 height 17
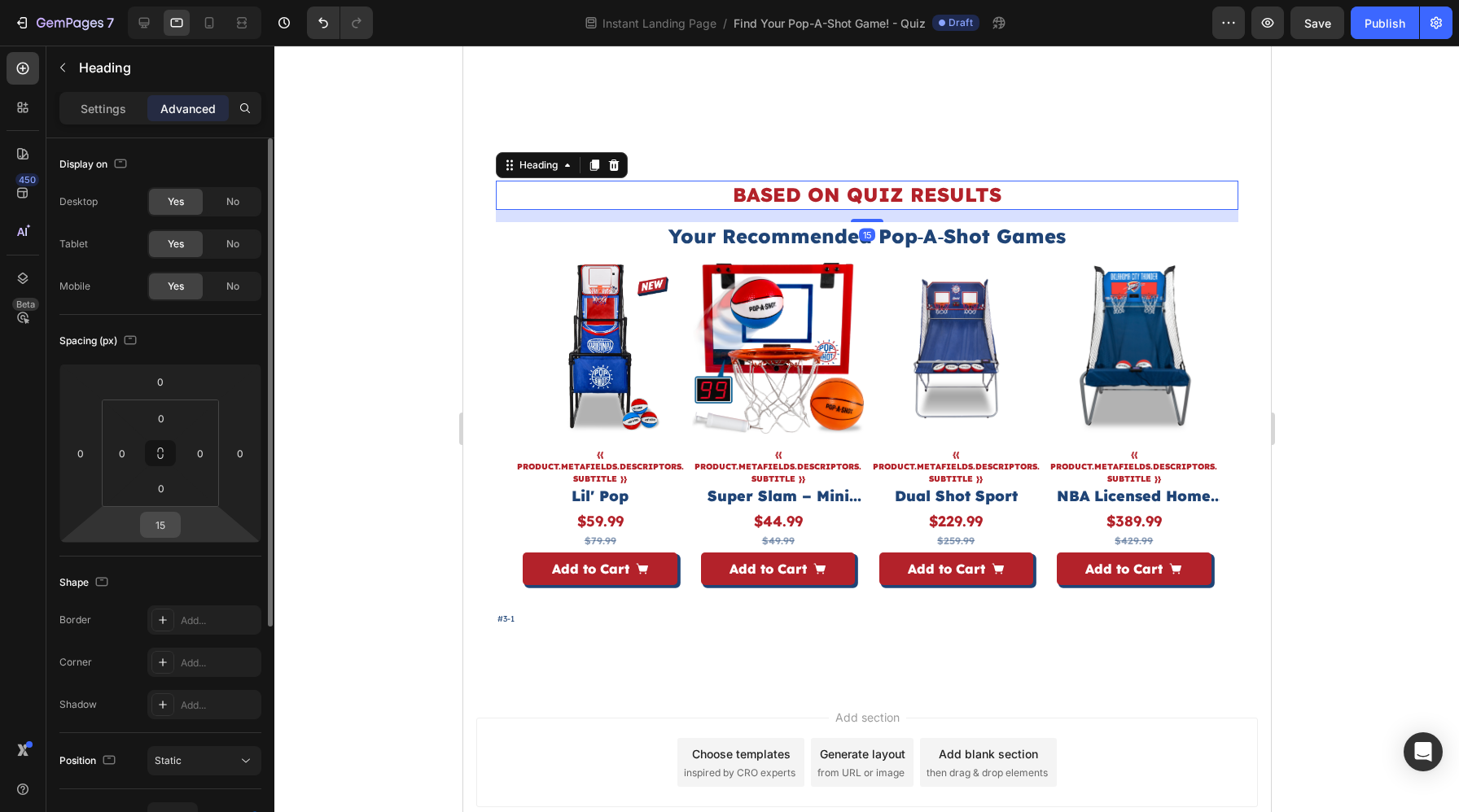
click at [166, 525] on input "15" at bounding box center [160, 524] width 33 height 24
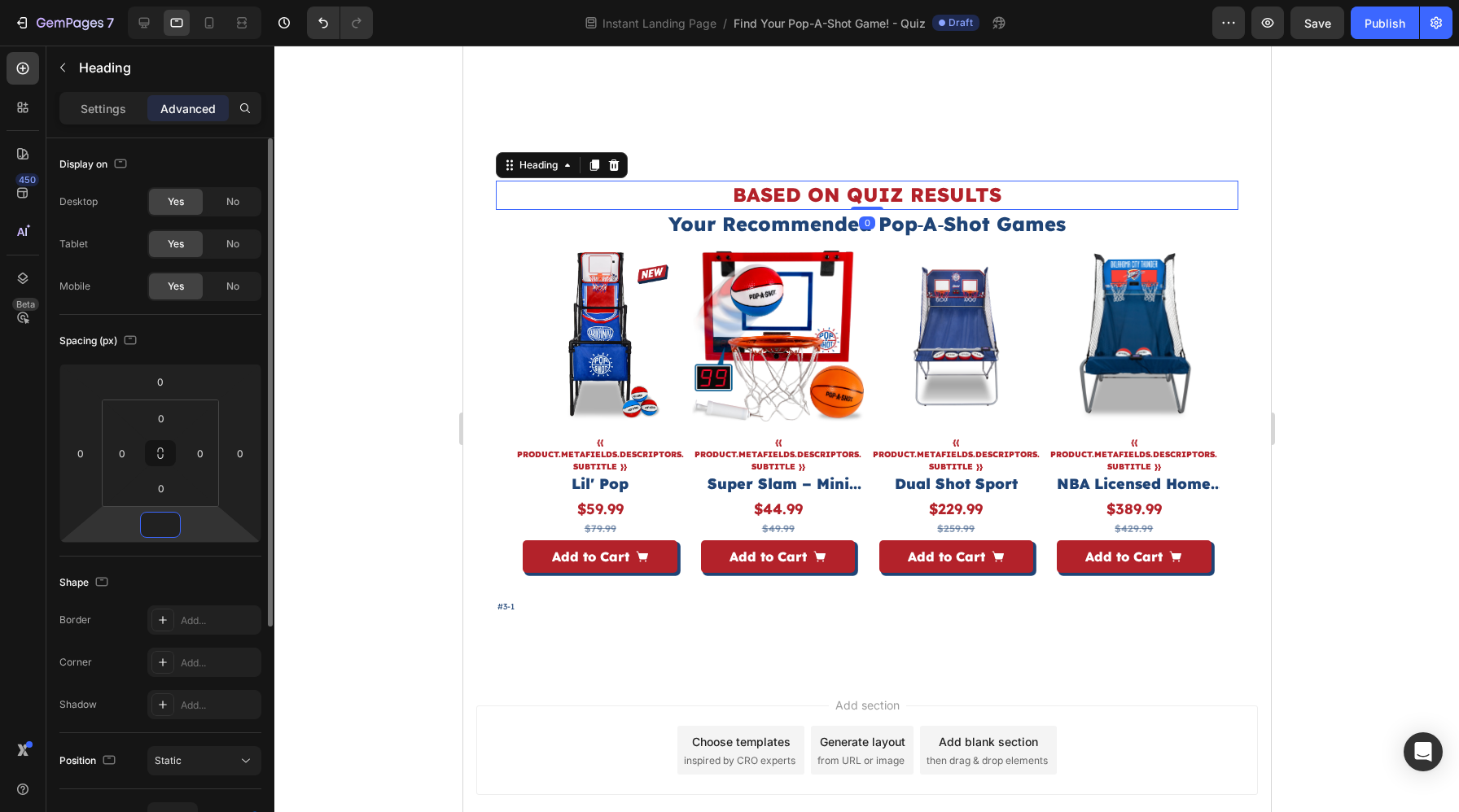
type input "0"
click at [97, 107] on p "Settings" at bounding box center [103, 109] width 46 height 17
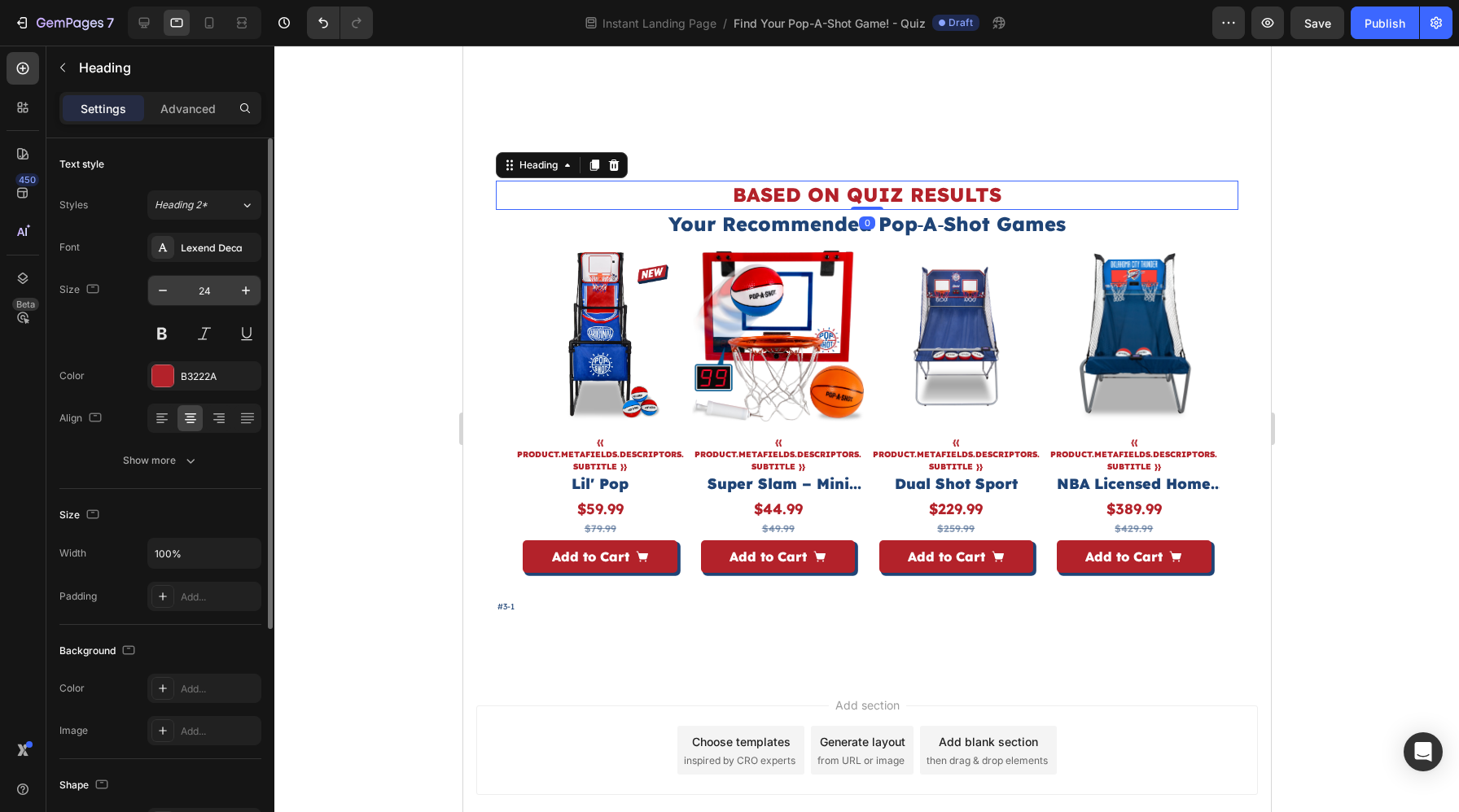
click at [207, 290] on input "24" at bounding box center [204, 290] width 54 height 30
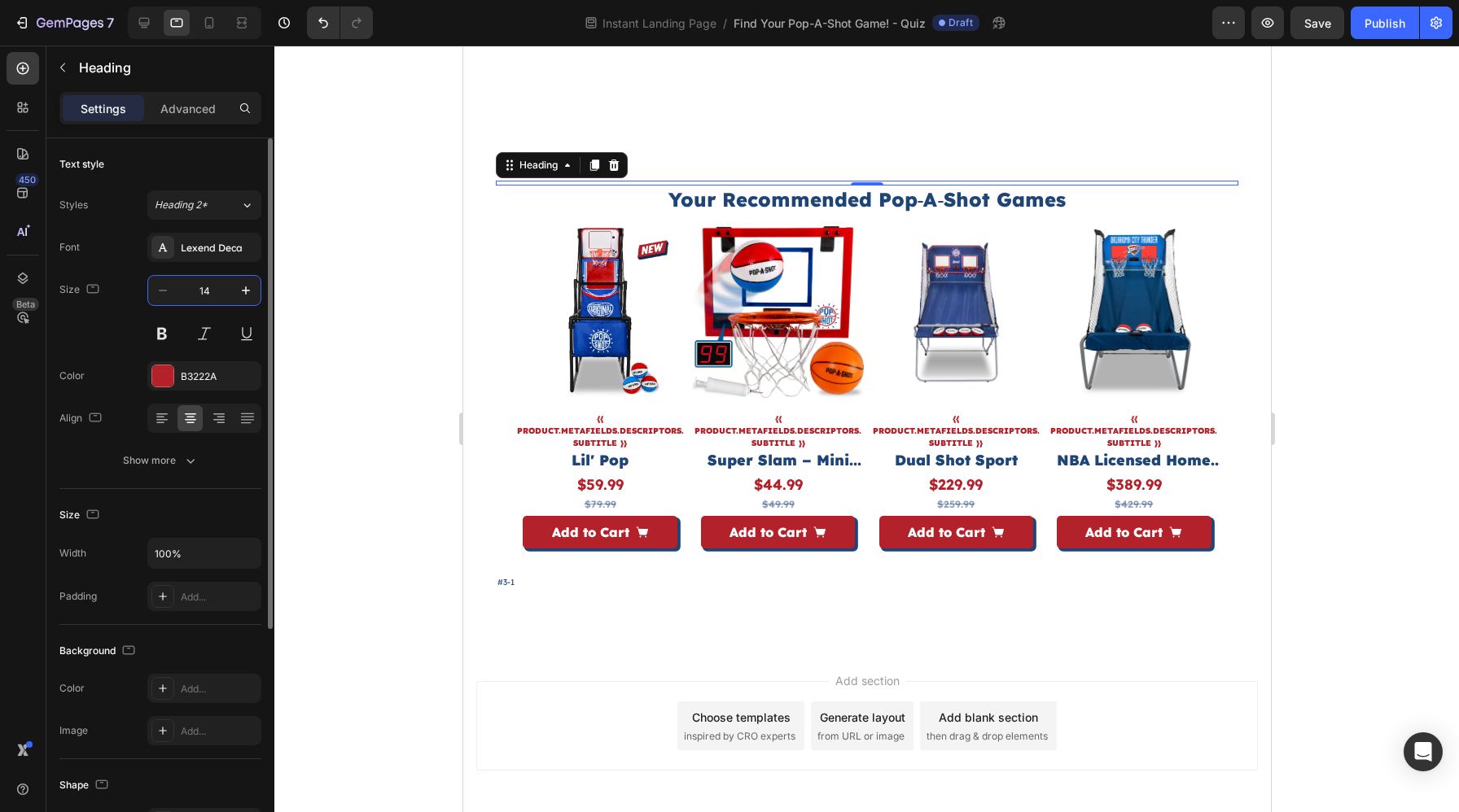
type input "14"
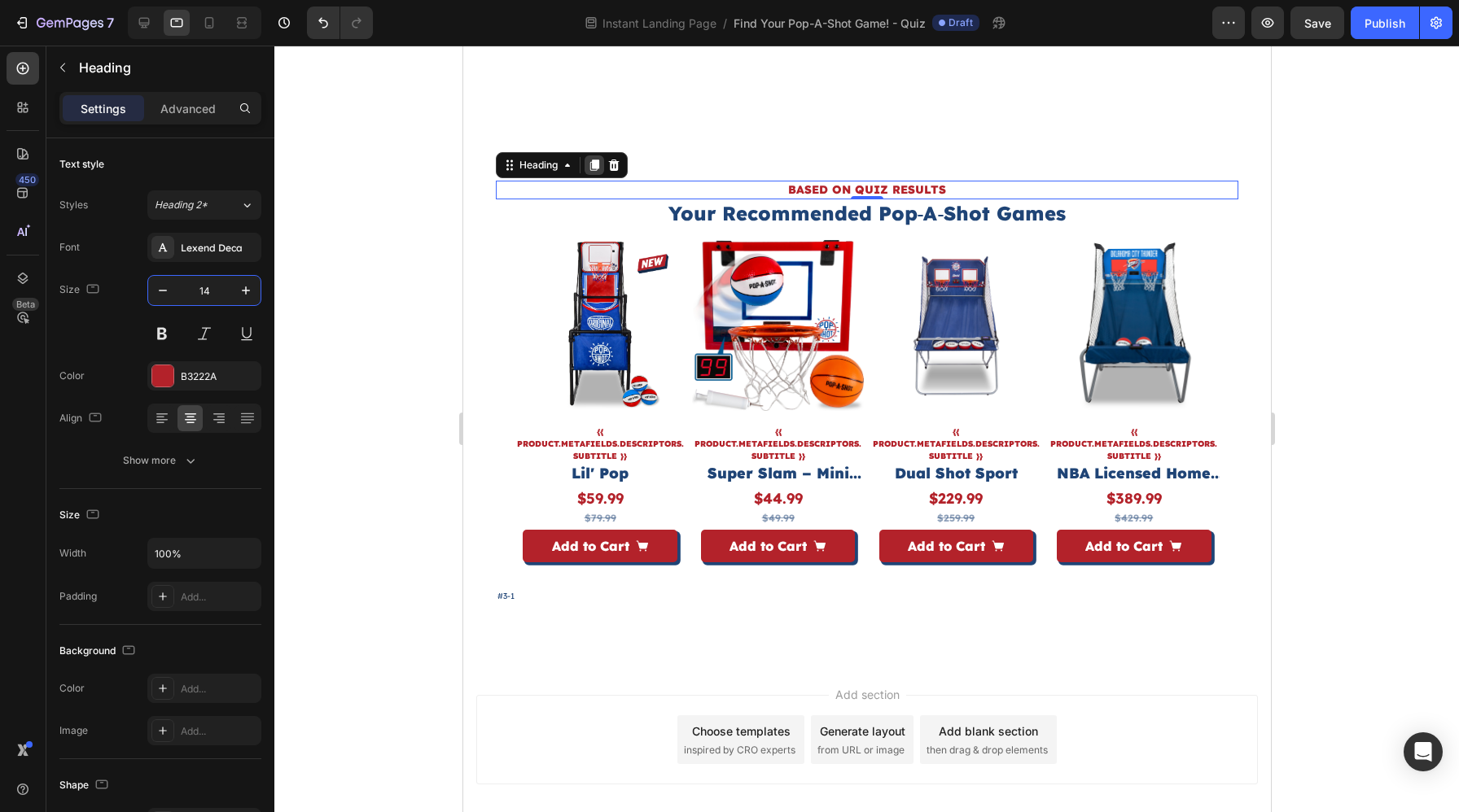
click at [584, 160] on div at bounding box center [593, 165] width 19 height 19
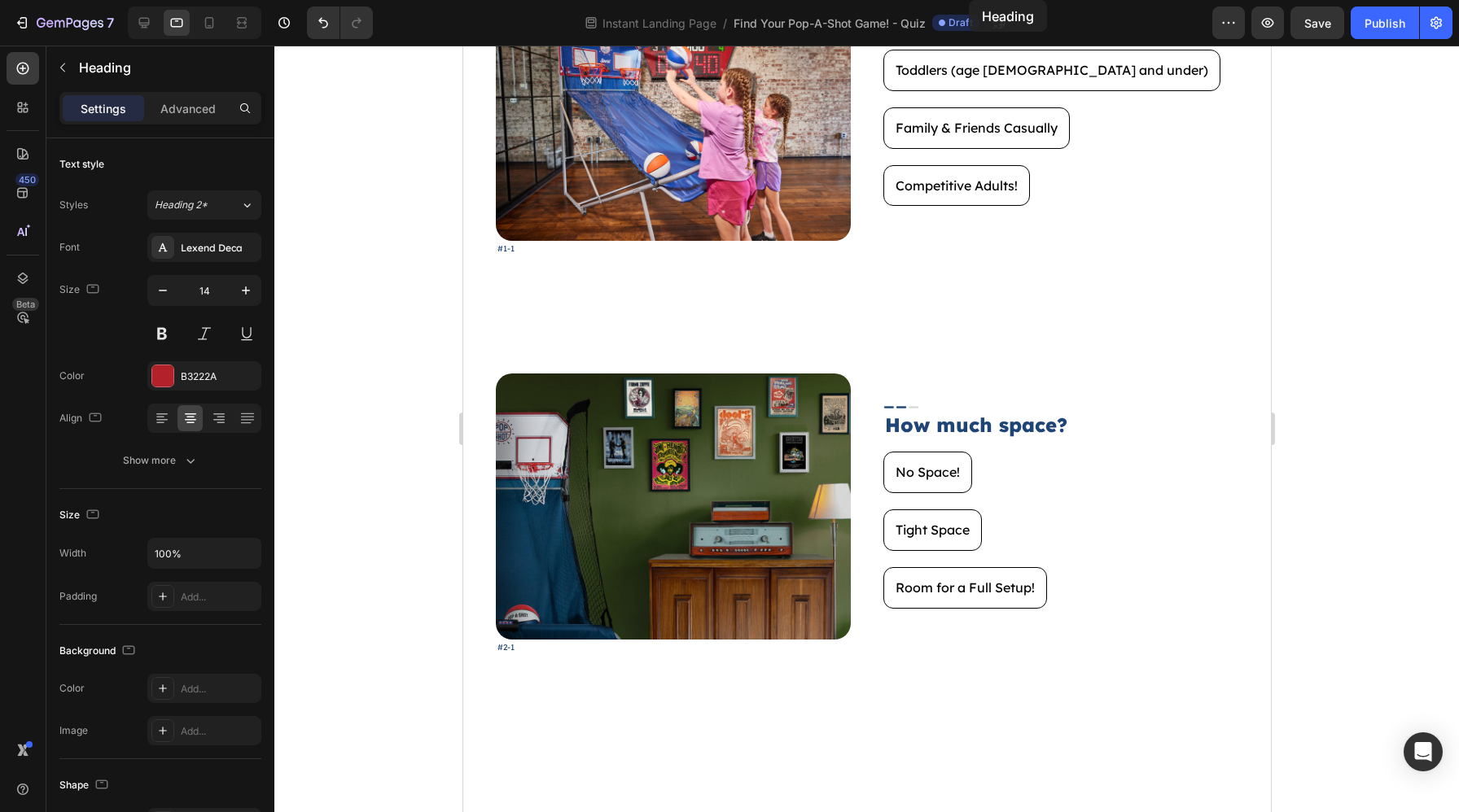
scroll to position [0, 0]
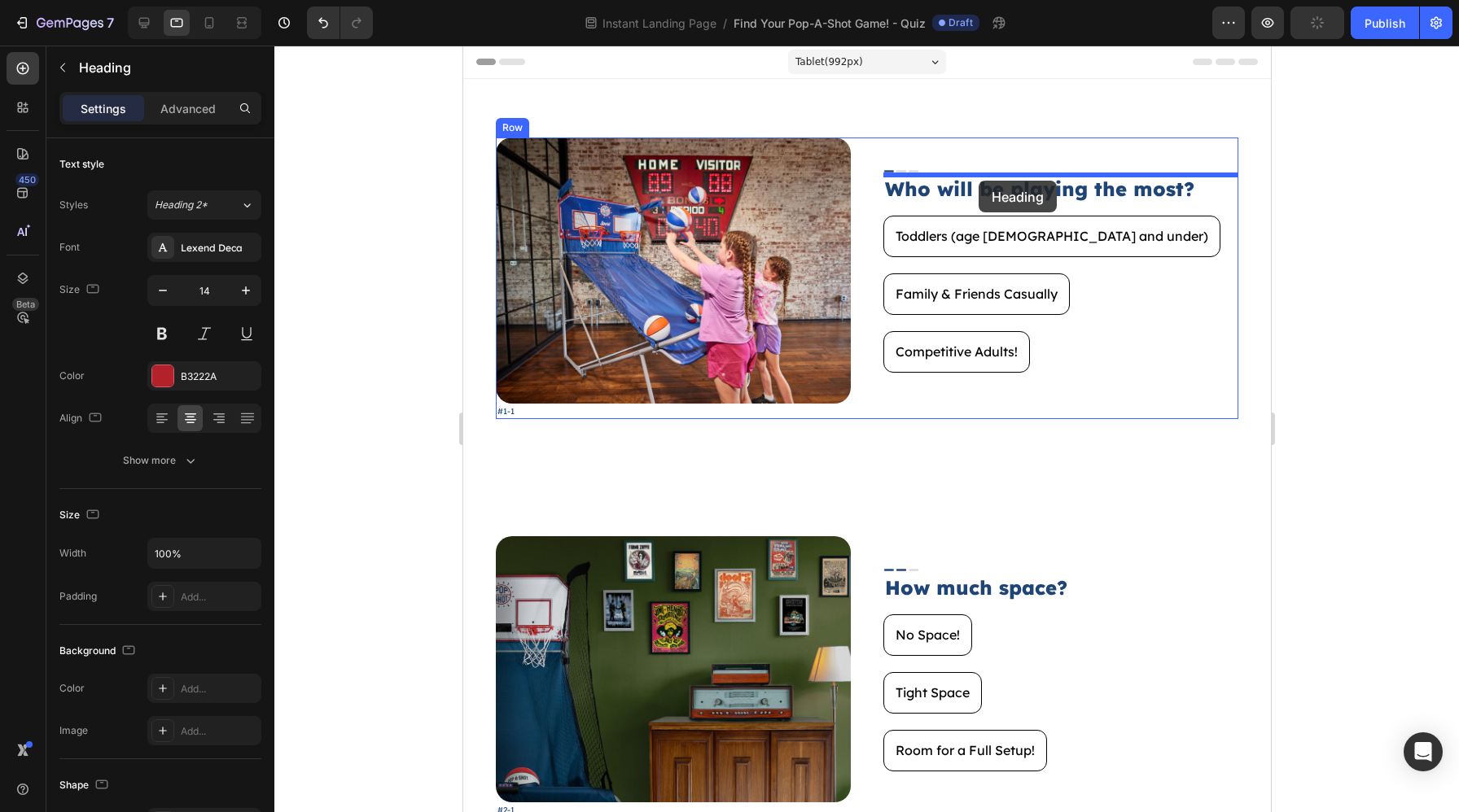
drag, startPoint x: 511, startPoint y: 596, endPoint x: 971, endPoint y: 184, distance: 617.5
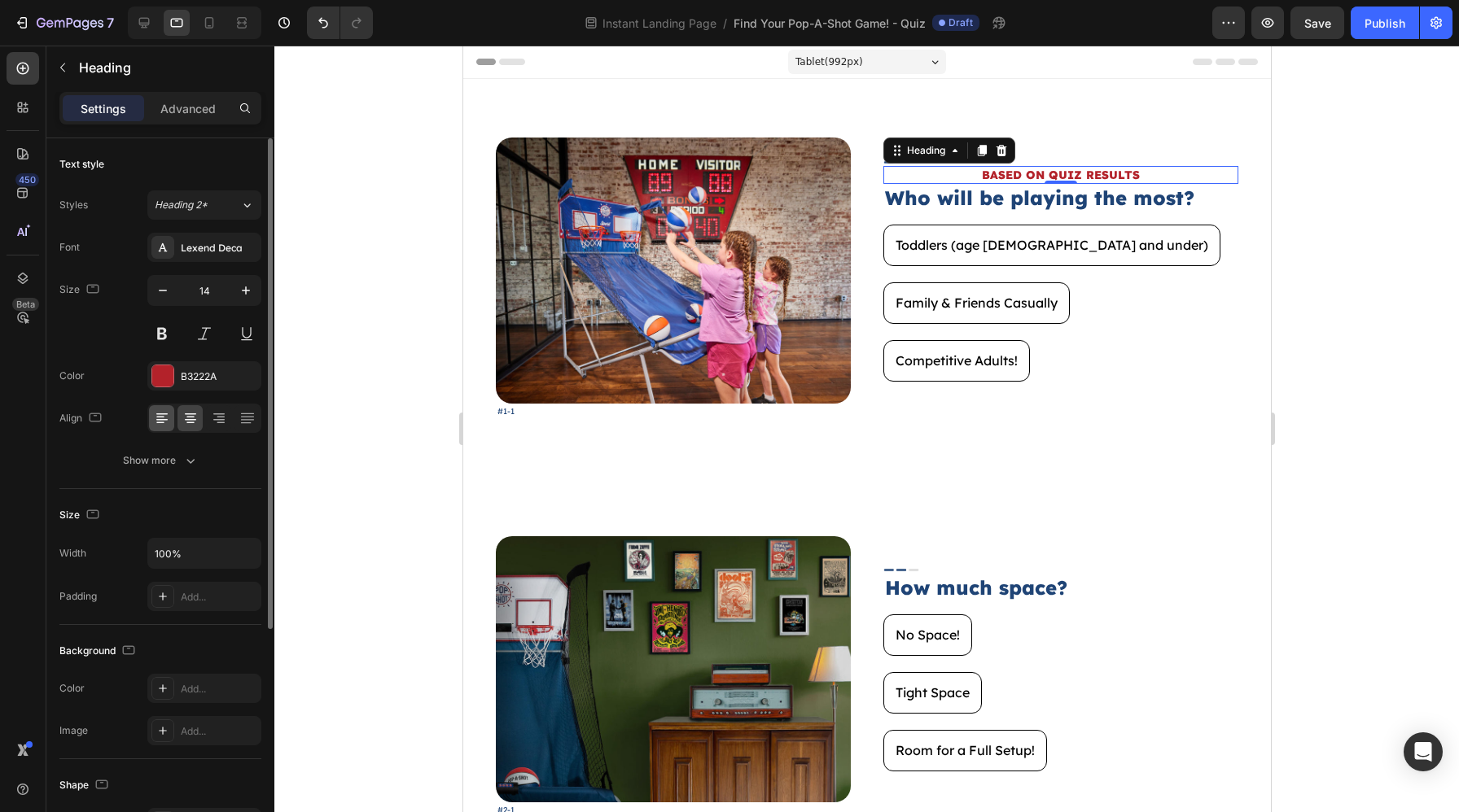
click at [162, 425] on icon at bounding box center [161, 418] width 16 height 16
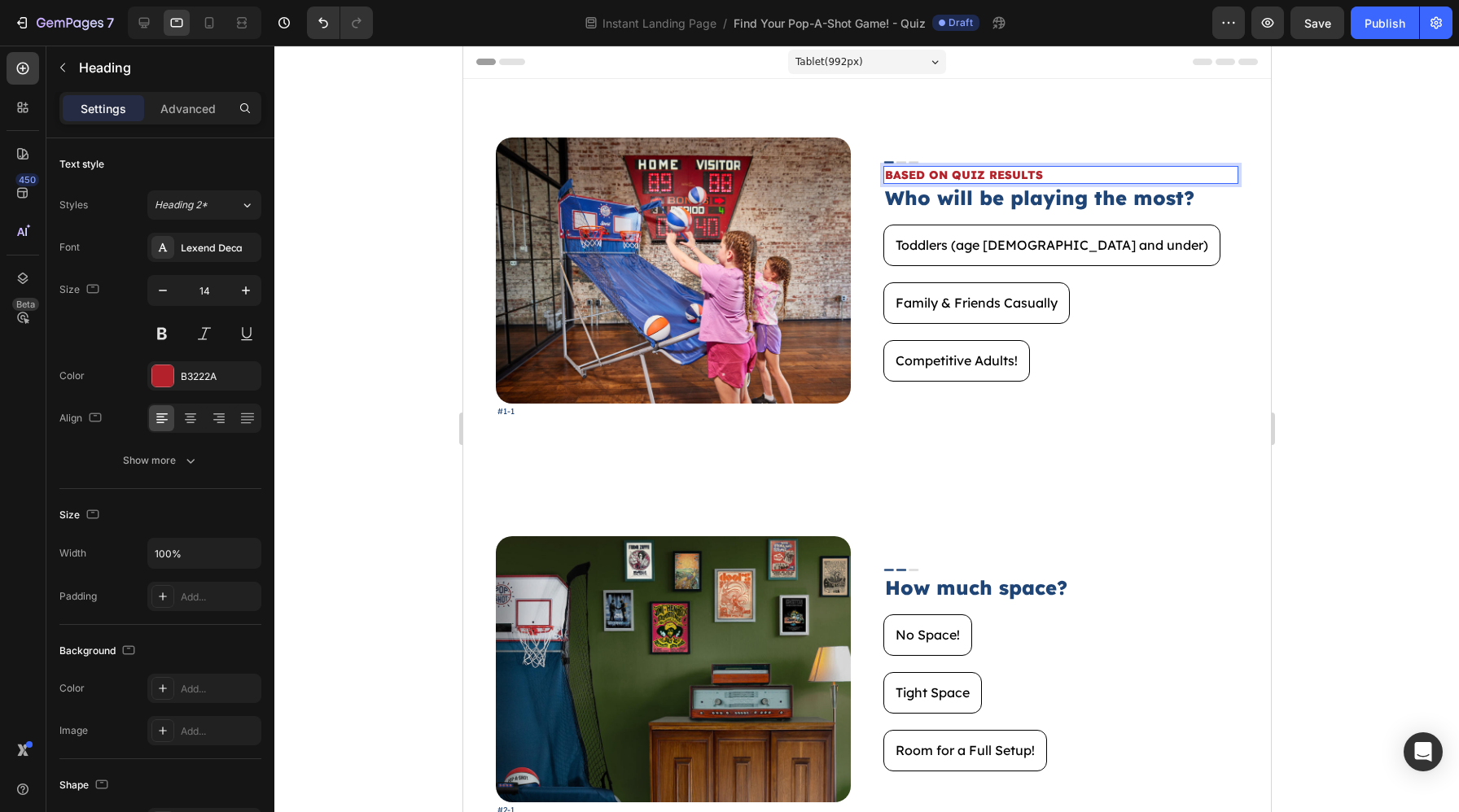
click at [1002, 180] on h2 "BASED ON QUIZ RESULTS" at bounding box center [1060, 175] width 355 height 18
click at [1002, 179] on p "BASED ON QUIZ RESULTS" at bounding box center [1060, 175] width 351 height 14
click at [1417, 322] on div at bounding box center [866, 429] width 1185 height 766
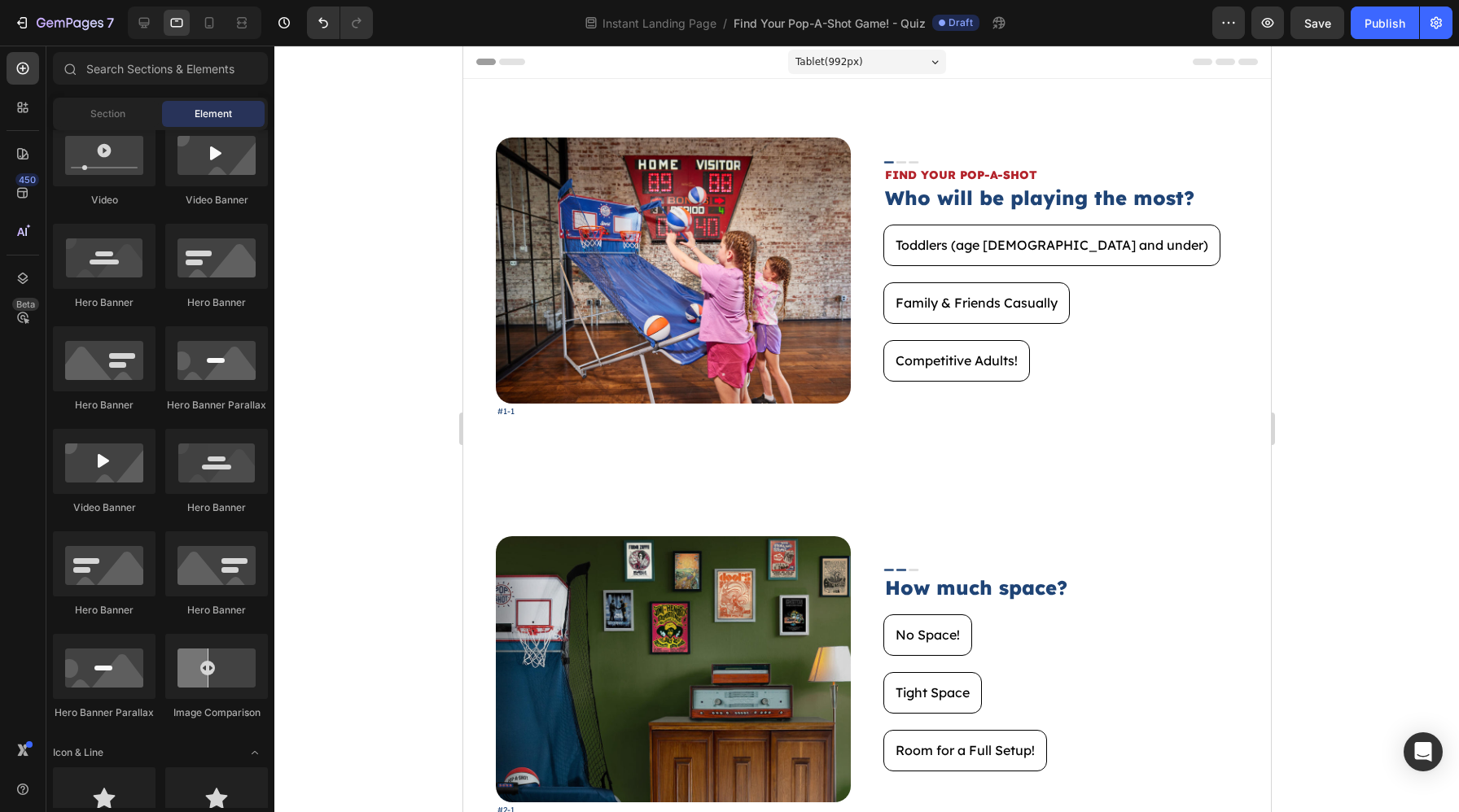
click at [1353, 317] on div at bounding box center [866, 429] width 1185 height 766
click at [1045, 185] on h2 "Who will be playing the most?" at bounding box center [1060, 198] width 355 height 29
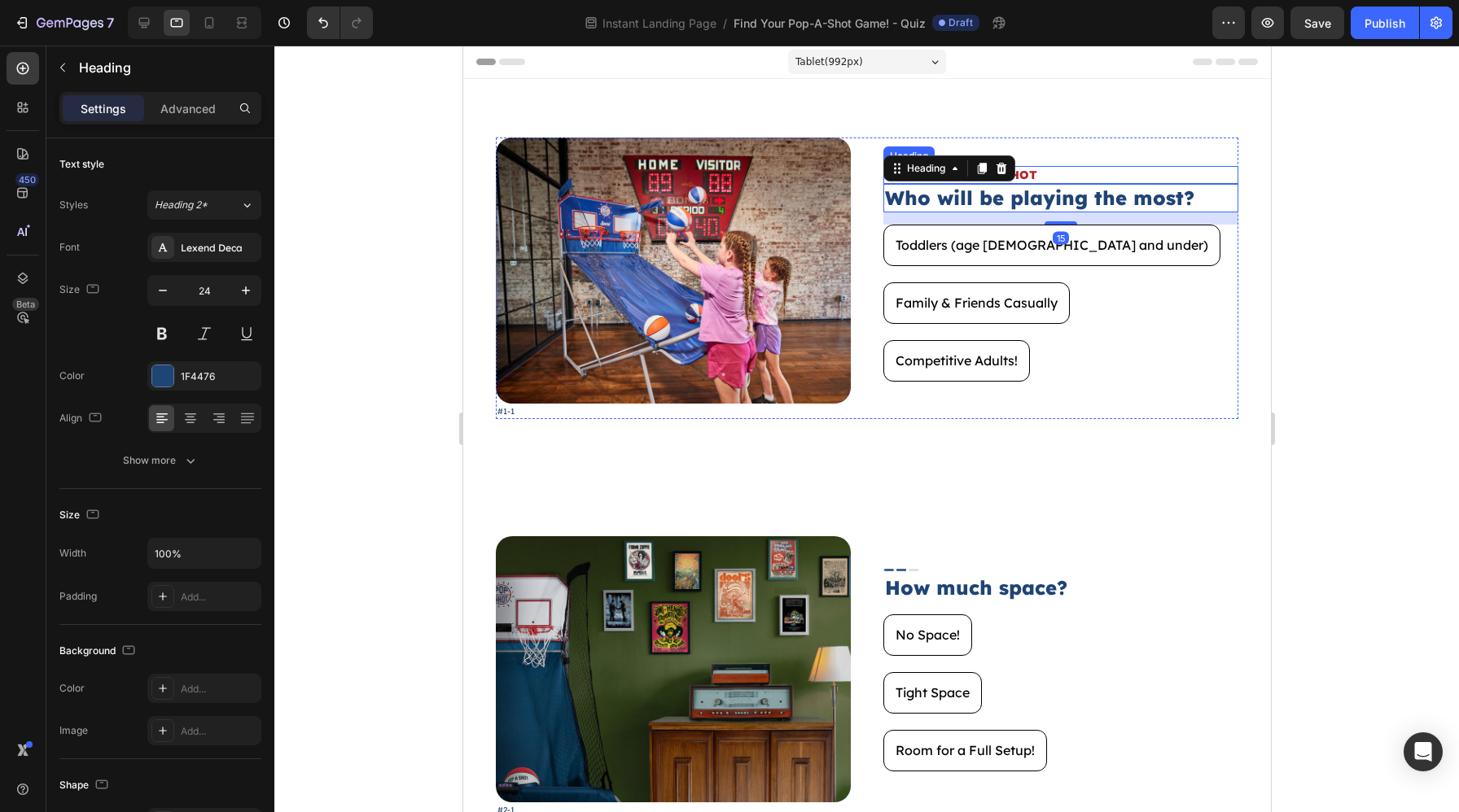
click at [1047, 176] on p "FIND YOUR POP-A-SHOT" at bounding box center [1060, 175] width 351 height 14
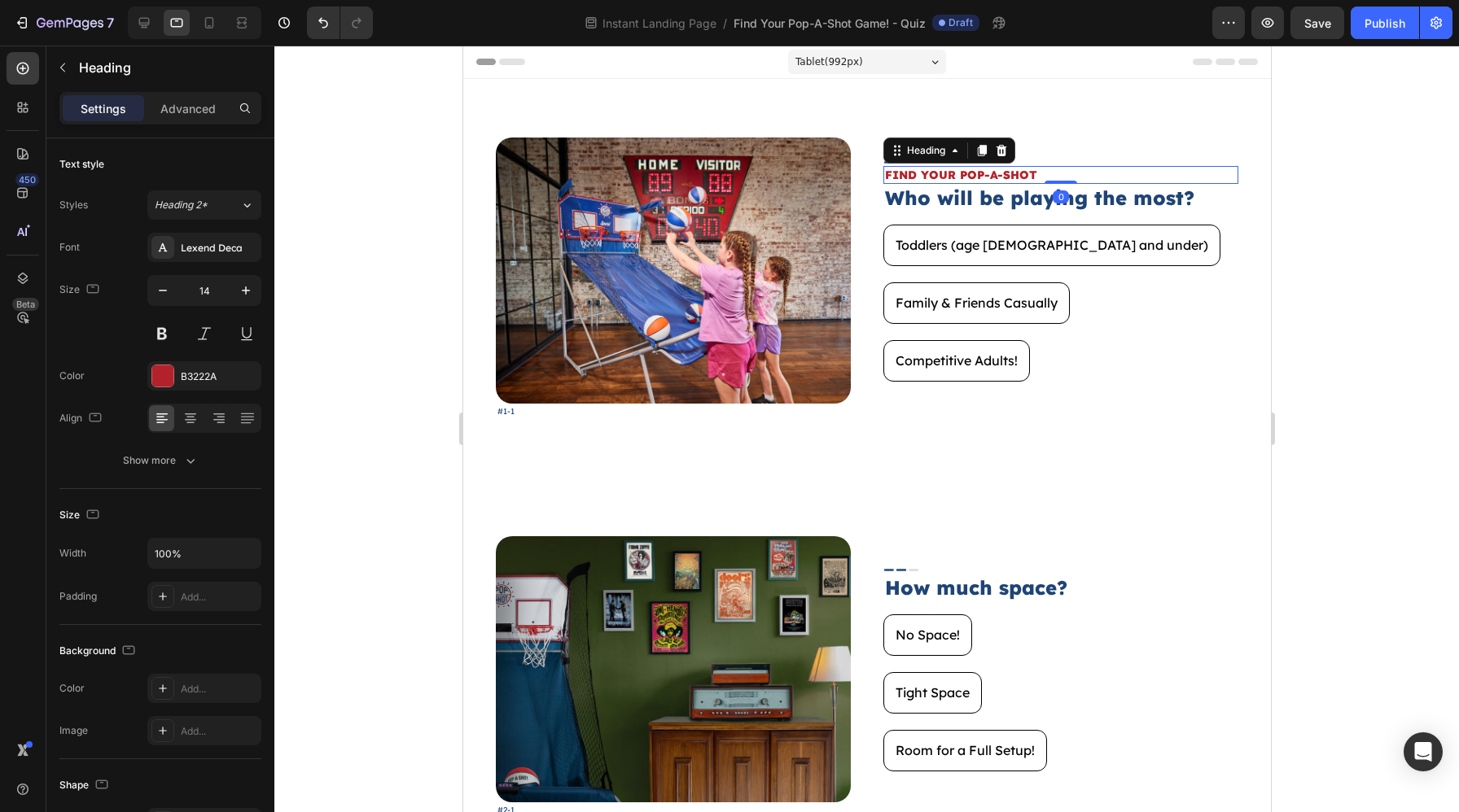
click at [221, 124] on div "Settings Advanced" at bounding box center [160, 108] width 202 height 33
click at [203, 103] on p "Advanced" at bounding box center [188, 109] width 56 height 17
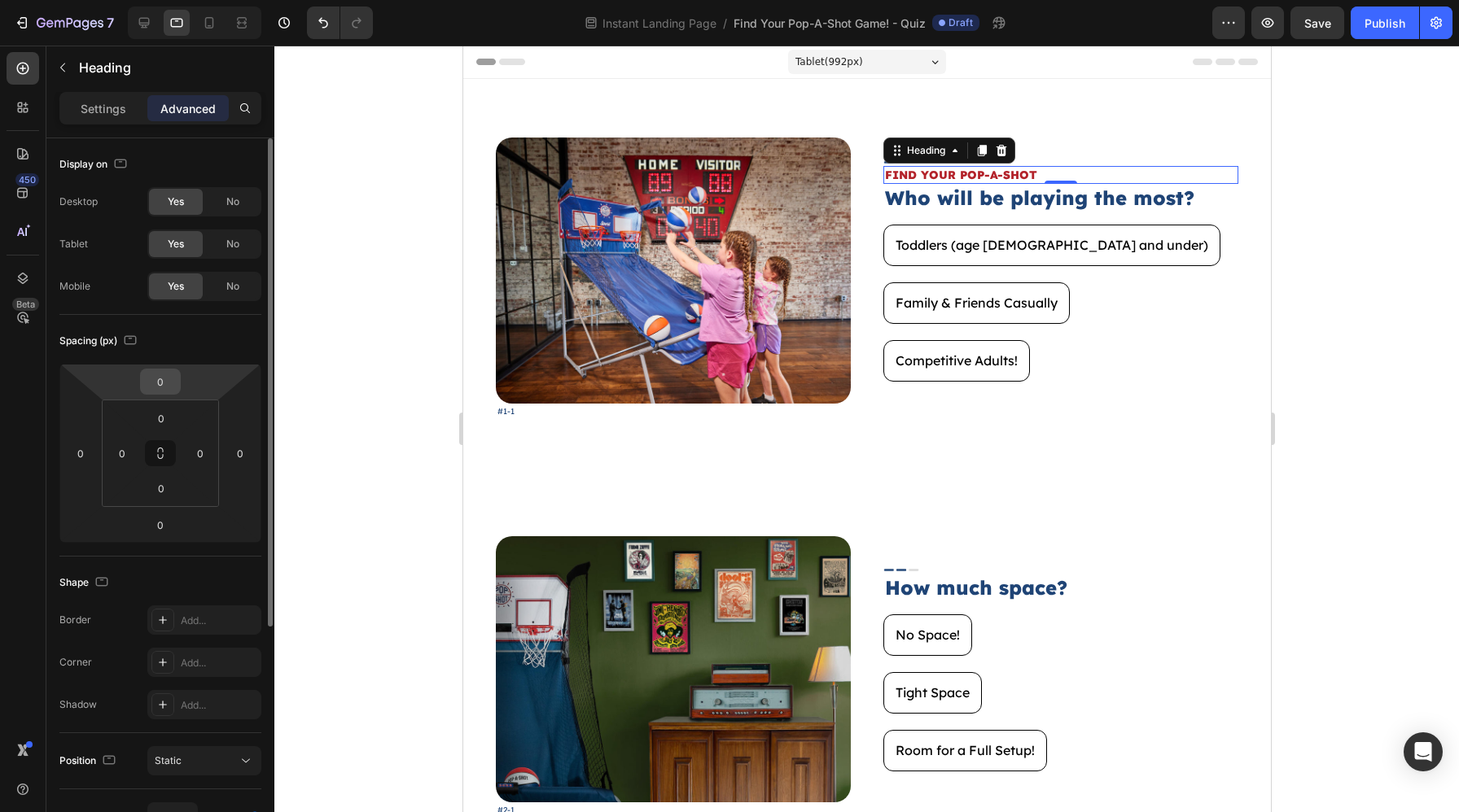
click at [170, 386] on input "0" at bounding box center [160, 382] width 33 height 24
type input "2"
click at [1410, 353] on div at bounding box center [866, 429] width 1185 height 766
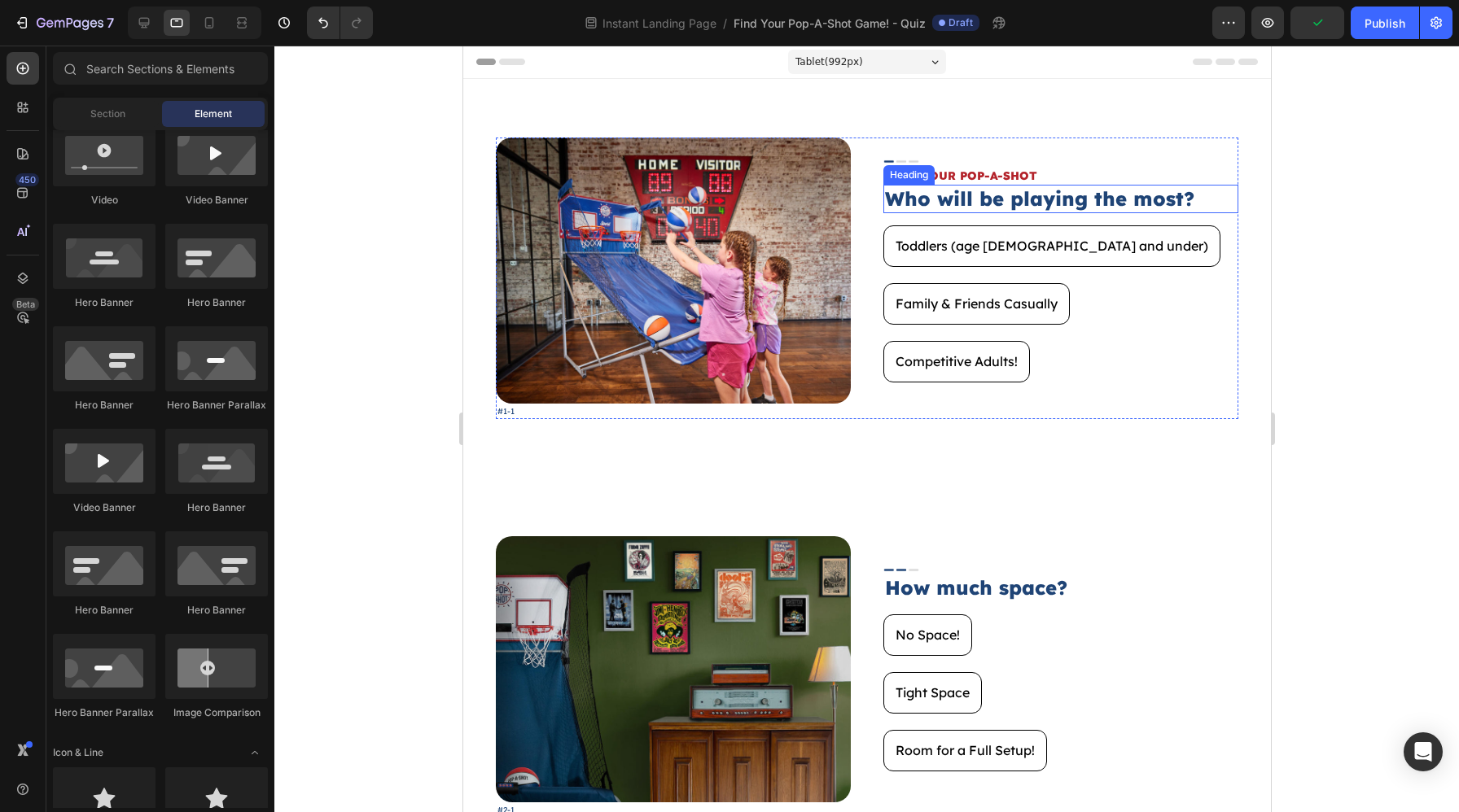
click at [1058, 192] on h2 "Who will be playing the most?" at bounding box center [1060, 199] width 355 height 29
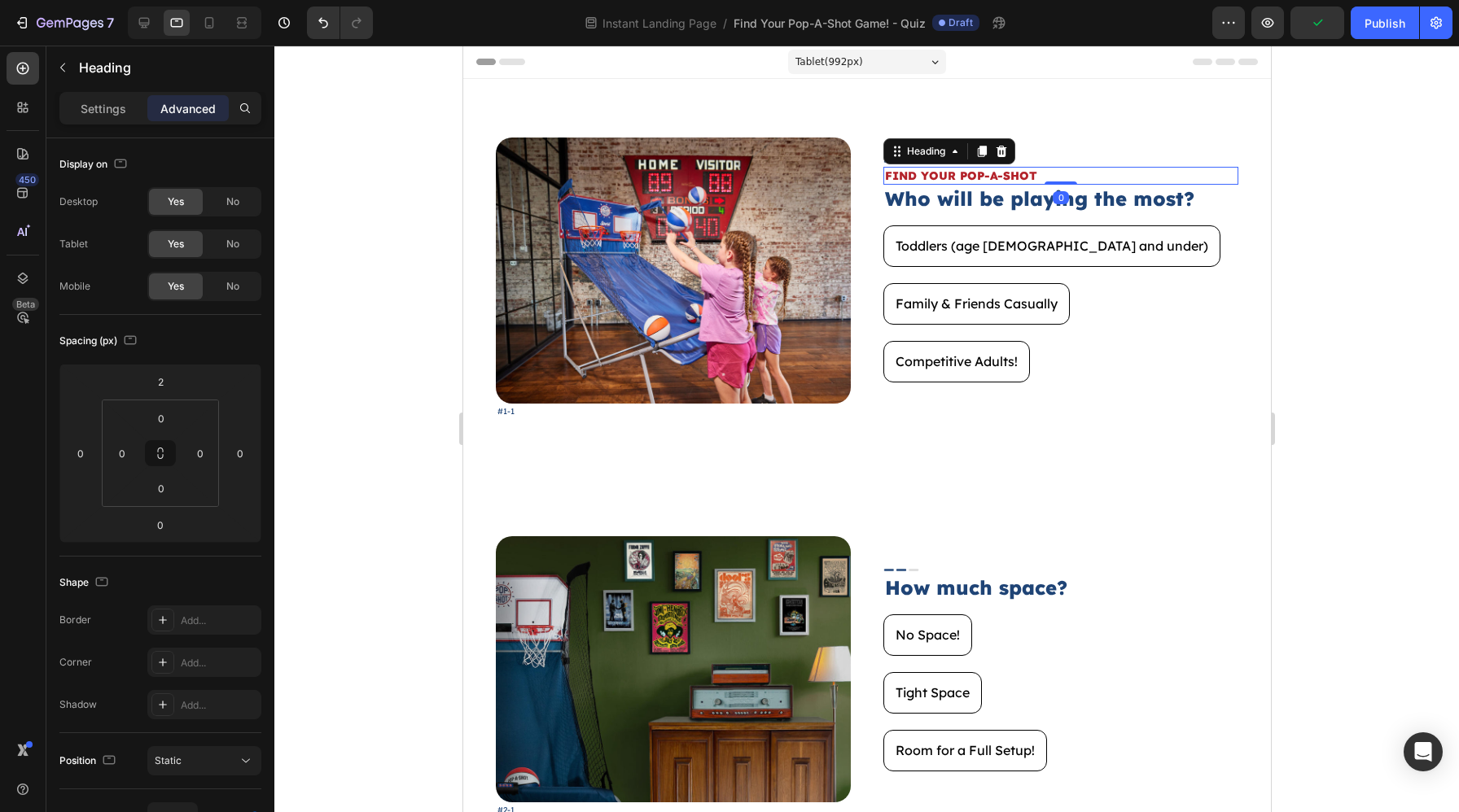
click at [1058, 178] on p "FIND YOUR POP-A-SHOT" at bounding box center [1060, 176] width 351 height 14
click at [163, 383] on input "2" at bounding box center [160, 382] width 33 height 24
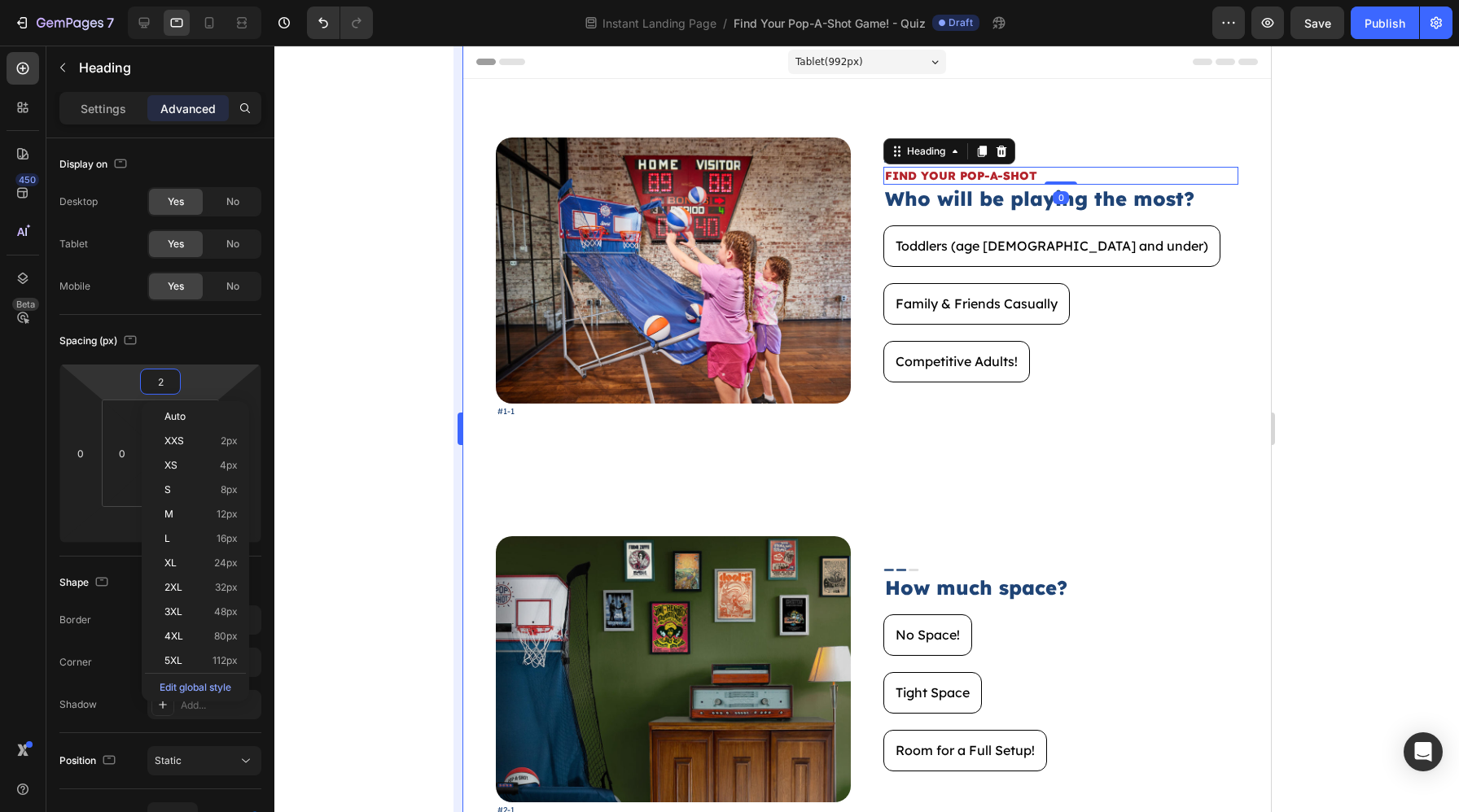
type input "5"
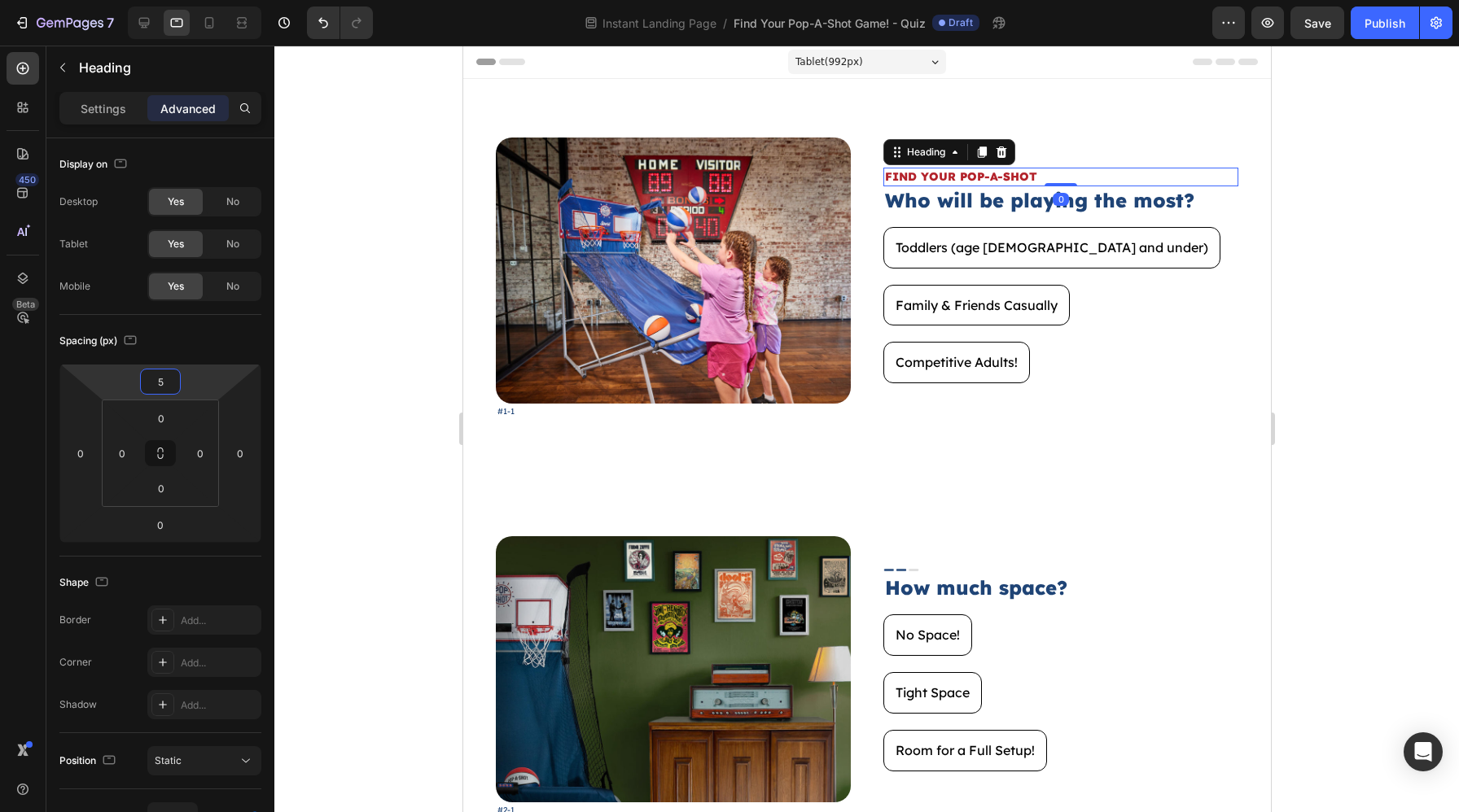
click at [1413, 414] on div at bounding box center [866, 429] width 1185 height 766
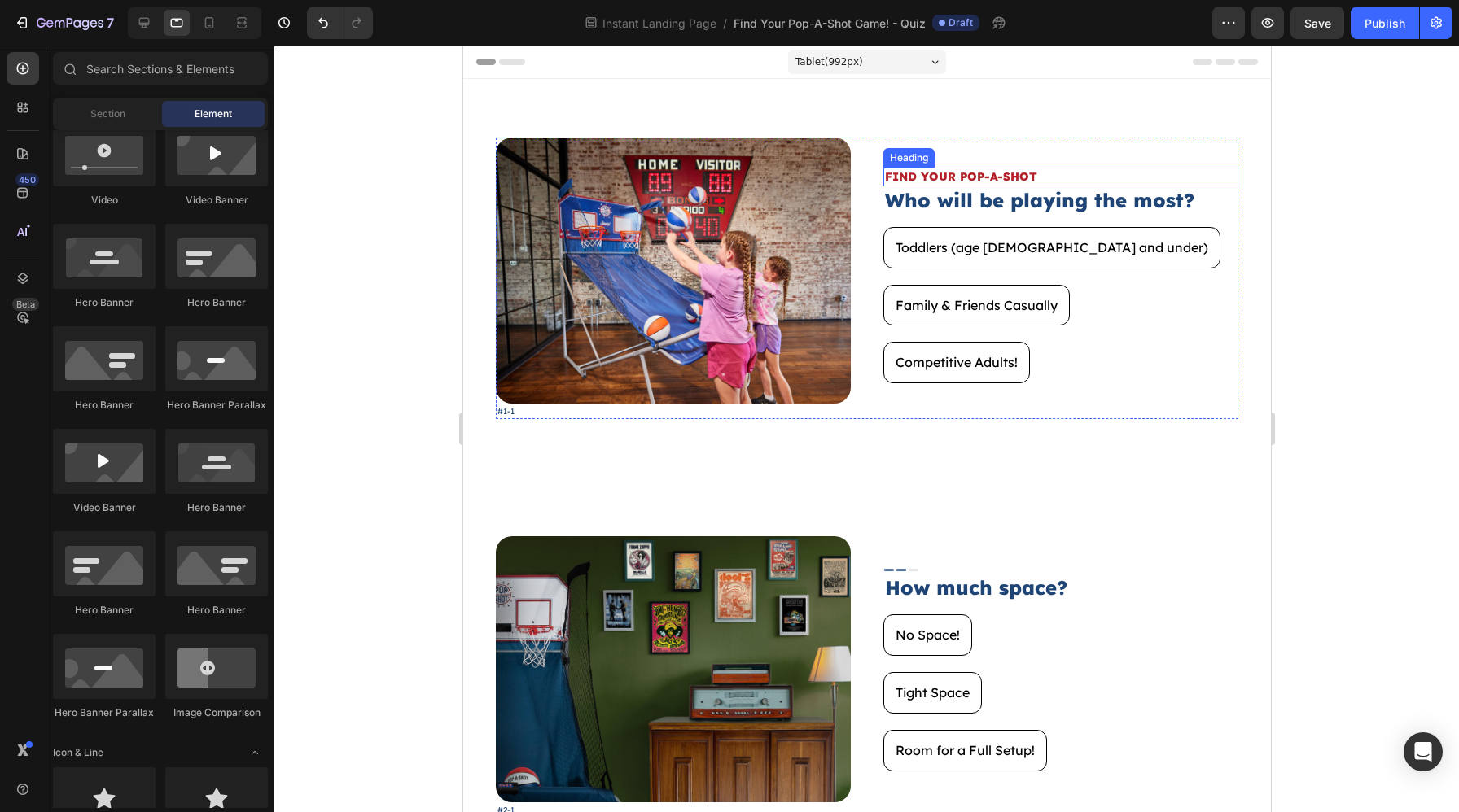
click at [1078, 168] on h2 "FIND YOUR POP-A-SHOT" at bounding box center [1060, 176] width 355 height 18
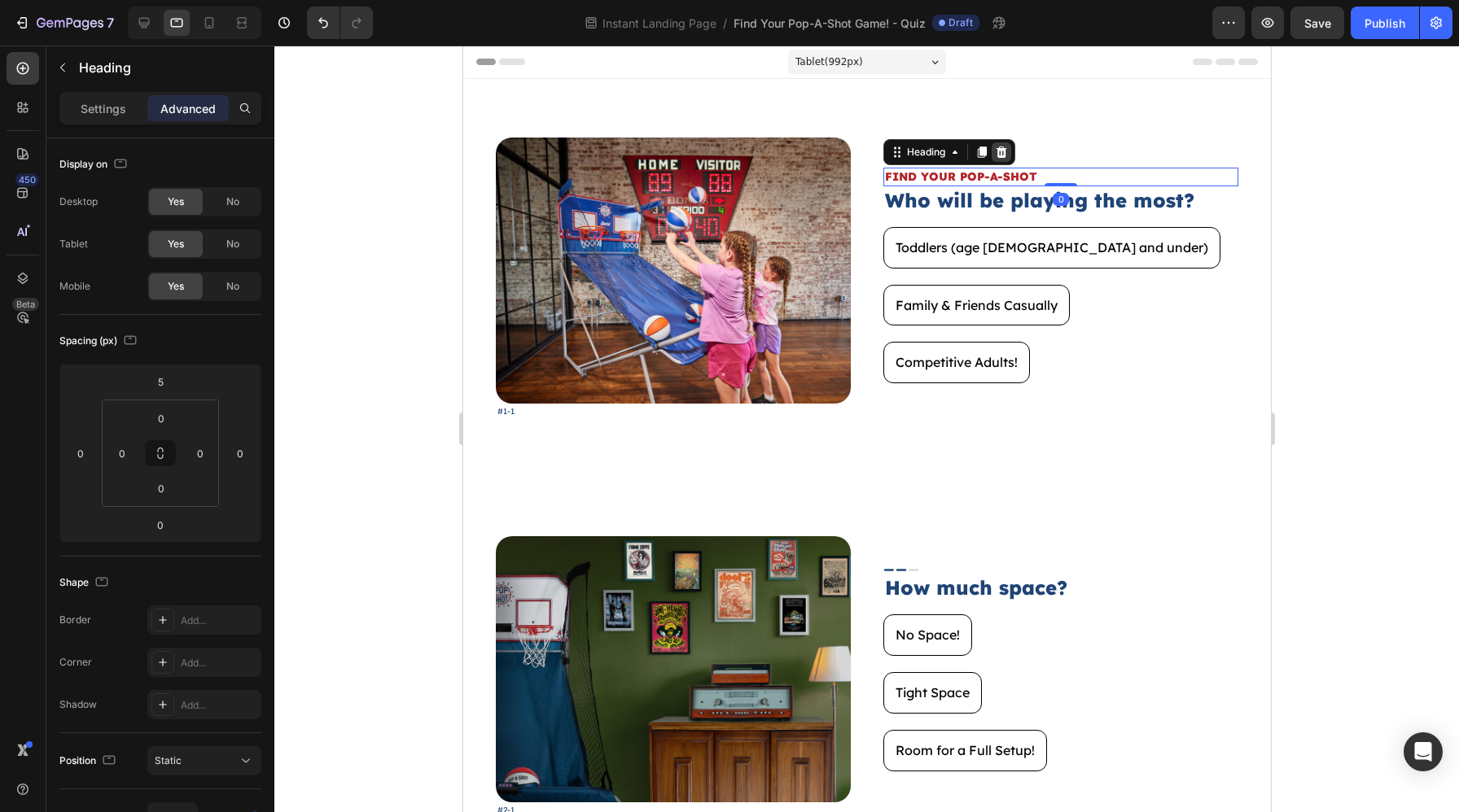
click at [1006, 155] on icon at bounding box center [1001, 152] width 11 height 11
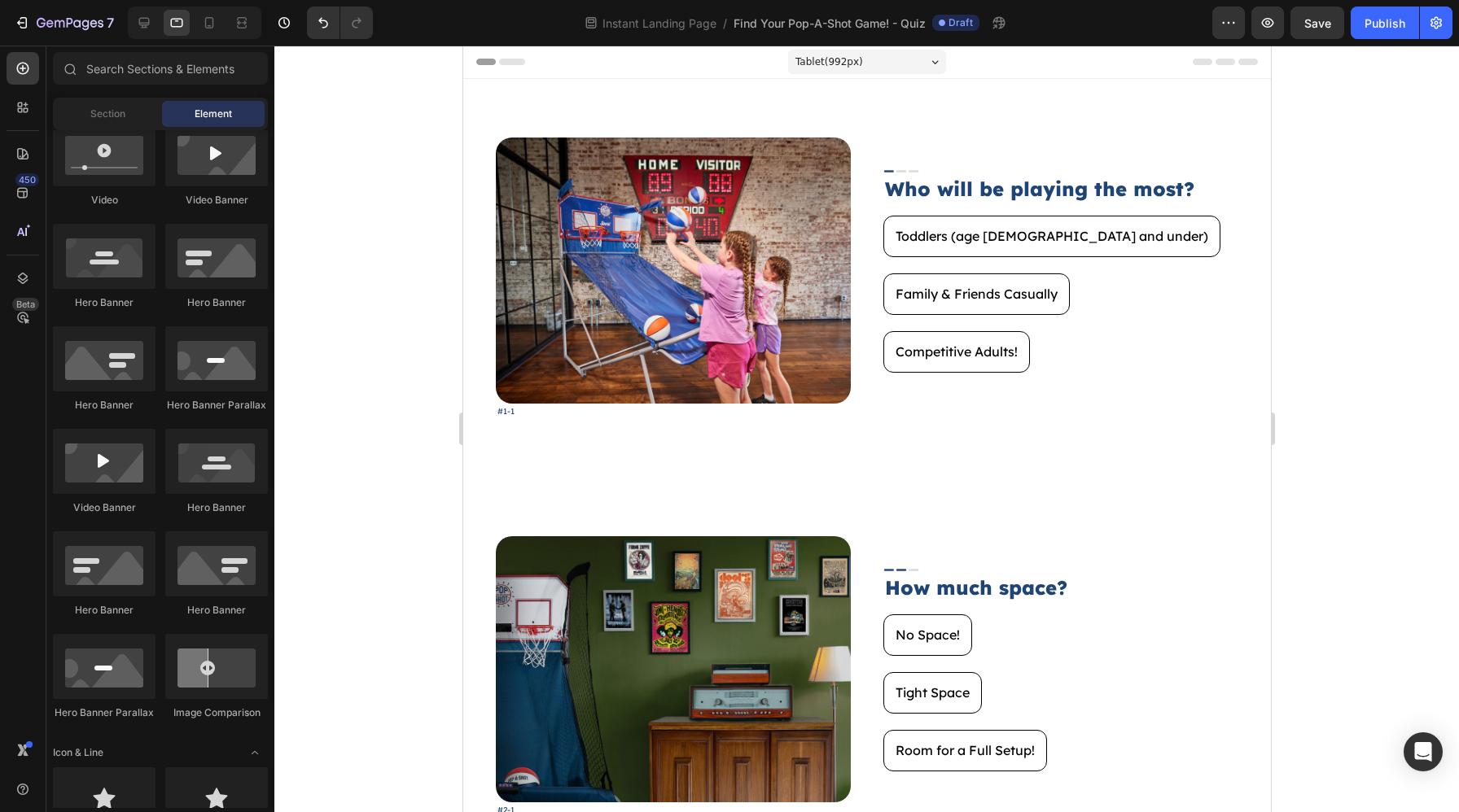
click at [1418, 216] on div at bounding box center [866, 429] width 1185 height 766
click at [1264, 23] on icon "button" at bounding box center [1266, 22] width 16 height 16
click at [134, 18] on div at bounding box center [144, 23] width 26 height 26
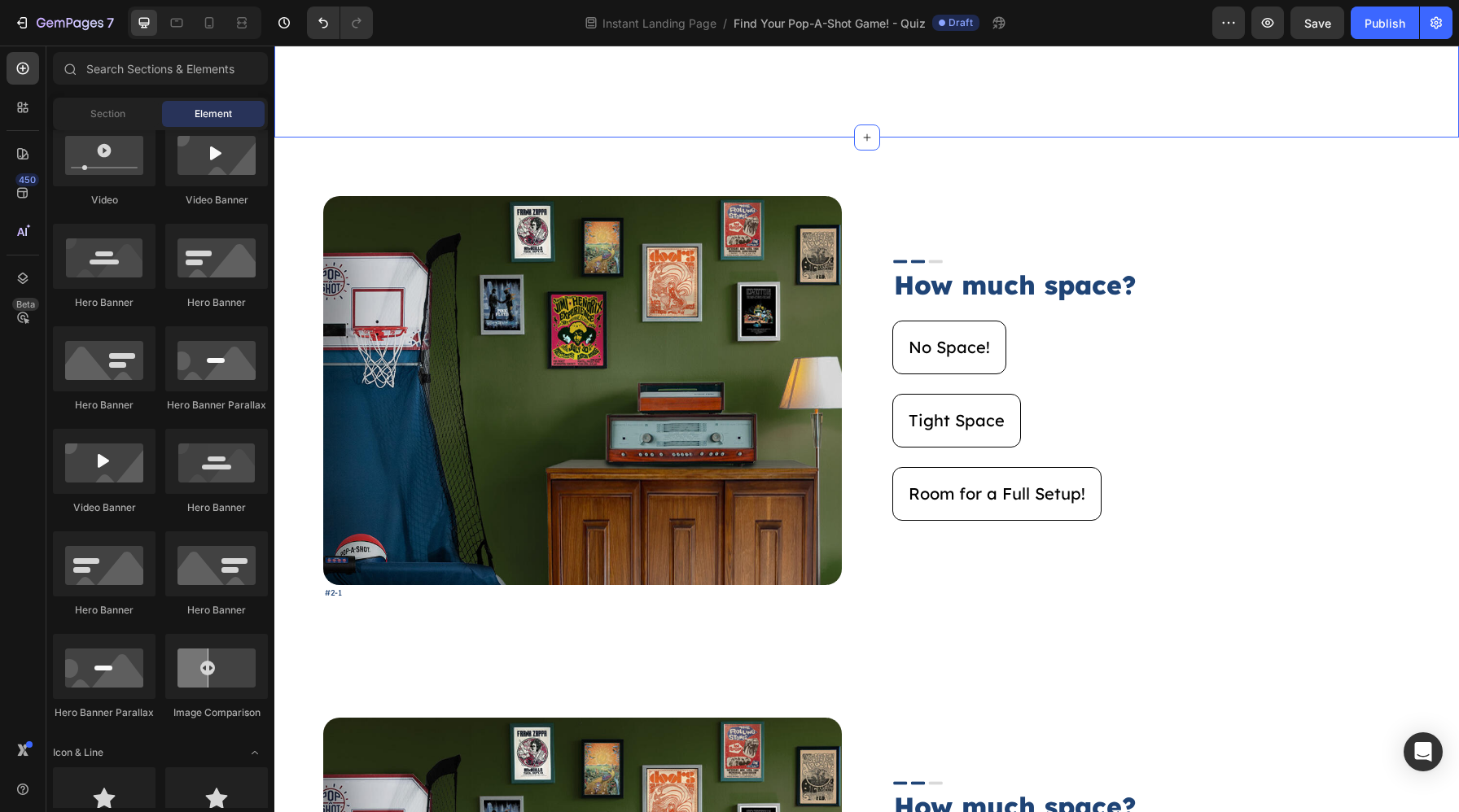
scroll to position [2886, 0]
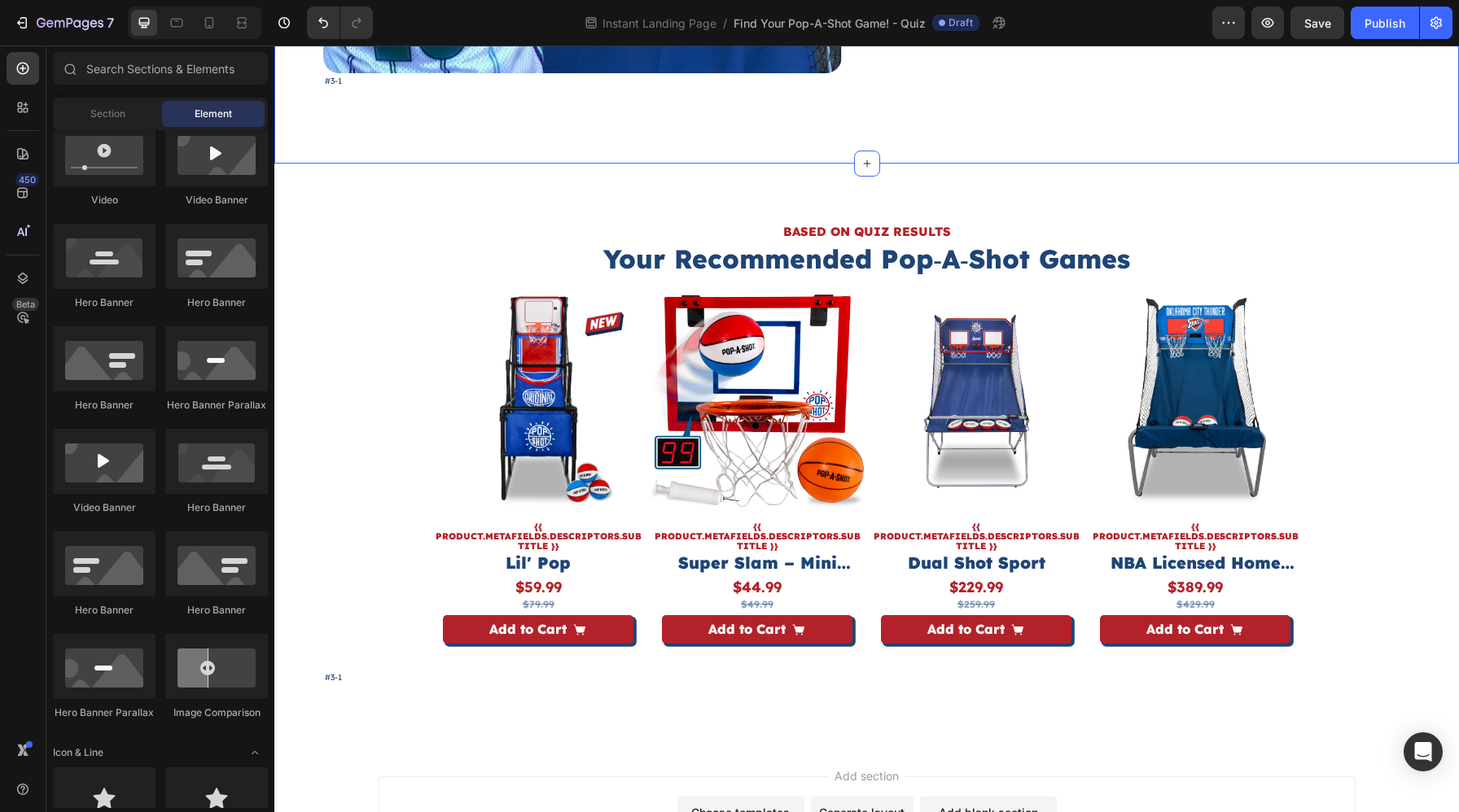
click at [739, 173] on div "BASED ON QUIZ RESULTS Heading Your Recommended Pop‑A‑Shot Games Heading Product…" at bounding box center [866, 454] width 1185 height 581
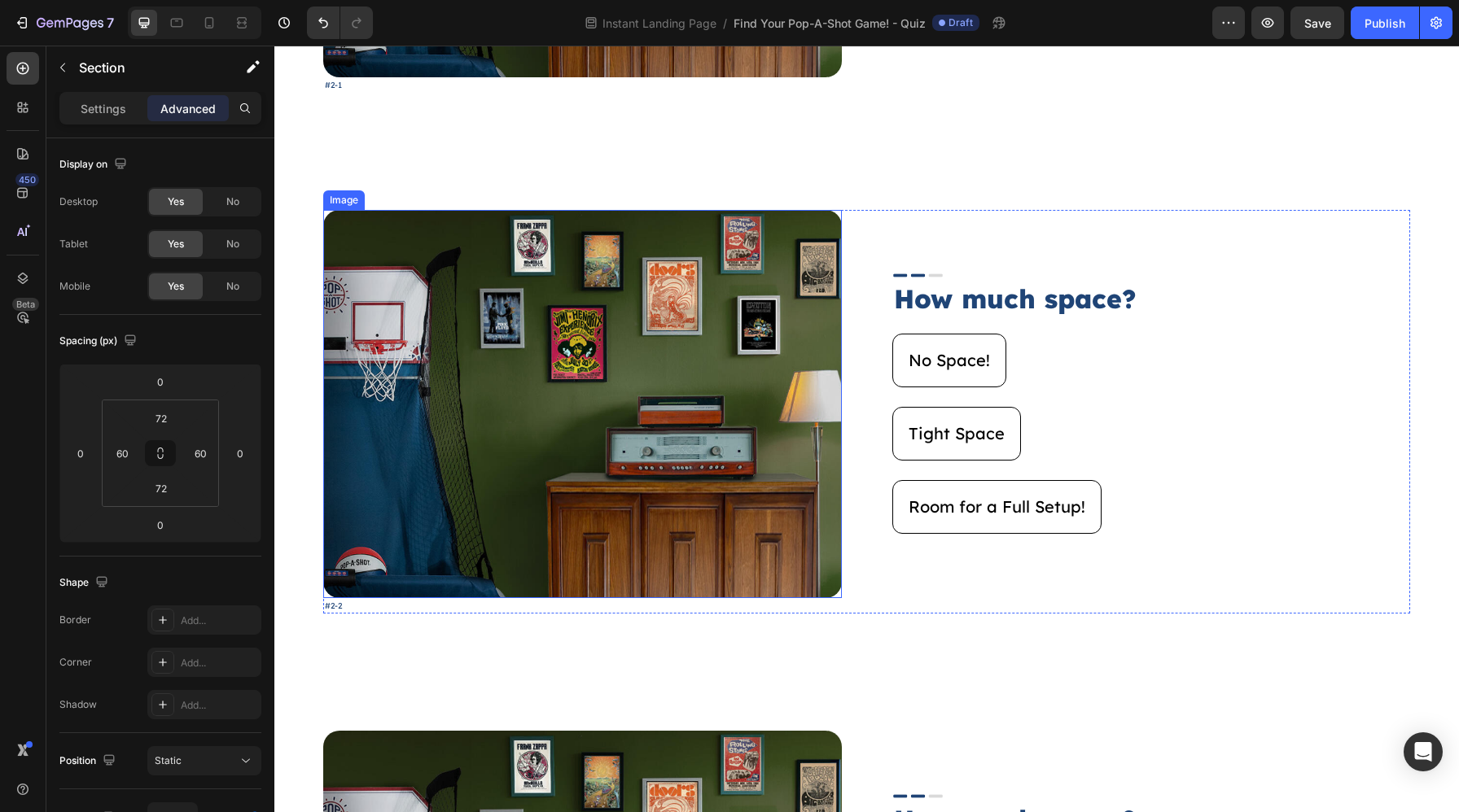
scroll to position [1313, 0]
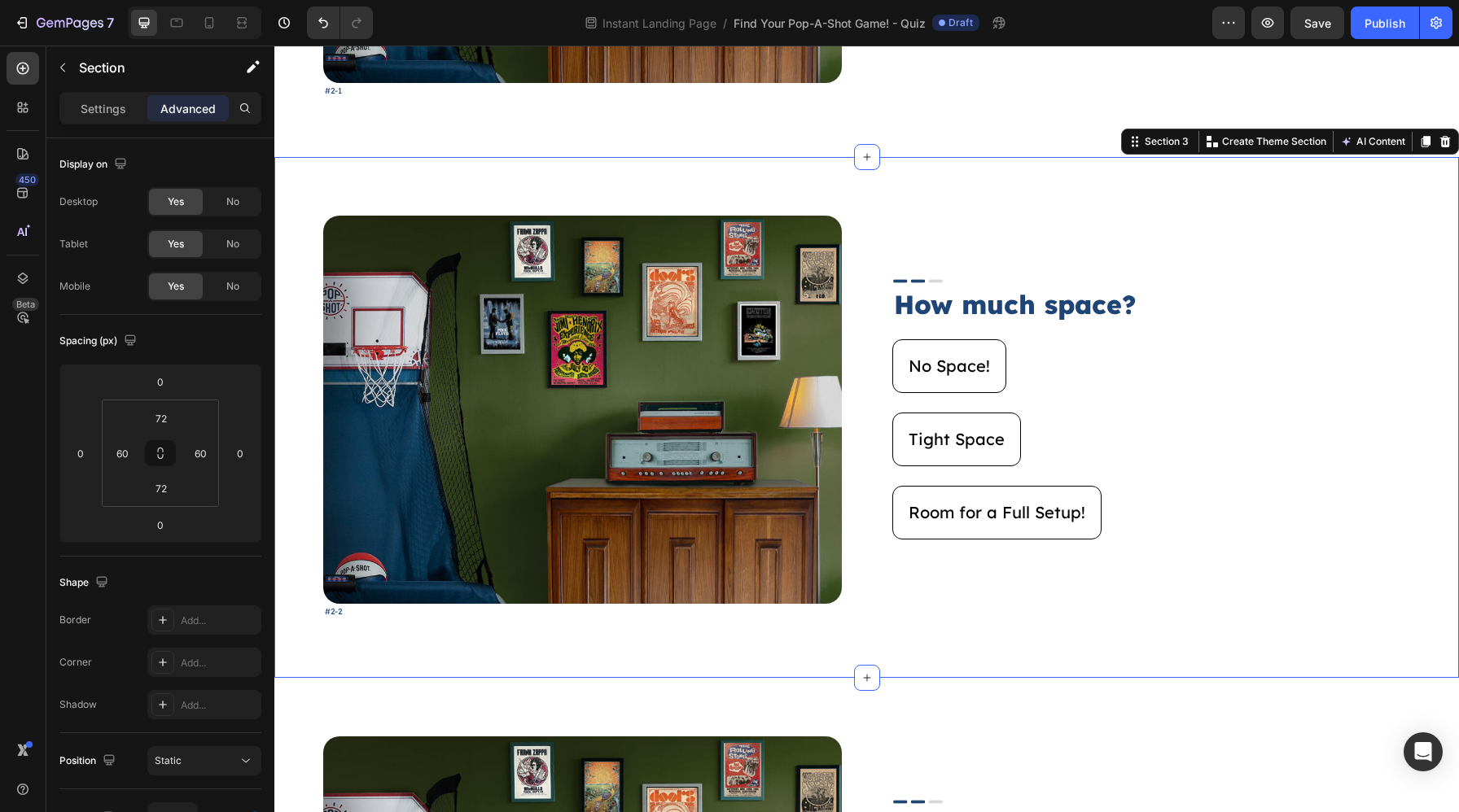
click at [900, 182] on div "Image #2-2 Text Block Image How much space? Heading No Space! Button Tight Spac…" at bounding box center [866, 417] width 1185 height 521
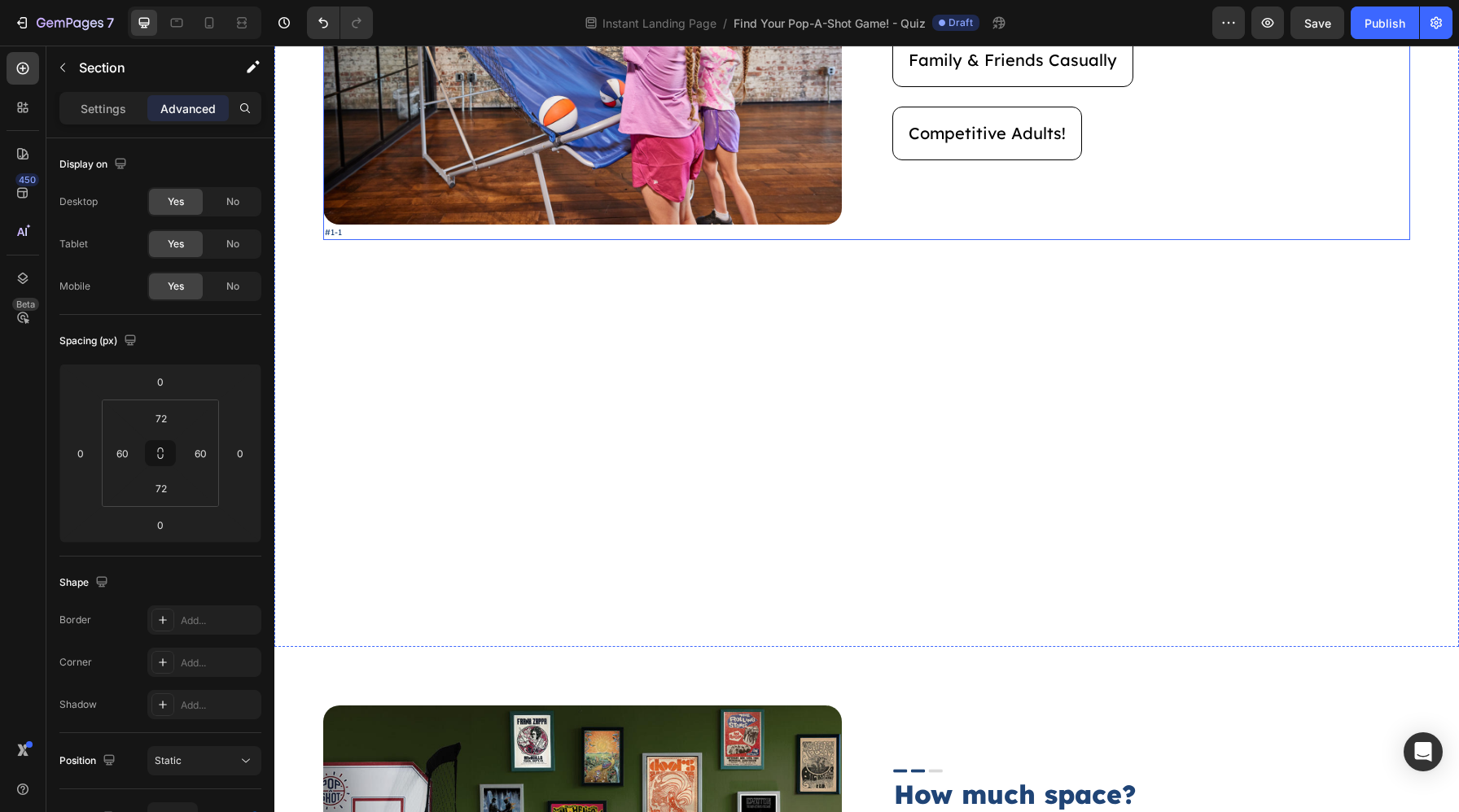
scroll to position [0, 0]
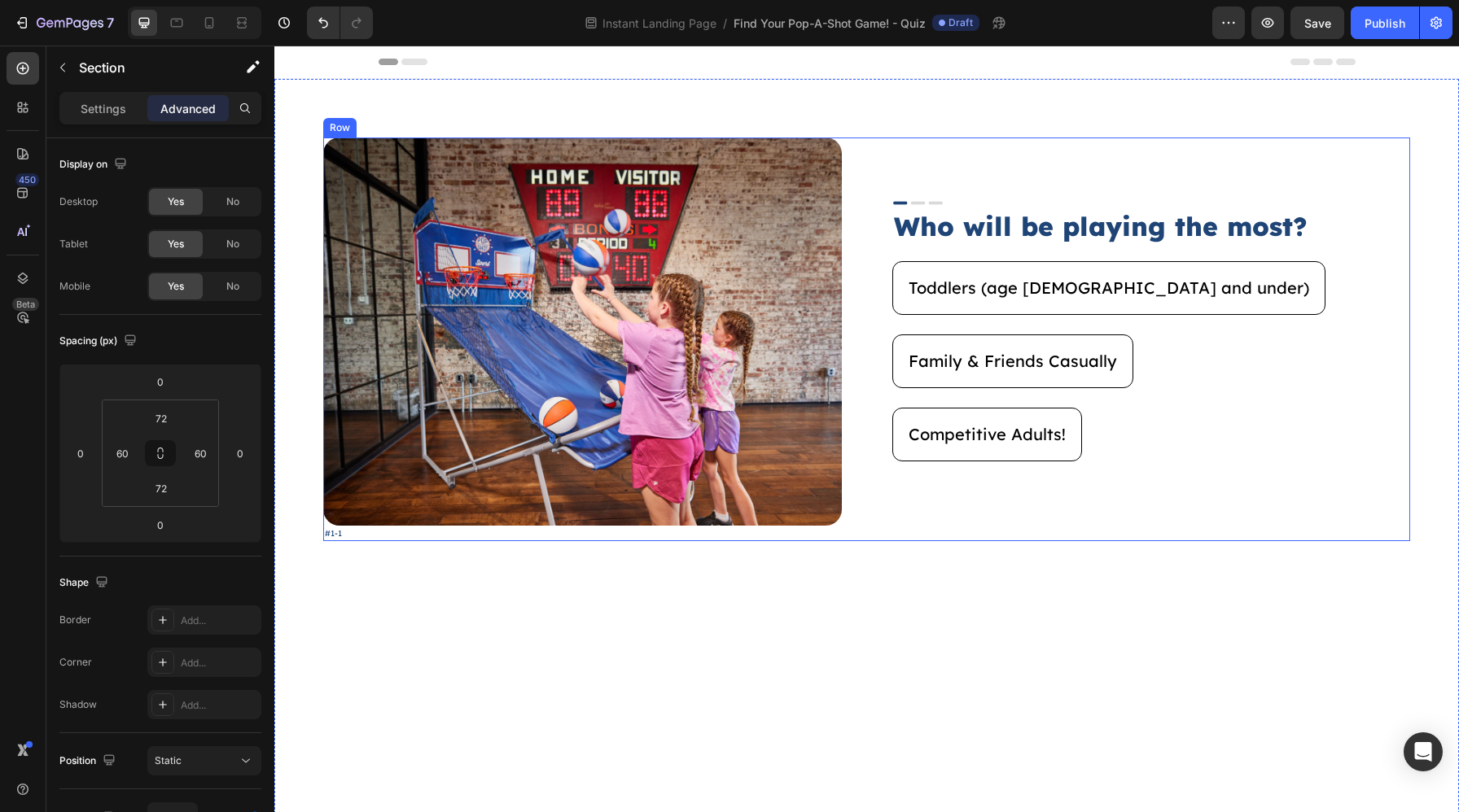
click at [878, 223] on div "Image #1-1 Text Block Image Who will be playing the most? Heading Toddlers (age…" at bounding box center [866, 339] width 1087 height 403
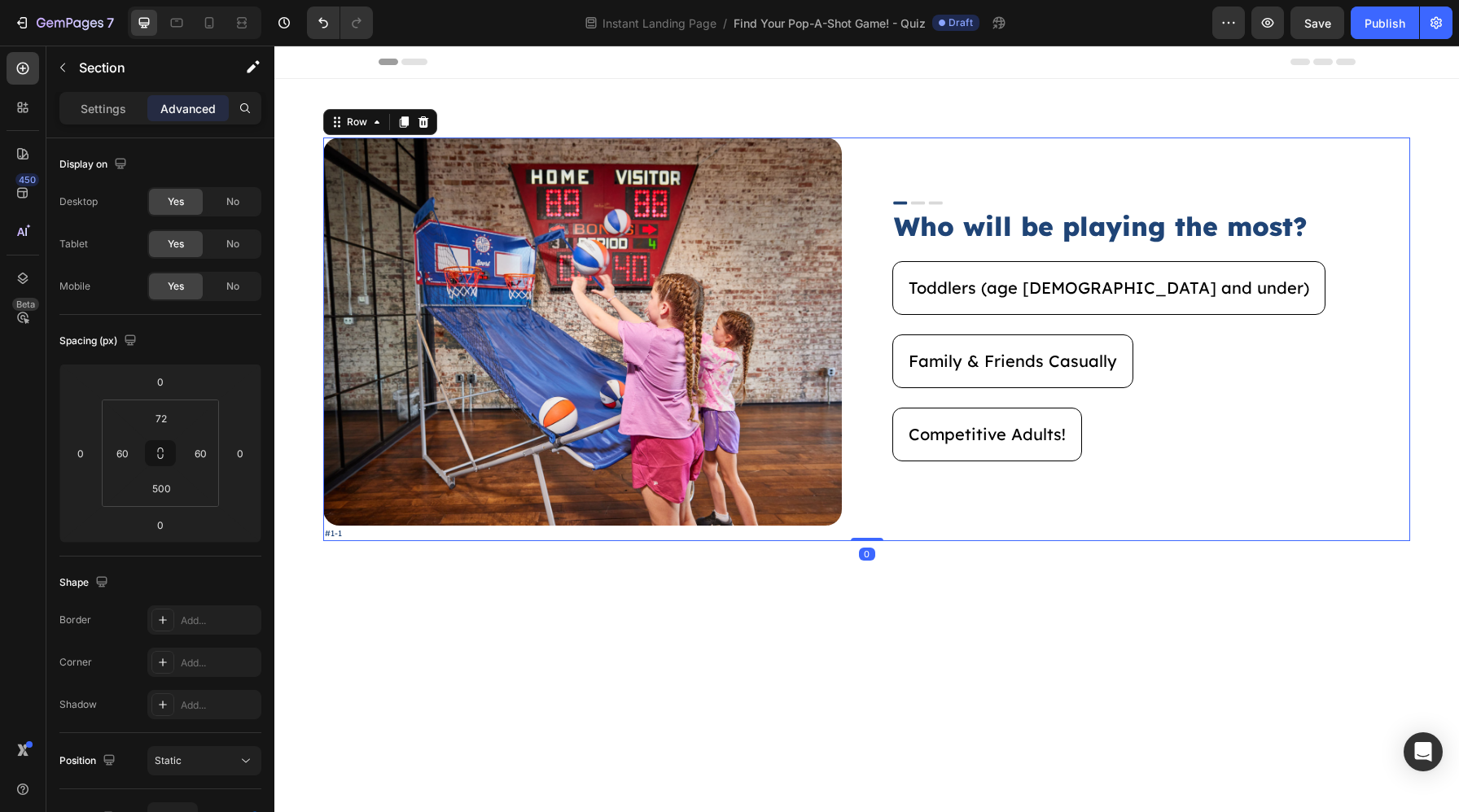
click at [885, 126] on div "Image #1-1 Text Block Image Who will be playing the most? Heading Toddlers (age…" at bounding box center [866, 514] width 1185 height 869
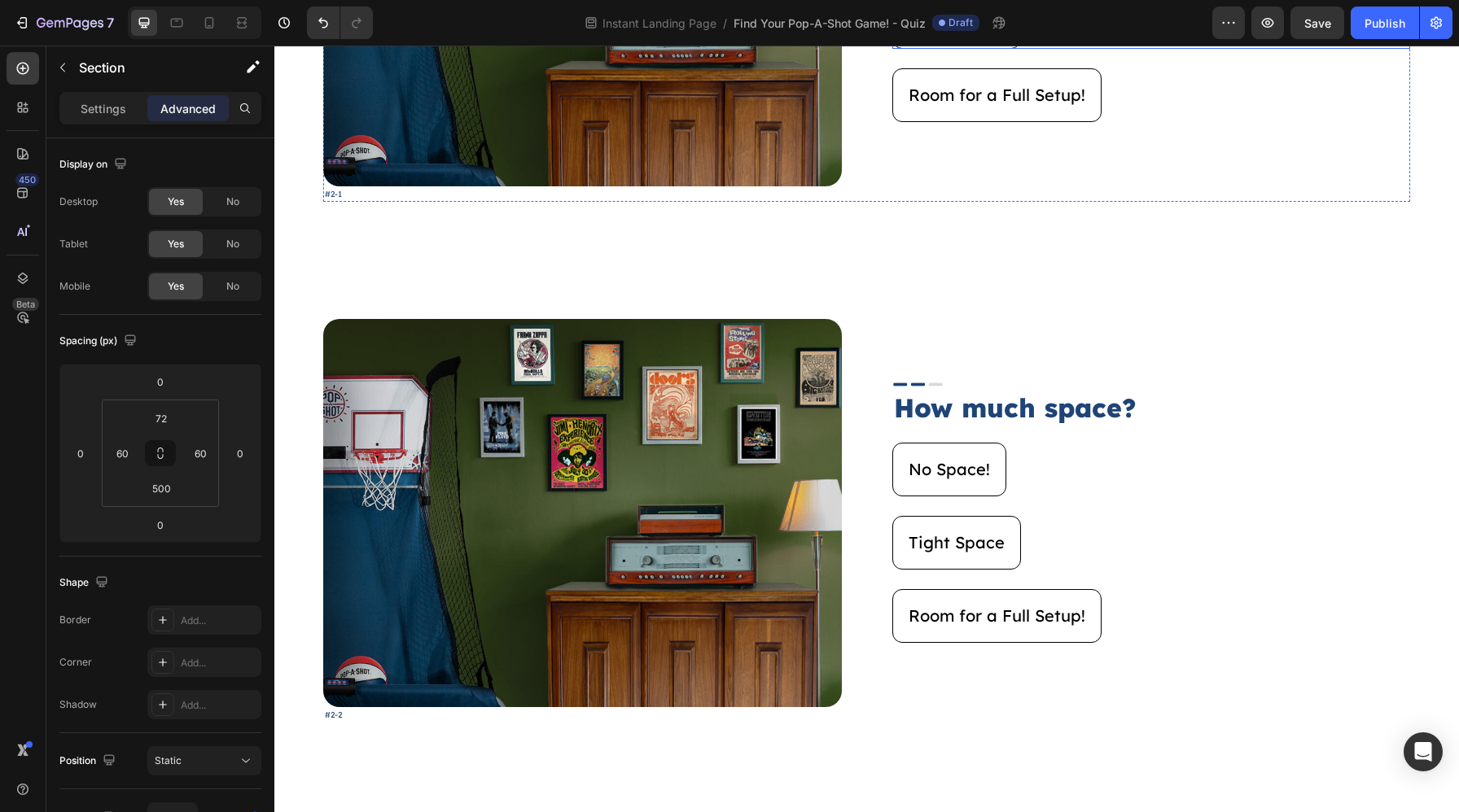
scroll to position [1210, 0]
click at [876, 266] on div at bounding box center [866, 259] width 26 height 26
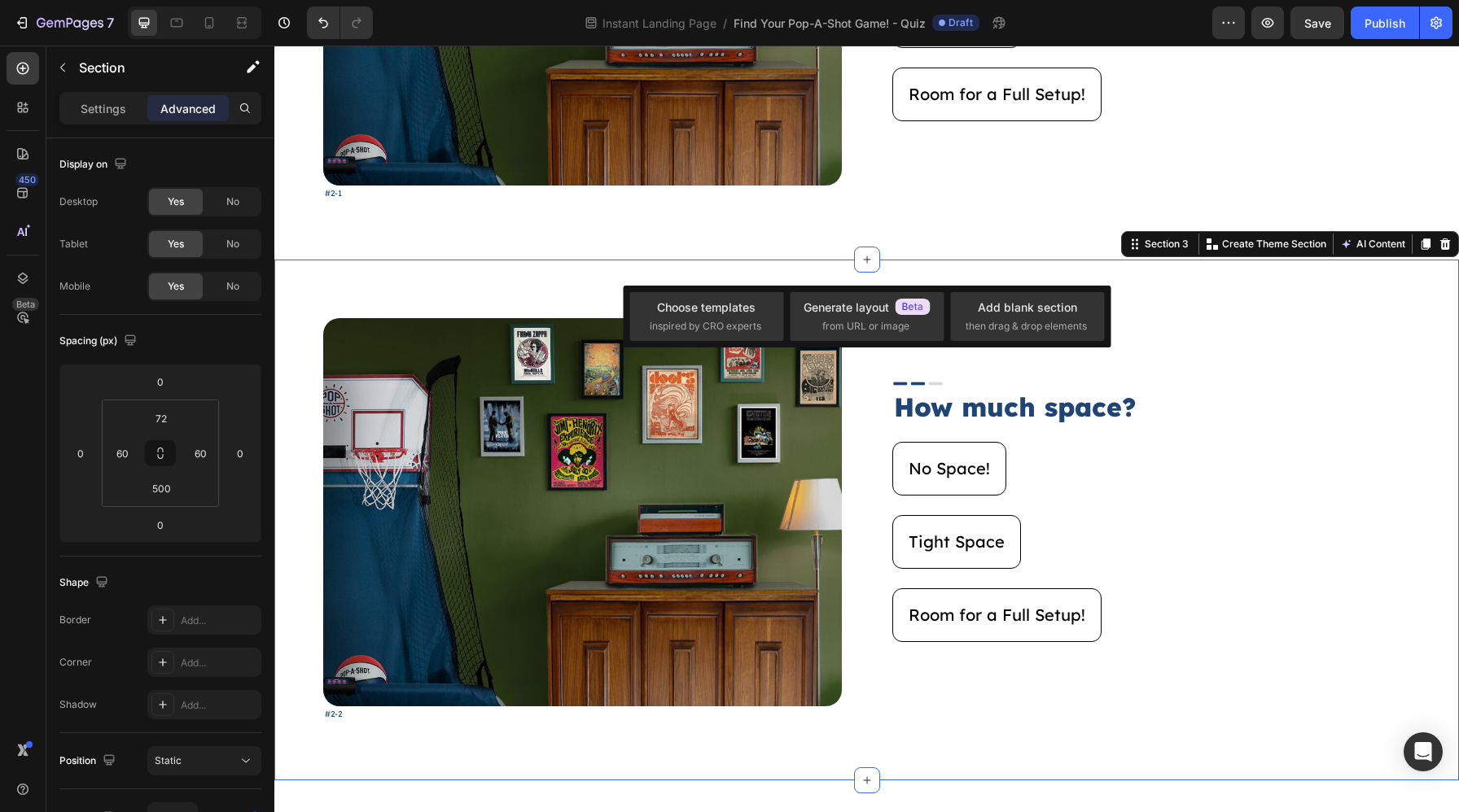
click at [927, 273] on div "Image #2-2 Text Block Image How much space? Heading No Space! Button Tight Spac…" at bounding box center [866, 520] width 1185 height 521
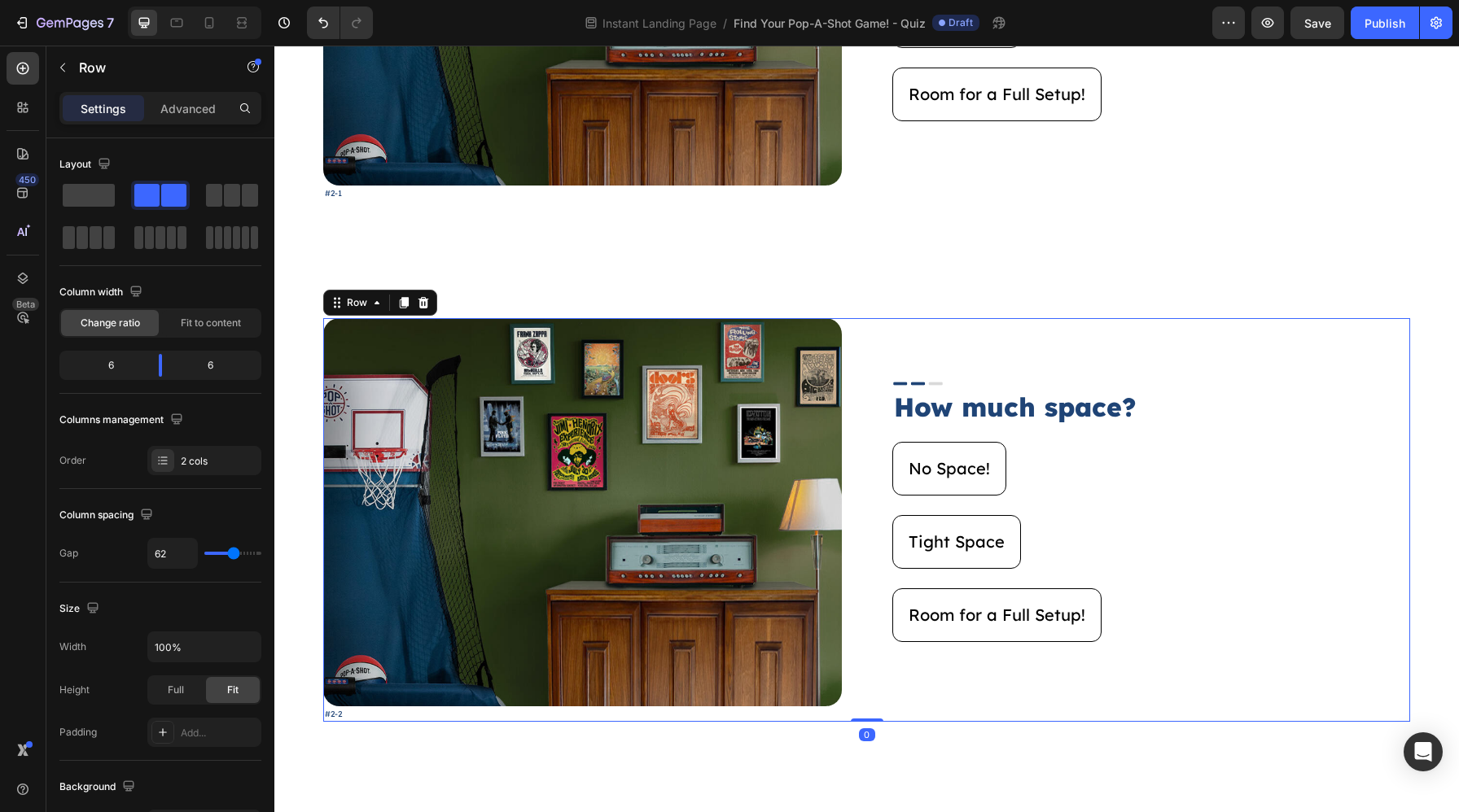
click at [1359, 428] on div "Image How much space? Heading No Space! Button Tight Space Button Room for a Fu…" at bounding box center [1152, 520] width 518 height 403
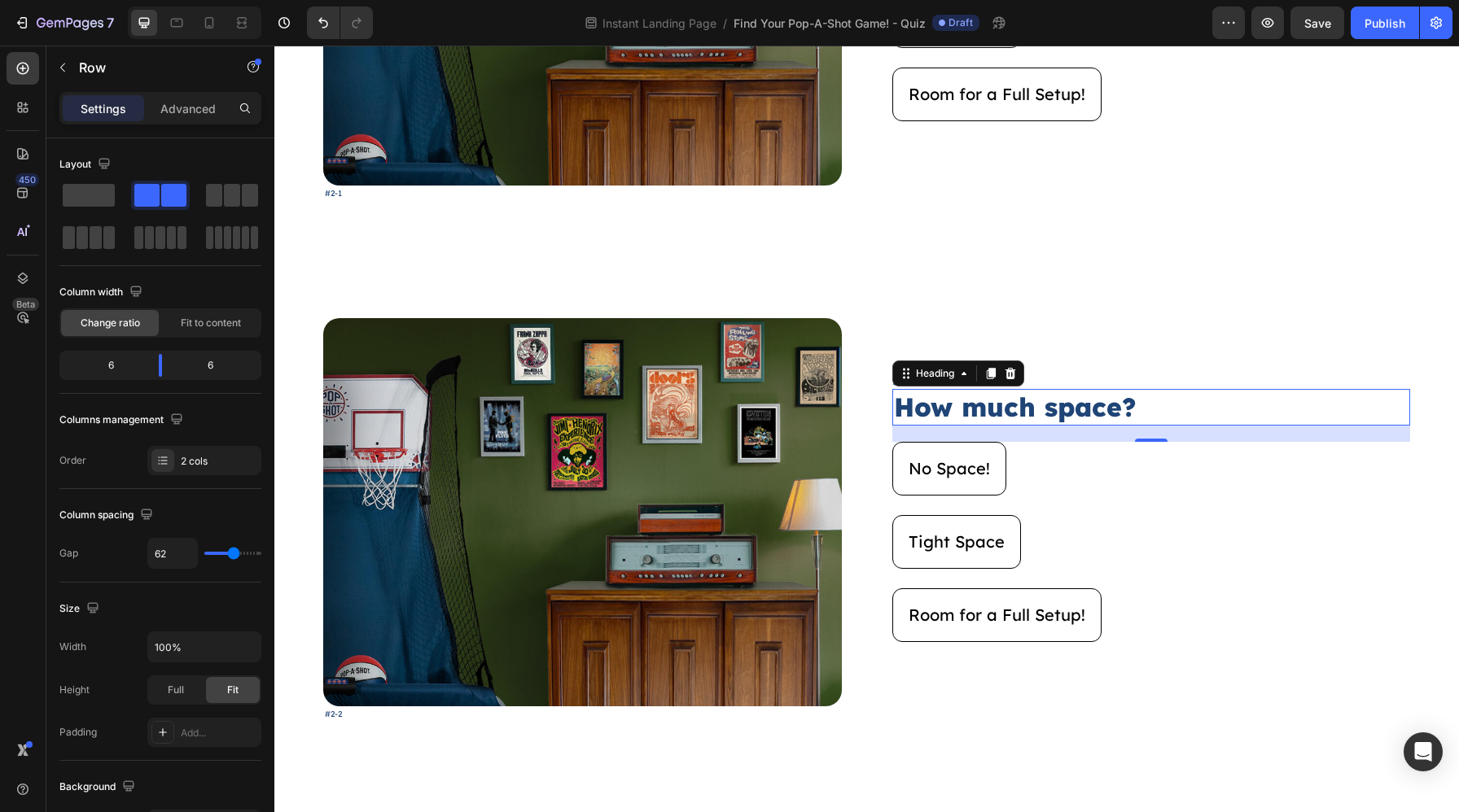
click at [1409, 412] on h2 "How much space?" at bounding box center [1152, 408] width 518 height 37
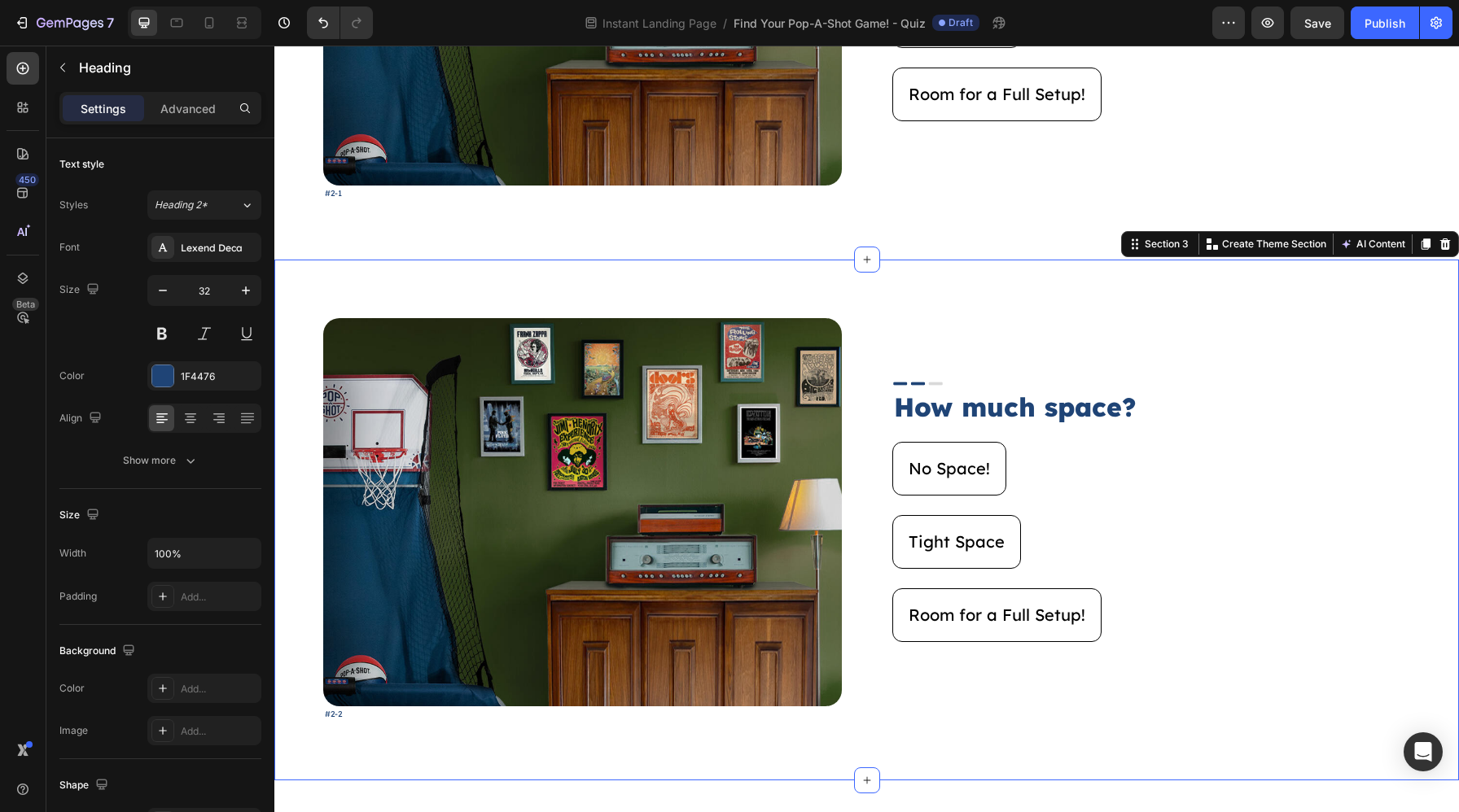
click at [1424, 412] on div "Image #2-2 Text Block Image How much space? Heading No Space! Button Tight Spac…" at bounding box center [866, 520] width 1185 height 521
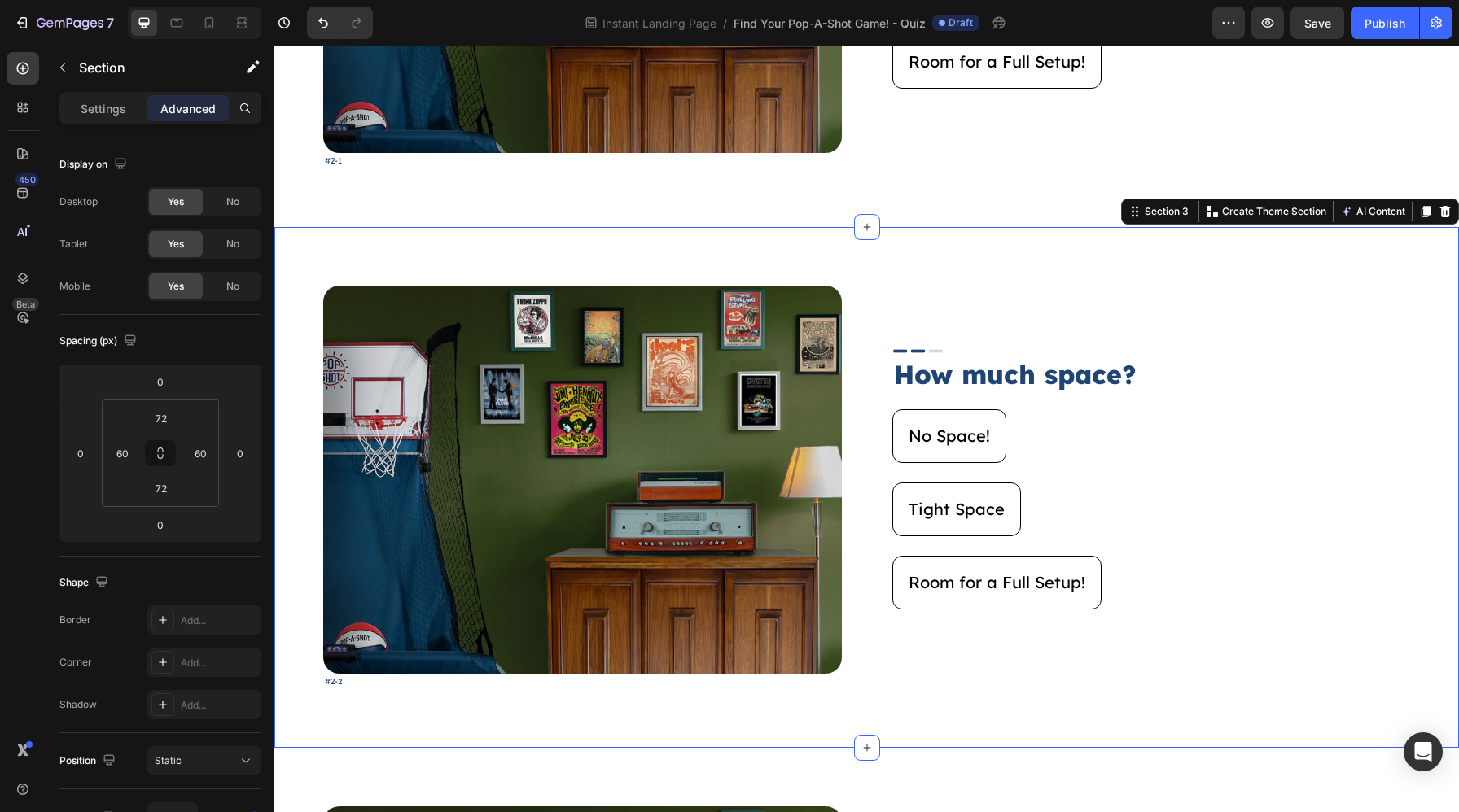
scroll to position [1380, 0]
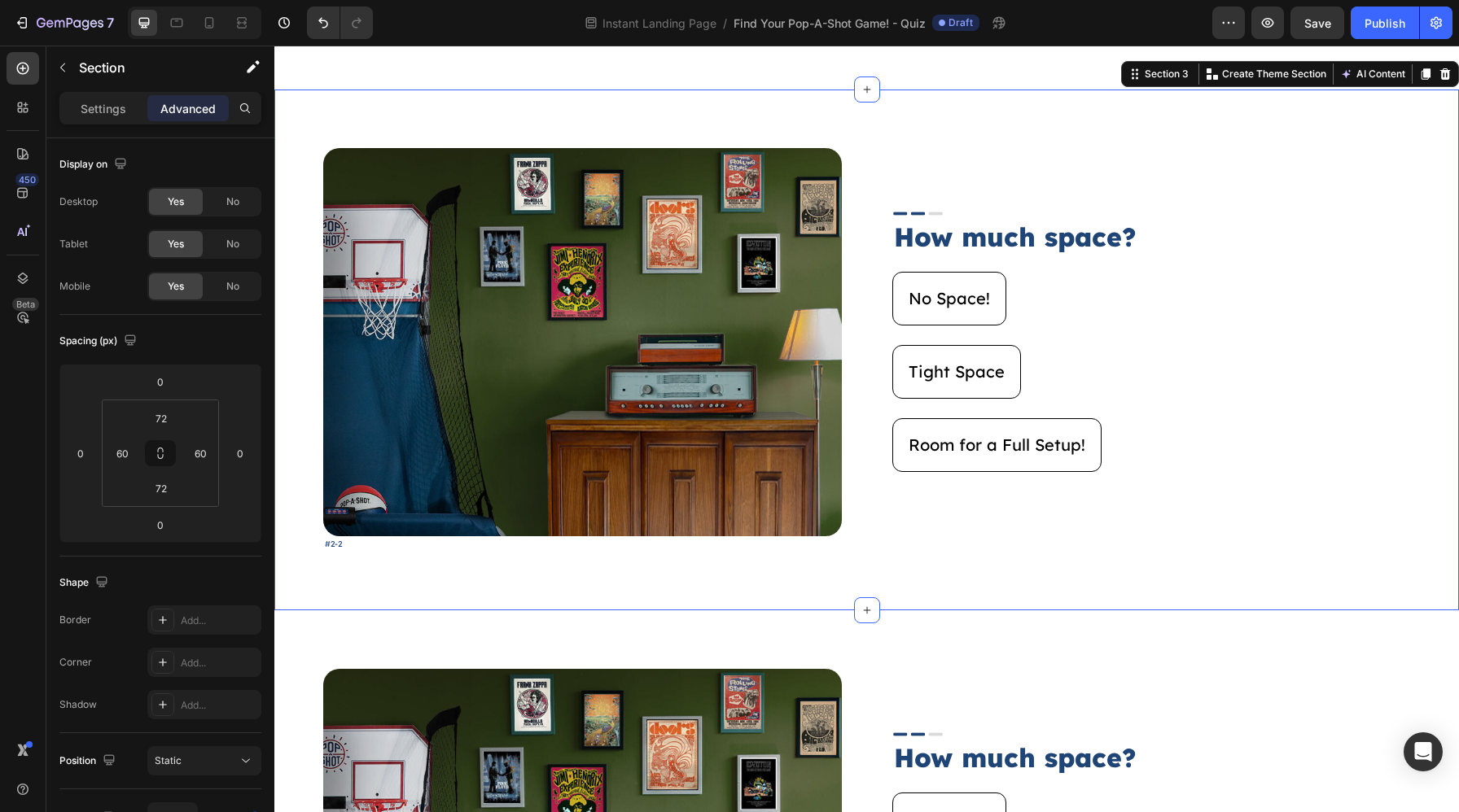
click at [879, 568] on div "Image #2-2 Text Block Image How much space? Heading No Space! Button Tight Spac…" at bounding box center [866, 349] width 1185 height 521
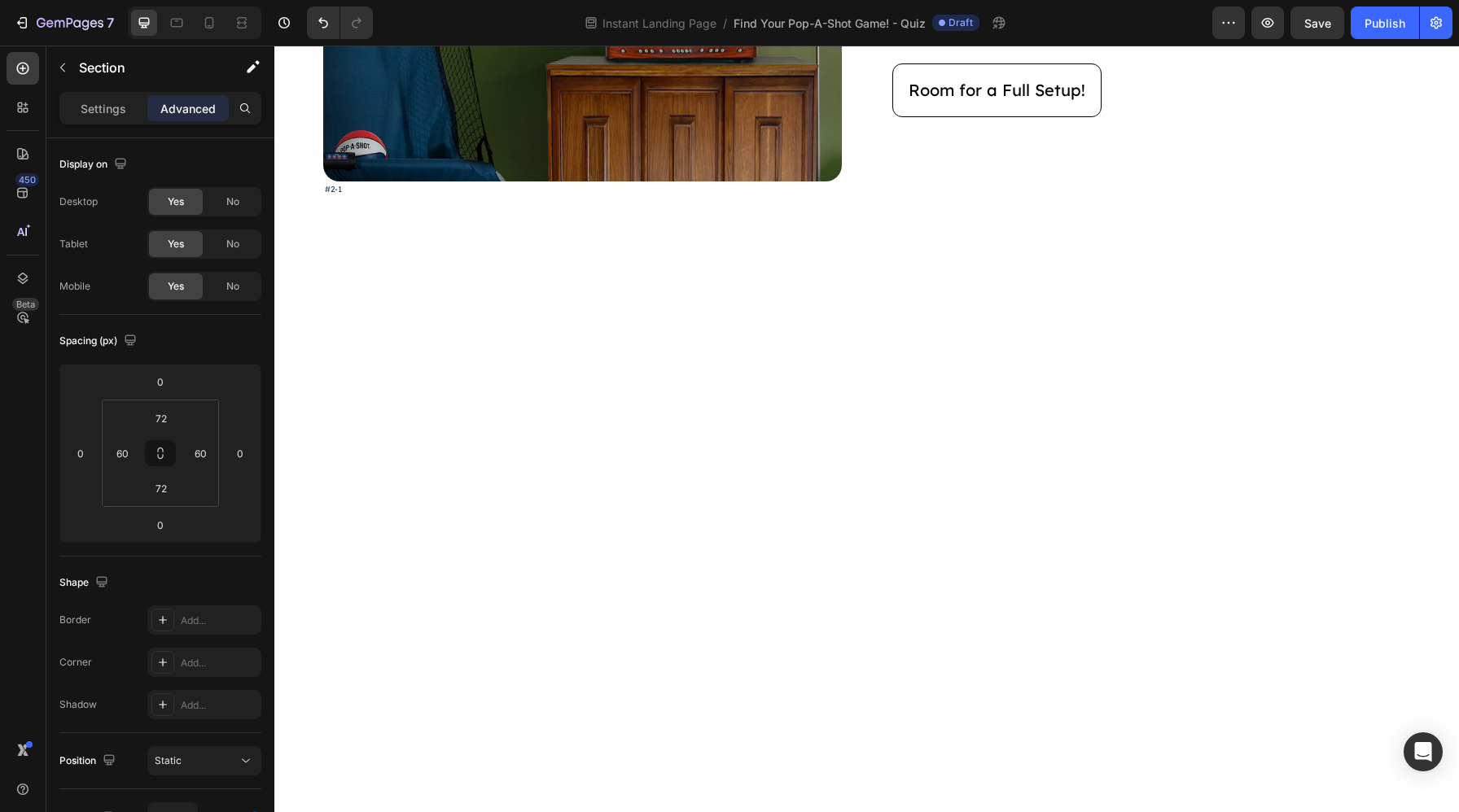
scroll to position [0, 0]
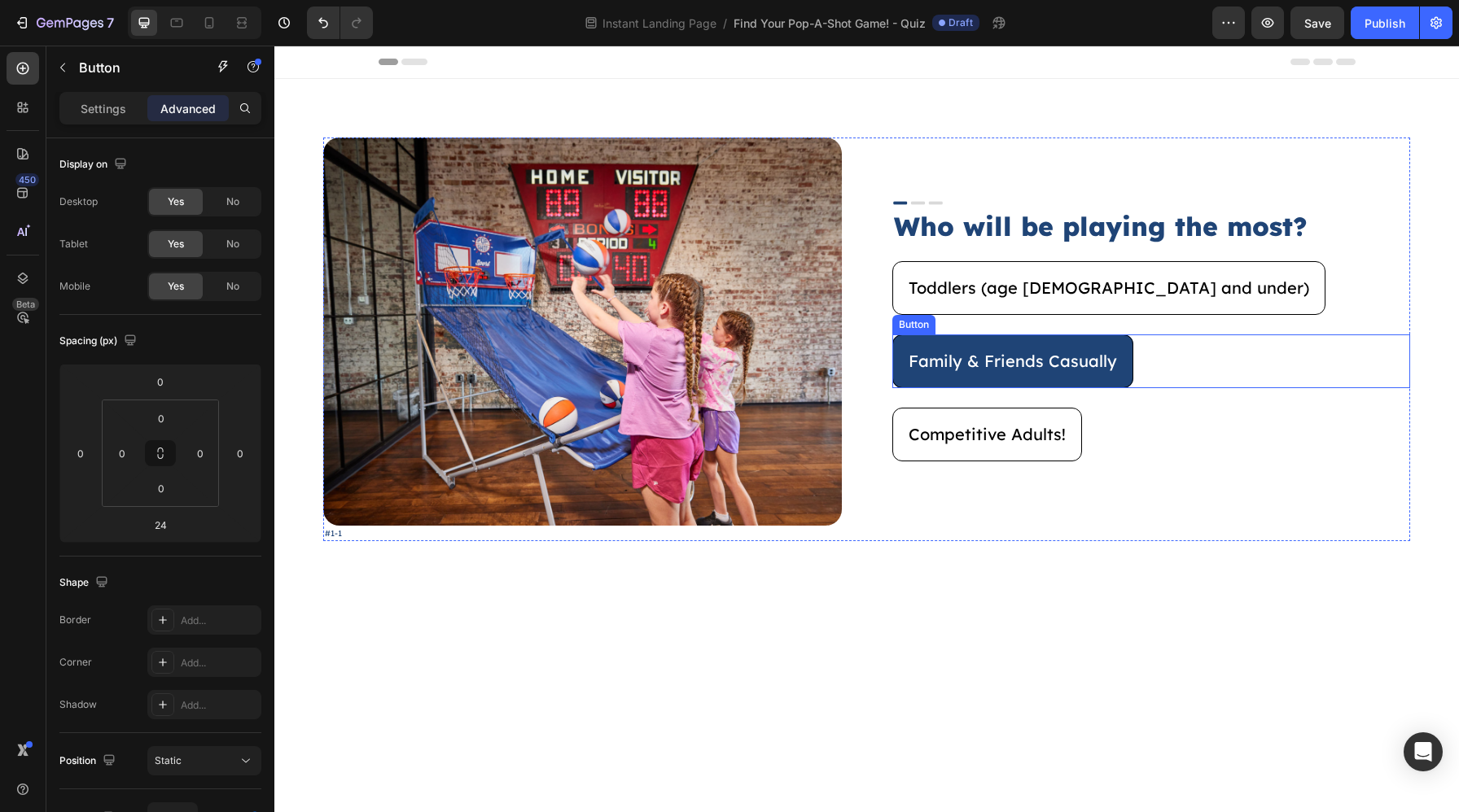
click at [1033, 382] on button "Family & Friends Casually" at bounding box center [1012, 361] width 241 height 54
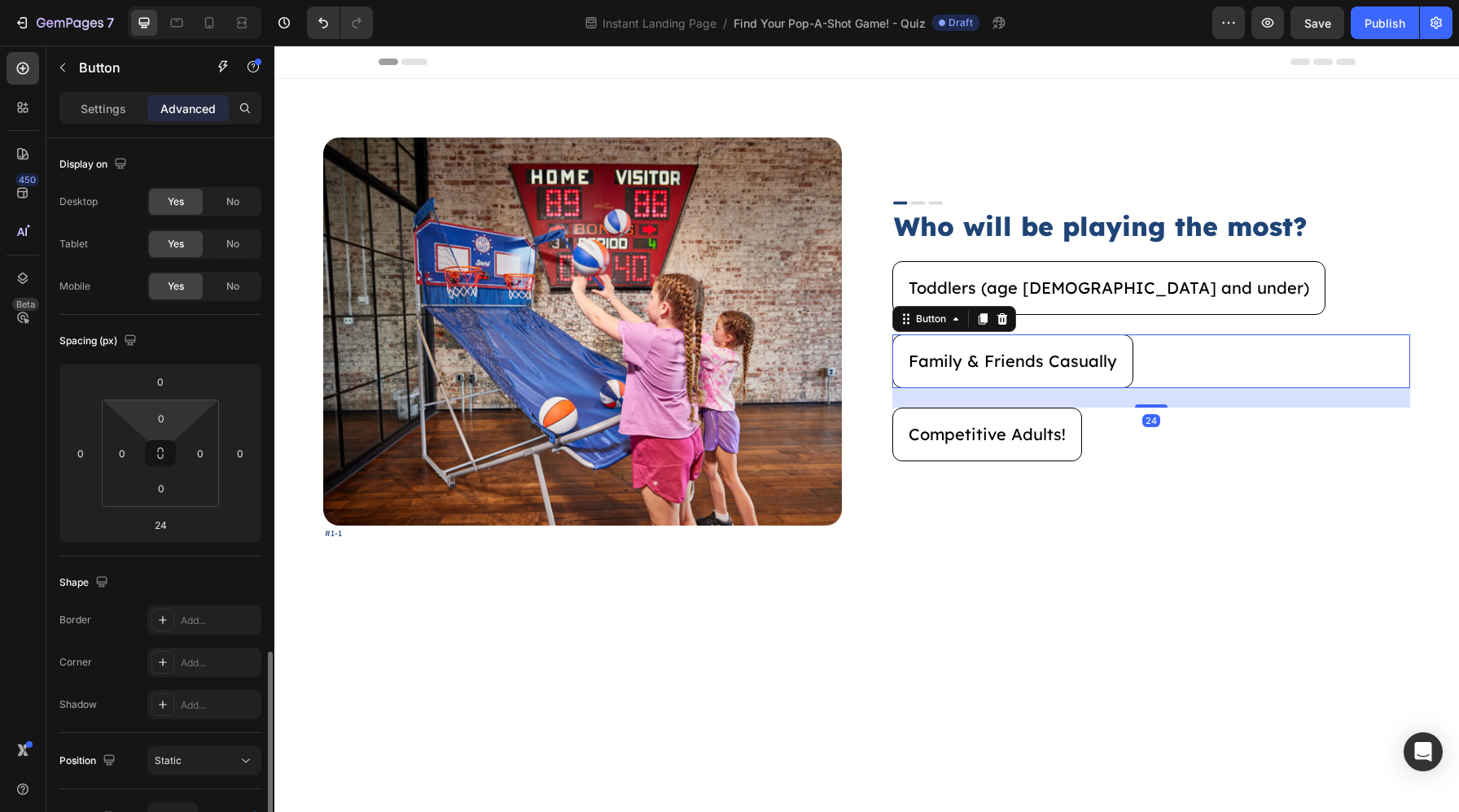
scroll to position [341, 0]
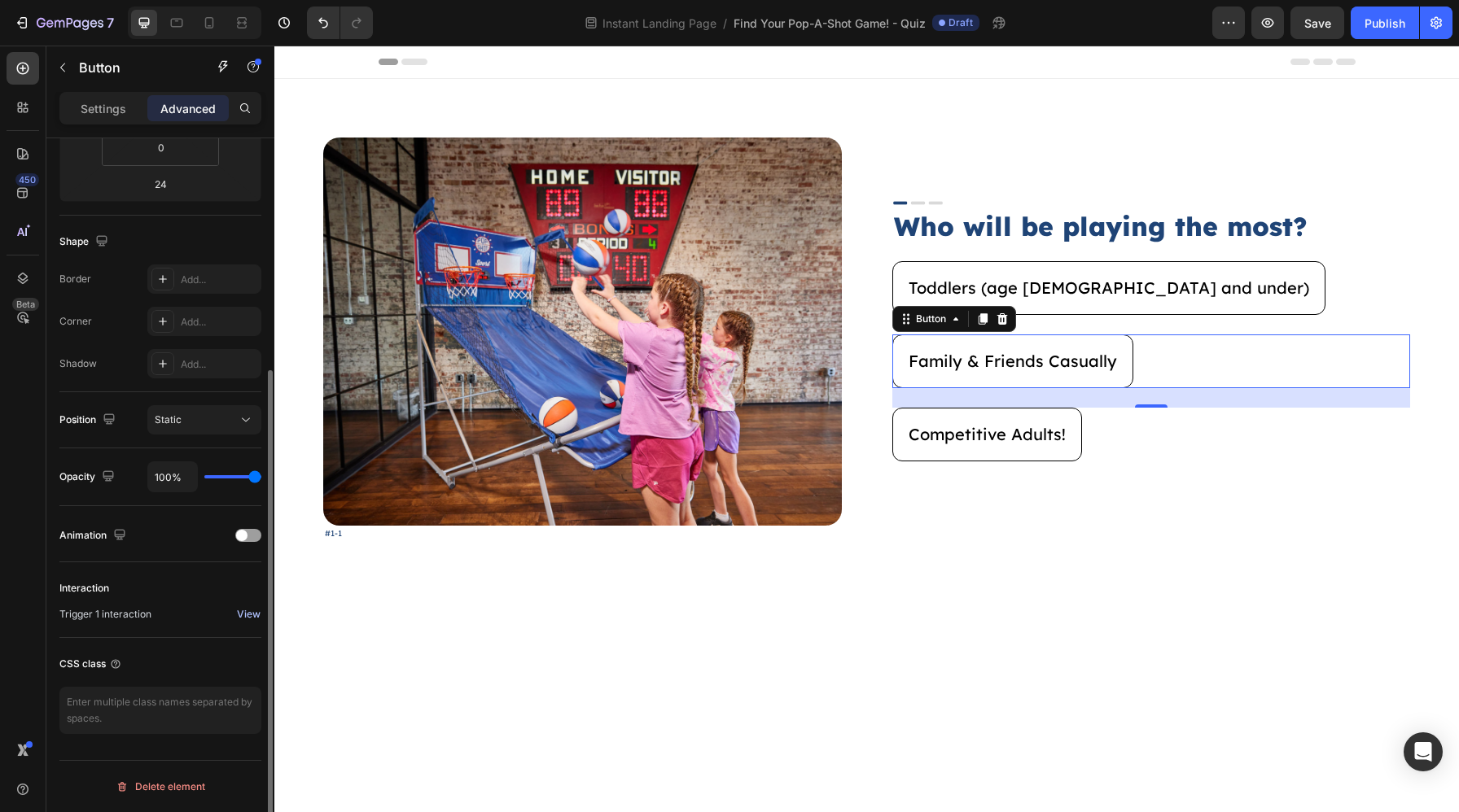
click at [236, 614] on button "View" at bounding box center [249, 614] width 25 height 19
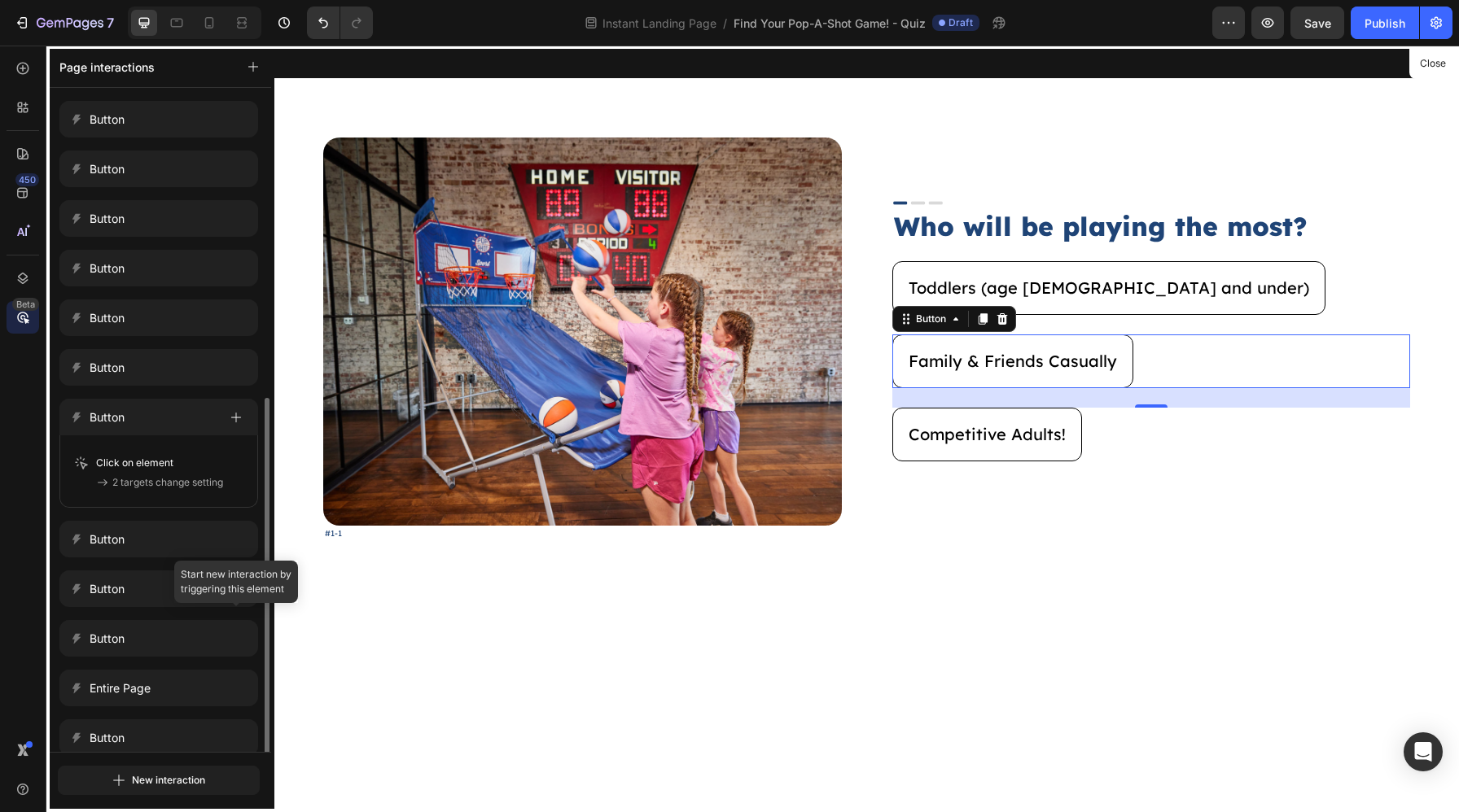
scroll to position [172, 0]
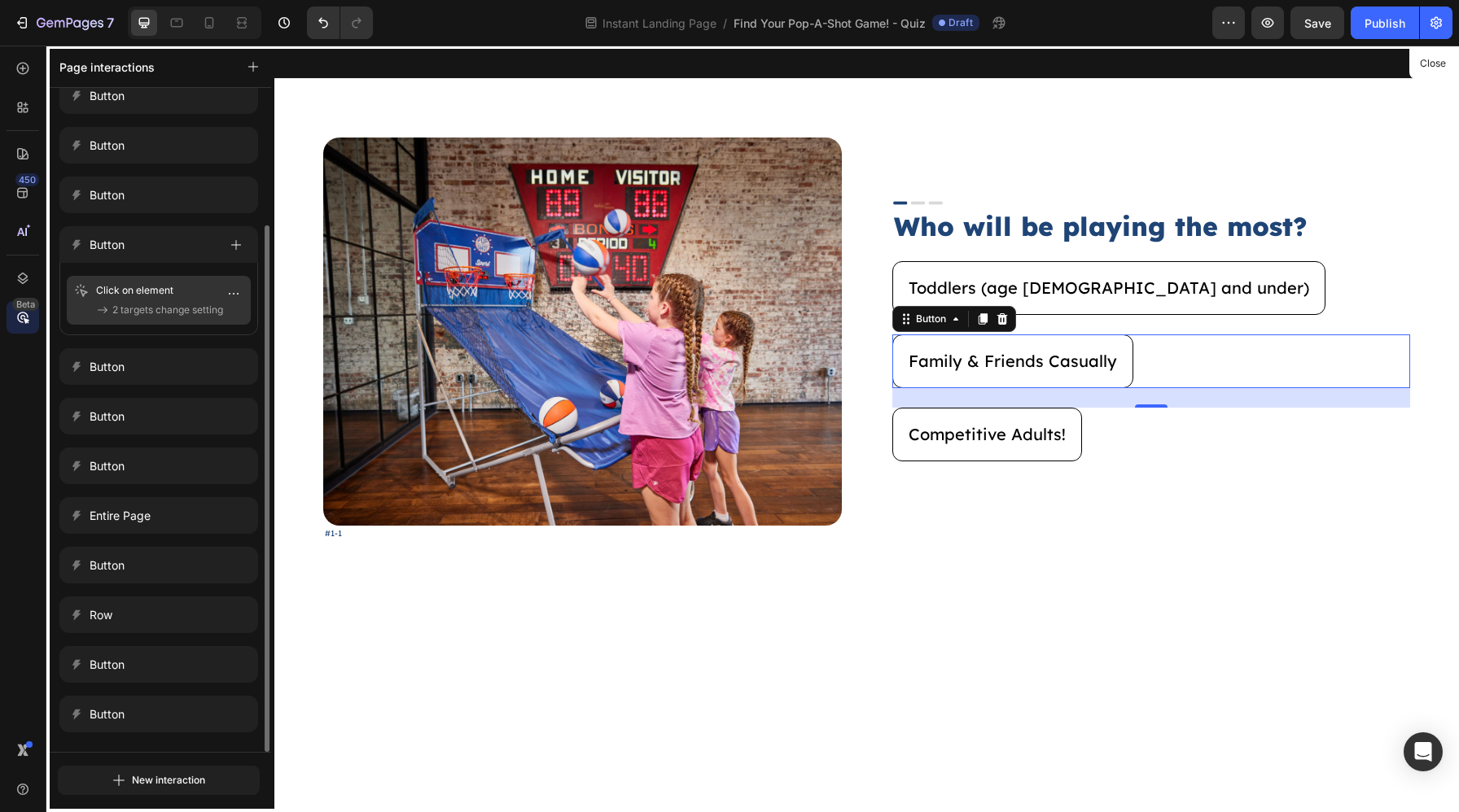
click at [155, 290] on p "Click on element" at bounding box center [146, 290] width 100 height 16
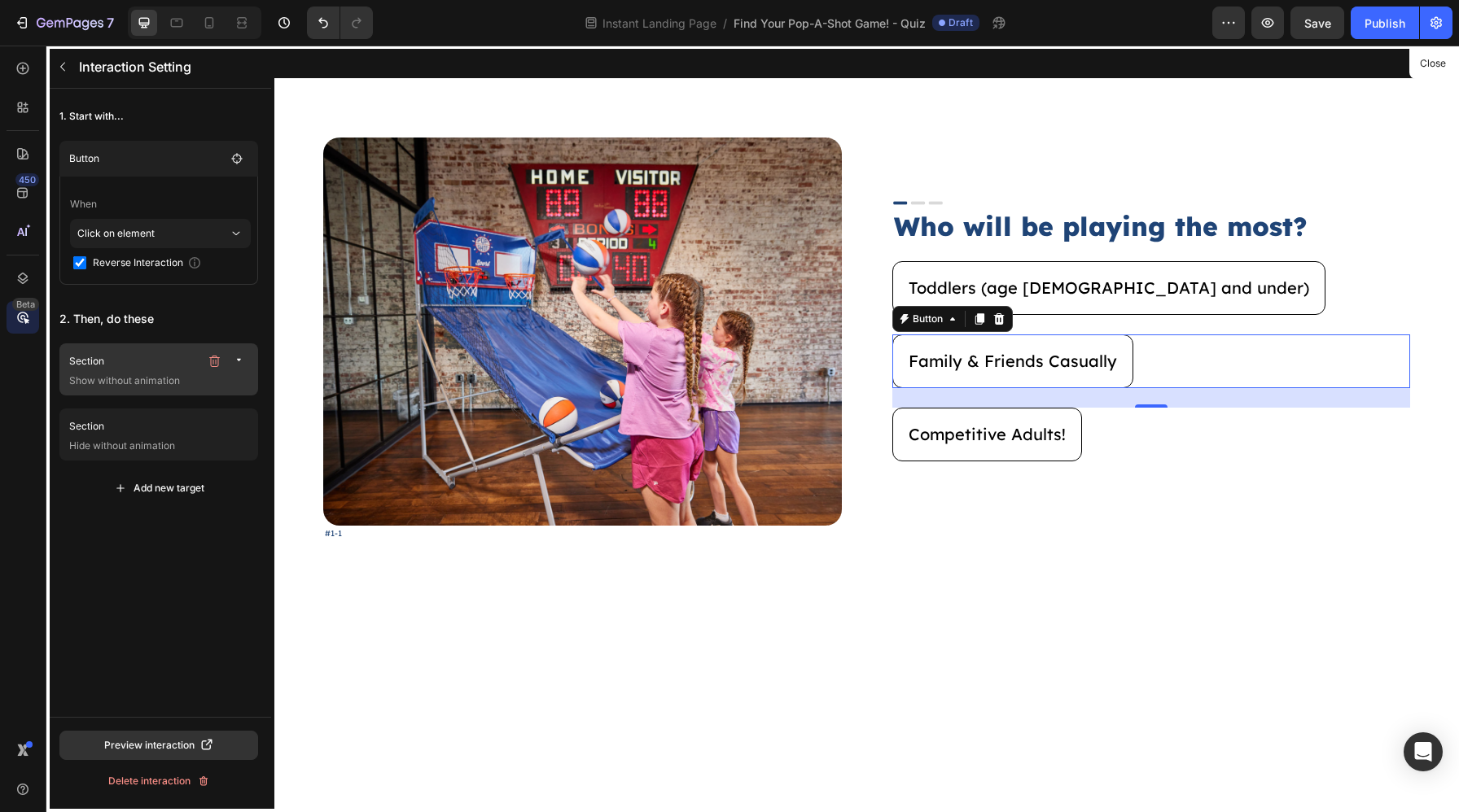
click at [146, 386] on p "Show without animation" at bounding box center [160, 381] width 182 height 16
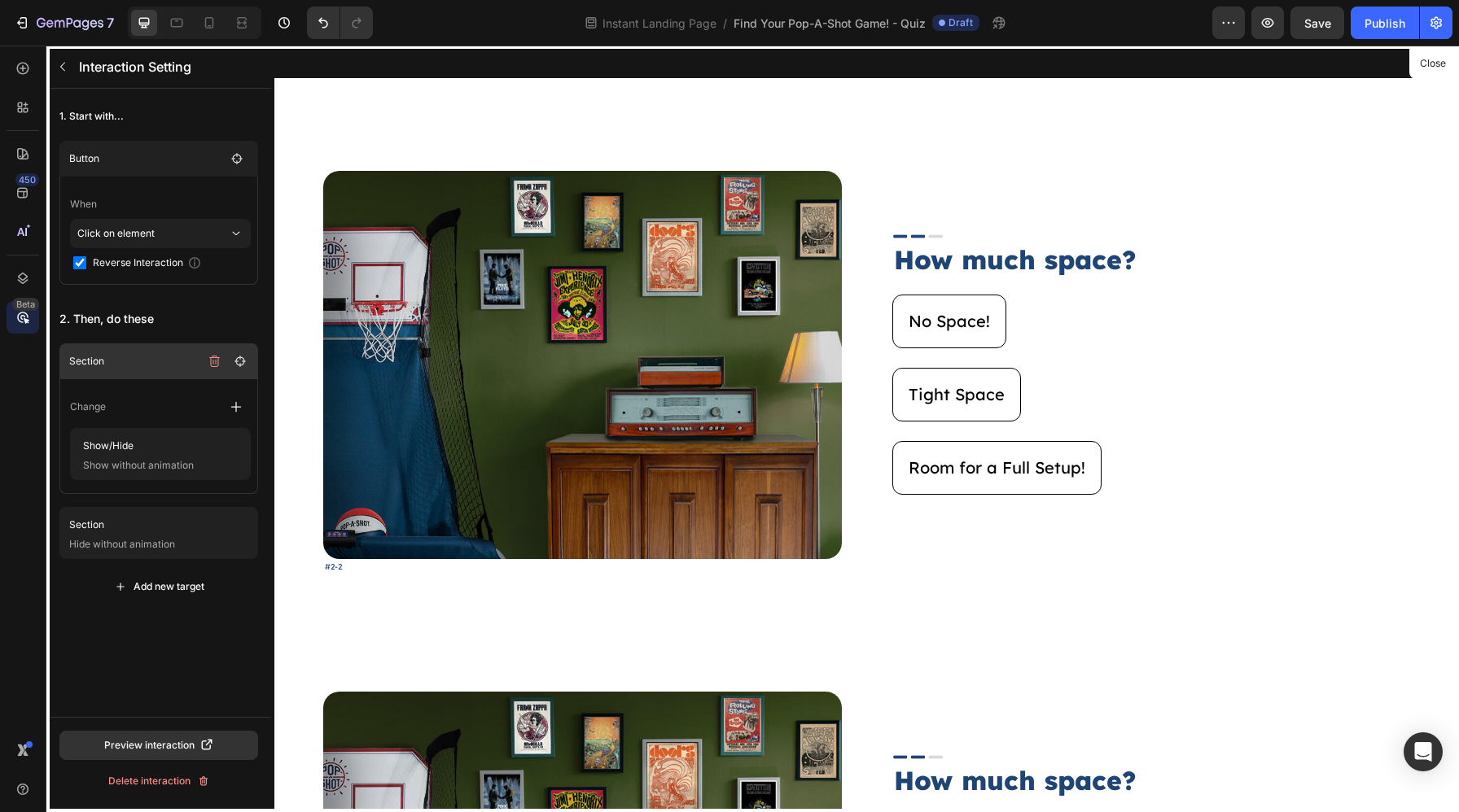
scroll to position [1367, 0]
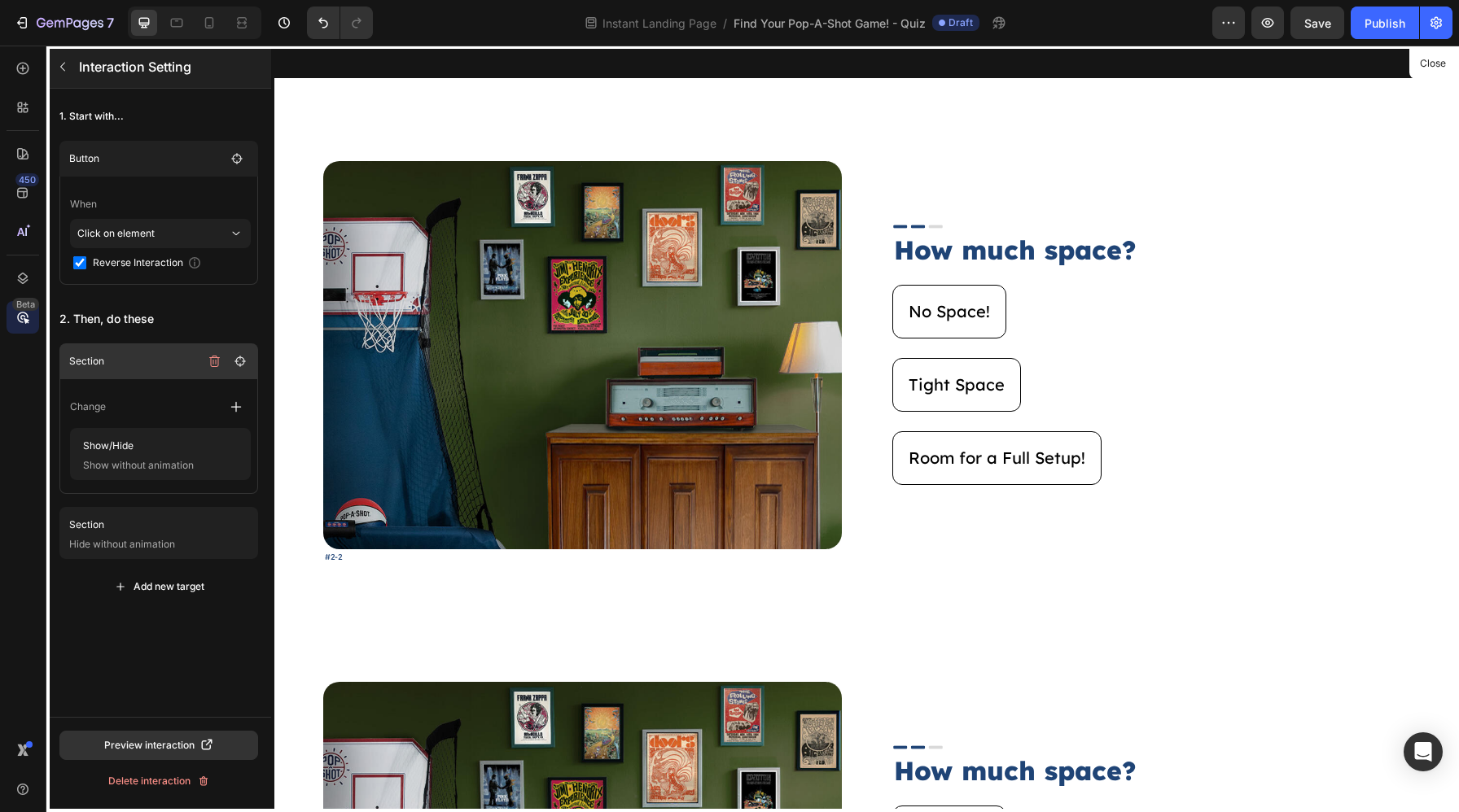
click at [58, 70] on icon "button" at bounding box center [62, 66] width 13 height 13
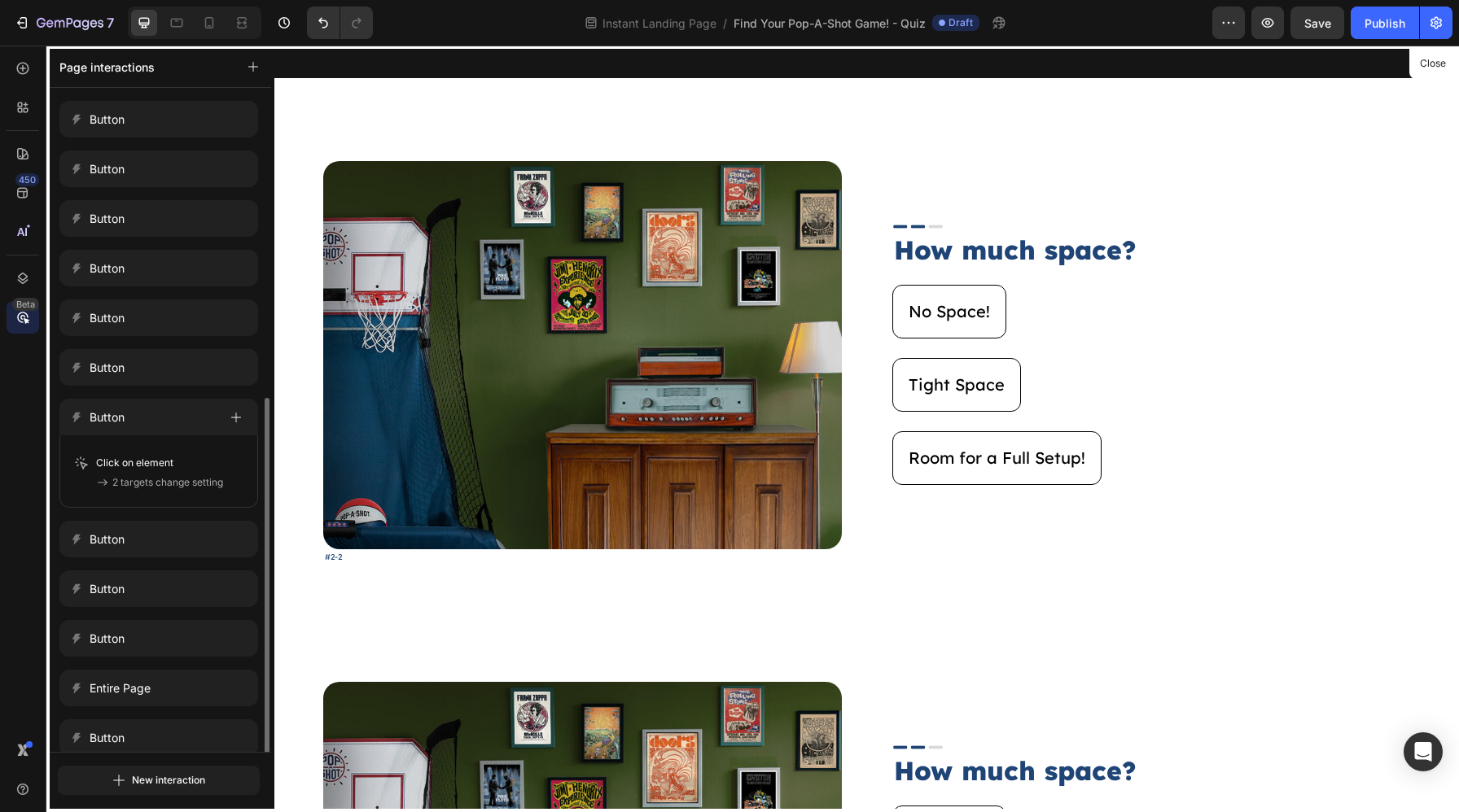
scroll to position [172, 0]
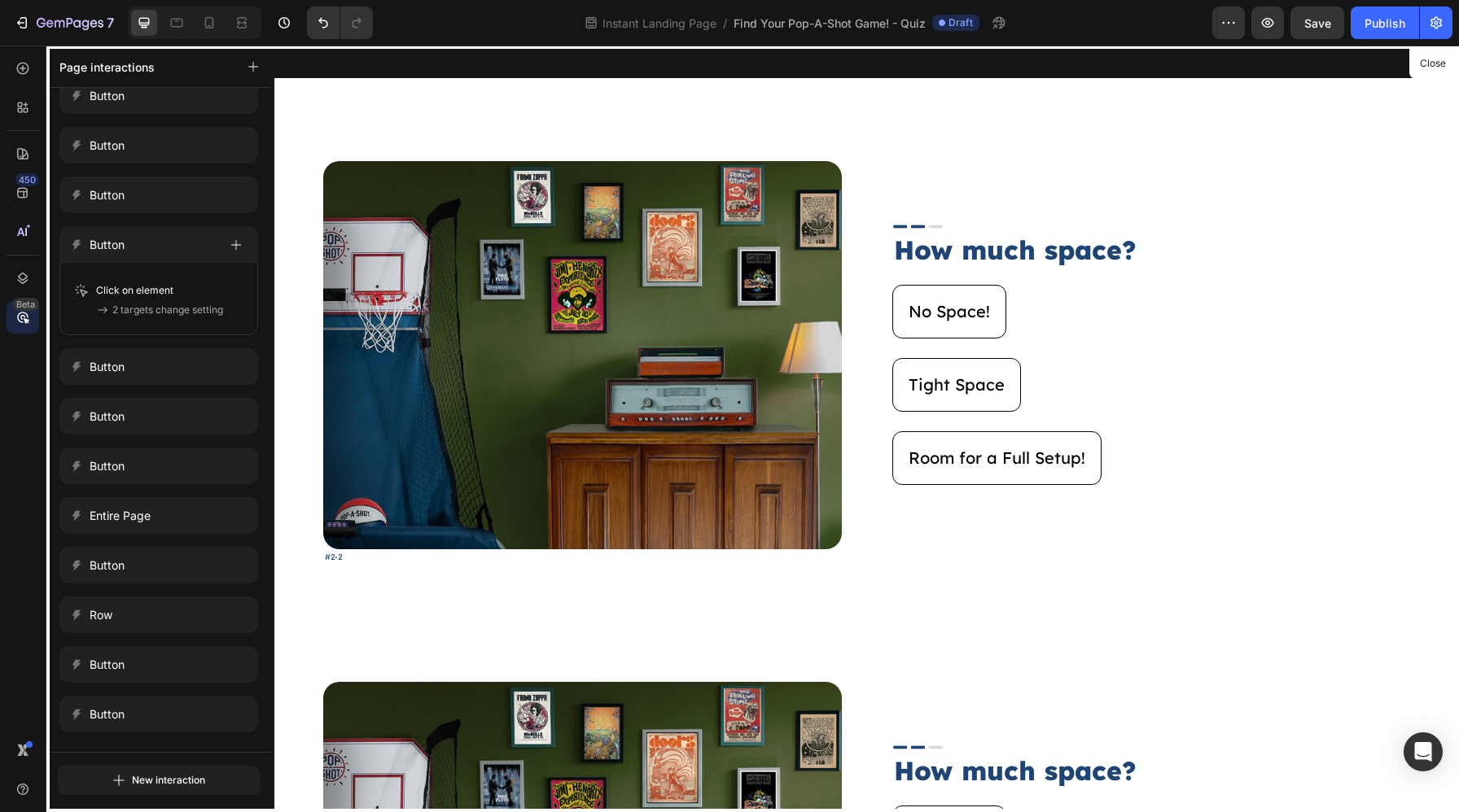
click at [1195, 380] on div at bounding box center [866, 429] width 1185 height 766
click at [1439, 72] on button "Close" at bounding box center [1432, 64] width 40 height 24
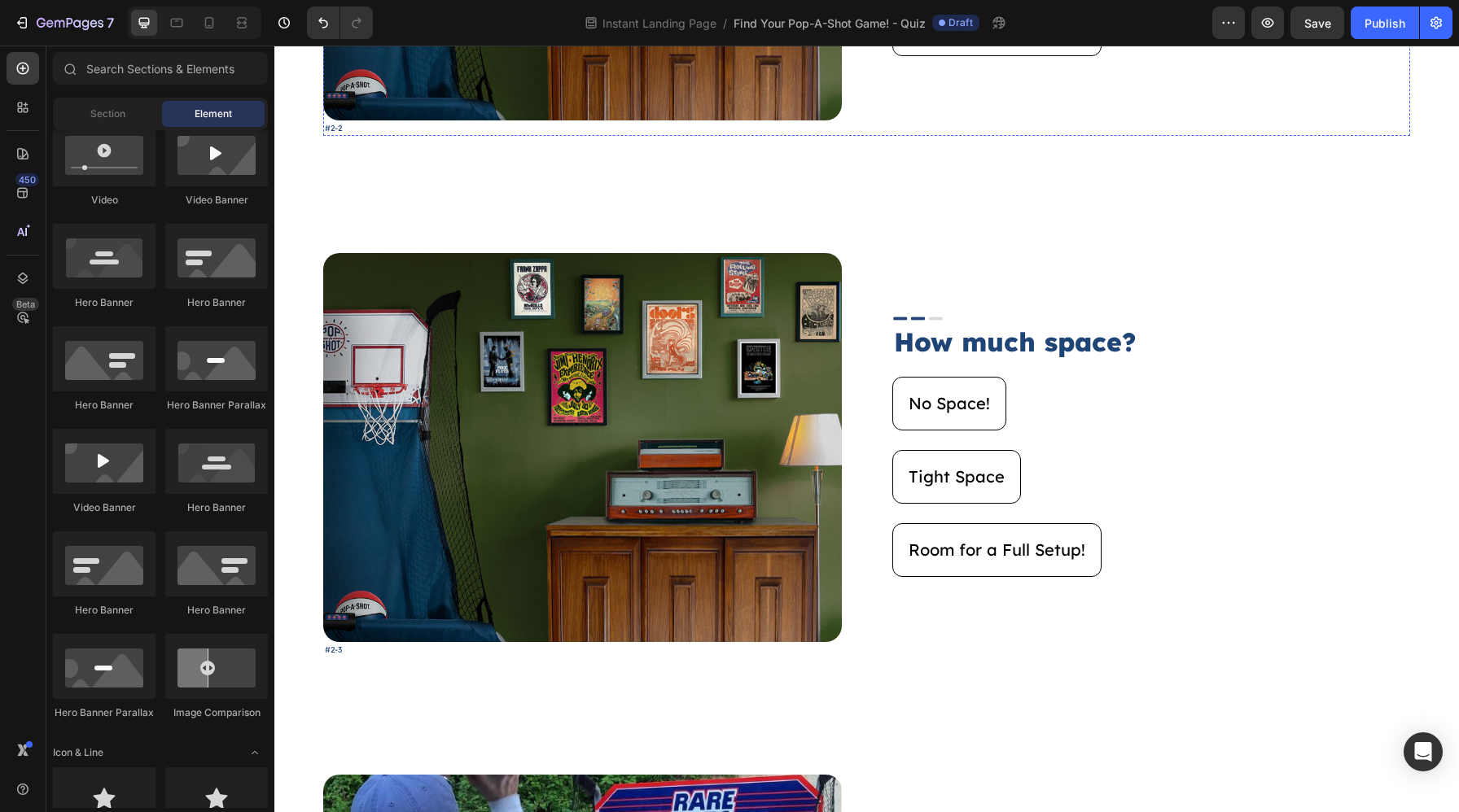
scroll to position [1797, 0]
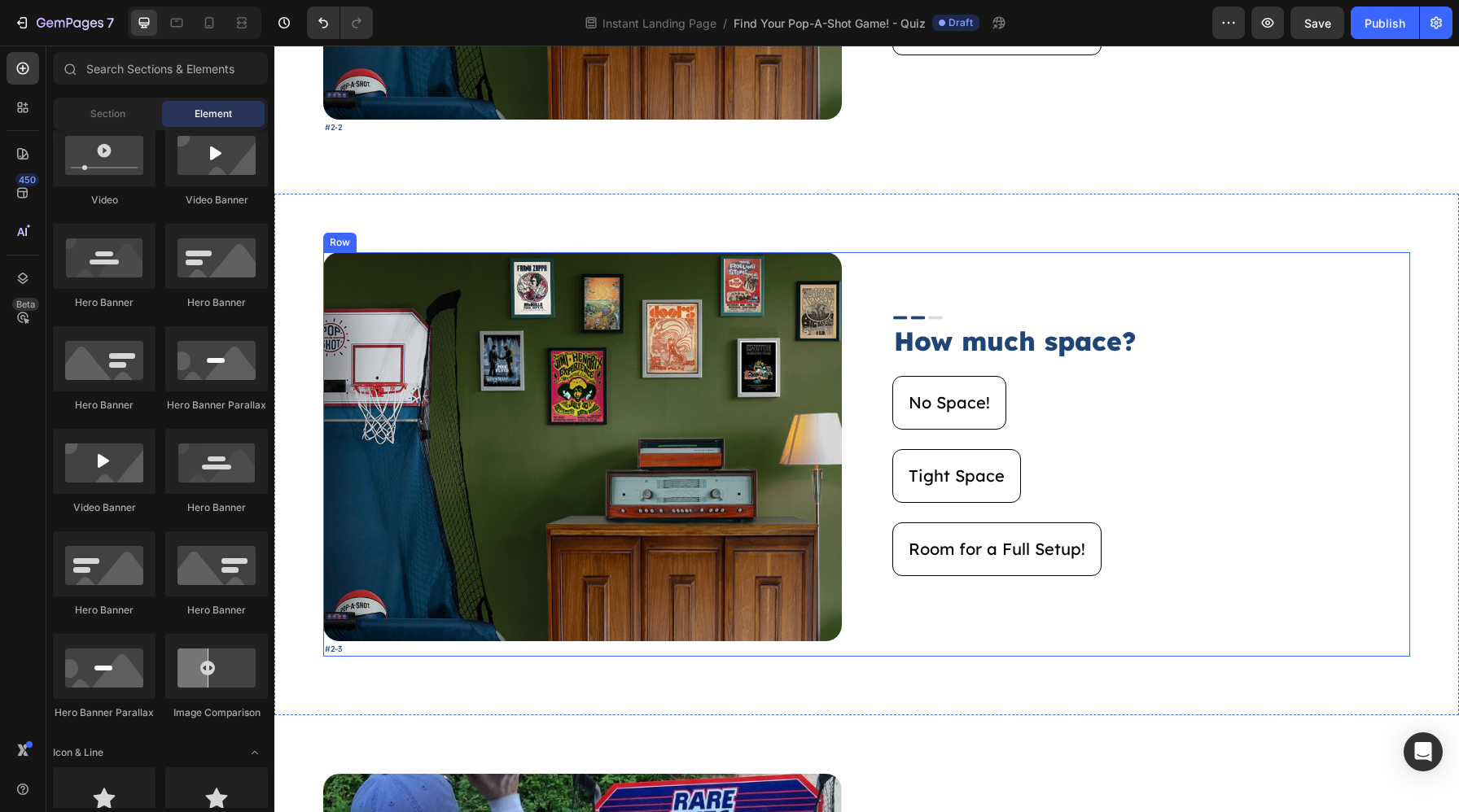
click at [1189, 290] on div "Image How much space? Heading No Space! Button Tight Space Button Room for a Fu…" at bounding box center [1152, 454] width 518 height 403
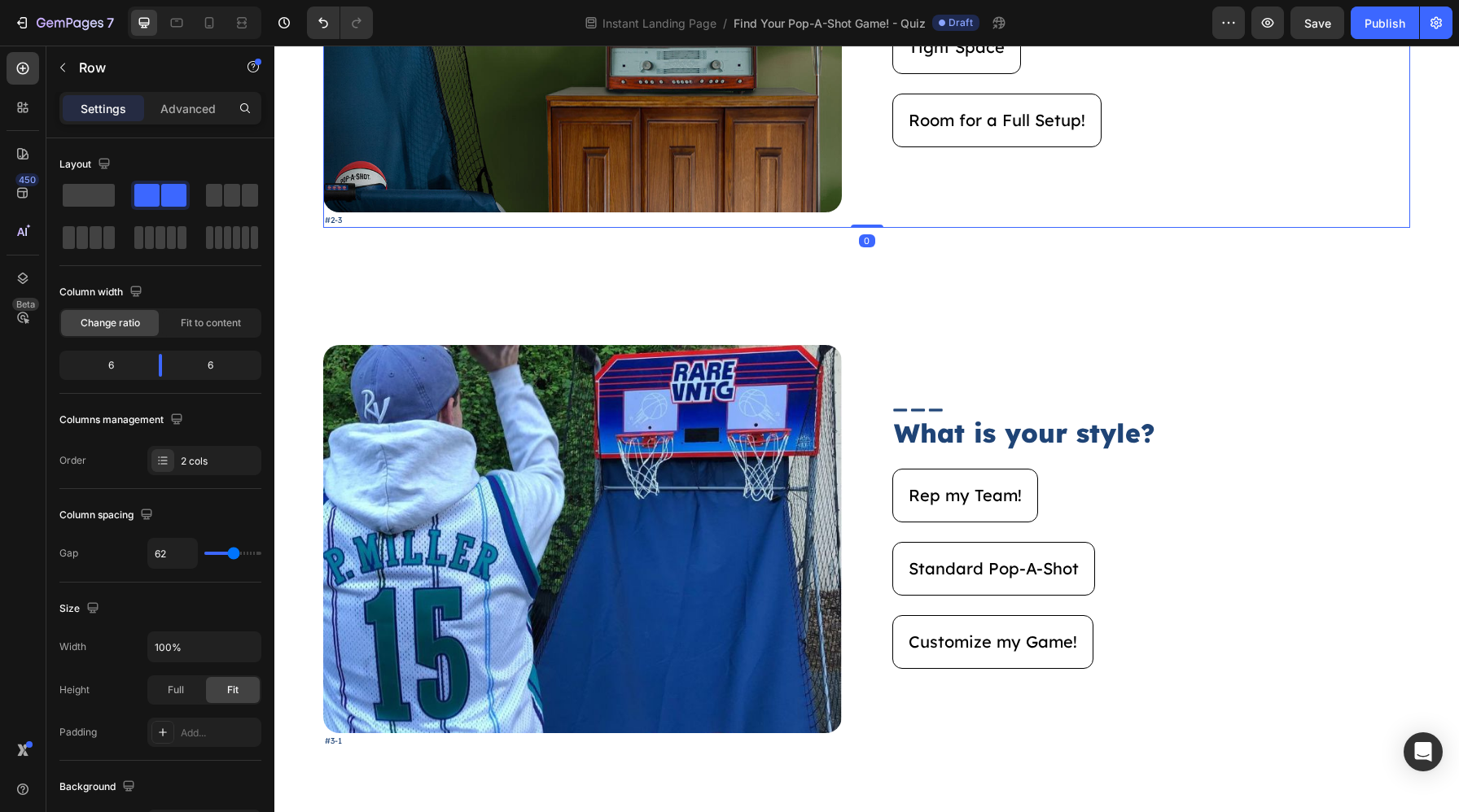
scroll to position [2330, 0]
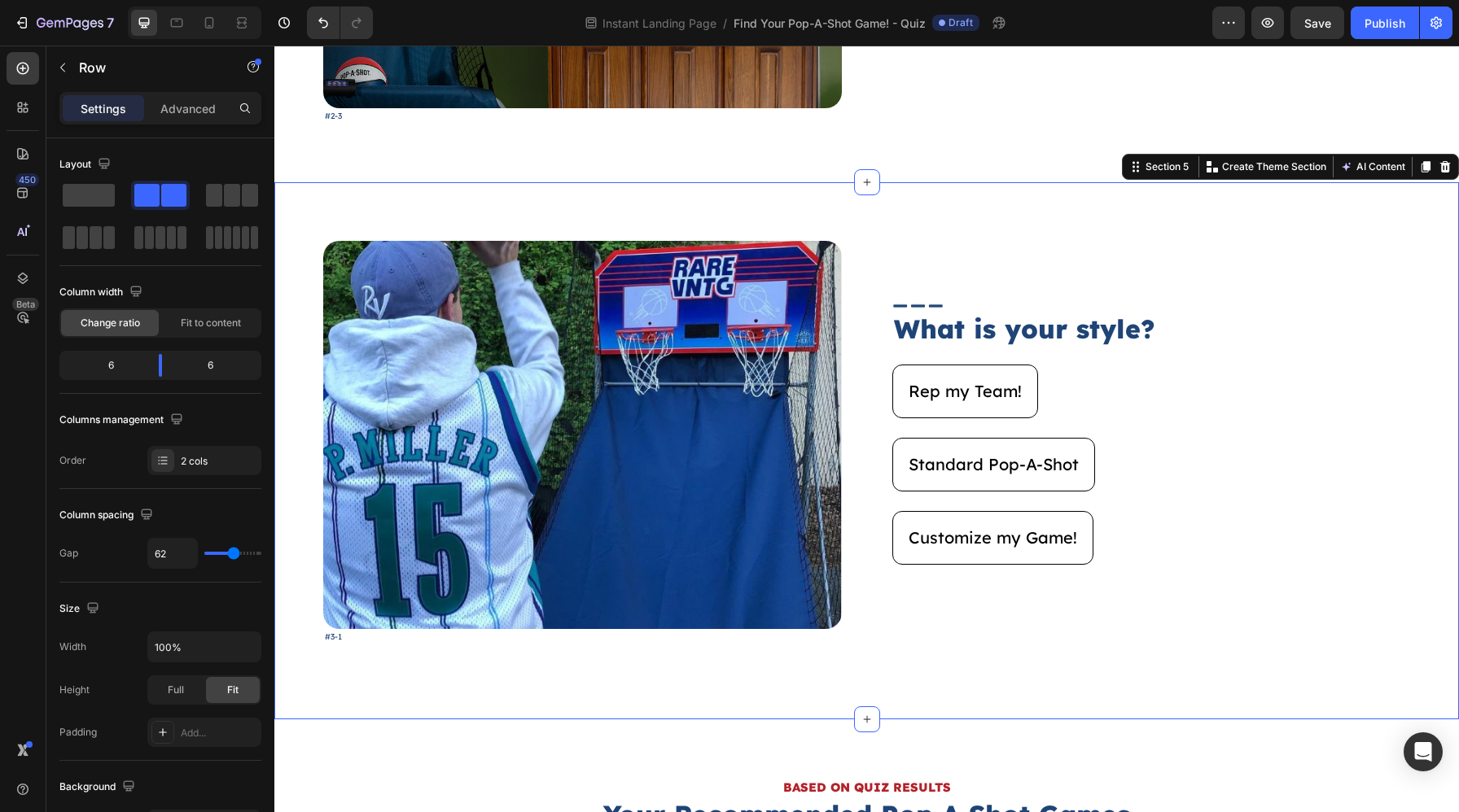
click at [813, 232] on div "Image #3-1 Text Block Image What is your style? Heading Rep my Team! Button Sta…" at bounding box center [866, 451] width 1185 height 537
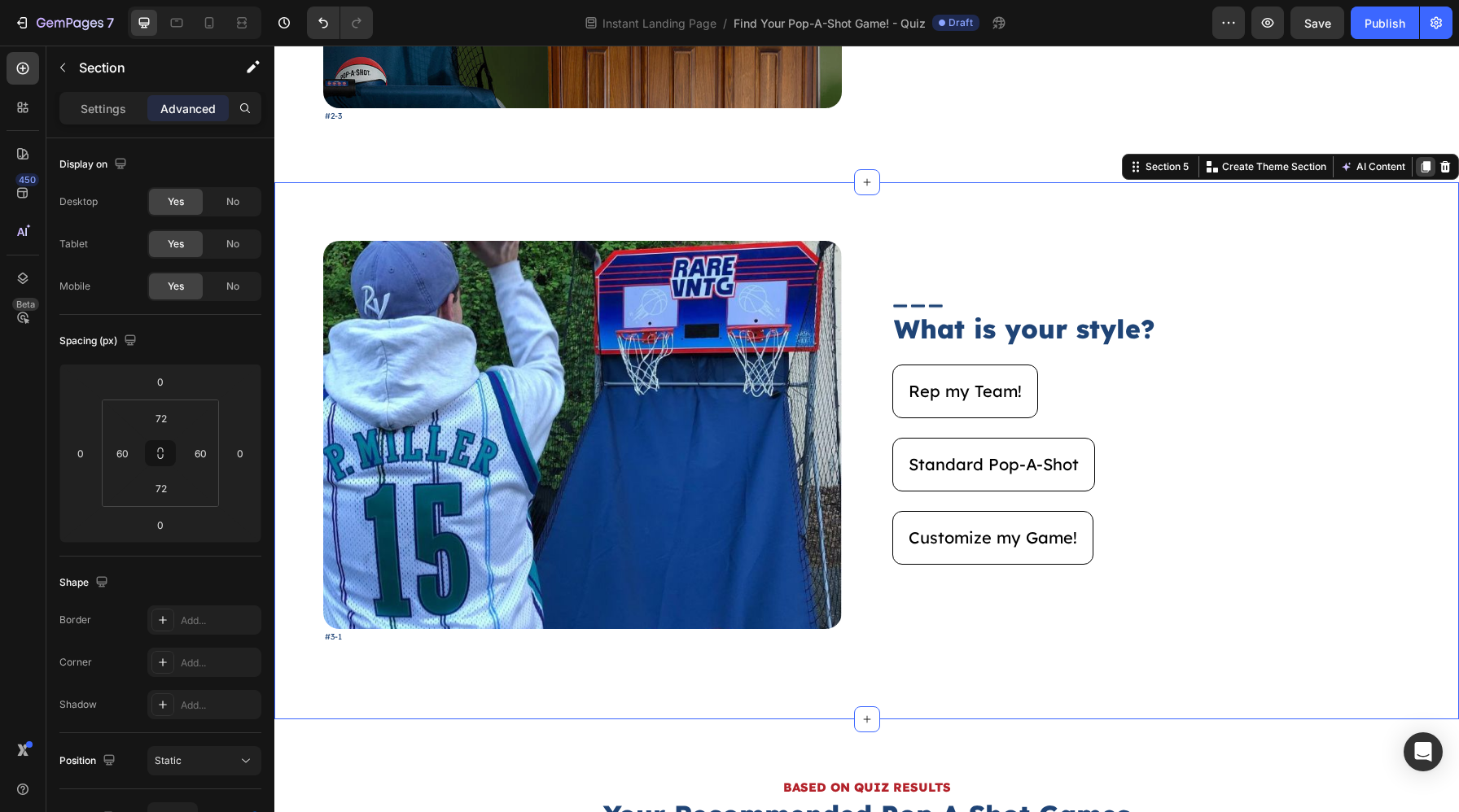
click at [1424, 162] on icon at bounding box center [1425, 166] width 9 height 11
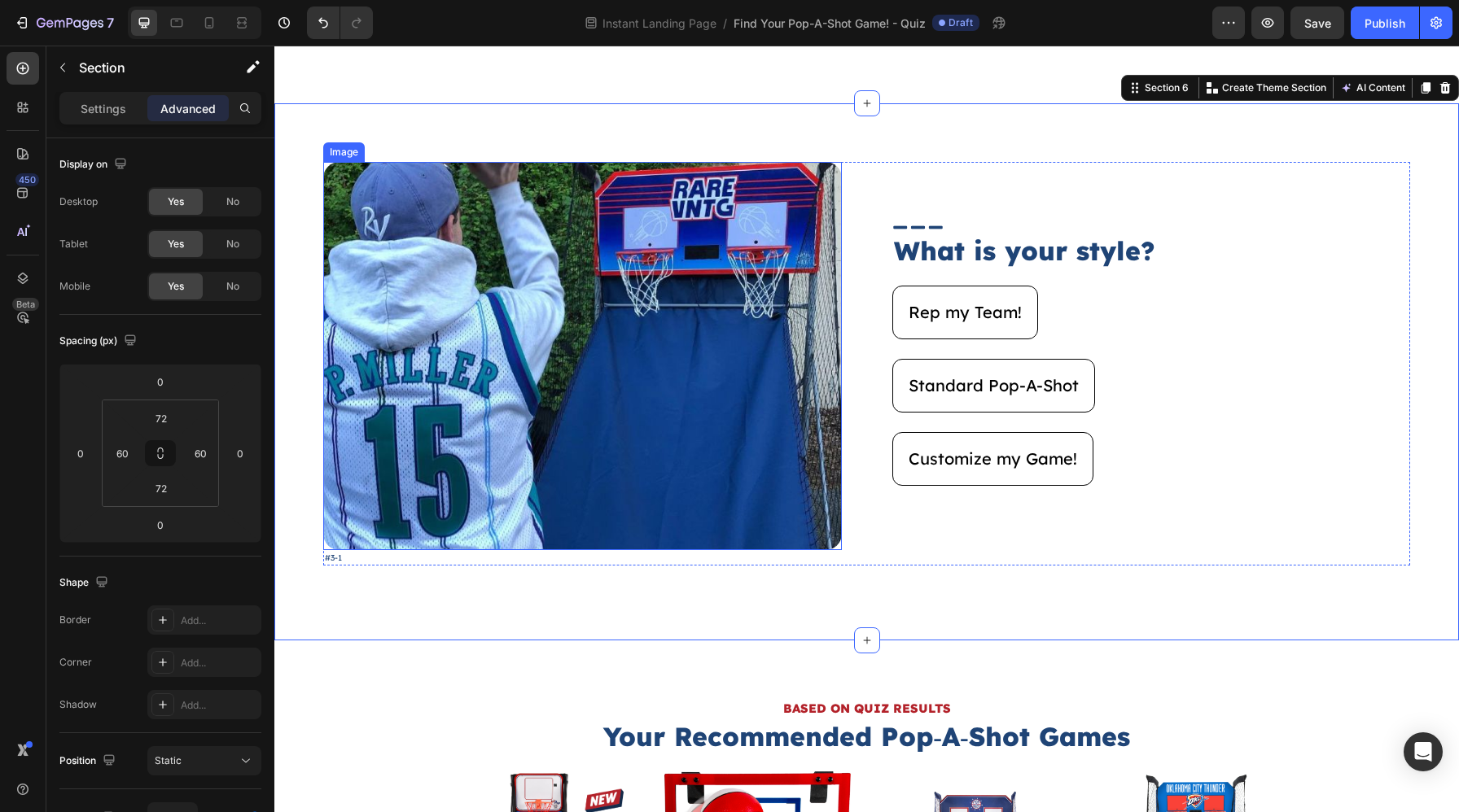
scroll to position [2947, 0]
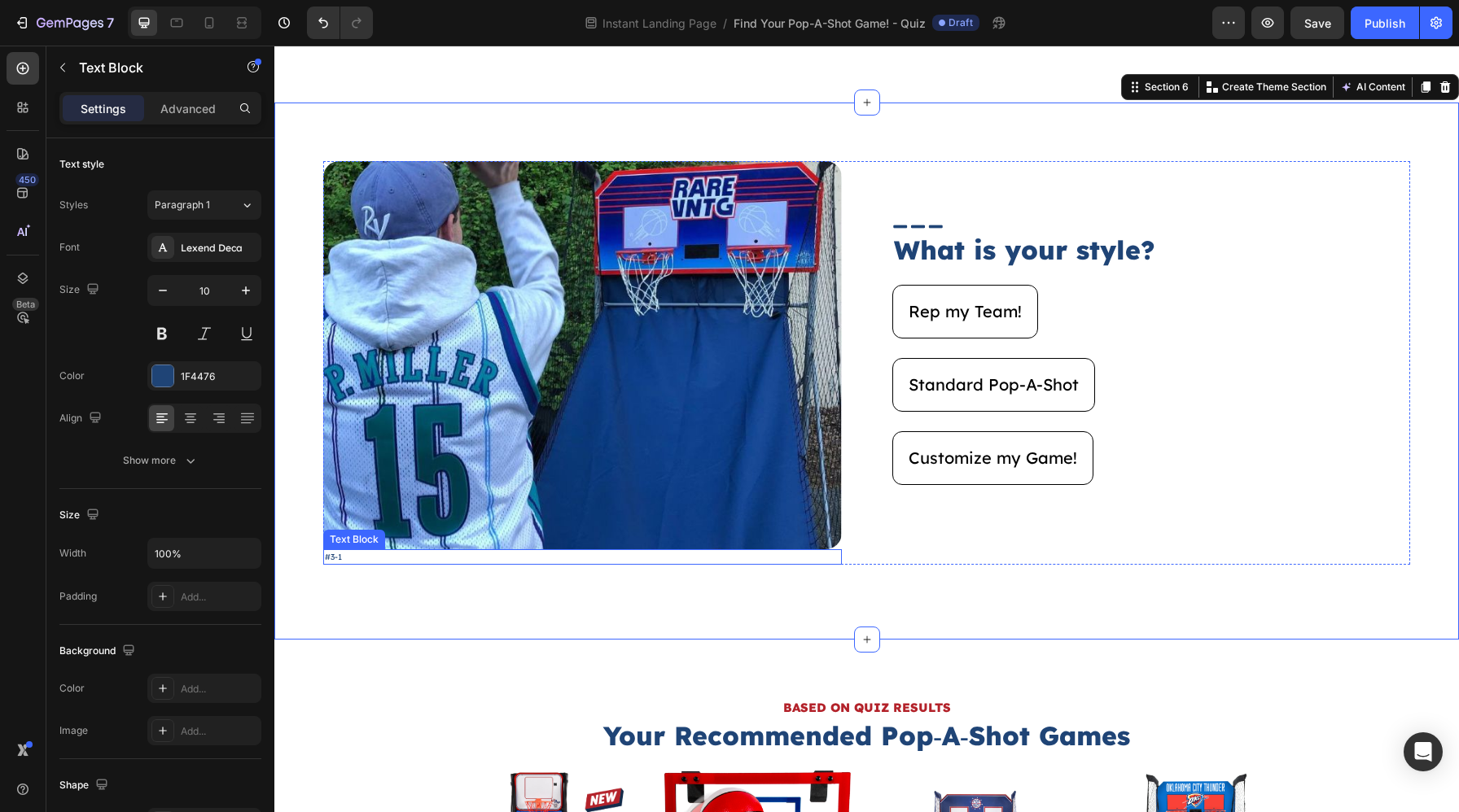
click at [540, 560] on p "#3-1" at bounding box center [583, 557] width 515 height 12
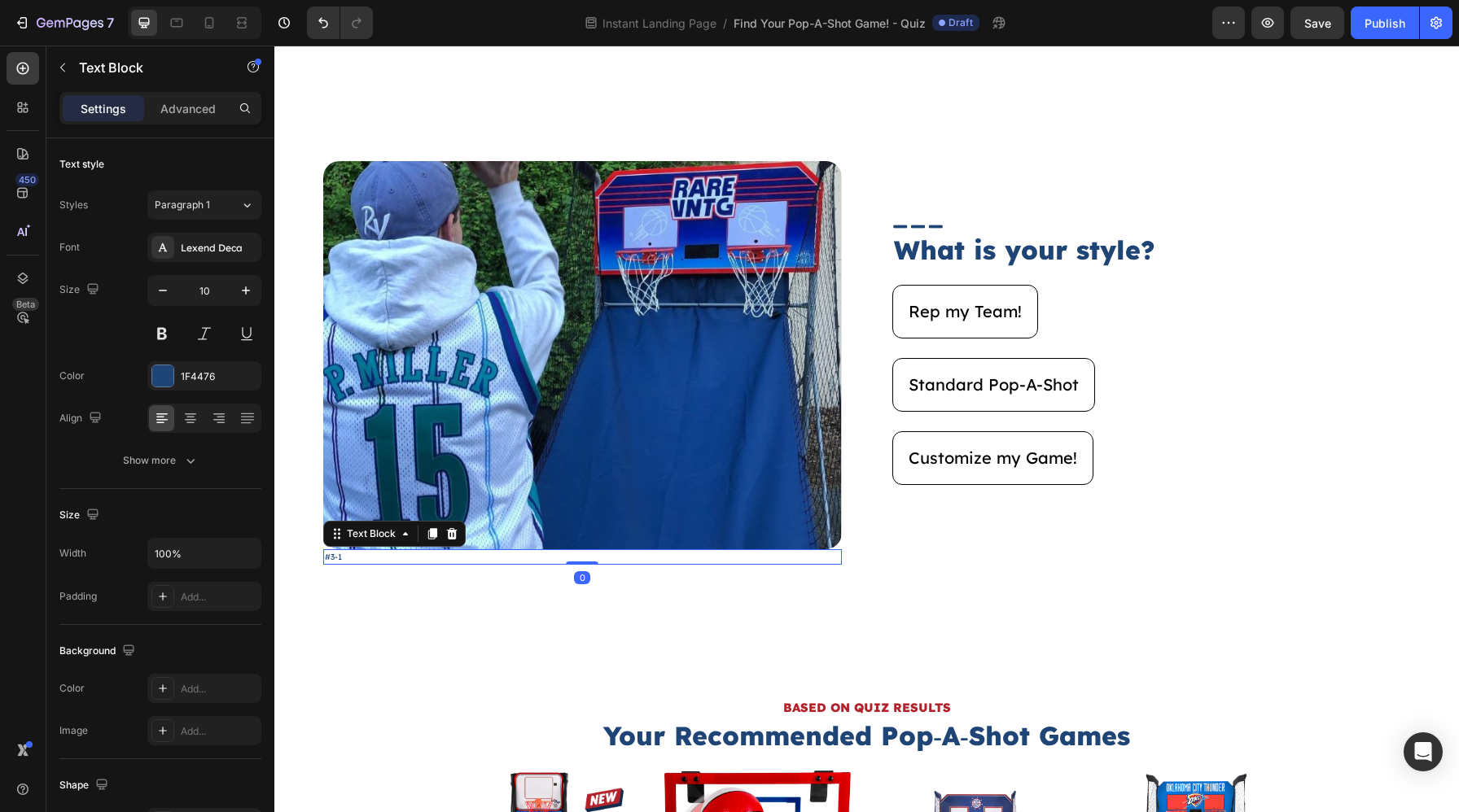
click at [540, 560] on p "#3-1" at bounding box center [583, 557] width 515 height 12
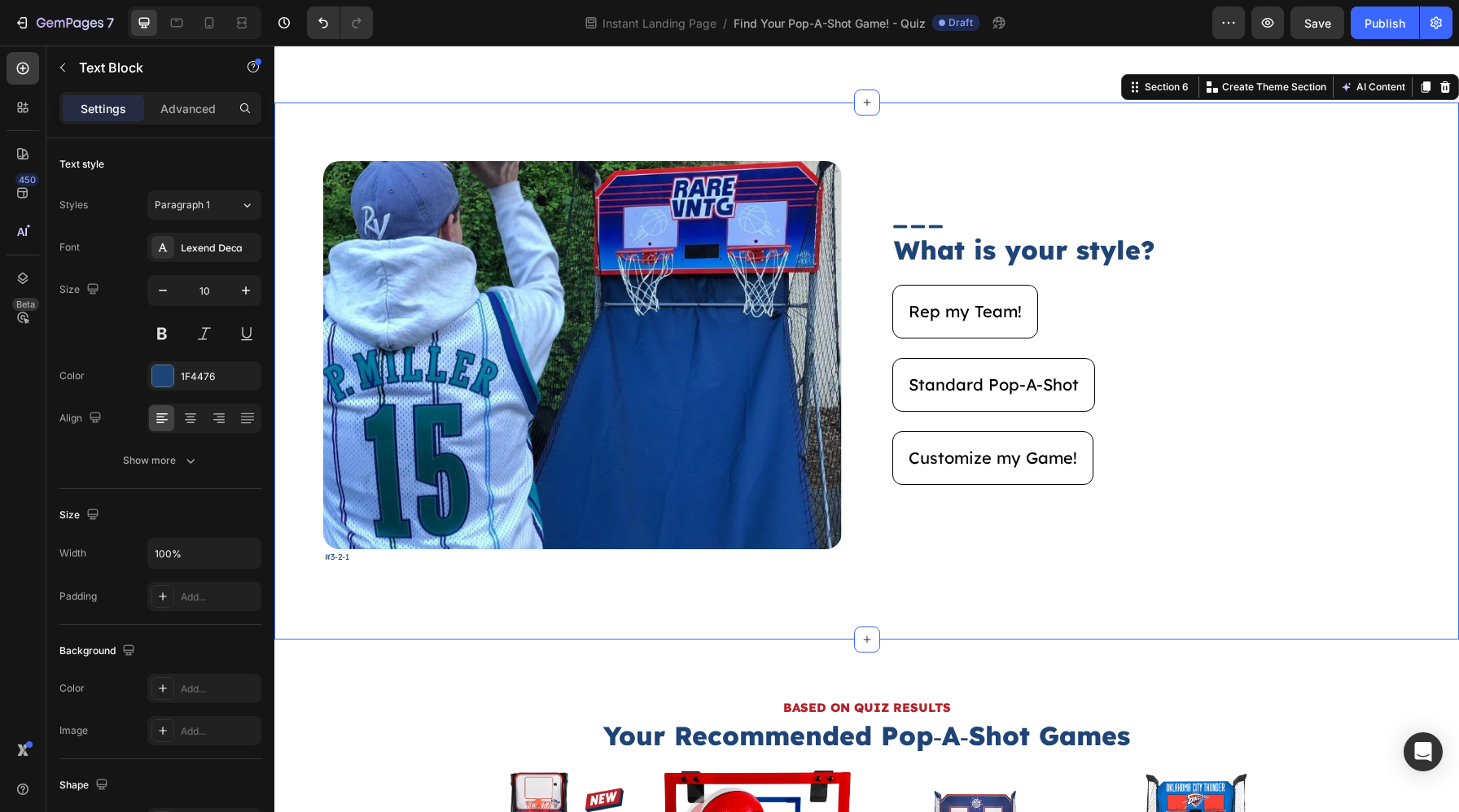
click at [538, 580] on div "Image #3-2-1 Text Block Image What is your style? Heading Rep my Team! Button S…" at bounding box center [866, 371] width 1087 height 420
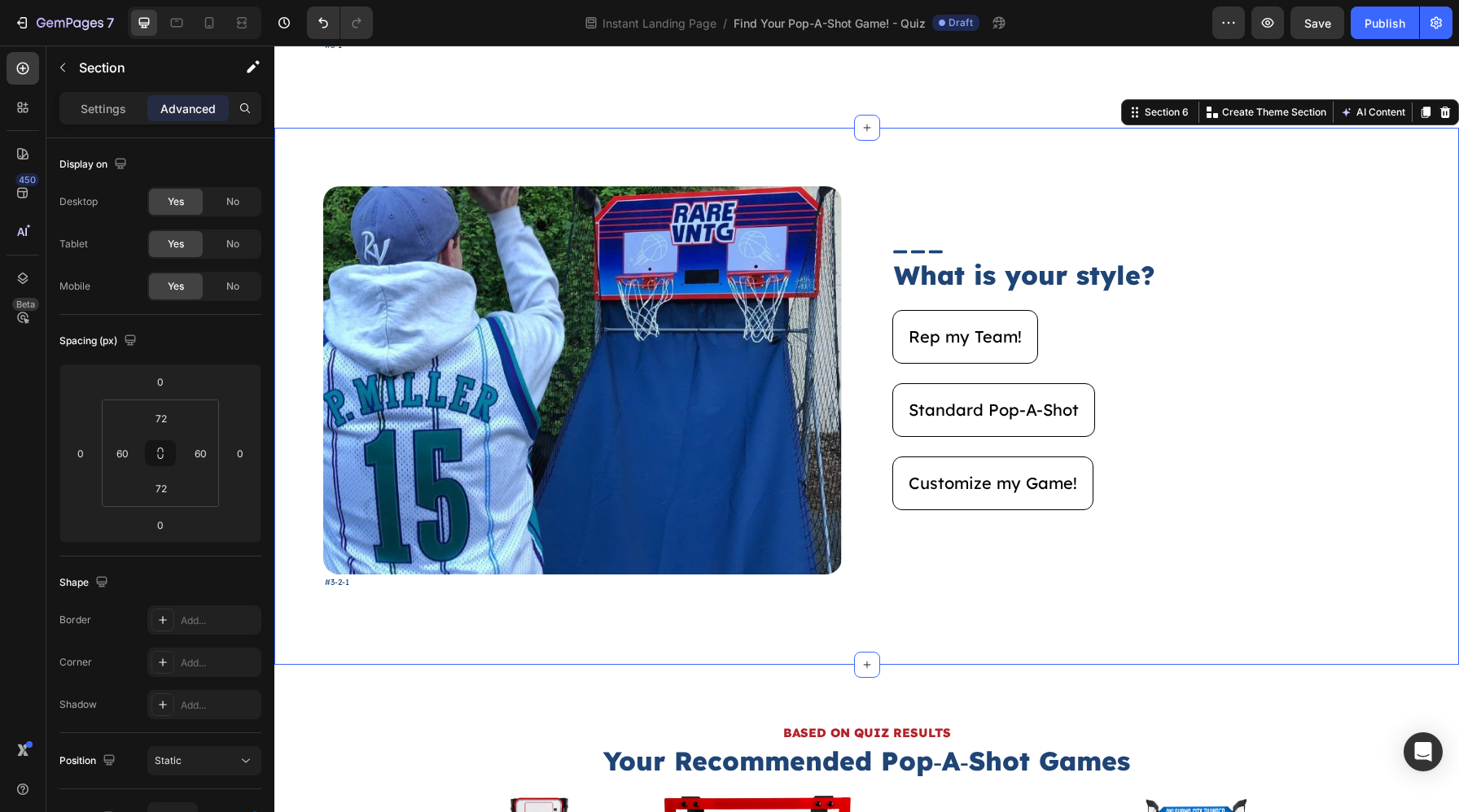
scroll to position [2924, 0]
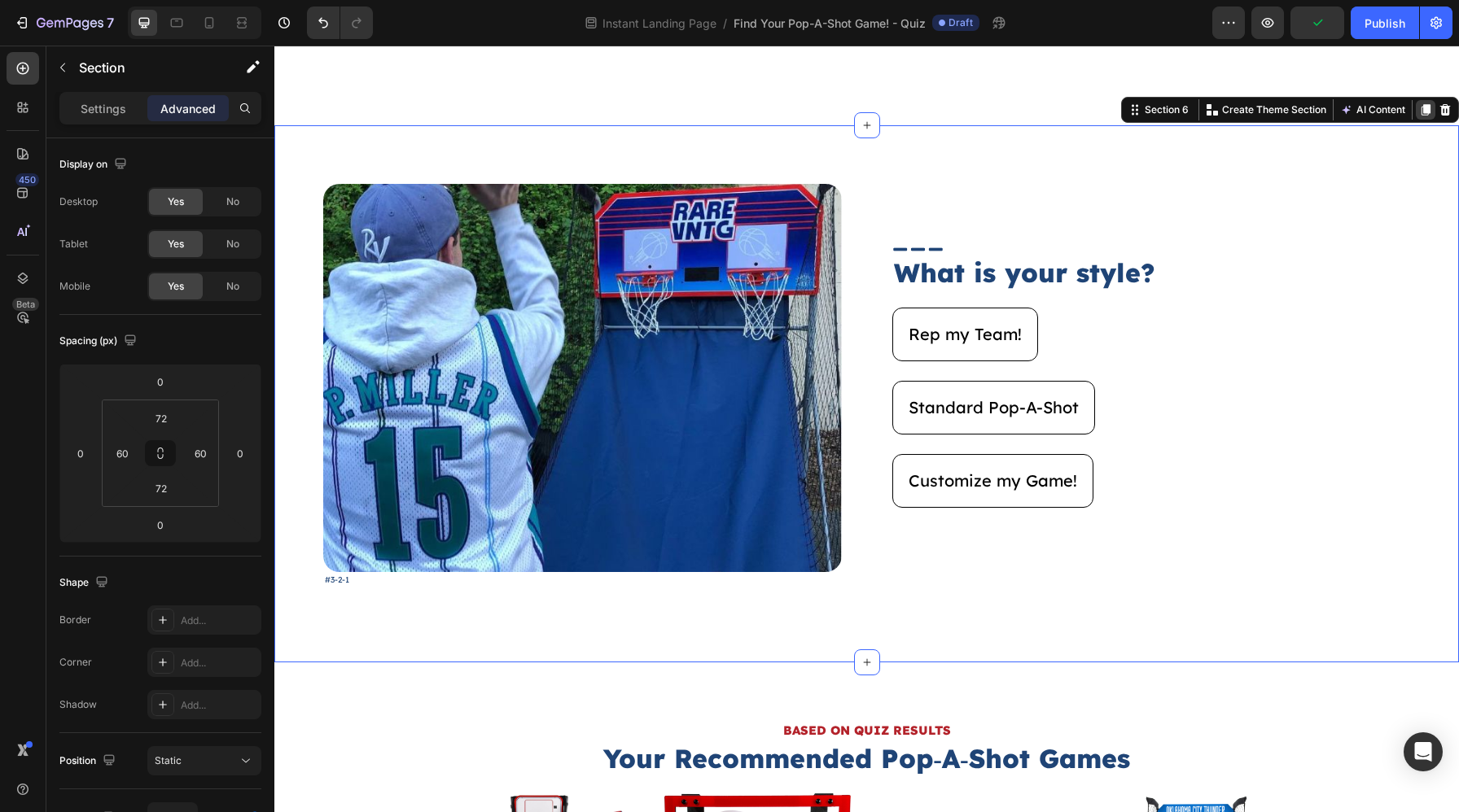
click at [1423, 115] on icon at bounding box center [1425, 109] width 9 height 11
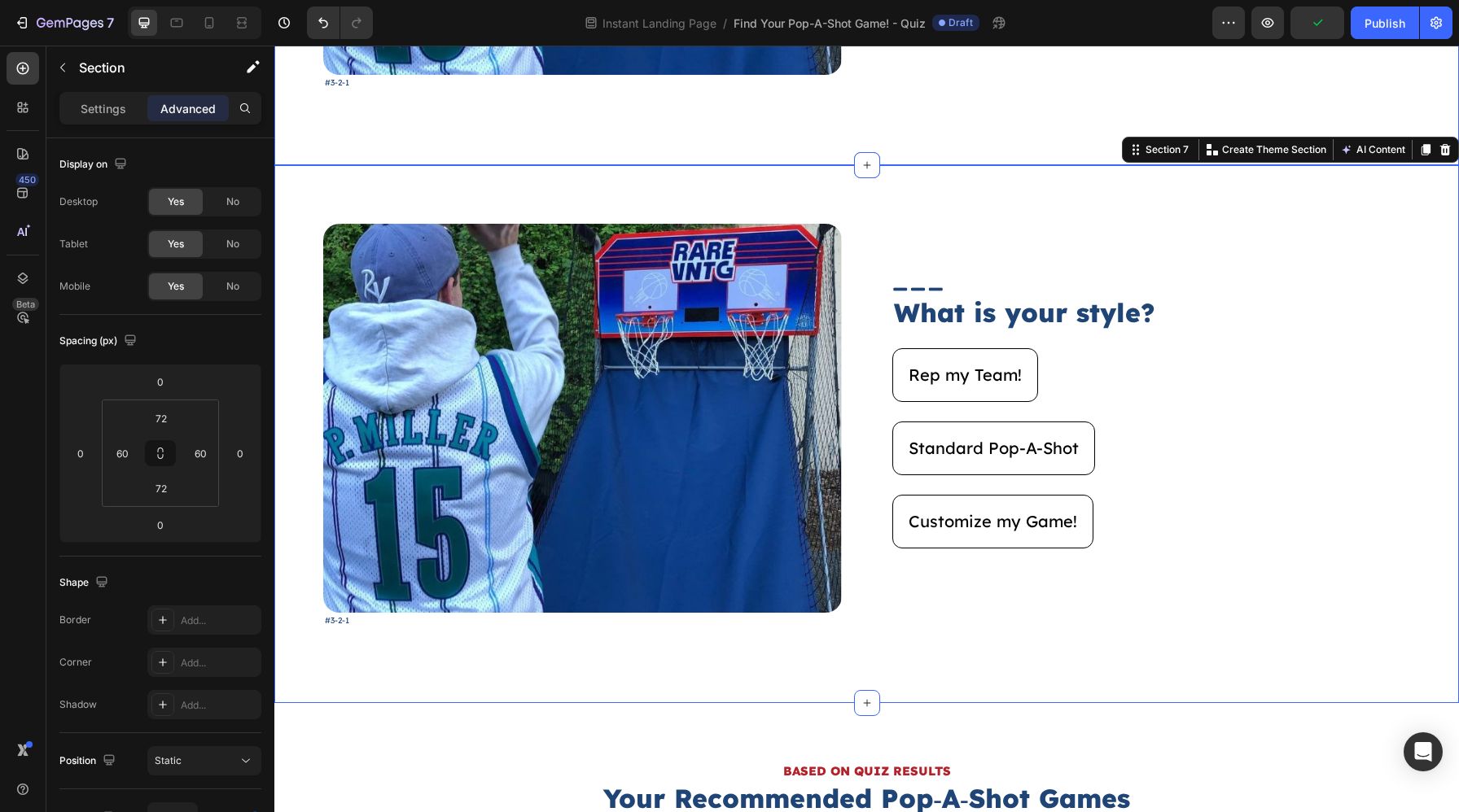
scroll to position [3483, 0]
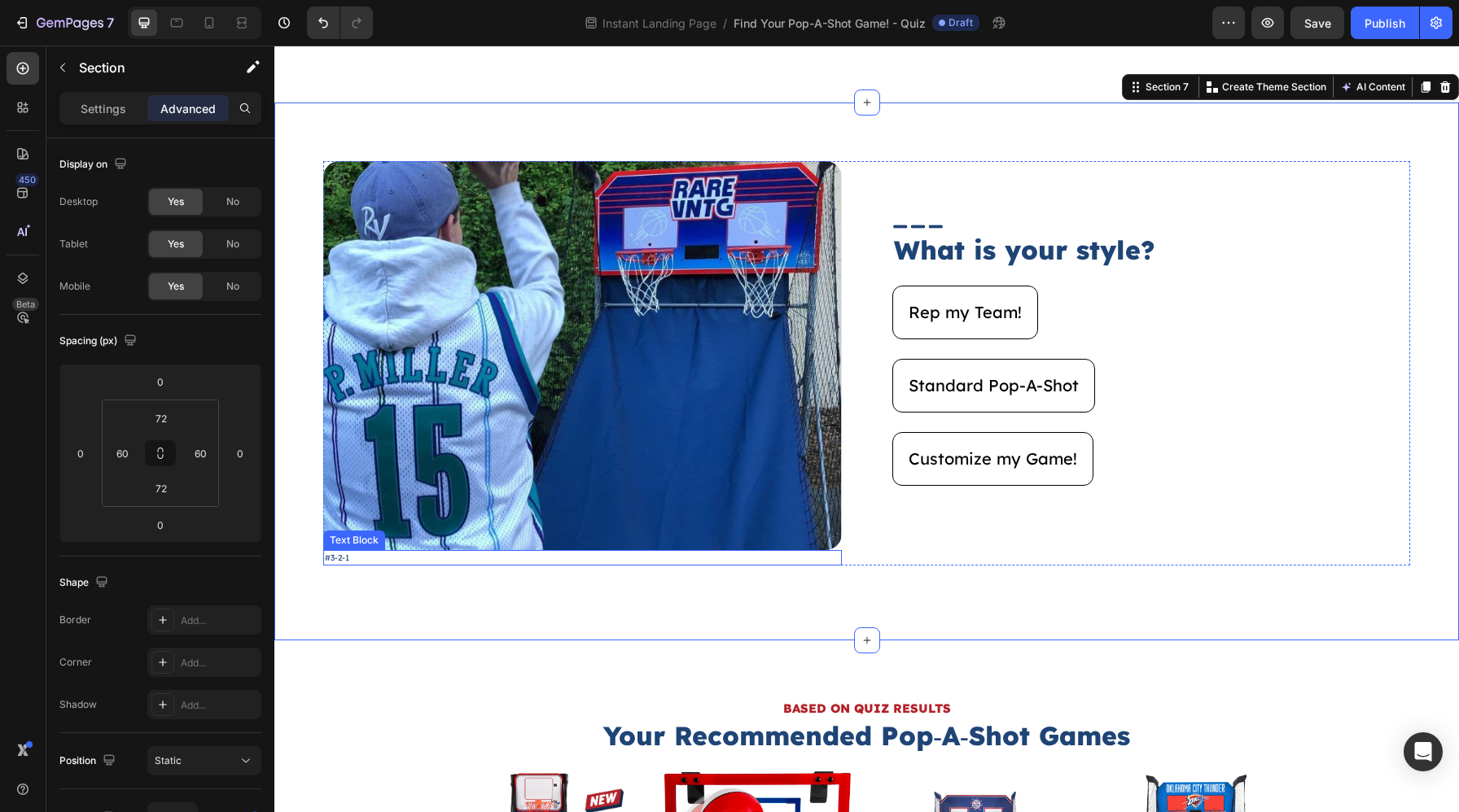
click at [355, 561] on p "#3-2-1" at bounding box center [583, 558] width 515 height 12
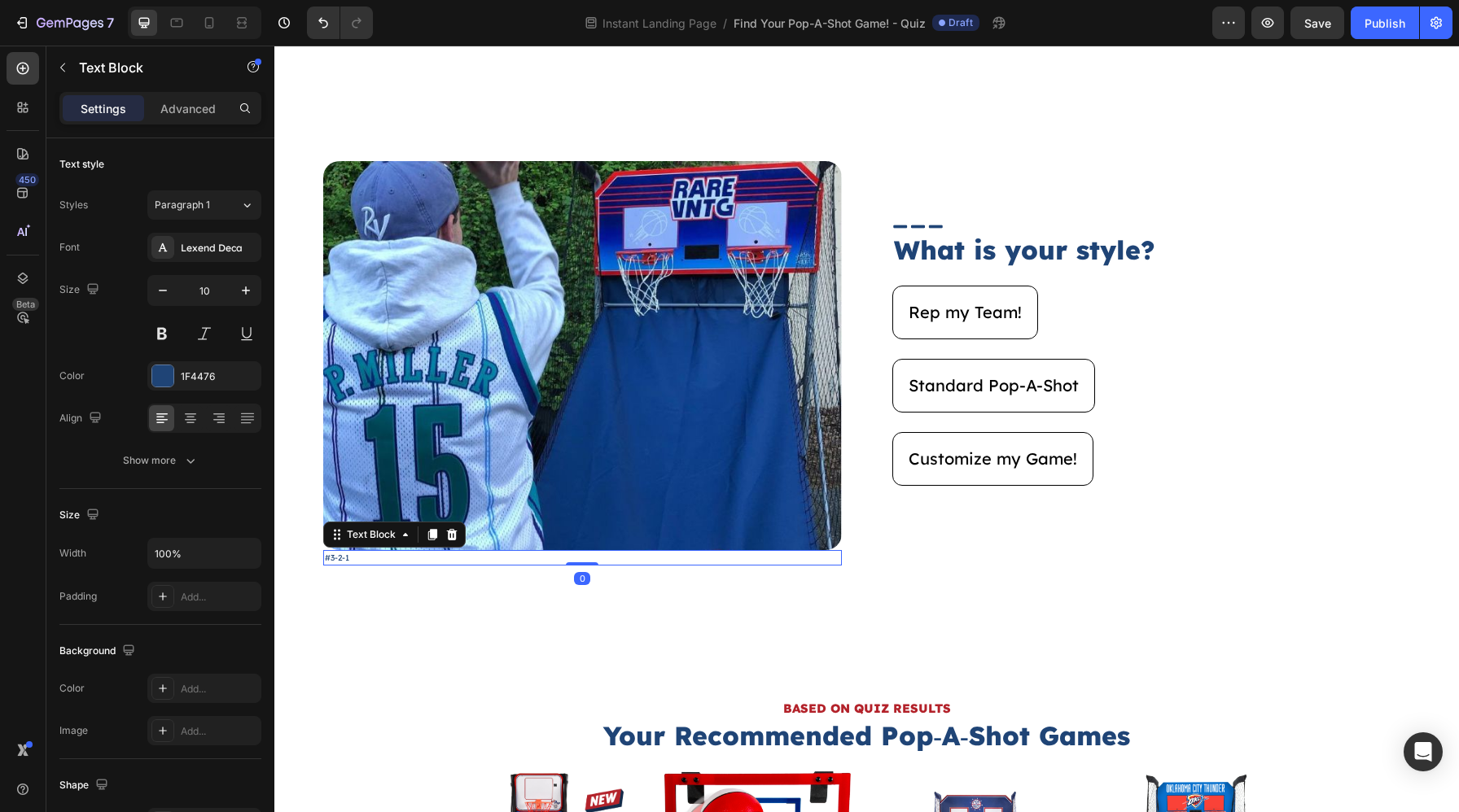
click at [355, 560] on p "#3-2-1" at bounding box center [583, 558] width 515 height 12
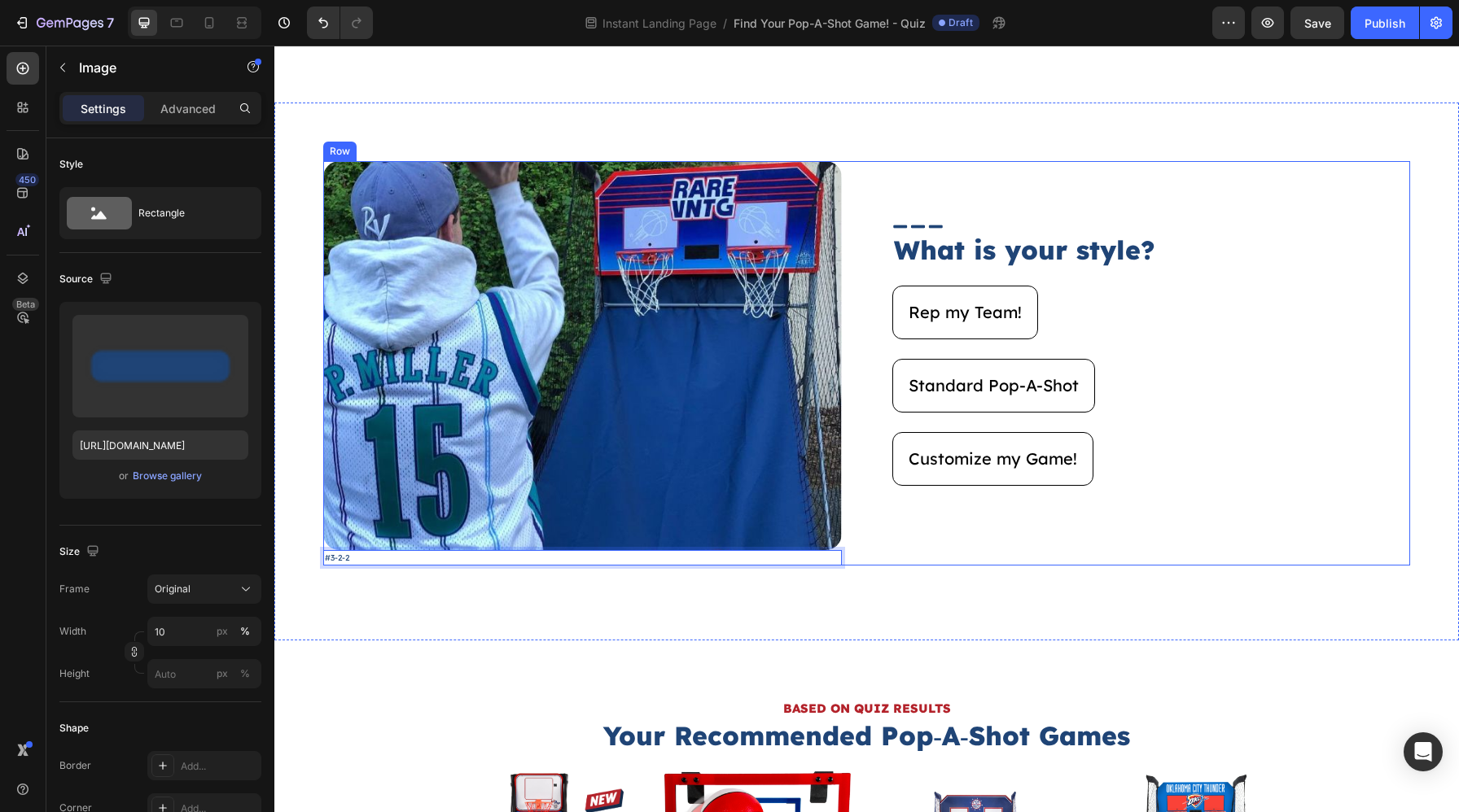
click at [1327, 229] on div at bounding box center [1152, 226] width 518 height 11
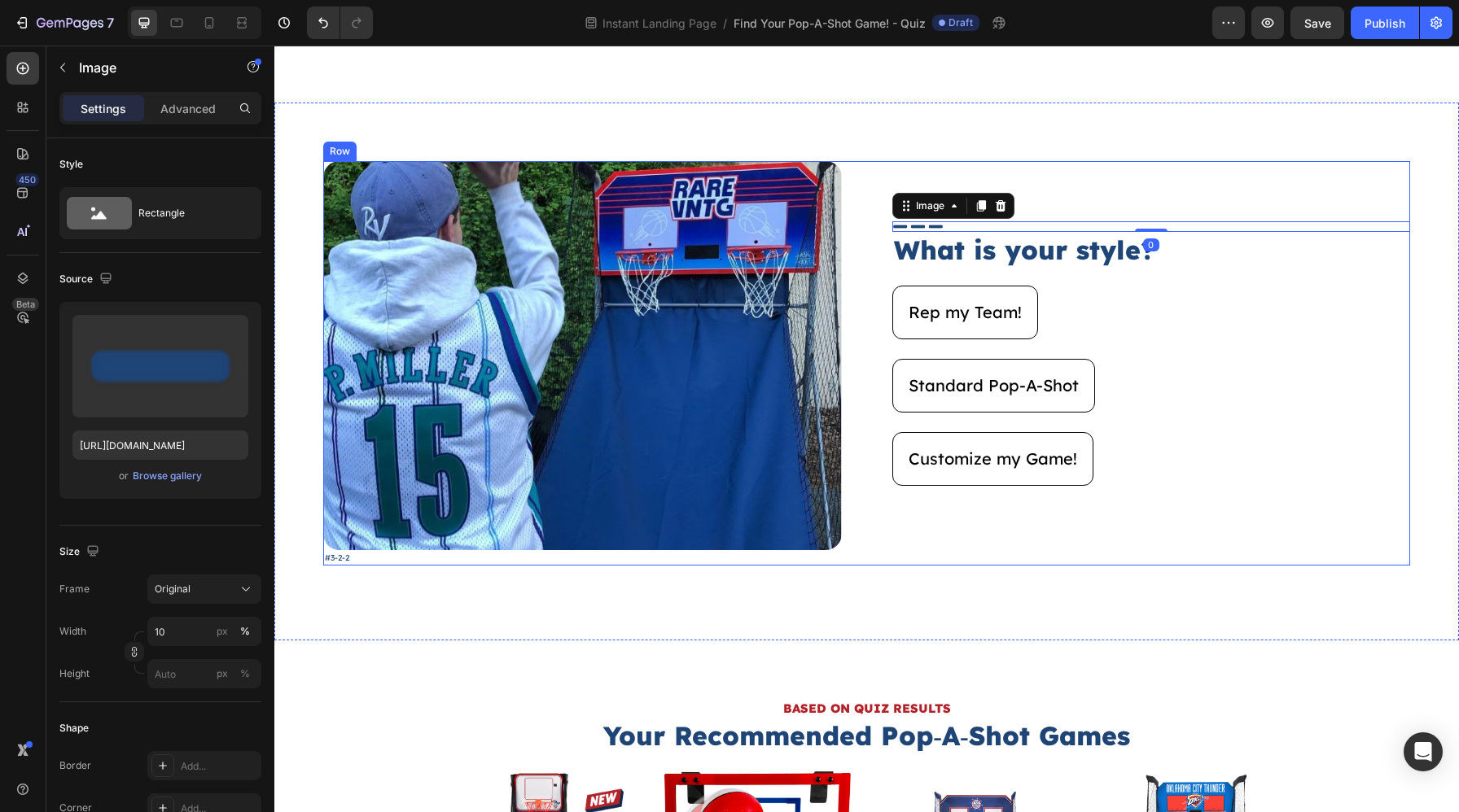
click at [1320, 161] on div "Image 0 What is your style? Heading Rep my Team! Button Standard Pop-A-Shot But…" at bounding box center [1152, 363] width 518 height 403
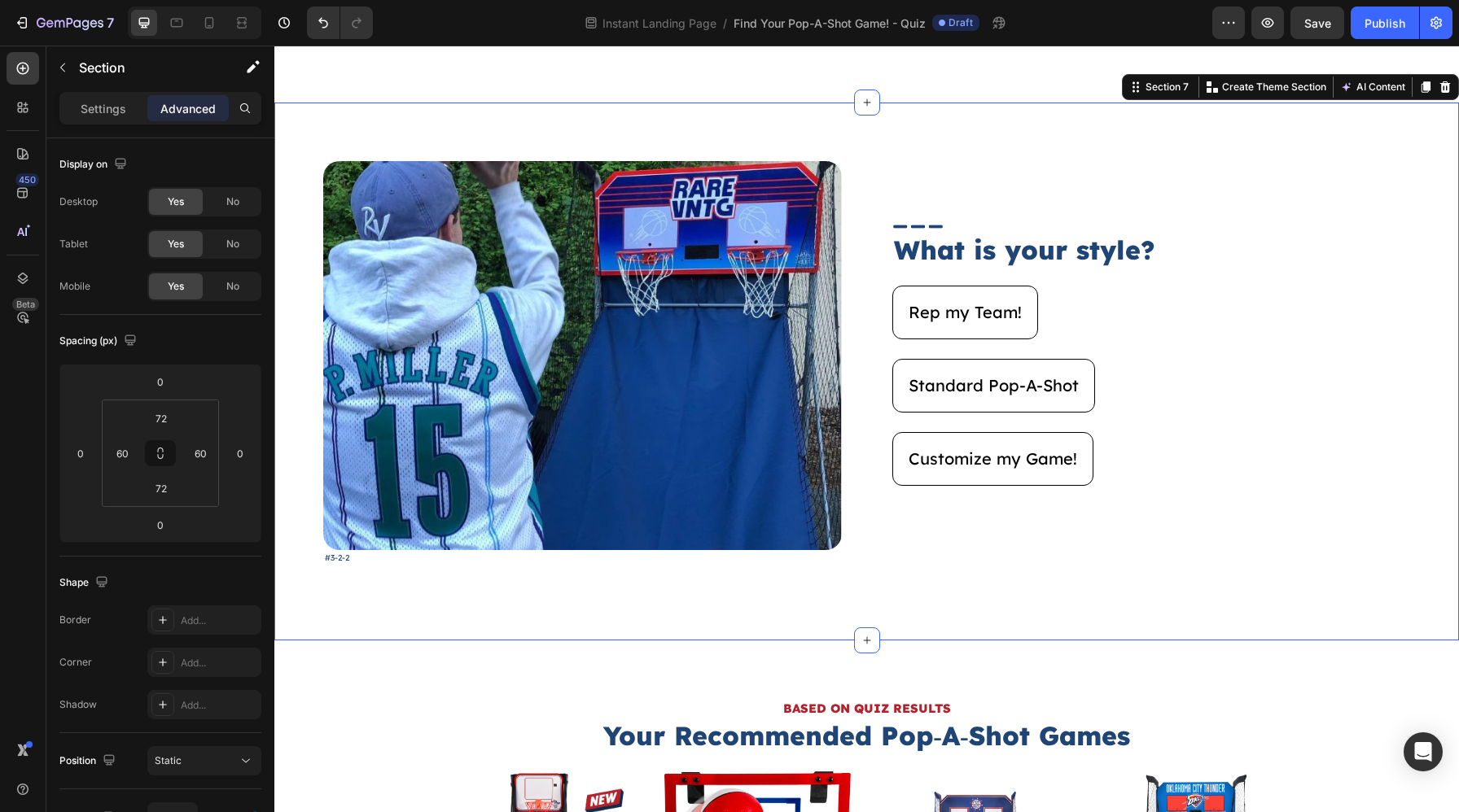
click at [1326, 142] on div "Image #3-2-2 Text Block Image What is your style? Heading Rep my Team! Button S…" at bounding box center [866, 371] width 1185 height 537
click at [1414, 89] on div "AI Content Write with GemAI You've reached / rewrites of your AI generative thi…" at bounding box center [1376, 87] width 79 height 19
click at [1420, 89] on icon at bounding box center [1424, 86] width 13 height 13
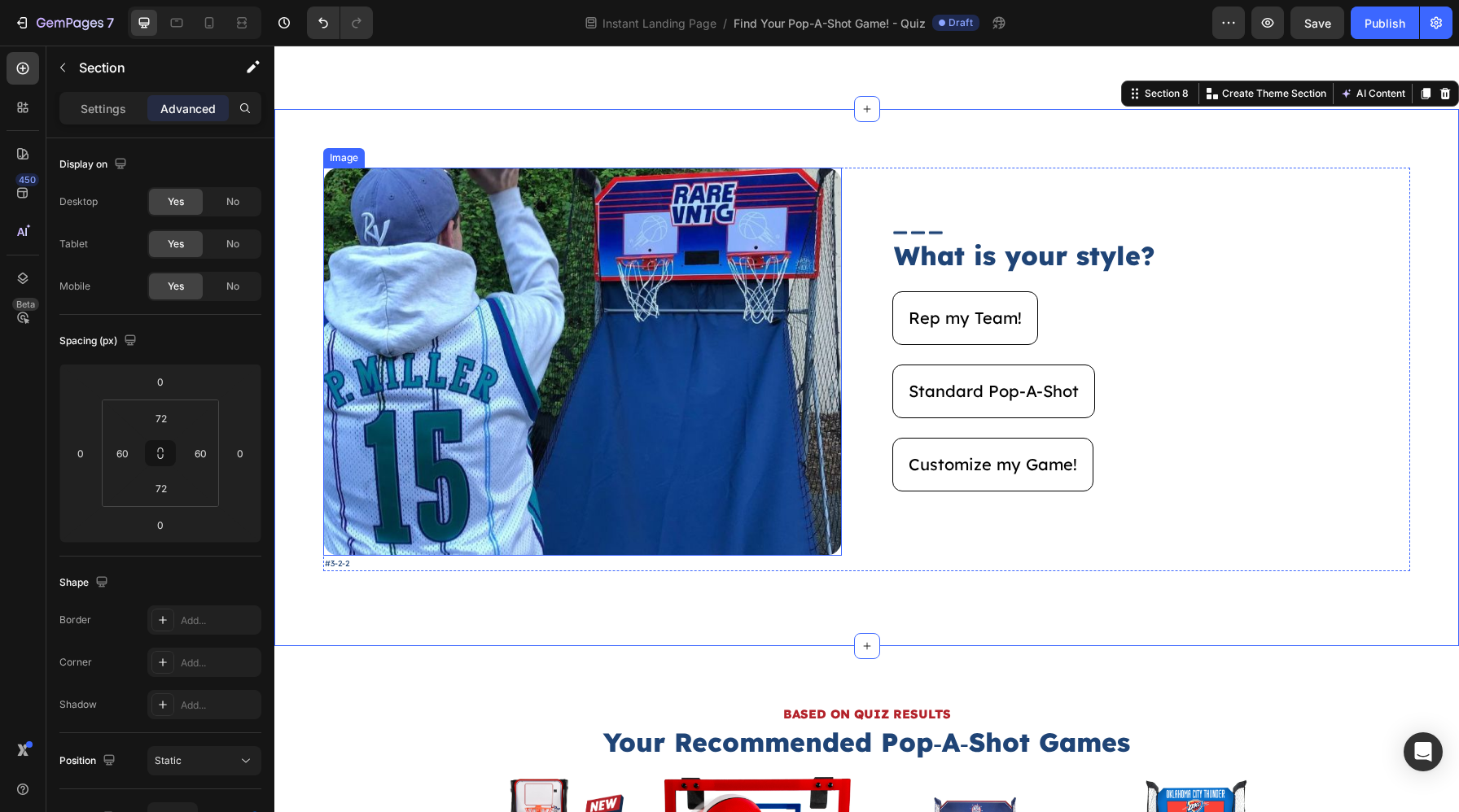
scroll to position [4020, 0]
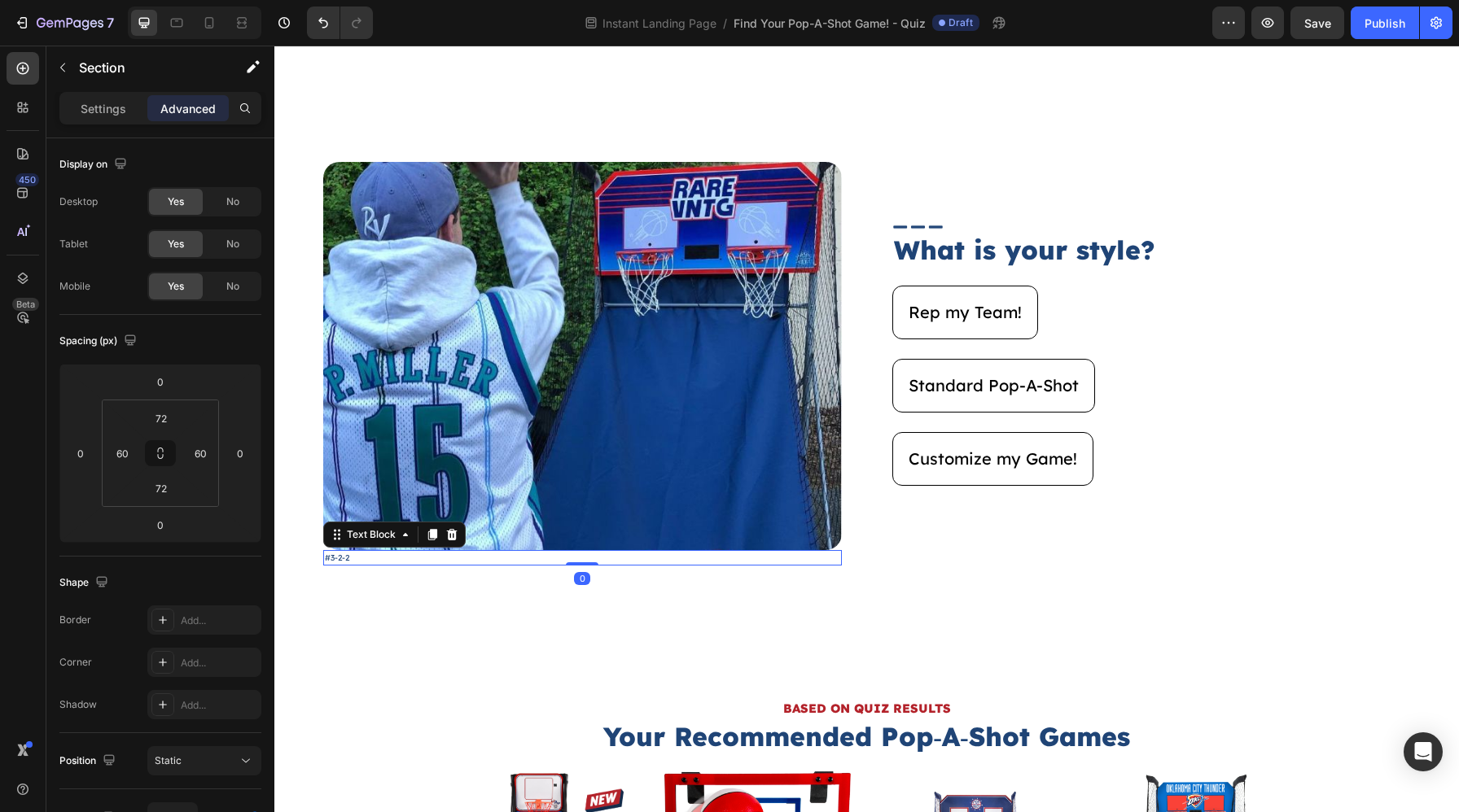
click at [358, 561] on p "#3-2-2" at bounding box center [583, 558] width 515 height 12
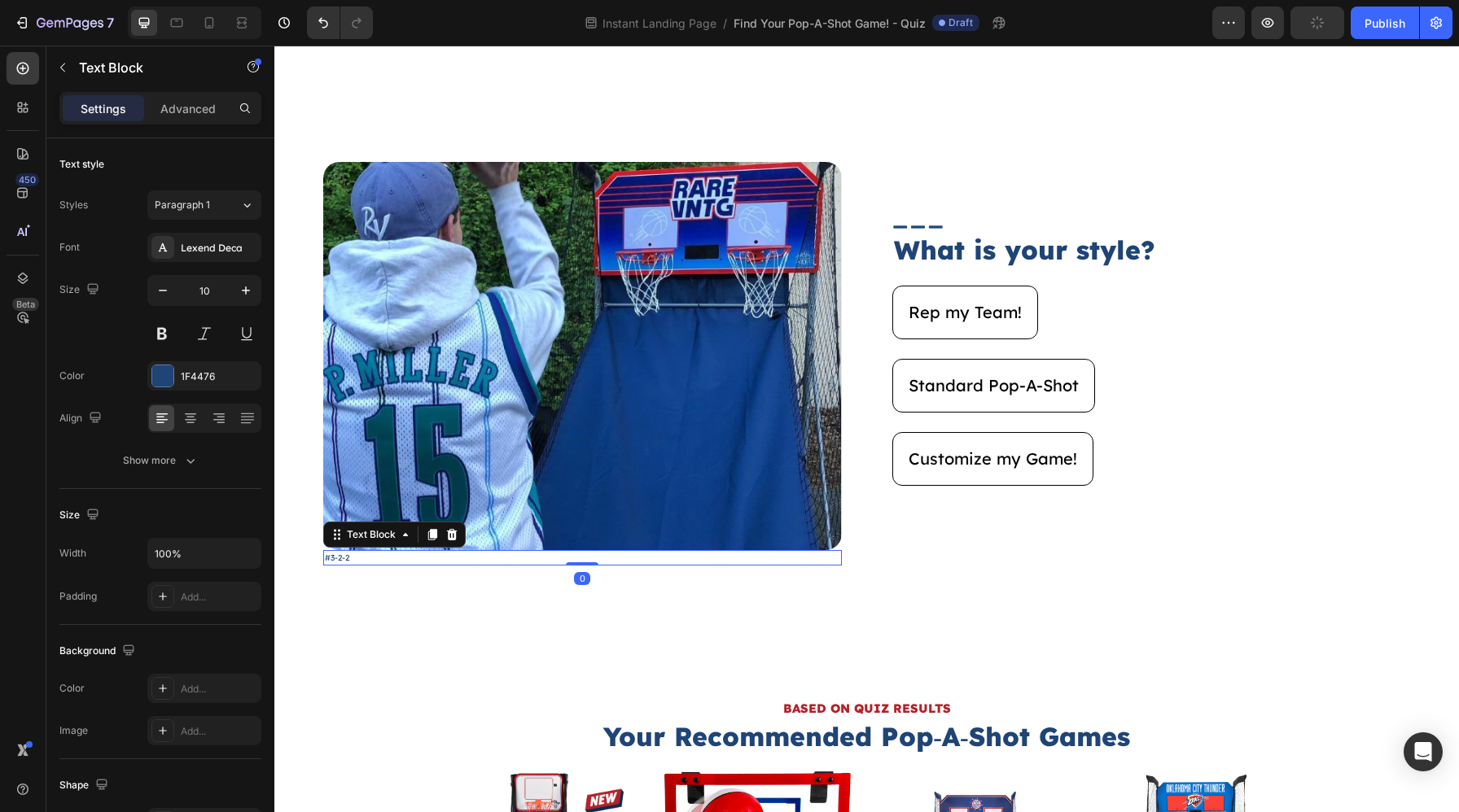
click at [359, 559] on p "#3-2-2" at bounding box center [583, 558] width 515 height 12
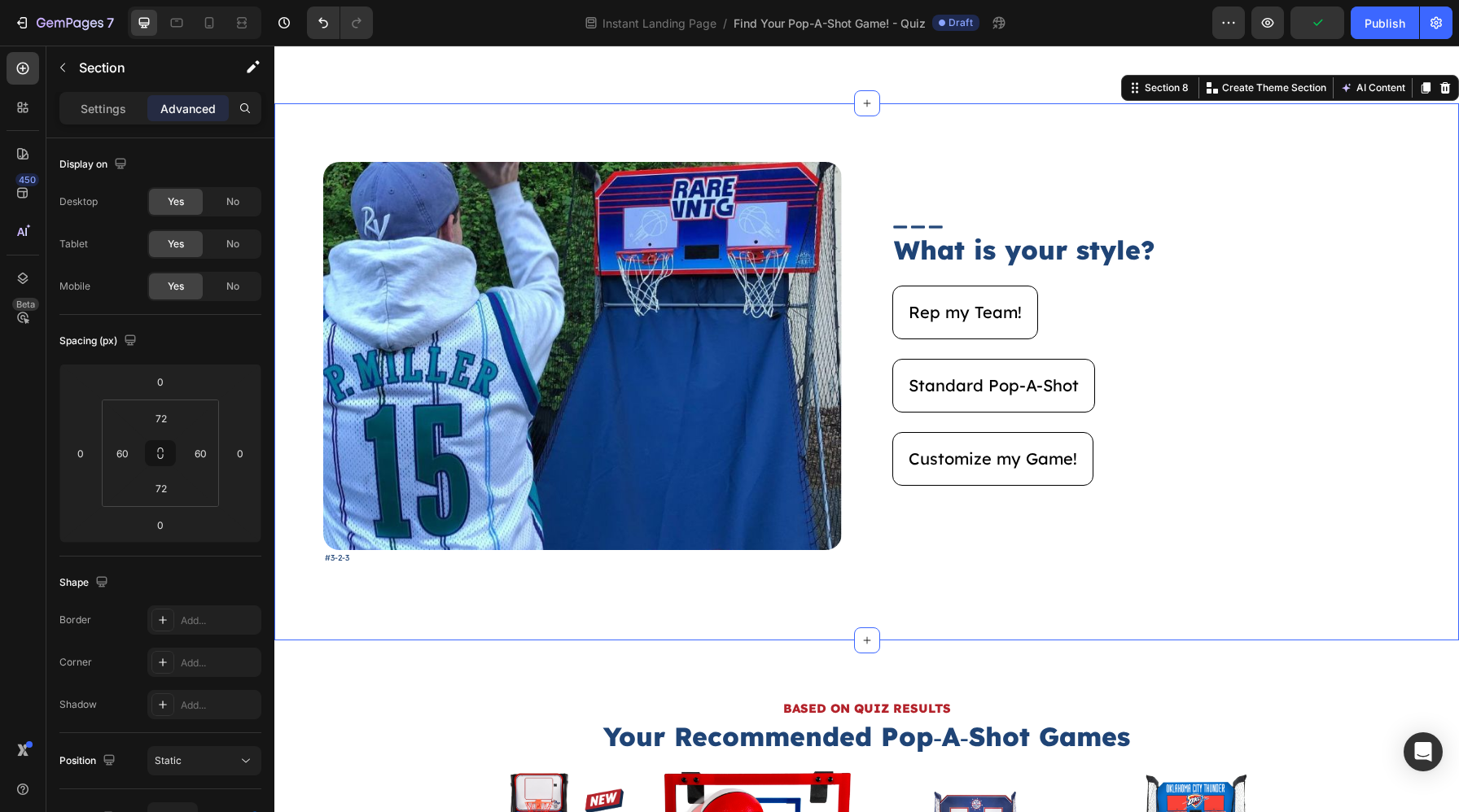
click at [392, 599] on div "Image #3-2-3 Text Block Image What is your style? Heading Rep my Team! Button S…" at bounding box center [866, 371] width 1185 height 537
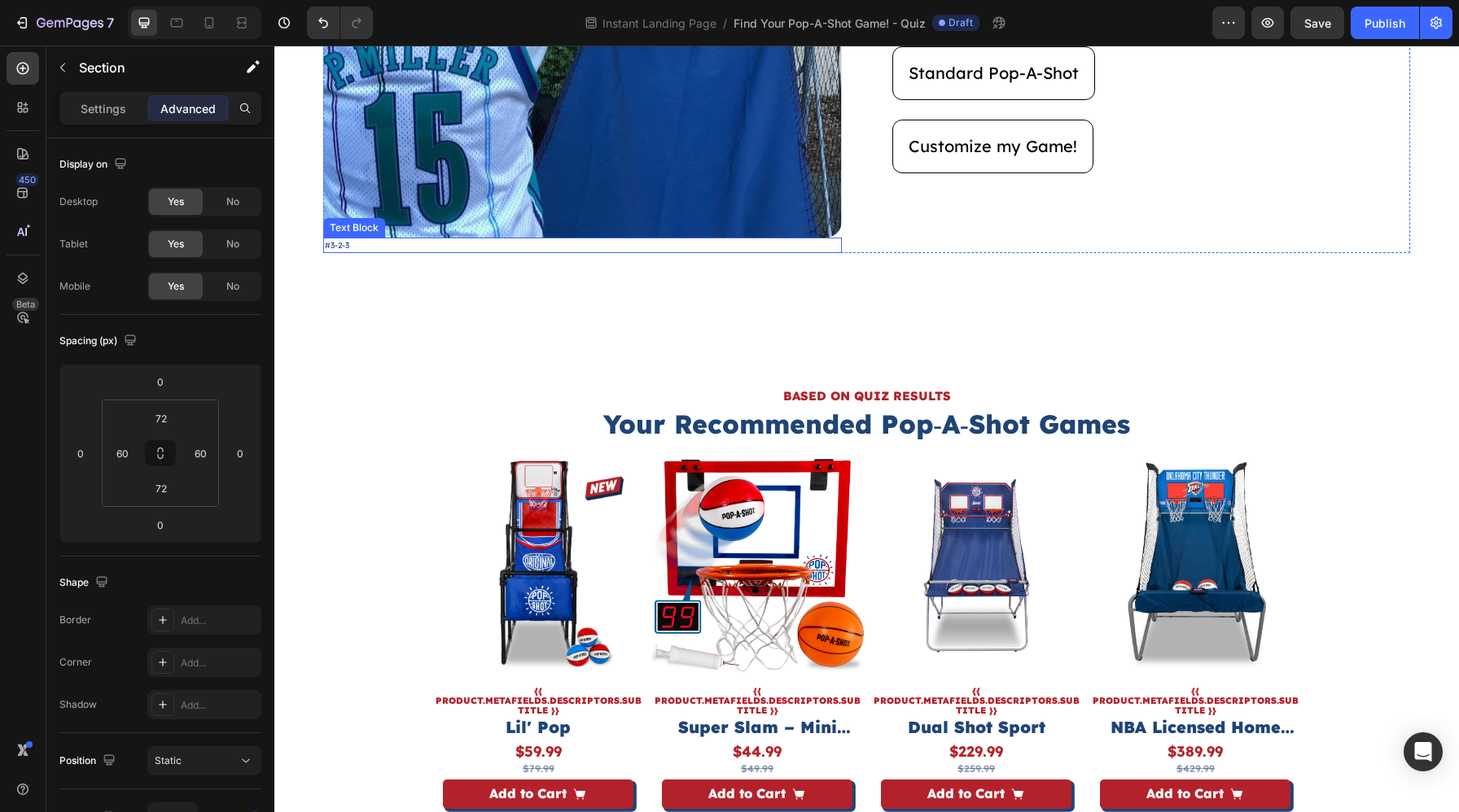
scroll to position [4400, 0]
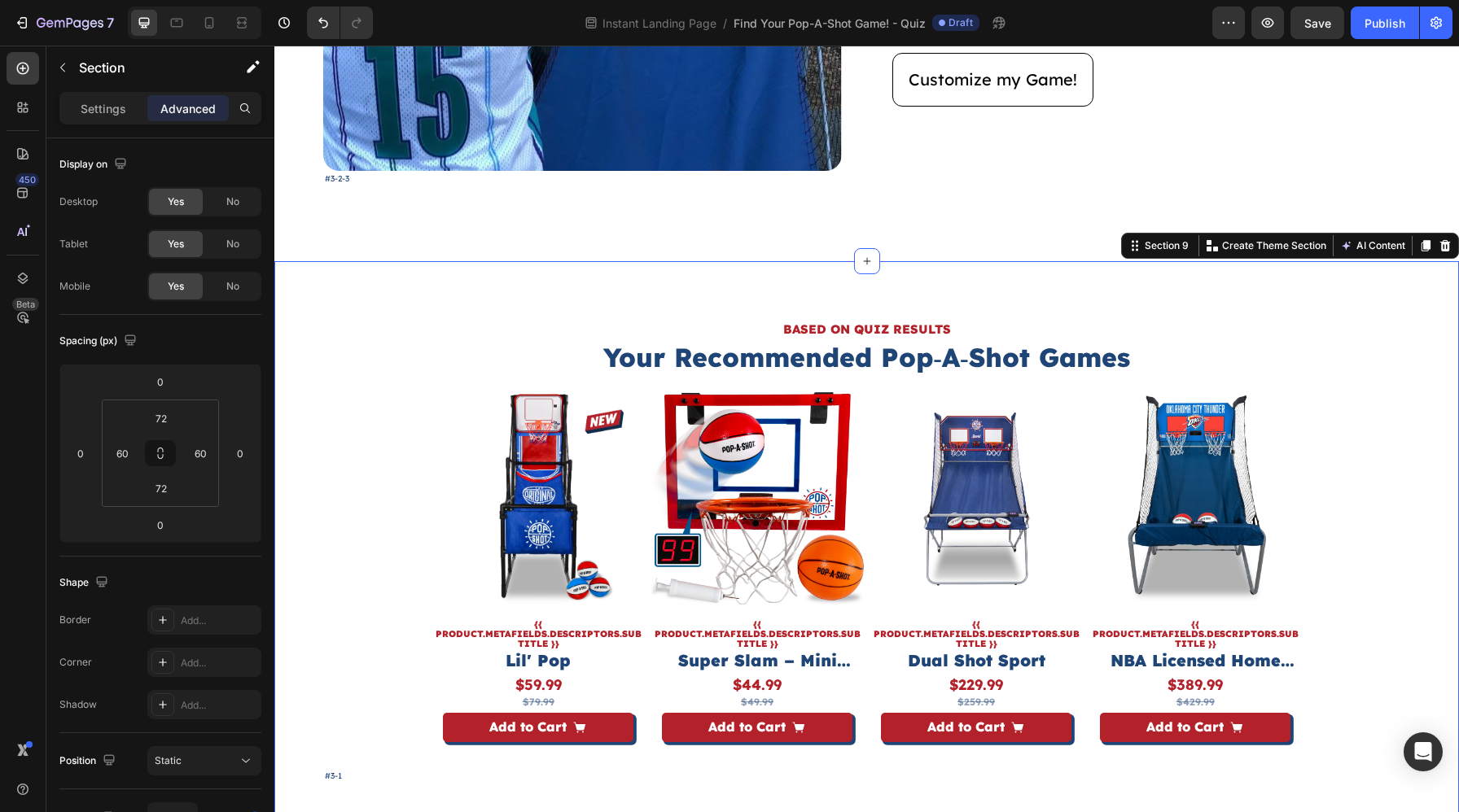
click at [312, 348] on div "BASED ON QUIZ RESULTS Heading Your Recommended Pop‑A‑Shot Games Heading Product…" at bounding box center [866, 551] width 1185 height 581
click at [1429, 250] on icon at bounding box center [1424, 245] width 13 height 13
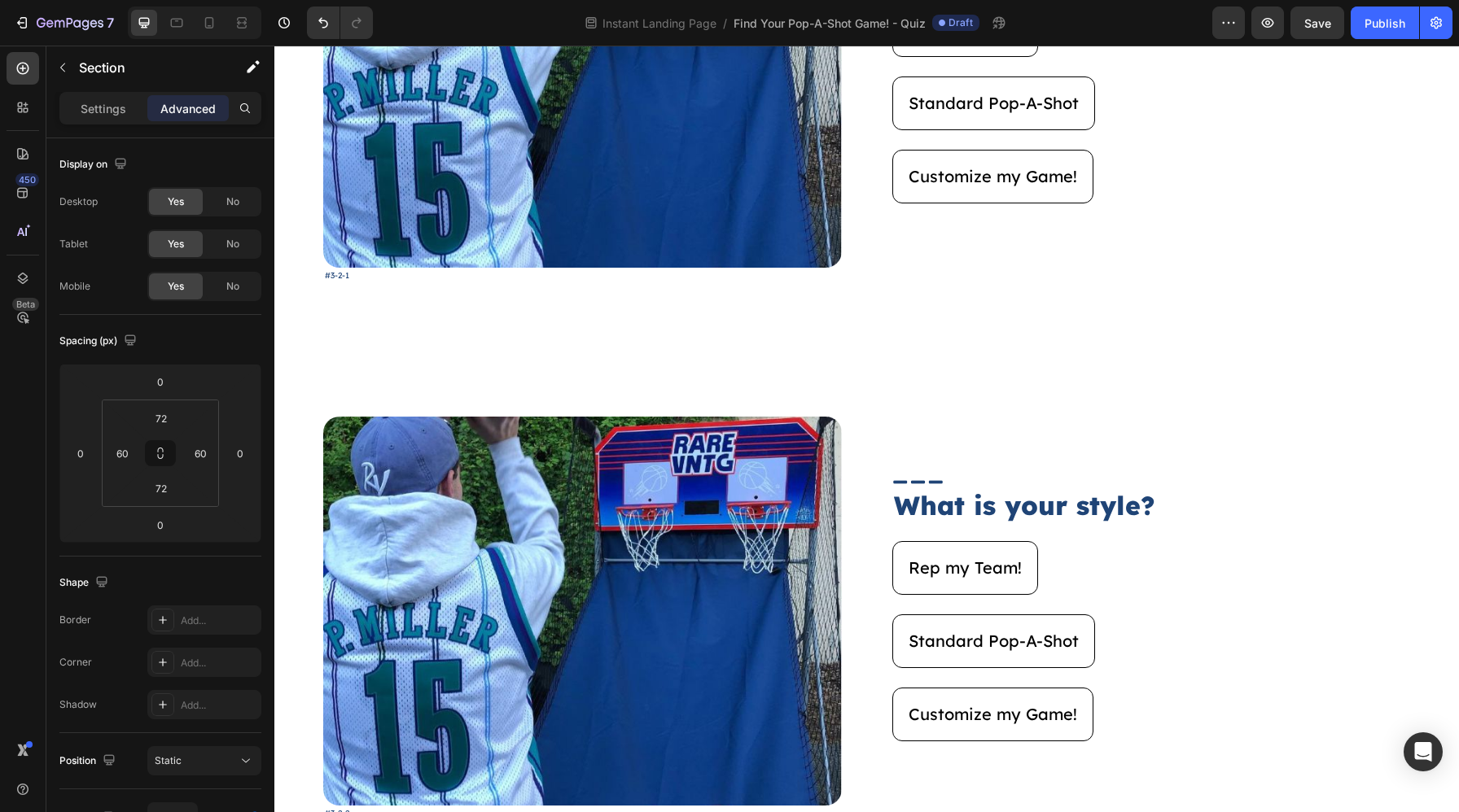
scroll to position [3213, 0]
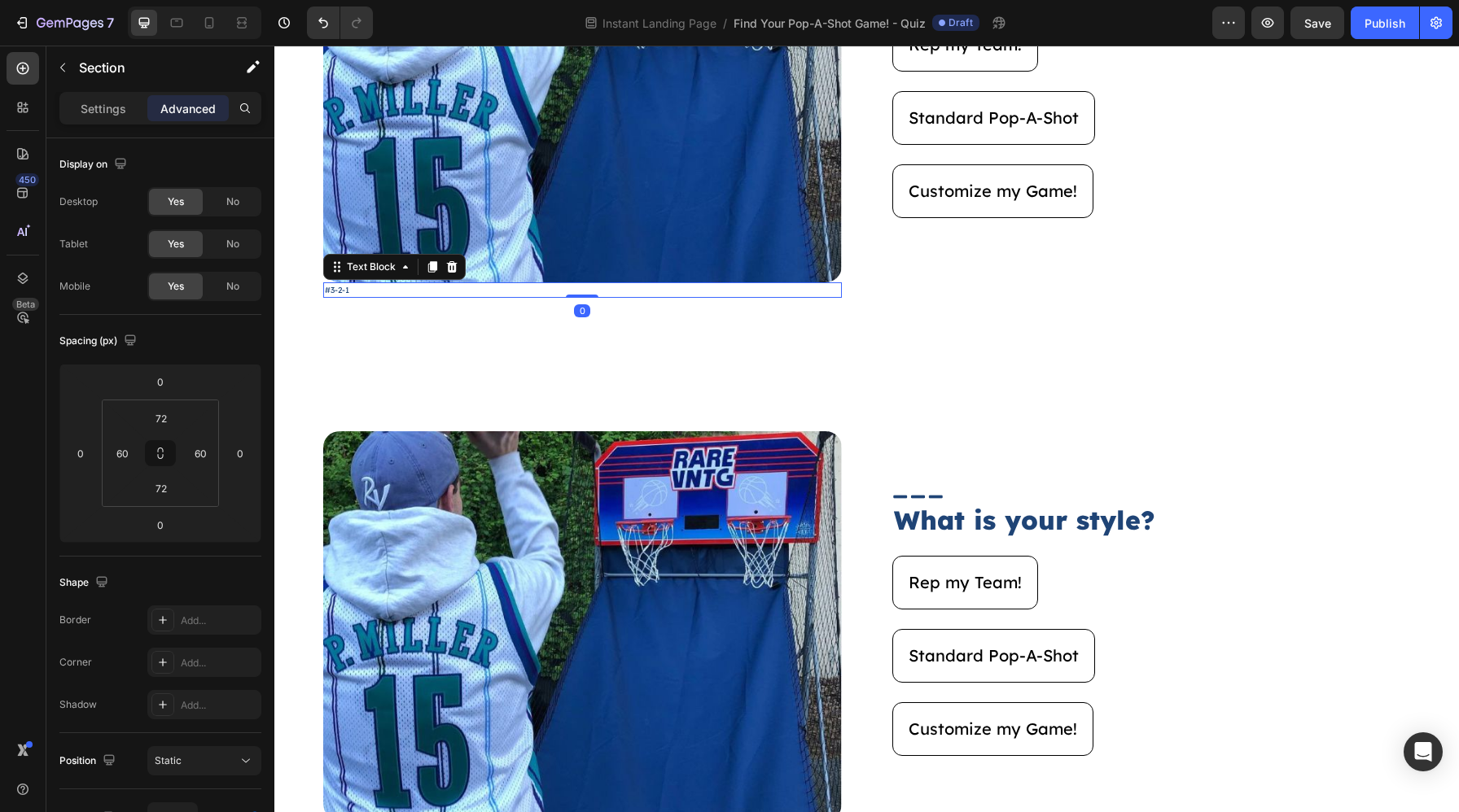
click at [368, 291] on p "#3-2-1" at bounding box center [583, 290] width 515 height 12
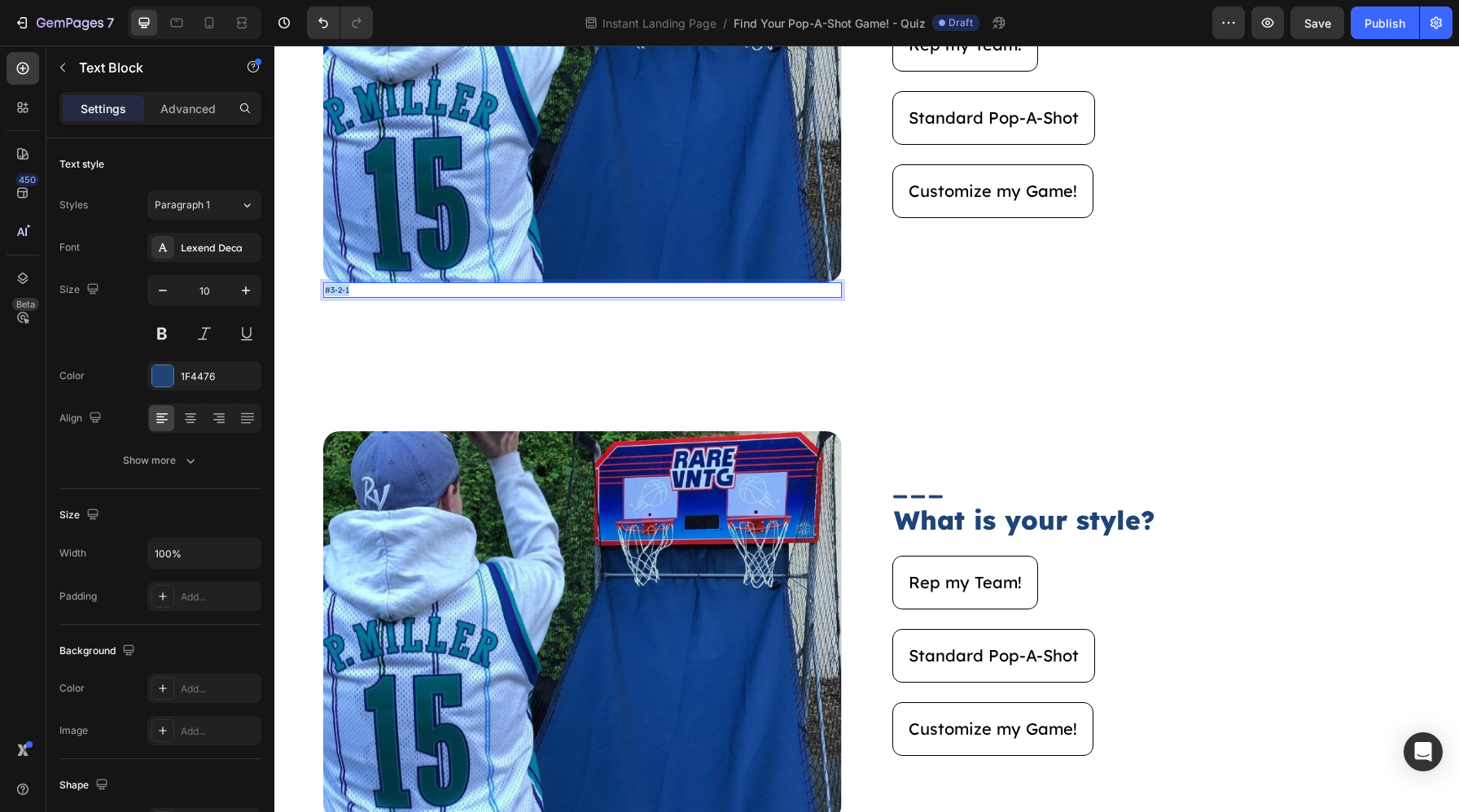
click at [368, 291] on p "#3-2-1" at bounding box center [583, 290] width 515 height 12
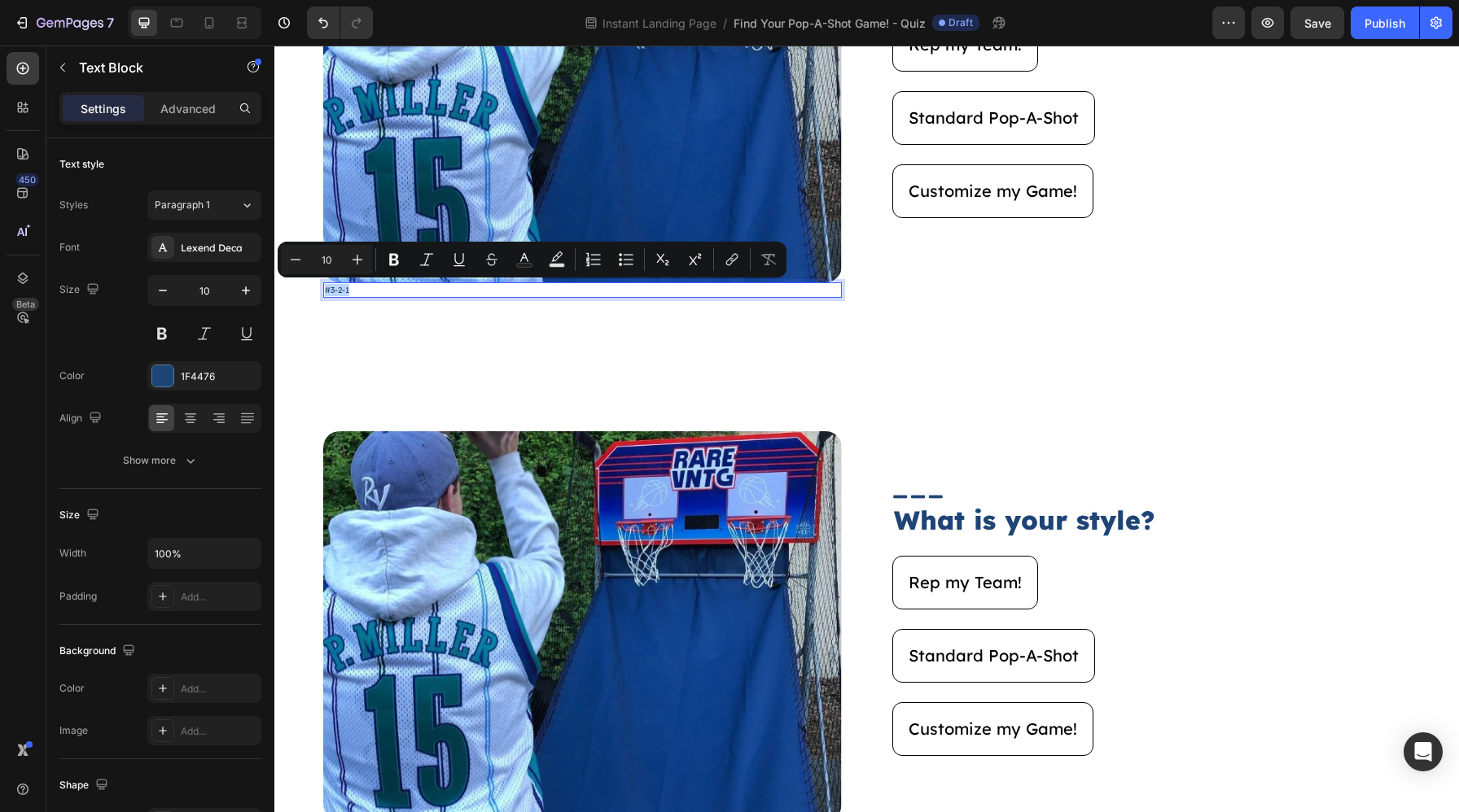
copy p "#3-2-1"
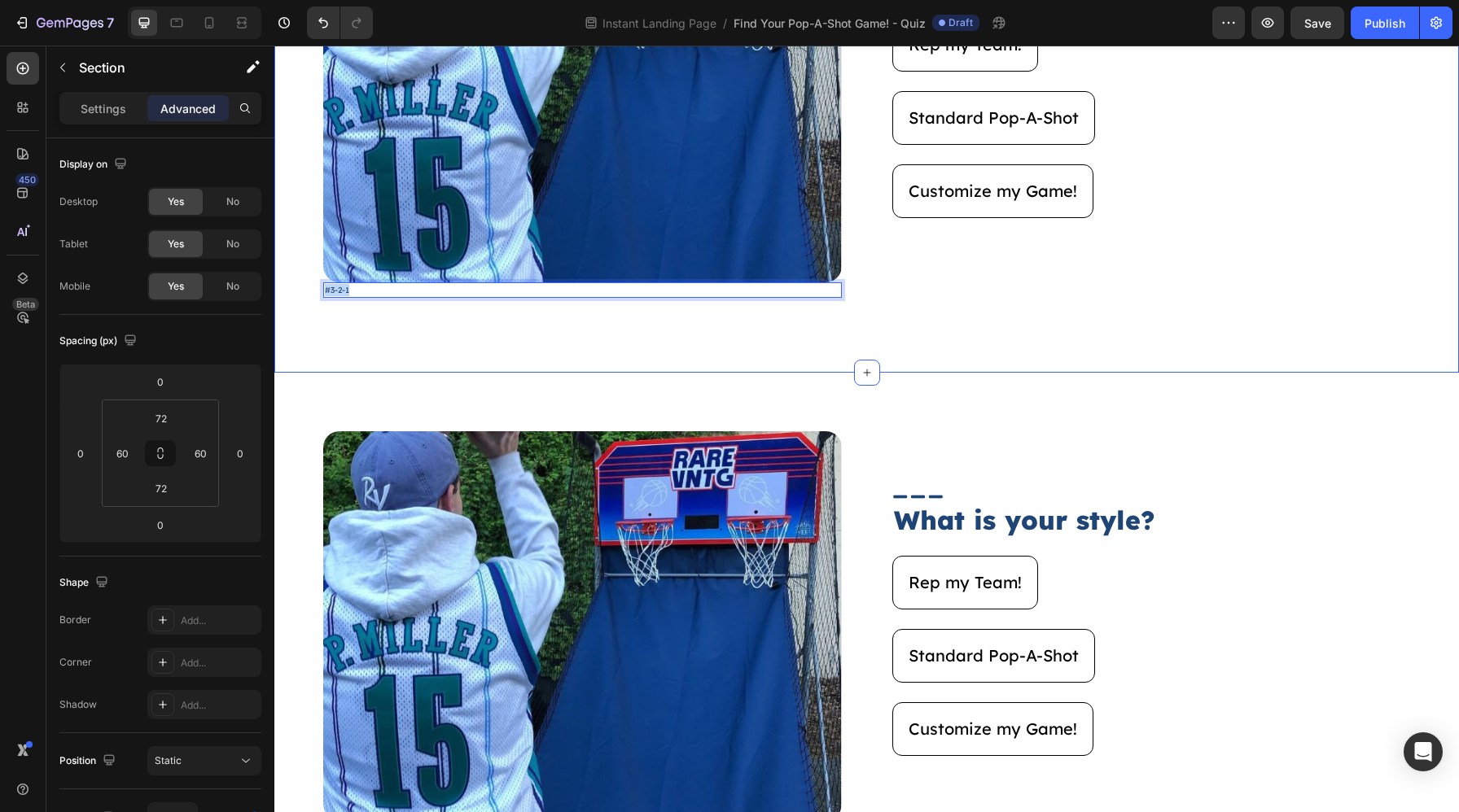
click at [366, 318] on div "Image #3-2-1 Text Block 0 Image What is your style? Heading Rep my Team! Button…" at bounding box center [866, 104] width 1185 height 537
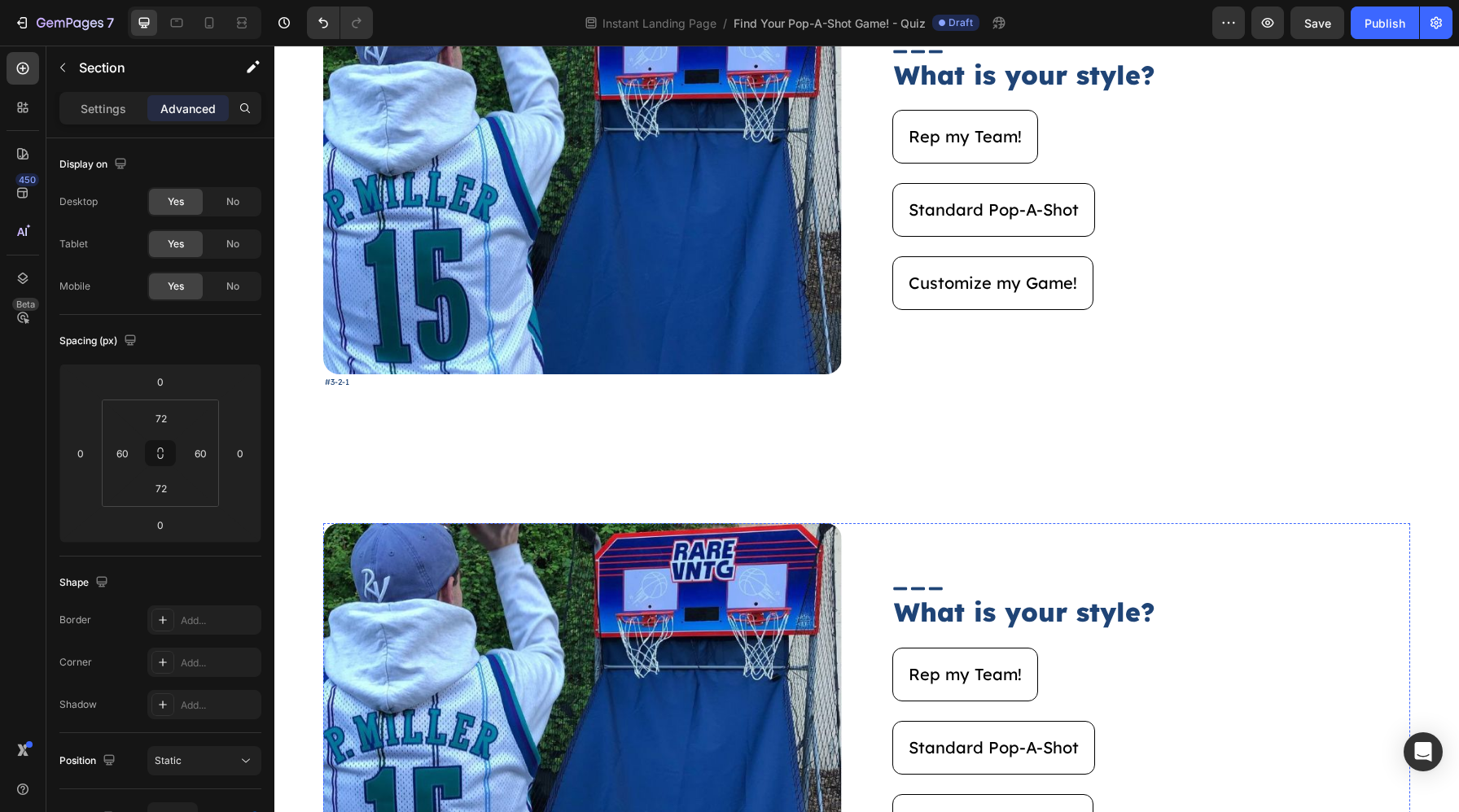
scroll to position [2921, 0]
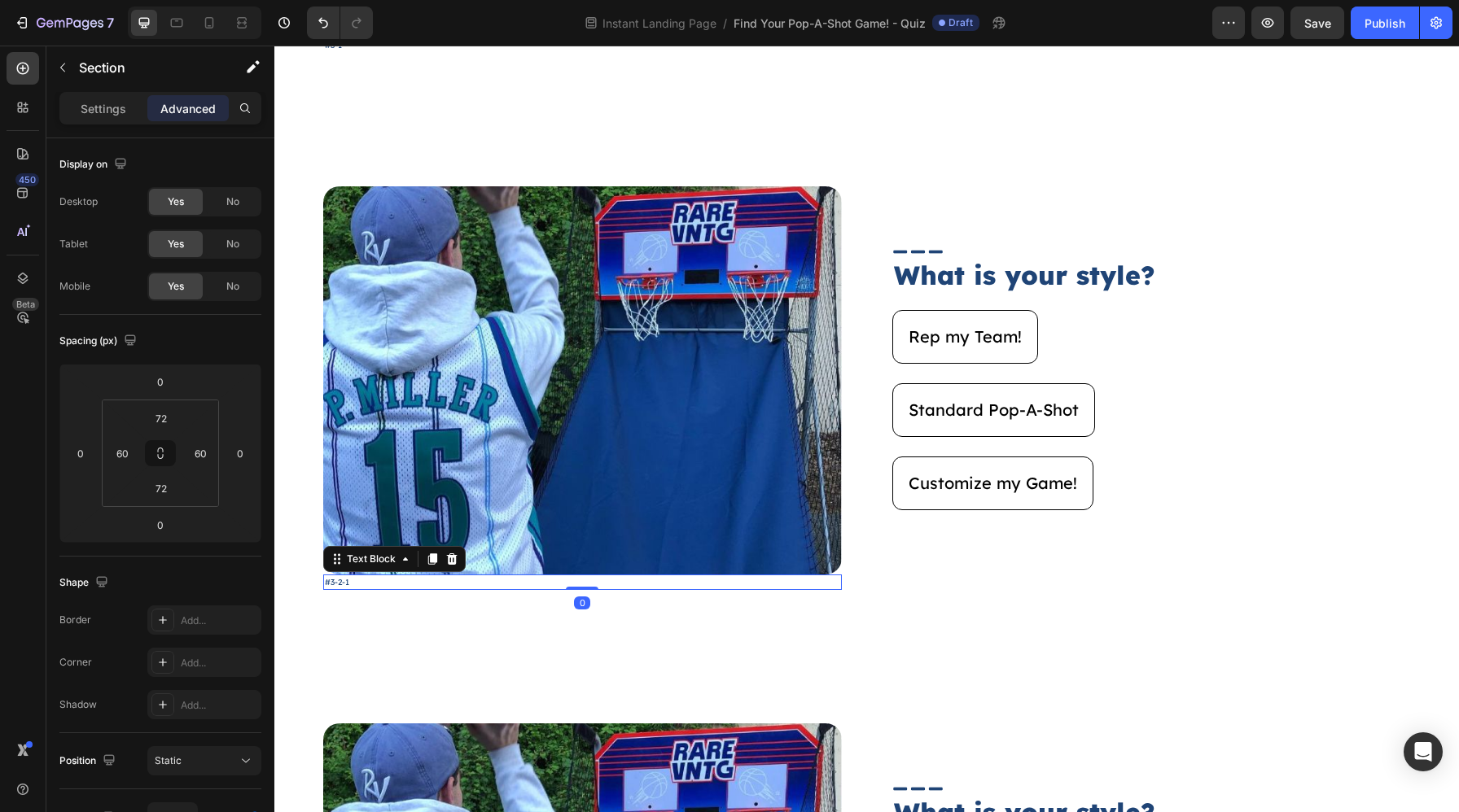
click at [373, 582] on p "#3-2-1" at bounding box center [583, 582] width 515 height 12
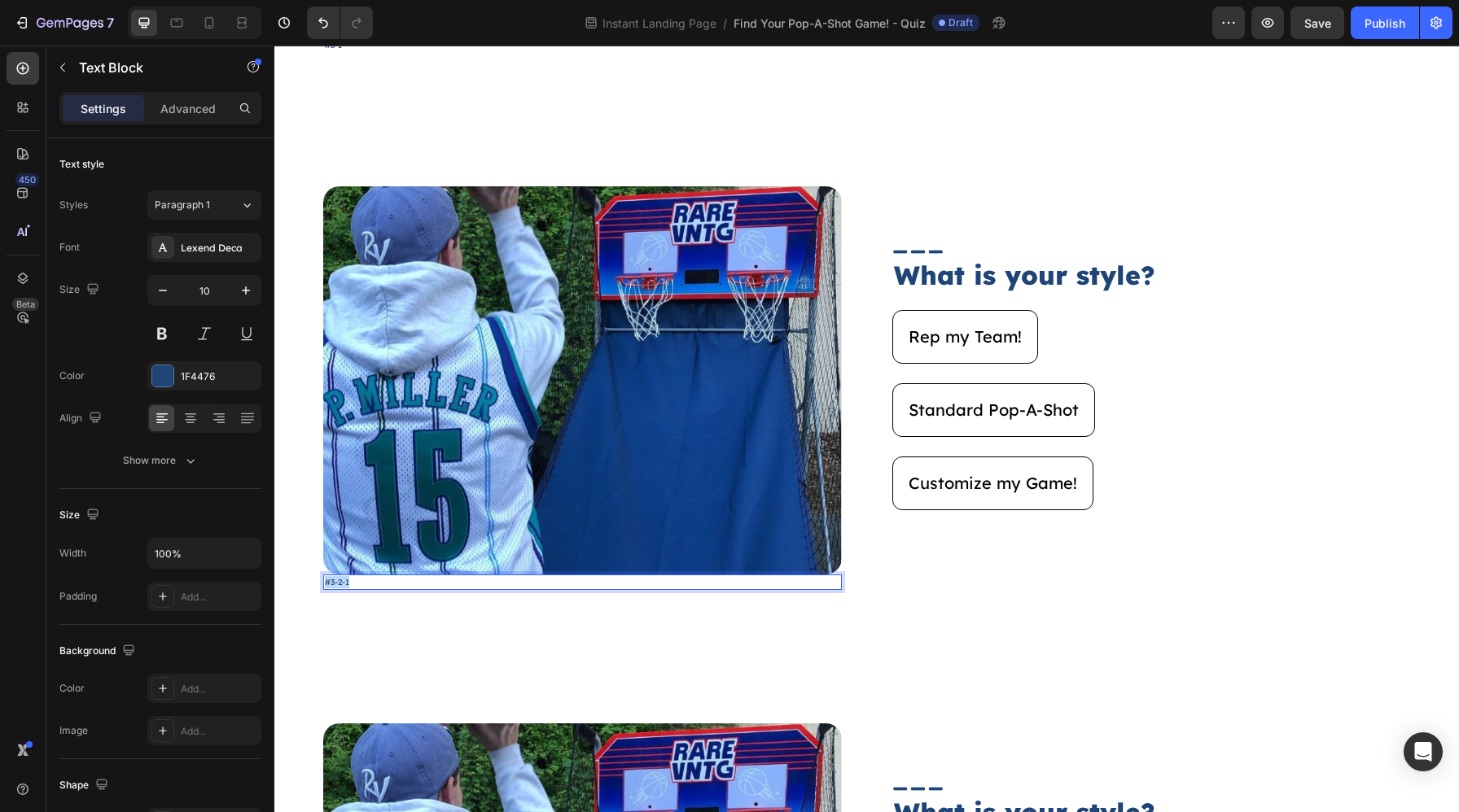
click at [373, 582] on p "#3-2-1" at bounding box center [583, 582] width 515 height 12
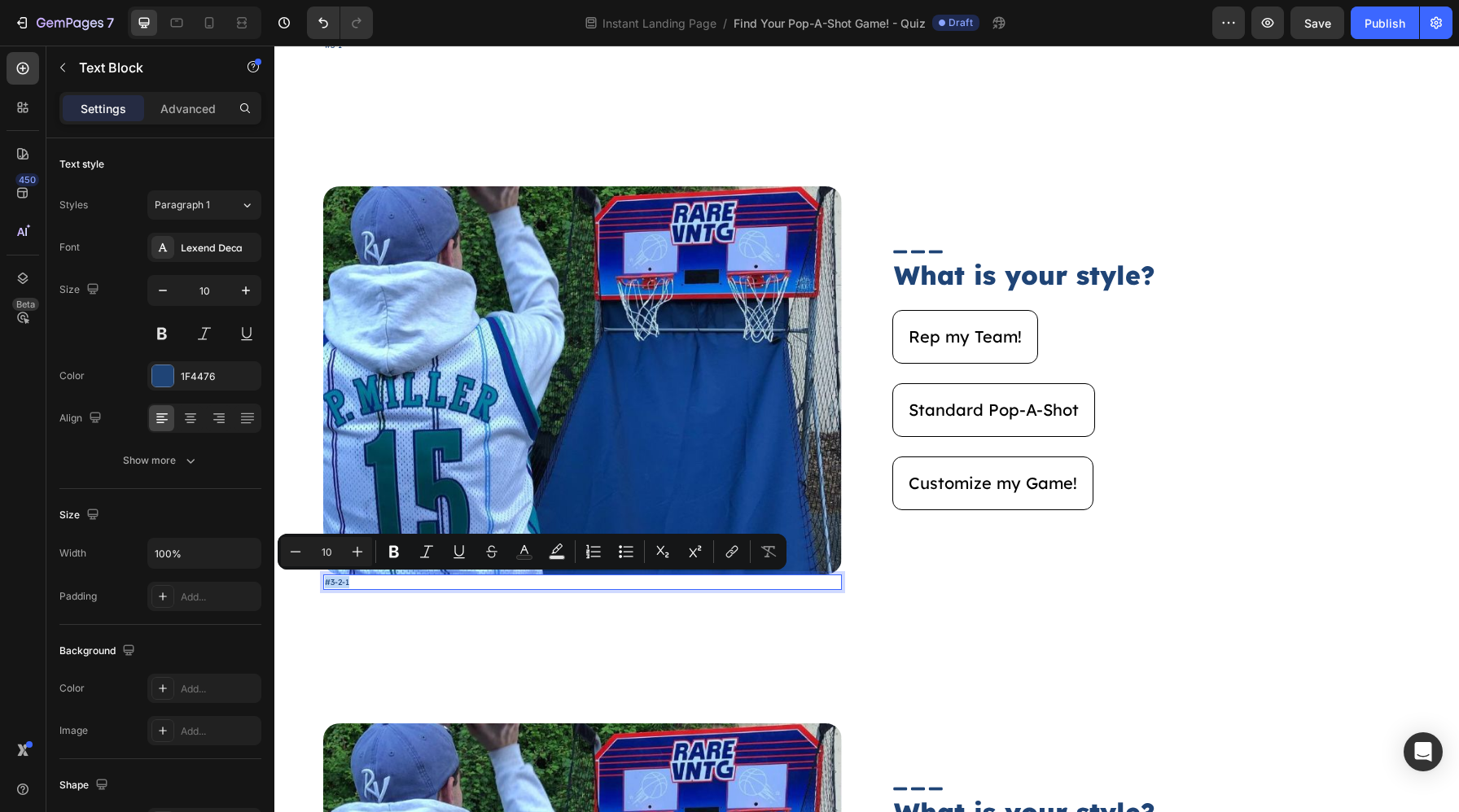
copy p "#3-2-1"
click at [373, 582] on p "#3-2-1" at bounding box center [583, 582] width 515 height 12
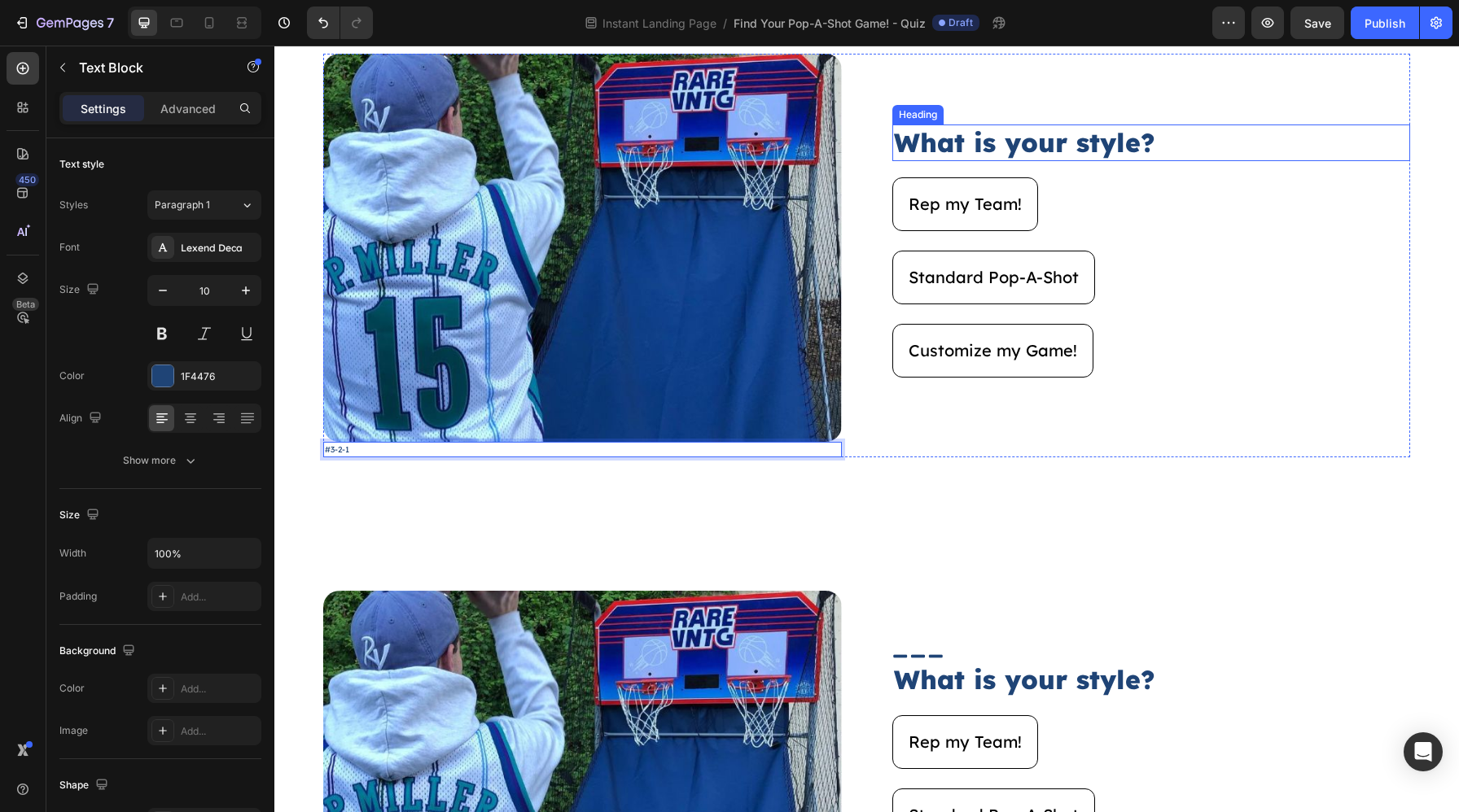
scroll to position [3057, 0]
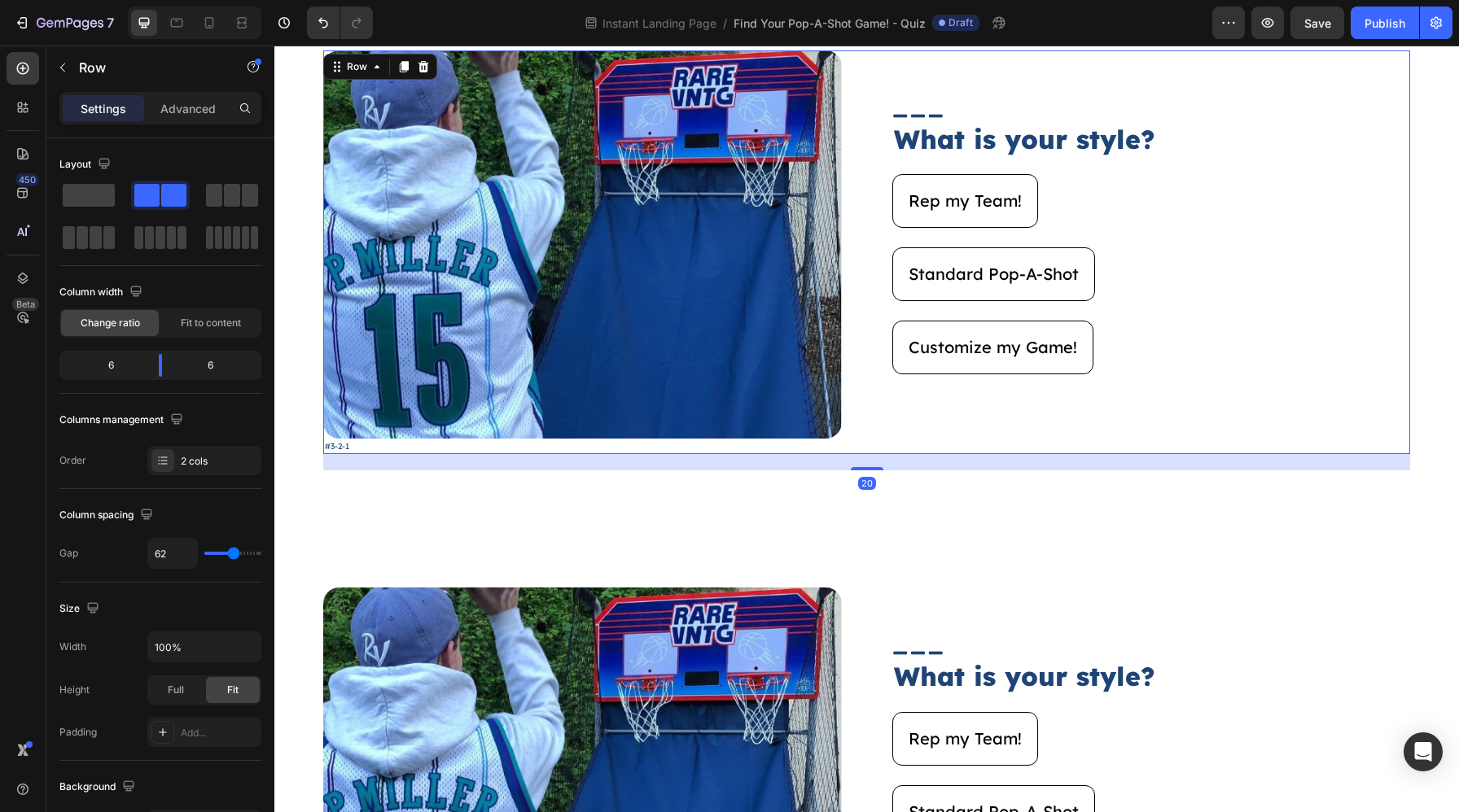
click at [876, 317] on div "Image #3-2-1 Text Block Image What is your style? Heading Rep my Team! Button S…" at bounding box center [866, 252] width 1087 height 403
click at [611, 447] on p "#3-2-1" at bounding box center [583, 447] width 515 height 12
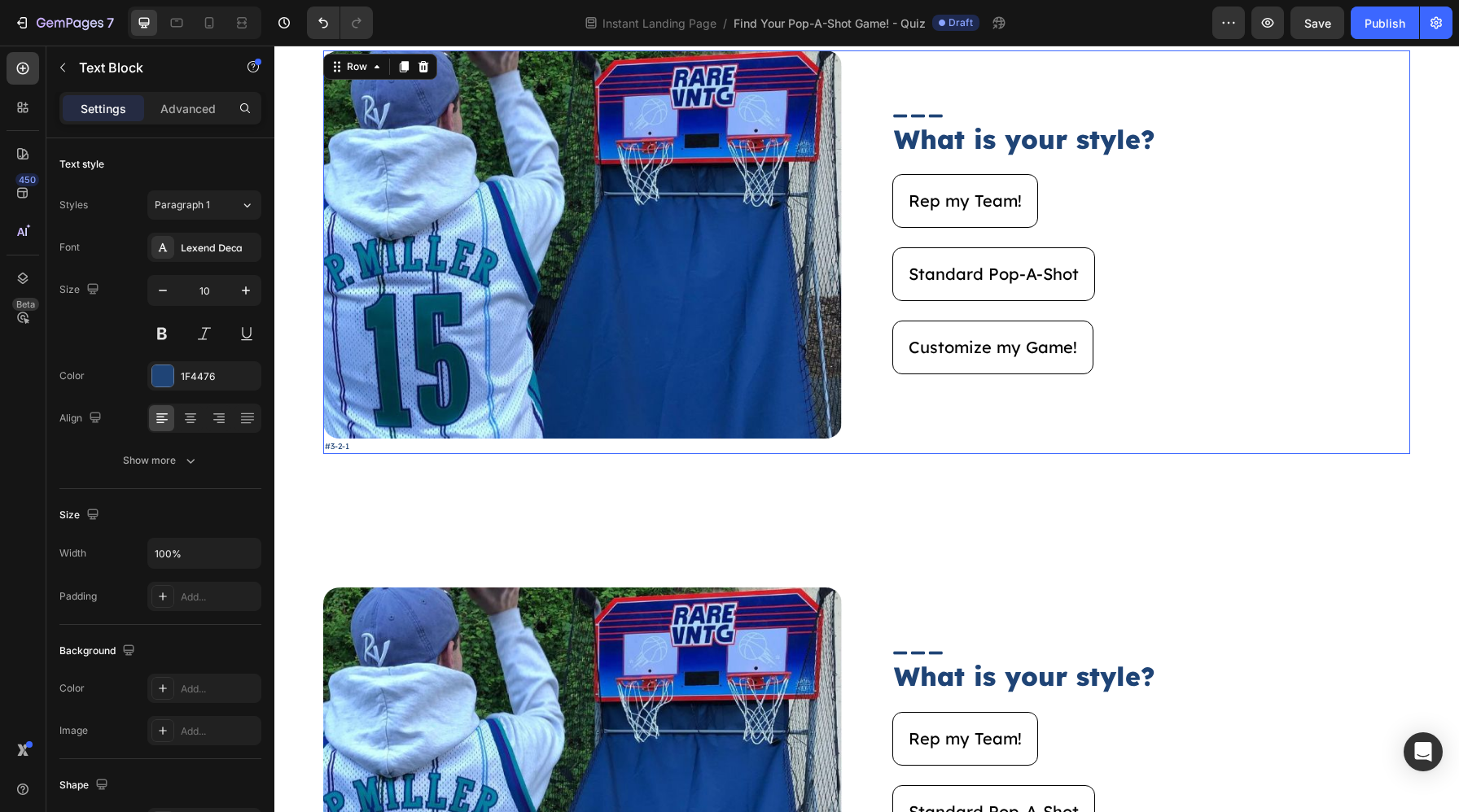
click at [897, 424] on div "Image What is your style? Heading Rep my Team! Button Standard Pop-A-Shot Butto…" at bounding box center [1152, 252] width 518 height 403
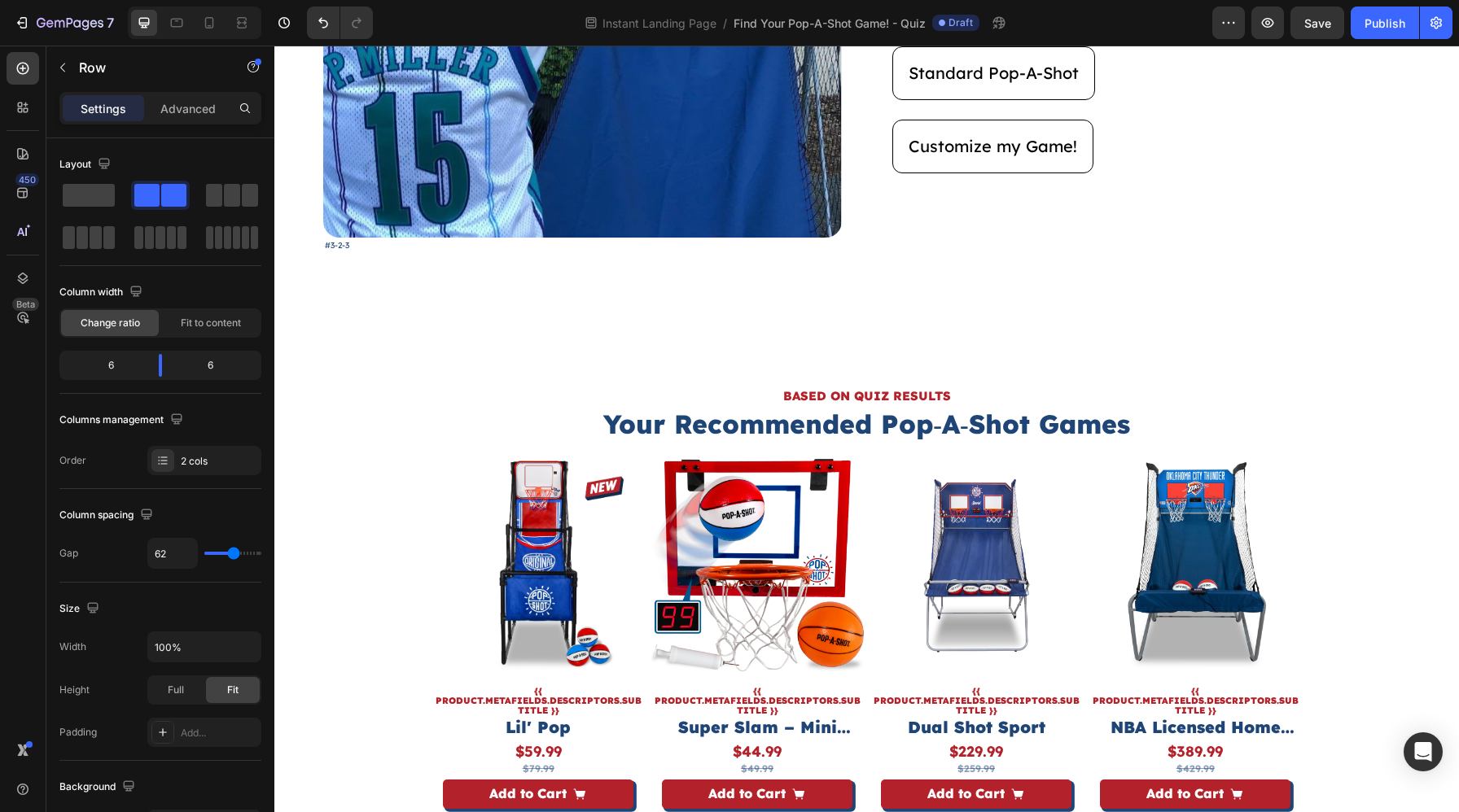
scroll to position [4564, 0]
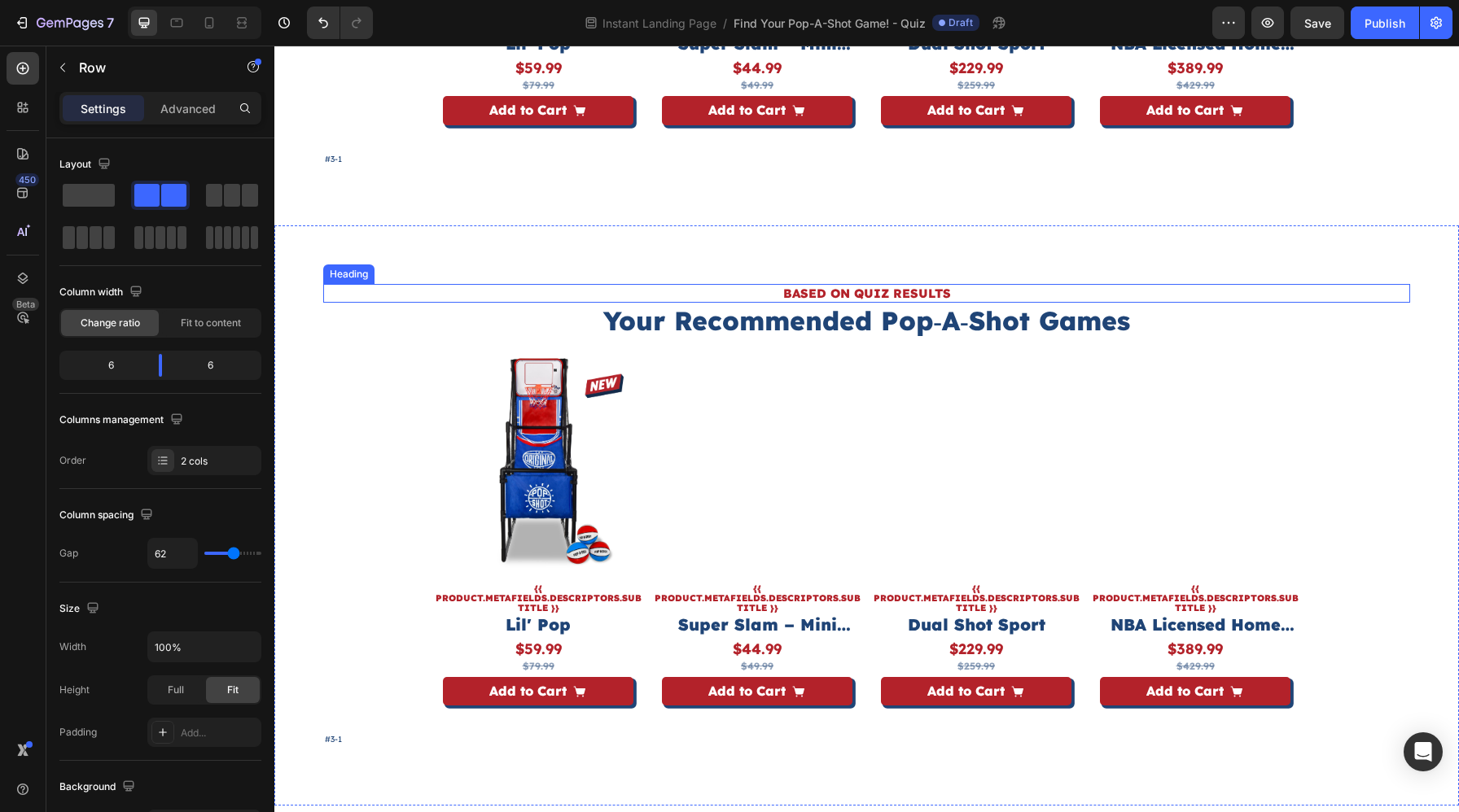
scroll to position [5023, 0]
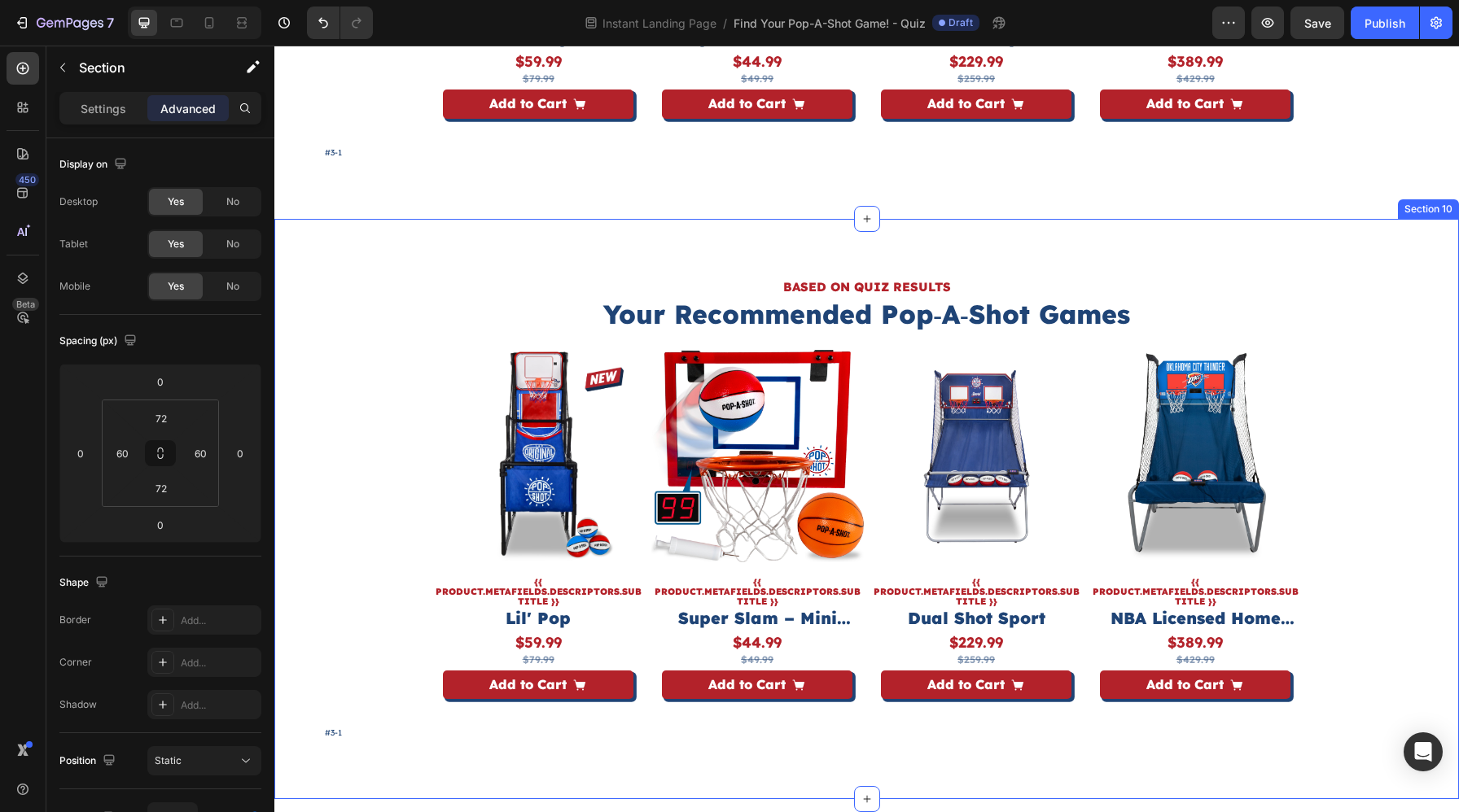
click at [886, 244] on div "BASED ON QUIZ RESULTS Heading Your Recommended Pop‑A‑Shot Games Heading Product…" at bounding box center [866, 509] width 1185 height 581
click at [377, 737] on p "#3-1" at bounding box center [866, 733] width 1083 height 12
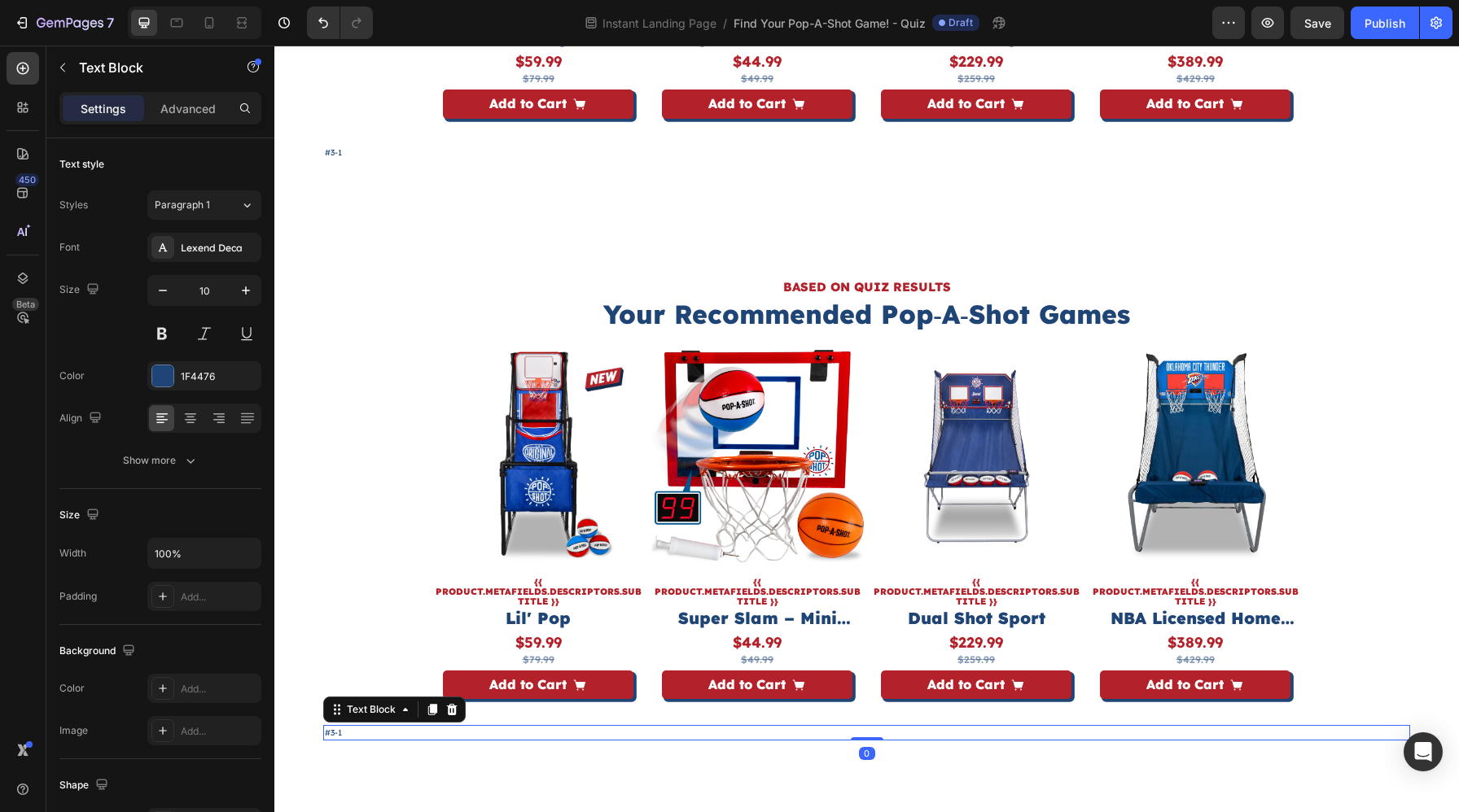
click at [379, 734] on p "#3-1" at bounding box center [866, 733] width 1083 height 12
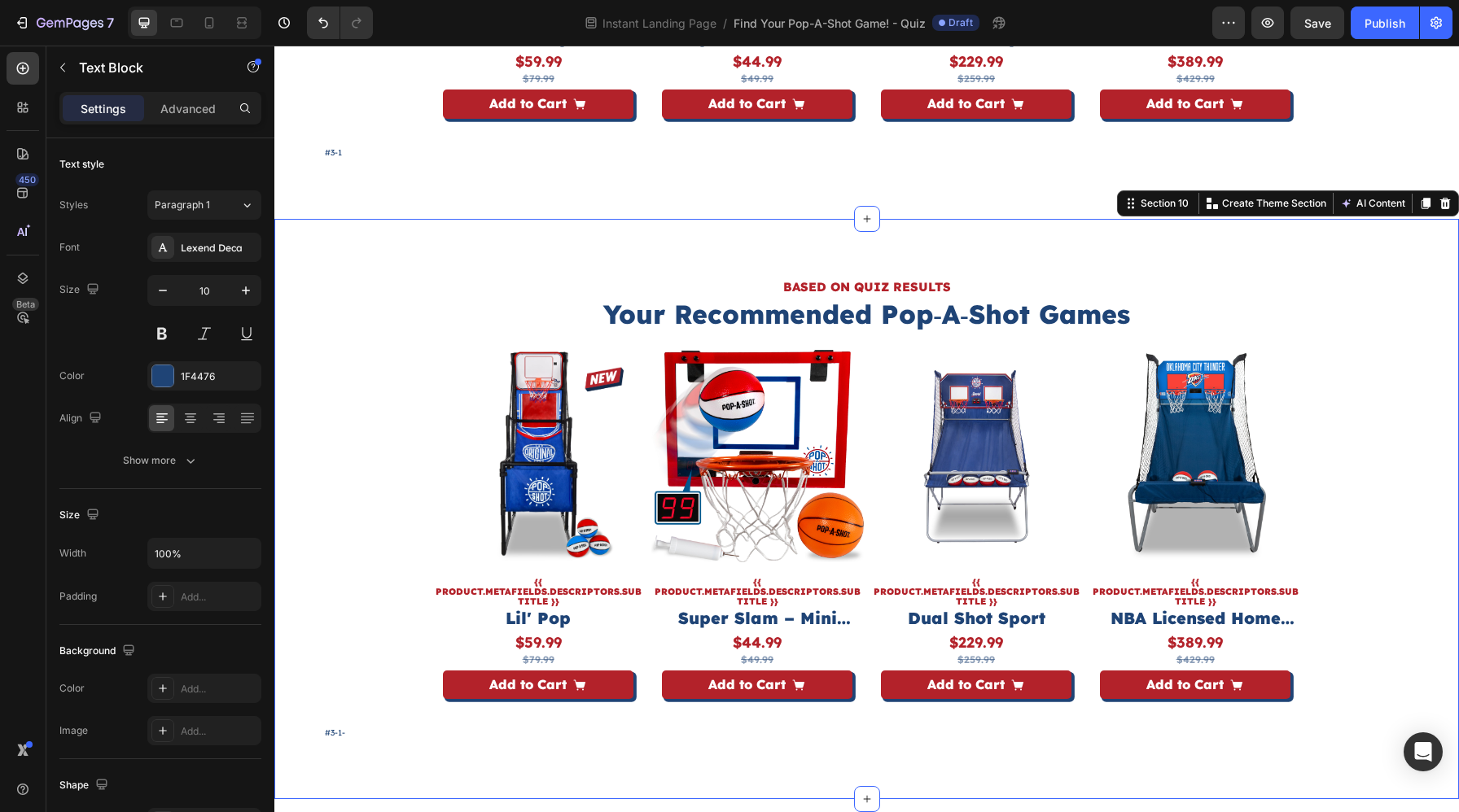
click at [486, 231] on div "BASED ON QUIZ RESULTS Heading Your Recommended Pop‑A‑Shot Games Heading Product…" at bounding box center [866, 509] width 1185 height 581
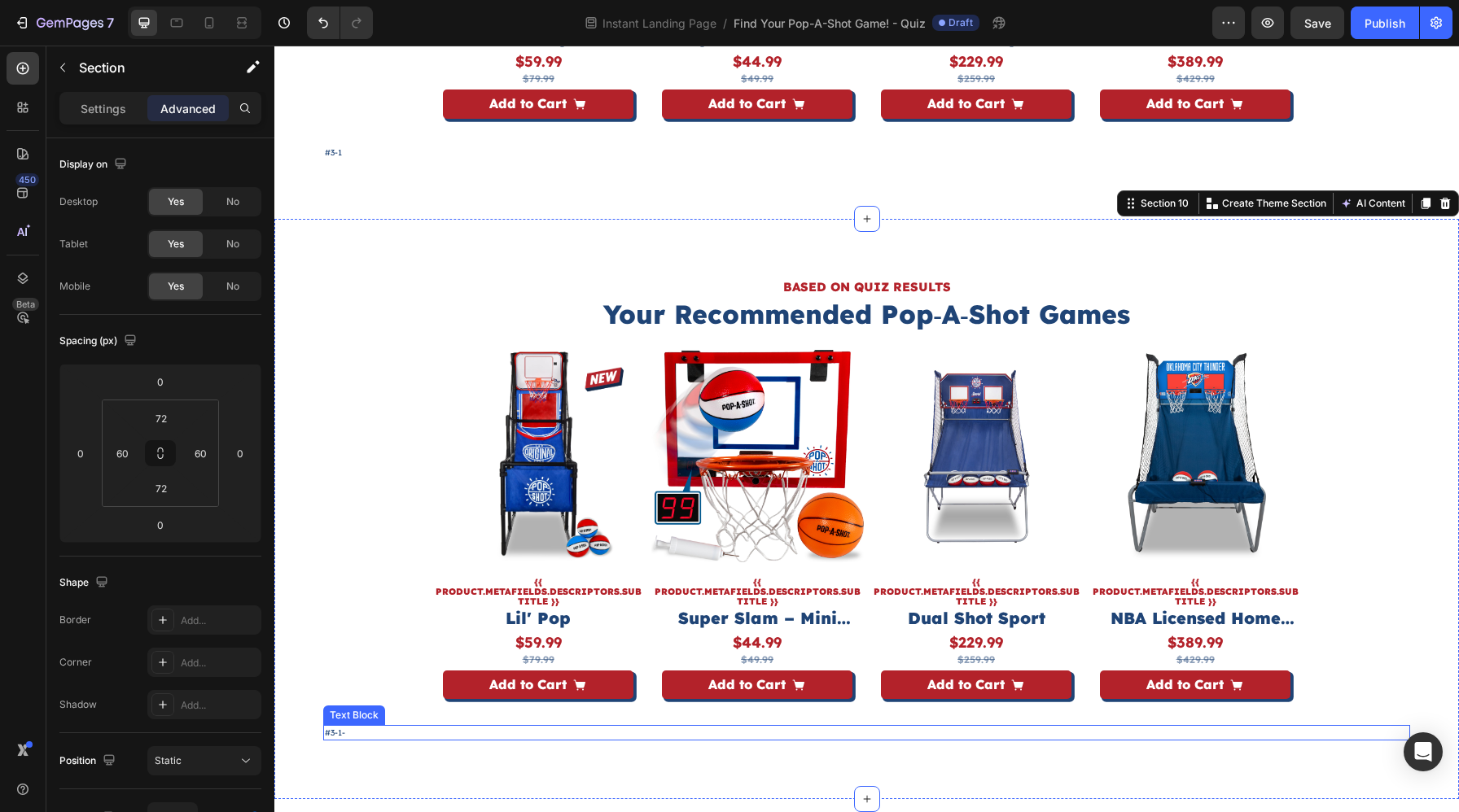
click at [347, 734] on p "#3-1-" at bounding box center [866, 733] width 1083 height 12
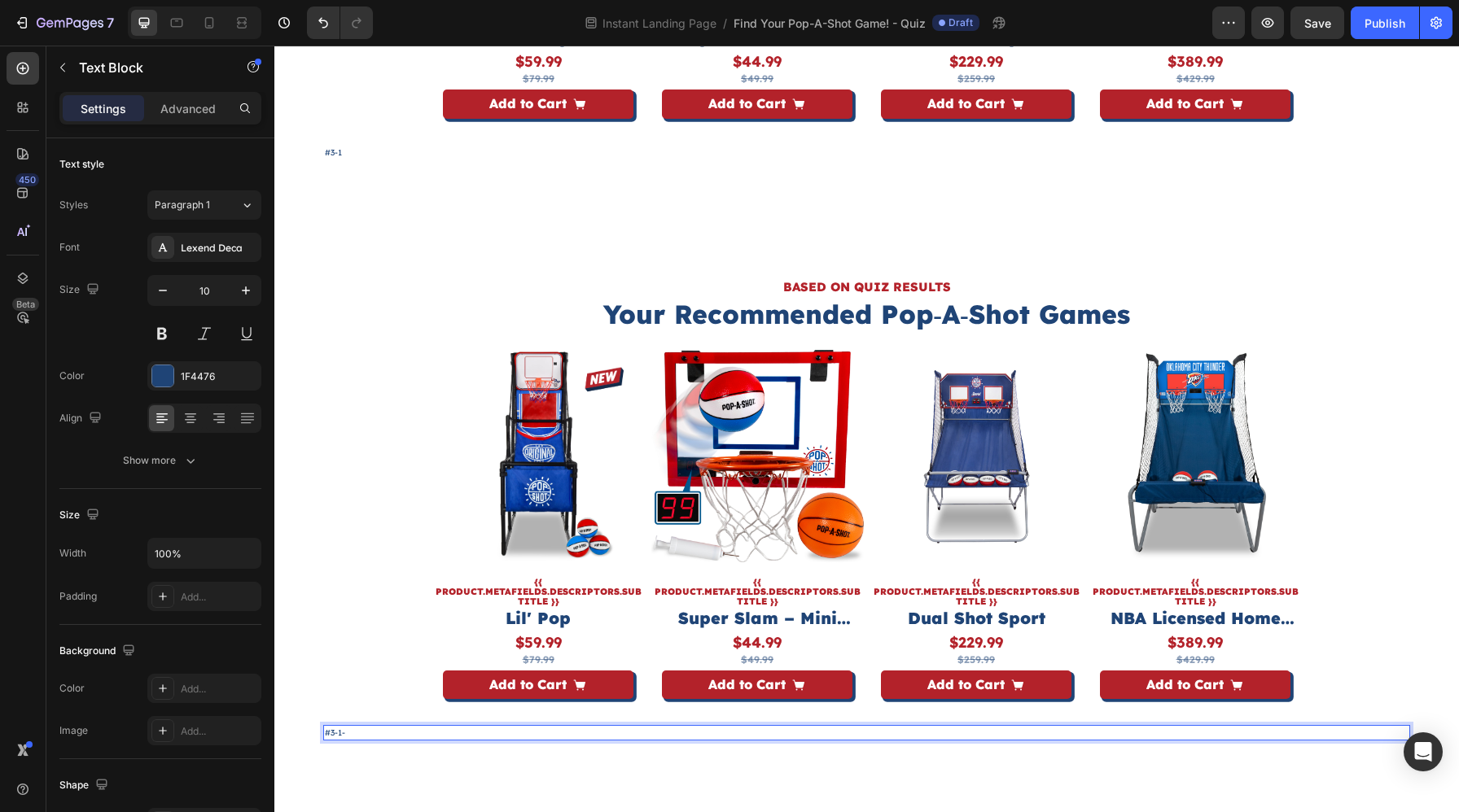
click at [342, 734] on p "#3-1-" at bounding box center [866, 733] width 1083 height 12
click at [361, 732] on p "#3-2-" at bounding box center [866, 733] width 1083 height 12
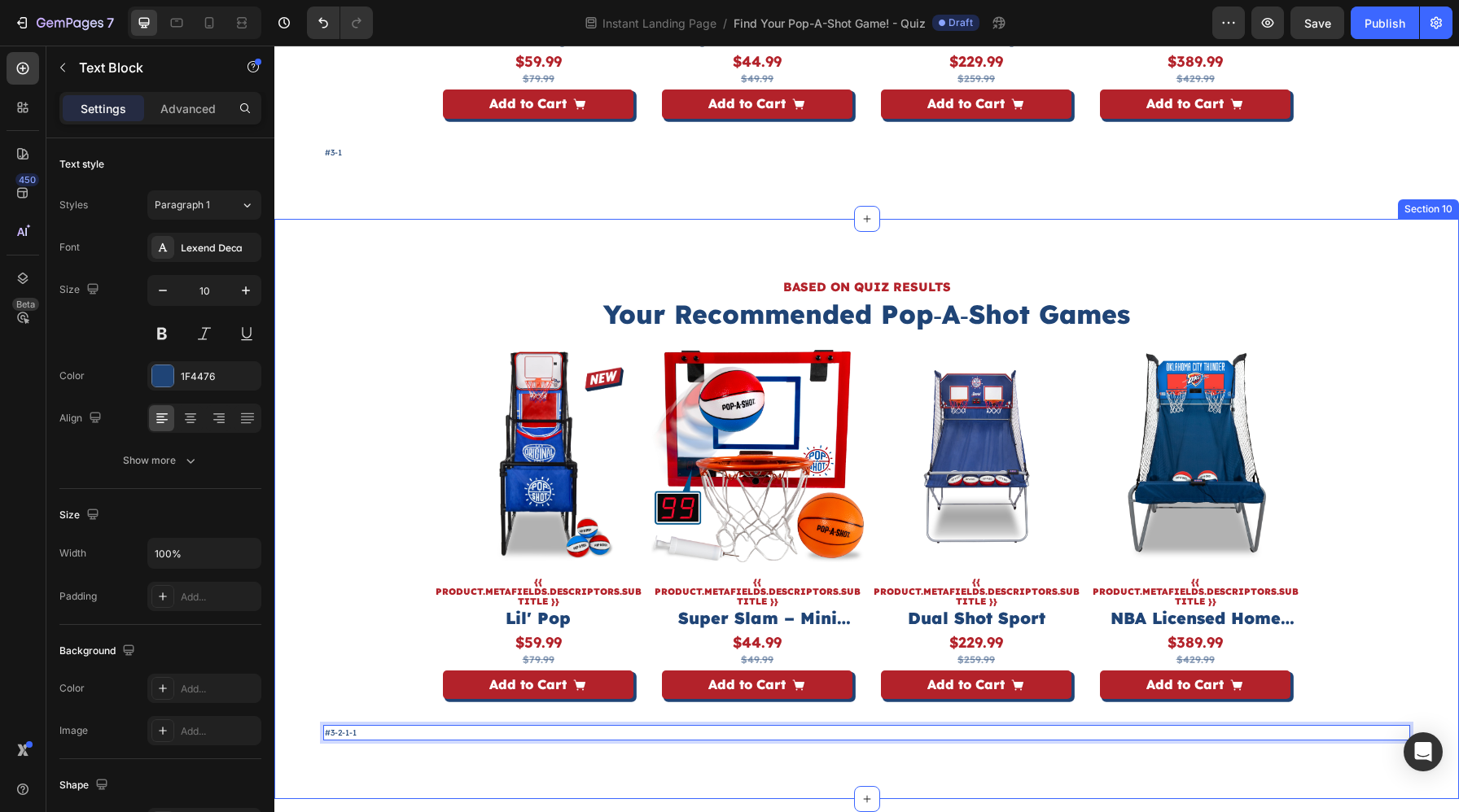
click at [314, 369] on div "BASED ON QUIZ RESULTS Heading Your Recommended Pop‑A‑Shot Games Heading Product…" at bounding box center [866, 509] width 1185 height 581
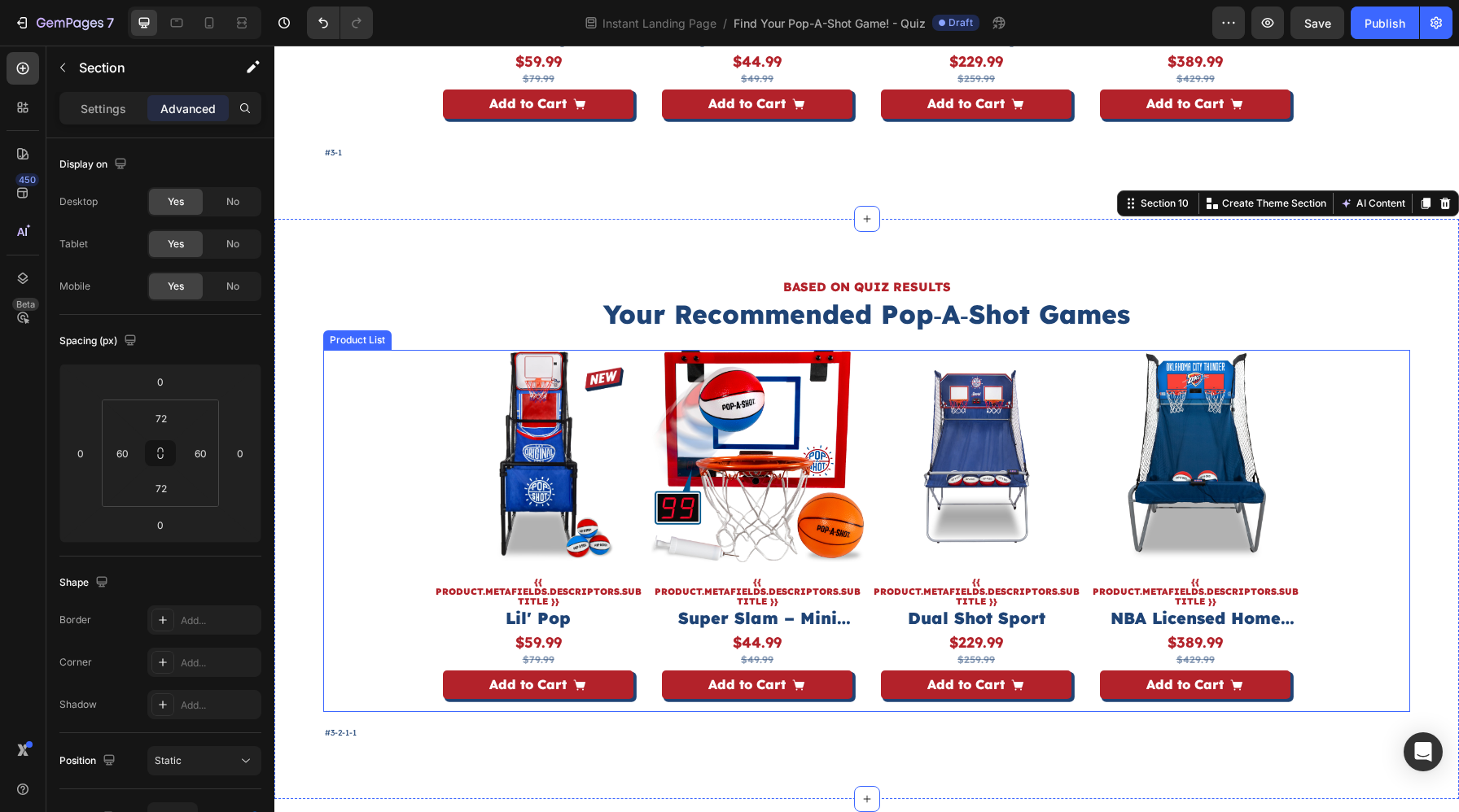
click at [396, 425] on div "Product Images {{ product.metafields.descriptors.subtitle }} Text Block Lil' Po…" at bounding box center [866, 531] width 1087 height 362
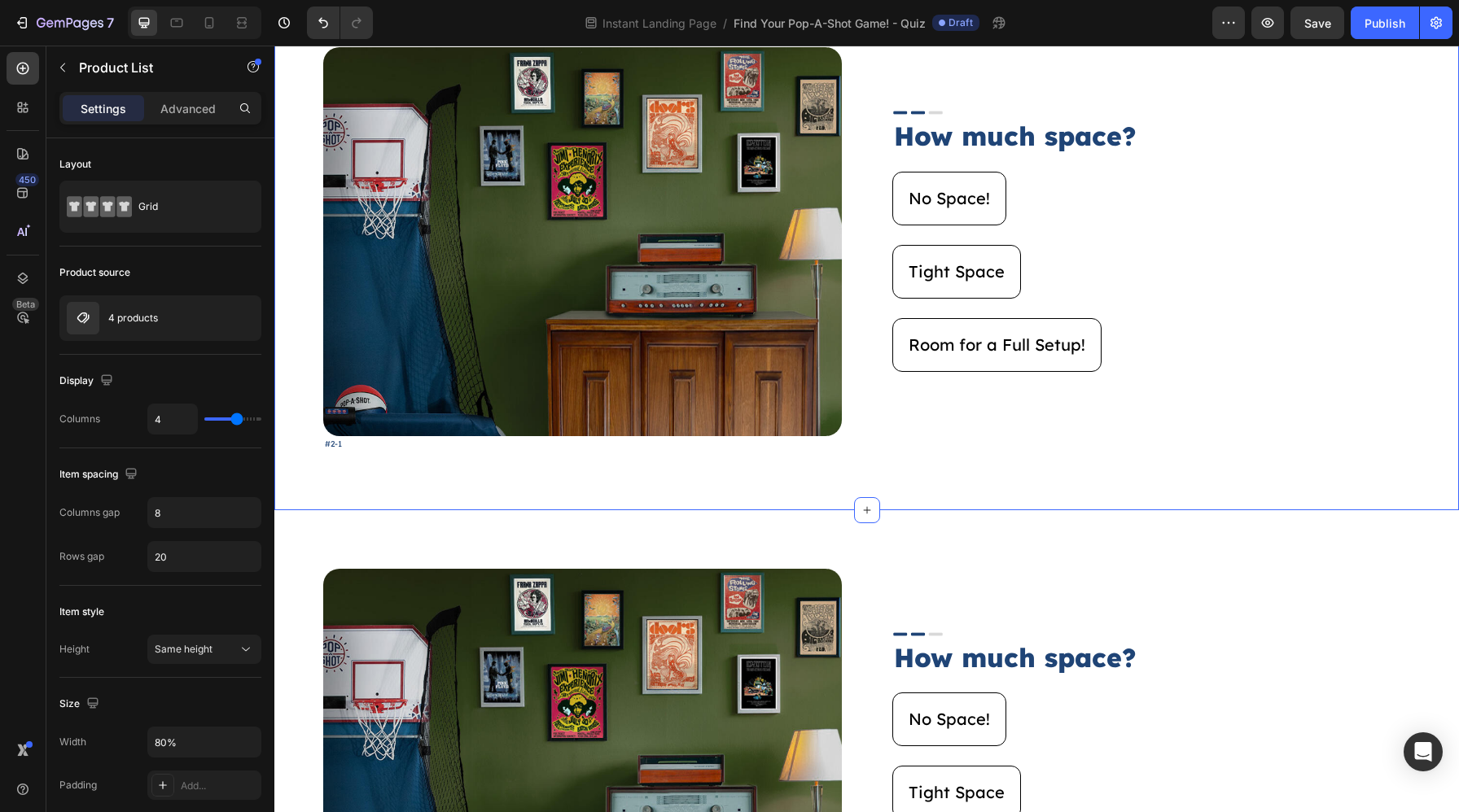
scroll to position [968, 0]
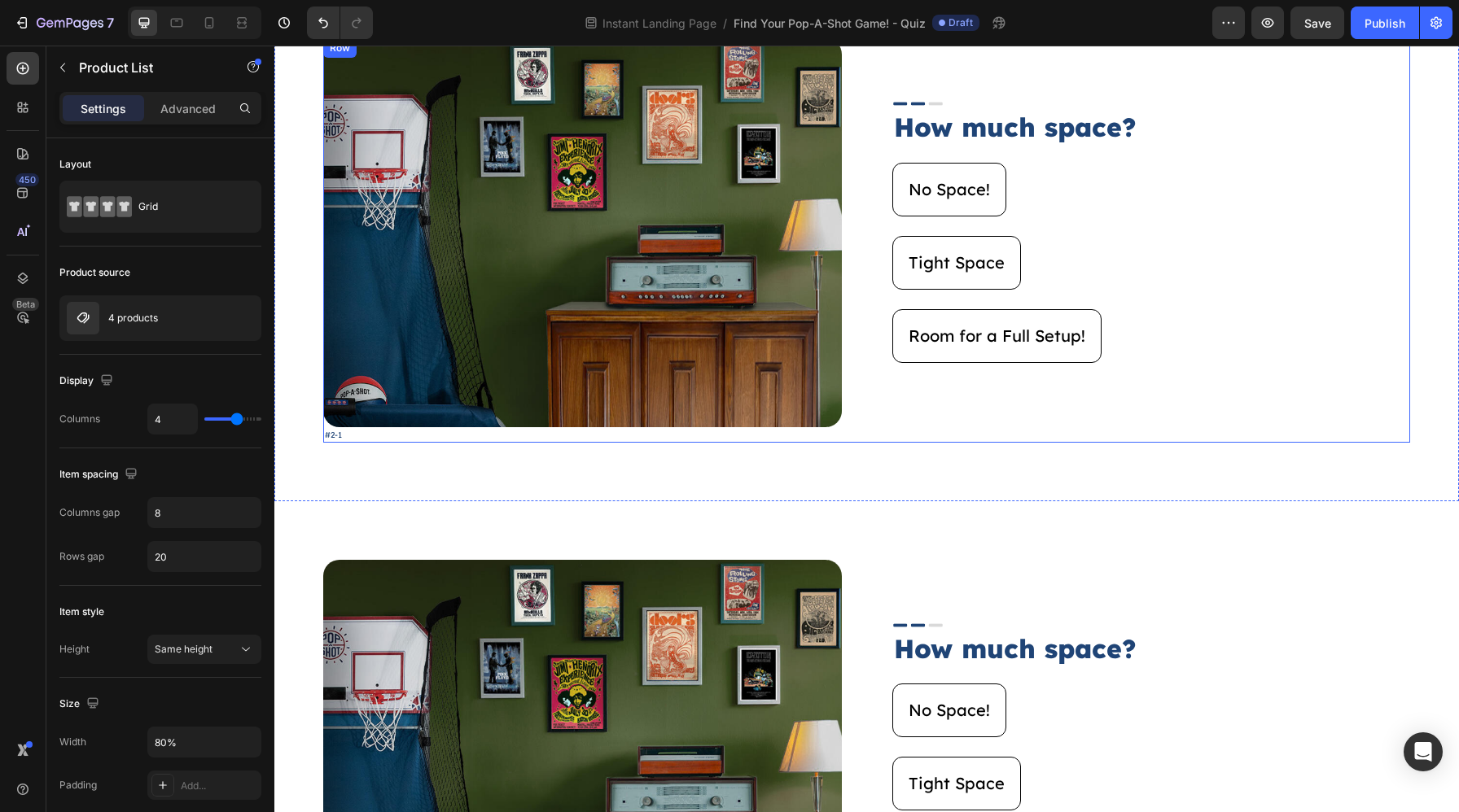
click at [858, 430] on div "Image #2-1 Text Block Image How much space? Heading No Space! Button Tight Spac…" at bounding box center [866, 240] width 1087 height 403
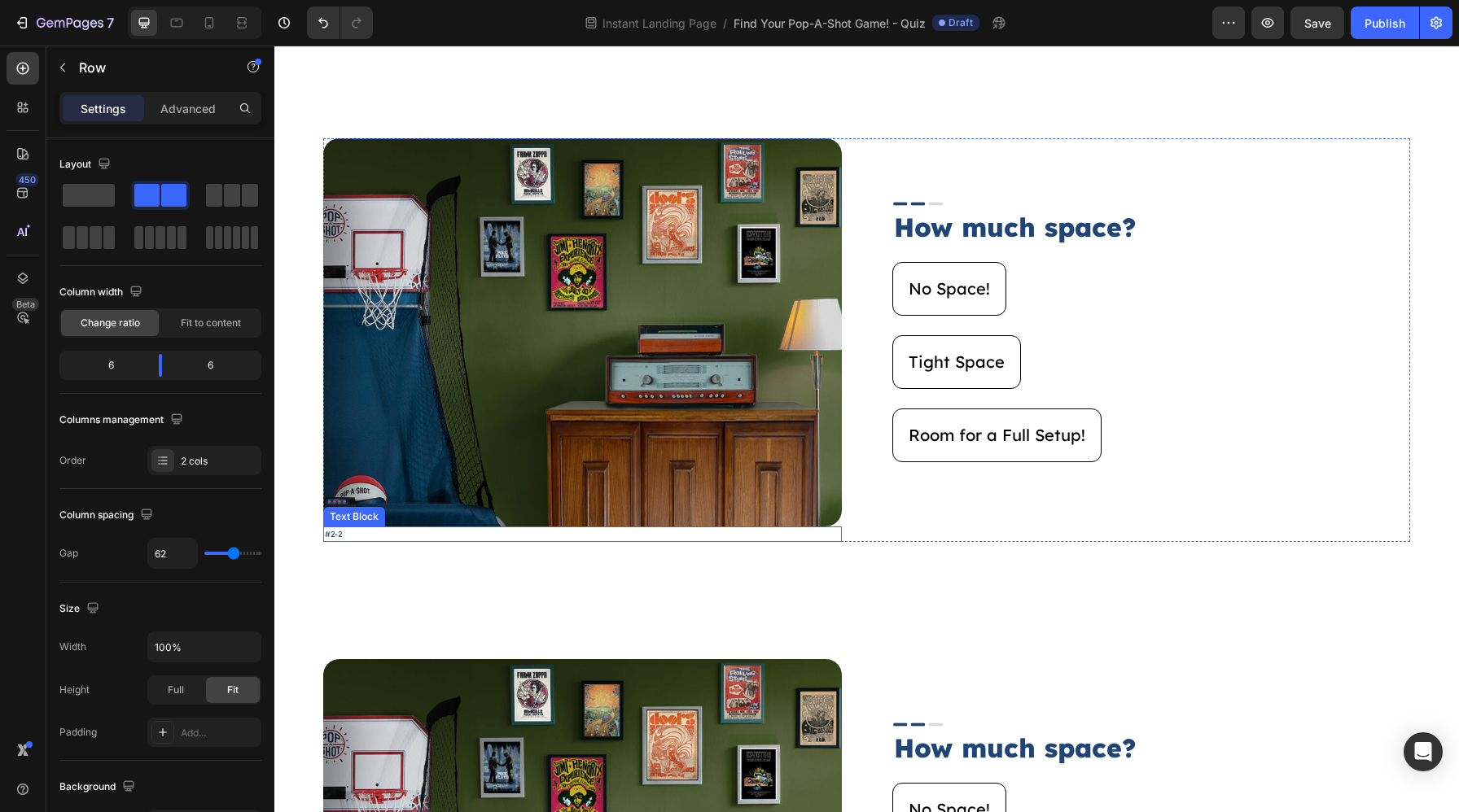
scroll to position [1391, 0]
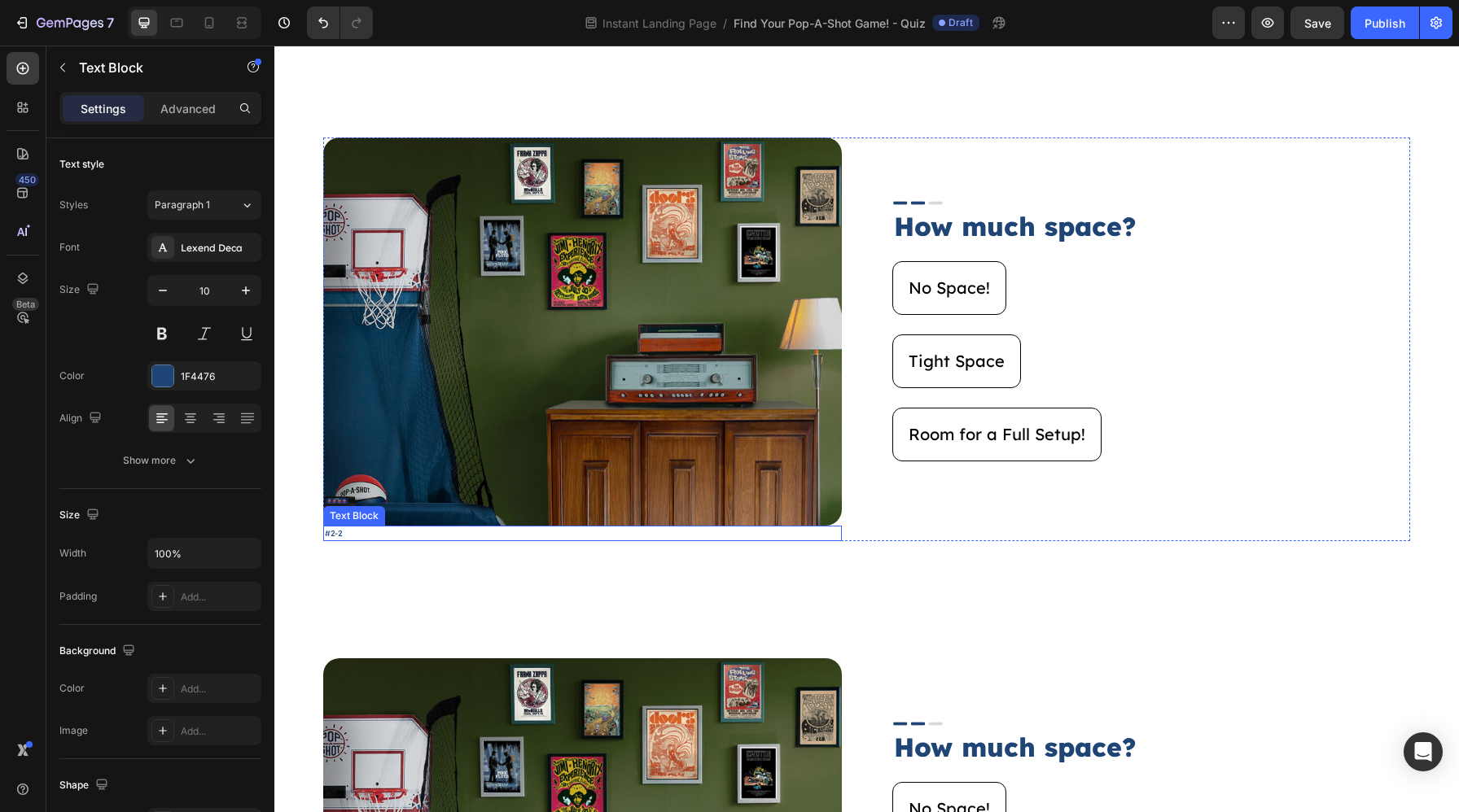
click at [422, 538] on p "#2-2" at bounding box center [583, 533] width 515 height 12
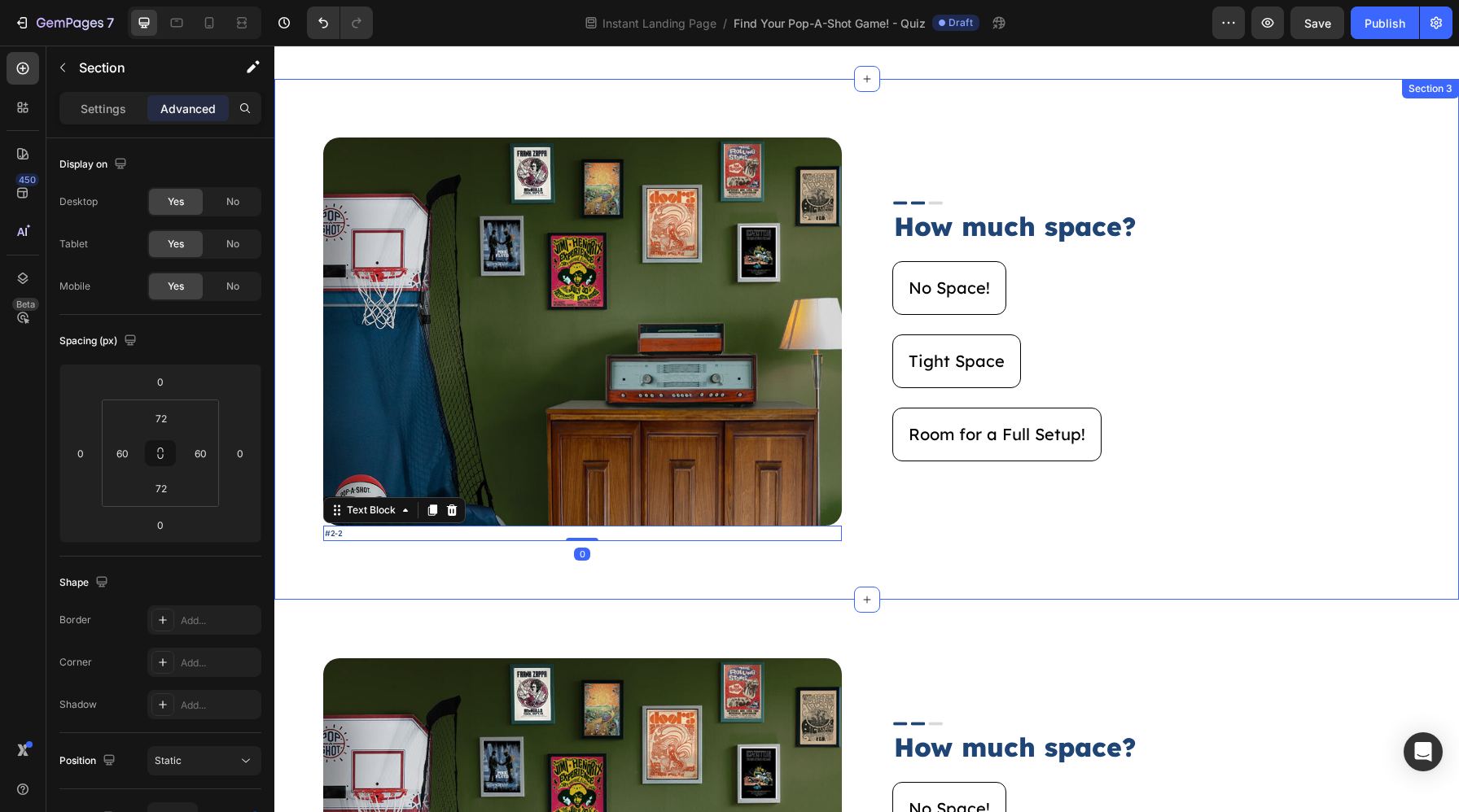
click at [415, 547] on div "Image #2-2 Text Block 0 Image How much space? Heading No Space! Button Tight Sp…" at bounding box center [866, 339] width 1185 height 521
click at [762, 531] on p "#2-2" at bounding box center [583, 533] width 515 height 12
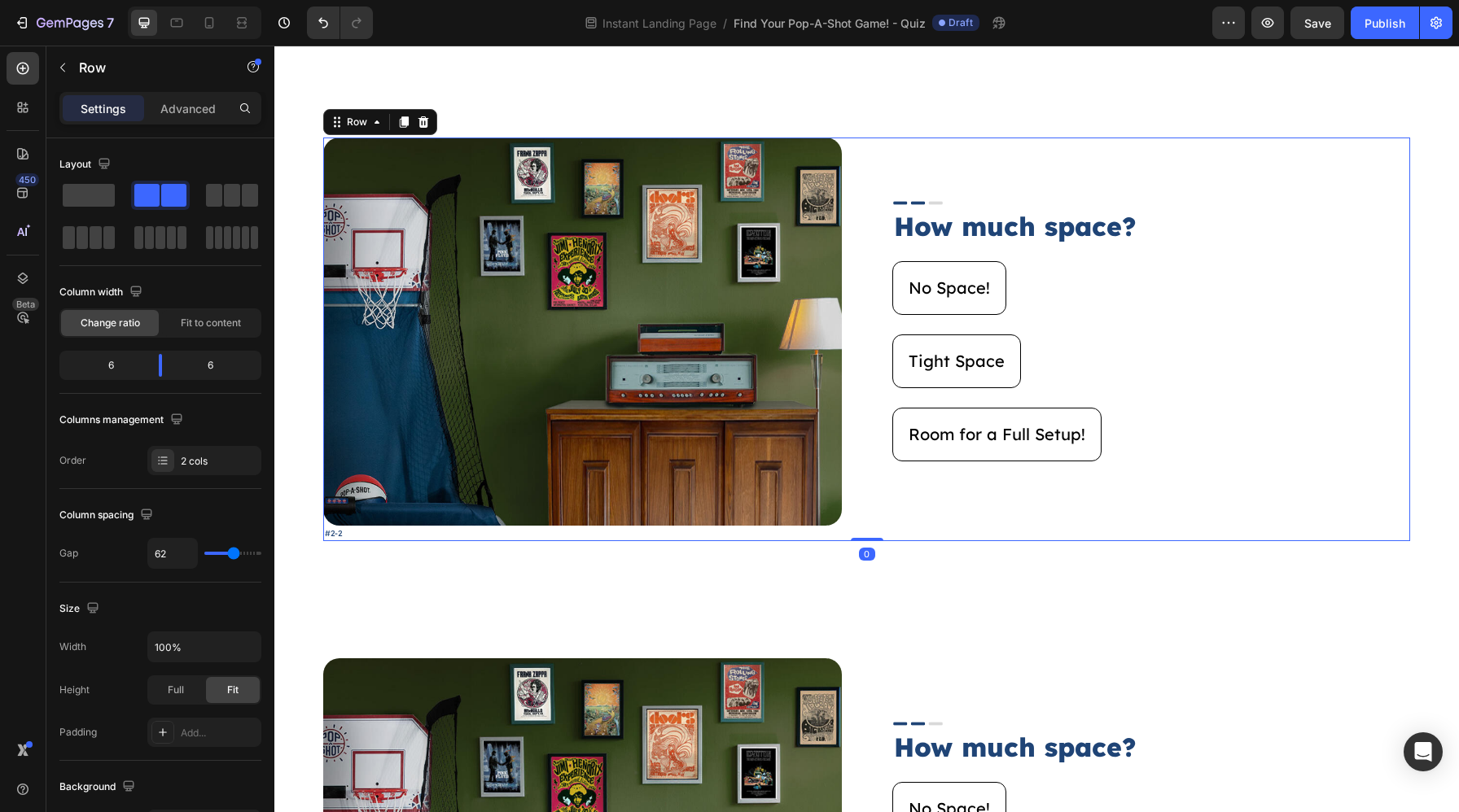
click at [861, 532] on div "Image #2-2 Text Block Image How much space? Heading No Space! Button Tight Spac…" at bounding box center [866, 339] width 1087 height 403
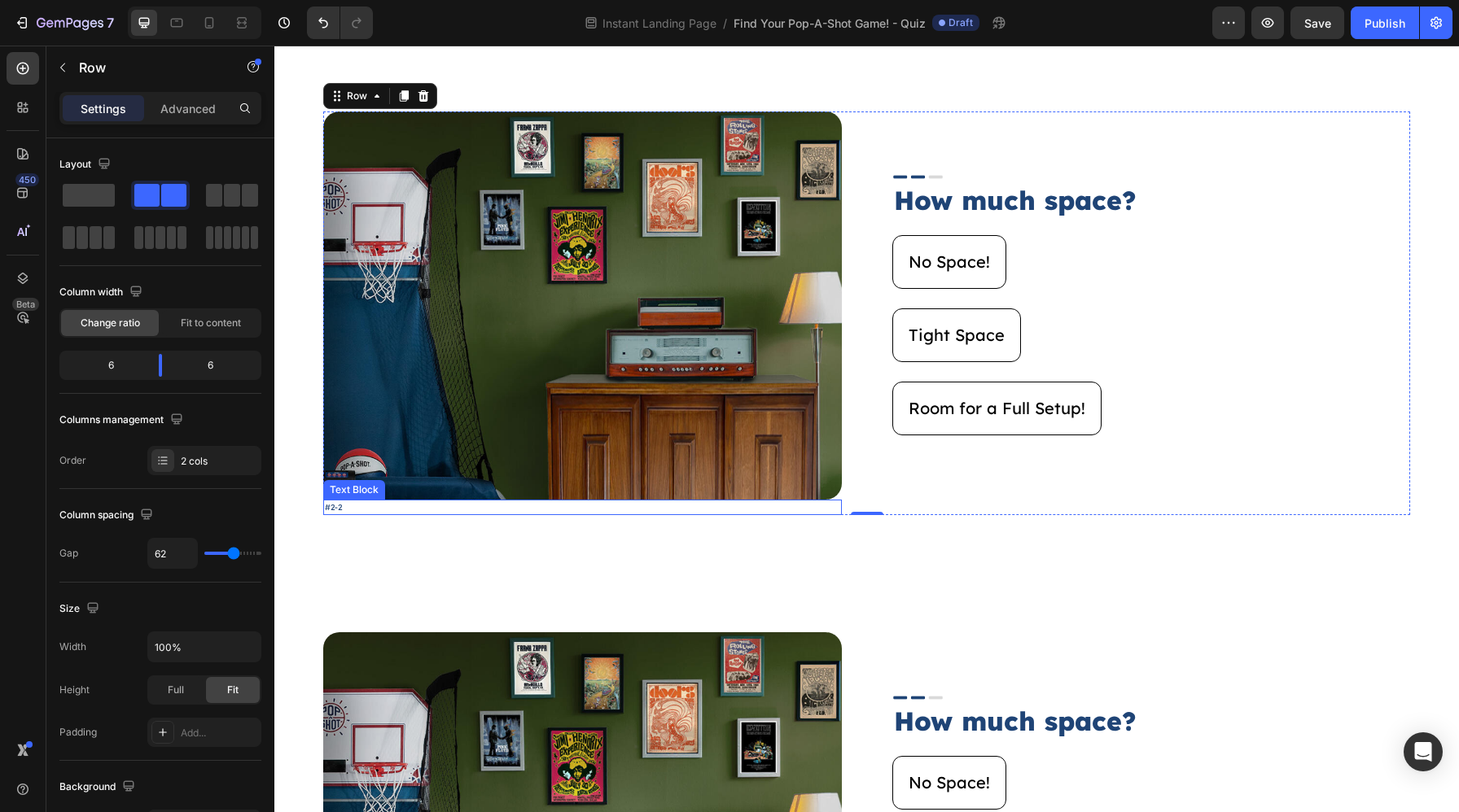
scroll to position [1414, 0]
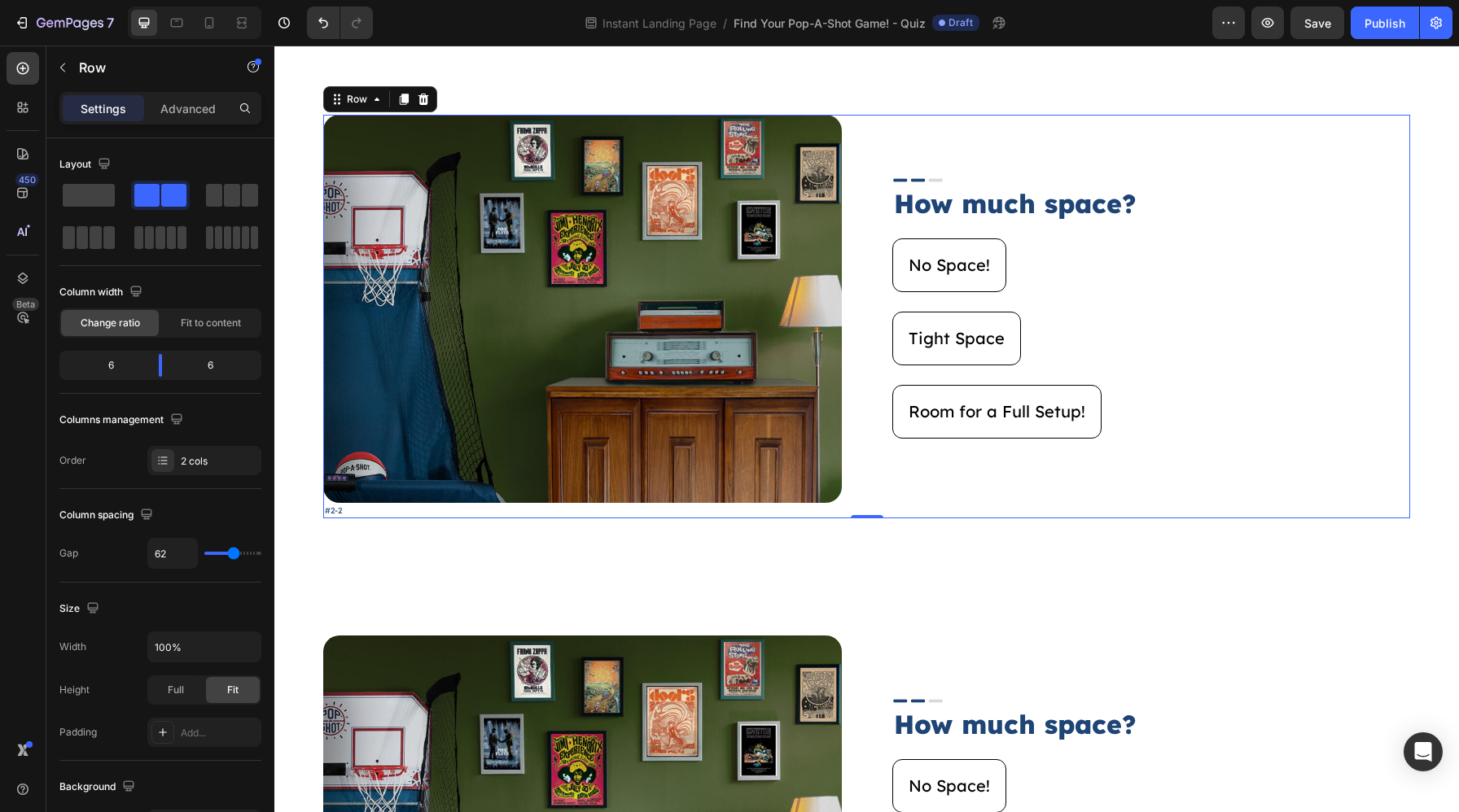
click at [849, 438] on div "Image #2-2 Text Block Image How much space? Heading No Space! Button Tight Spac…" at bounding box center [866, 317] width 1087 height 403
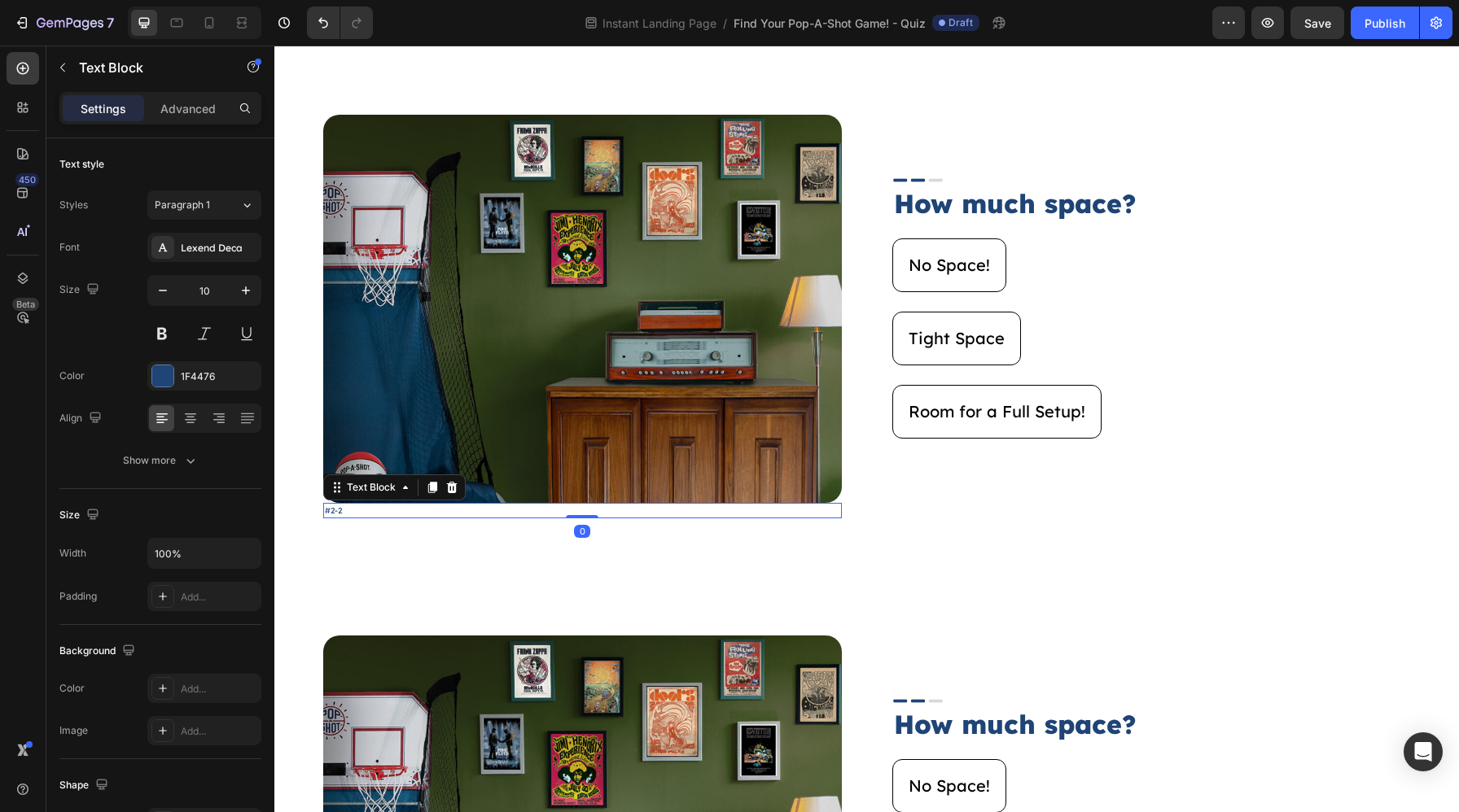
click at [819, 506] on p "#2-2" at bounding box center [583, 511] width 515 height 12
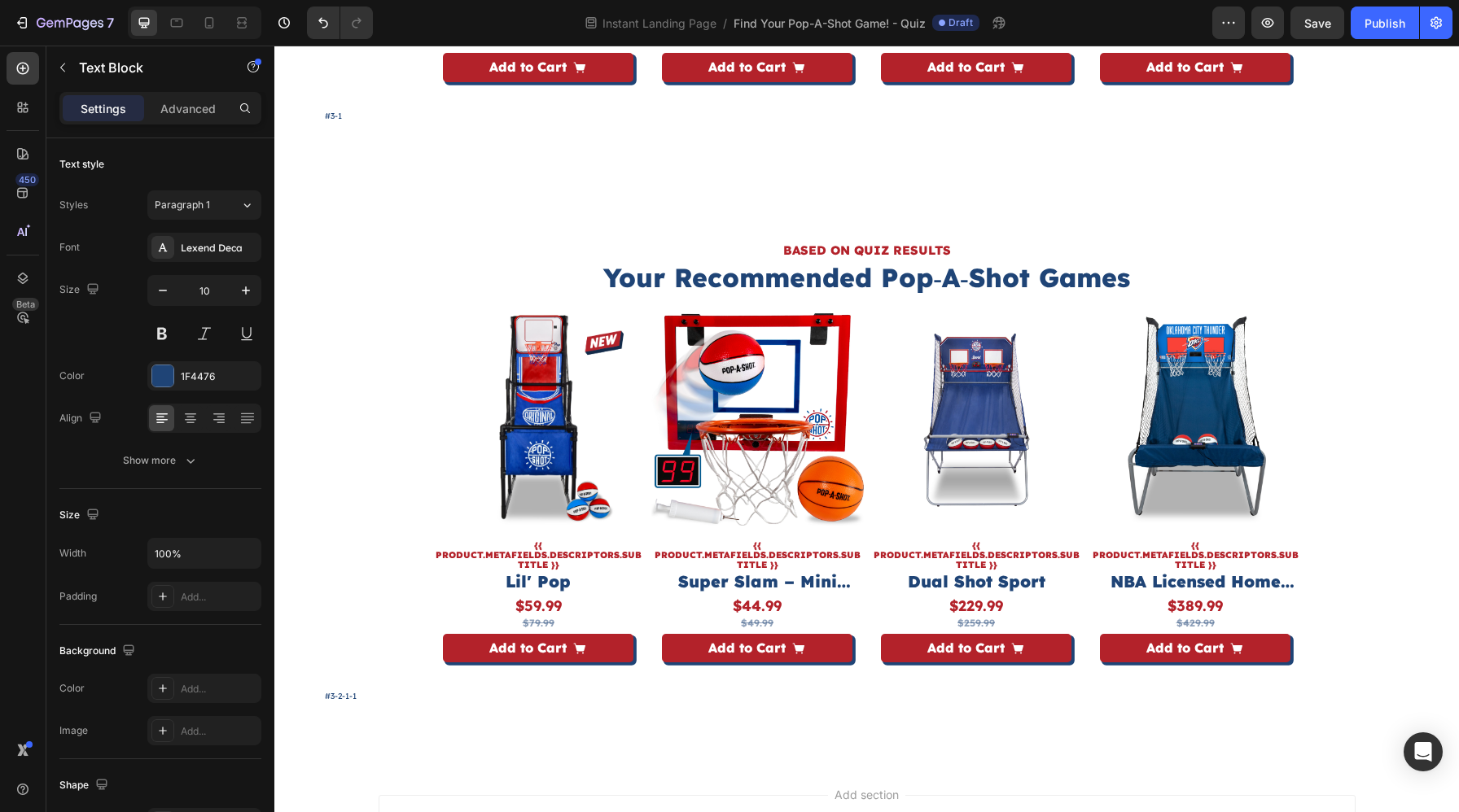
scroll to position [5046, 0]
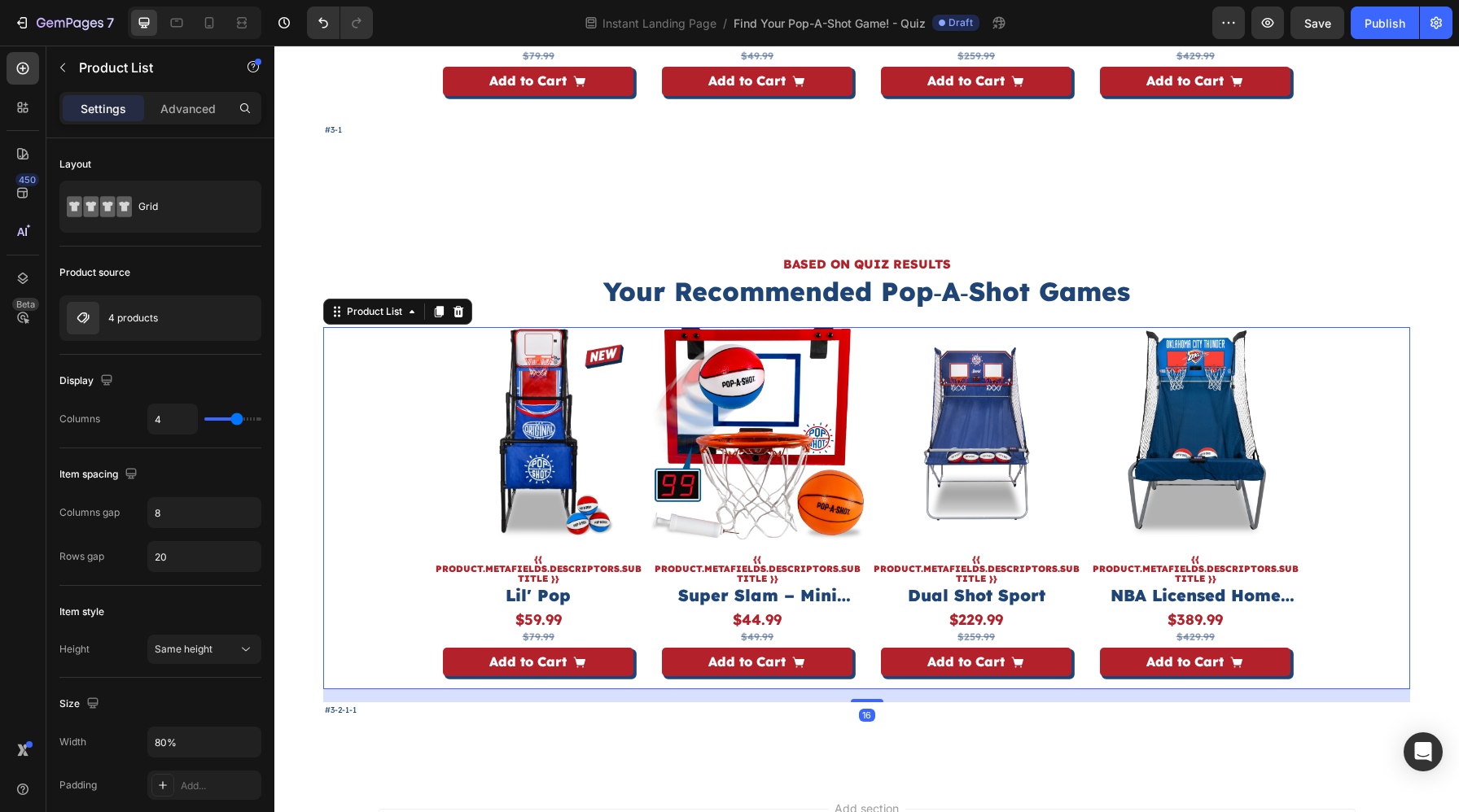
click at [648, 619] on div "Product Images {{ product.metafields.descriptors.subtitle }} Text Block Lil' Po…" at bounding box center [867, 508] width 870 height 362
click at [133, 328] on div "4 products" at bounding box center [160, 318] width 202 height 46
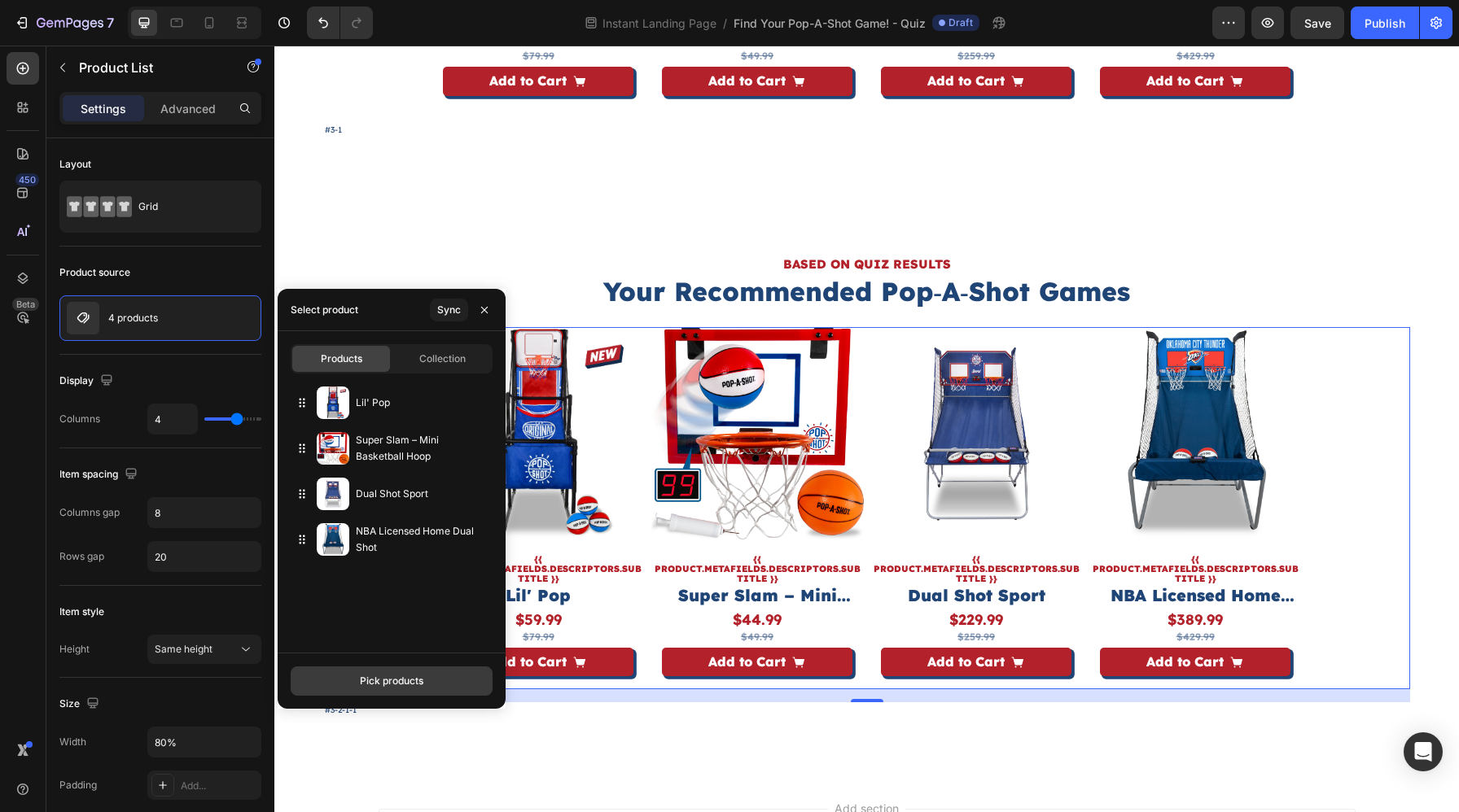
click at [382, 672] on button "Pick products" at bounding box center [391, 681] width 202 height 30
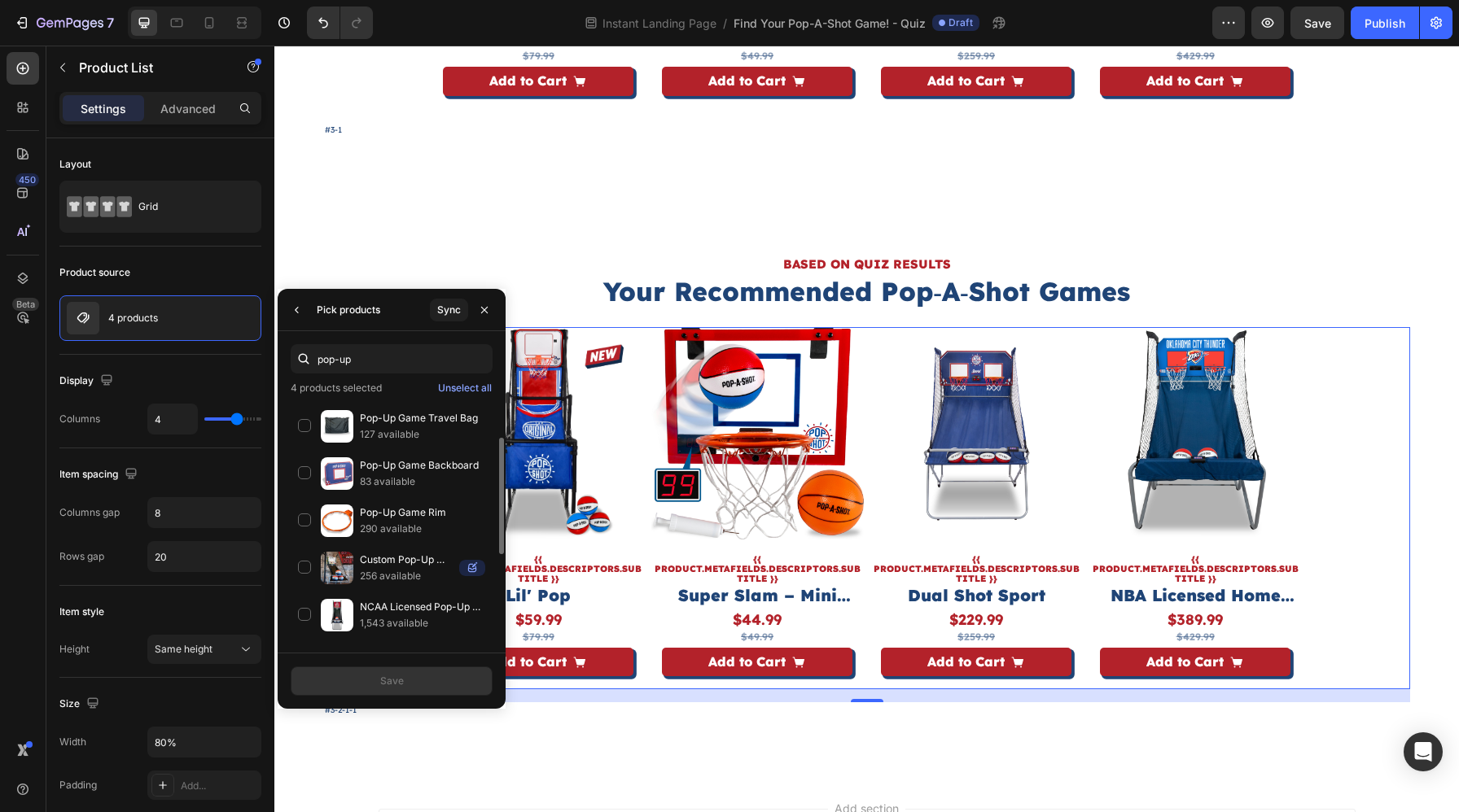
scroll to position [273, 0]
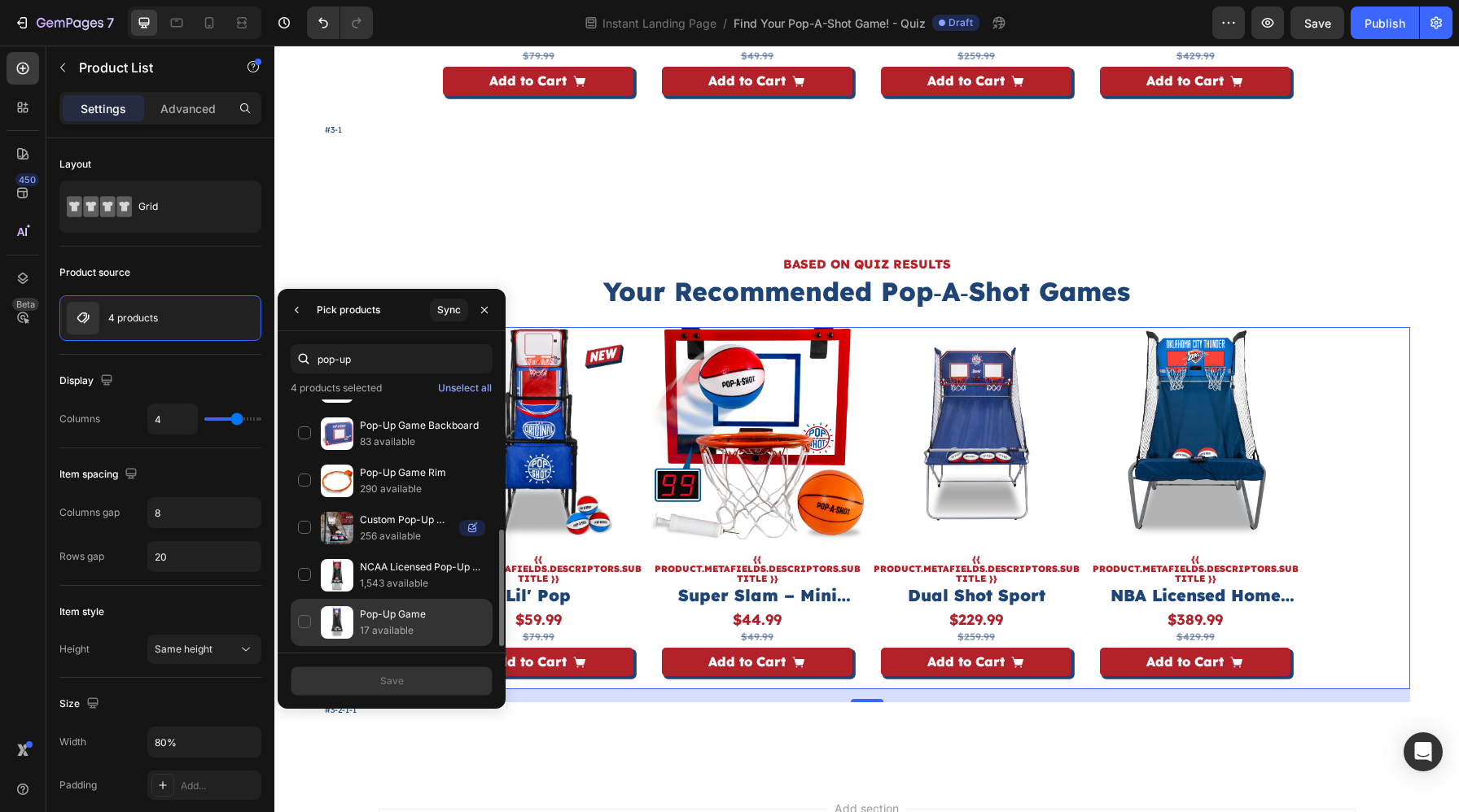
click at [402, 629] on p "17 available" at bounding box center [422, 630] width 125 height 16
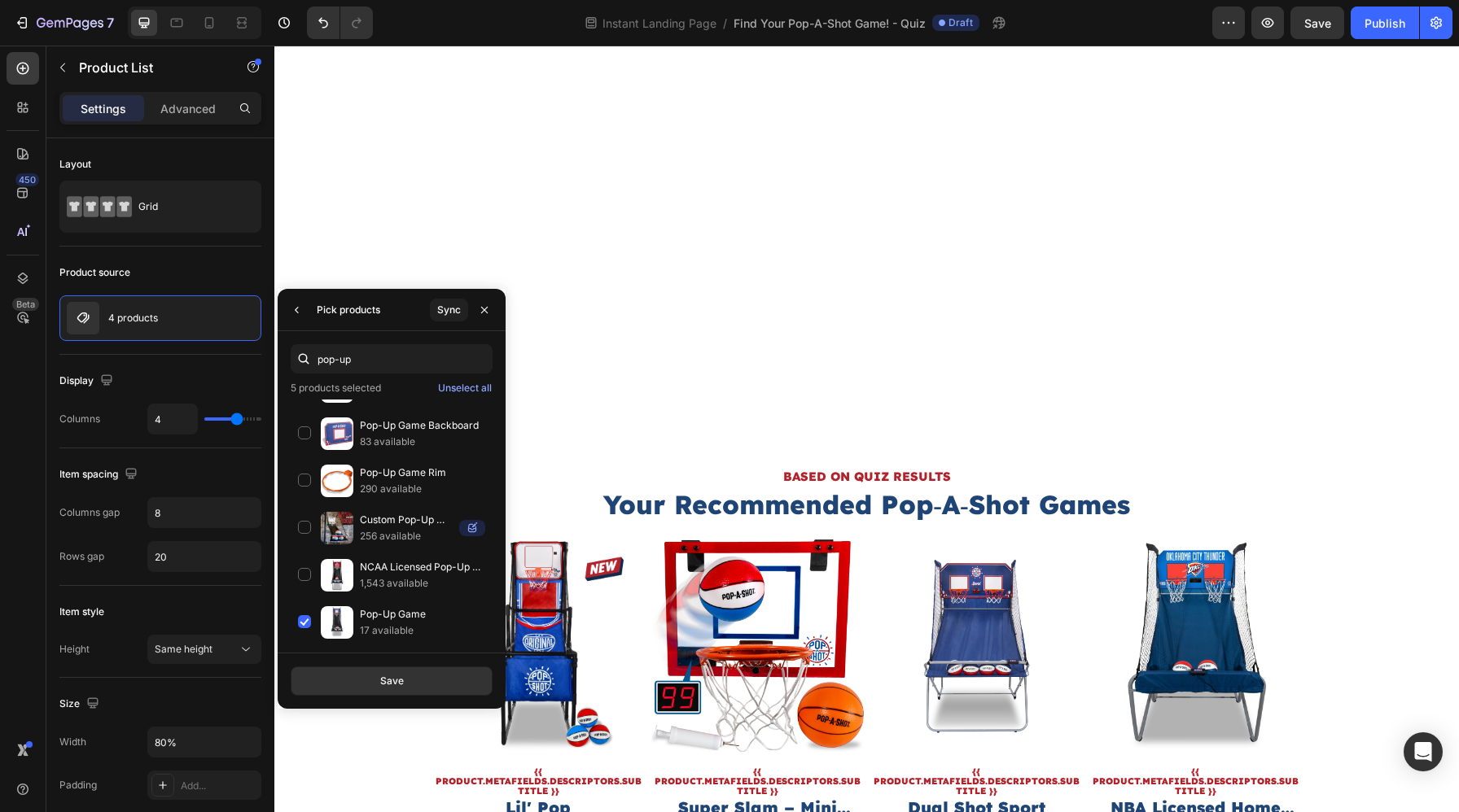
scroll to position [5244, 0]
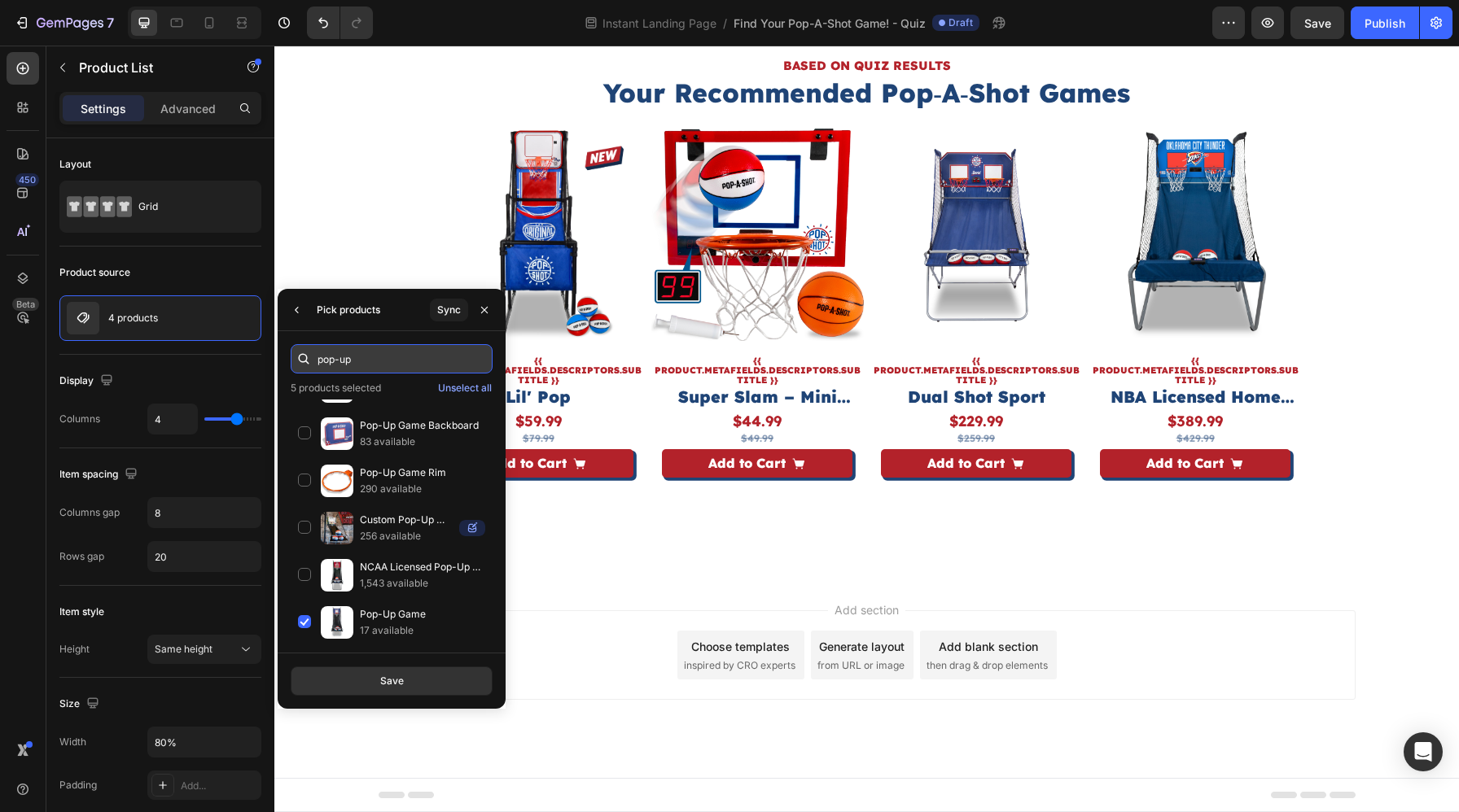
click at [419, 364] on input "pop-up" at bounding box center [391, 359] width 202 height 30
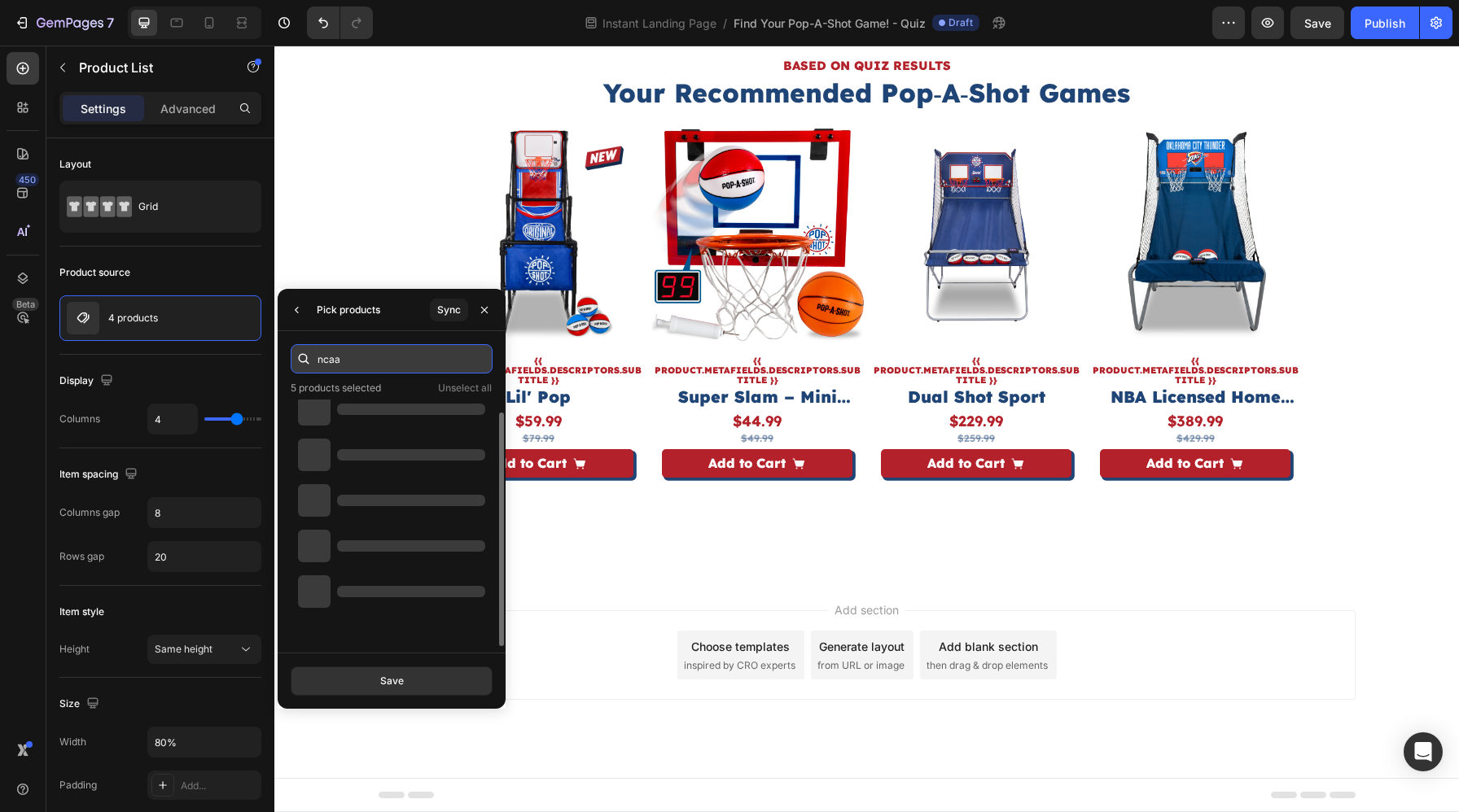
scroll to position [0, 0]
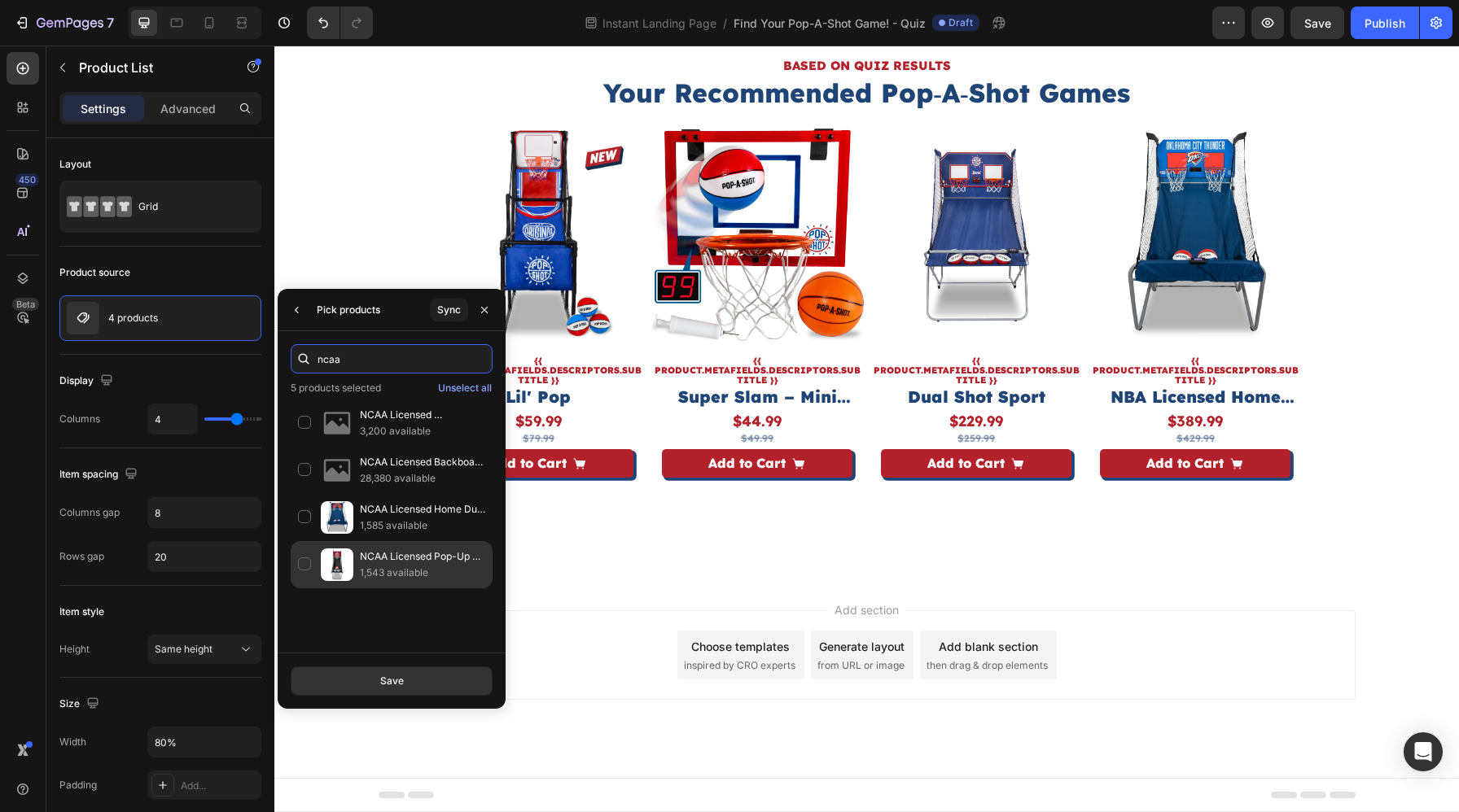
type input "ncaa"
click at [392, 561] on p "NCAA Licensed Pop-Up Game" at bounding box center [422, 556] width 125 height 16
click at [392, 679] on div "Save" at bounding box center [392, 680] width 24 height 14
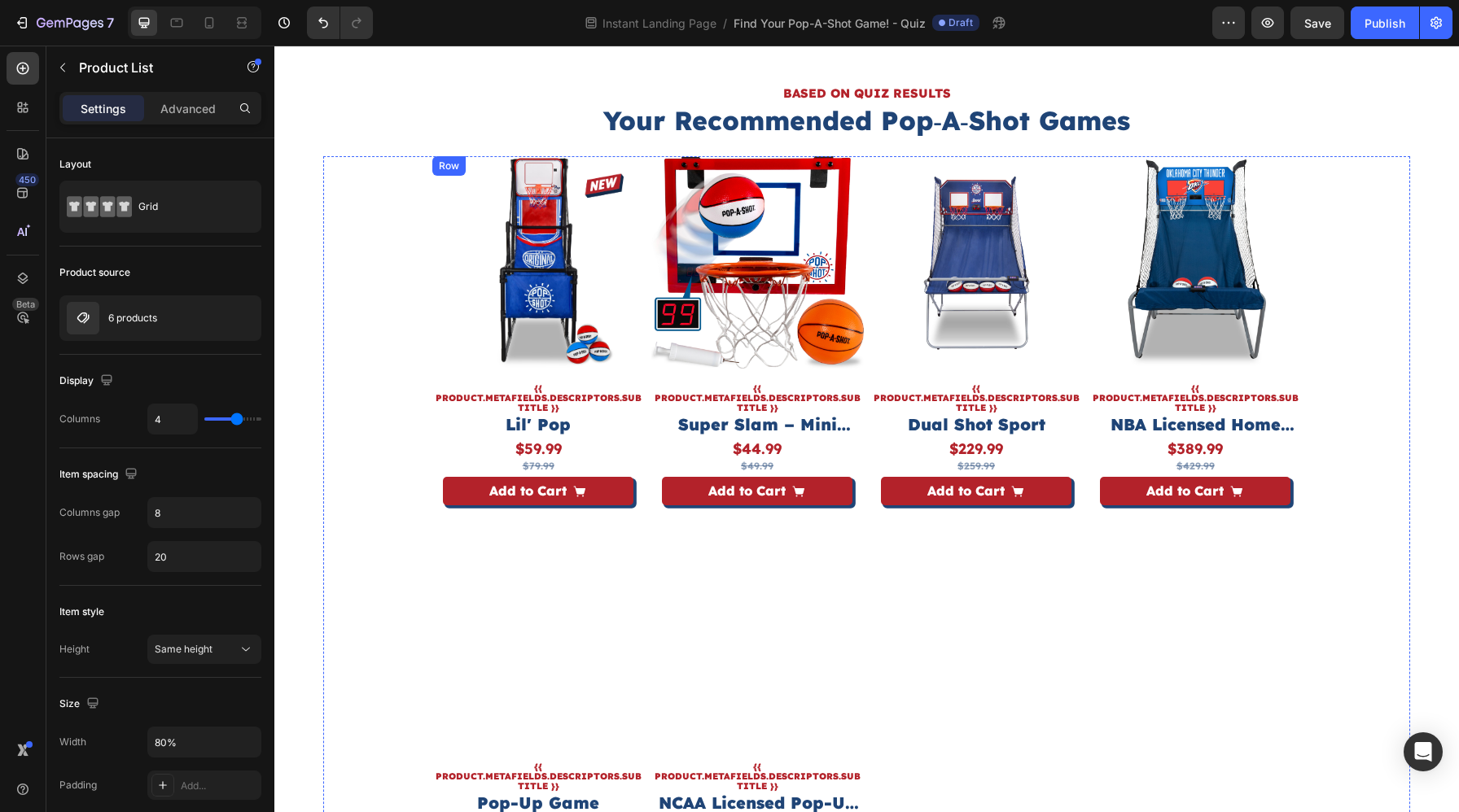
scroll to position [5187, 0]
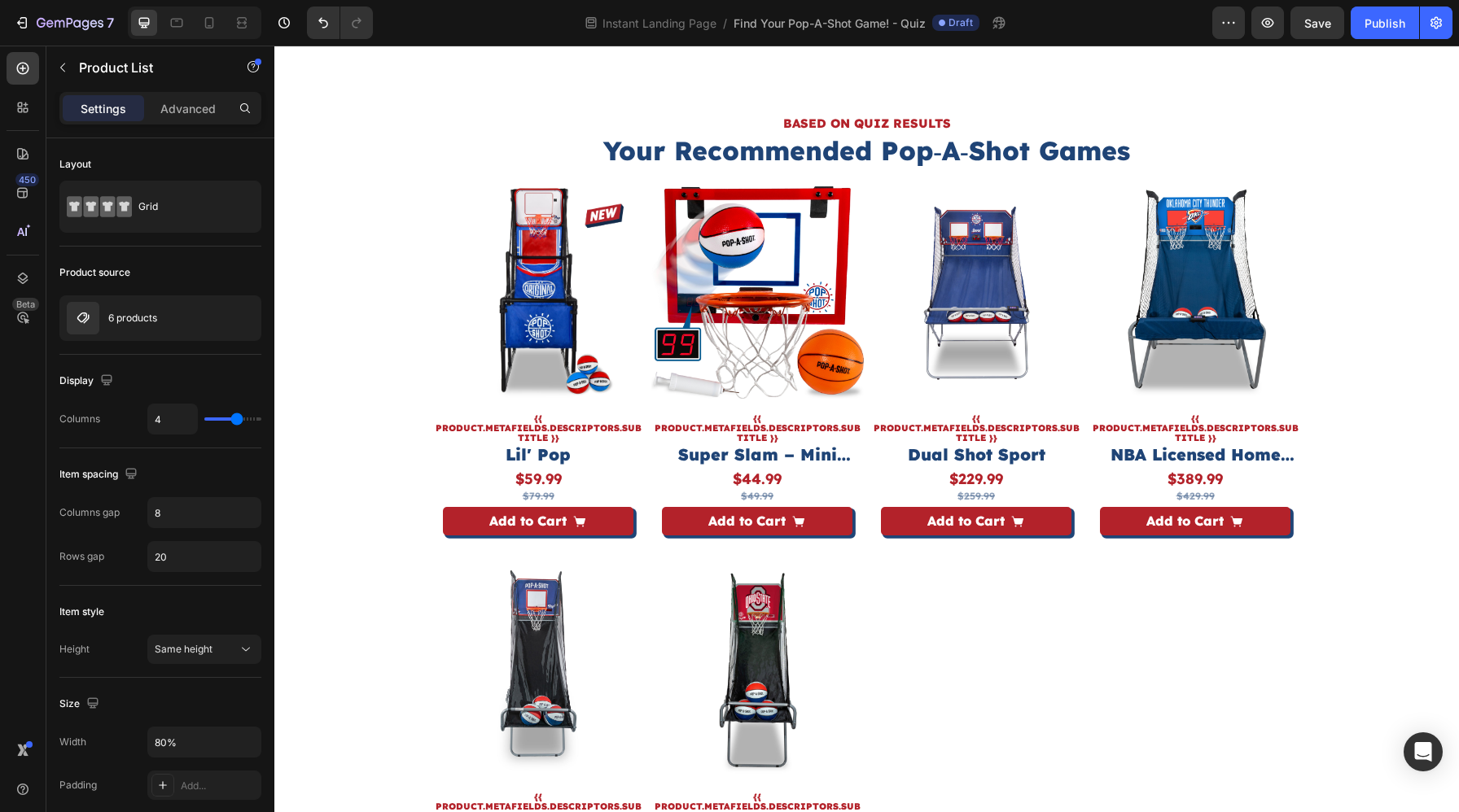
click at [647, 544] on div "Product Images {{ product.metafields.descriptors.subtitle }} Text Block Lil' Po…" at bounding box center [867, 561] width 870 height 750
click at [129, 319] on p "6 products" at bounding box center [133, 317] width 49 height 11
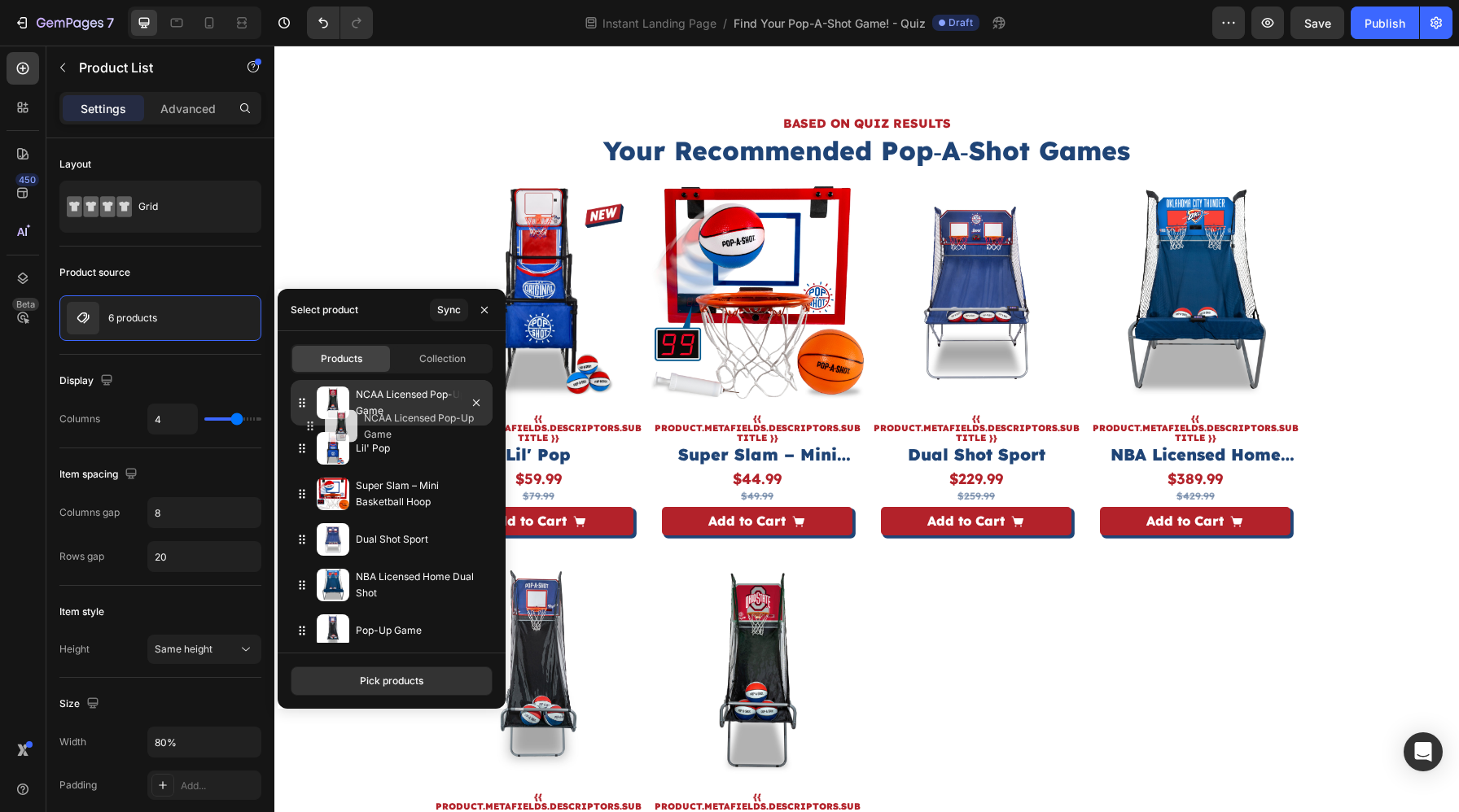
drag, startPoint x: 304, startPoint y: 615, endPoint x: 312, endPoint y: 404, distance: 211.2
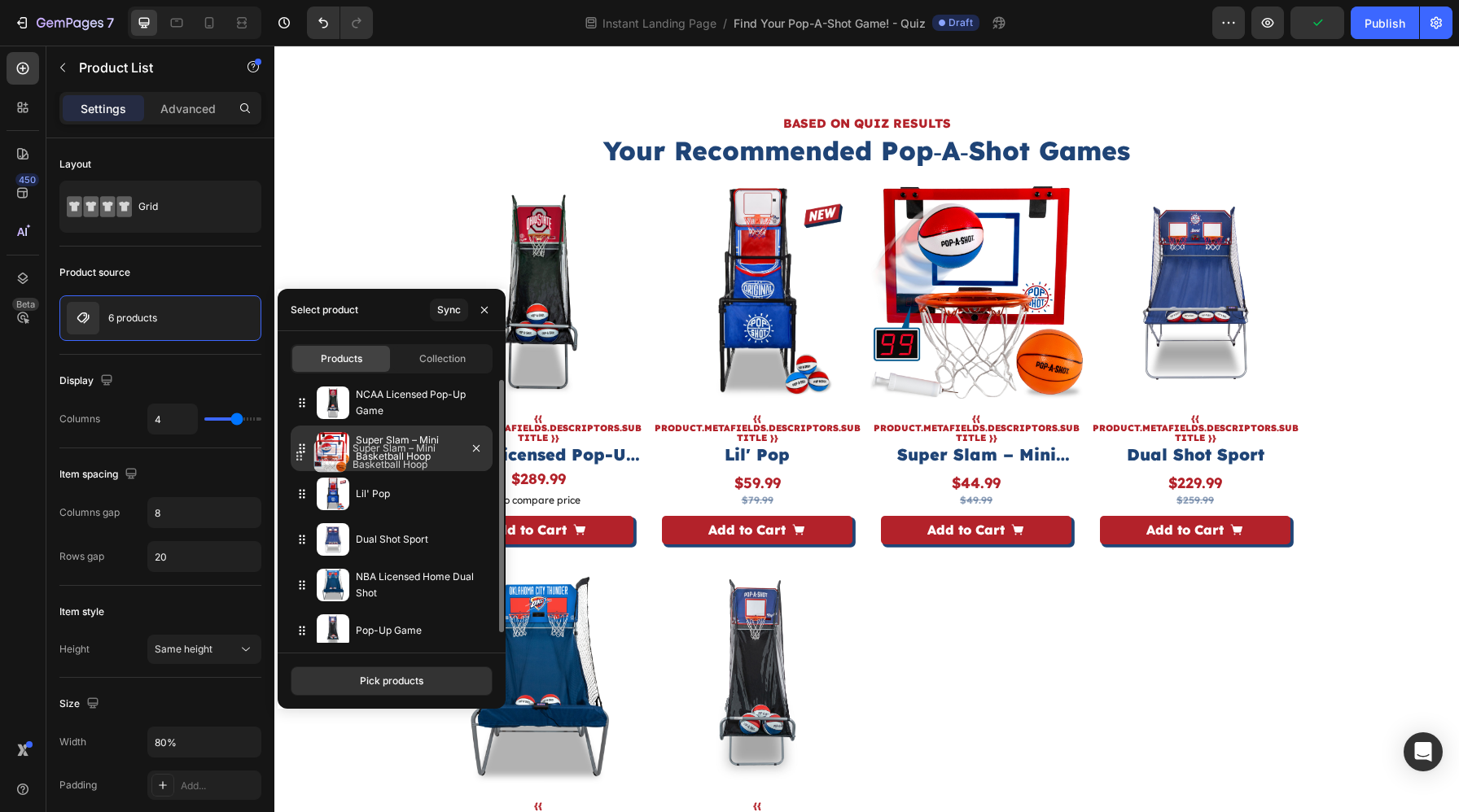
drag, startPoint x: 306, startPoint y: 495, endPoint x: 303, endPoint y: 452, distance: 43.1
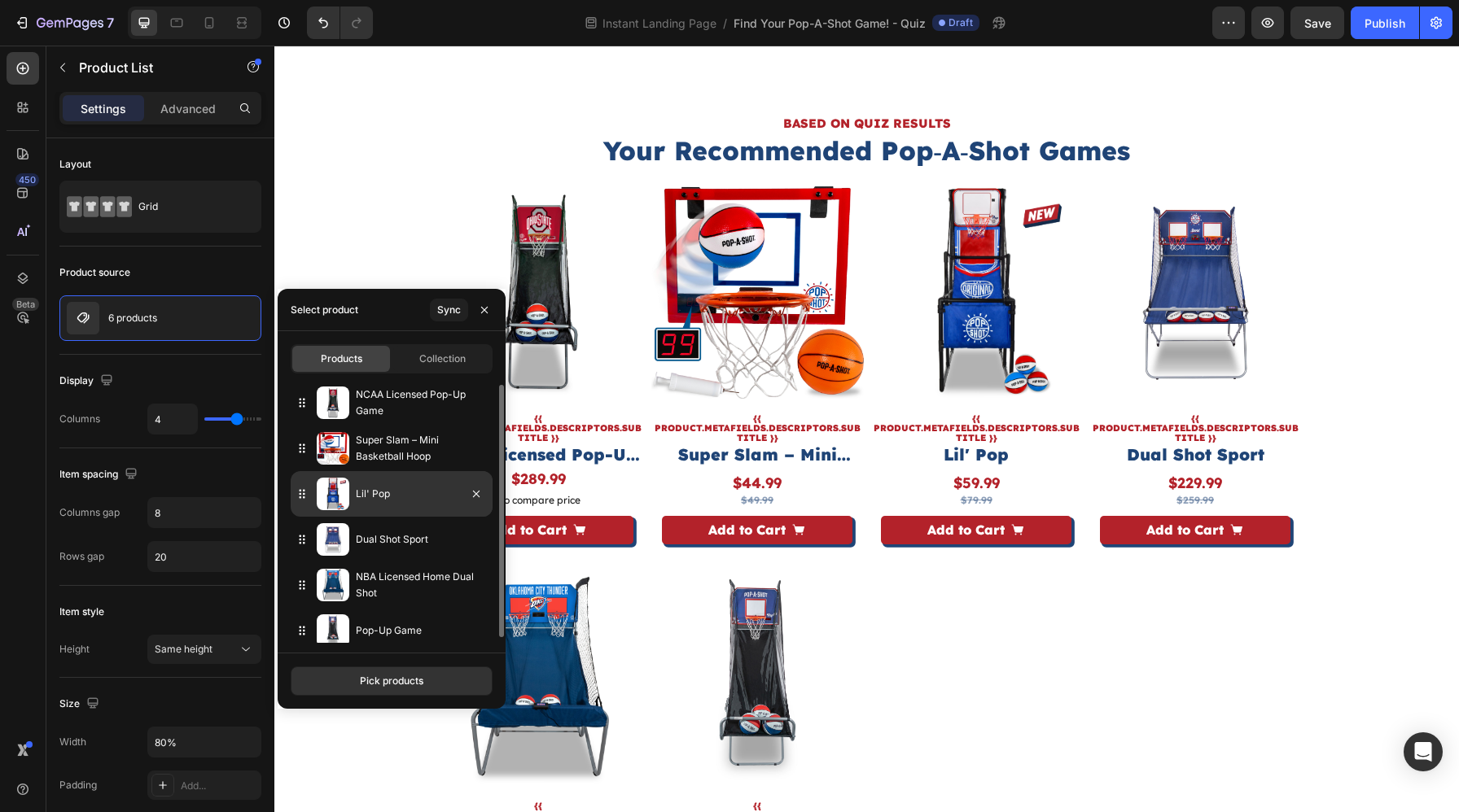
scroll to position [11, 0]
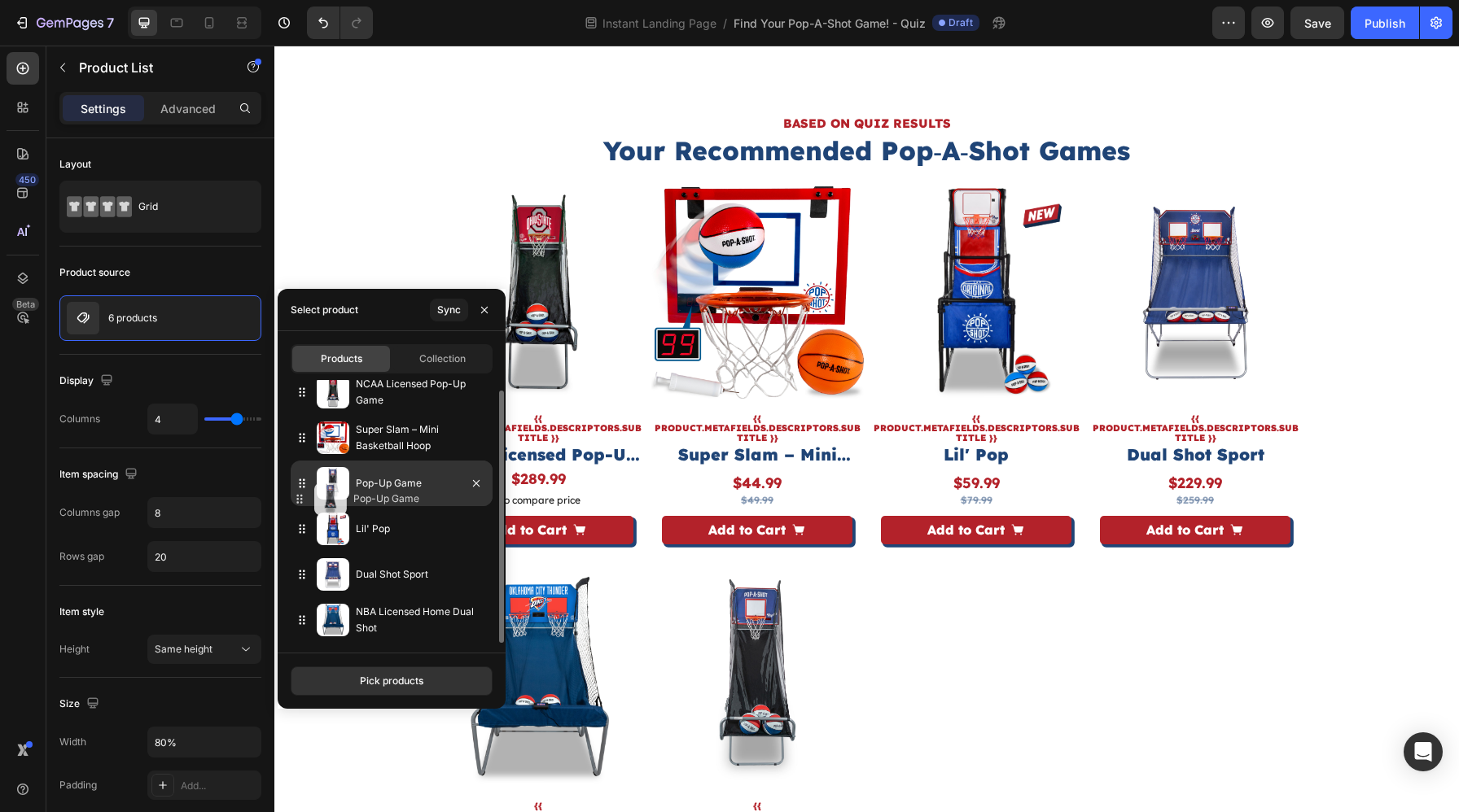
drag, startPoint x: 306, startPoint y: 618, endPoint x: 303, endPoint y: 497, distance: 121.0
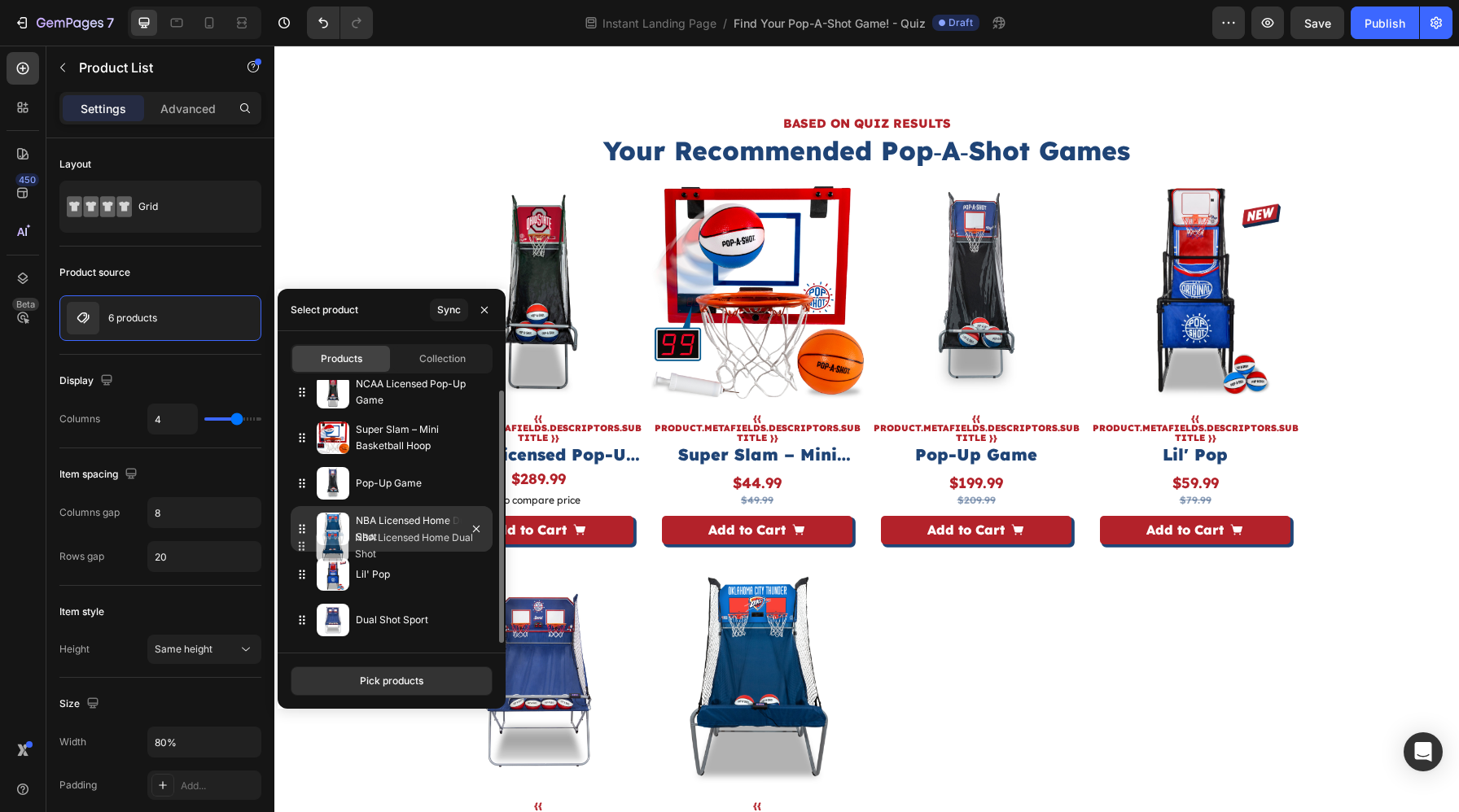
drag, startPoint x: 301, startPoint y: 620, endPoint x: 301, endPoint y: 541, distance: 79.0
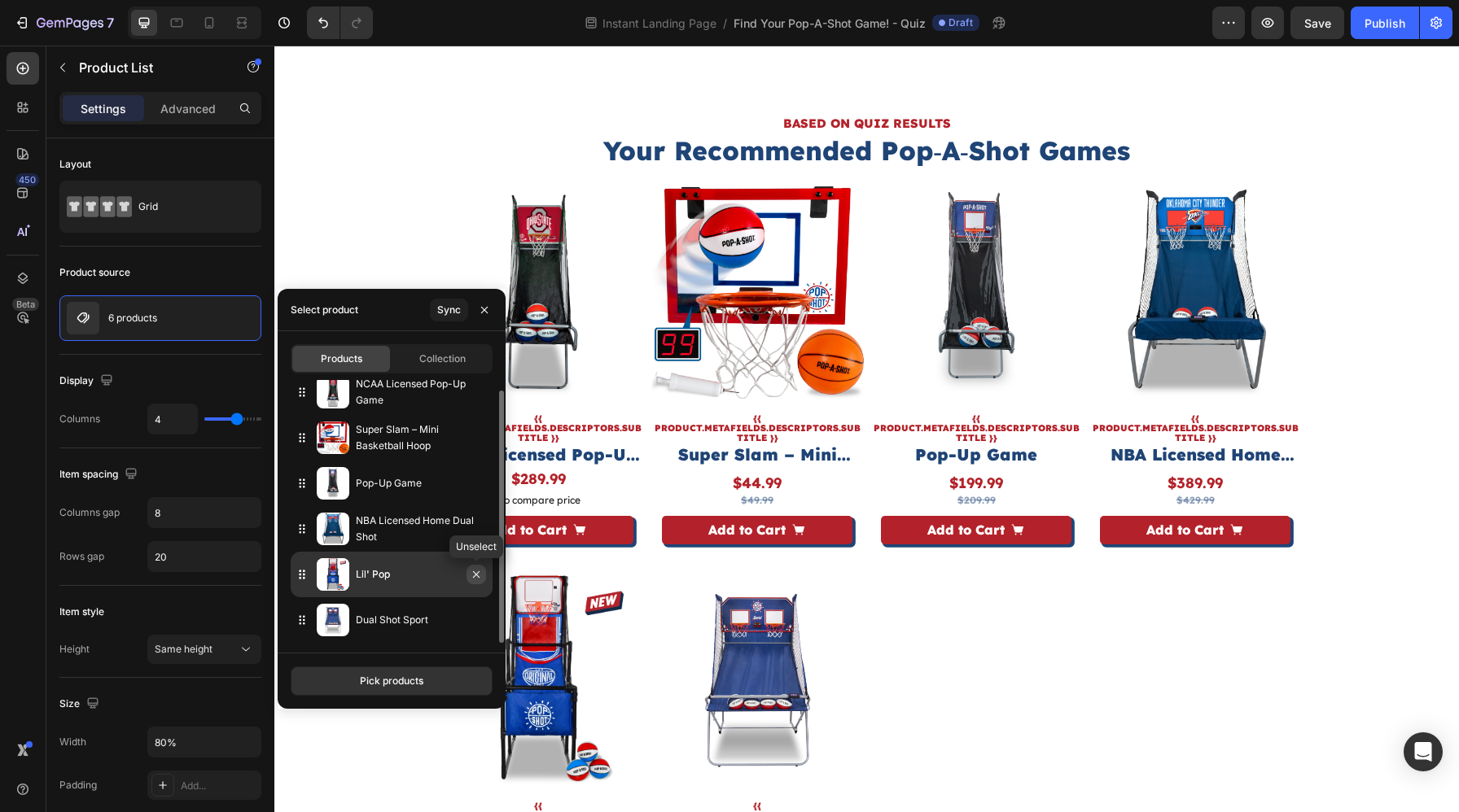
click at [476, 577] on icon "button" at bounding box center [475, 574] width 13 height 13
click at [476, 577] on icon "button" at bounding box center [475, 574] width 13 height 13
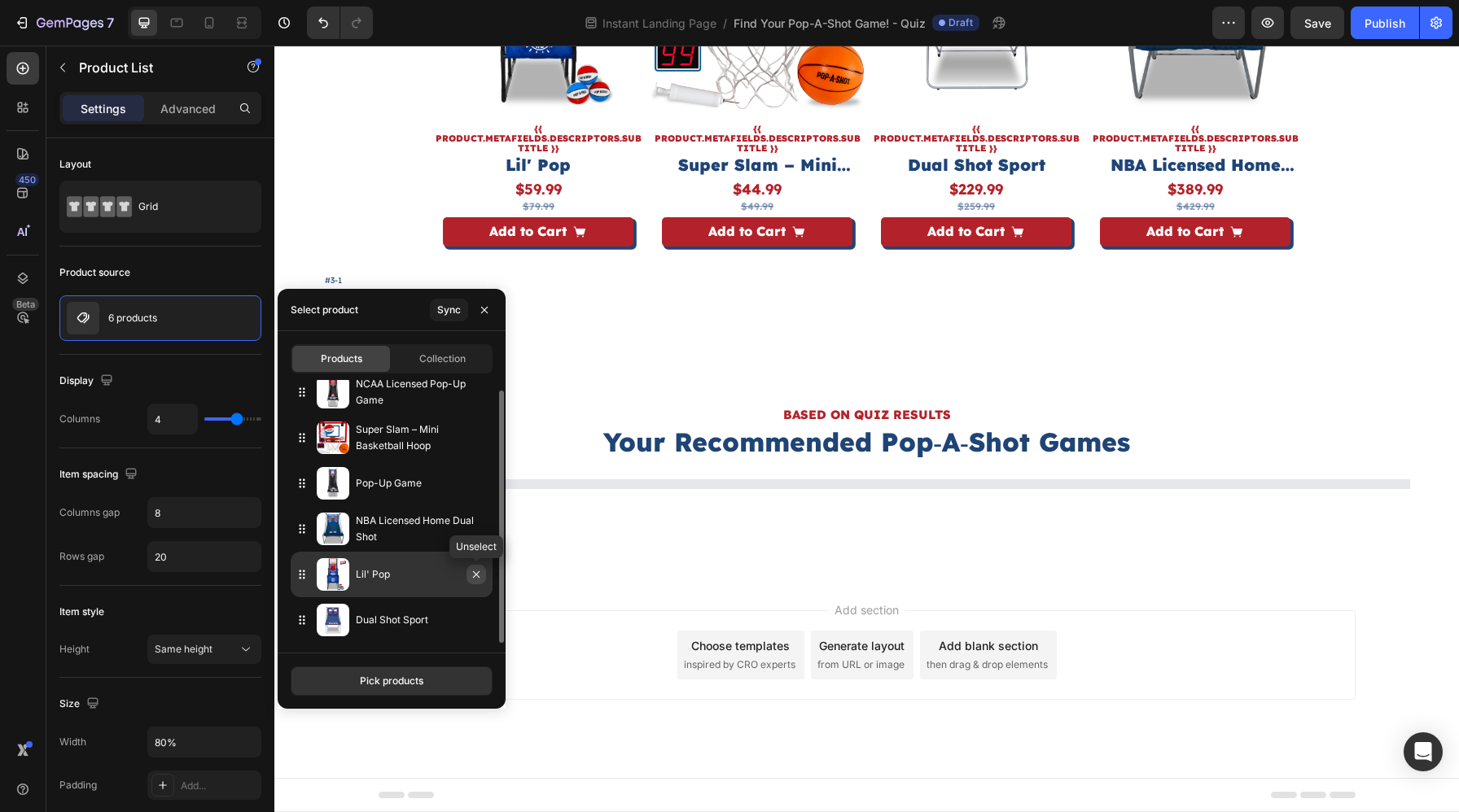
scroll to position [0, 0]
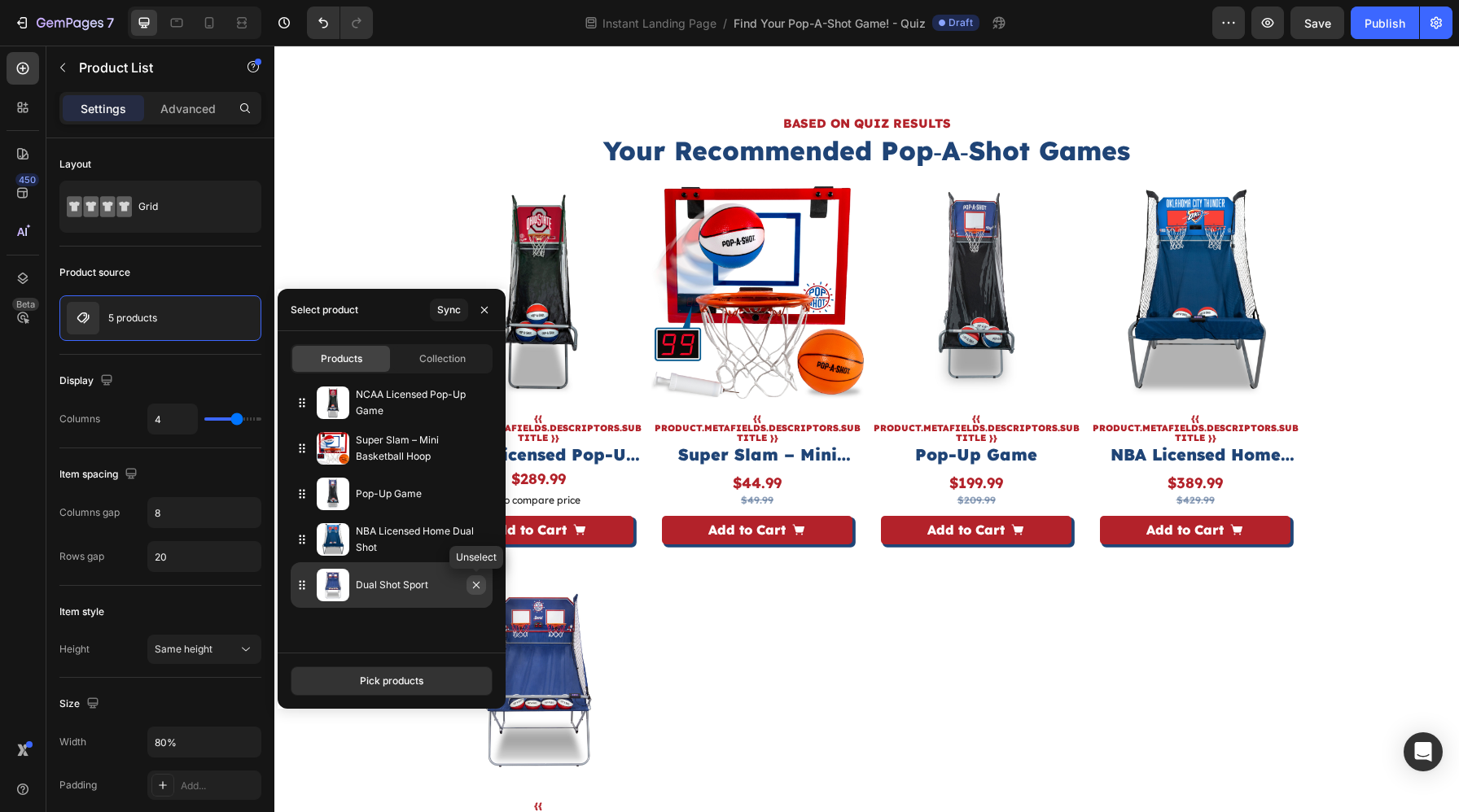
click at [476, 578] on icon "button" at bounding box center [475, 584] width 13 height 13
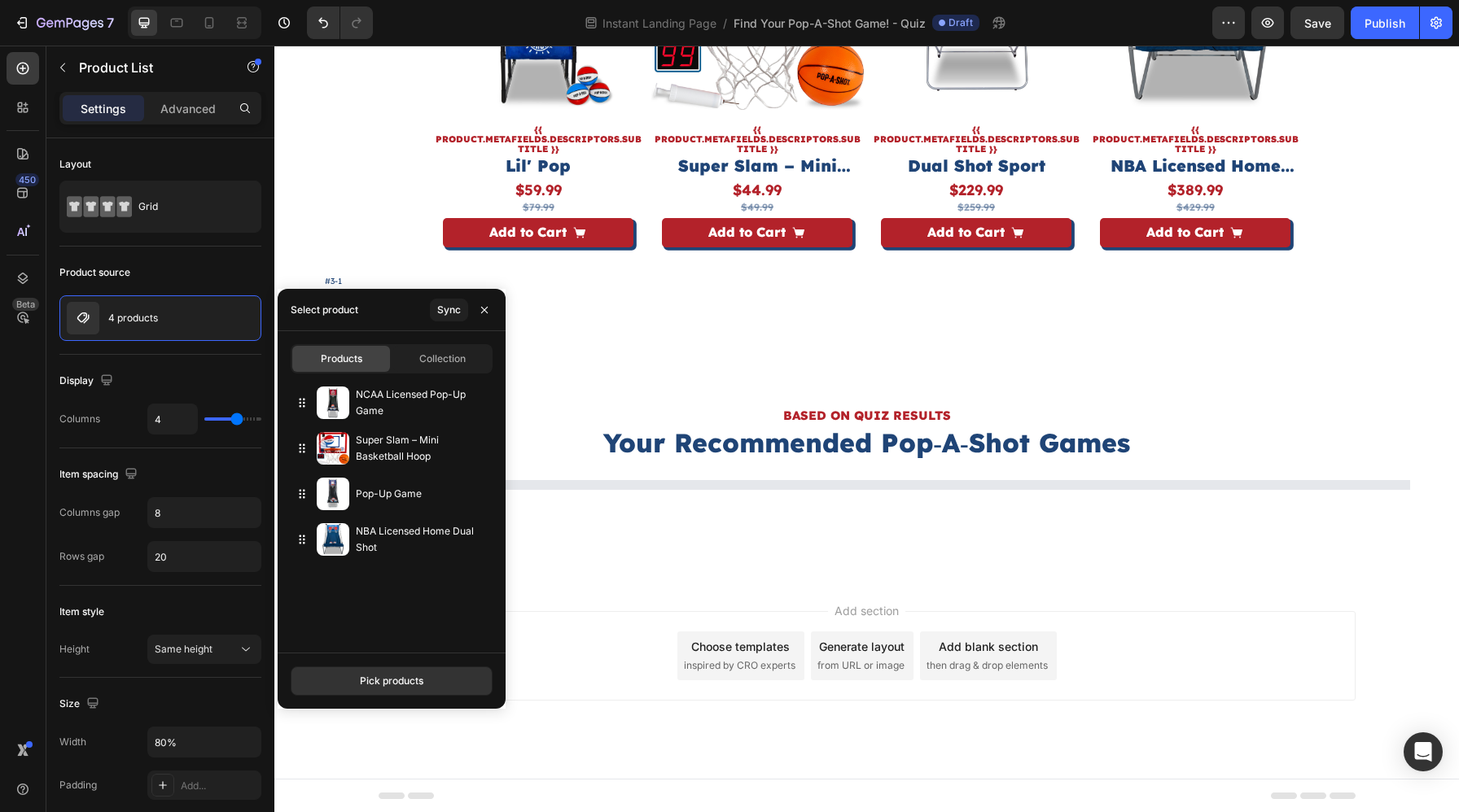
scroll to position [5187, 0]
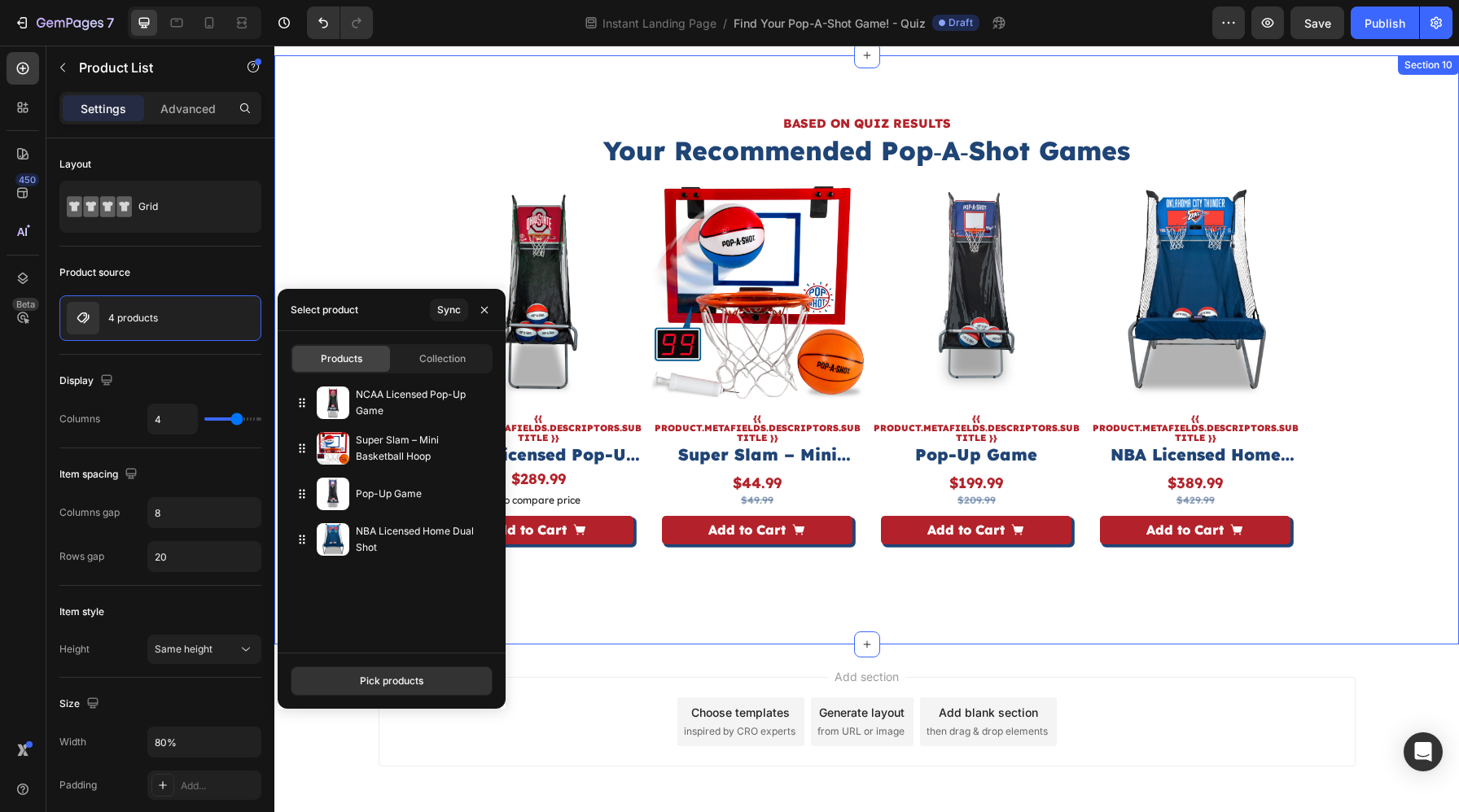
click at [1424, 290] on div "BASED ON QUIZ RESULTS Heading Your Recommended Pop‑A‑Shot Games Heading Product…" at bounding box center [866, 350] width 1185 height 589
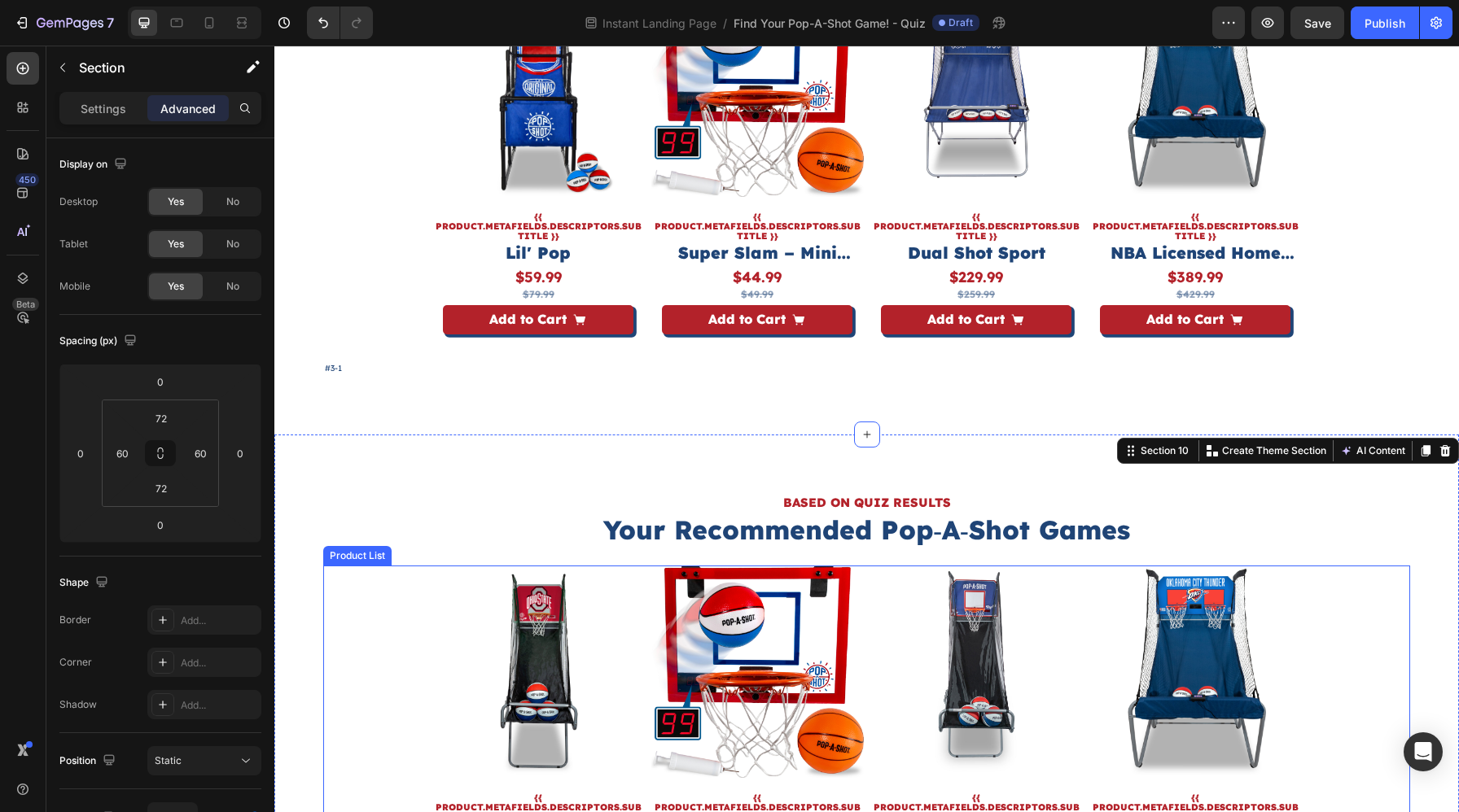
scroll to position [4810, 0]
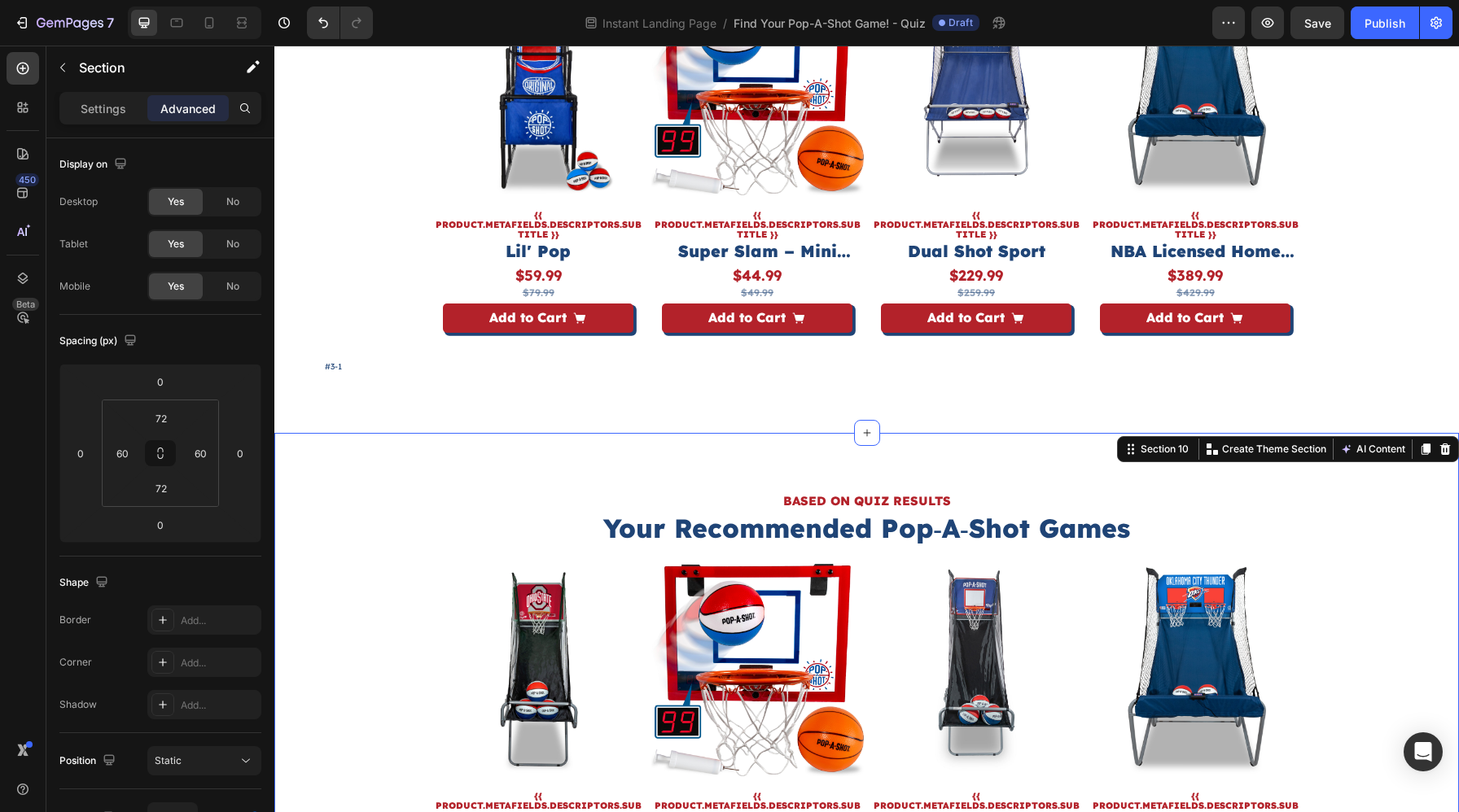
click at [963, 448] on div "BASED ON QUIZ RESULTS Heading Your Recommended Pop‑A‑Shot Games Heading Product…" at bounding box center [866, 728] width 1185 height 589
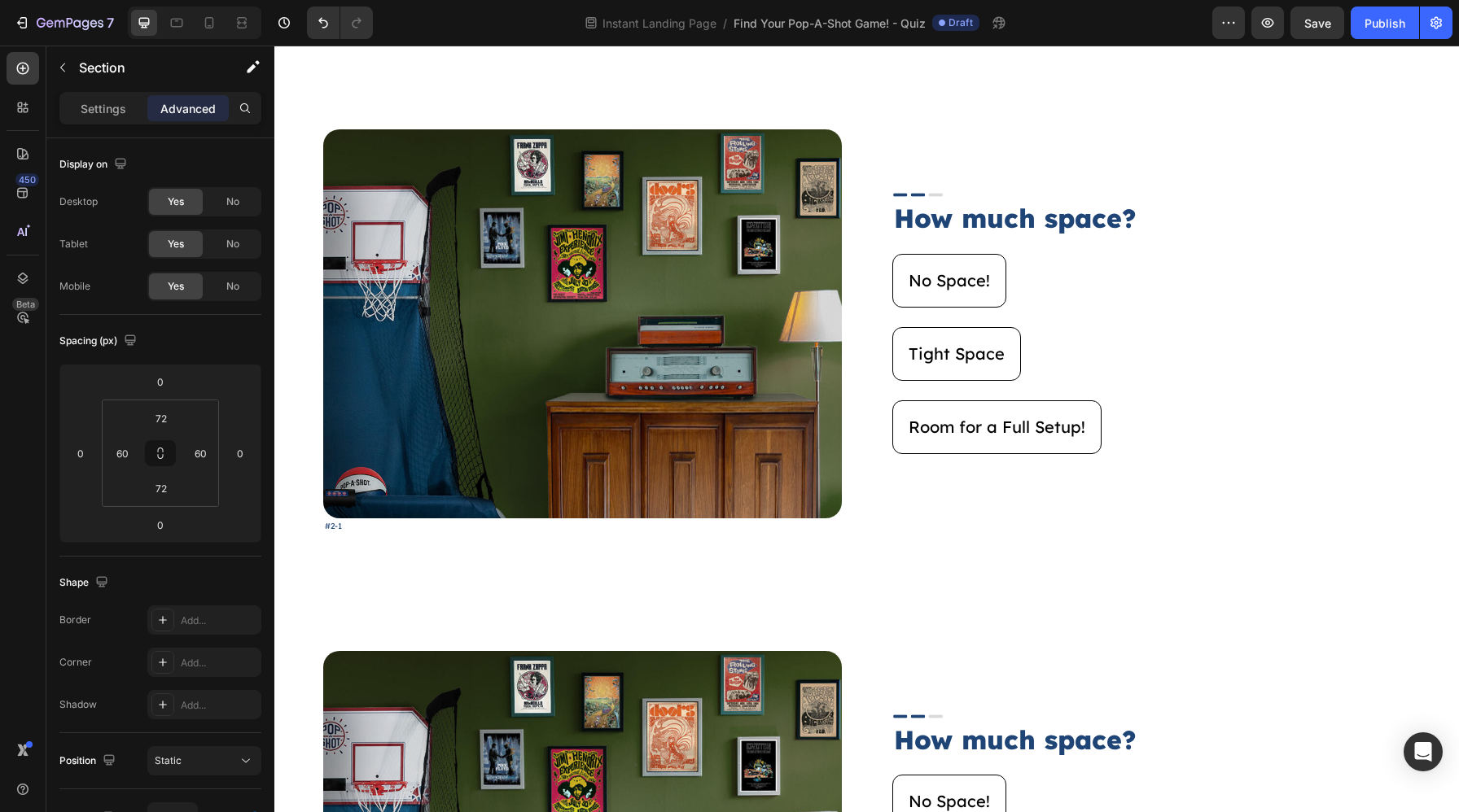
scroll to position [914, 0]
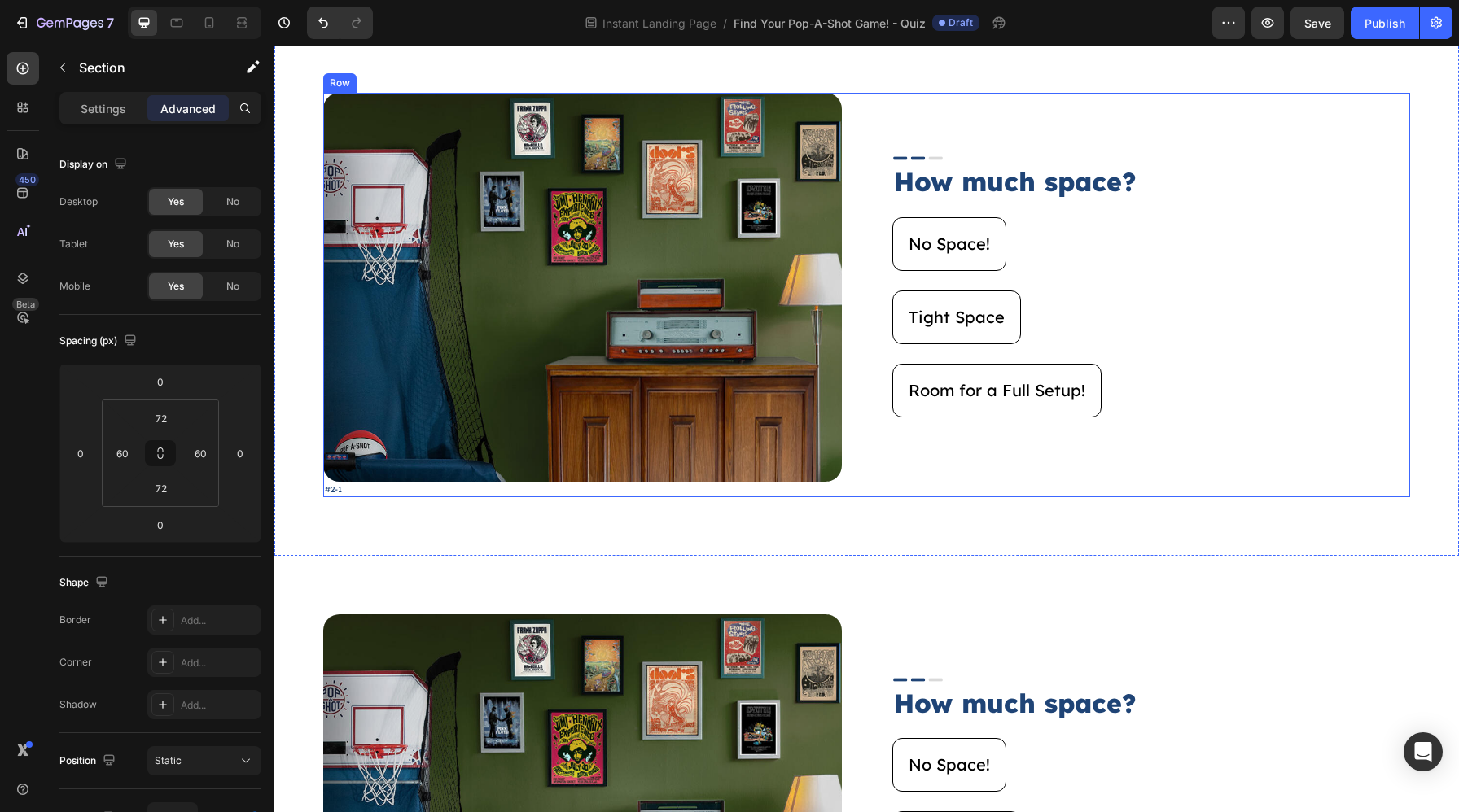
click at [959, 477] on div "Image How much space? Heading No Space! Button Tight Space Button Room for a Fu…" at bounding box center [1152, 295] width 518 height 403
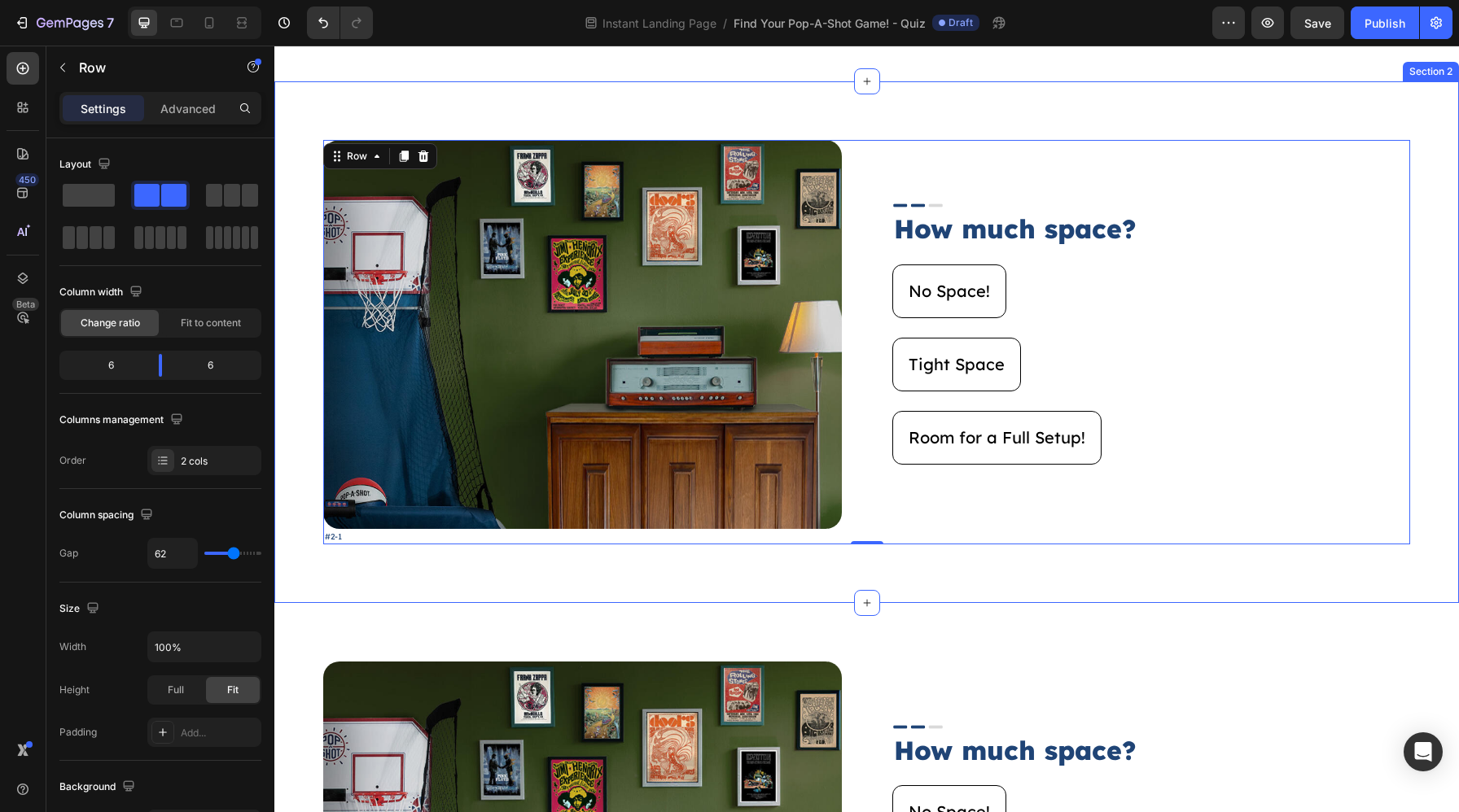
scroll to position [869, 0]
